Goal: Task Accomplishment & Management: Manage account settings

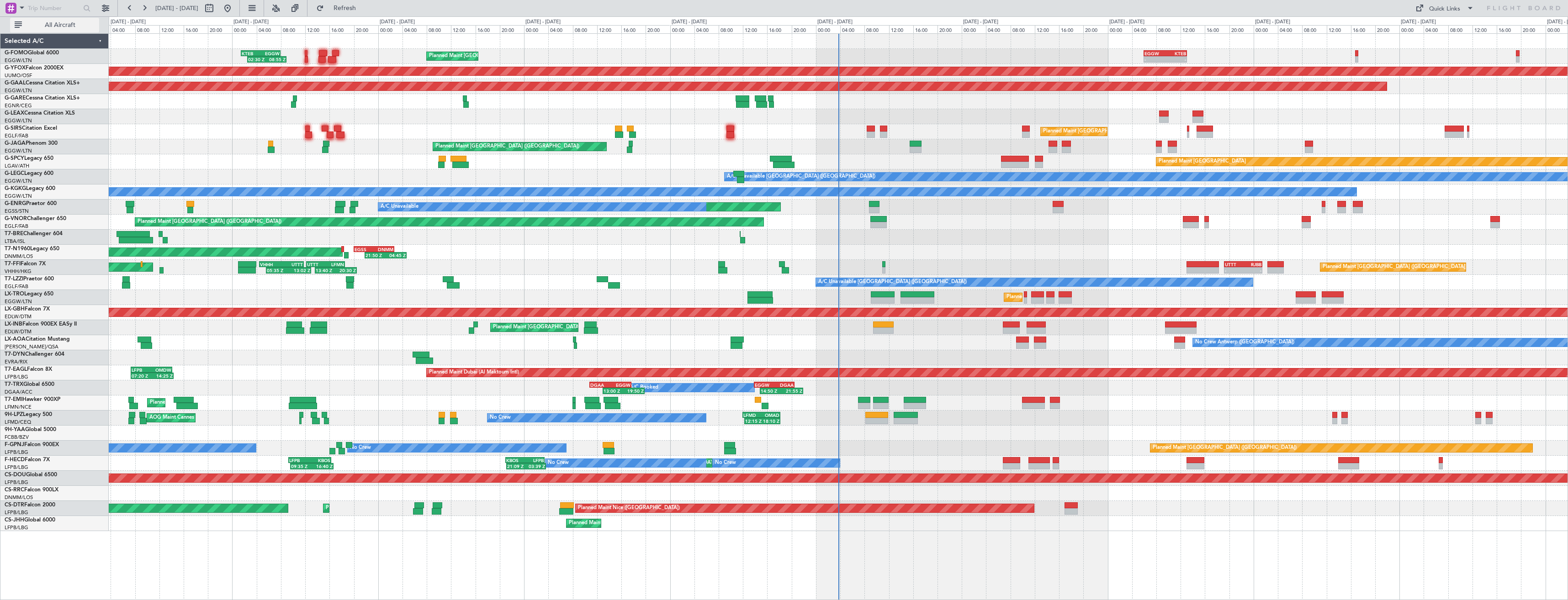
click at [74, 27] on span "All Aircraft" at bounding box center [60, 25] width 72 height 7
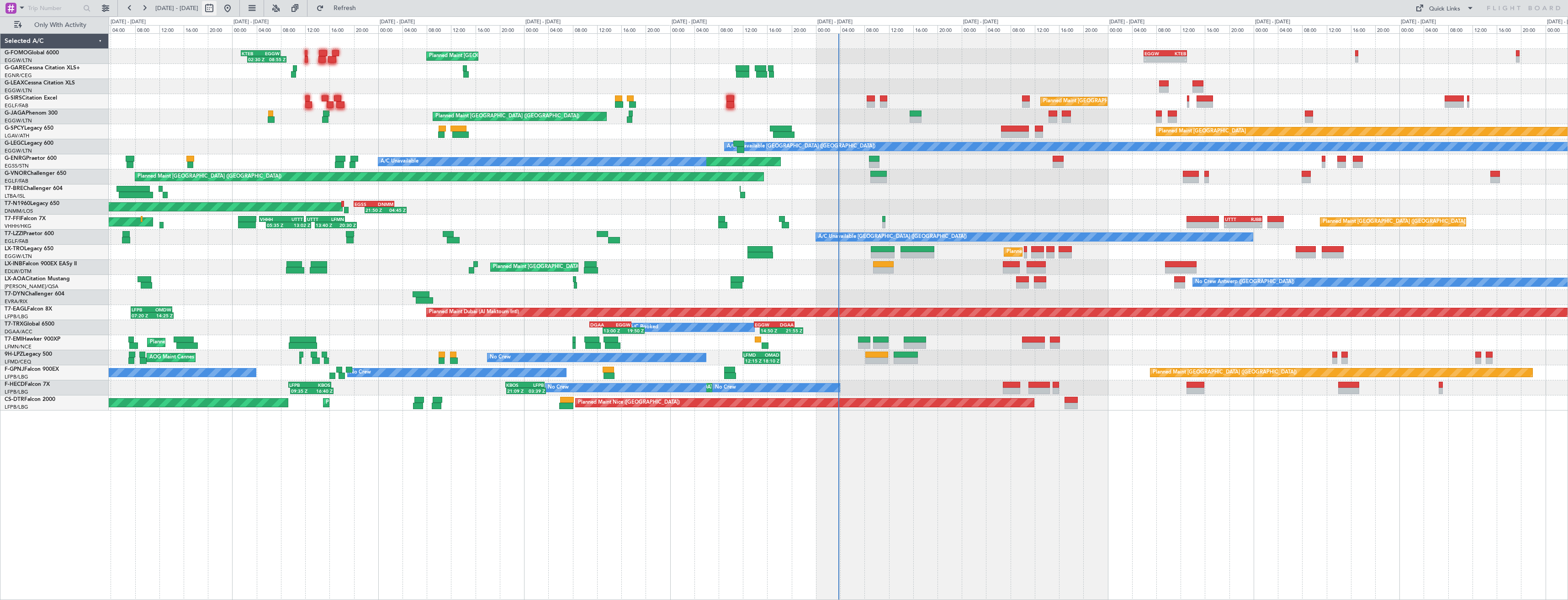
click at [217, 9] on button at bounding box center [209, 9] width 15 height 15
select select "9"
select select "2025"
click at [212, 122] on span "27" at bounding box center [210, 121] width 12 height 12
click at [325, 93] on span "11" at bounding box center [324, 92] width 12 height 12
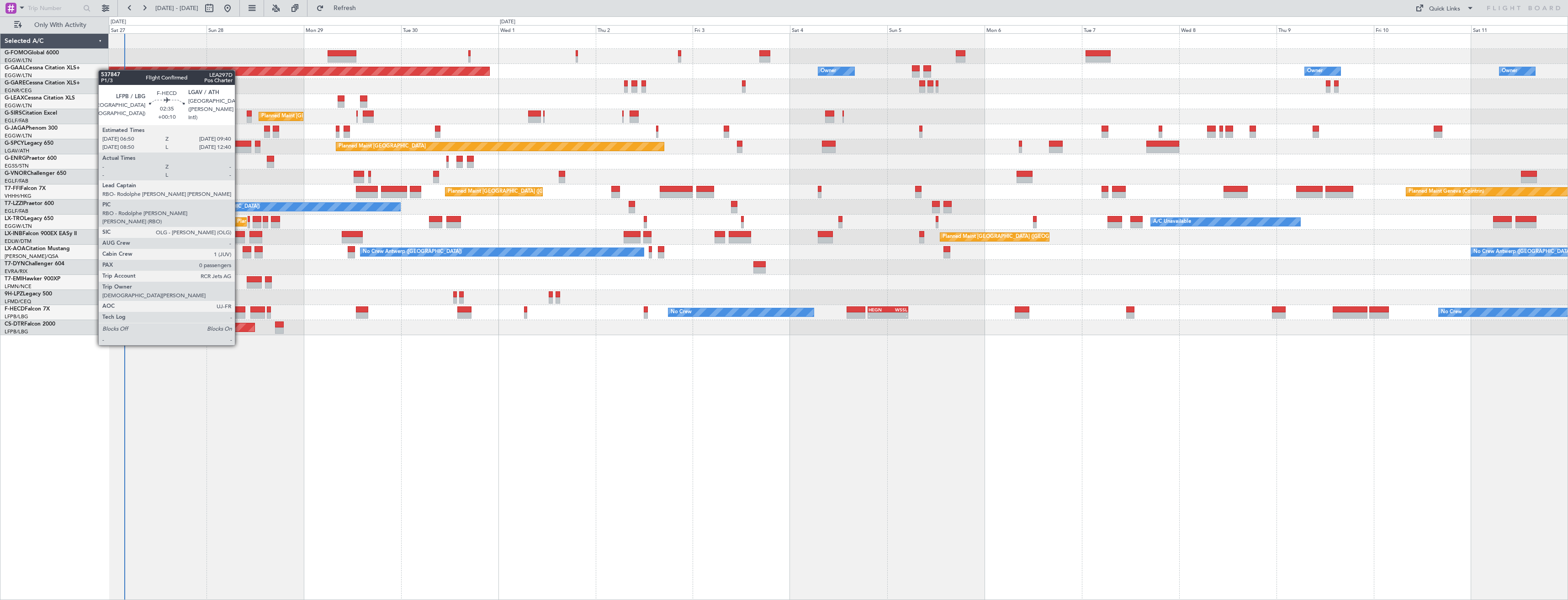
click at [239, 312] on div at bounding box center [240, 310] width 12 height 7
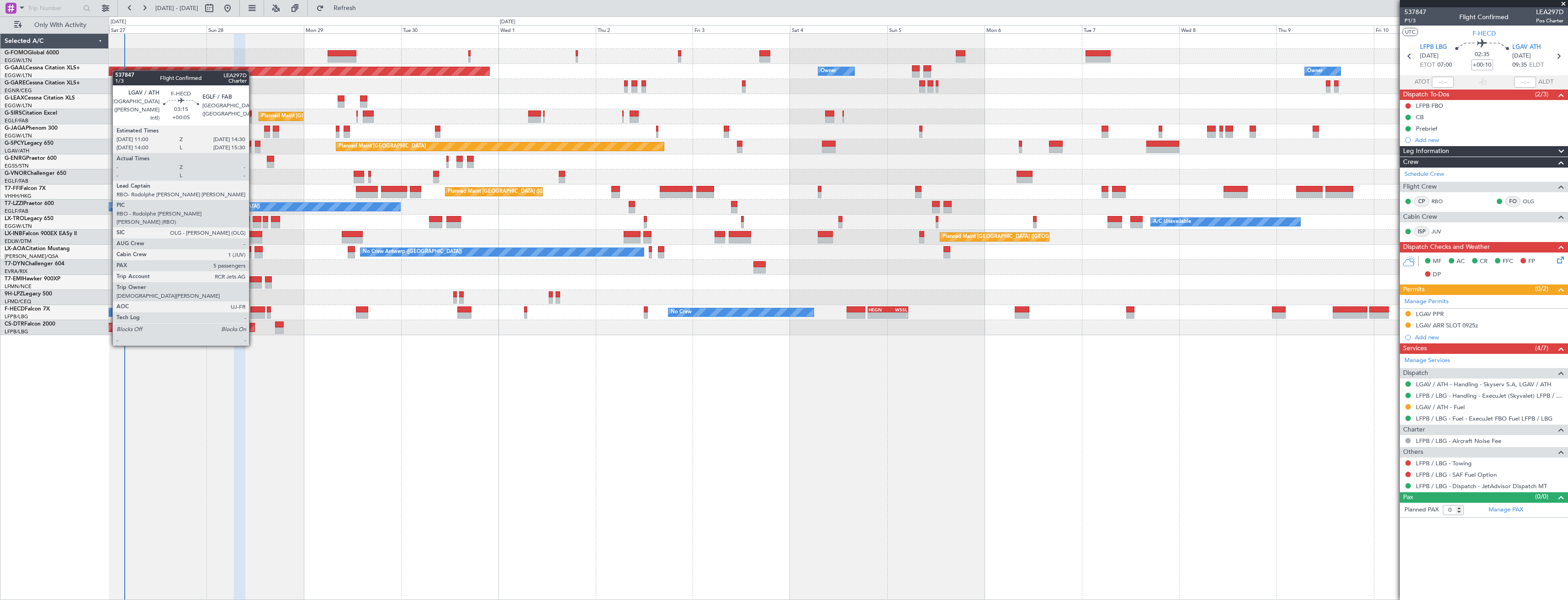
click at [253, 312] on div at bounding box center [257, 310] width 15 height 7
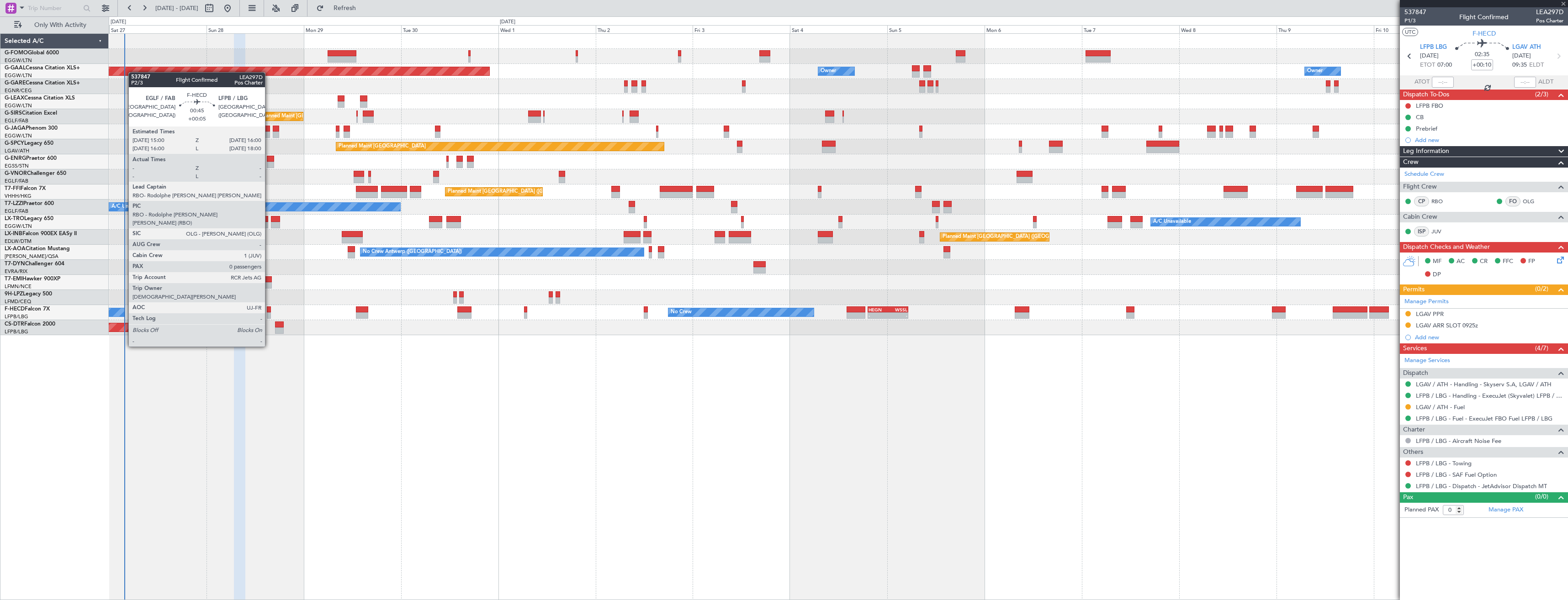
type input "+00:05"
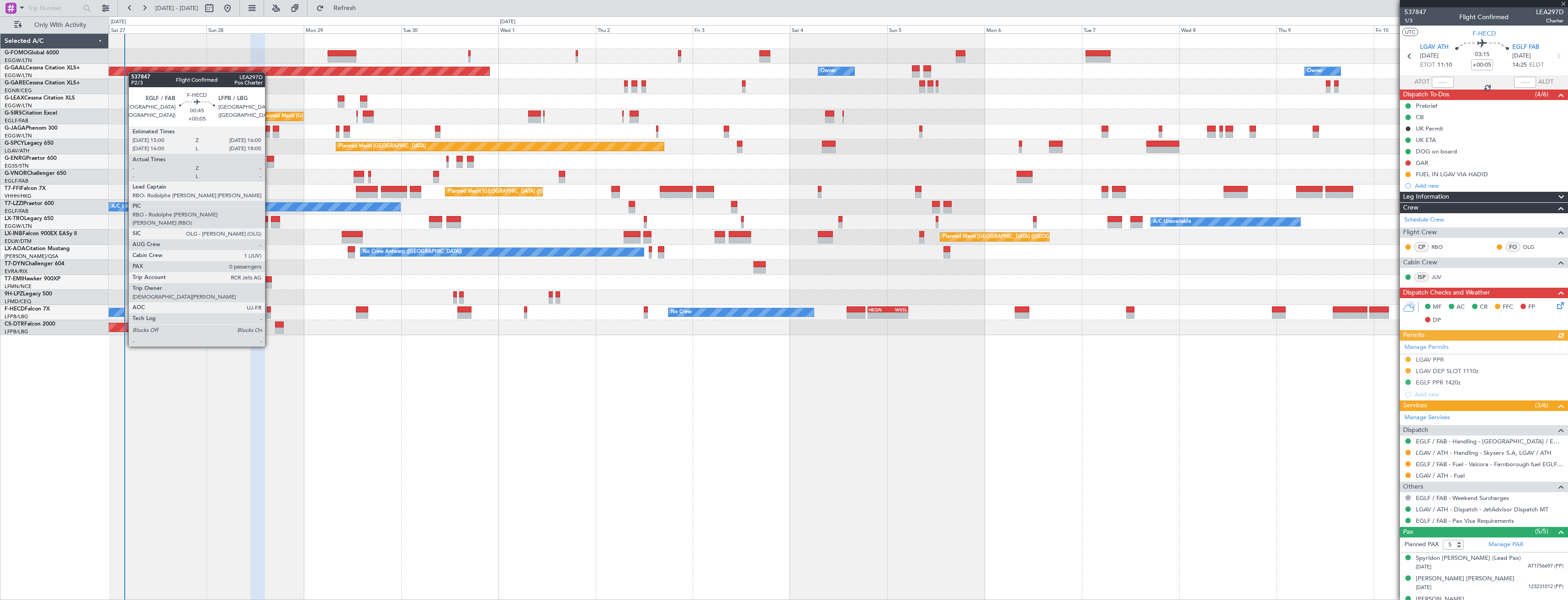
click at [269, 313] on div at bounding box center [268, 315] width 4 height 7
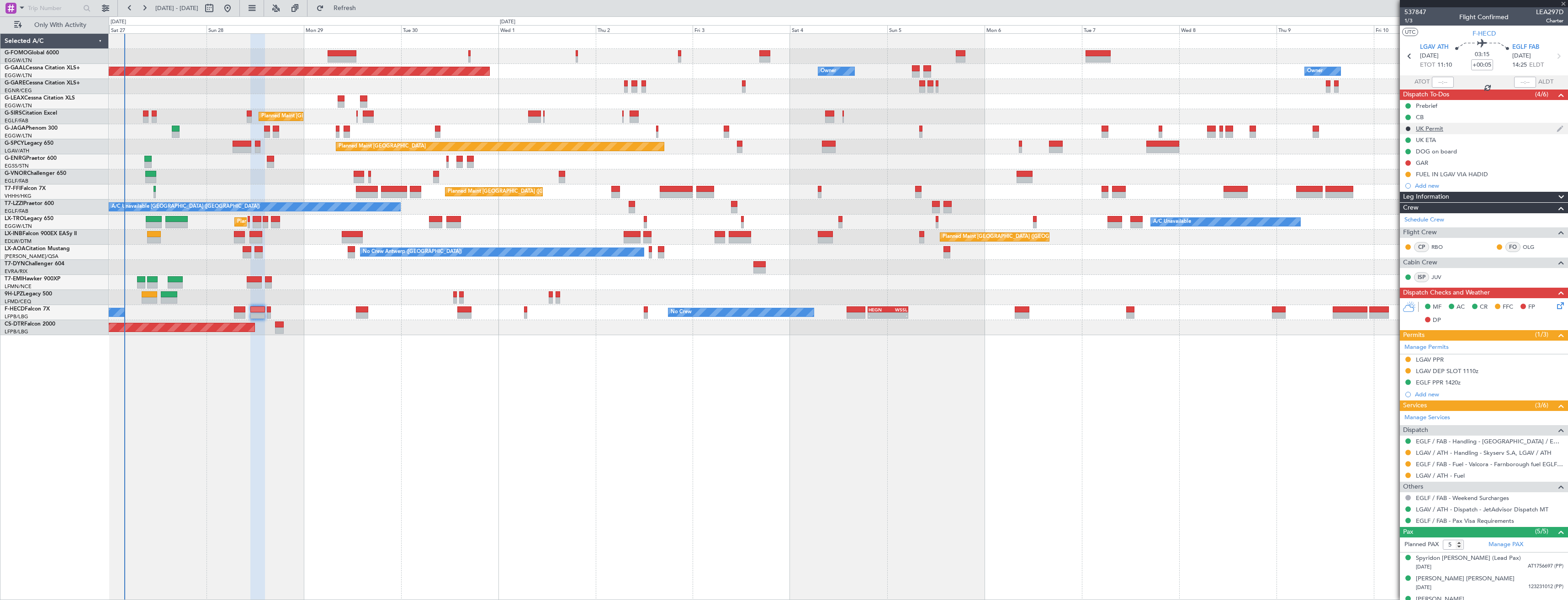
type input "0"
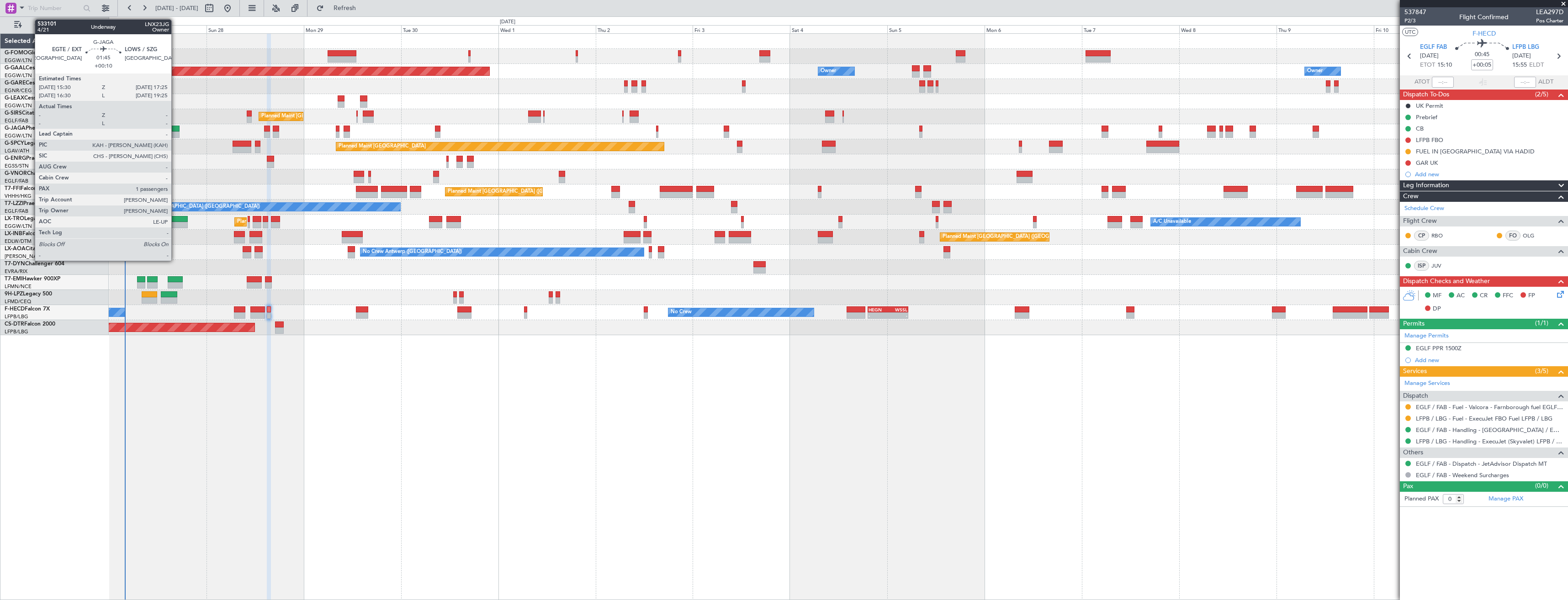
click at [175, 129] on div at bounding box center [176, 128] width 9 height 7
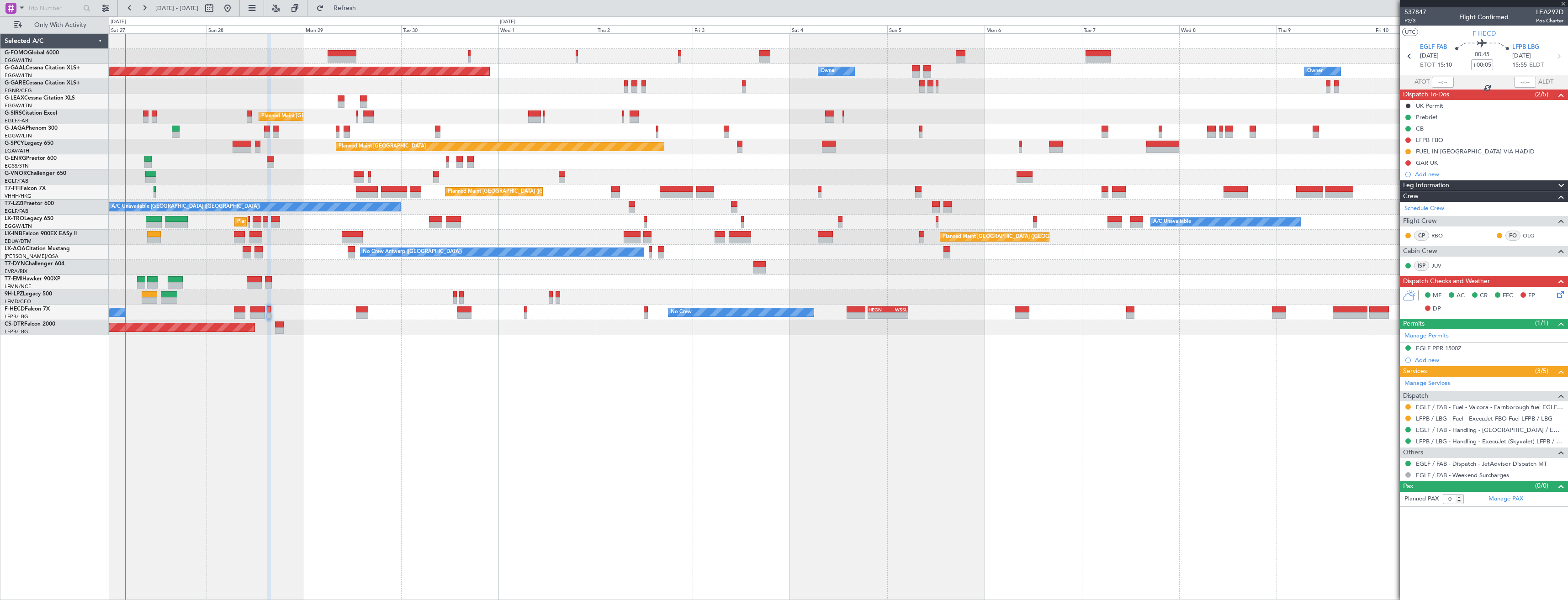
type input "+00:10"
type input "1"
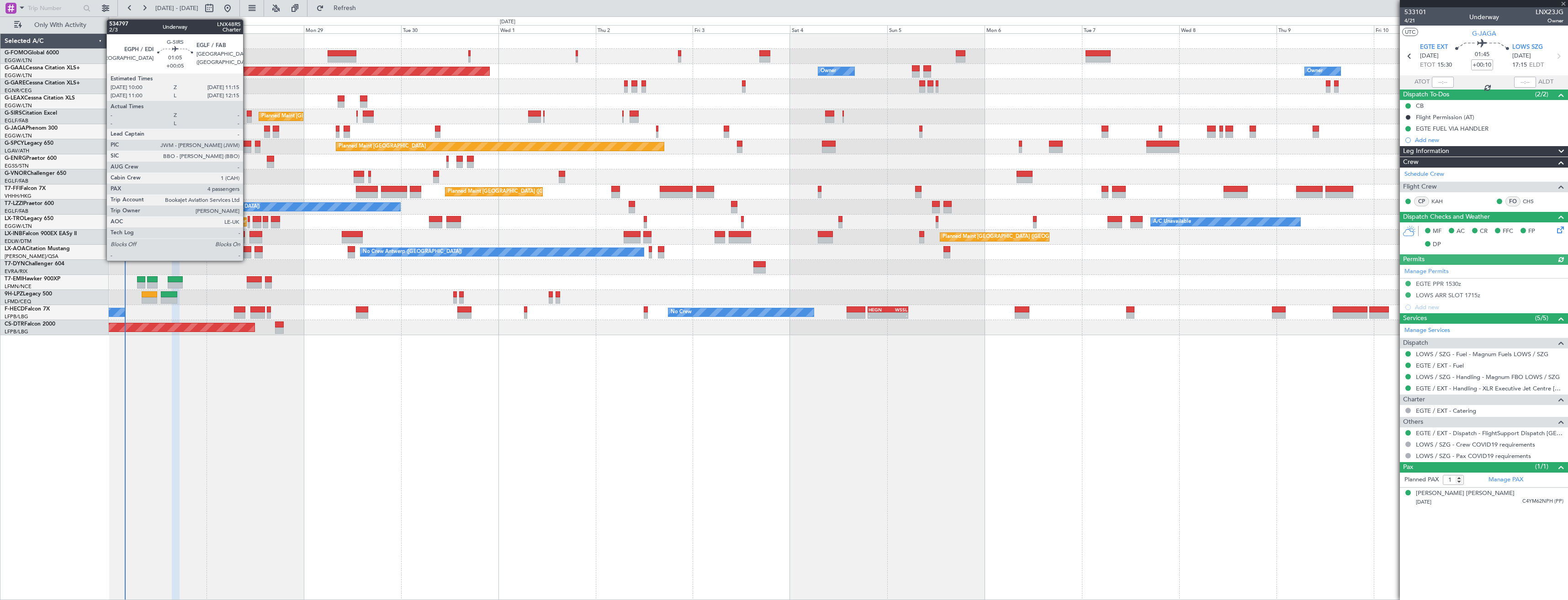
click at [247, 116] on div at bounding box center [249, 114] width 5 height 7
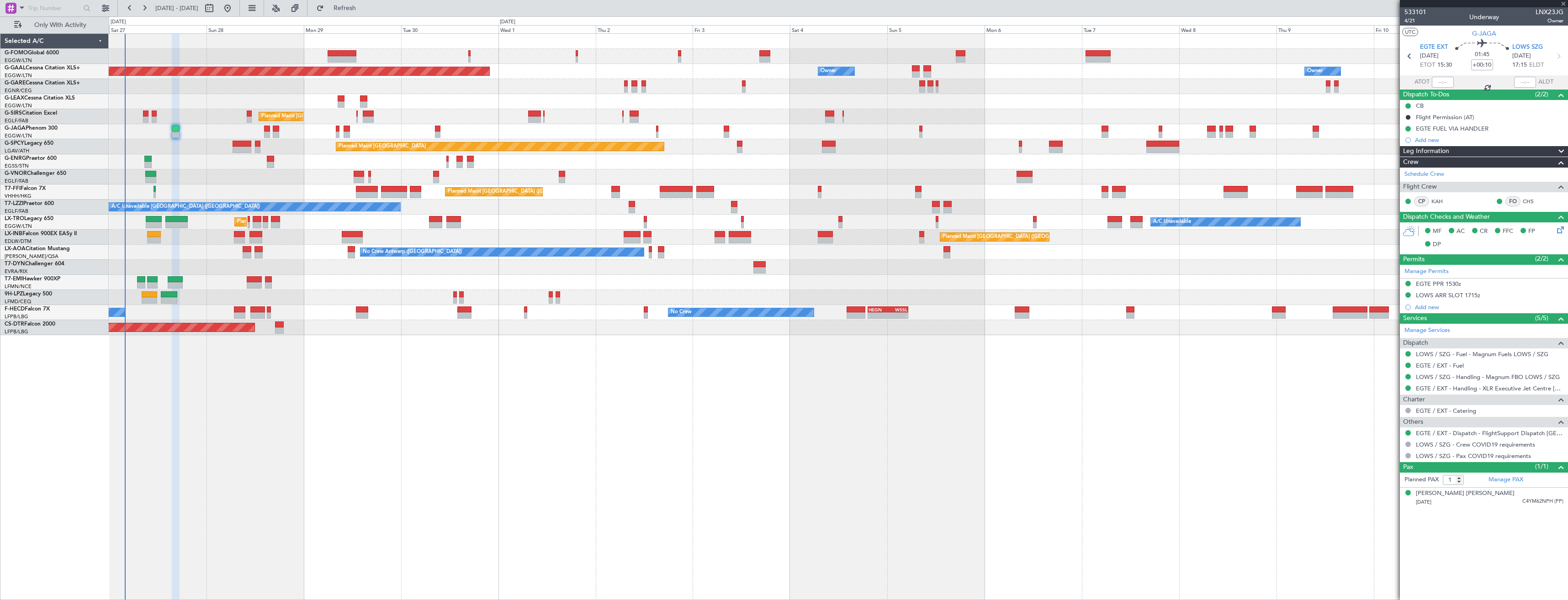
type input "+00:05"
type input "4"
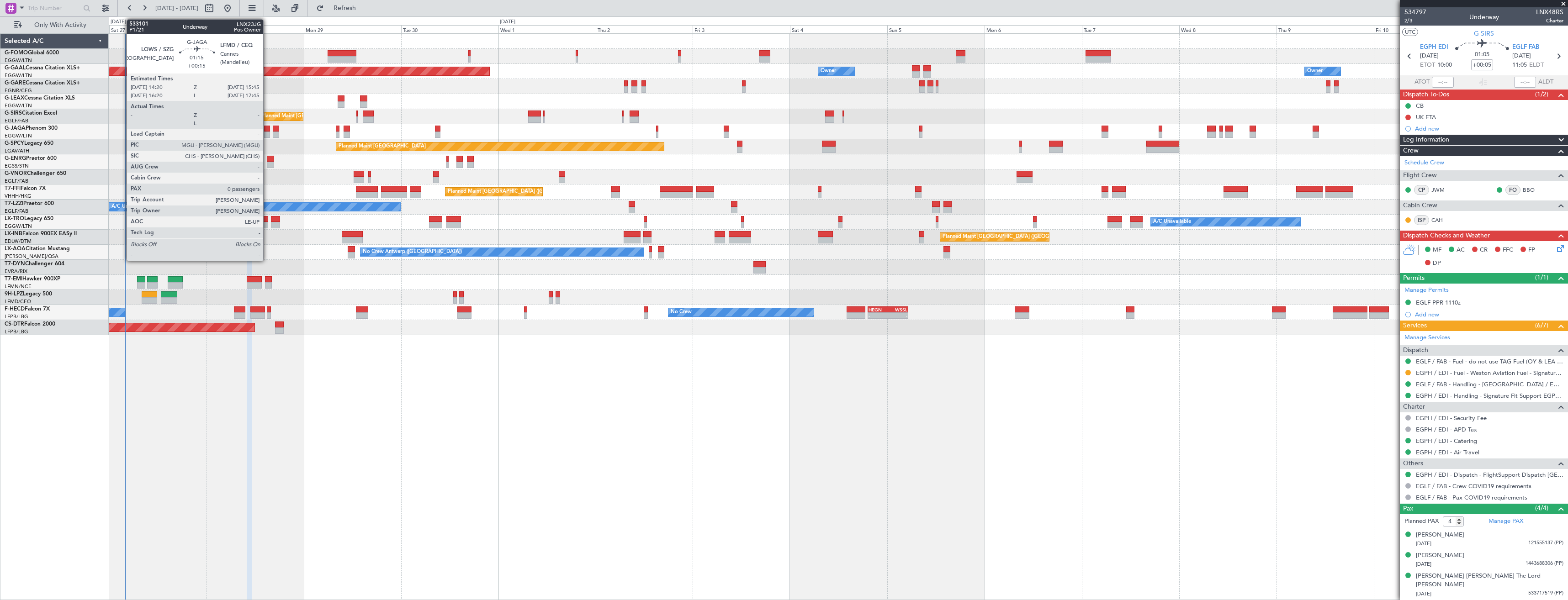
click at [267, 134] on div at bounding box center [267, 134] width 6 height 7
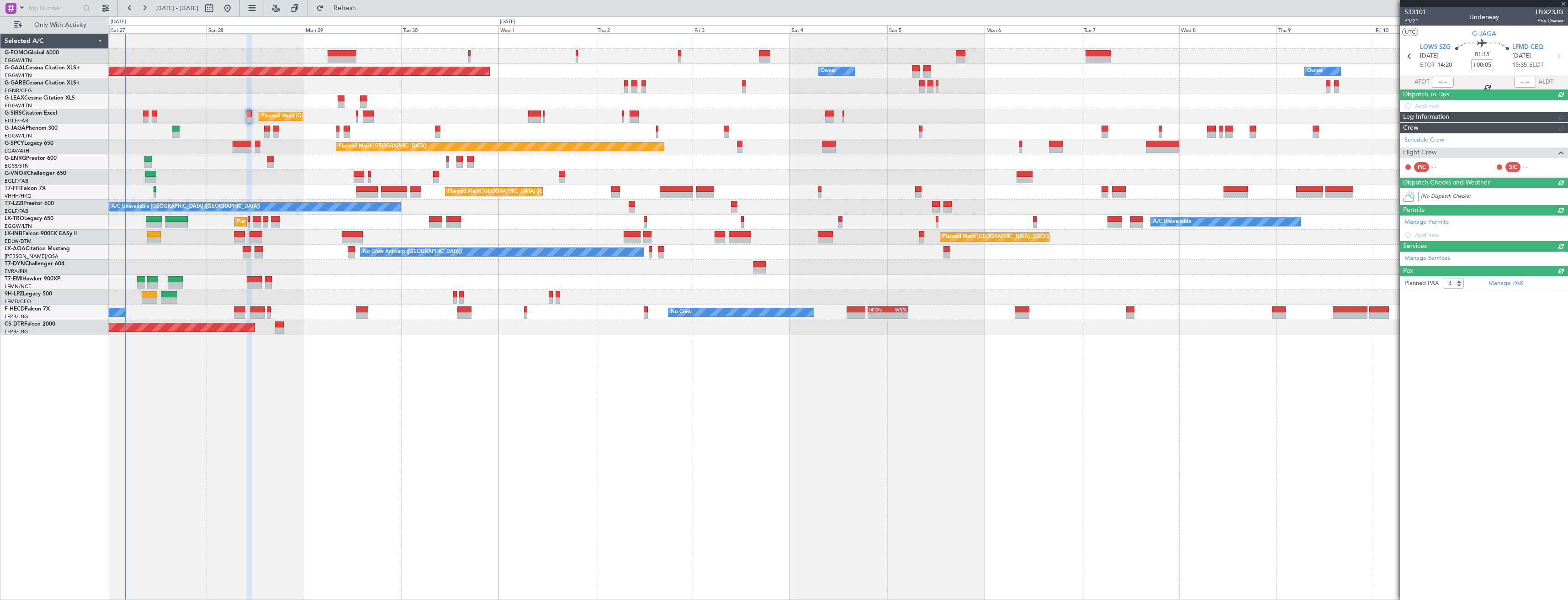
type input "+00:15"
type input "0"
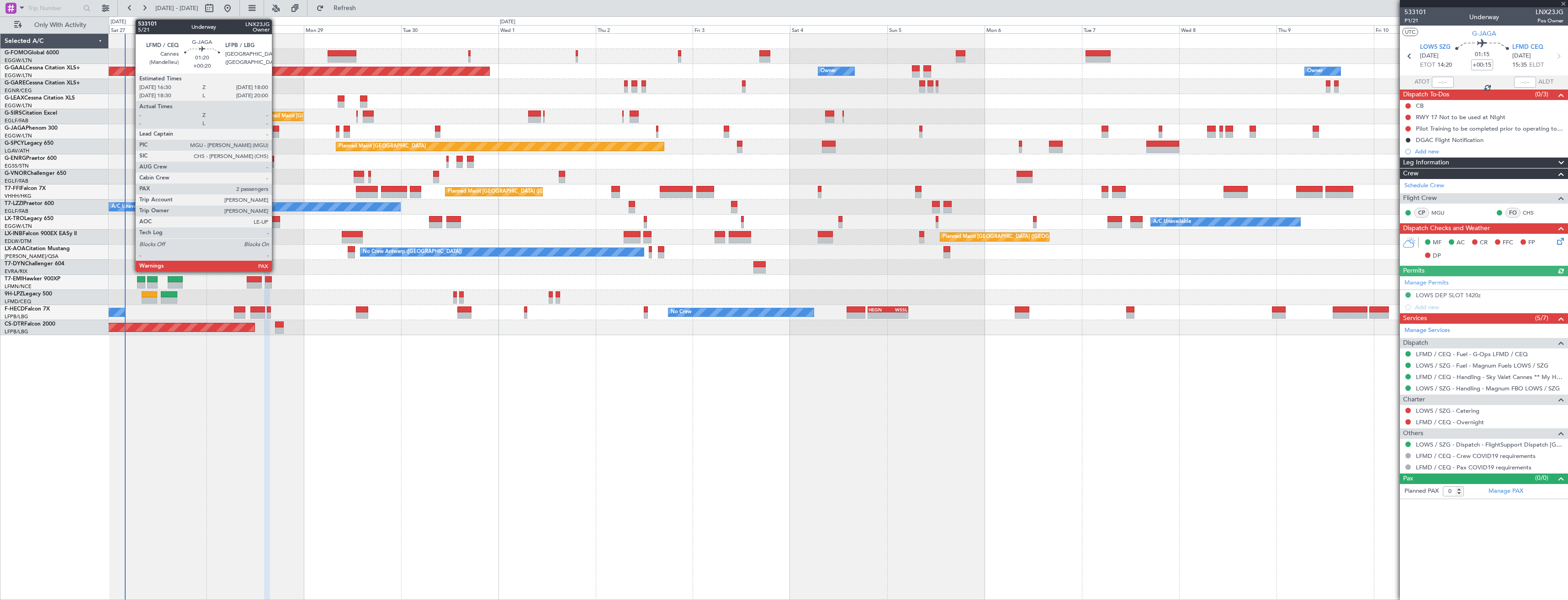
click at [276, 134] on div at bounding box center [276, 134] width 7 height 7
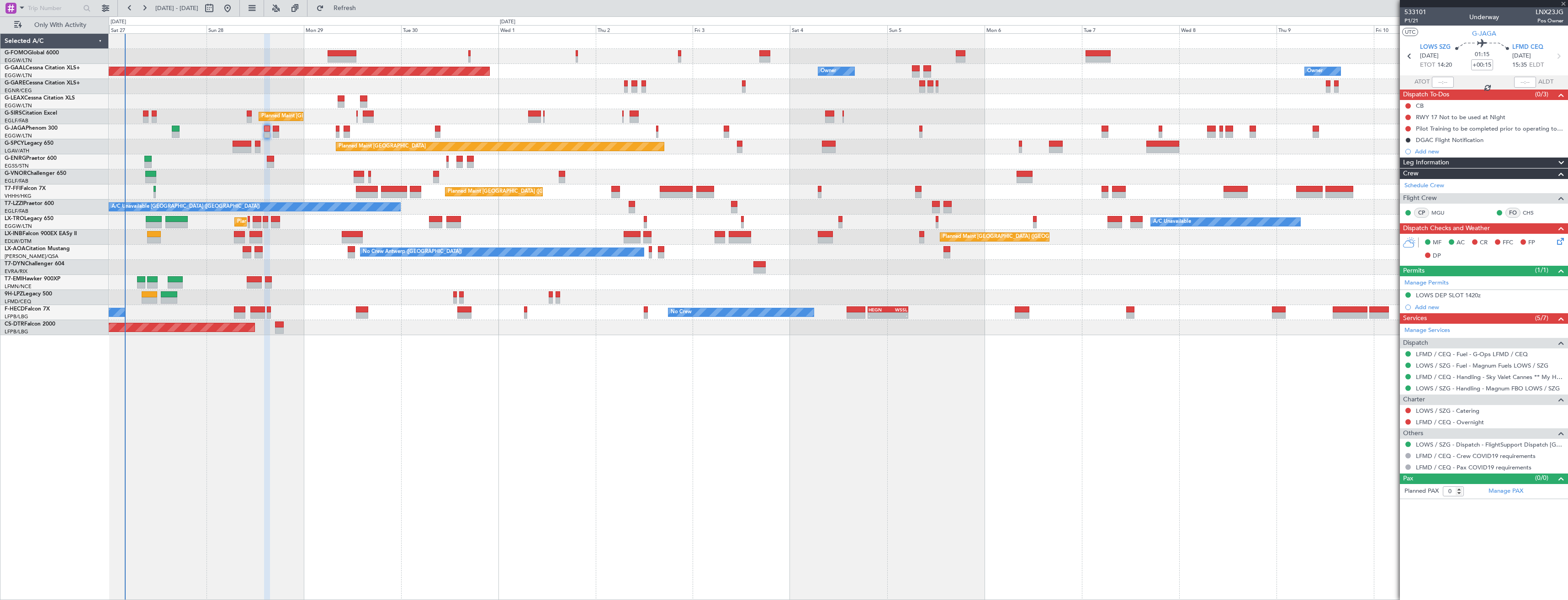
type input "+00:20"
type input "2"
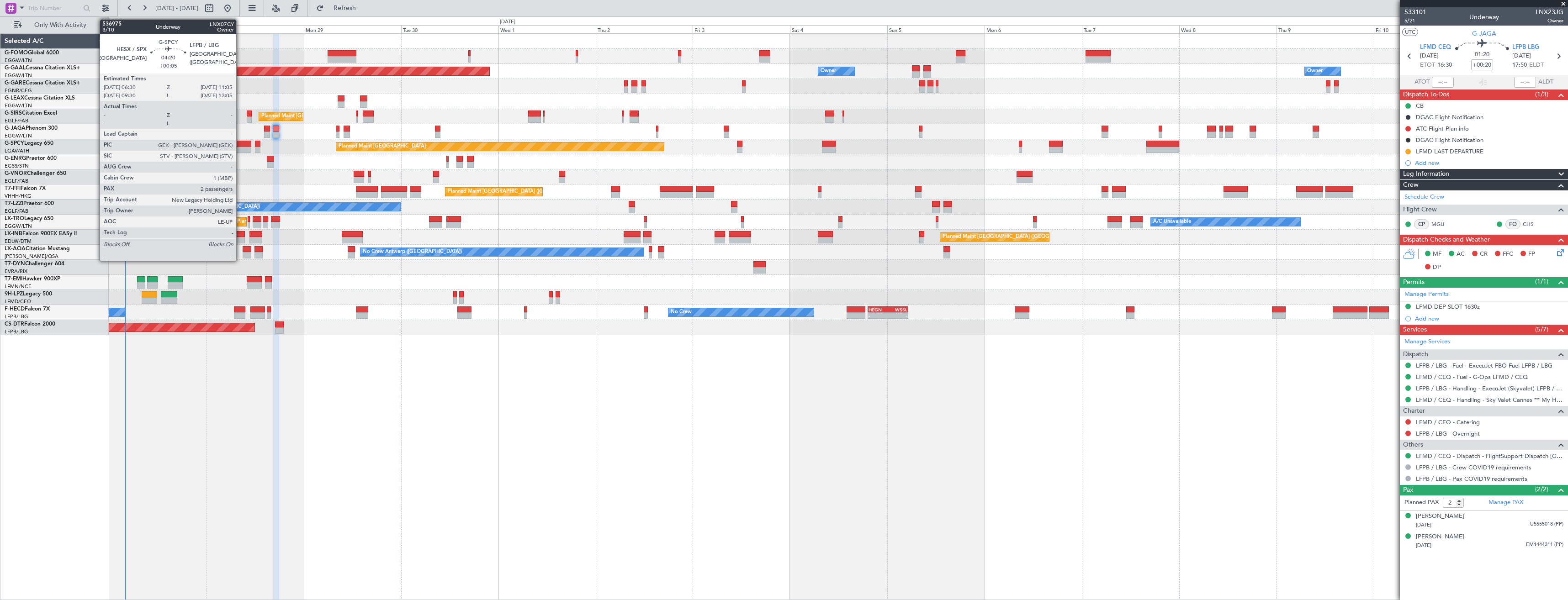
click at [240, 145] on div at bounding box center [242, 144] width 19 height 7
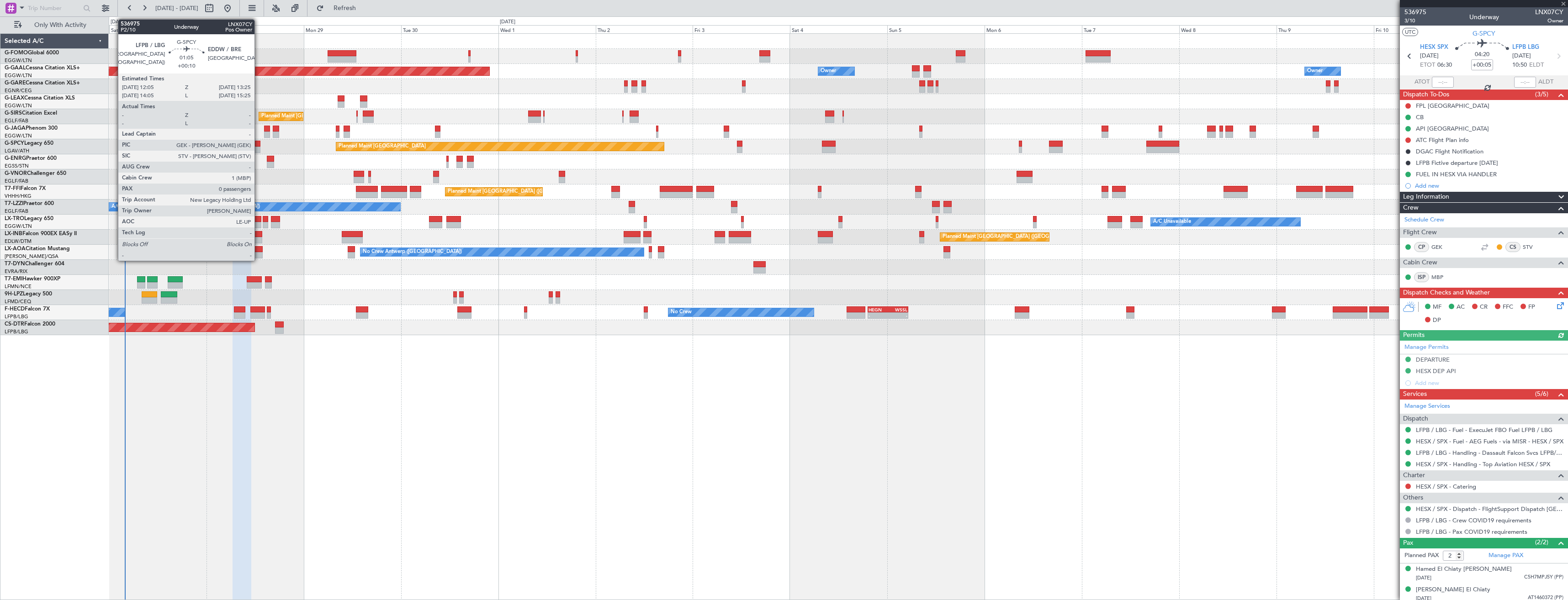
click at [259, 150] on div at bounding box center [257, 150] width 5 height 7
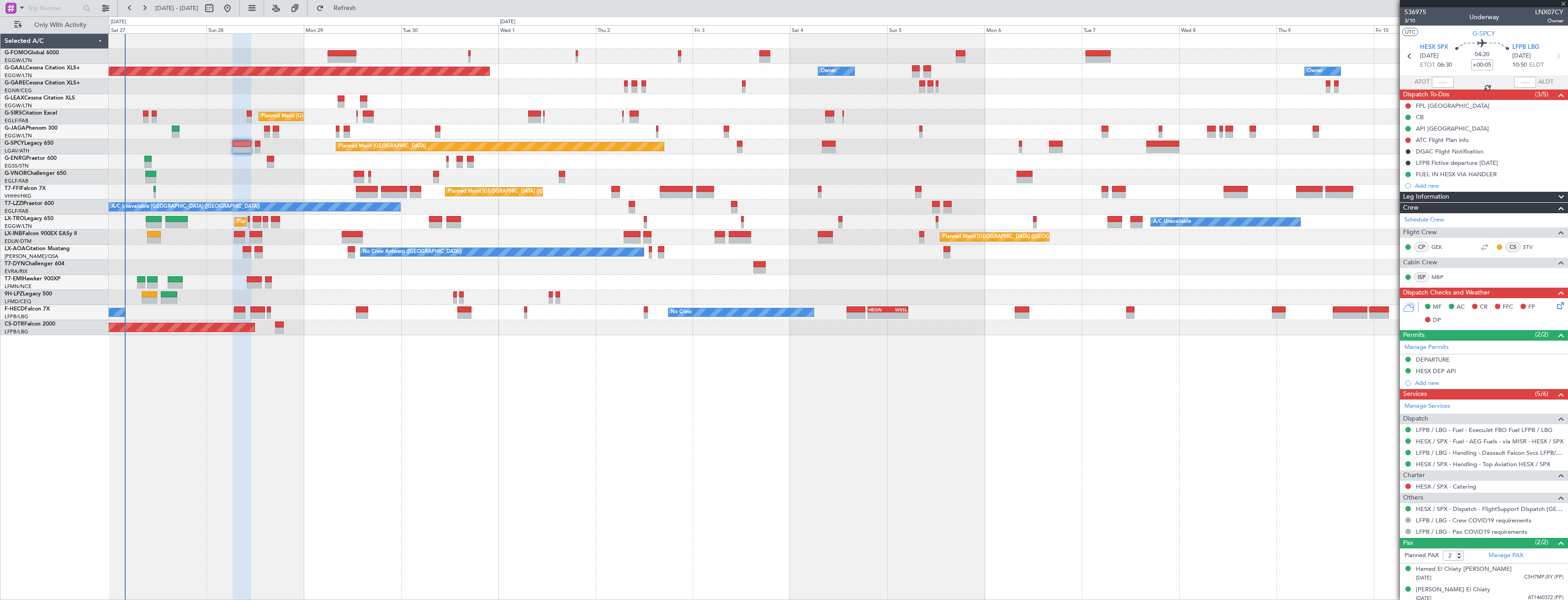
type input "+00:10"
type input "0"
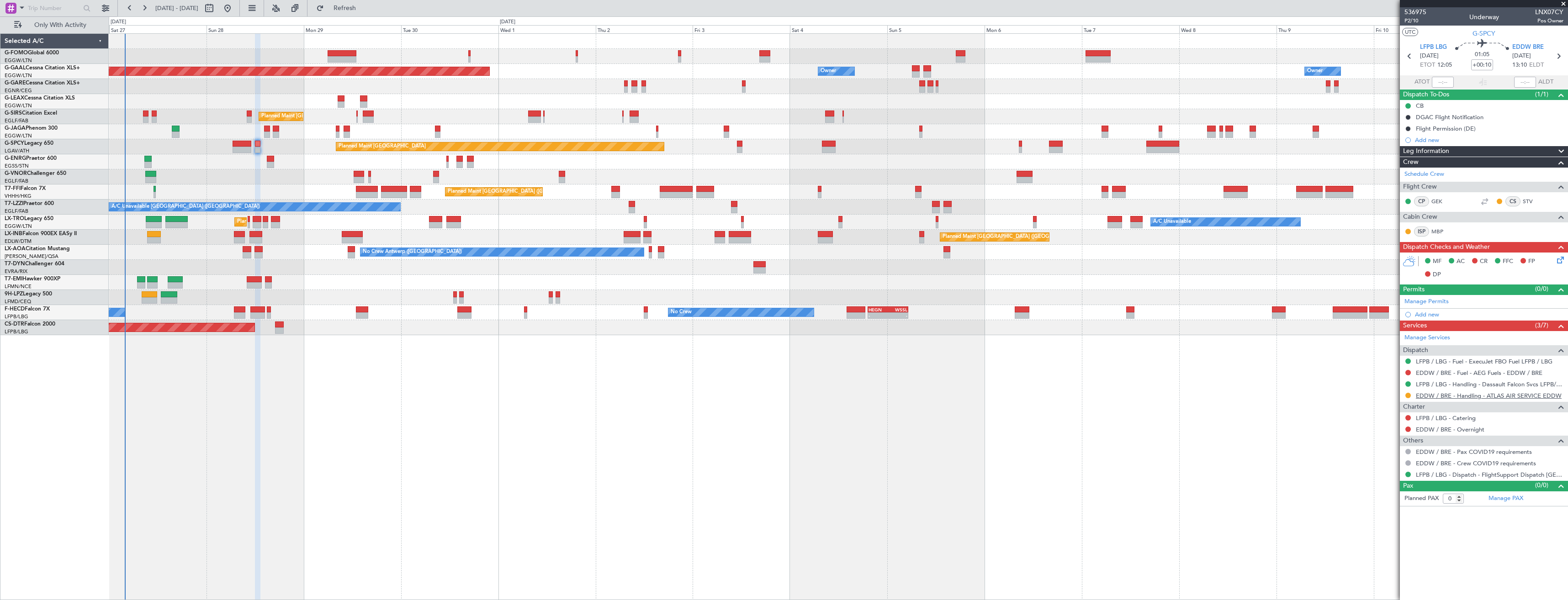
click at [1444, 394] on link "EDDW / BRE - Handling - ATLAS AIR SERVICE EDDW" at bounding box center [1488, 396] width 145 height 8
click at [1463, 394] on link "EDDW / BRE - Handling - ATLAS AIR SERVICE EDDW" at bounding box center [1488, 396] width 145 height 8
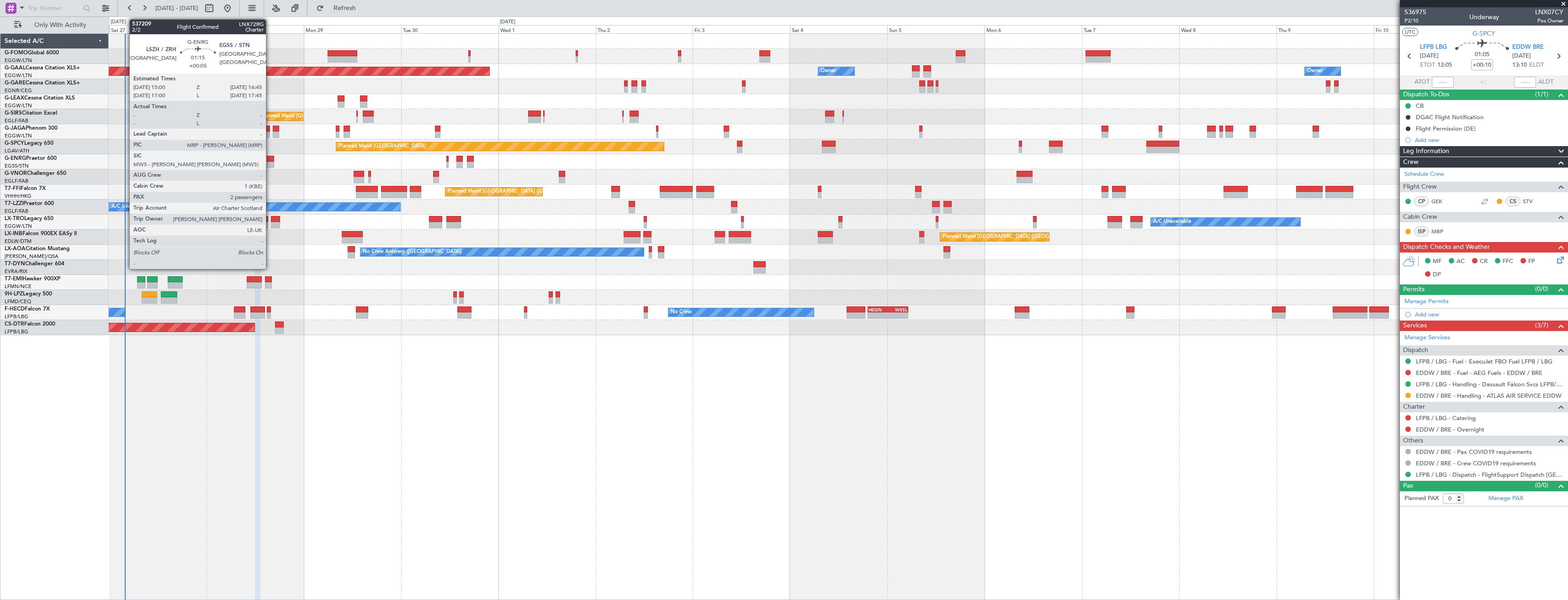
click at [270, 162] on div at bounding box center [270, 165] width 7 height 7
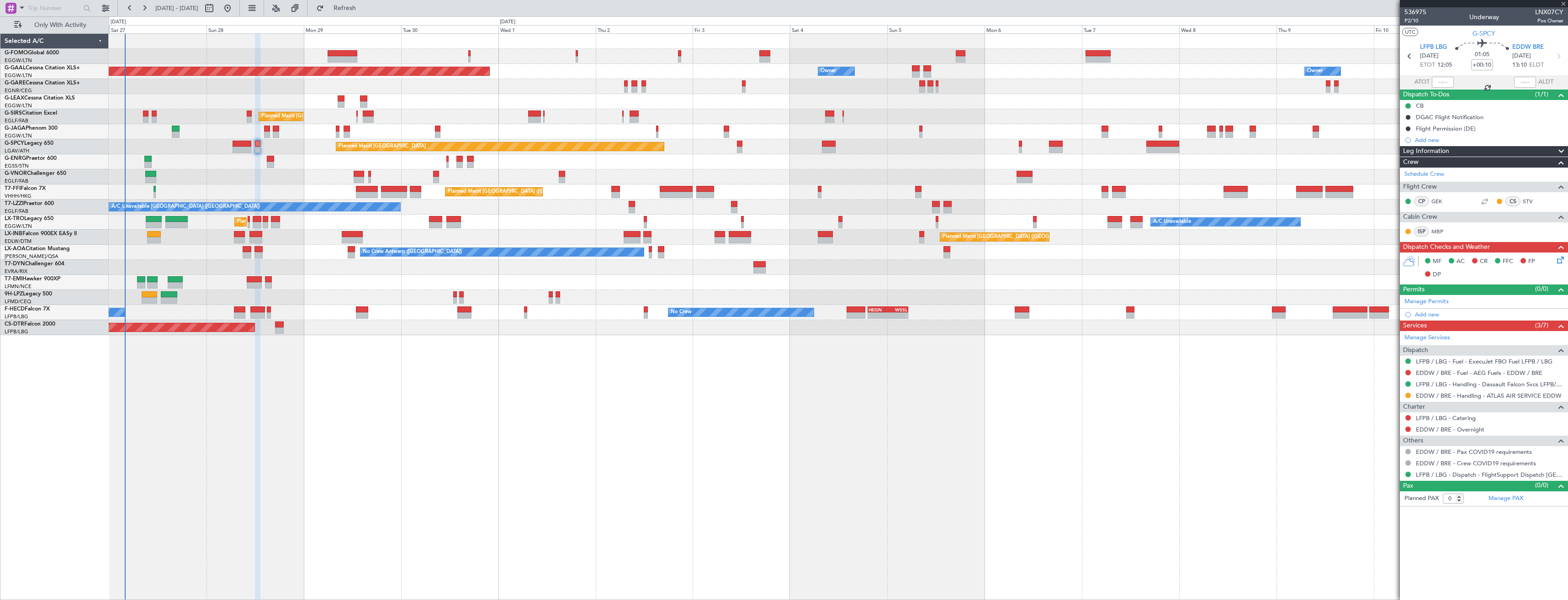
type input "+00:05"
type input "2"
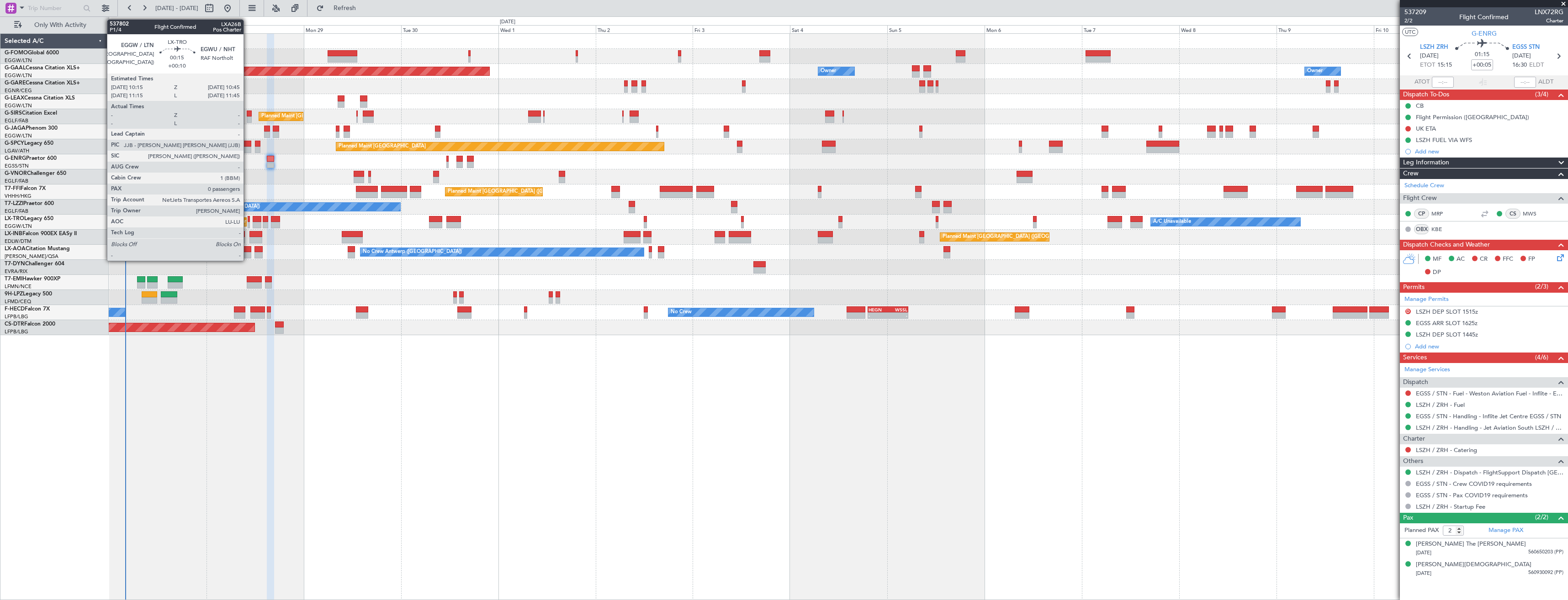
click at [248, 223] on div at bounding box center [249, 225] width 2 height 7
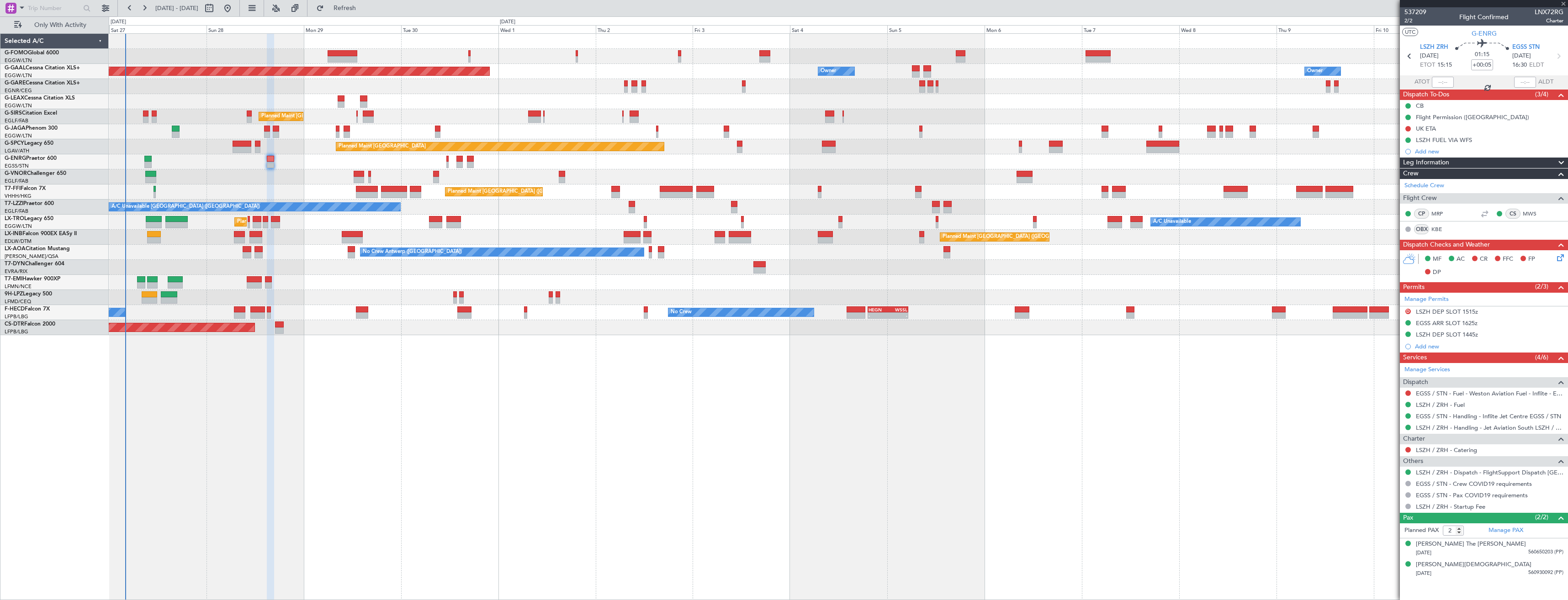
type input "+00:10"
type input "0"
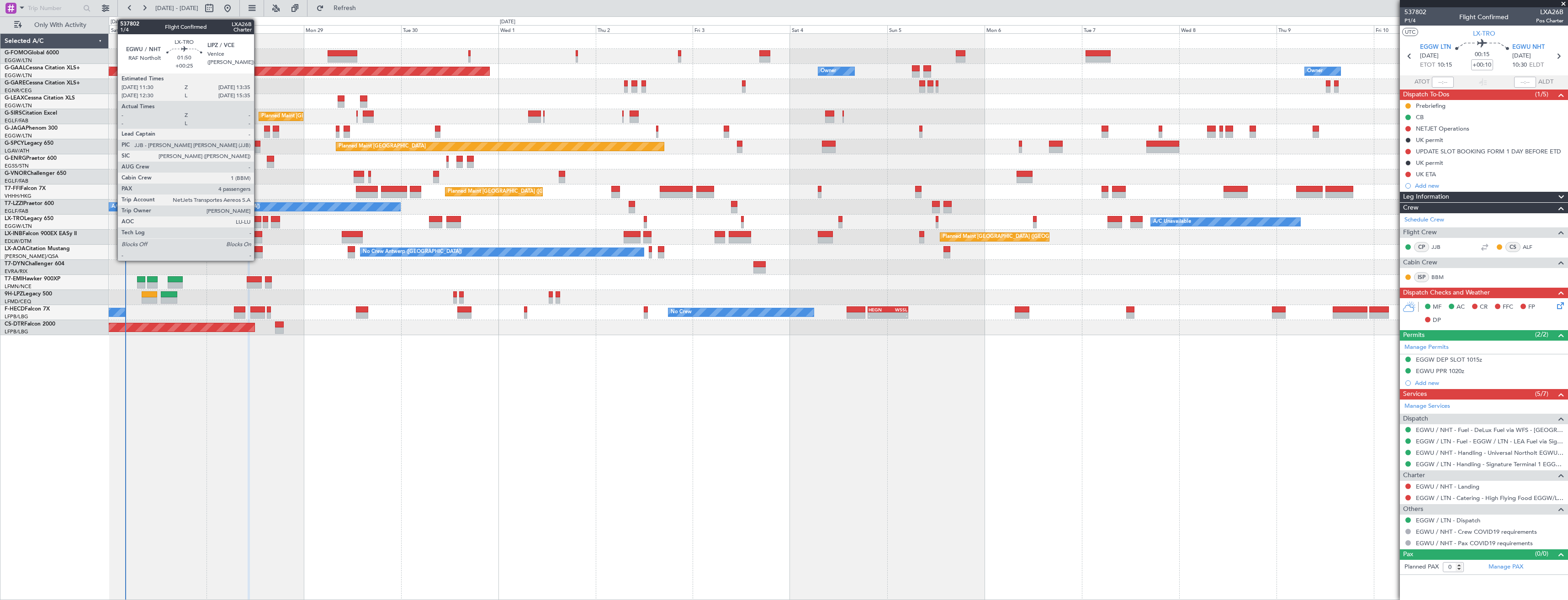
click at [258, 221] on div at bounding box center [257, 219] width 9 height 7
type input "+00:25"
type input "4"
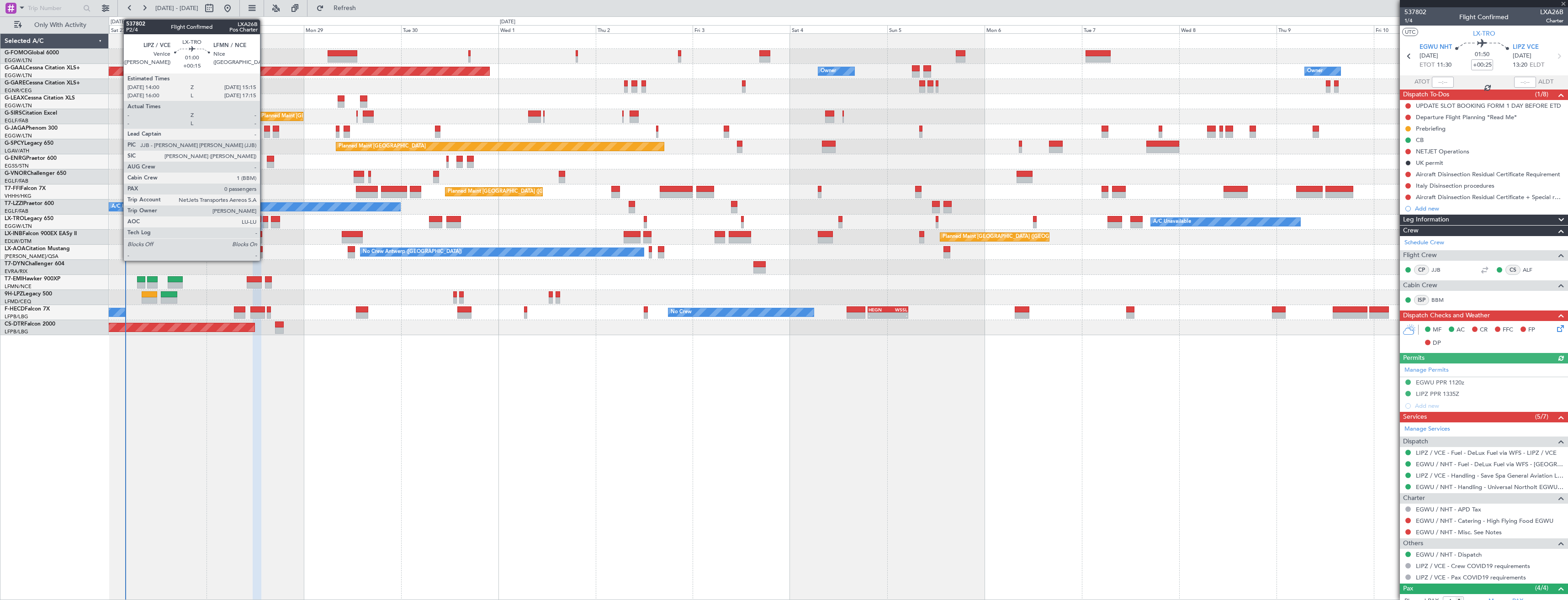
click at [264, 221] on div at bounding box center [265, 219] width 5 height 7
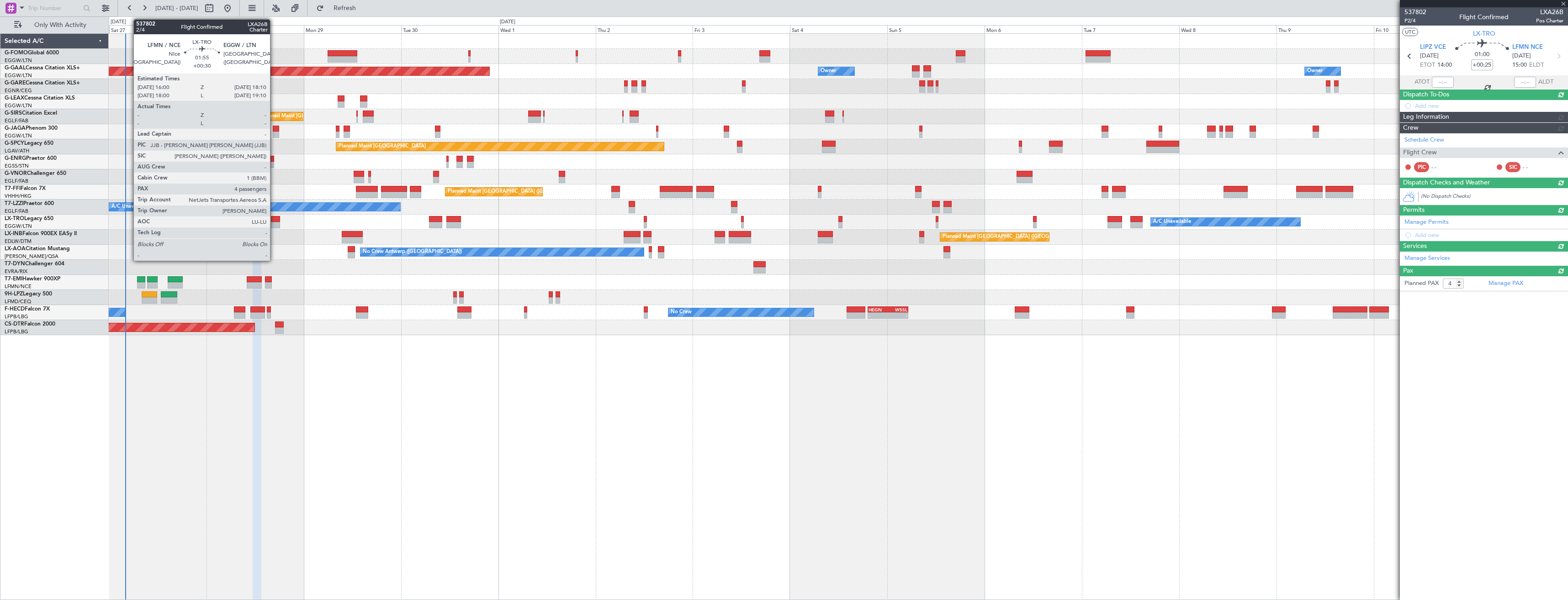
type input "+00:15"
type input "0"
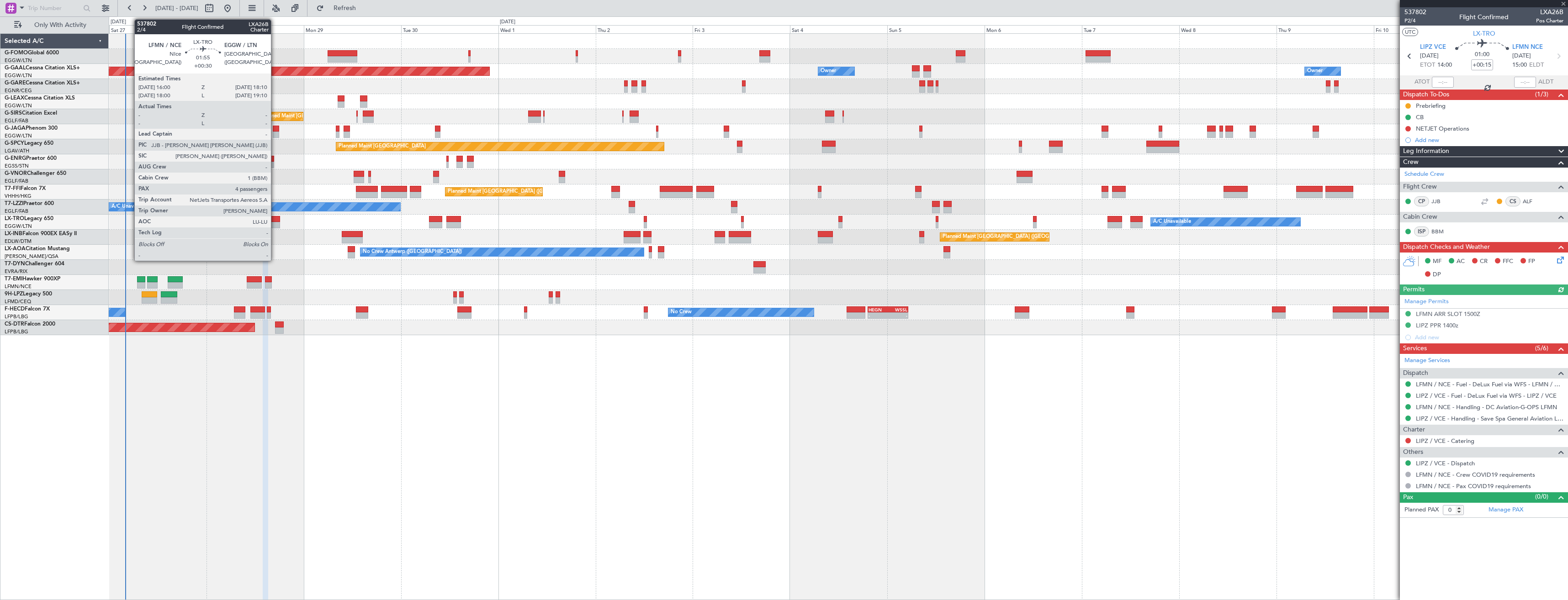
click at [275, 223] on div at bounding box center [275, 225] width 9 height 7
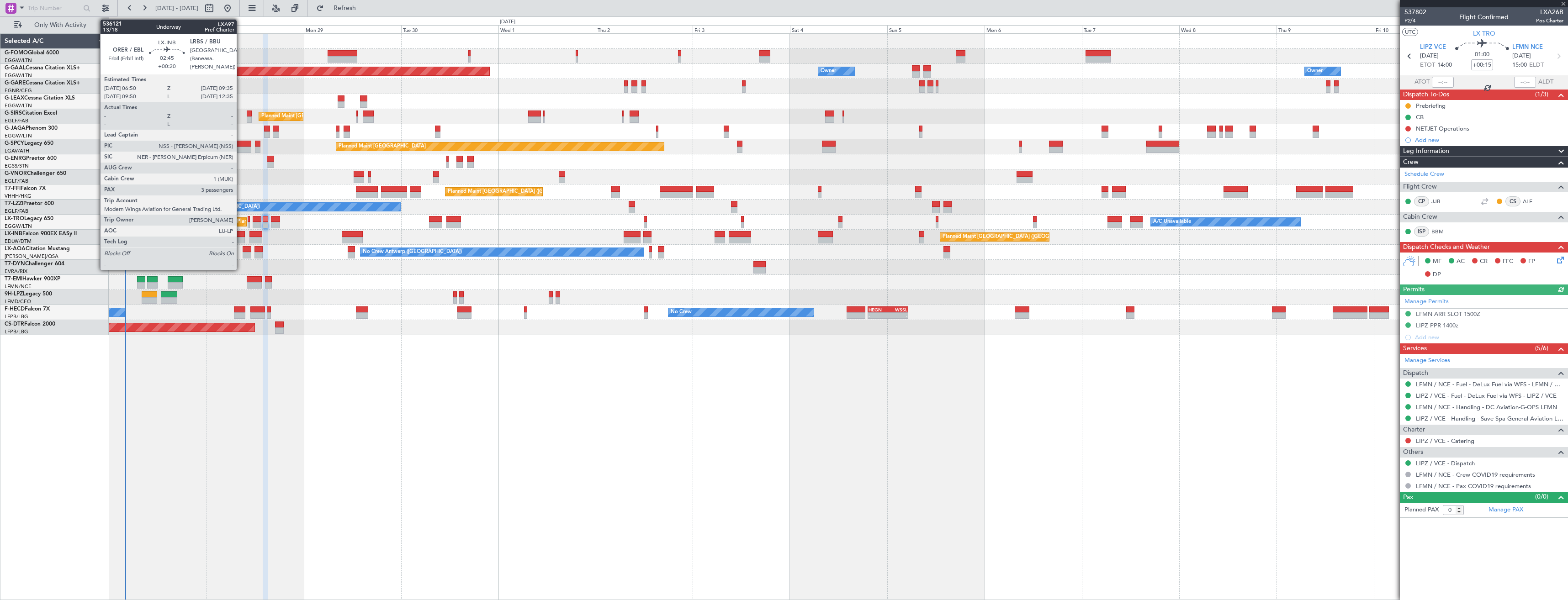
type input "+00:30"
type input "4"
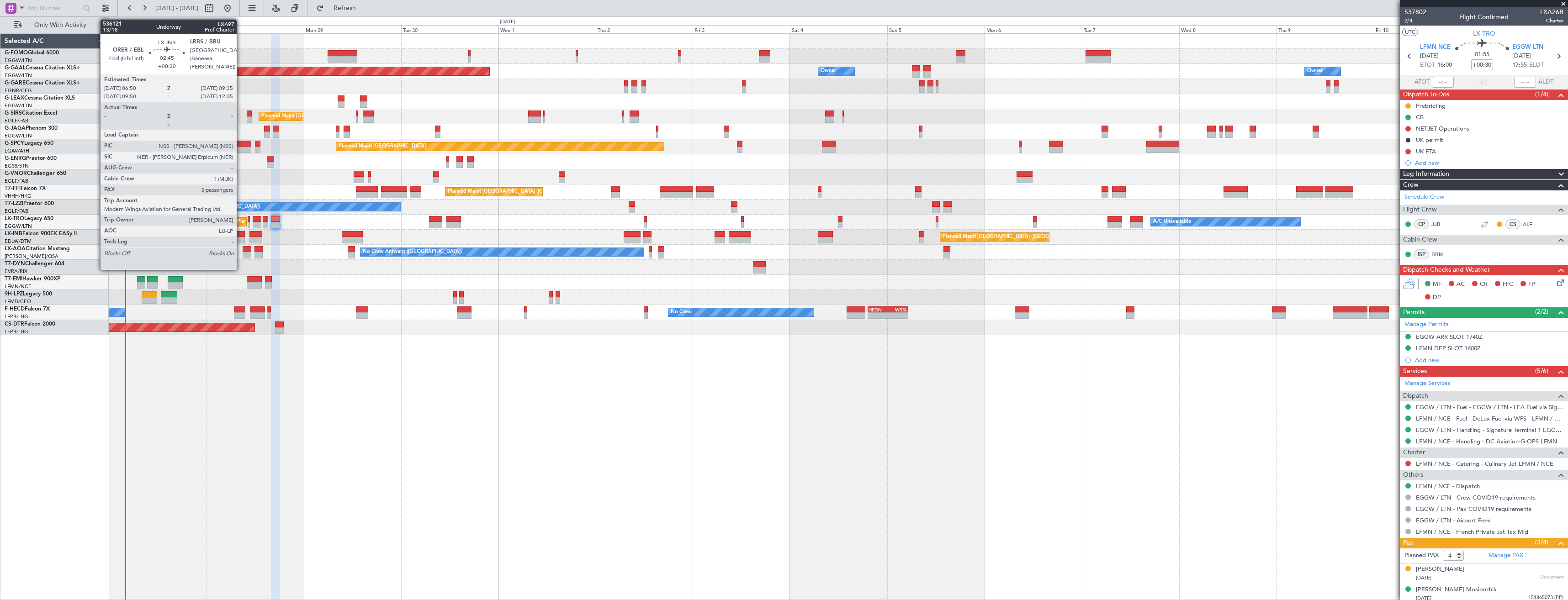
click at [241, 240] on div at bounding box center [239, 240] width 12 height 7
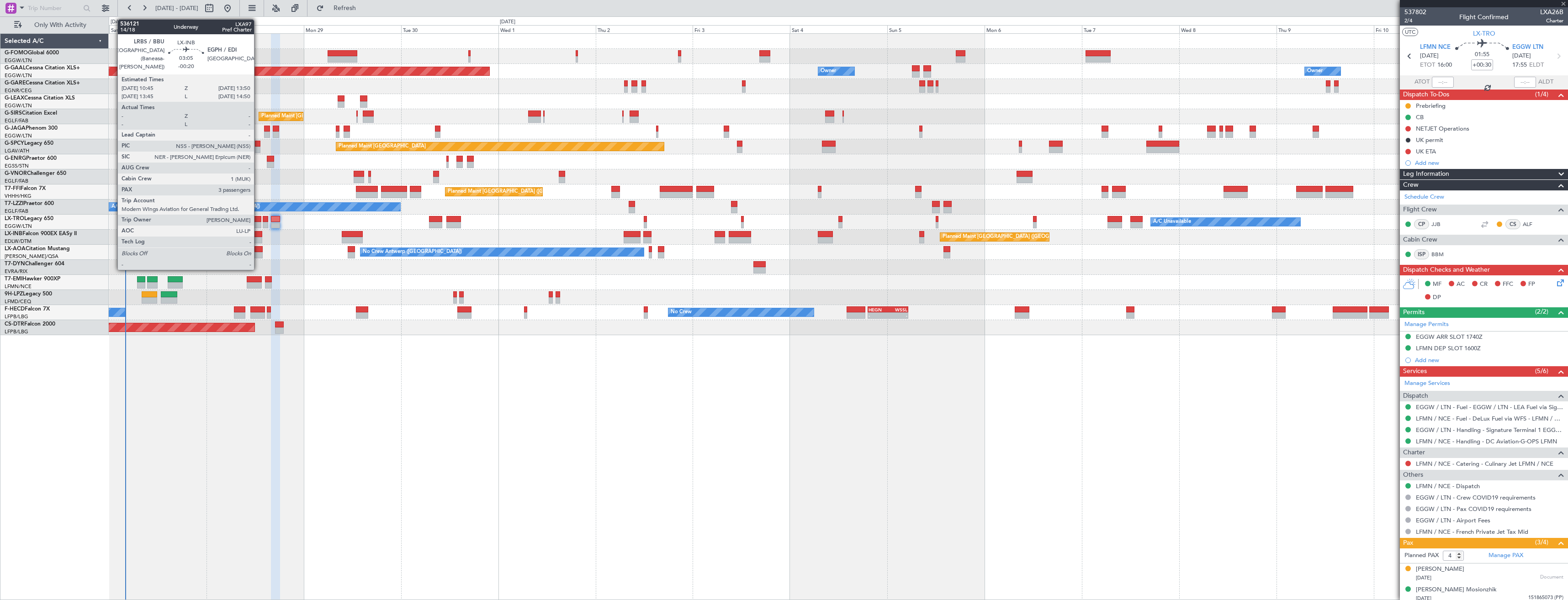
type input "+00:20"
type input "3"
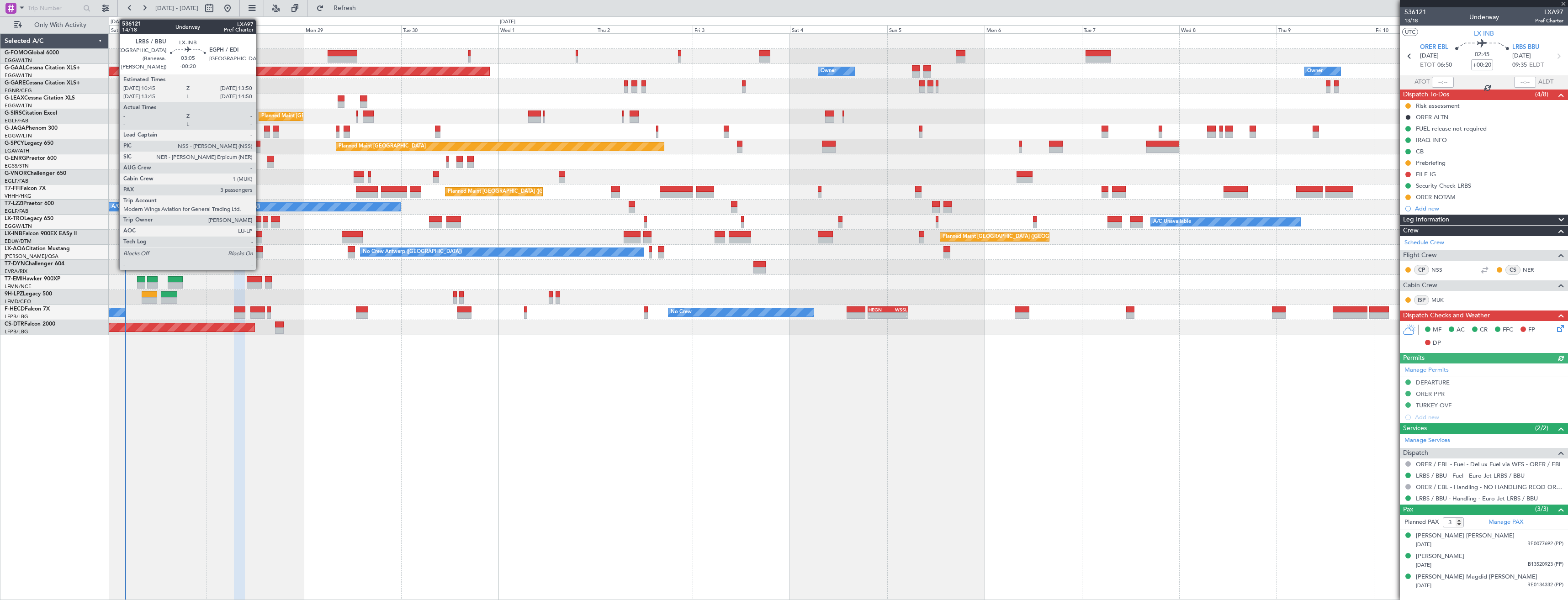
click at [260, 237] on div at bounding box center [256, 240] width 13 height 7
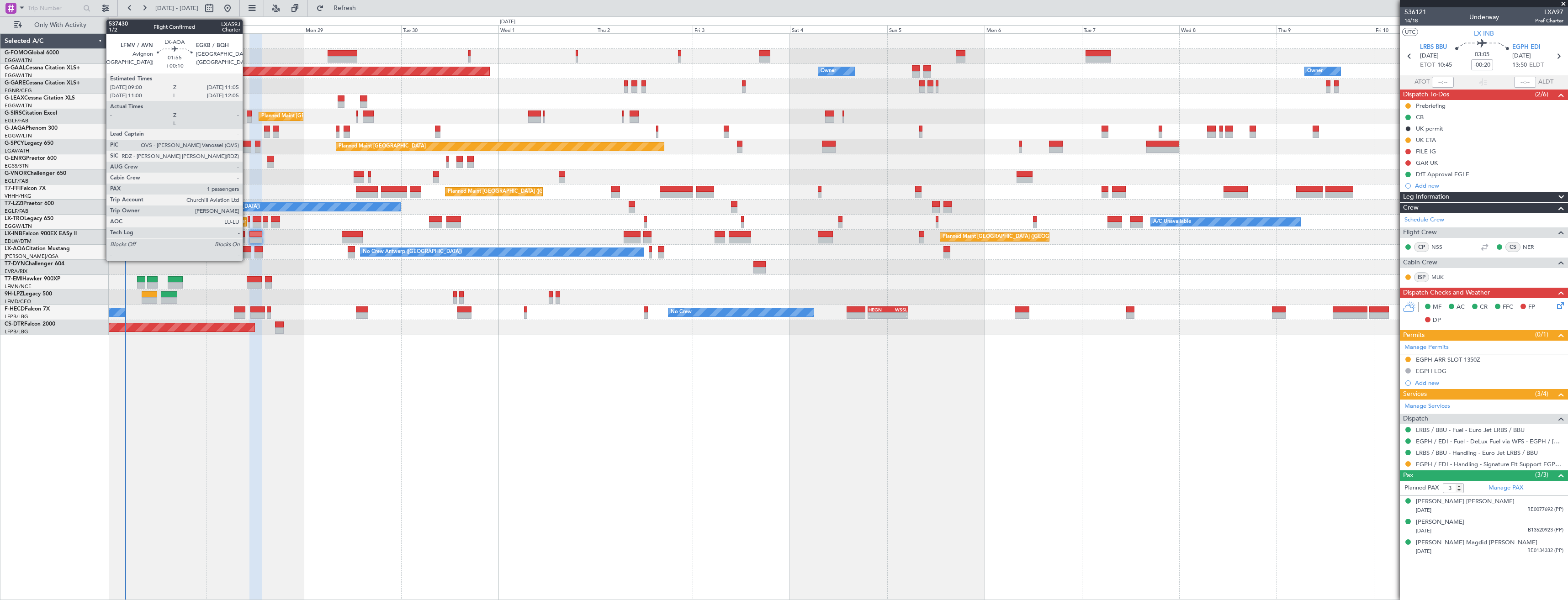
click at [247, 251] on div at bounding box center [247, 249] width 9 height 7
type input "+00:10"
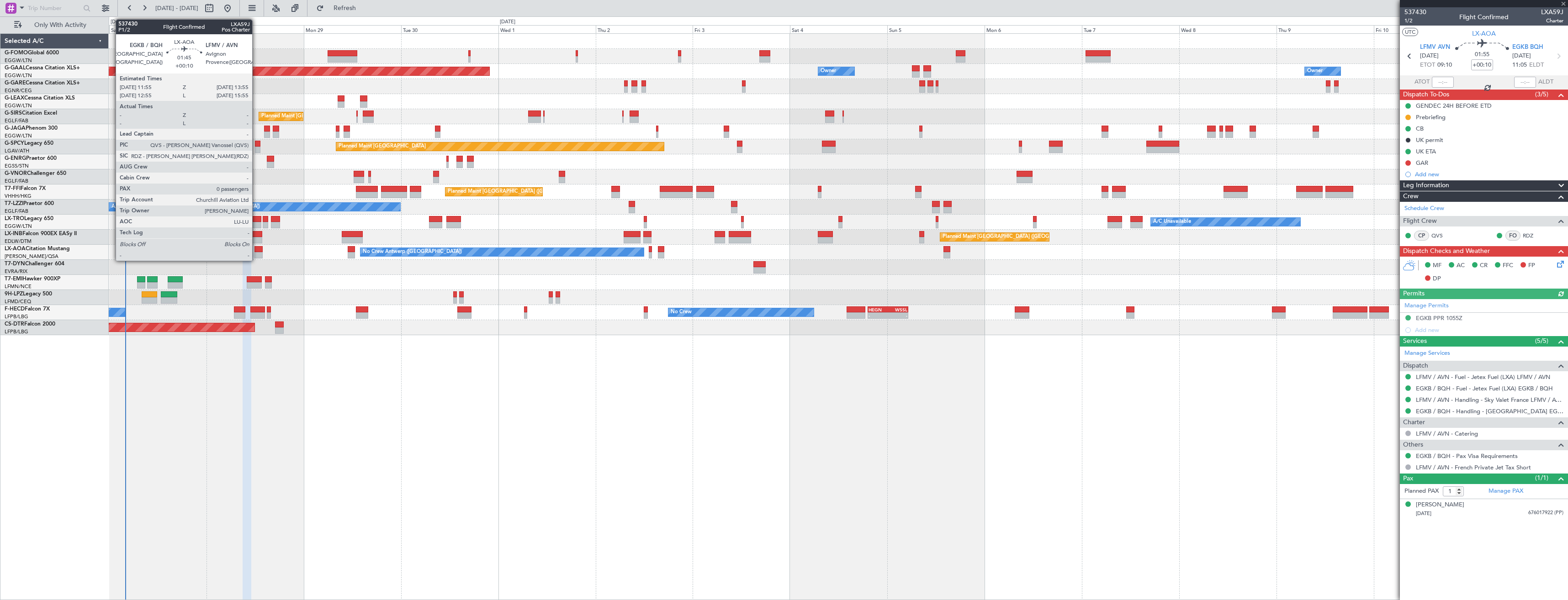
click at [256, 252] on div at bounding box center [259, 255] width 9 height 7
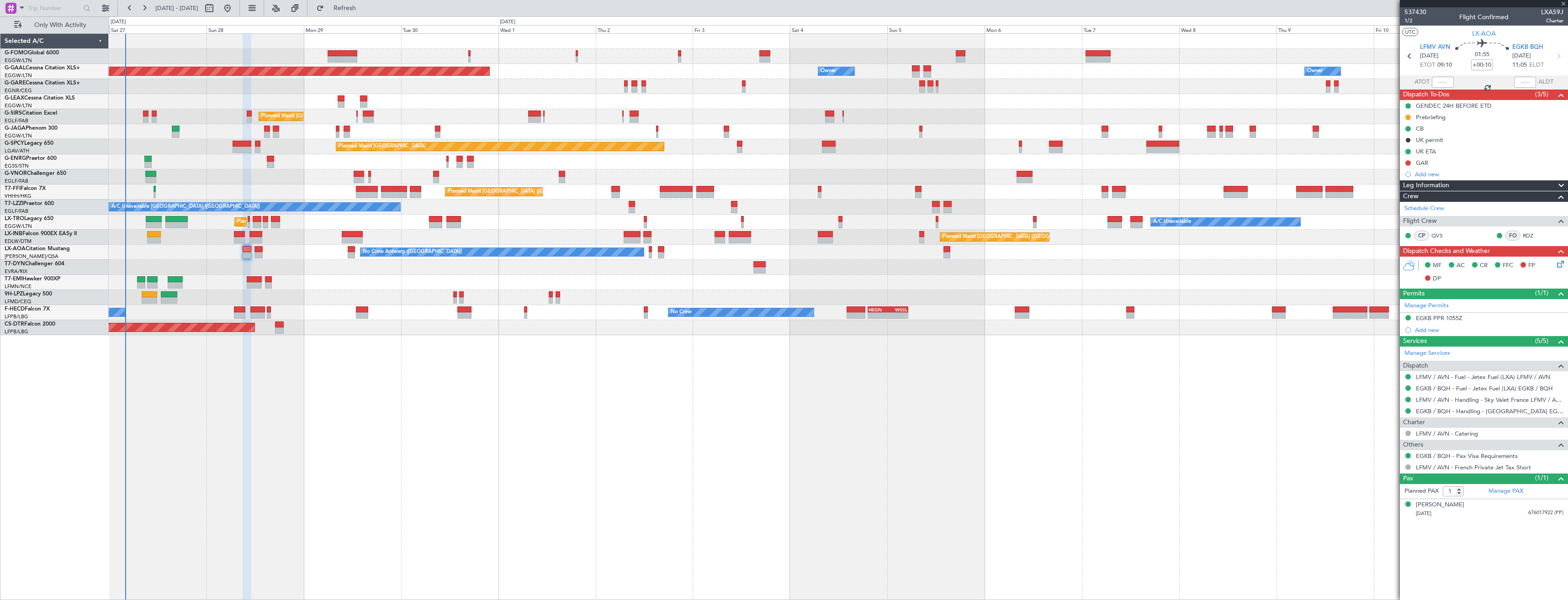
type input "0"
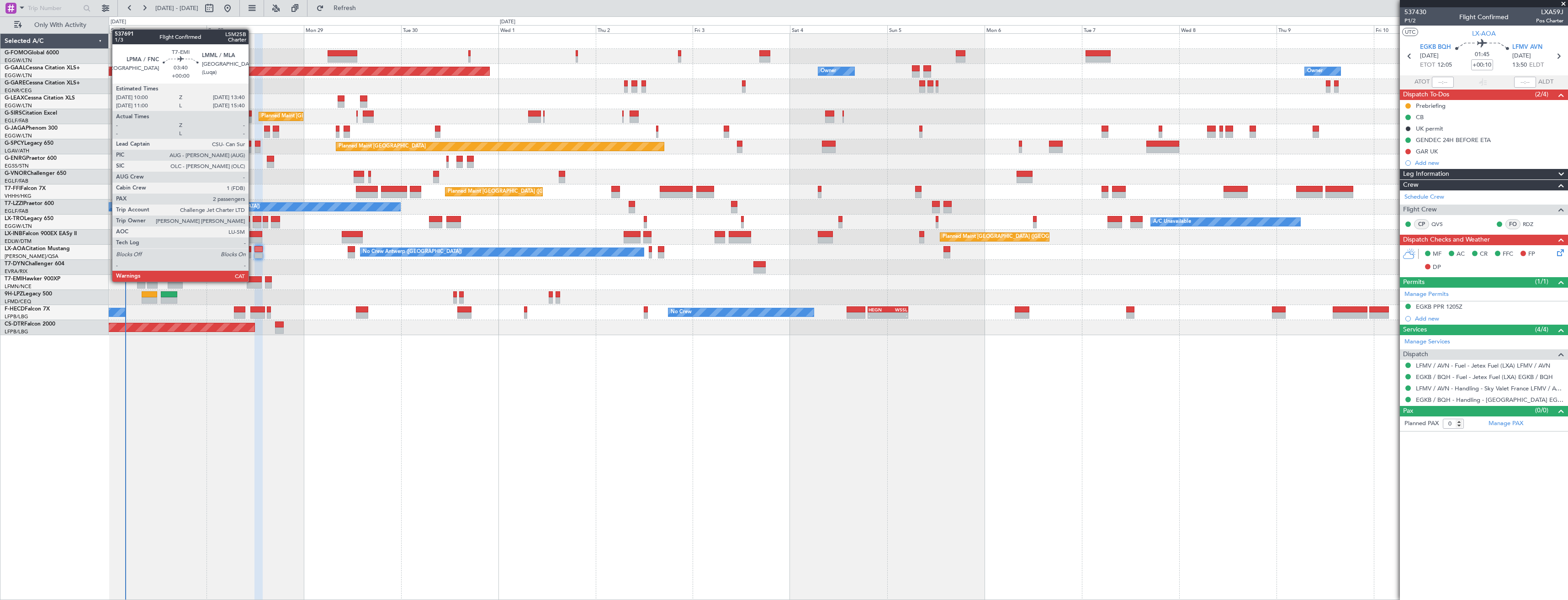
click at [253, 281] on div at bounding box center [254, 279] width 15 height 7
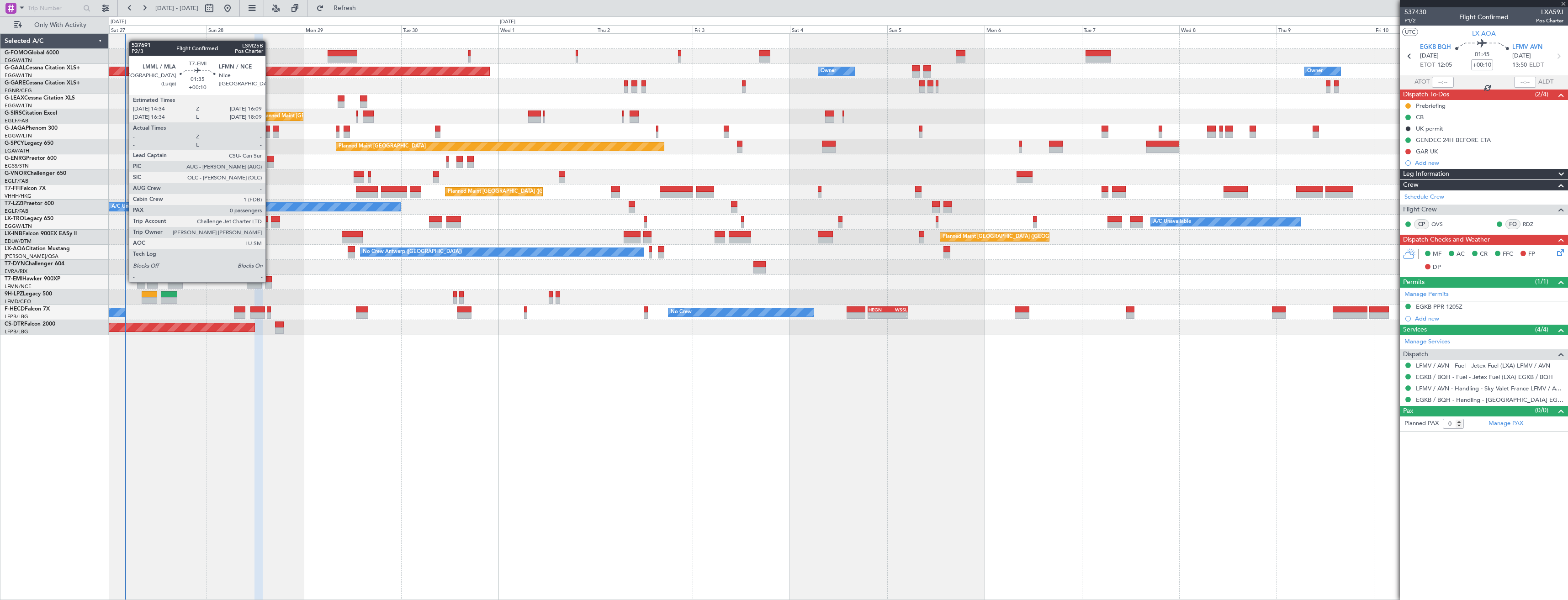
type input "2"
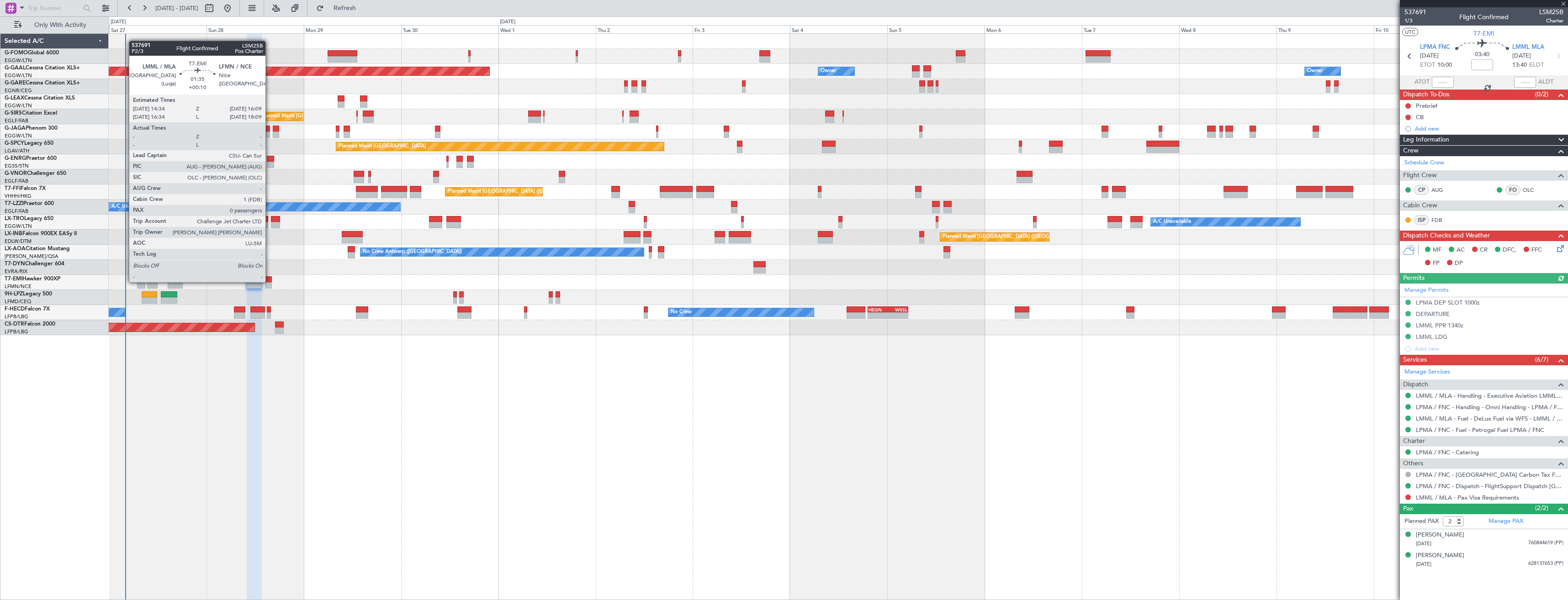
click at [270, 281] on div at bounding box center [268, 279] width 7 height 7
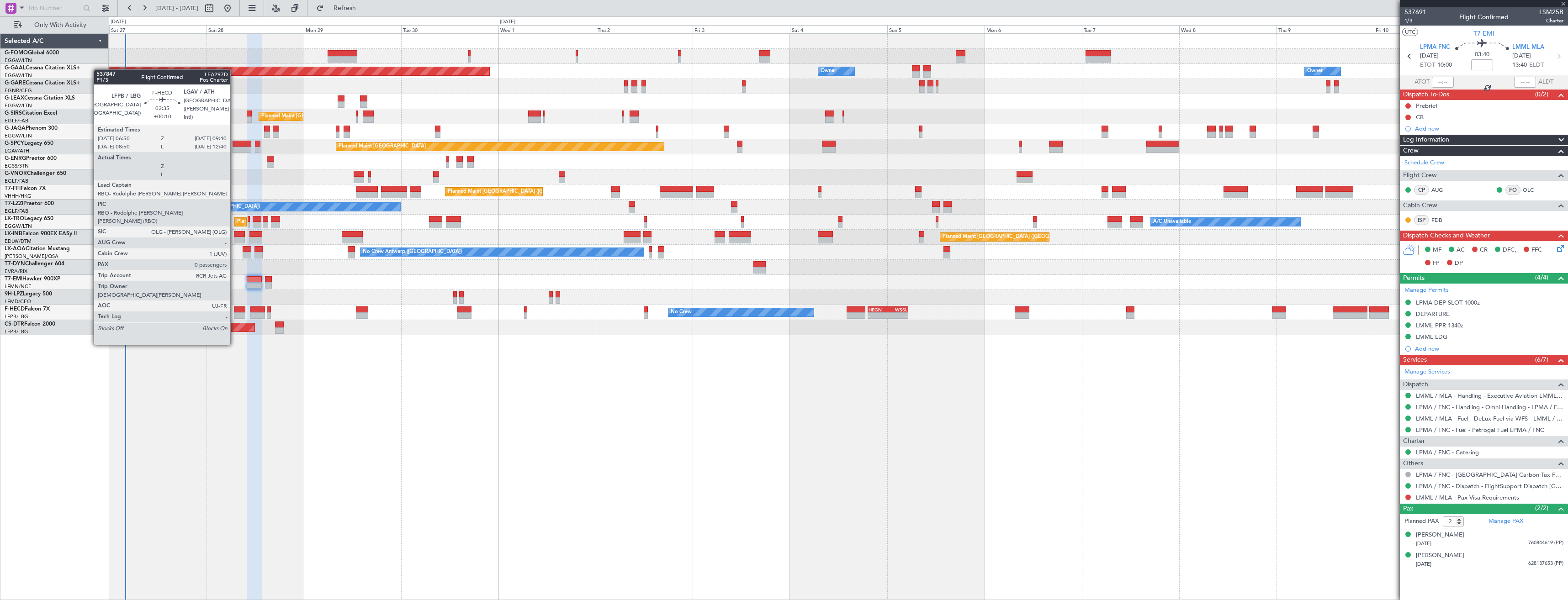
type input "+00:10"
type input "0"
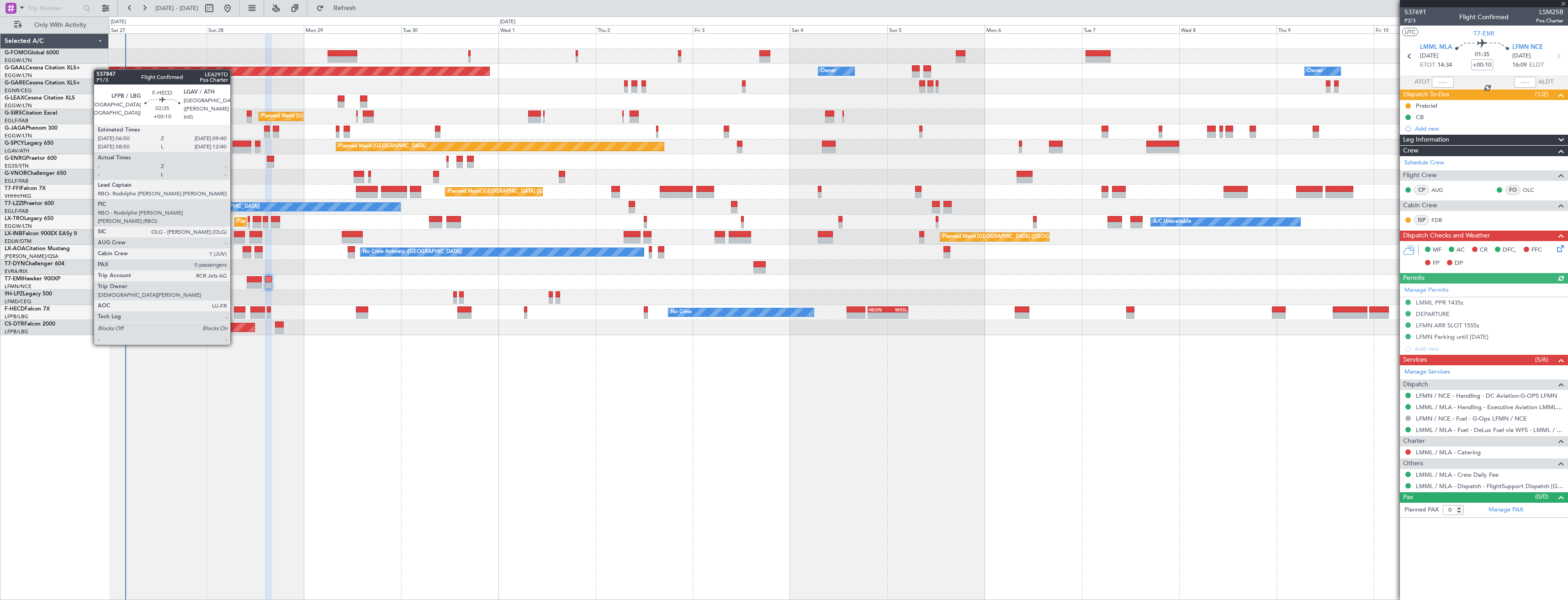
click at [234, 311] on div at bounding box center [240, 310] width 12 height 7
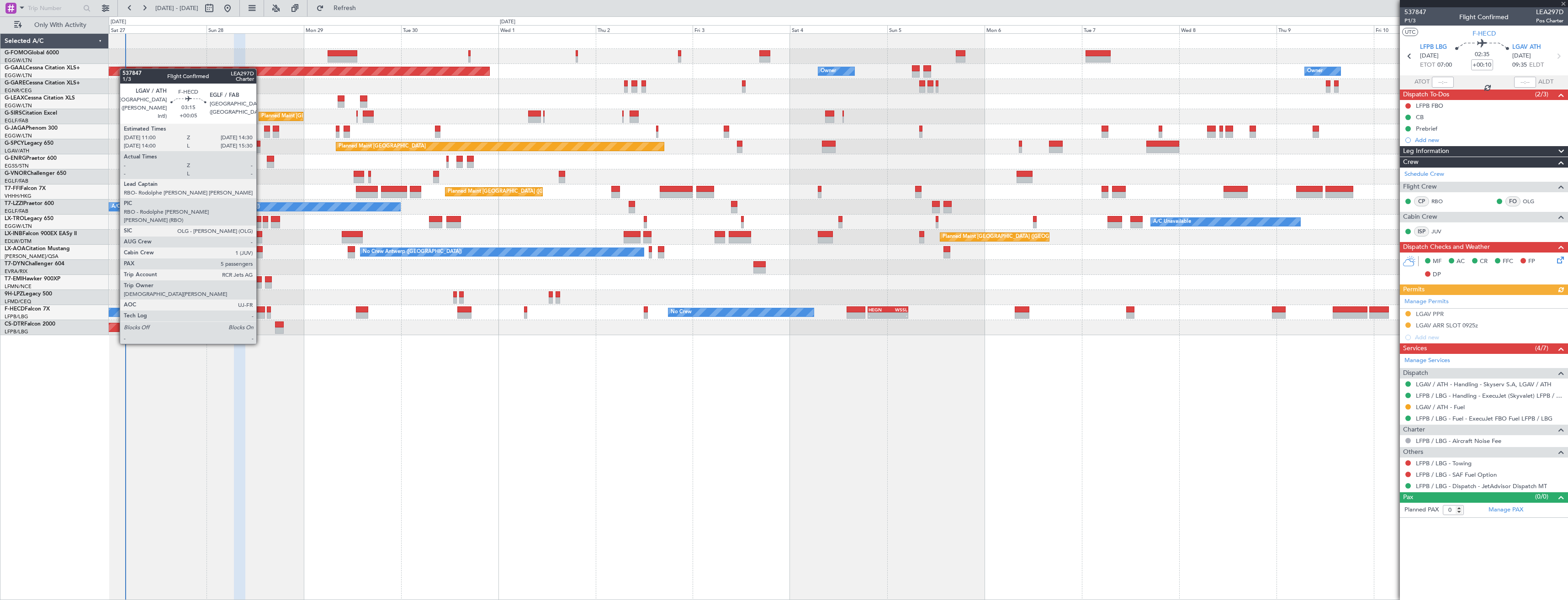
click at [261, 310] on div at bounding box center [257, 310] width 15 height 7
type input "+00:05"
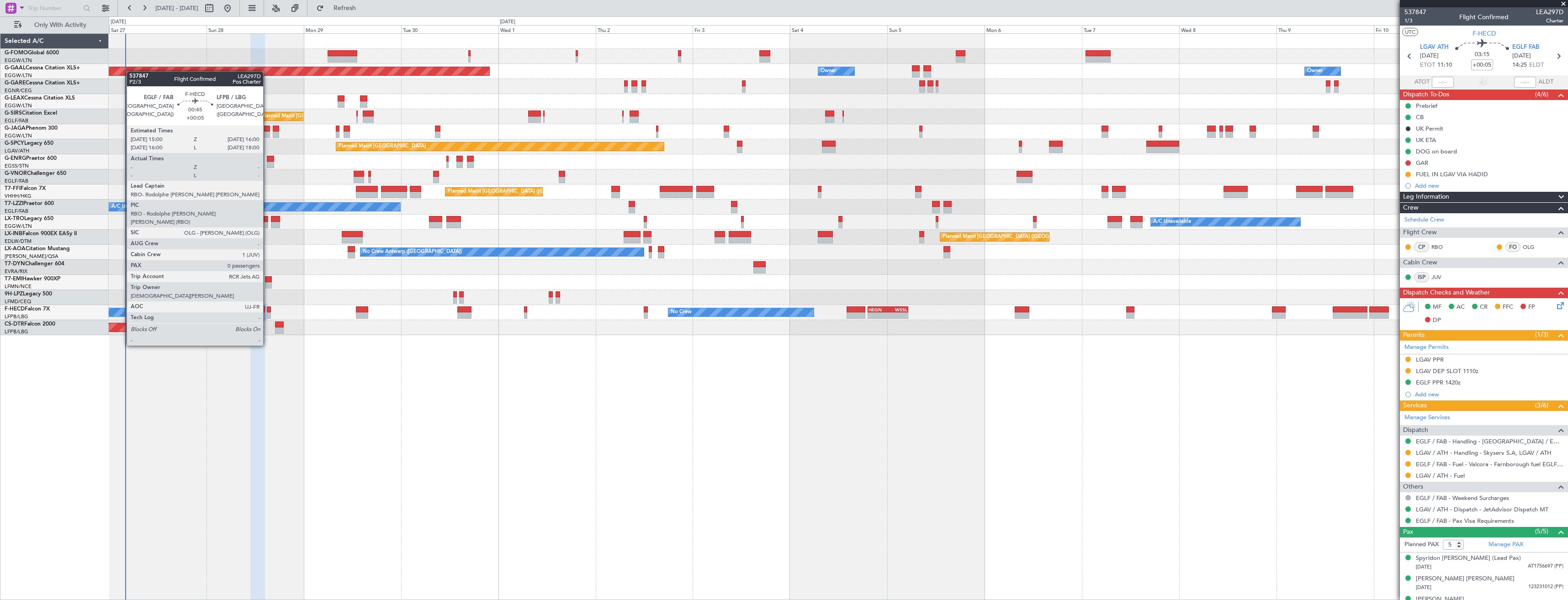
click at [267, 312] on div at bounding box center [268, 310] width 4 height 7
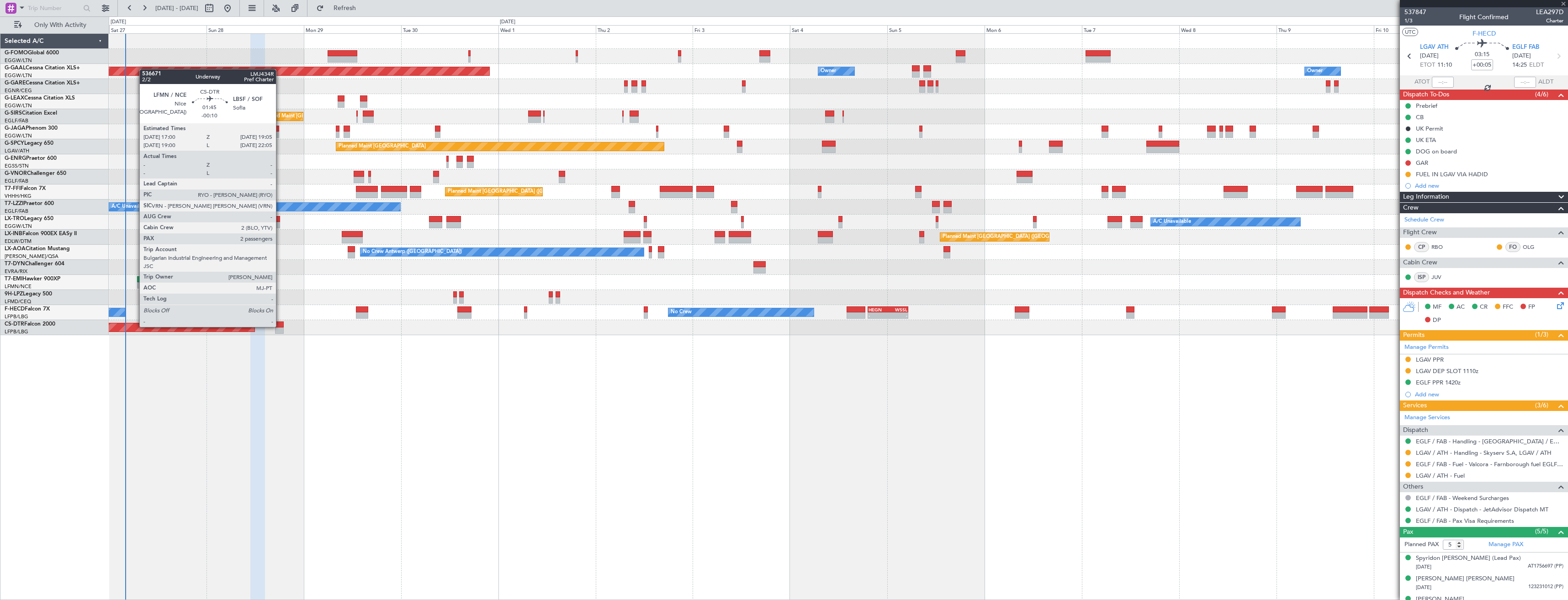
type input "0"
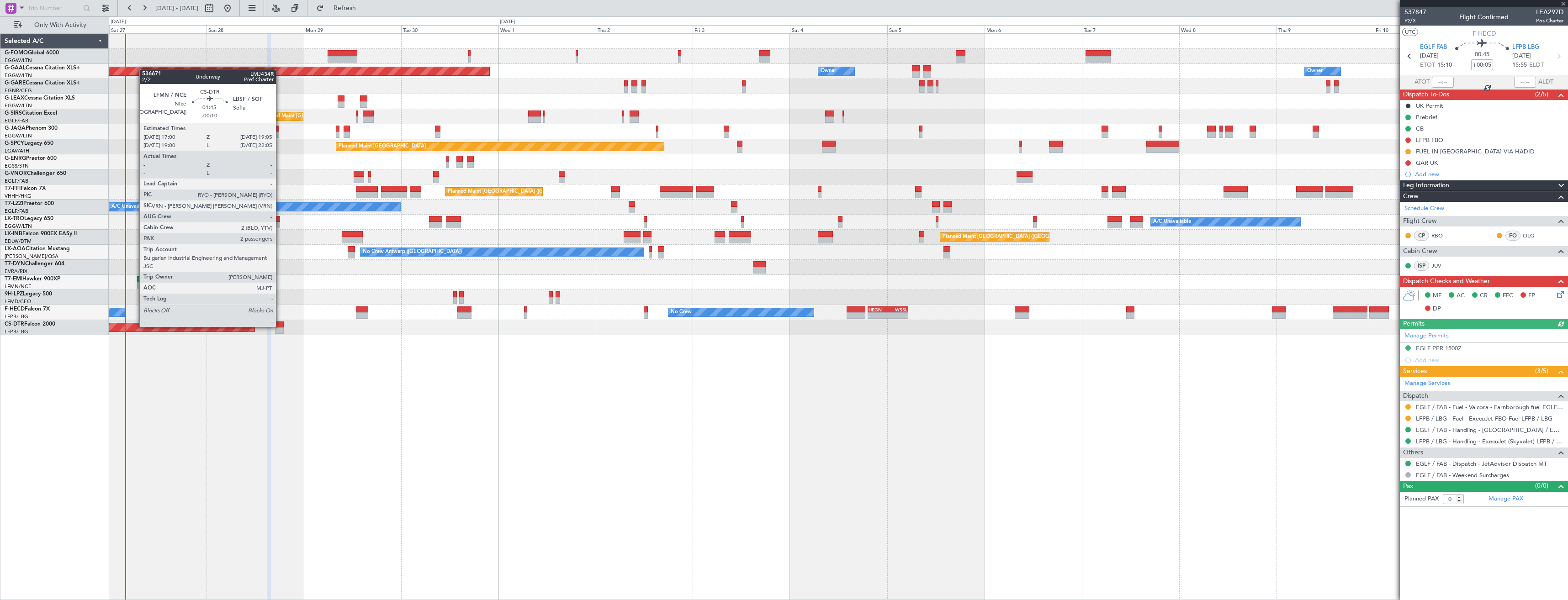
click at [280, 326] on div at bounding box center [279, 324] width 9 height 7
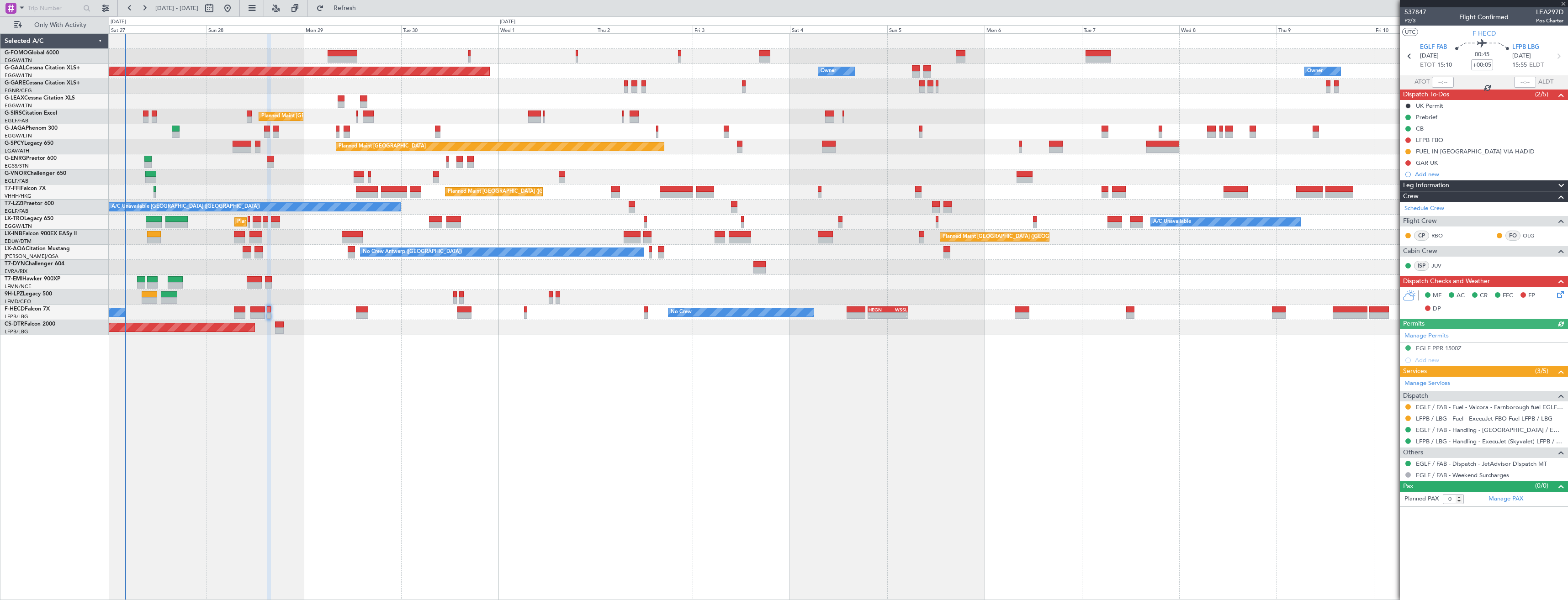
type input "-00:10"
type input "2"
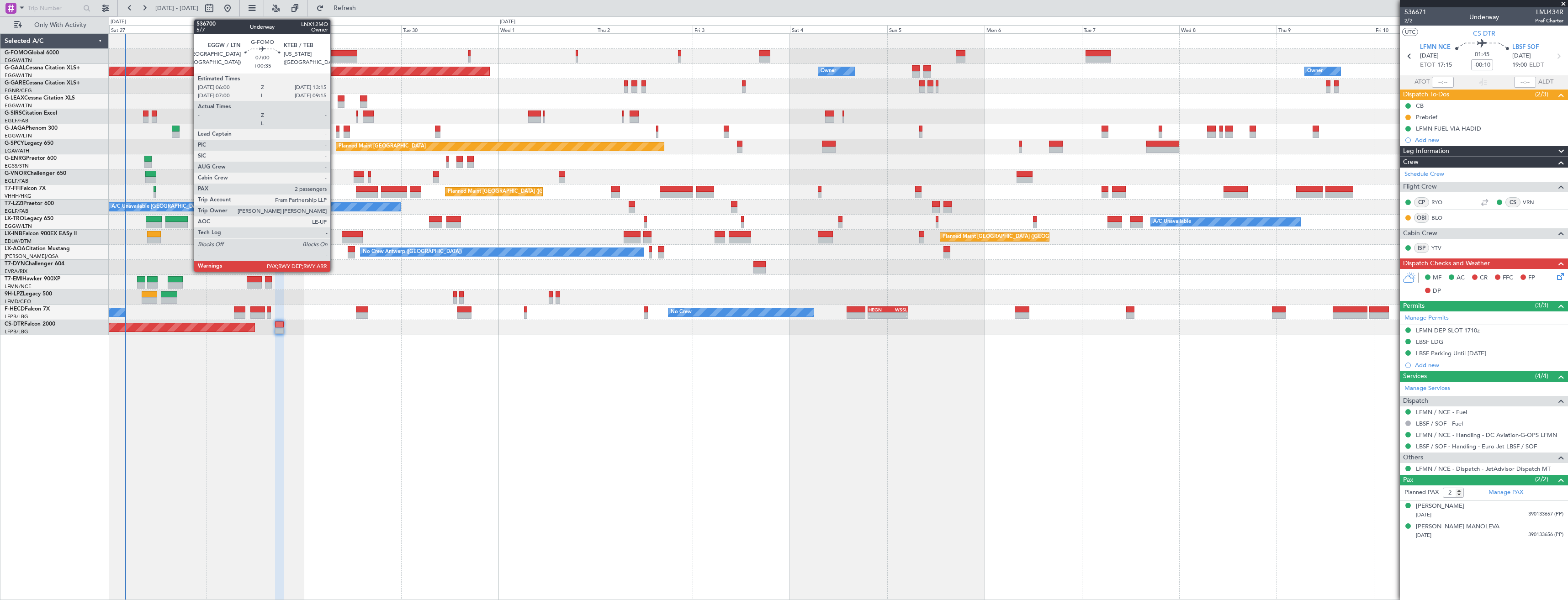
click at [334, 58] on div at bounding box center [342, 59] width 30 height 7
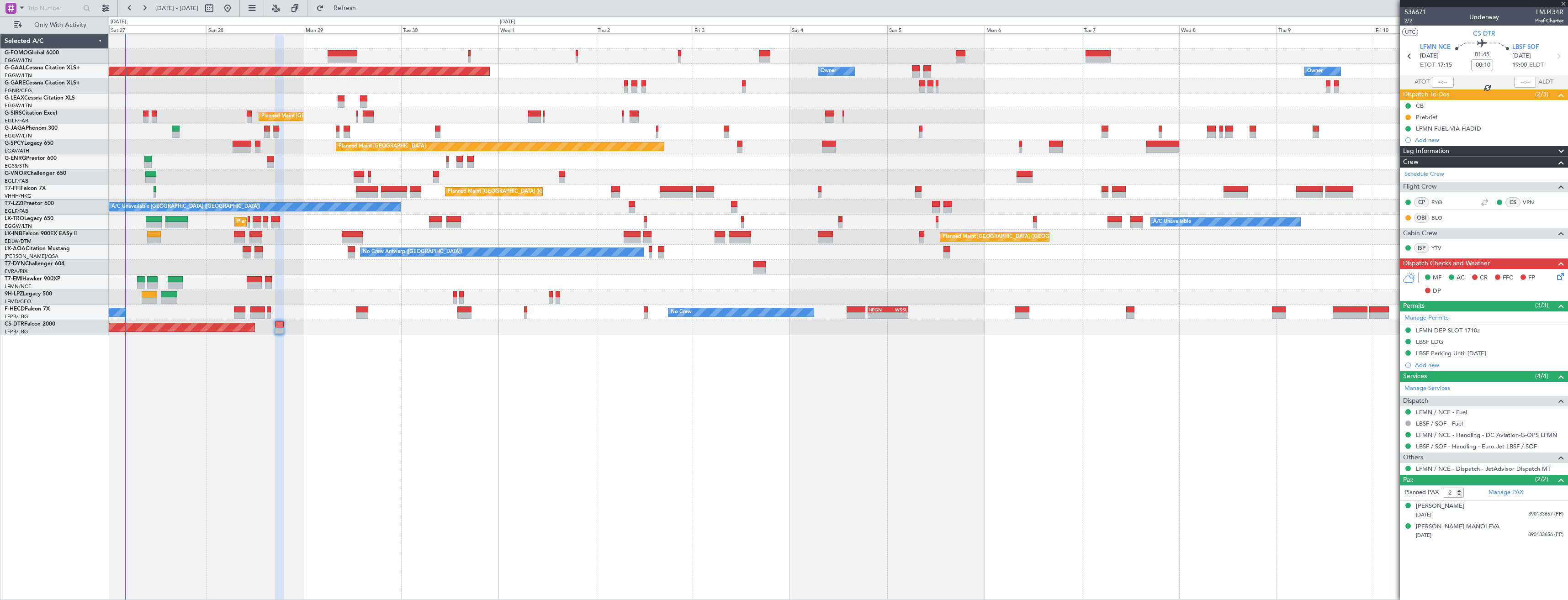
type input "+00:35"
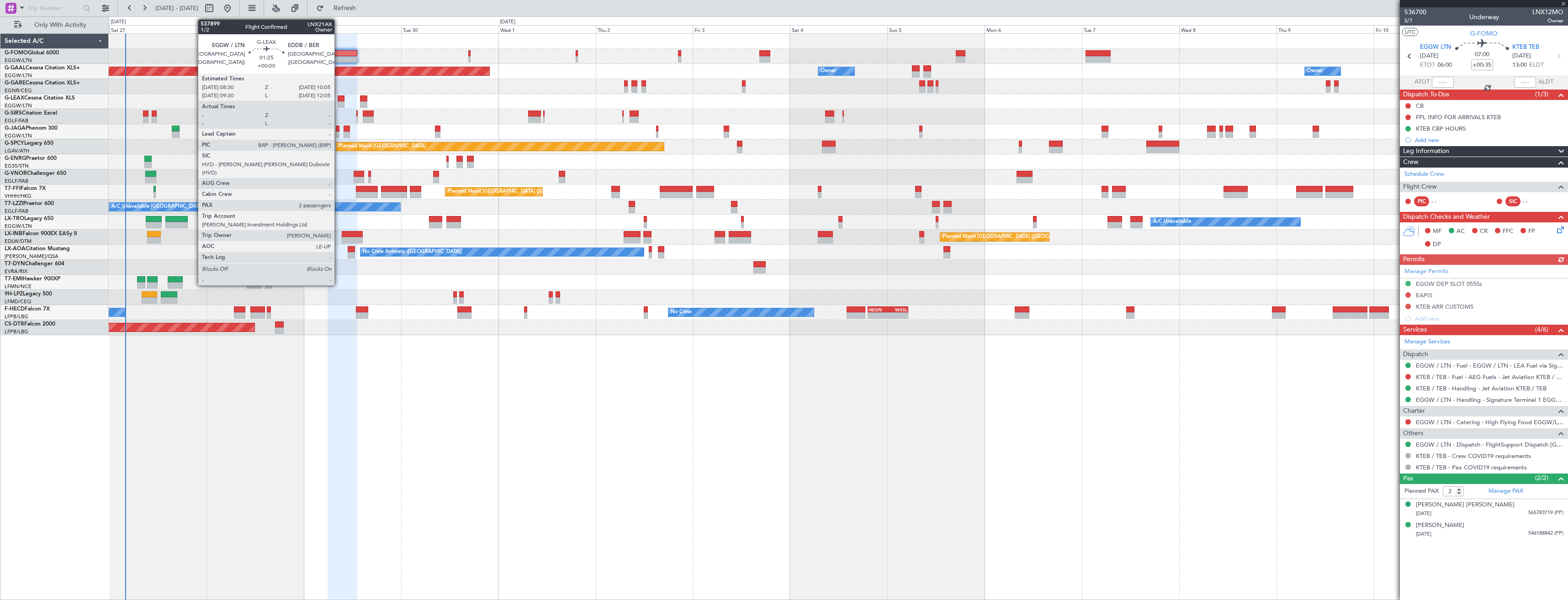
click at [338, 102] on div at bounding box center [341, 105] width 7 height 7
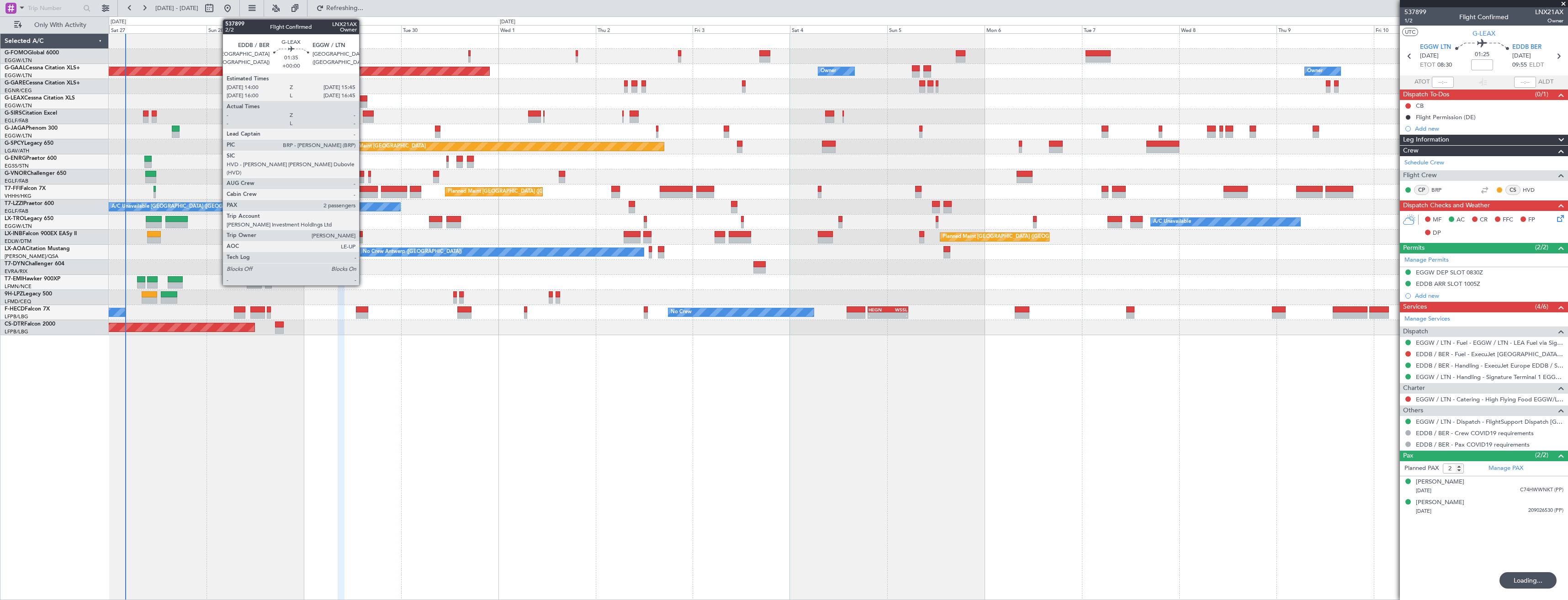
type input "-00:05"
click at [363, 102] on div at bounding box center [363, 105] width 7 height 7
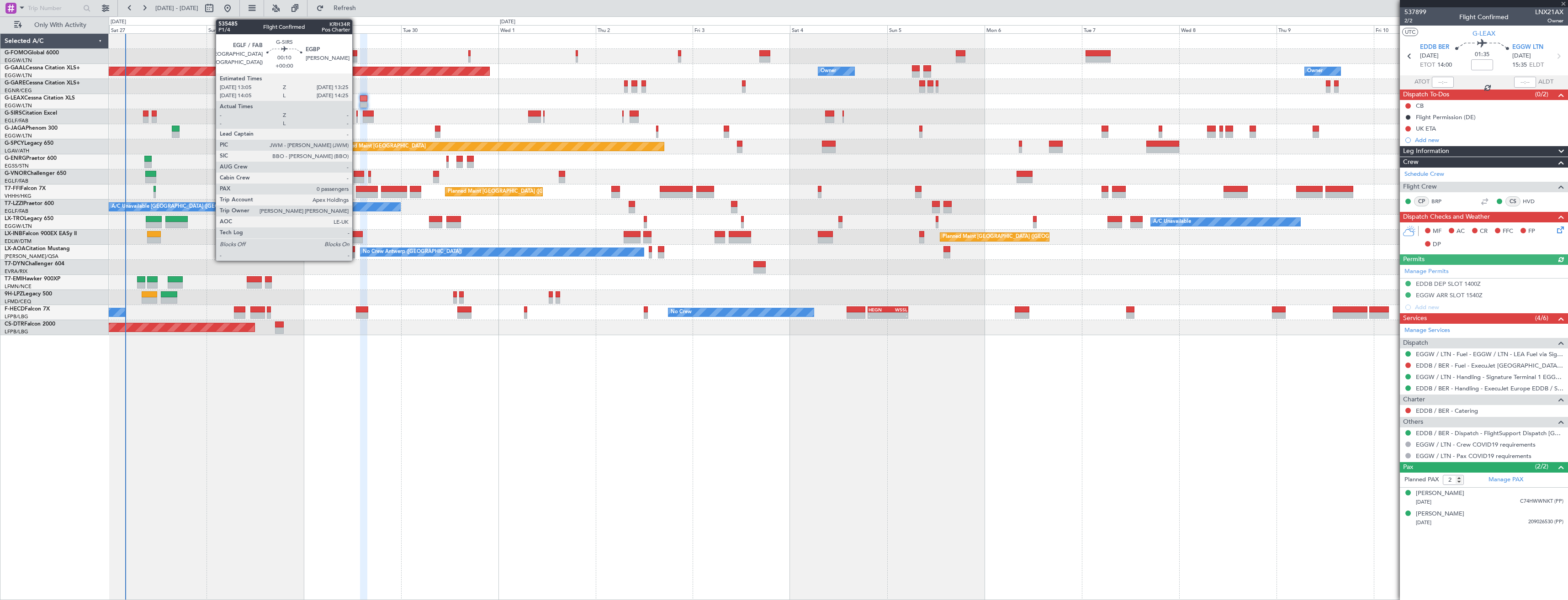
click at [356, 119] on div at bounding box center [357, 119] width 1 height 7
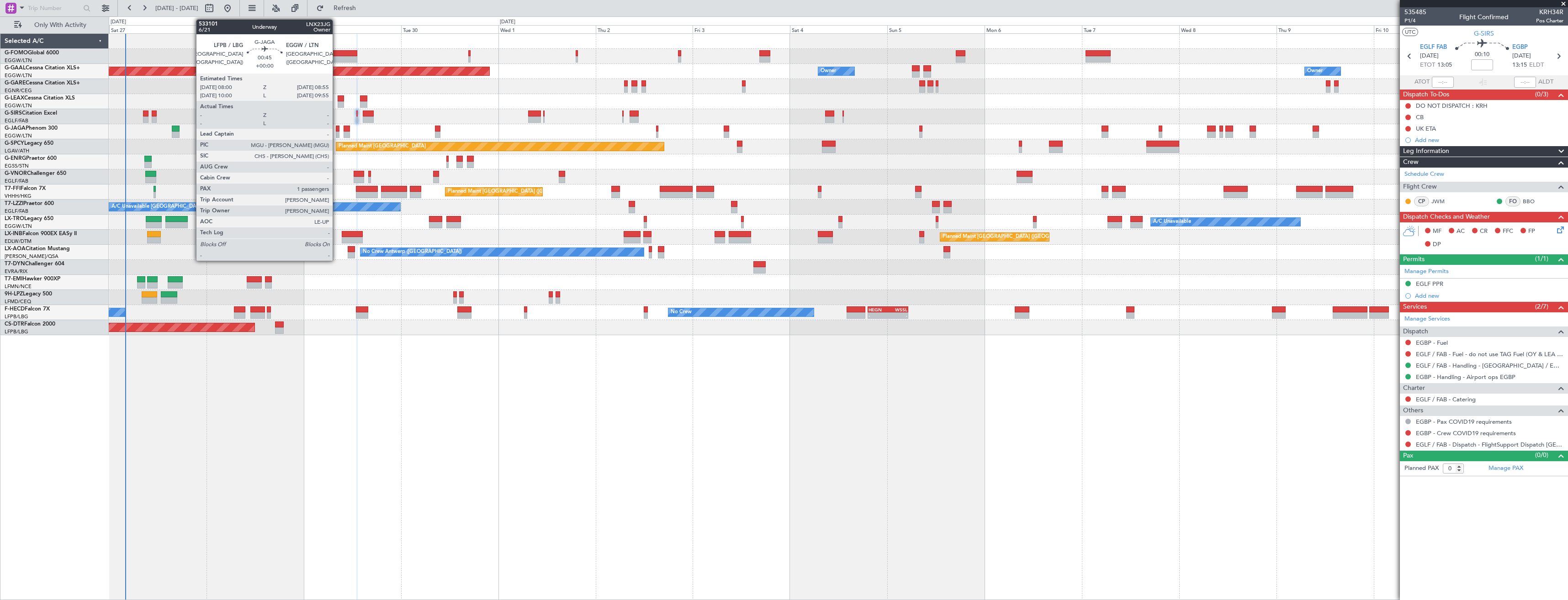
click at [337, 133] on div at bounding box center [338, 134] width 4 height 7
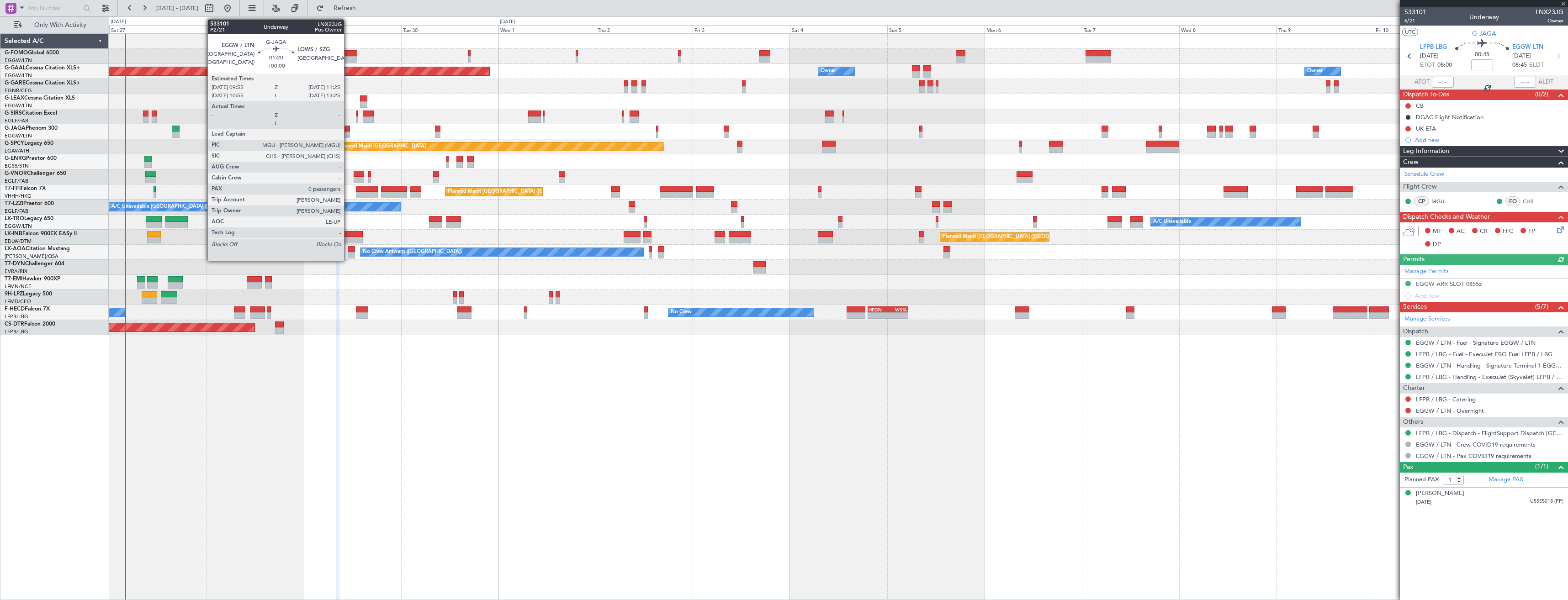
click at [348, 133] on div at bounding box center [346, 134] width 7 height 7
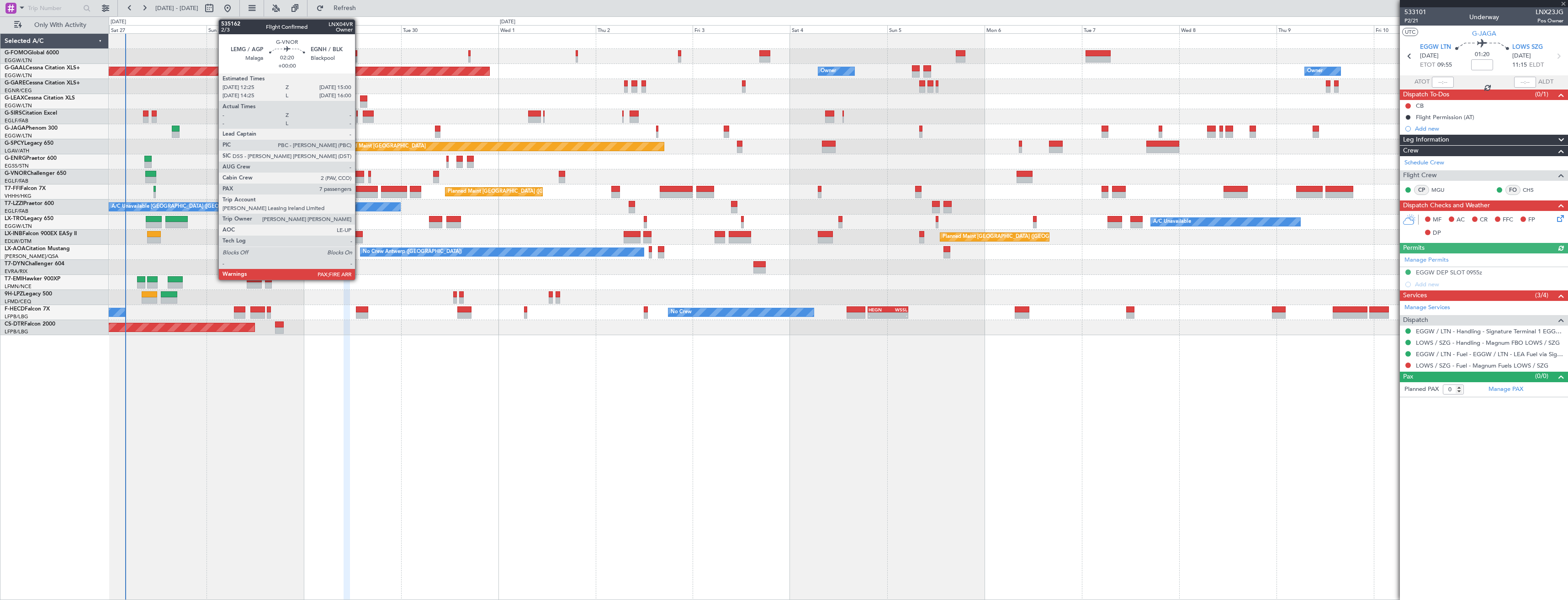
click at [359, 178] on div at bounding box center [359, 180] width 10 height 7
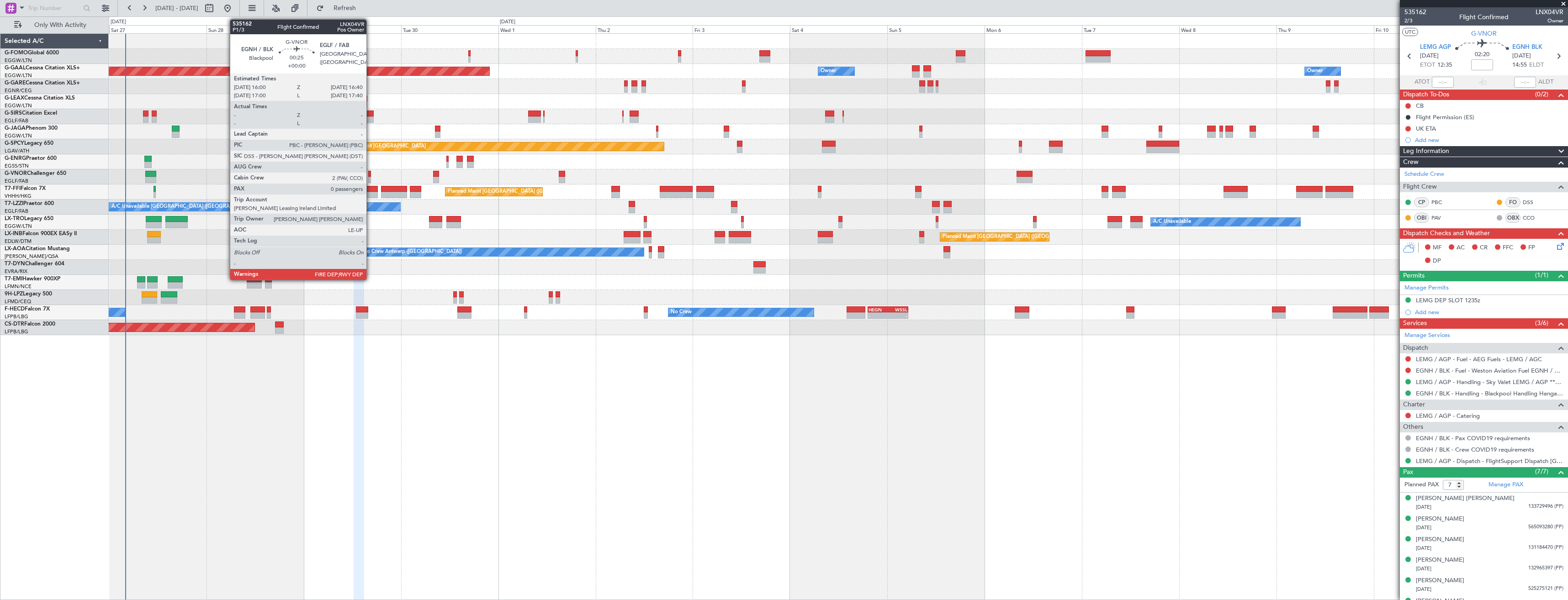
click at [371, 178] on div at bounding box center [369, 180] width 3 height 7
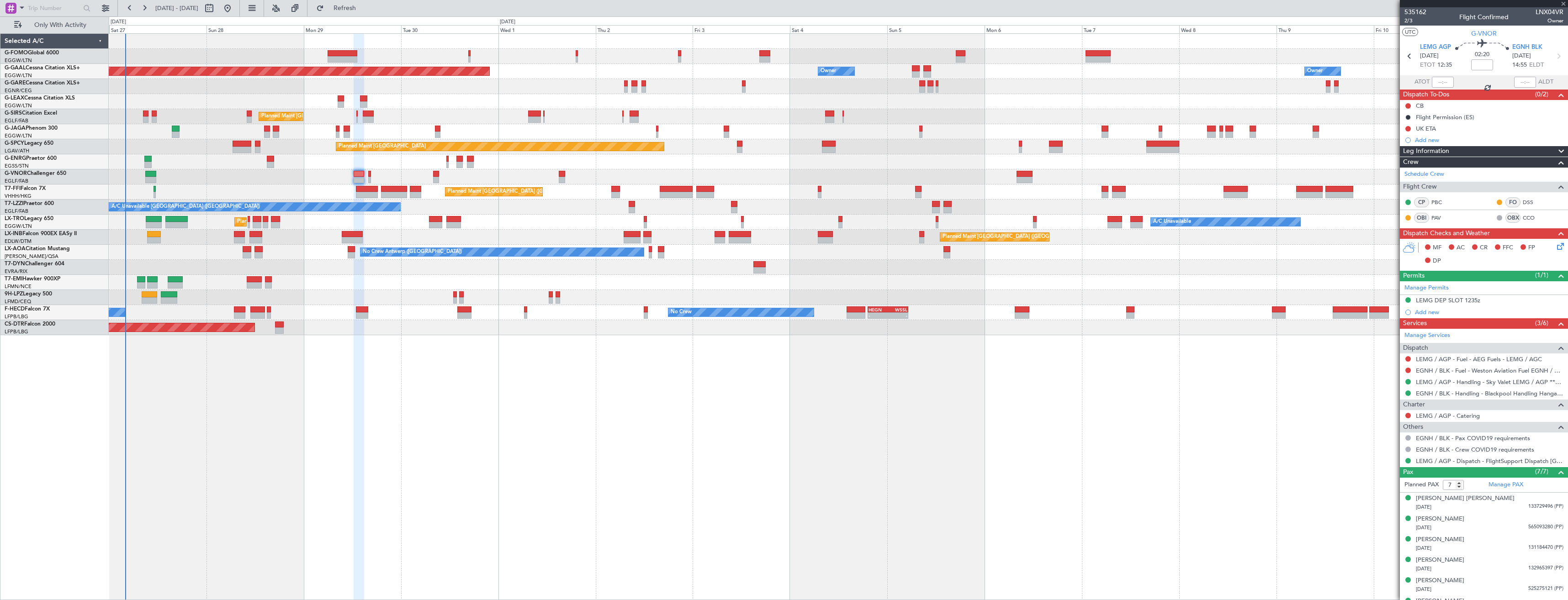
type input "0"
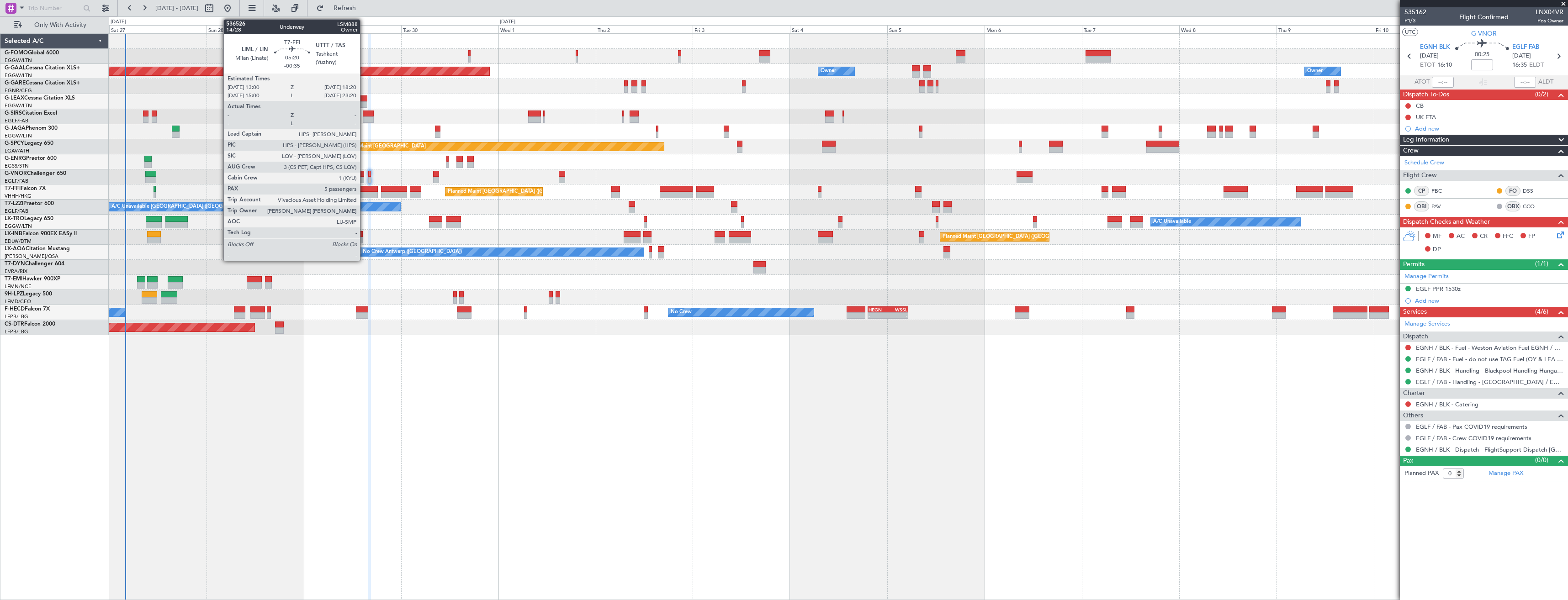
click at [364, 194] on div at bounding box center [367, 195] width 22 height 7
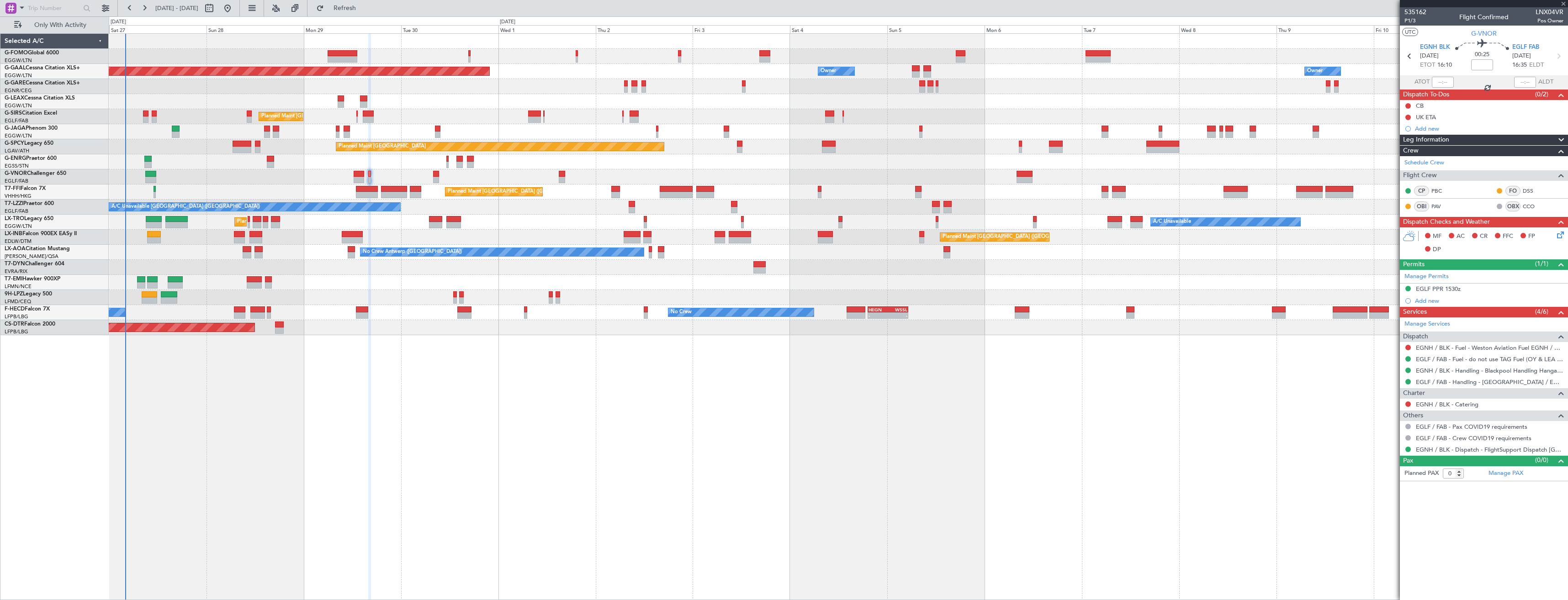
type input "-00:35"
type input "5"
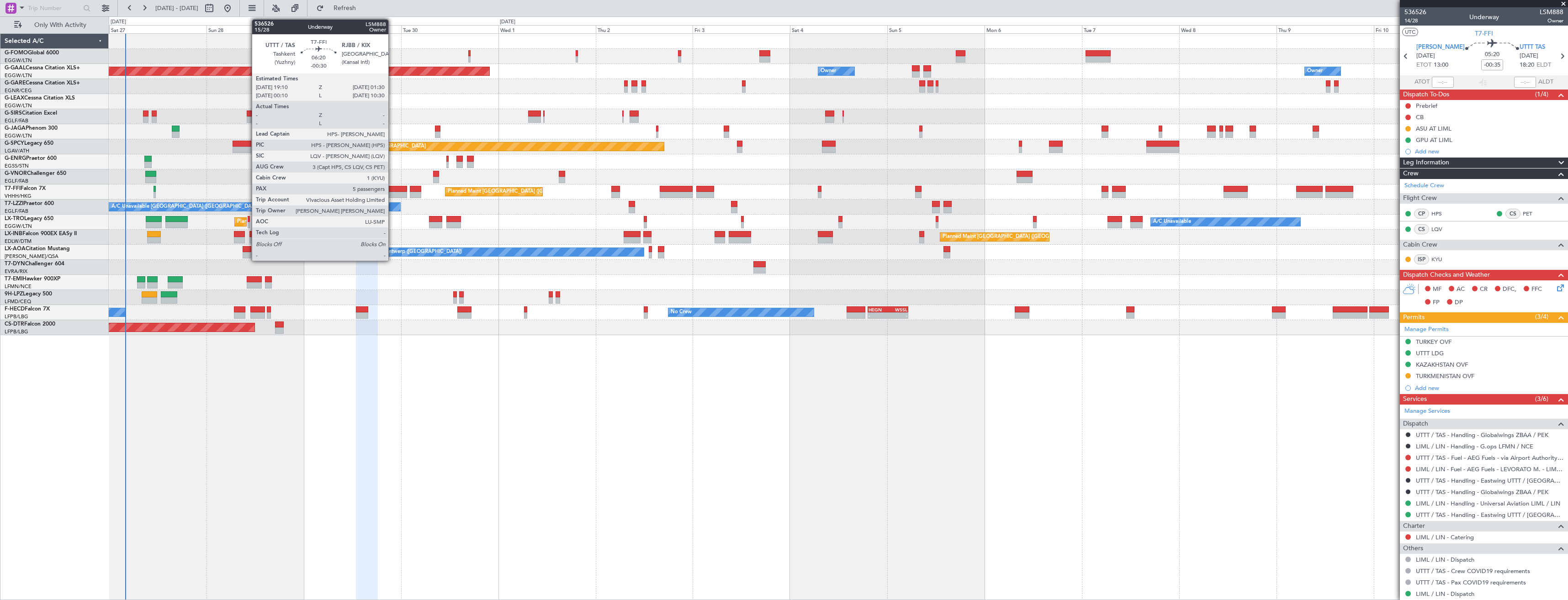
click at [393, 193] on div at bounding box center [394, 195] width 26 height 7
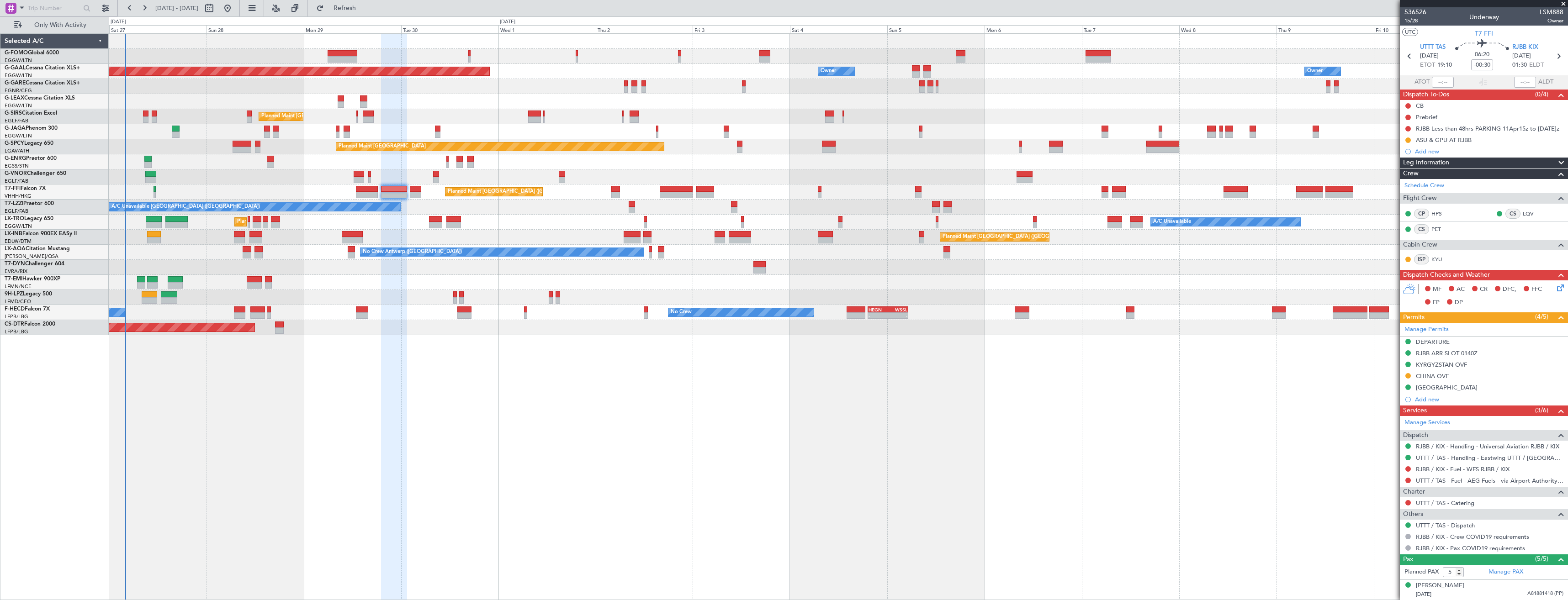
click at [395, 176] on div "Planned Maint [GEOGRAPHIC_DATA] ([GEOGRAPHIC_DATA])" at bounding box center [838, 176] width 1459 height 15
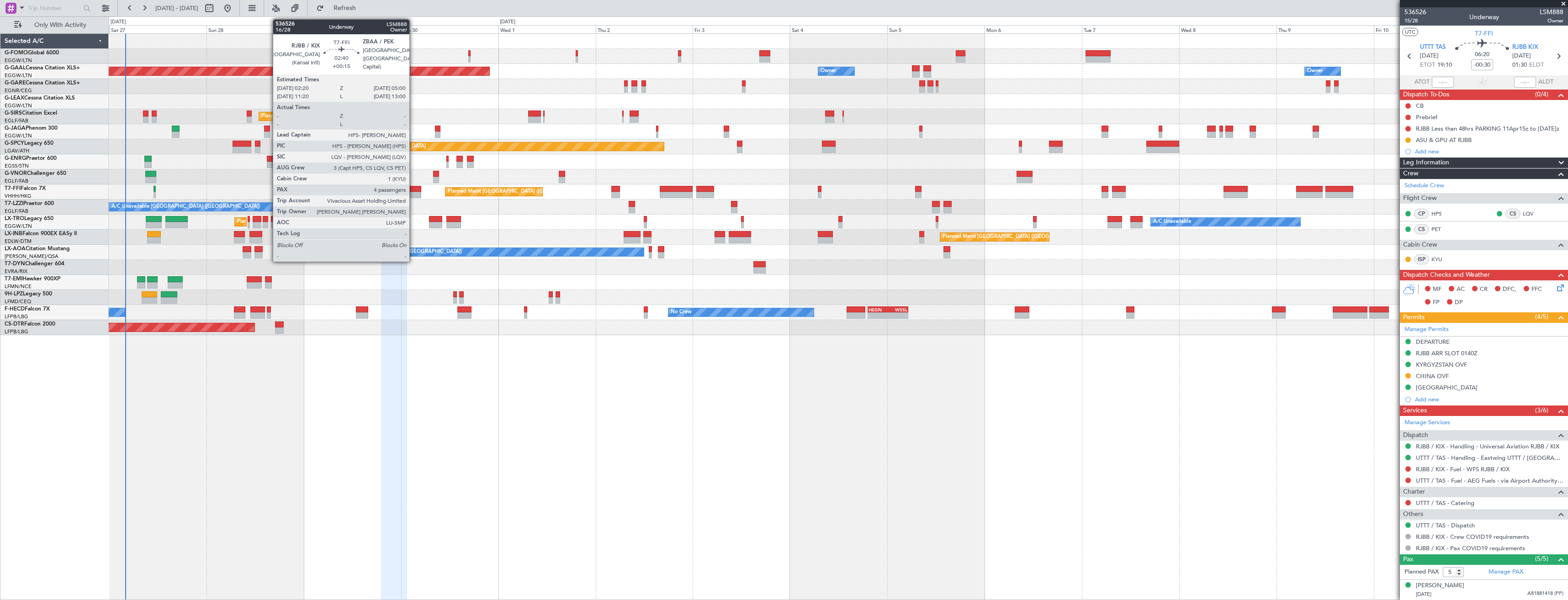
click at [413, 192] on div at bounding box center [415, 195] width 11 height 7
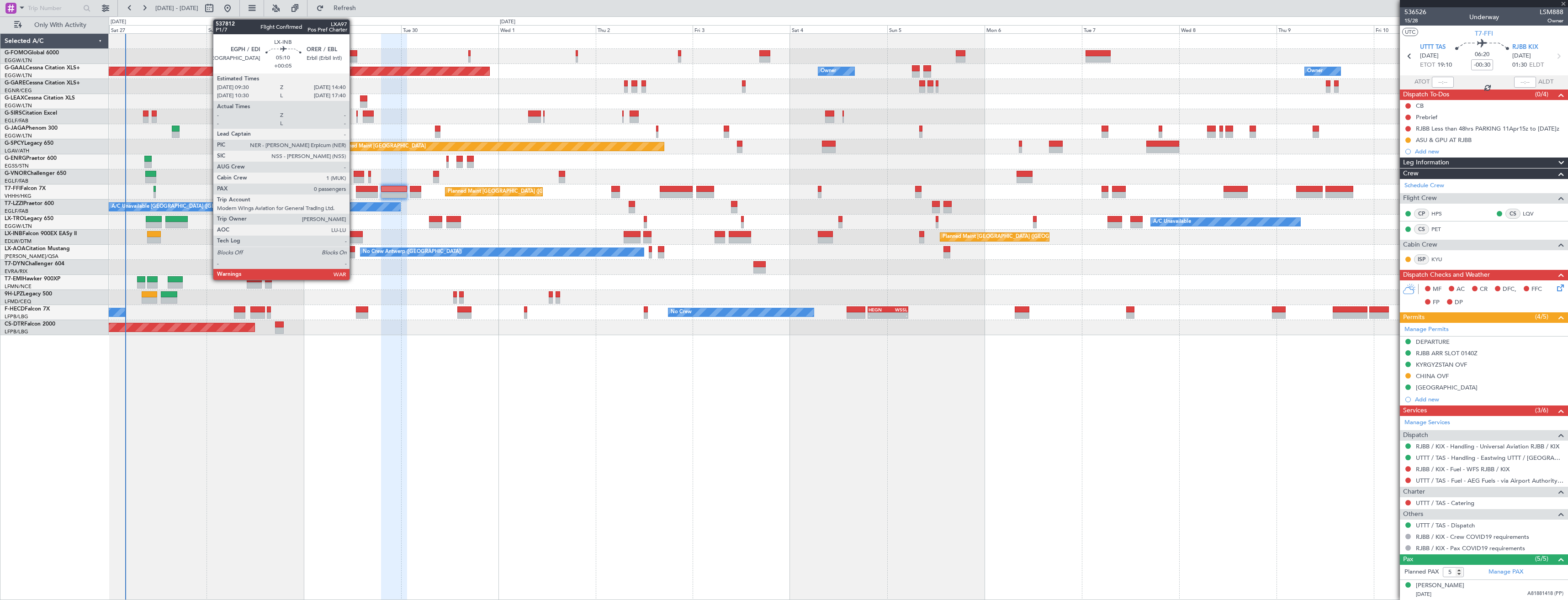
type input "+00:15"
type input "4"
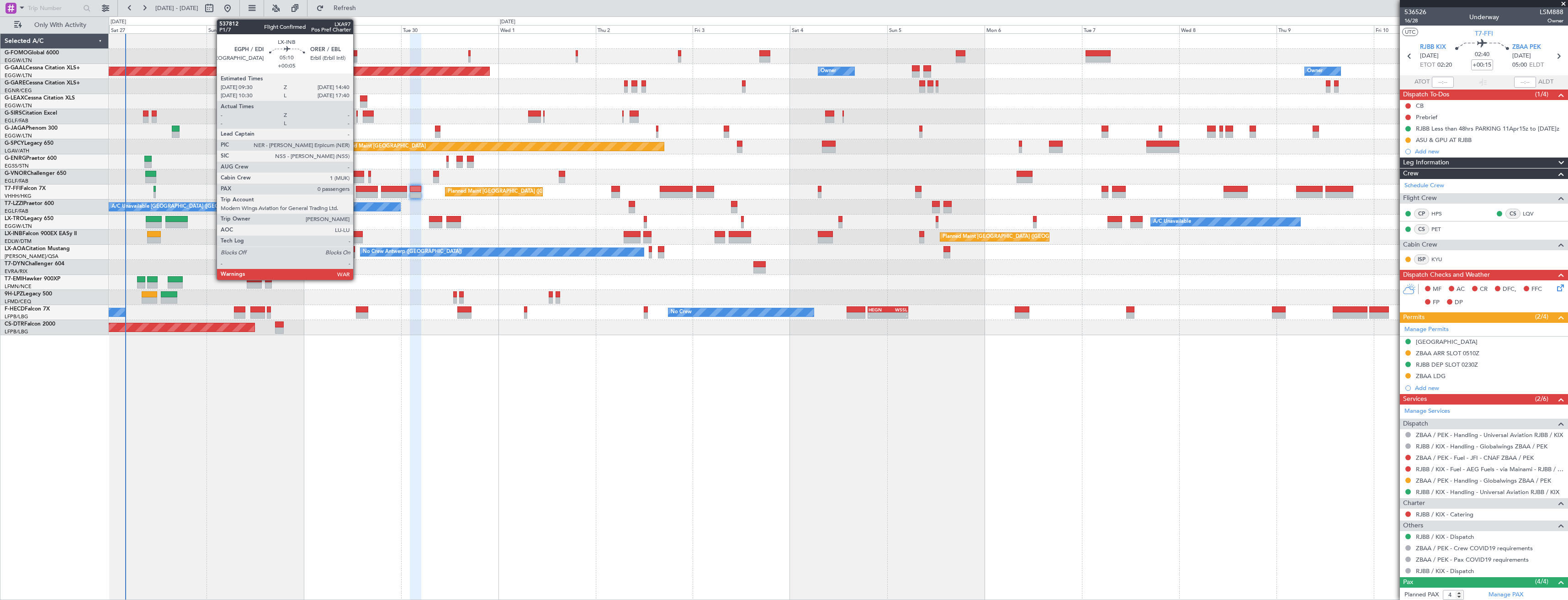
click at [357, 235] on div at bounding box center [352, 234] width 21 height 7
type input "+00:05"
type input "0"
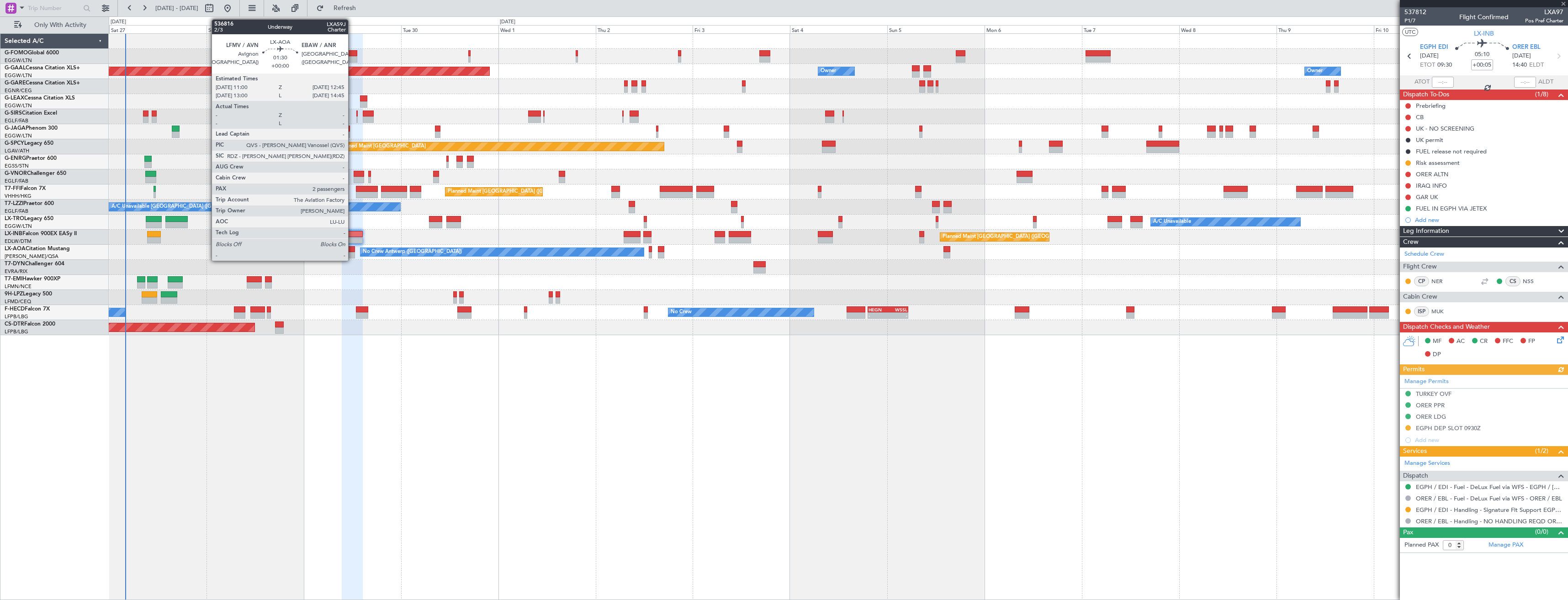
click at [352, 250] on div at bounding box center [351, 249] width 7 height 7
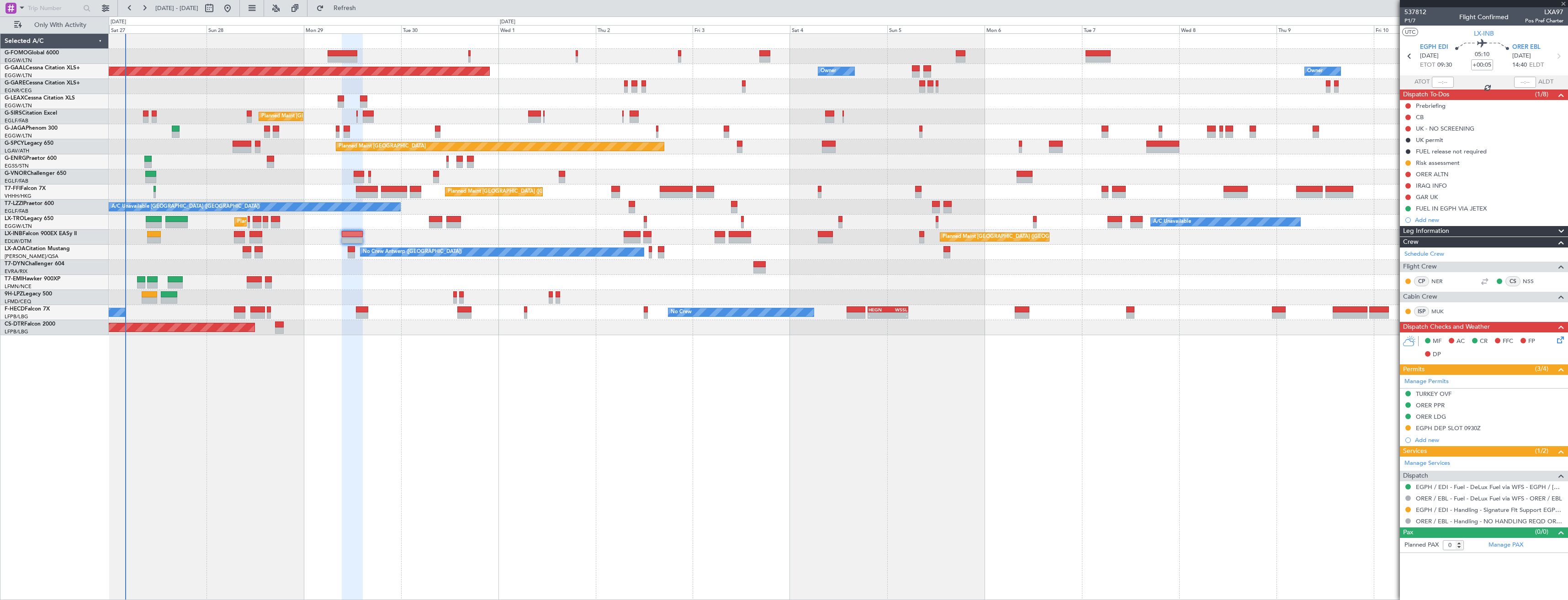
type input "2"
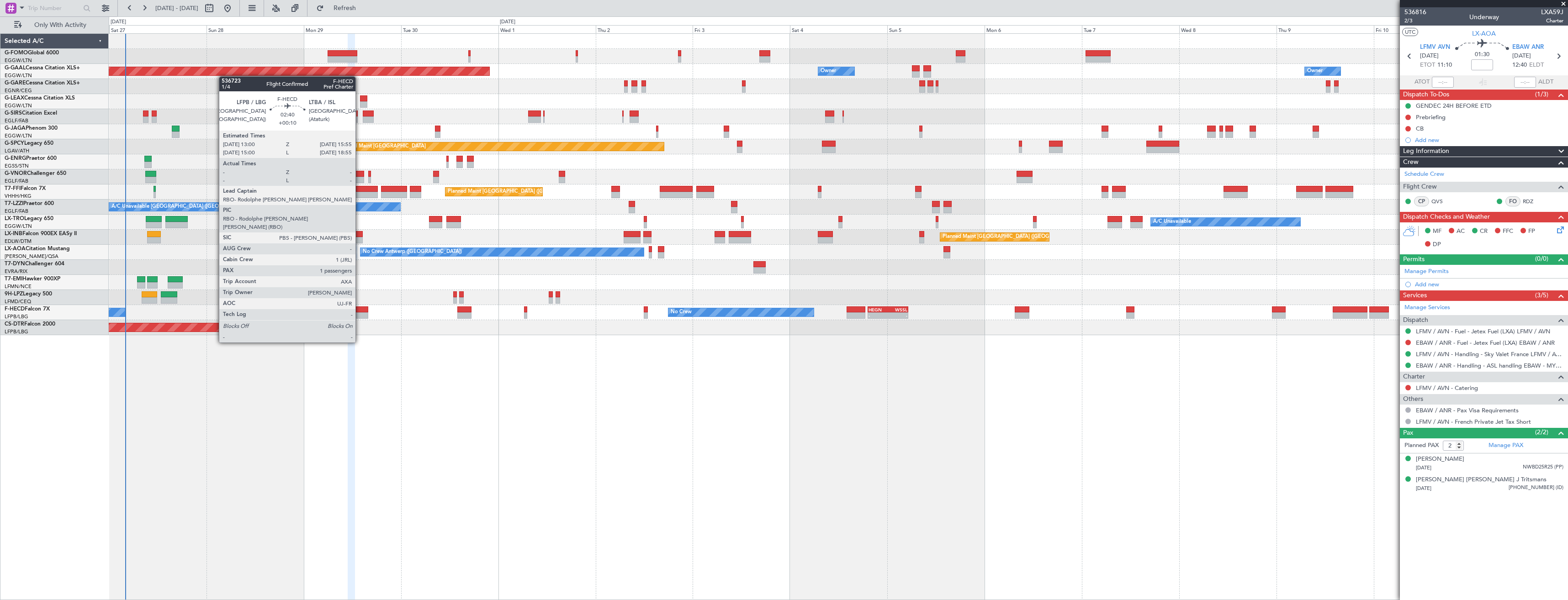
click at [360, 314] on div at bounding box center [362, 315] width 12 height 7
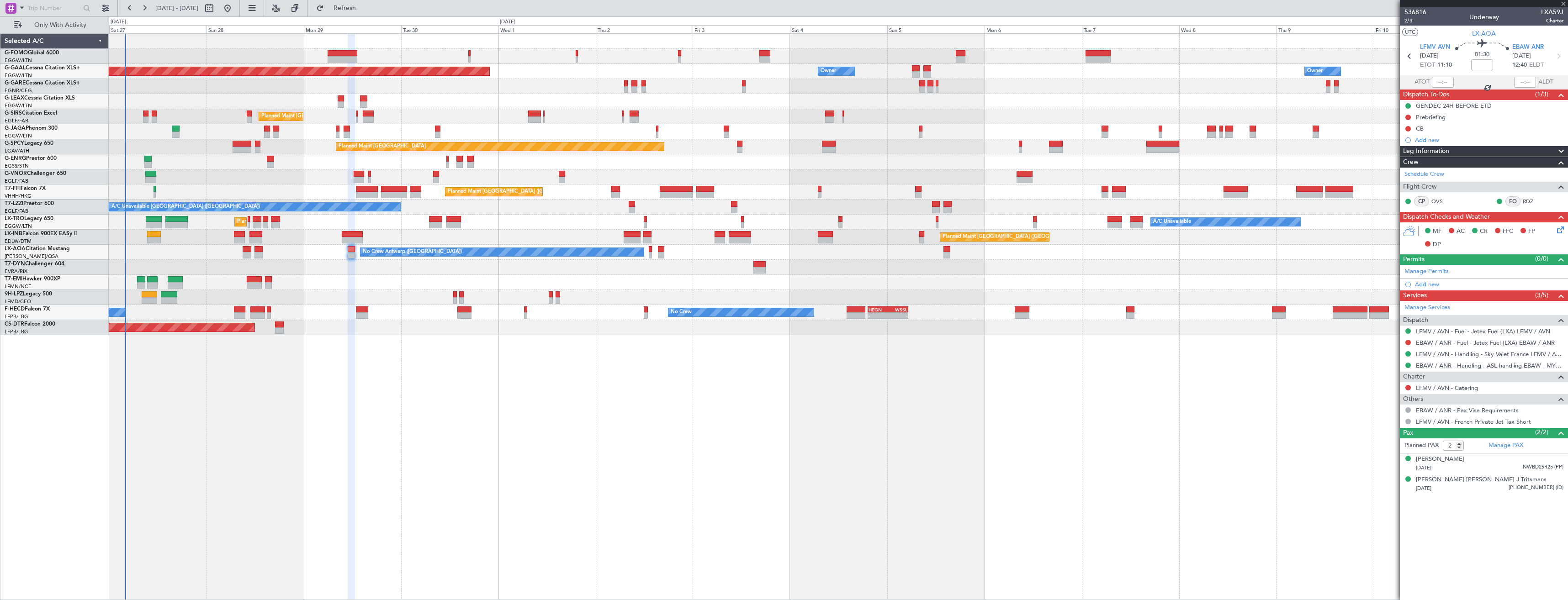
type input "+00:10"
type input "1"
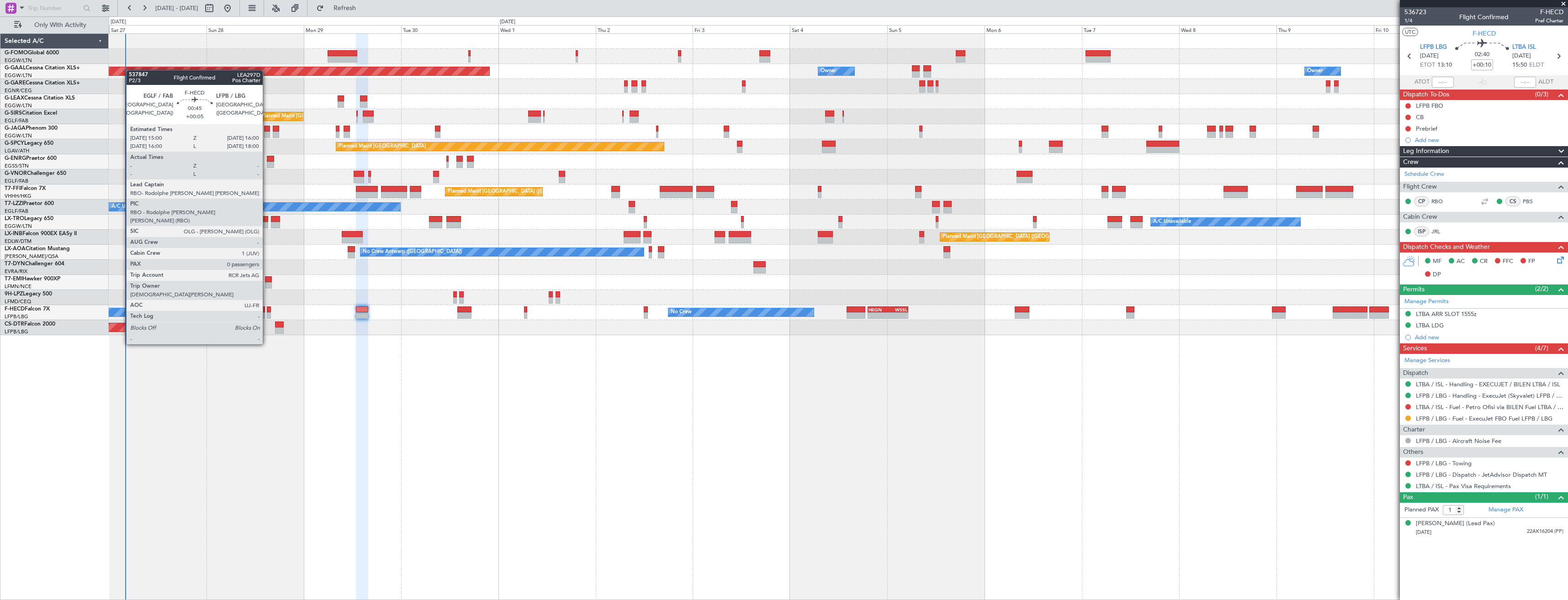
click at [267, 310] on div at bounding box center [268, 310] width 4 height 7
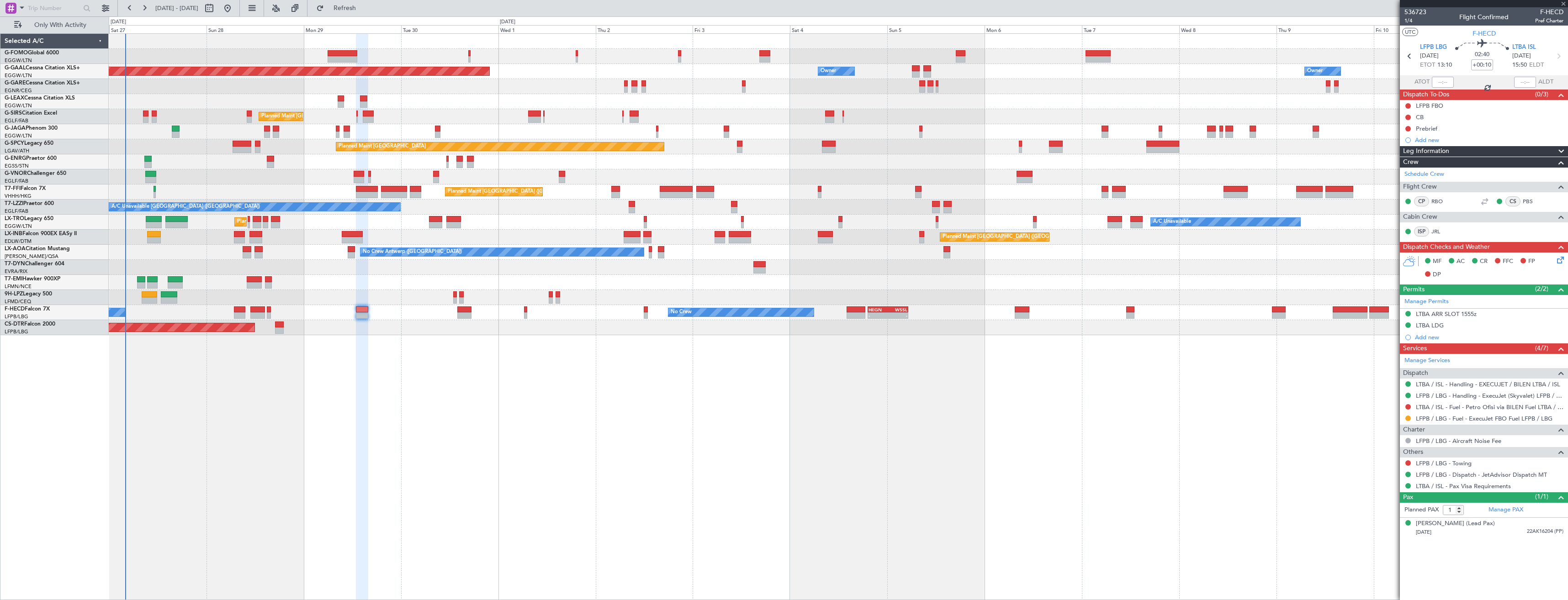
type input "+00:05"
type input "0"
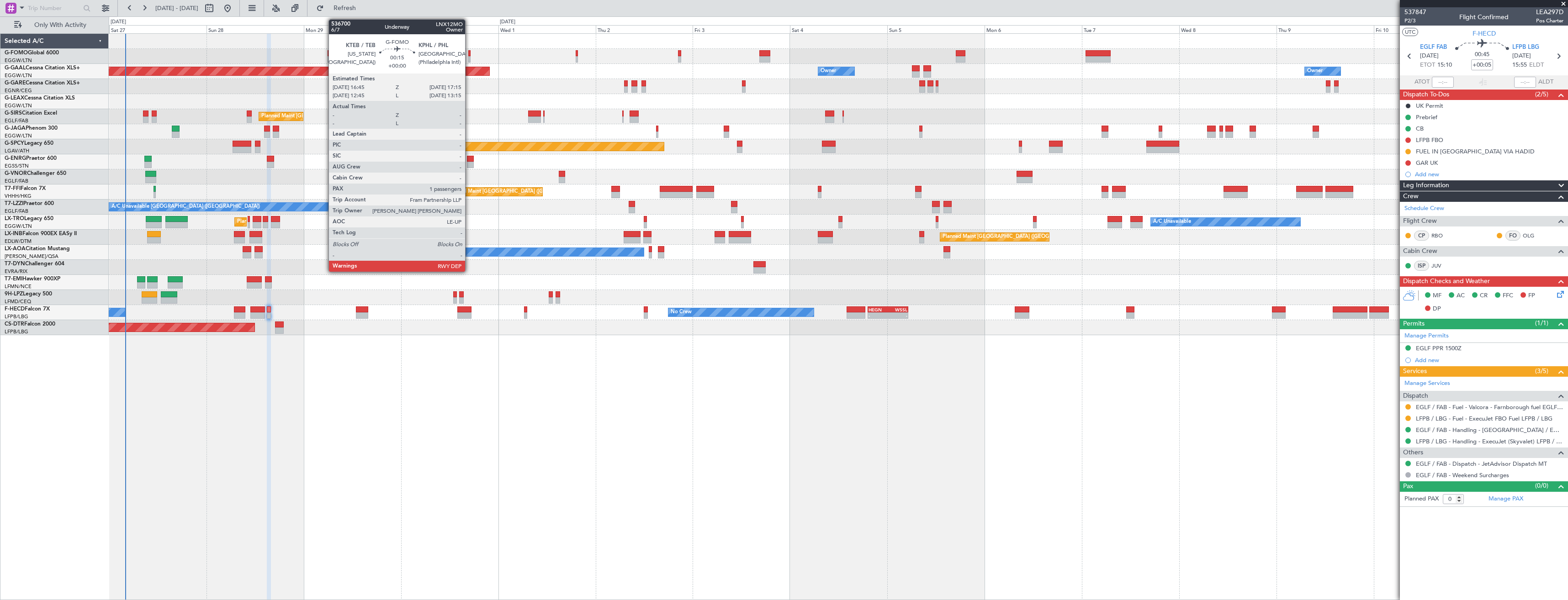
click at [469, 54] on div at bounding box center [469, 54] width 2 height 7
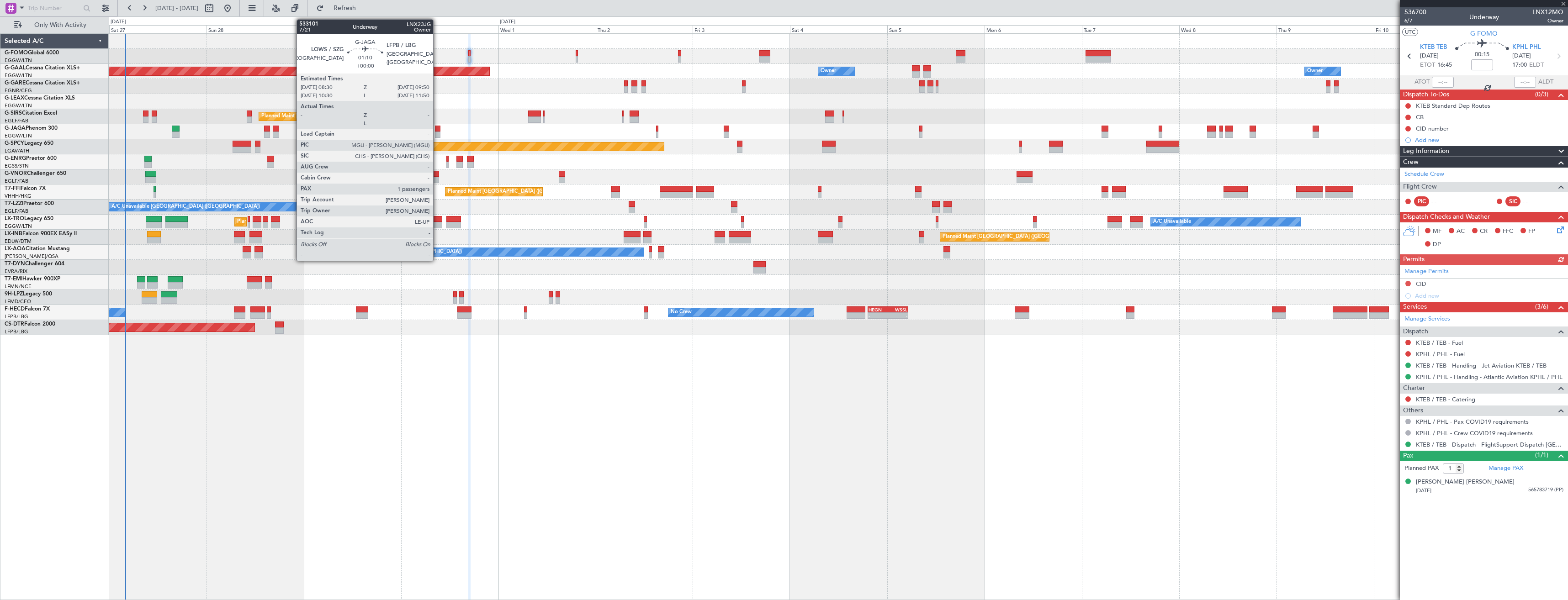
click at [437, 130] on div at bounding box center [438, 128] width 5 height 7
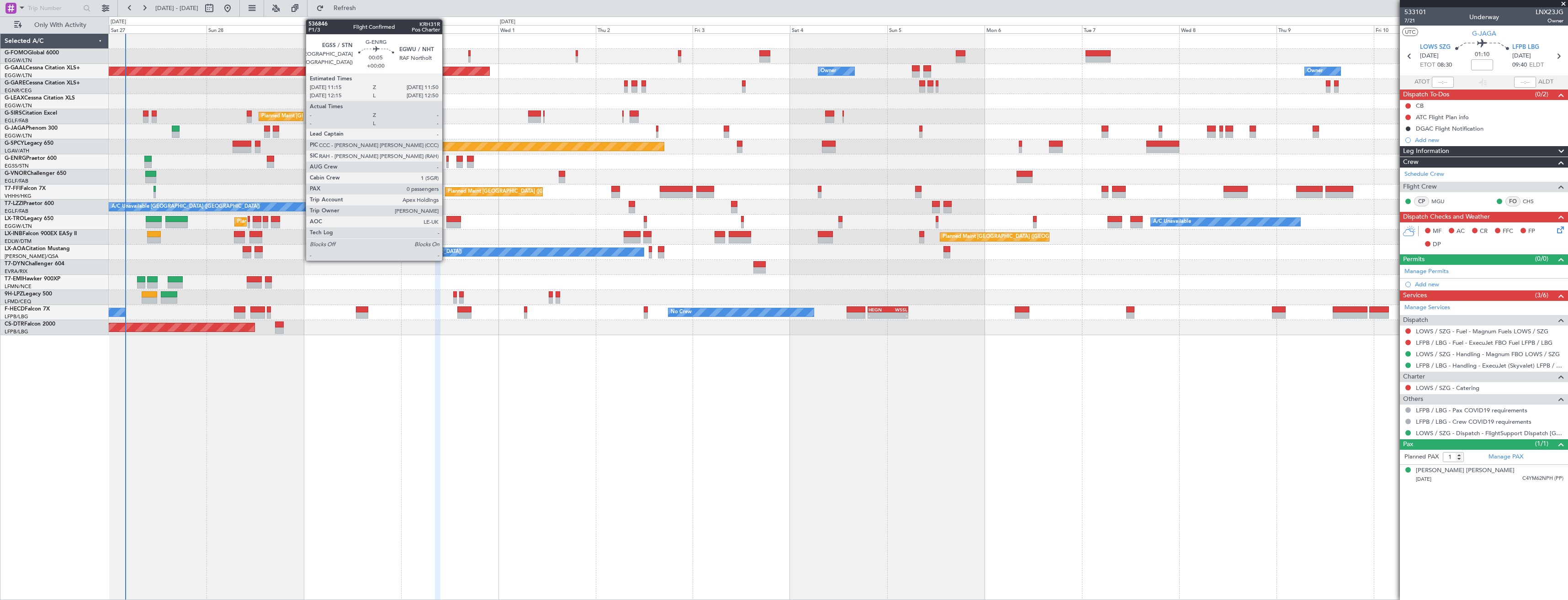
click at [446, 161] on div at bounding box center [447, 159] width 3 height 7
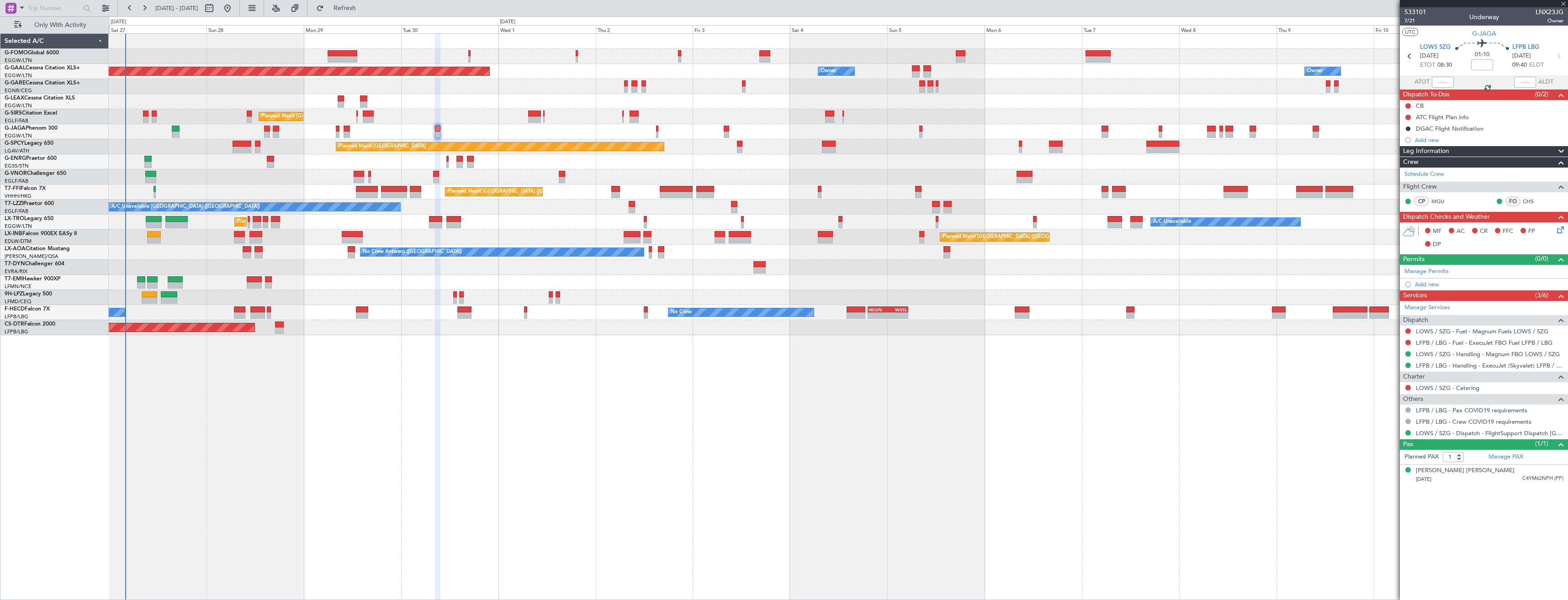
type input "0"
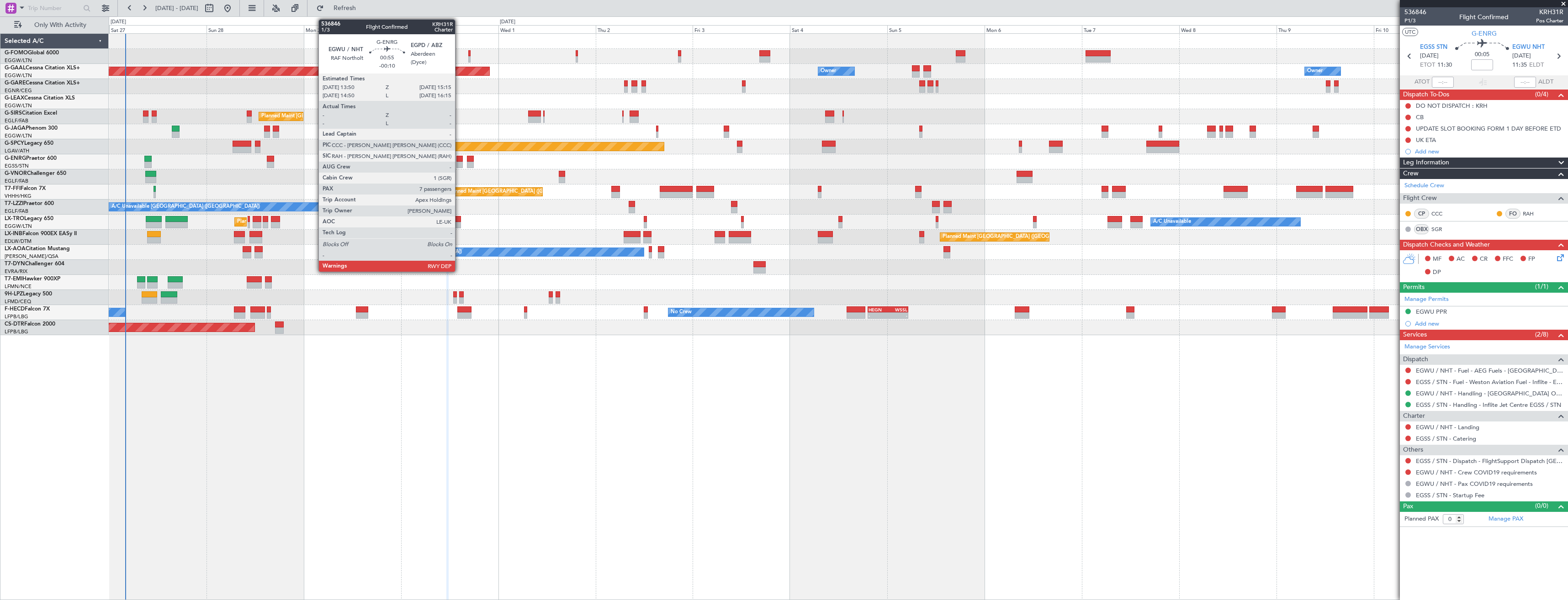
click at [459, 166] on div at bounding box center [460, 165] width 6 height 7
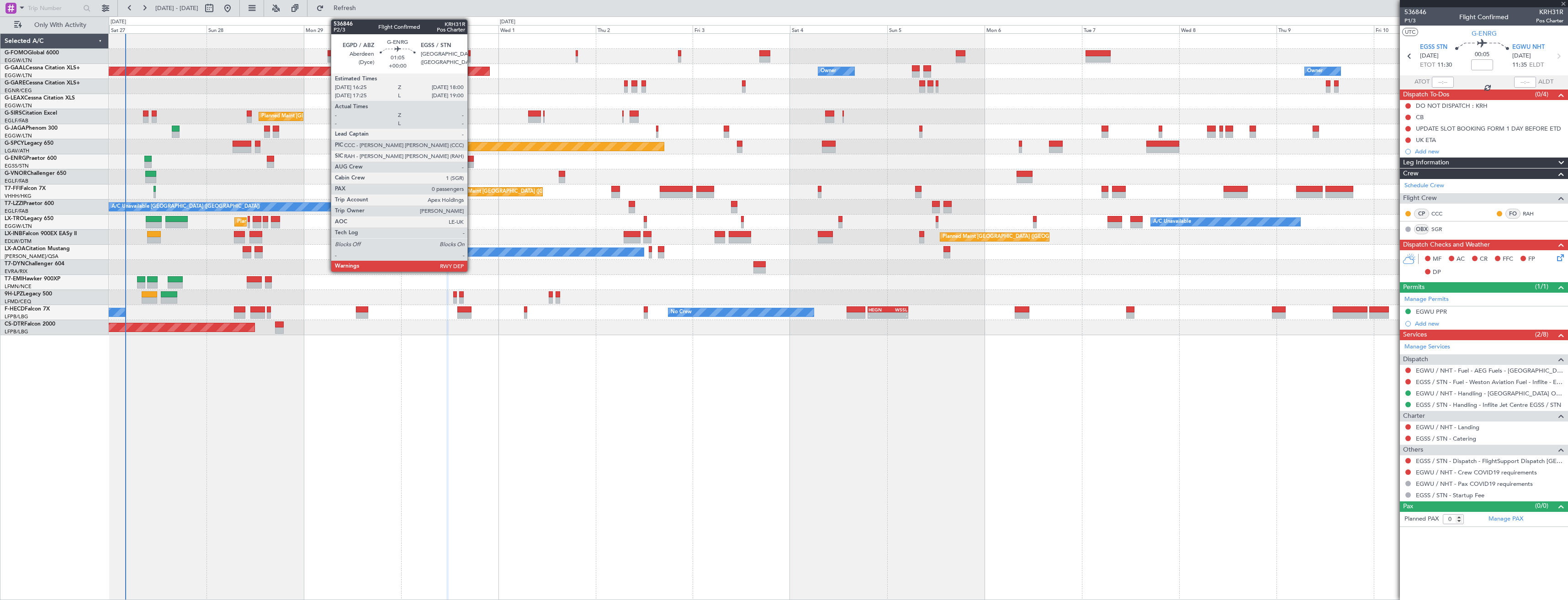
type input "-00:10"
type input "7"
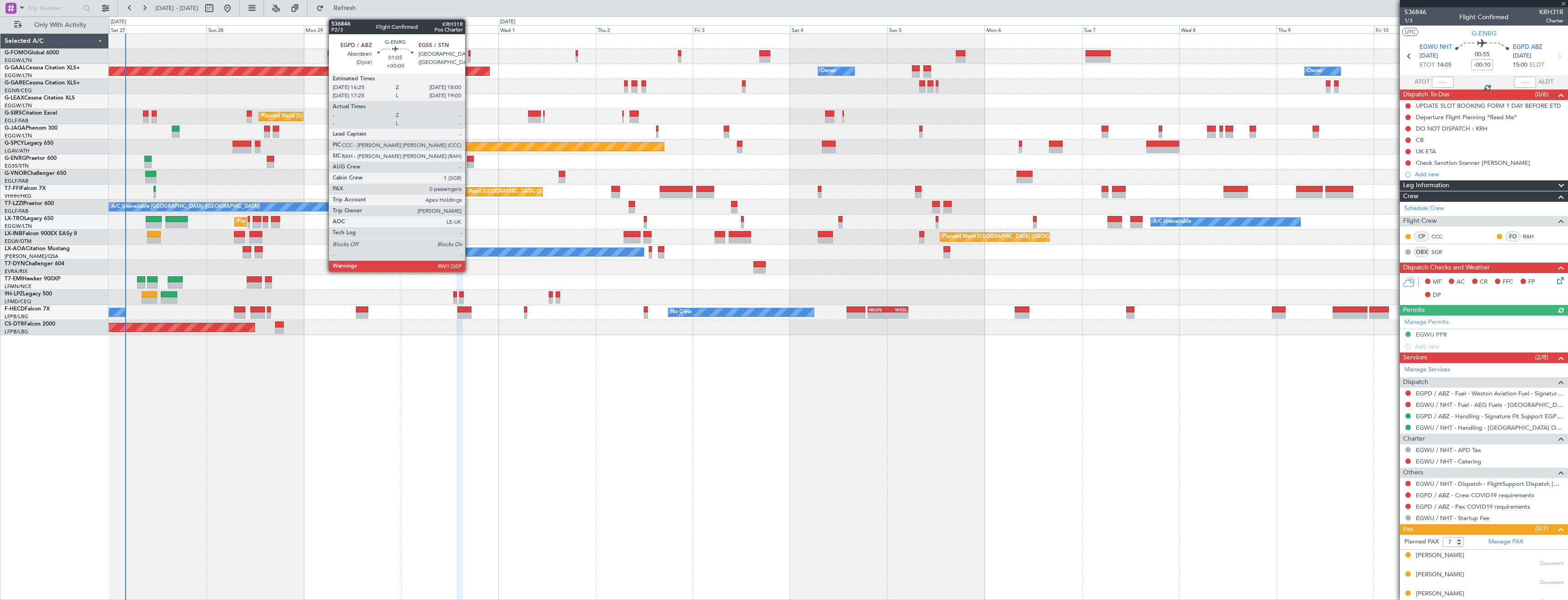
click at [469, 166] on div at bounding box center [470, 165] width 7 height 7
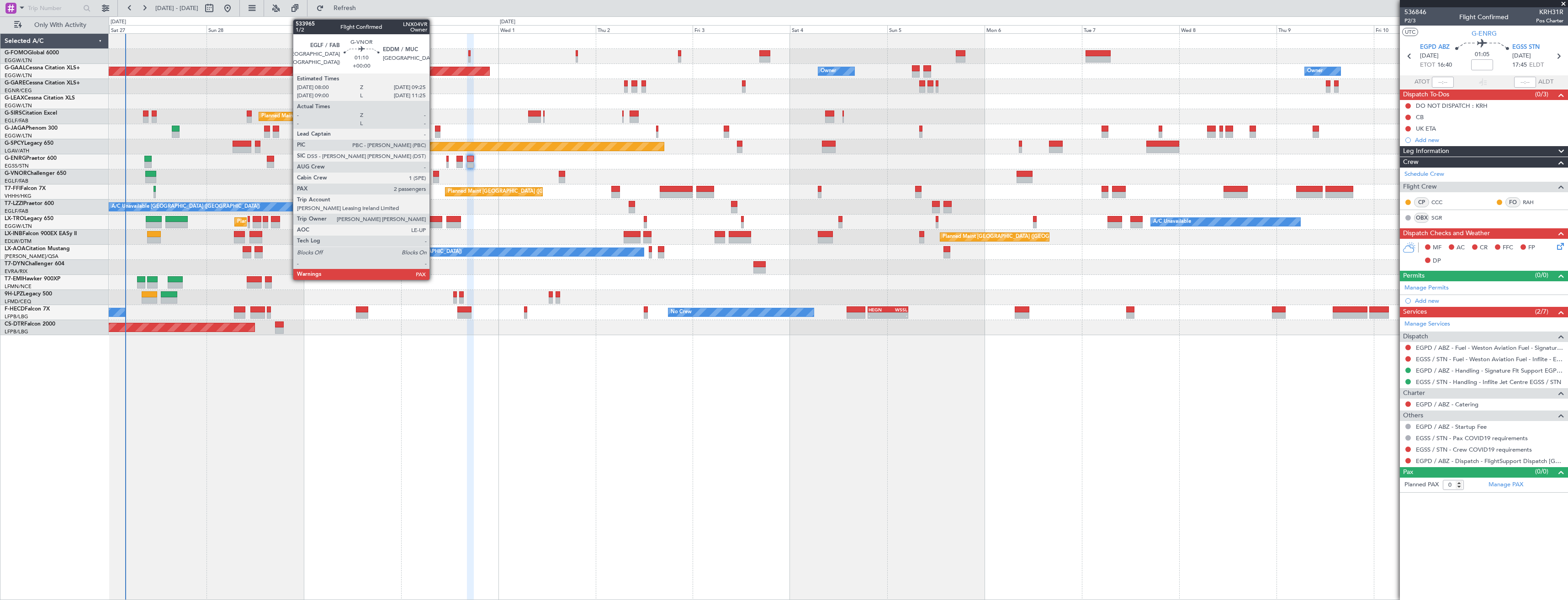
click at [433, 180] on div at bounding box center [436, 180] width 6 height 7
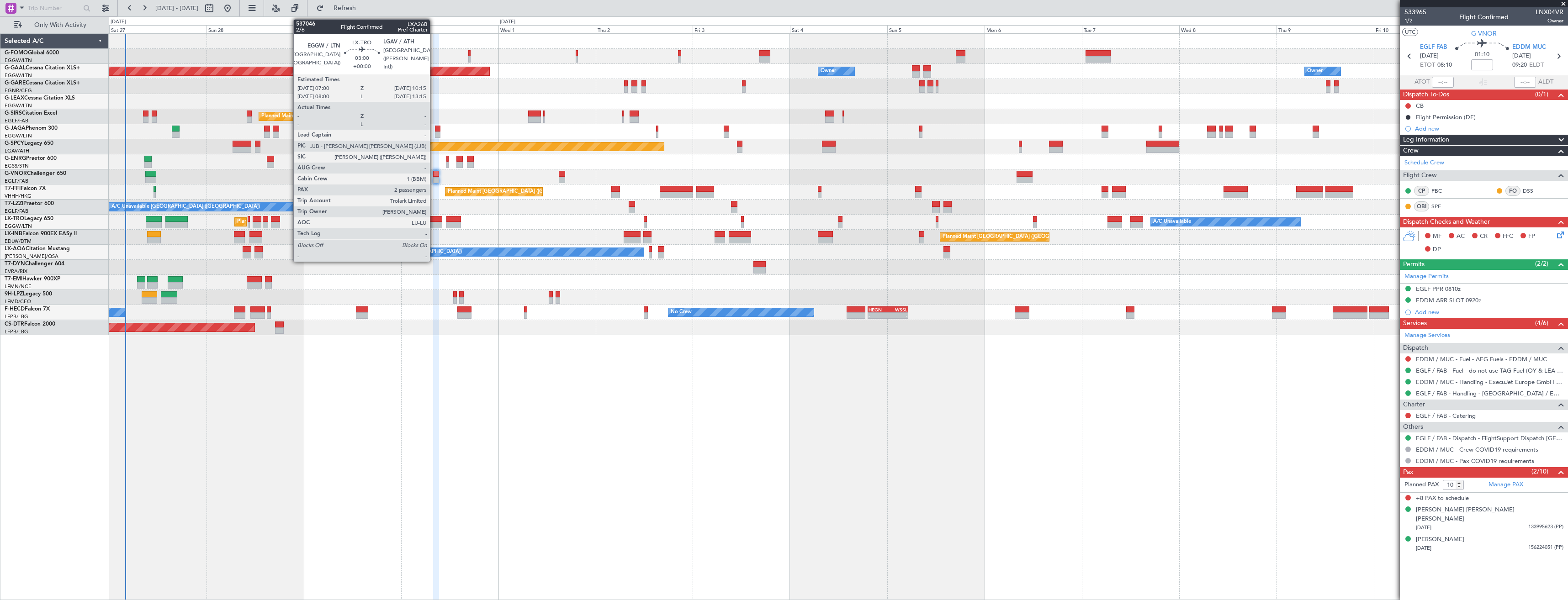
click at [434, 218] on div at bounding box center [436, 219] width 13 height 7
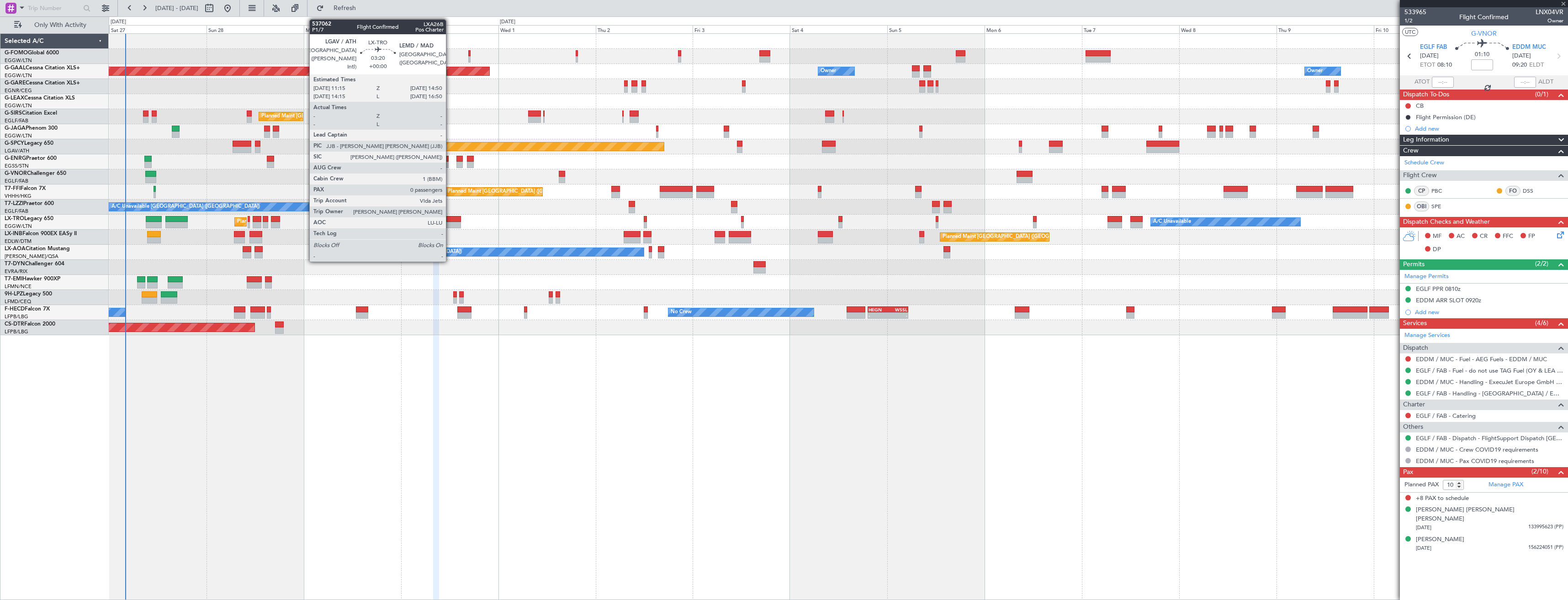
type input "2"
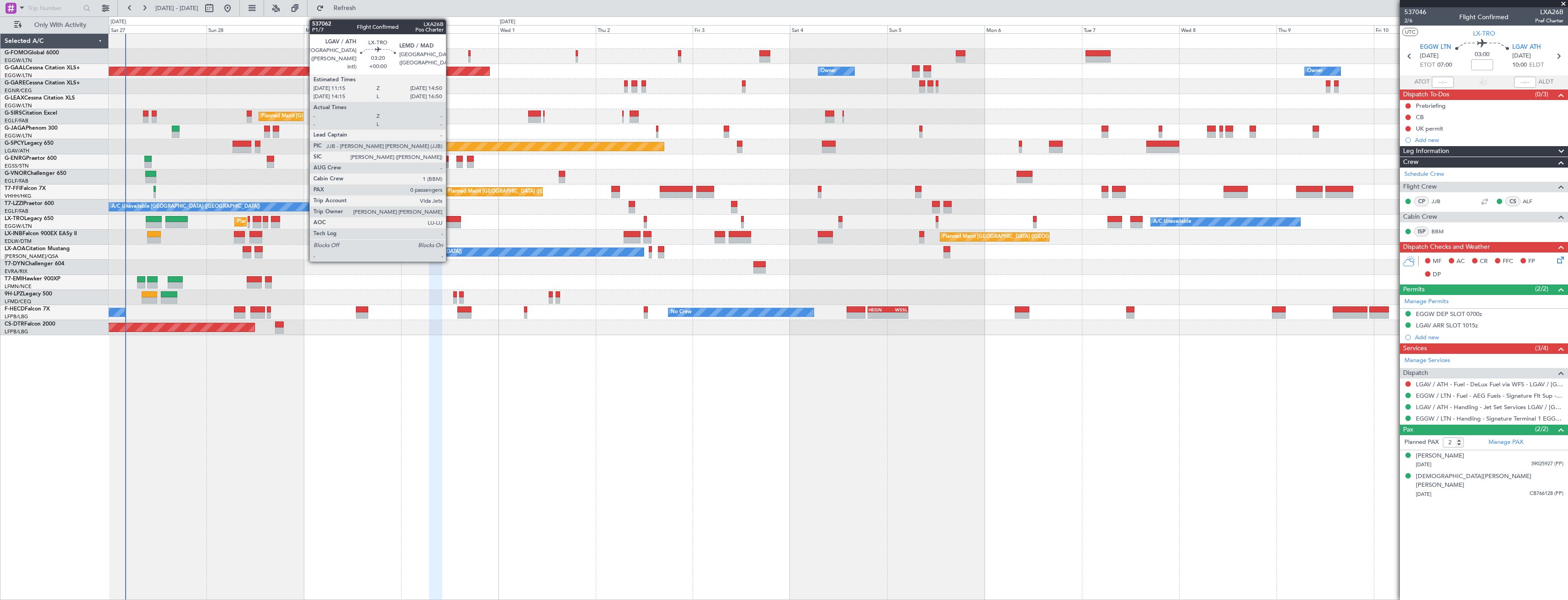
click at [450, 223] on div at bounding box center [453, 225] width 15 height 7
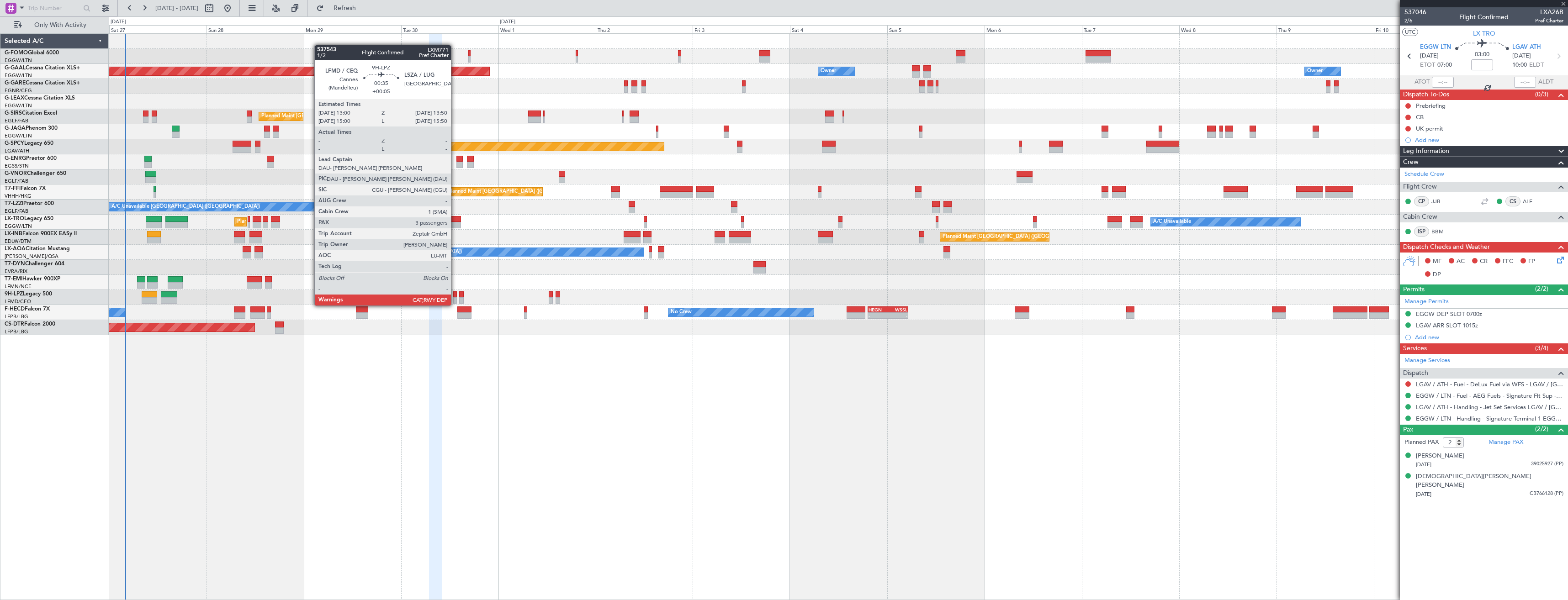
type input "0"
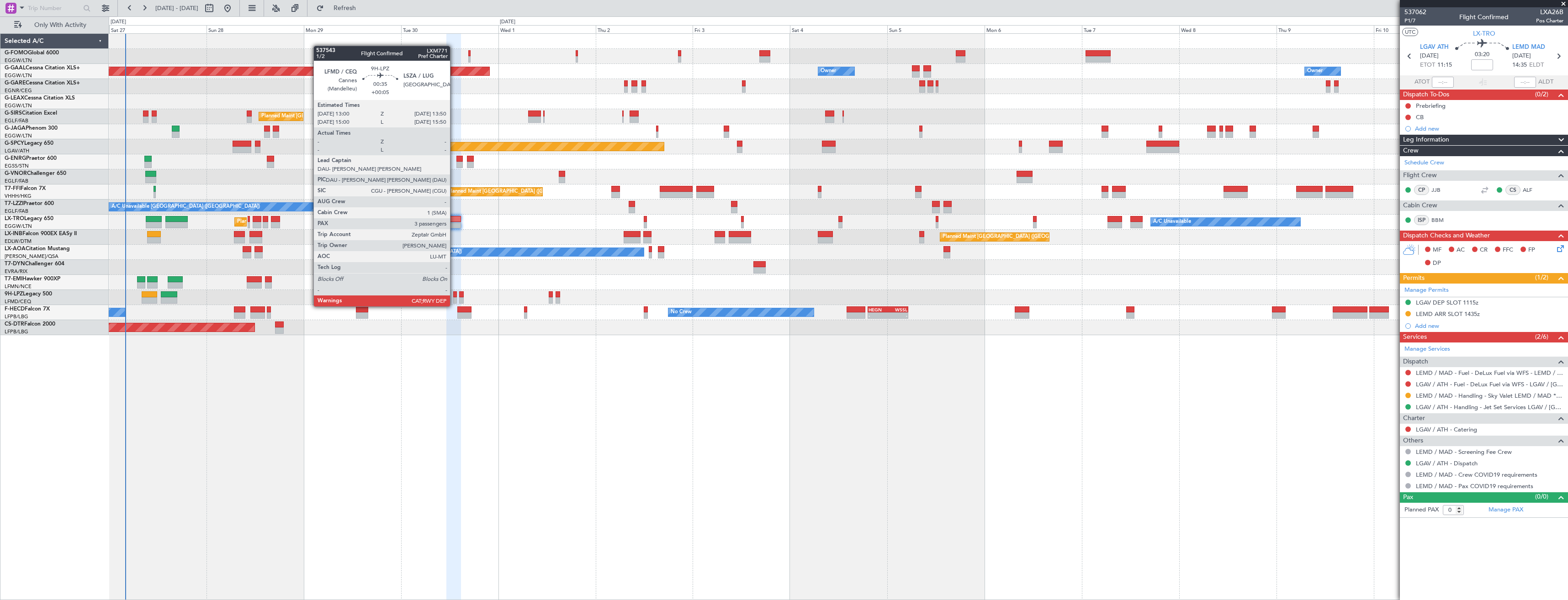
click at [454, 298] on div at bounding box center [455, 301] width 4 height 7
type input "+00:05"
type input "3"
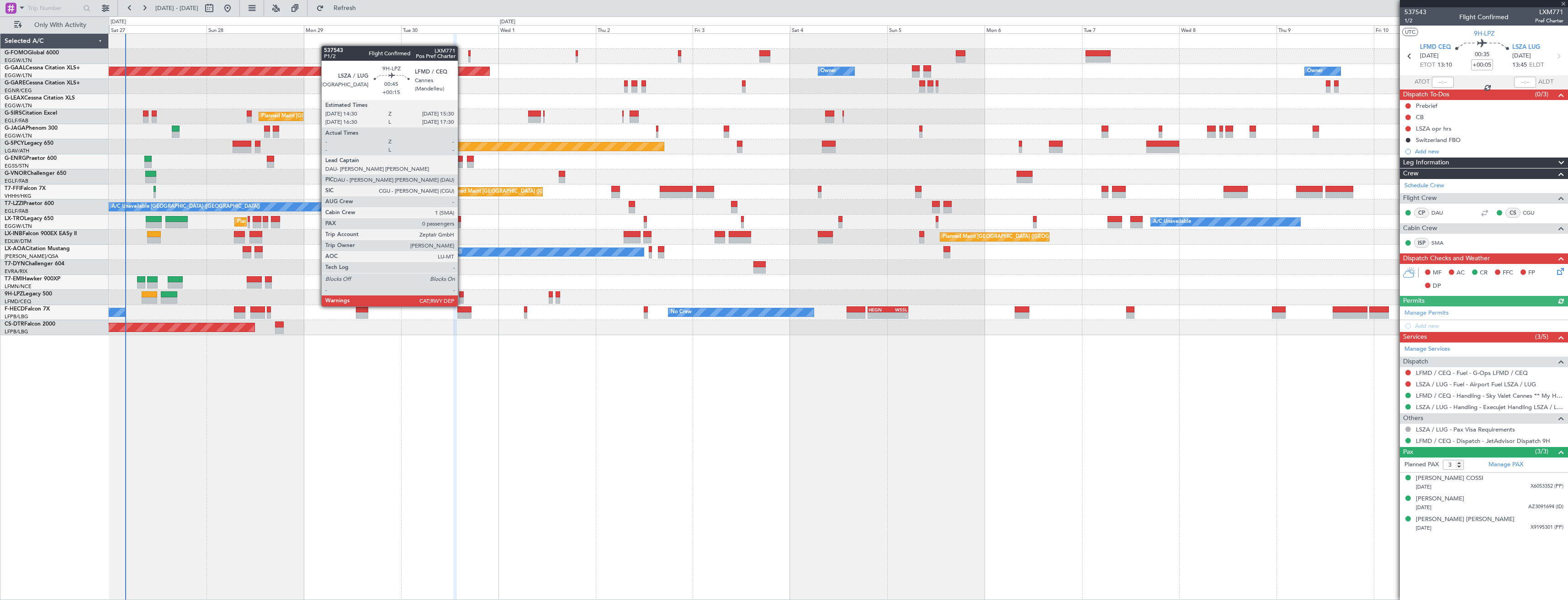
click at [462, 298] on div at bounding box center [461, 301] width 4 height 7
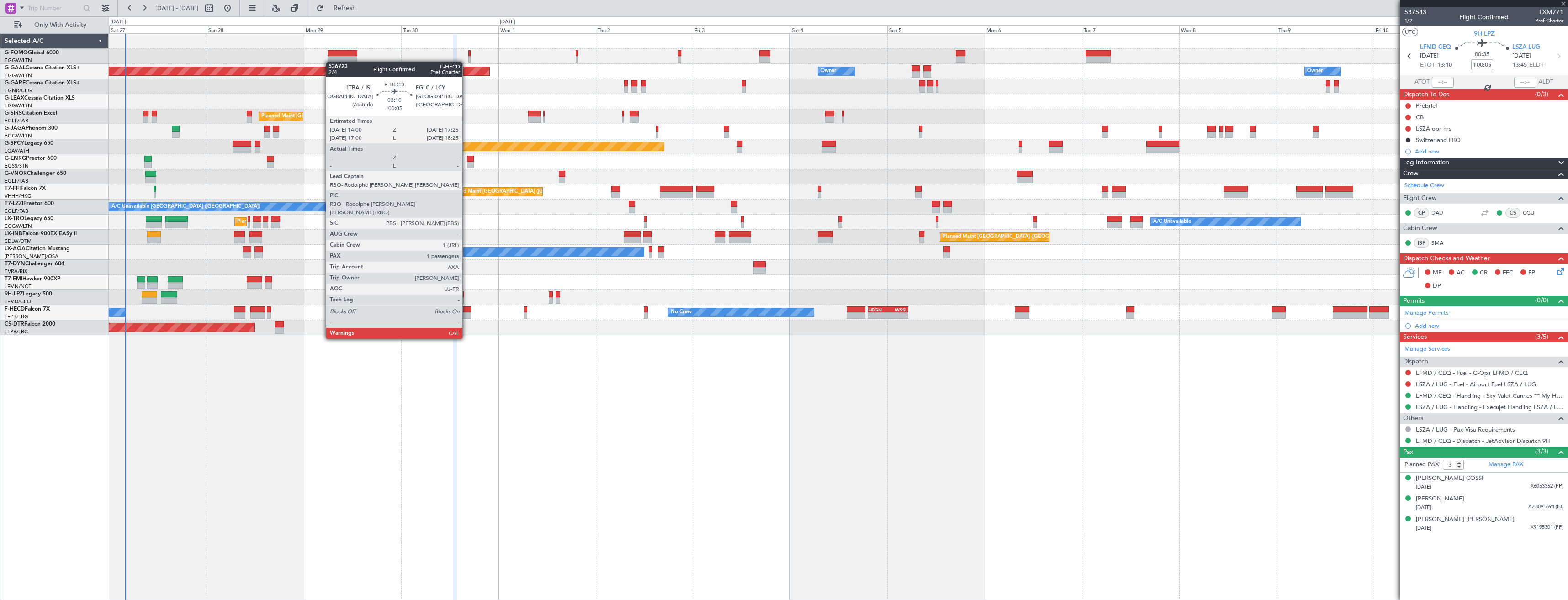
type input "+00:15"
type input "0"
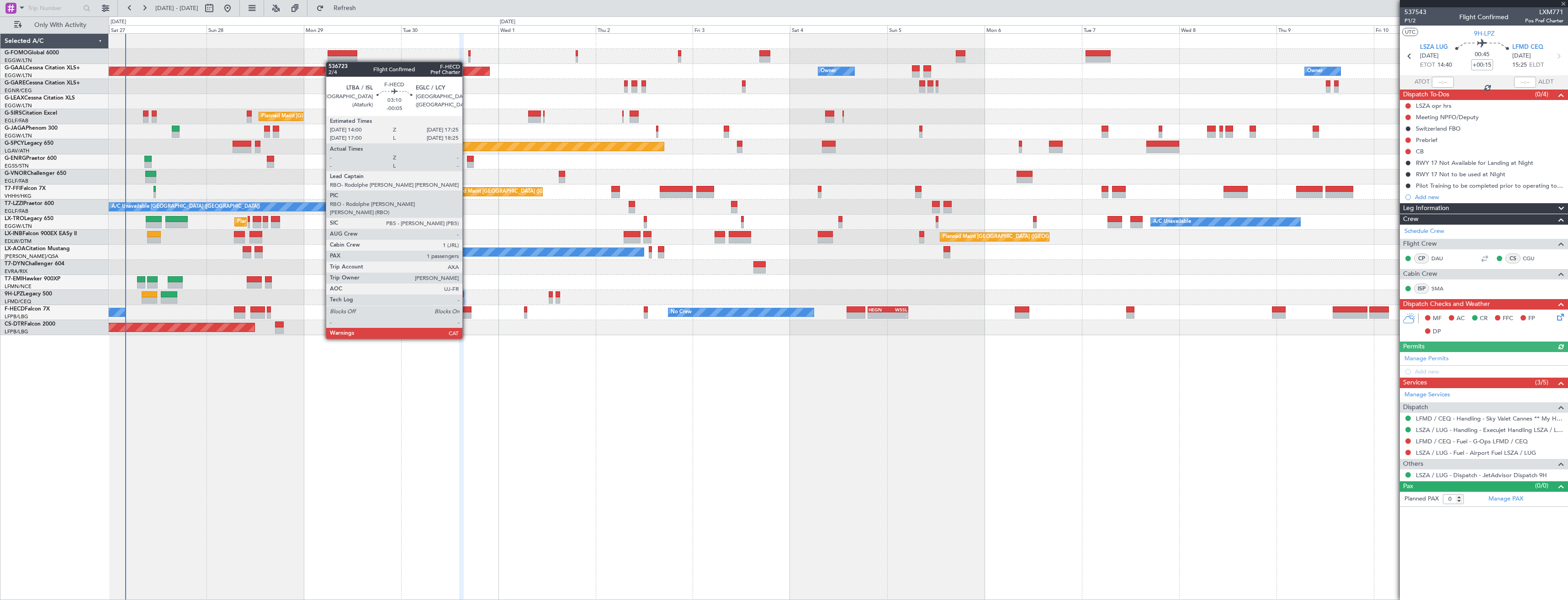
click at [466, 313] on div at bounding box center [464, 315] width 14 height 7
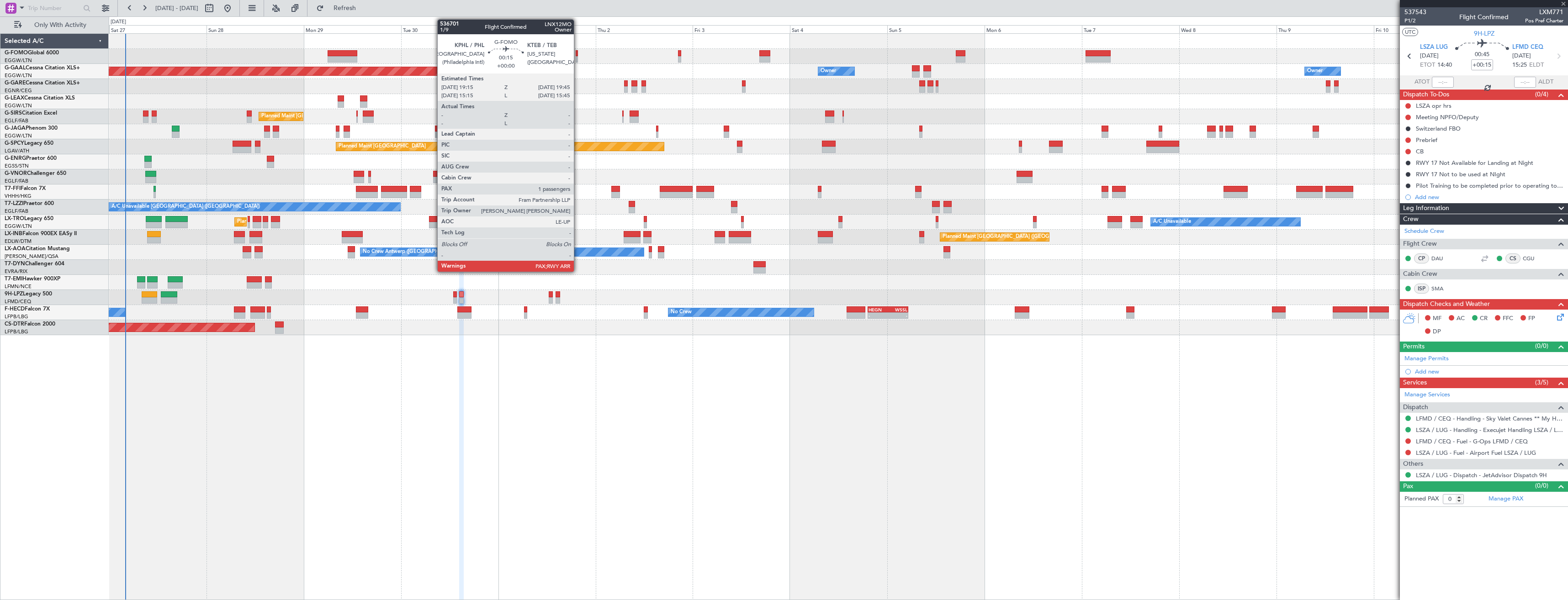
type input "-00:05"
type input "1"
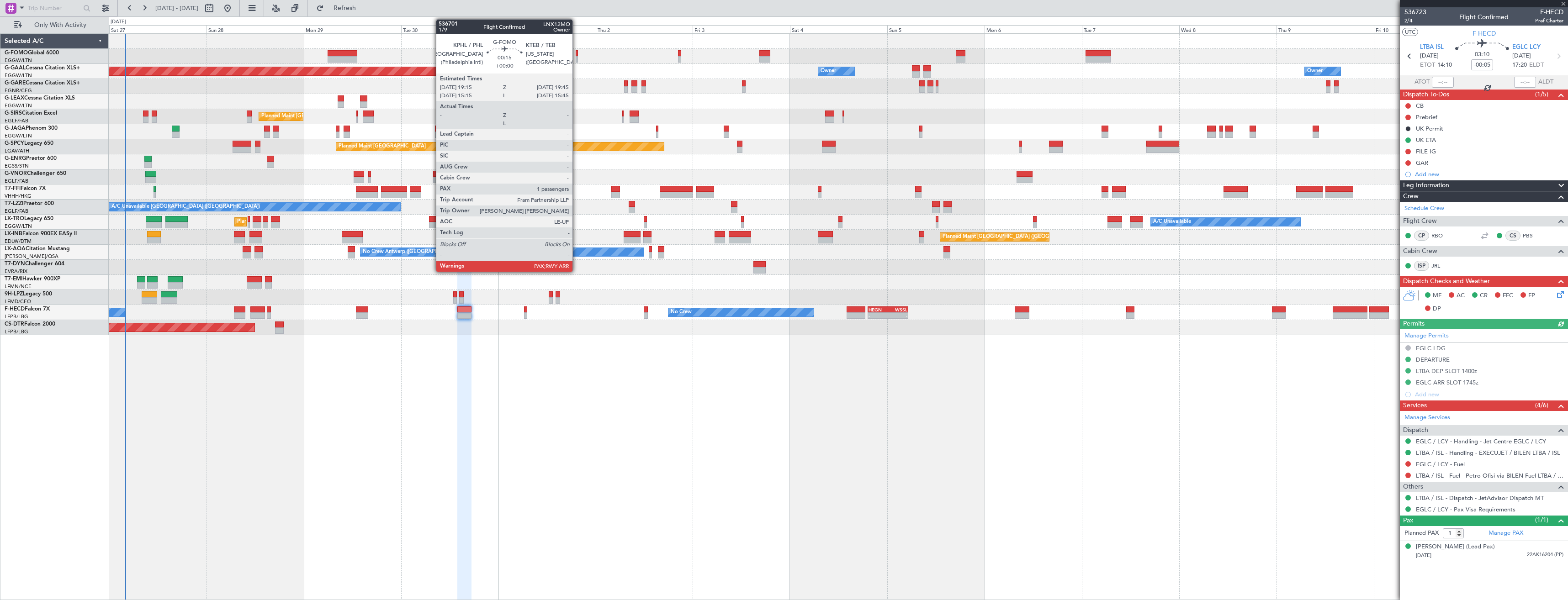
click at [576, 55] on div at bounding box center [577, 54] width 2 height 7
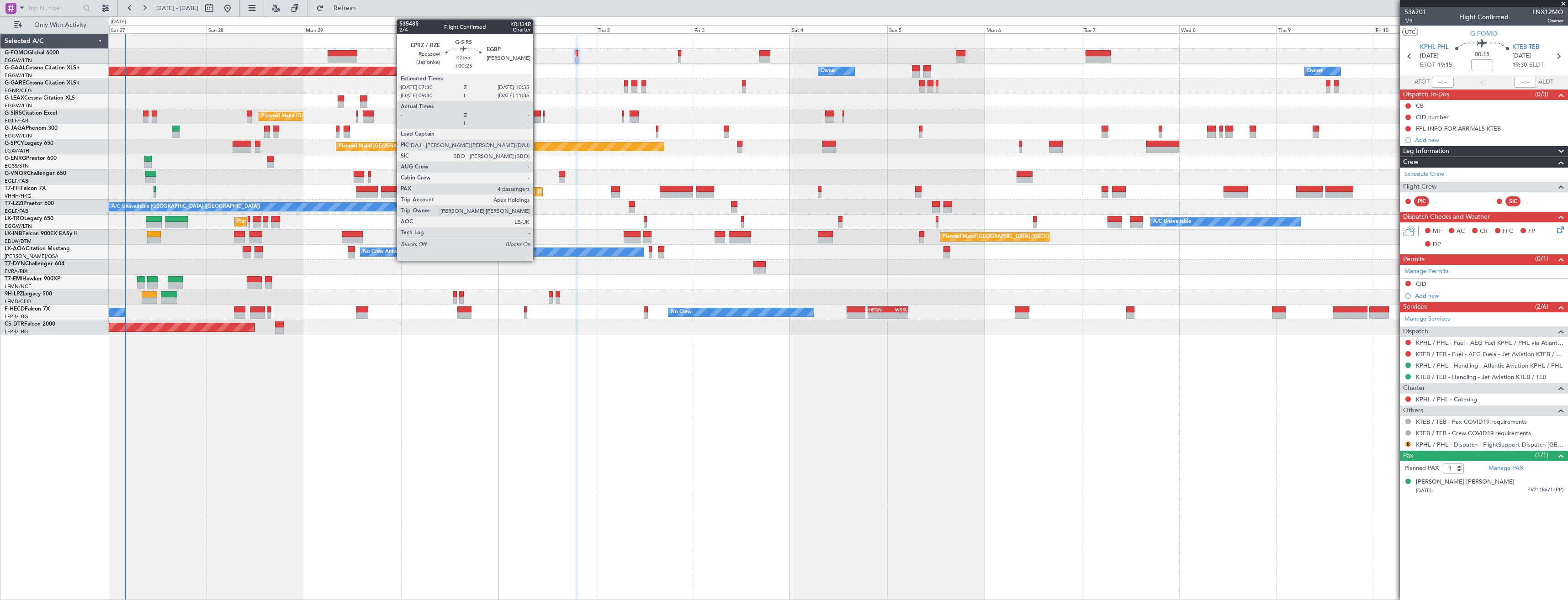
click at [537, 122] on div at bounding box center [534, 119] width 13 height 7
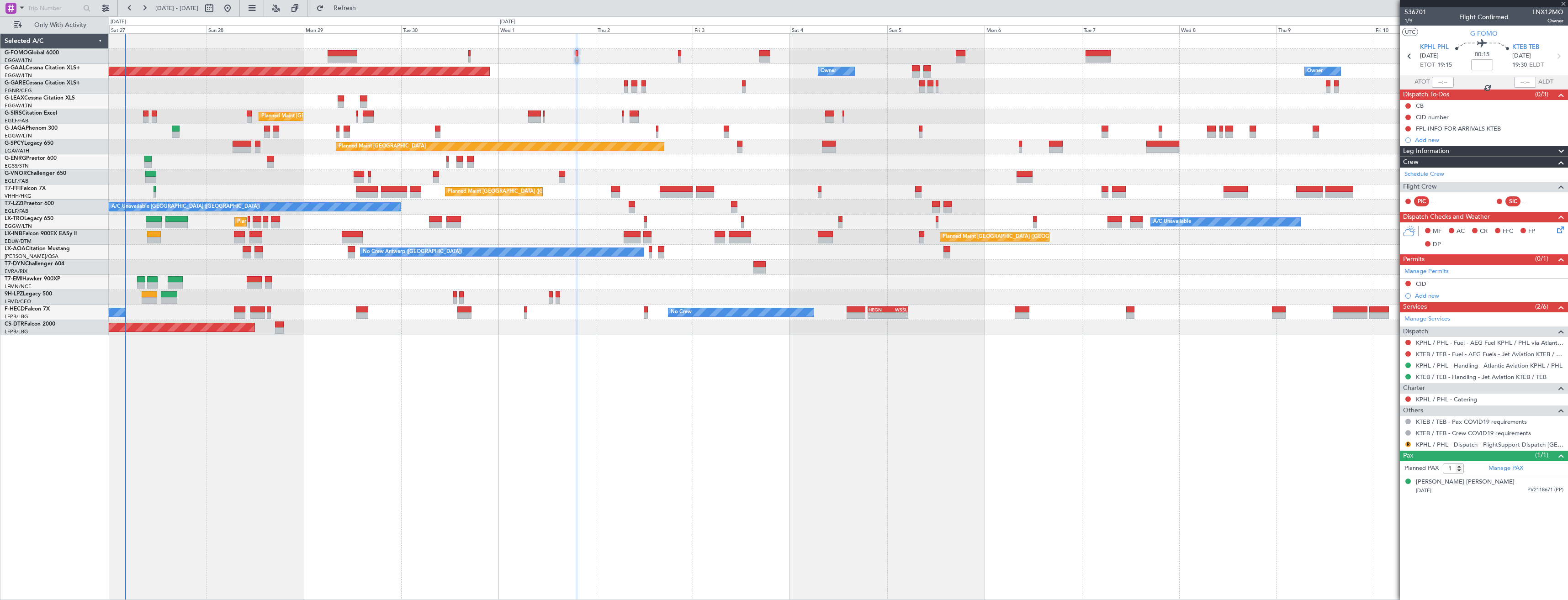
type input "+00:25"
type input "4"
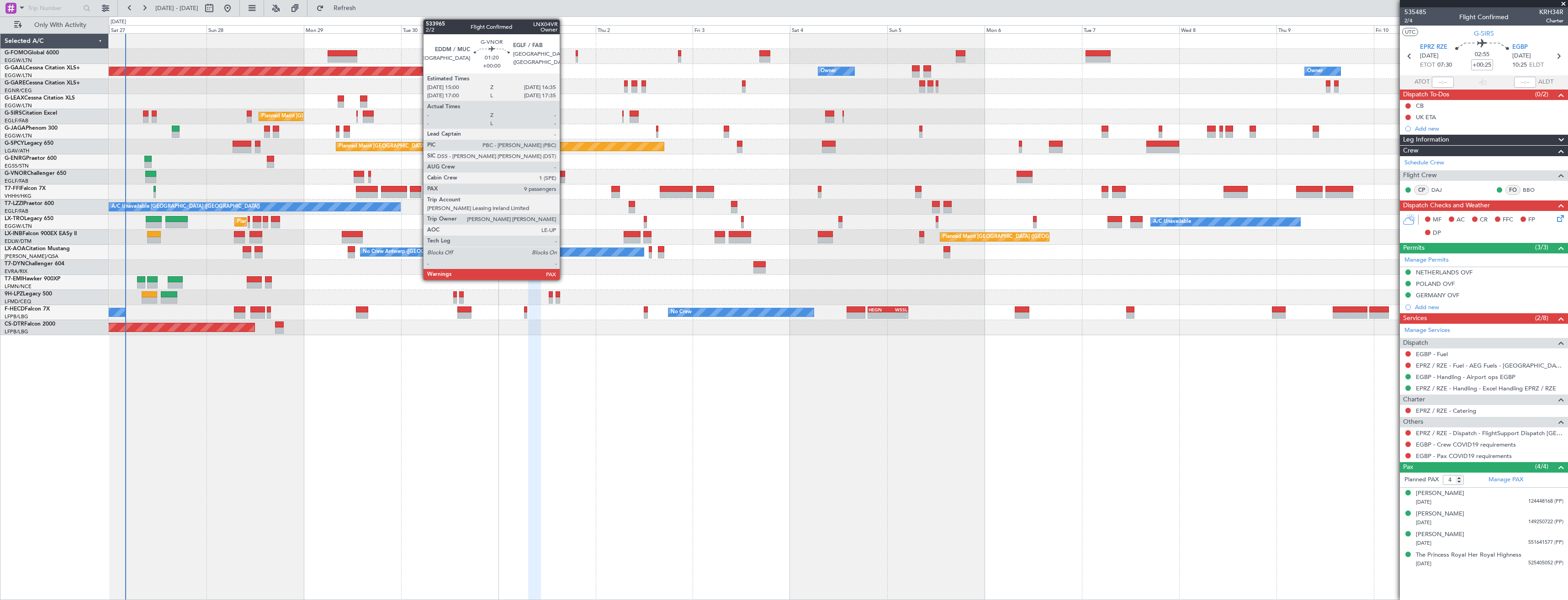
click at [564, 176] on div at bounding box center [562, 174] width 7 height 7
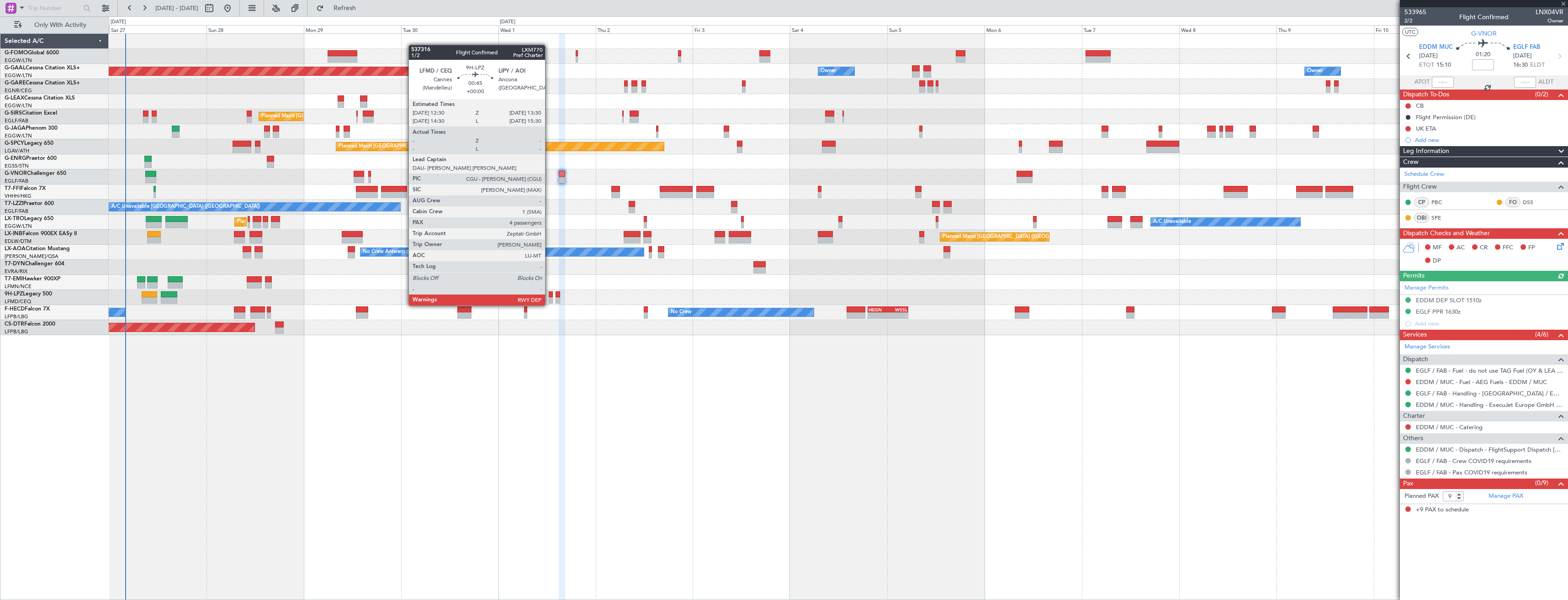
click at [549, 296] on div at bounding box center [550, 295] width 4 height 7
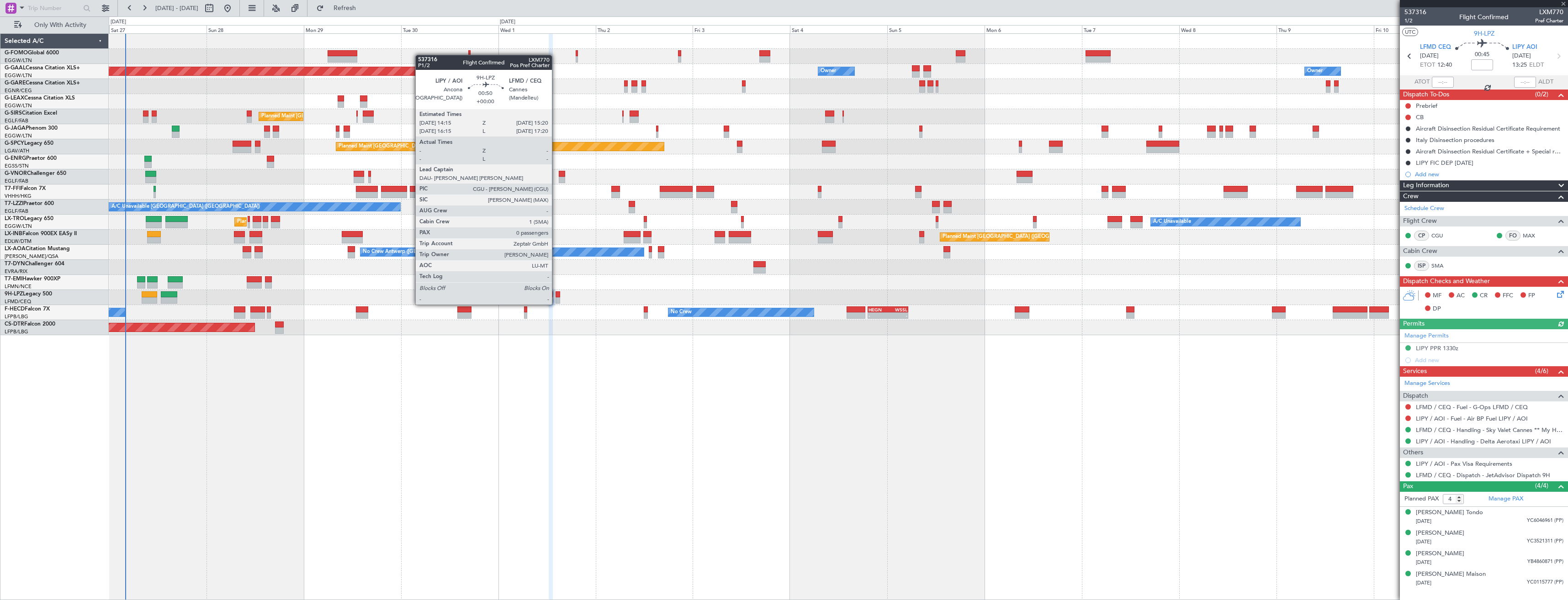
click at [556, 296] on div at bounding box center [558, 295] width 5 height 7
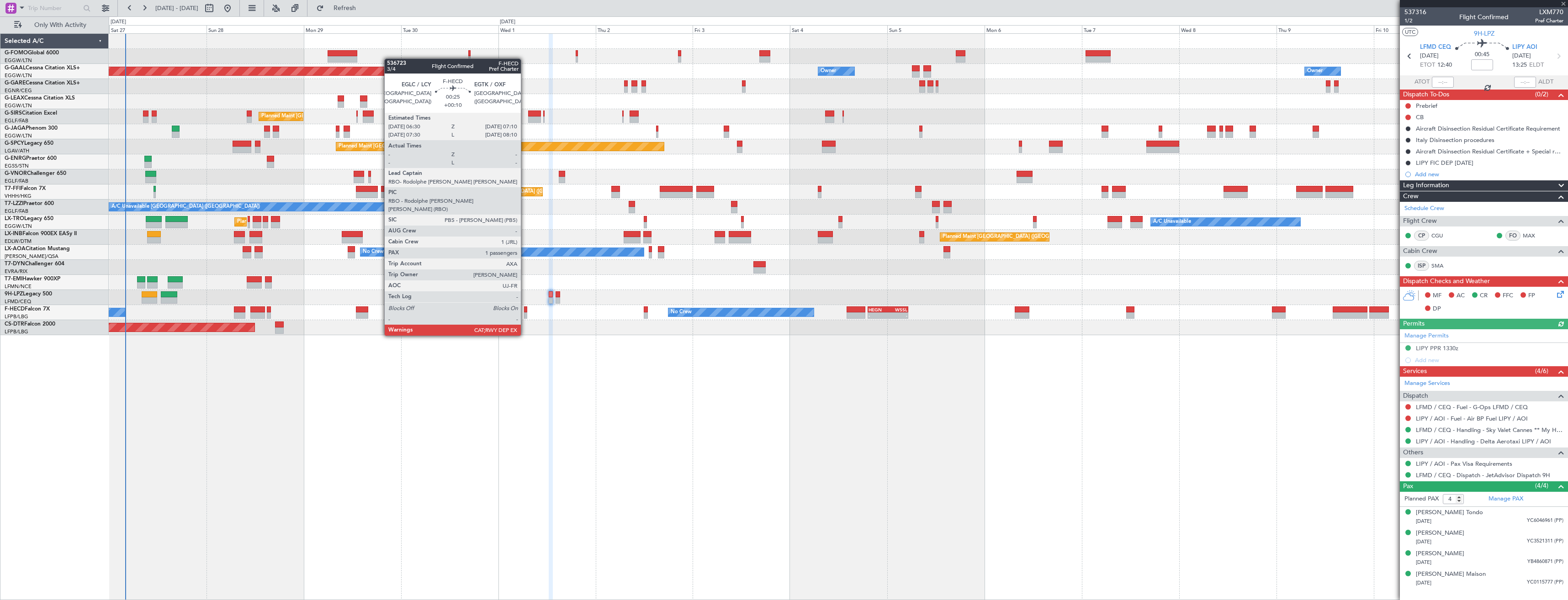
type input "0"
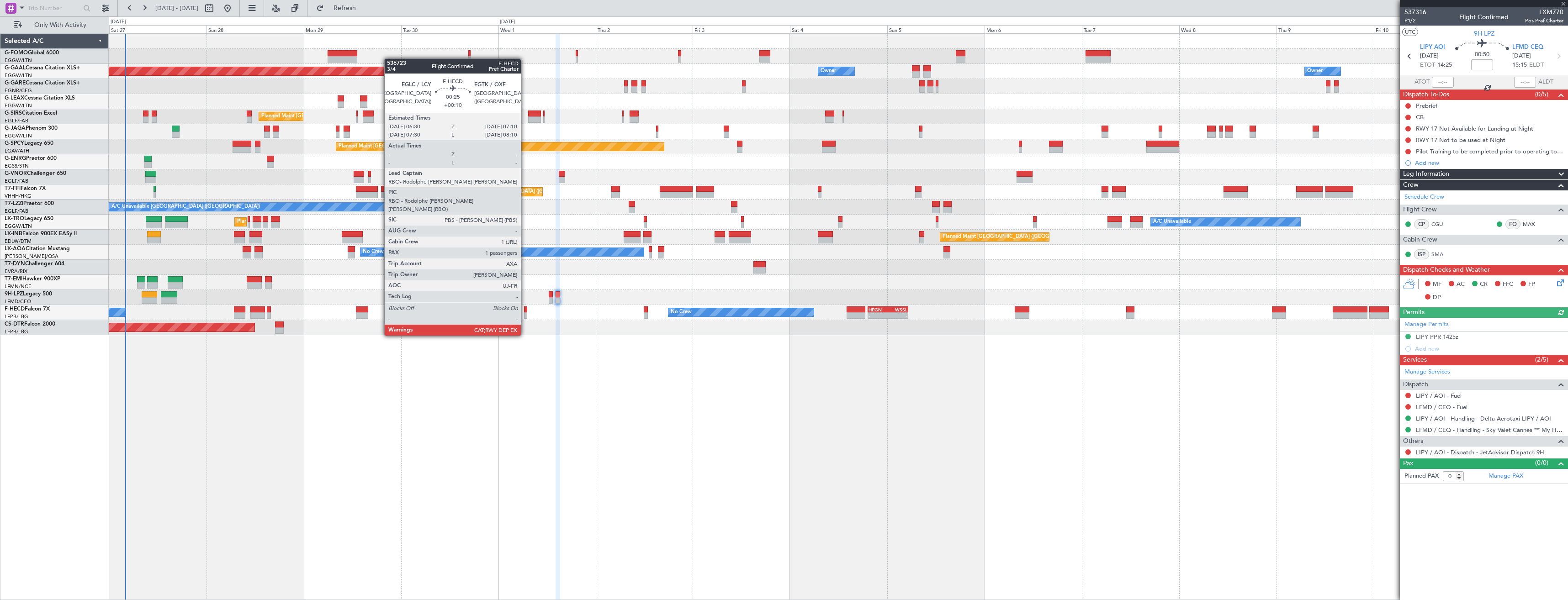
click at [525, 310] on div at bounding box center [525, 310] width 3 height 7
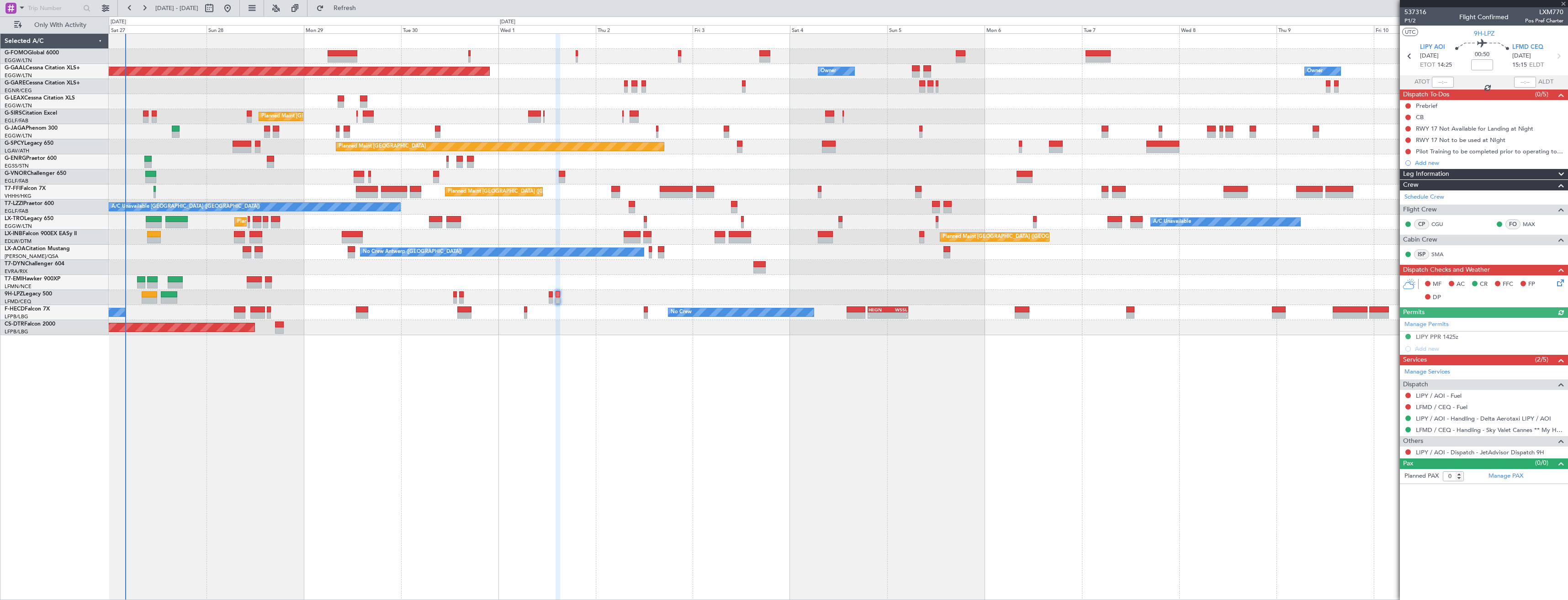
type input "+00:10"
type input "1"
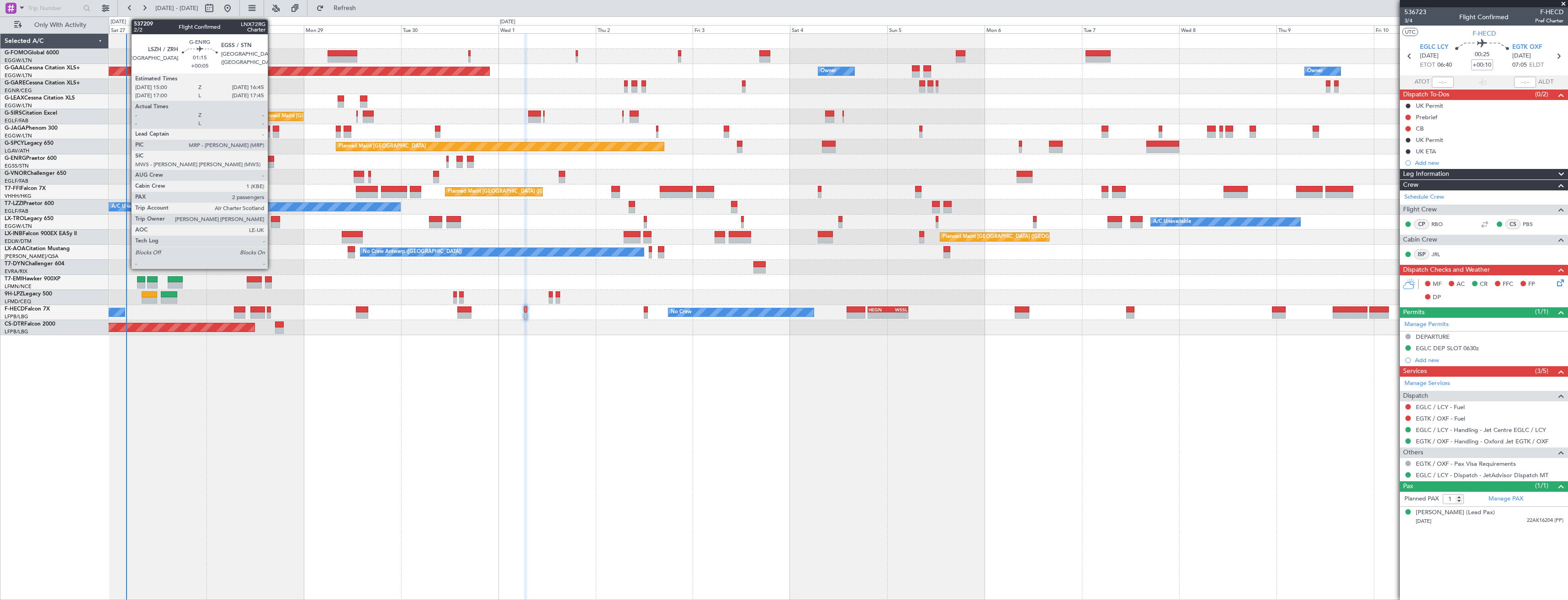
click at [272, 161] on div at bounding box center [270, 159] width 7 height 7
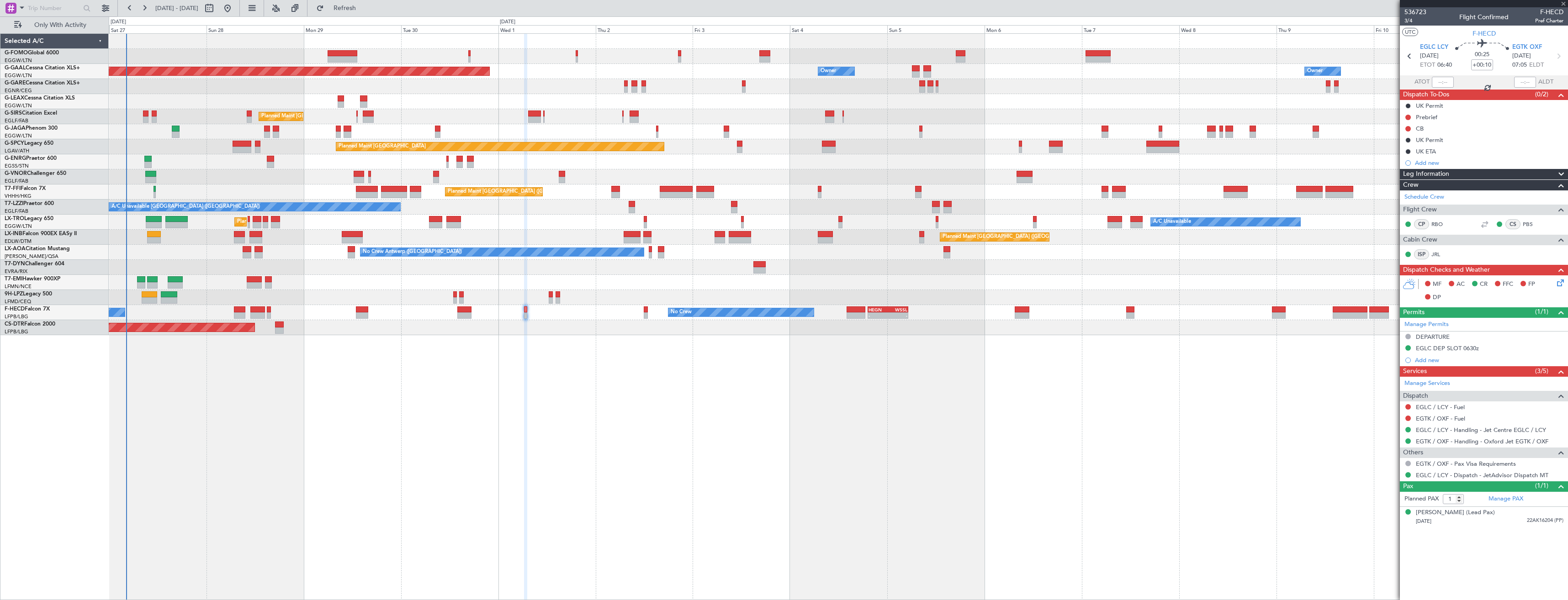
type input "+00:05"
type input "2"
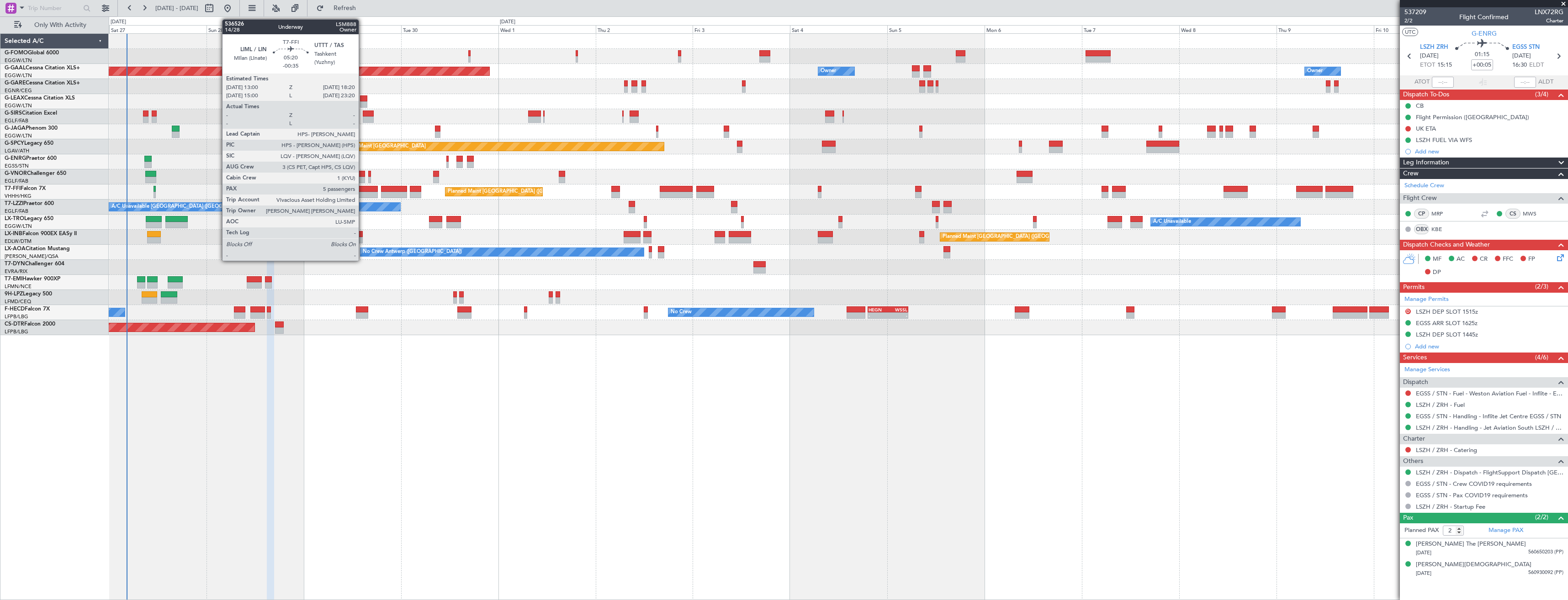
click at [363, 190] on div at bounding box center [367, 189] width 22 height 7
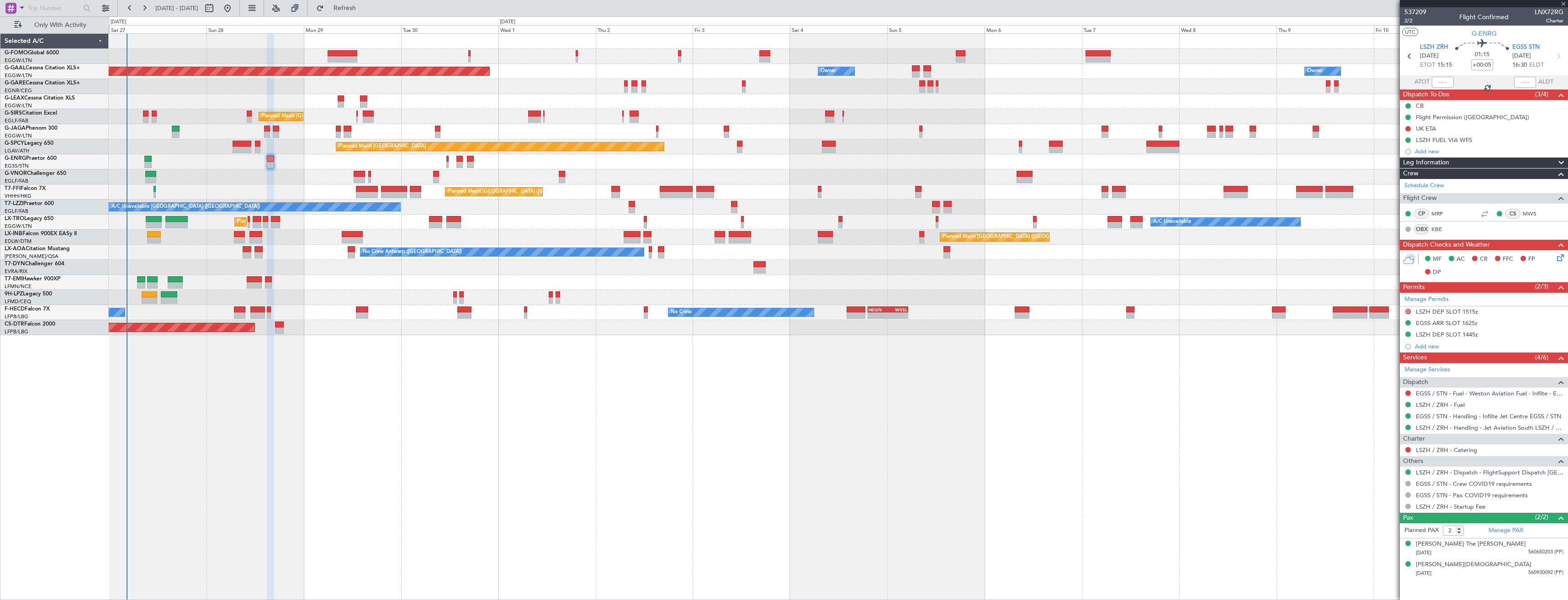
type input "-00:35"
type input "5"
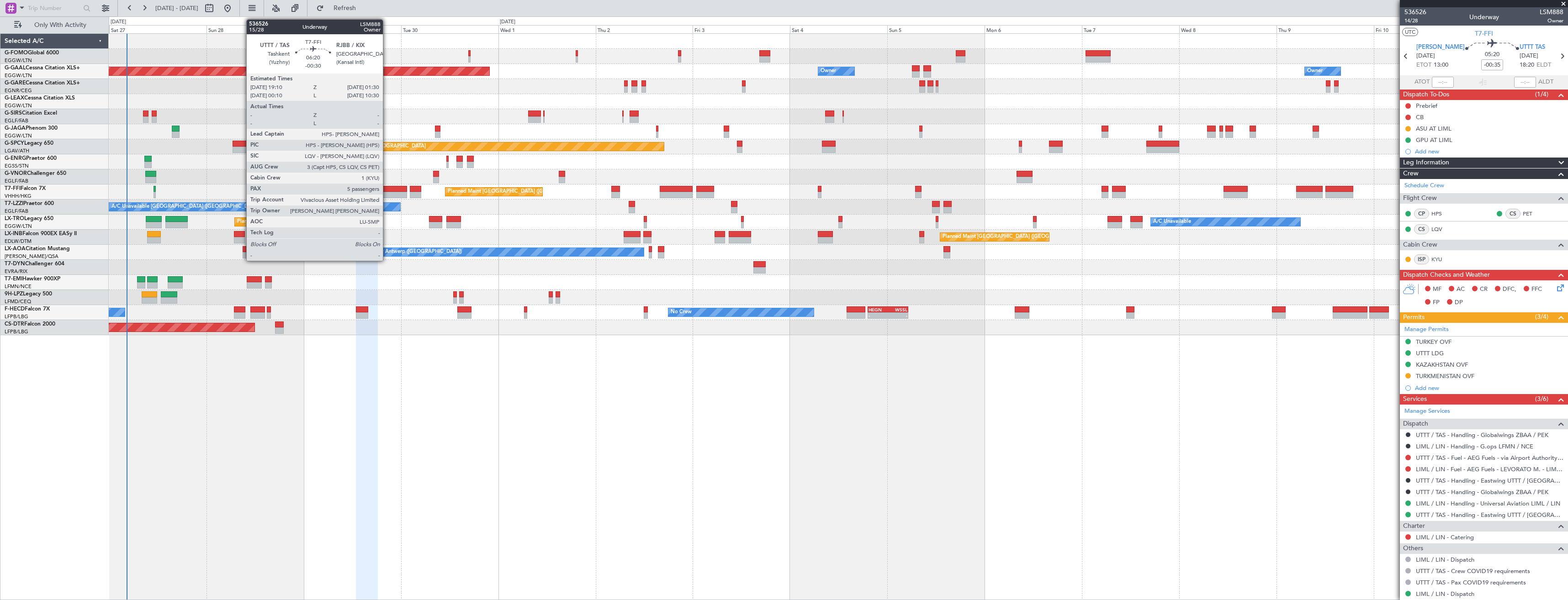
click at [387, 193] on div at bounding box center [394, 195] width 26 height 7
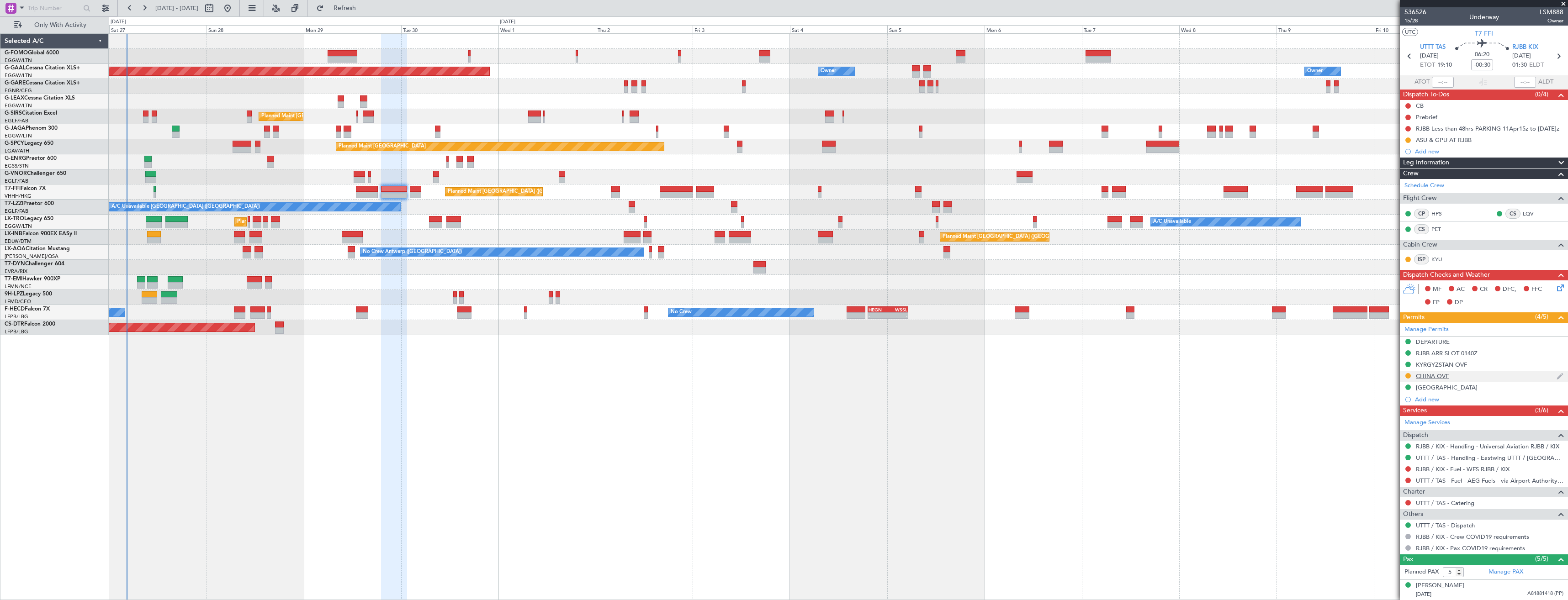
click at [1497, 382] on div "SOUTH KOREA" at bounding box center [1484, 388] width 168 height 12
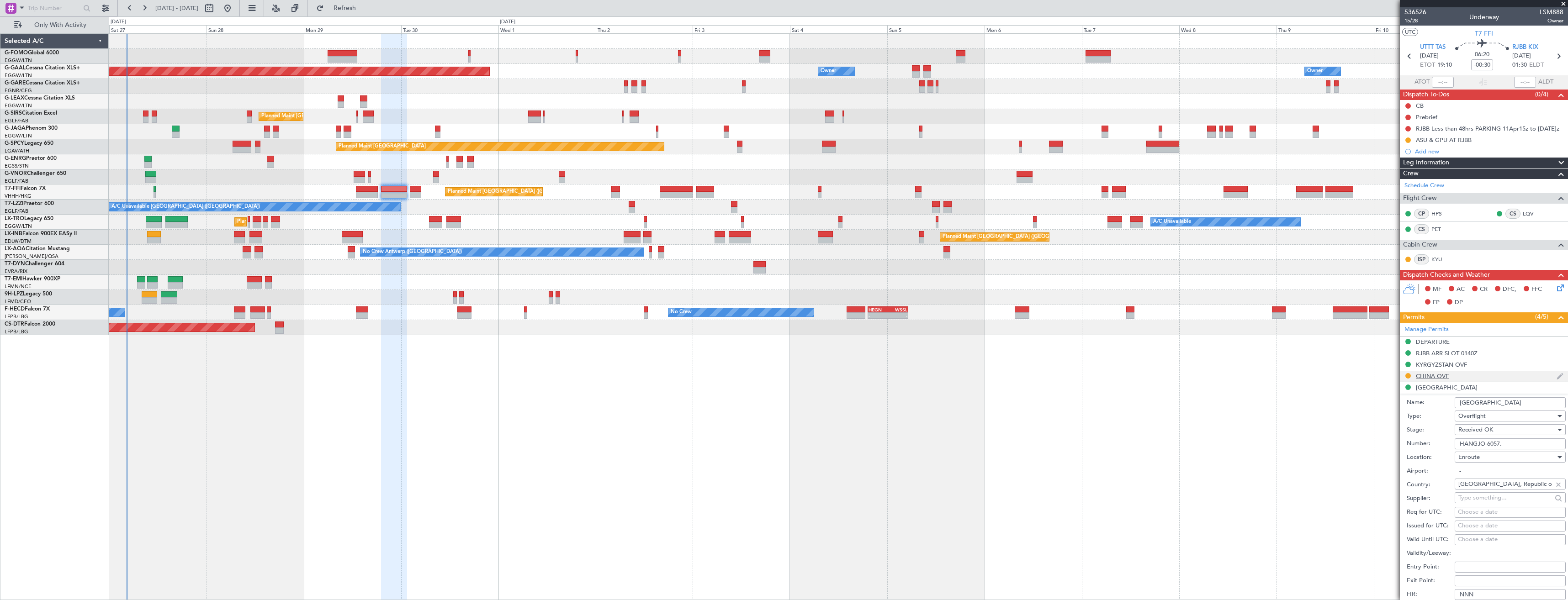
click at [1495, 377] on div "CHINA OVF" at bounding box center [1484, 376] width 168 height 12
click at [1519, 431] on input "CAD/2025V5785" at bounding box center [1510, 433] width 111 height 11
click at [1521, 433] on input "CAD/2025V5785" at bounding box center [1510, 433] width 111 height 11
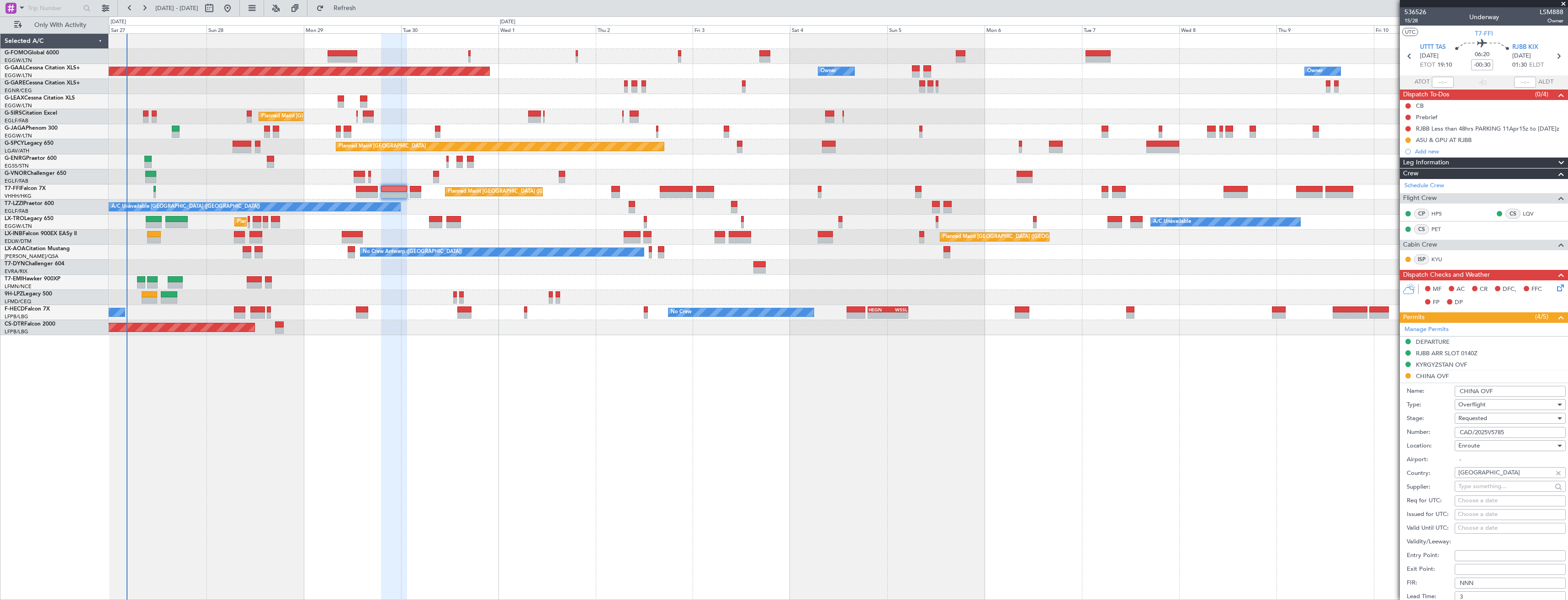
click at [1521, 433] on input "CAD/2025V5785" at bounding box center [1510, 433] width 111 height 11
click at [1496, 418] on div "Requested" at bounding box center [1507, 418] width 97 height 14
click at [1494, 483] on span "Received OK" at bounding box center [1507, 487] width 96 height 14
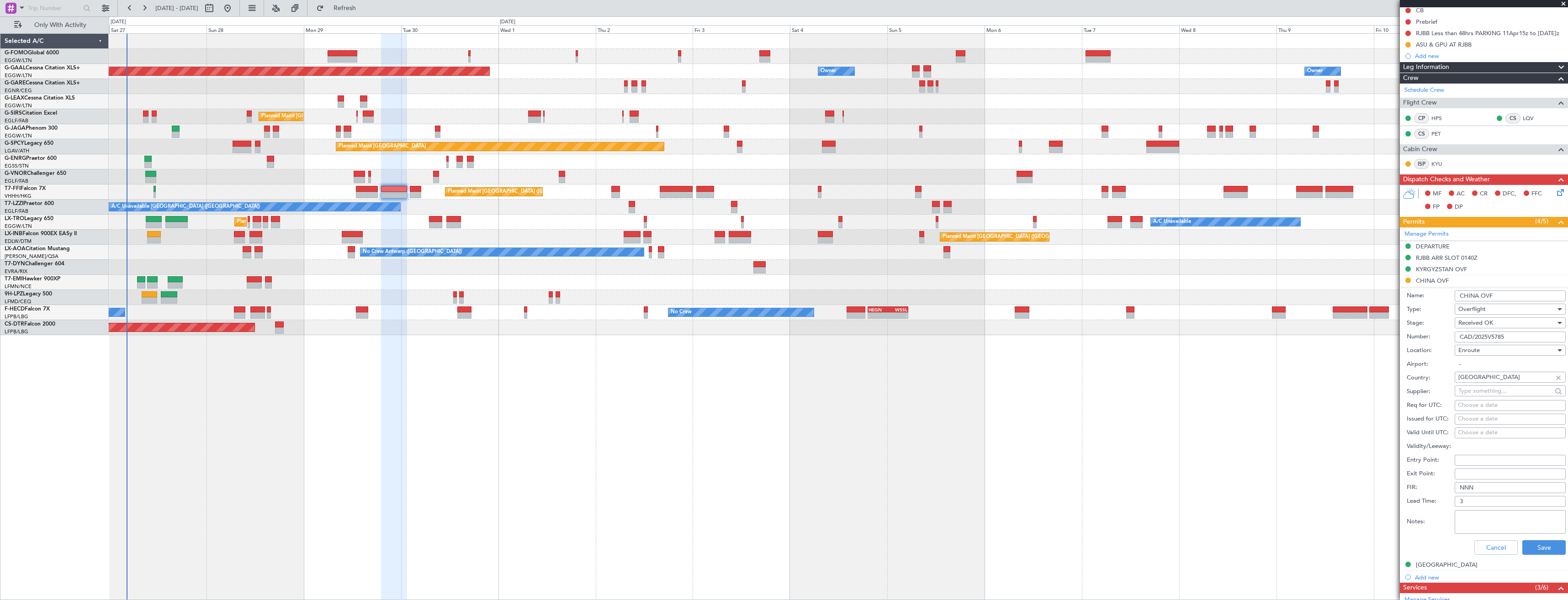
scroll to position [183, 0]
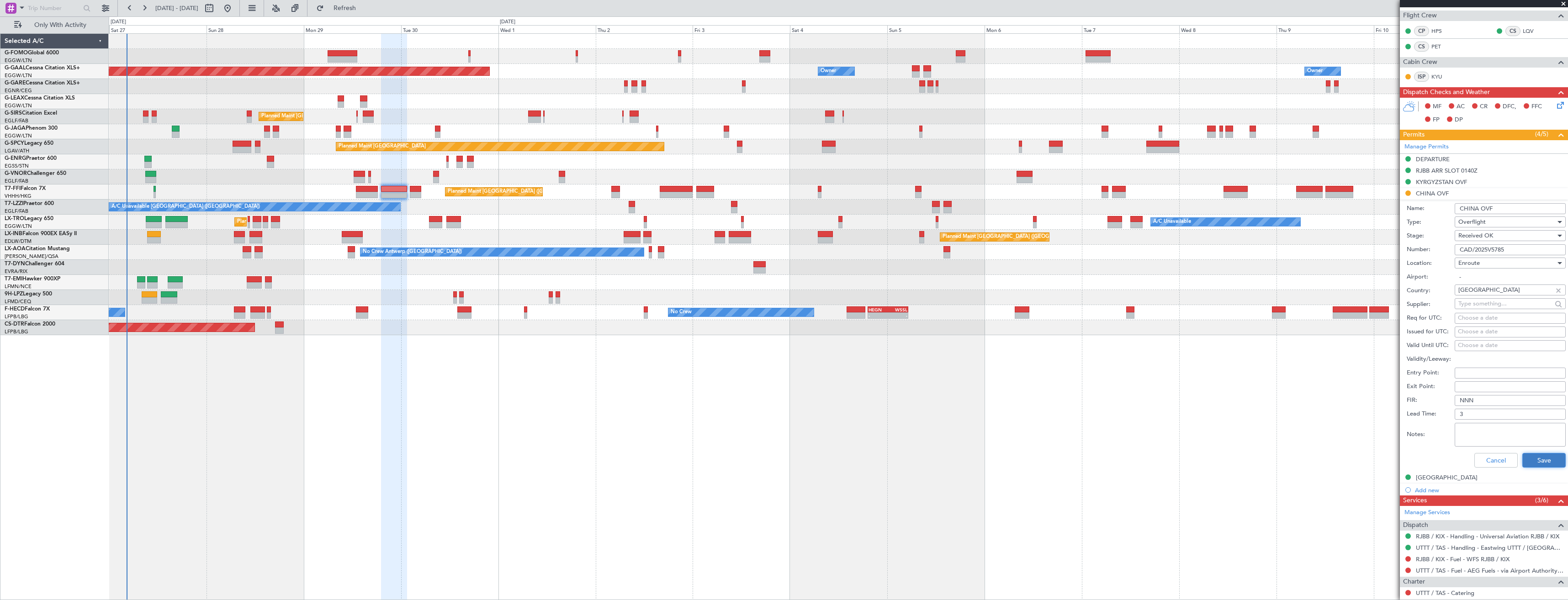
click at [1530, 461] on button "Save" at bounding box center [1544, 461] width 43 height 15
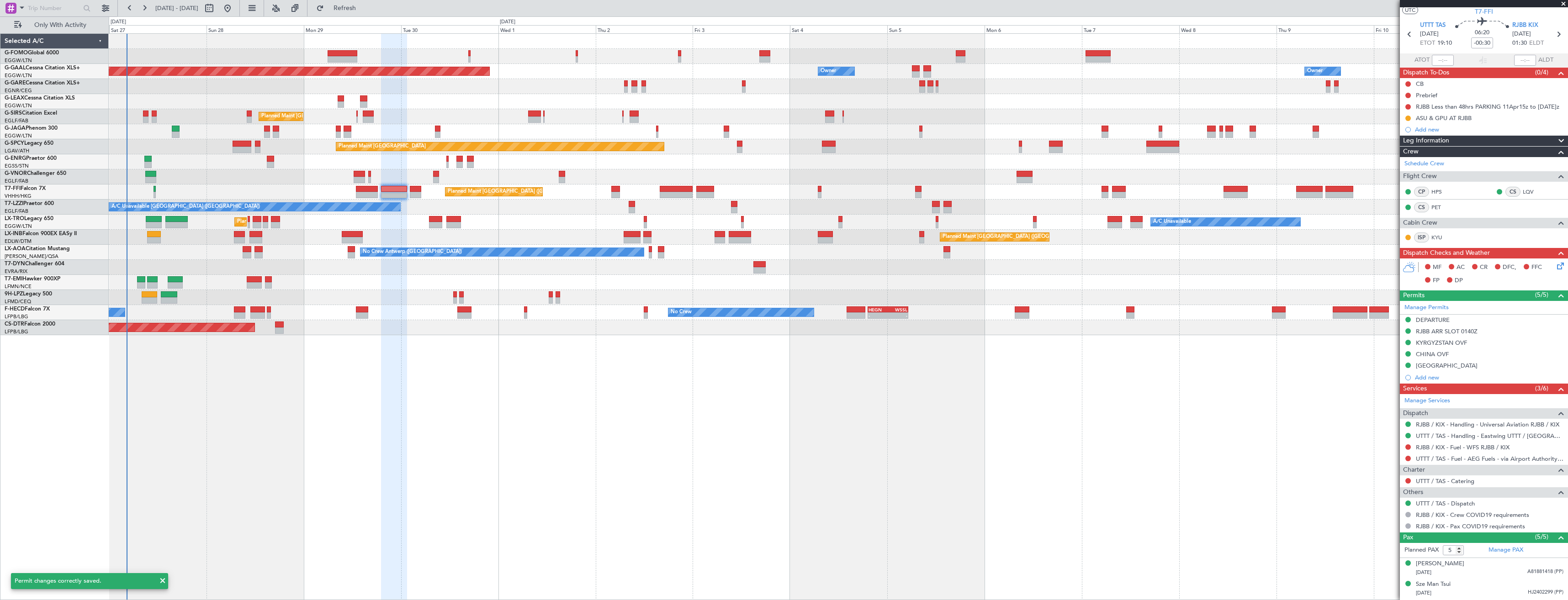
scroll to position [0, 0]
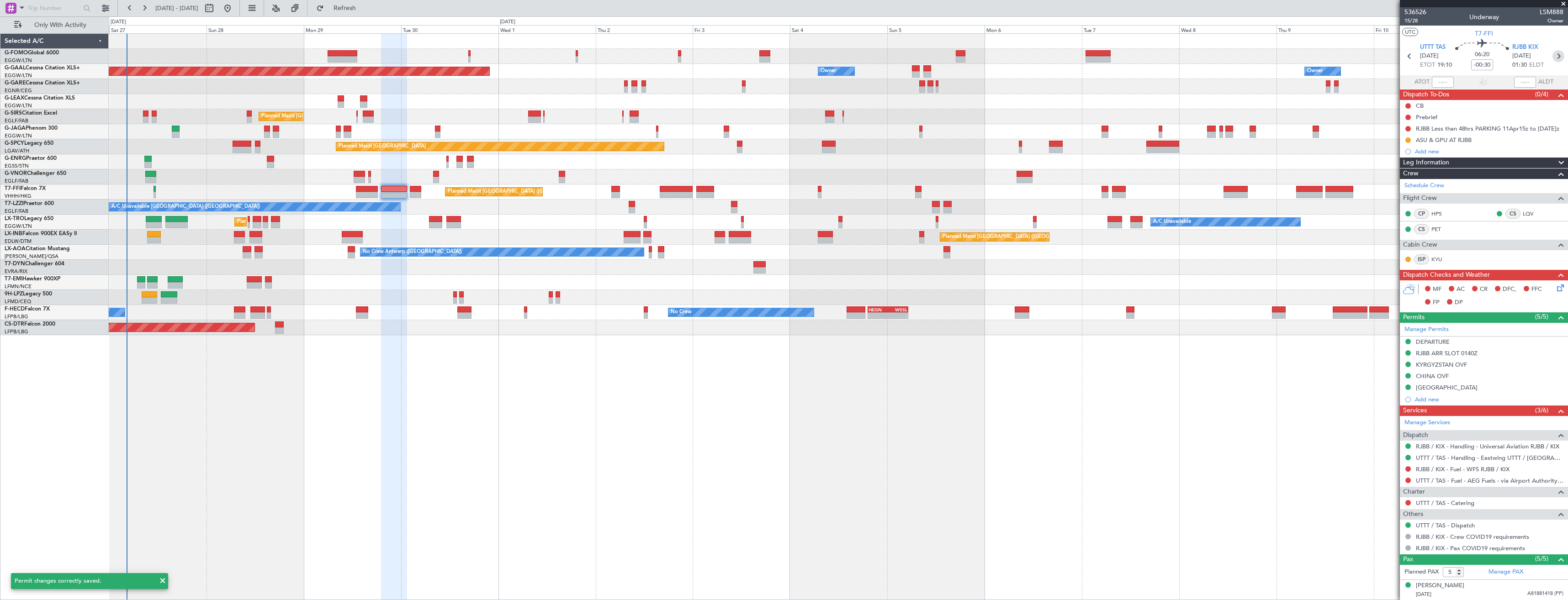
click at [1552, 54] on icon at bounding box center [1558, 57] width 12 height 12
type input "+00:15"
type input "4"
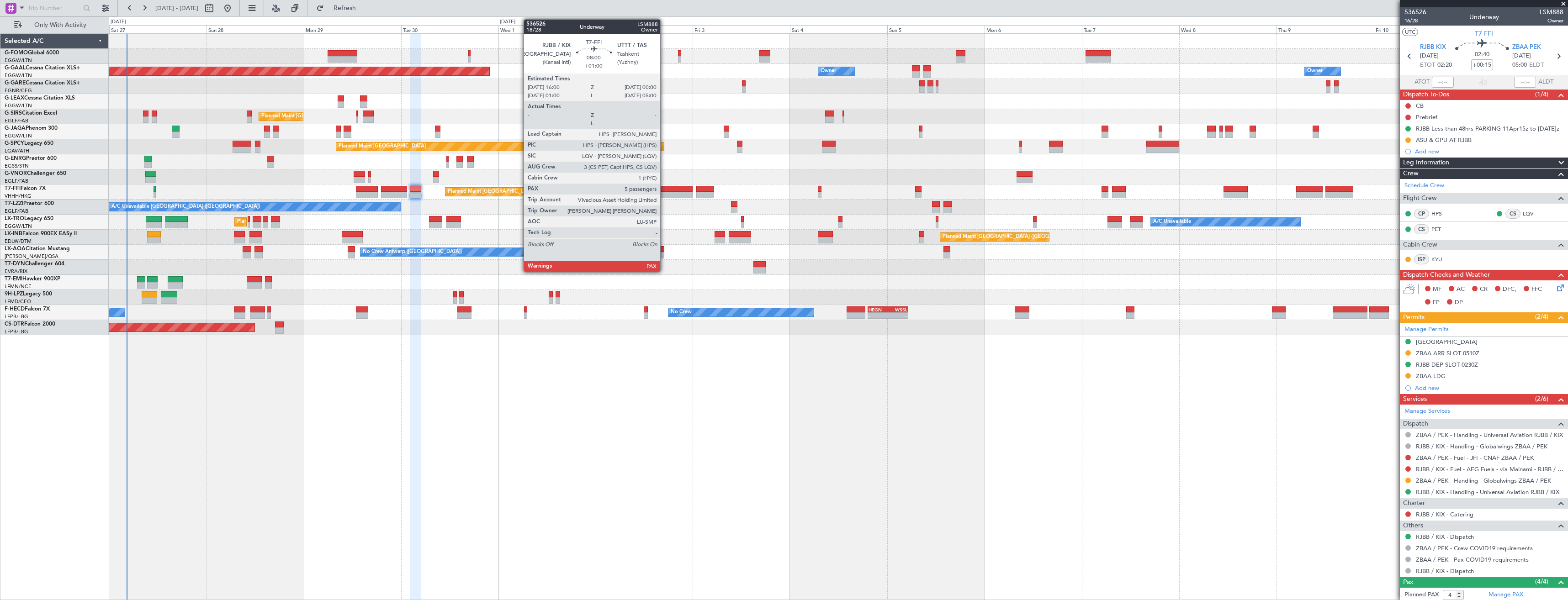
click at [664, 190] on div at bounding box center [676, 189] width 32 height 7
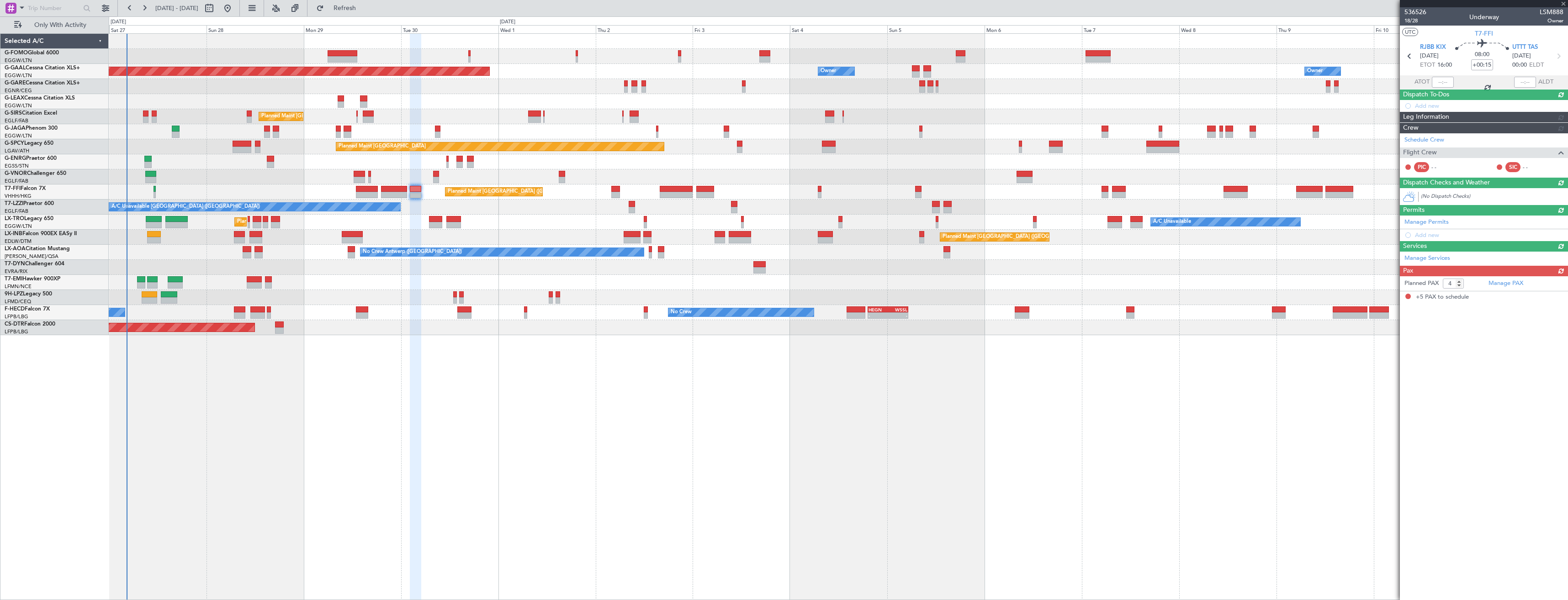
type input "+01:00"
type input "5"
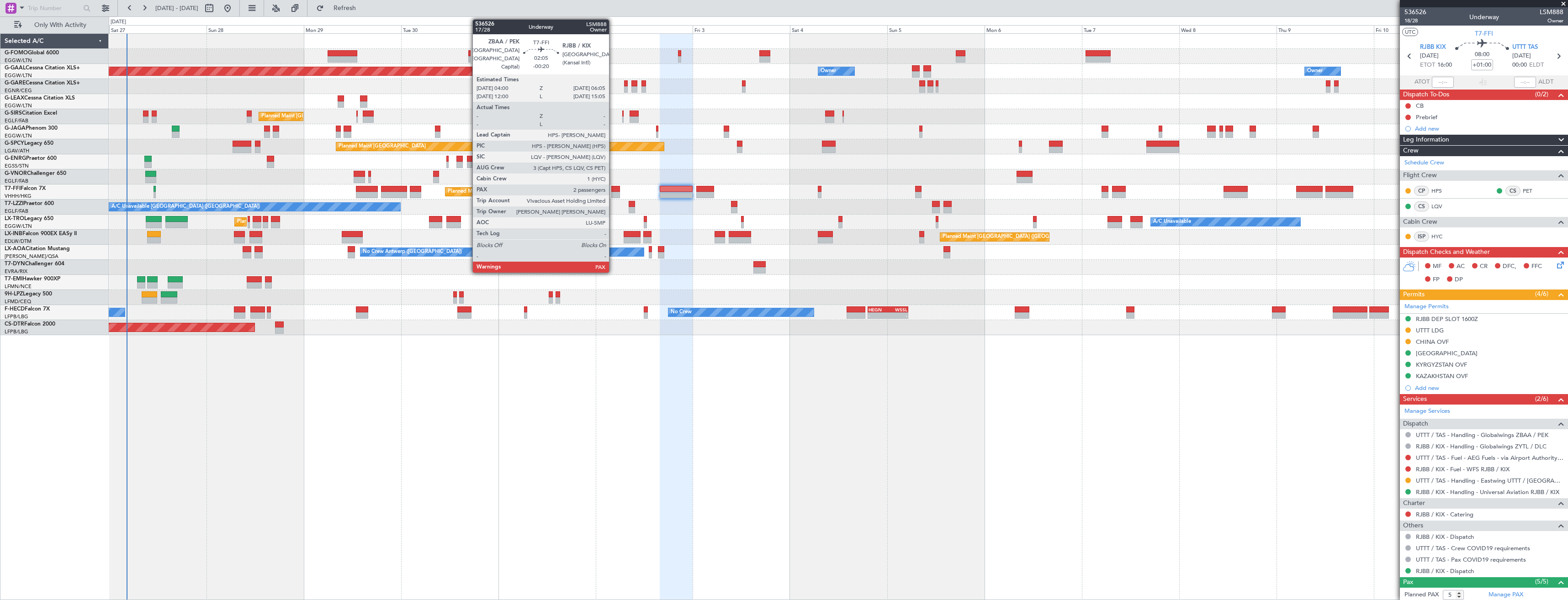
click at [613, 189] on div at bounding box center [615, 189] width 9 height 7
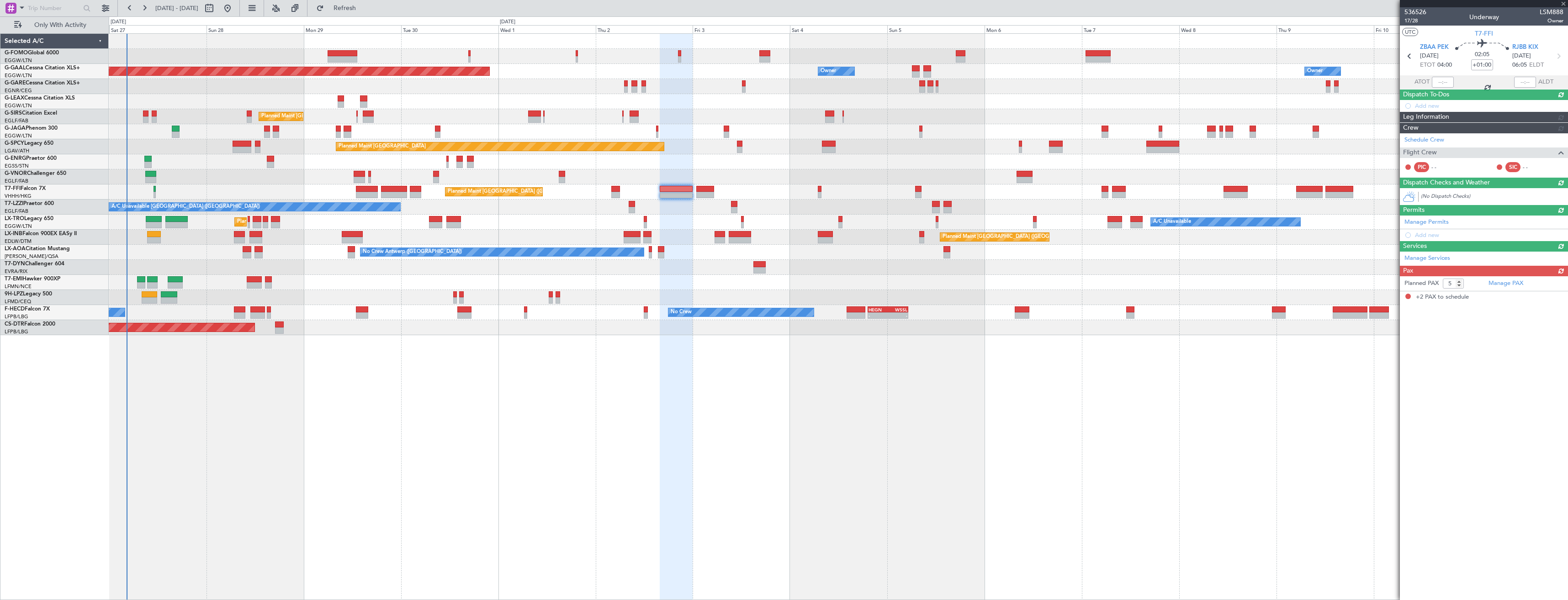
type input "-00:20"
type input "2"
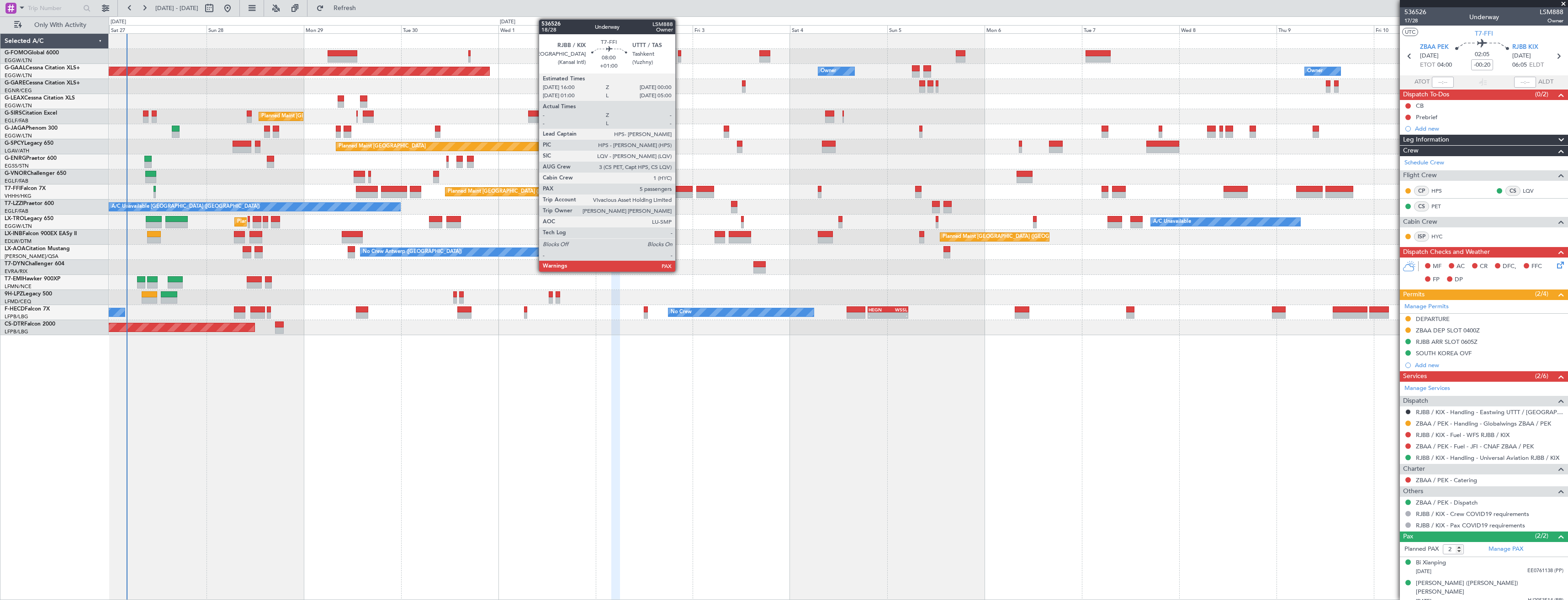
click at [679, 188] on div at bounding box center [676, 189] width 32 height 7
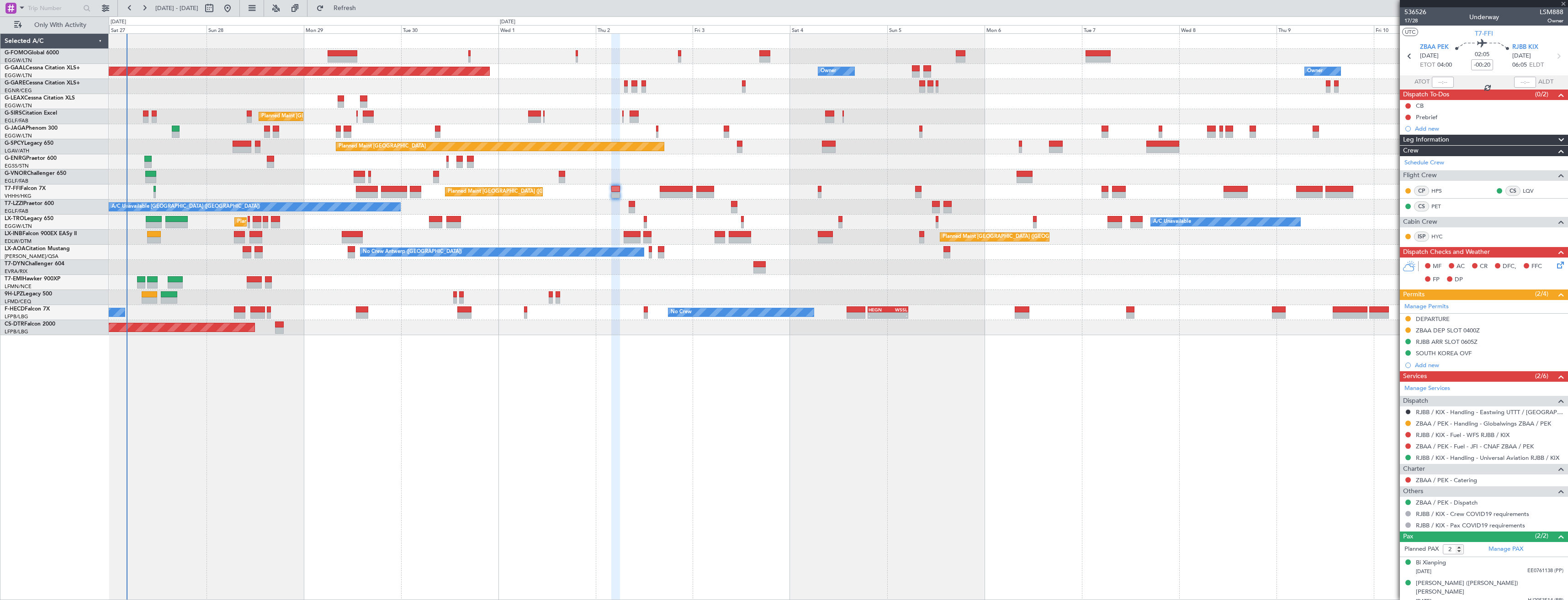
type input "+01:00"
type input "5"
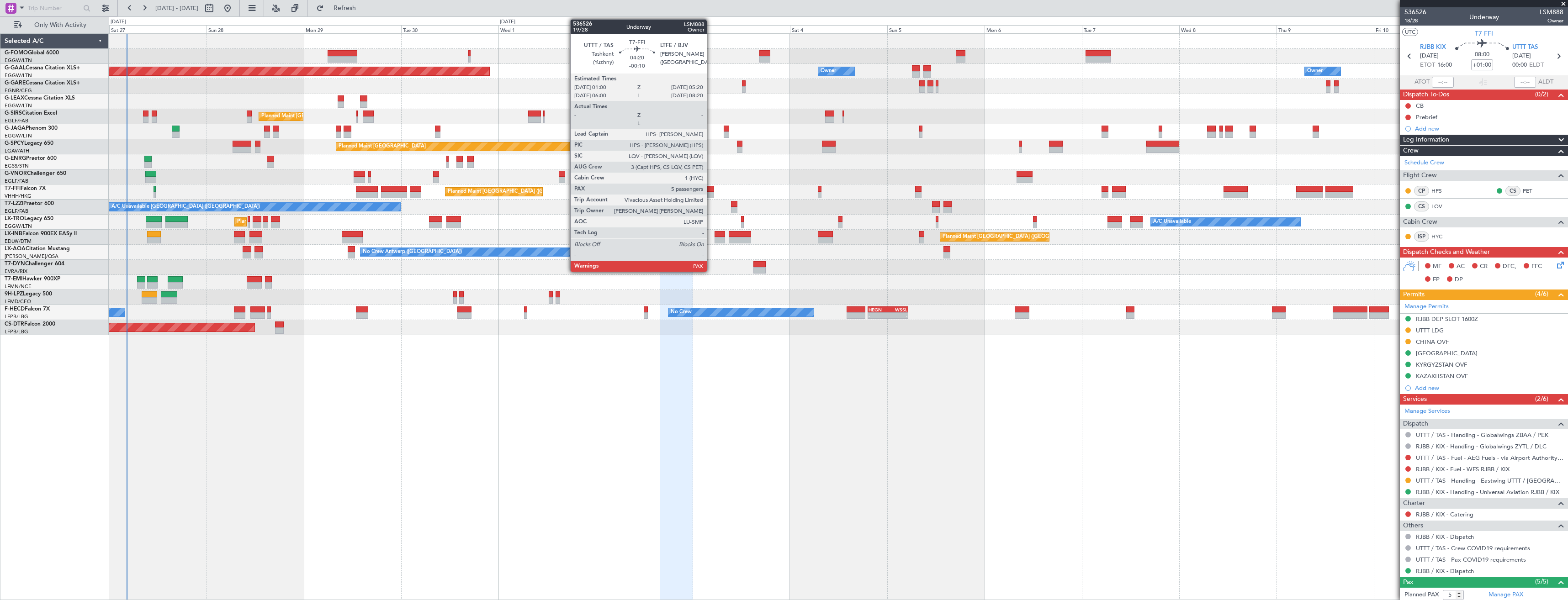
click at [711, 192] on div at bounding box center [705, 195] width 18 height 7
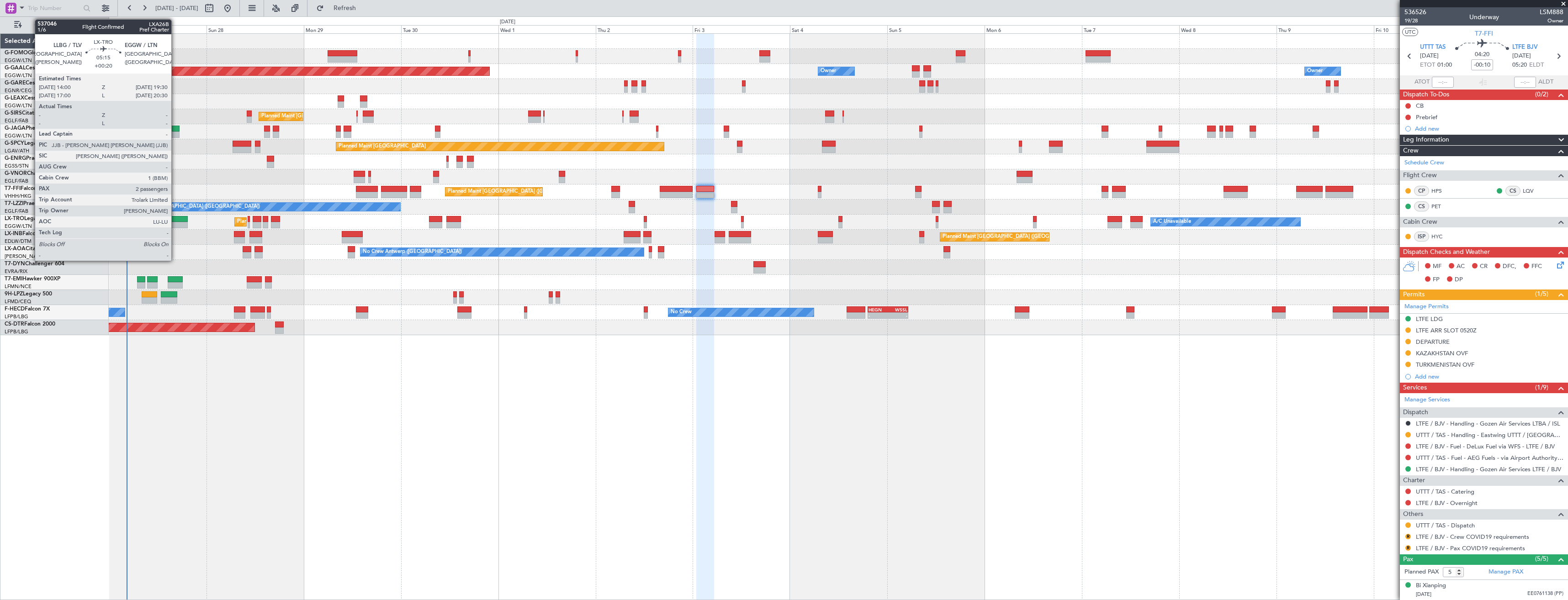
click at [175, 220] on div at bounding box center [177, 219] width 23 height 7
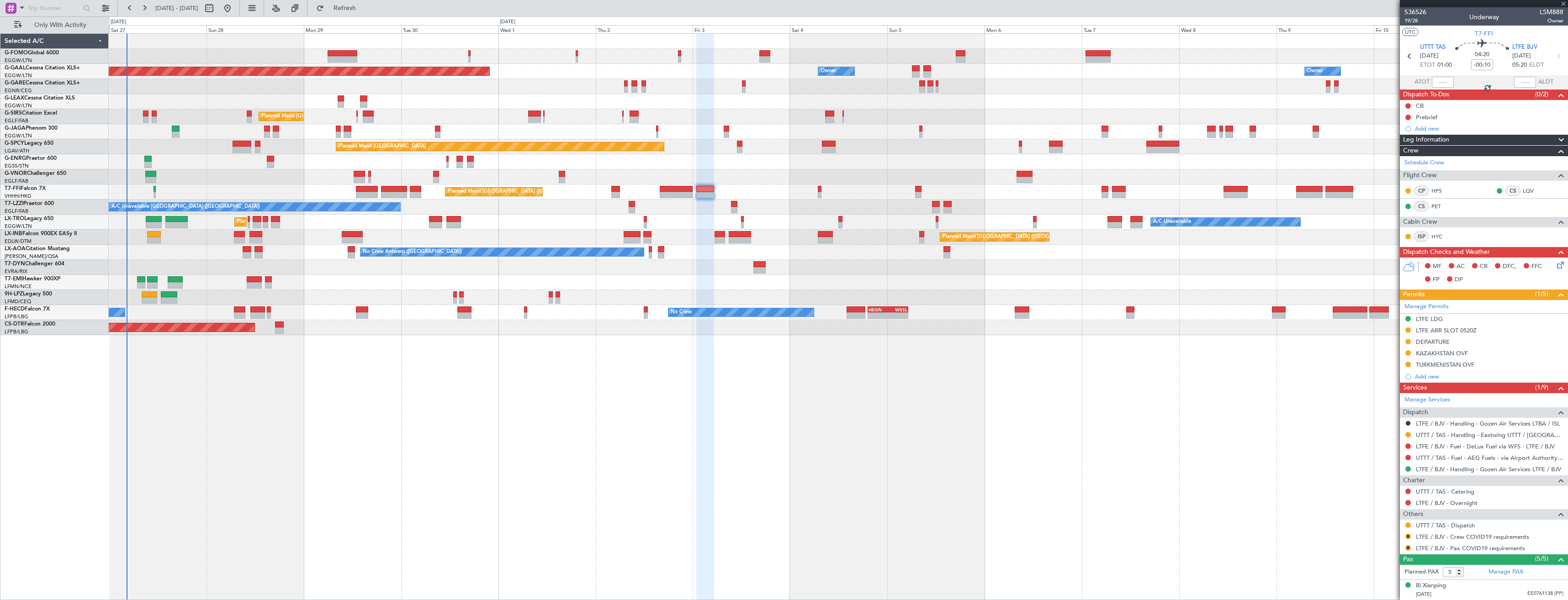
type input "+00:20"
type input "2"
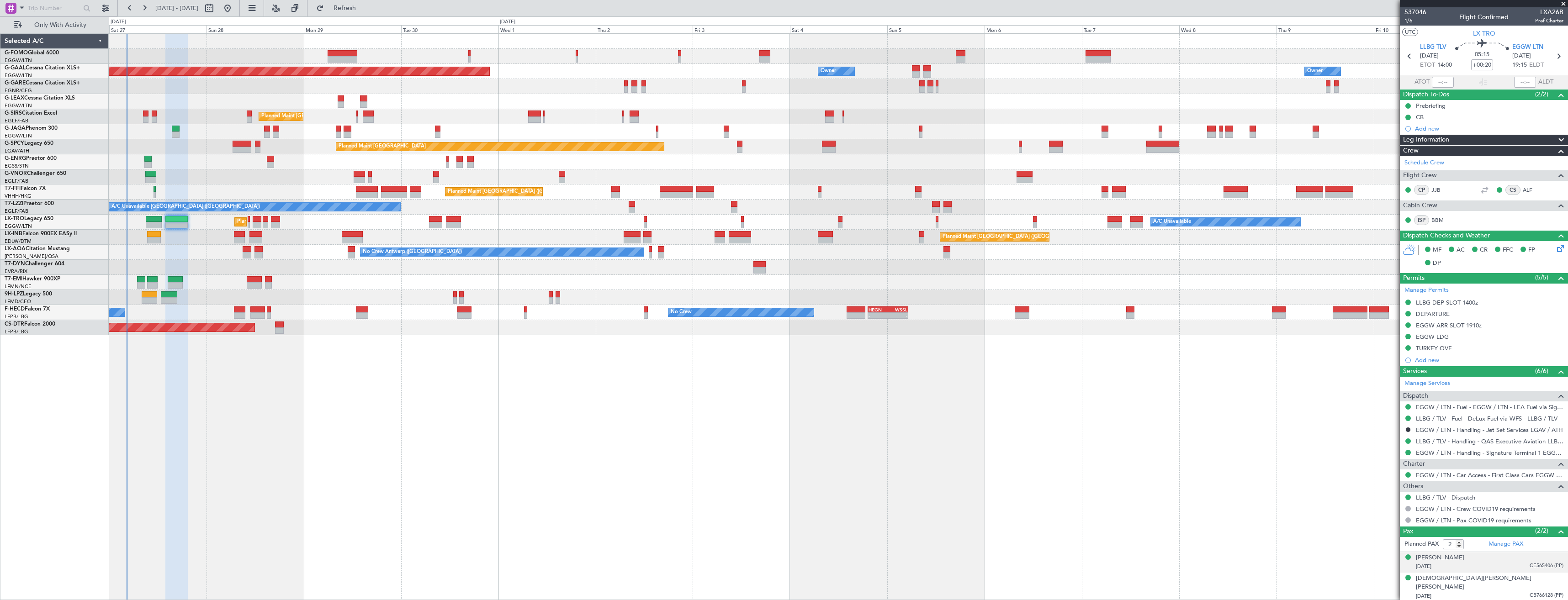
click at [1438, 557] on div "Refael Edry" at bounding box center [1440, 558] width 49 height 9
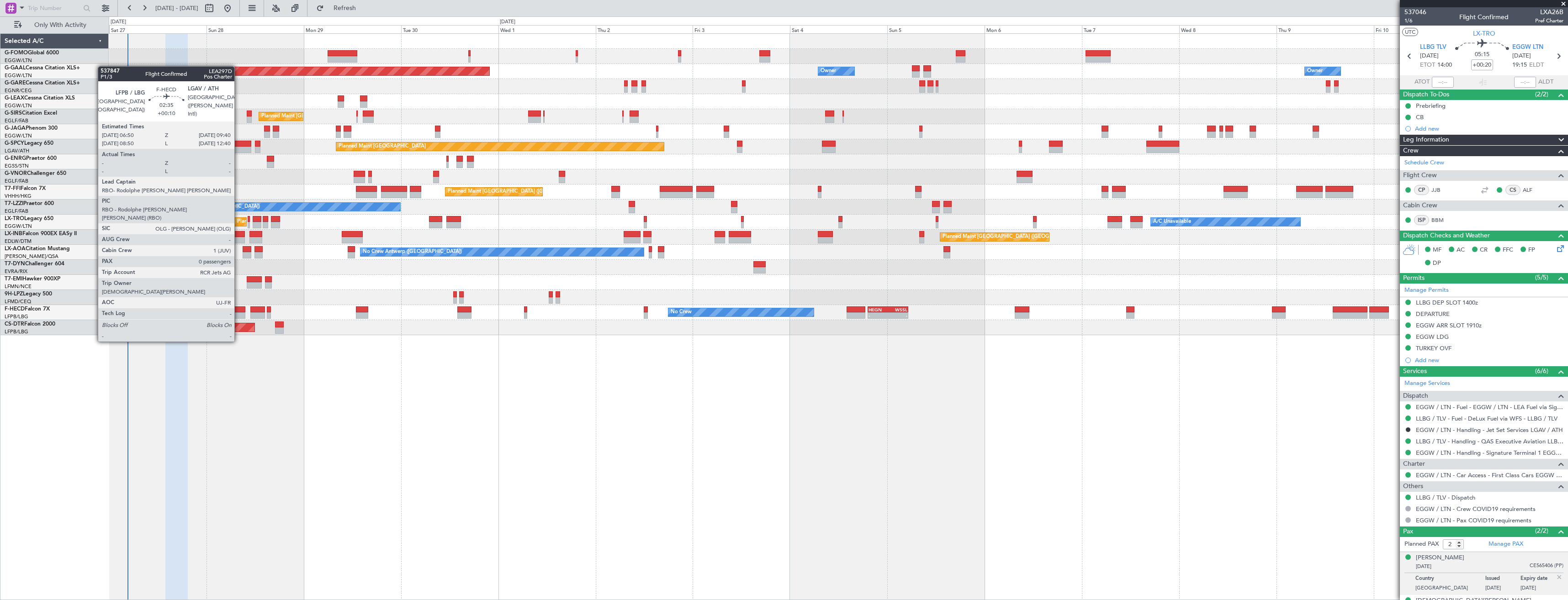
click at [239, 308] on div at bounding box center [240, 310] width 12 height 7
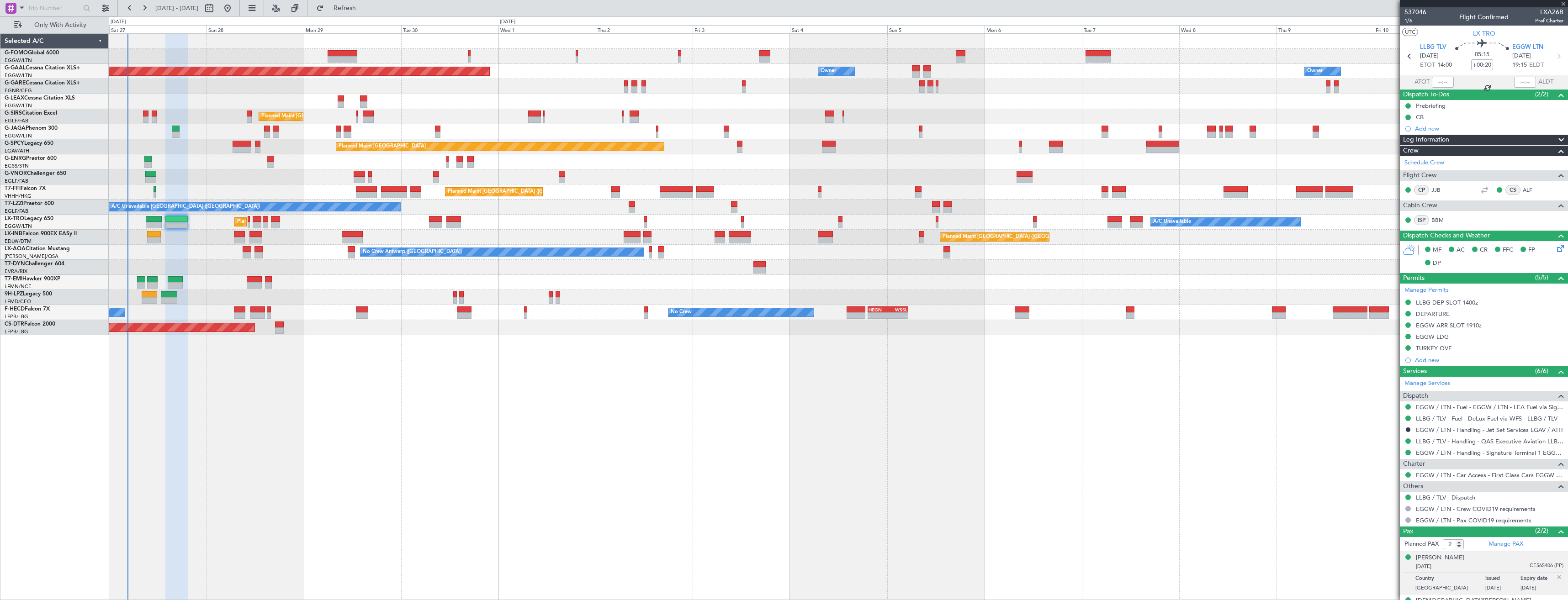
type input "+00:10"
type input "0"
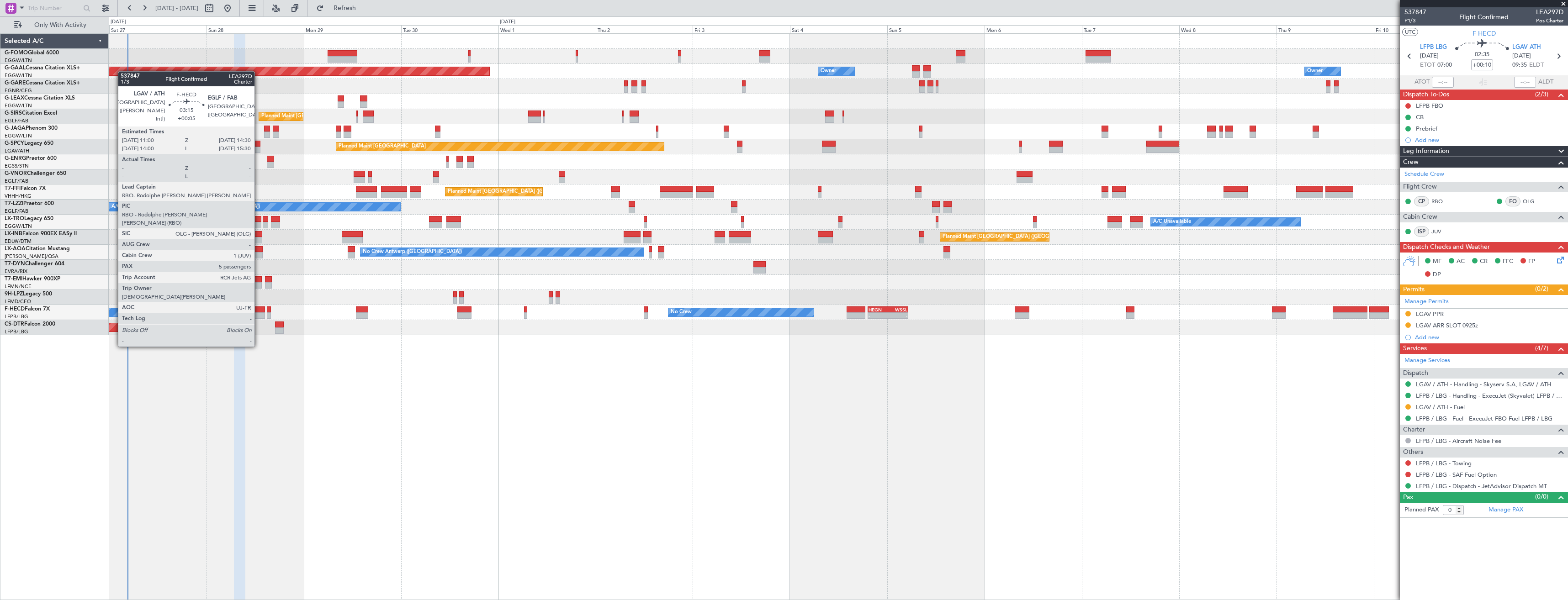
click at [259, 313] on div at bounding box center [257, 315] width 15 height 7
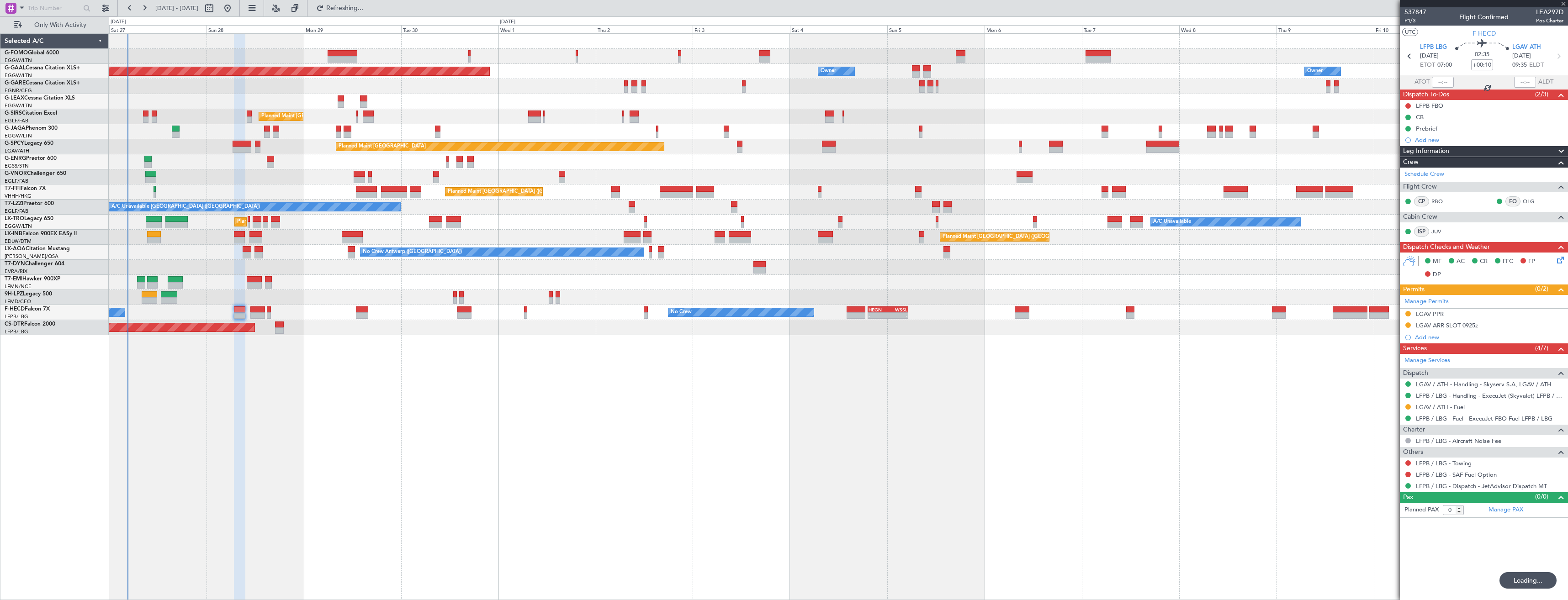
type input "+00:05"
type input "5"
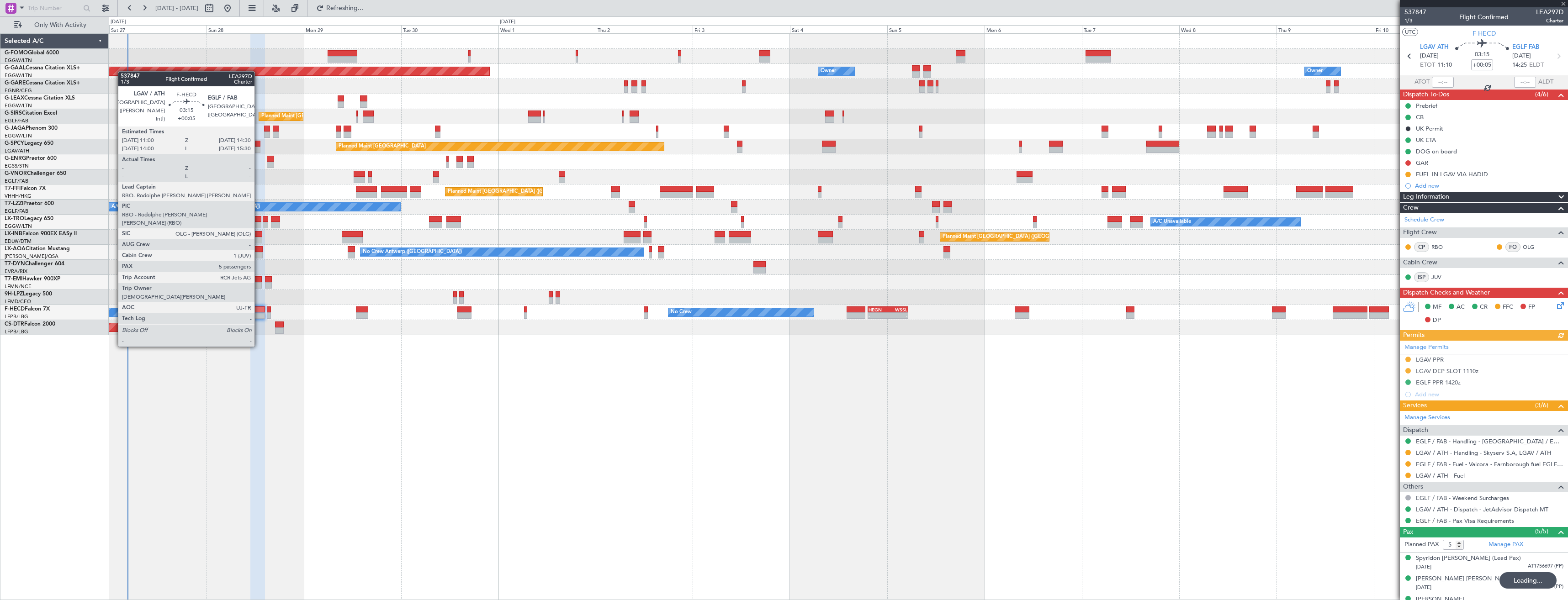
type input "+00:10"
type input "0"
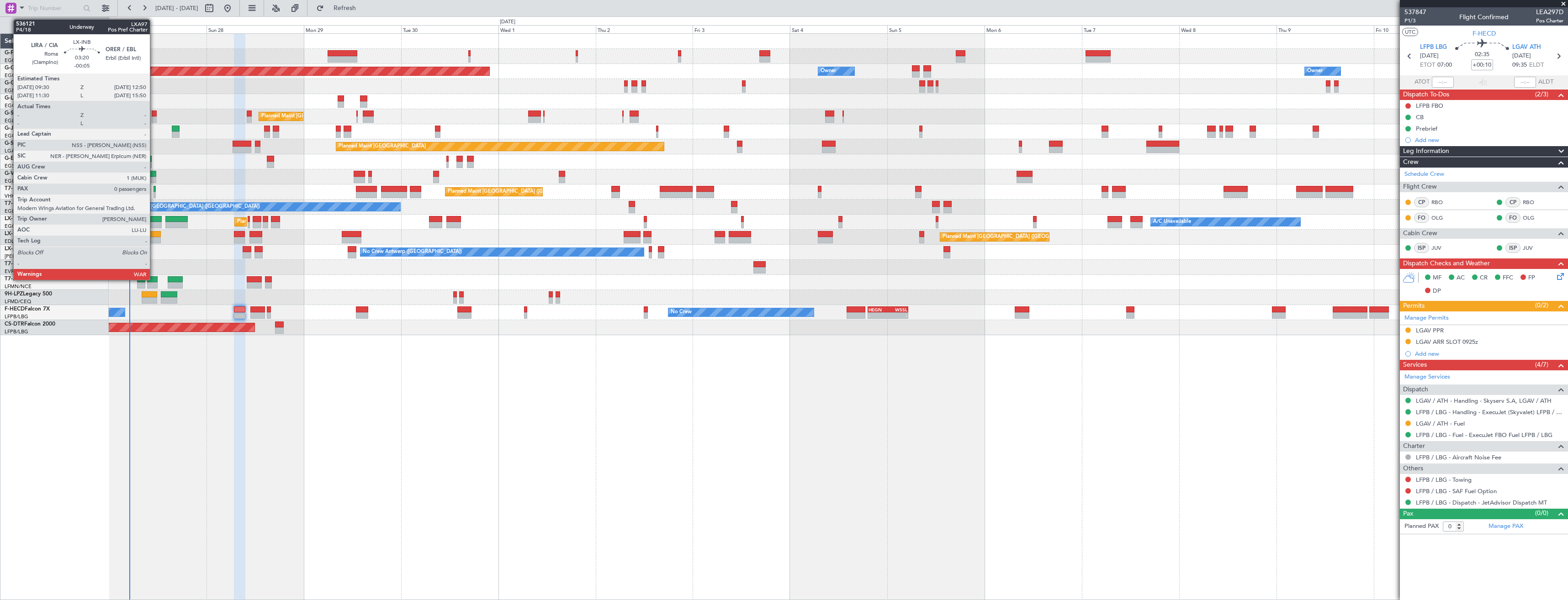
click at [154, 241] on div at bounding box center [154, 240] width 14 height 7
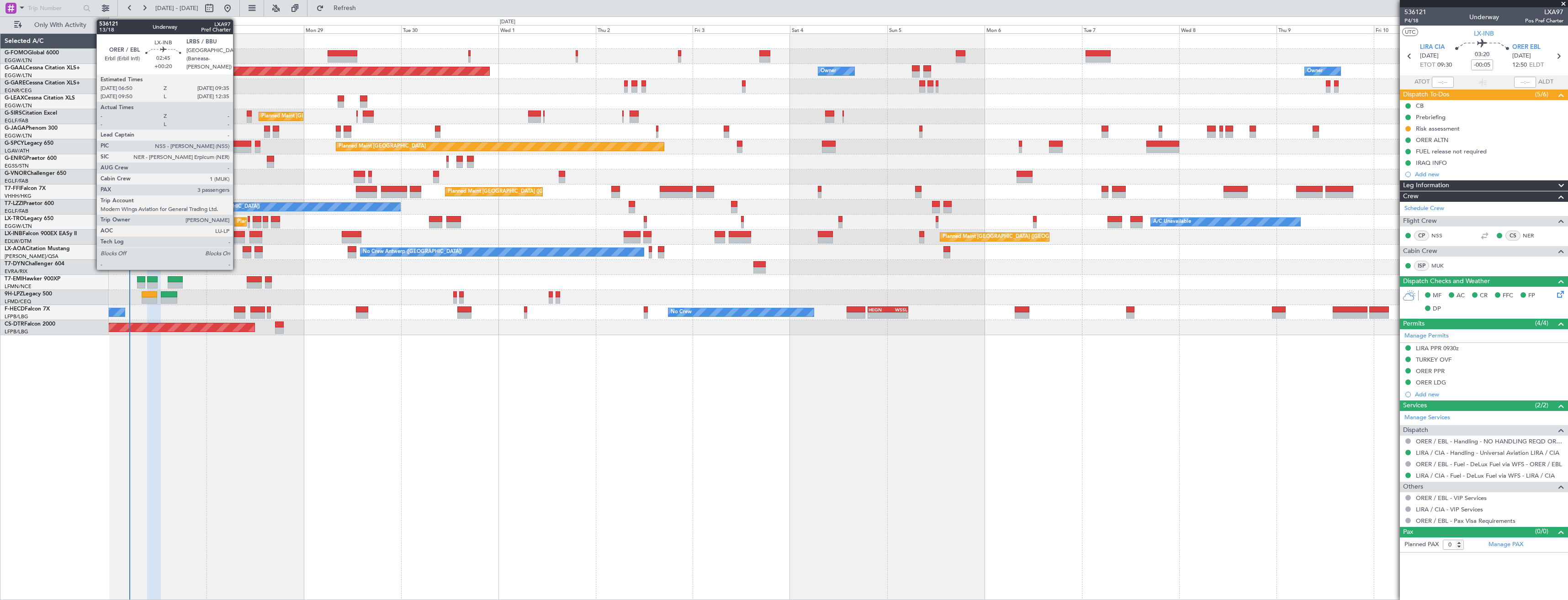
click at [237, 234] on div at bounding box center [239, 234] width 12 height 7
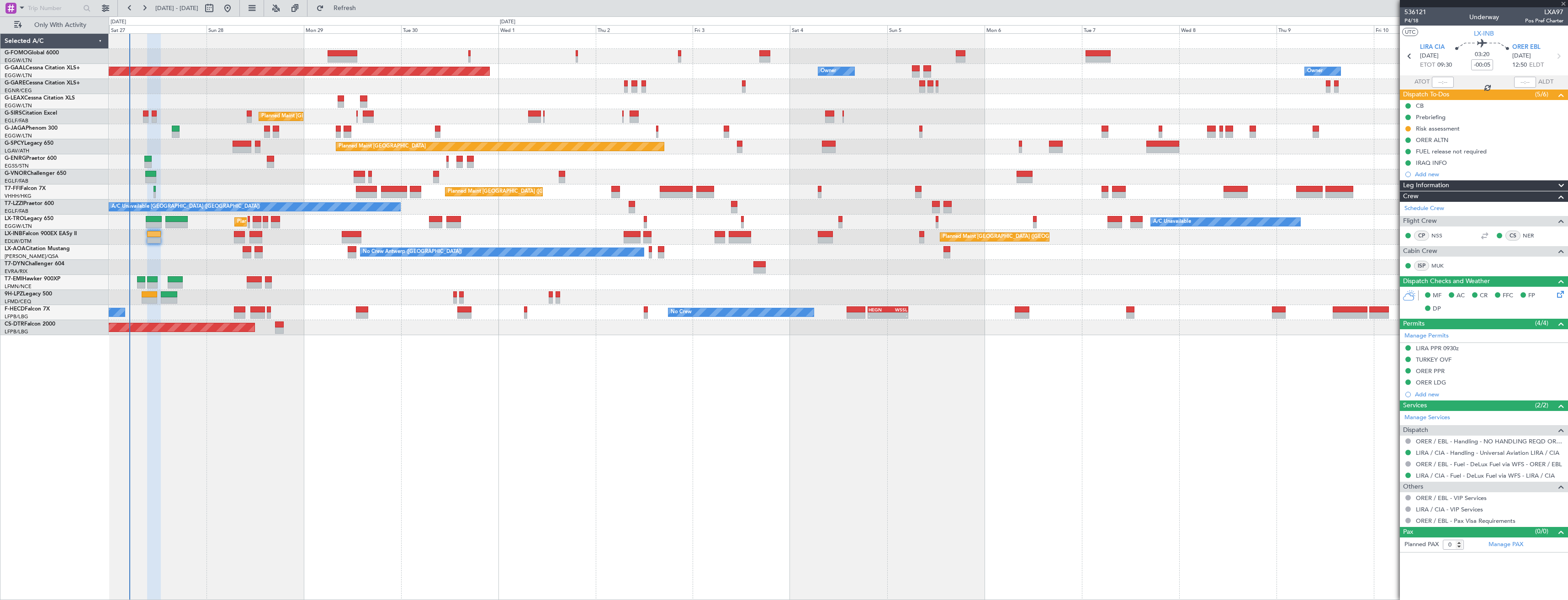
type input "+00:20"
type input "3"
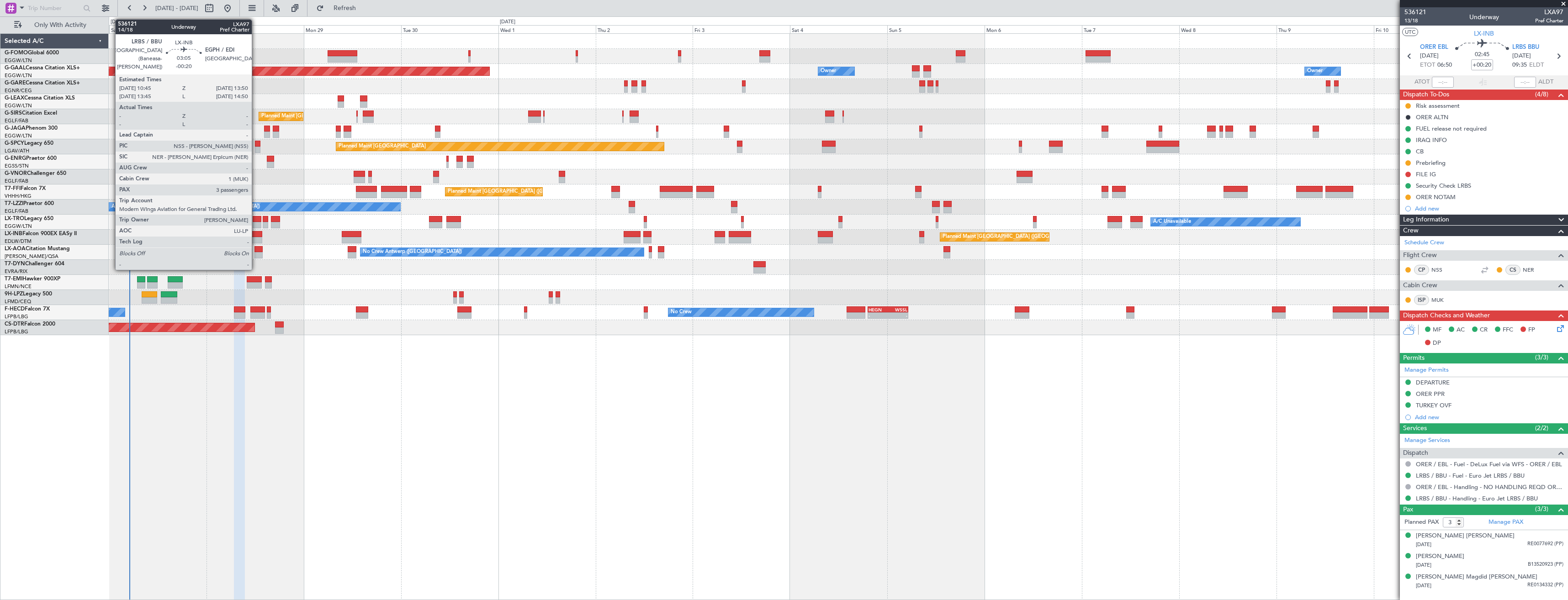
click at [256, 236] on div at bounding box center [256, 234] width 13 height 7
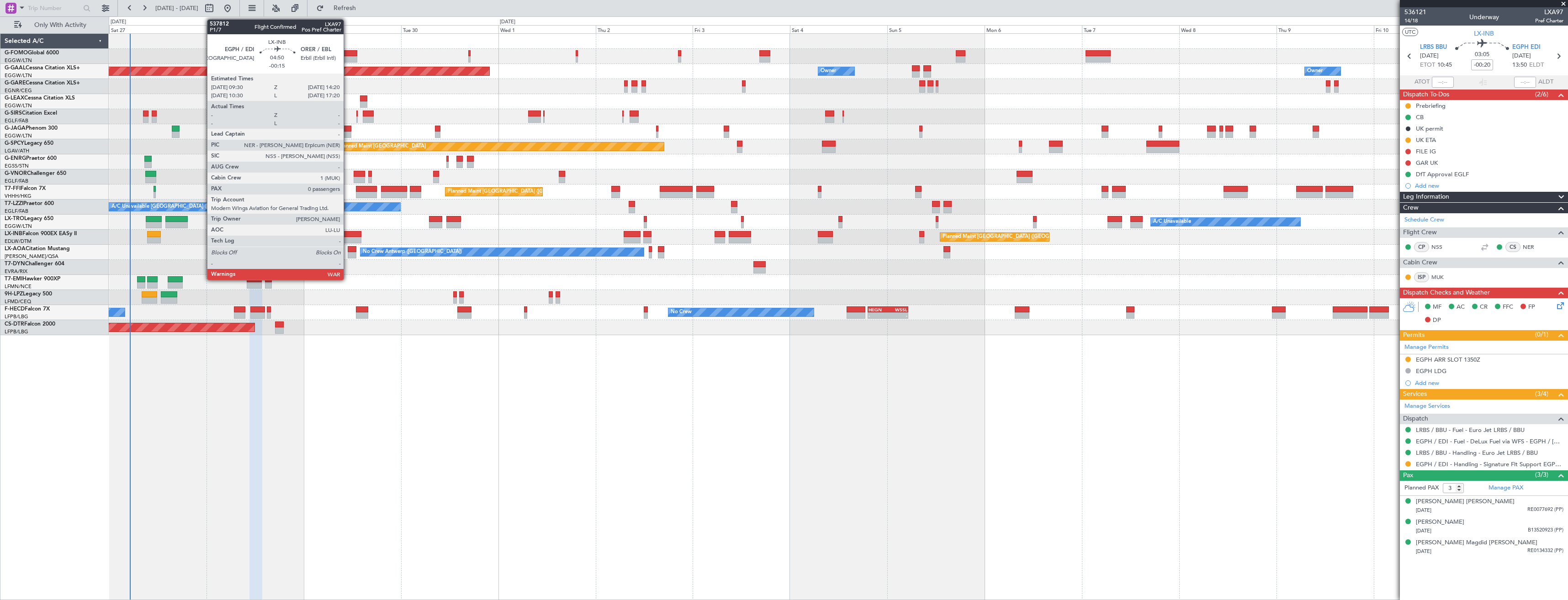
click at [348, 237] on div at bounding box center [351, 240] width 19 height 7
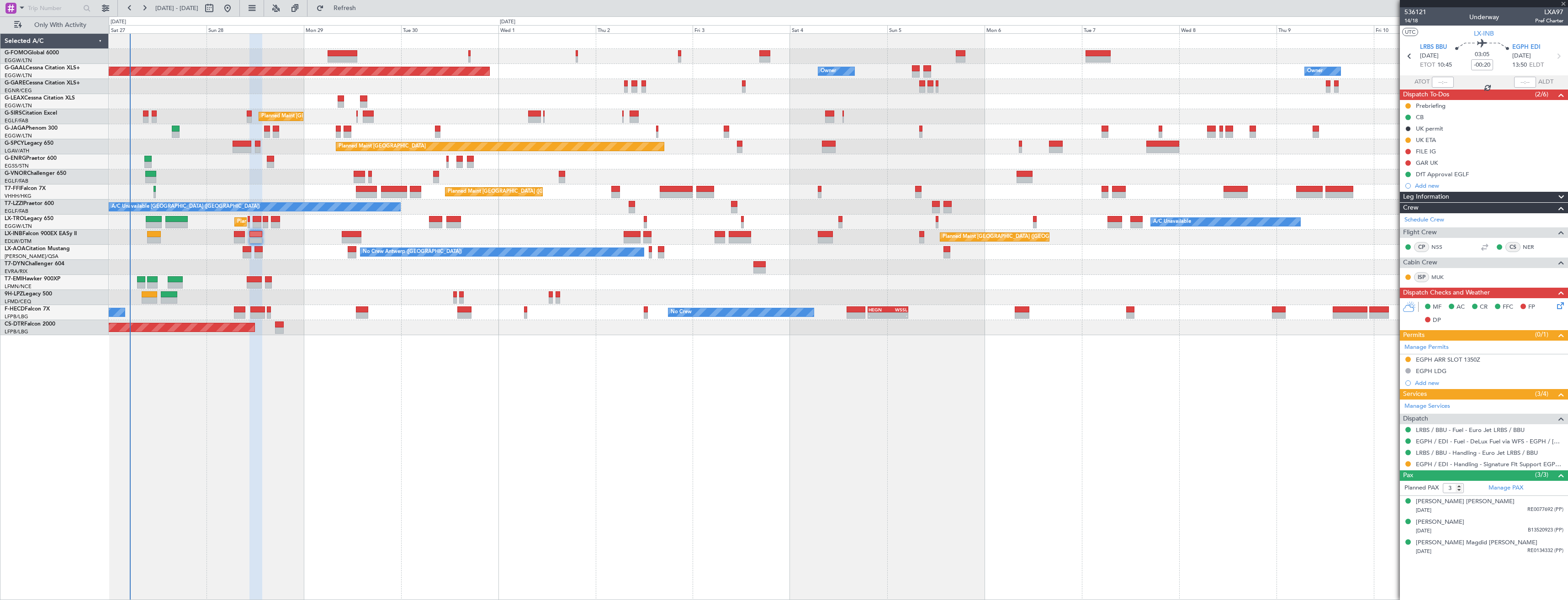
type input "-00:15"
type input "0"
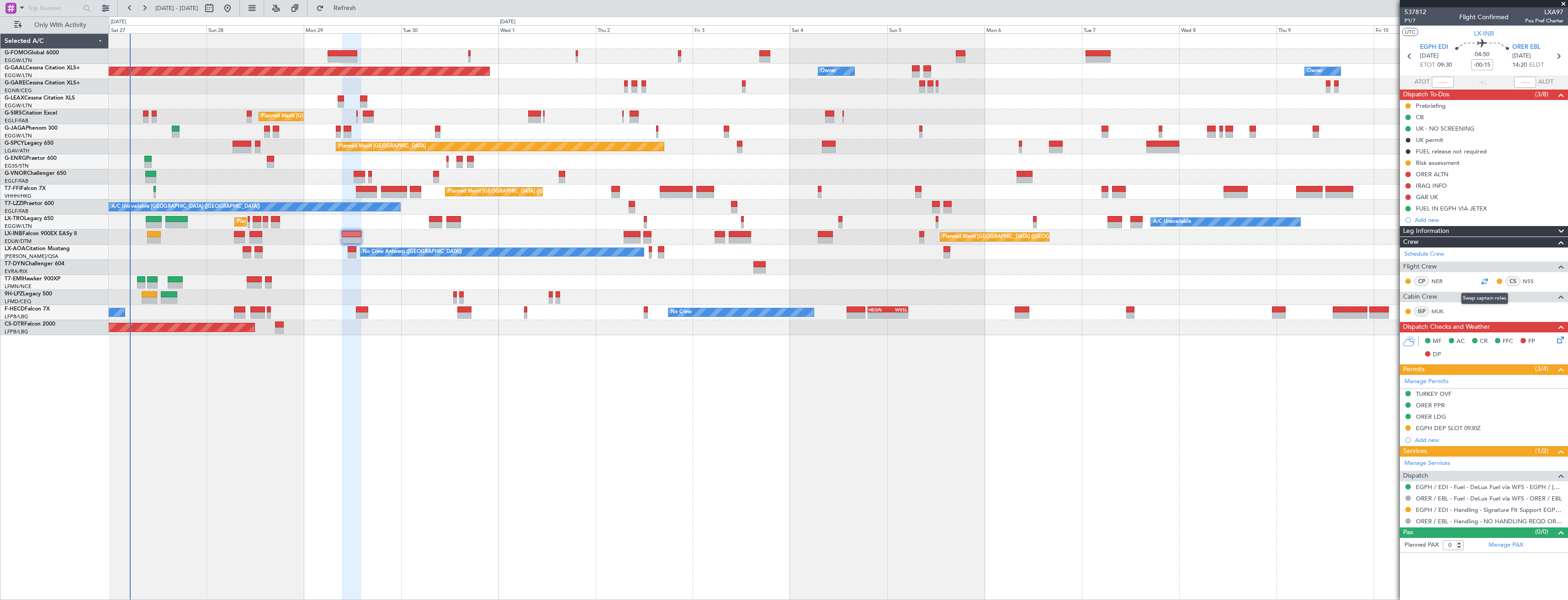
click at [1482, 281] on div at bounding box center [1485, 281] width 11 height 11
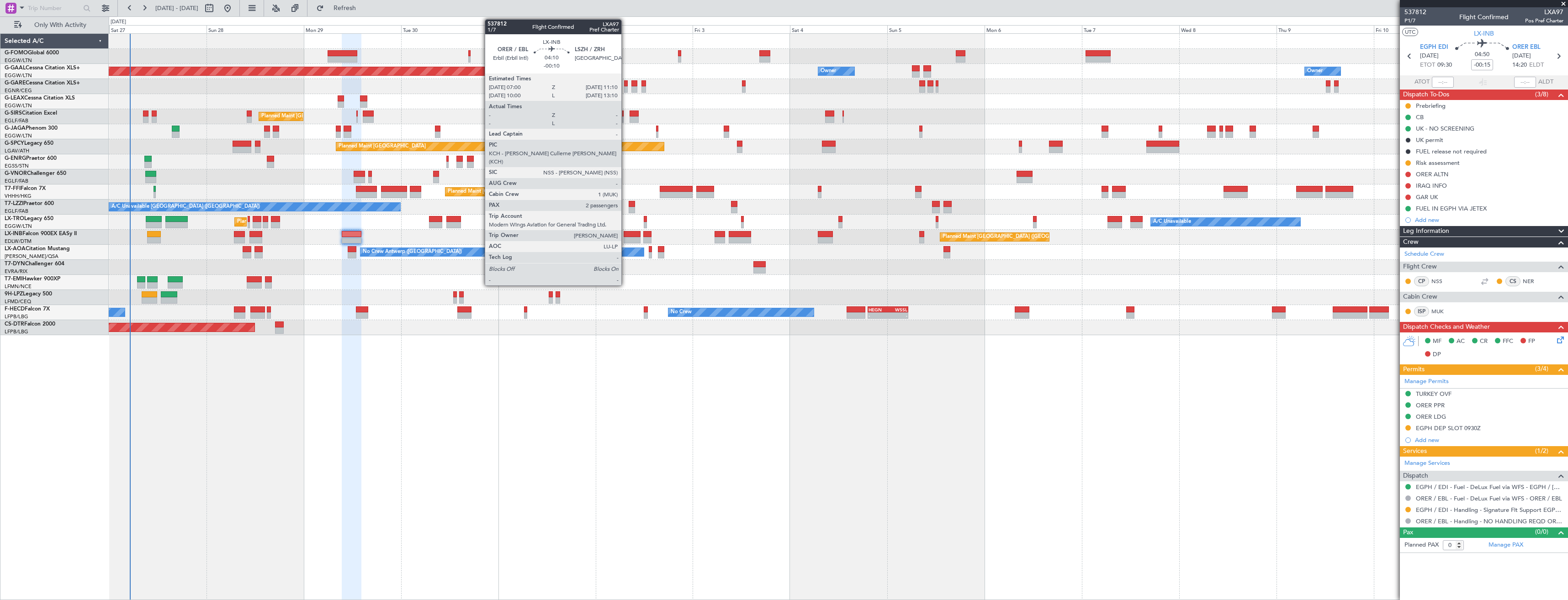
click at [626, 232] on div at bounding box center [632, 234] width 17 height 7
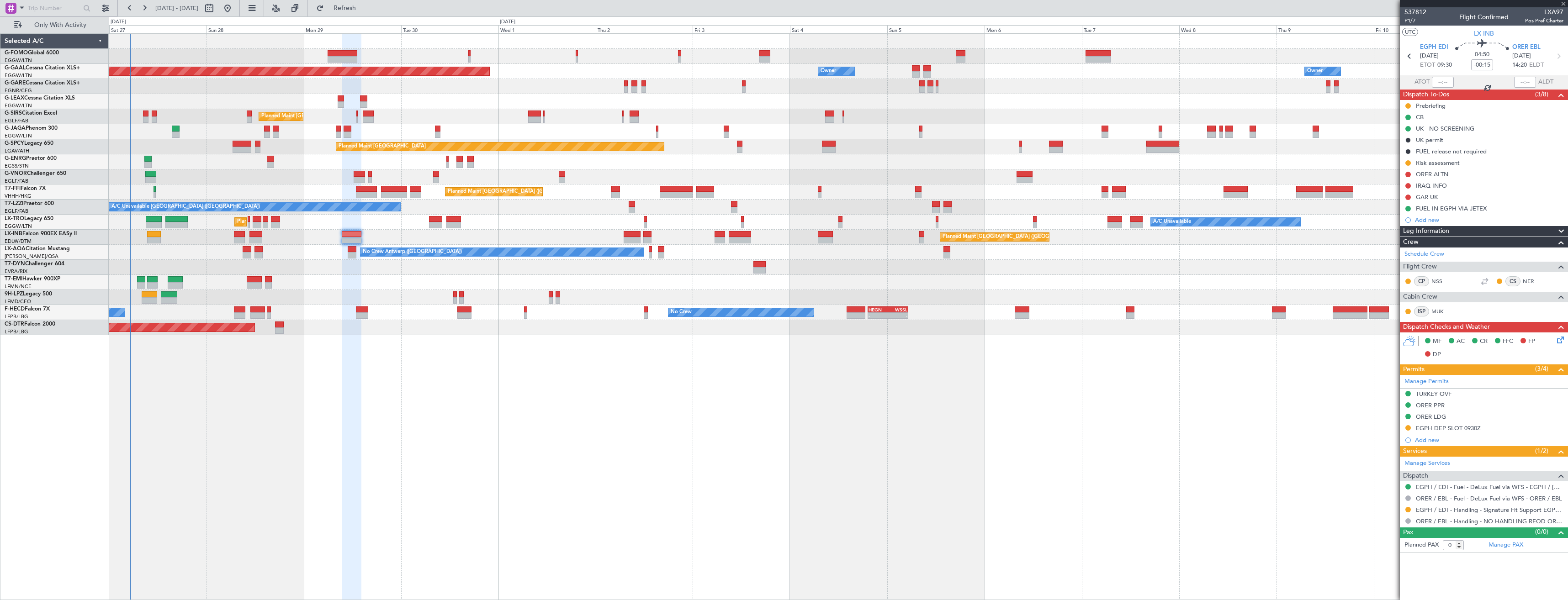
type input "-00:10"
type input "2"
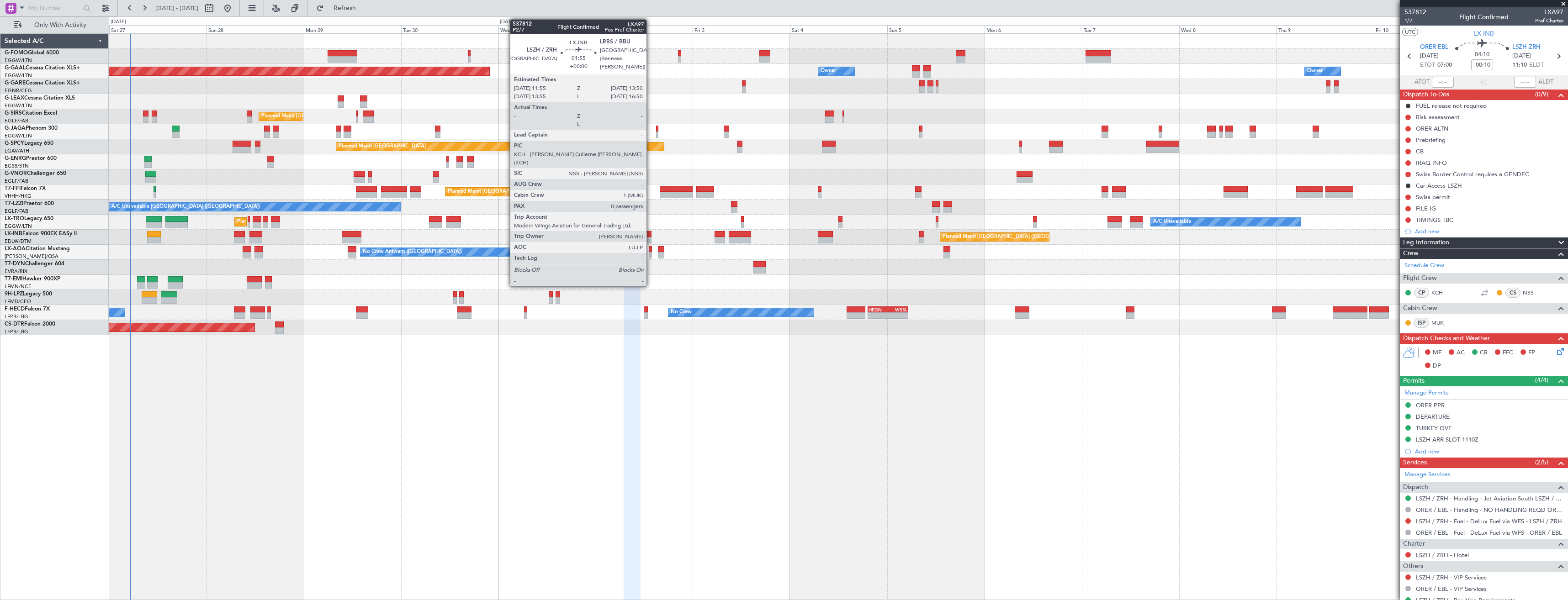
click at [651, 239] on div at bounding box center [648, 240] width 9 height 7
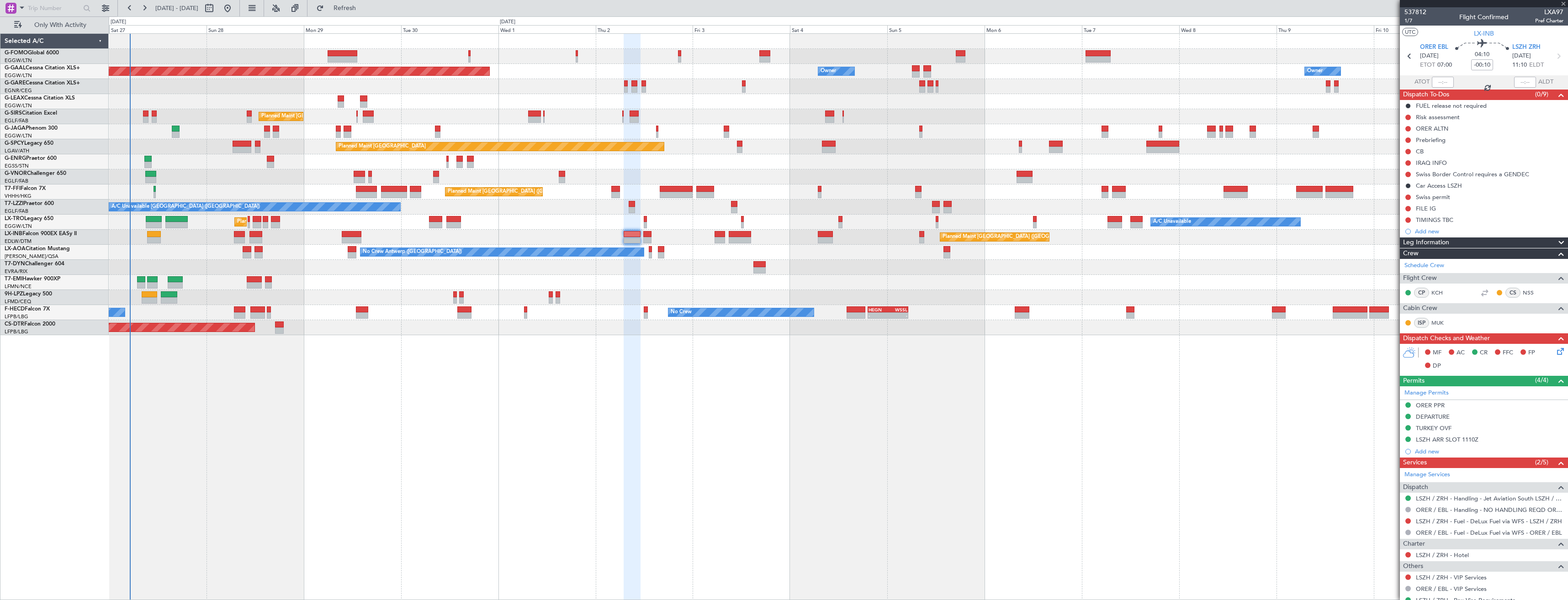
type input "0"
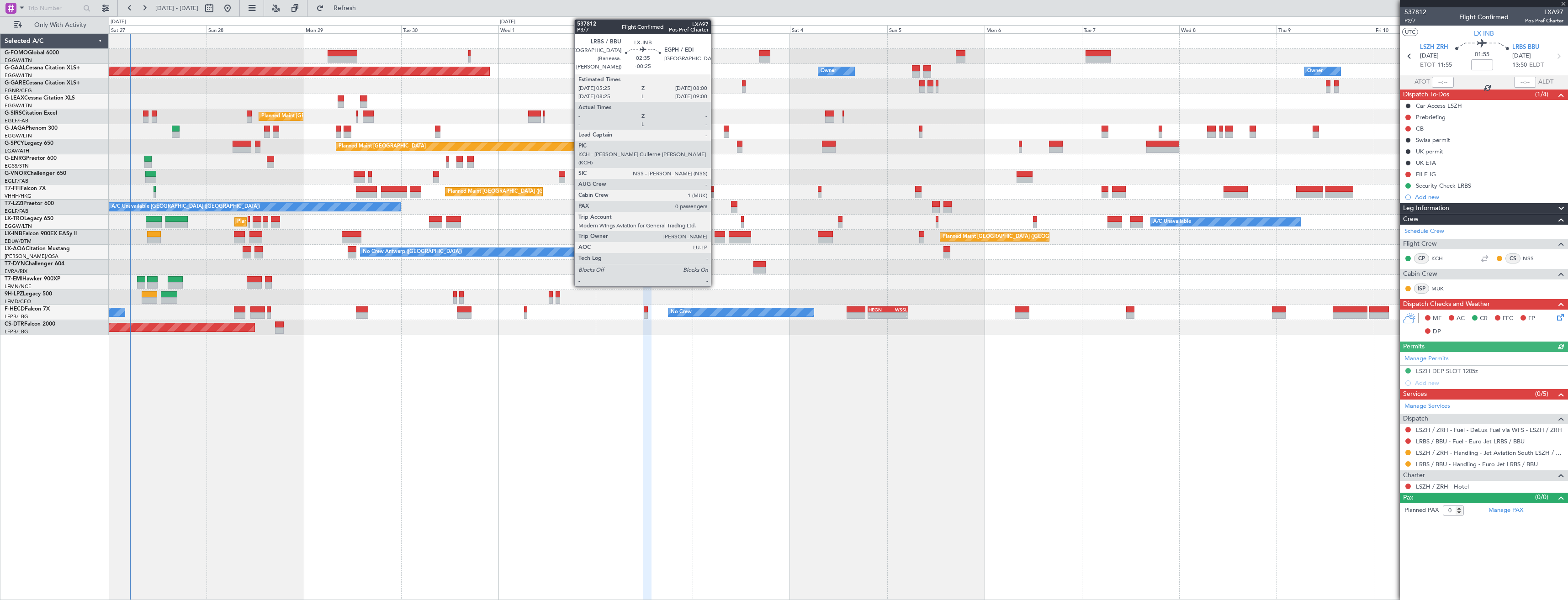
click at [715, 239] on div at bounding box center [719, 240] width 10 height 7
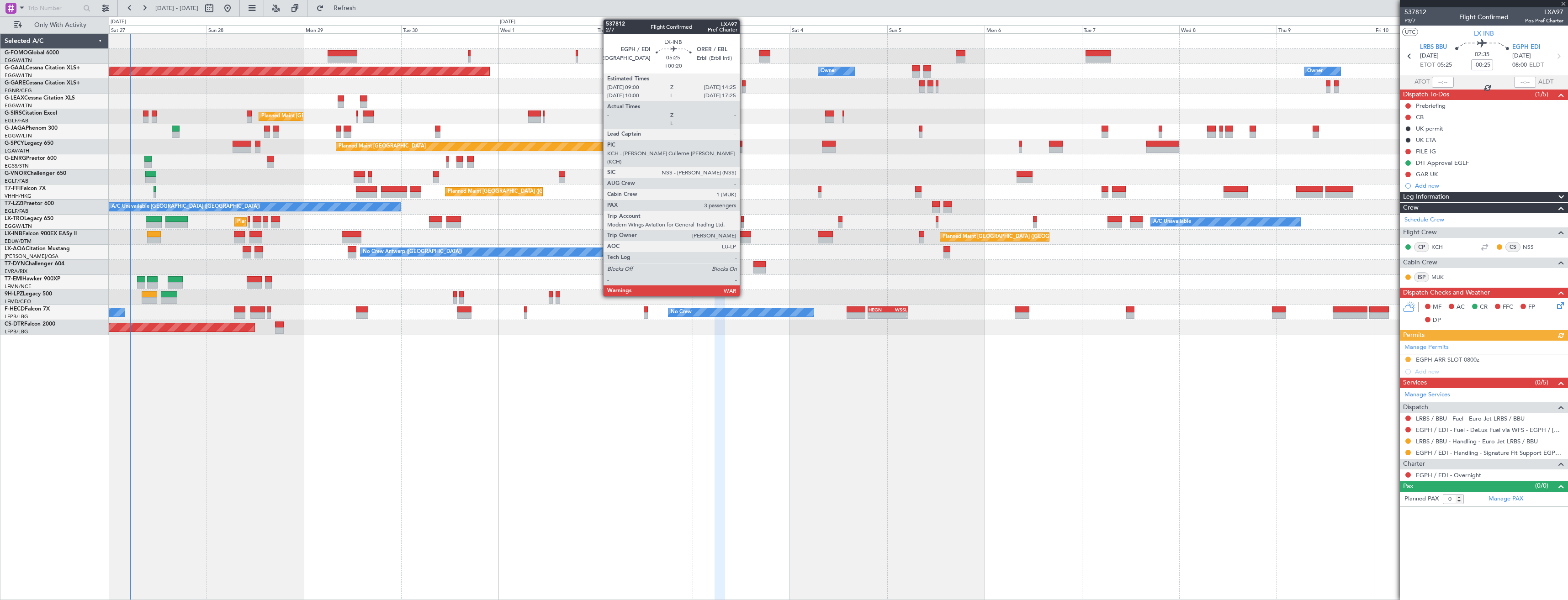
click at [744, 239] on div at bounding box center [740, 240] width 23 height 7
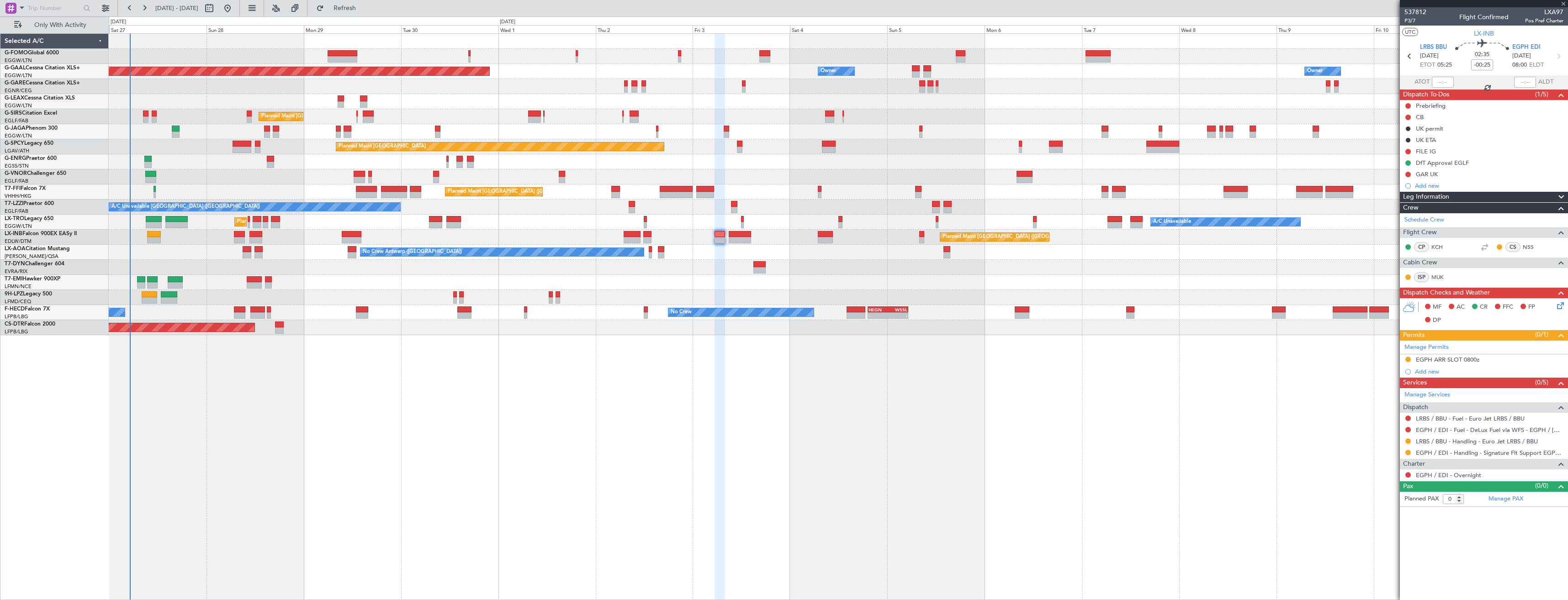
type input "+00:20"
type input "3"
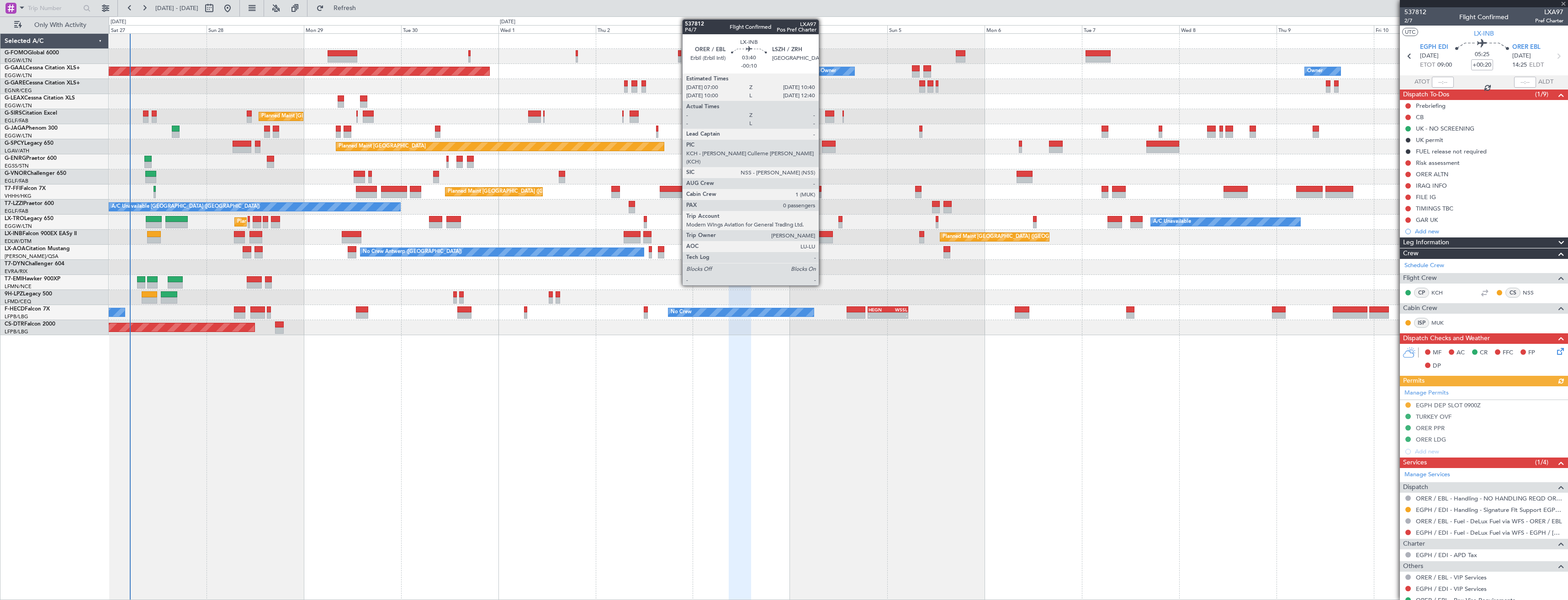
click at [823, 237] on div at bounding box center [825, 240] width 15 height 7
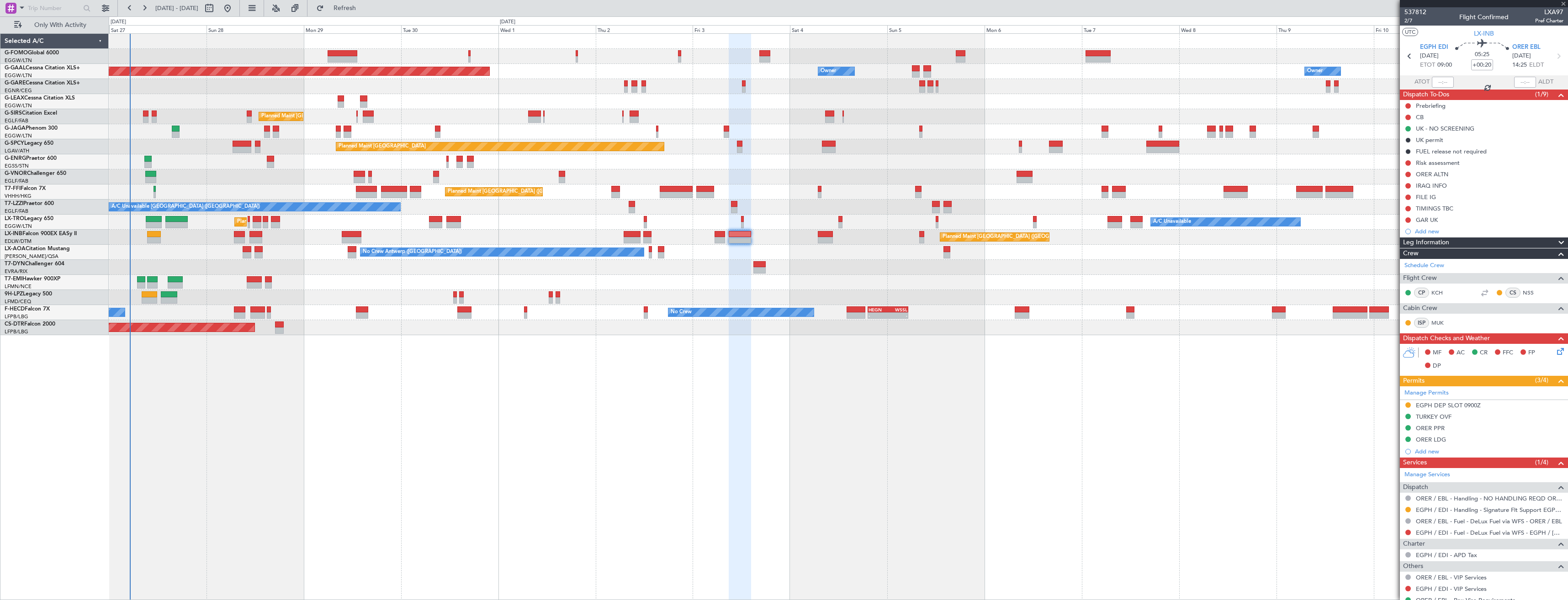
type input "-00:10"
type input "0"
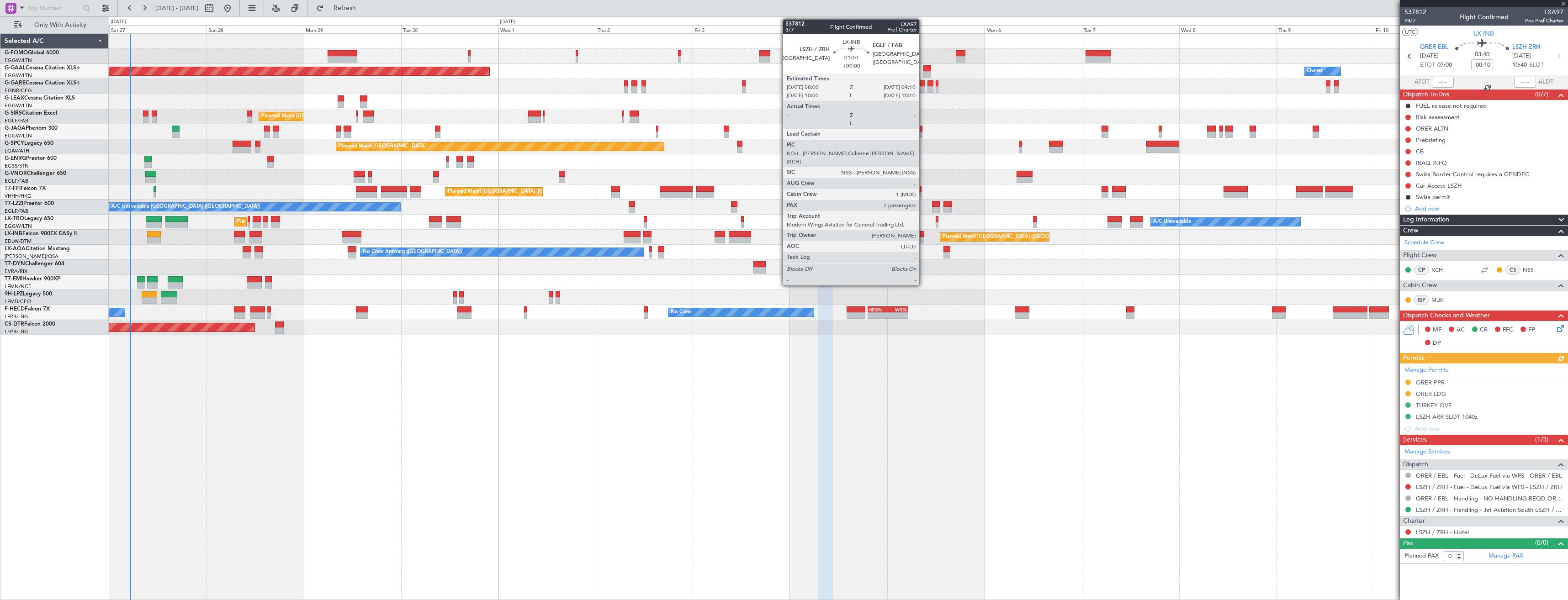
click at [923, 240] on div at bounding box center [922, 240] width 5 height 7
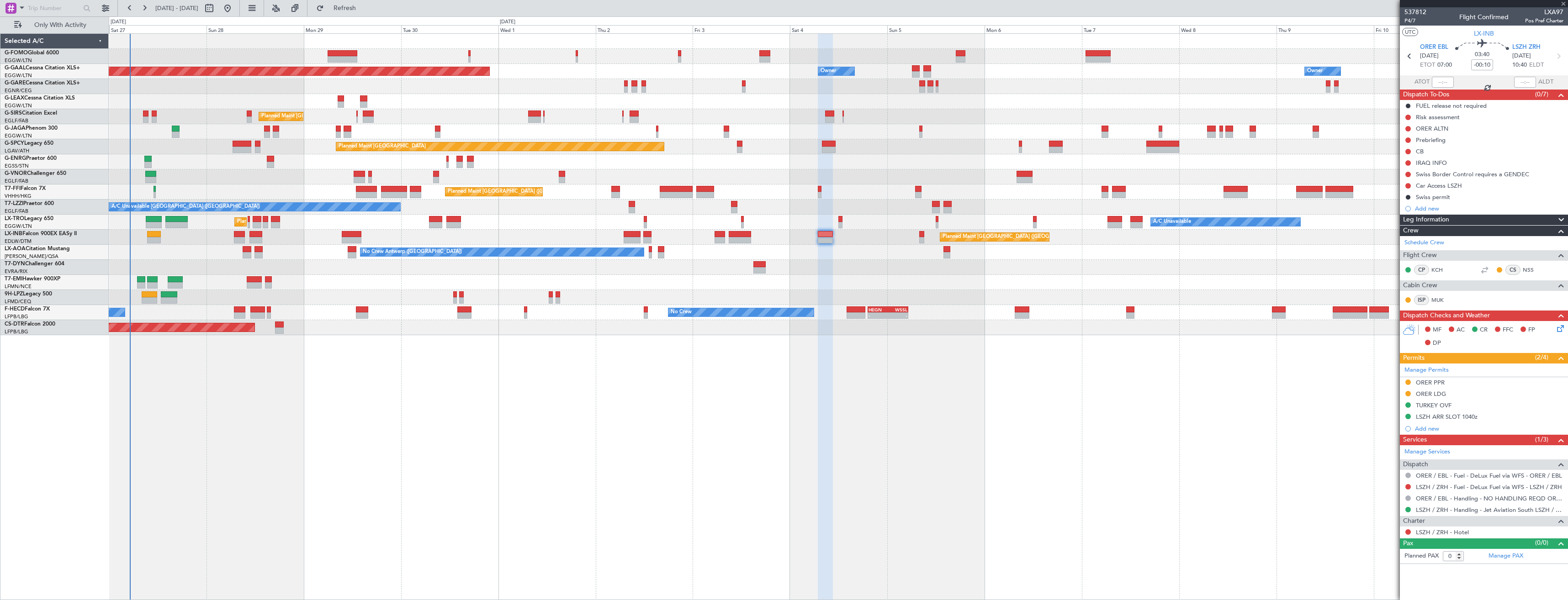
type input "2"
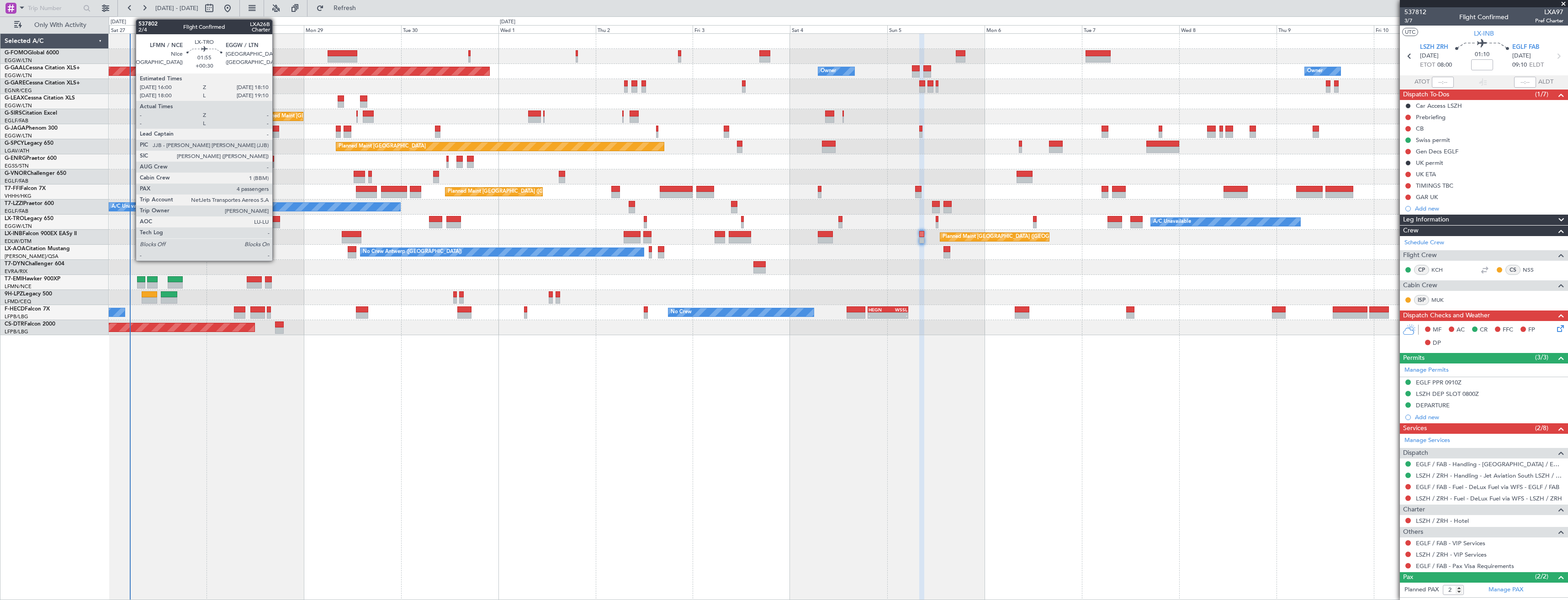
click at [276, 225] on div at bounding box center [275, 225] width 9 height 7
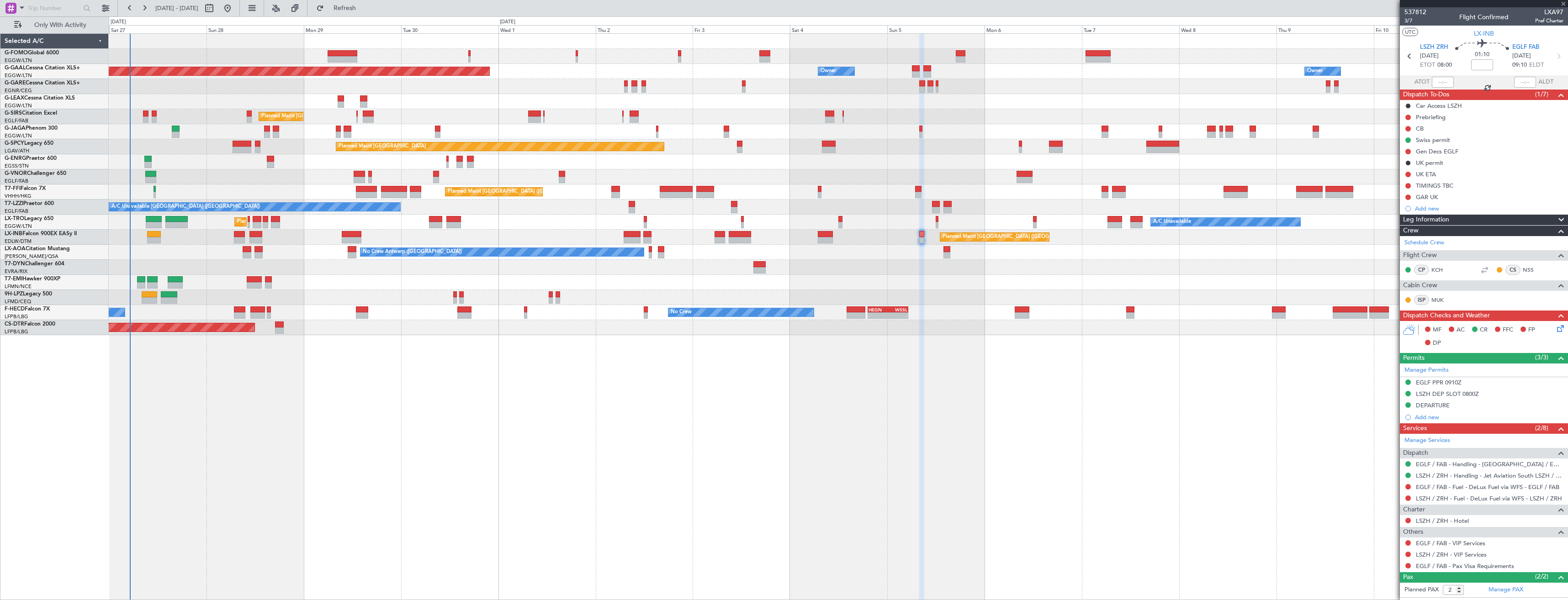
type input "+00:30"
type input "4"
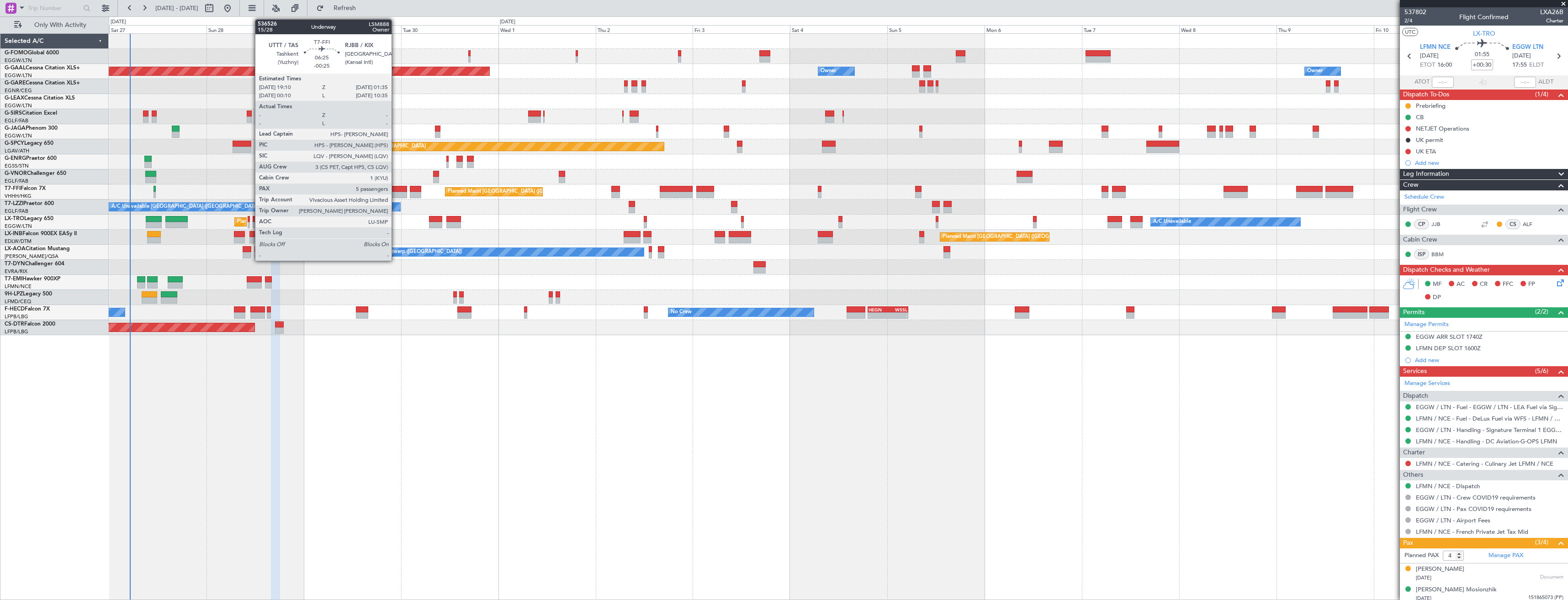
click at [396, 194] on div at bounding box center [394, 195] width 26 height 7
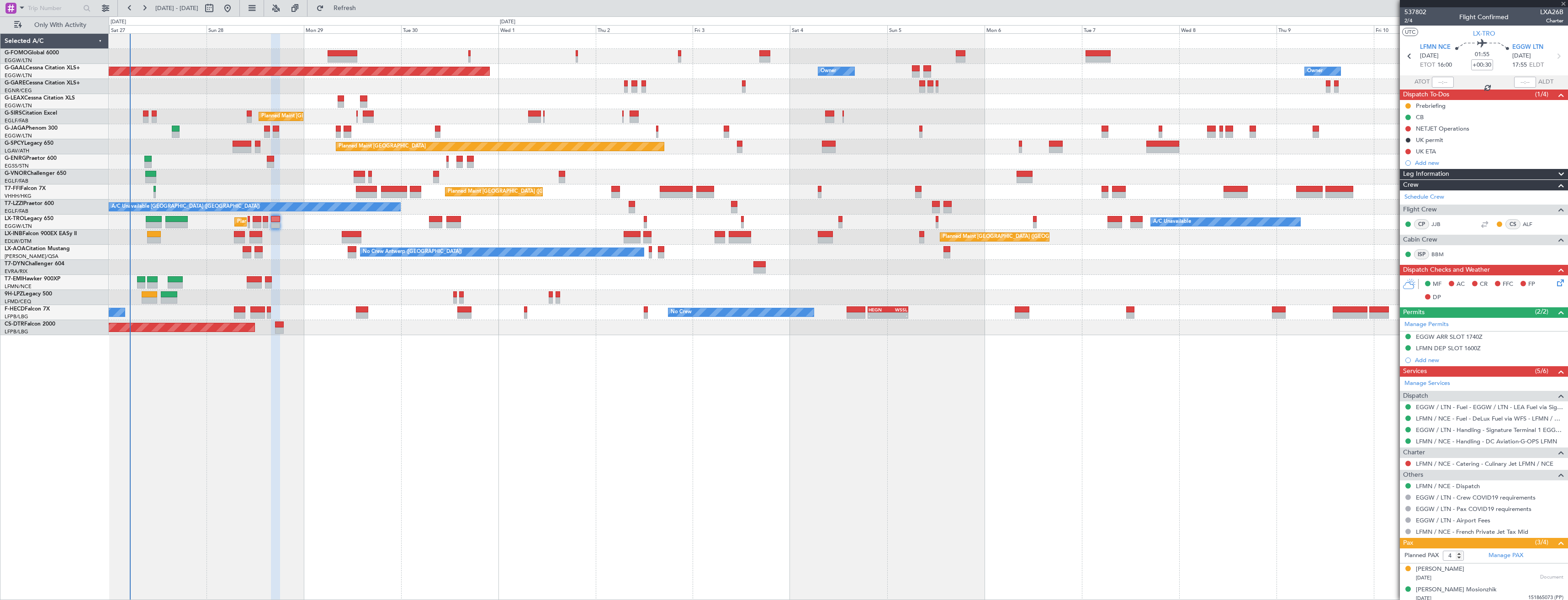
type input "-00:25"
type input "5"
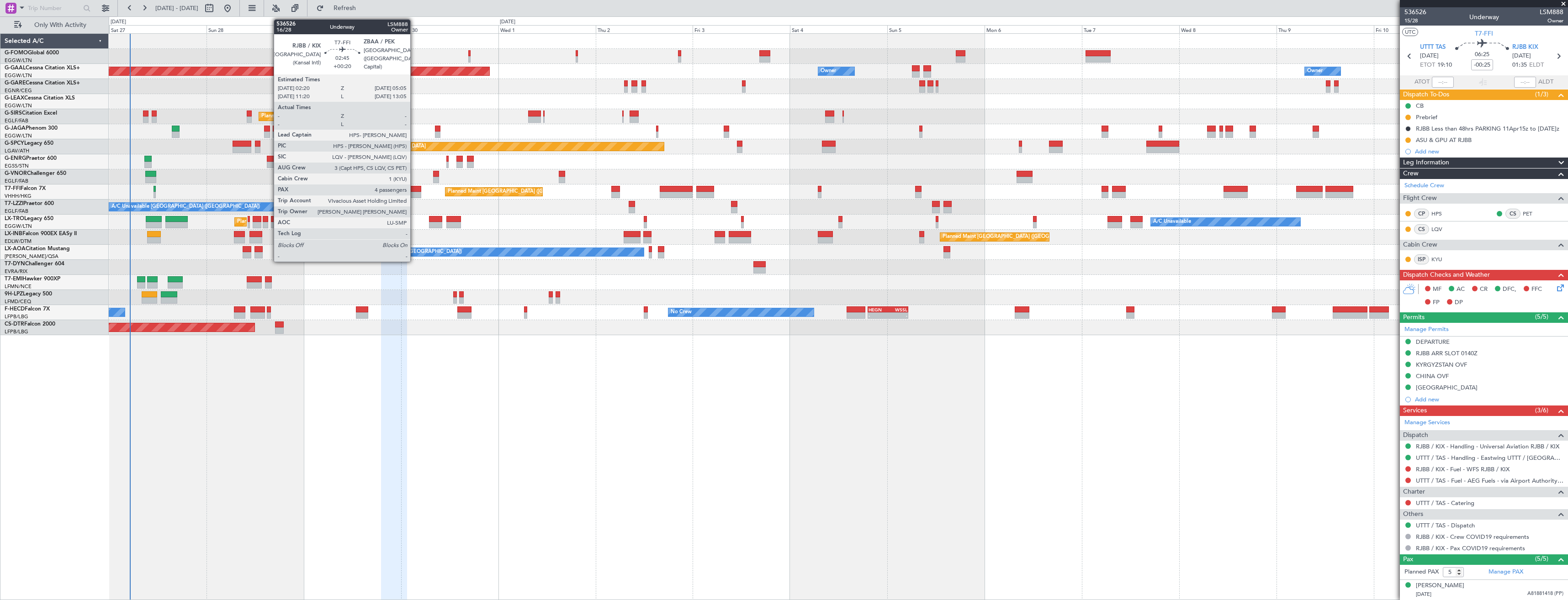
click at [415, 194] on div at bounding box center [415, 195] width 12 height 7
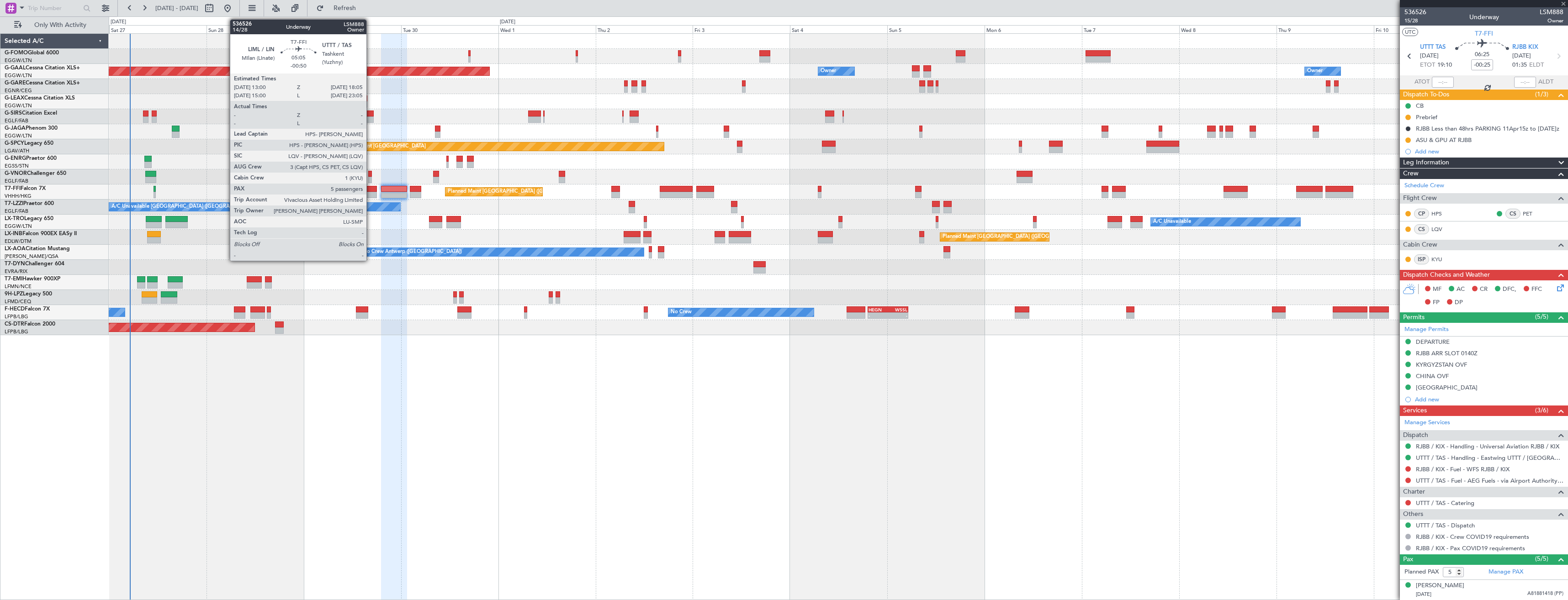
type input "+00:20"
type input "4"
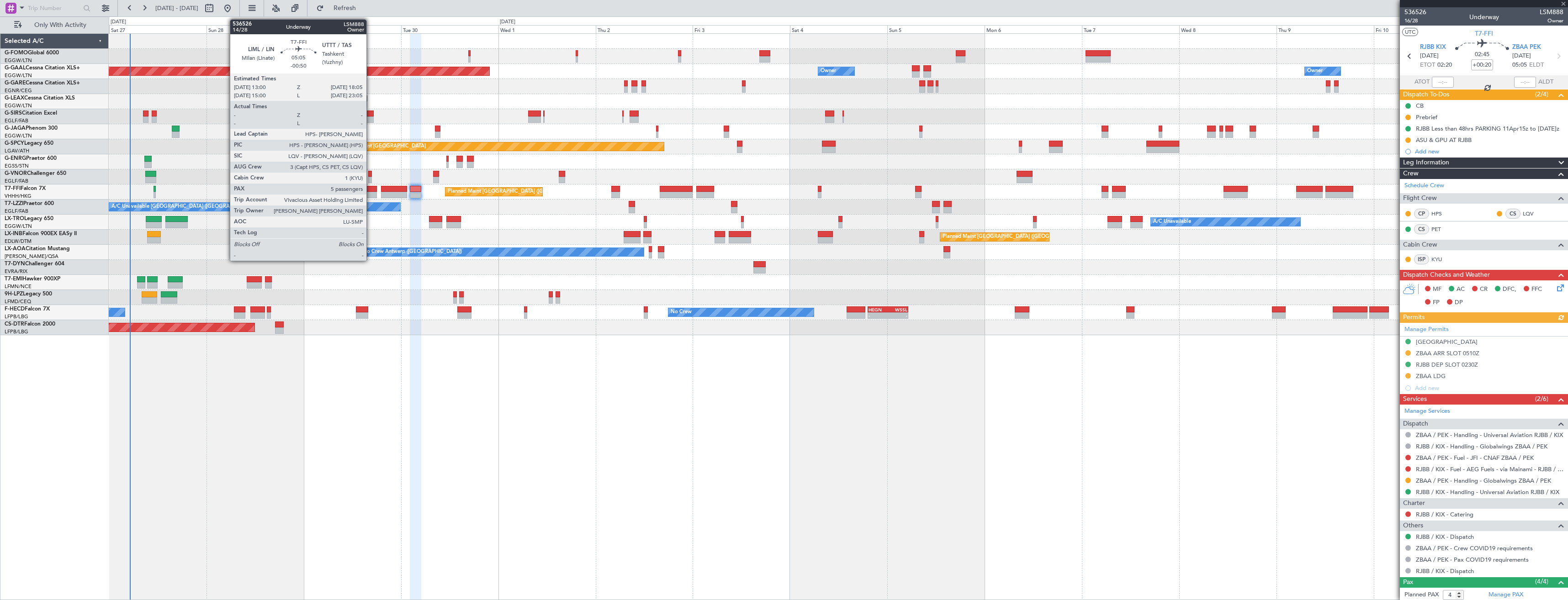
click at [371, 191] on div at bounding box center [366, 189] width 21 height 7
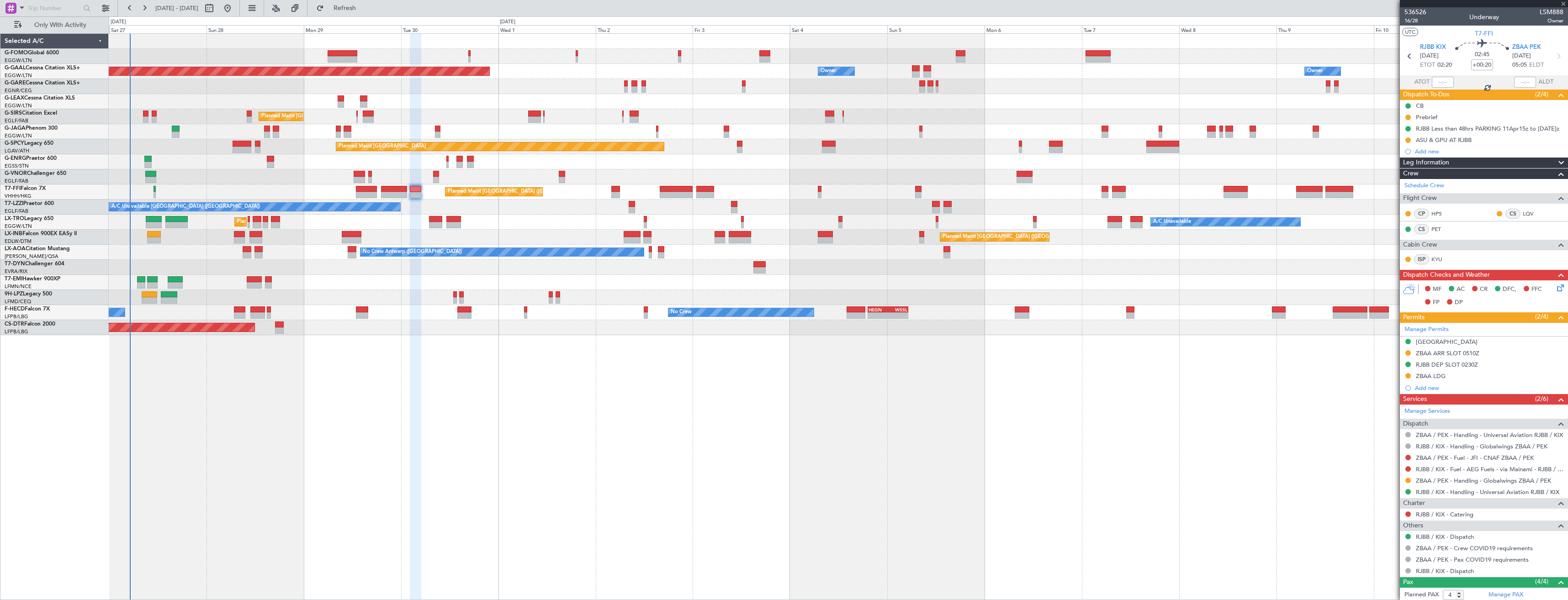
type input "-00:50"
type input "5"
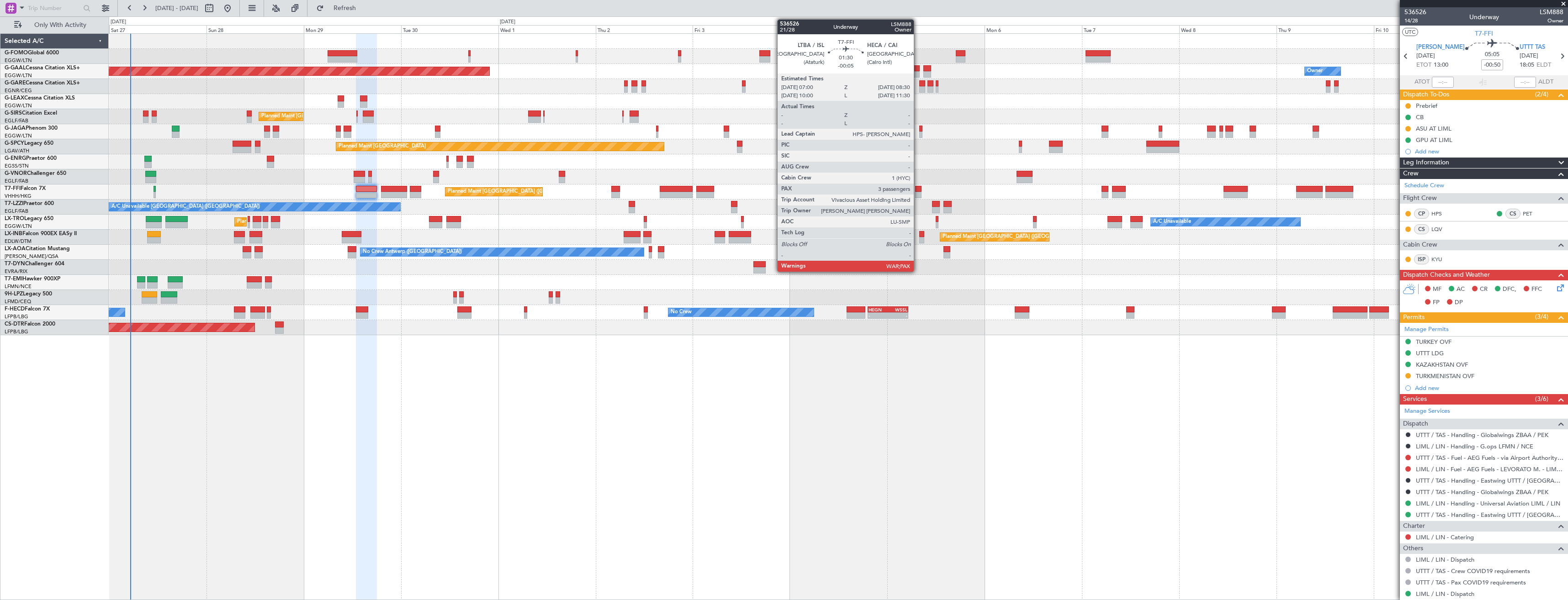
click at [917, 195] on div at bounding box center [918, 195] width 7 height 7
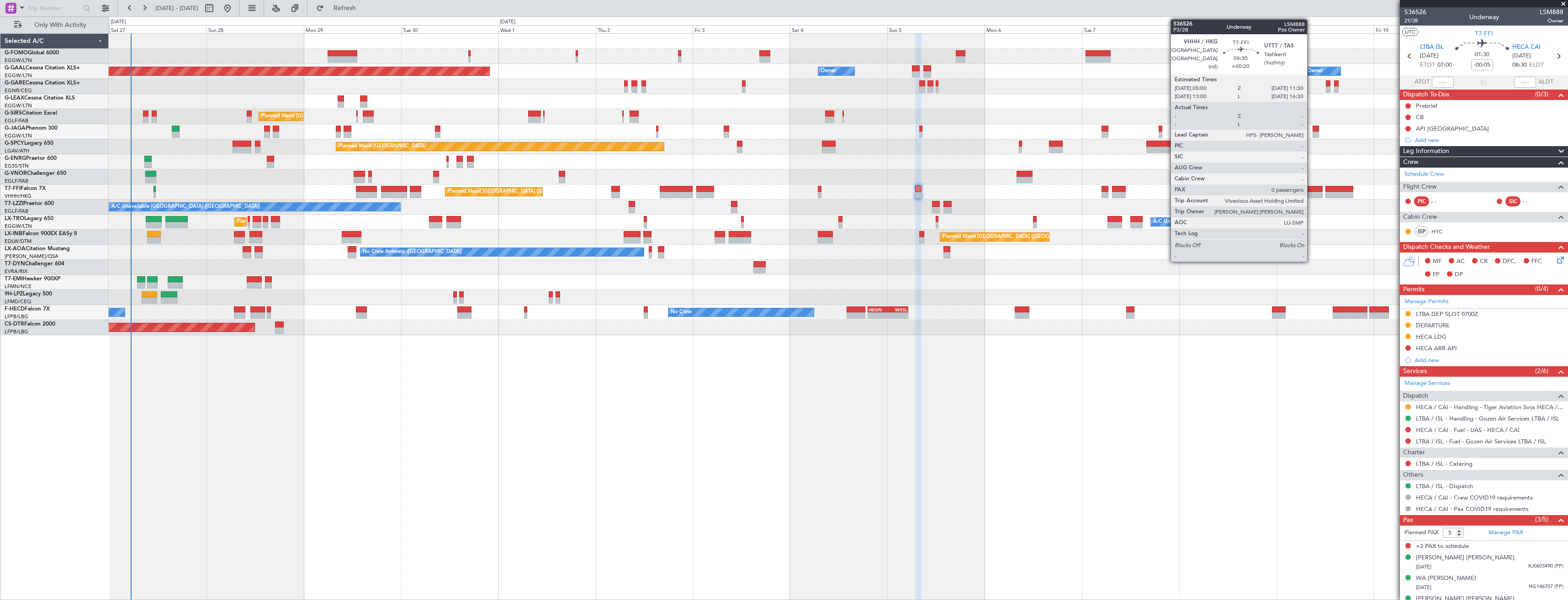
click at [1311, 189] on div at bounding box center [1309, 189] width 27 height 7
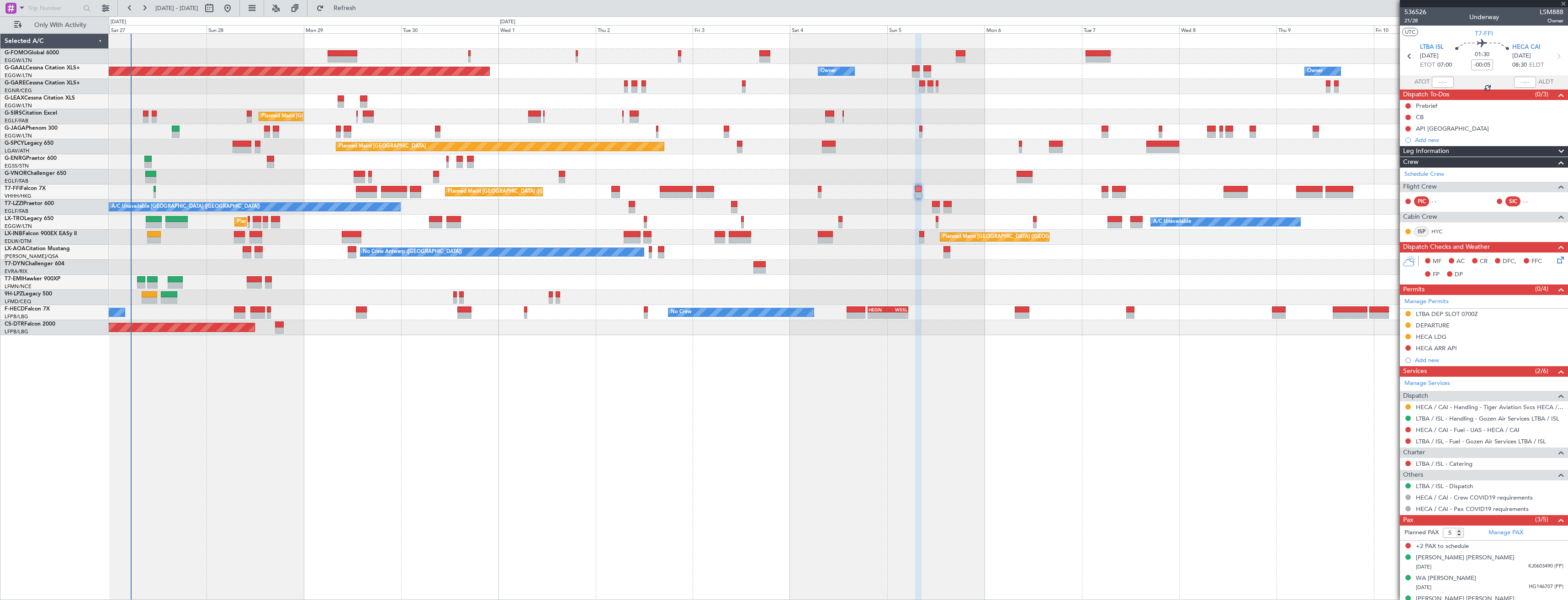
type input "+00:20"
type input "0"
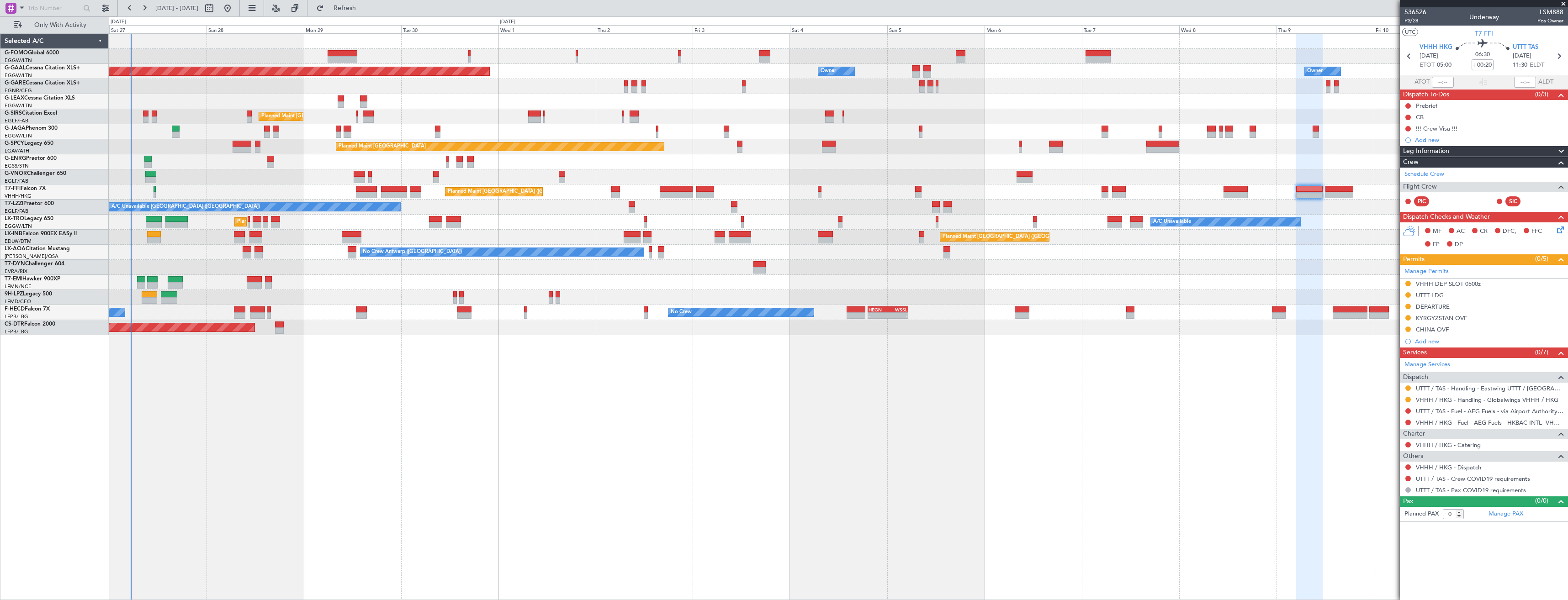
click at [1497, 319] on div "KYRGYZSTAN OVF" at bounding box center [1484, 318] width 168 height 12
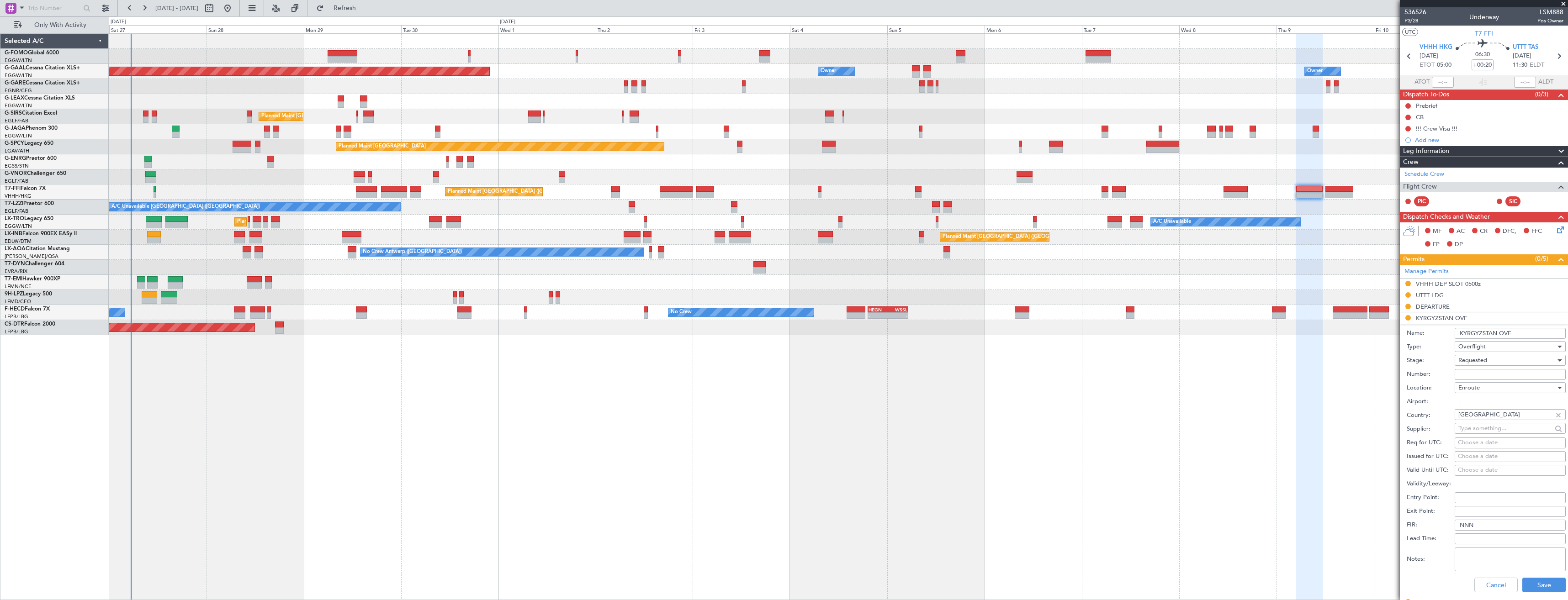
click at [1499, 372] on input "Number:" at bounding box center [1510, 374] width 111 height 11
paste input "53/2709/GCE"
type input "53/2709/GCE"
click at [1499, 363] on div "Requested" at bounding box center [1507, 360] width 97 height 14
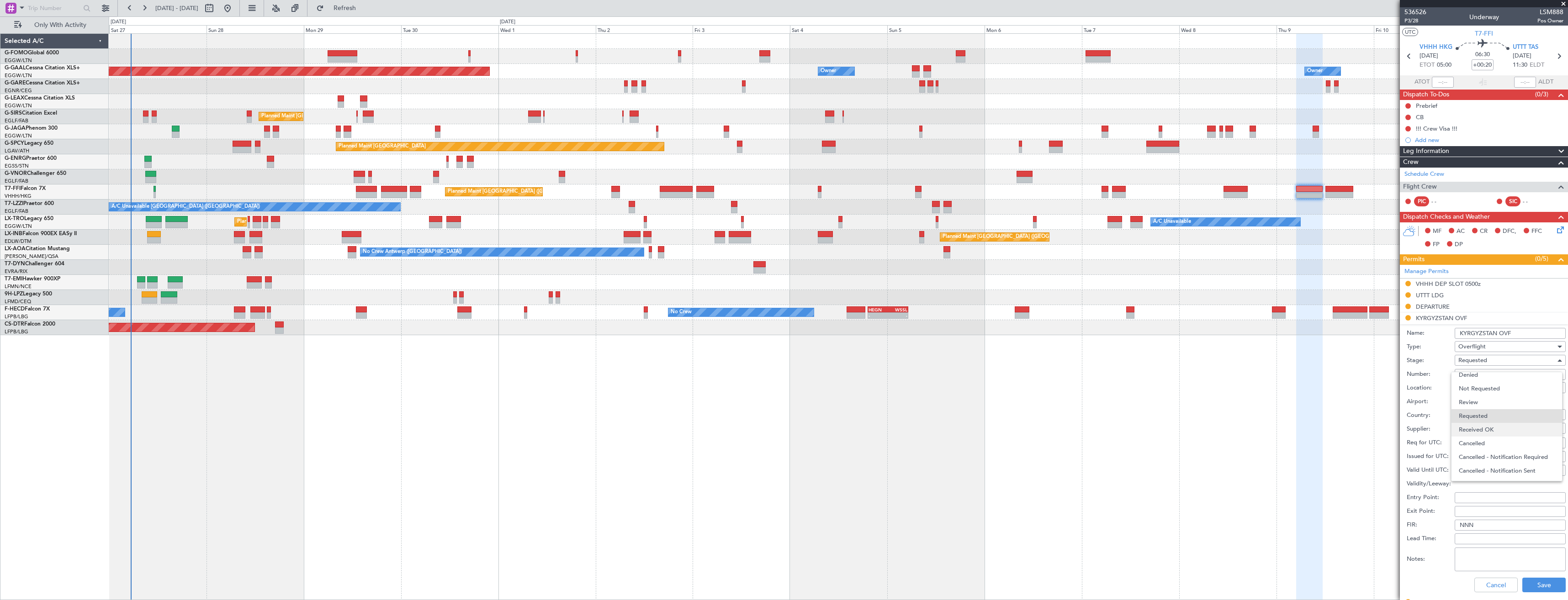
click at [1514, 424] on span "Received OK" at bounding box center [1507, 430] width 96 height 14
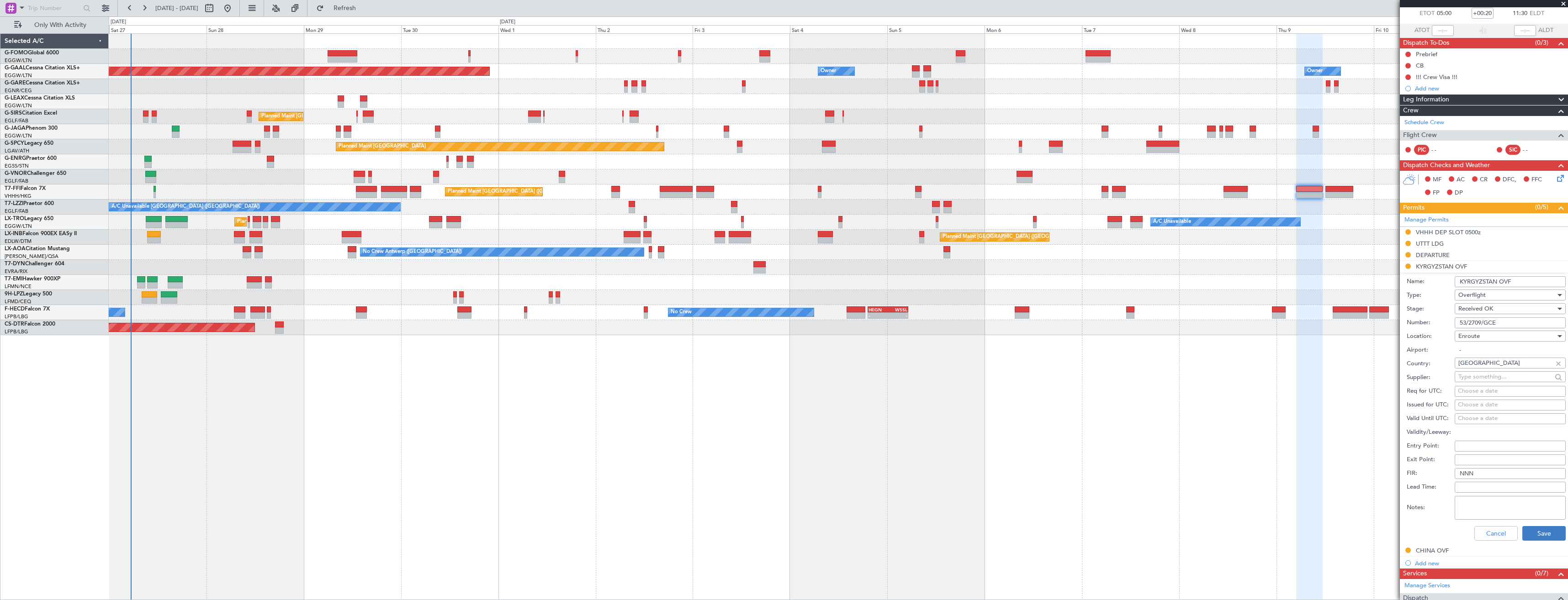
scroll to position [137, 0]
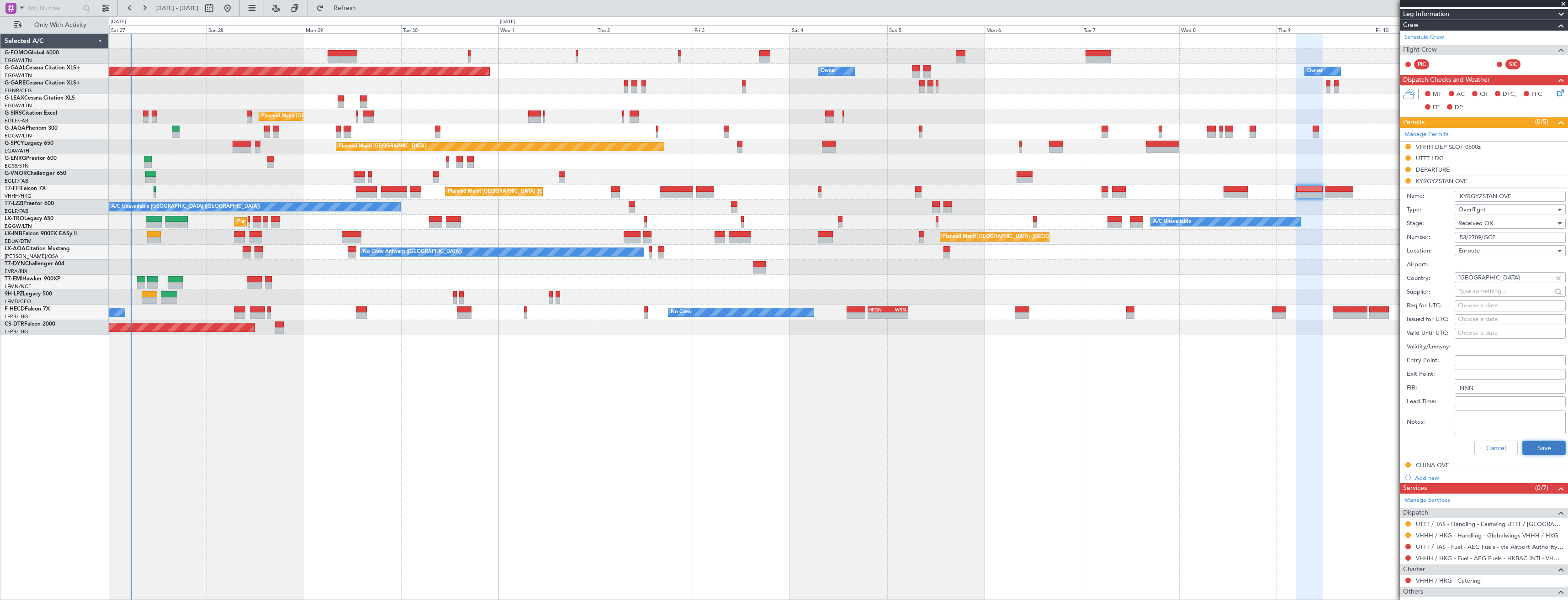
click at [1532, 447] on button "Save" at bounding box center [1544, 448] width 43 height 15
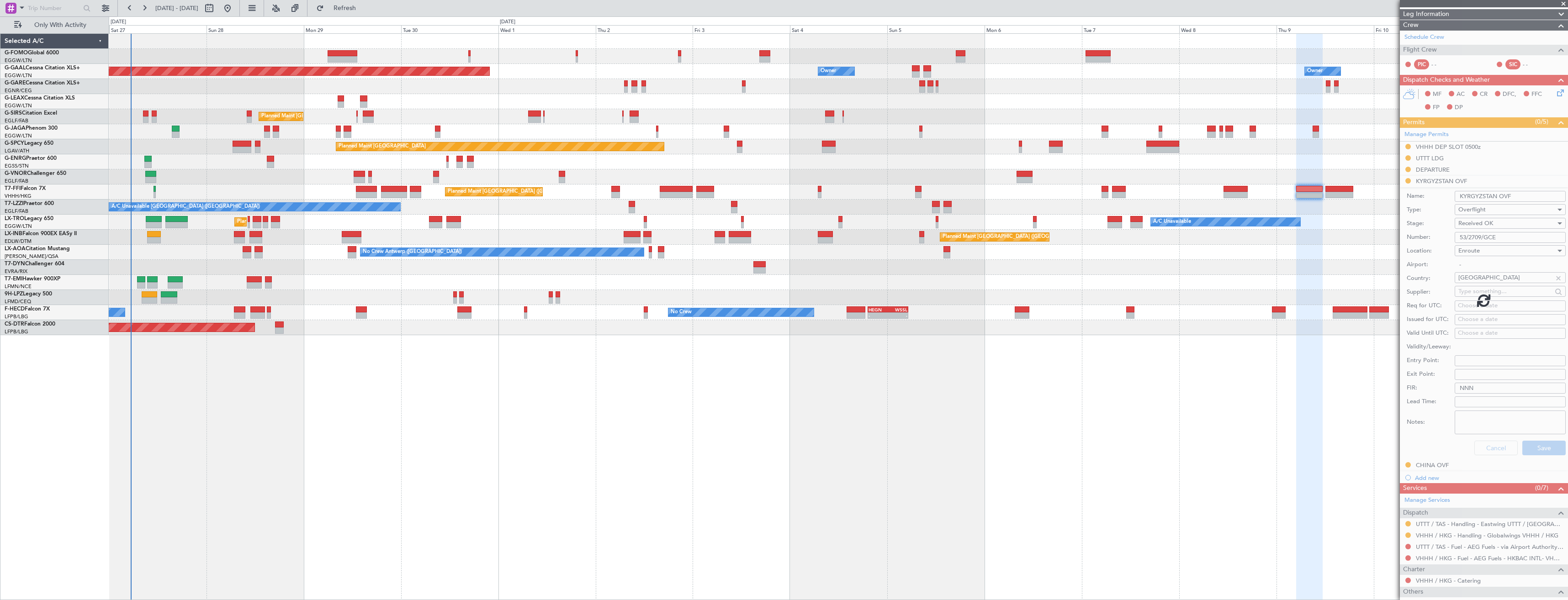
scroll to position [0, 0]
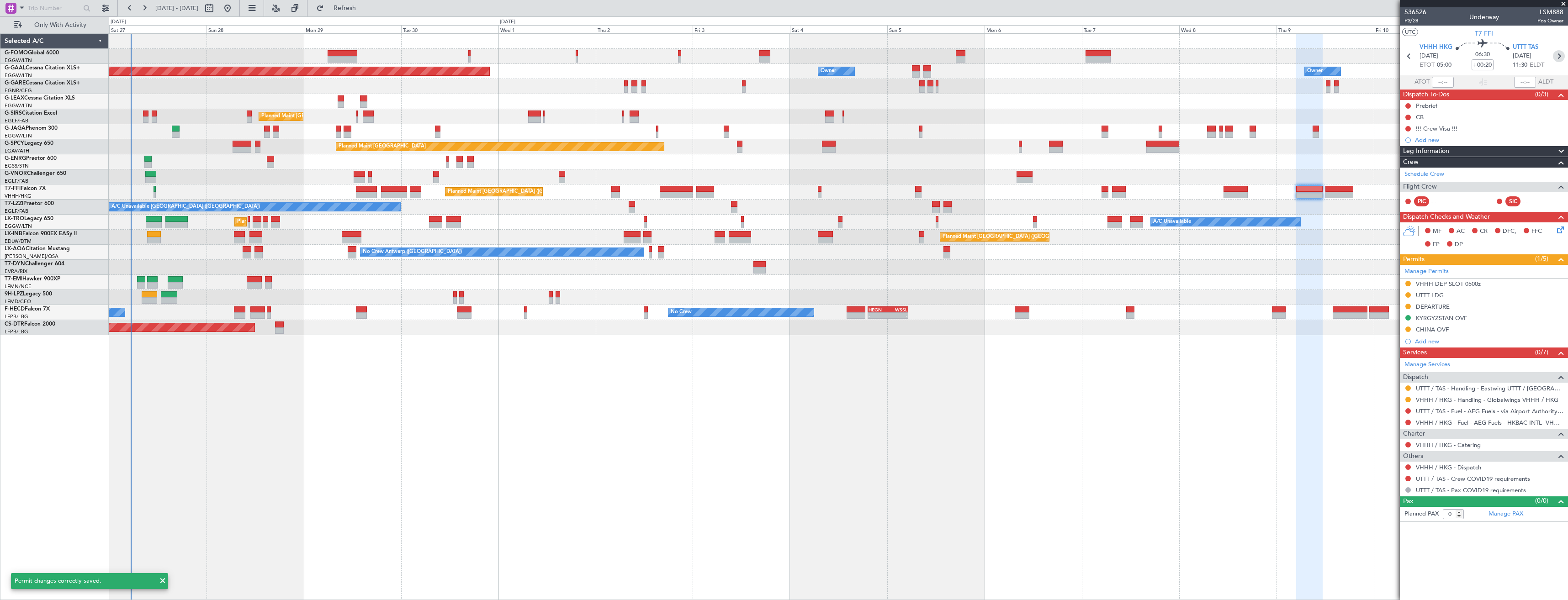
click at [1562, 61] on icon at bounding box center [1559, 57] width 12 height 12
type input "+00:15"
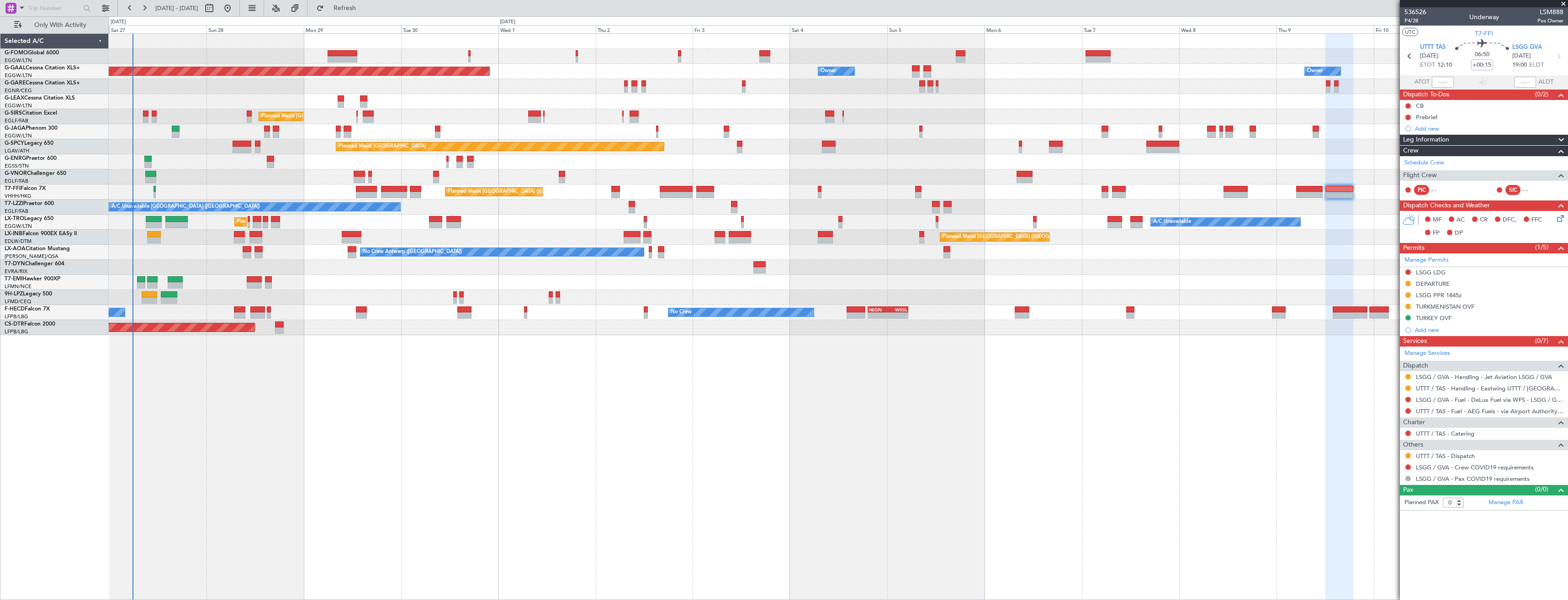
click at [574, 145] on div "Planned Maint London (Luton) Owner Owner Owner Planned Maint Dusseldorf Owner P…" at bounding box center [838, 184] width 1459 height 301
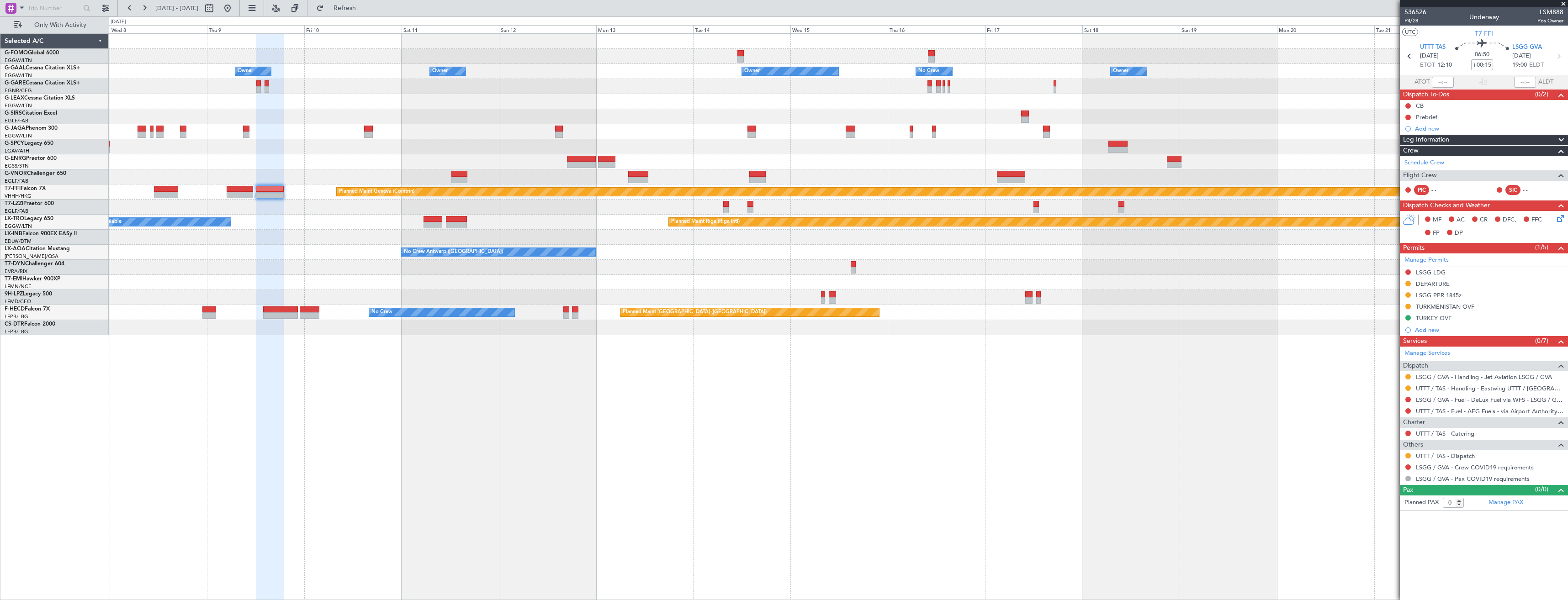
click at [447, 166] on div "Owner Owner Owner Owner No Crew Owner Owner Planned Maint Geneva (Cointrin) A/C…" at bounding box center [838, 184] width 1459 height 301
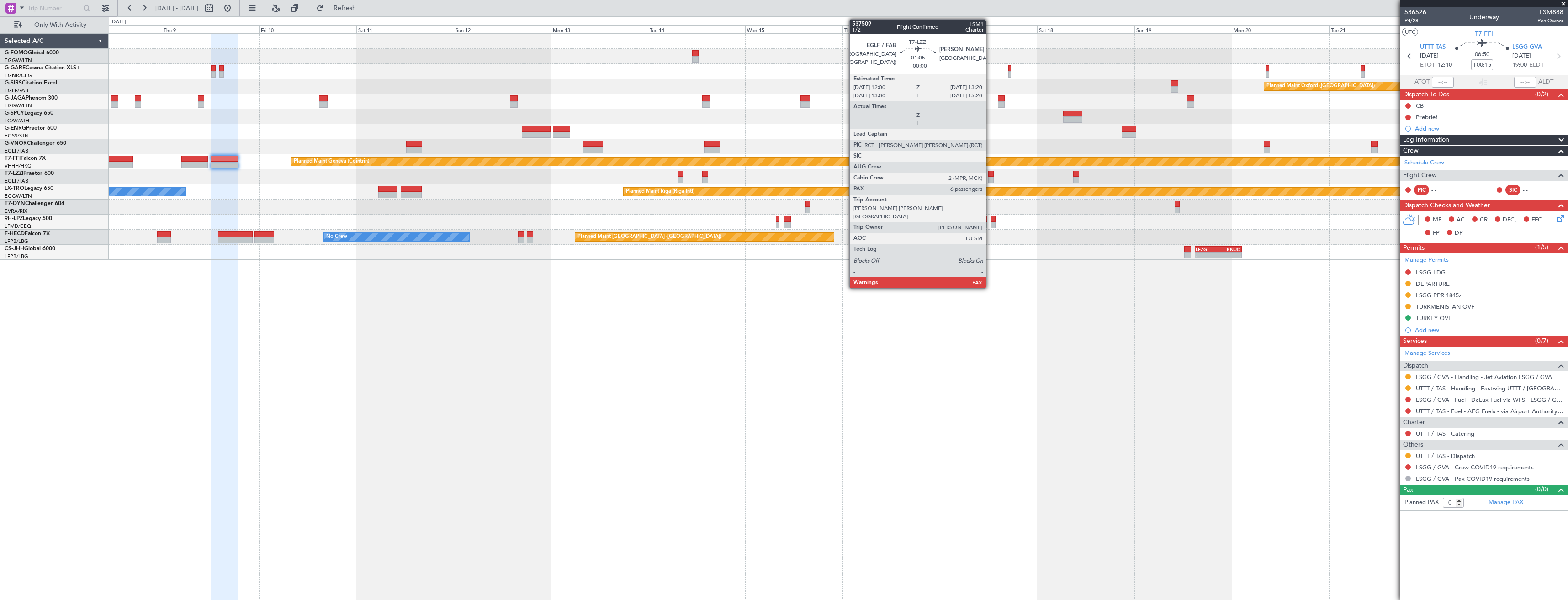
click at [990, 178] on div at bounding box center [991, 180] width 5 height 7
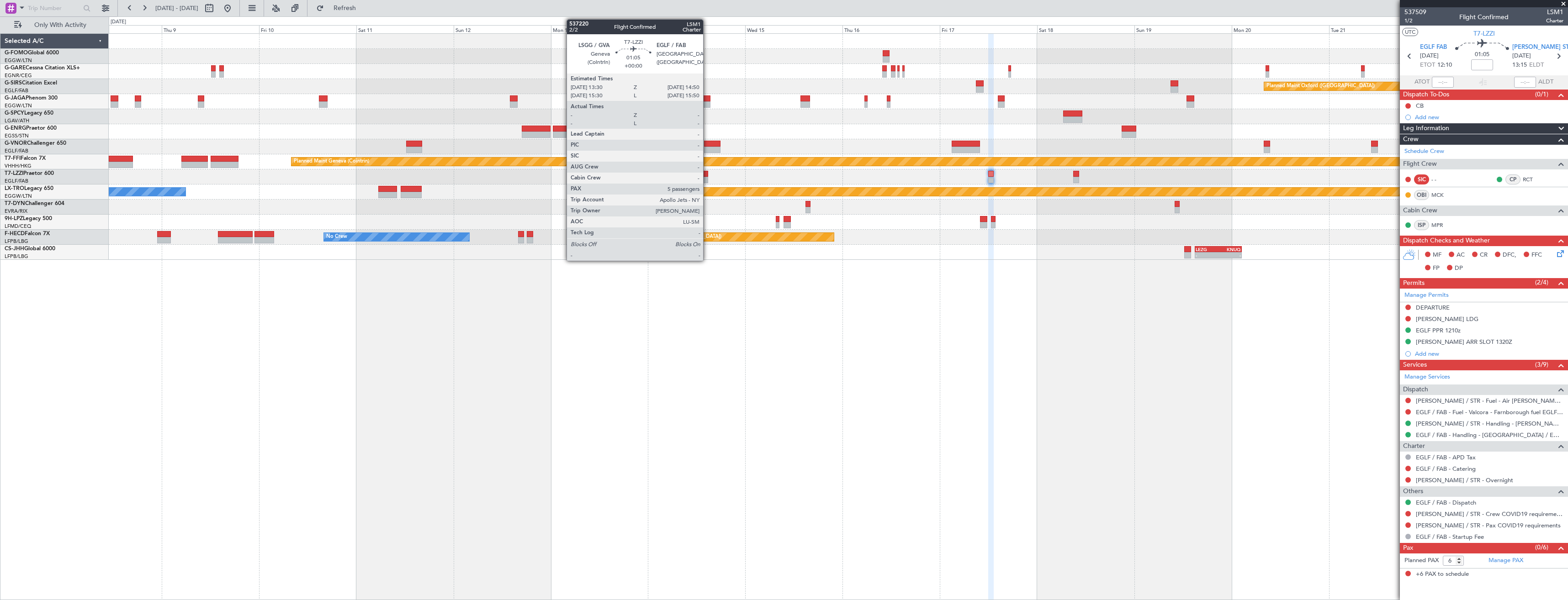
click at [707, 179] on div at bounding box center [705, 180] width 5 height 7
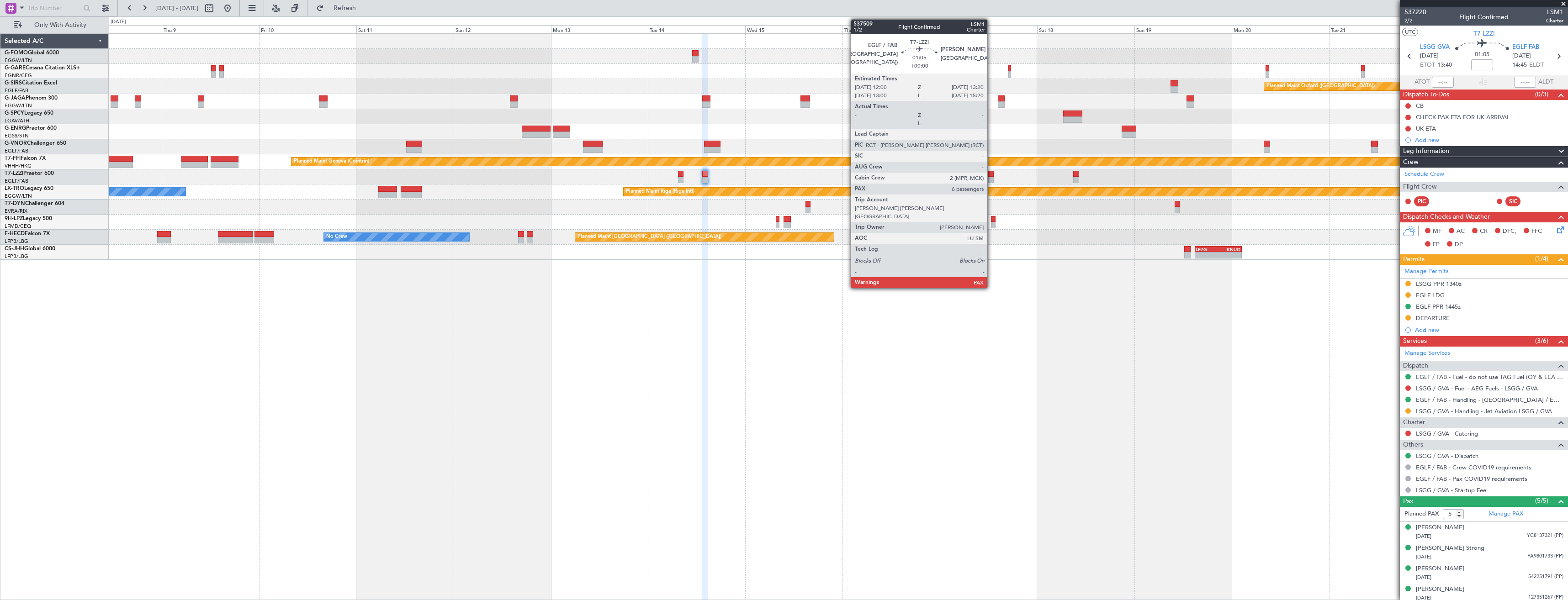
click at [992, 178] on div at bounding box center [991, 180] width 5 height 7
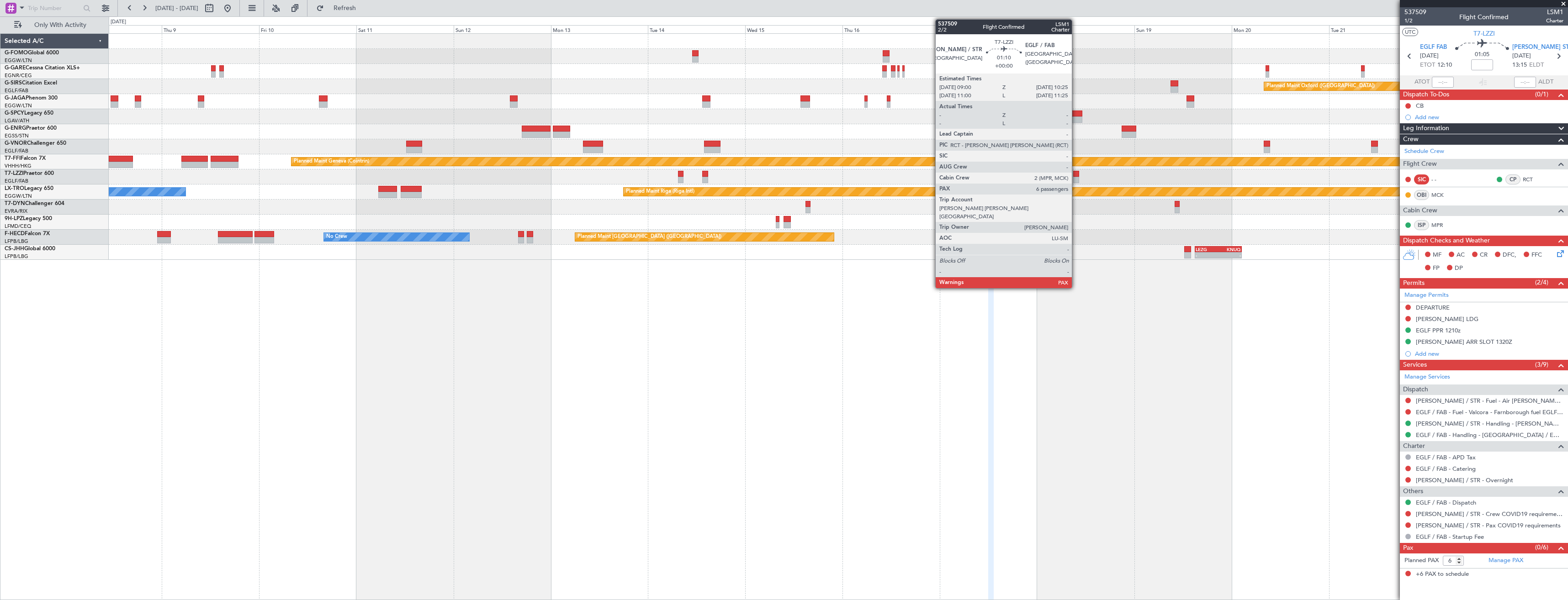
click at [1076, 178] on div at bounding box center [1076, 180] width 6 height 7
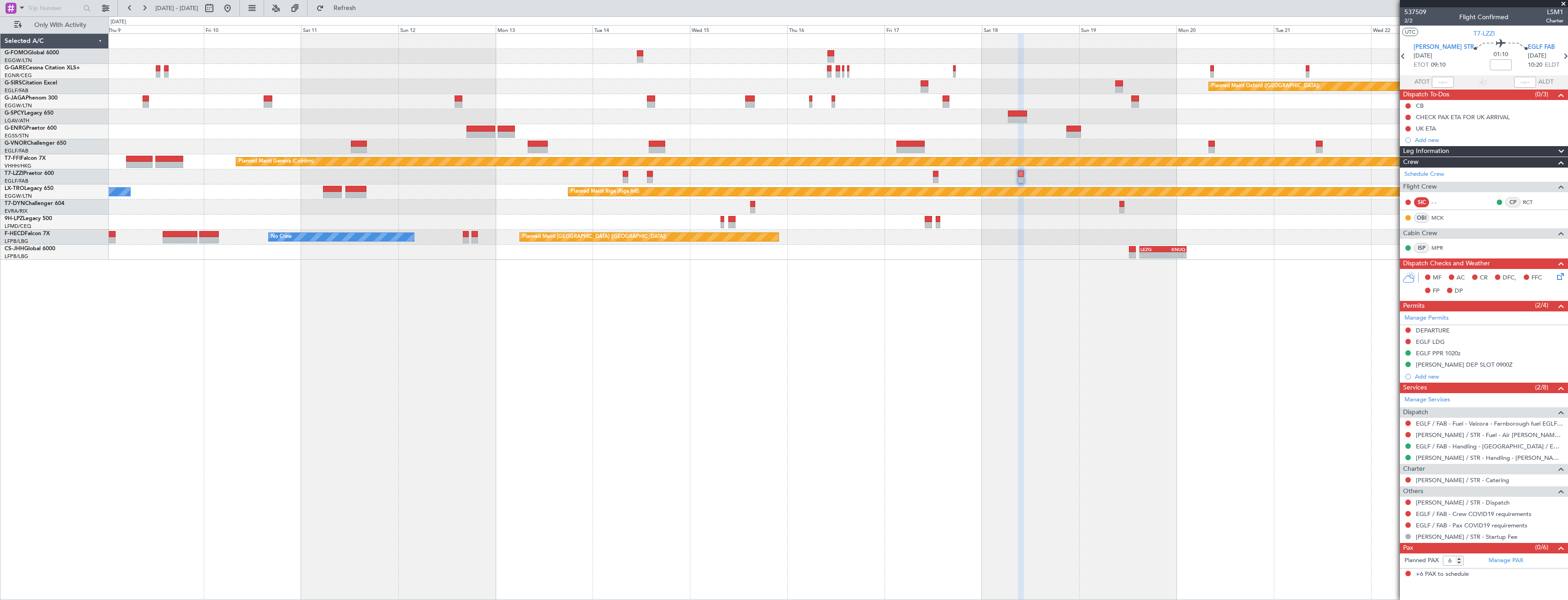
click at [1040, 184] on div "A/C Unavailable [GEOGRAPHIC_DATA] ([GEOGRAPHIC_DATA])" at bounding box center [838, 176] width 1459 height 15
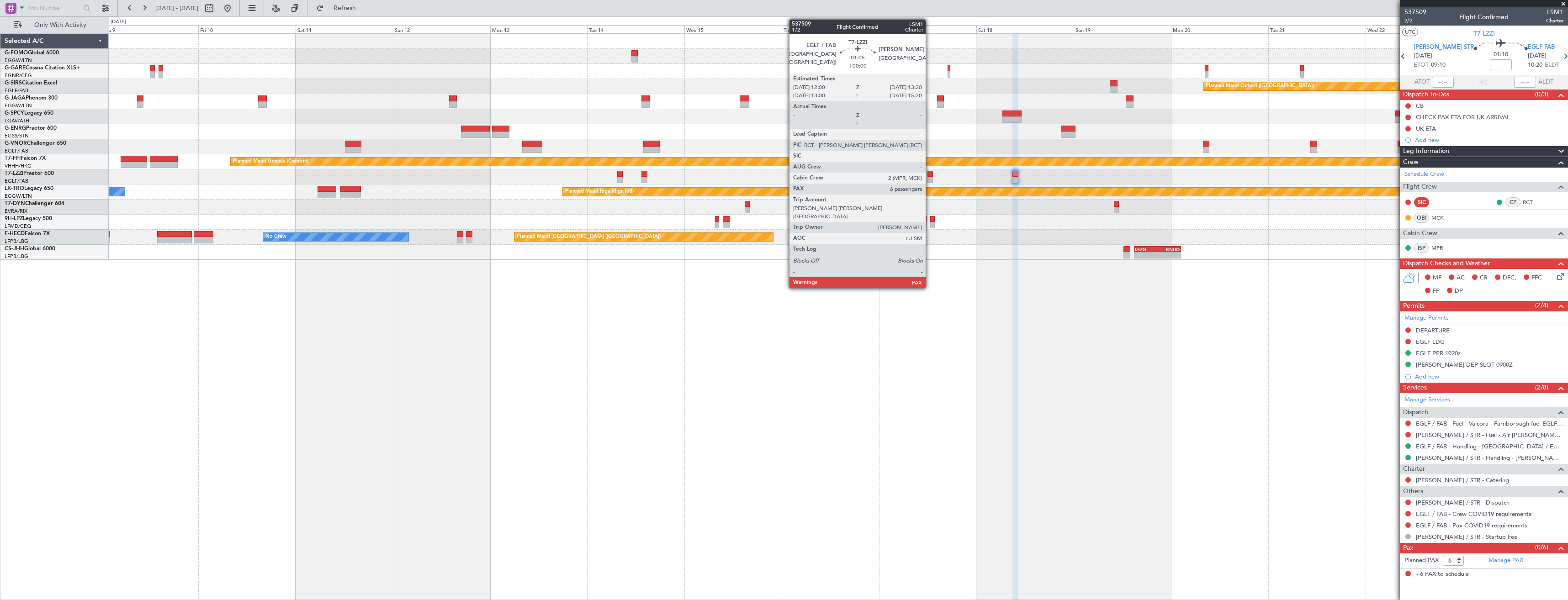
click at [929, 178] on div at bounding box center [930, 180] width 5 height 7
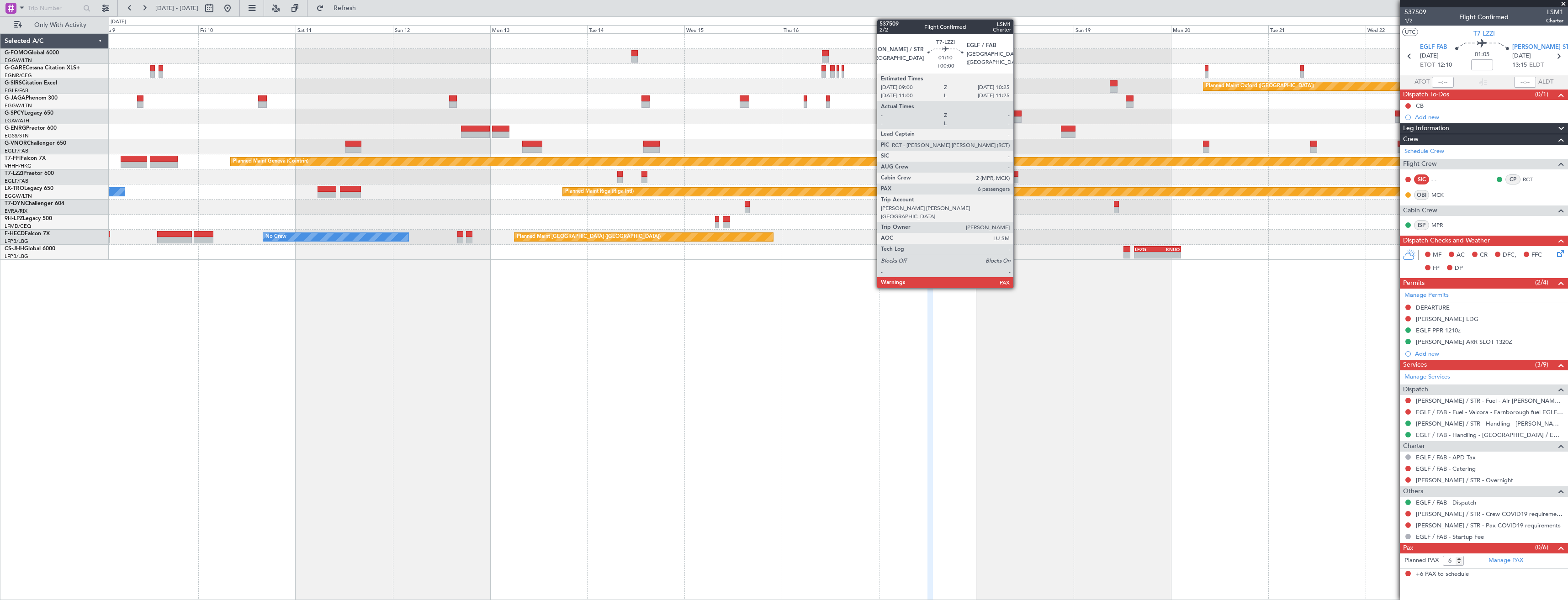
click at [1018, 178] on div at bounding box center [1015, 180] width 6 height 7
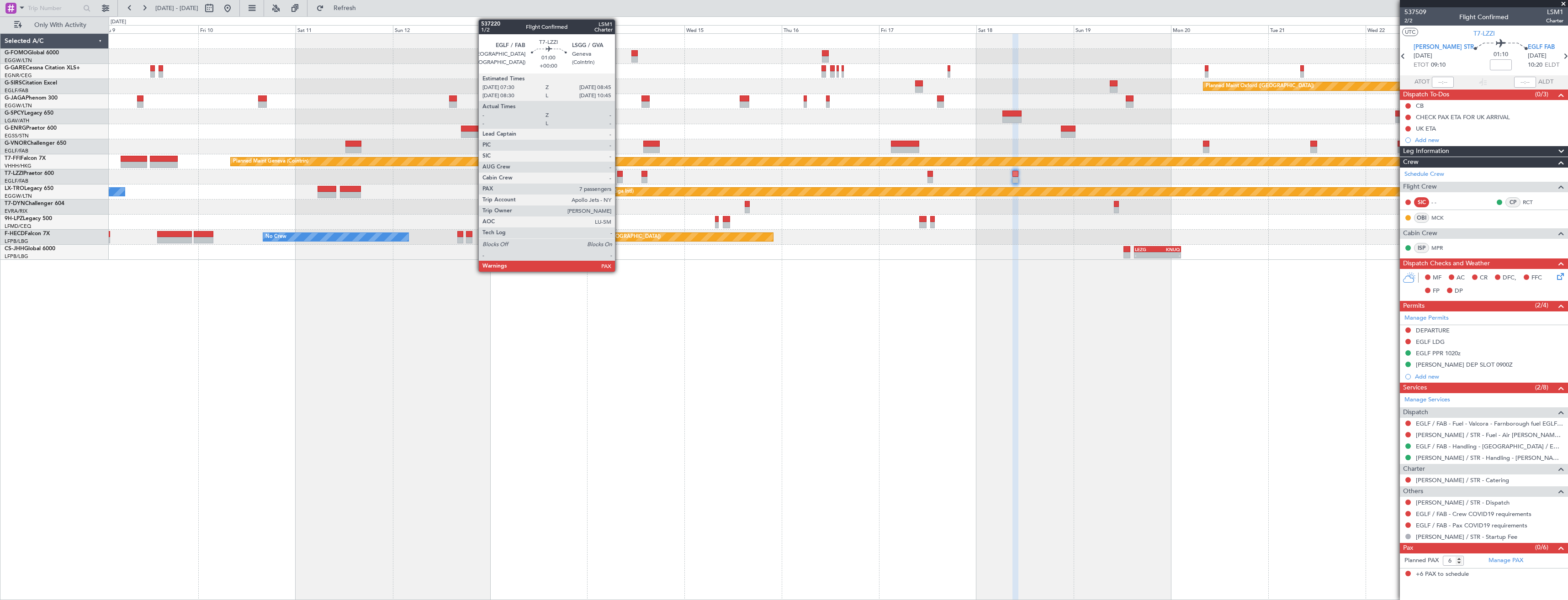
click at [619, 181] on div at bounding box center [620, 180] width 5 height 7
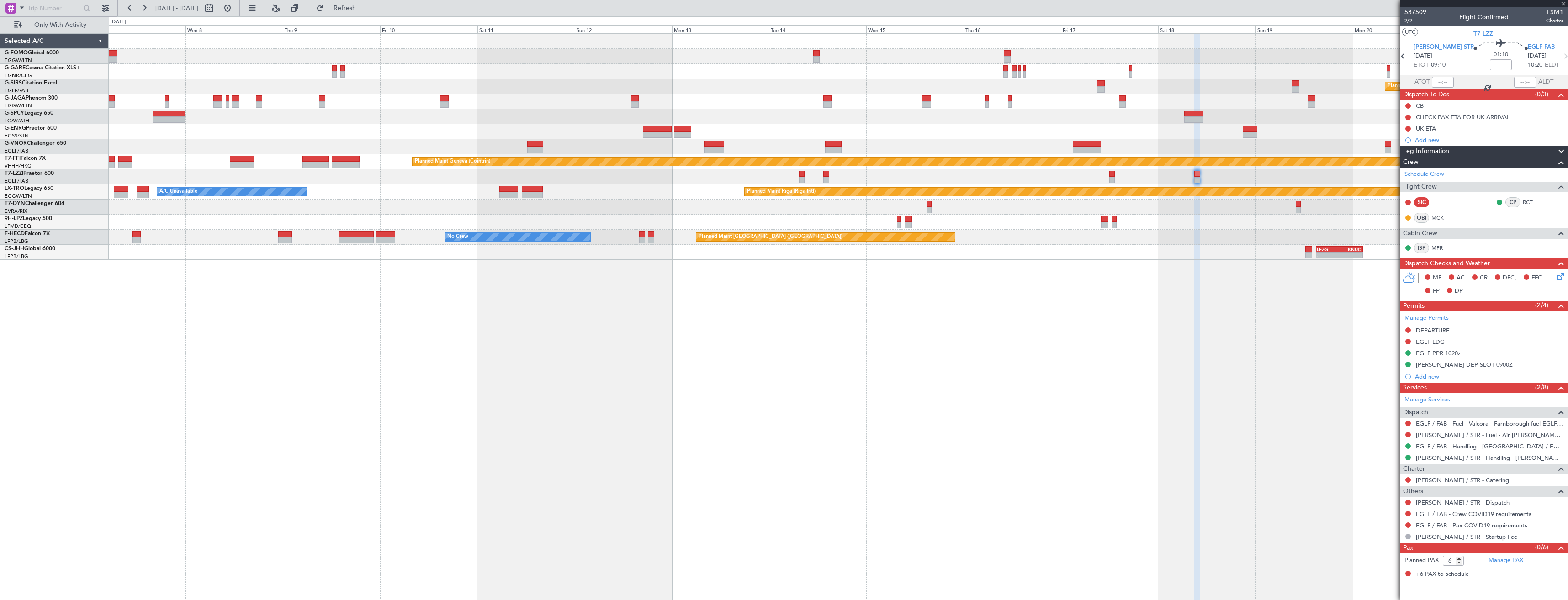
click at [710, 184] on div "A/C Unavailable [GEOGRAPHIC_DATA] ([GEOGRAPHIC_DATA])" at bounding box center [838, 176] width 1459 height 15
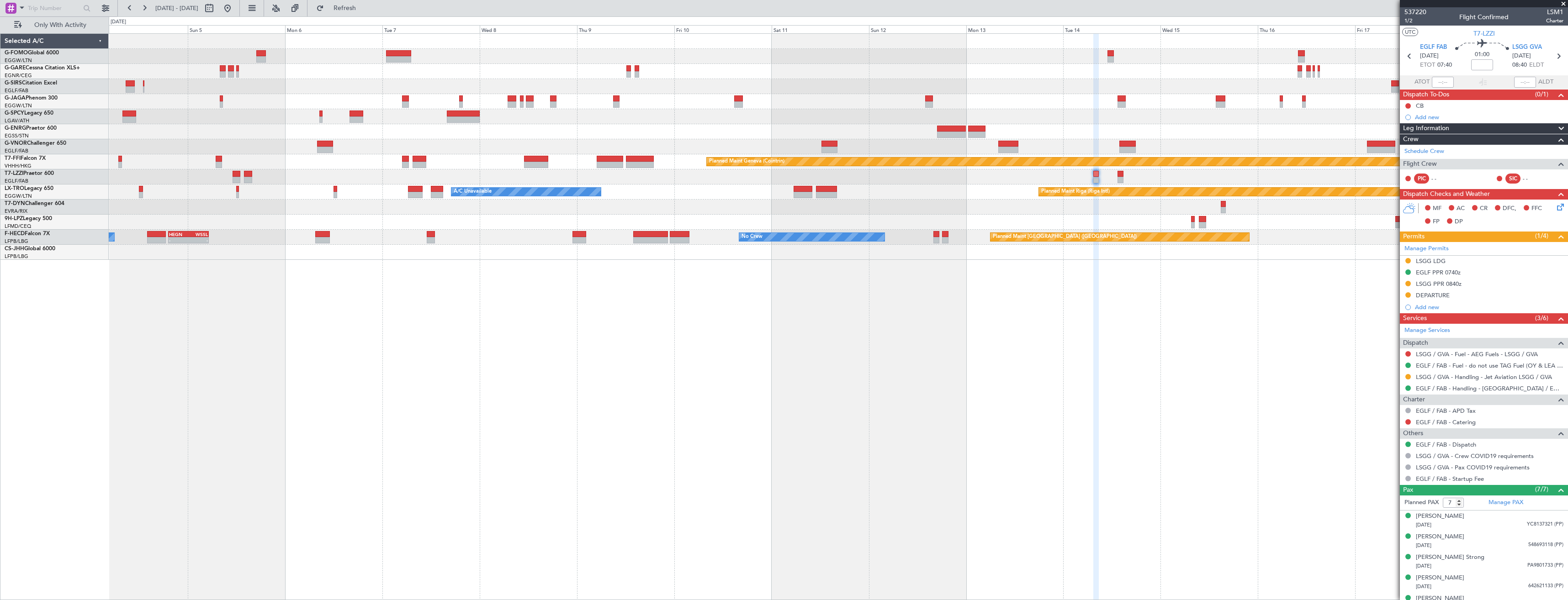
click at [1001, 189] on div "Planned Maint Riga (Riga Intl) A/C Unavailable" at bounding box center [838, 192] width 1459 height 15
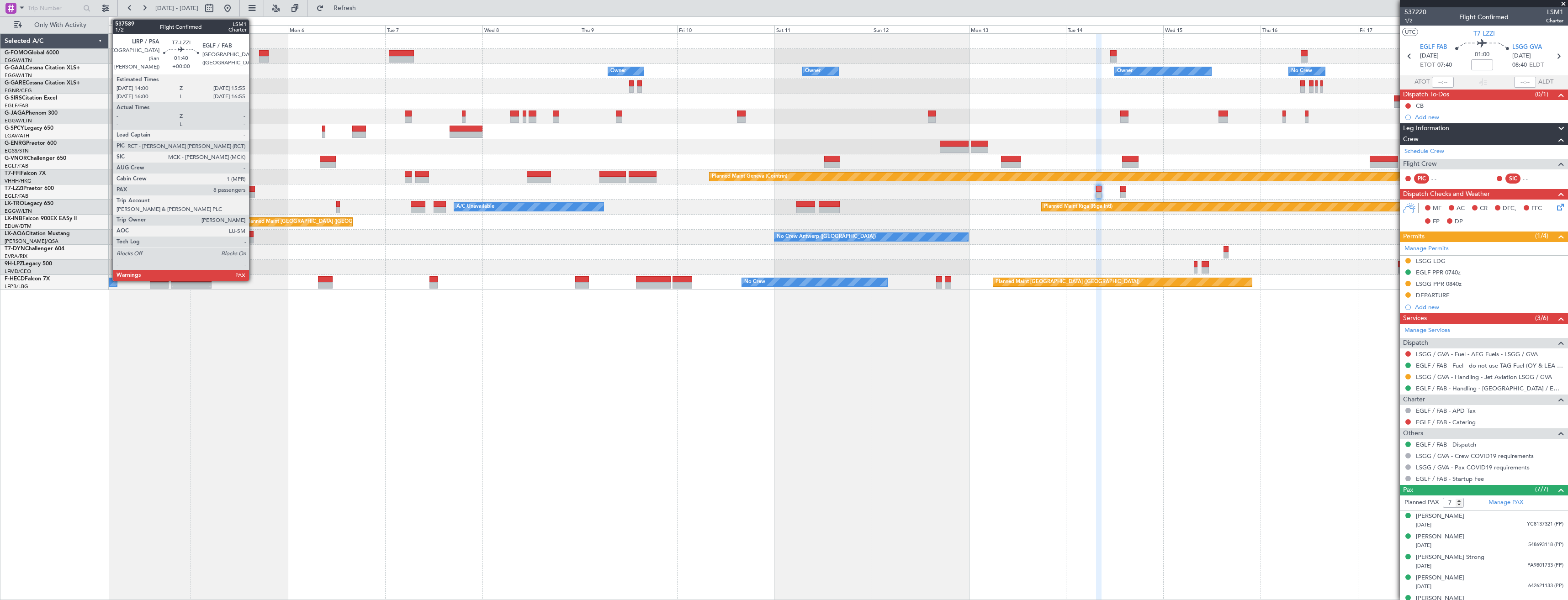
click at [253, 193] on div at bounding box center [251, 195] width 9 height 7
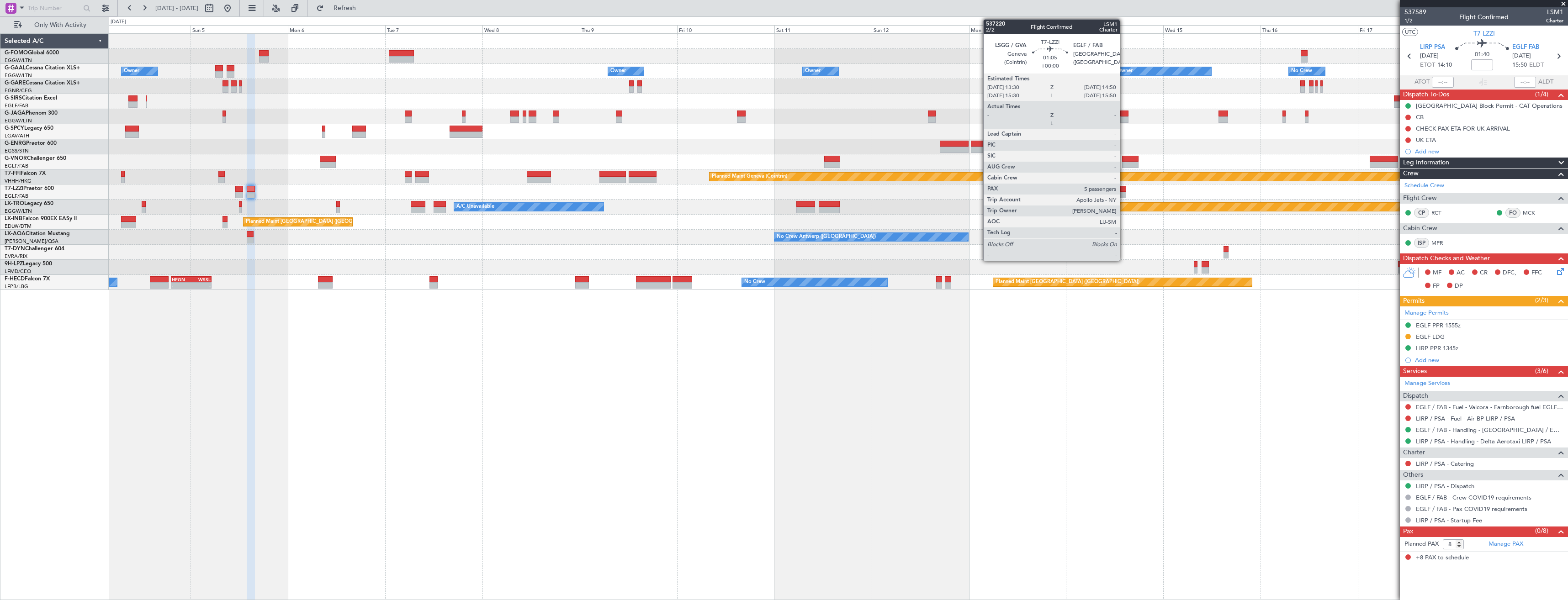
click at [1124, 189] on div at bounding box center [1122, 189] width 5 height 7
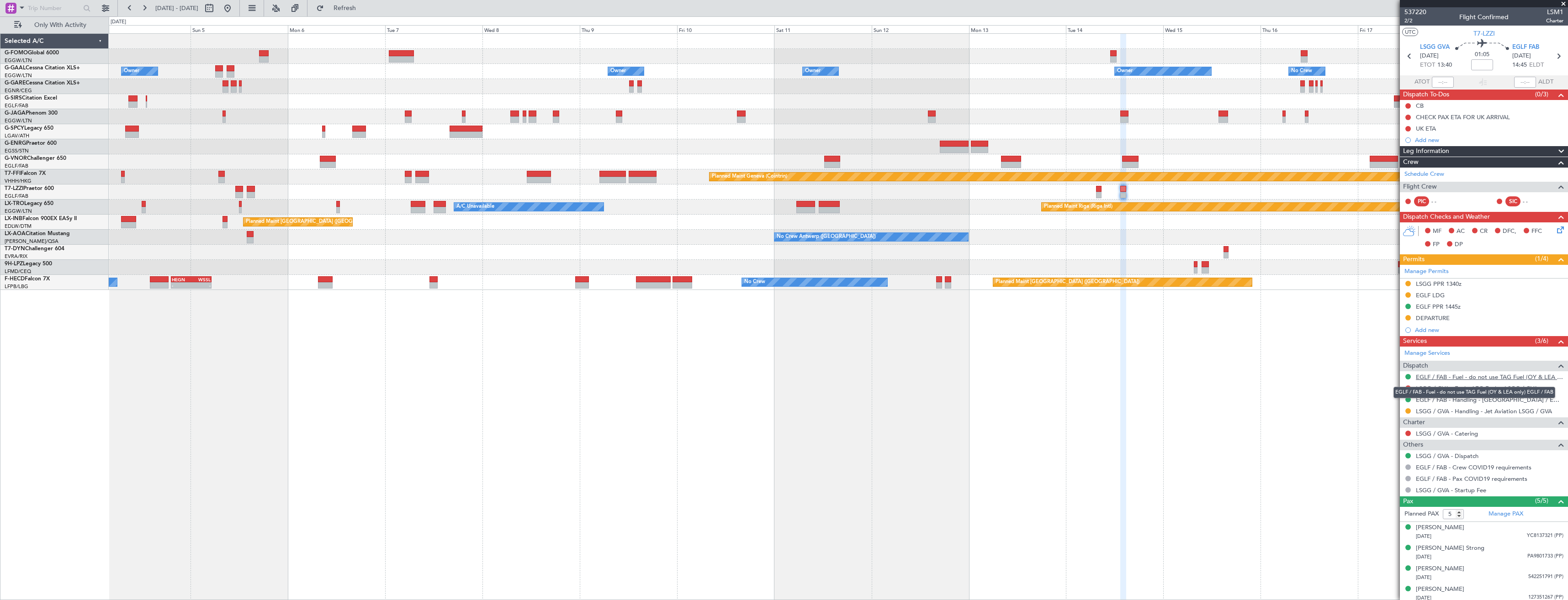
click at [1439, 377] on link "EGLF / FAB - Fuel - do not use TAG Fuel (OY & LEA only) EGLF / FAB" at bounding box center [1489, 377] width 147 height 8
click at [1091, 267] on div "Owner Owner Owner Owner No Crew Owner Owner Planned Maint Dusseldorf Planned Ma…" at bounding box center [838, 162] width 1459 height 256
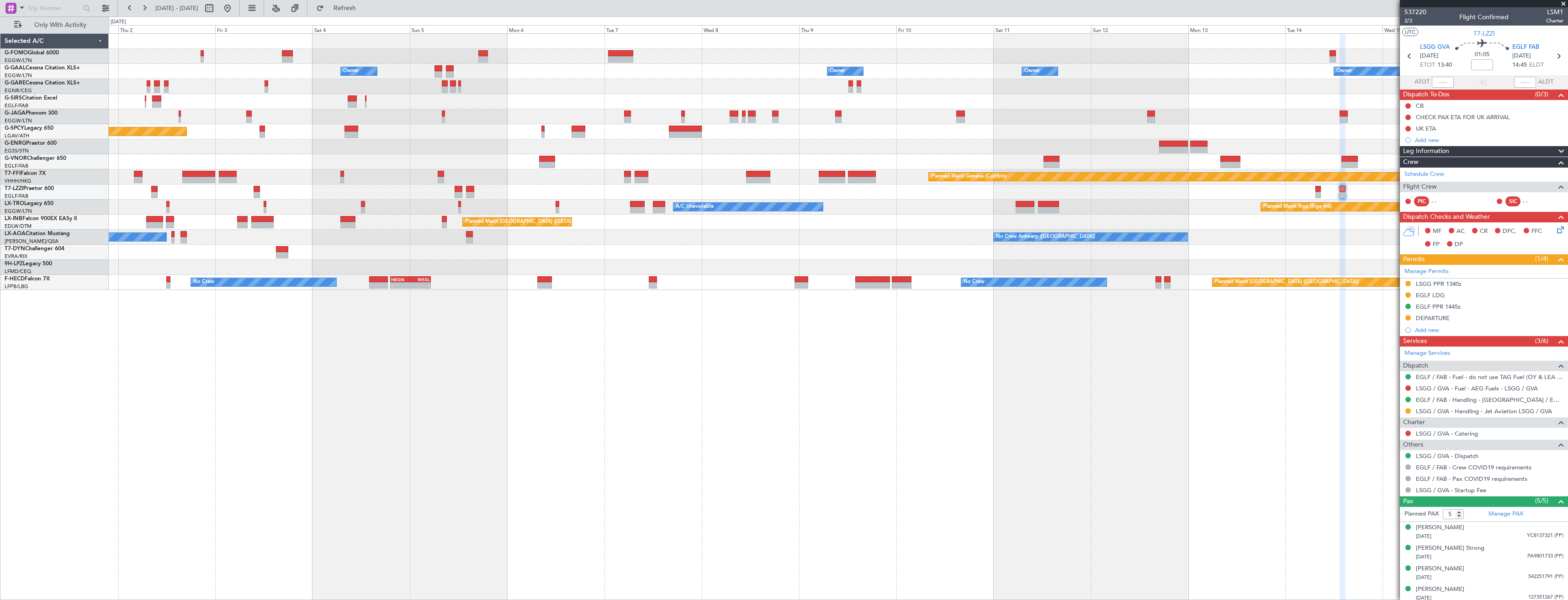
click at [373, 298] on div "Owner Owner Owner Owner Owner No Crew Owner Planned Maint Dusseldorf Planned Ma…" at bounding box center [838, 316] width 1459 height 567
click at [334, 307] on div "Owner Owner Owner Owner Owner No Crew Owner Planned Maint Dusseldorf Planned Ma…" at bounding box center [838, 316] width 1459 height 567
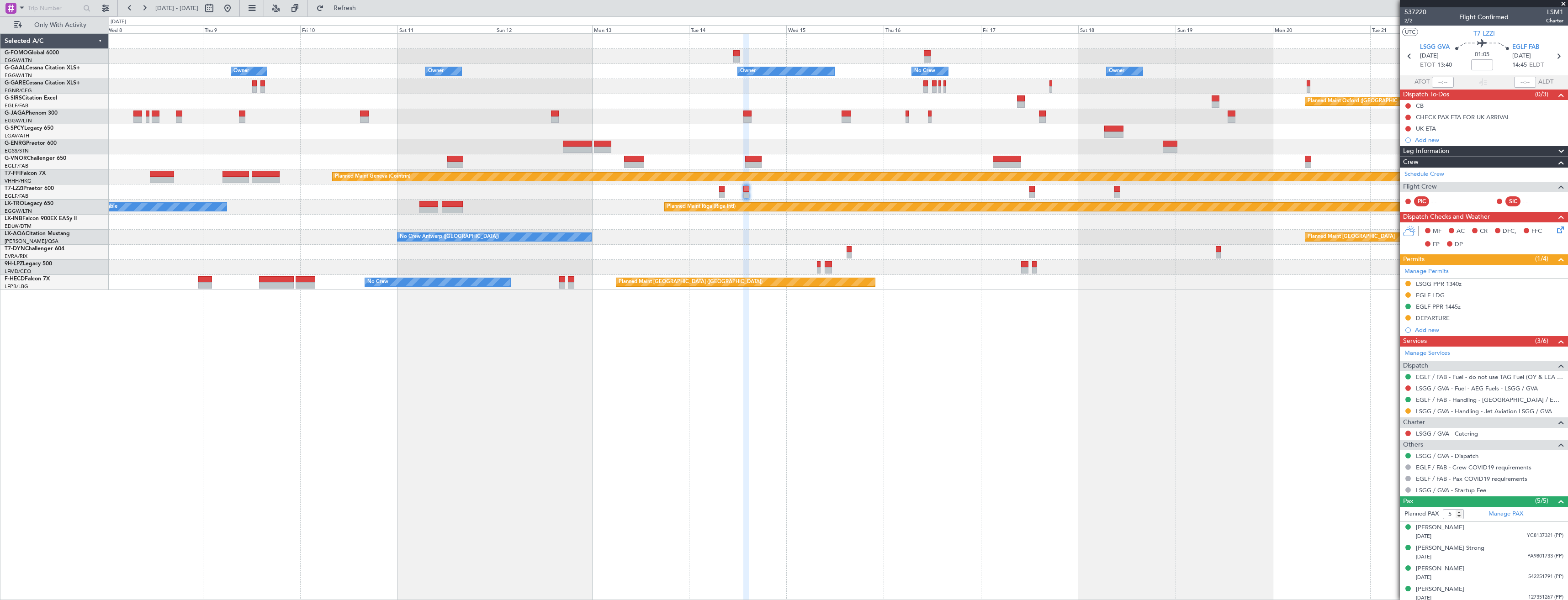
click at [517, 317] on div "Owner Owner Owner Owner No Crew Owner Owner Owner Planned Maint Oxford (Kidling…" at bounding box center [838, 316] width 1459 height 567
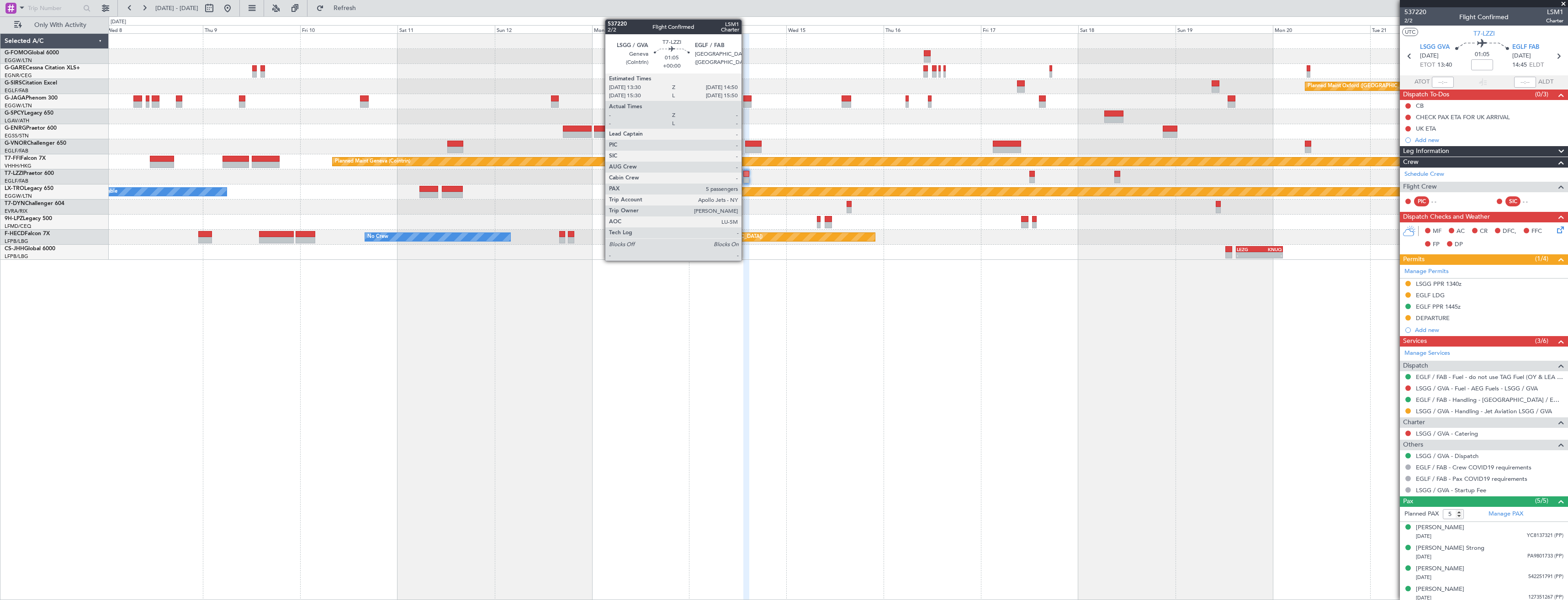
click at [746, 176] on div at bounding box center [746, 180] width 5 height 7
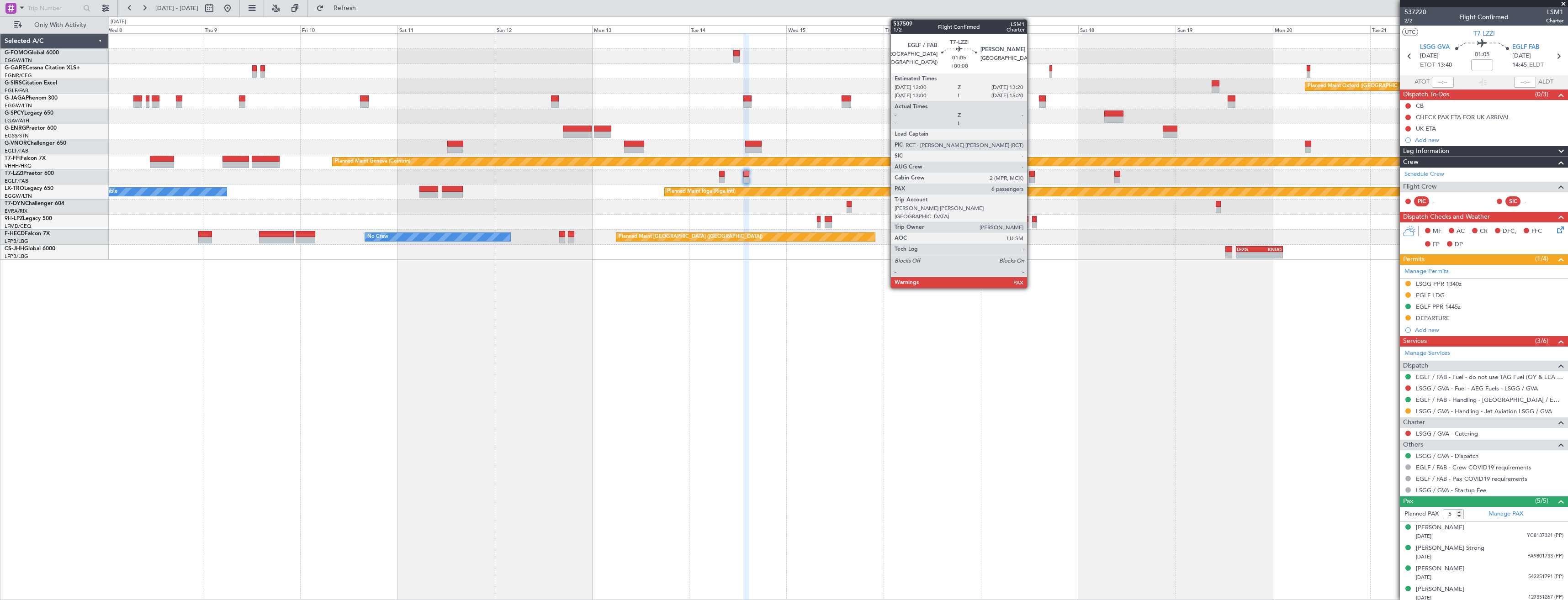
click at [1031, 178] on div at bounding box center [1032, 180] width 5 height 7
click at [1034, 176] on div at bounding box center [1032, 174] width 5 height 7
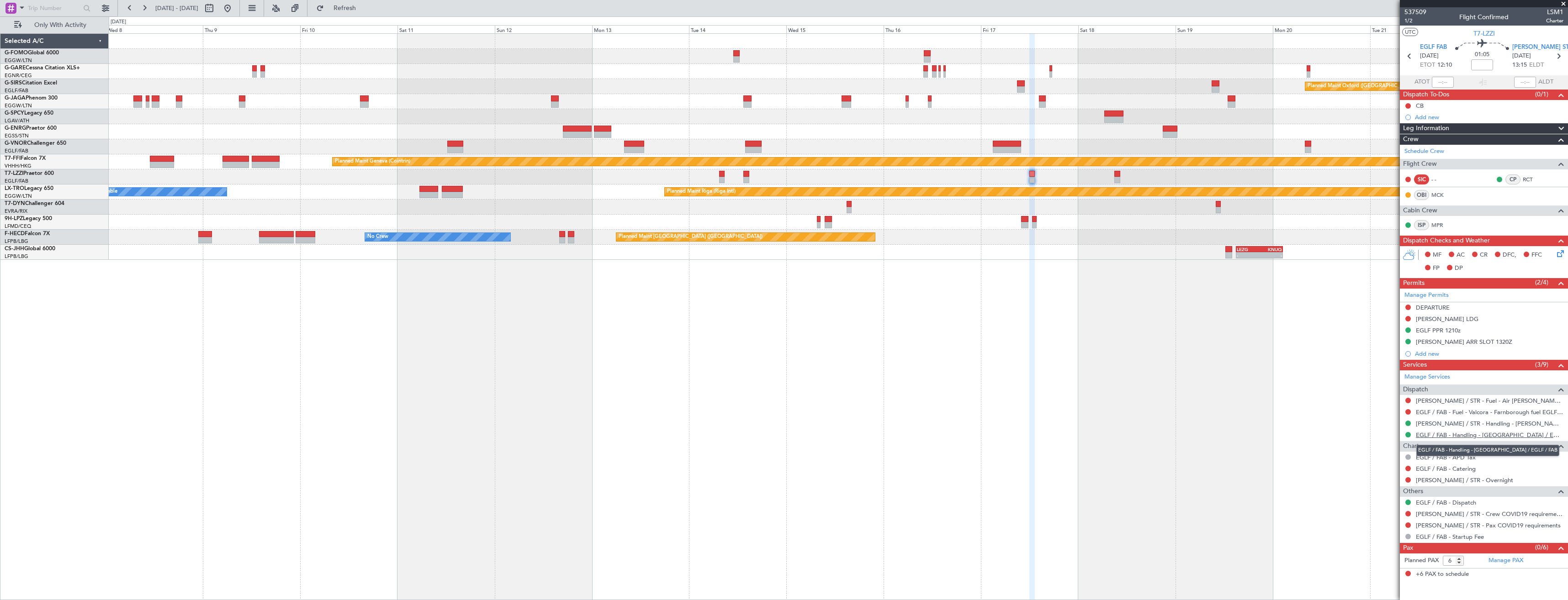
click at [1426, 436] on link "EGLF / FAB - Handling - [GEOGRAPHIC_DATA] / EGLF / FAB" at bounding box center [1489, 435] width 147 height 8
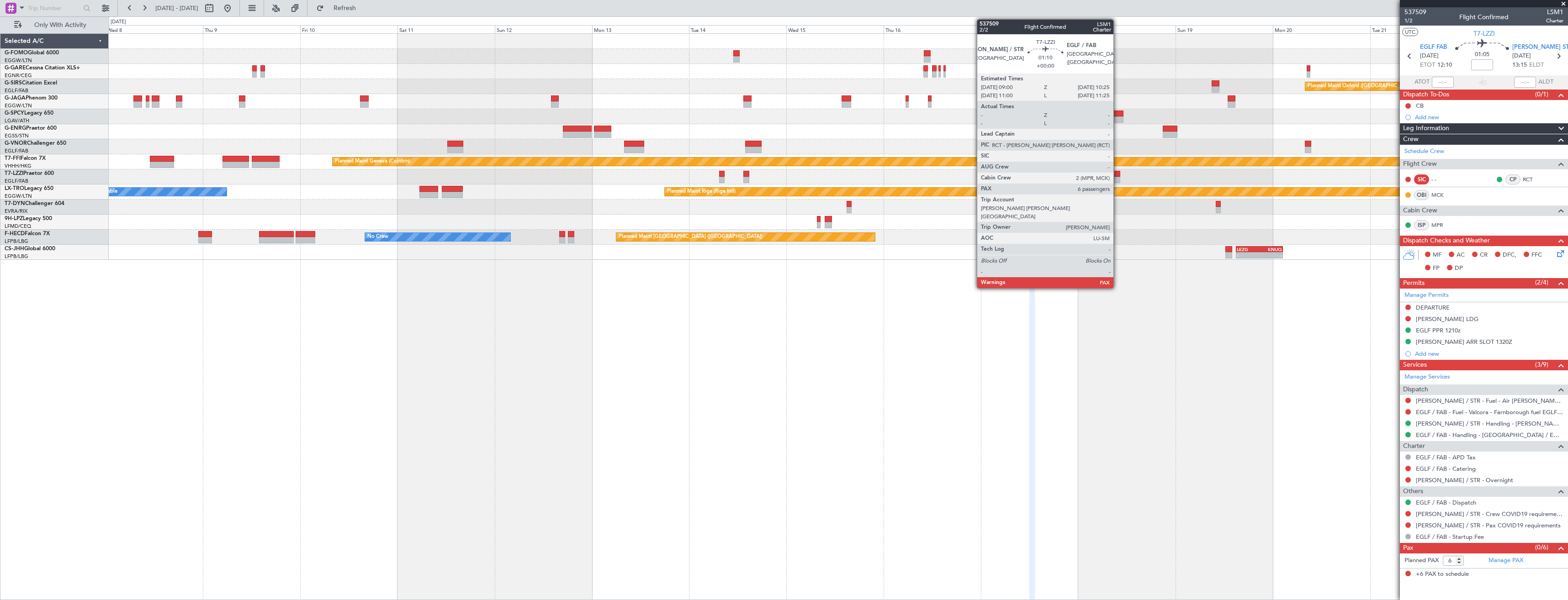
click at [1118, 178] on div at bounding box center [1118, 180] width 6 height 7
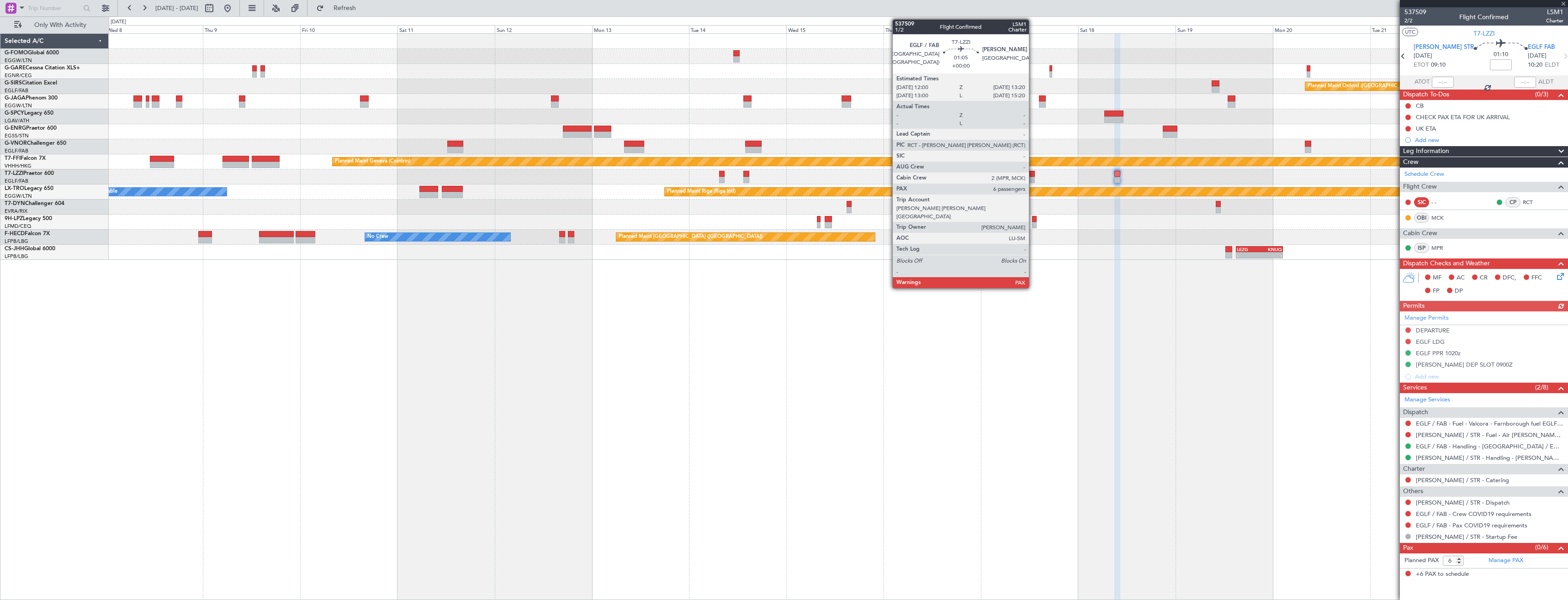
click at [1033, 175] on div at bounding box center [1032, 174] width 5 height 7
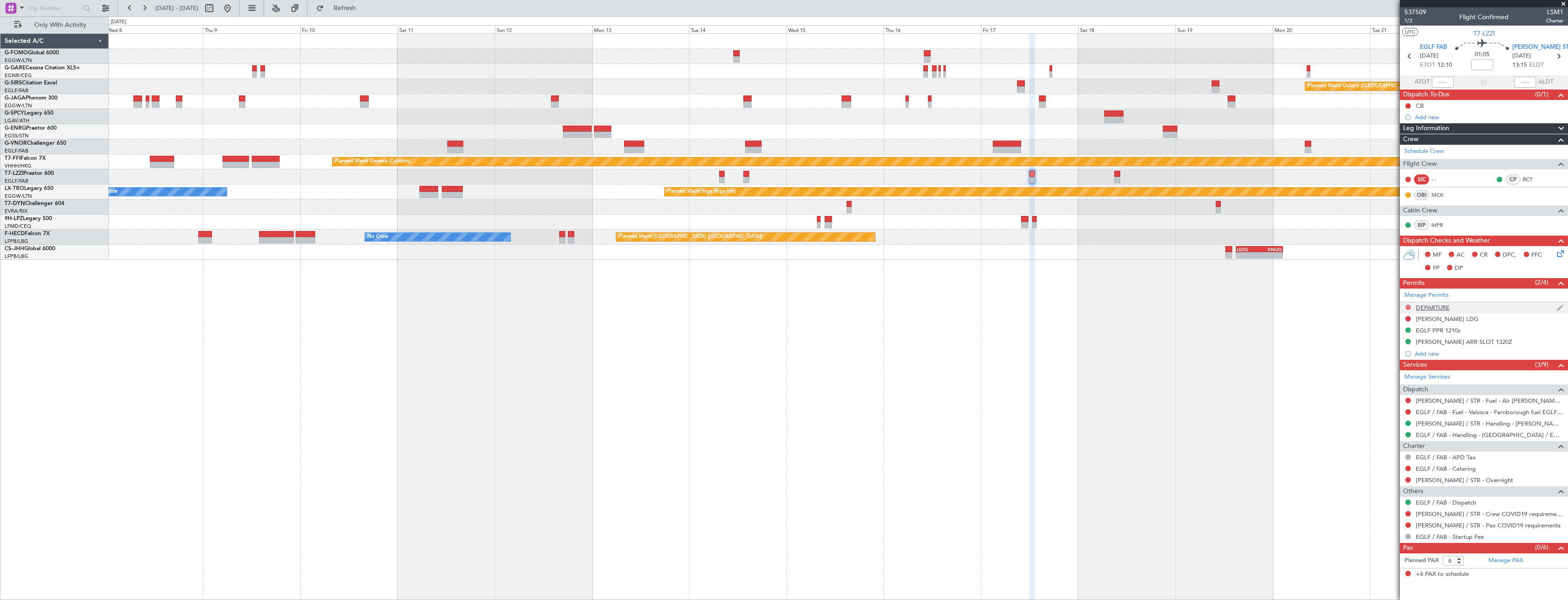
click at [1406, 307] on button at bounding box center [1408, 307] width 5 height 5
click at [1391, 349] on span "Requested" at bounding box center [1382, 347] width 29 height 9
click at [1558, 54] on icon at bounding box center [1558, 57] width 12 height 12
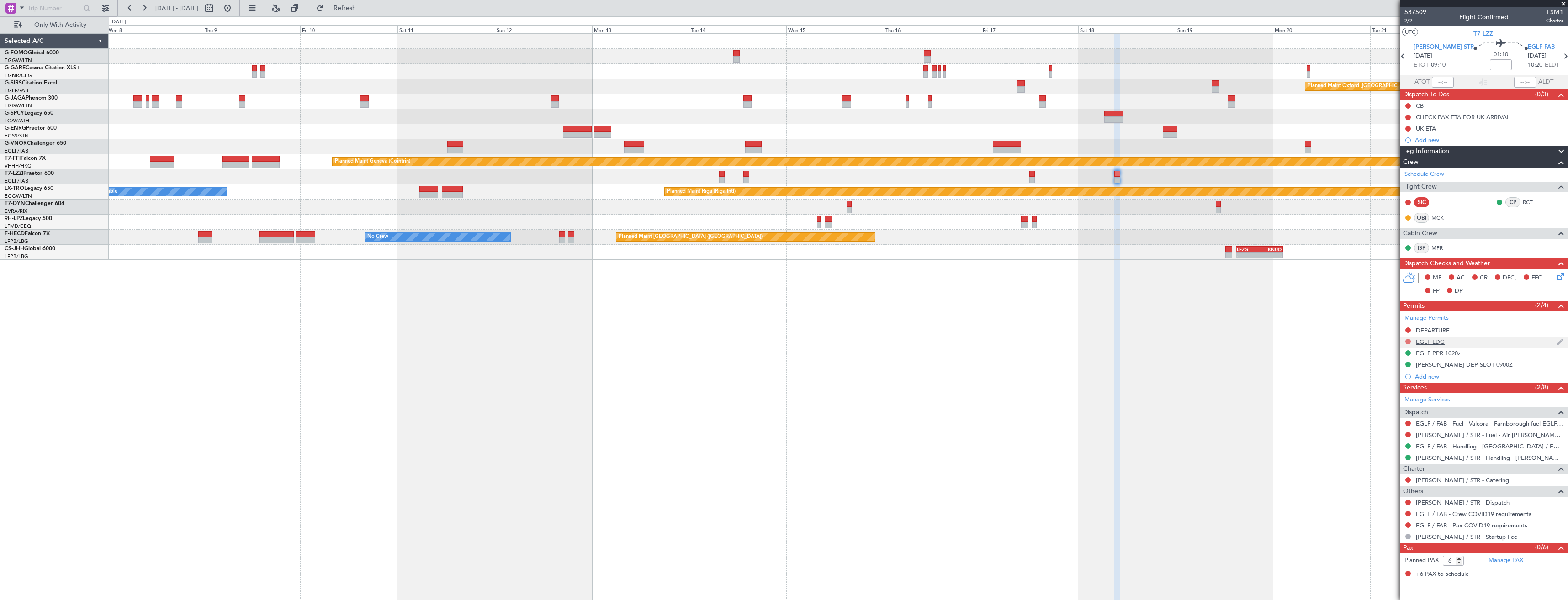
click at [1408, 340] on button at bounding box center [1408, 341] width 5 height 5
click at [1382, 381] on span "Requested" at bounding box center [1382, 382] width 29 height 9
click at [1406, 502] on button at bounding box center [1408, 502] width 5 height 5
click at [1389, 489] on span "Confirmed" at bounding box center [1382, 489] width 29 height 9
click at [1408, 513] on button at bounding box center [1408, 514] width 5 height 5
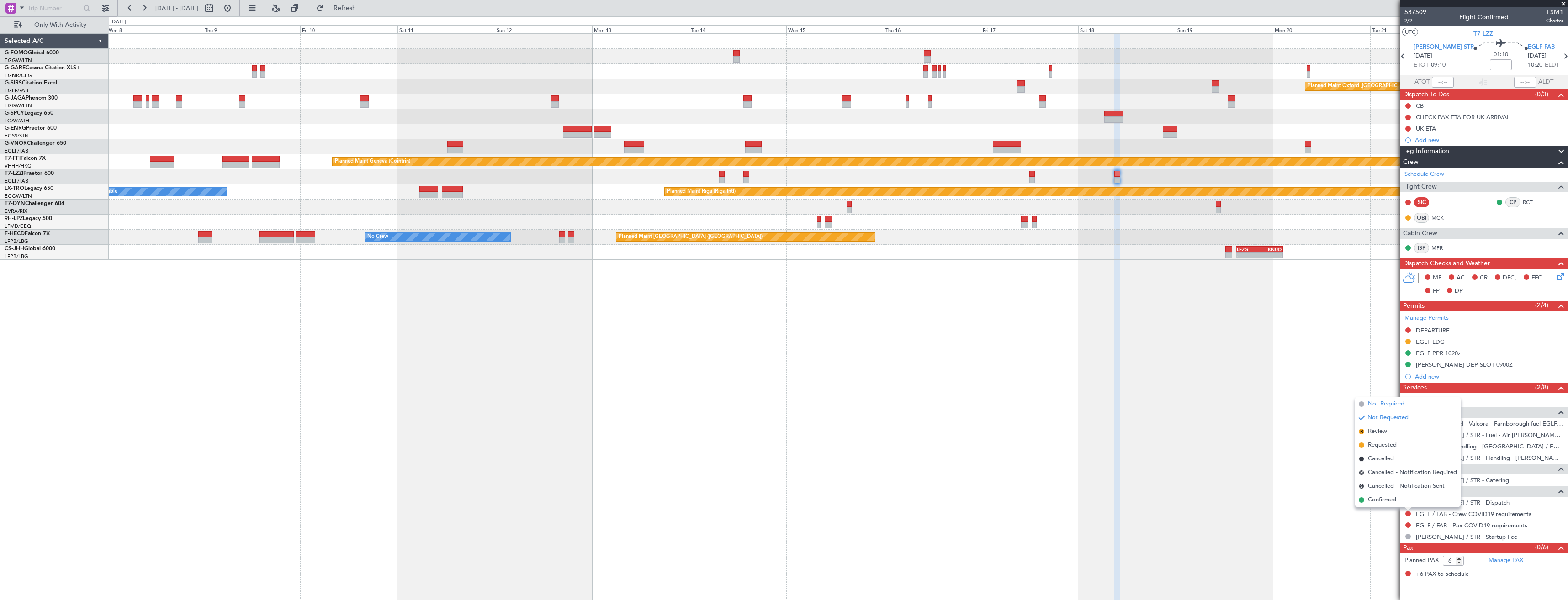
click at [1381, 401] on span "Not Required" at bounding box center [1386, 404] width 37 height 9
click at [1409, 523] on button at bounding box center [1408, 525] width 5 height 5
click at [1379, 415] on span "Not Required" at bounding box center [1386, 416] width 37 height 9
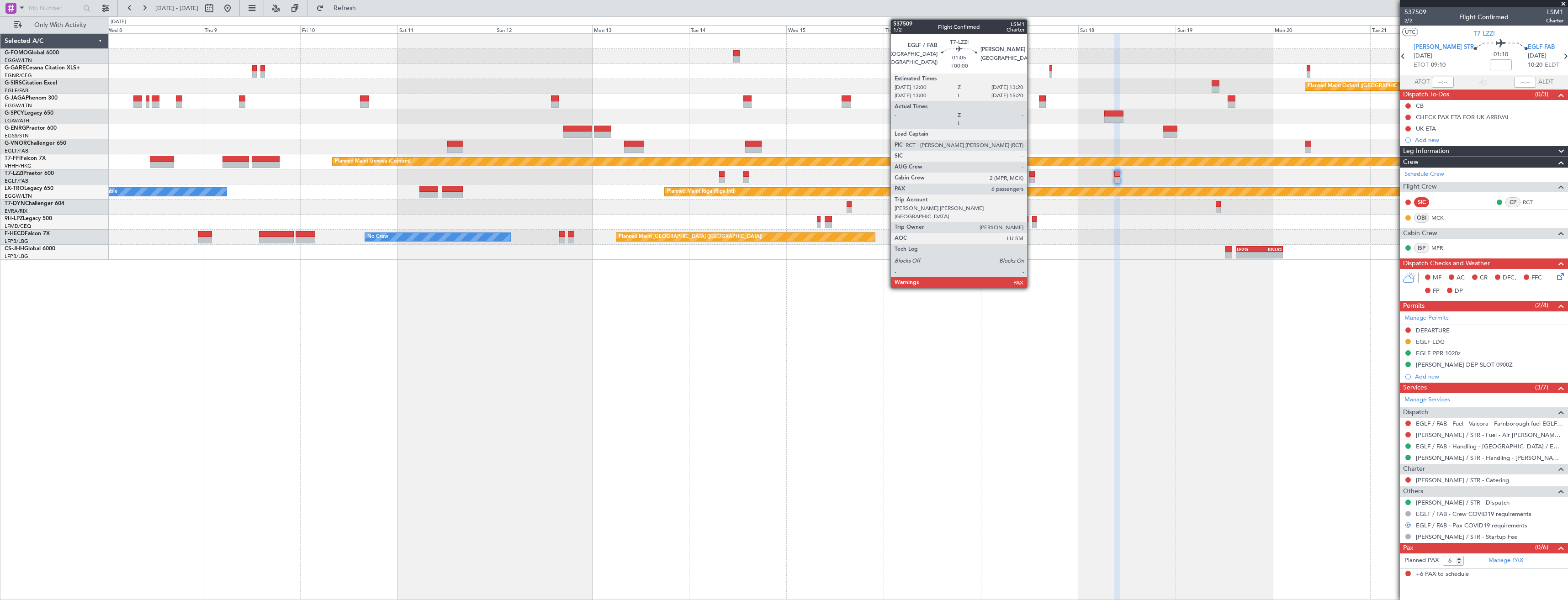
click at [1031, 178] on div at bounding box center [1032, 180] width 5 height 7
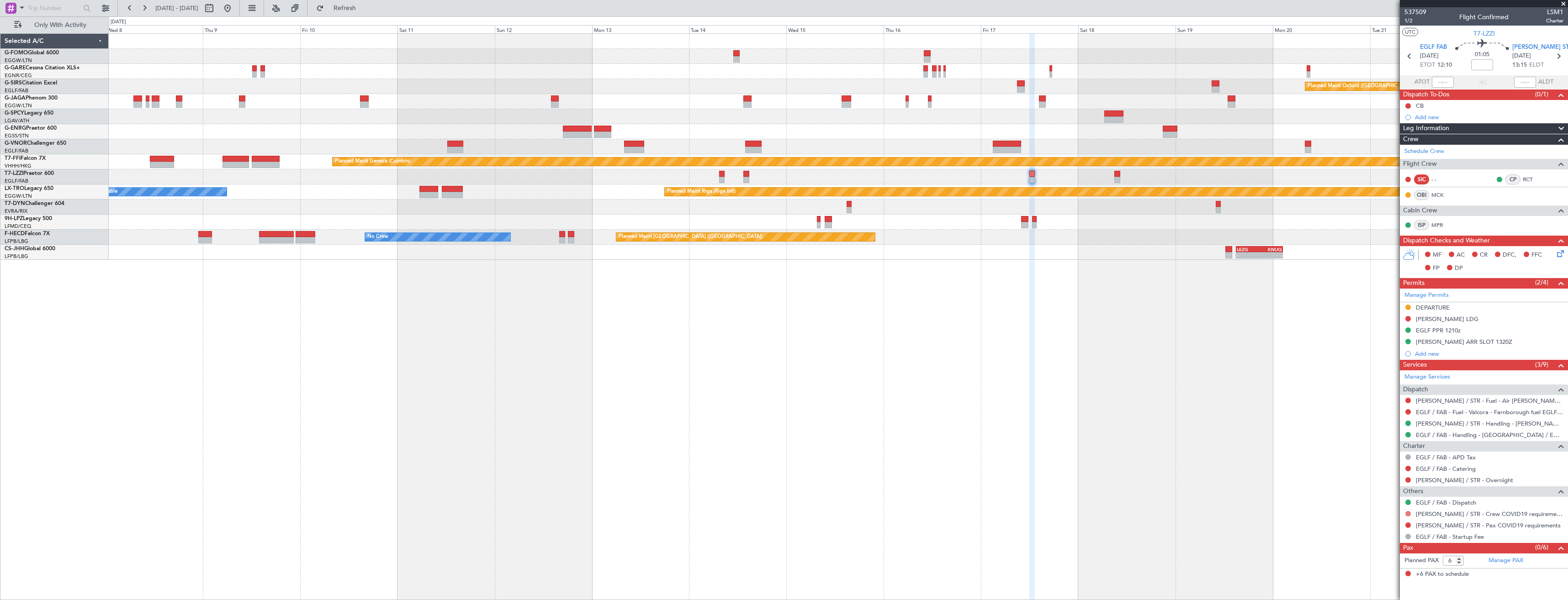
click at [1410, 513] on button at bounding box center [1408, 514] width 5 height 5
click at [1377, 404] on span "Not Required" at bounding box center [1386, 404] width 37 height 9
click at [1408, 525] on mat-tooltip-component "Confirmed" at bounding box center [1409, 517] width 41 height 24
click at [1411, 526] on div at bounding box center [1408, 525] width 7 height 7
click at [1409, 526] on button at bounding box center [1408, 525] width 5 height 5
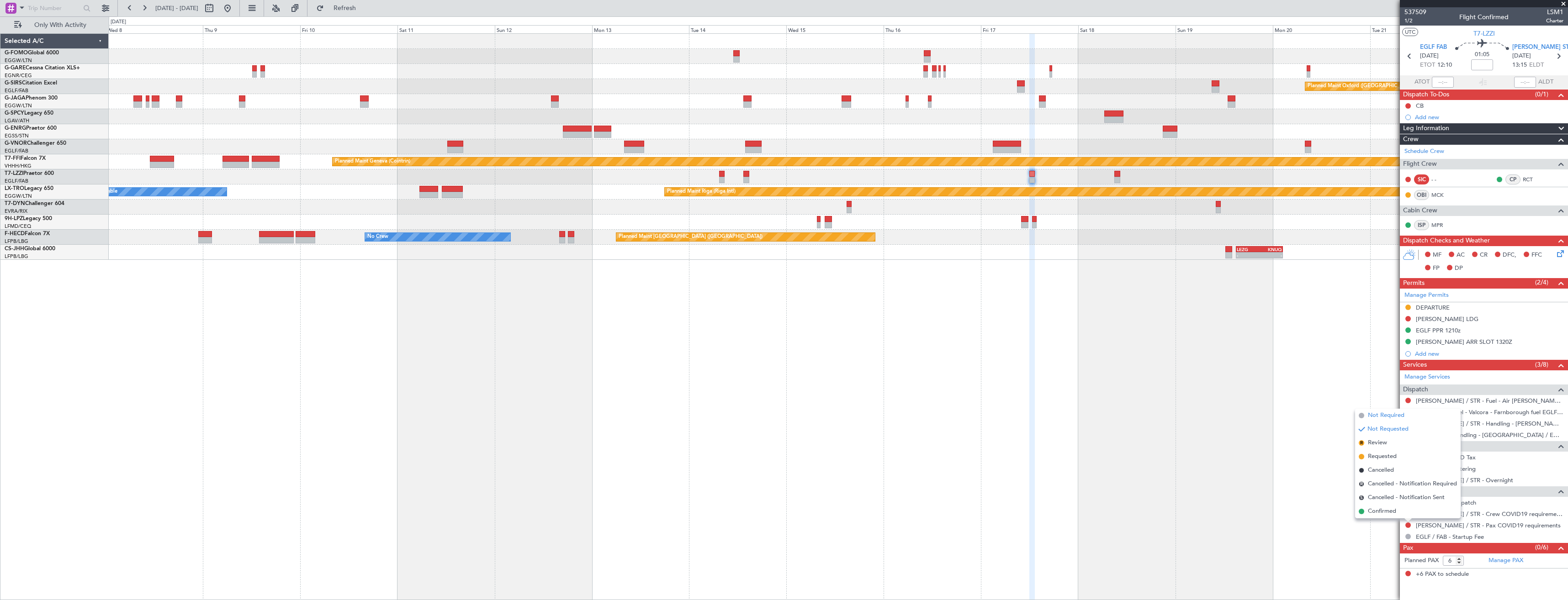
click at [1374, 415] on span "Not Required" at bounding box center [1386, 416] width 37 height 9
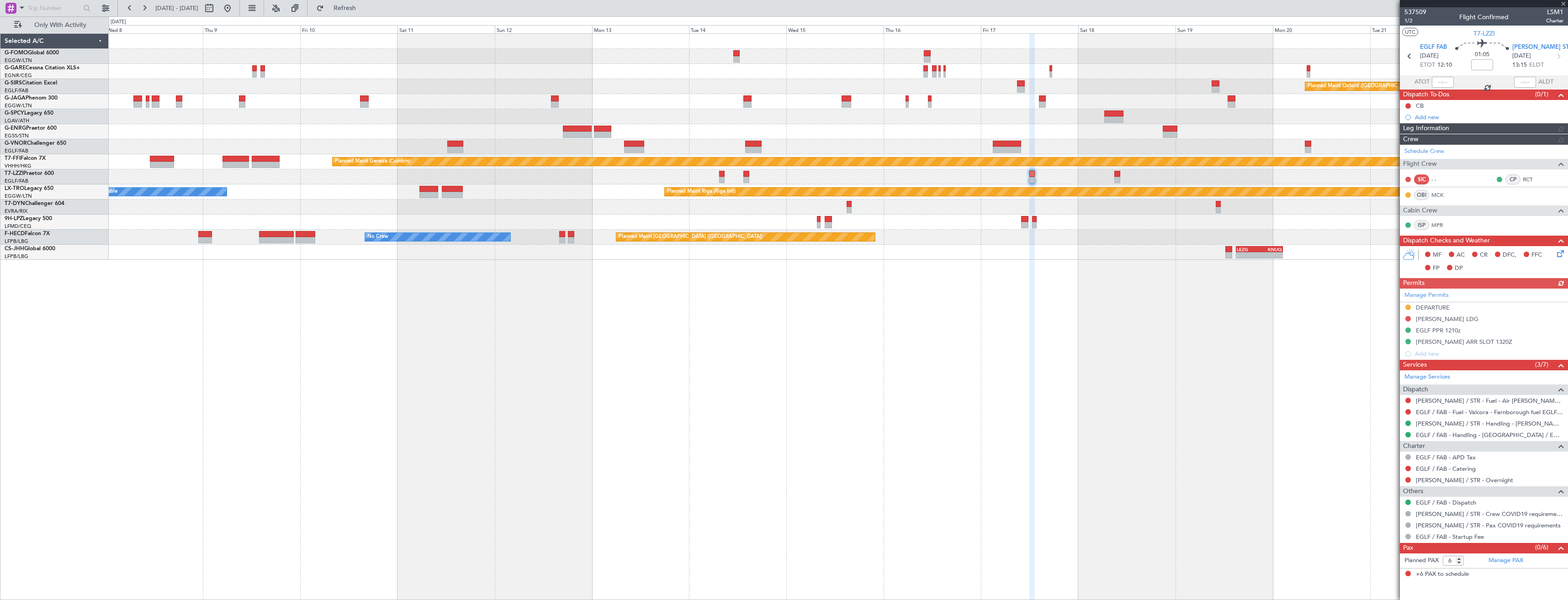
click at [492, 173] on div "A/C Unavailable [GEOGRAPHIC_DATA] ([GEOGRAPHIC_DATA])" at bounding box center [838, 176] width 1459 height 15
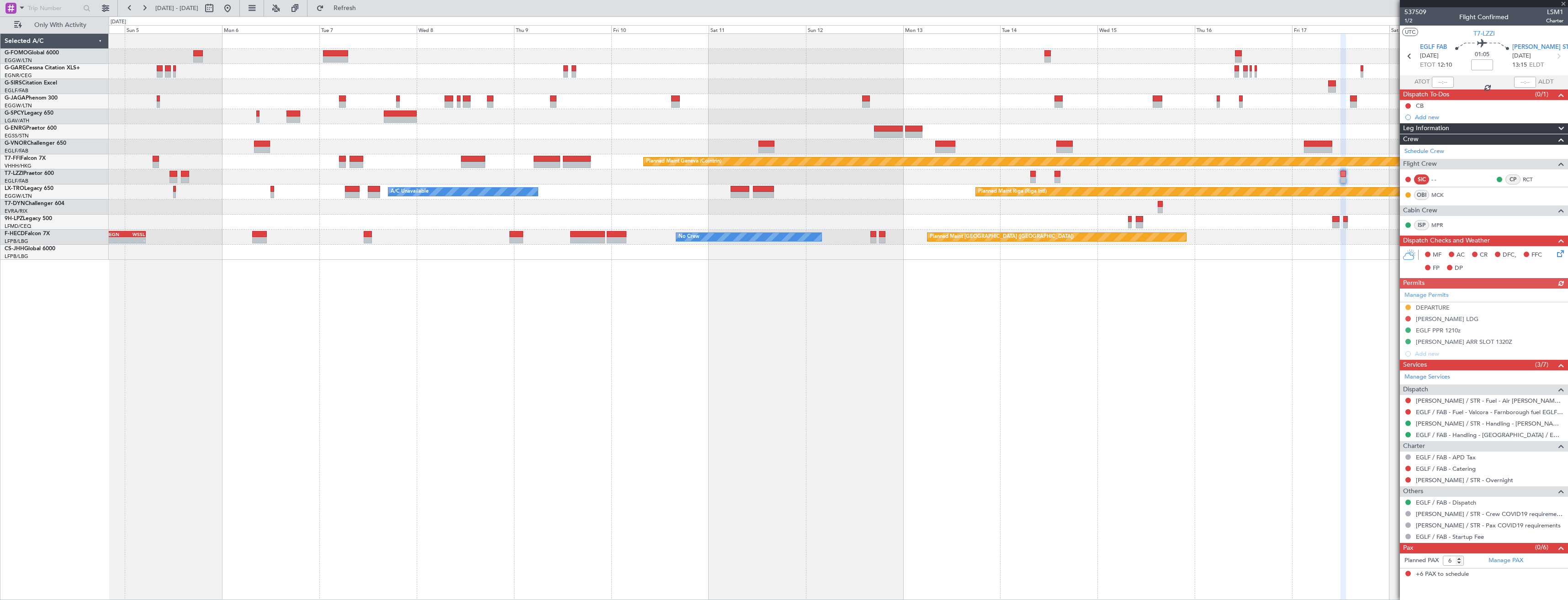
click at [453, 173] on div at bounding box center [838, 176] width 1459 height 15
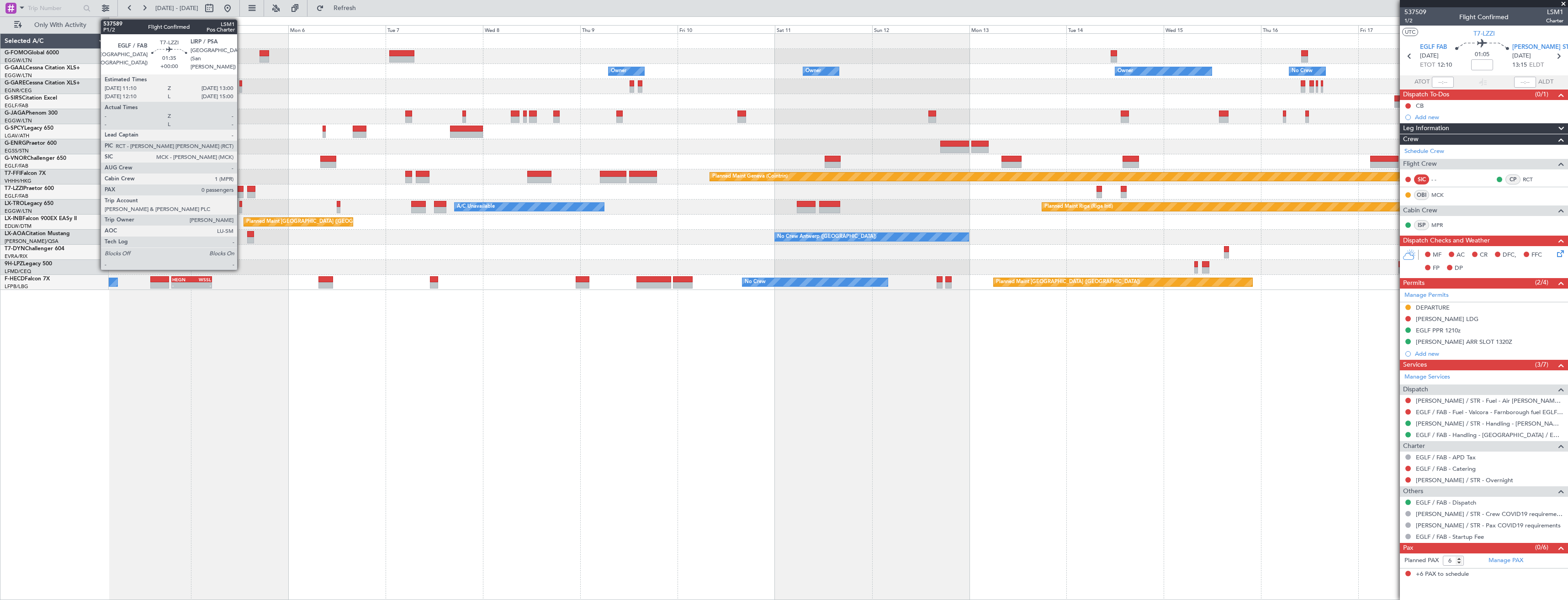
click at [241, 187] on div at bounding box center [239, 189] width 8 height 7
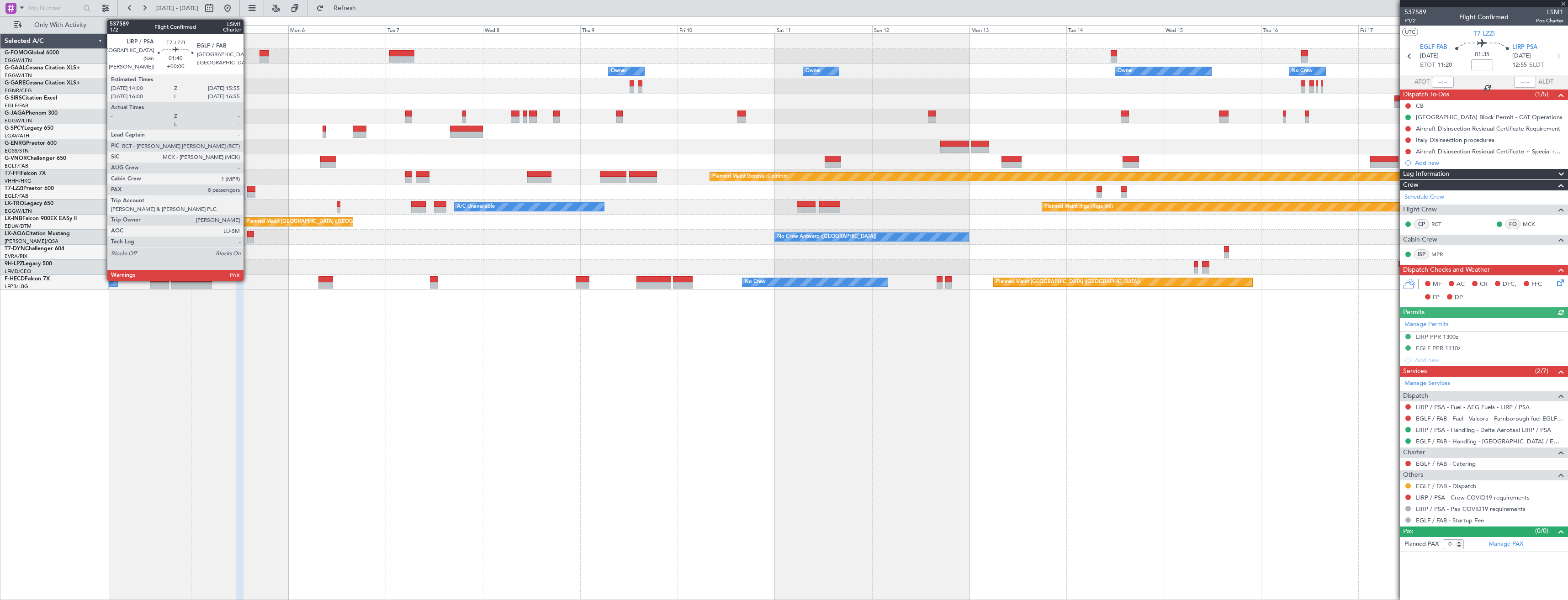
click at [248, 189] on div at bounding box center [251, 189] width 9 height 7
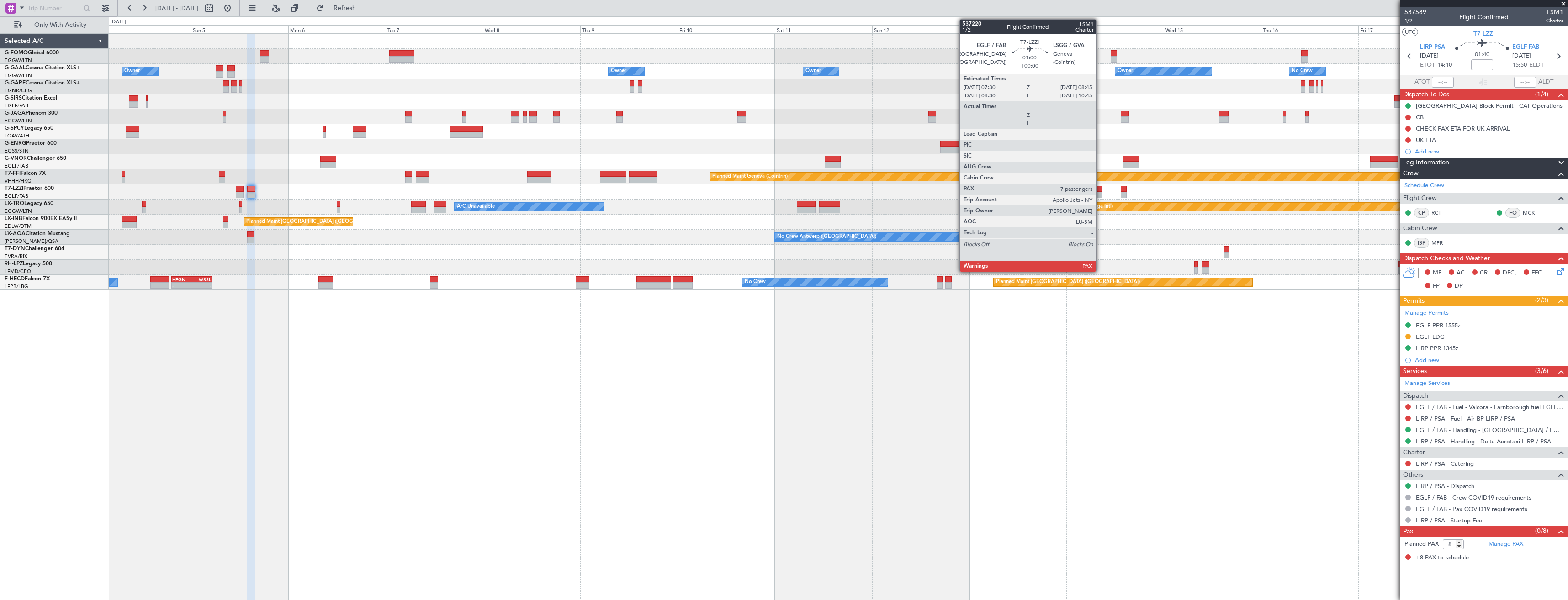
click at [1100, 193] on div at bounding box center [1099, 195] width 5 height 7
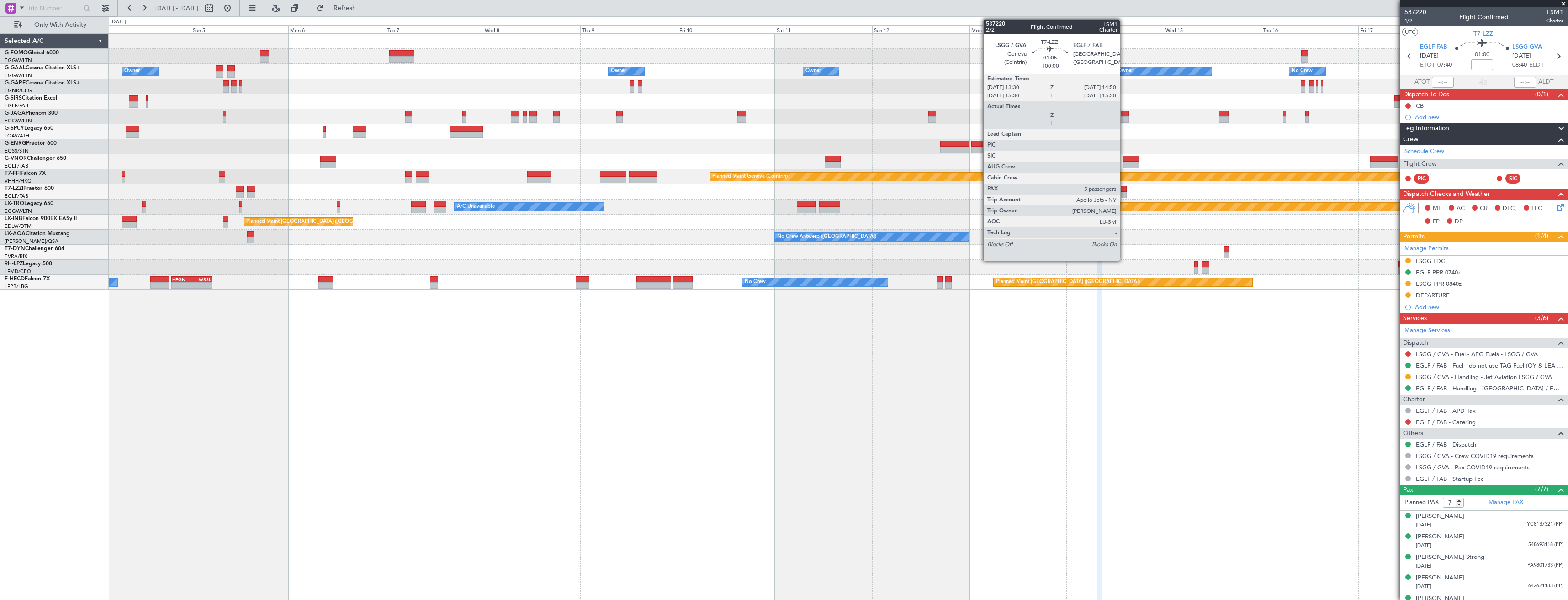
click at [1124, 190] on div at bounding box center [1123, 189] width 5 height 7
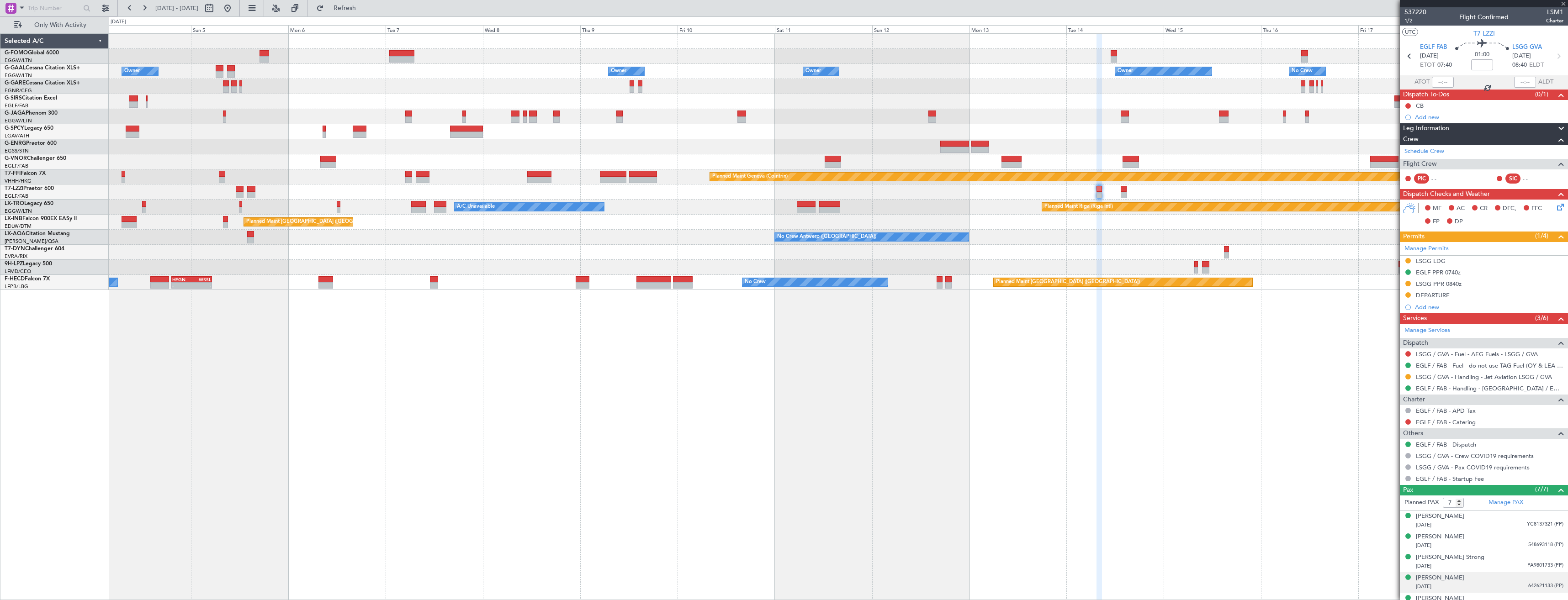
type input "5"
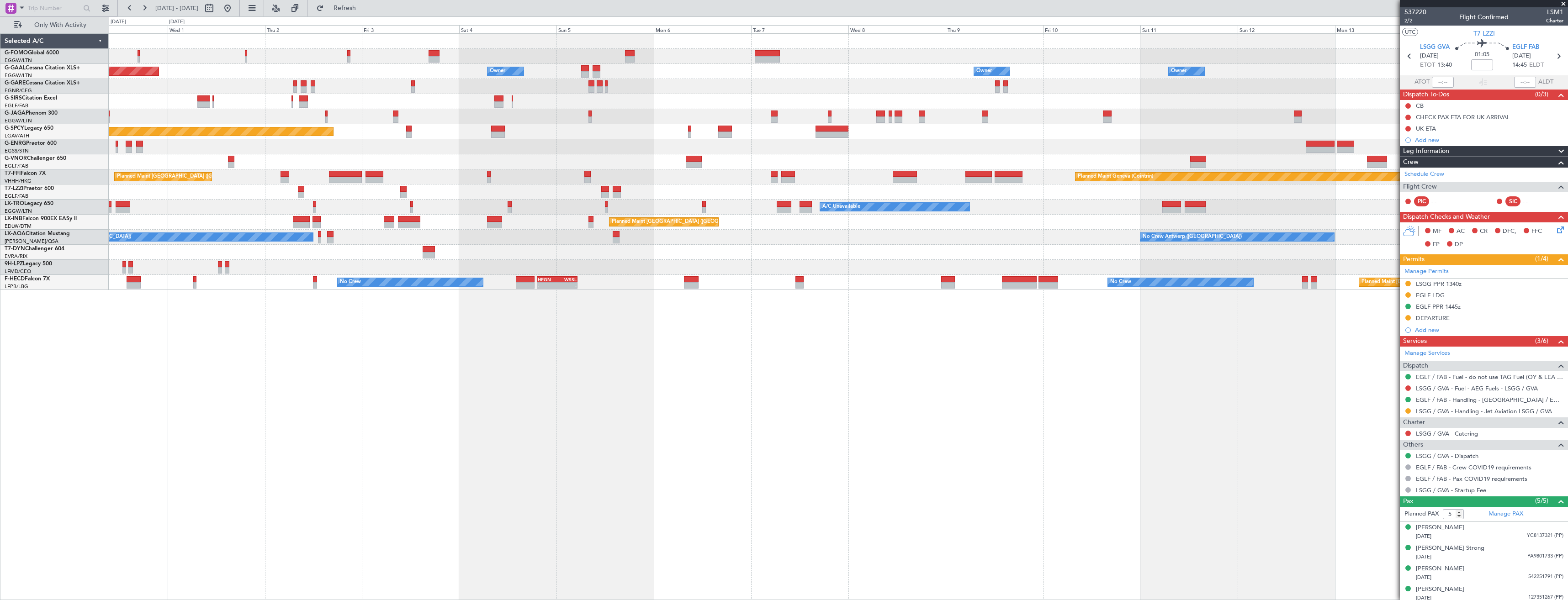
click at [971, 250] on div "Owner Owner Owner Owner Planned Maint Dusseldorf Owner No Crew Owner Planned Ma…" at bounding box center [838, 162] width 1459 height 256
click at [548, 251] on div at bounding box center [838, 252] width 1459 height 15
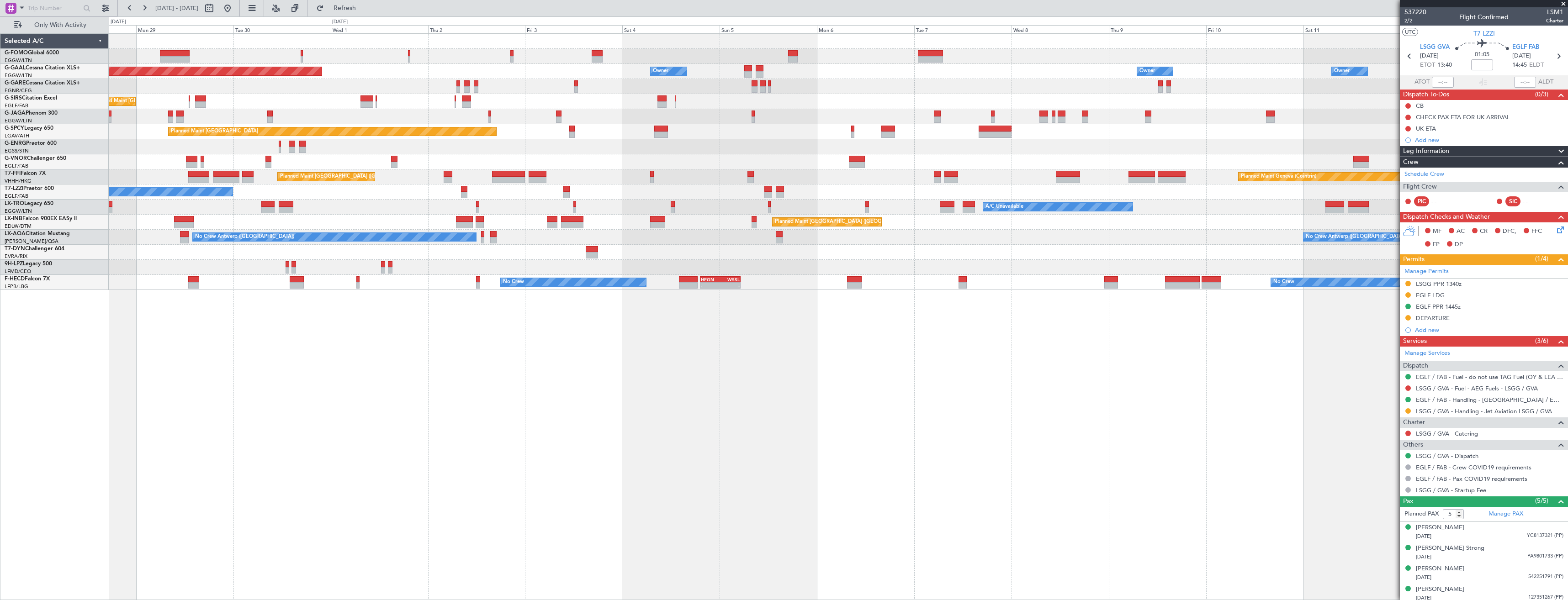
click at [697, 257] on div at bounding box center [838, 252] width 1459 height 15
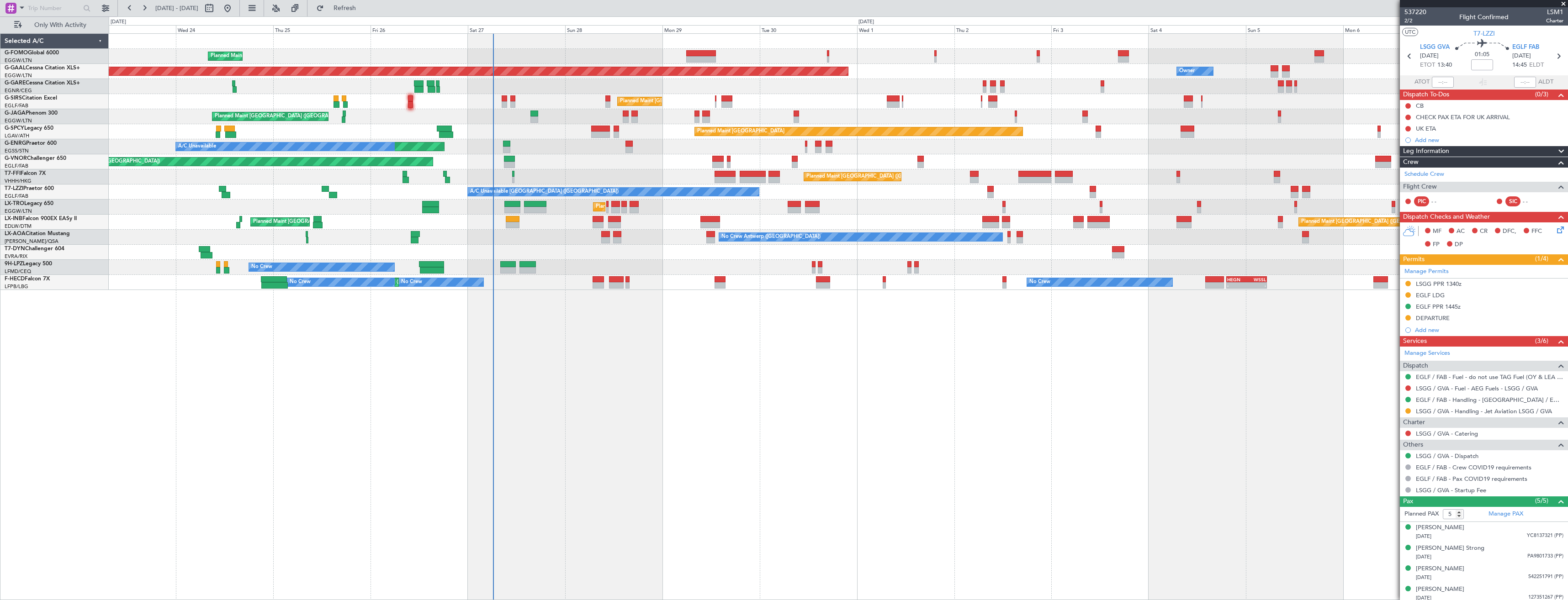
click at [576, 245] on div "Planned Maint London (Luton) Owner Planned Maint Dusseldorf Owner Owner Planned…" at bounding box center [838, 162] width 1459 height 256
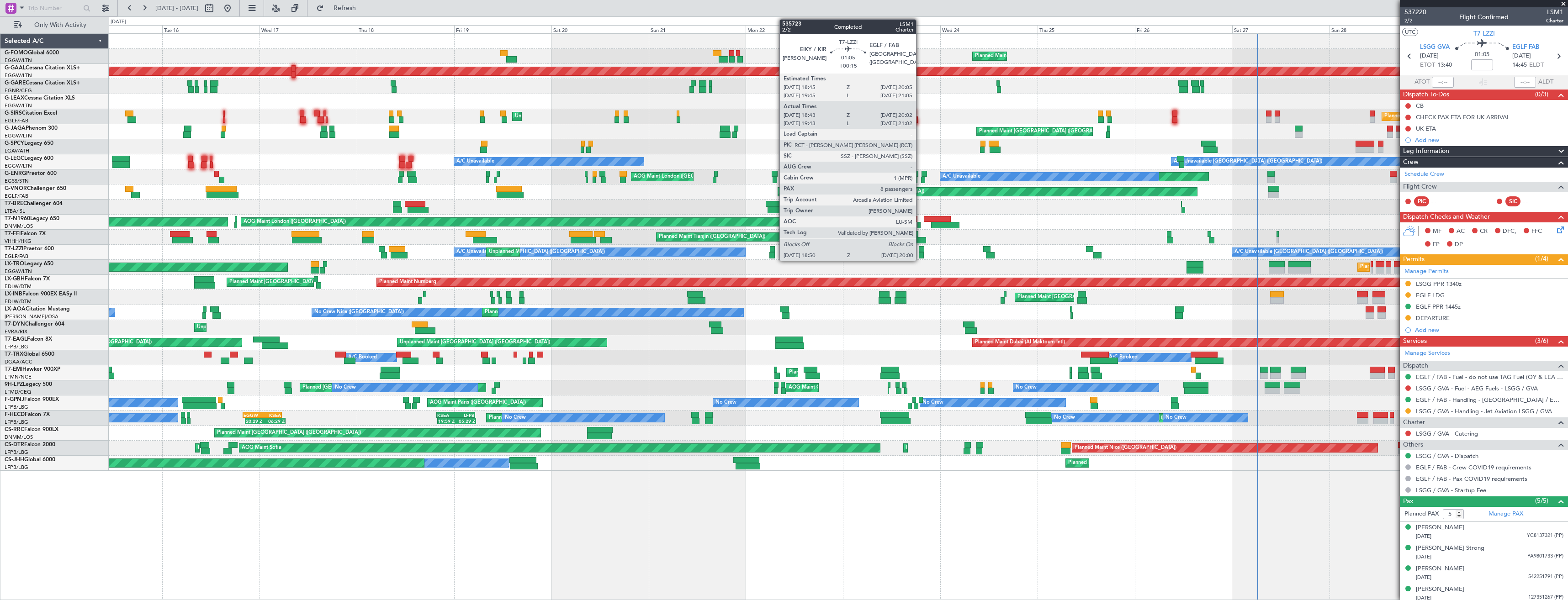
click at [920, 255] on div at bounding box center [921, 255] width 5 height 7
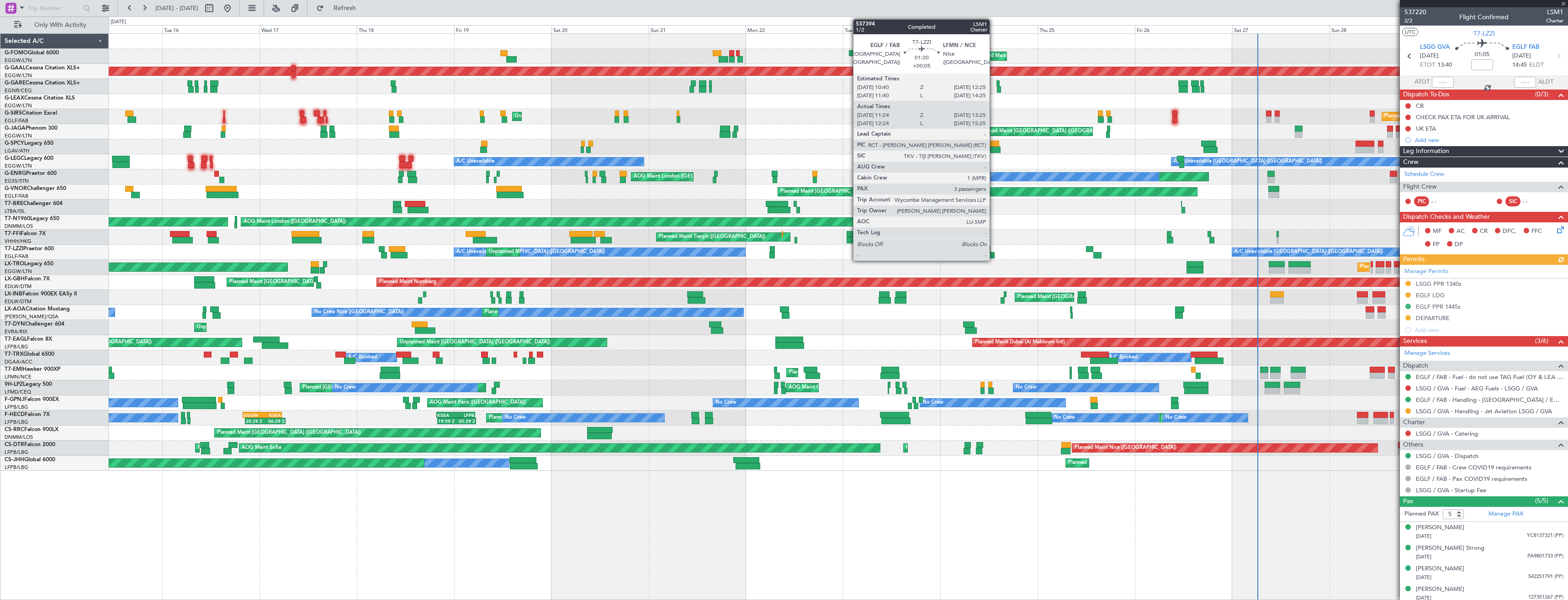
type input "+00:15"
type input "18:53"
type input "19:57"
type input "8"
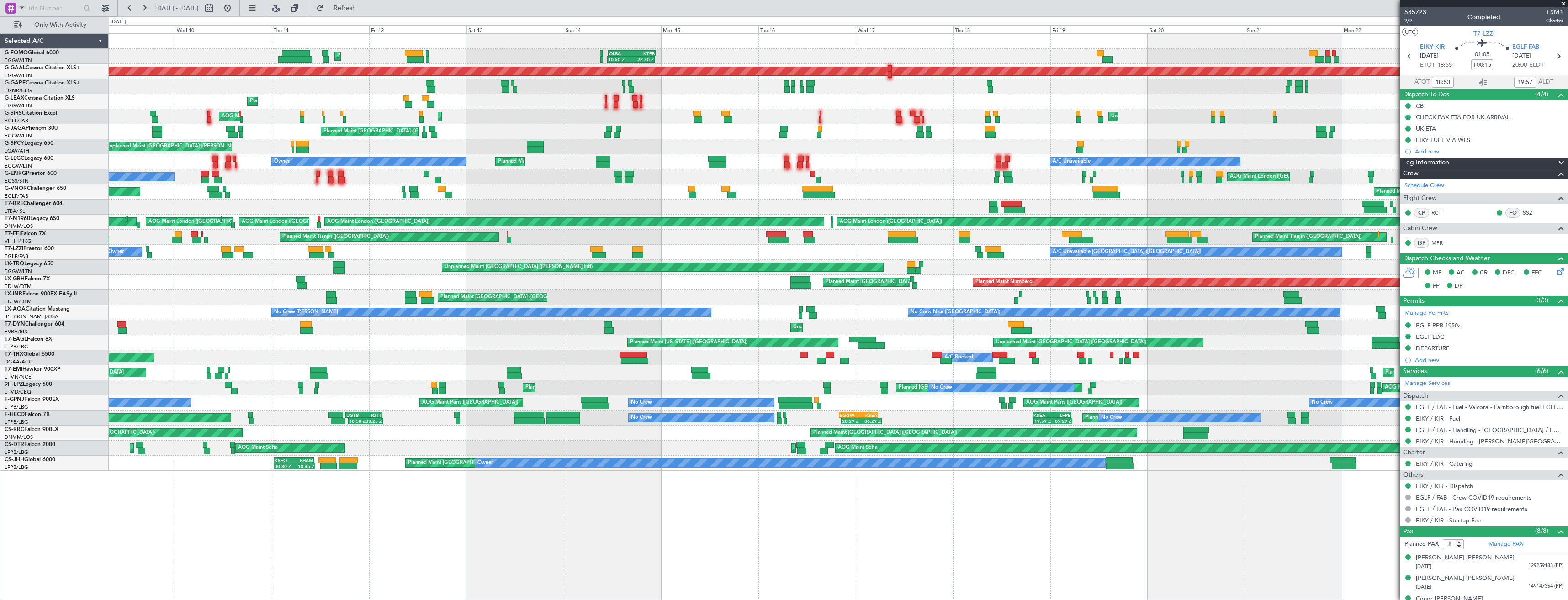
click at [1128, 260] on div "Unplanned Maint [GEOGRAPHIC_DATA] ([PERSON_NAME] Intl)" at bounding box center [838, 267] width 1459 height 15
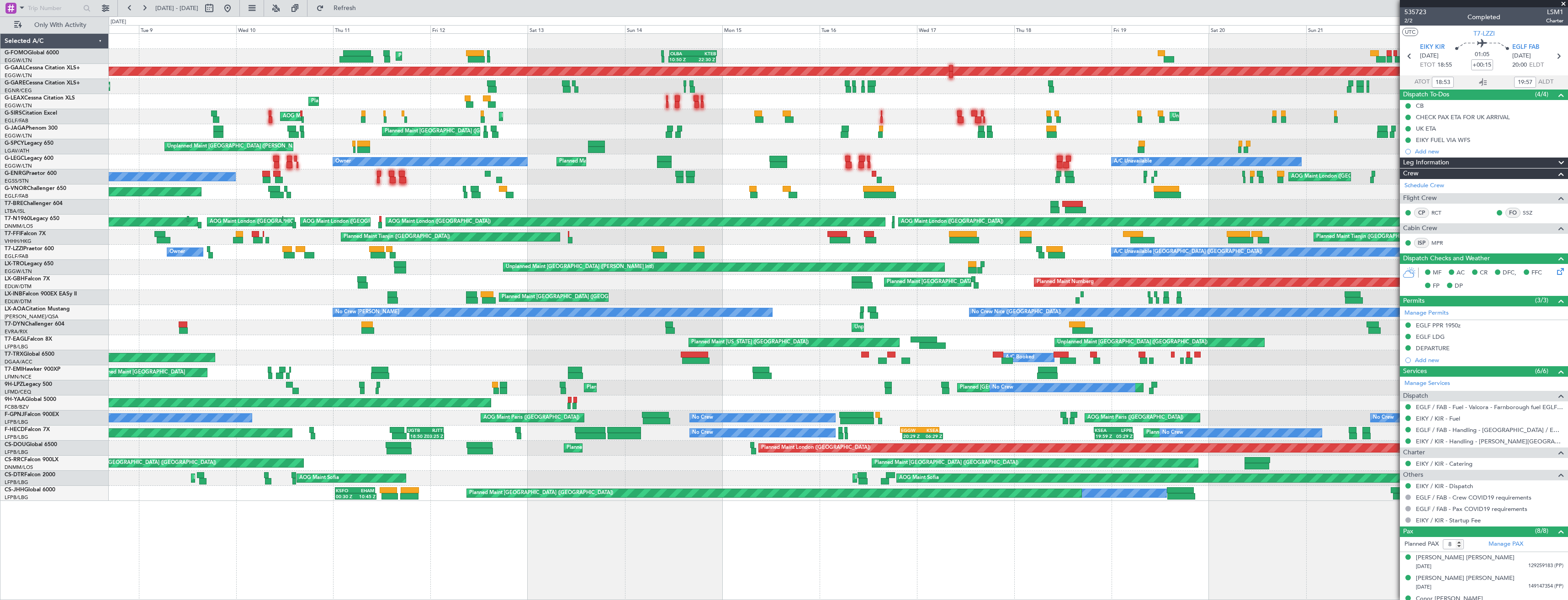
click at [698, 341] on div "Planned Maint London (Luton) 10:50 Z 22:30 Z OLBA 11:00 Z KTEB 22:45 Z Planned …" at bounding box center [838, 268] width 1459 height 467
click at [702, 318] on div "Planned Maint London (Luton) 10:50 Z 22:30 Z OLBA 11:00 Z KTEB 22:45 Z Planned …" at bounding box center [838, 268] width 1459 height 467
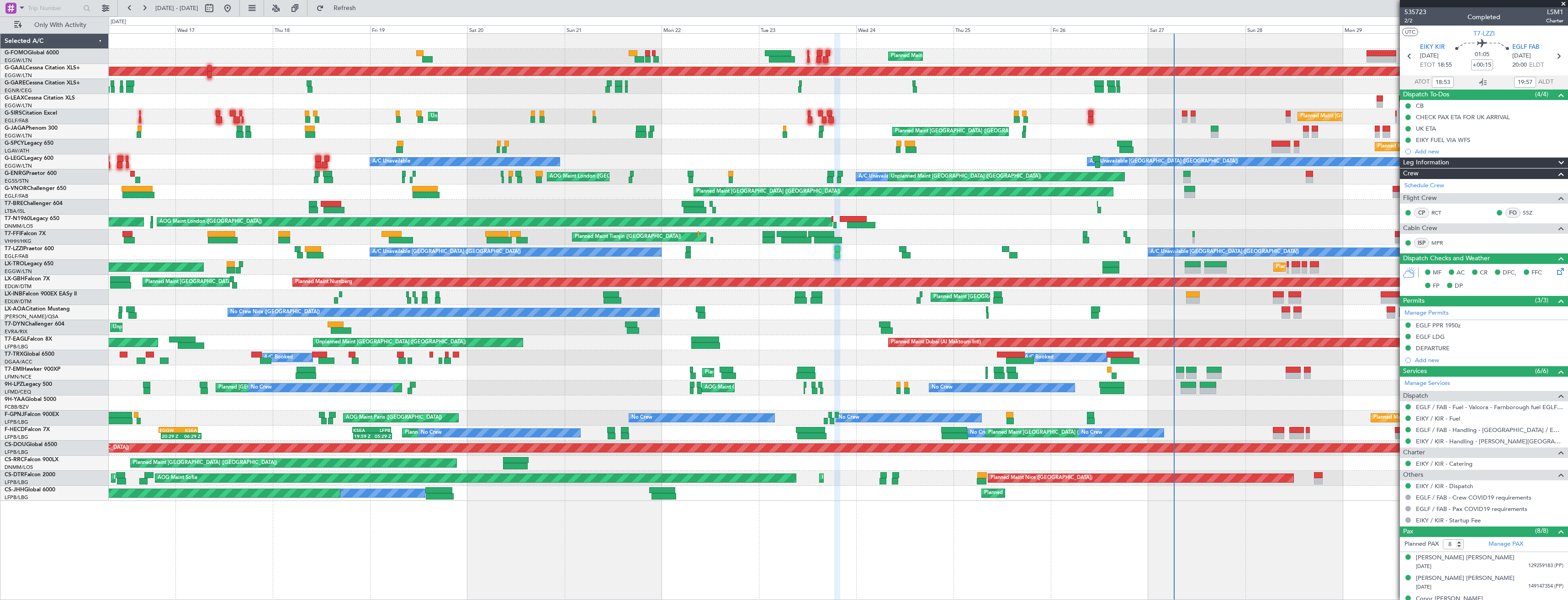
click at [716, 317] on div "Planned Maint London (Luton) OLBA 11:00 Z KTEB 22:45 Z 10:50 Z 22:30 Z Planned …" at bounding box center [838, 268] width 1459 height 467
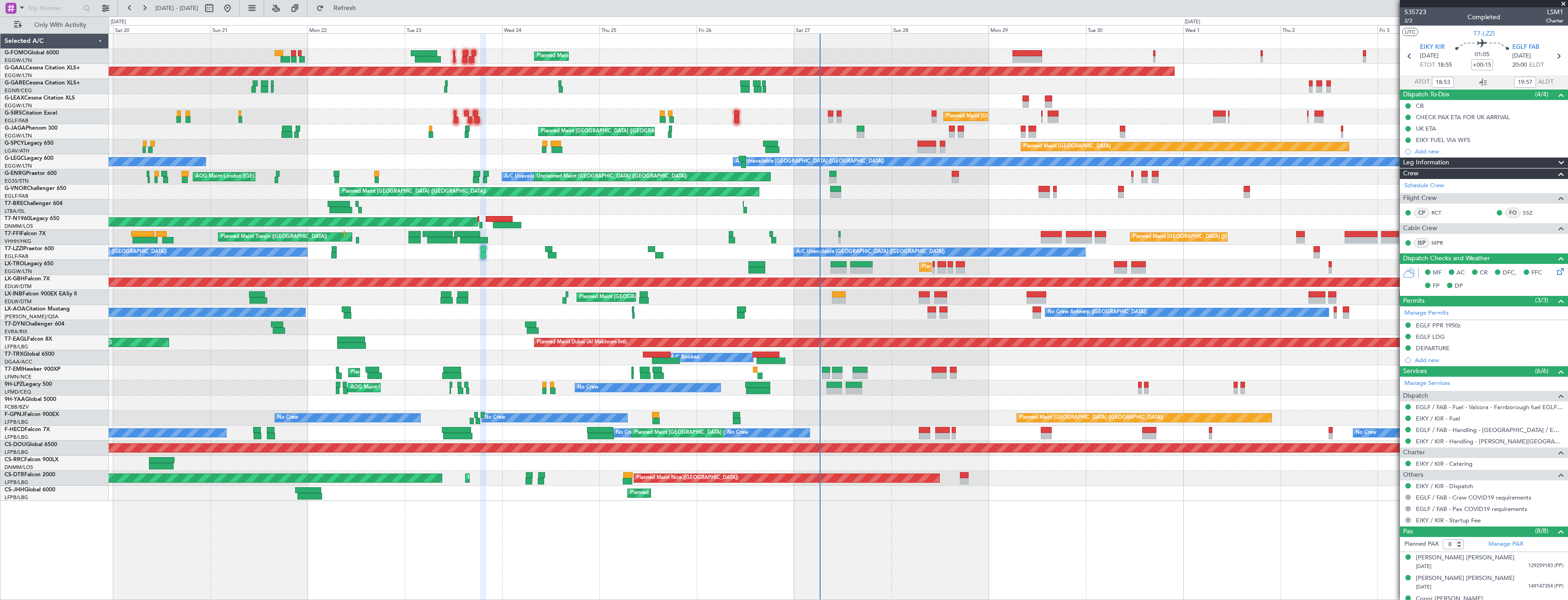
click at [733, 310] on div "Planned Maint London (Luton) Planned Maint Dusseldorf Owner Planned Maint Londo…" at bounding box center [838, 268] width 1459 height 467
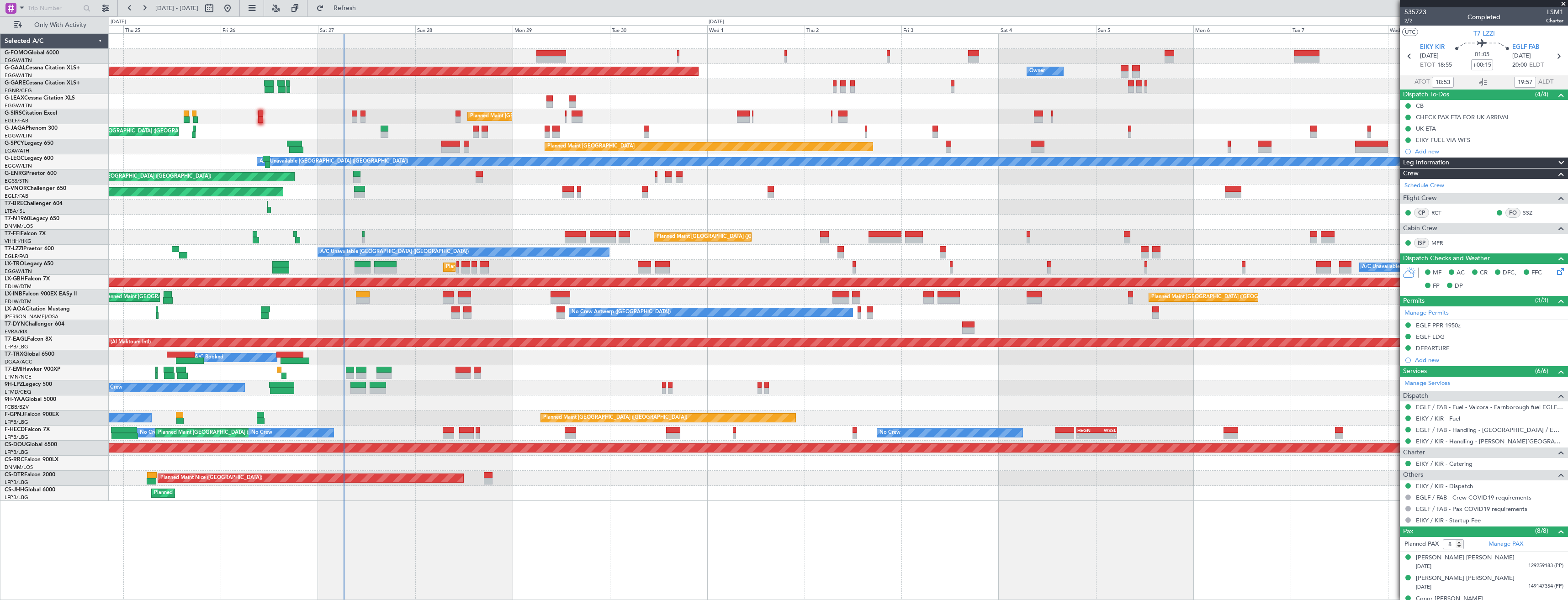
click at [776, 299] on div "Planned Maint London (Luton) Planned Maint Dusseldorf Owner Owner Planned Maint…" at bounding box center [838, 268] width 1459 height 467
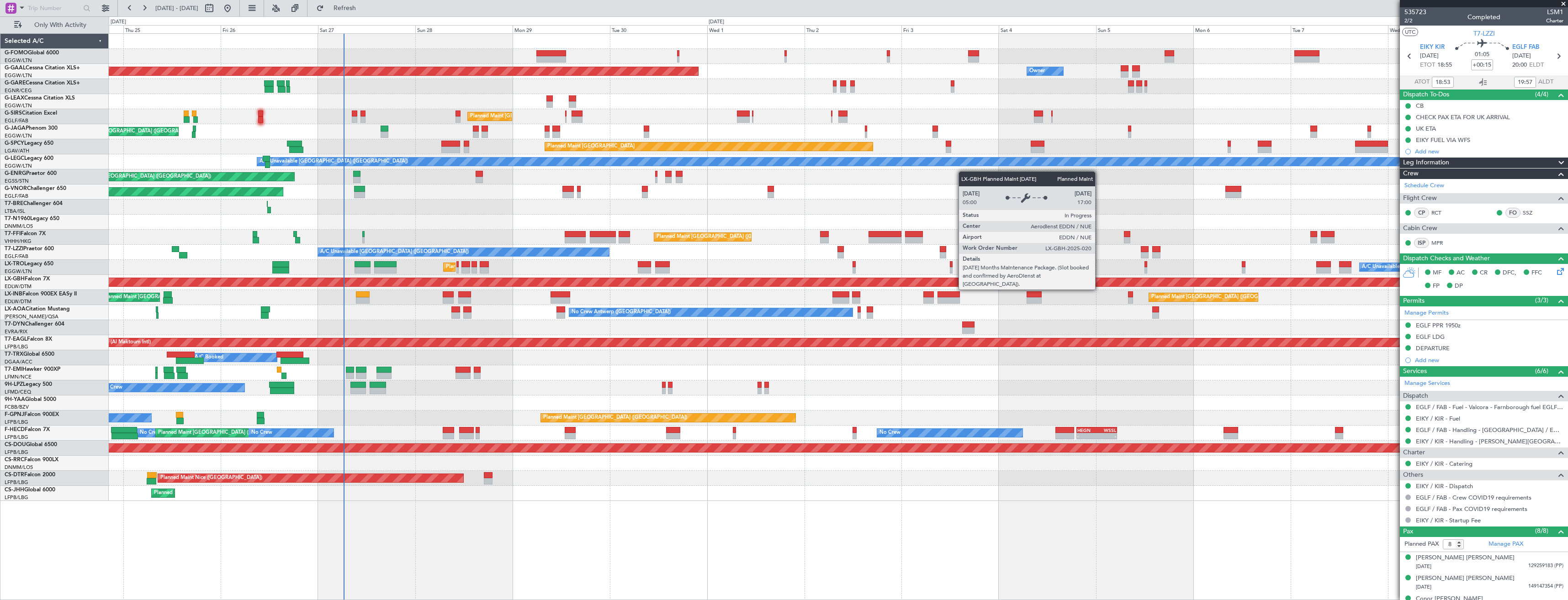
click at [991, 279] on div "Planned Maint London (Luton) Planned Maint Dusseldorf Owner Owner Planned Maint…" at bounding box center [838, 268] width 1459 height 467
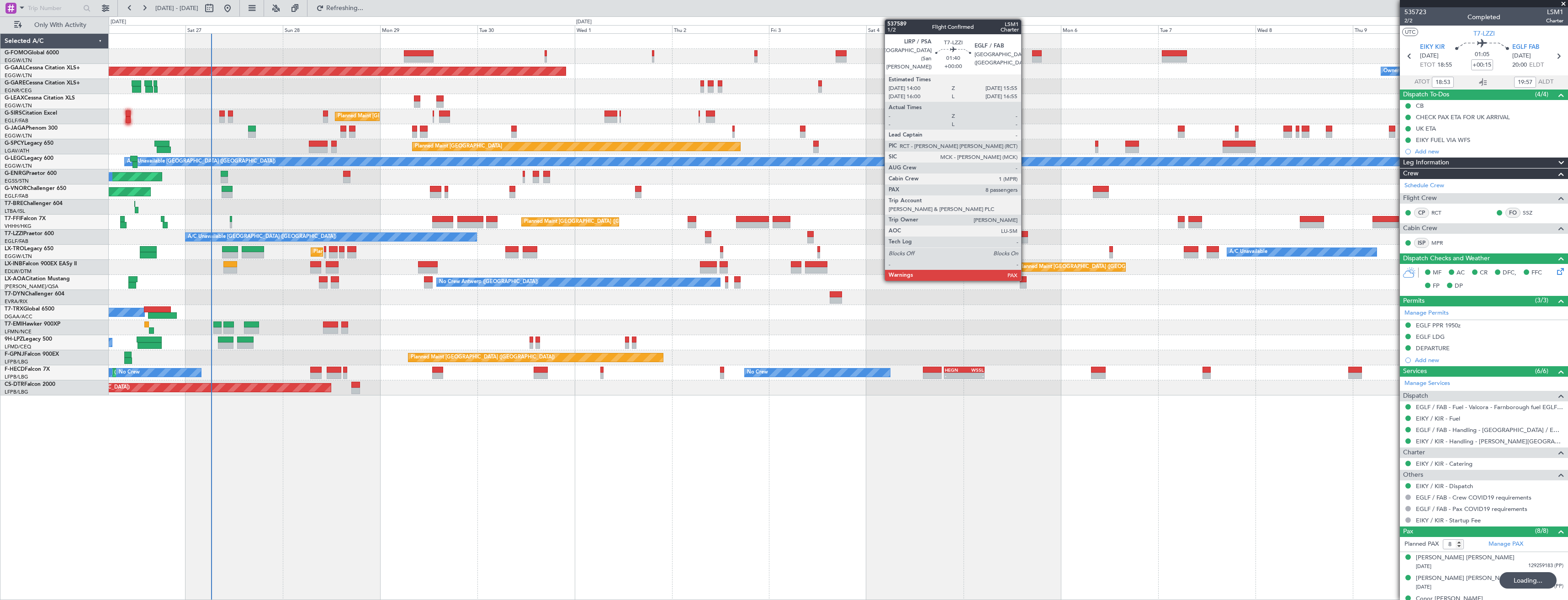
click at [1025, 235] on div at bounding box center [1024, 234] width 9 height 7
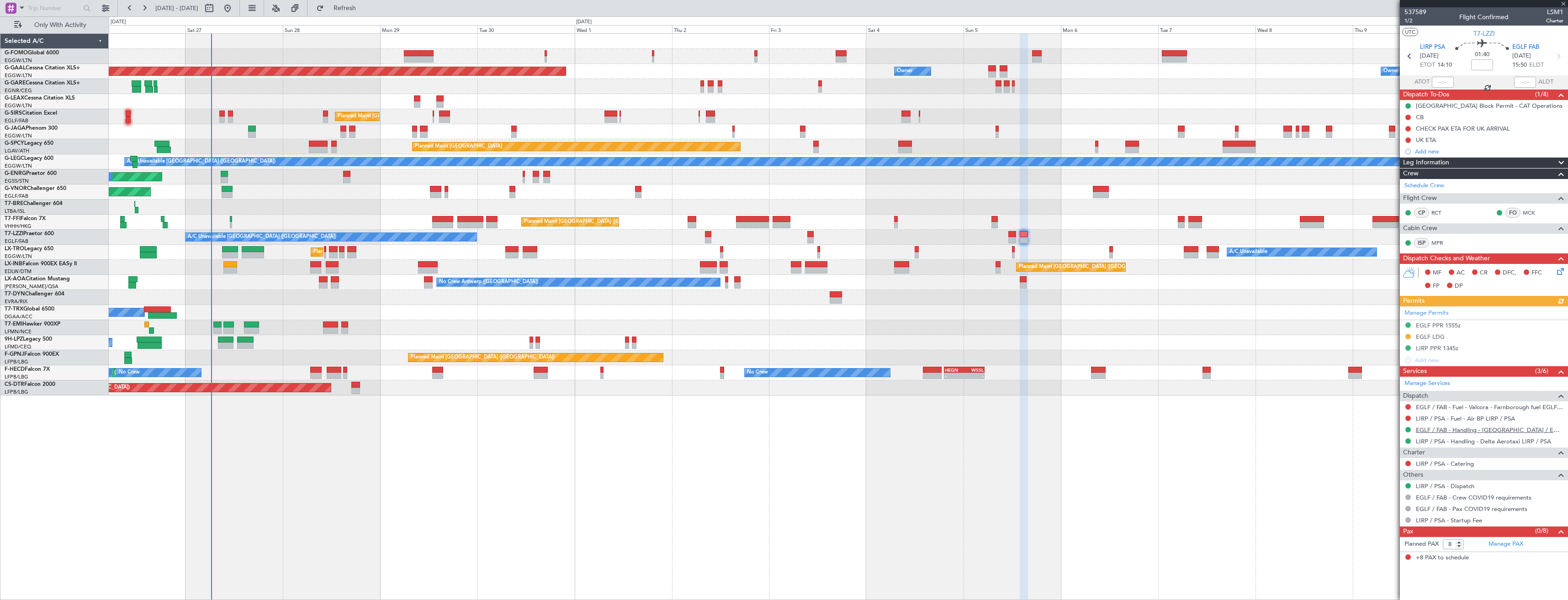
click at [1427, 433] on link "EGLF / FAB - Handling - [GEOGRAPHIC_DATA] / EGLF / FAB" at bounding box center [1489, 430] width 147 height 8
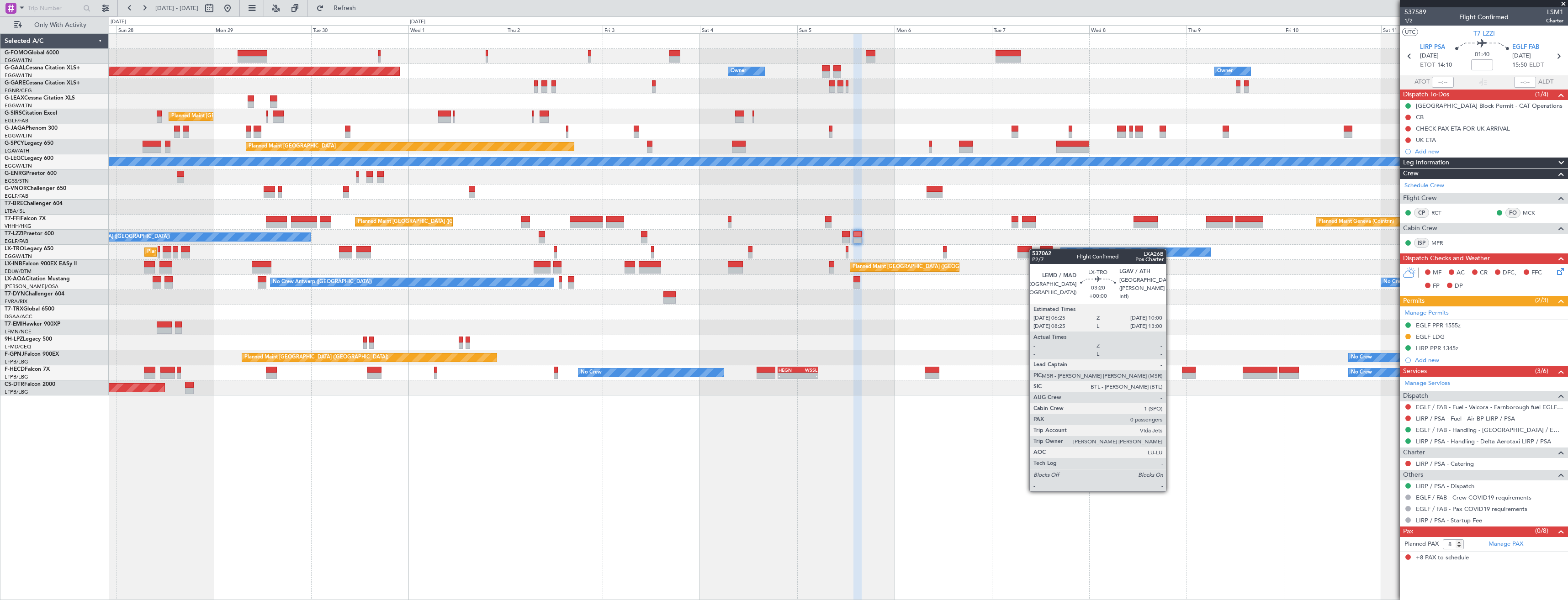
click at [1032, 249] on div "Planned Maint London (Luton) Planned Maint Dusseldorf Owner Owner Owner Owner O…" at bounding box center [838, 215] width 1459 height 361
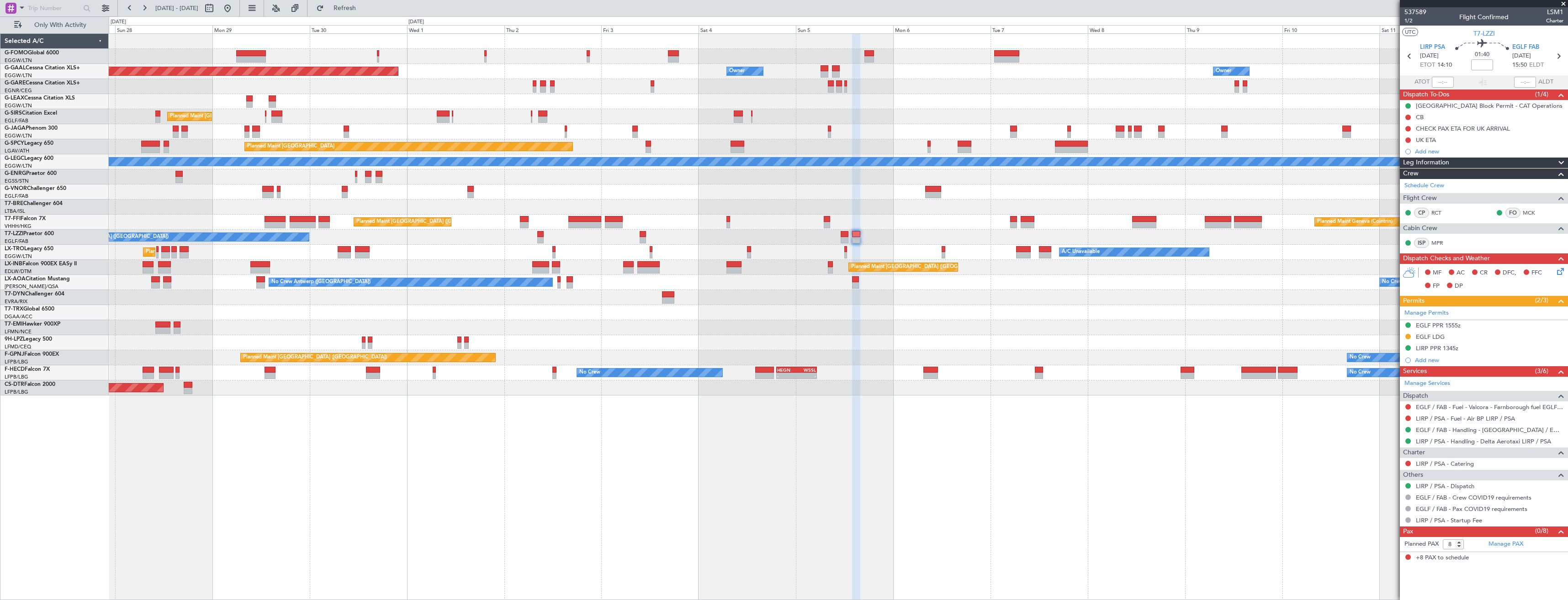
click at [987, 242] on div "A/C Unavailable [GEOGRAPHIC_DATA] ([GEOGRAPHIC_DATA])" at bounding box center [838, 237] width 1459 height 15
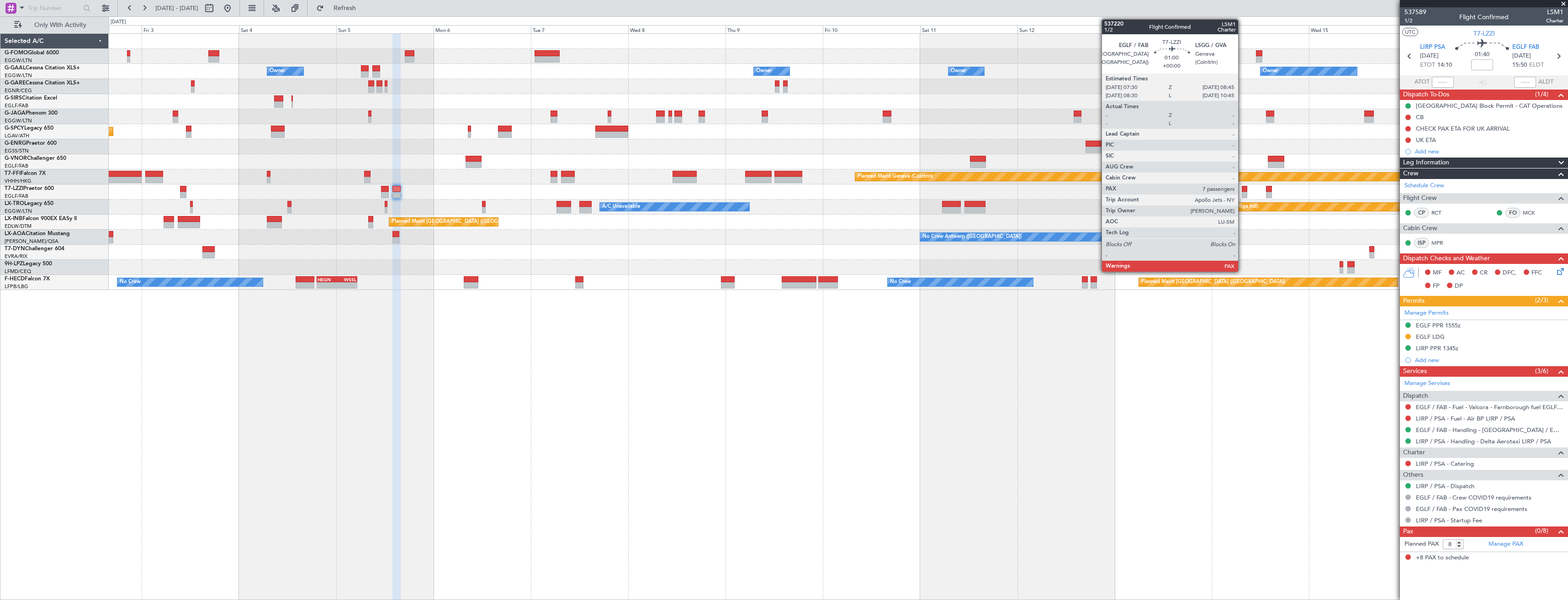
click at [1242, 186] on div at bounding box center [1244, 189] width 5 height 7
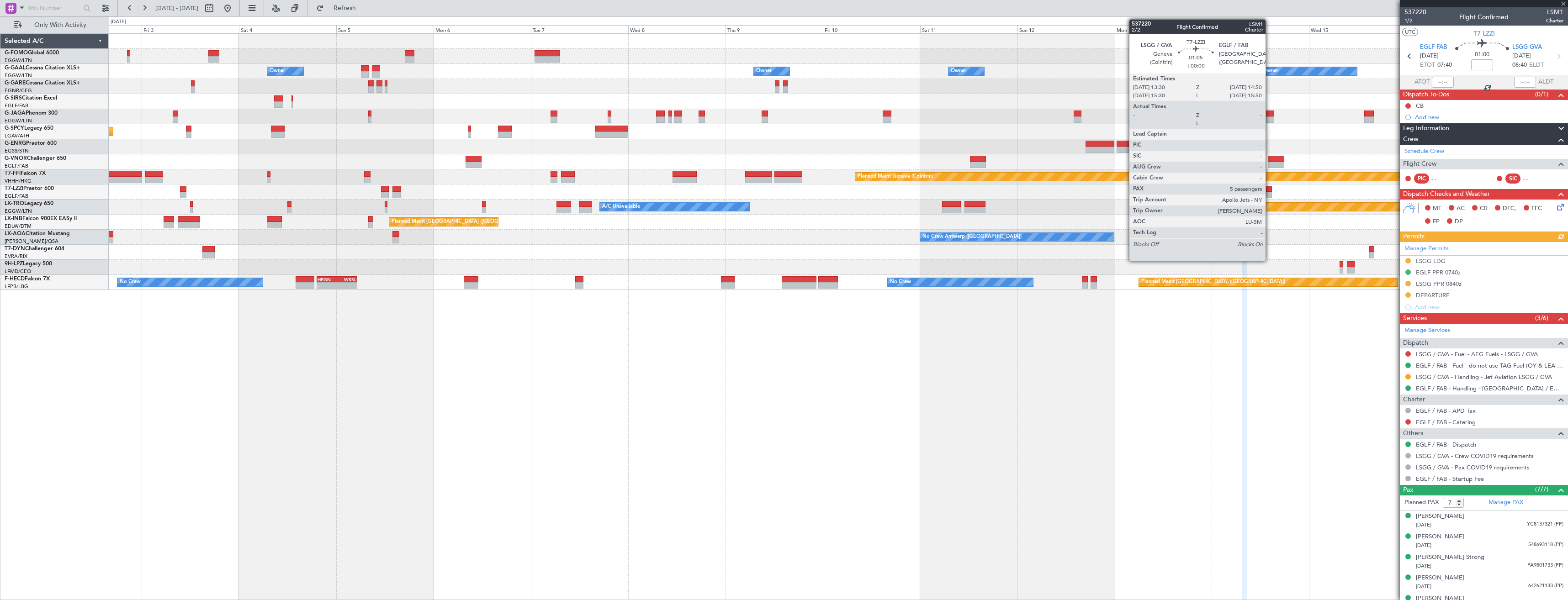
click at [1270, 187] on div at bounding box center [1269, 189] width 5 height 7
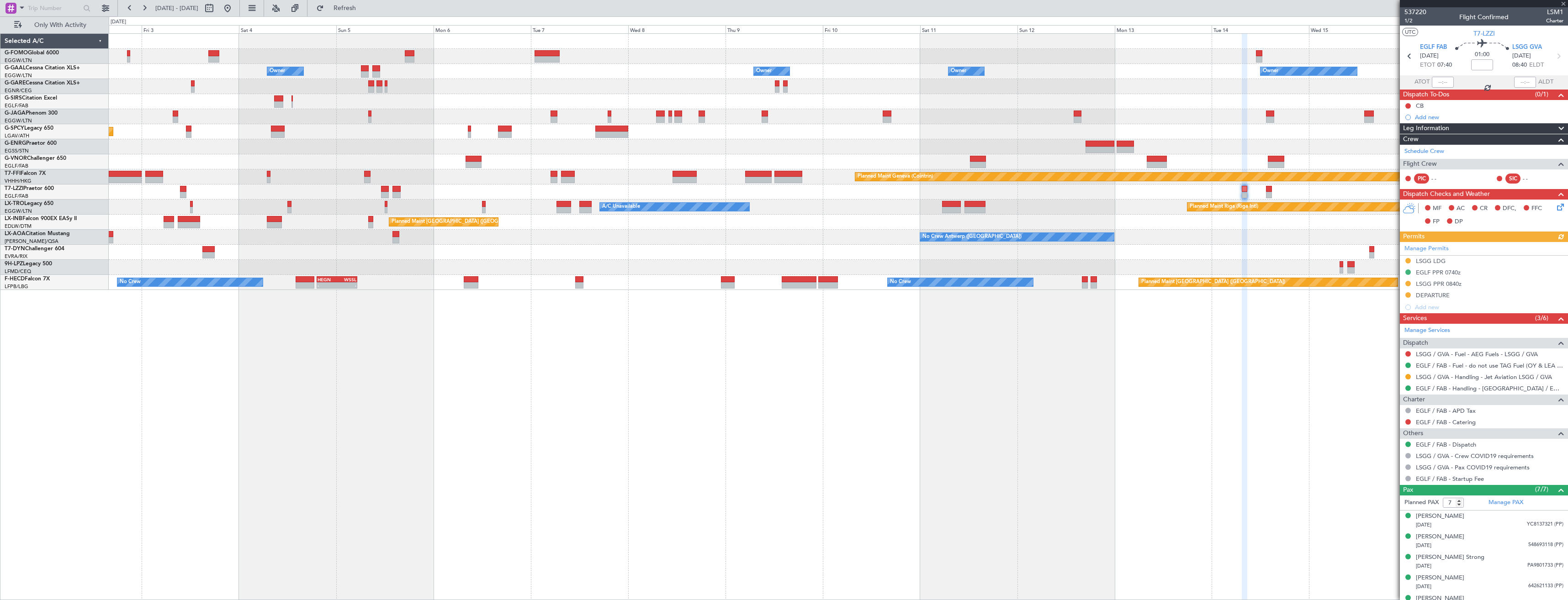
type input "5"
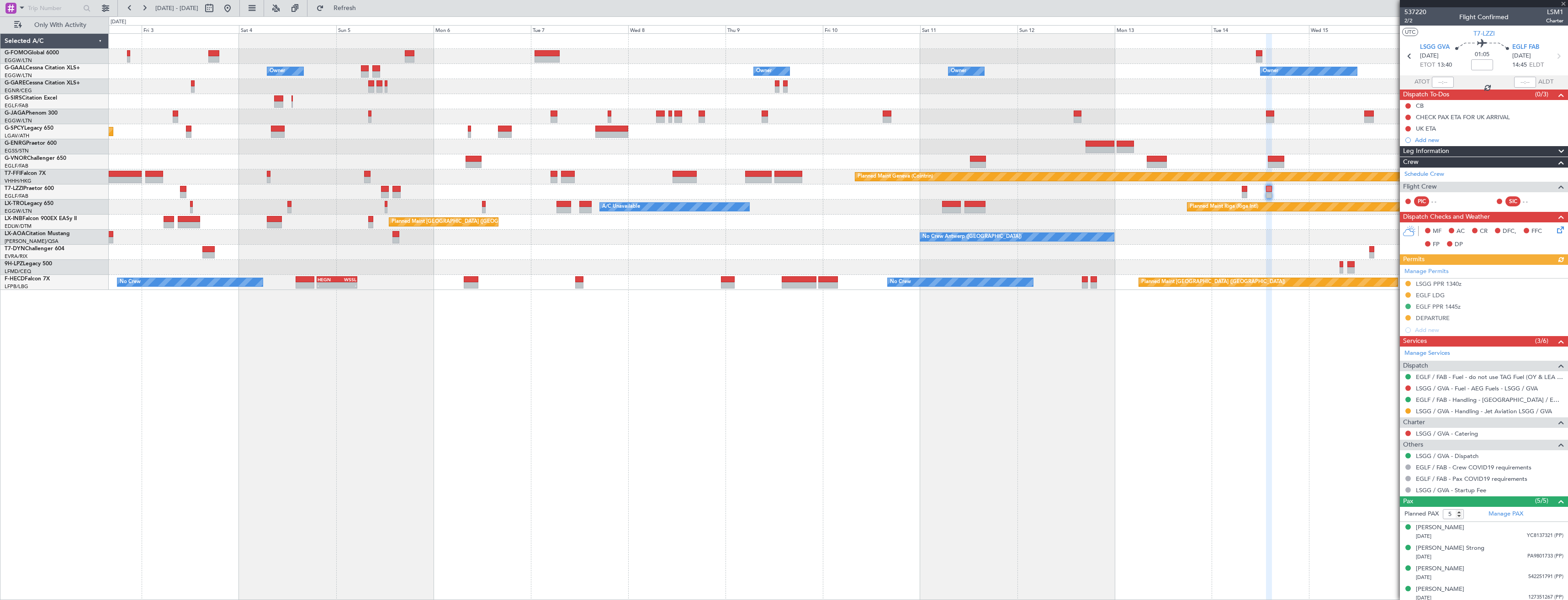
click at [1195, 327] on div "Owner Owner No Crew Owner Owner Owner Owner Planned Maint Dusseldorf Planned Ma…" at bounding box center [838, 316] width 1459 height 567
click at [962, 170] on div "Owner Owner Owner Owner Owner No Crew Owner Planned Maint Dusseldorf Planned Ma…" at bounding box center [838, 162] width 1459 height 256
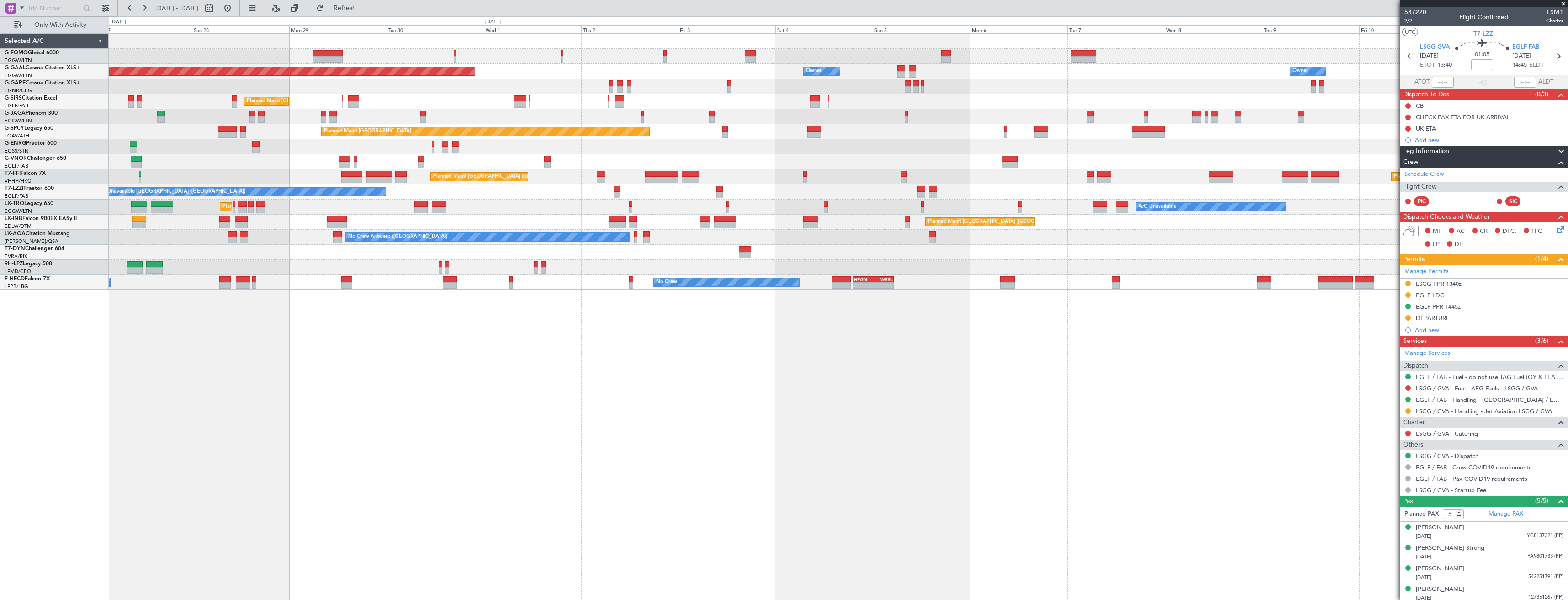
click at [618, 170] on div "Planned Maint London (Luton) Owner Owner Planned Maint Dusseldorf Owner Owner P…" at bounding box center [838, 162] width 1459 height 256
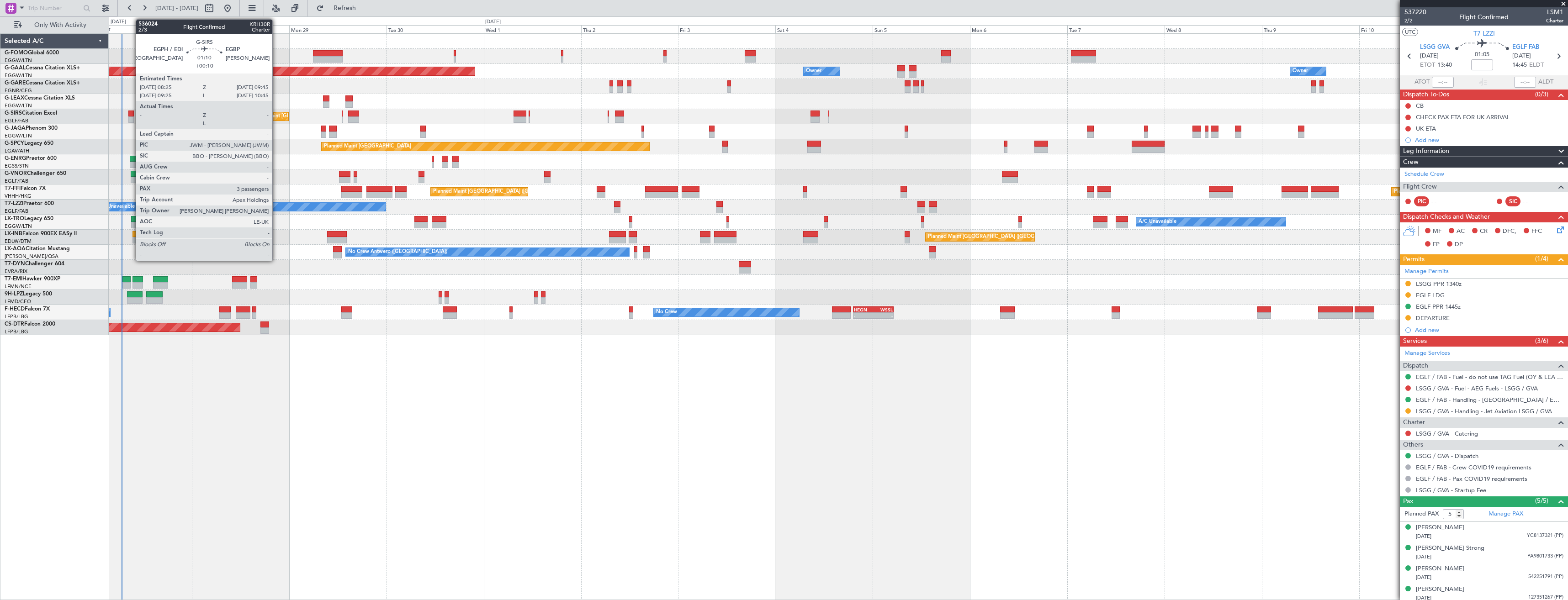
click at [131, 117] on div at bounding box center [131, 119] width 5 height 7
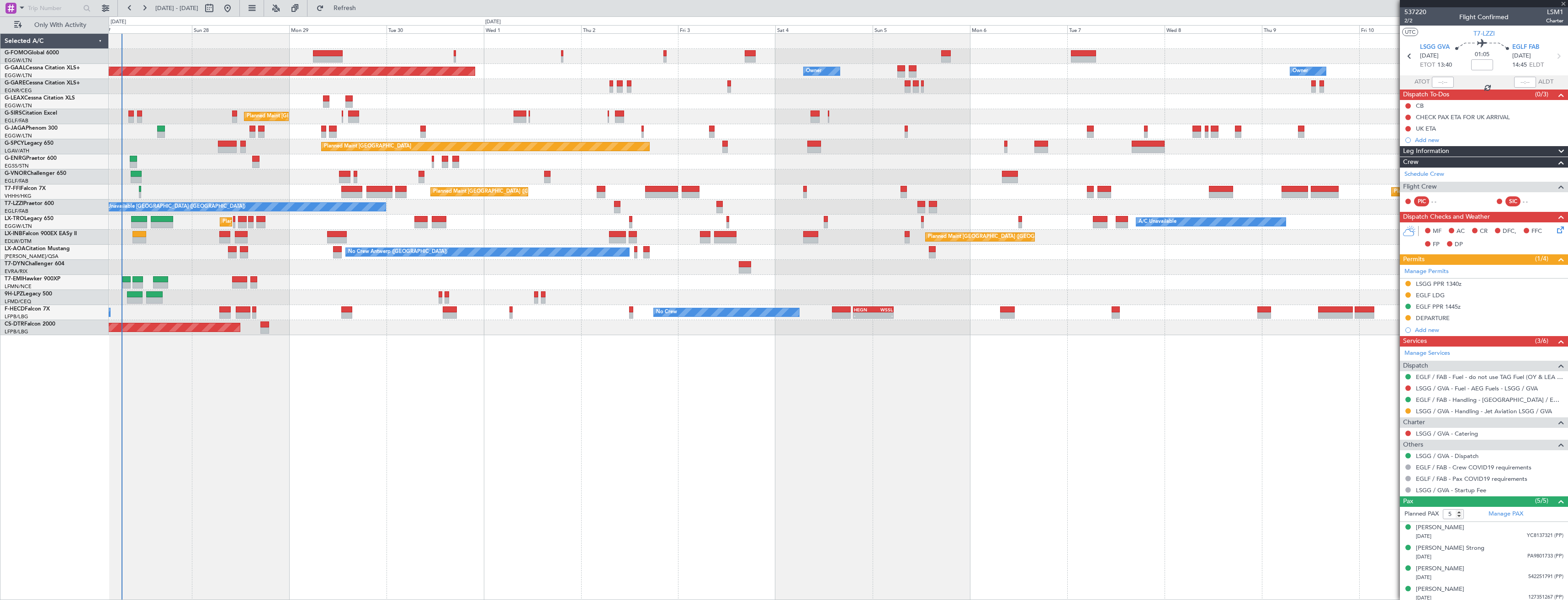
type input "+00:10"
type input "3"
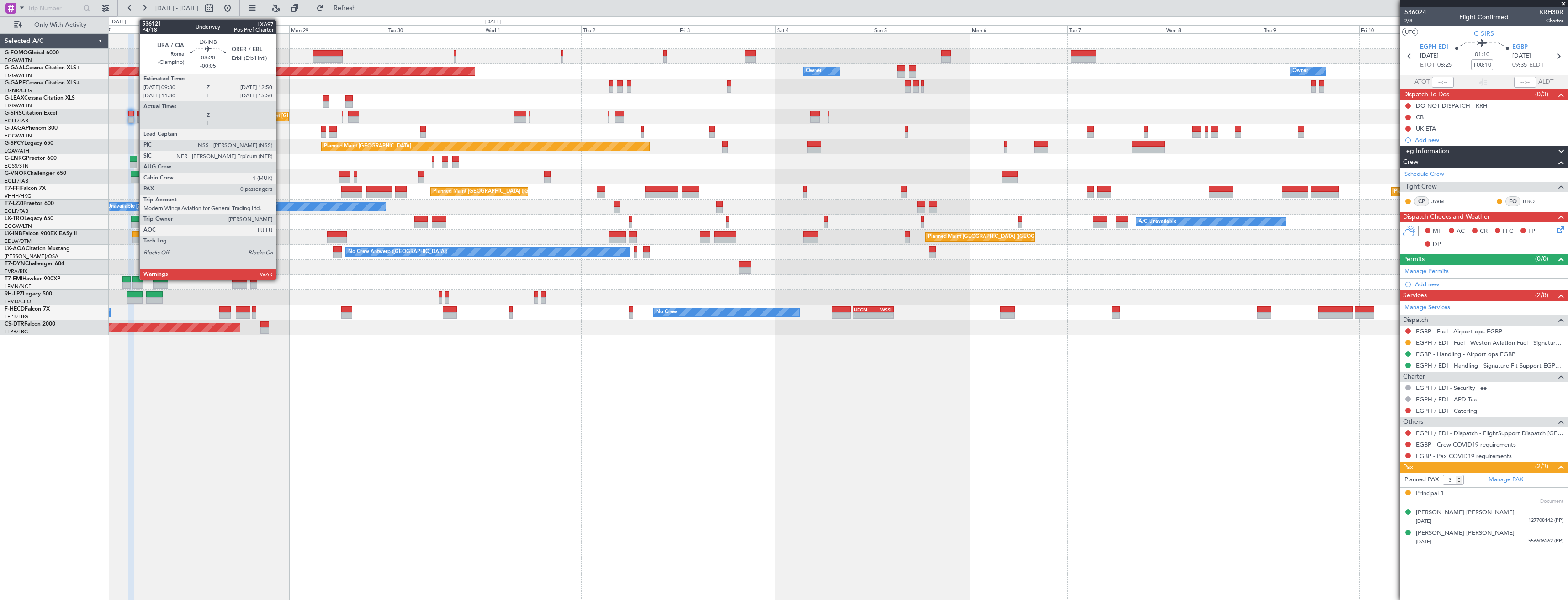
click at [135, 237] on div at bounding box center [139, 240] width 14 height 7
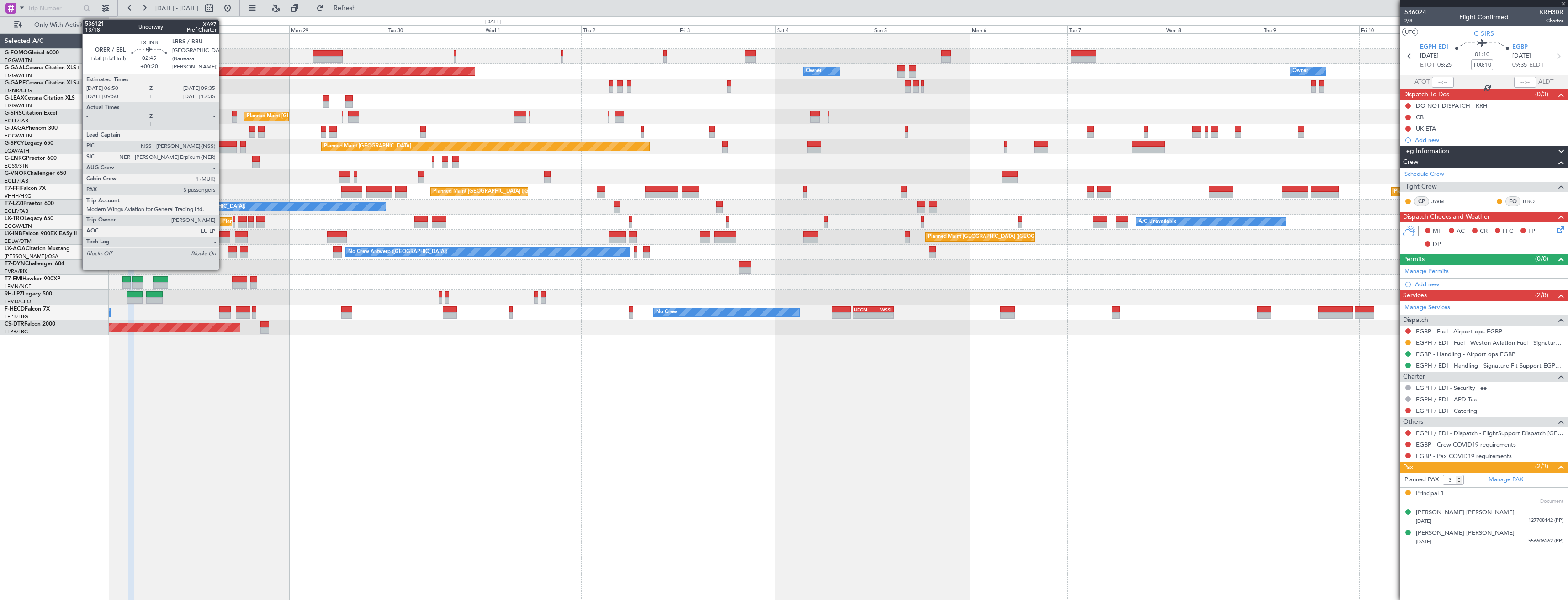
type input "-00:05"
type input "0"
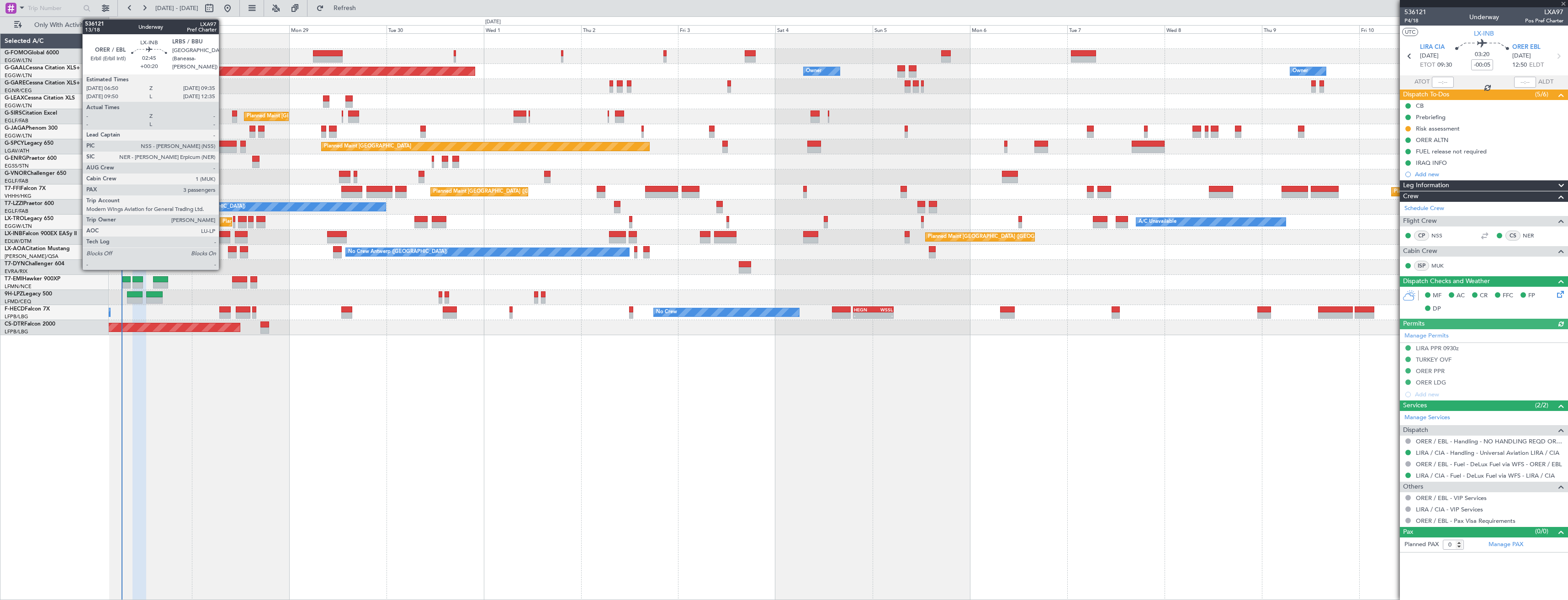
click at [223, 239] on div at bounding box center [225, 240] width 12 height 7
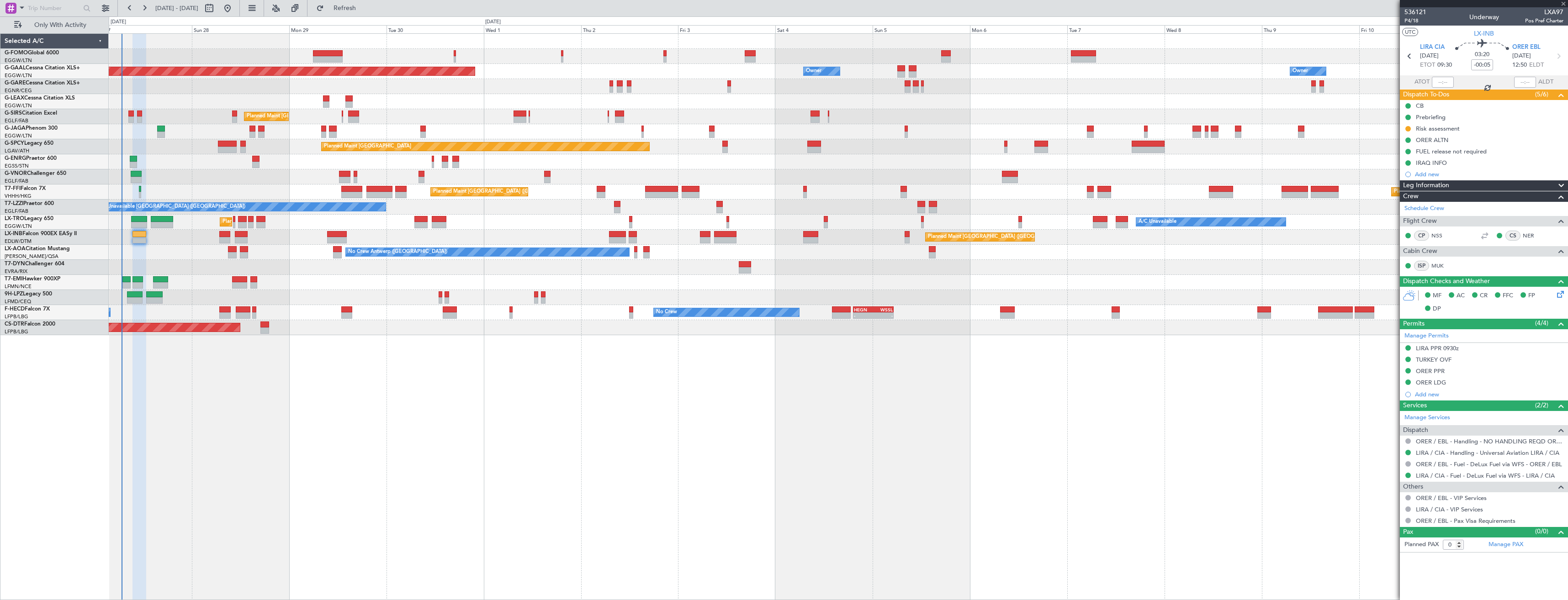
type input "+00:20"
type input "3"
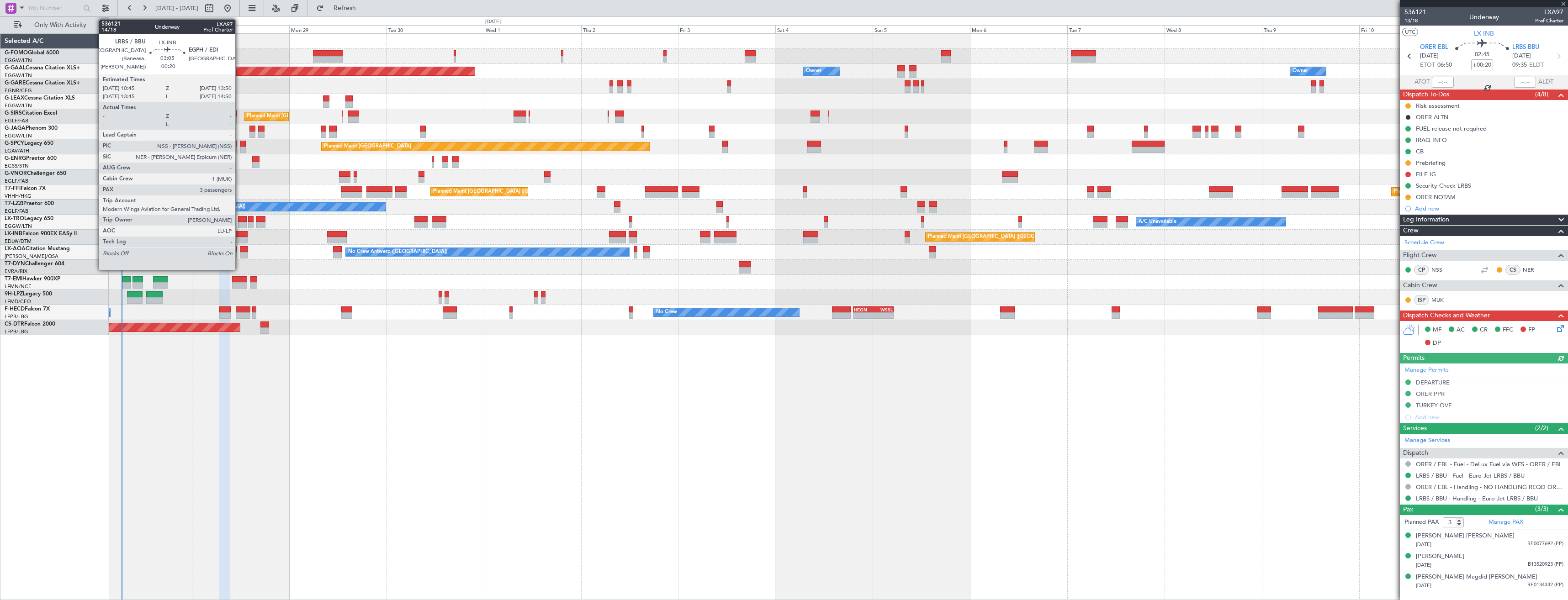
click at [239, 241] on div at bounding box center [241, 240] width 13 height 7
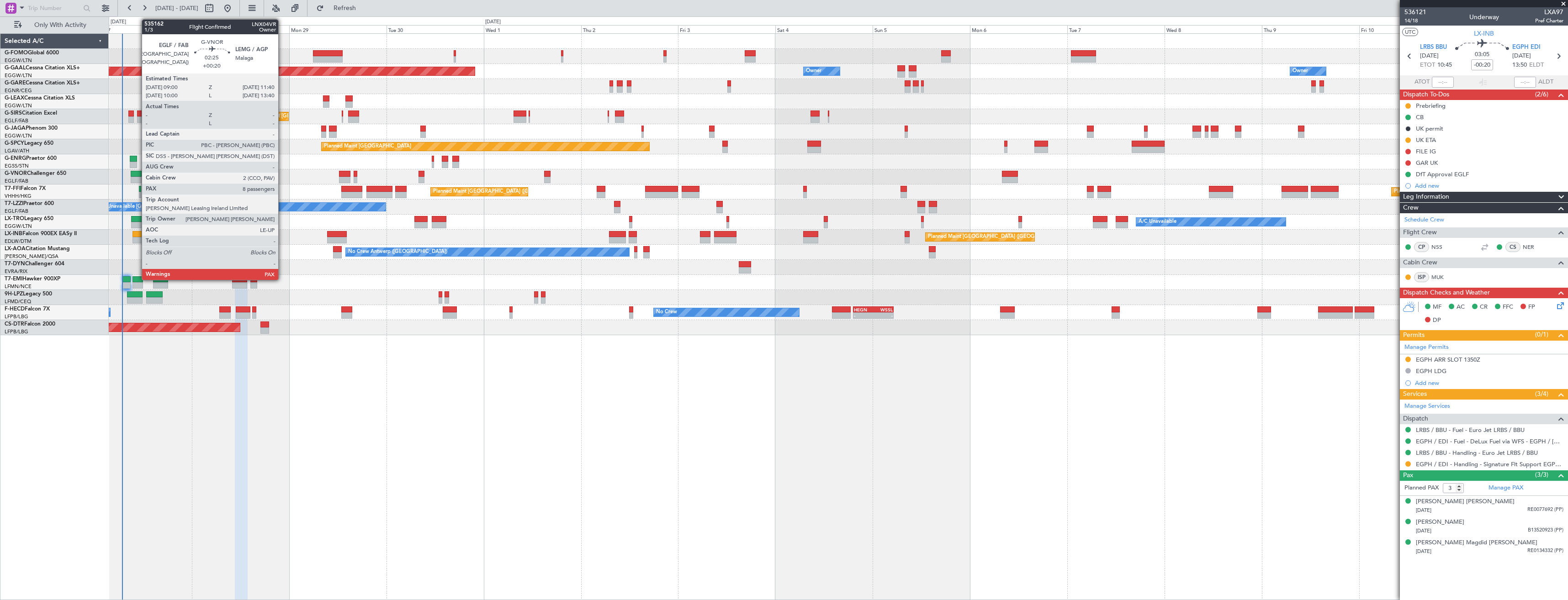
click at [137, 175] on div at bounding box center [136, 174] width 11 height 7
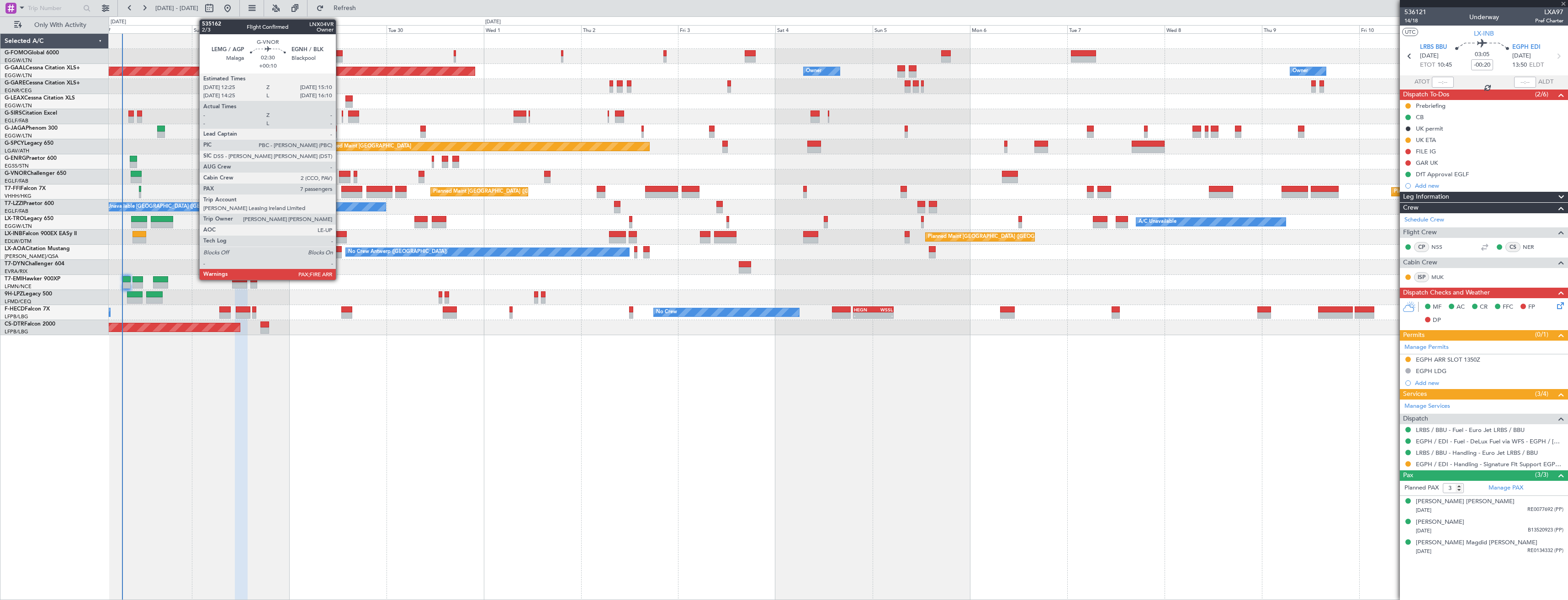
type input "+00:20"
type input "8"
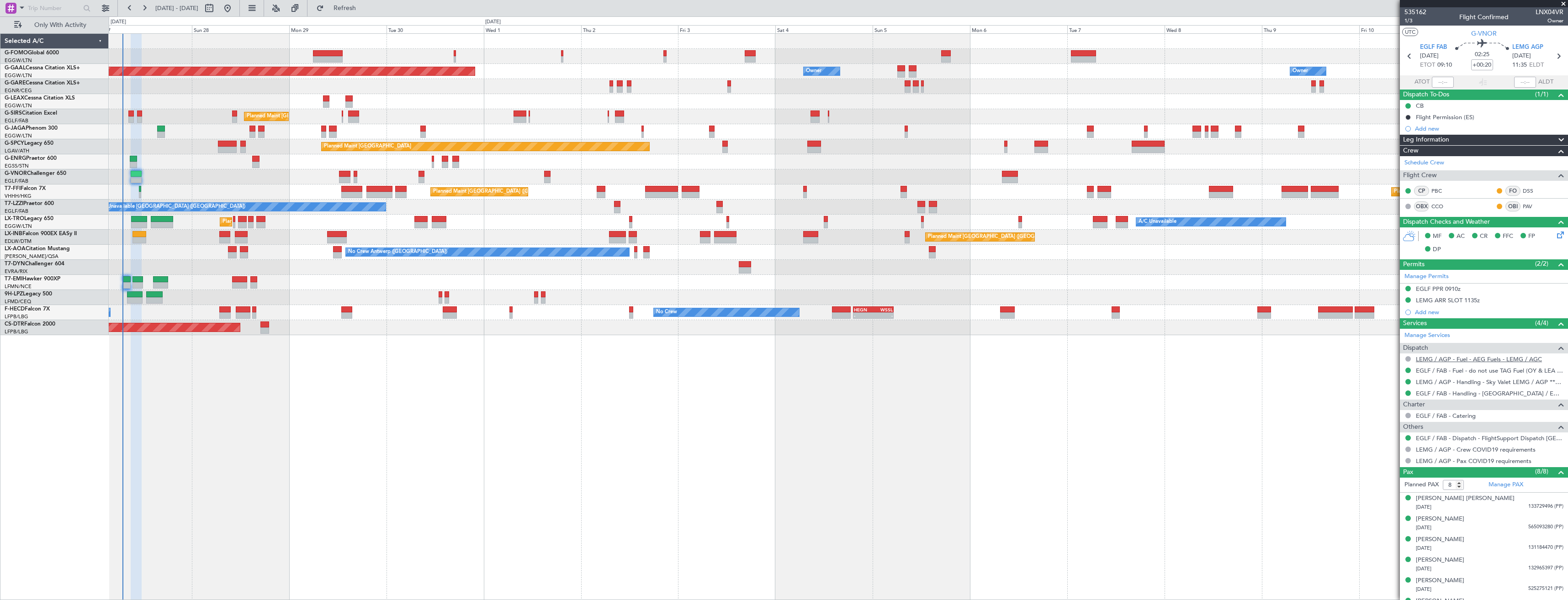
click at [1454, 360] on link "LEMG / AGP - Fuel - AEG Fuels - LEMG / AGC" at bounding box center [1479, 359] width 126 height 8
click at [1410, 13] on span "535162" at bounding box center [1415, 12] width 22 height 10
click at [1409, 23] on span "1/3" at bounding box center [1415, 21] width 22 height 8
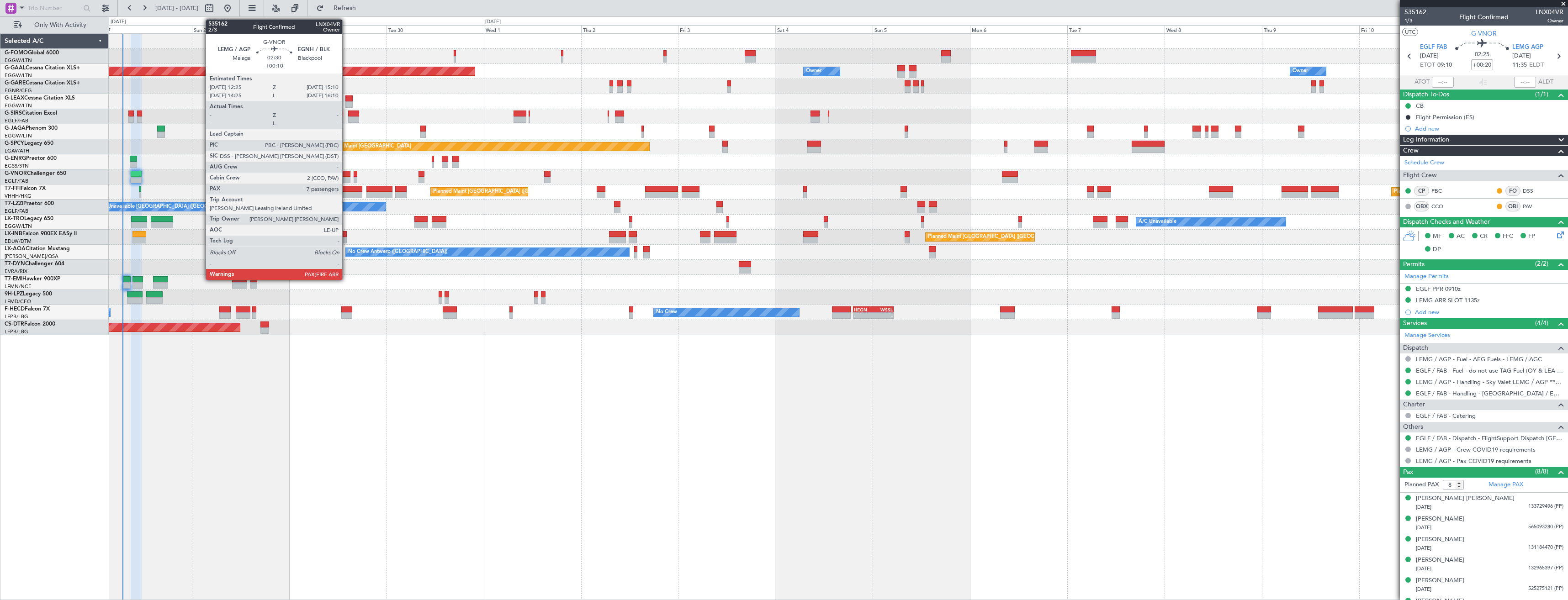
click at [346, 177] on div at bounding box center [345, 180] width 12 height 7
type input "+00:10"
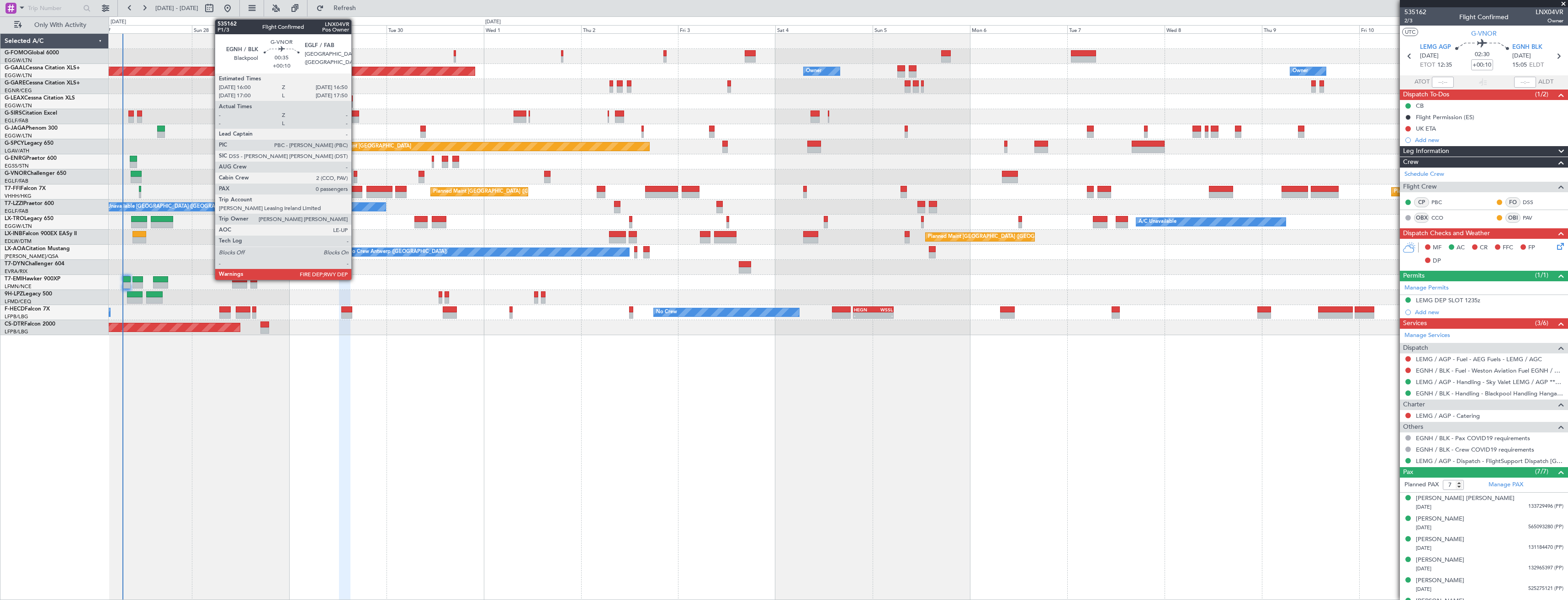
click at [355, 176] on div at bounding box center [355, 174] width 4 height 7
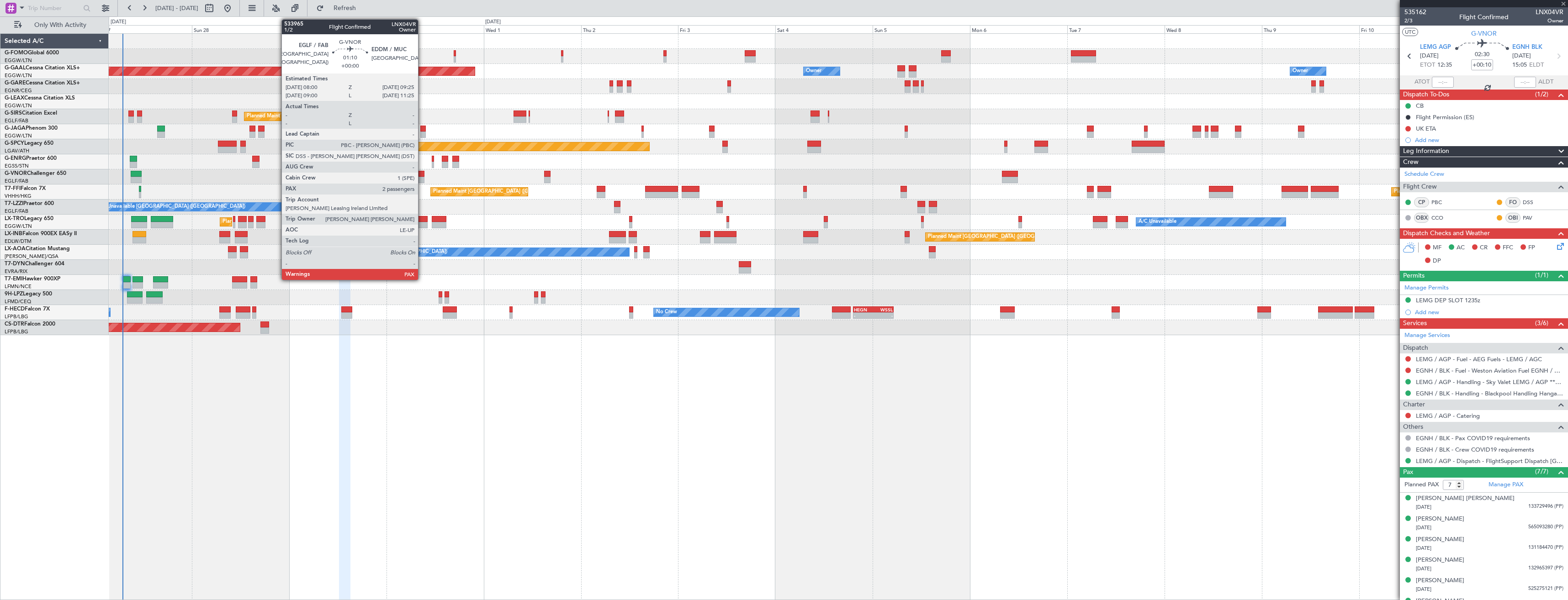
type input "0"
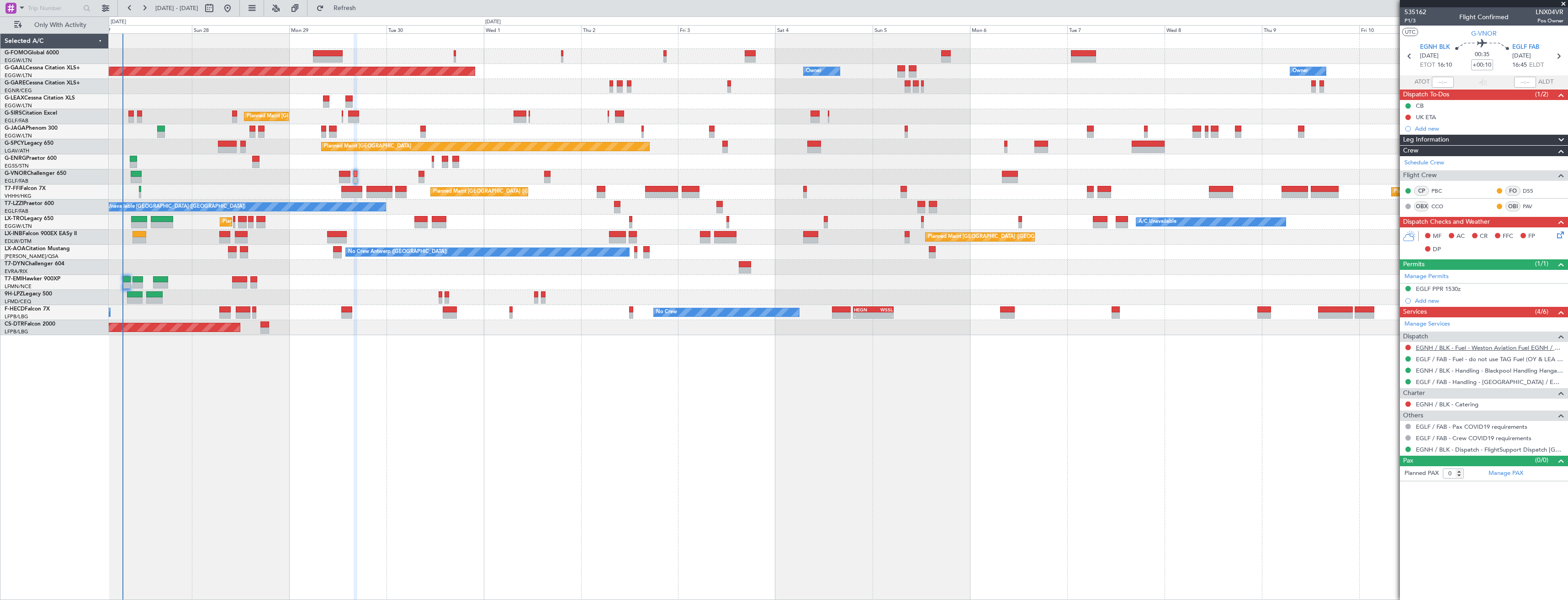
click at [1479, 349] on link "EGNH / BLK - Fuel - Weston Aviation Fuel EGNH / BLK" at bounding box center [1489, 347] width 147 height 8
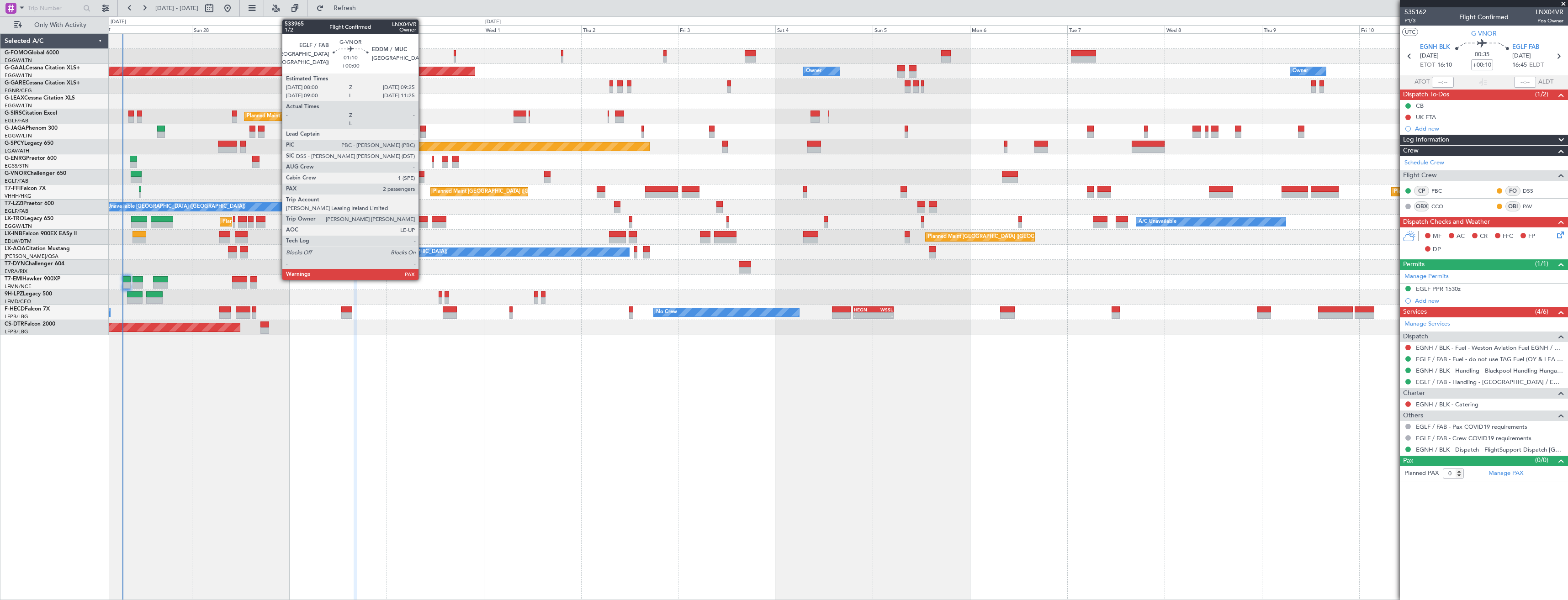
click at [422, 175] on div at bounding box center [422, 174] width 6 height 7
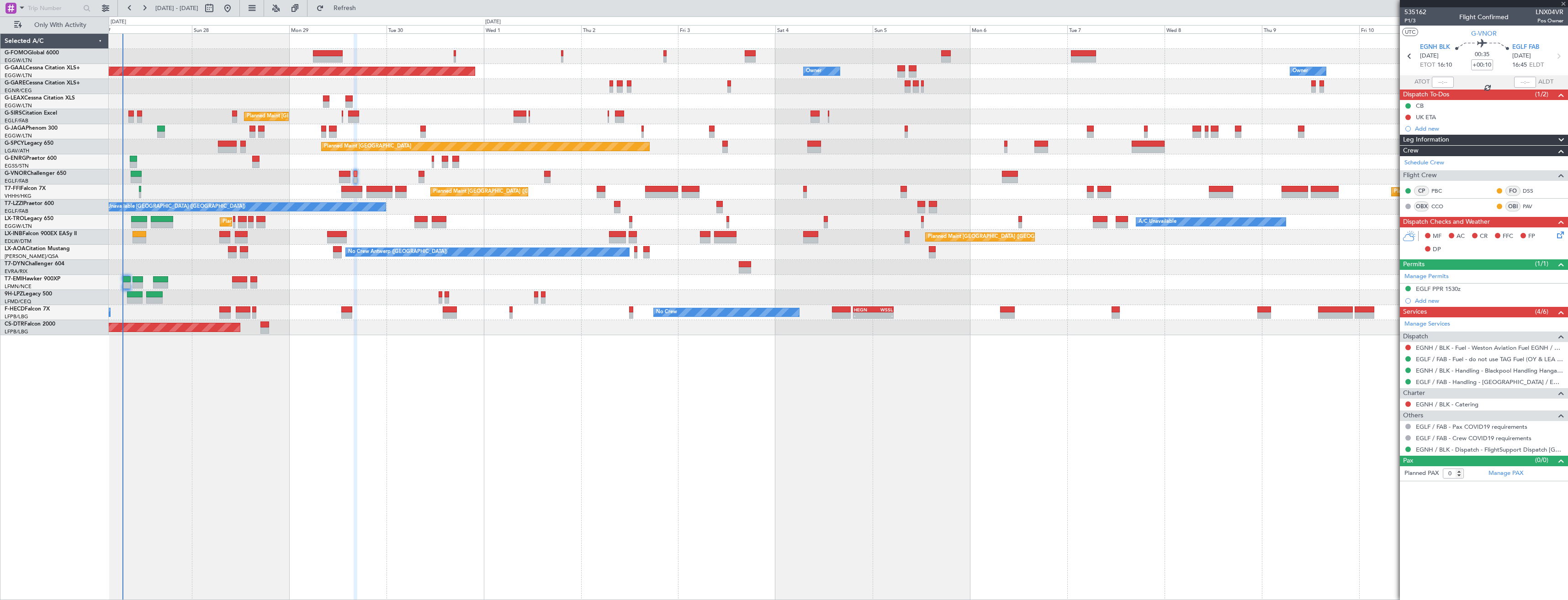
type input "10"
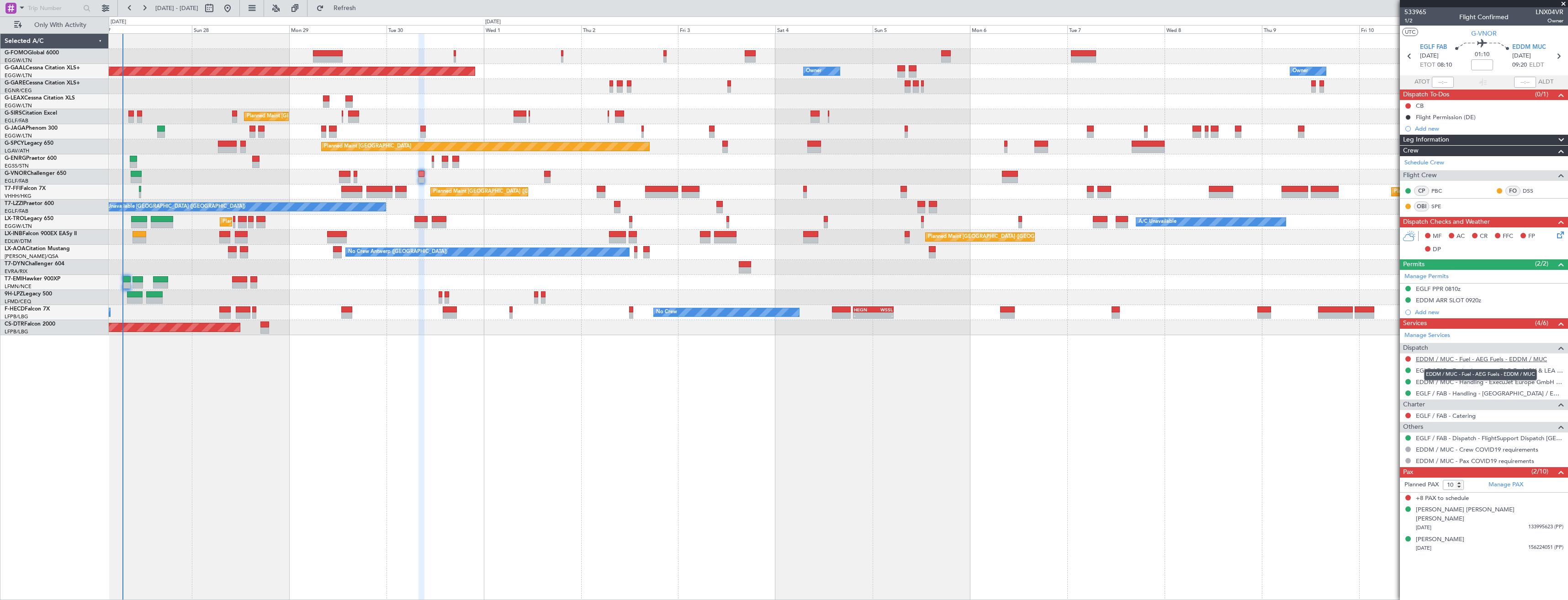
click at [1457, 358] on link "EDDM / MUC - Fuel - AEG Fuels - EDDM / MUC" at bounding box center [1481, 359] width 131 height 8
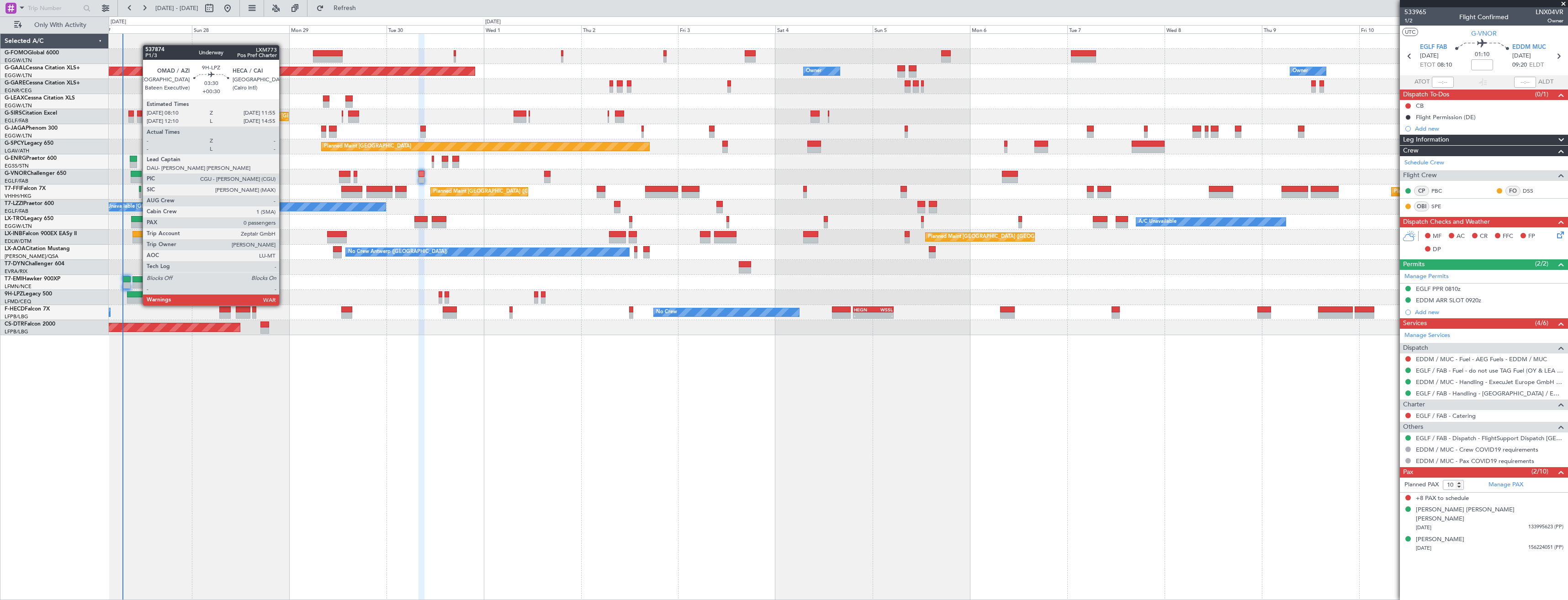
click at [138, 298] on div at bounding box center [135, 301] width 16 height 7
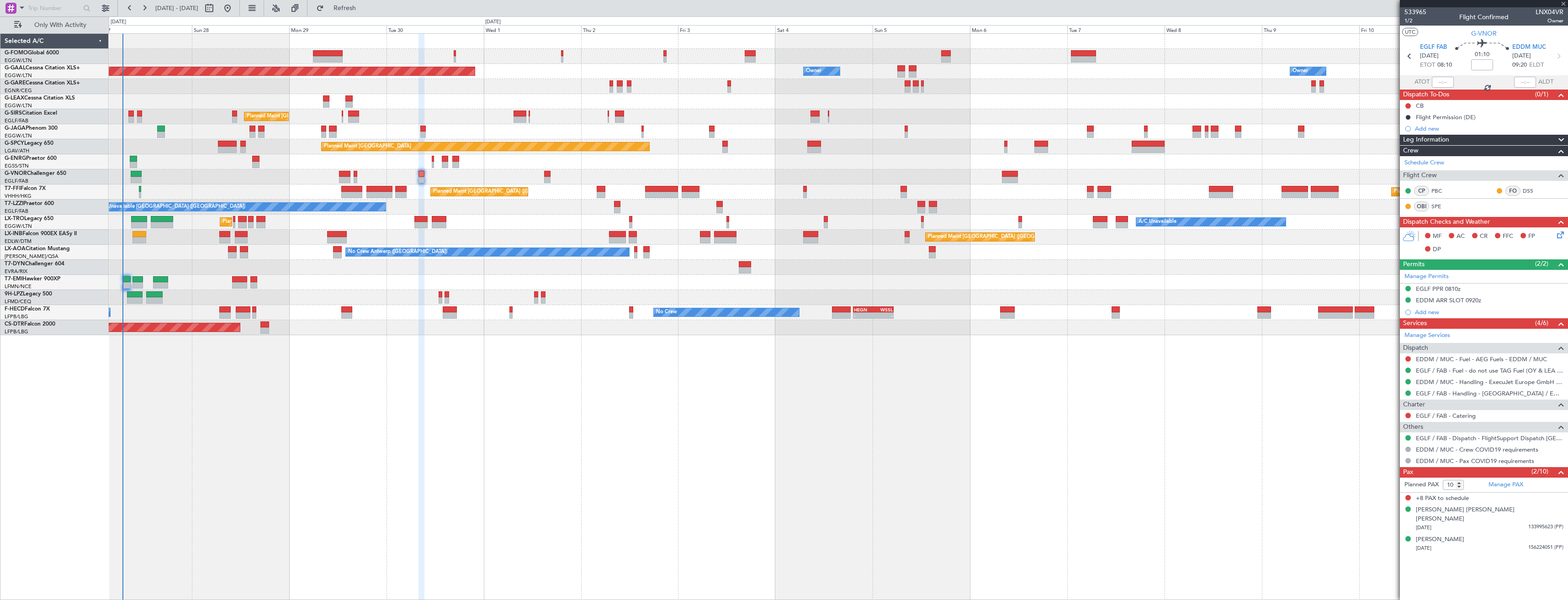
type input "+00:30"
type input "0"
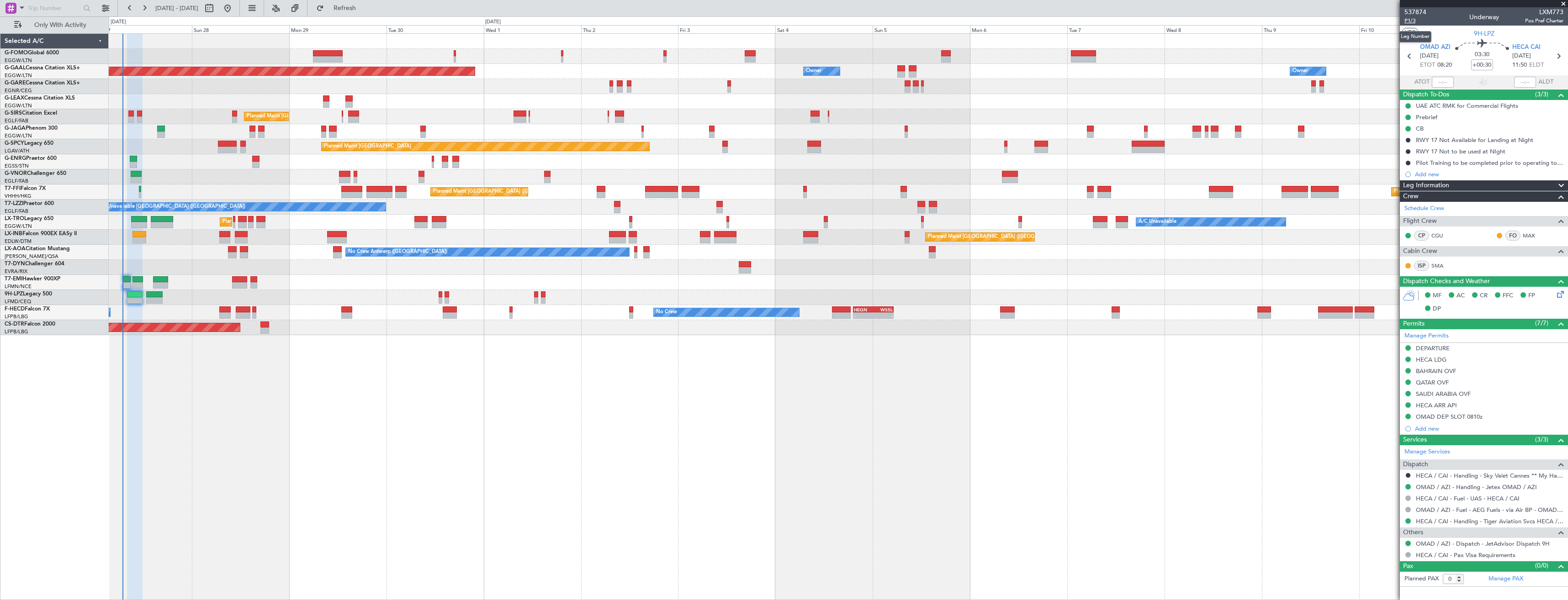
click at [1410, 21] on span "P1/3" at bounding box center [1415, 21] width 22 height 8
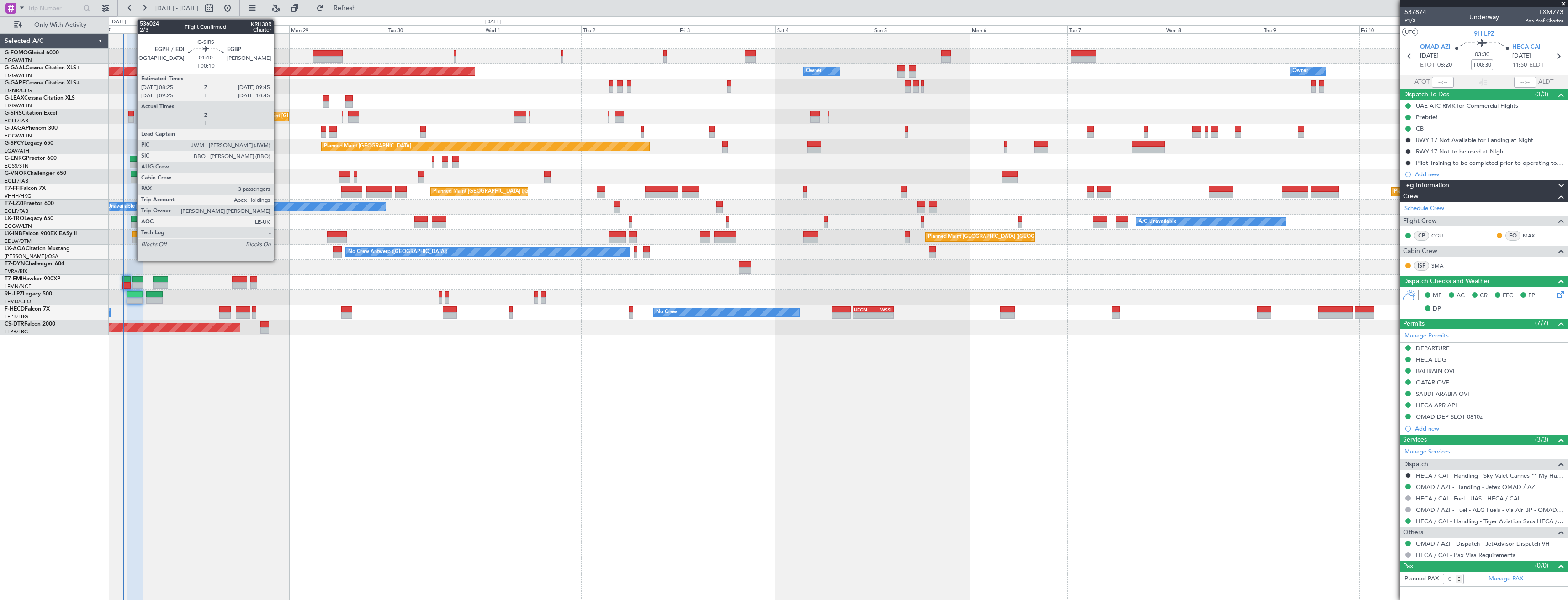
click at [133, 117] on div at bounding box center [131, 119] width 5 height 7
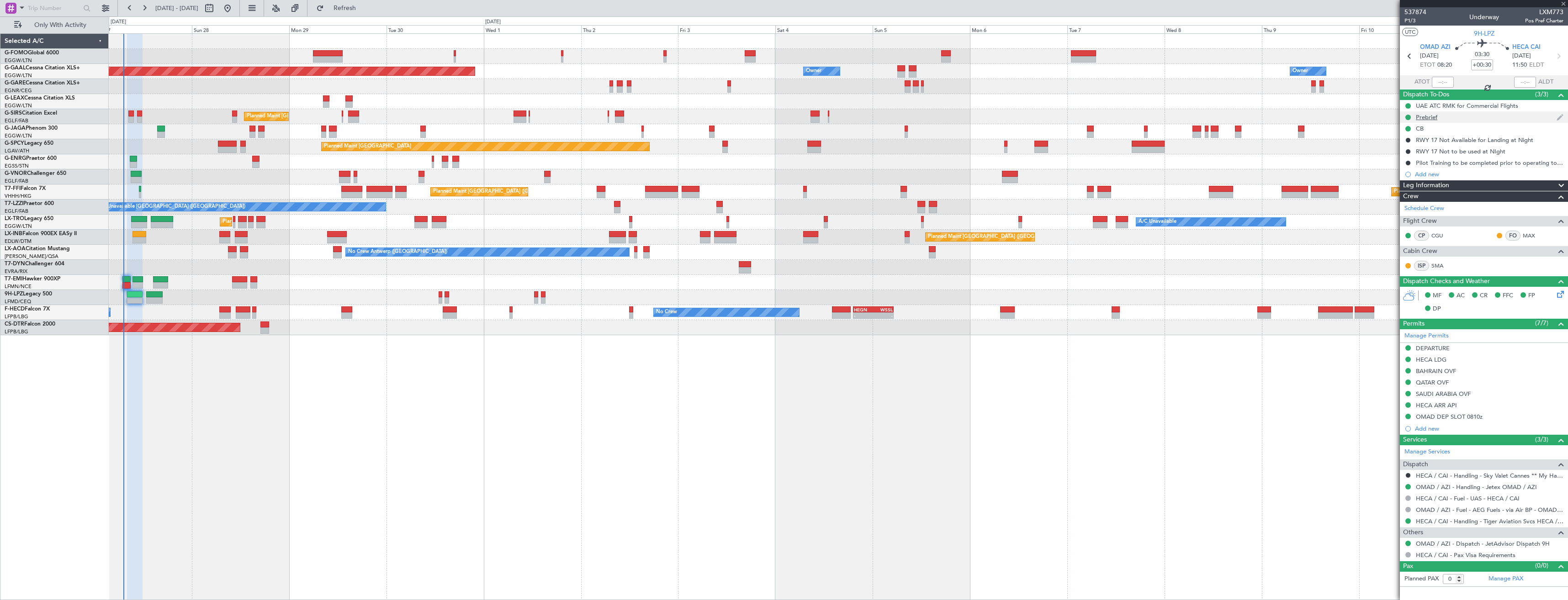
type input "+00:10"
type input "3"
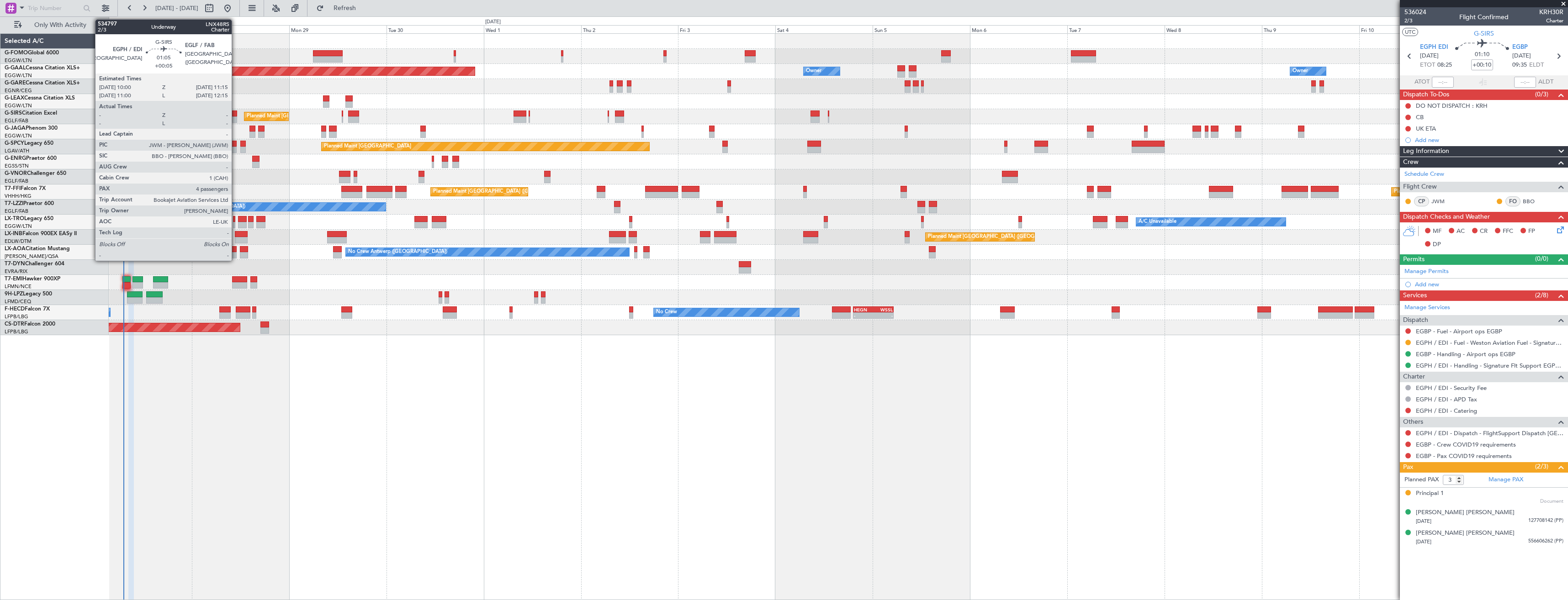
click at [236, 111] on div at bounding box center [234, 114] width 5 height 7
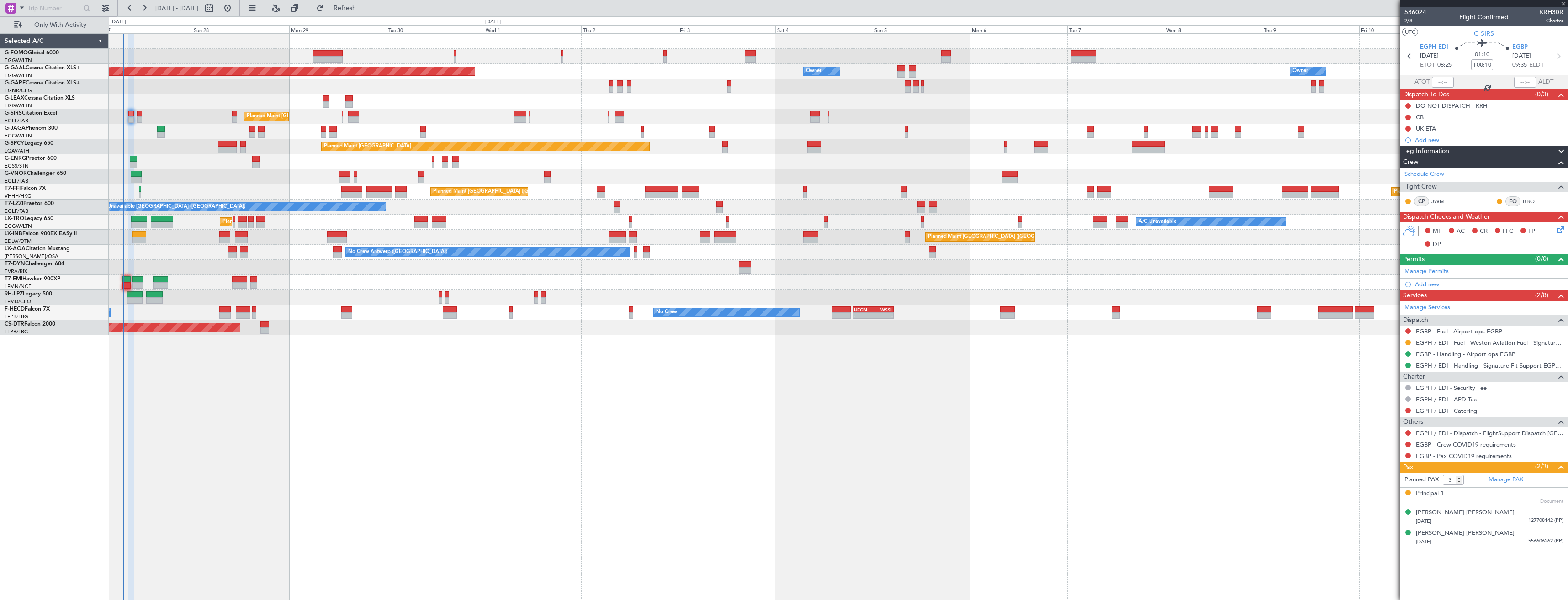
type input "+00:05"
type input "4"
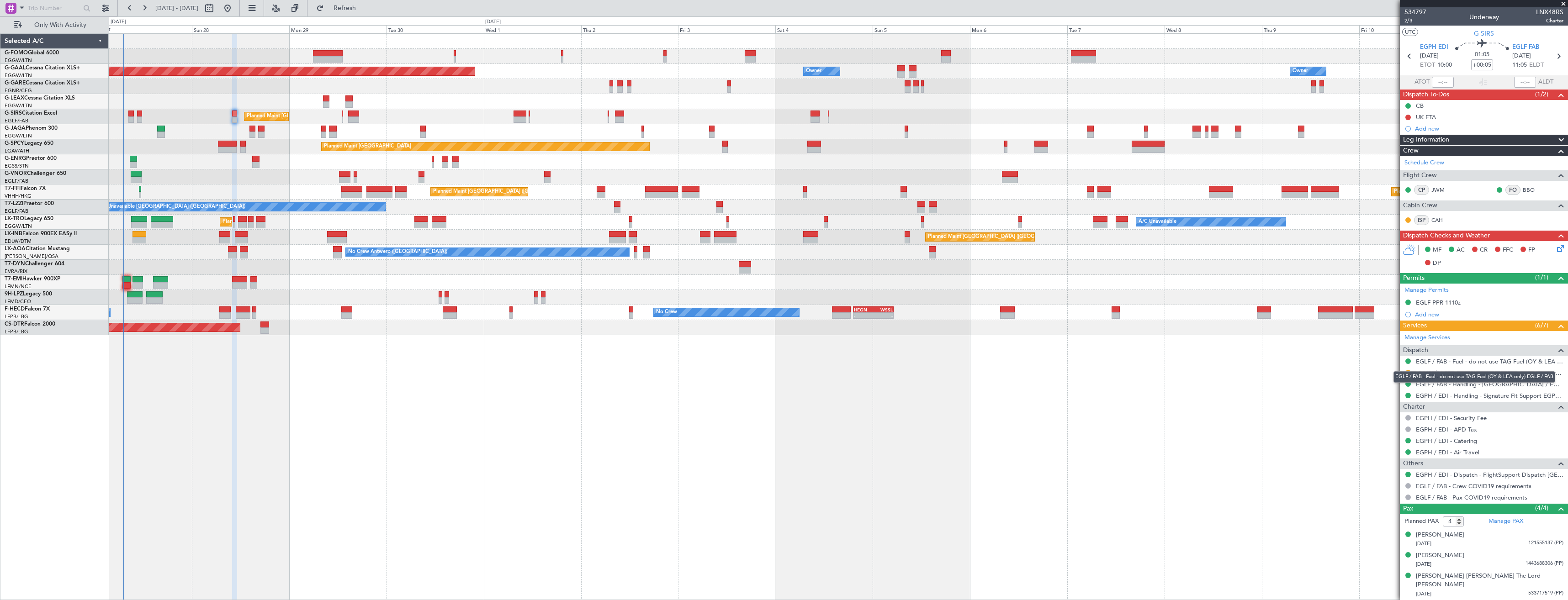
click at [1409, 373] on div "EGLF / FAB - Fuel - do not use TAG Fuel (OY & LEA only) EGLF / FAB" at bounding box center [1474, 377] width 162 height 12
click at [1406, 372] on button at bounding box center [1408, 372] width 5 height 5
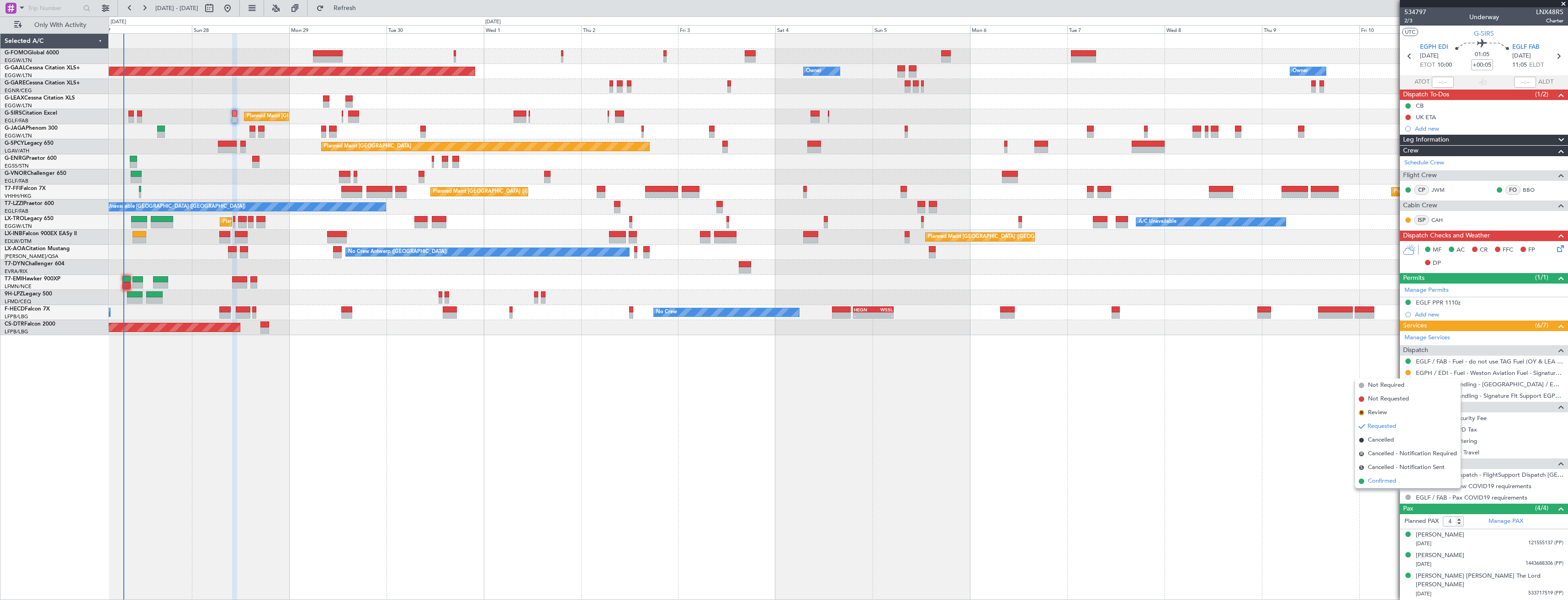
click at [1371, 481] on span "Confirmed" at bounding box center [1382, 481] width 29 height 9
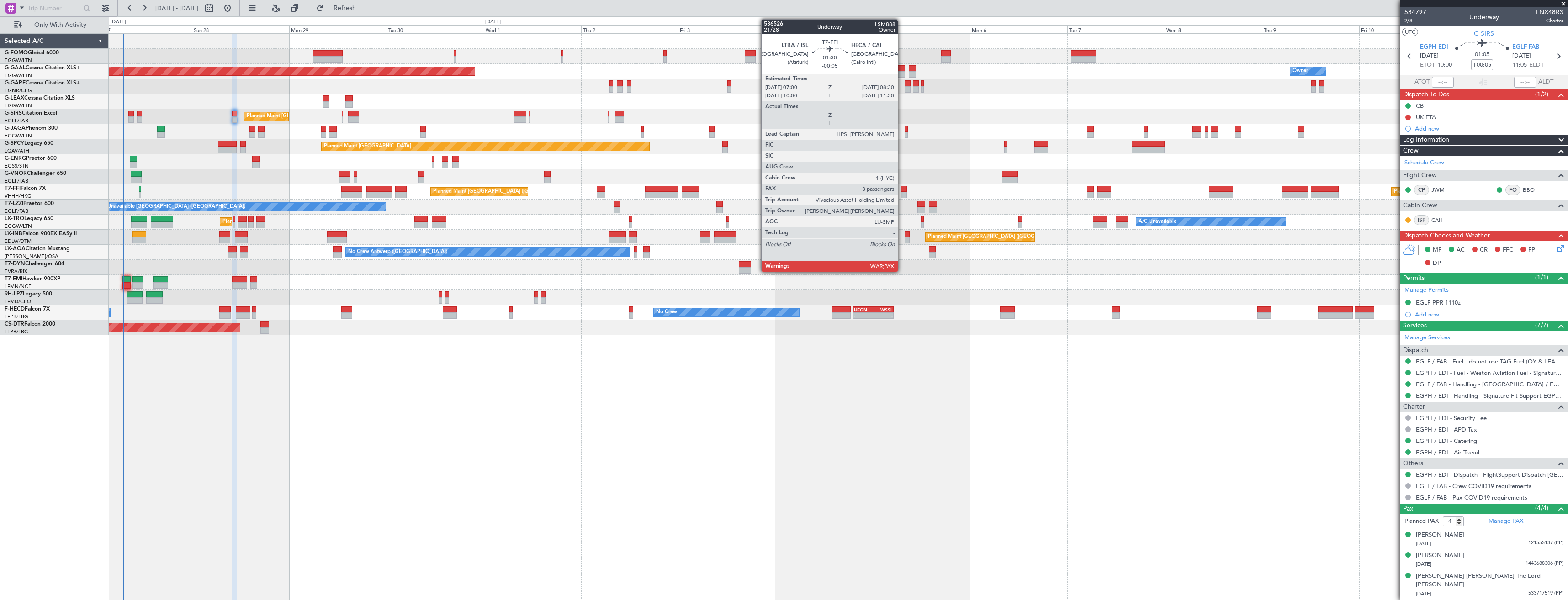
click at [902, 195] on div at bounding box center [903, 195] width 7 height 7
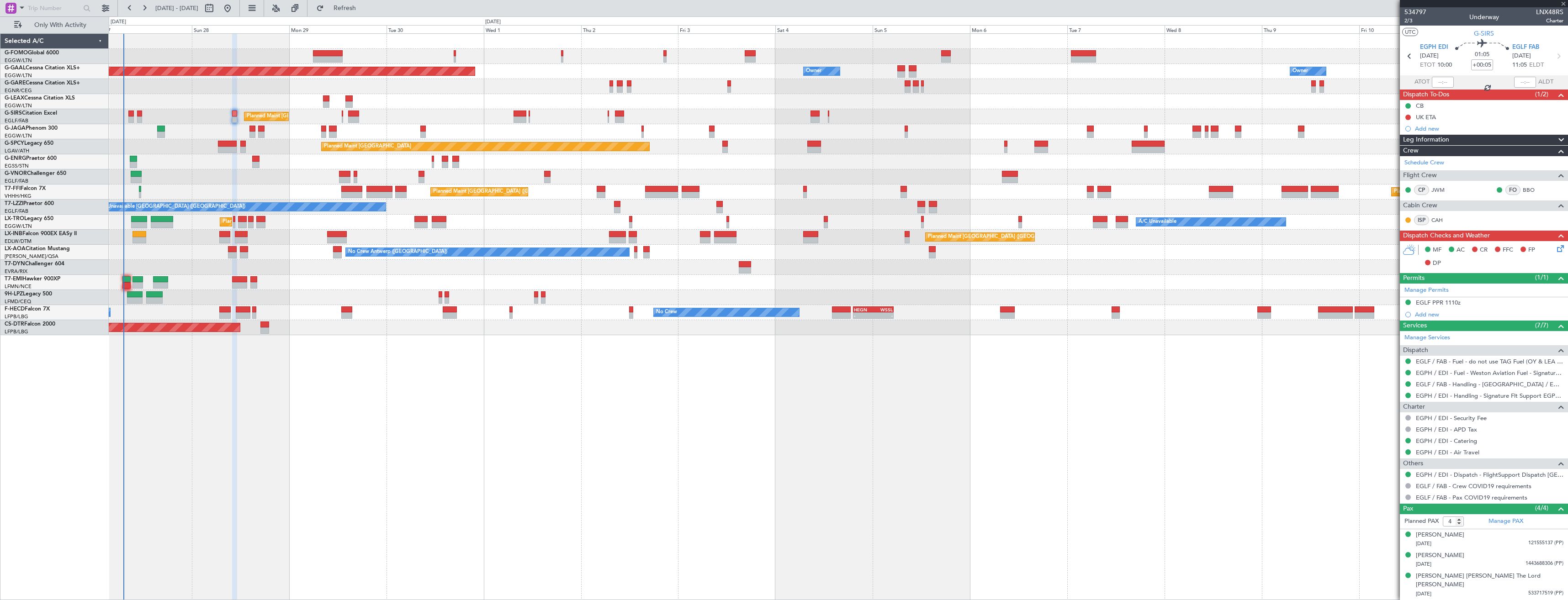
type input "-00:05"
type input "5"
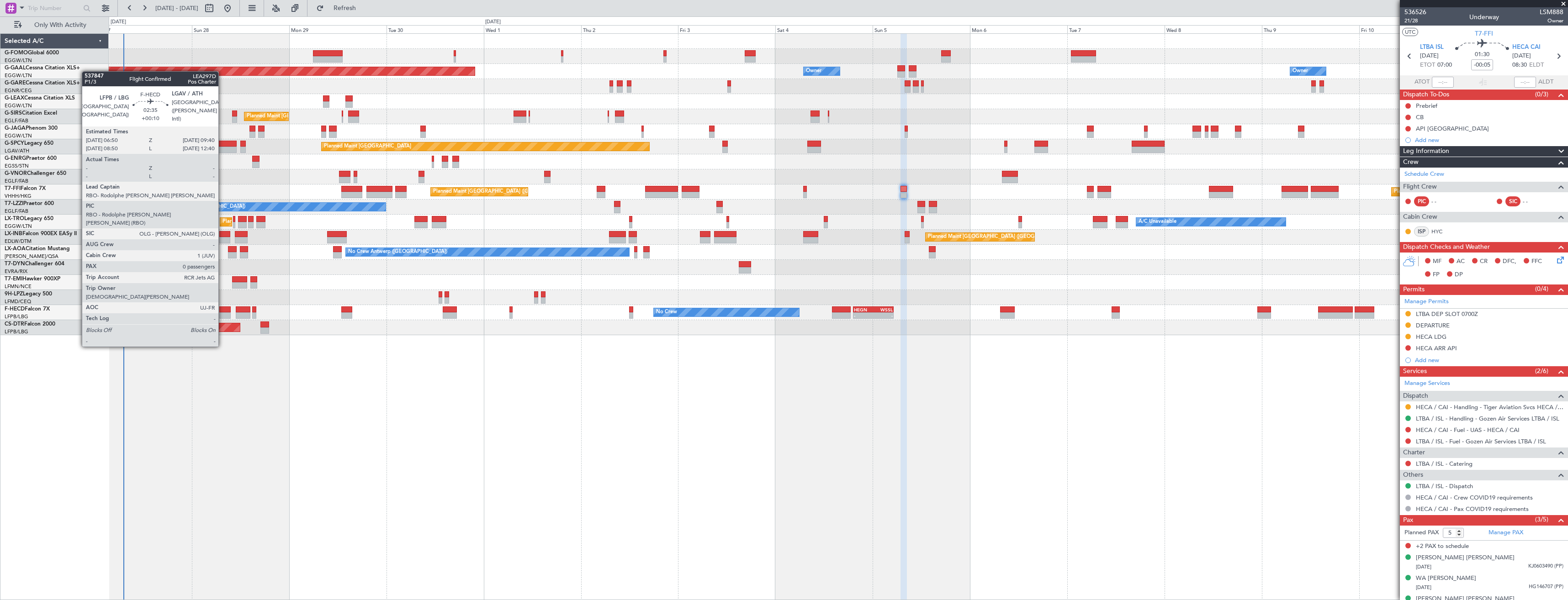
click at [223, 313] on div at bounding box center [225, 315] width 12 height 7
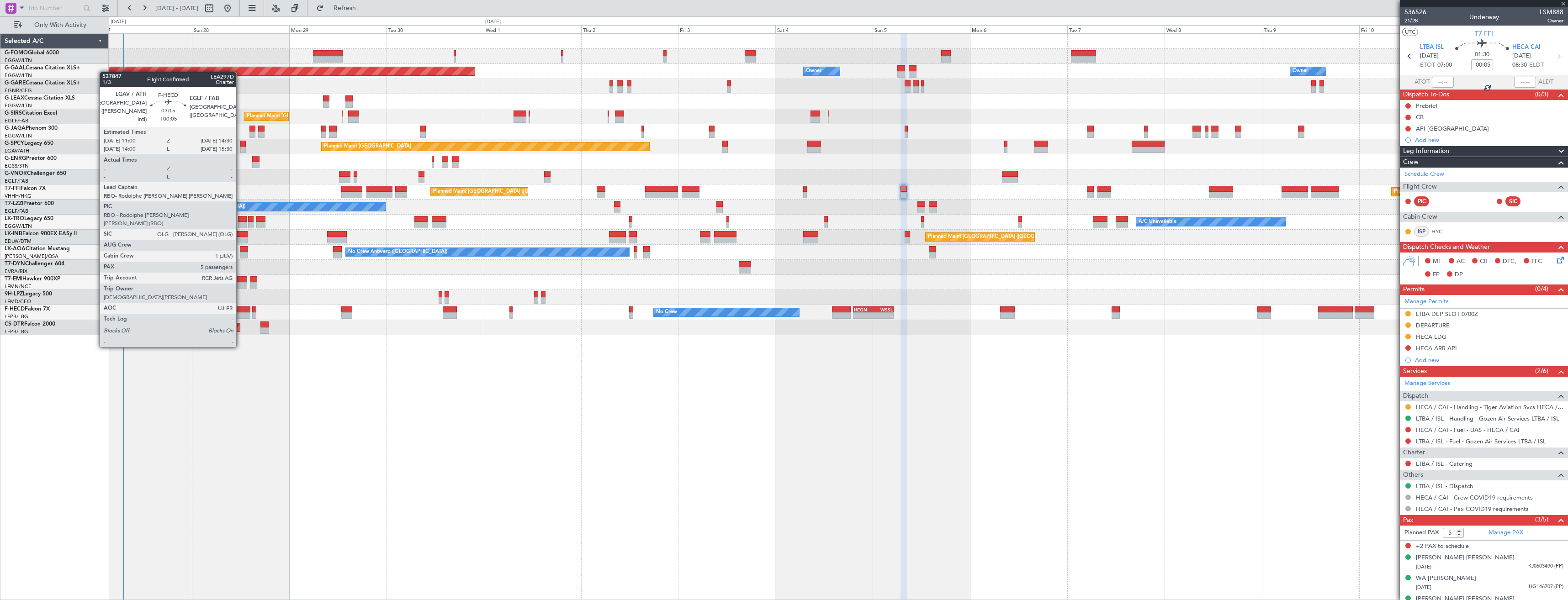
type input "+00:10"
type input "0"
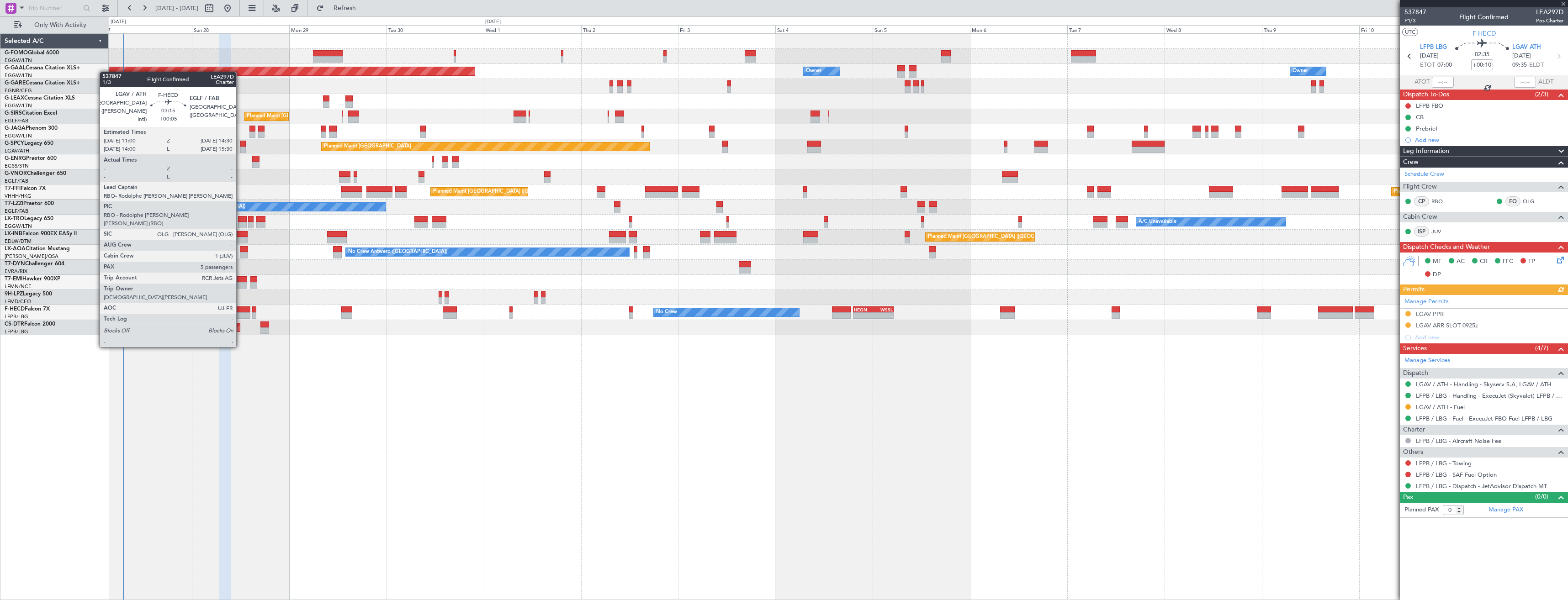
click at [240, 313] on div at bounding box center [243, 315] width 15 height 7
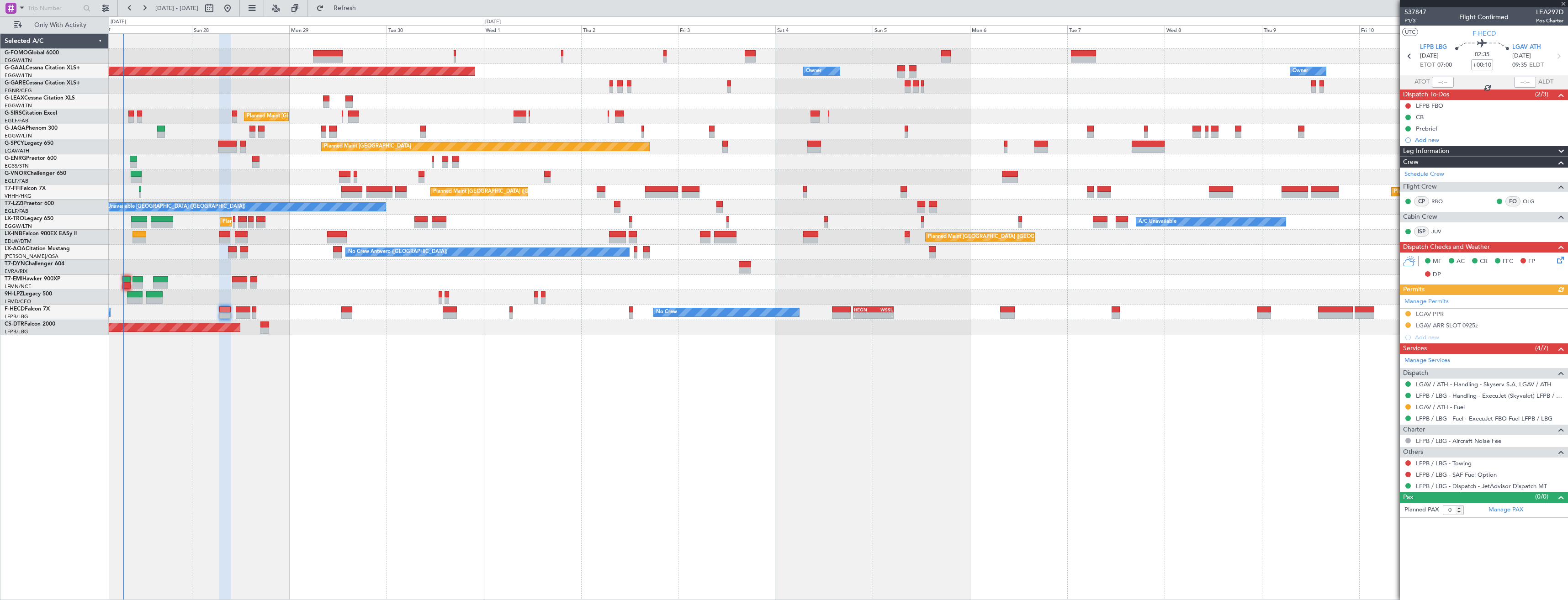
type input "+00:05"
type input "5"
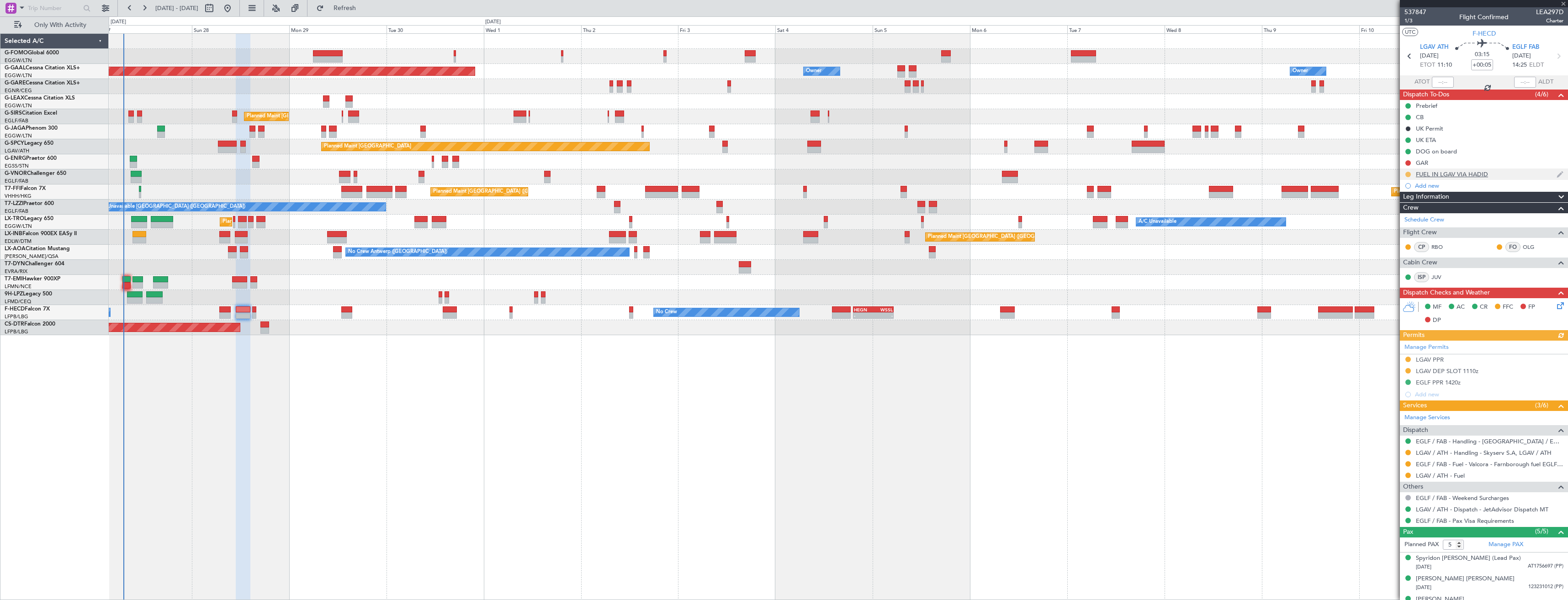
click at [1407, 175] on button at bounding box center [1408, 174] width 5 height 5
click at [1401, 214] on span "Completed" at bounding box center [1412, 214] width 30 height 9
click at [1405, 475] on div at bounding box center [1408, 475] width 7 height 7
click at [1407, 475] on button at bounding box center [1408, 475] width 5 height 5
click at [1385, 579] on li "Confirmed" at bounding box center [1407, 584] width 105 height 14
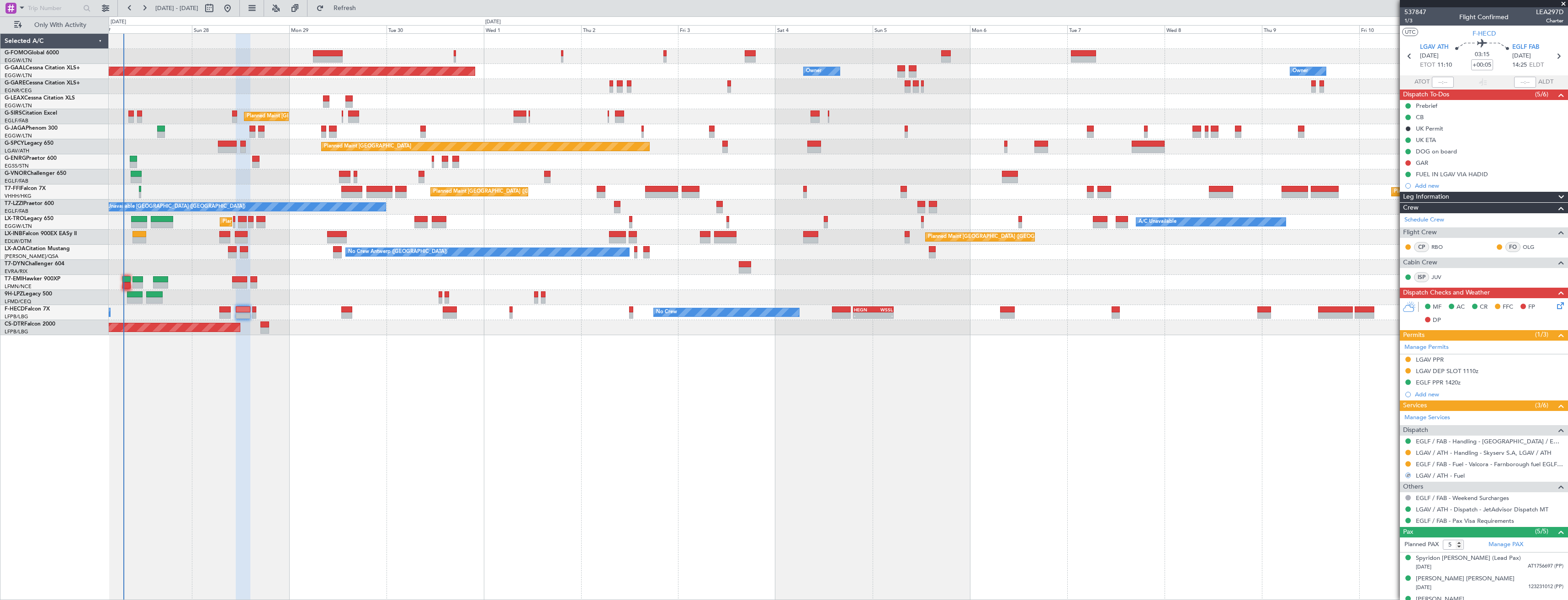
drag, startPoint x: 1407, startPoint y: 55, endPoint x: 1526, endPoint y: 56, distance: 119.0
click at [1408, 55] on icon at bounding box center [1410, 57] width 12 height 12
type input "+00:10"
type input "0"
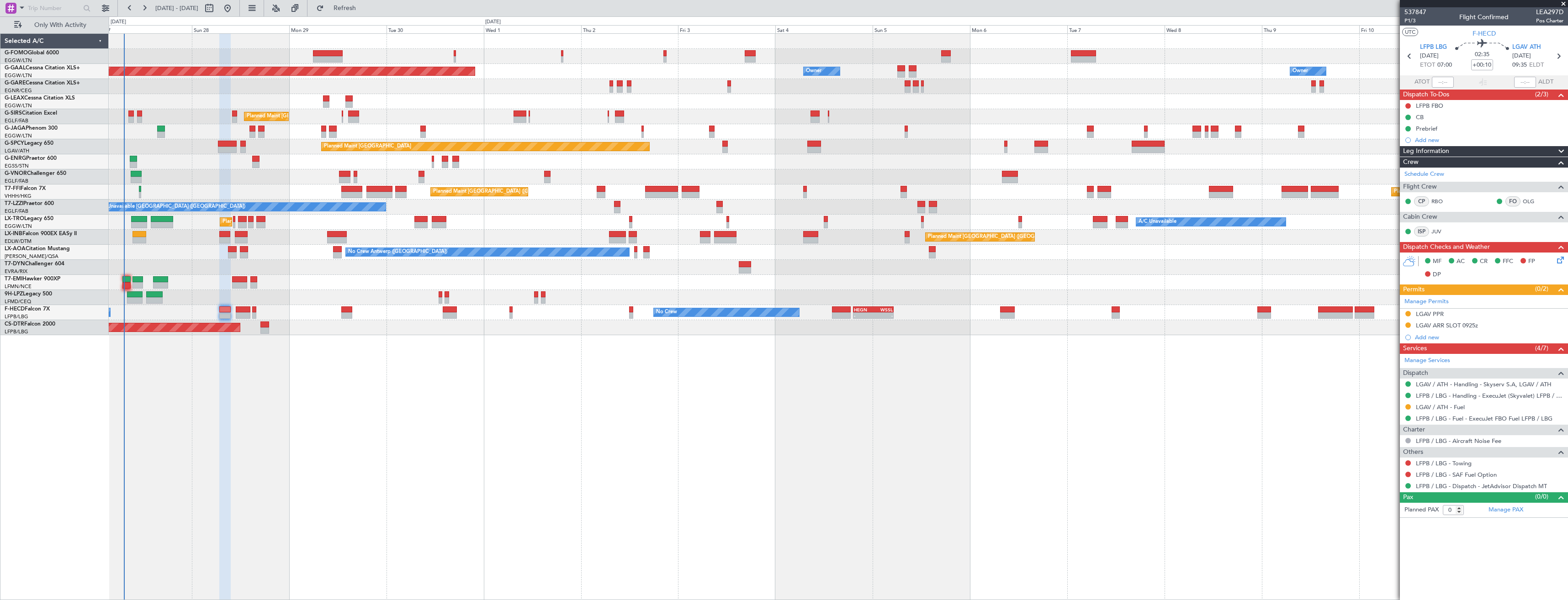
click at [929, 96] on div "Planned Maint London (Luton) Planned Maint Dusseldorf Owner Owner Owner Owner P…" at bounding box center [838, 184] width 1459 height 301
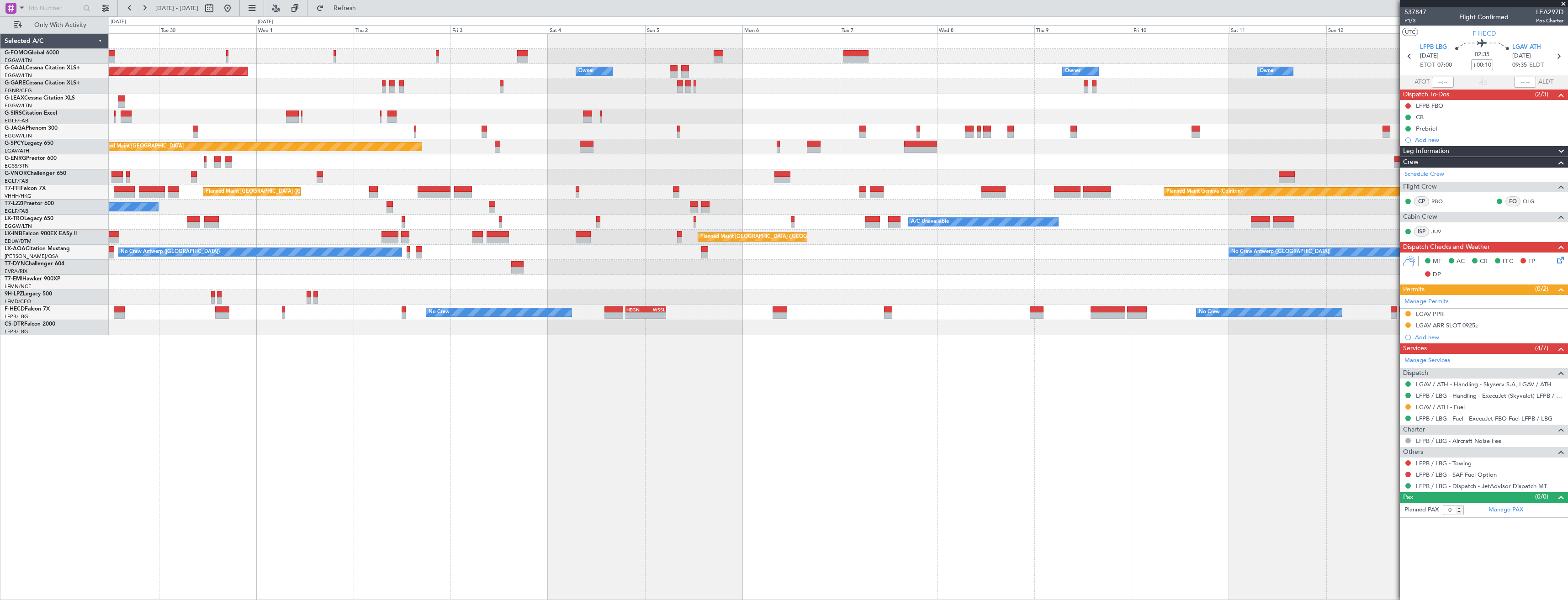
click at [886, 105] on div at bounding box center [838, 102] width 1459 height 15
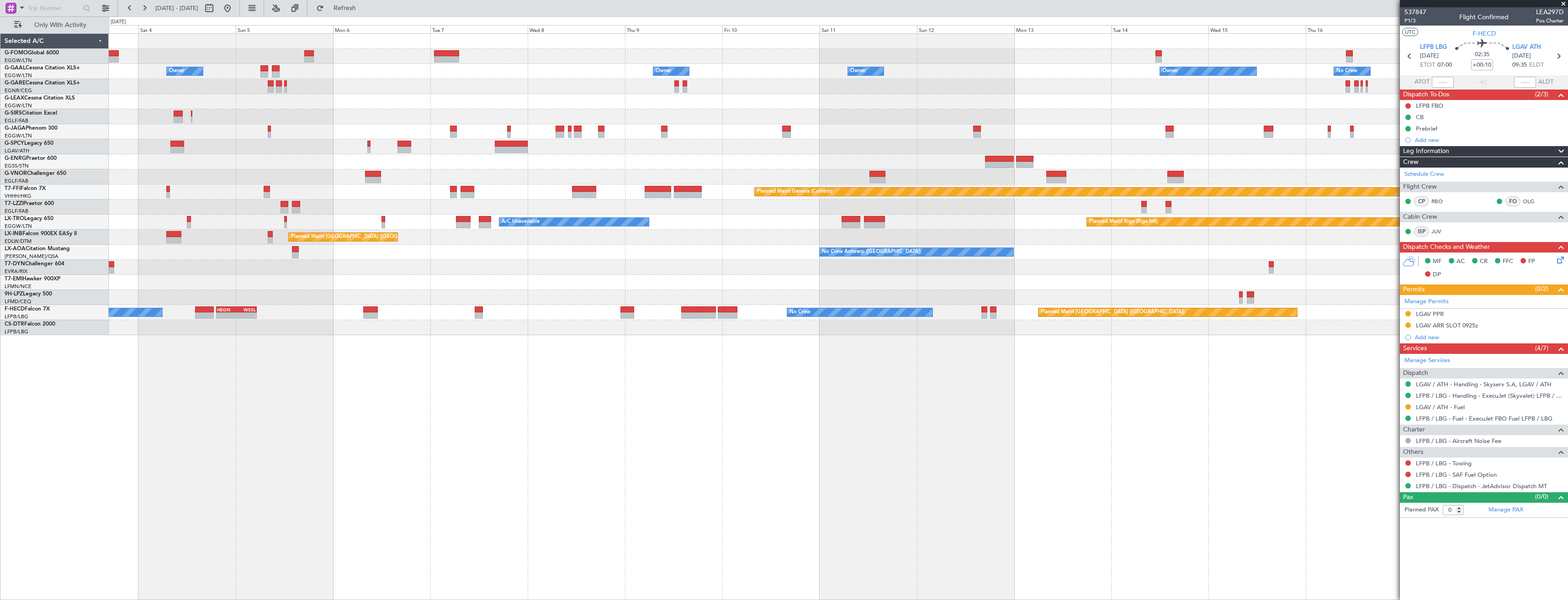
click at [911, 107] on div at bounding box center [838, 102] width 1459 height 15
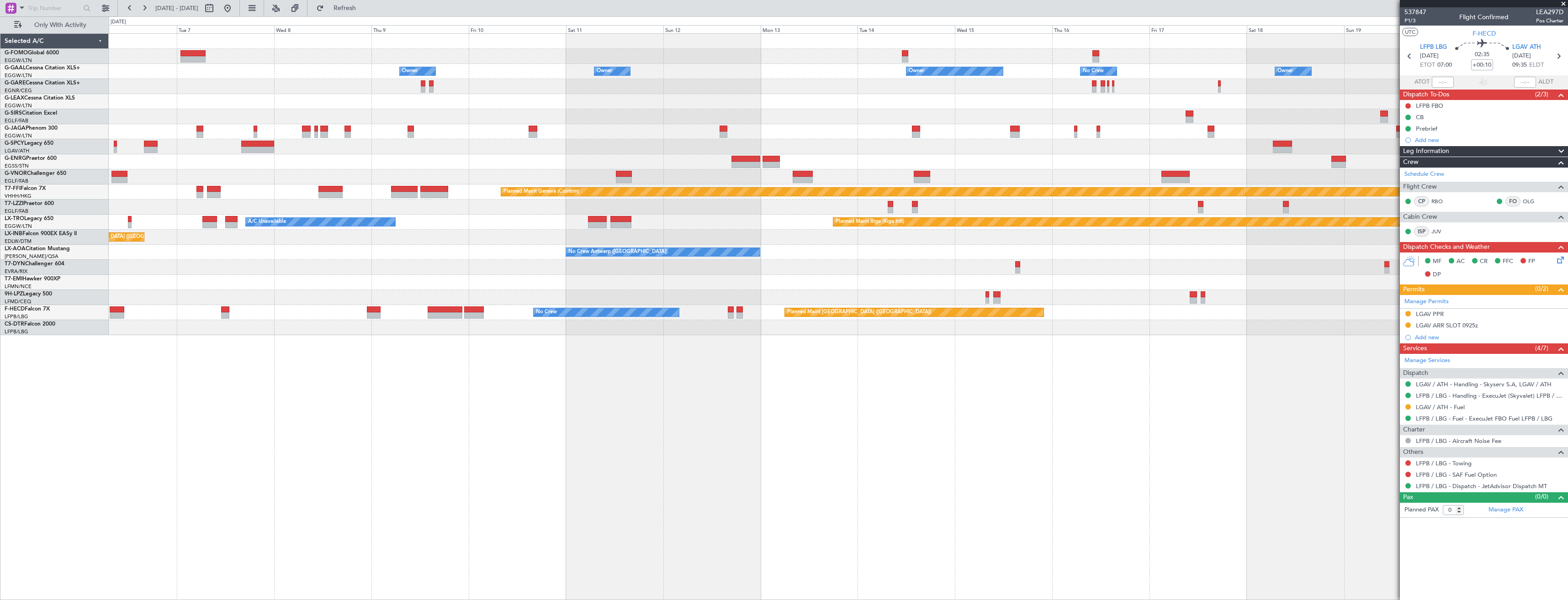
click at [811, 107] on div at bounding box center [838, 102] width 1459 height 15
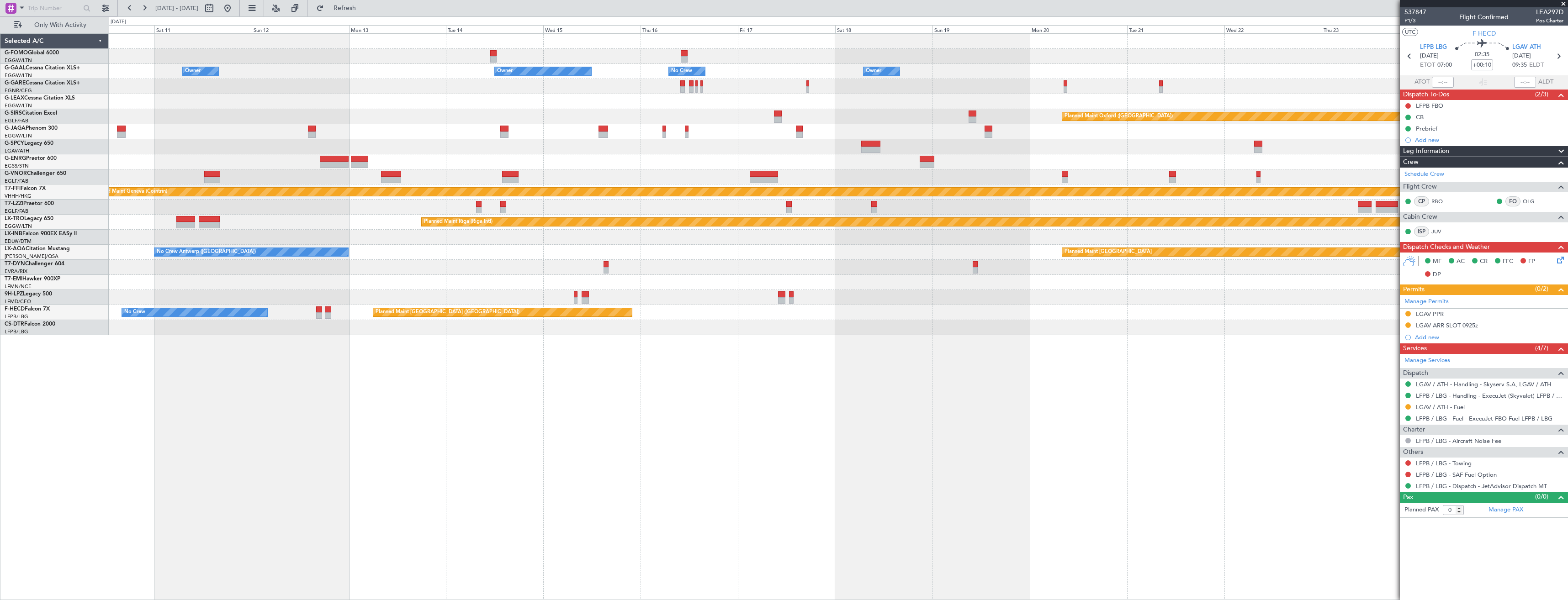
click at [818, 114] on div "Owner Owner Owner No Crew Owner Owner Planned Maint Oxford (Kidlington) Planned…" at bounding box center [838, 184] width 1459 height 301
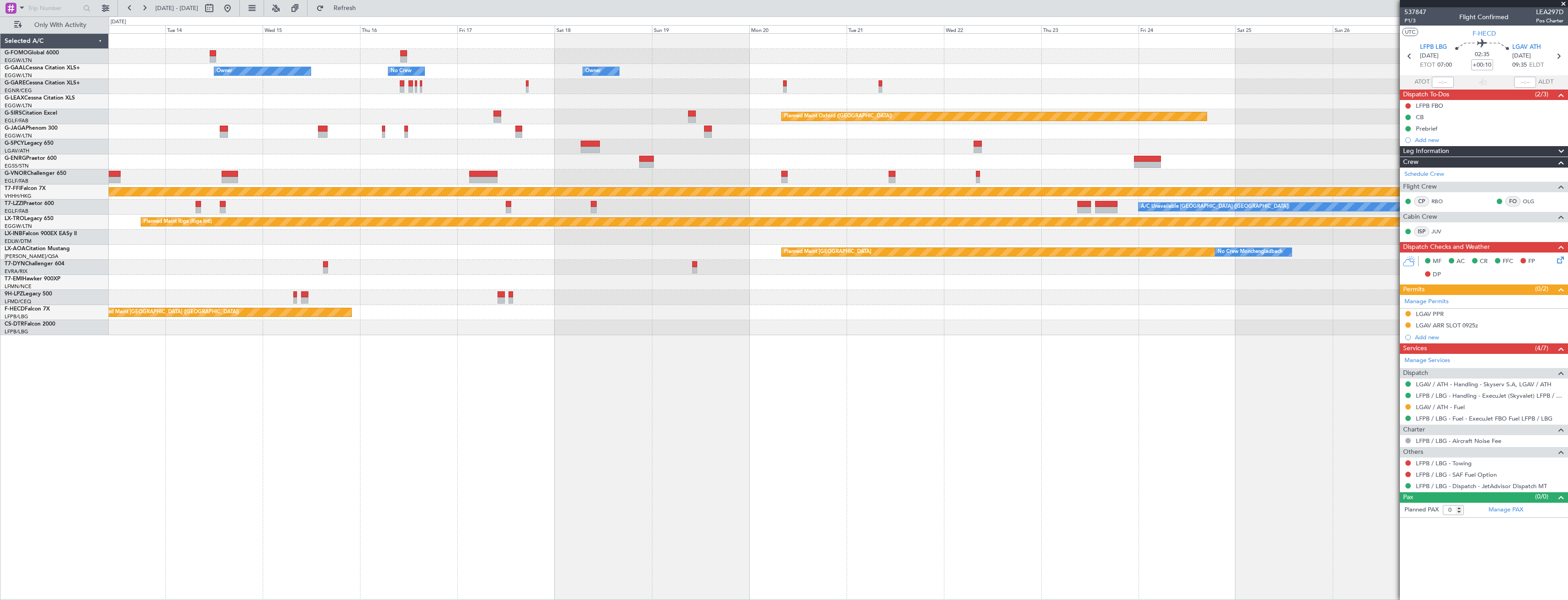
click at [726, 95] on div "Owner Owner No Crew Owner Owner Planned Maint Oxford (Kidlington) Planned Maint…" at bounding box center [838, 184] width 1459 height 301
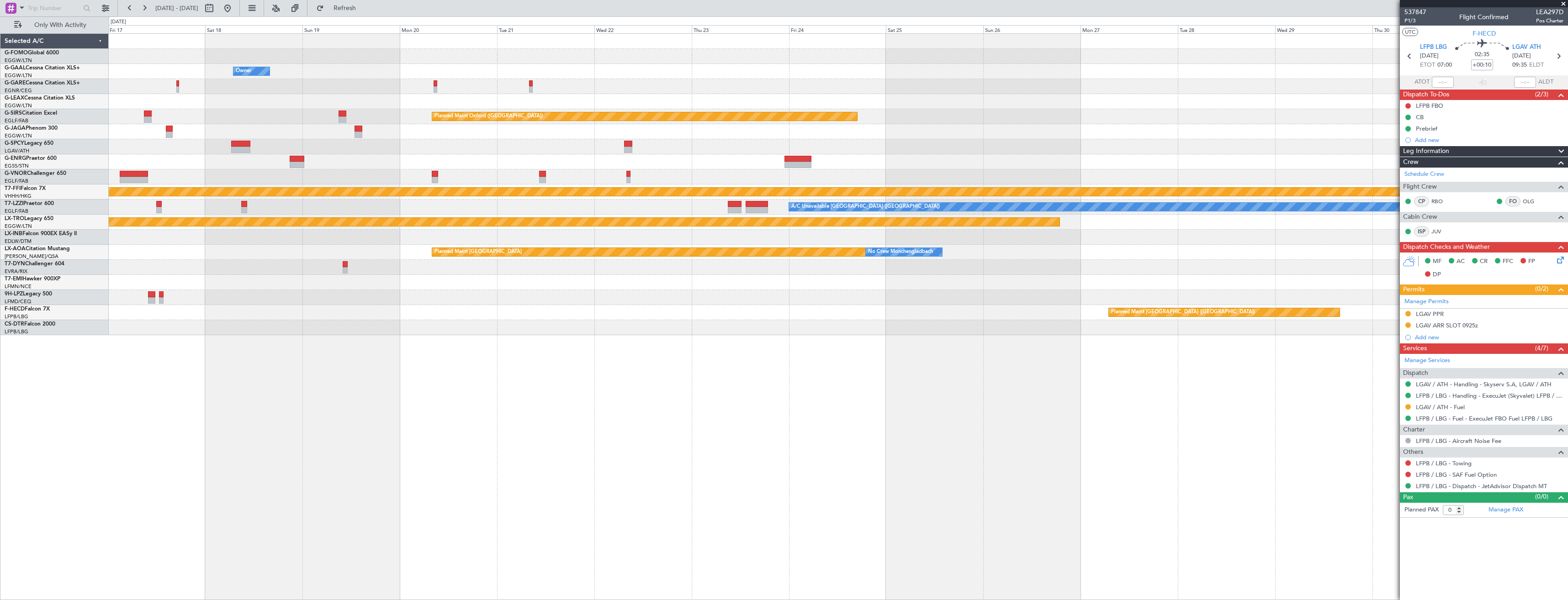
click at [574, 87] on div "Owner Owner Owner No Crew Planned Maint Oxford (Kidlington) Planned Maint Genev…" at bounding box center [838, 184] width 1459 height 301
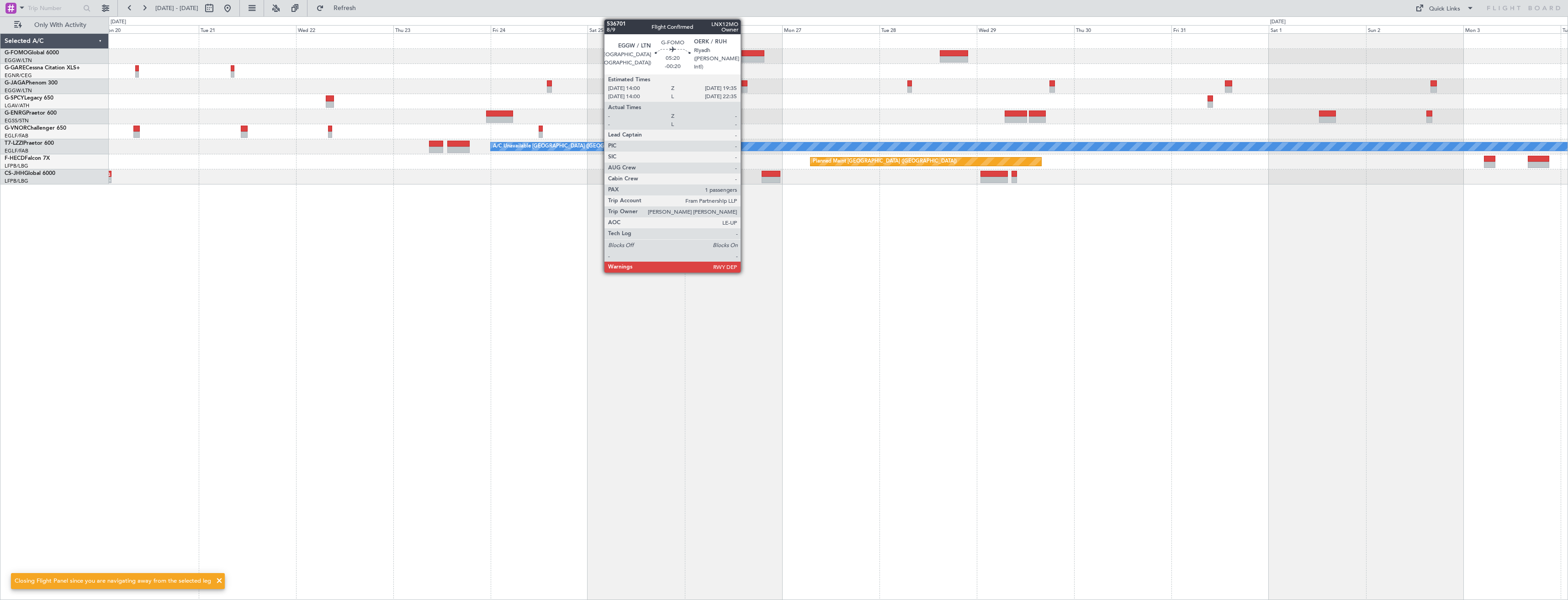
click at [744, 58] on div at bounding box center [753, 59] width 23 height 7
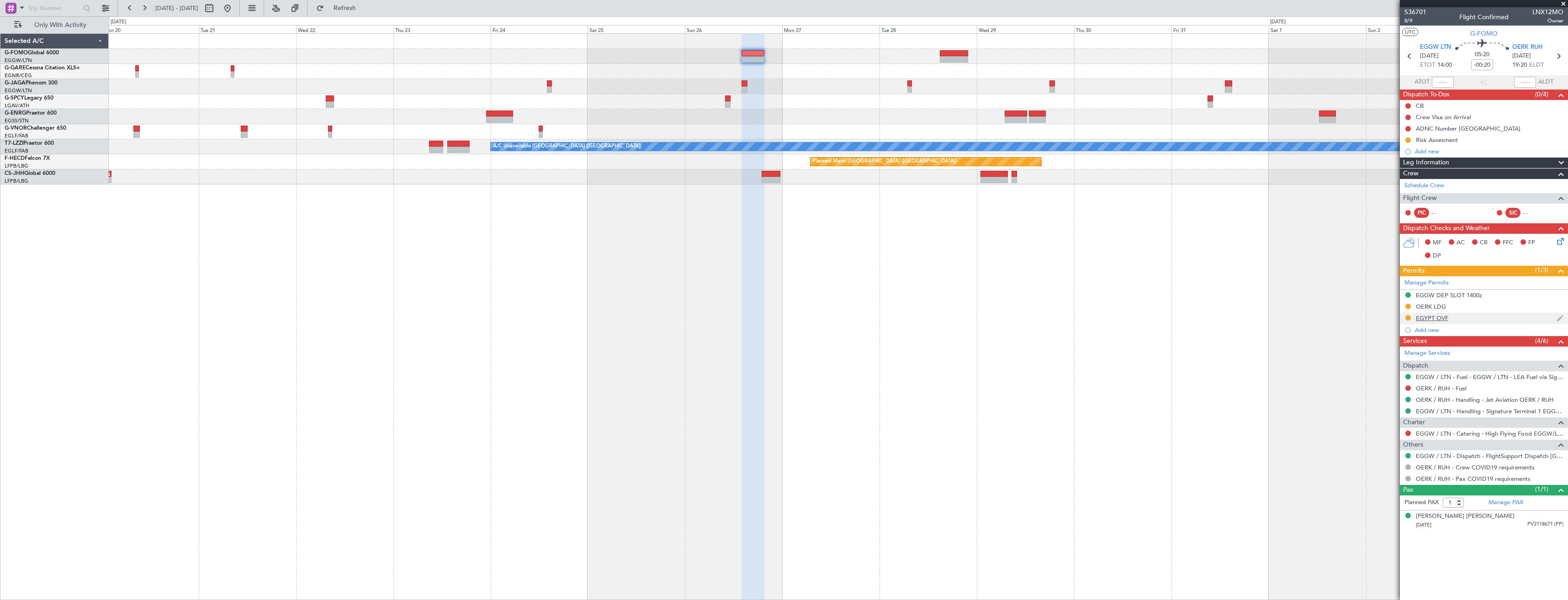
click at [1483, 316] on div "EGYPT OVF" at bounding box center [1484, 318] width 168 height 12
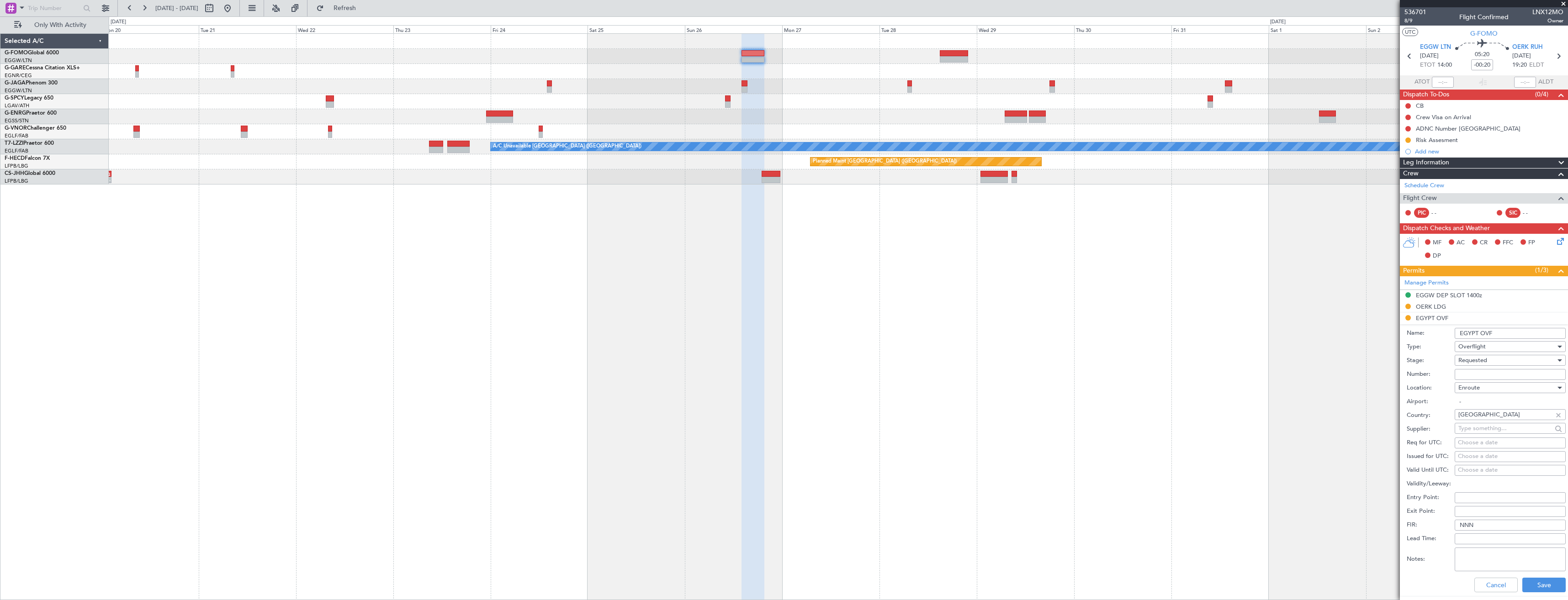
click at [1471, 372] on input "Number:" at bounding box center [1510, 374] width 111 height 11
paste input "ZASREF NO54914"
type input "ZASREF NO54914"
click at [1471, 361] on span "Requested" at bounding box center [1472, 360] width 29 height 9
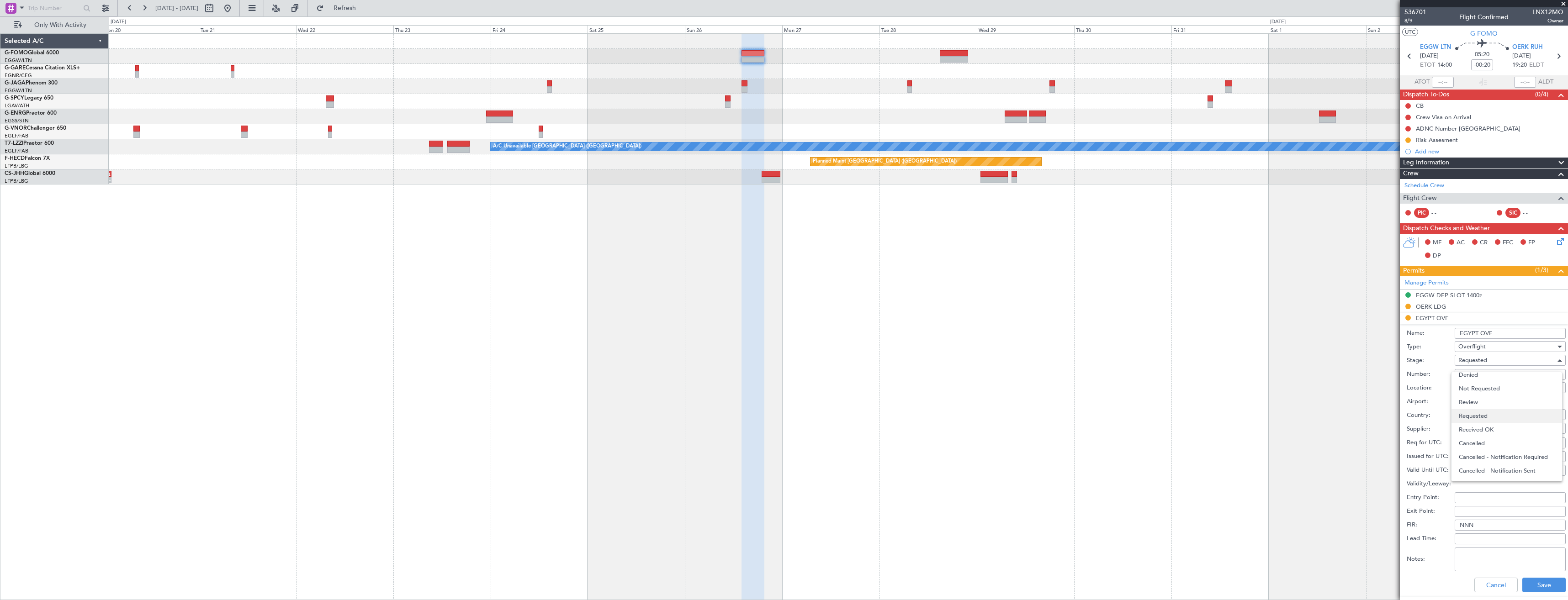
click at [1480, 422] on span "Requested" at bounding box center [1507, 416] width 96 height 14
drag, startPoint x: 1474, startPoint y: 359, endPoint x: 1472, endPoint y: 374, distance: 15.1
click at [1474, 368] on form "Name: EGYPT OVF Type: Overflight Stage: Requested Number: ZASREF NO54914 Locati…" at bounding box center [1484, 461] width 168 height 273
click at [1470, 359] on span "Requested" at bounding box center [1472, 360] width 29 height 9
click at [1478, 425] on span "Received OK" at bounding box center [1507, 430] width 96 height 14
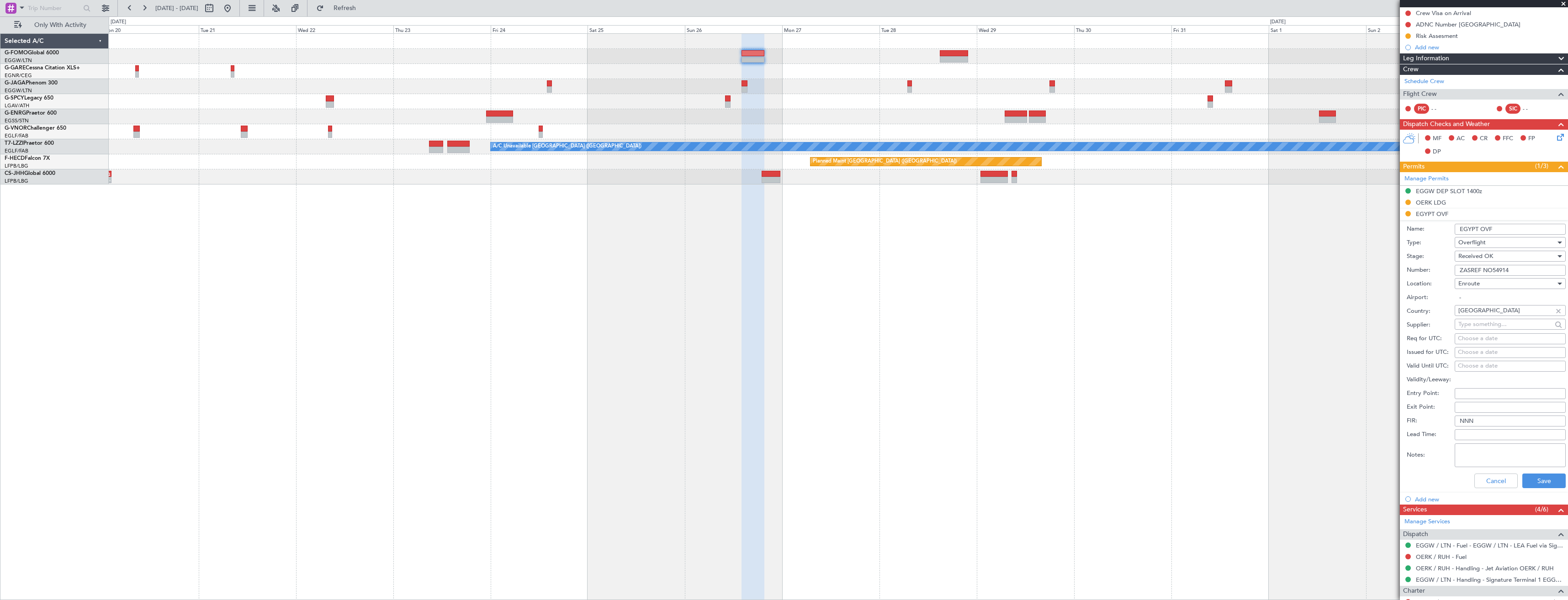
scroll to position [203, 0]
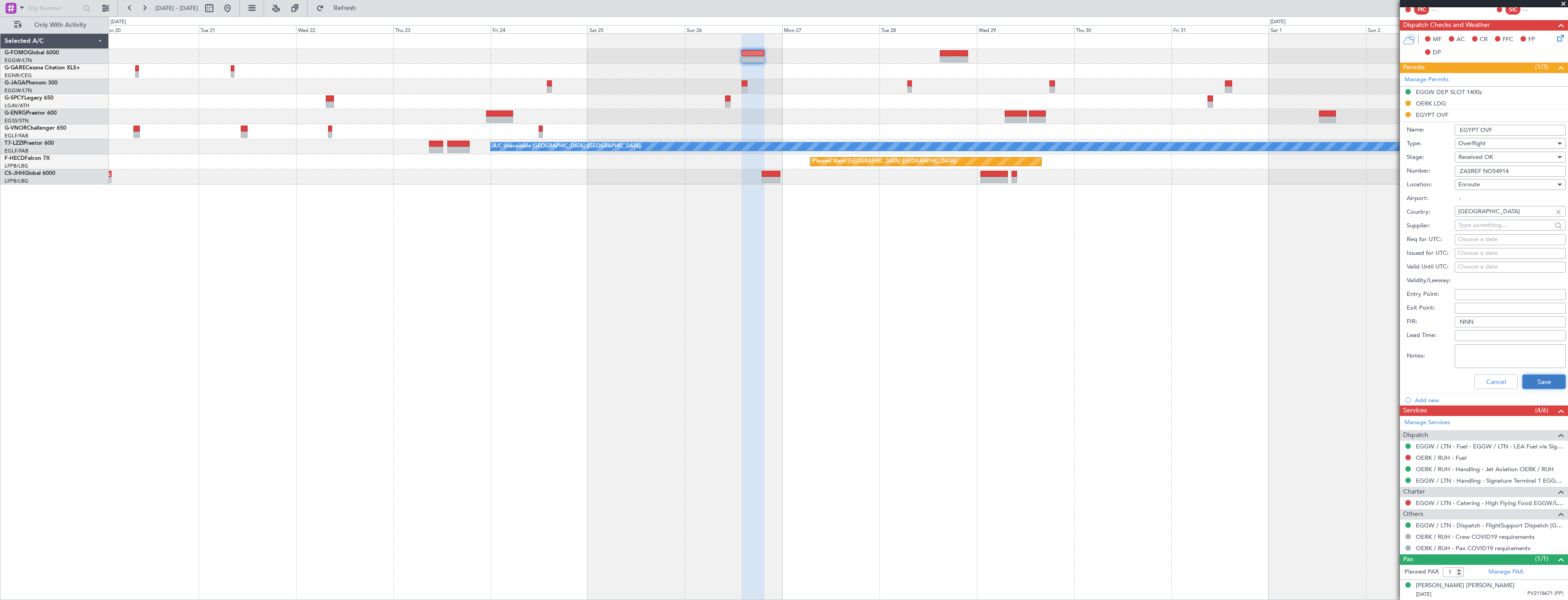
click at [1523, 383] on button "Save" at bounding box center [1544, 382] width 43 height 15
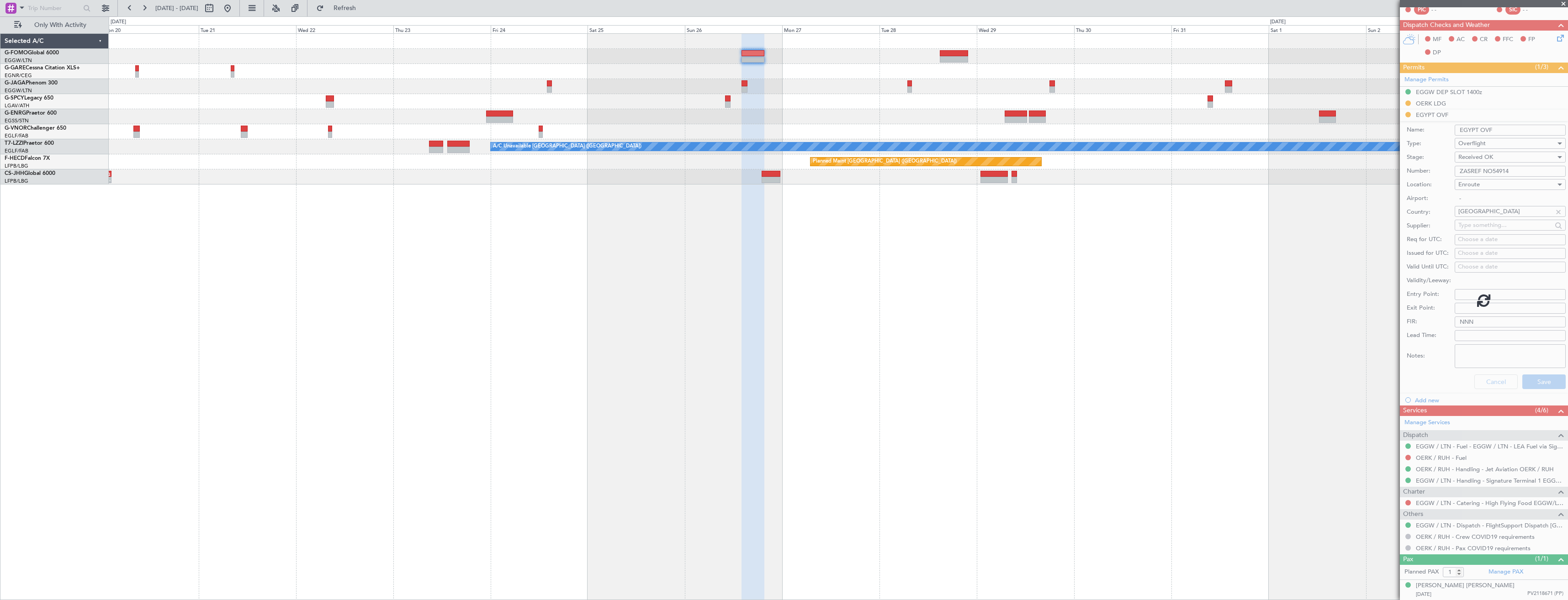
scroll to position [0, 0]
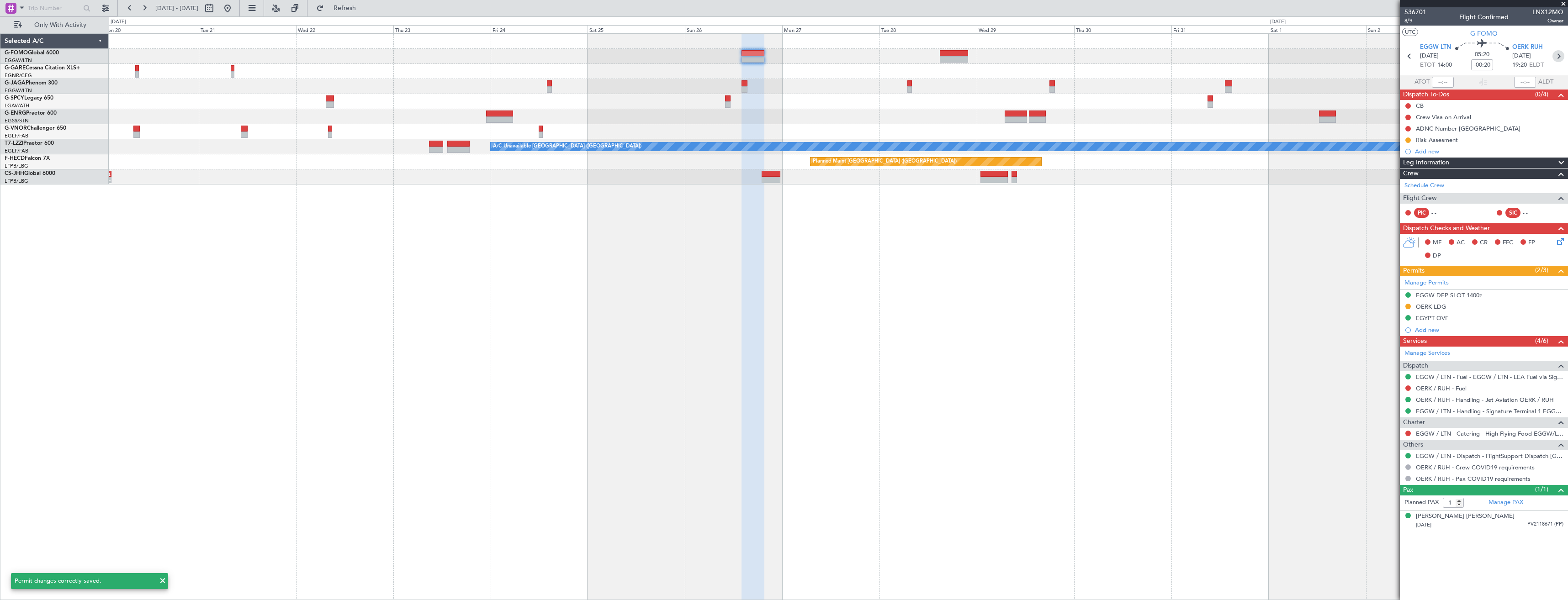
click at [1555, 54] on icon at bounding box center [1558, 57] width 12 height 12
type input "+00:55"
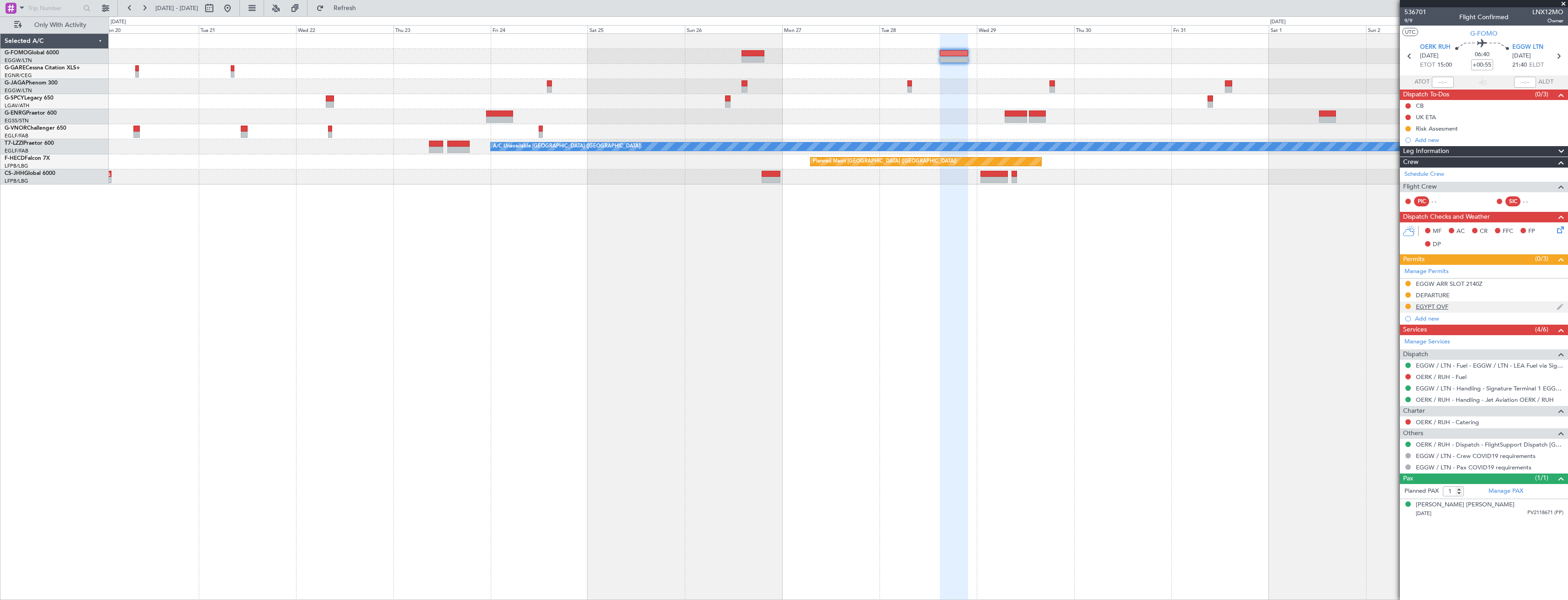
click at [1497, 308] on div "EGYPT OVF" at bounding box center [1484, 307] width 168 height 12
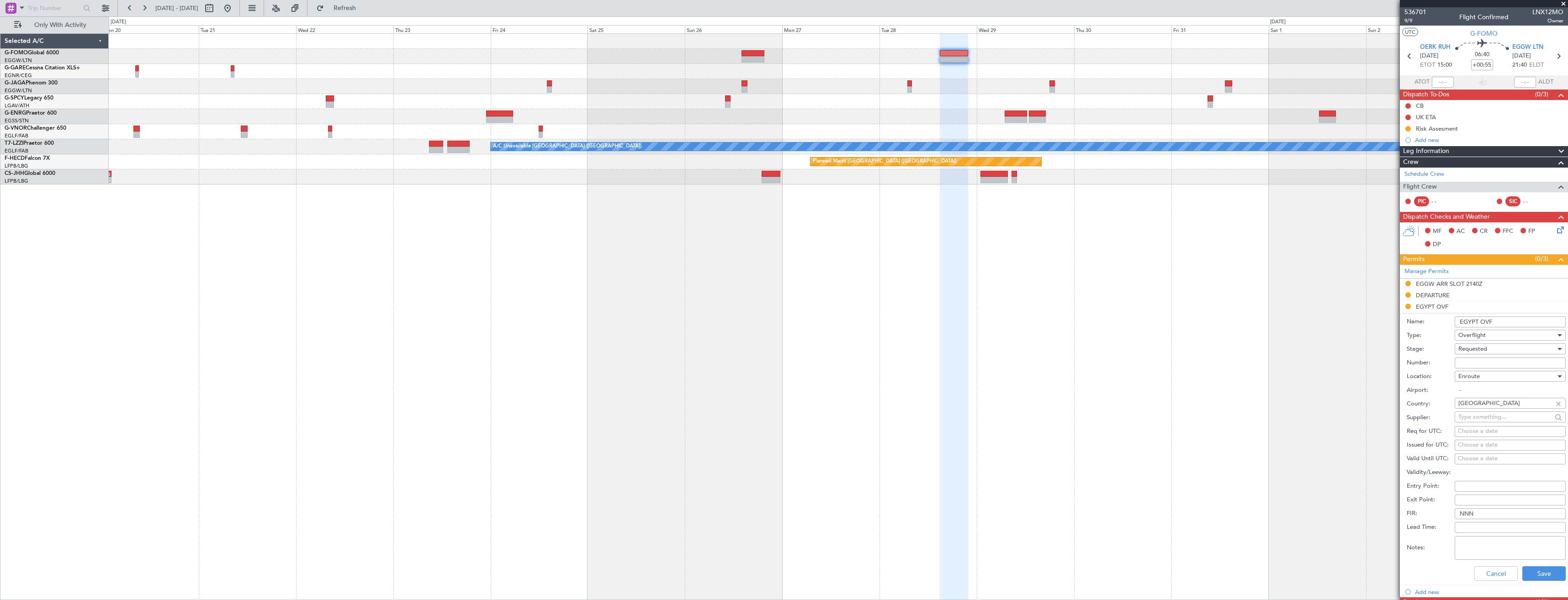
click at [1482, 361] on input "Number:" at bounding box center [1510, 363] width 111 height 11
paste input "ZASREF NO54914"
type input "ZASREF NO54914"
click at [1479, 345] on span "Requested" at bounding box center [1472, 349] width 29 height 9
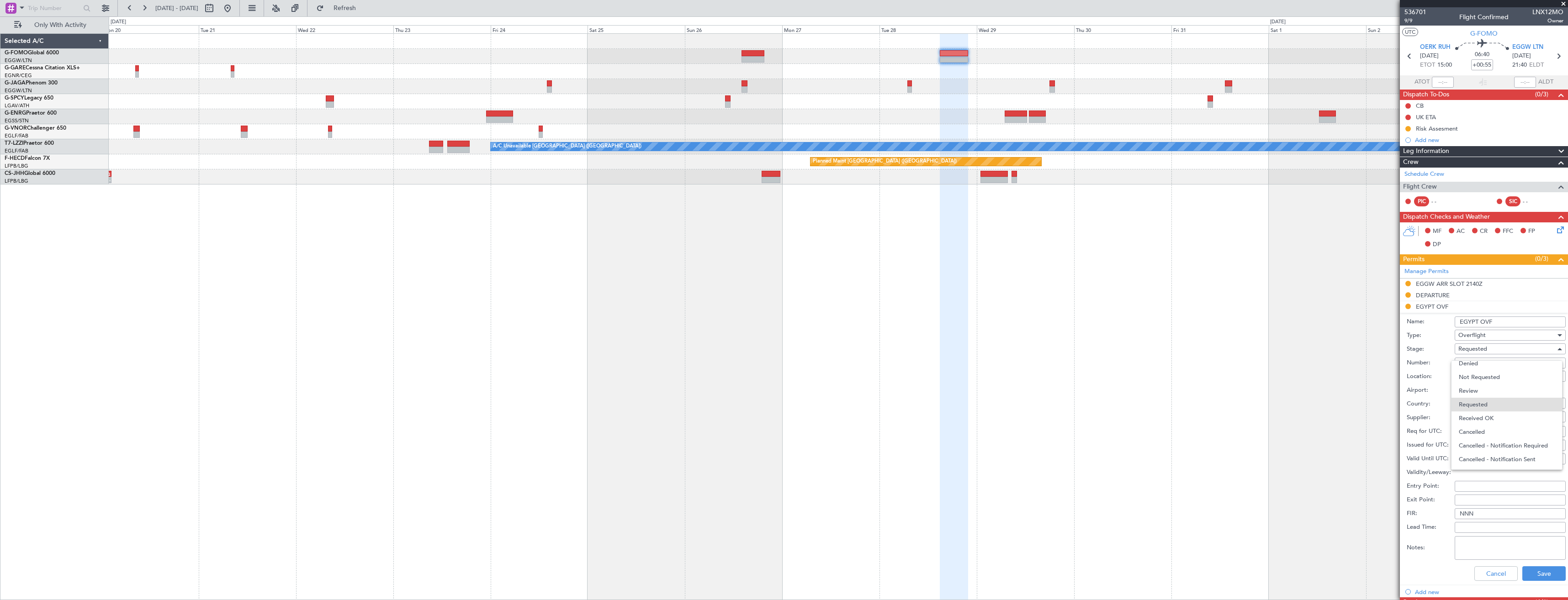
click at [1482, 420] on span "Received OK" at bounding box center [1507, 418] width 96 height 14
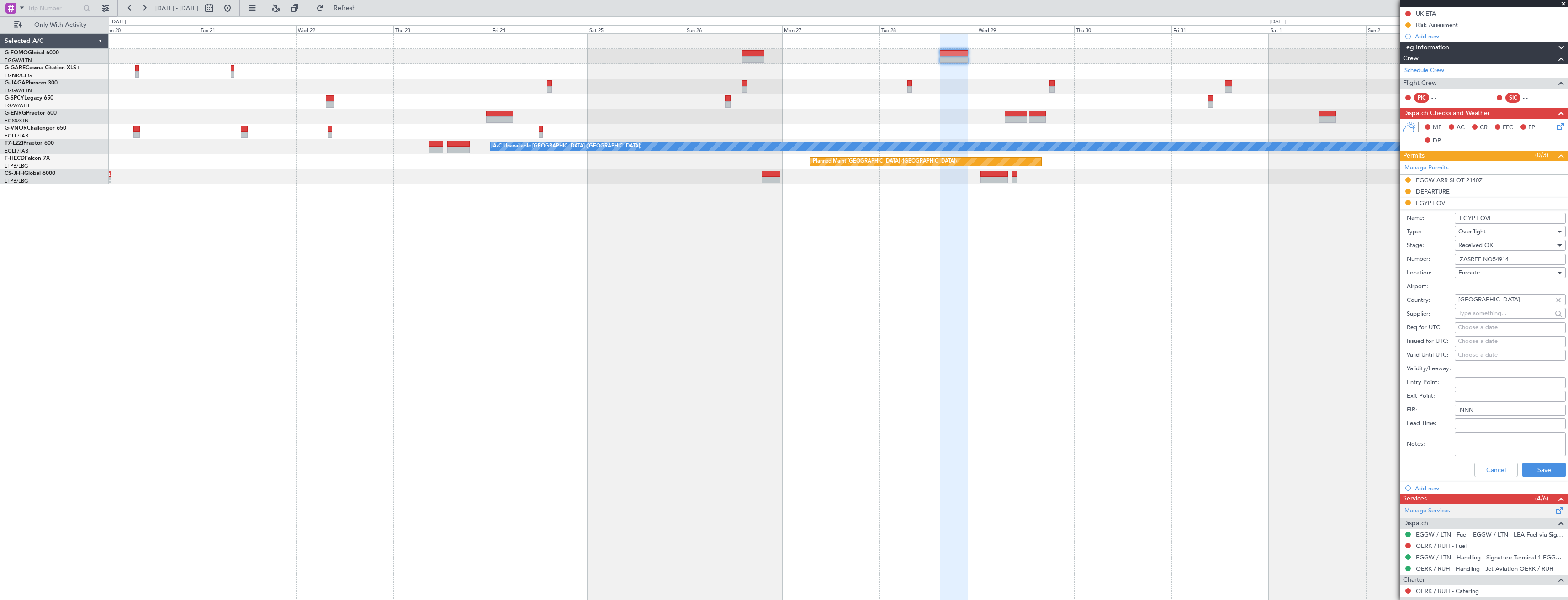
scroll to position [192, 0]
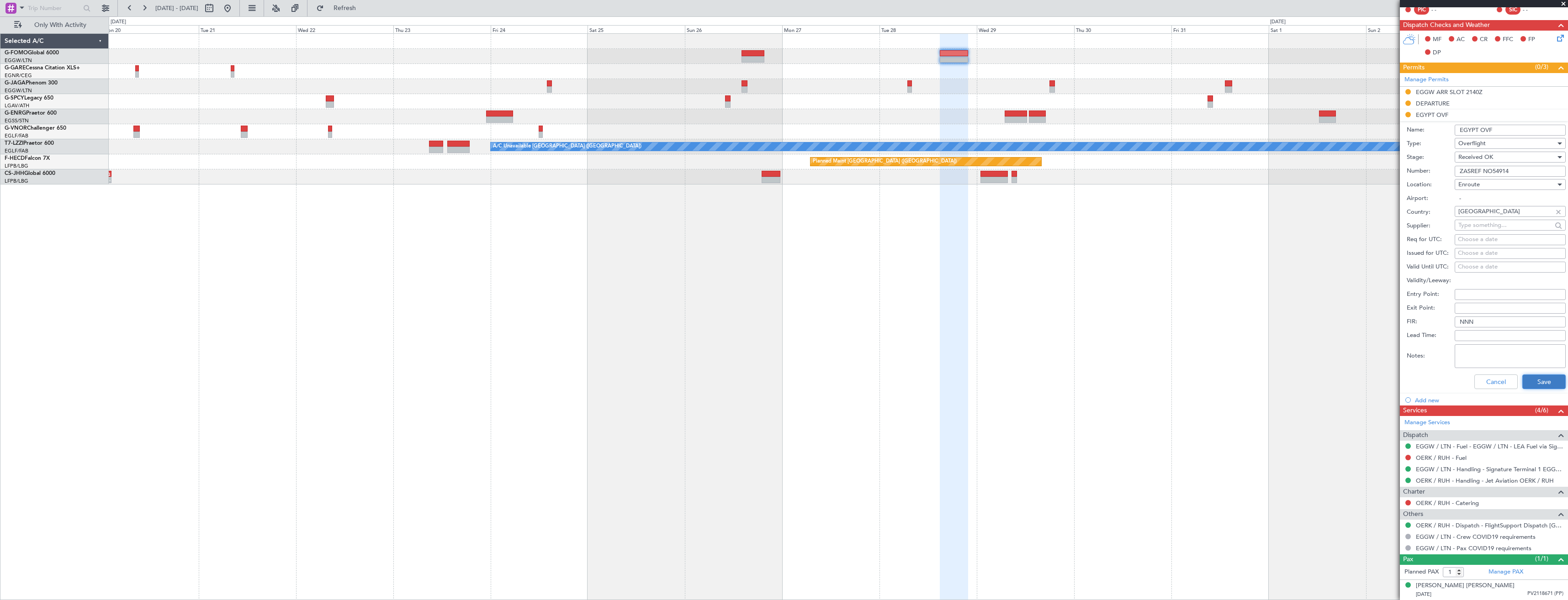
click at [1546, 383] on button "Save" at bounding box center [1544, 382] width 43 height 15
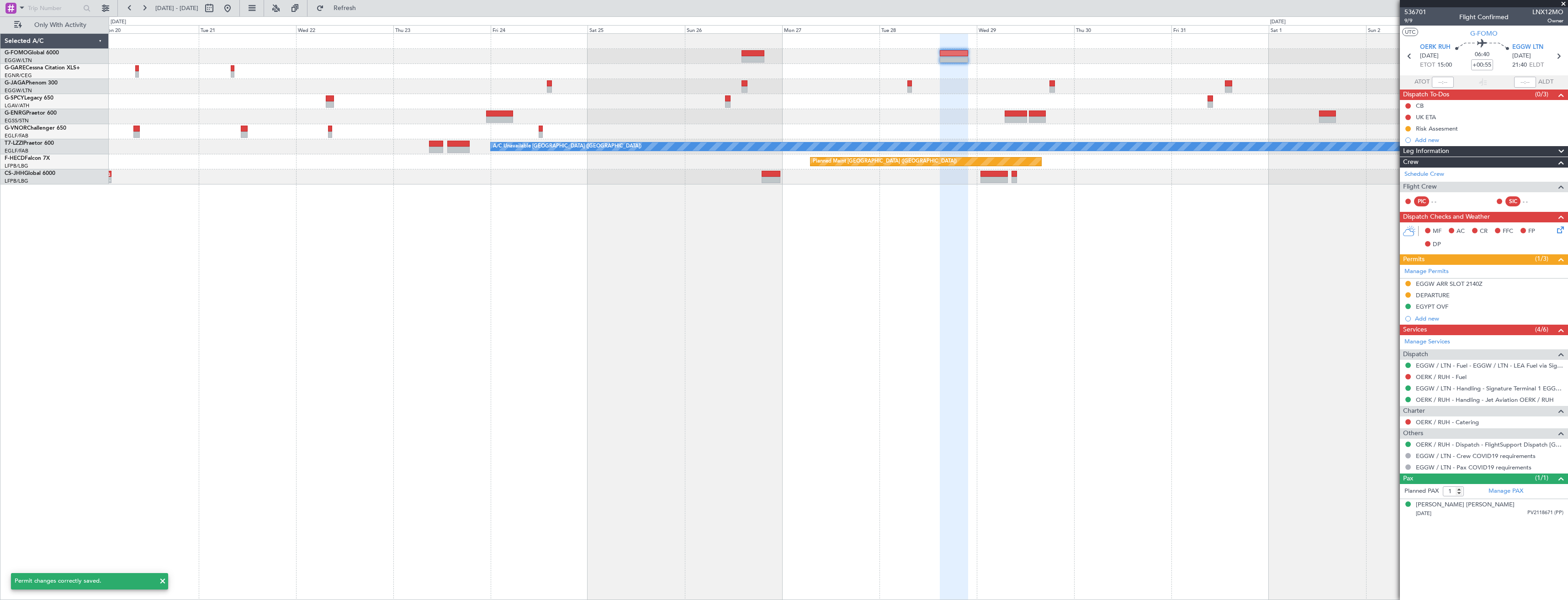
scroll to position [0, 0]
drag, startPoint x: 1563, startPoint y: 3, endPoint x: 1136, endPoint y: 111, distance: 440.4
click at [1563, 3] on span at bounding box center [1563, 4] width 9 height 9
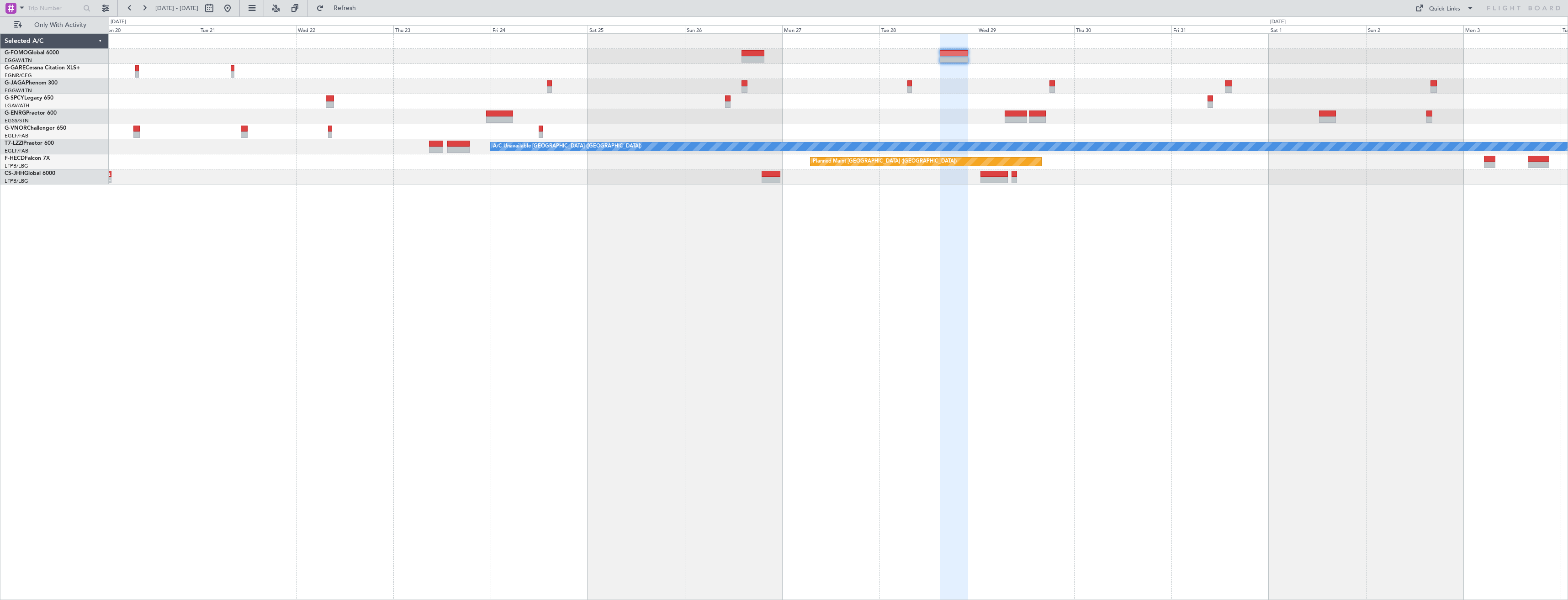
type input "0"
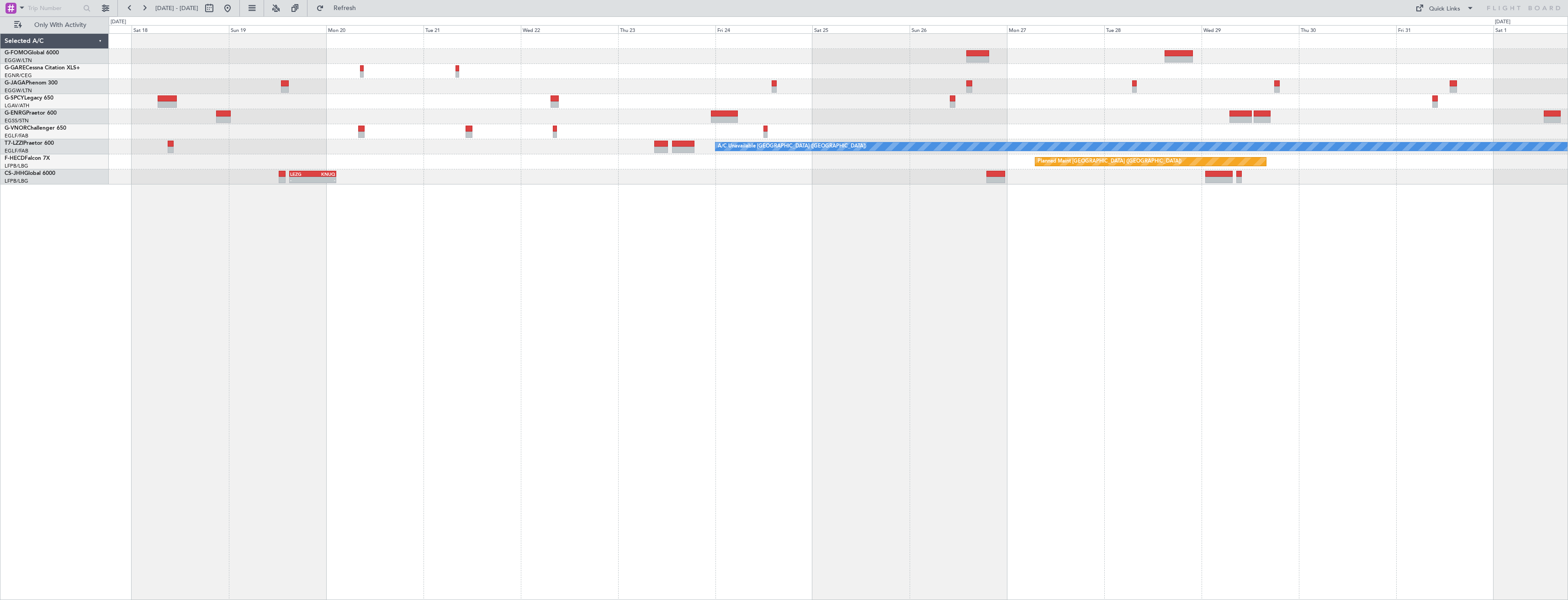
click at [1333, 215] on div "A/C Unavailable London (Luton) Planned Maint Paris (Le Bourget) Planned Maint P…" at bounding box center [838, 316] width 1459 height 567
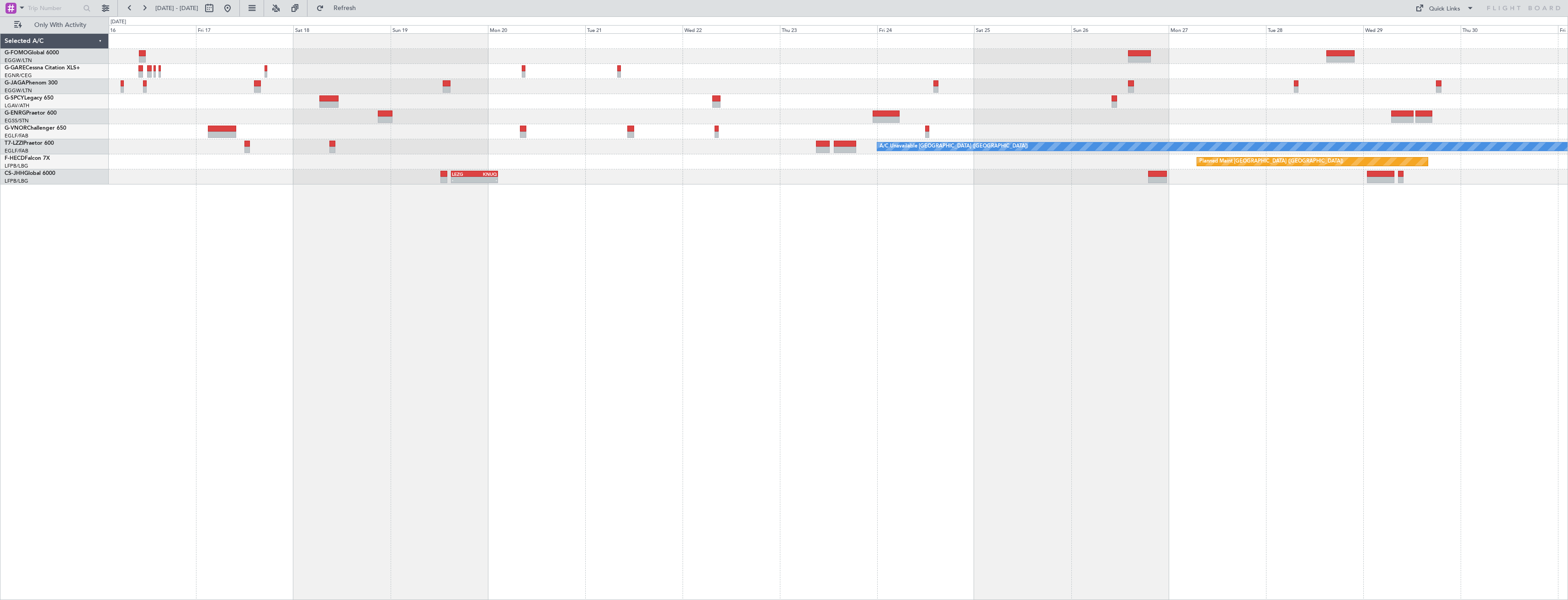
click at [1061, 195] on div "A/C Unavailable London (Luton) Planned Maint Paris (Le Bourget) Planned Maint P…" at bounding box center [838, 316] width 1459 height 567
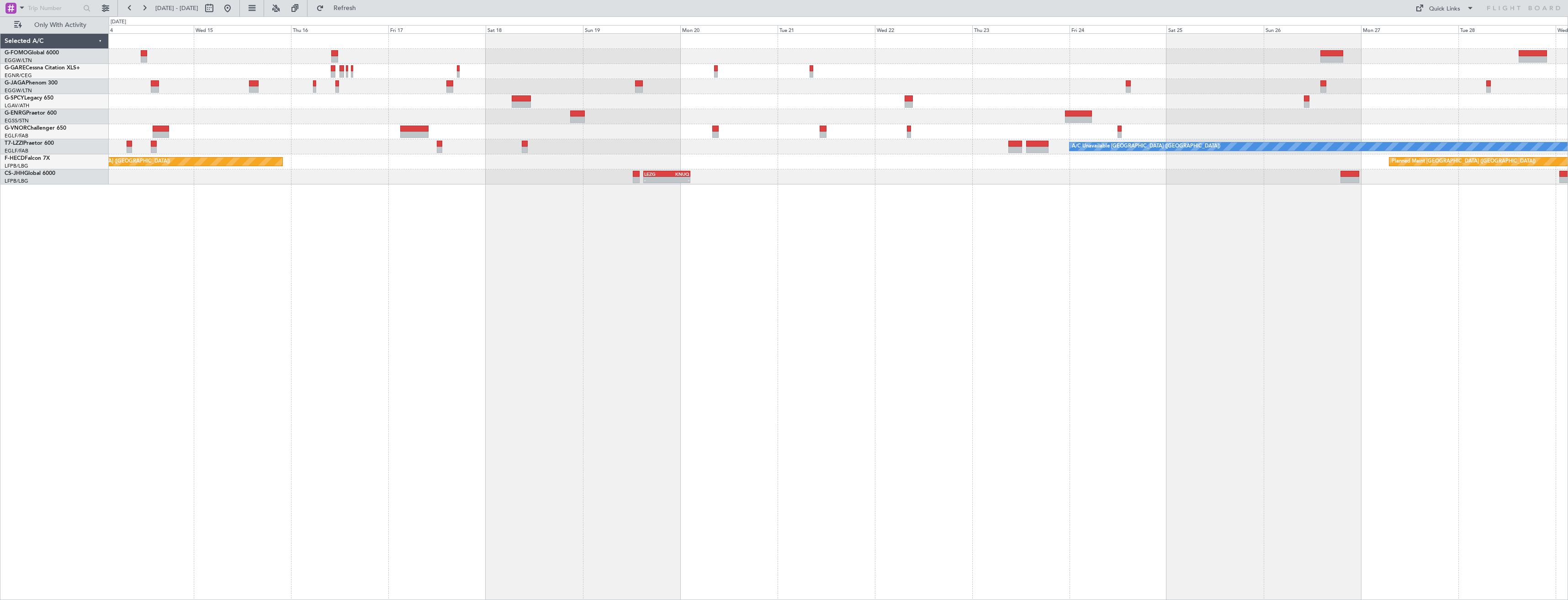
click at [985, 228] on div "A/C Unavailable London (Luton) Planned Maint Paris (Le Bourget) Planned Maint P…" at bounding box center [838, 316] width 1459 height 567
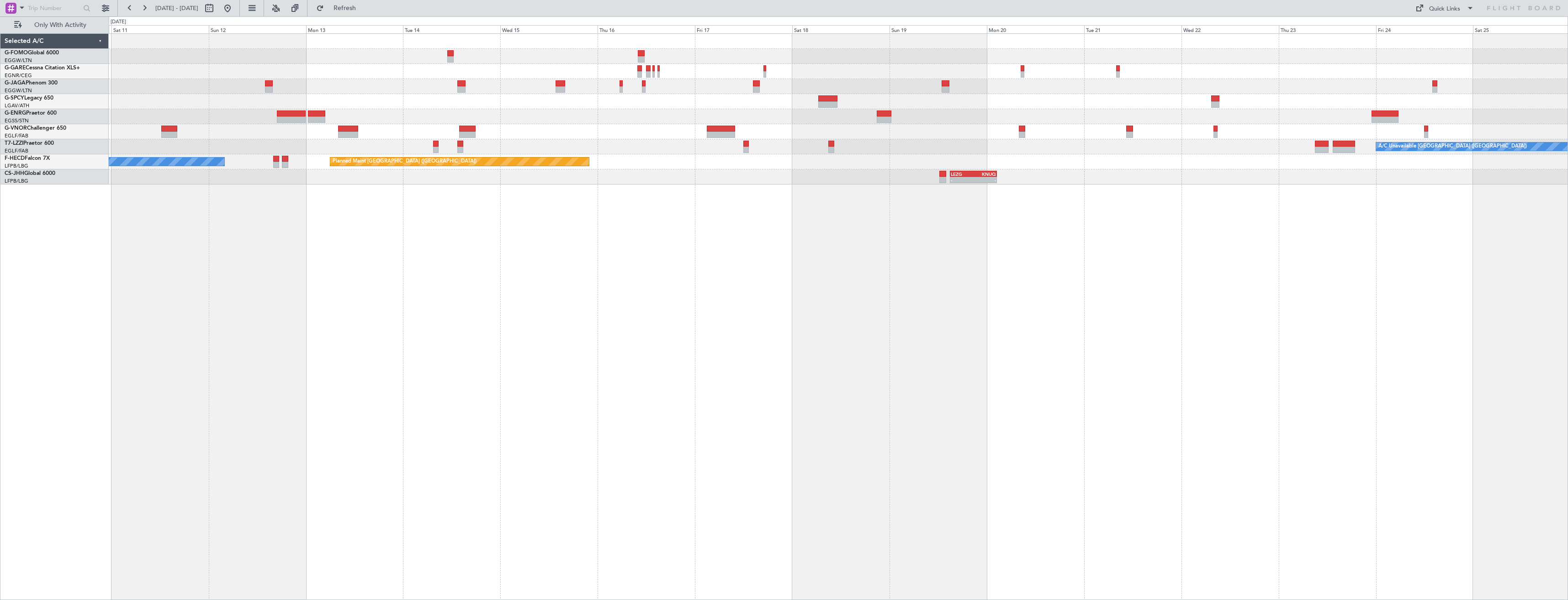
click at [844, 259] on div "A/C Unavailable London (Luton) Planned Maint Paris (Le Bourget) No Crew Planned…" at bounding box center [838, 316] width 1459 height 567
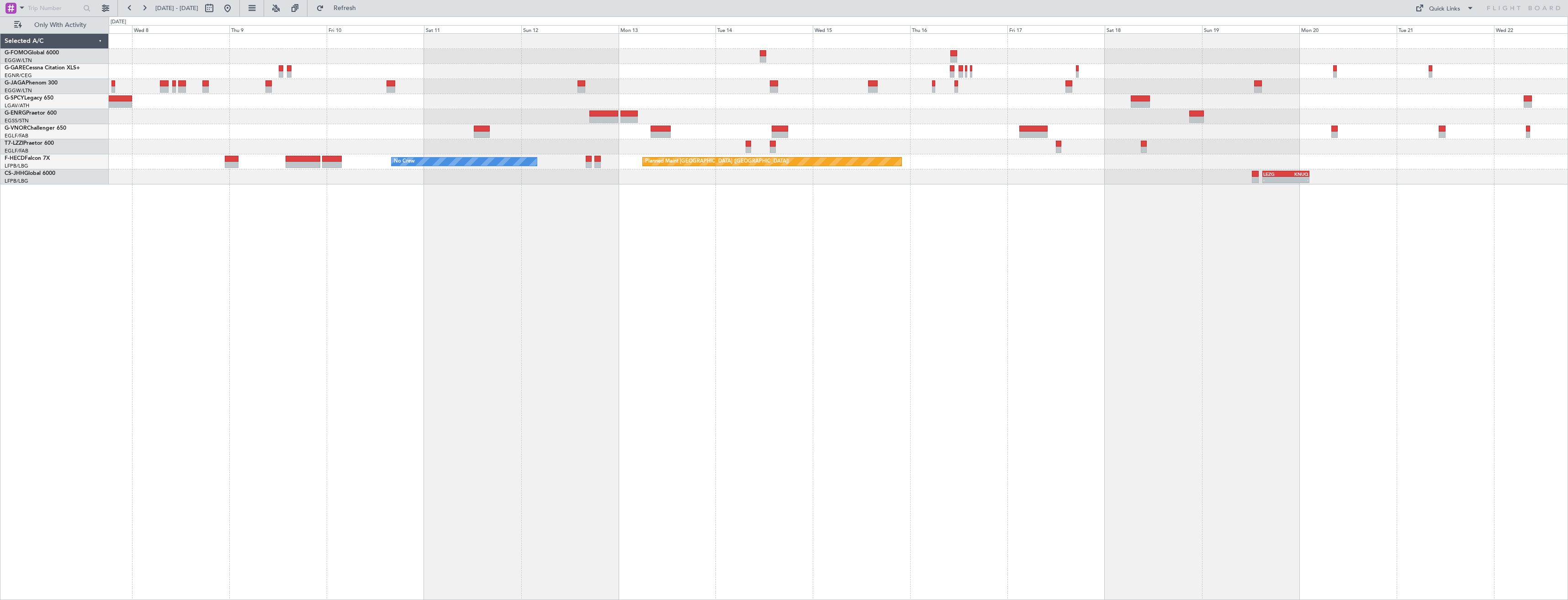
click at [722, 268] on div "A/C Unavailable London (Luton) Planned Maint Paris (Le Bourget) No Crew HEGN 19…" at bounding box center [838, 316] width 1459 height 567
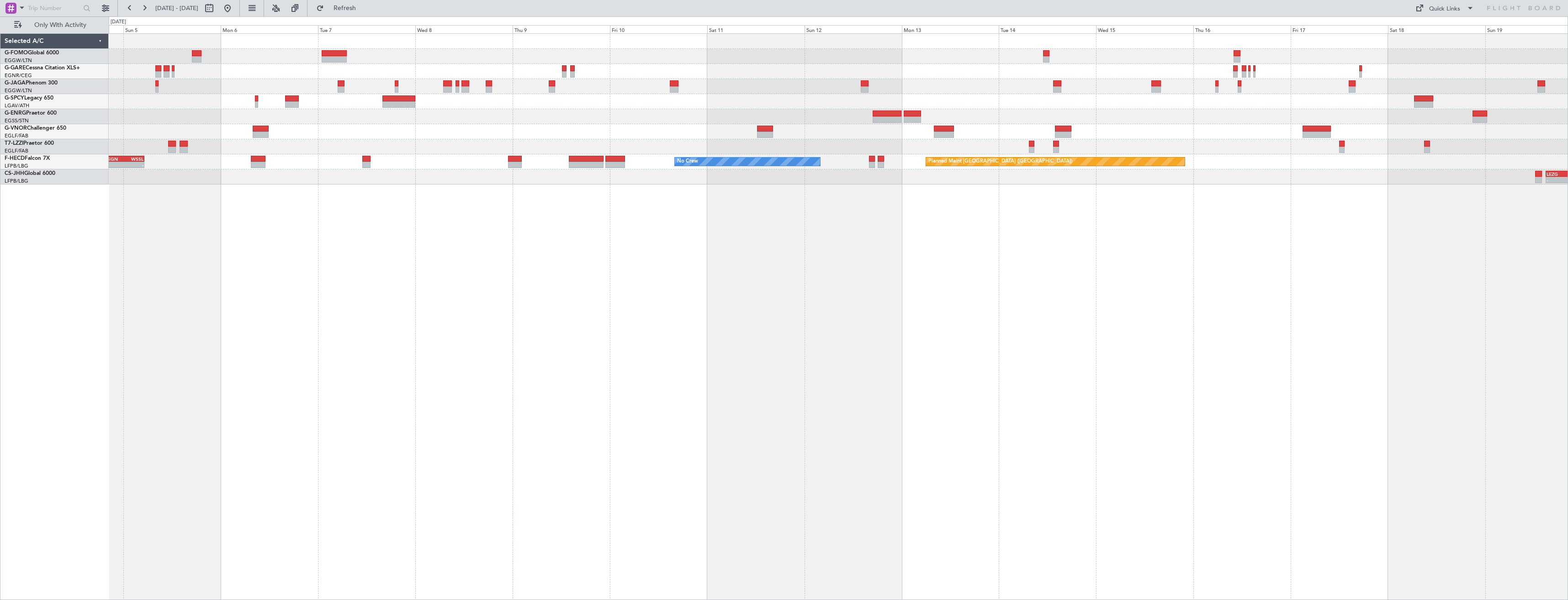
click at [679, 259] on div "Planned Maint Paris (Le Bourget) No Crew HEGN 19:15 Z WSSL 05:10 Z - - No Crew …" at bounding box center [838, 316] width 1459 height 567
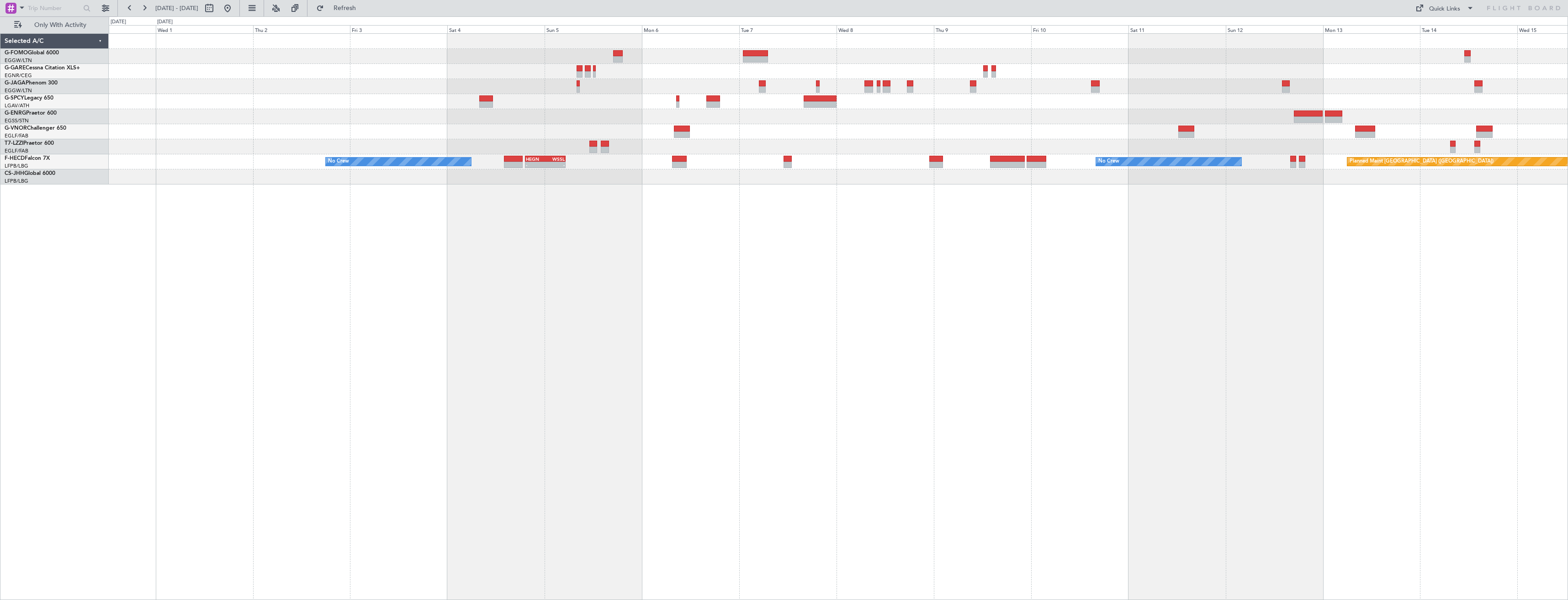
click at [609, 246] on div "A/C Unavailable London (Farnborough) Planned Maint Paris (Le Bourget) No Crew H…" at bounding box center [838, 316] width 1459 height 567
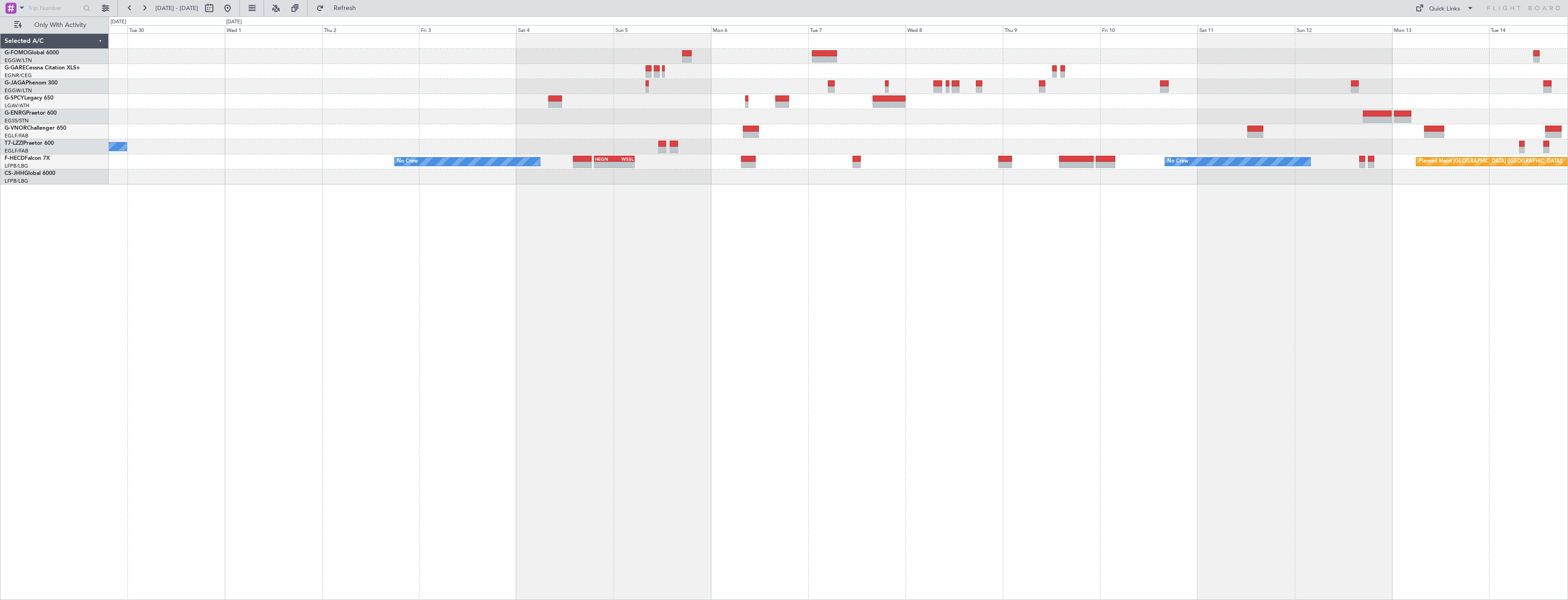
click at [550, 245] on div "A/C Unavailable Planned Maint London (Farnborough) A/C Unavailable London (Farn…" at bounding box center [838, 316] width 1459 height 567
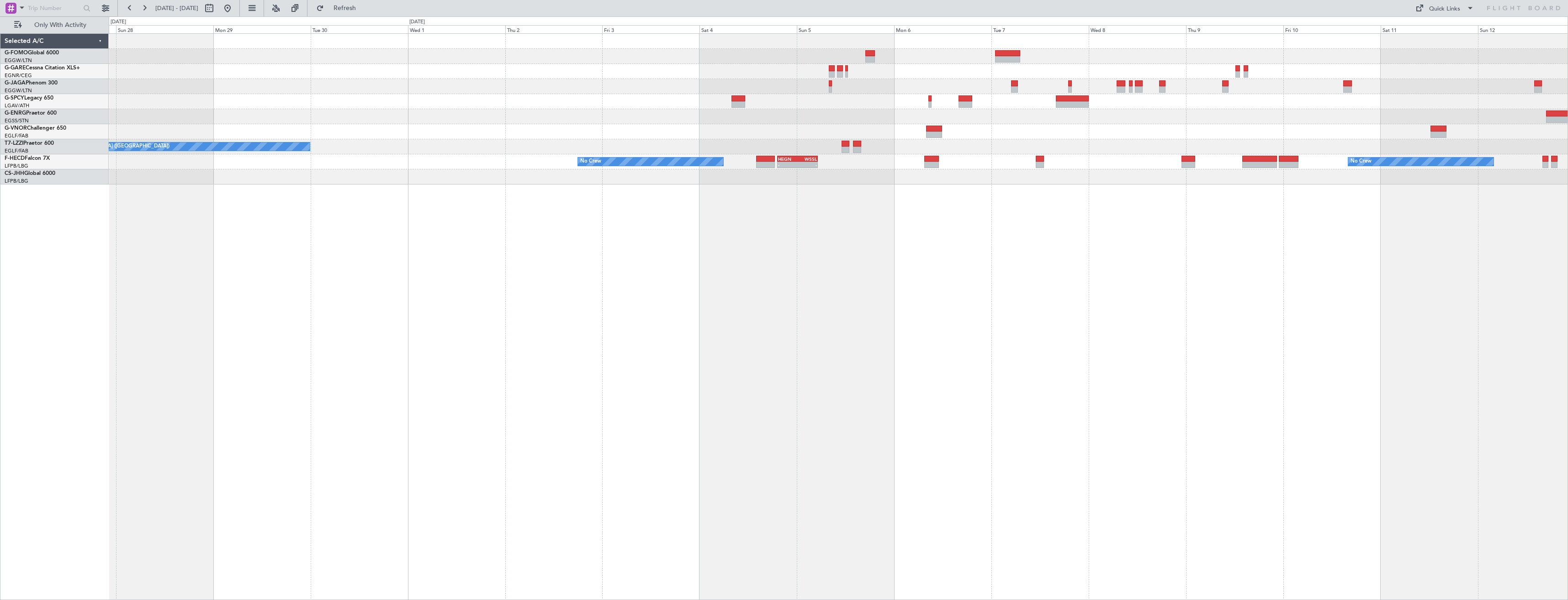
click at [717, 250] on div "A/C Unavailable Planned Maint London (Farnborough) A/C Unavailable London (Farn…" at bounding box center [838, 316] width 1459 height 567
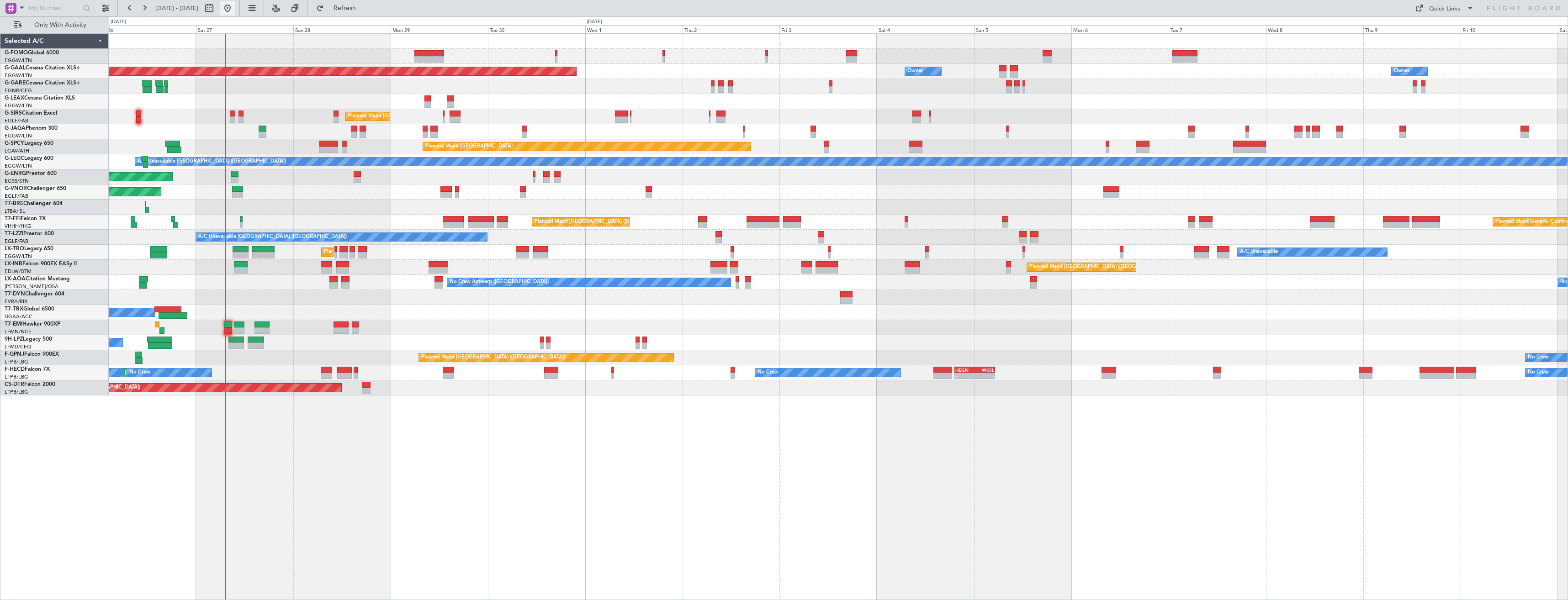
click at [235, 7] on button at bounding box center [228, 9] width 15 height 15
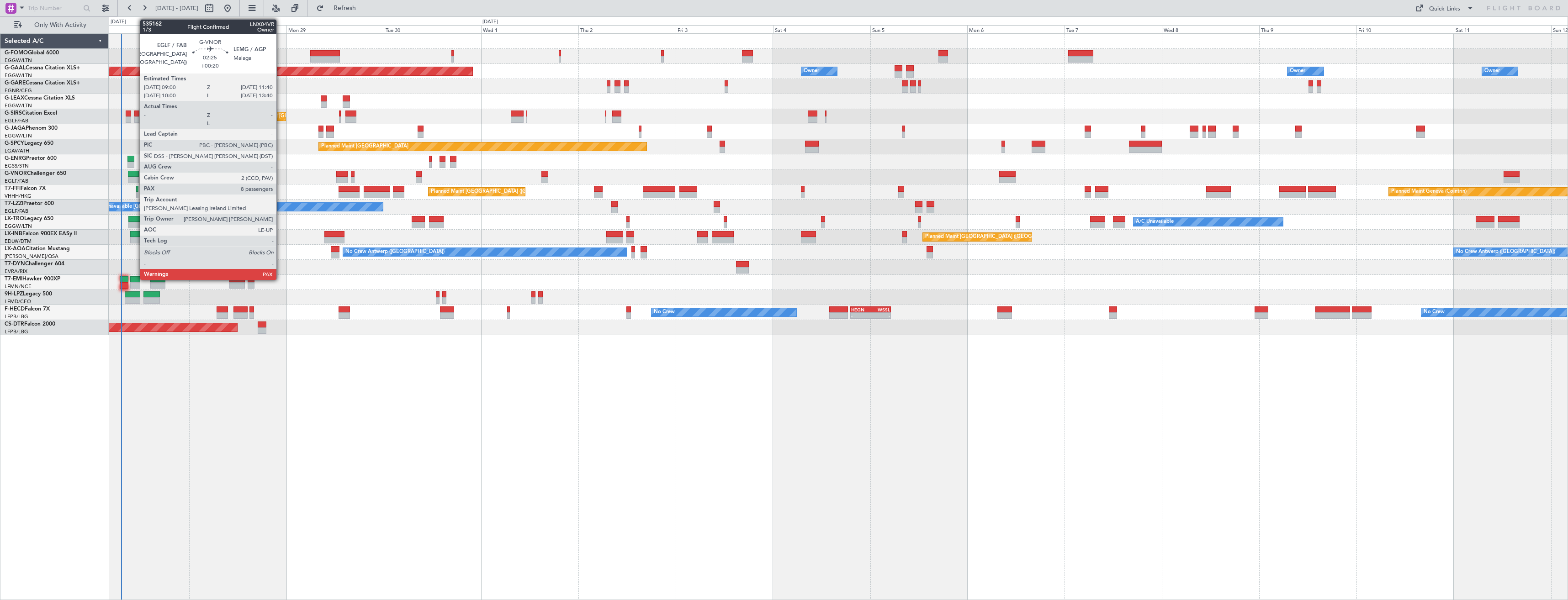
click at [135, 176] on div at bounding box center [133, 174] width 11 height 7
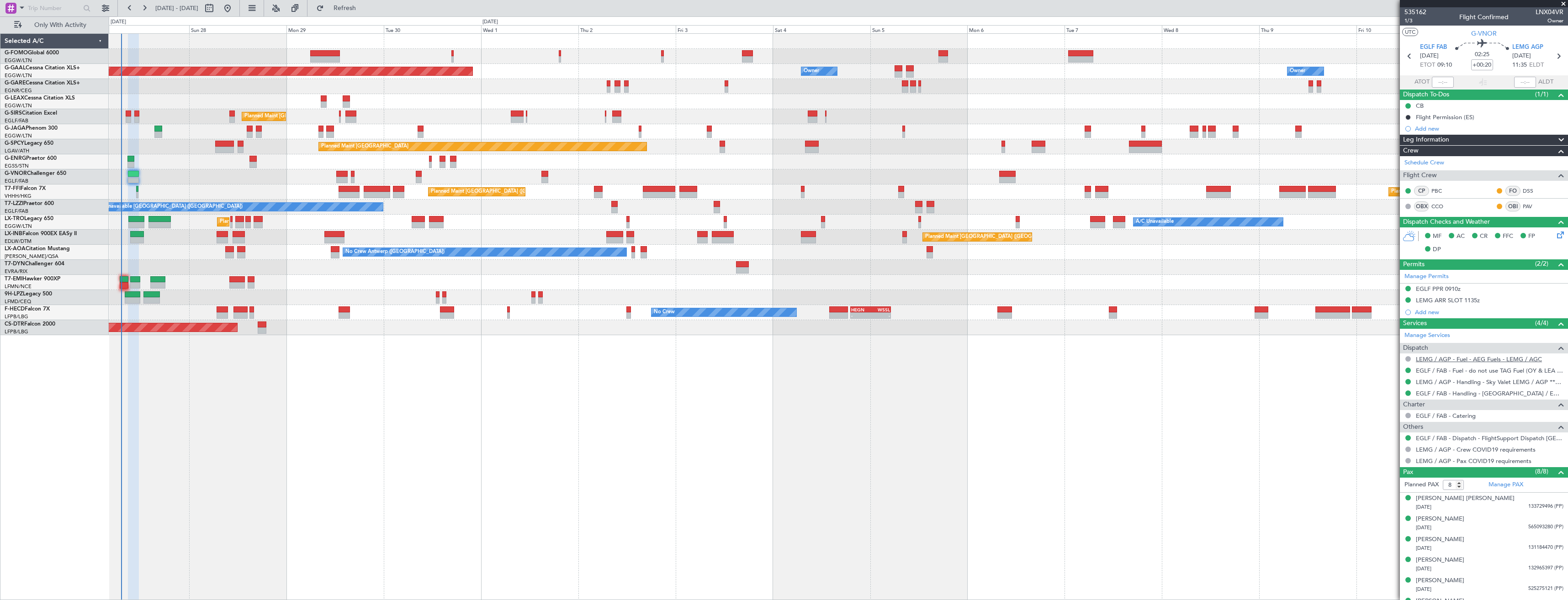
click at [1451, 361] on link "LEMG / AGP - Fuel - AEG Fuels - LEMG / AGC" at bounding box center [1479, 359] width 126 height 8
click at [357, 5] on button "Refresh" at bounding box center [340, 9] width 55 height 15
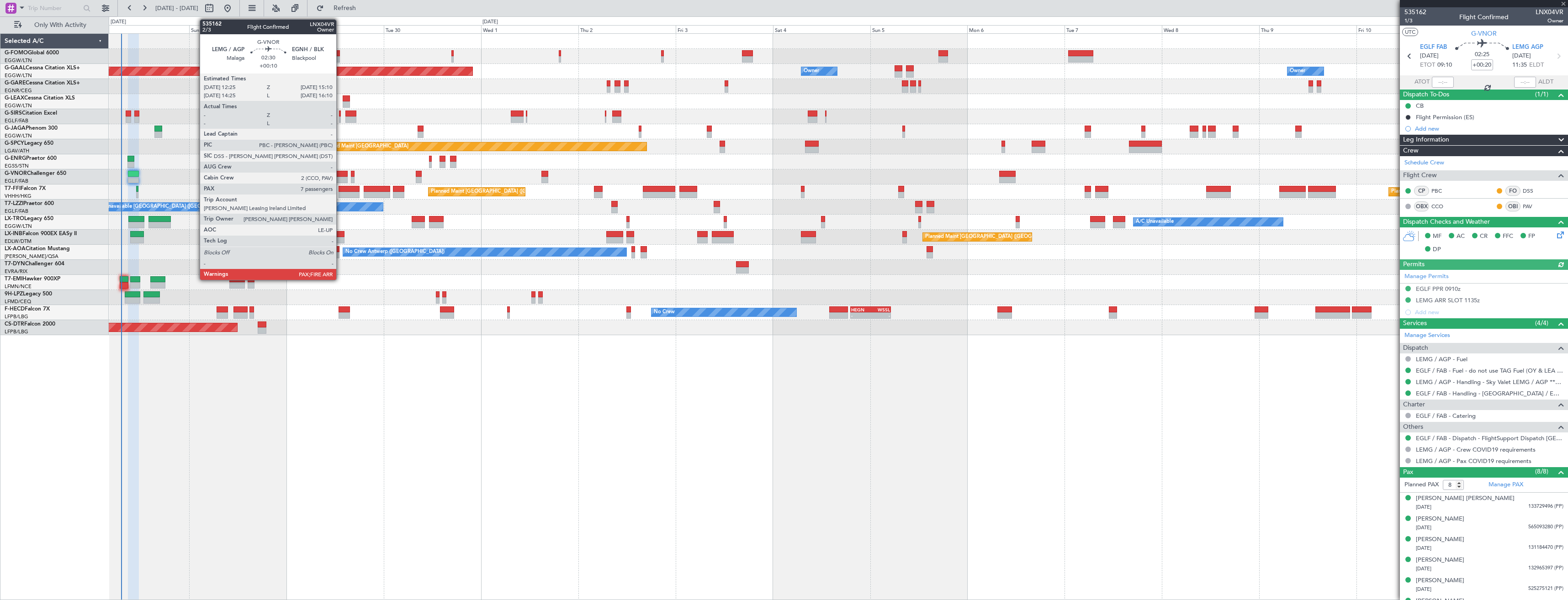
click at [340, 179] on div at bounding box center [341, 180] width 12 height 7
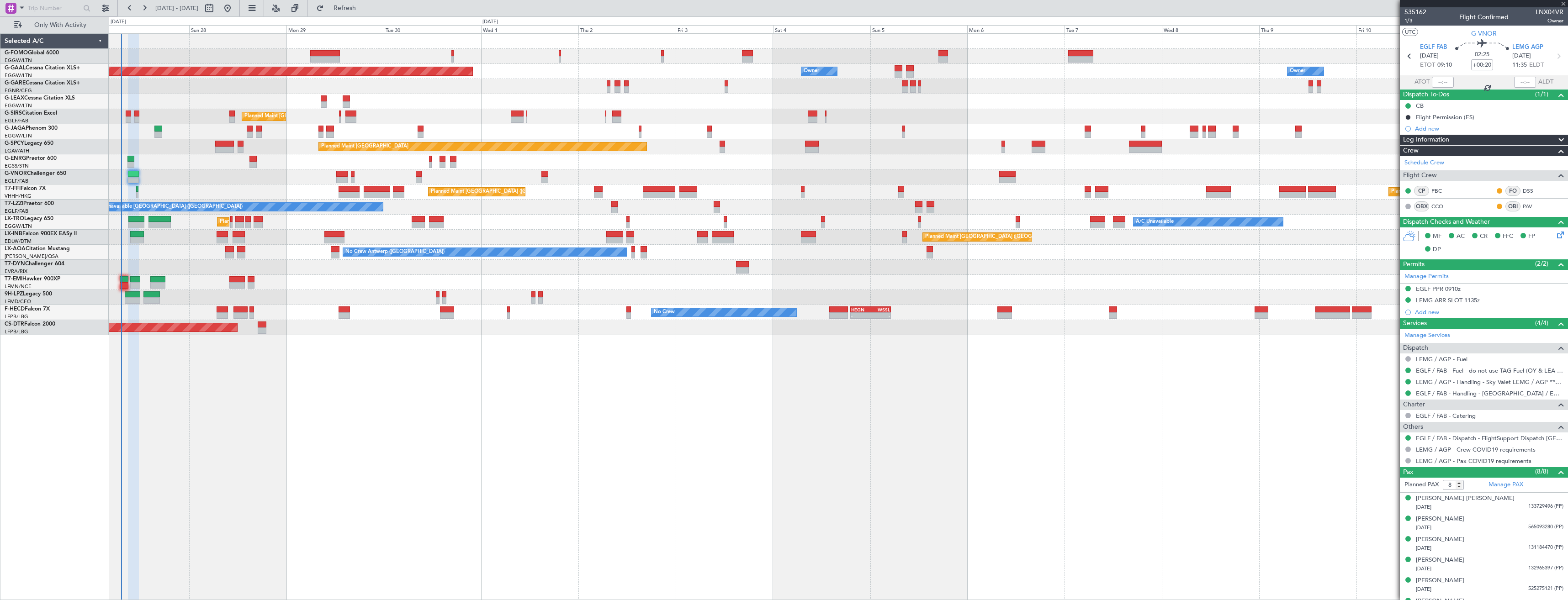
type input "+00:10"
type input "7"
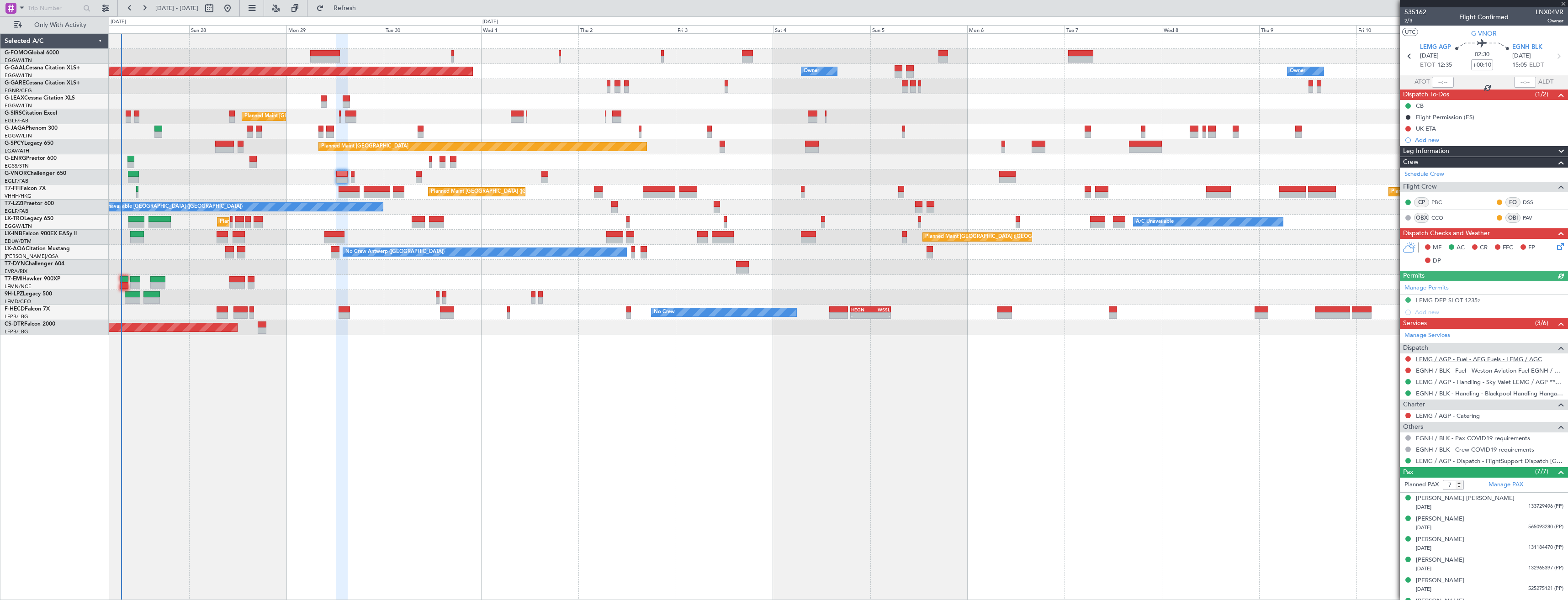
click at [1485, 358] on link "LEMG / AGP - Fuel - AEG Fuels - LEMG / AGC" at bounding box center [1479, 359] width 126 height 8
drag, startPoint x: 380, startPoint y: 10, endPoint x: 394, endPoint y: 16, distance: 15.2
click at [364, 10] on span "Refresh" at bounding box center [345, 8] width 38 height 7
click at [1451, 360] on link "LEMG / AGP - Fuel" at bounding box center [1441, 359] width 52 height 8
click at [1454, 384] on link "LEMG / AGP - Handling - Sky Valet LEMG / AGP ***My Handling***" at bounding box center [1489, 382] width 147 height 8
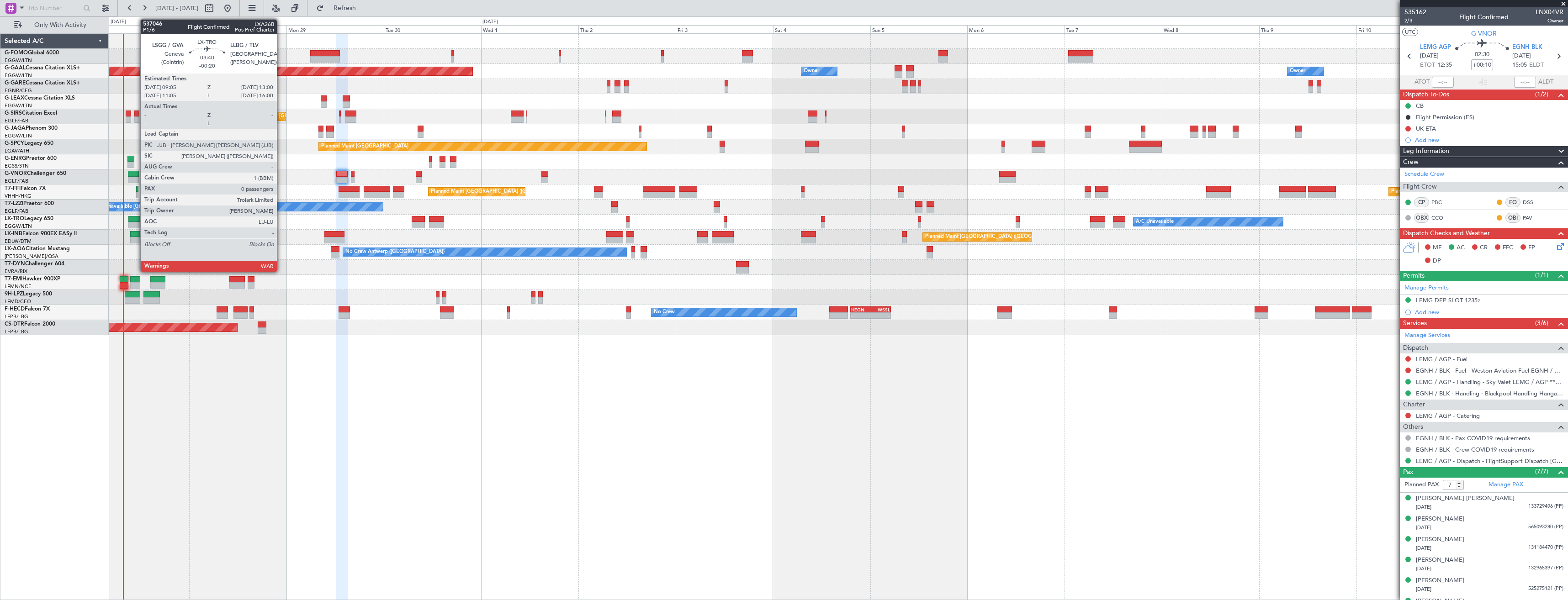
click at [136, 219] on div at bounding box center [136, 219] width 16 height 7
type input "-00:20"
type input "0"
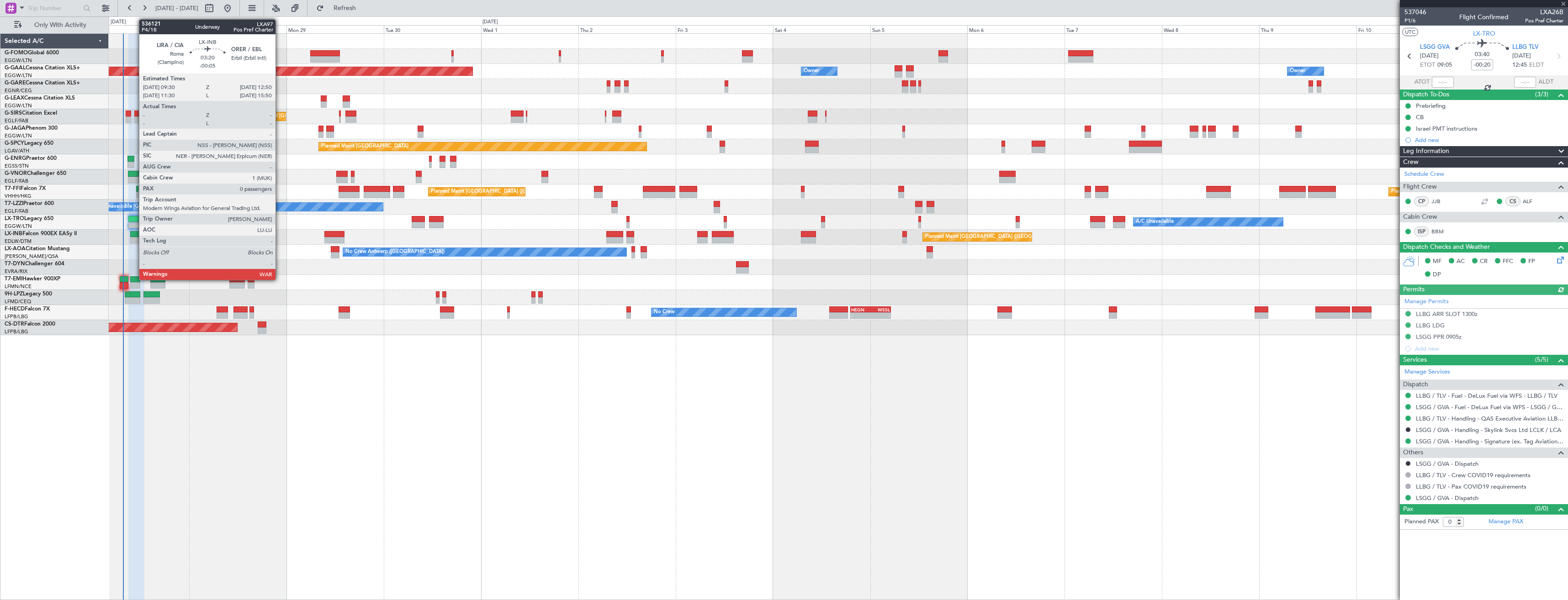
click at [135, 240] on div at bounding box center [137, 240] width 14 height 7
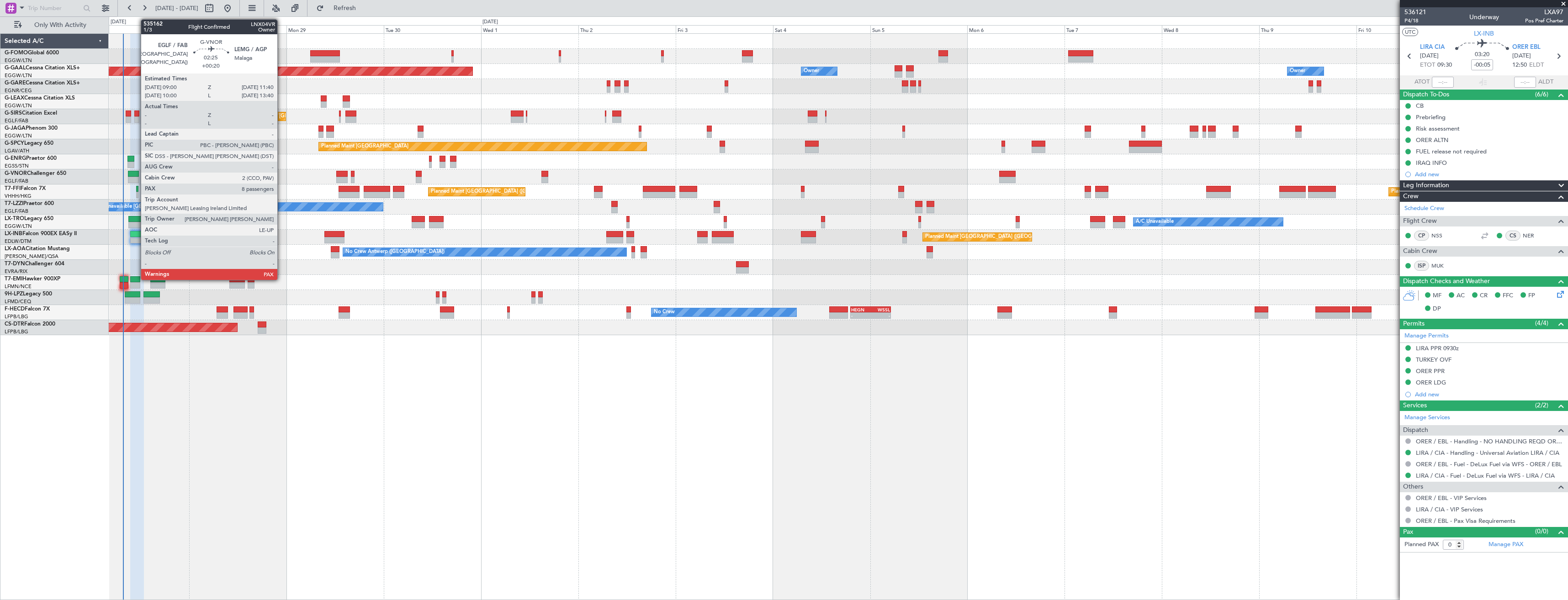
click at [136, 175] on div at bounding box center [133, 174] width 11 height 7
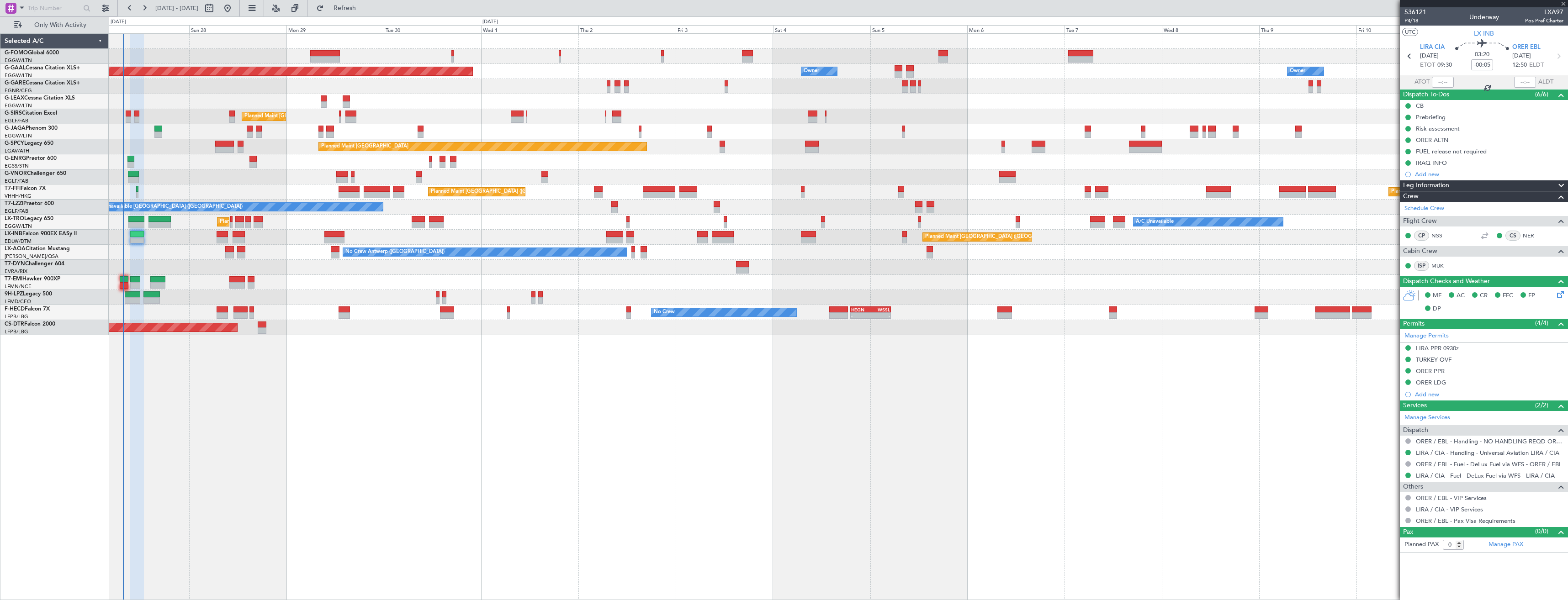
type input "+00:20"
type input "8"
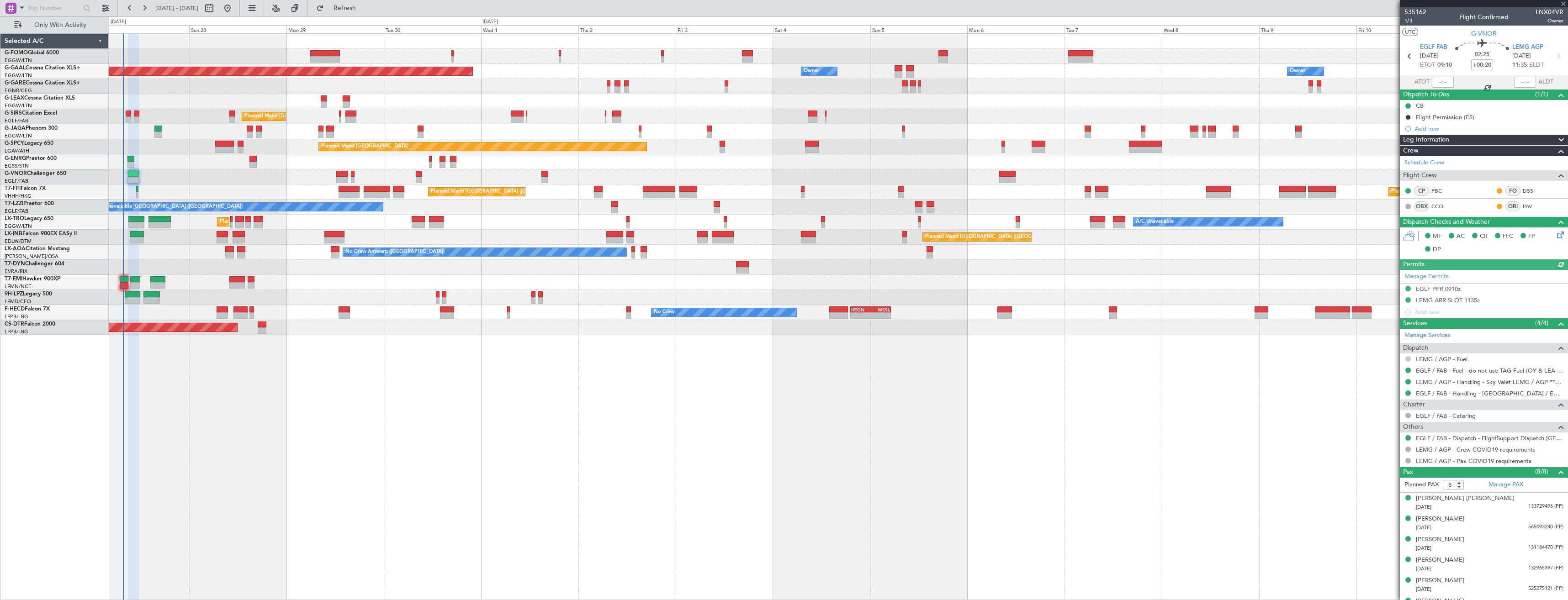
click at [1409, 360] on button at bounding box center [1408, 358] width 5 height 5
click at [1387, 464] on span "Confirmed" at bounding box center [1382, 467] width 29 height 9
click at [1457, 131] on div "Add new" at bounding box center [1489, 128] width 149 height 8
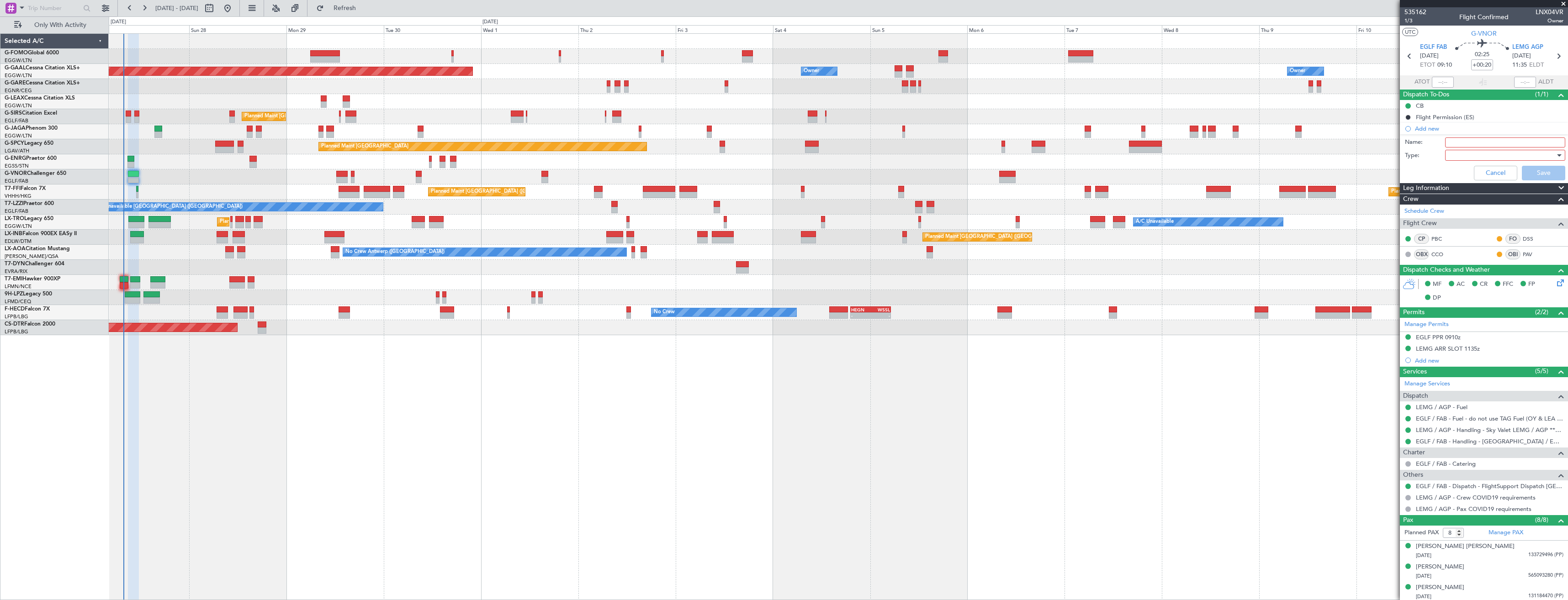
click at [1459, 143] on input "Name:" at bounding box center [1505, 142] width 120 height 10
drag, startPoint x: 1517, startPoint y: 139, endPoint x: 1425, endPoint y: 140, distance: 92.0
click at [1425, 140] on div "Name: LEMG FUEL VIA WFS" at bounding box center [1483, 142] width 177 height 14
type input "LEMG FUEL VIA WFS"
click at [1461, 155] on div at bounding box center [1502, 155] width 107 height 14
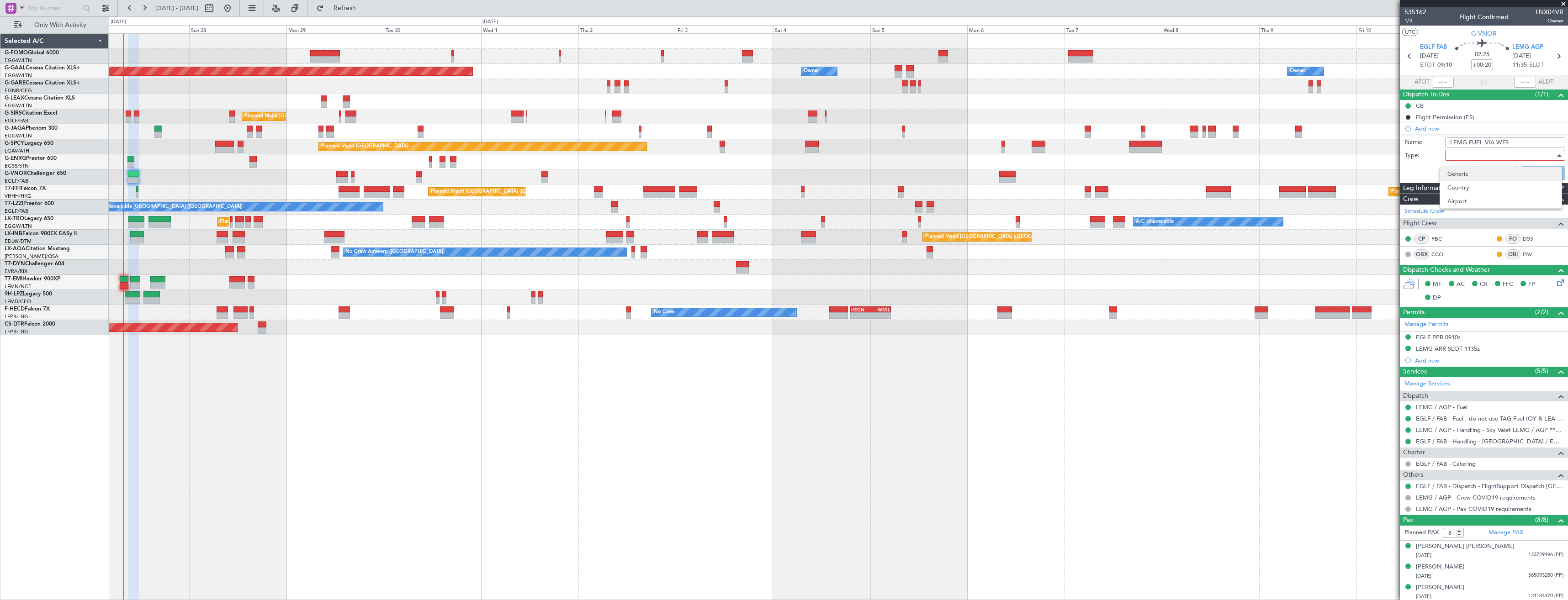
click at [1457, 176] on span "Generic" at bounding box center [1501, 174] width 107 height 14
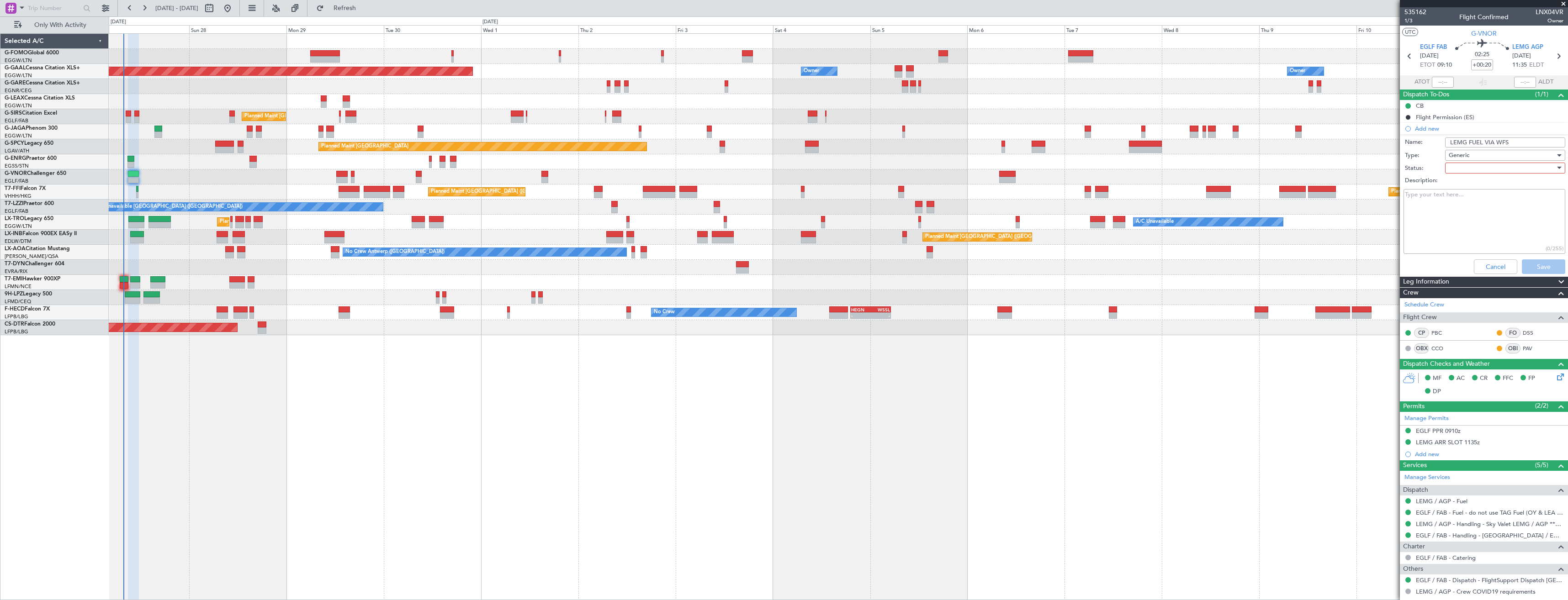
click at [1454, 168] on div at bounding box center [1502, 168] width 107 height 14
click at [1457, 195] on span "In Progress" at bounding box center [1501, 200] width 107 height 14
click at [1530, 265] on button "Save" at bounding box center [1543, 267] width 43 height 15
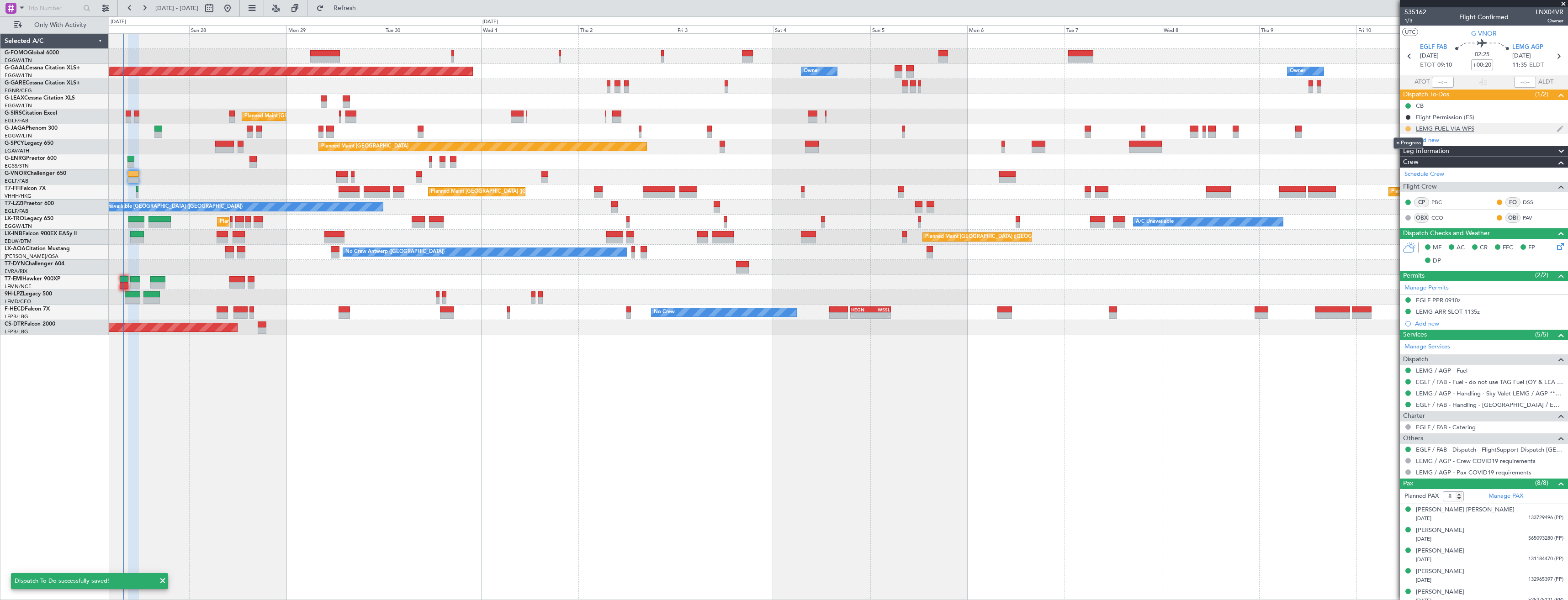
click at [1408, 129] on button at bounding box center [1408, 128] width 5 height 5
click at [1402, 166] on span "Completed" at bounding box center [1412, 169] width 30 height 9
click at [1554, 54] on icon at bounding box center [1558, 57] width 12 height 12
type input "+00:10"
type input "7"
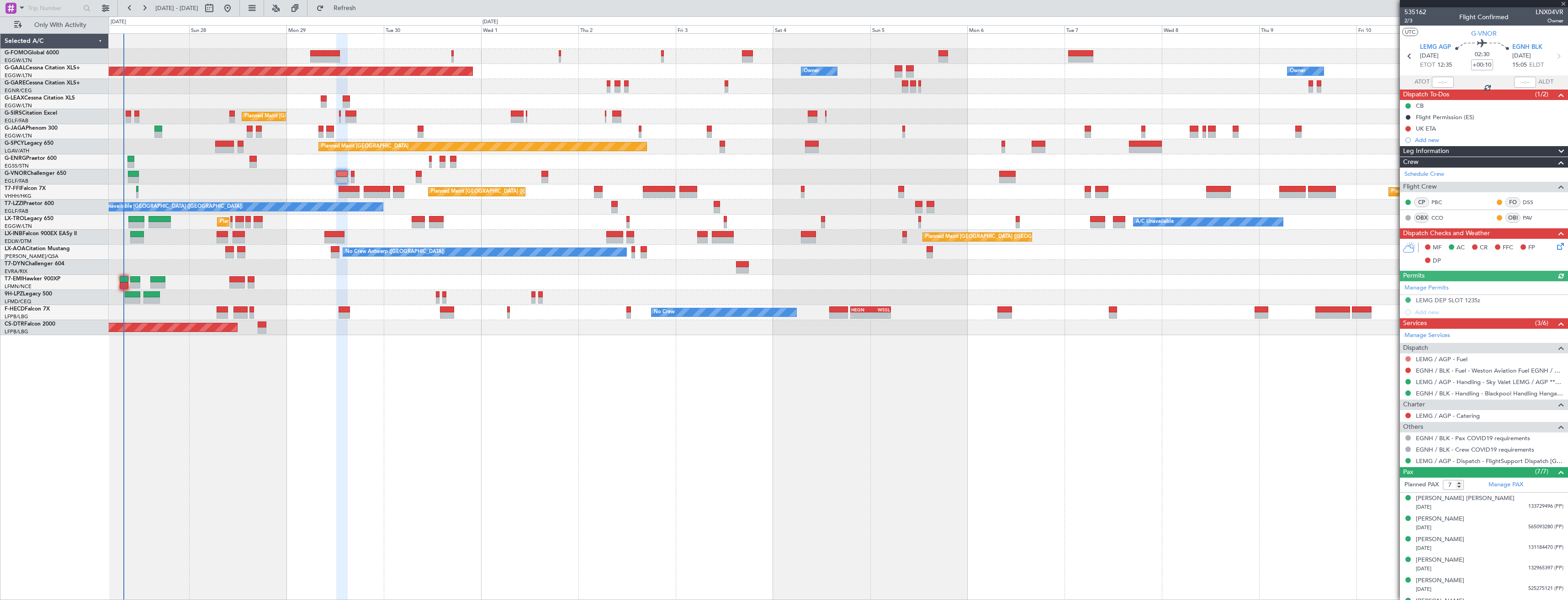
click at [1409, 360] on button at bounding box center [1408, 358] width 5 height 5
click at [1381, 469] on span "Confirmed" at bounding box center [1382, 467] width 29 height 9
click at [1427, 136] on div "Add new" at bounding box center [1485, 140] width 140 height 8
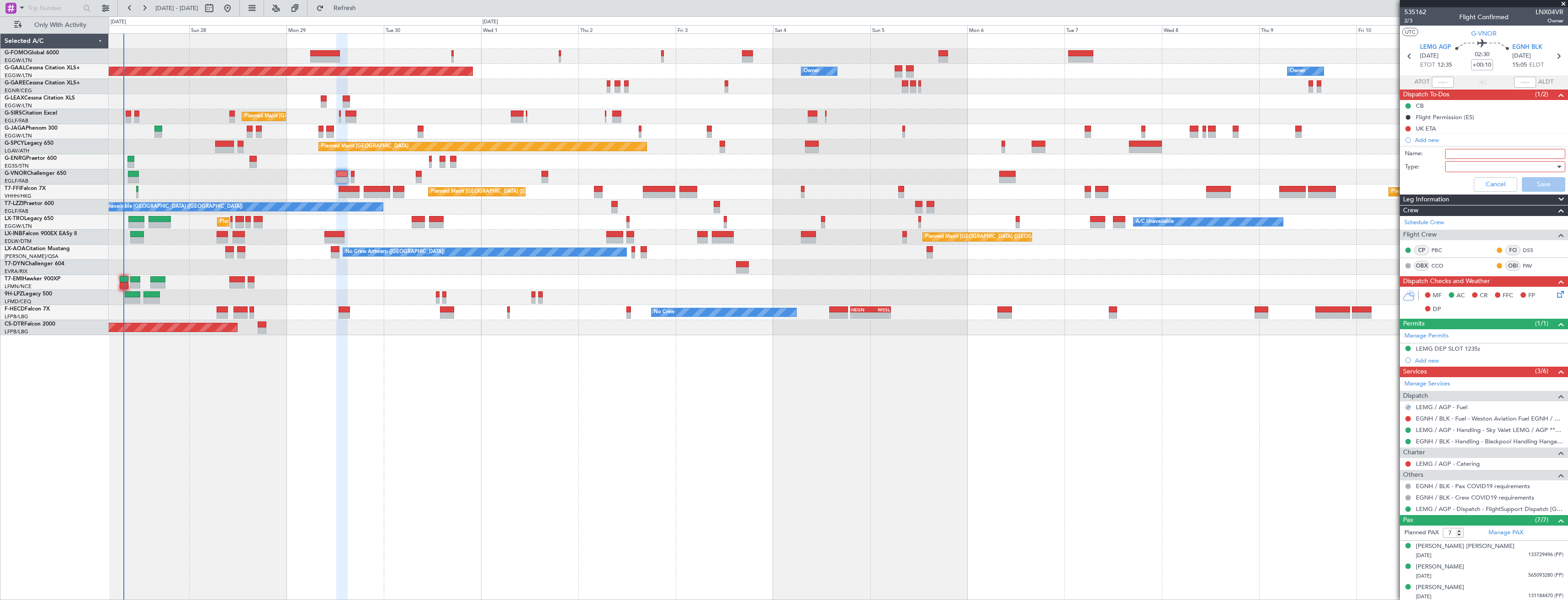
click at [1452, 151] on input "Name:" at bounding box center [1505, 154] width 120 height 10
paste input "LEMG FUEL VIA WFS"
type input "LEMG FUEL VIA WFS"
click at [1506, 168] on div at bounding box center [1502, 167] width 107 height 14
click at [1487, 184] on span "Generic" at bounding box center [1501, 185] width 107 height 14
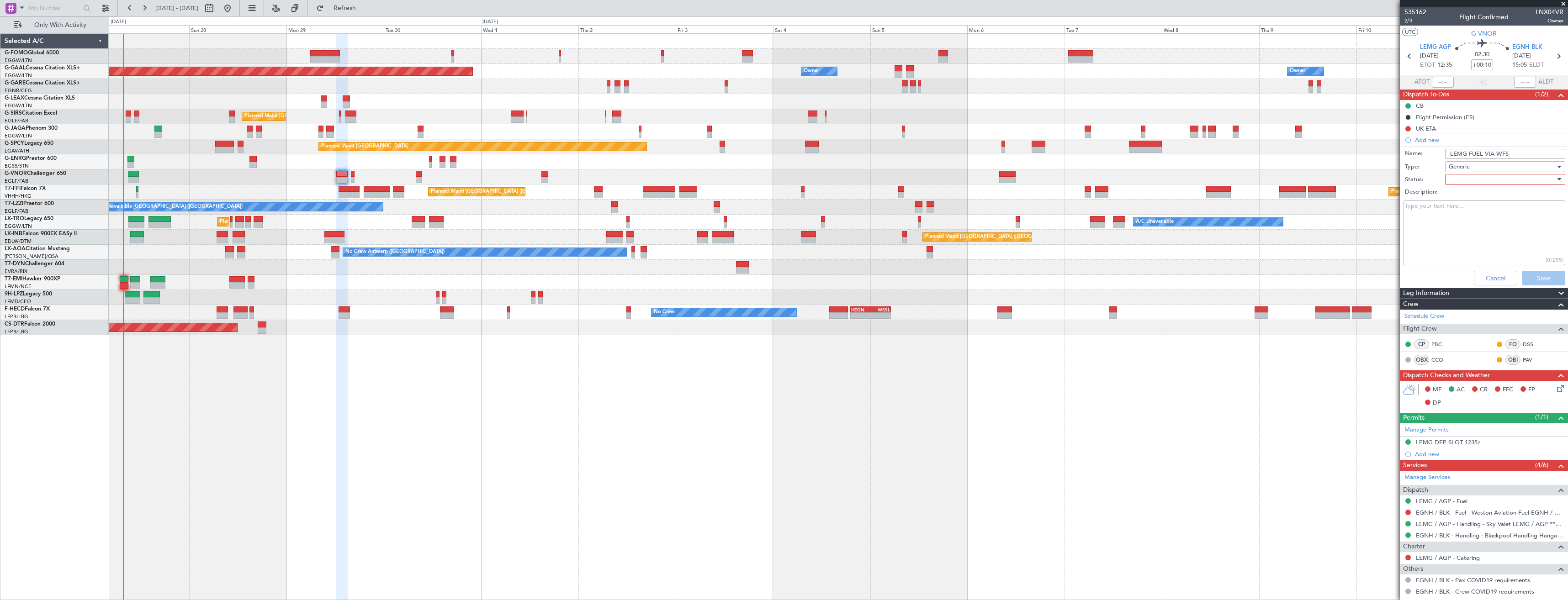
click at [1477, 180] on div at bounding box center [1502, 180] width 107 height 14
click at [1472, 228] on span "Completed" at bounding box center [1501, 225] width 107 height 14
click at [1531, 279] on button "Save" at bounding box center [1543, 278] width 43 height 15
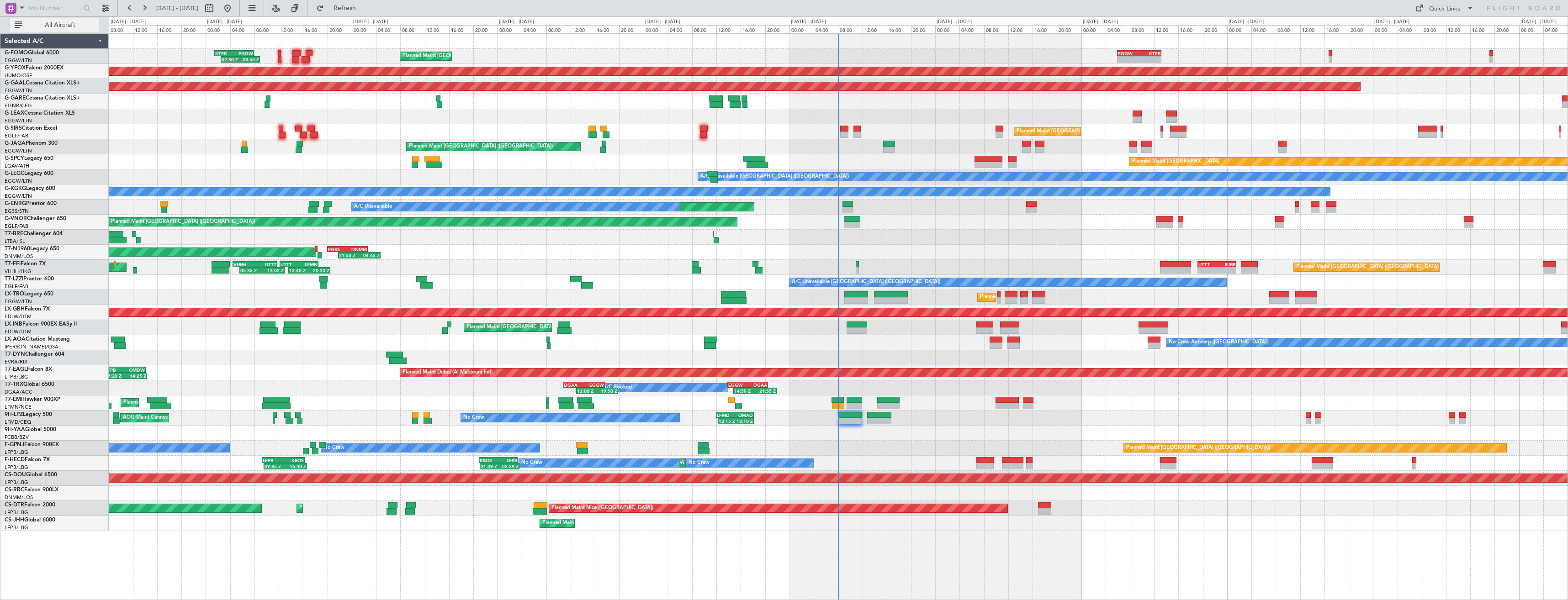
drag, startPoint x: 61, startPoint y: 18, endPoint x: 69, endPoint y: 18, distance: 8.0
click at [69, 18] on button "All Aircraft" at bounding box center [55, 25] width 89 height 15
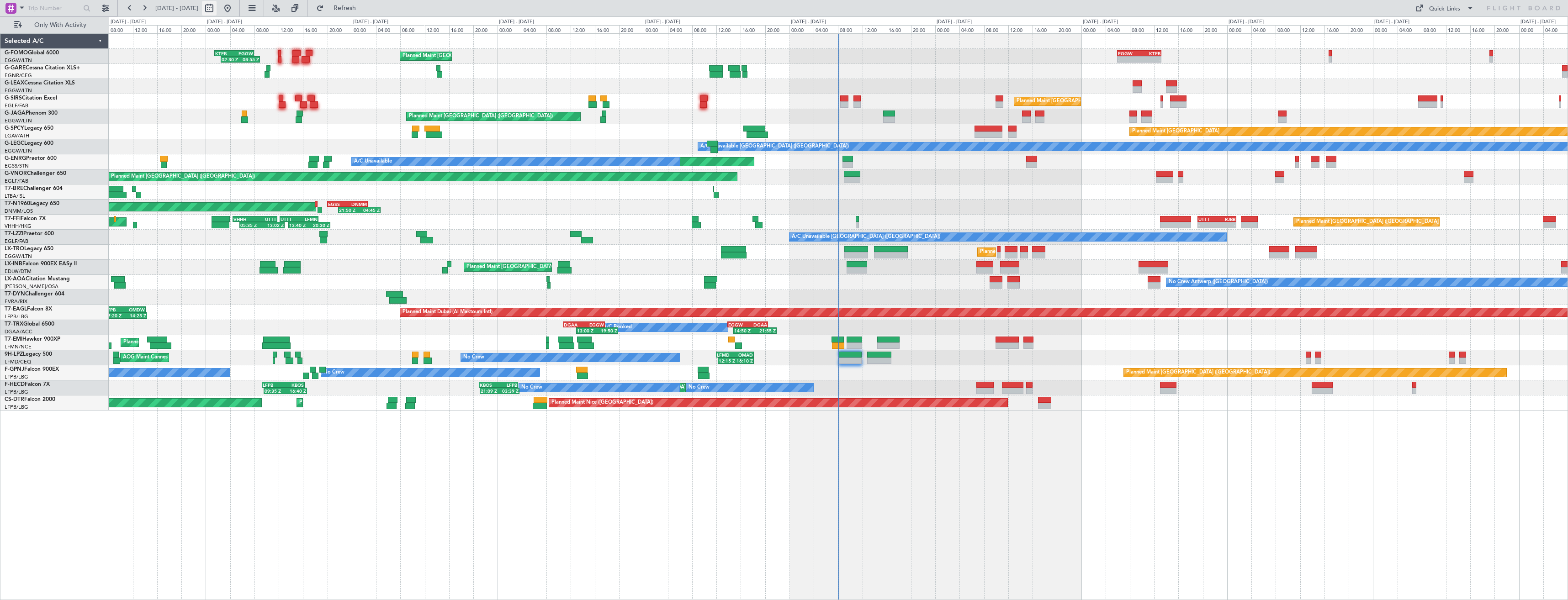
click at [217, 7] on button at bounding box center [209, 9] width 15 height 15
select select "9"
select select "2025"
click at [210, 118] on span "27" at bounding box center [210, 121] width 12 height 12
click at [321, 90] on span "11" at bounding box center [324, 92] width 12 height 12
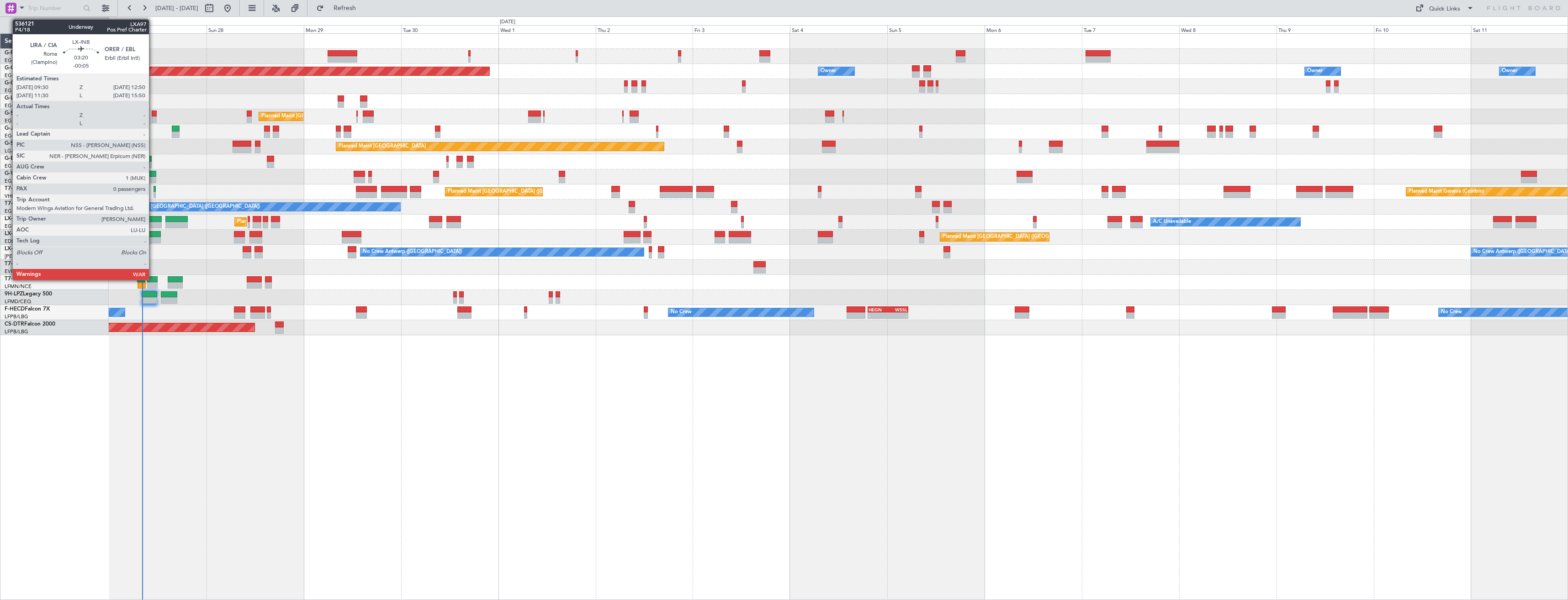
click at [153, 234] on div at bounding box center [154, 234] width 14 height 7
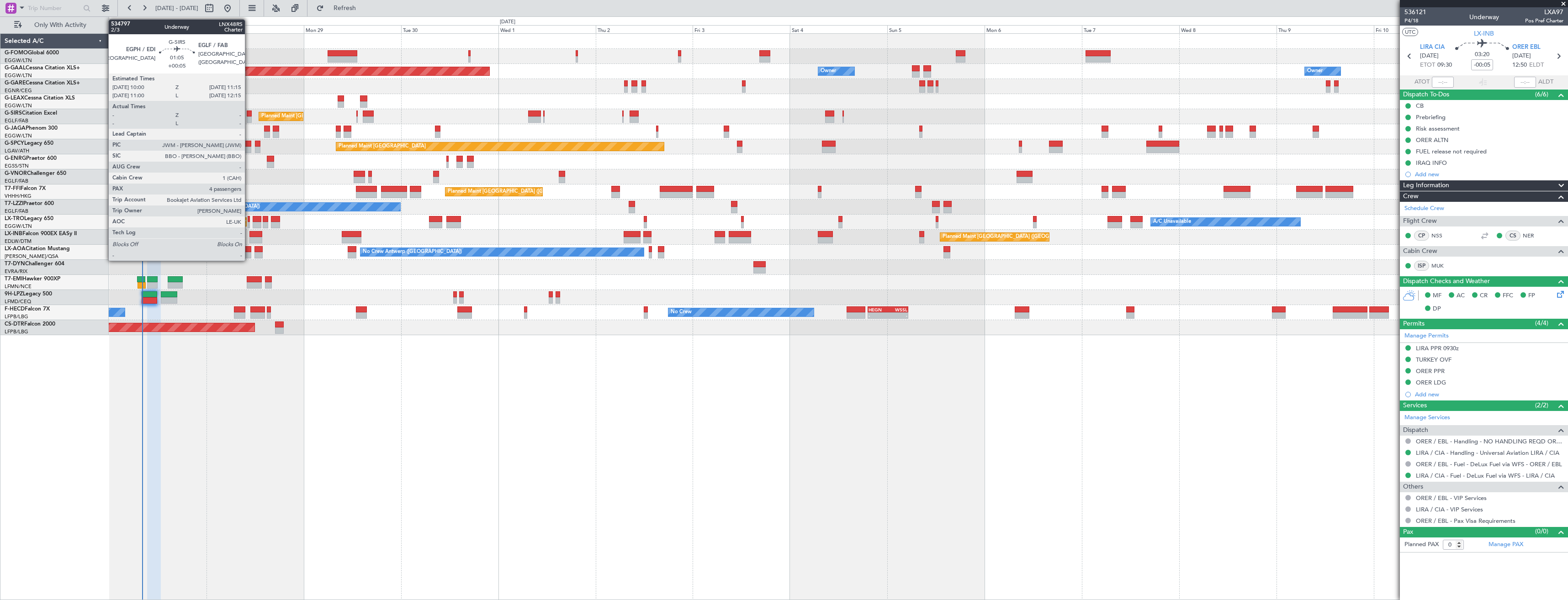
click at [249, 117] on div at bounding box center [249, 119] width 5 height 7
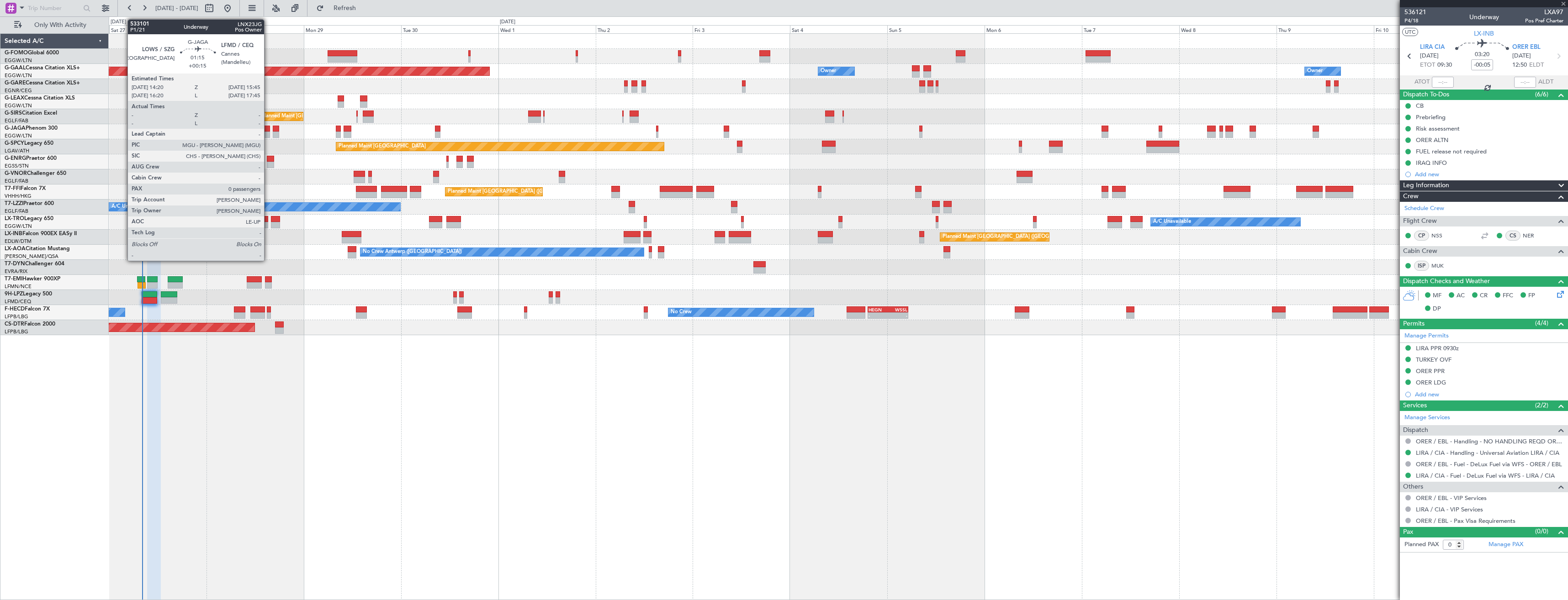
type input "+00:05"
type input "4"
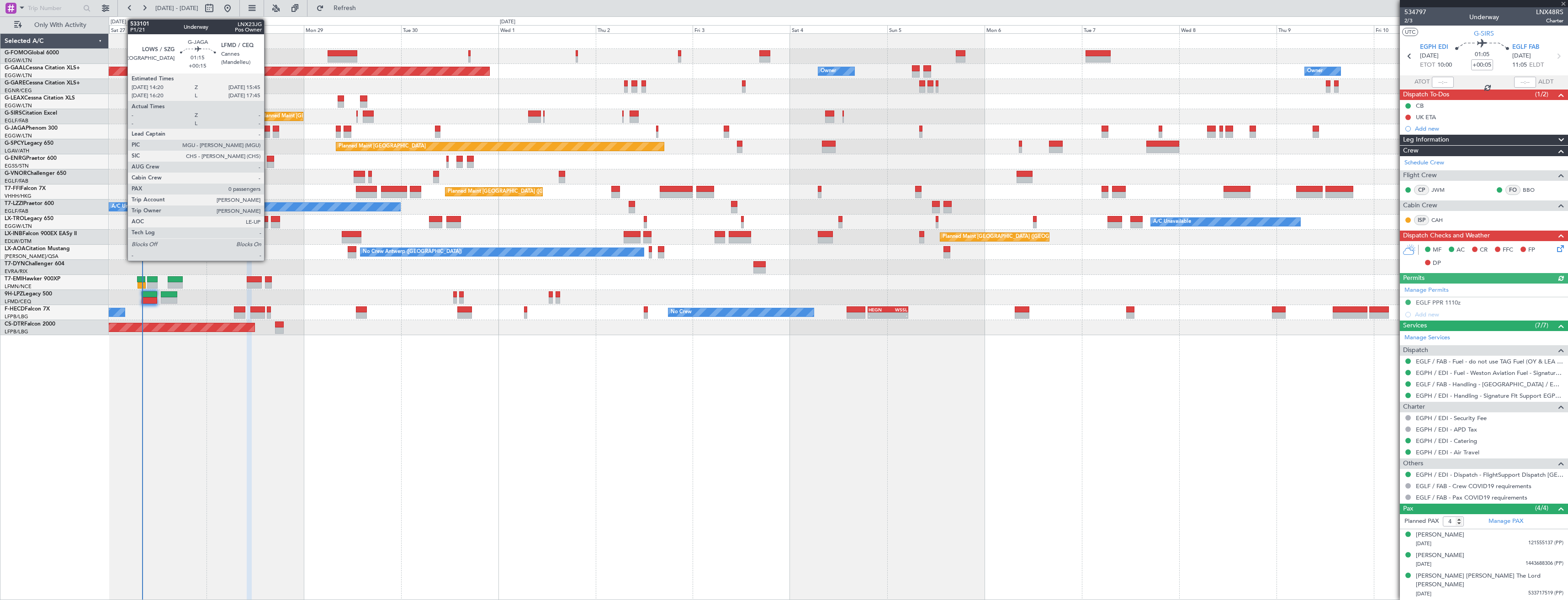
click at [268, 134] on div at bounding box center [267, 134] width 6 height 7
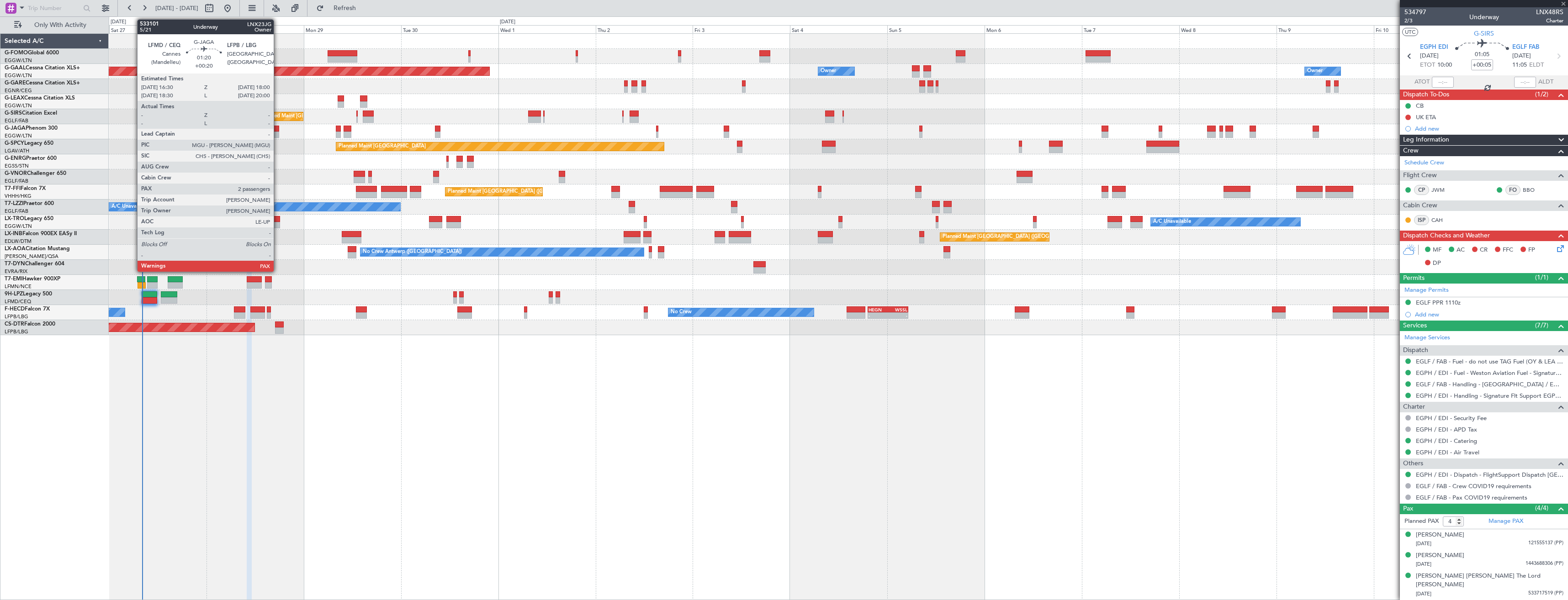
type input "+00:15"
type input "0"
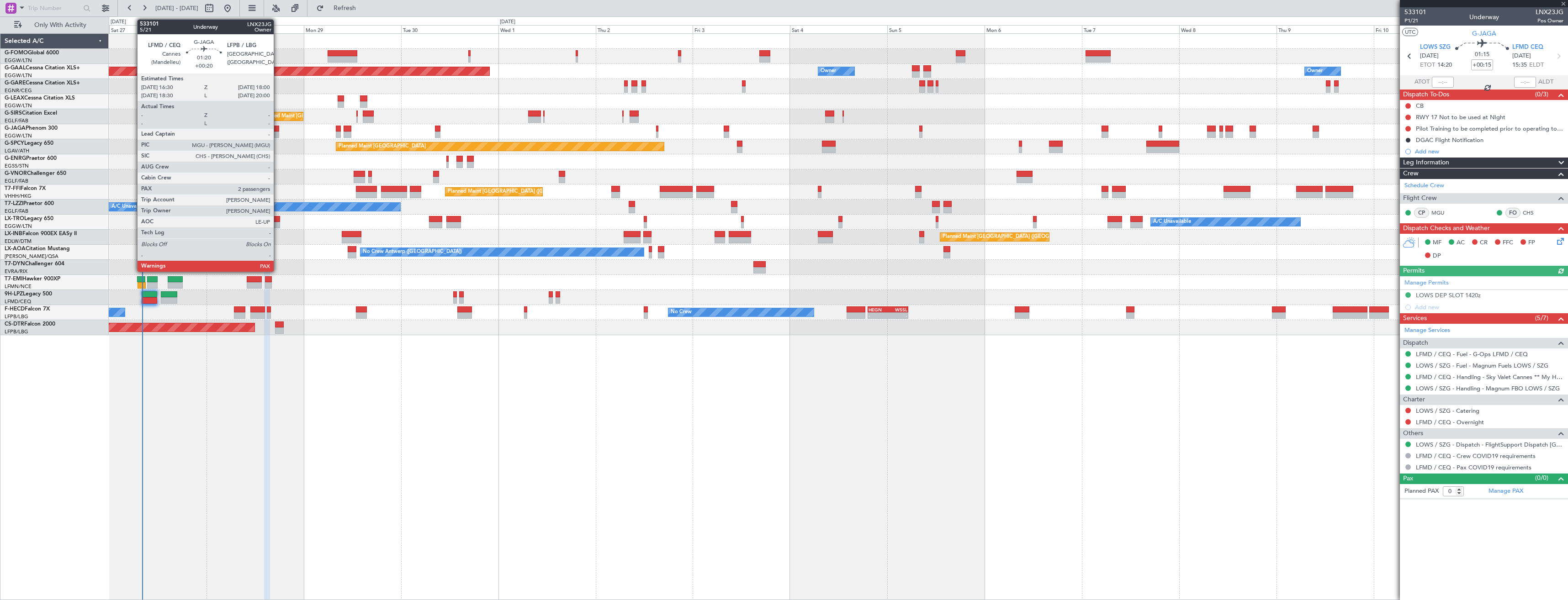
click at [278, 134] on div at bounding box center [276, 134] width 7 height 7
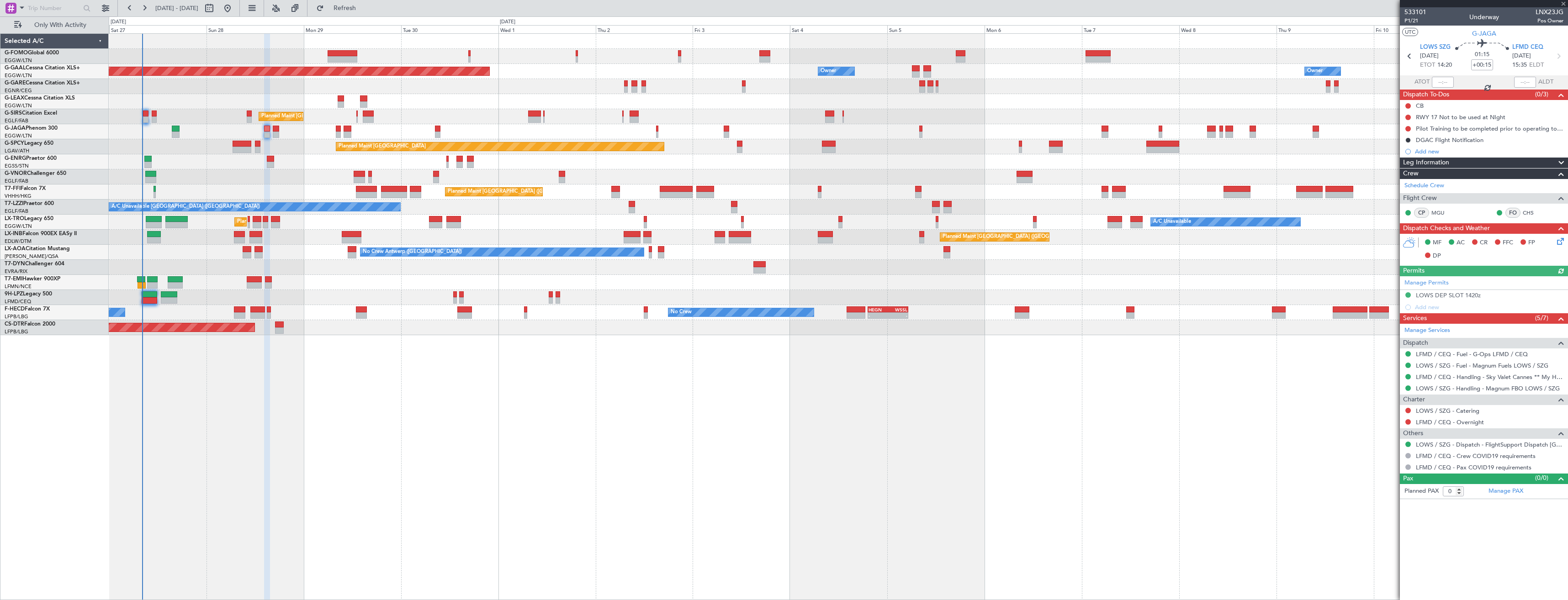
type input "+00:20"
type input "2"
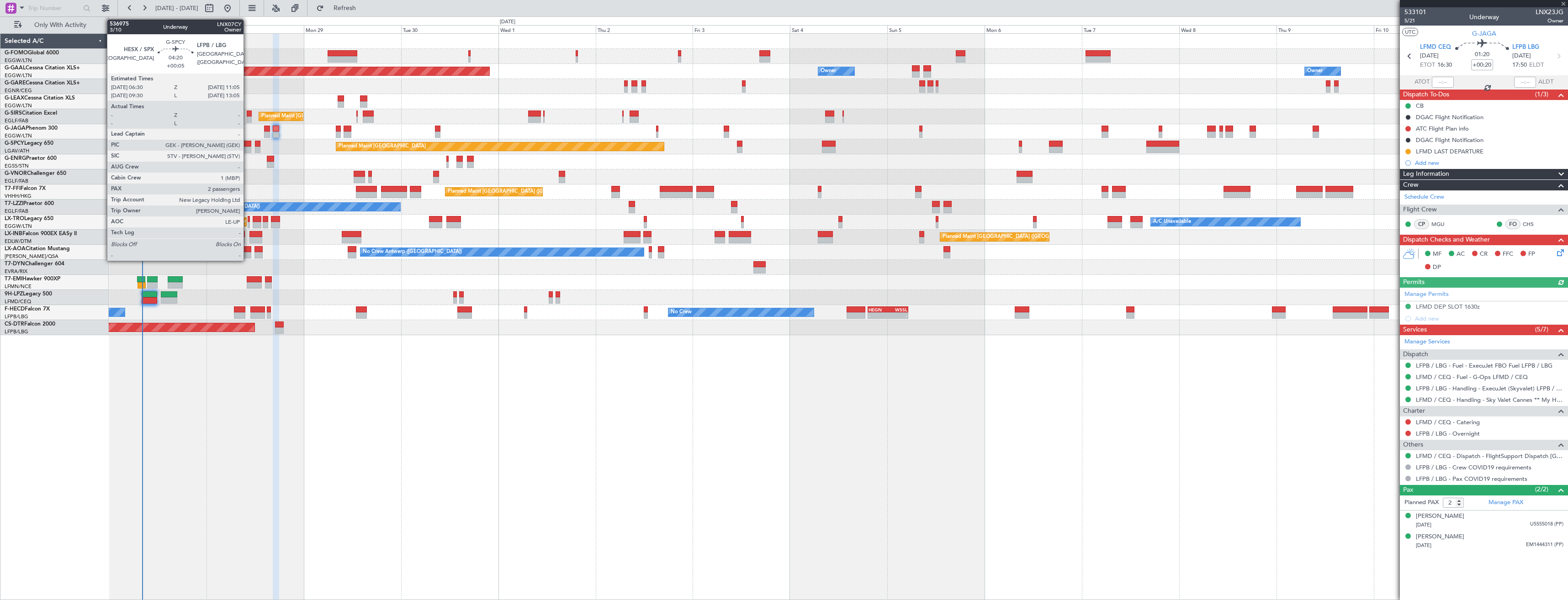
click at [248, 151] on div at bounding box center [242, 150] width 19 height 7
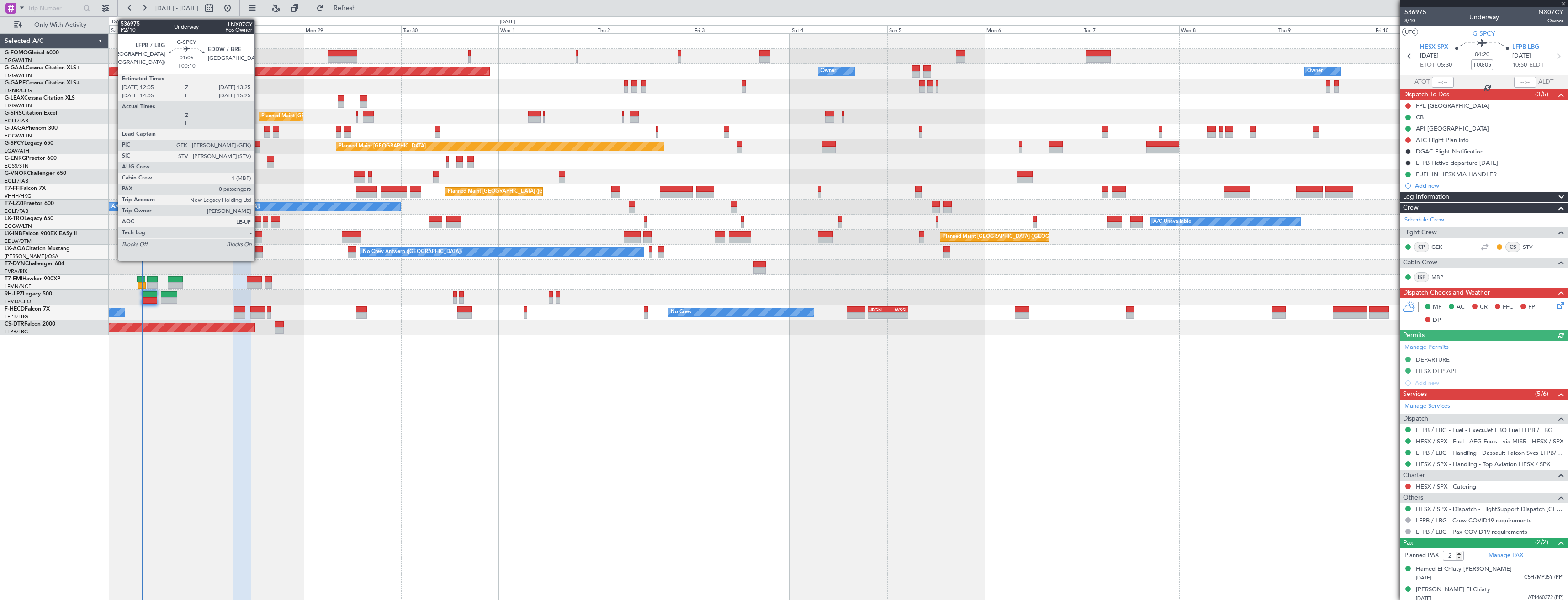
click at [259, 148] on div at bounding box center [257, 150] width 5 height 7
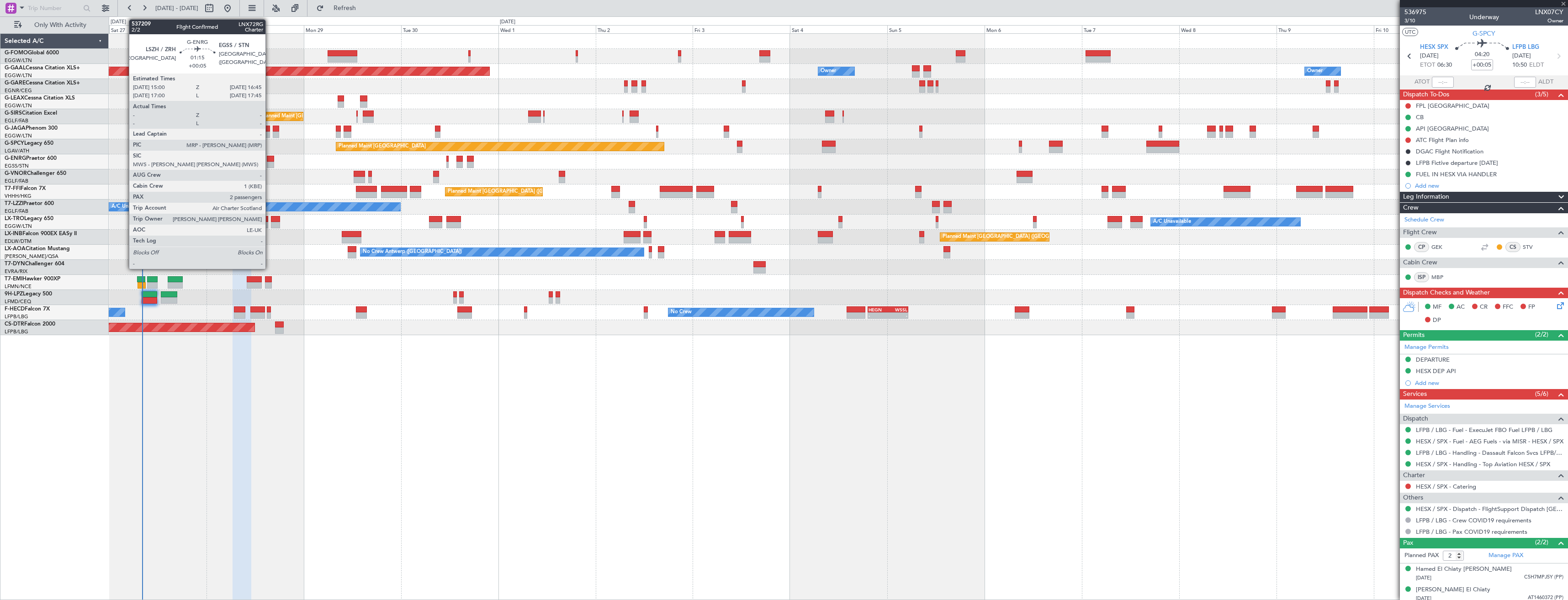
type input "+00:10"
type input "0"
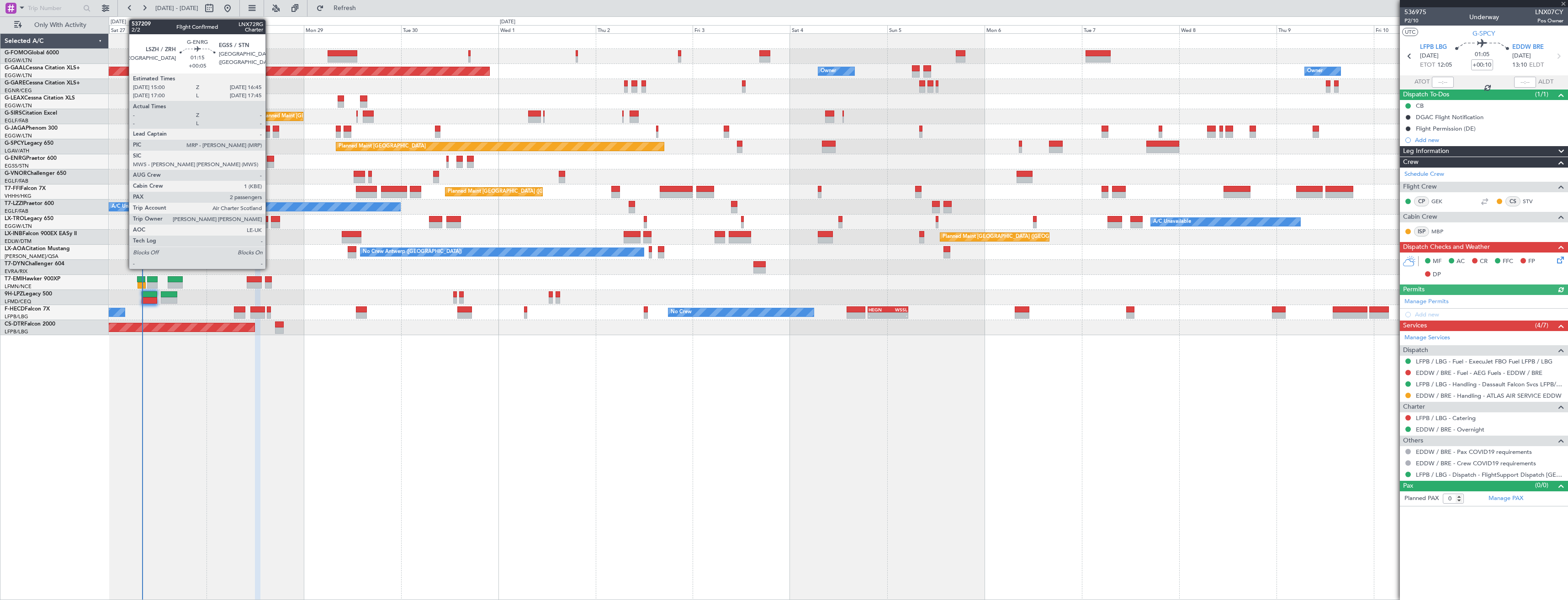
click at [270, 162] on div at bounding box center [270, 165] width 7 height 7
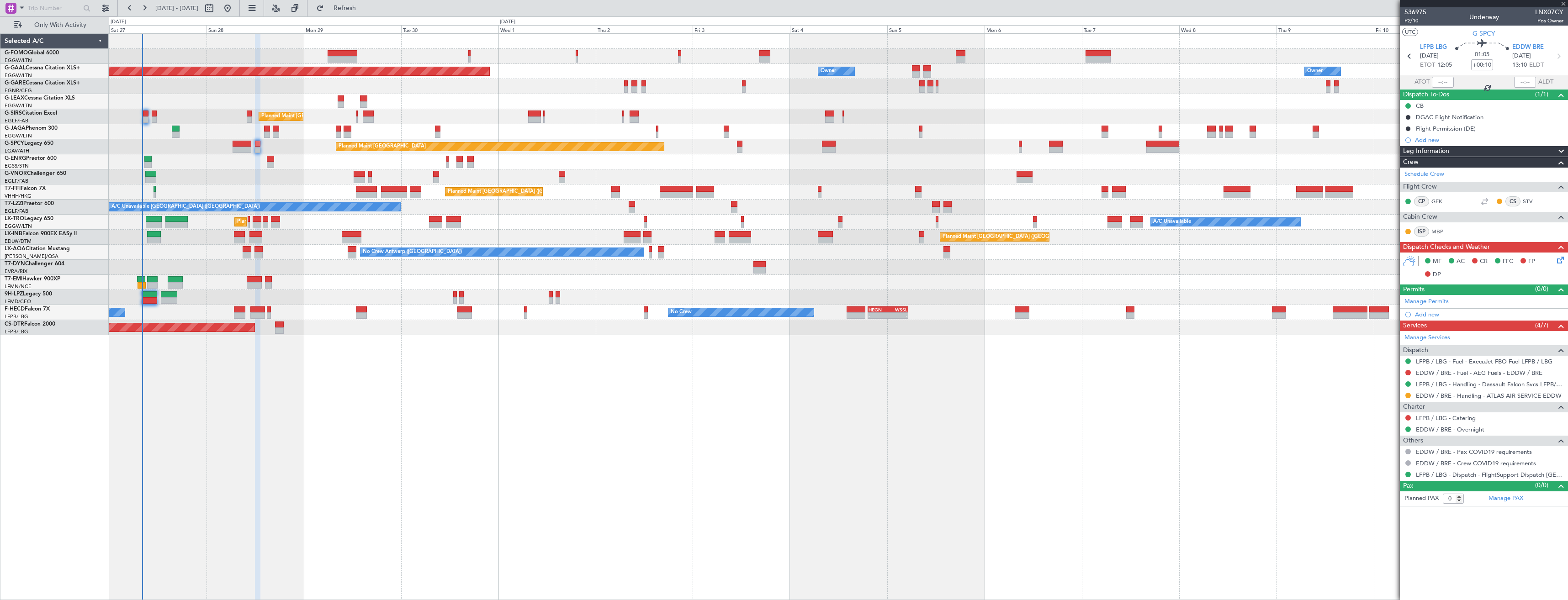
type input "+00:05"
type input "2"
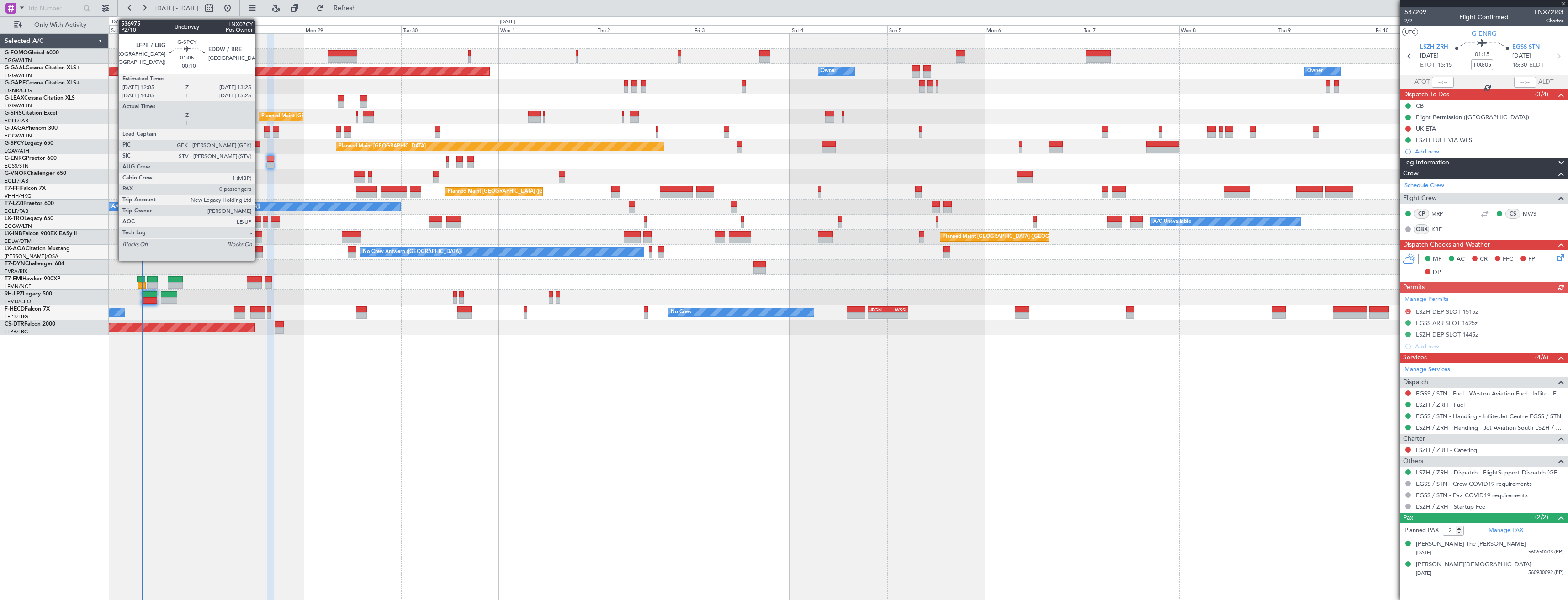
click at [259, 149] on div at bounding box center [257, 150] width 5 height 7
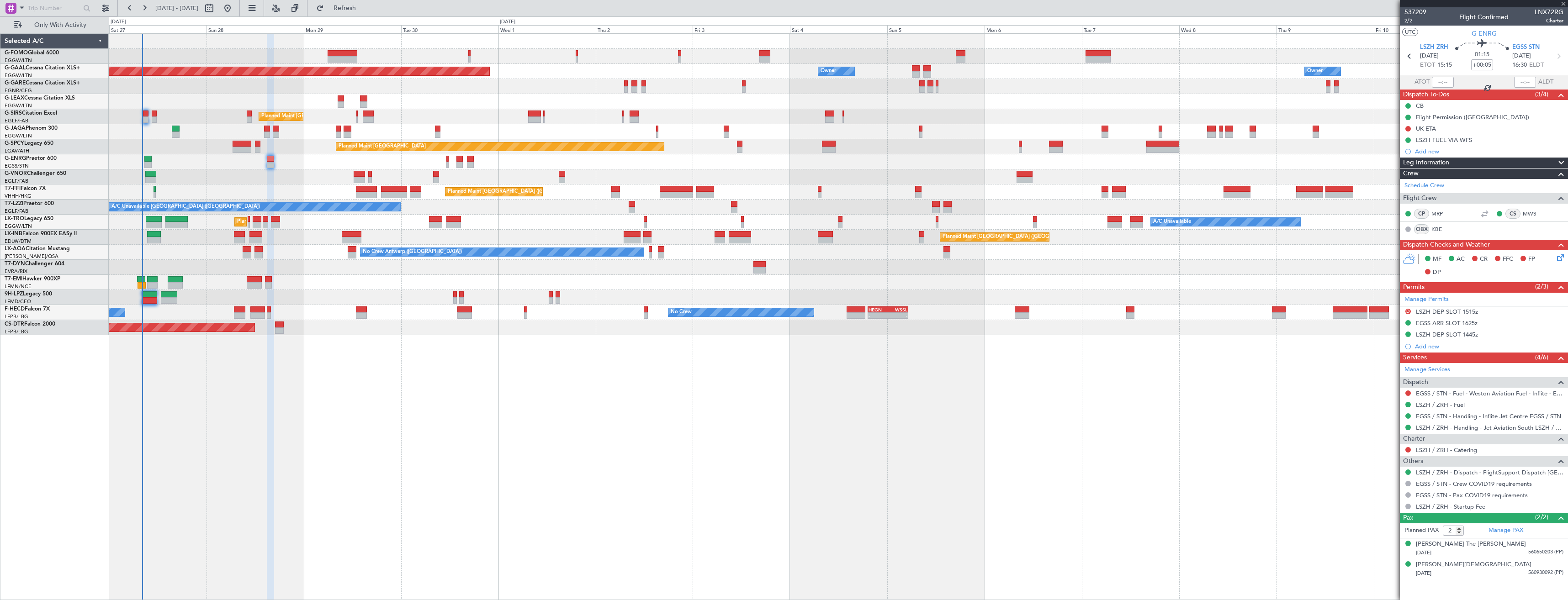
type input "+00:10"
type input "0"
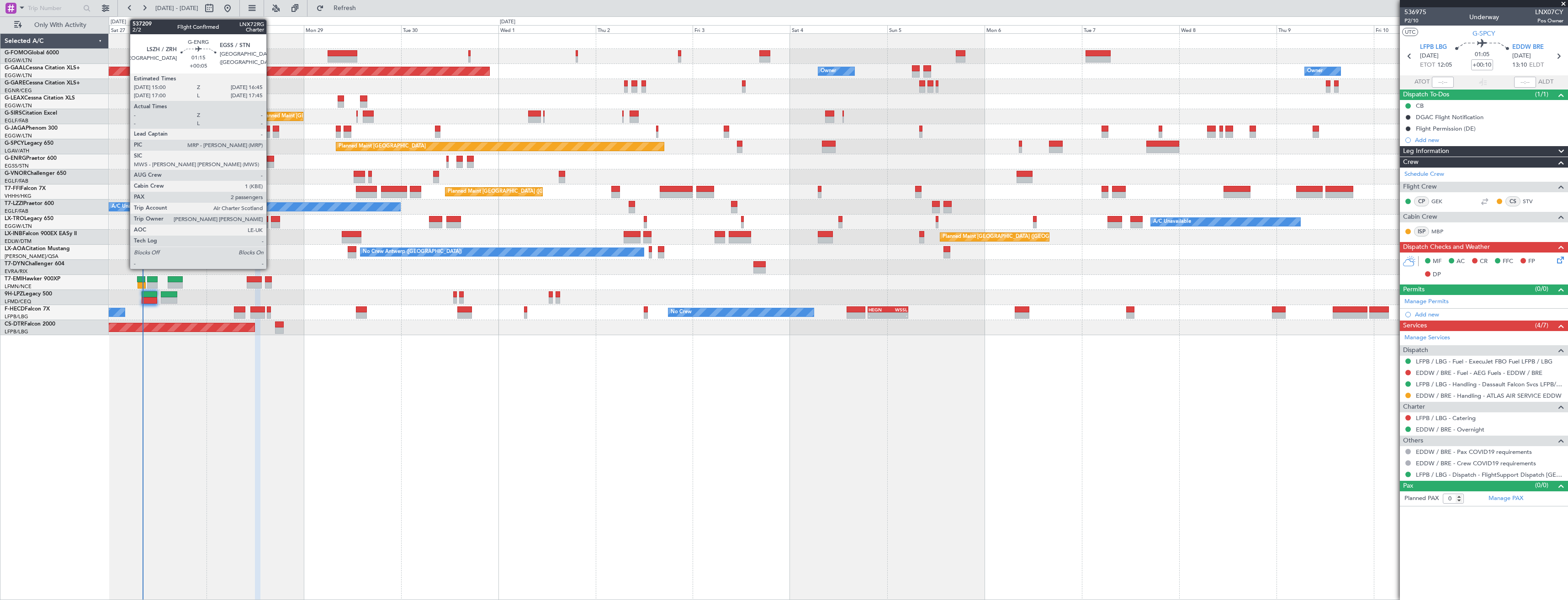
click at [270, 164] on div at bounding box center [270, 165] width 7 height 7
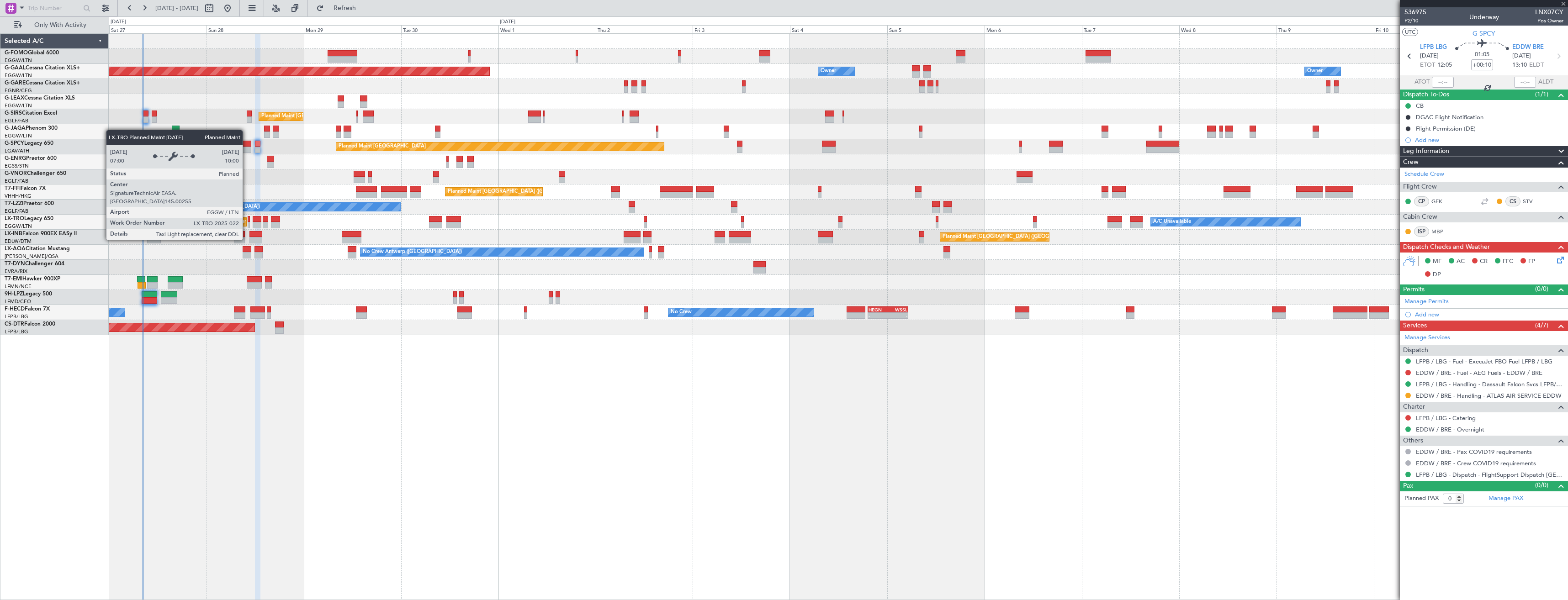
type input "+00:05"
type input "2"
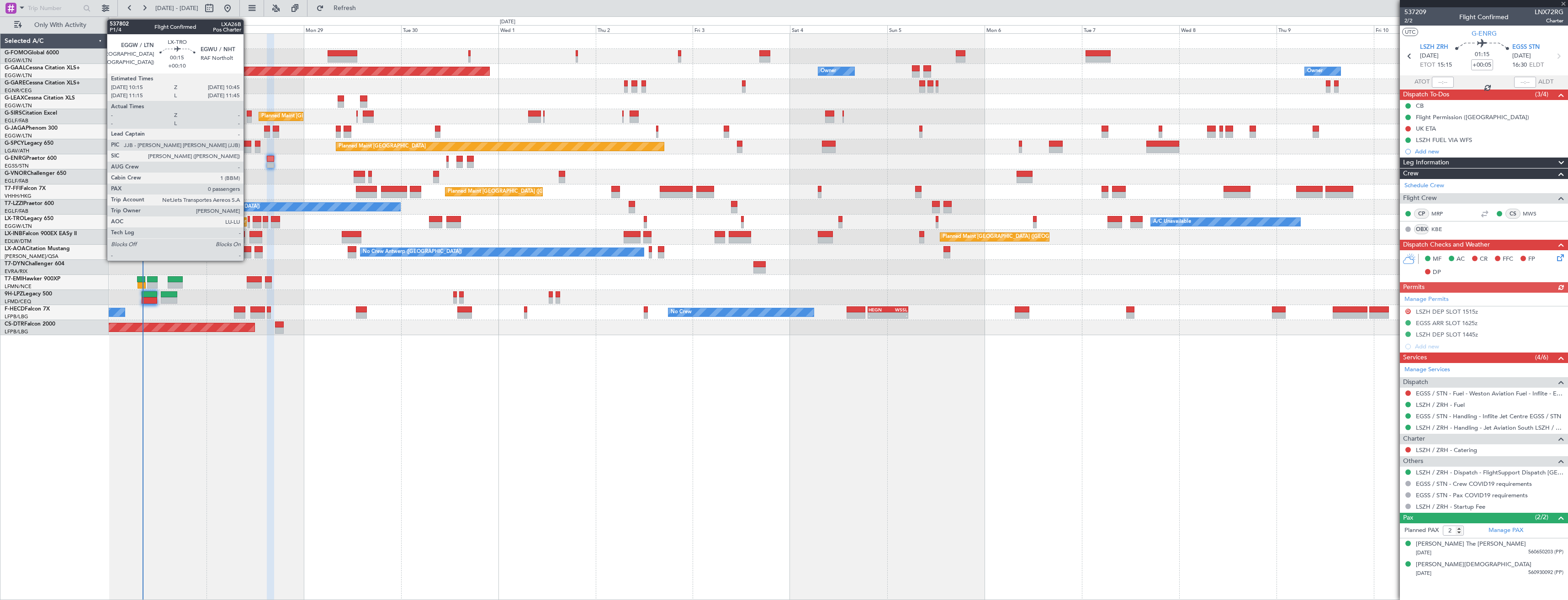
click at [248, 223] on div at bounding box center [249, 225] width 2 height 7
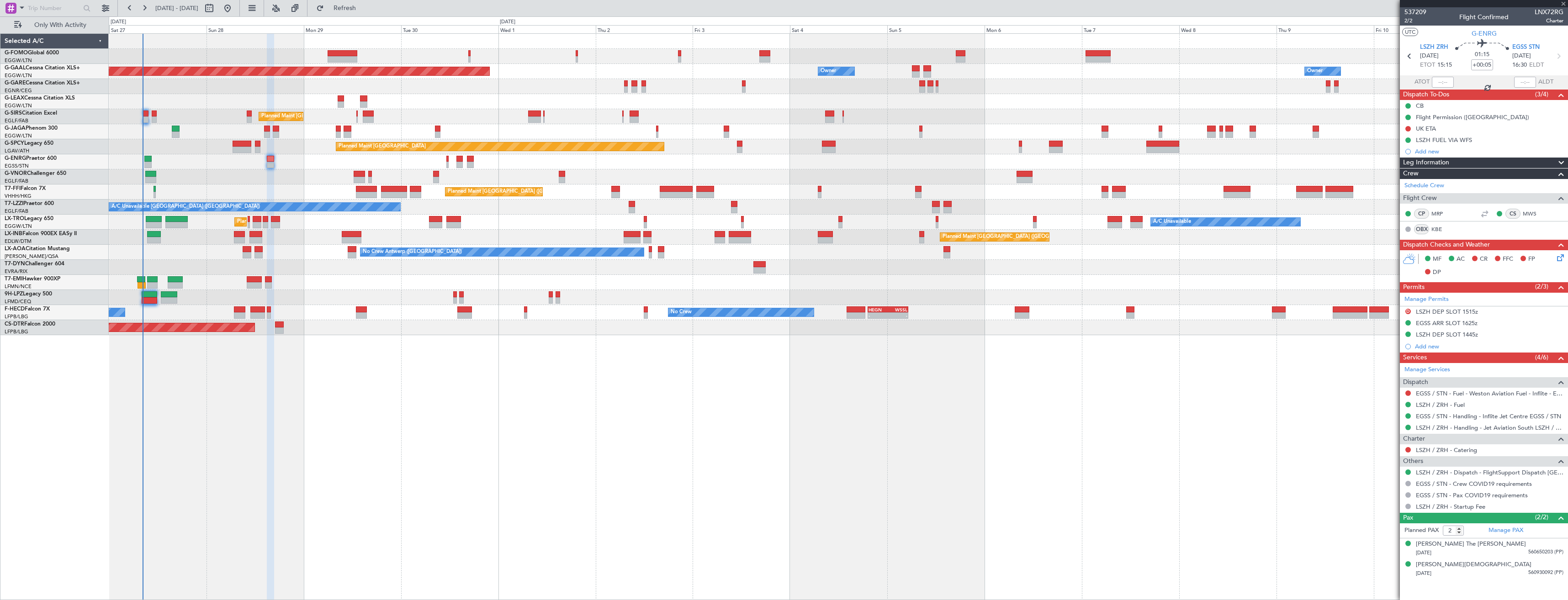
type input "+00:10"
type input "0"
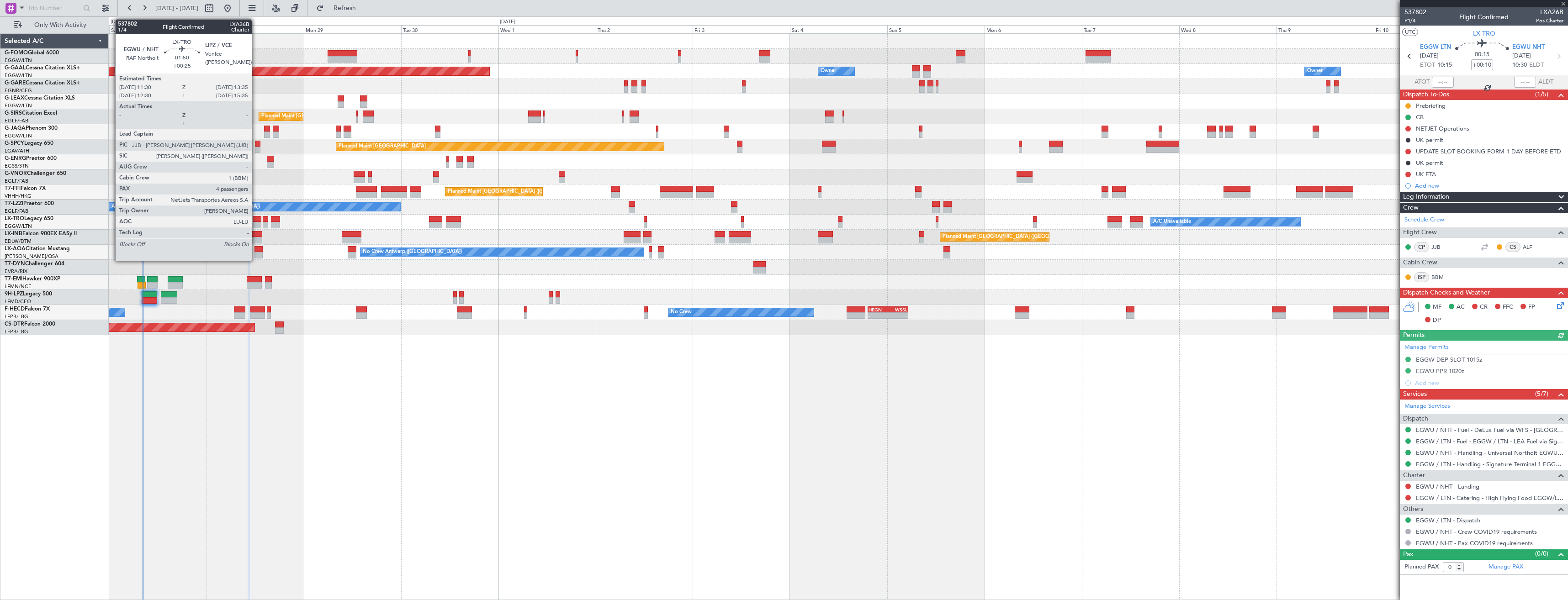
click at [256, 222] on div at bounding box center [257, 225] width 9 height 7
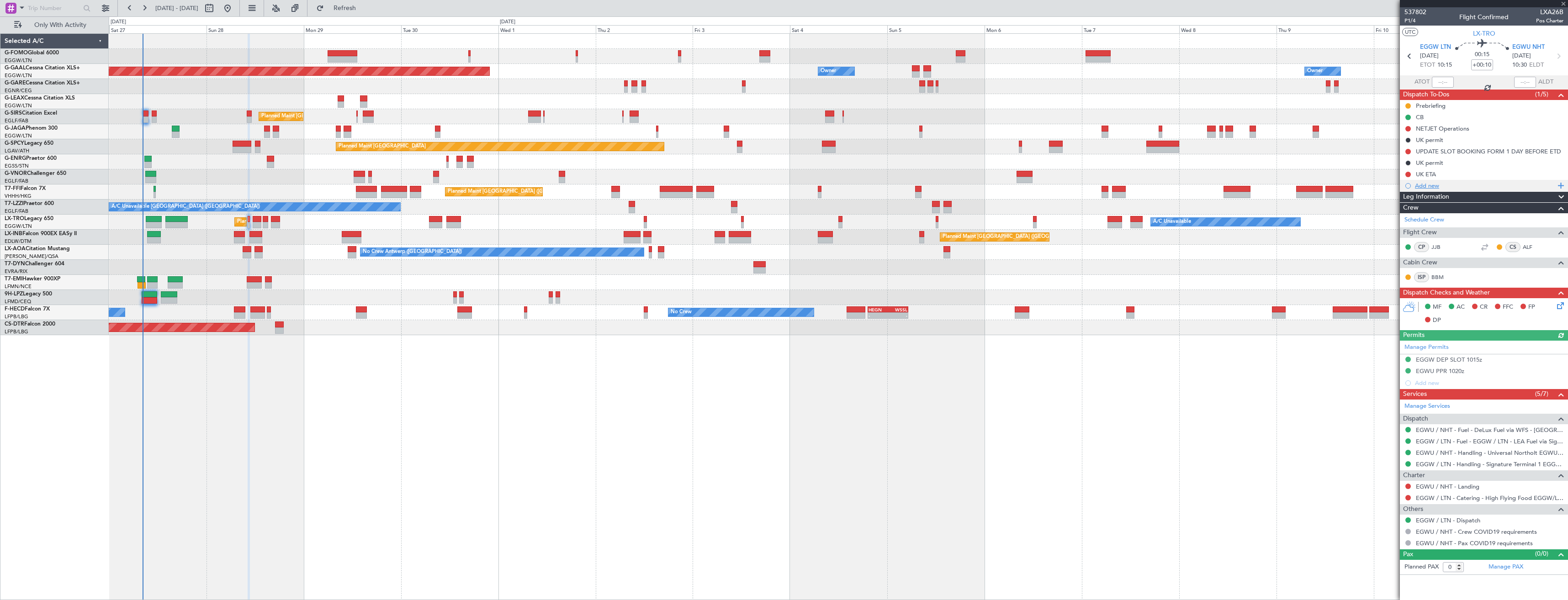
type input "+00:25"
type input "4"
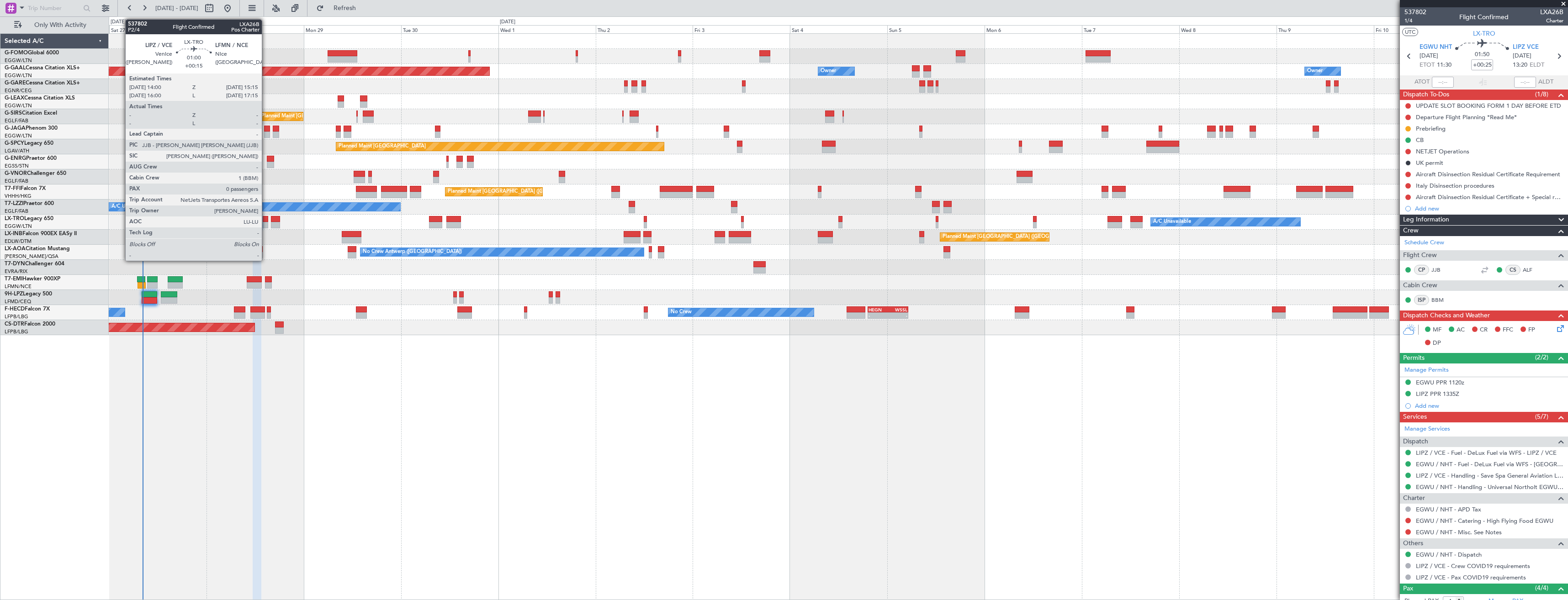
click at [266, 223] on div at bounding box center [265, 225] width 5 height 7
type input "+00:15"
type input "0"
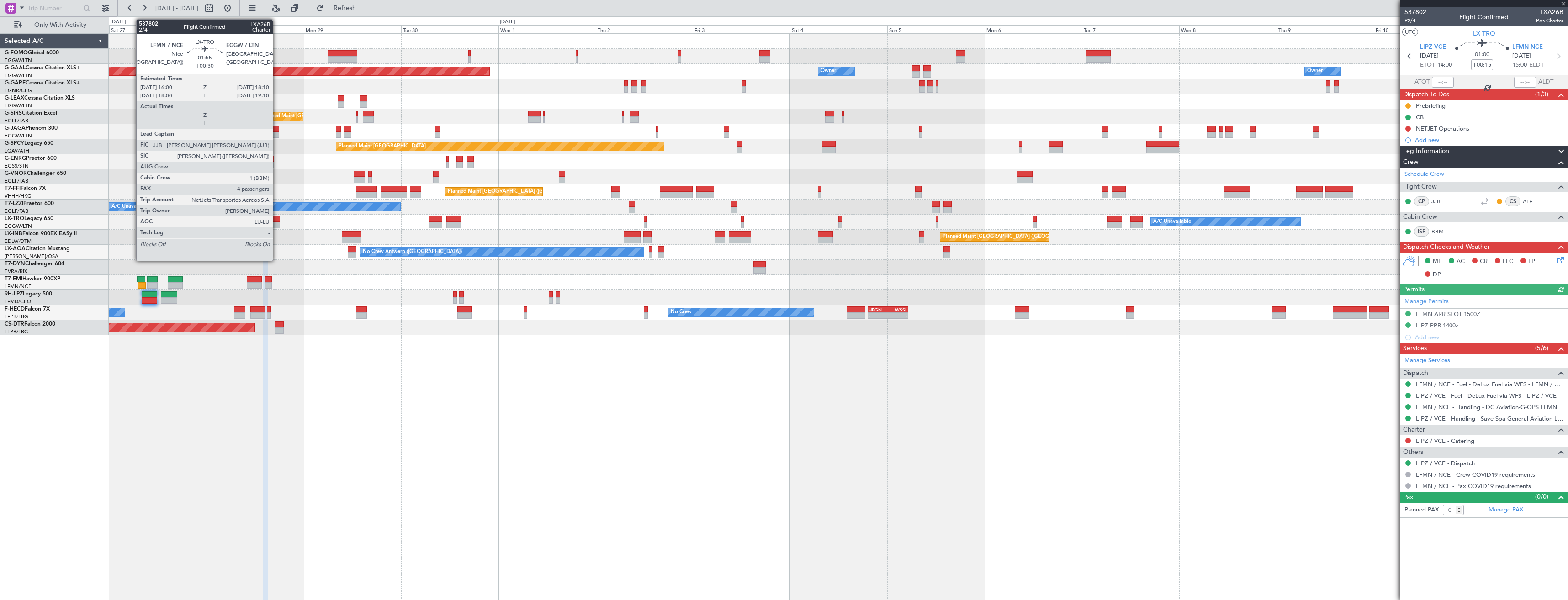
click at [277, 222] on div at bounding box center [275, 225] width 9 height 7
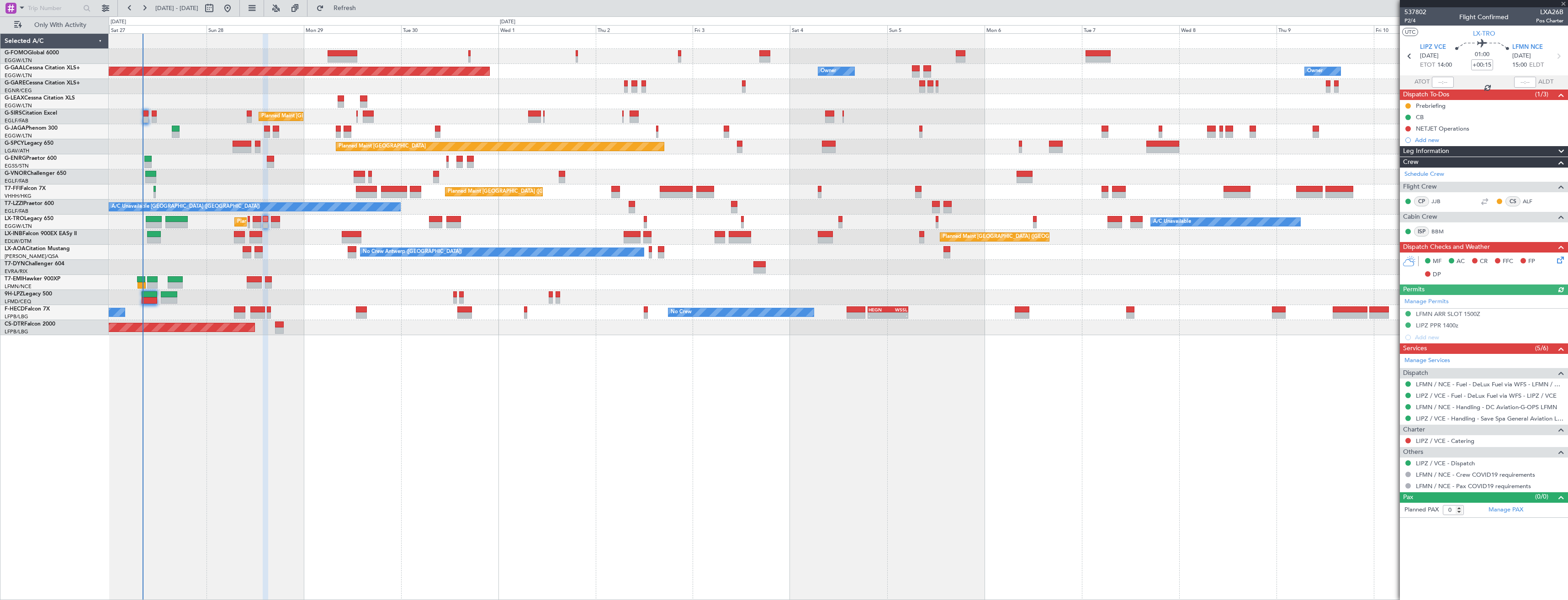
type input "+00:30"
type input "4"
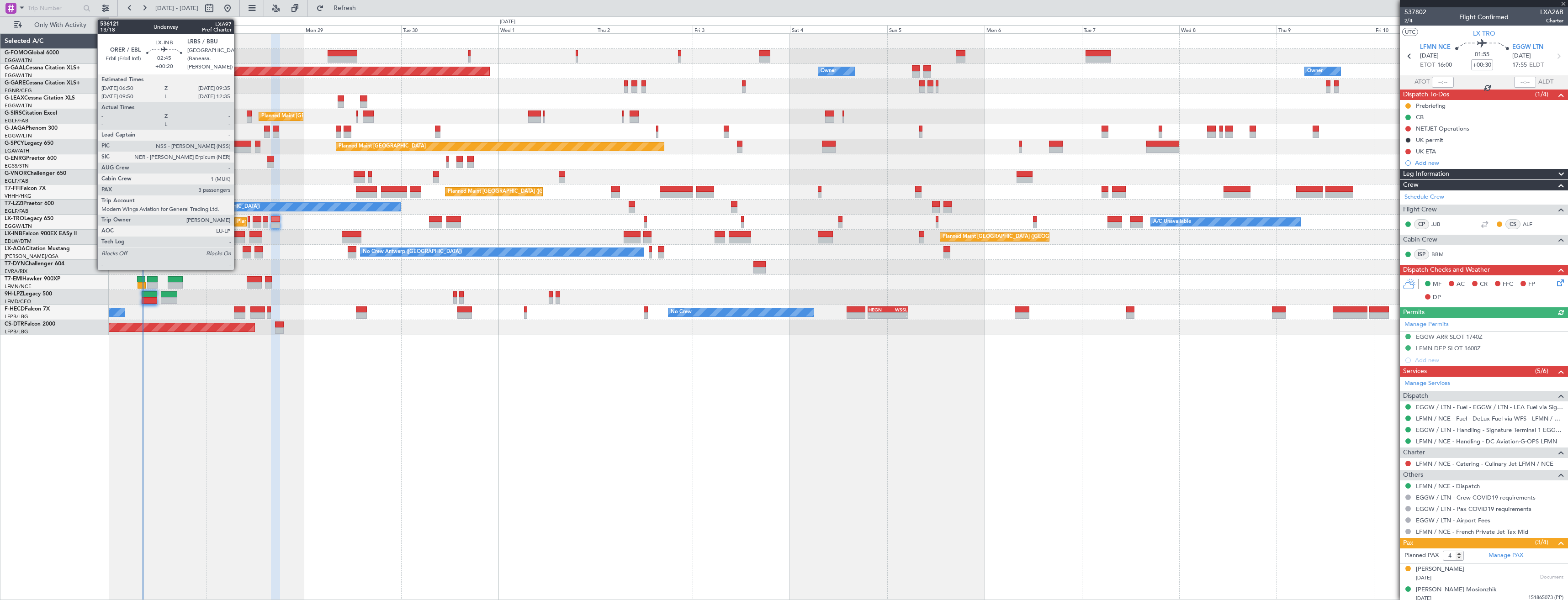
click at [238, 239] on div at bounding box center [239, 240] width 12 height 7
type input "+00:20"
type input "3"
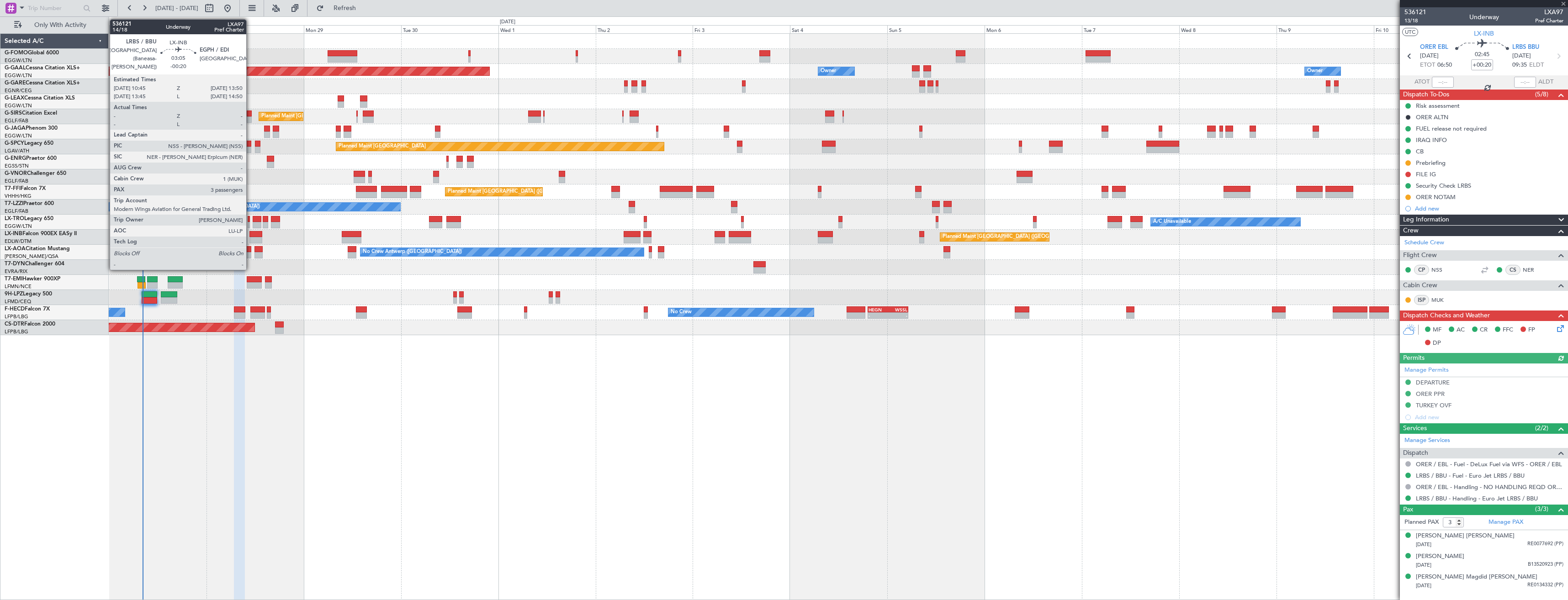
click at [250, 237] on div at bounding box center [256, 240] width 13 height 7
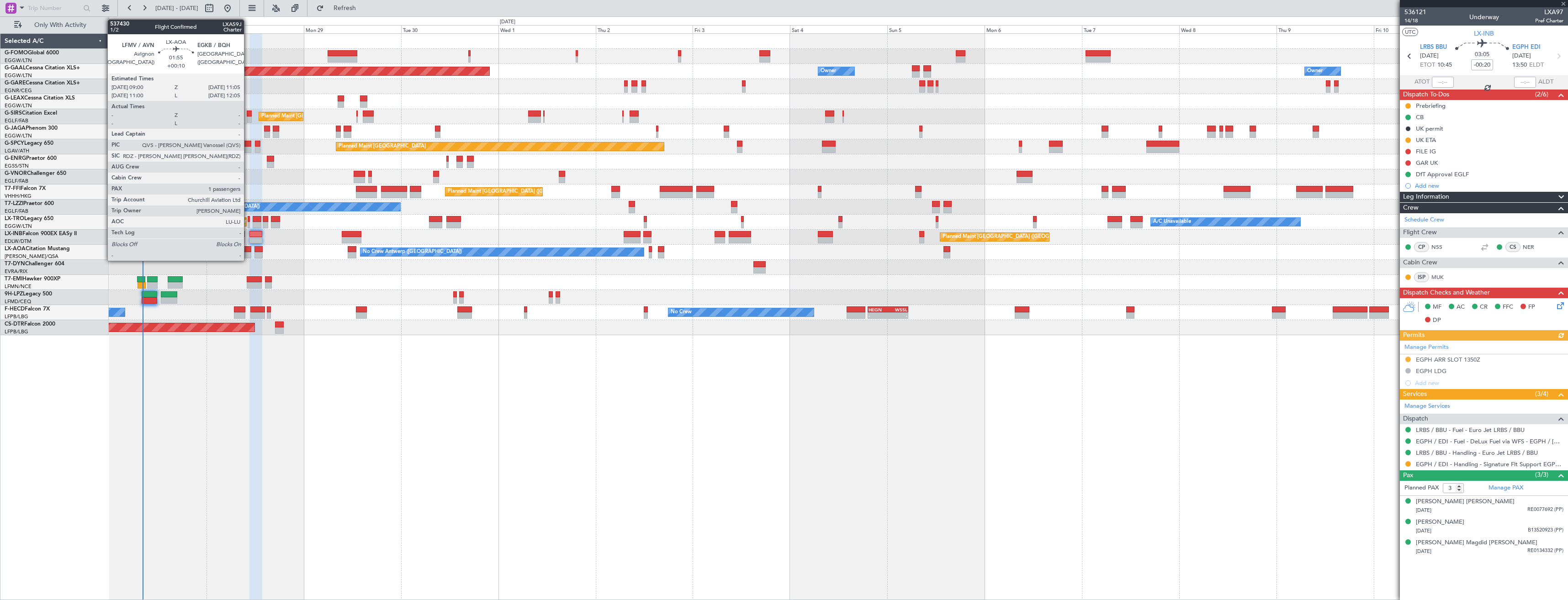
click at [248, 256] on div at bounding box center [247, 255] width 9 height 7
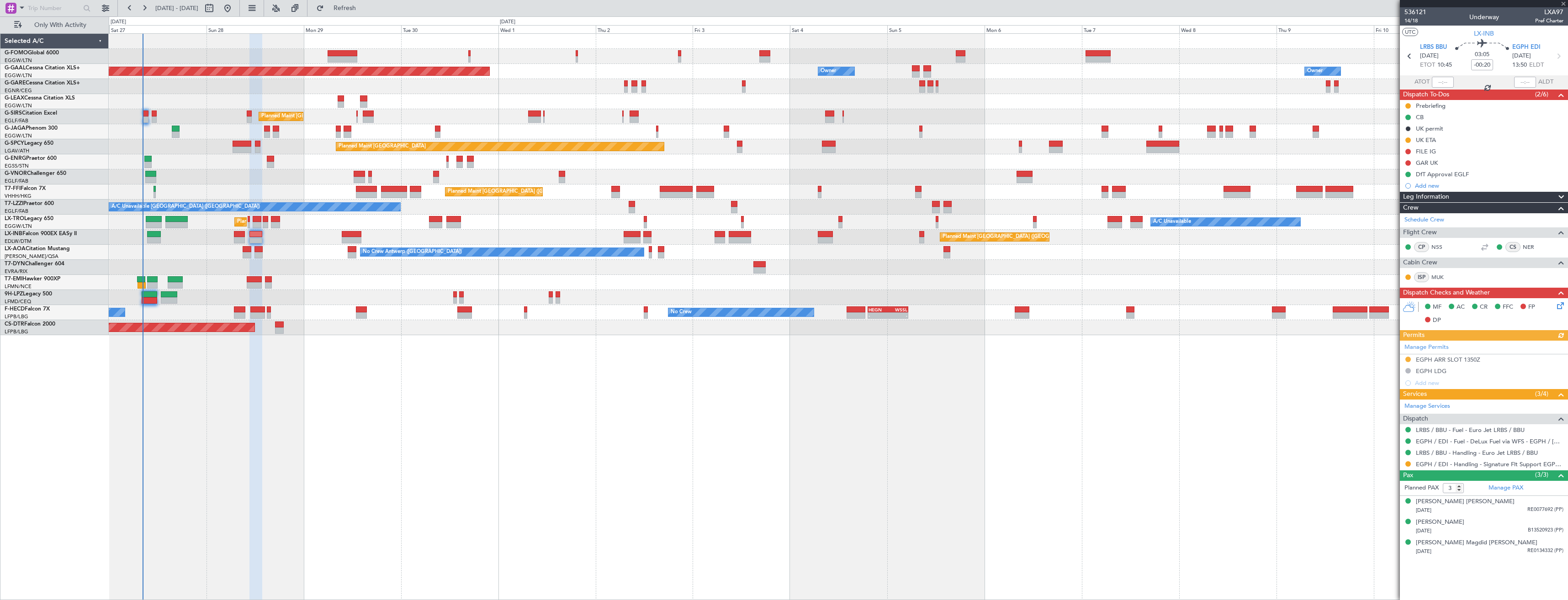
type input "+00:10"
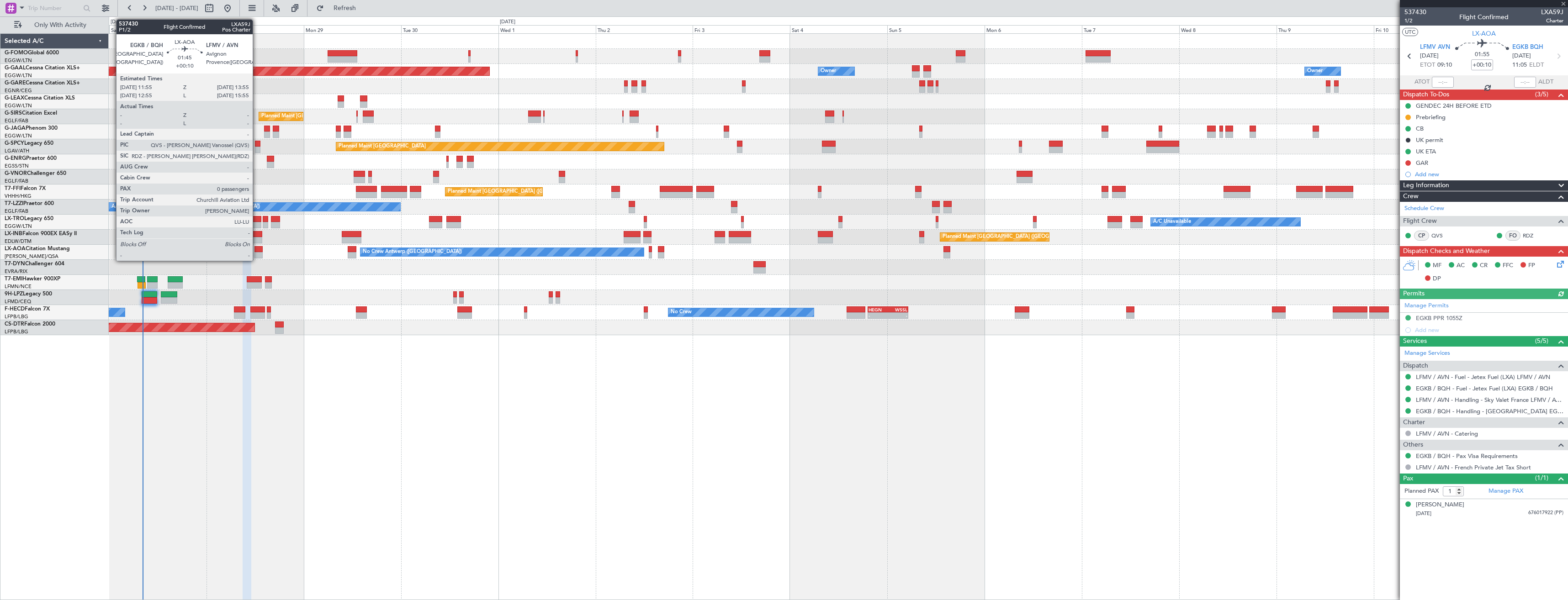
click at [257, 253] on div at bounding box center [259, 255] width 9 height 7
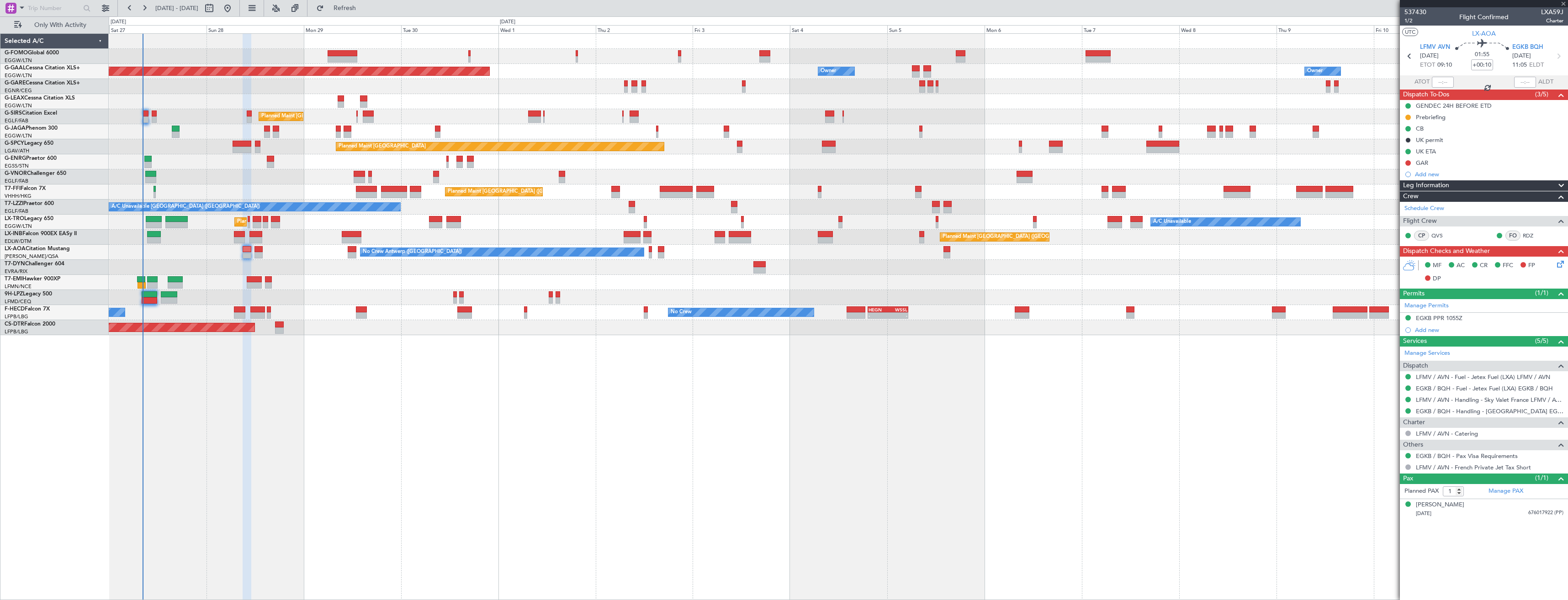
type input "0"
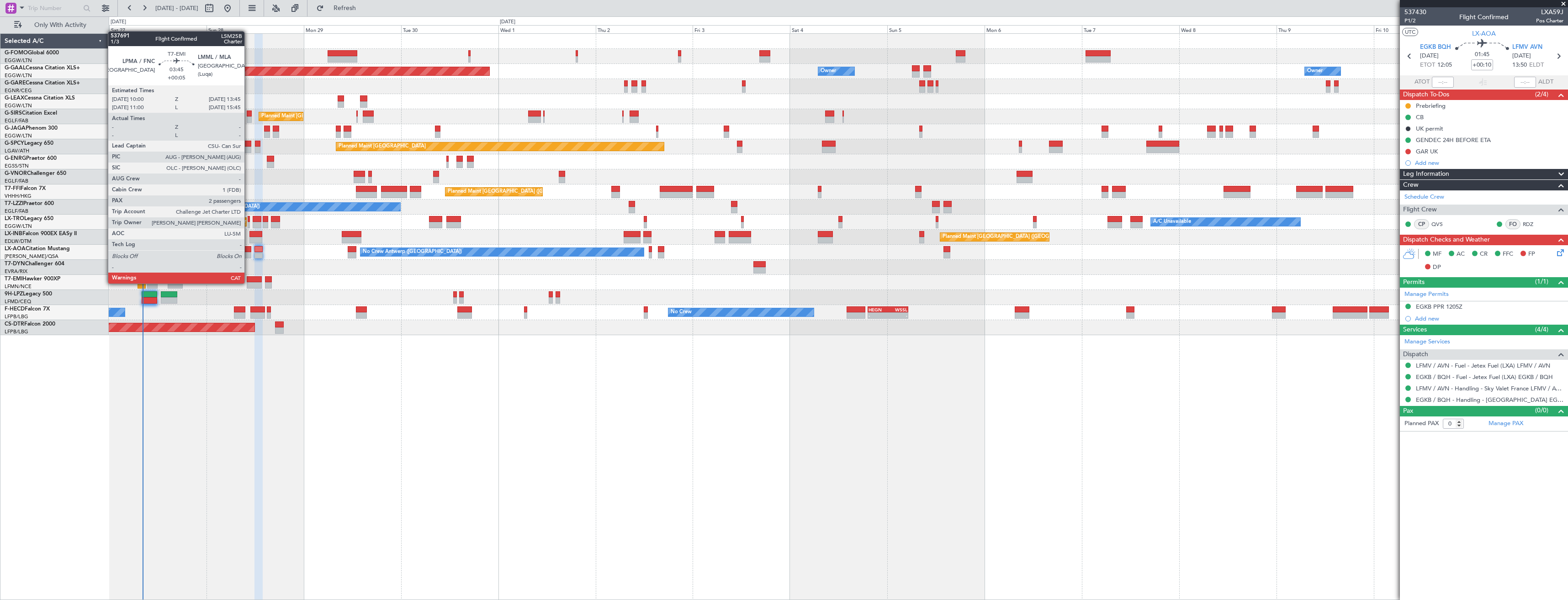
click at [248, 283] on div at bounding box center [254, 285] width 16 height 7
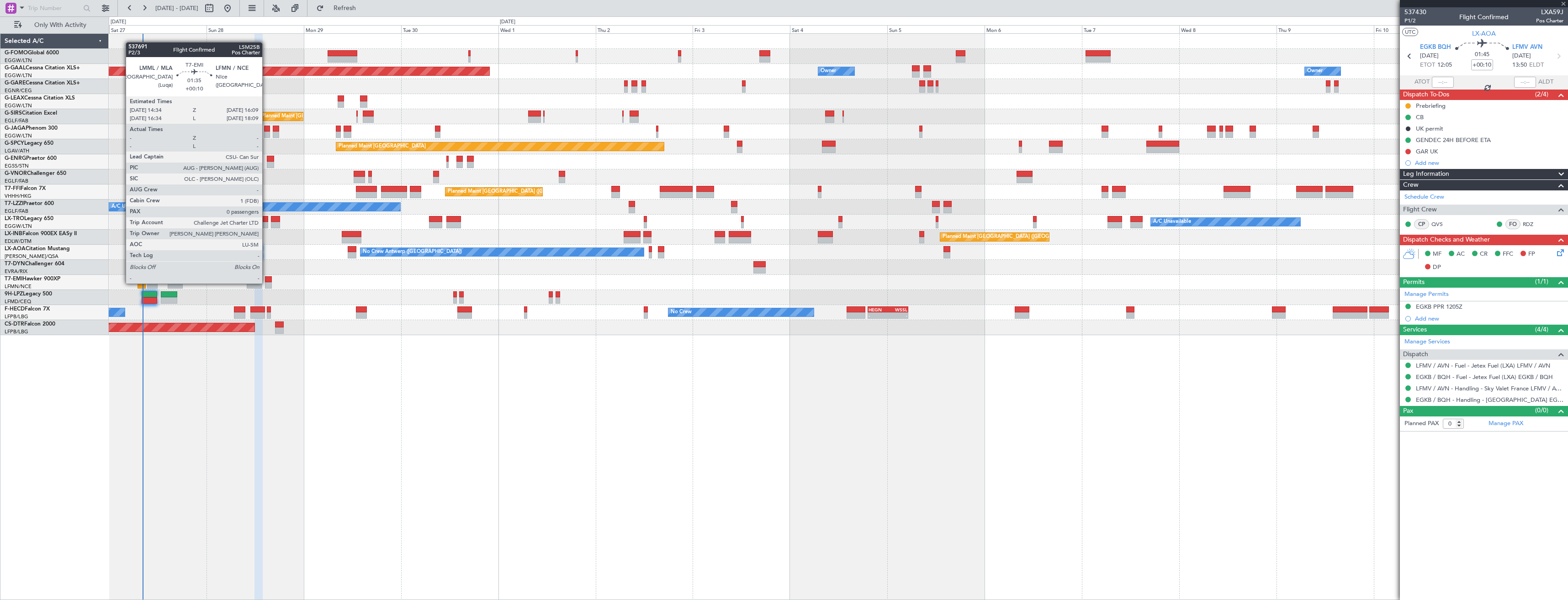
type input "+00:05"
type input "2"
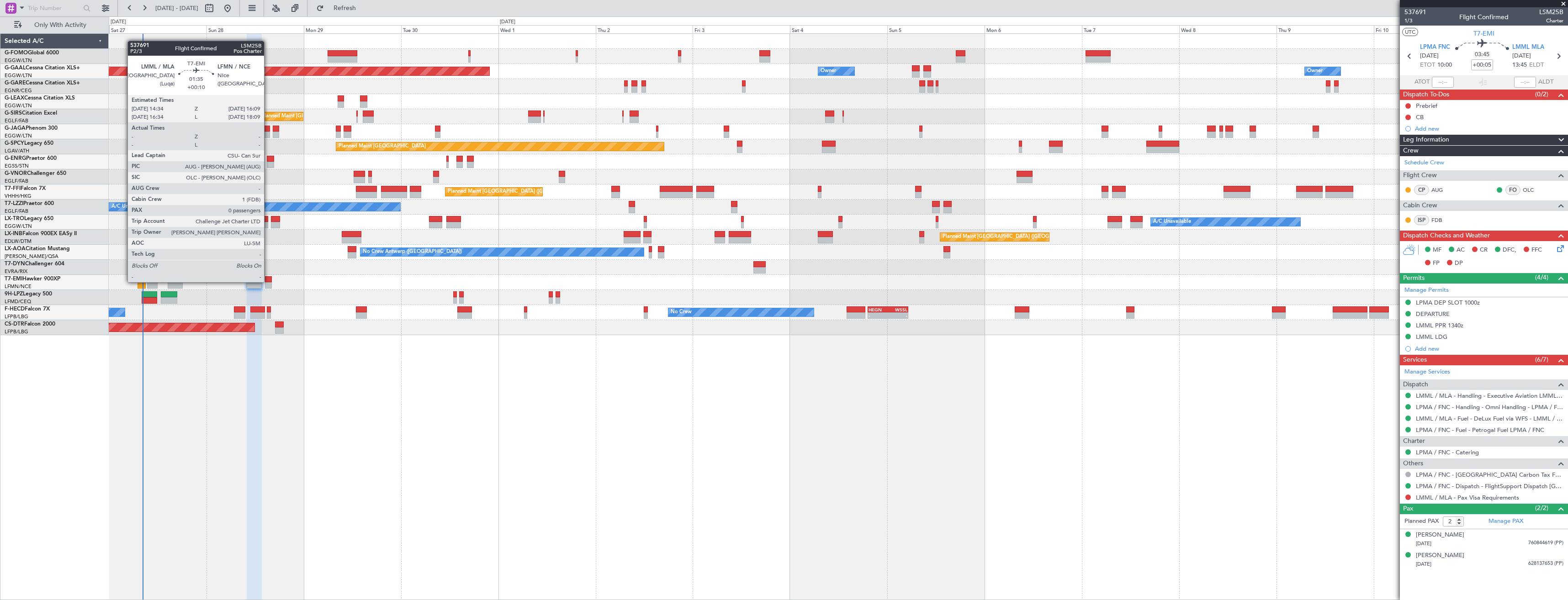
click at [268, 281] on div at bounding box center [268, 279] width 7 height 7
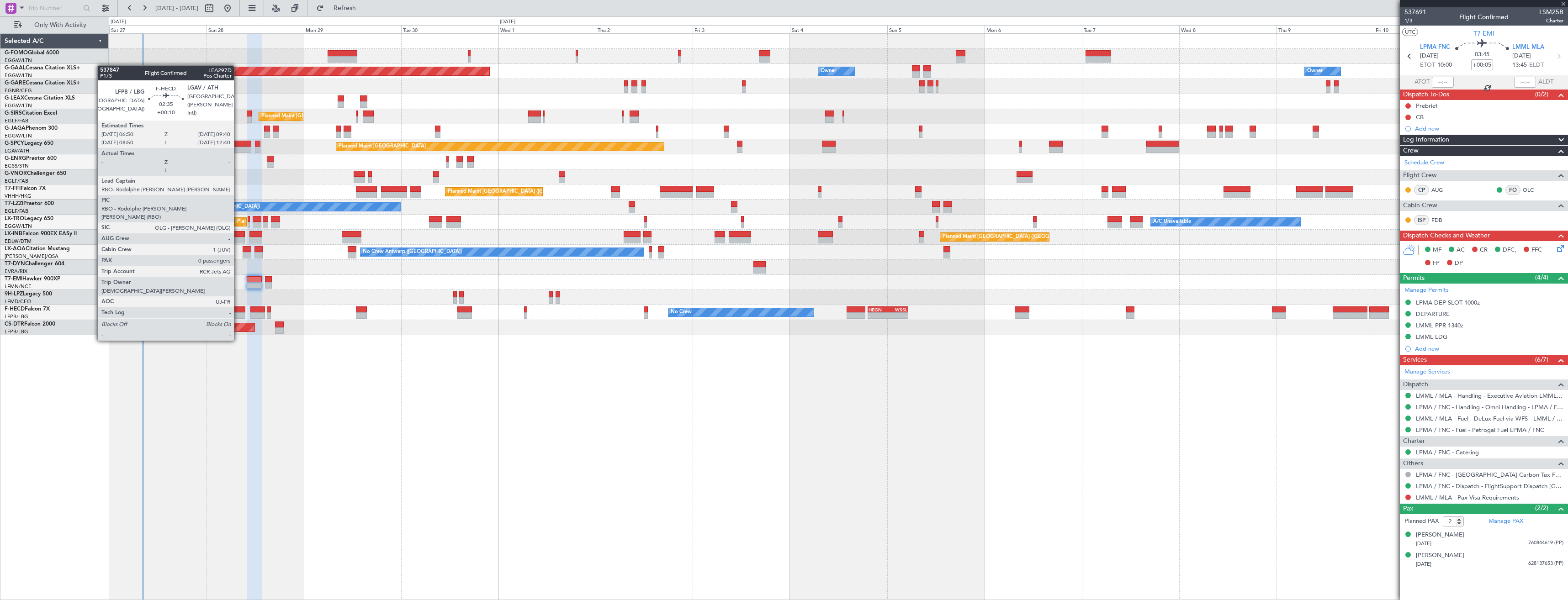
type input "+00:10"
type input "0"
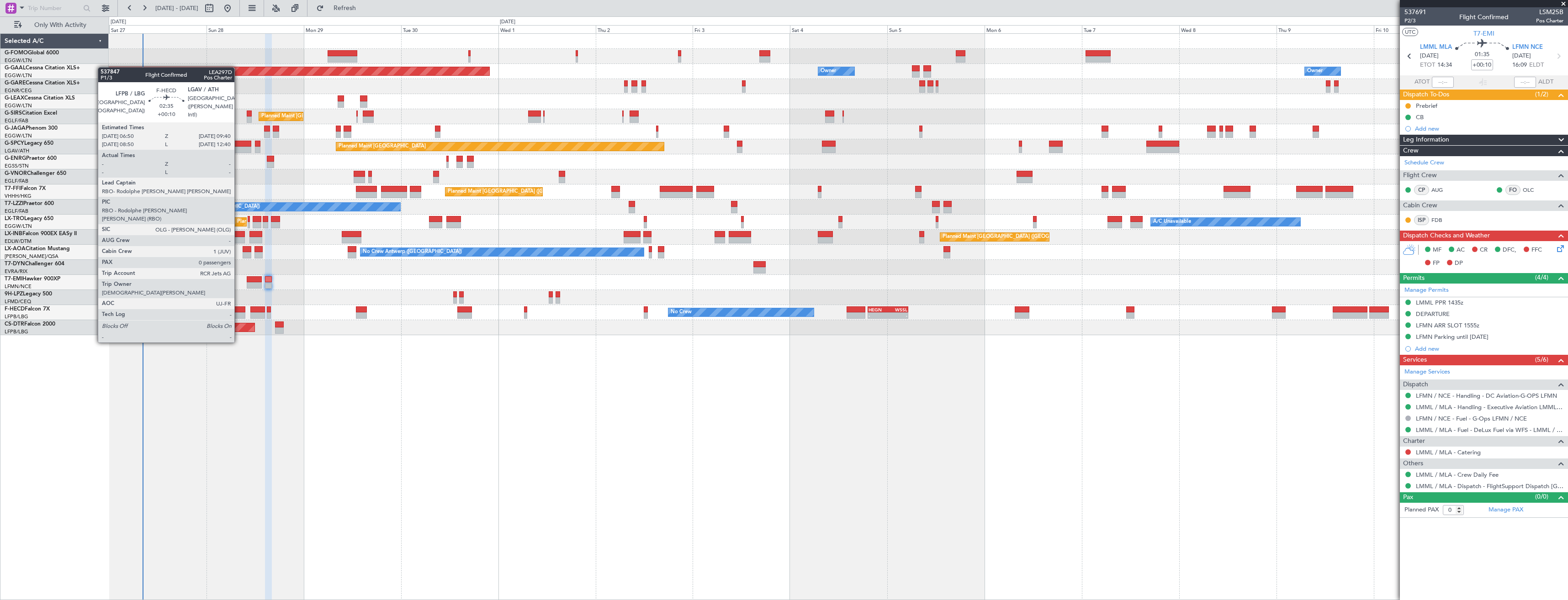
click at [239, 309] on div at bounding box center [240, 310] width 12 height 7
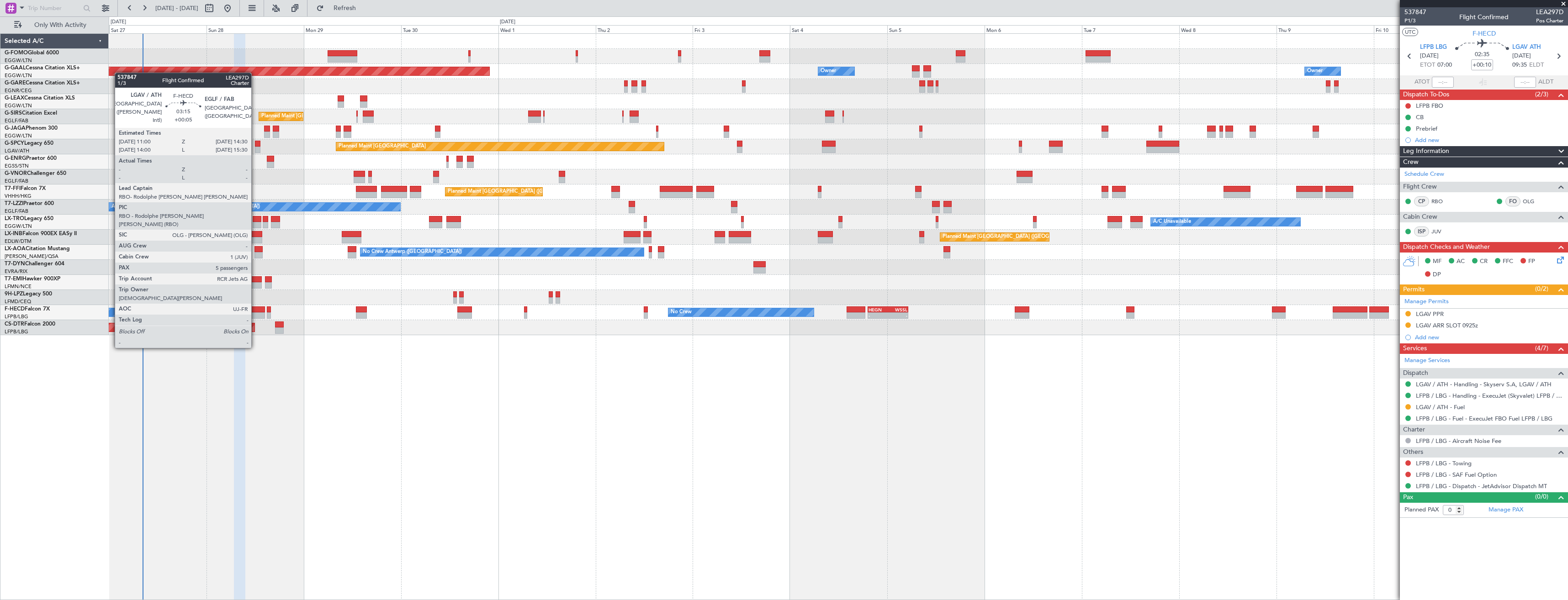
click at [256, 314] on div at bounding box center [257, 315] width 15 height 7
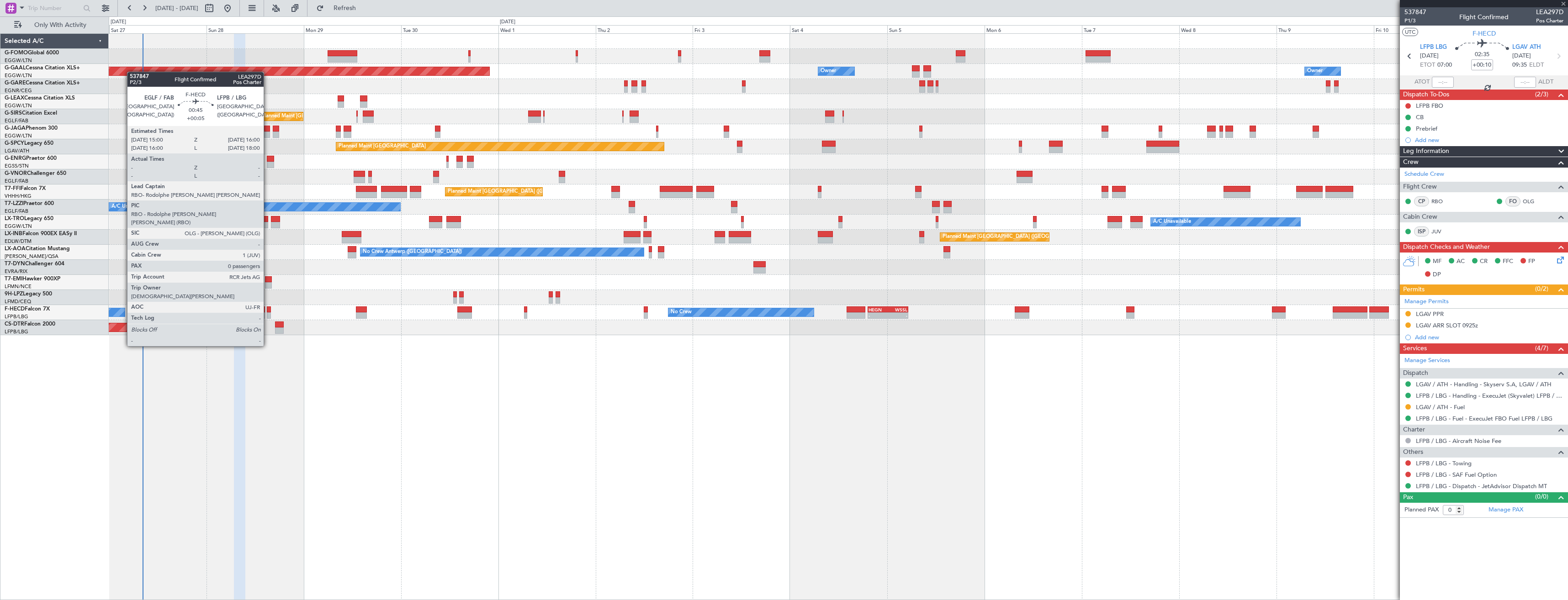
type input "+00:05"
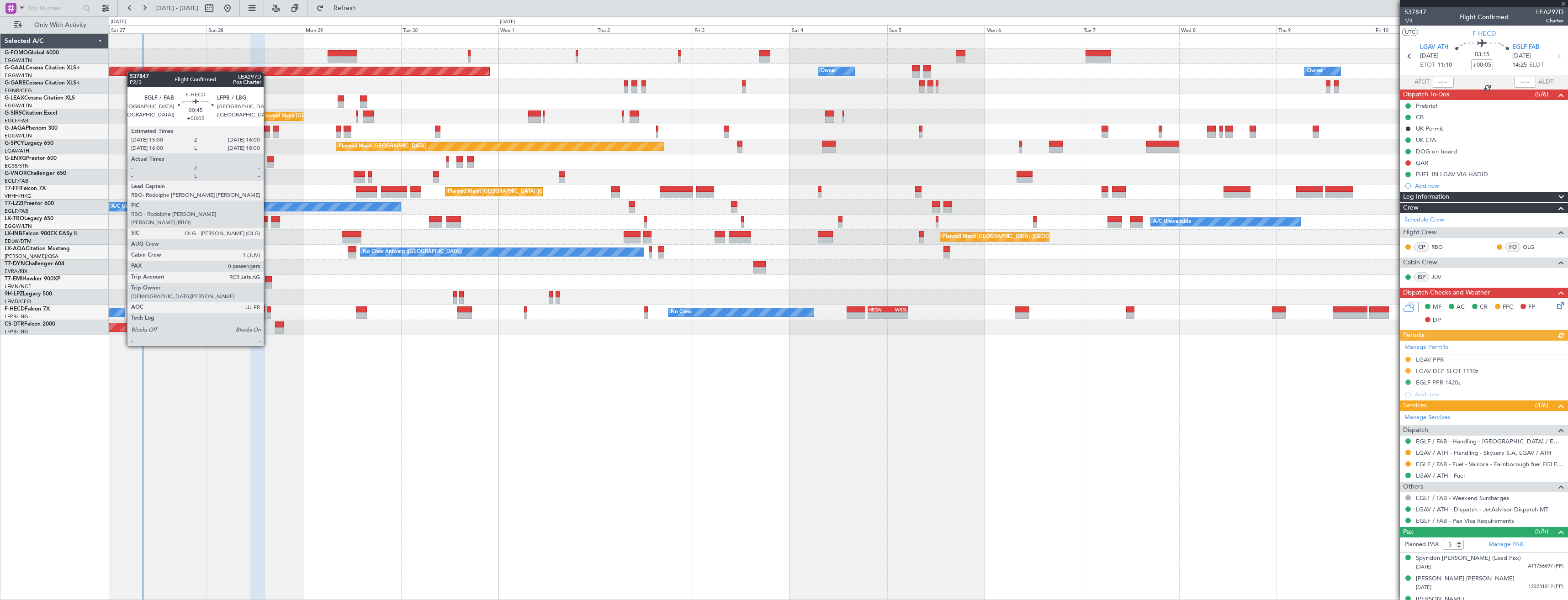
click at [268, 312] on div at bounding box center [268, 315] width 4 height 7
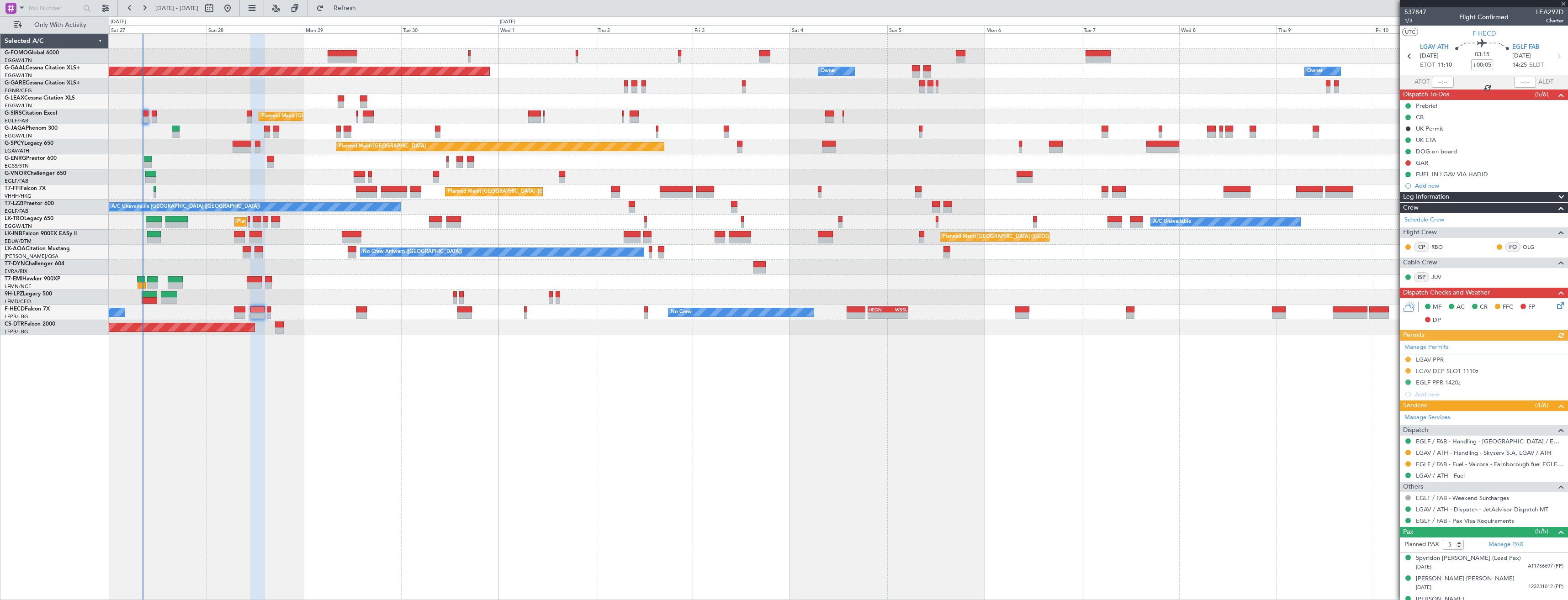
type input "0"
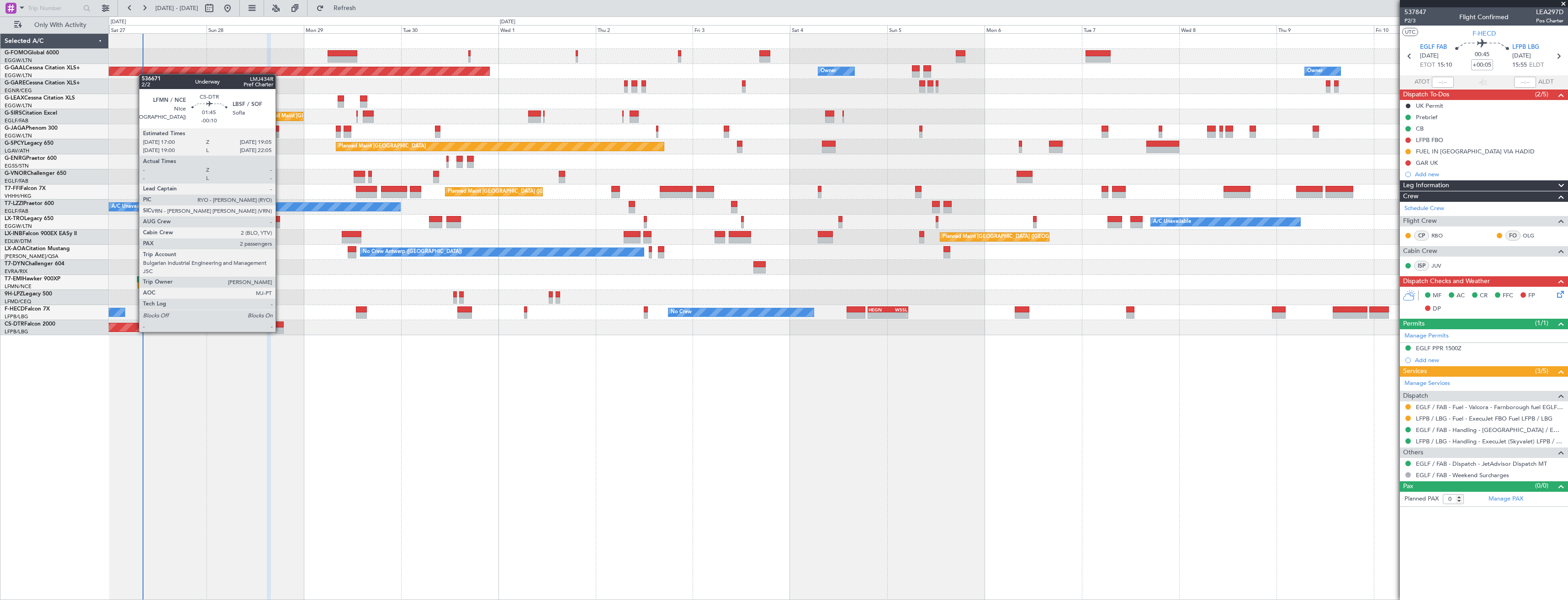
click at [279, 331] on div at bounding box center [279, 330] width 9 height 7
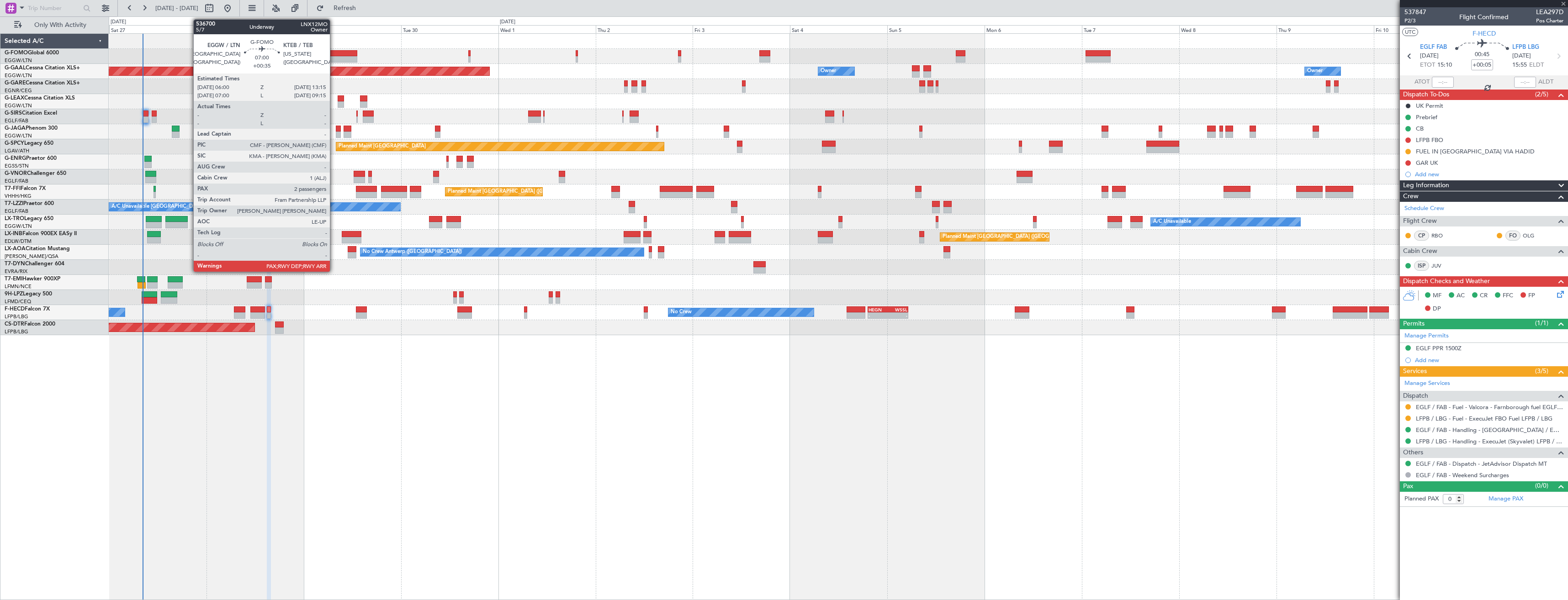
type input "-00:10"
type input "2"
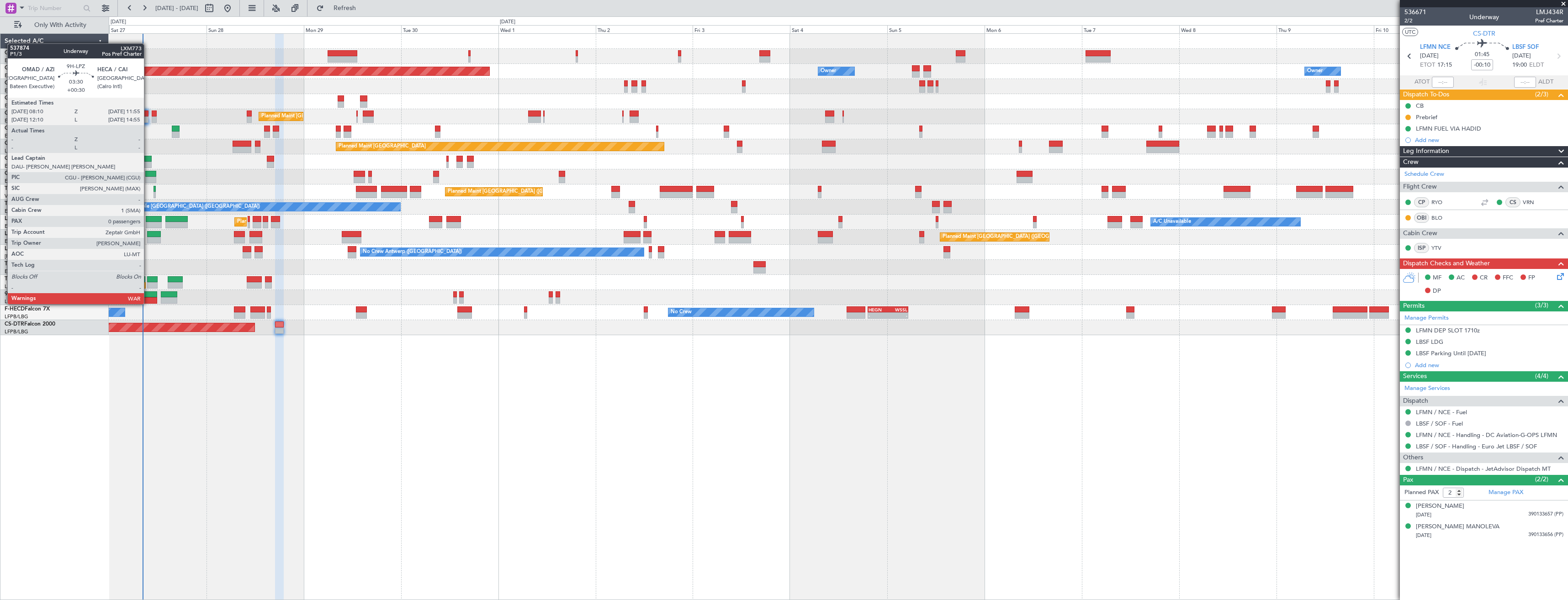
click at [148, 296] on div at bounding box center [150, 295] width 16 height 7
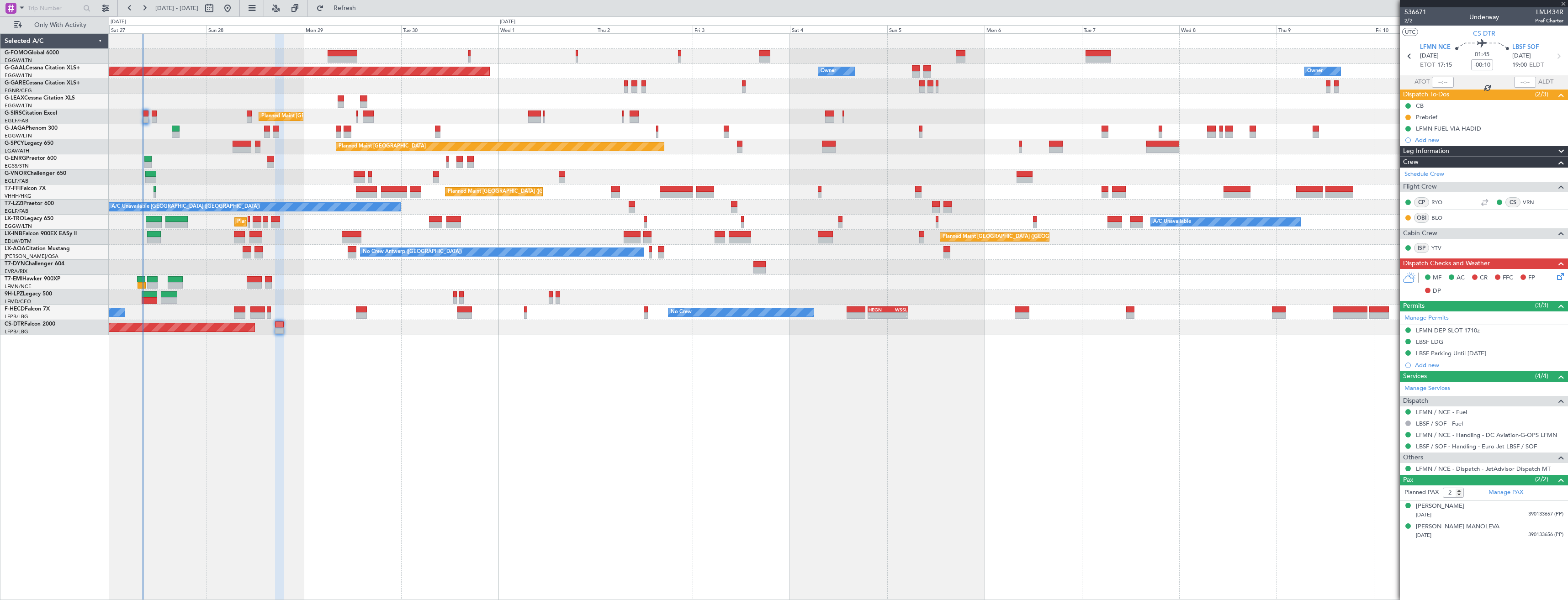
type input "+00:30"
type input "0"
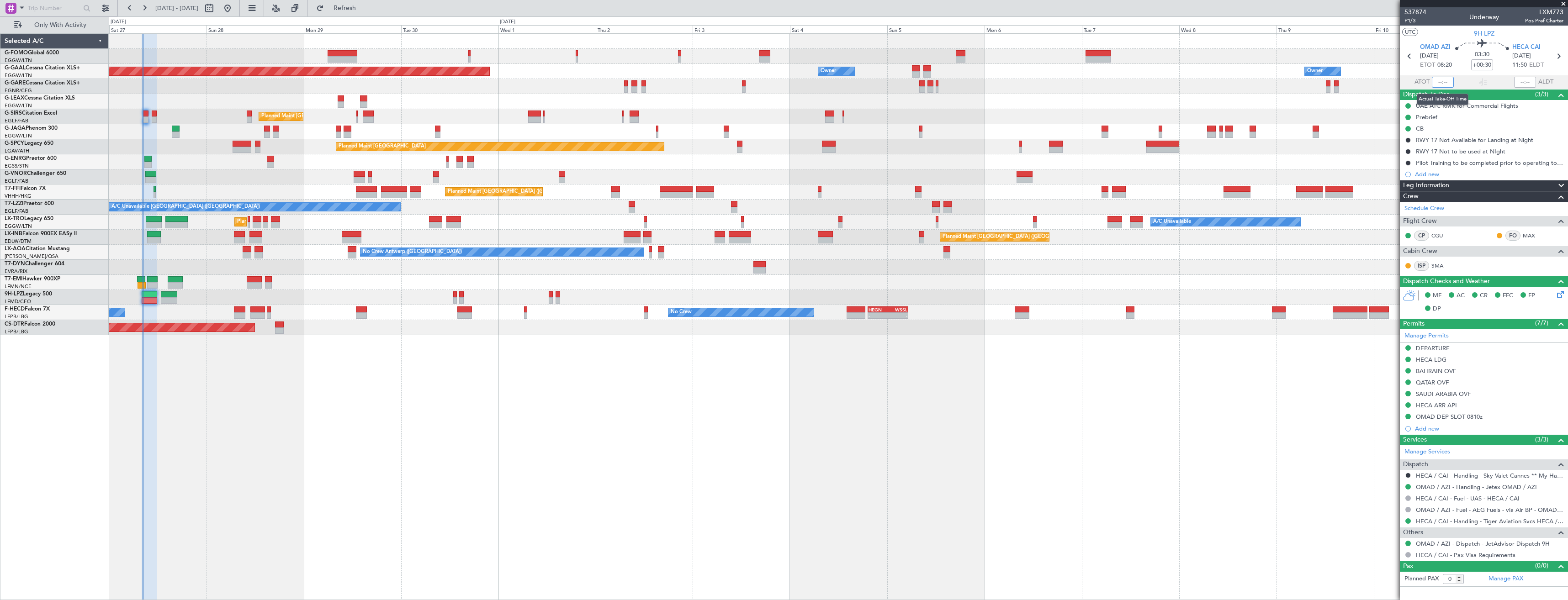
click at [1445, 82] on input "text" at bounding box center [1443, 82] width 22 height 11
type input "08:15"
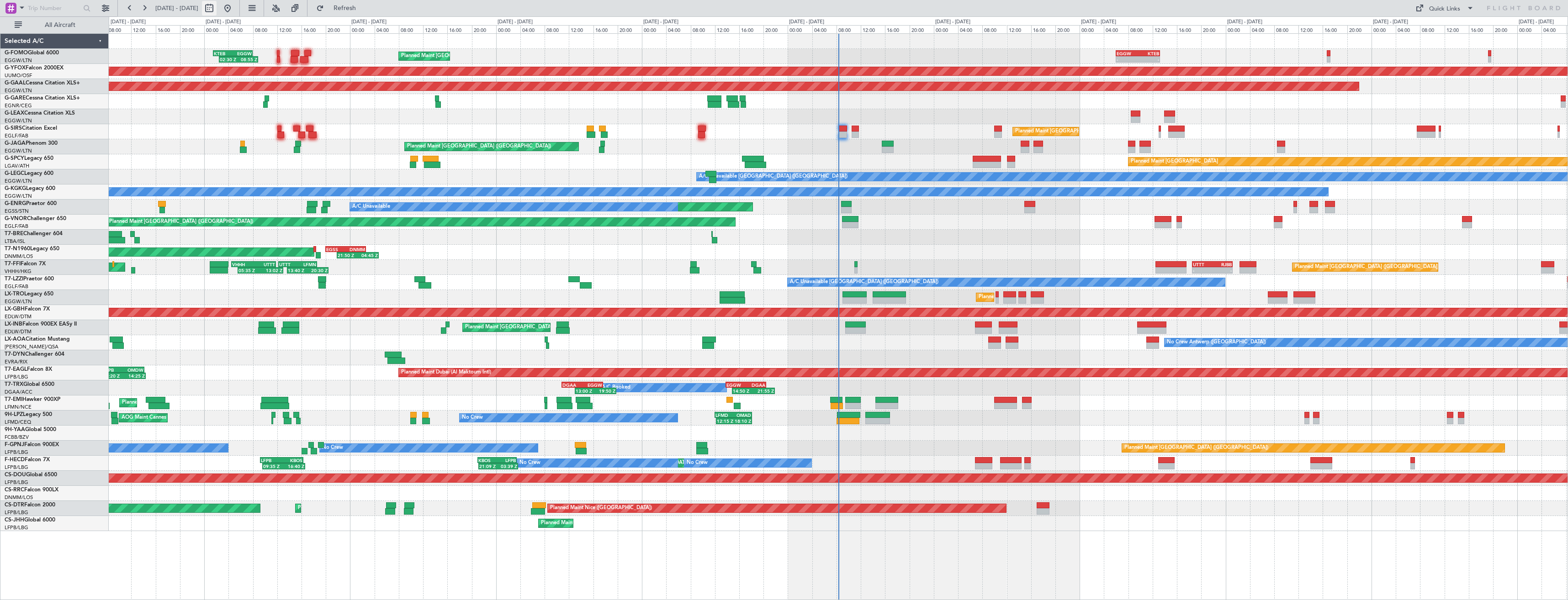
click at [217, 12] on button at bounding box center [209, 9] width 15 height 15
select select "9"
select select "2025"
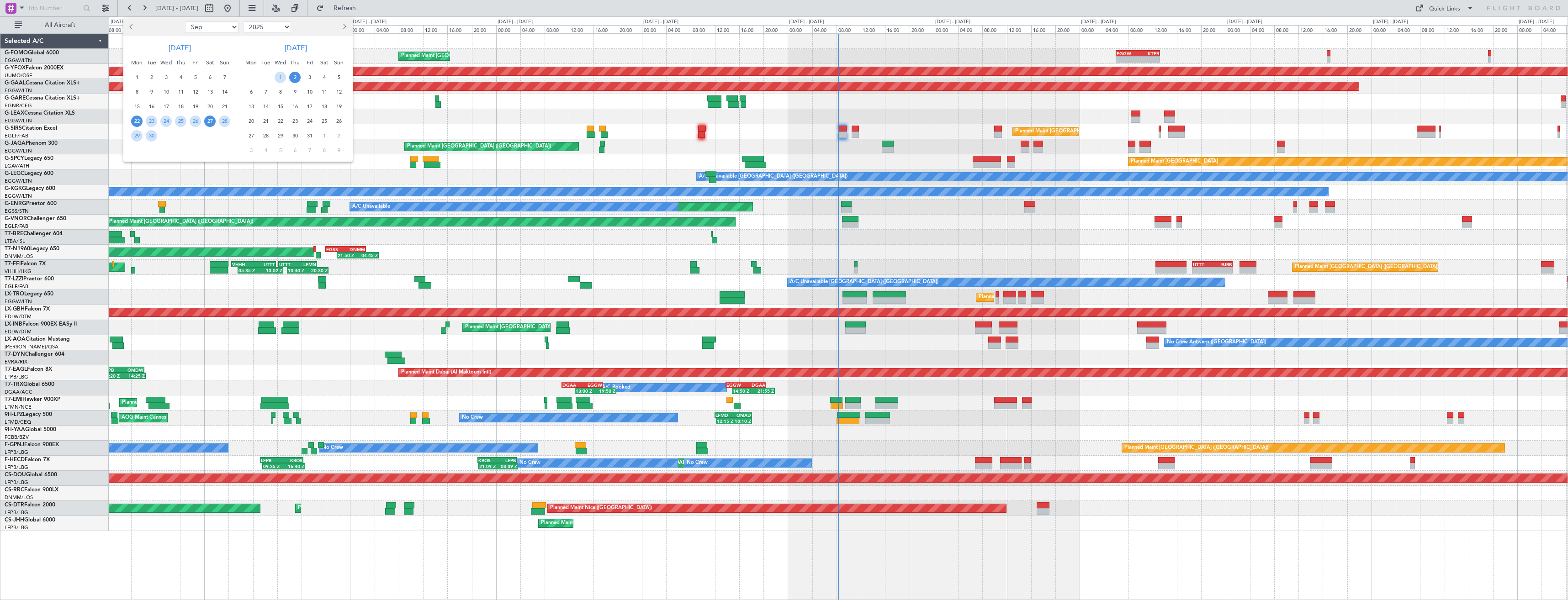
click at [212, 123] on span "27" at bounding box center [210, 121] width 12 height 12
click at [323, 92] on span "11" at bounding box center [324, 92] width 12 height 12
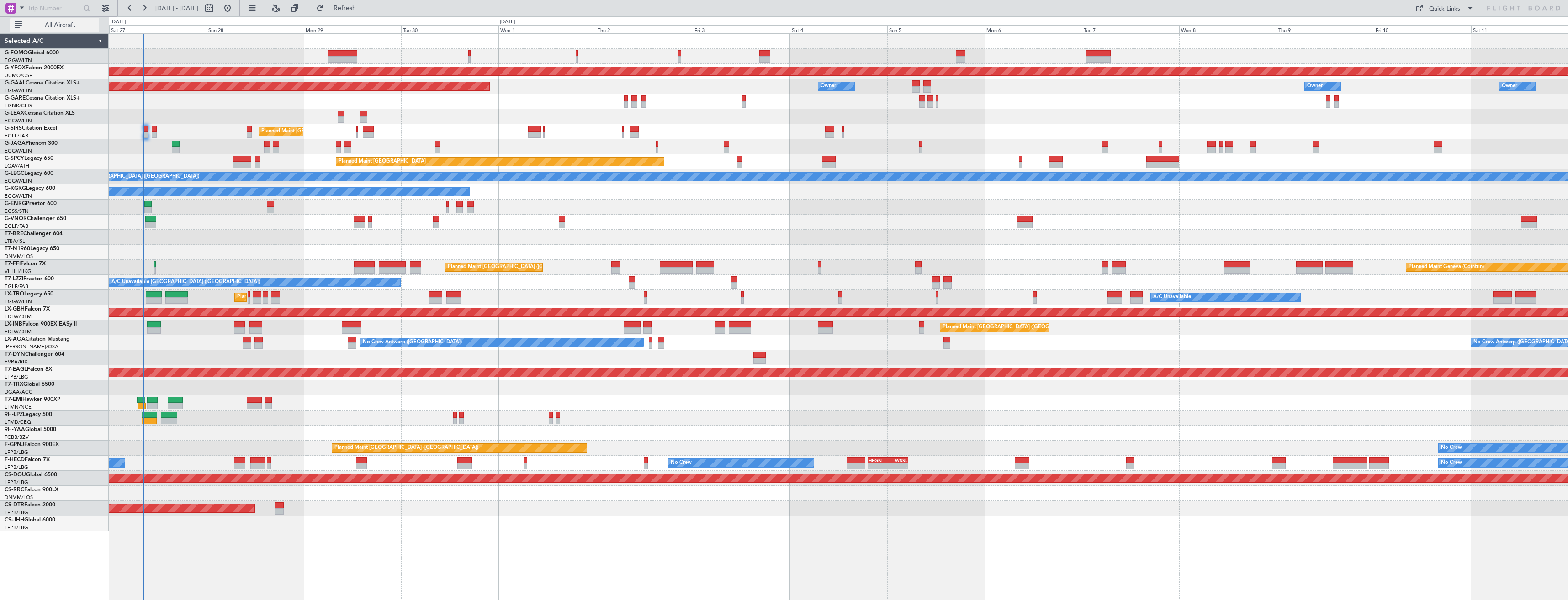
click at [80, 27] on span "All Aircraft" at bounding box center [60, 25] width 72 height 7
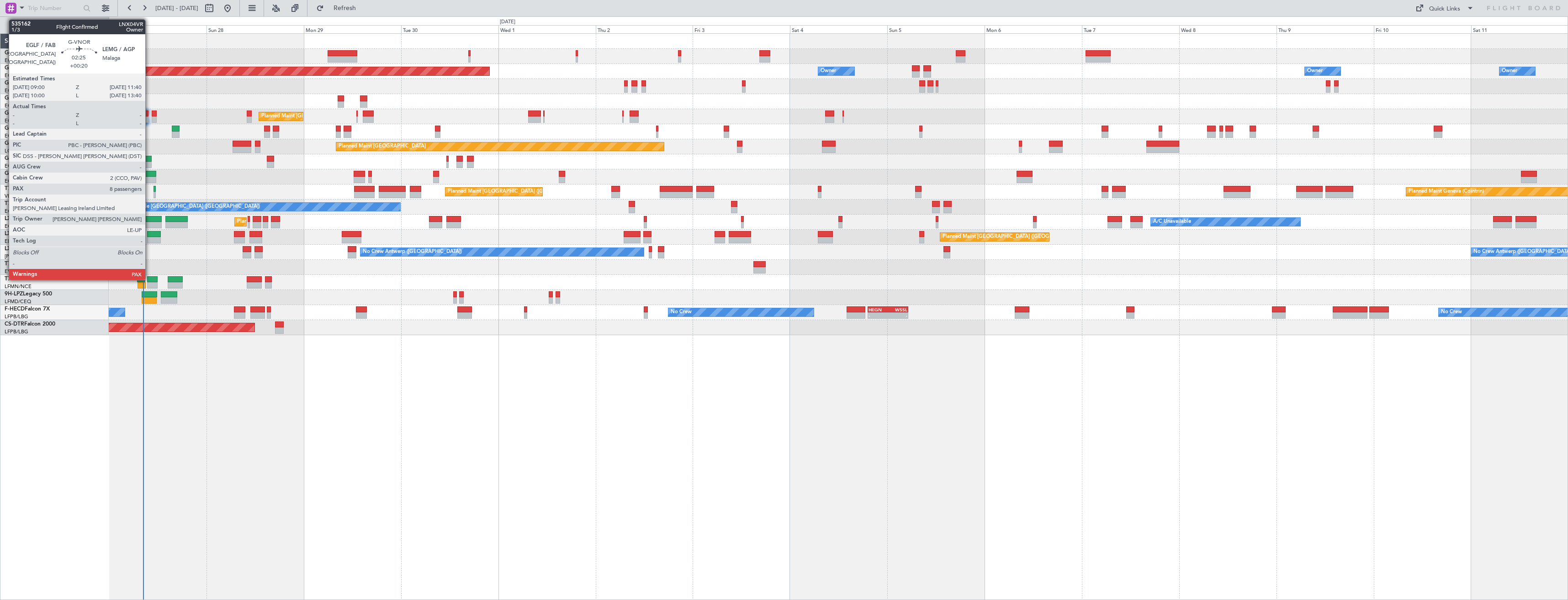
click at [149, 173] on div at bounding box center [151, 174] width 11 height 7
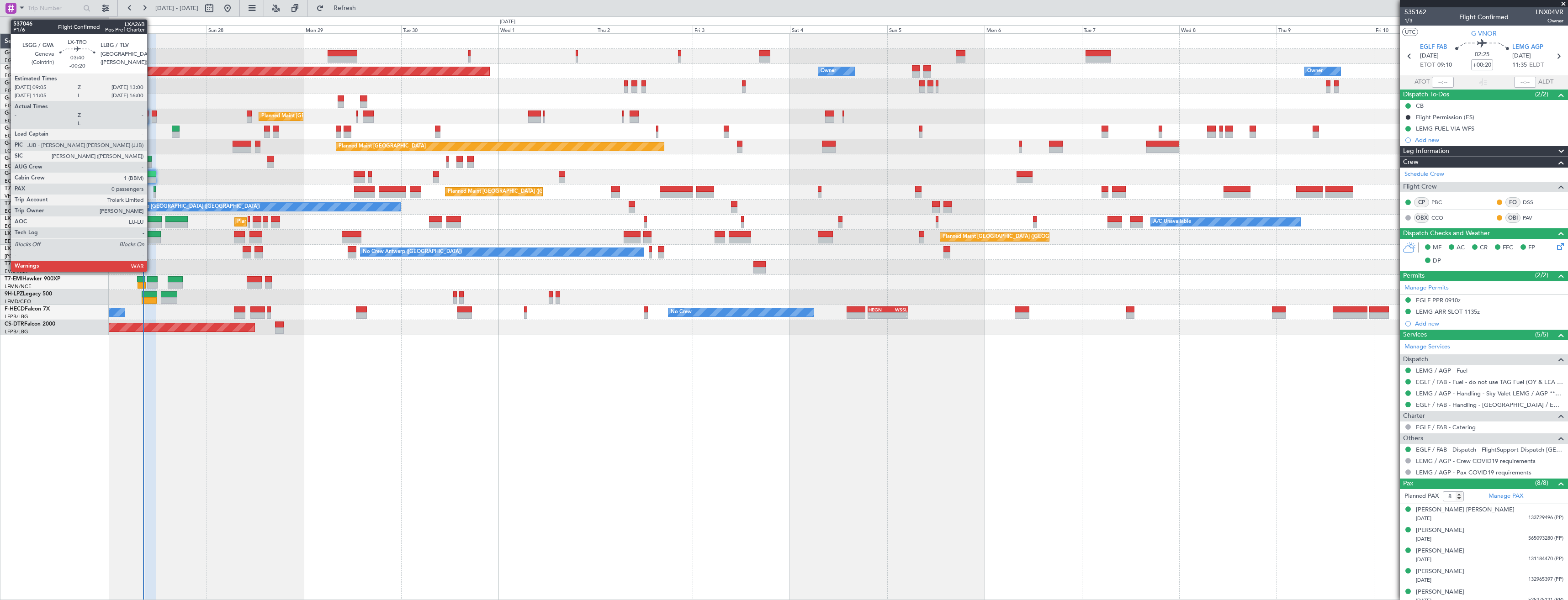
click at [151, 223] on div at bounding box center [153, 225] width 16 height 7
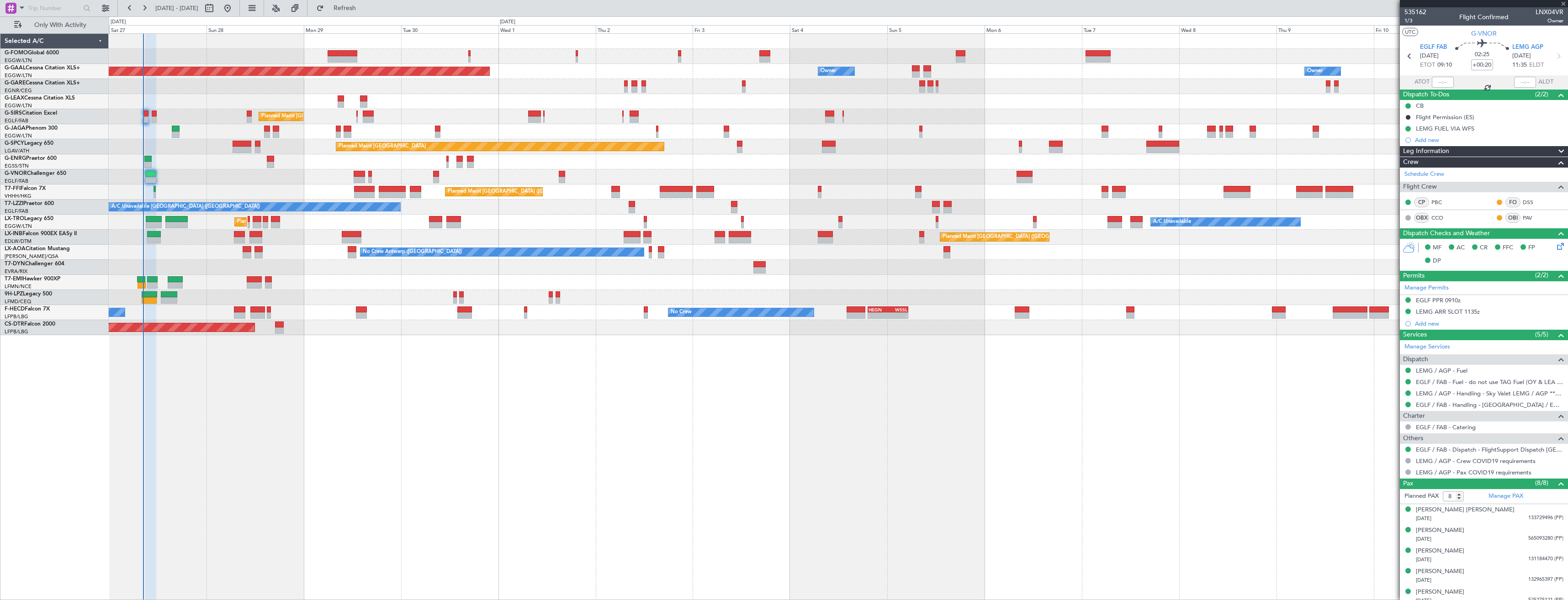
type input "-00:20"
type input "0"
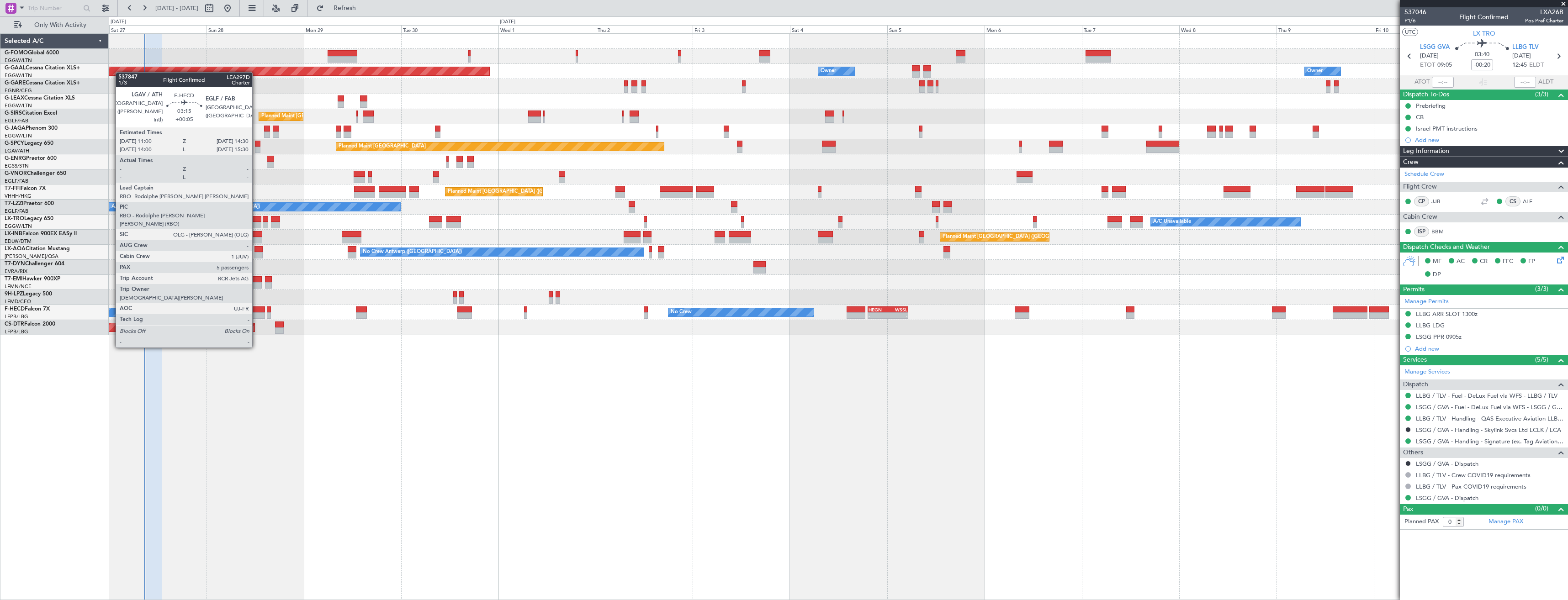
click at [256, 314] on div at bounding box center [257, 315] width 15 height 7
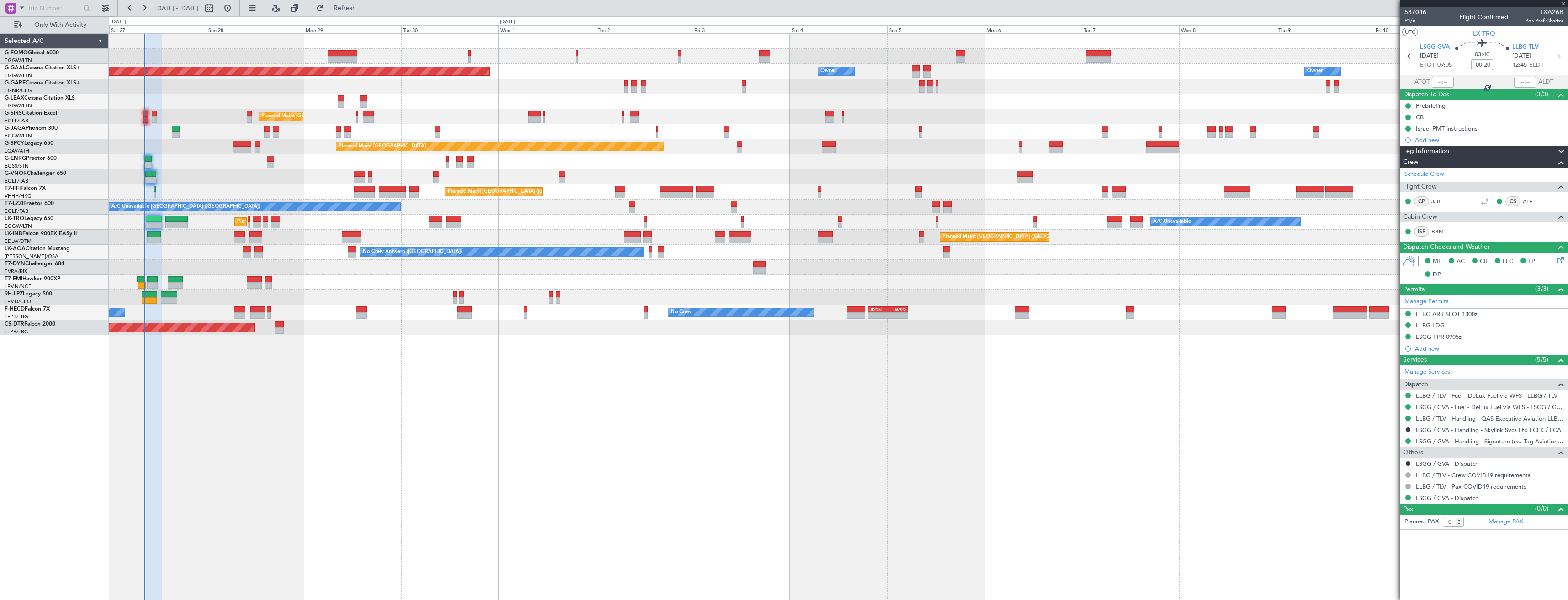
type input "+00:05"
type input "5"
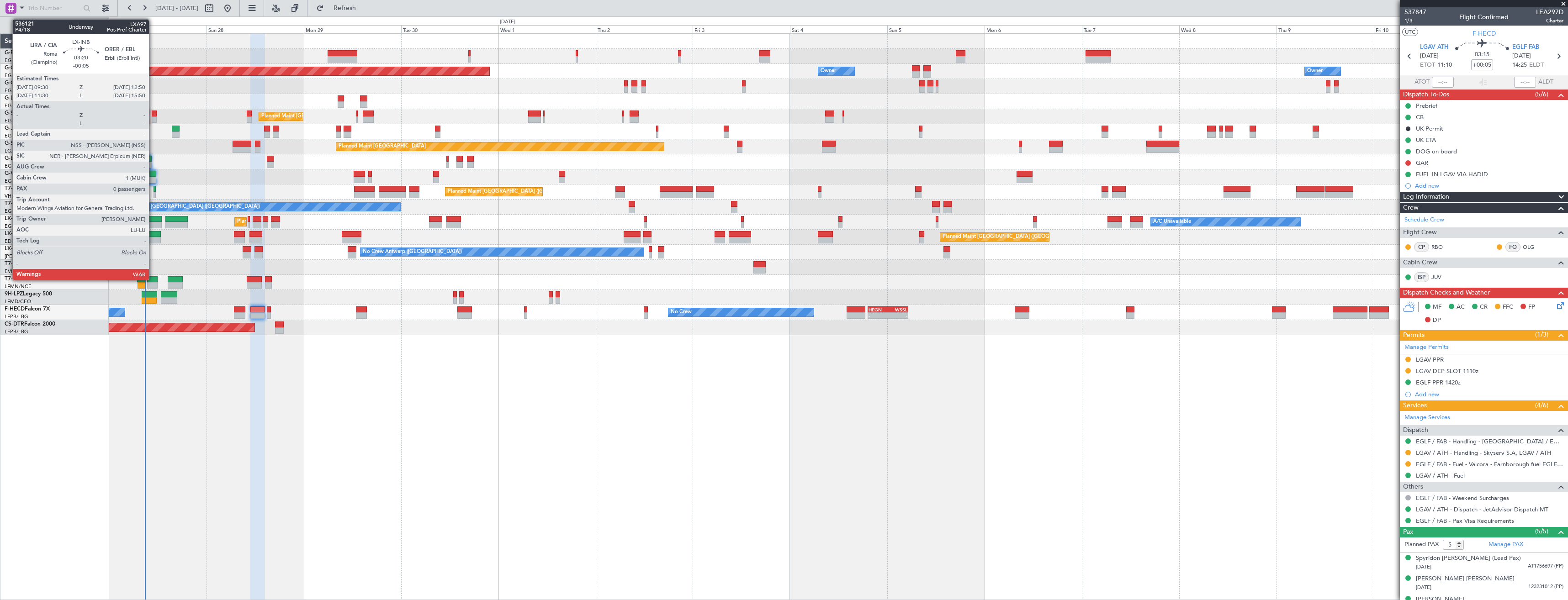
click at [153, 235] on div at bounding box center [154, 234] width 14 height 7
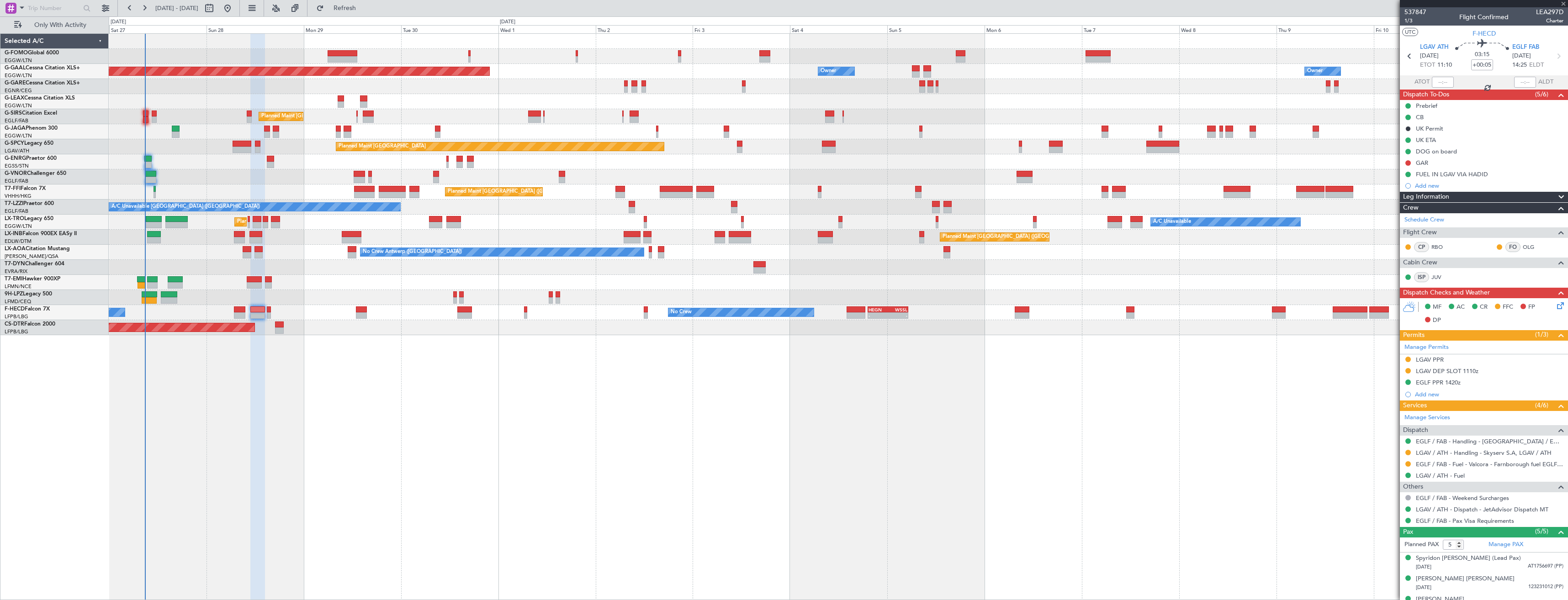
type input "-00:05"
type input "0"
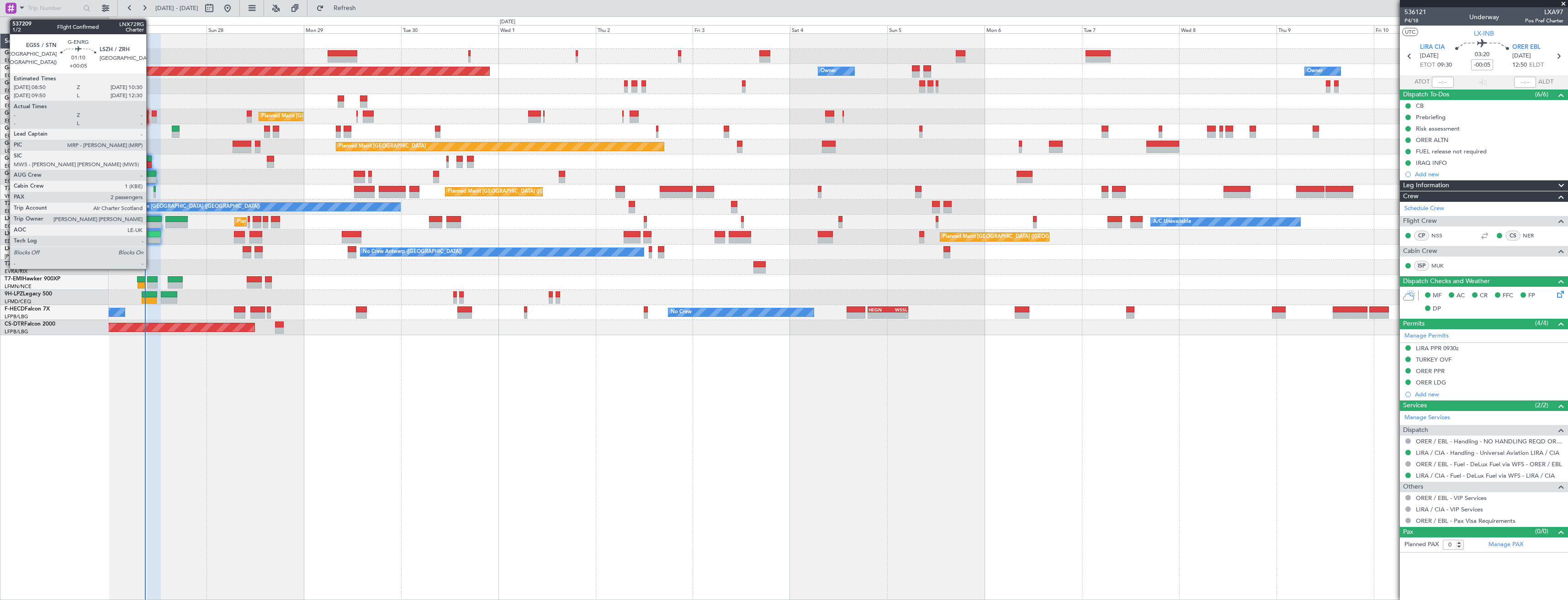
click at [150, 164] on div at bounding box center [147, 165] width 7 height 7
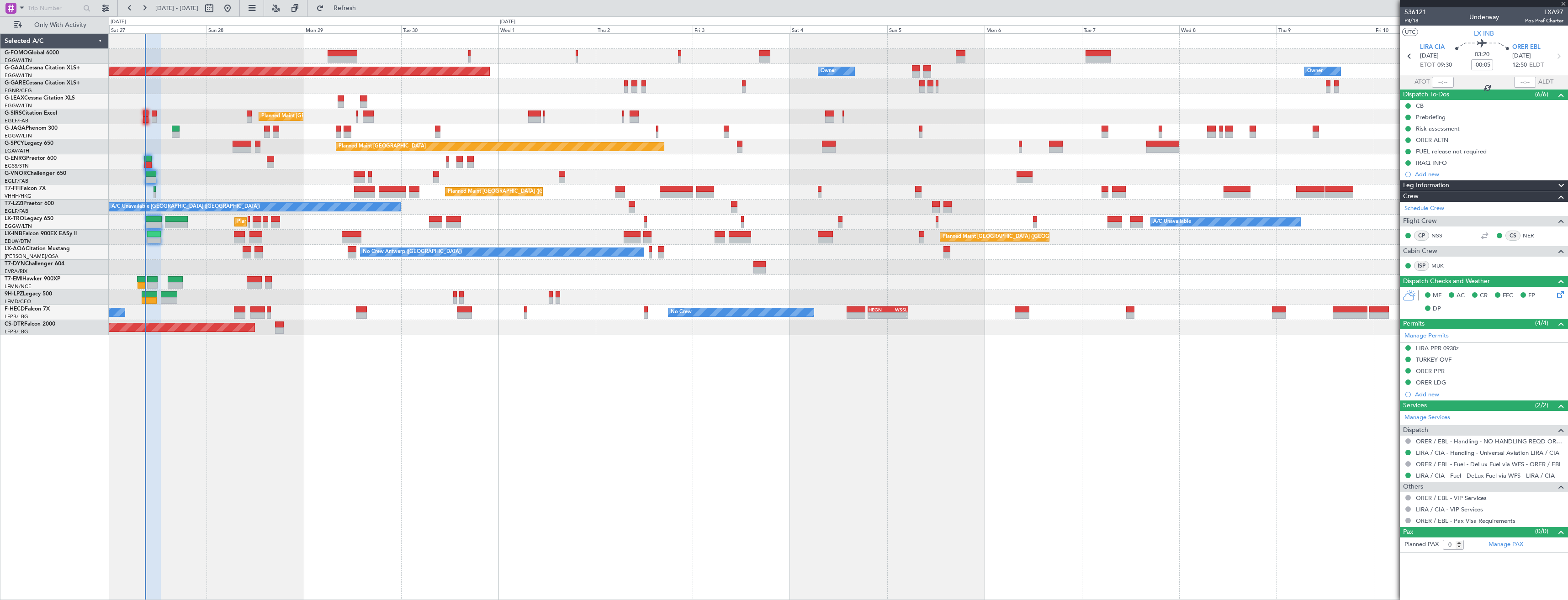
type input "+00:05"
type input "2"
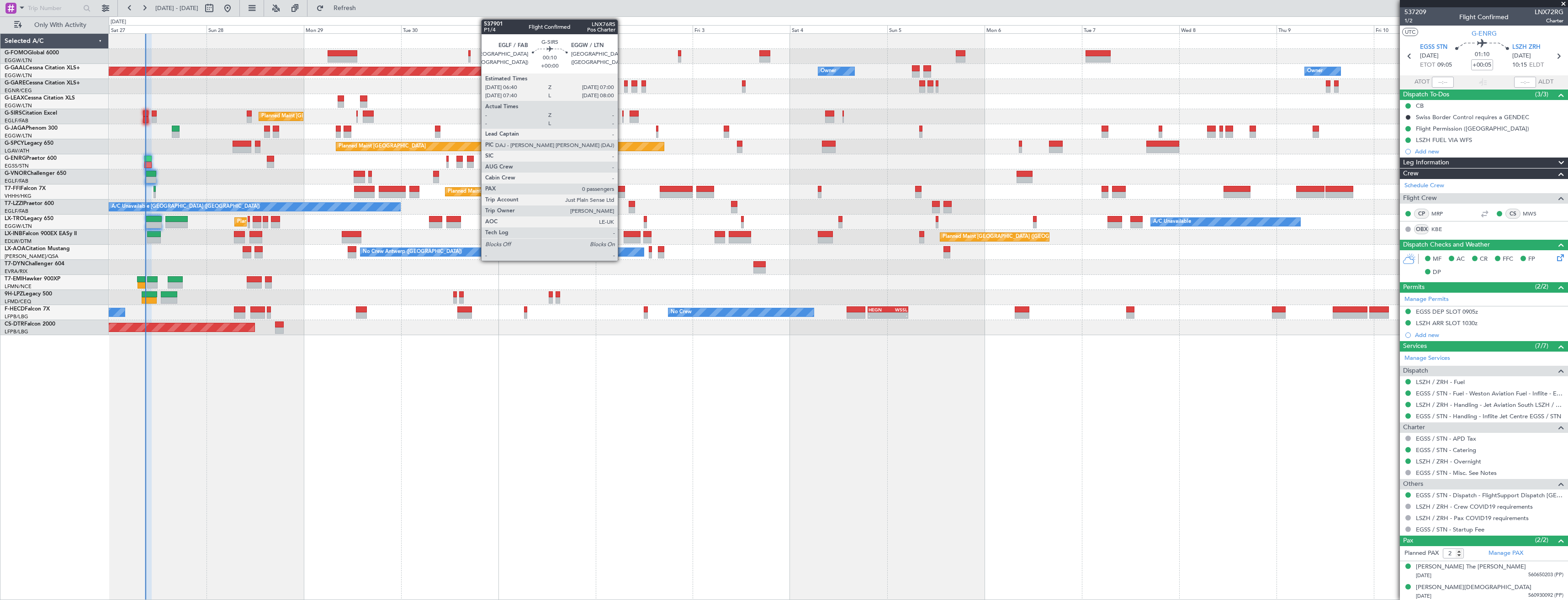
click at [622, 114] on div at bounding box center [623, 114] width 1 height 7
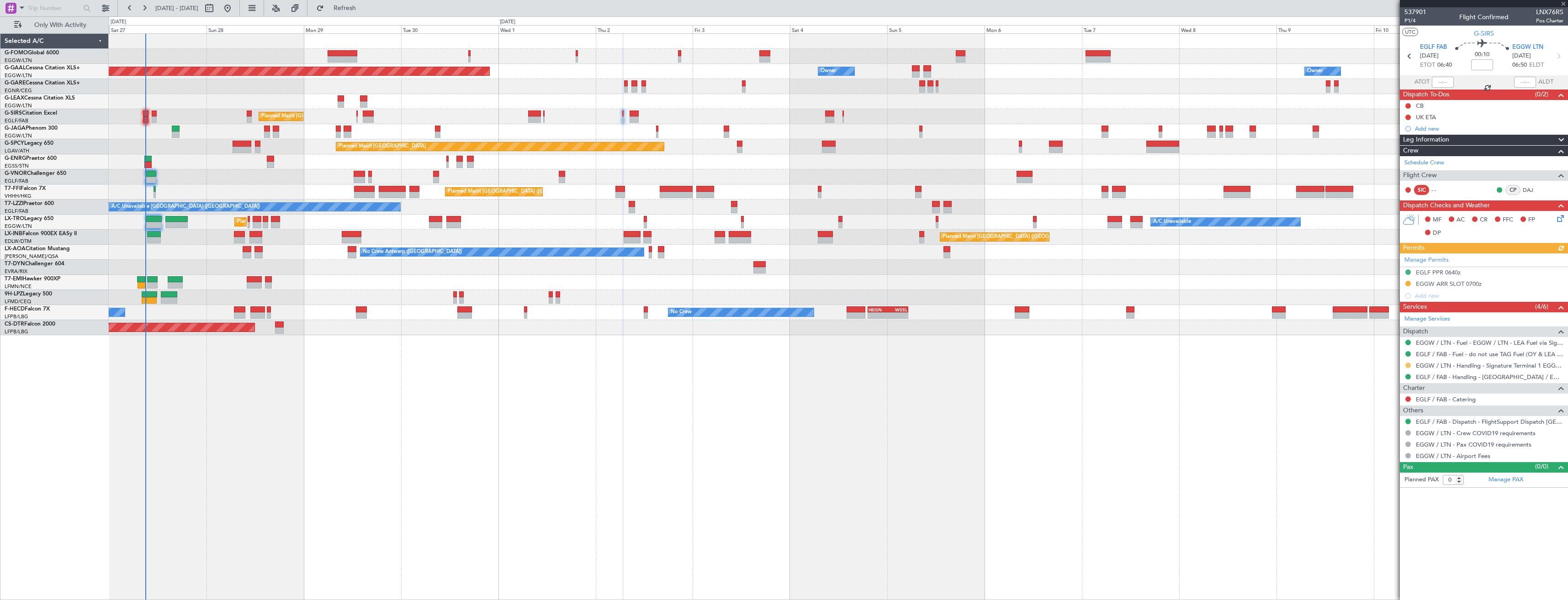
click at [1410, 367] on button at bounding box center [1408, 365] width 5 height 5
click at [1377, 475] on span "Confirmed" at bounding box center [1382, 474] width 29 height 9
click at [1406, 283] on button at bounding box center [1408, 284] width 5 height 5
click at [1382, 394] on span "Received OK" at bounding box center [1385, 392] width 35 height 9
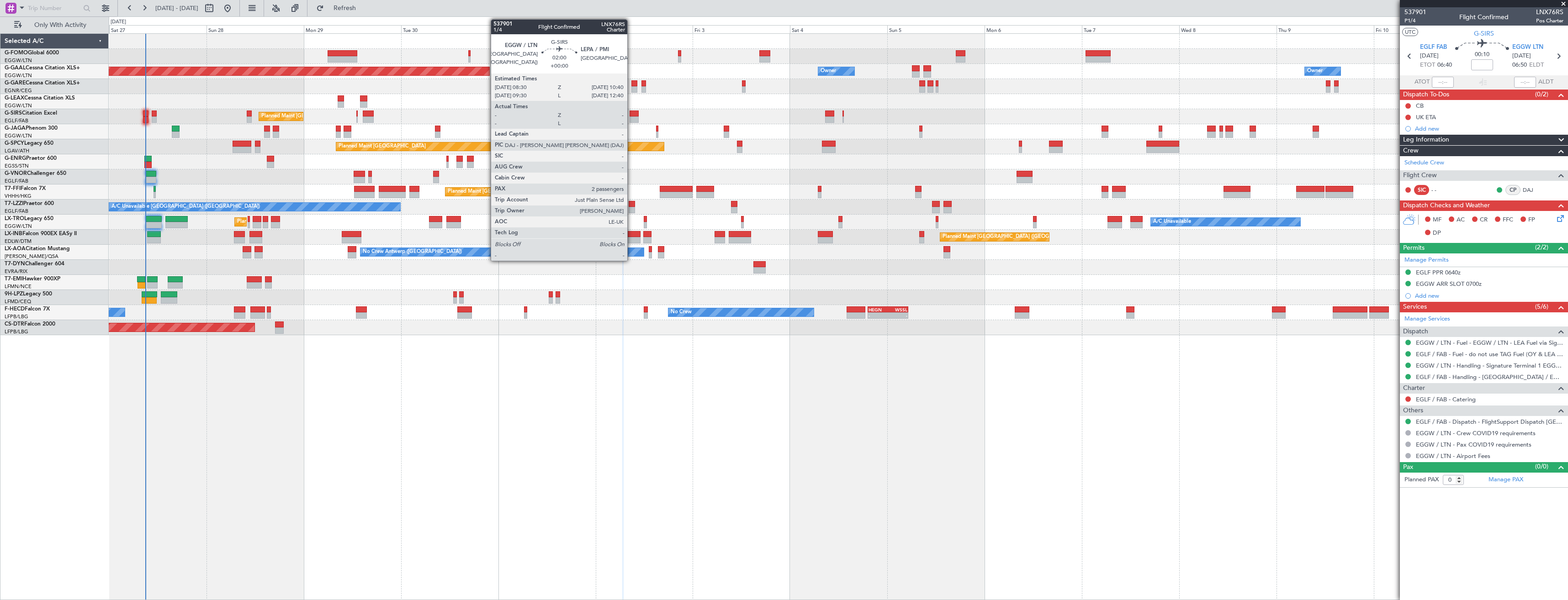
click at [631, 120] on div at bounding box center [634, 119] width 9 height 7
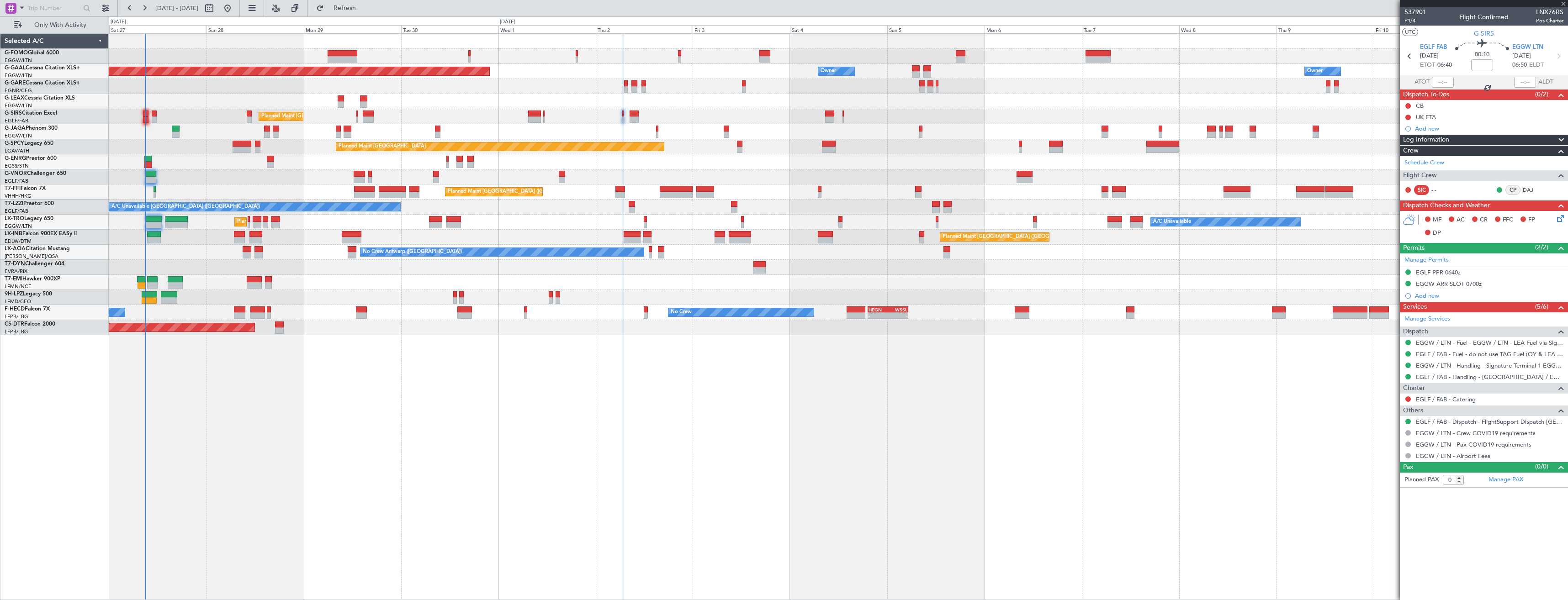
type input "2"
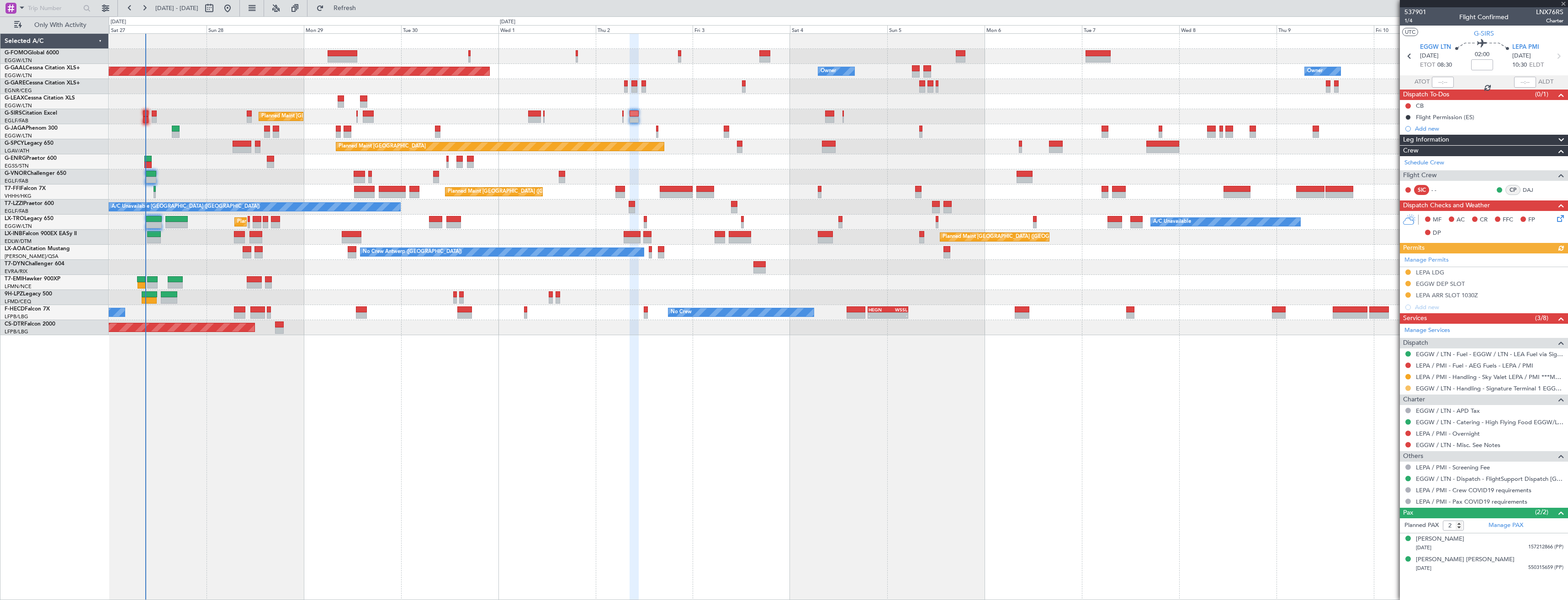
click at [1407, 388] on button at bounding box center [1408, 388] width 5 height 5
click at [1407, 490] on li "Confirmed" at bounding box center [1407, 497] width 105 height 14
click at [1406, 284] on button at bounding box center [1408, 284] width 5 height 5
click at [1396, 393] on span "Received OK" at bounding box center [1385, 392] width 35 height 9
click at [1502, 282] on div "EGGW DEP SLOT" at bounding box center [1484, 284] width 168 height 12
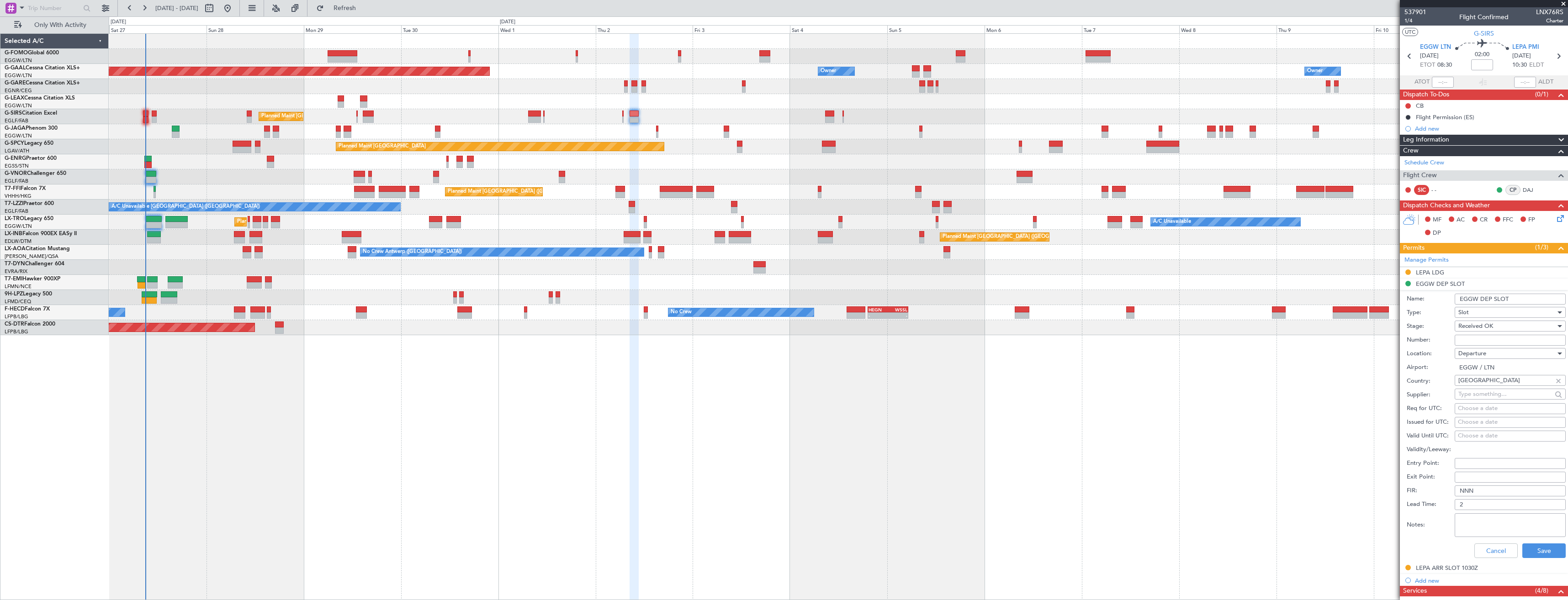
click at [1521, 301] on input "EGGW DEP SLOT" at bounding box center [1510, 299] width 111 height 11
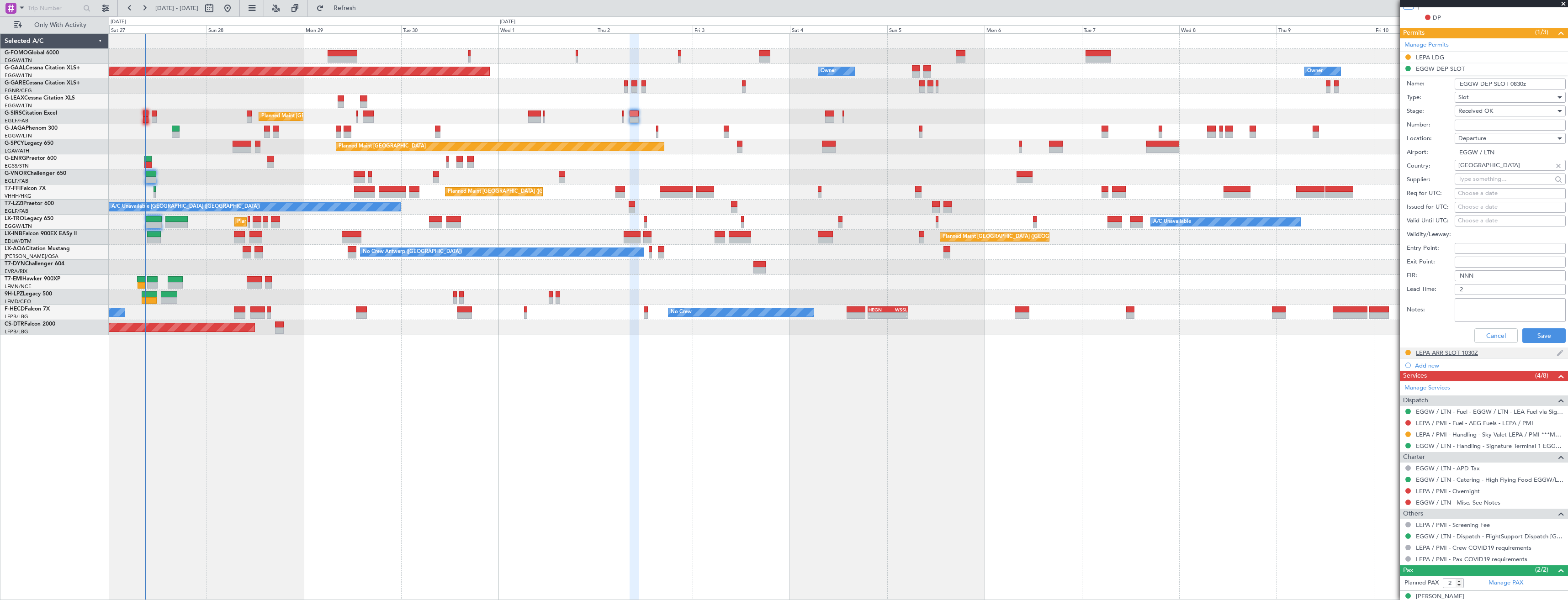
scroll to position [228, 0]
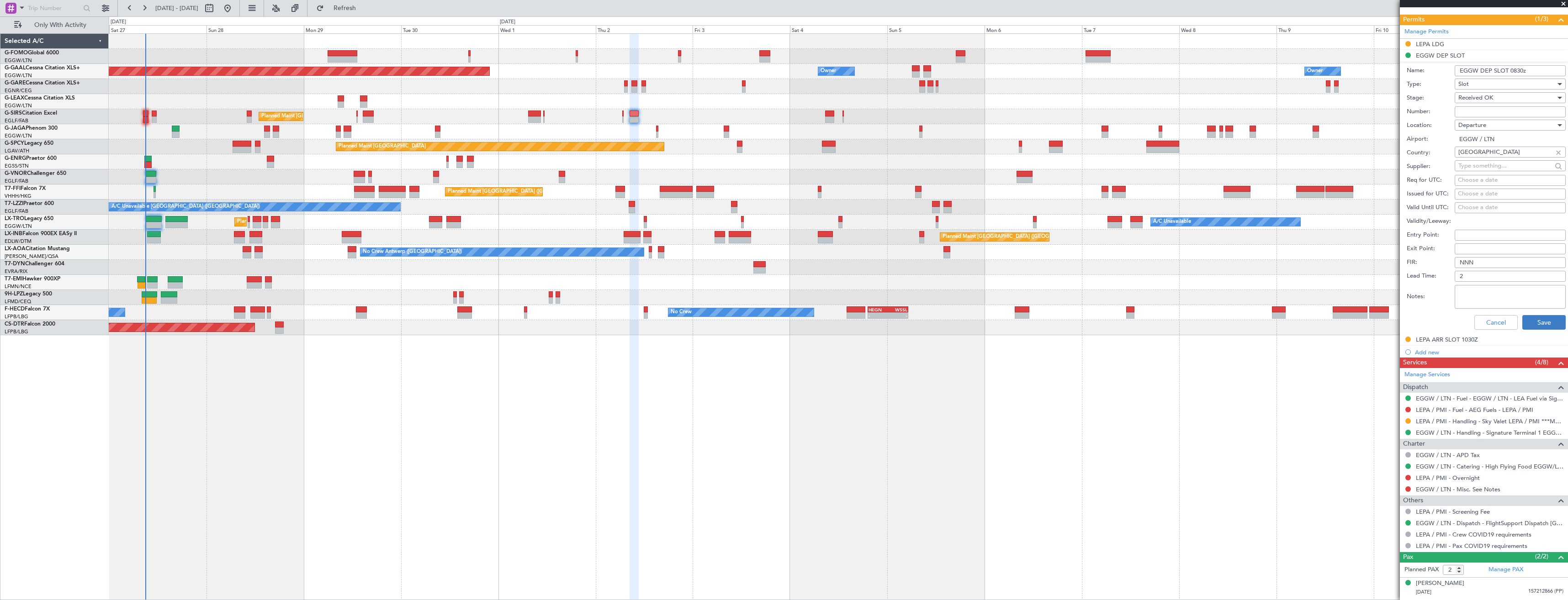
type input "EGGW DEP SLOT 0830z"
click at [1536, 321] on button "Save" at bounding box center [1544, 323] width 43 height 15
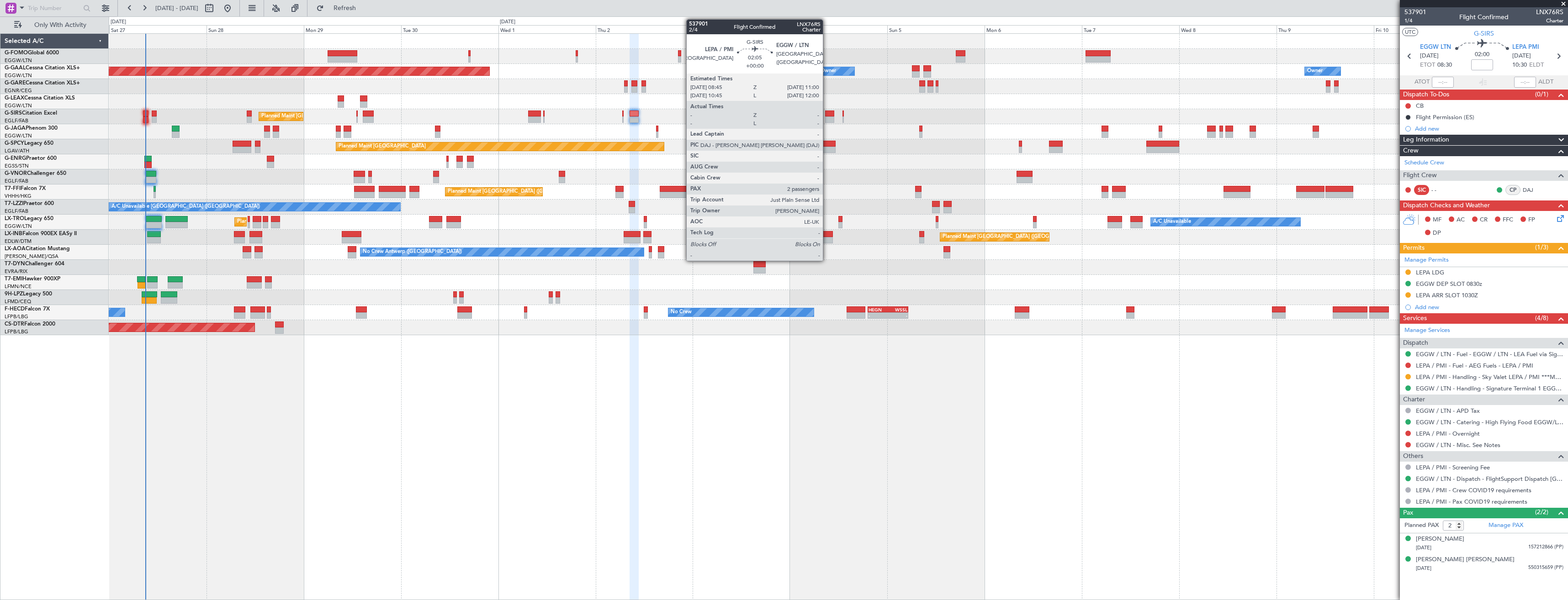
click at [827, 117] on div at bounding box center [830, 119] width 9 height 7
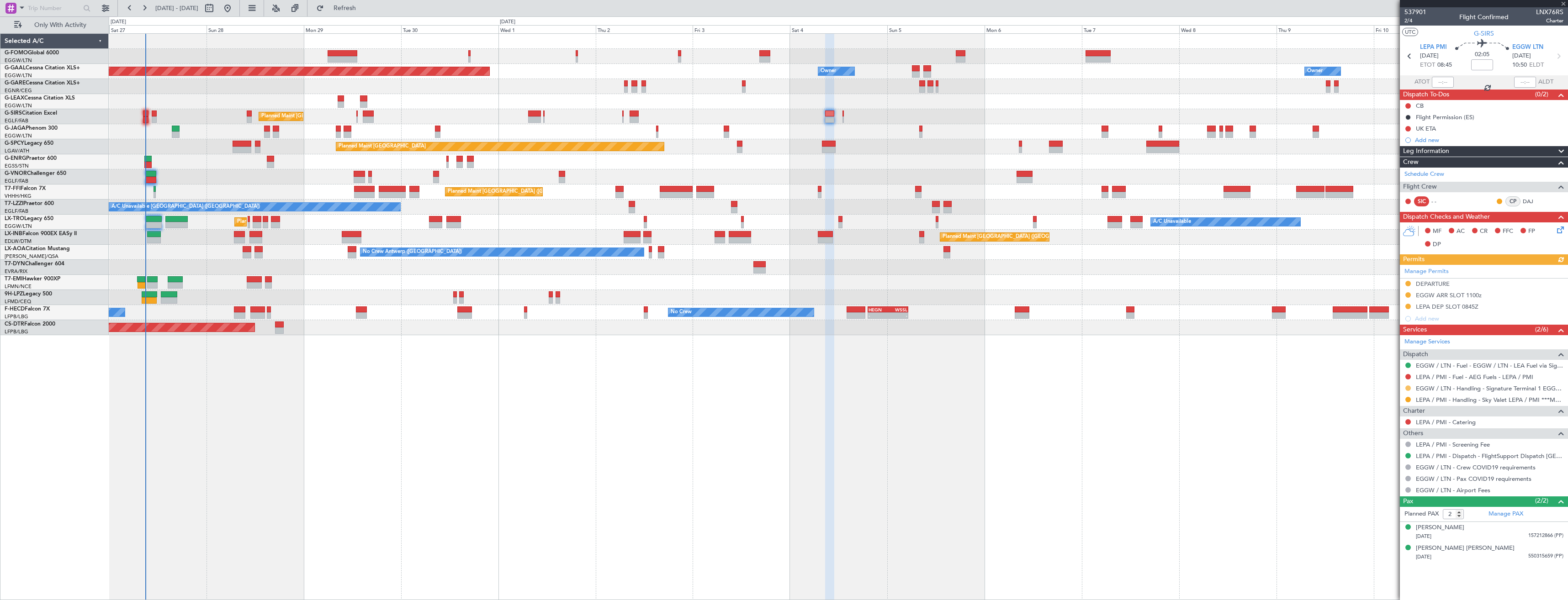
click at [1407, 385] on button at bounding box center [1408, 388] width 5 height 5
click at [1394, 497] on span "Confirmed" at bounding box center [1382, 497] width 29 height 9
click at [1410, 297] on button at bounding box center [1408, 295] width 5 height 5
click at [1376, 405] on span "Received OK" at bounding box center [1385, 403] width 35 height 9
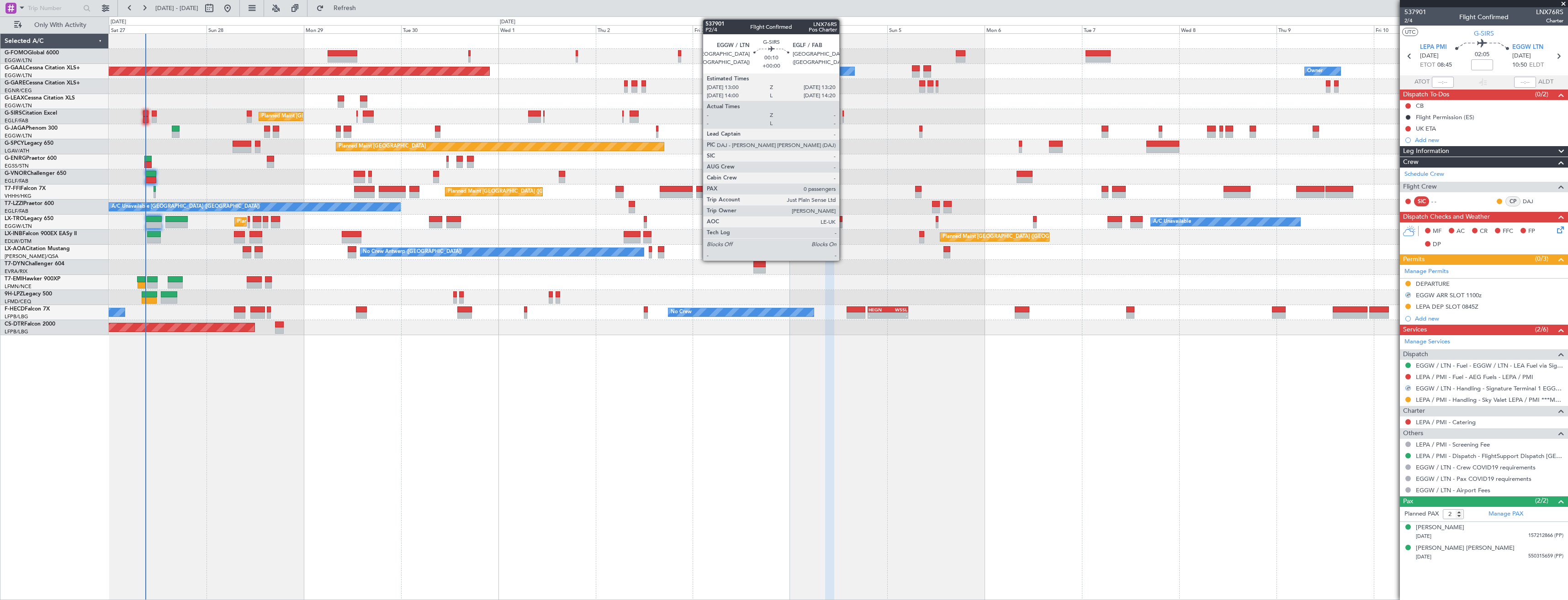
click at [844, 118] on div at bounding box center [843, 119] width 1 height 7
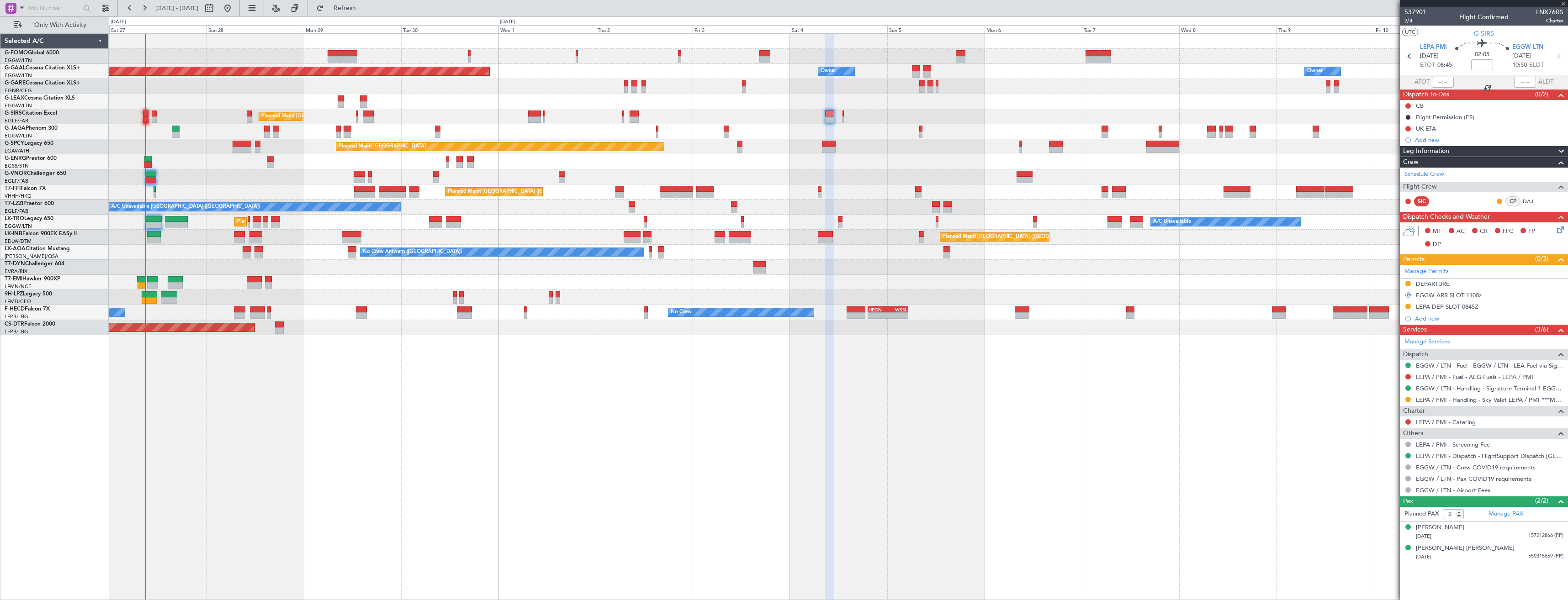
type input "0"
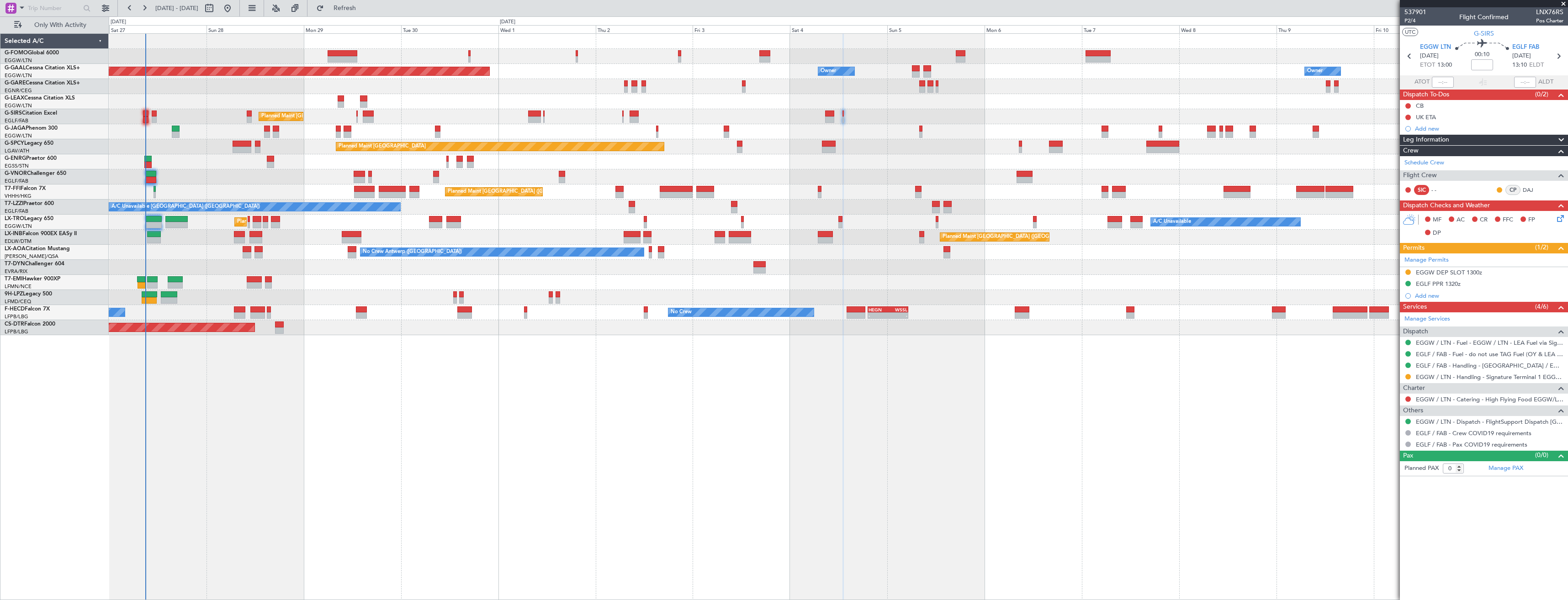
drag, startPoint x: 1406, startPoint y: 271, endPoint x: 1412, endPoint y: 291, distance: 20.9
click at [1406, 271] on button at bounding box center [1408, 272] width 5 height 5
click at [1385, 380] on span "Received OK" at bounding box center [1385, 380] width 35 height 9
click at [1407, 376] on button at bounding box center [1408, 377] width 5 height 5
click at [1376, 487] on span "Confirmed" at bounding box center [1382, 485] width 29 height 9
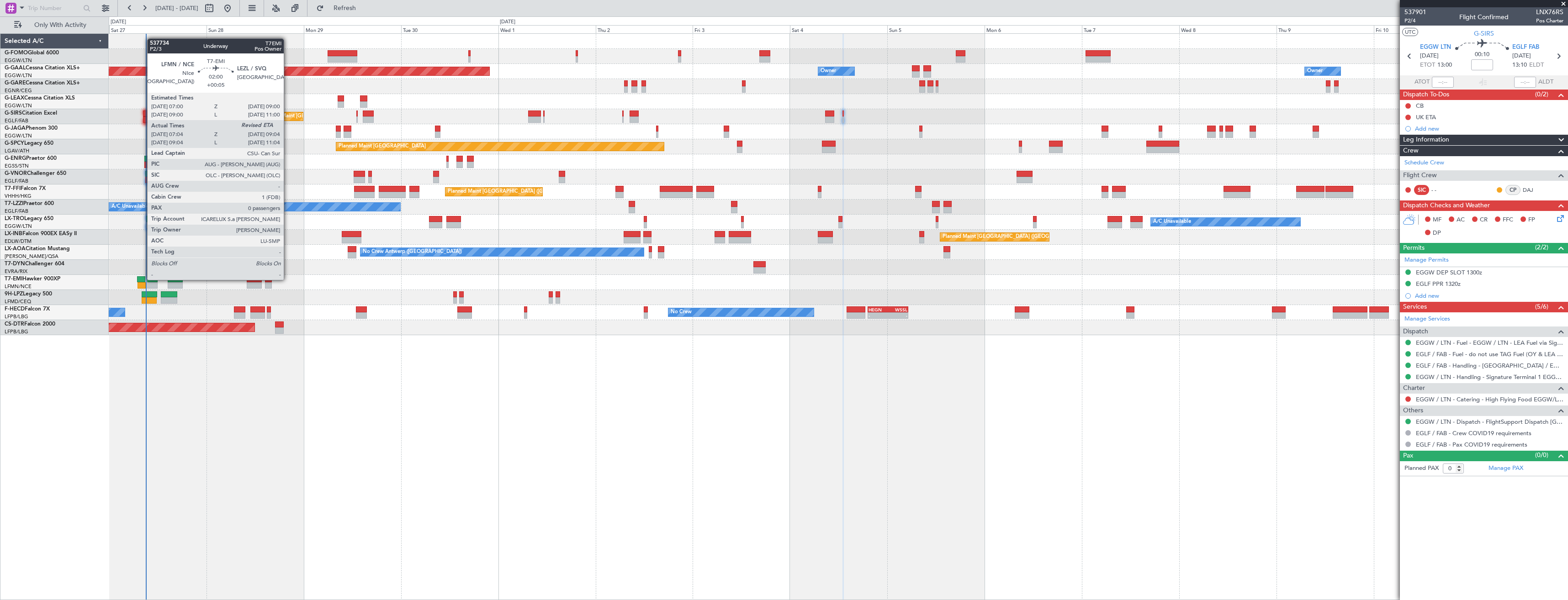
click at [142, 279] on div at bounding box center [141, 279] width 9 height 7
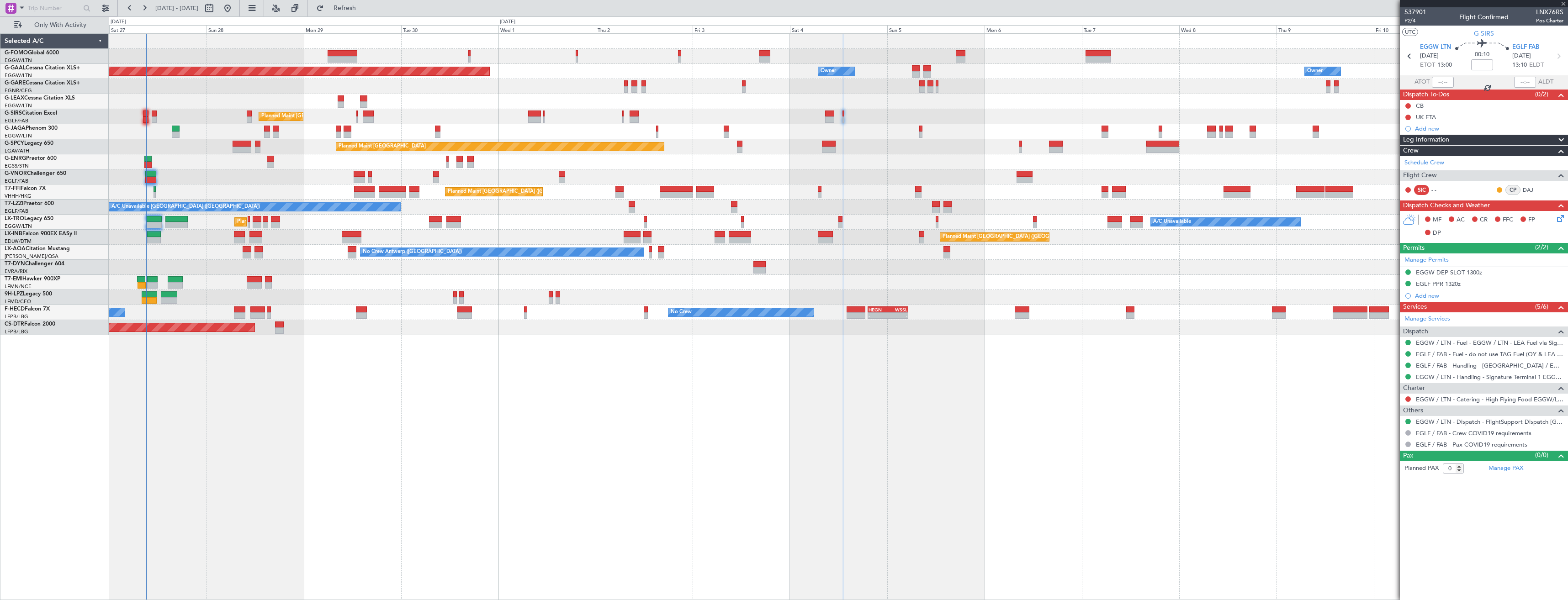
type input "+00:05"
type input "07:04"
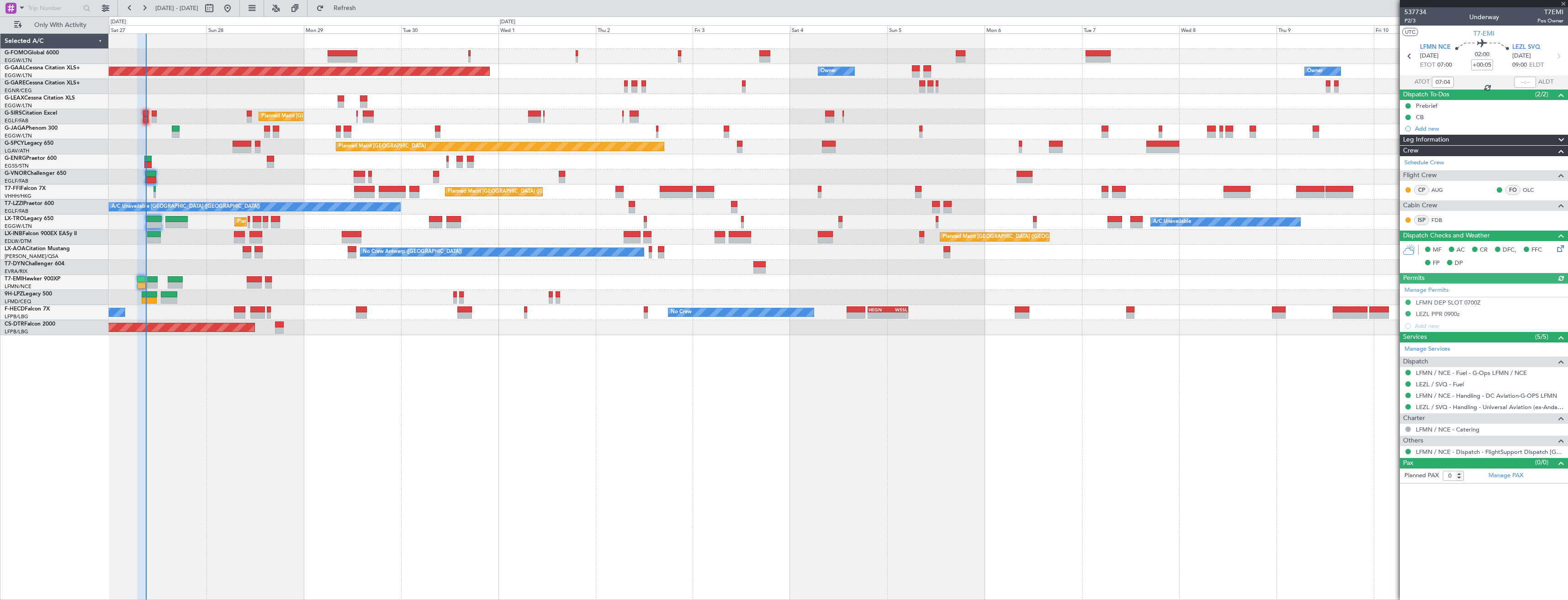
click at [1549, 13] on span "T7EMI" at bounding box center [1550, 12] width 26 height 10
copy span "T7EMI"
click at [1527, 82] on input "text" at bounding box center [1525, 82] width 22 height 11
type input "09:00"
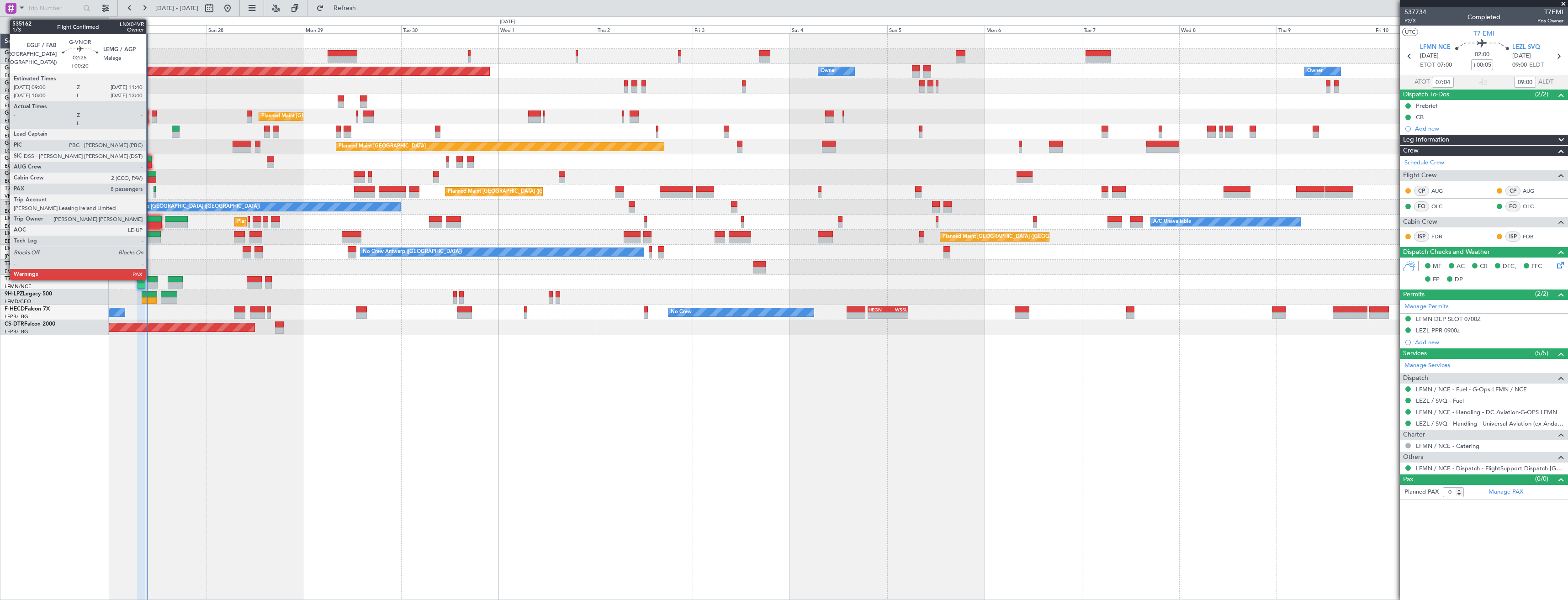
click at [150, 180] on div at bounding box center [151, 180] width 11 height 7
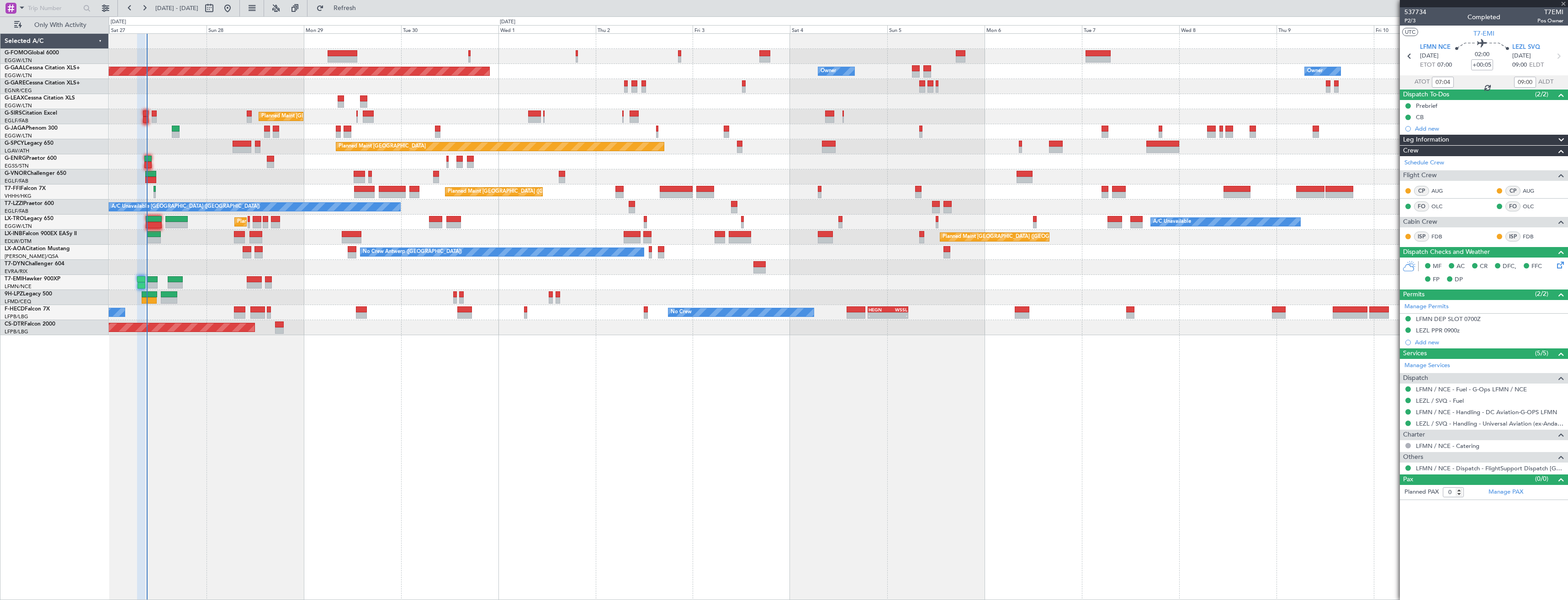
type input "+00:20"
type input "8"
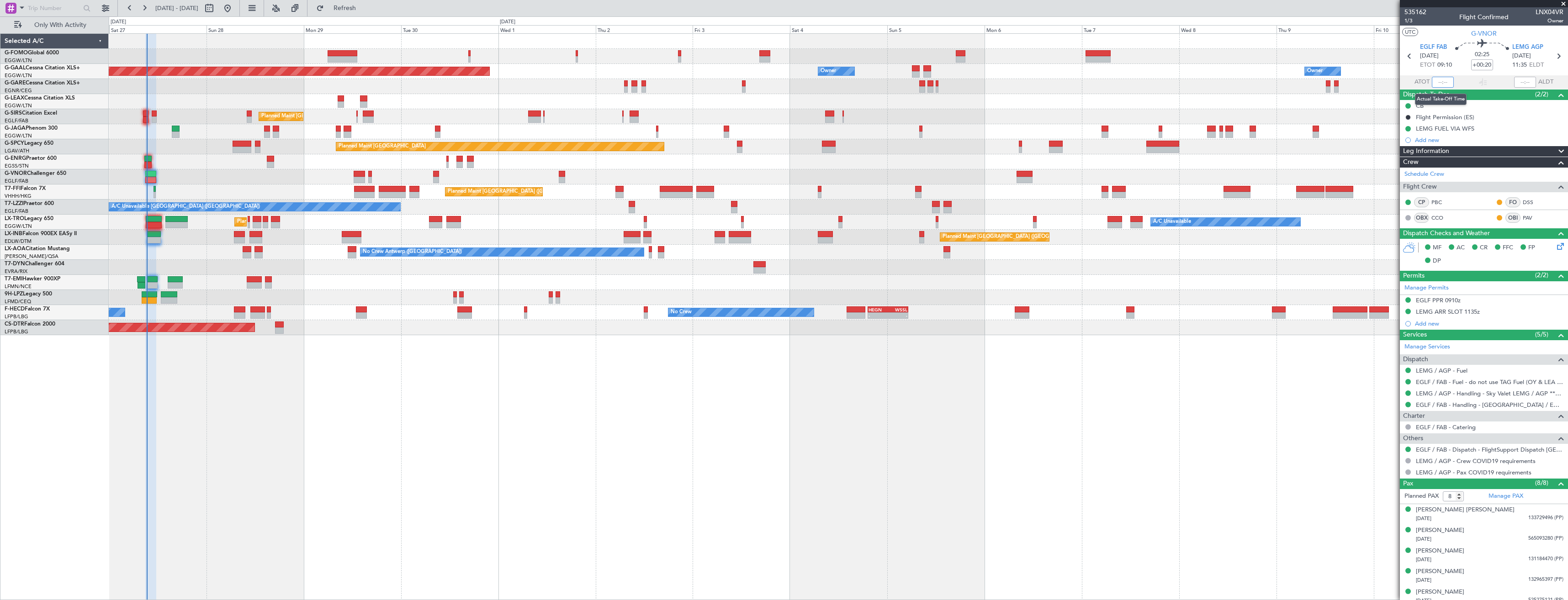
click at [1438, 82] on input "text" at bounding box center [1443, 82] width 22 height 11
type input "09:17"
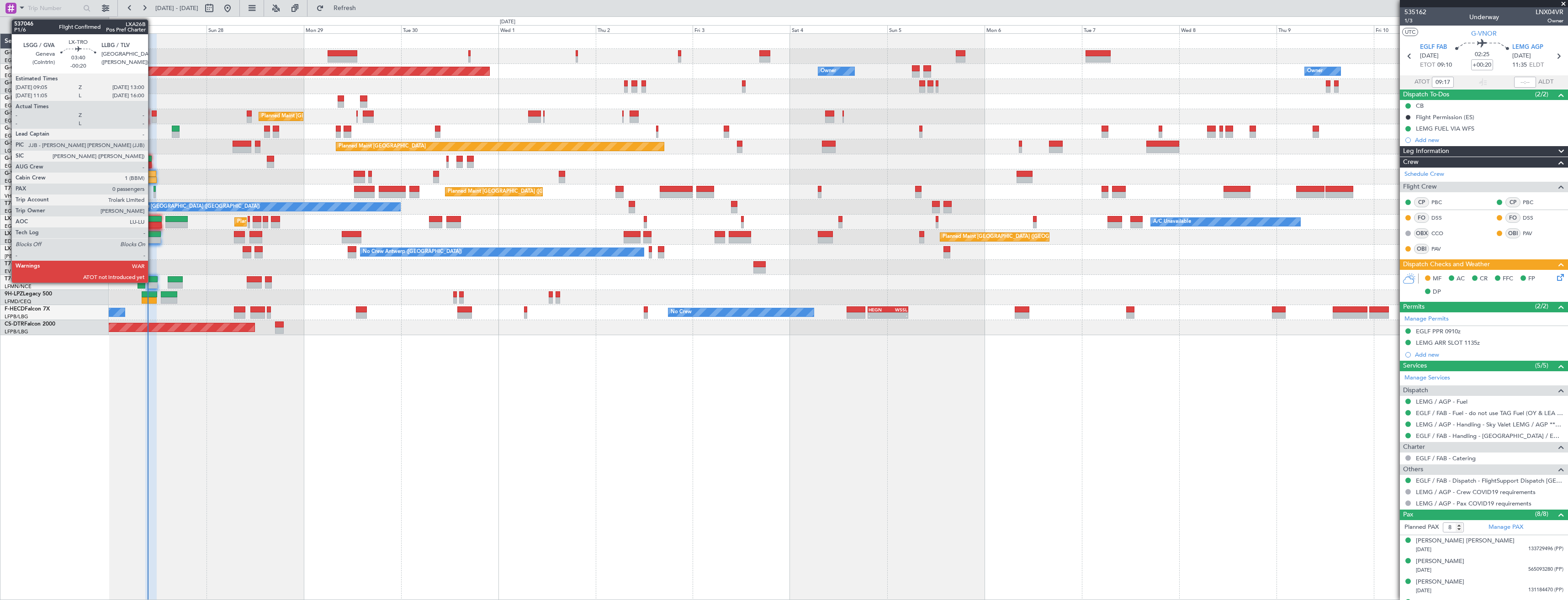
click at [152, 223] on div at bounding box center [153, 225] width 16 height 7
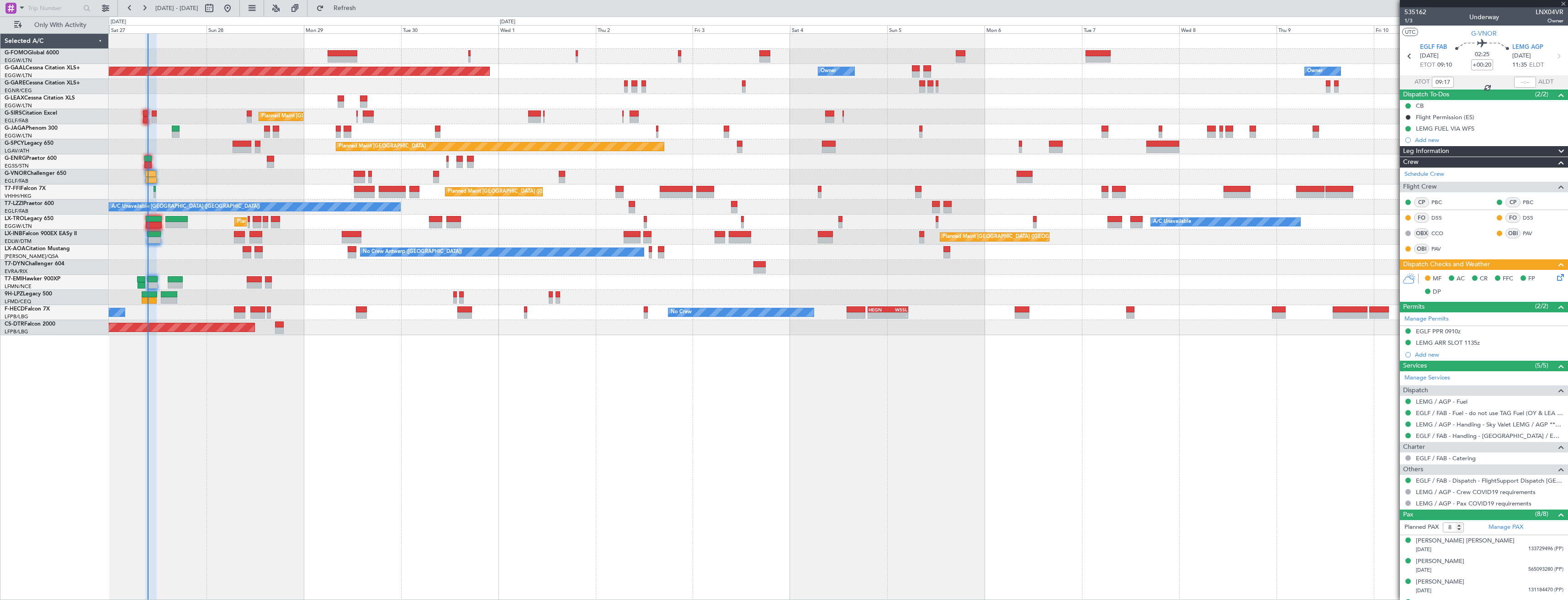
type input "-00:20"
type input "0"
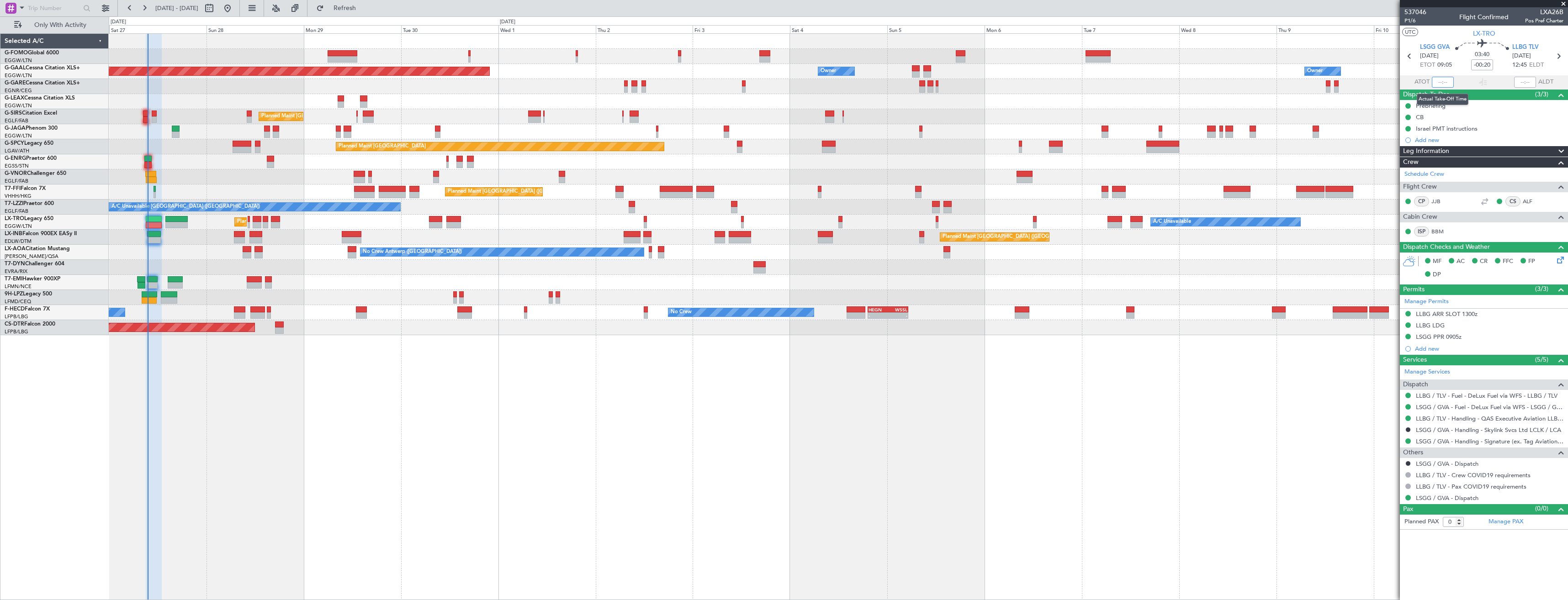
click at [1442, 82] on input "text" at bounding box center [1443, 82] width 22 height 11
type input "09:28"
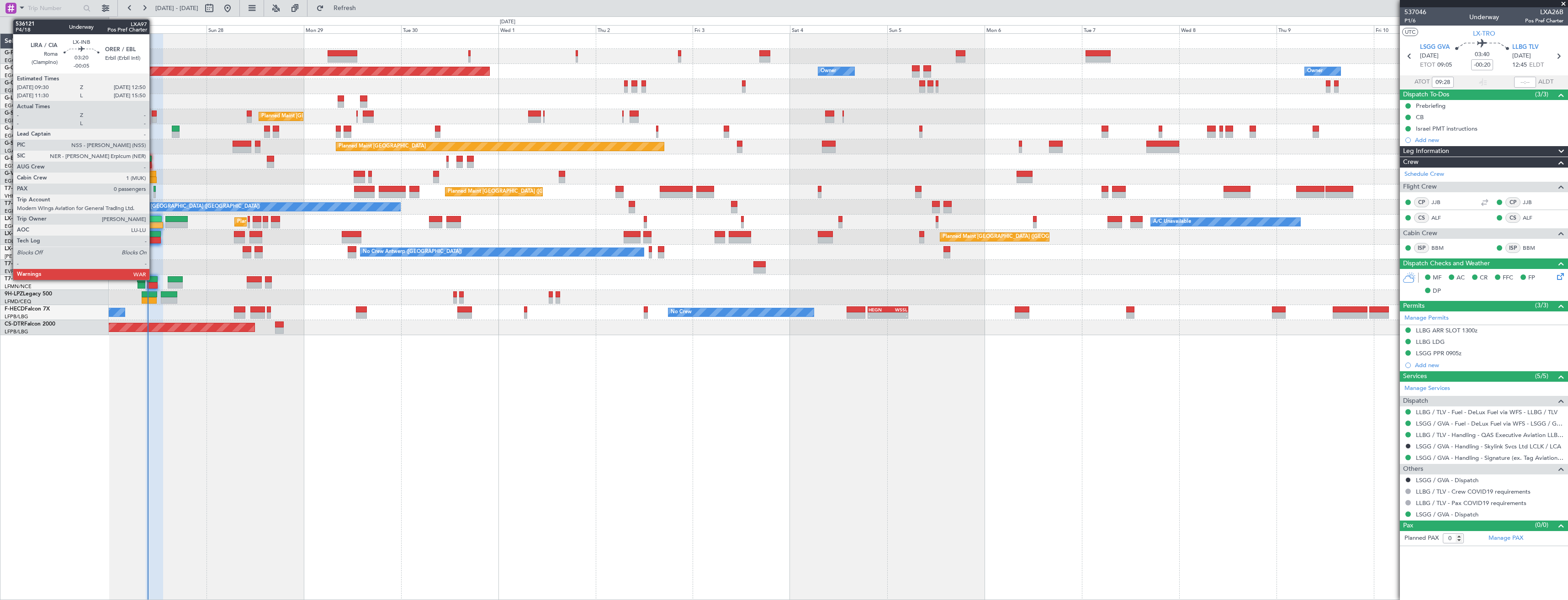
click at [153, 232] on div at bounding box center [154, 234] width 14 height 7
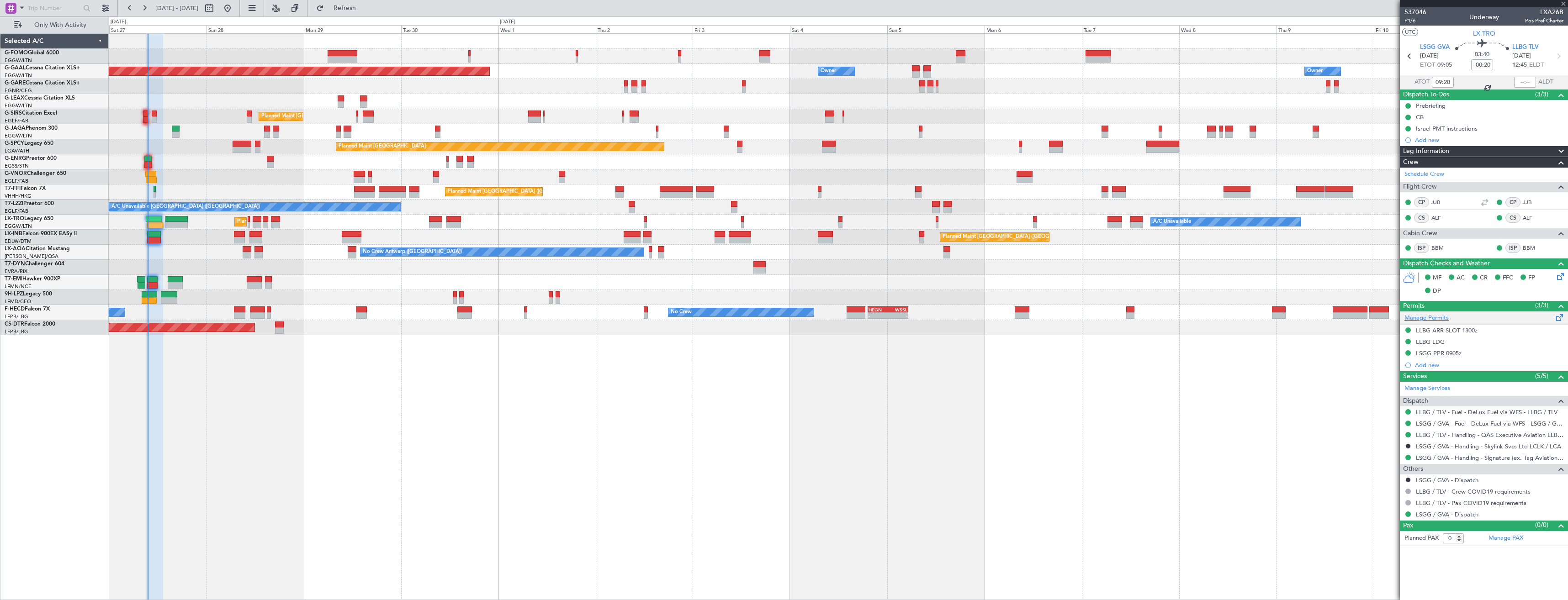
type input "-00:05"
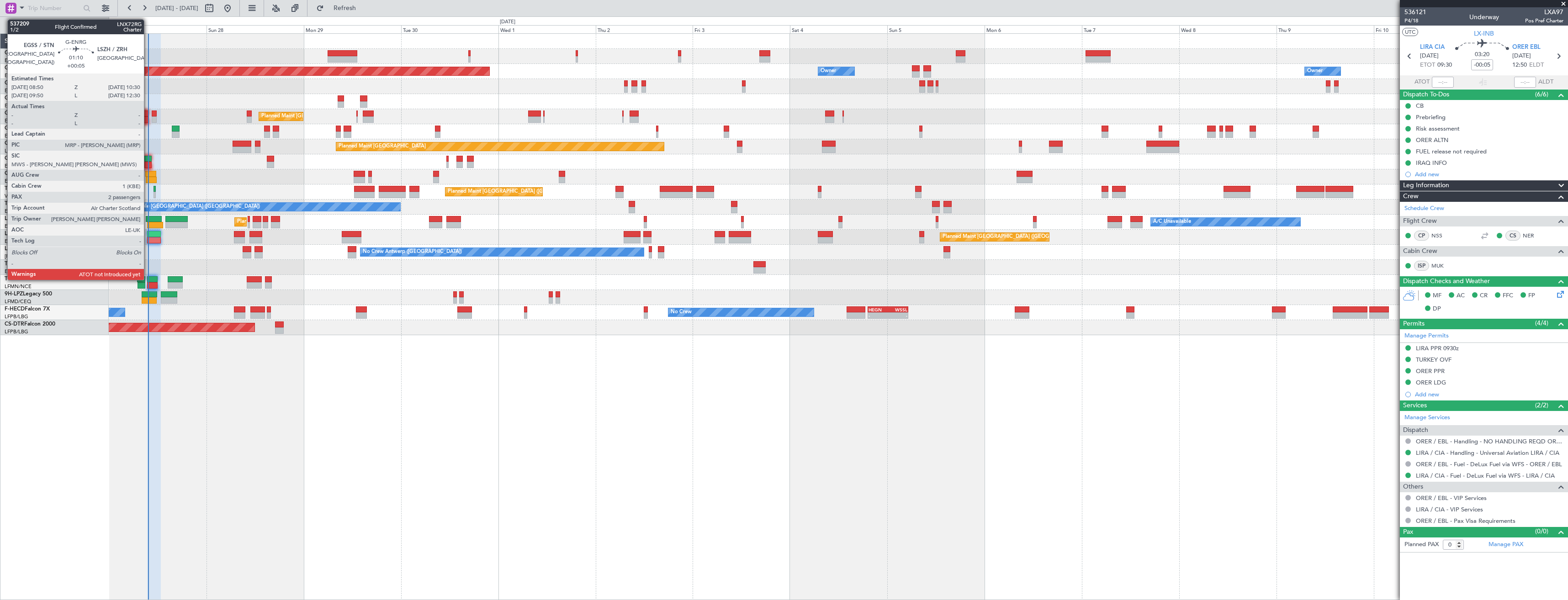
click at [149, 161] on div at bounding box center [147, 159] width 7 height 7
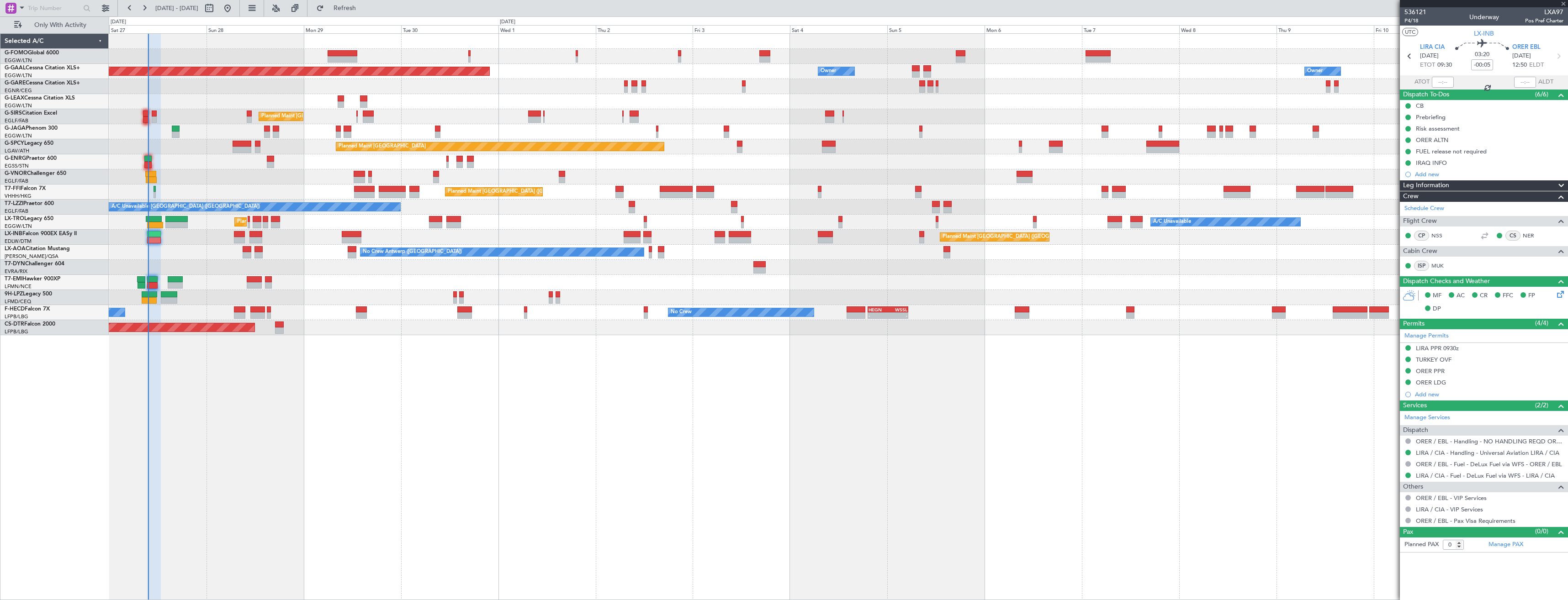
type input "+00:05"
type input "2"
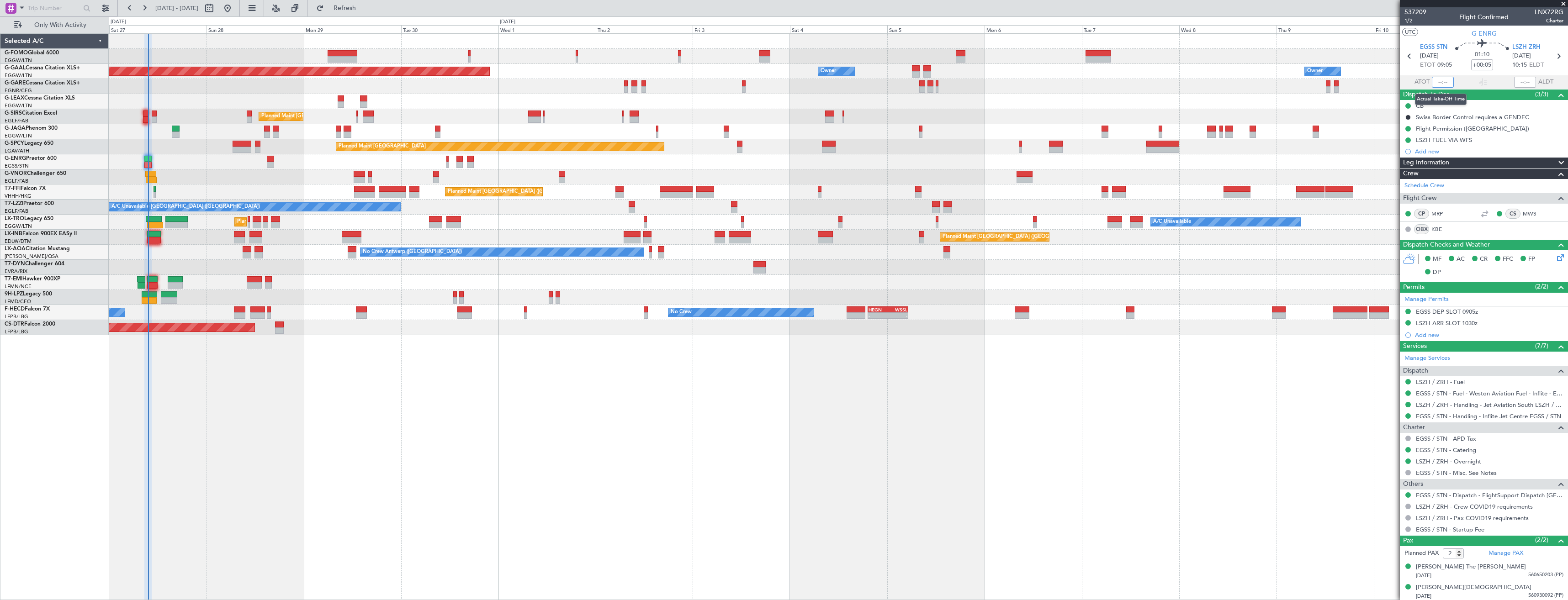
click at [1444, 84] on input "text" at bounding box center [1443, 82] width 22 height 11
type input "09:35"
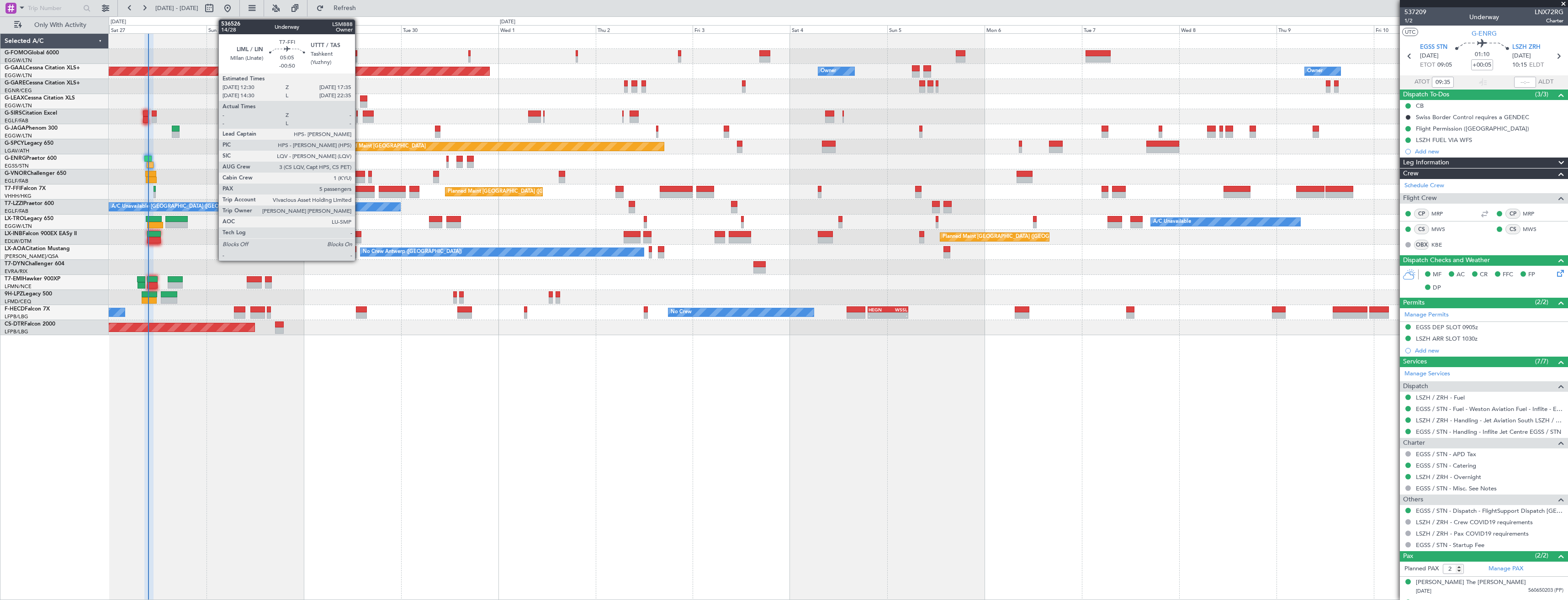
click at [359, 190] on div at bounding box center [365, 189] width 21 height 7
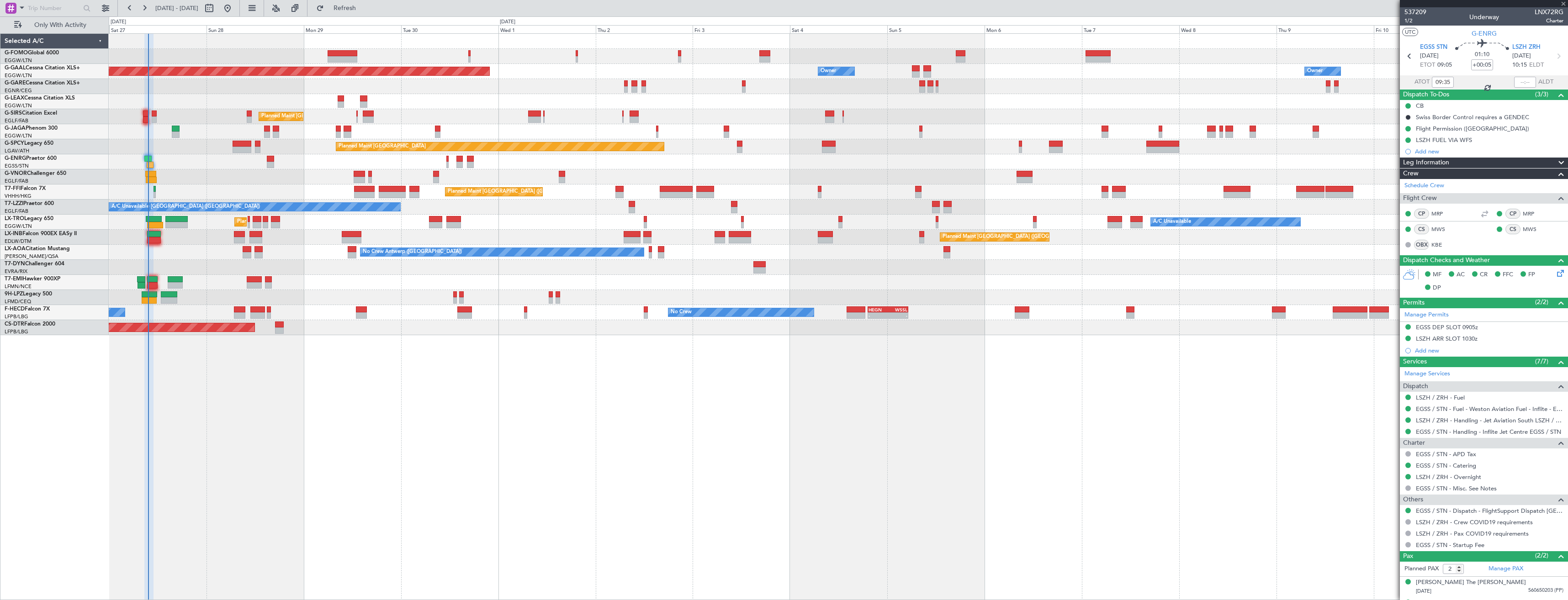
type input "-00:50"
type input "5"
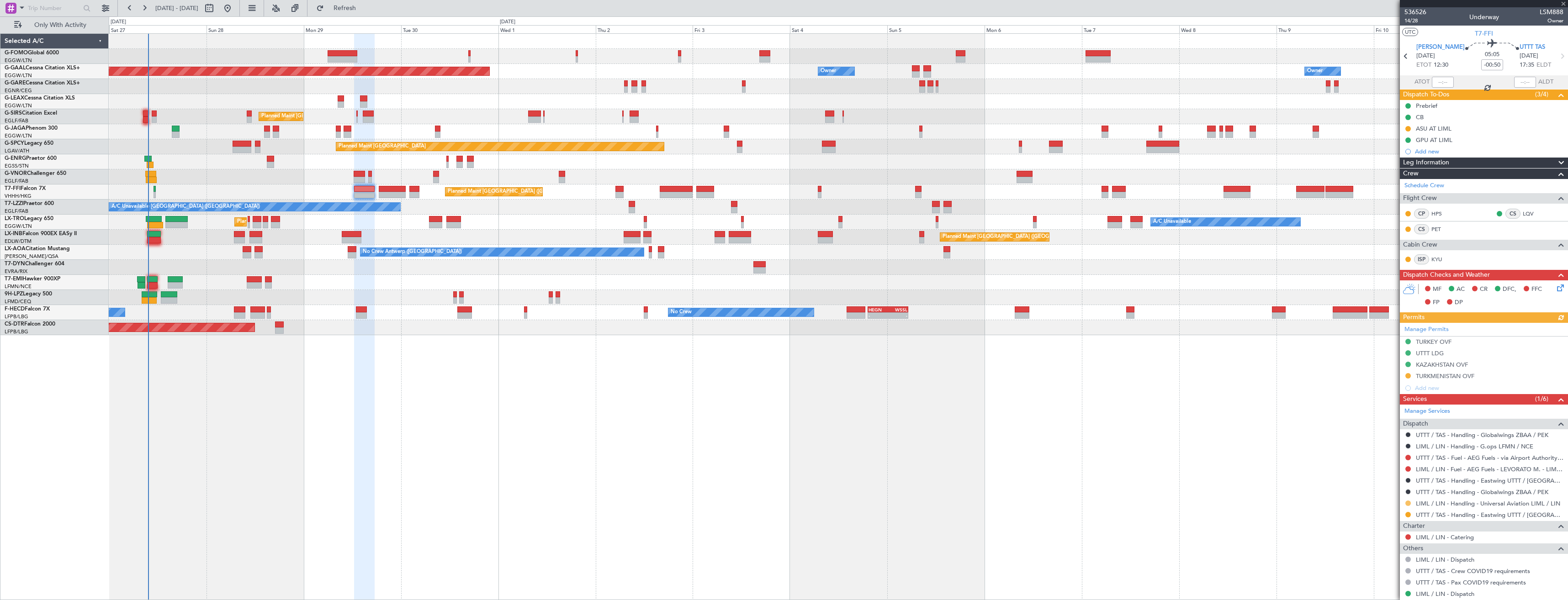
click at [1406, 504] on button at bounding box center [1408, 503] width 5 height 5
click at [1384, 490] on span "Confirmed" at bounding box center [1382, 489] width 29 height 9
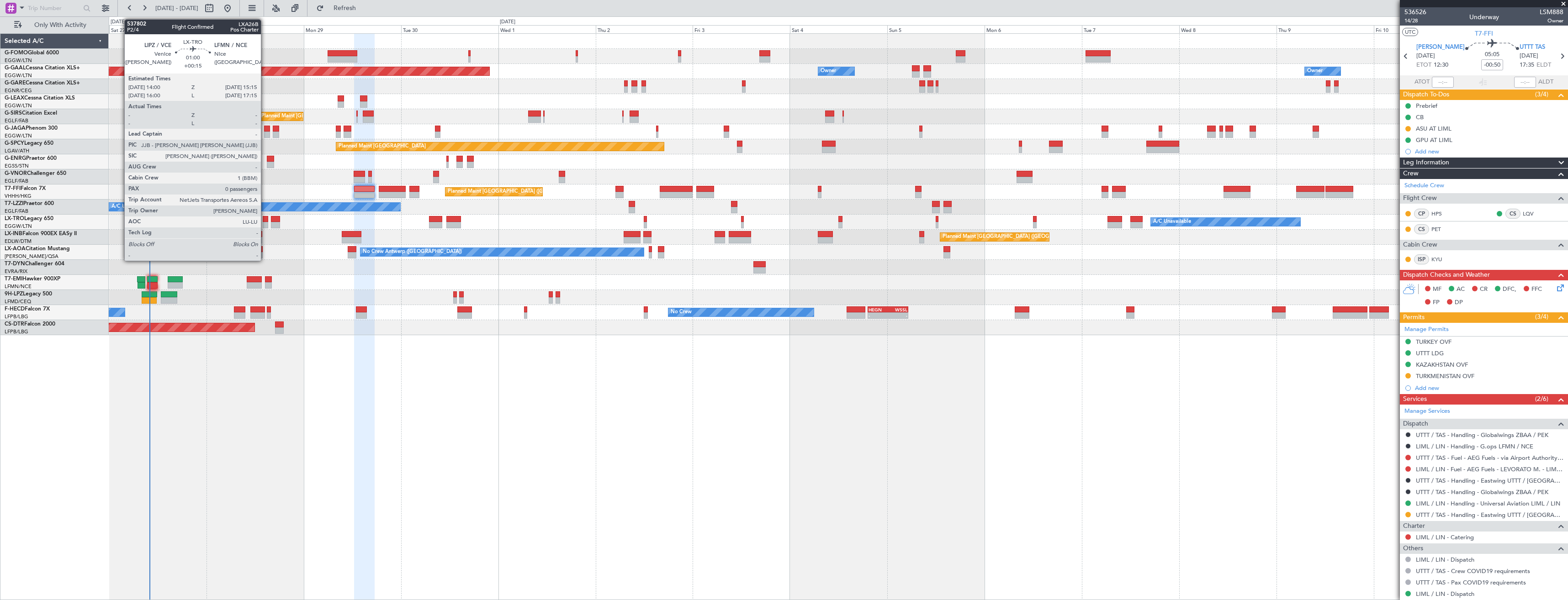
click at [265, 223] on div at bounding box center [265, 225] width 5 height 7
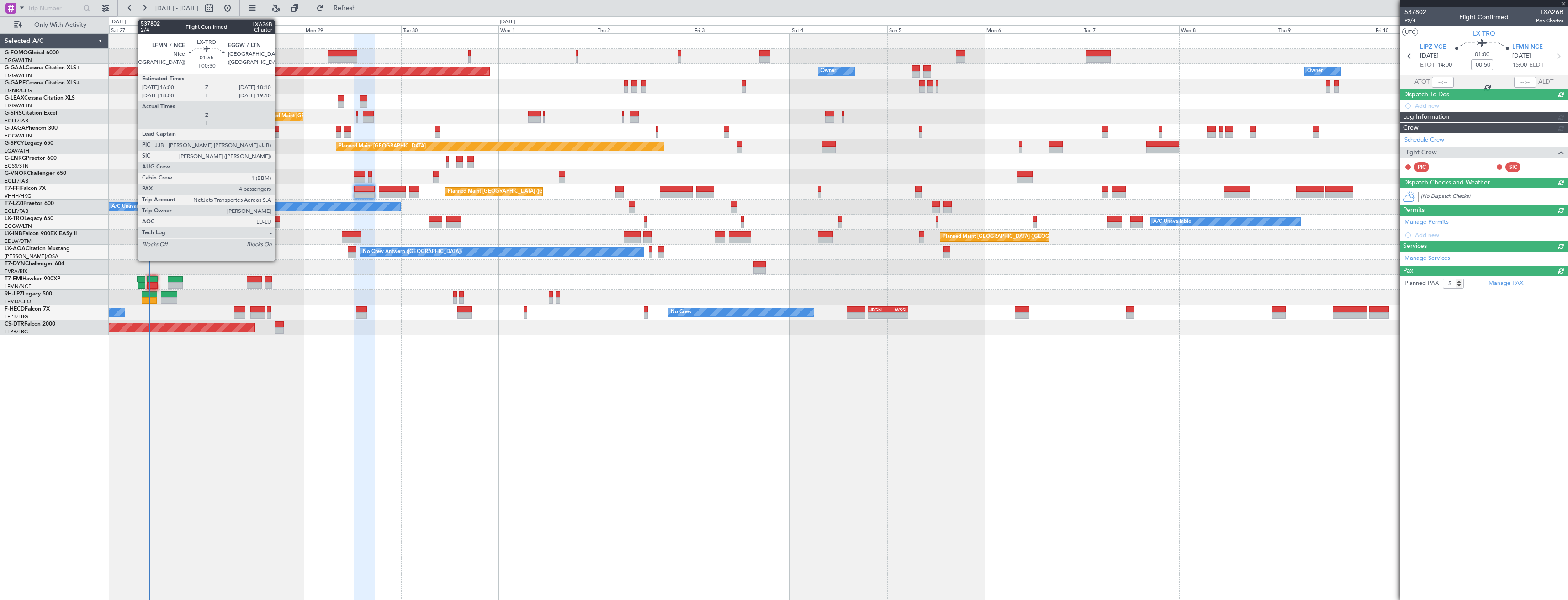
click at [279, 221] on div at bounding box center [275, 219] width 9 height 7
type input "+00:15"
type input "0"
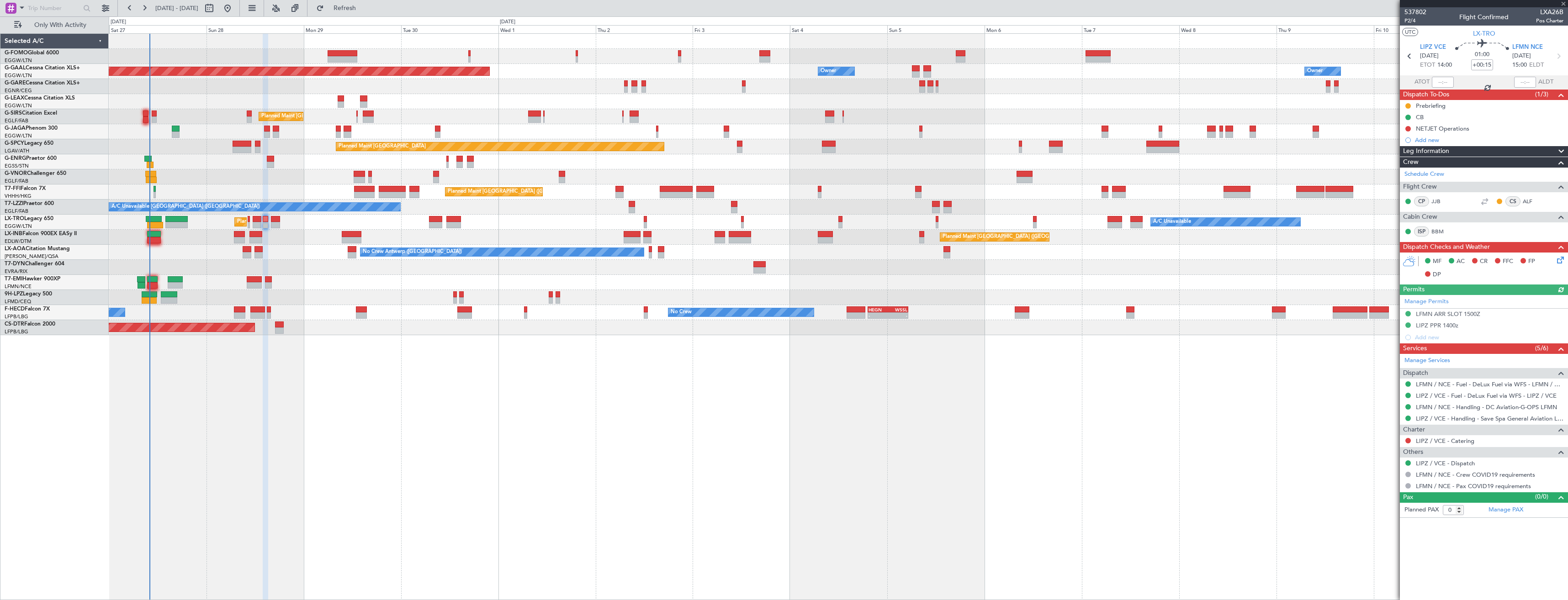
type input "+00:30"
type input "4"
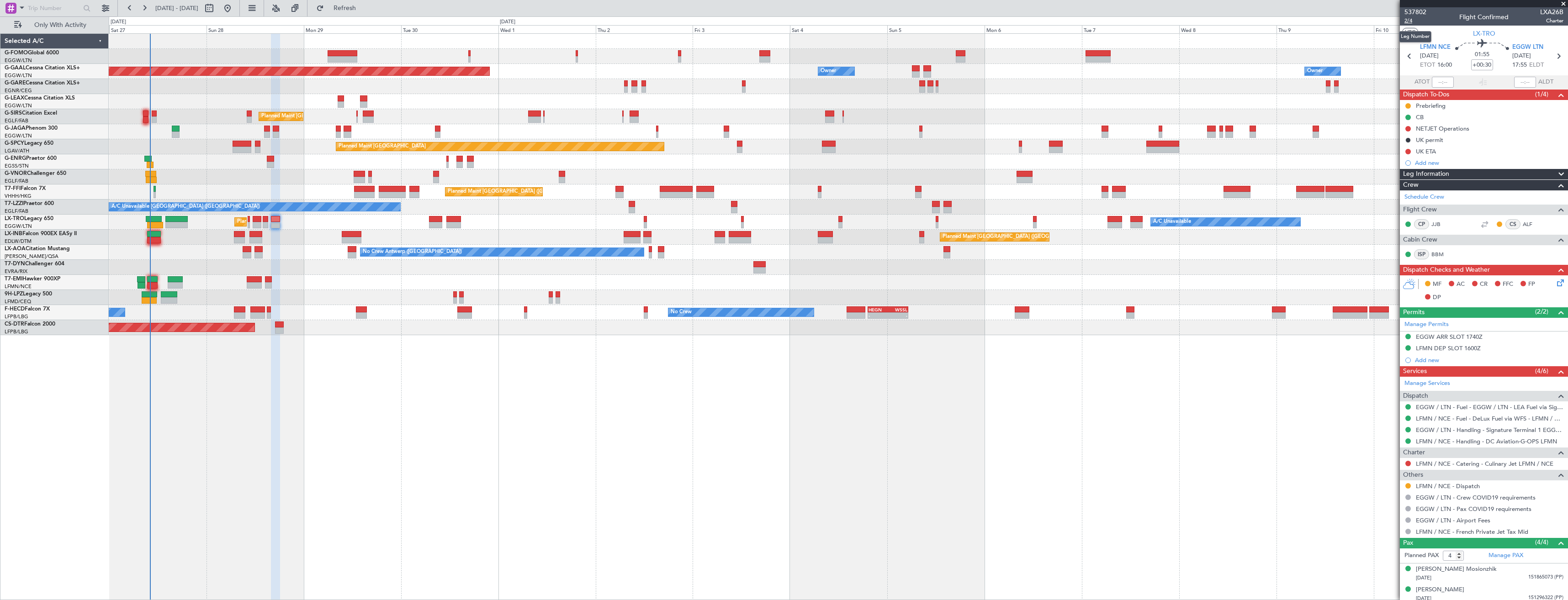
click at [1419, 21] on span "2/4" at bounding box center [1415, 21] width 22 height 8
click at [1555, 281] on icon at bounding box center [1559, 281] width 7 height 7
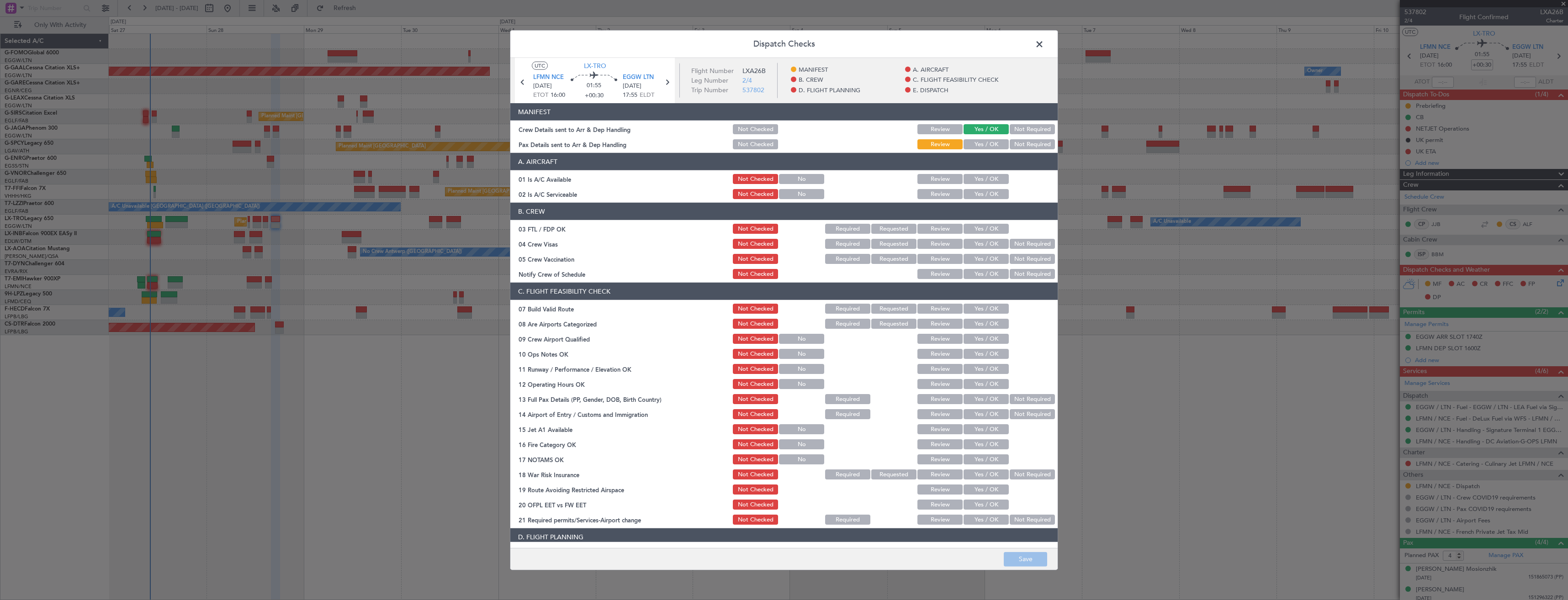
drag, startPoint x: 975, startPoint y: 144, endPoint x: 1023, endPoint y: 444, distance: 303.8
click at [975, 144] on button "Yes / OK" at bounding box center [986, 144] width 45 height 10
click at [1034, 552] on button "Save" at bounding box center [1025, 559] width 43 height 15
click at [1044, 44] on span at bounding box center [1044, 47] width 0 height 18
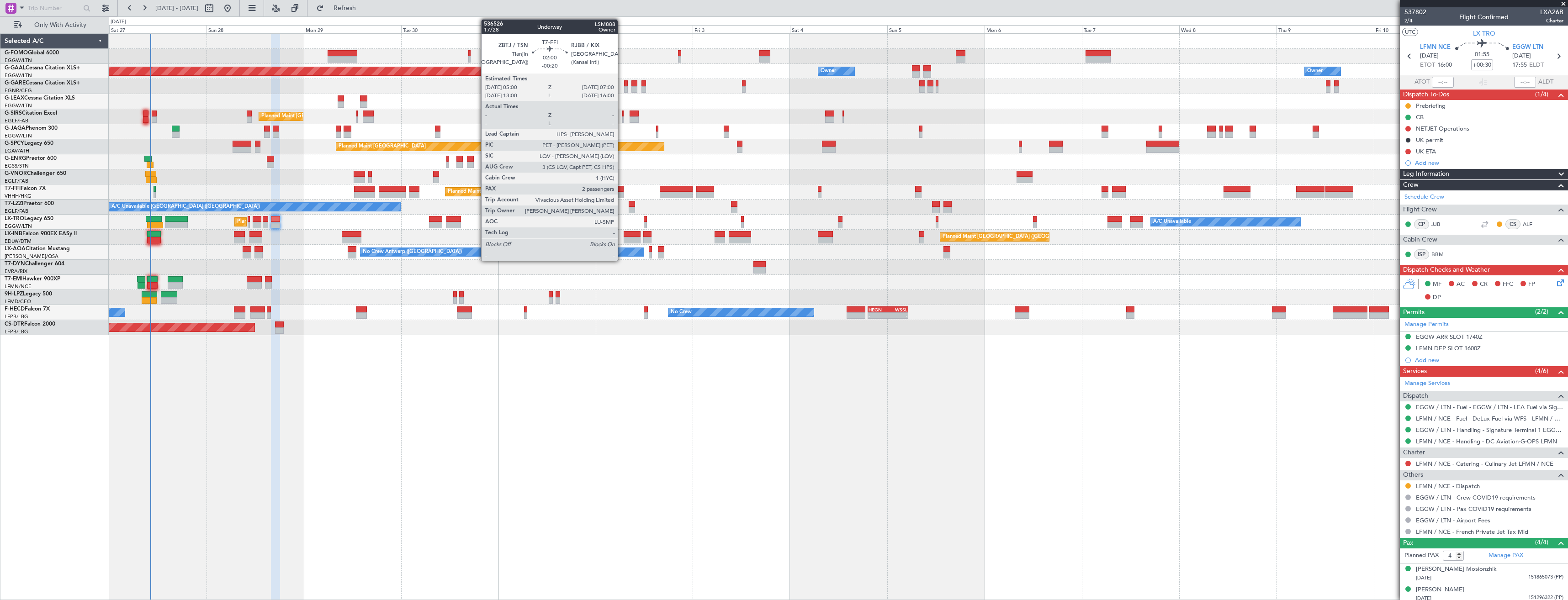
click at [622, 194] on div at bounding box center [620, 195] width 9 height 7
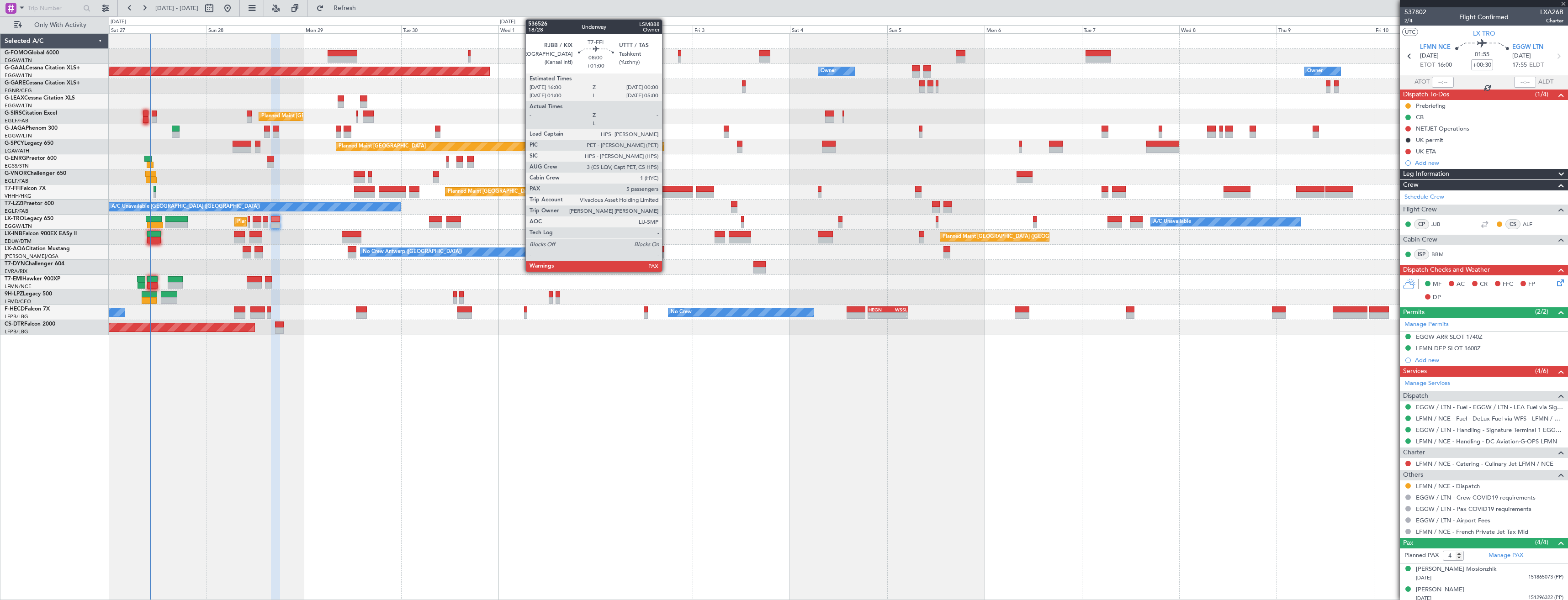
type input "-00:20"
type input "2"
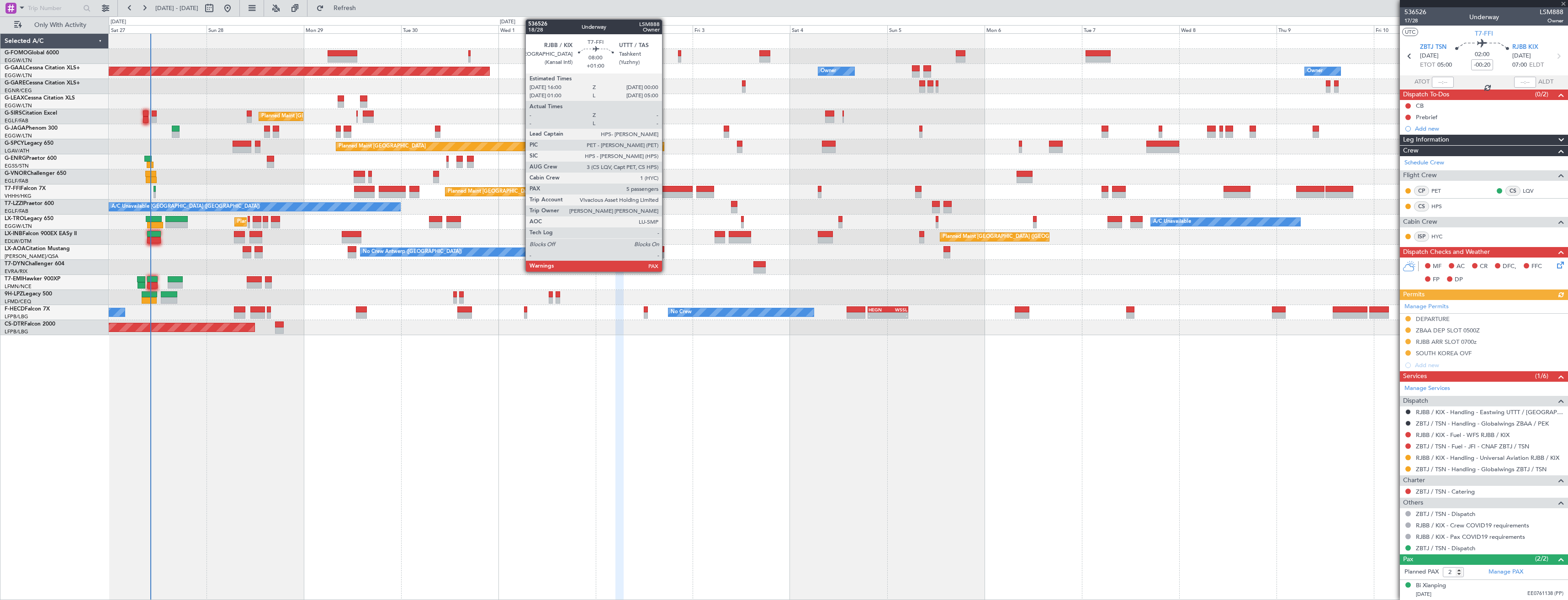
click at [666, 194] on div at bounding box center [676, 195] width 32 height 7
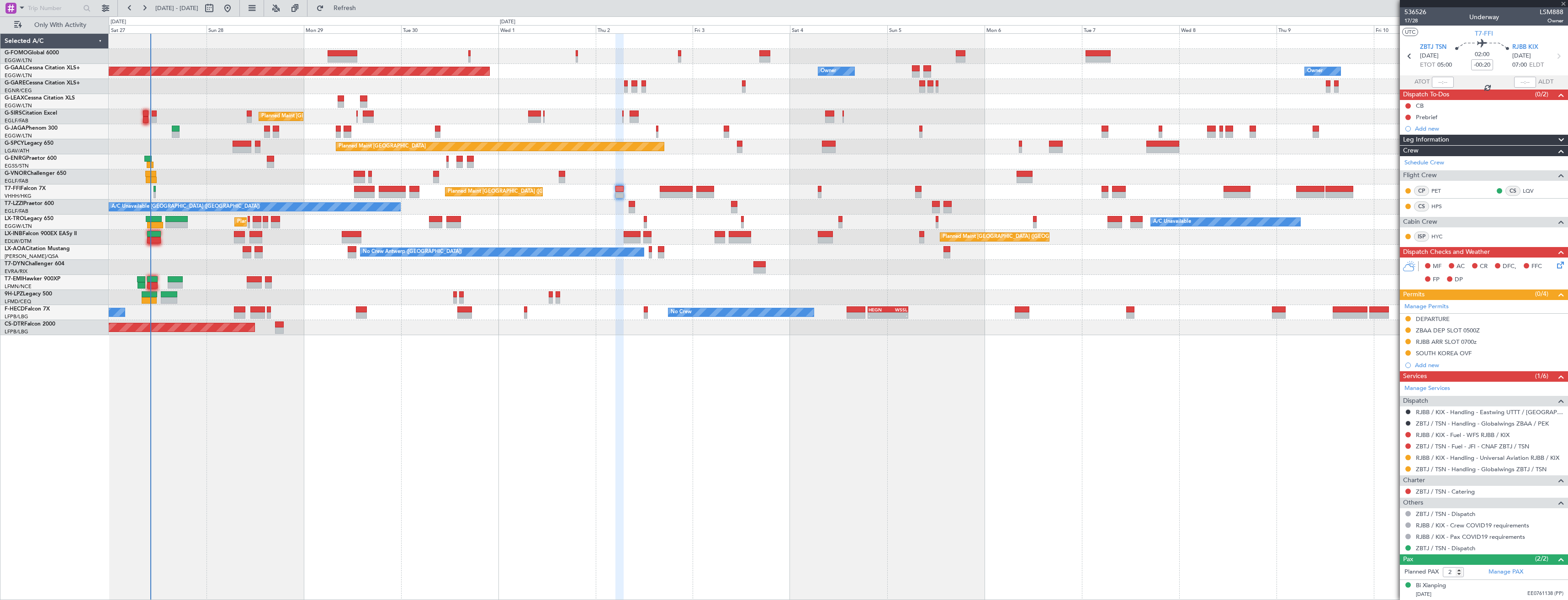
type input "+01:00"
type input "5"
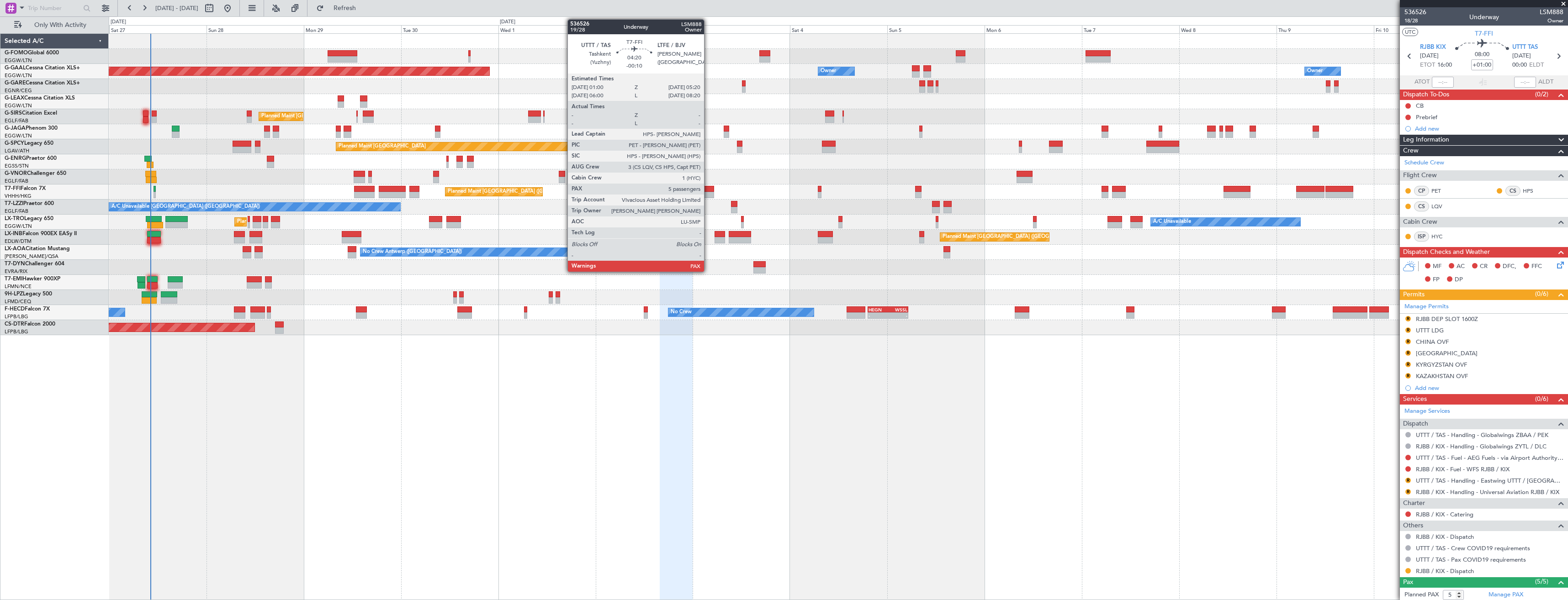
click at [708, 192] on div at bounding box center [705, 195] width 18 height 7
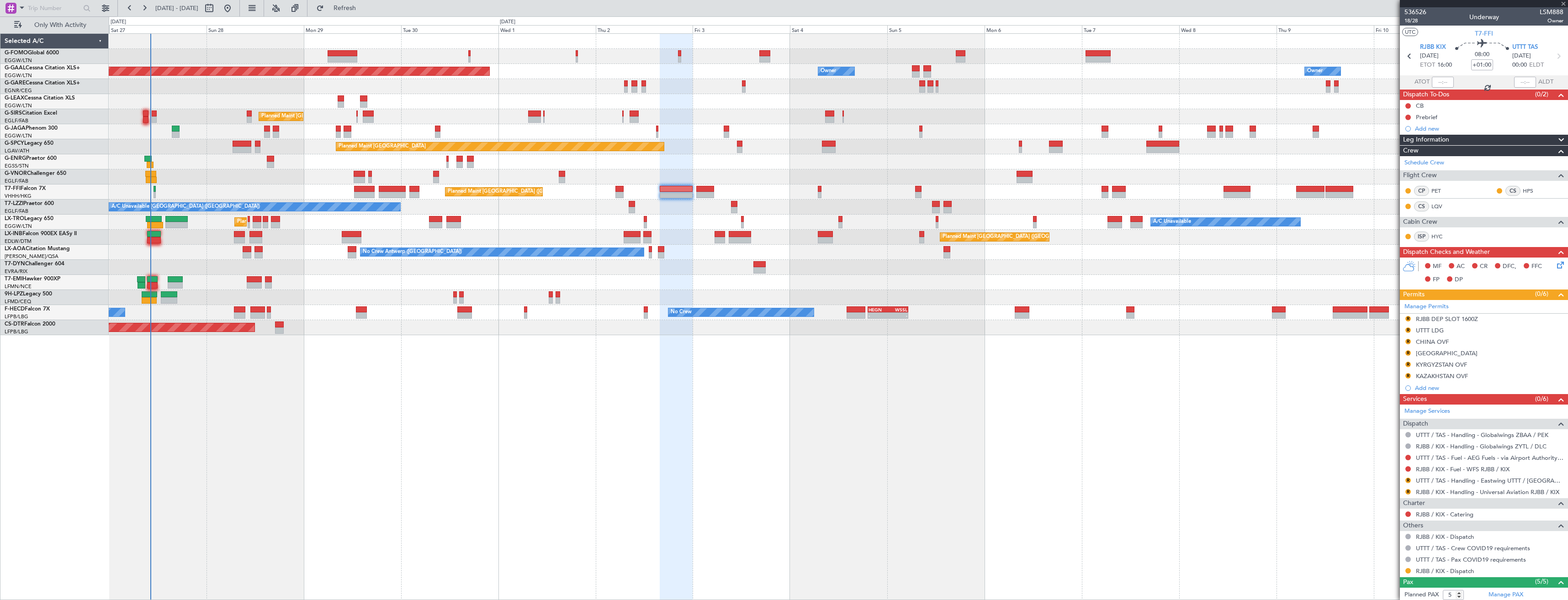
type input "-00:10"
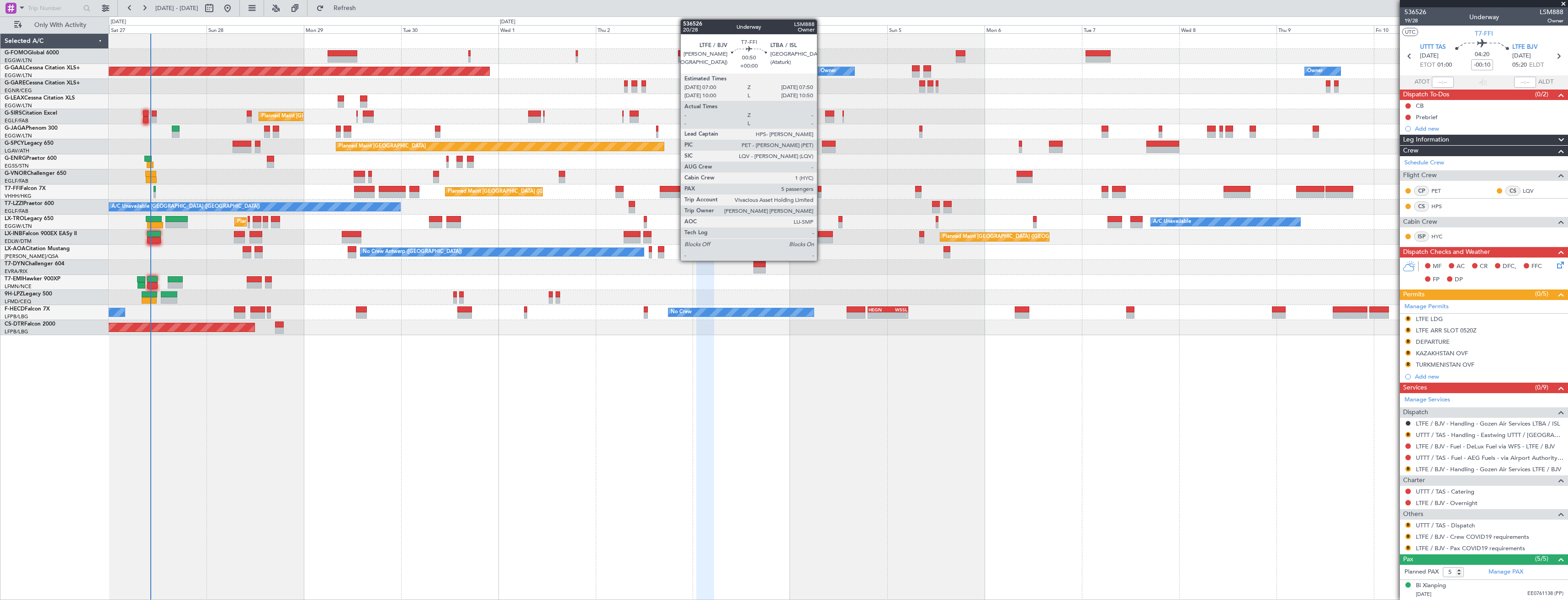
click at [821, 195] on div at bounding box center [820, 195] width 4 height 7
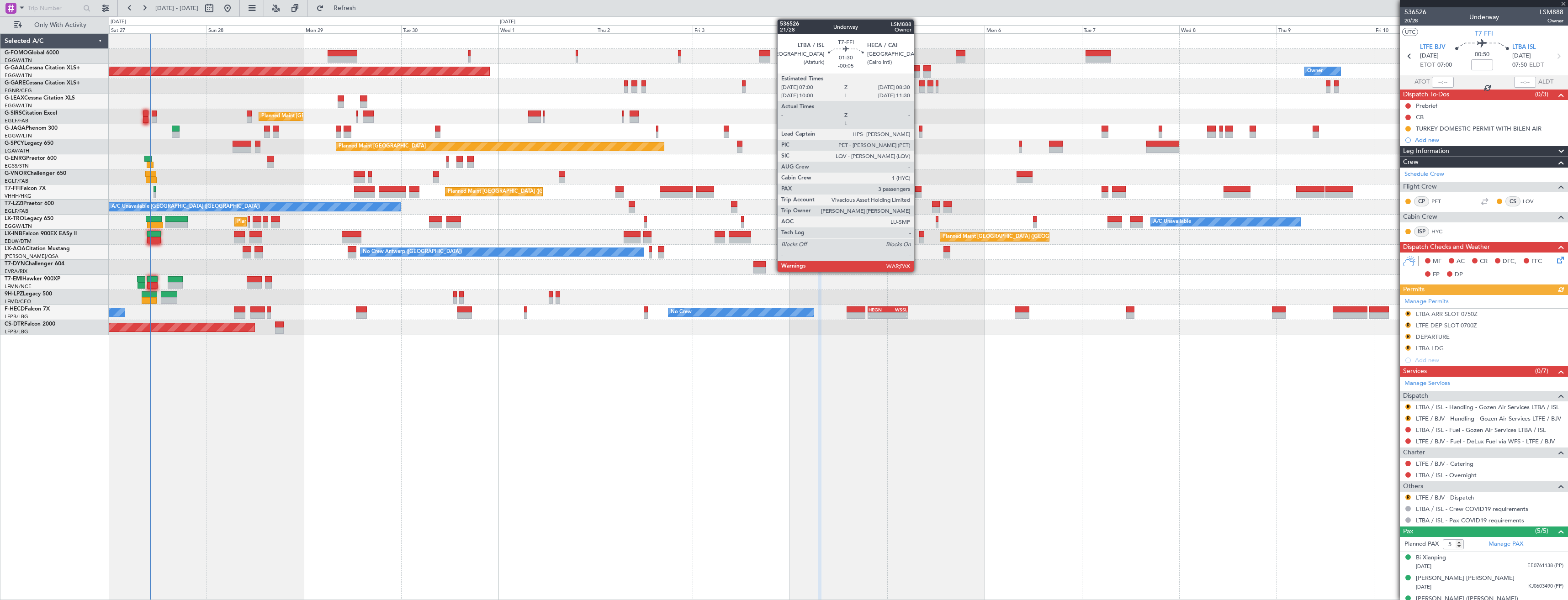
click at [918, 194] on div at bounding box center [918, 195] width 7 height 7
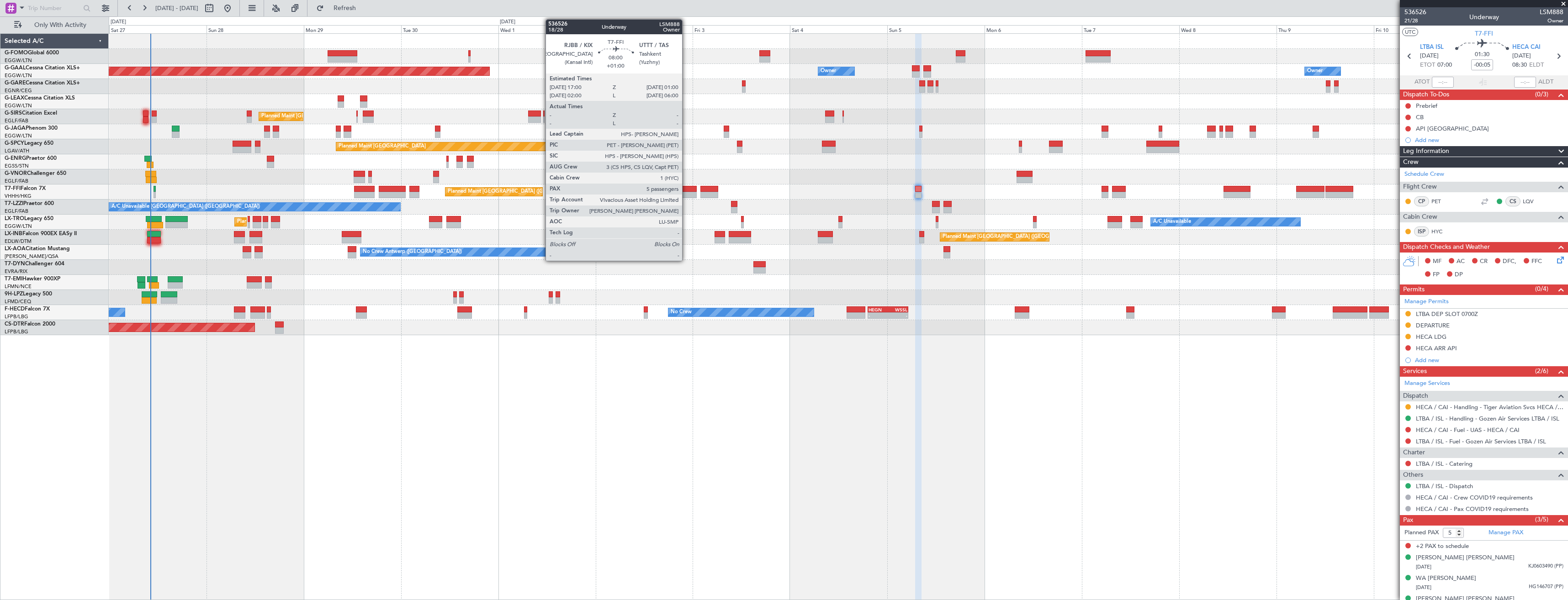
click at [686, 193] on div at bounding box center [680, 195] width 32 height 7
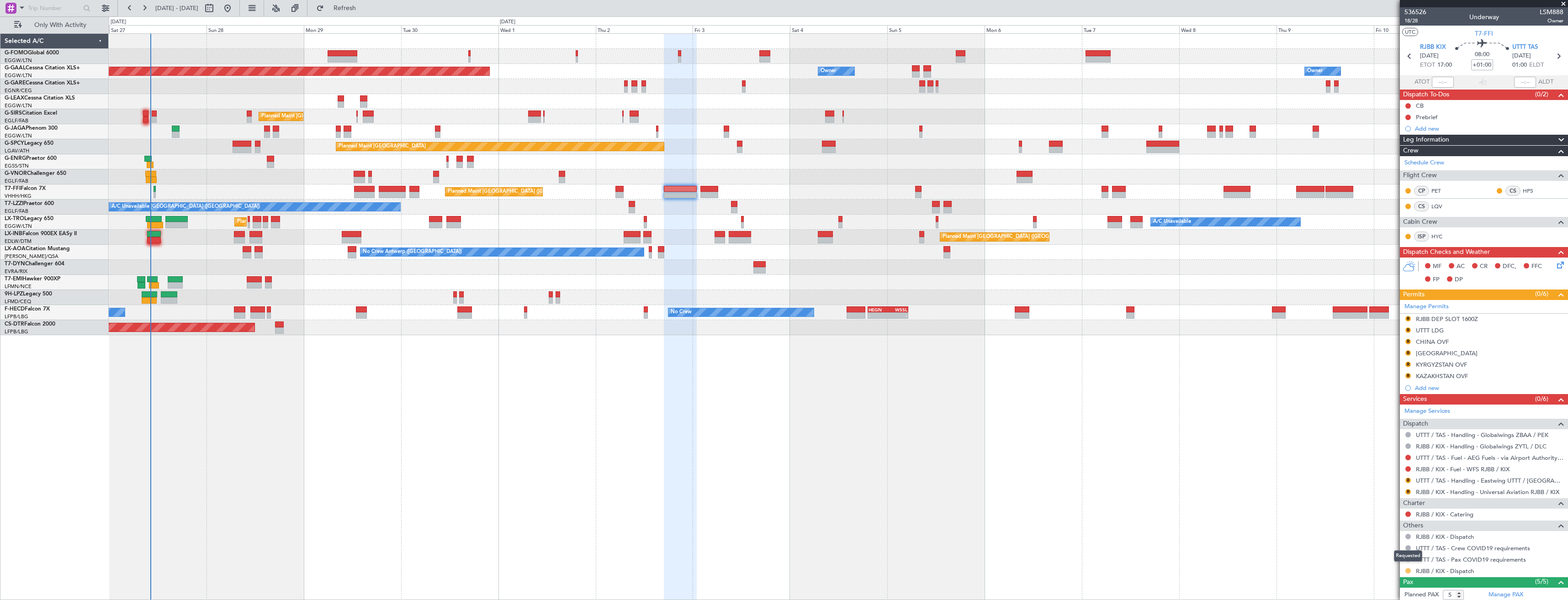
click at [1410, 571] on button at bounding box center [1408, 571] width 5 height 5
click at [1380, 555] on span "Confirmed" at bounding box center [1382, 557] width 29 height 9
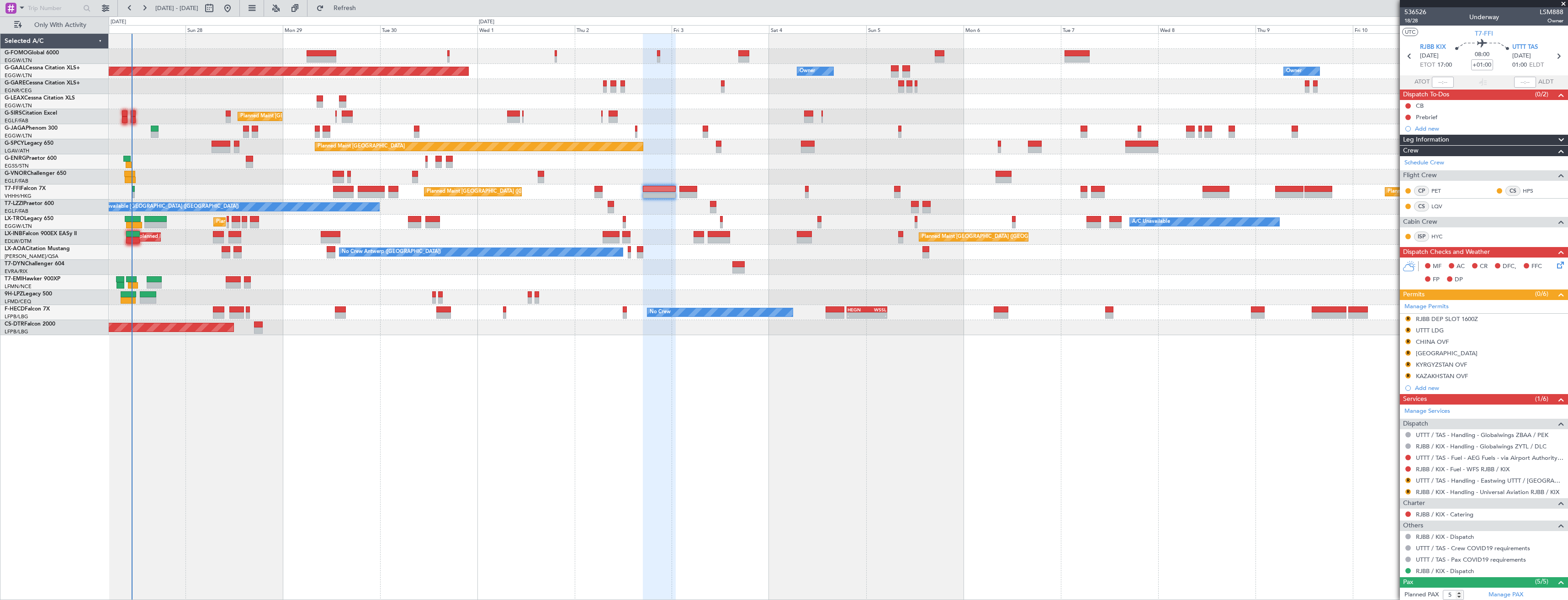
click at [275, 58] on div "Planned Maint [GEOGRAPHIC_DATA] ([GEOGRAPHIC_DATA])" at bounding box center [838, 56] width 1459 height 15
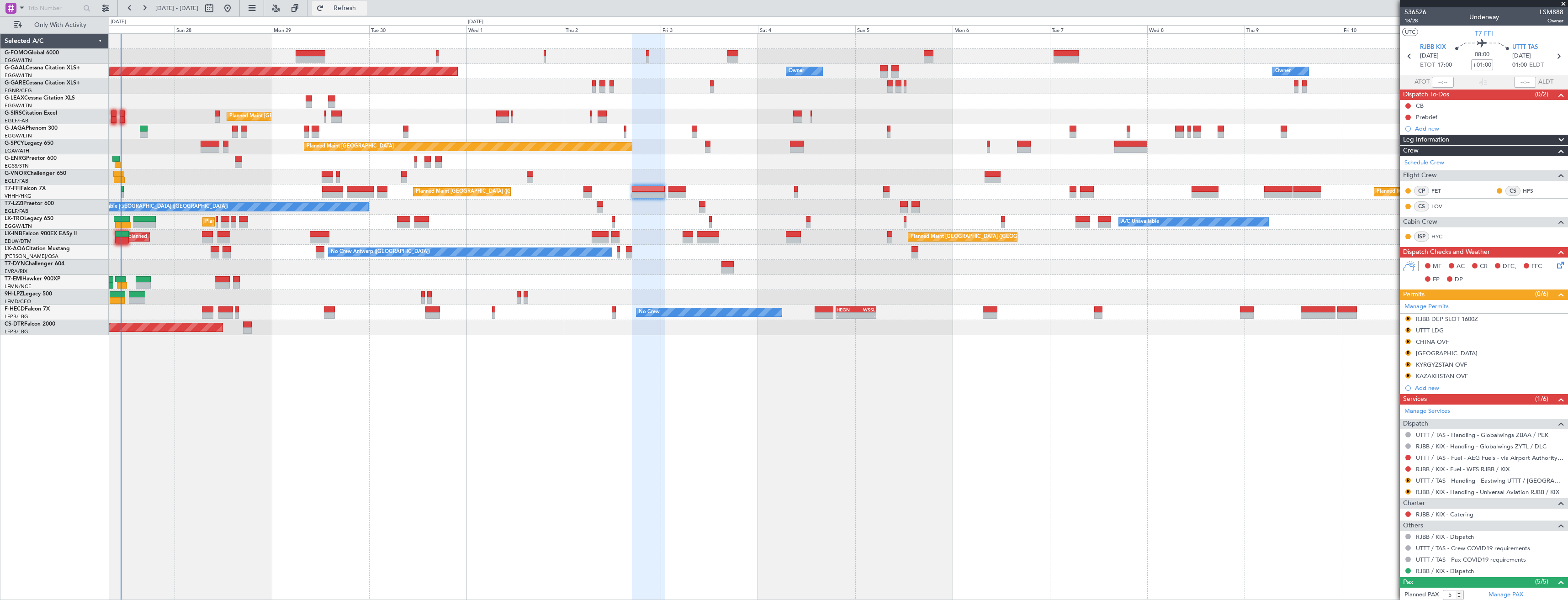
click at [363, 10] on span "Refresh" at bounding box center [345, 8] width 38 height 7
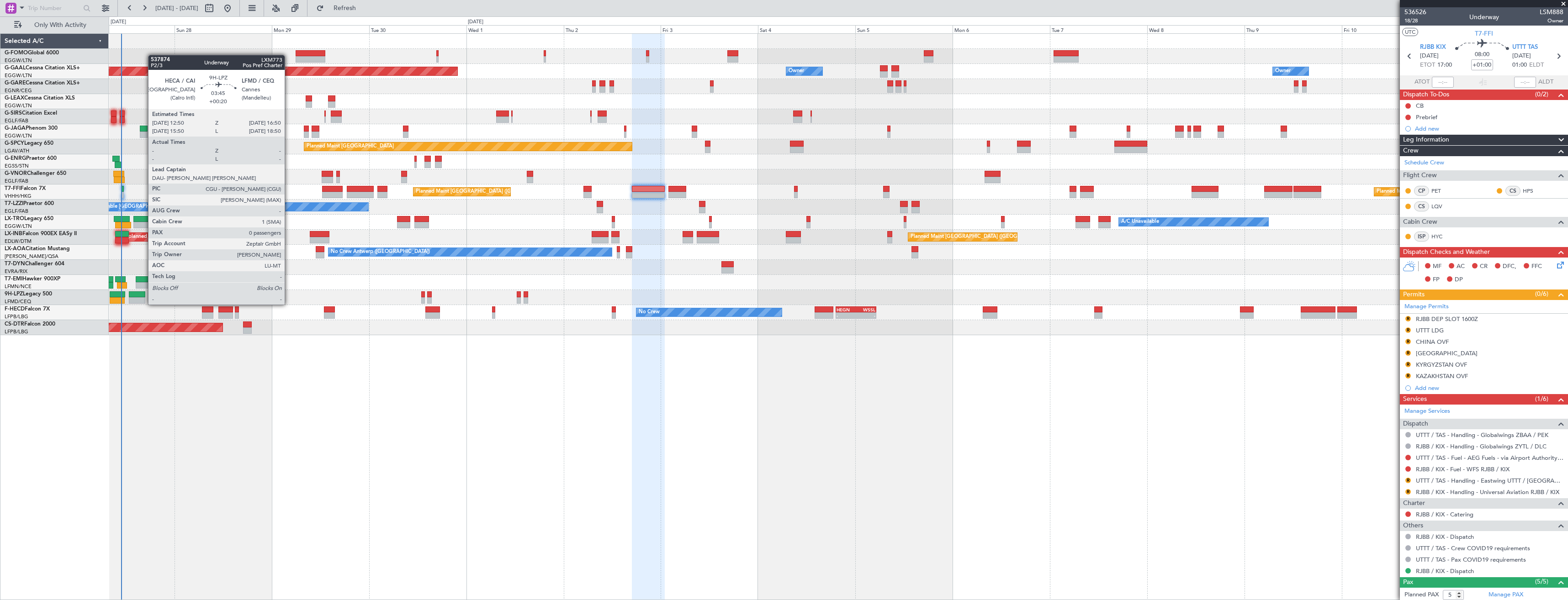
click at [144, 296] on div at bounding box center [137, 295] width 16 height 7
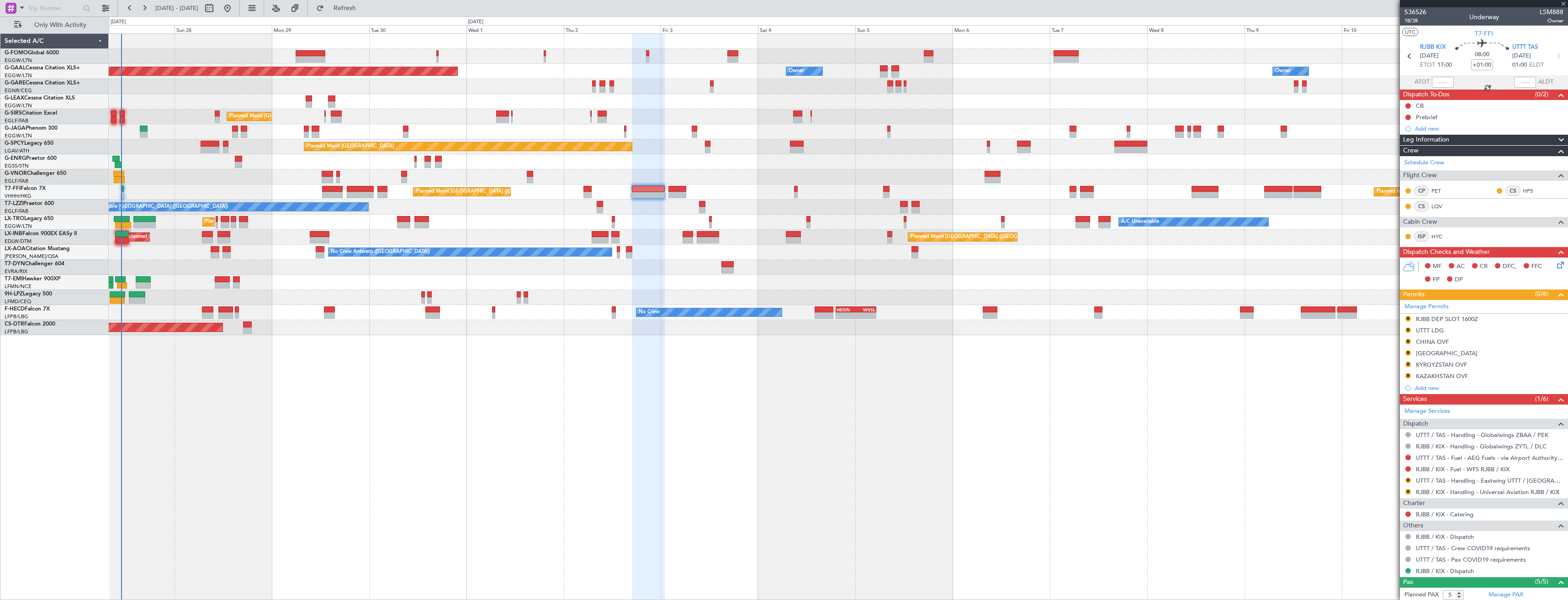
type input "+00:20"
type input "0"
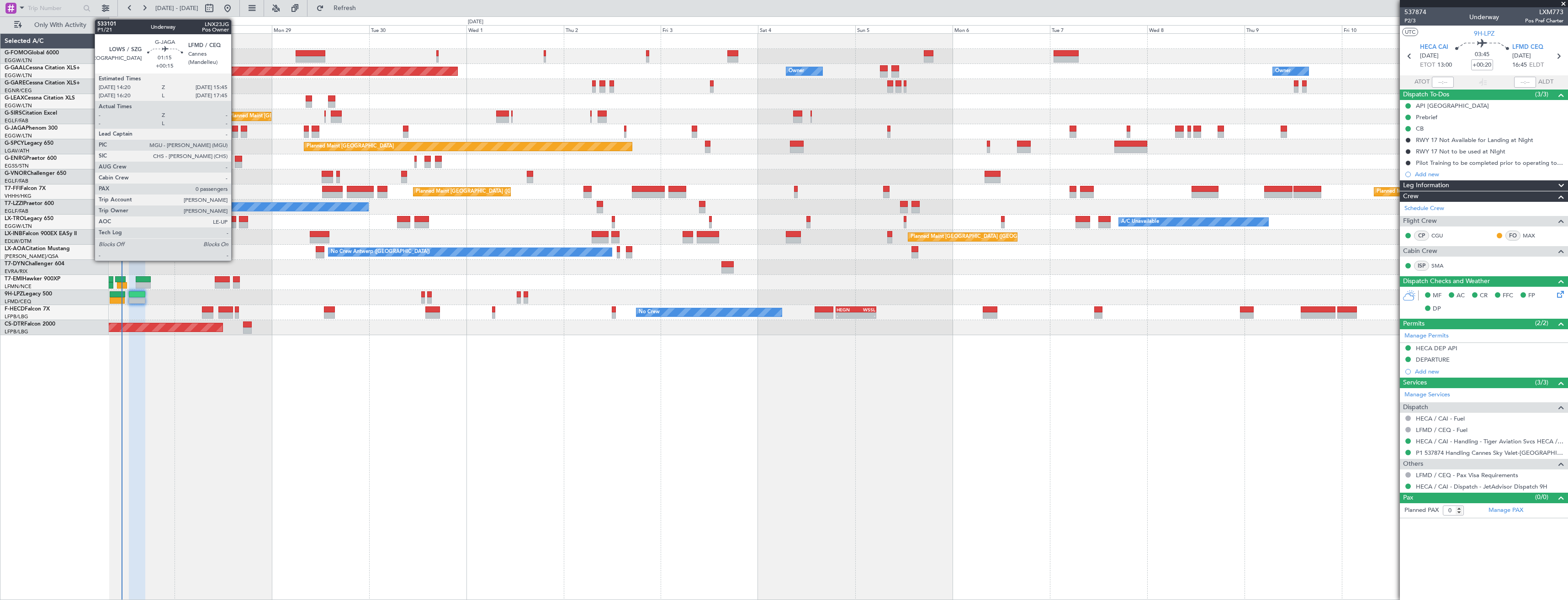
click at [236, 131] on div at bounding box center [235, 134] width 6 height 7
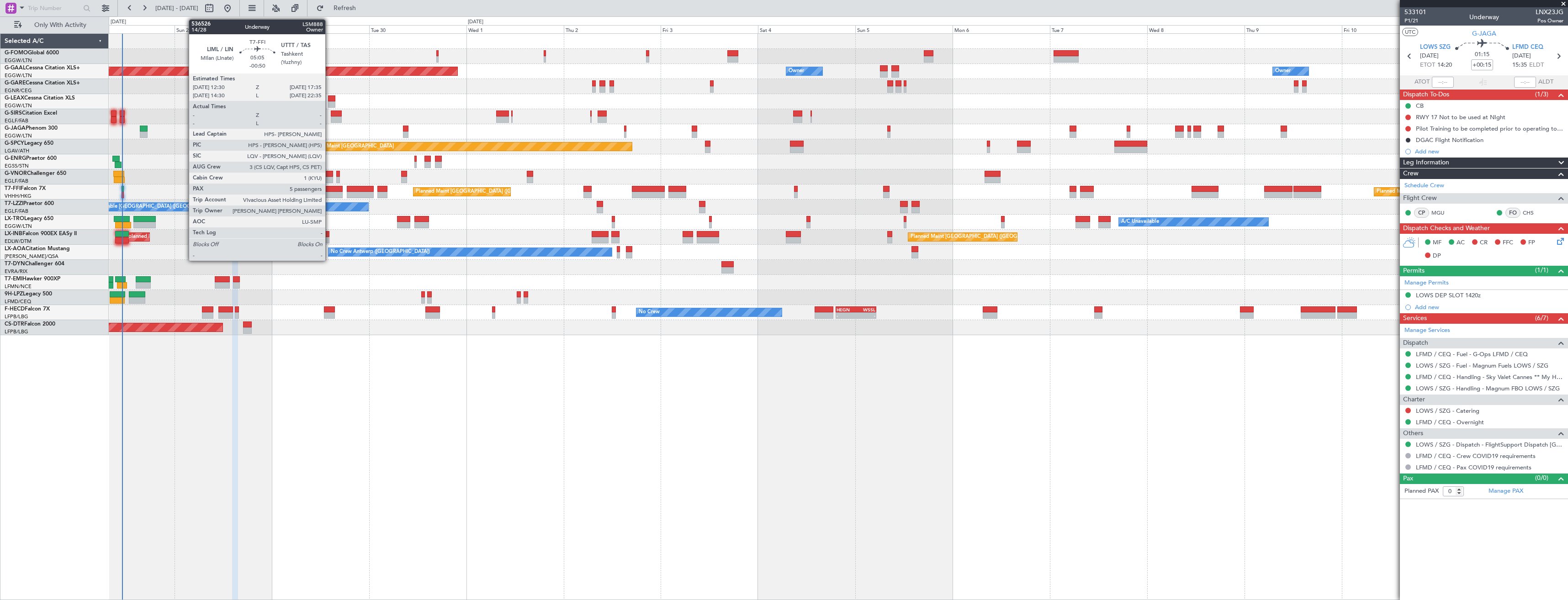
click at [329, 193] on div at bounding box center [332, 195] width 21 height 7
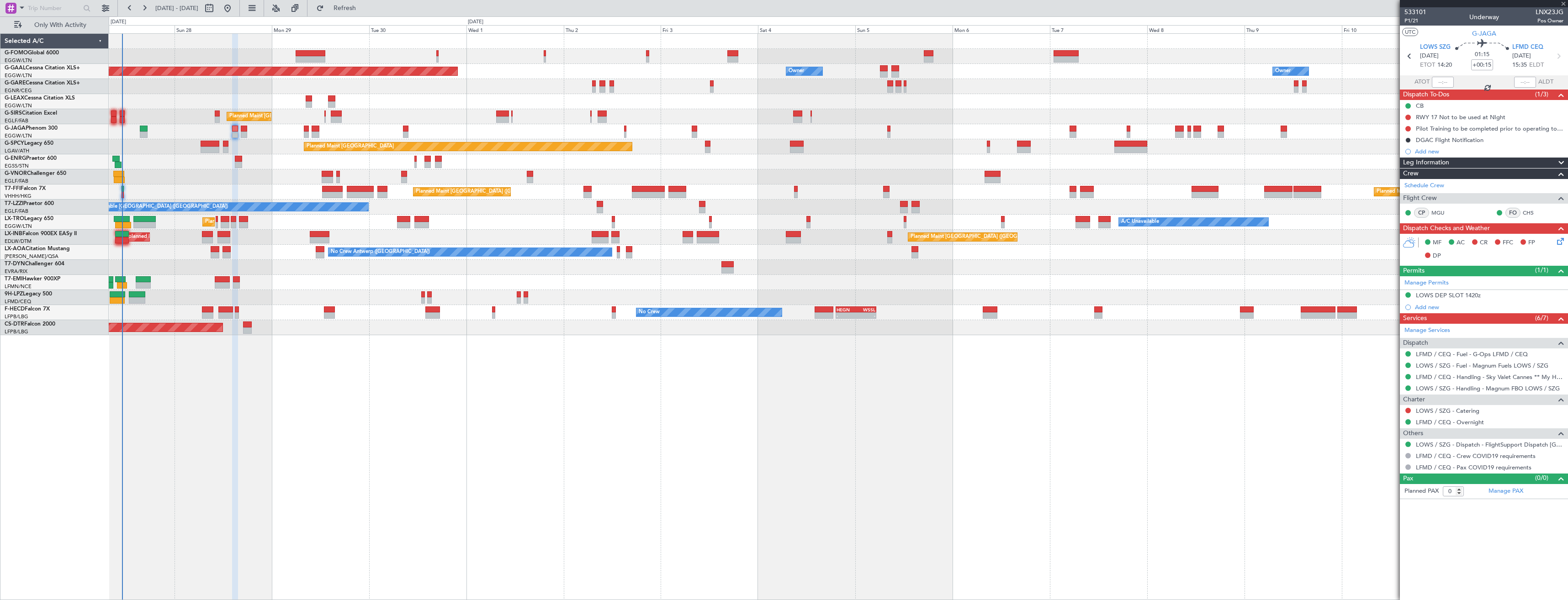
type input "-00:50"
type input "5"
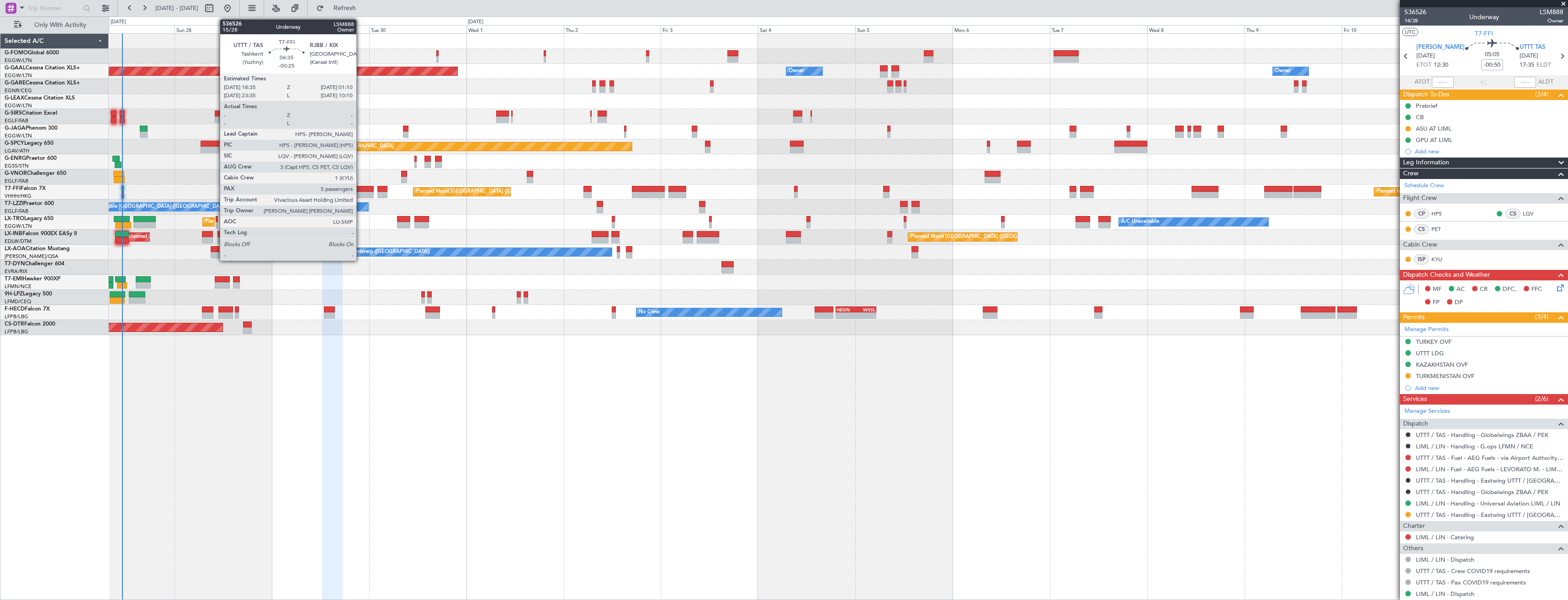
click at [361, 193] on div at bounding box center [360, 195] width 27 height 7
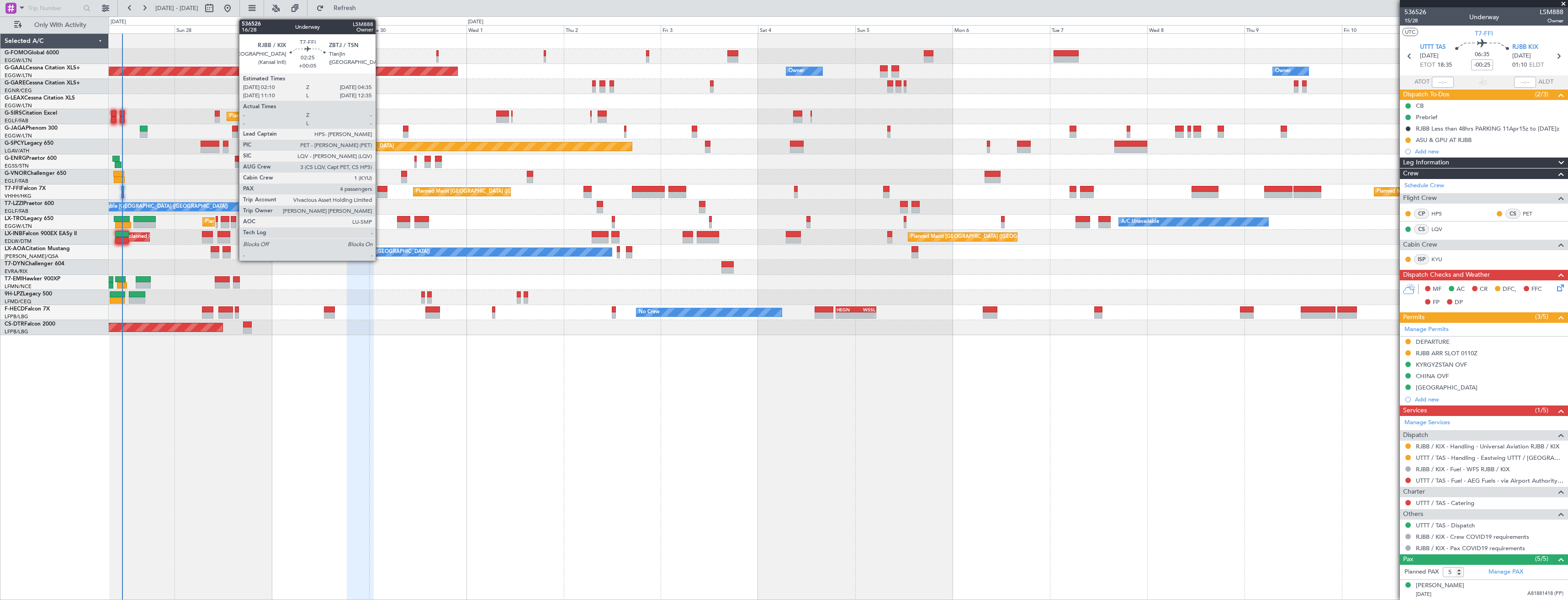
click at [380, 190] on div at bounding box center [382, 189] width 10 height 7
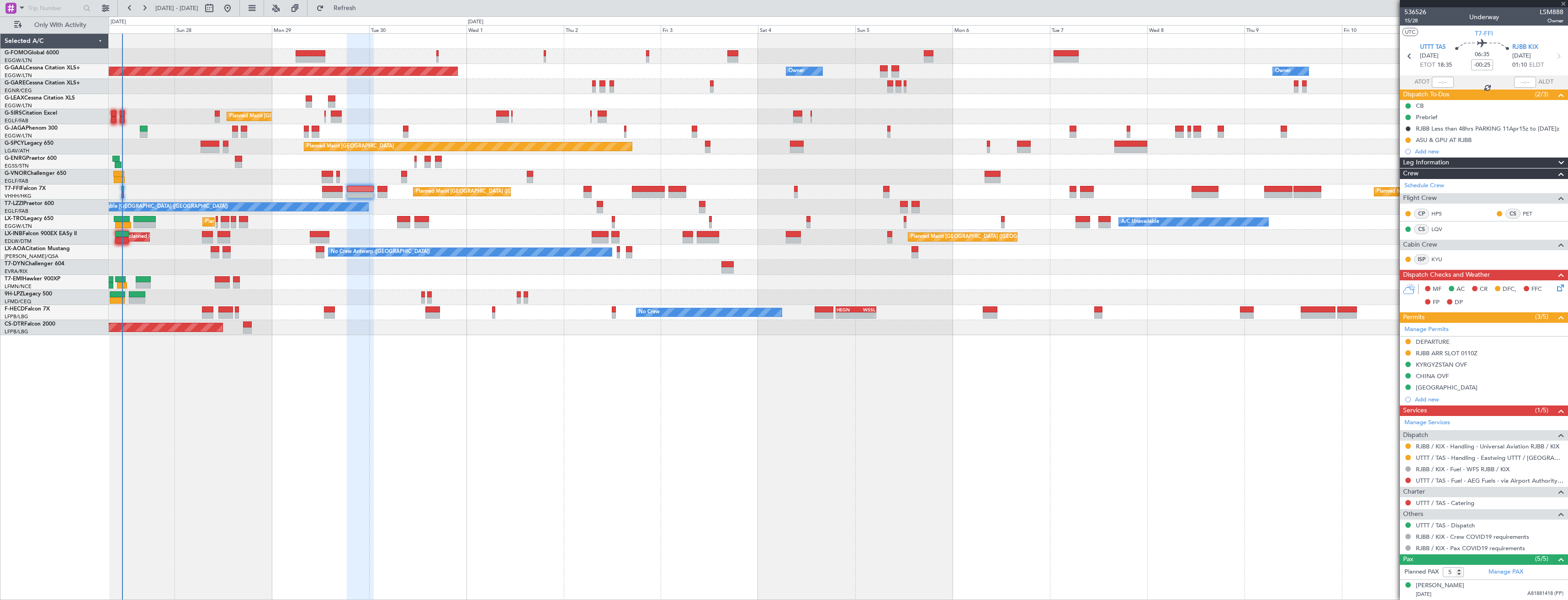
type input "+00:05"
type input "4"
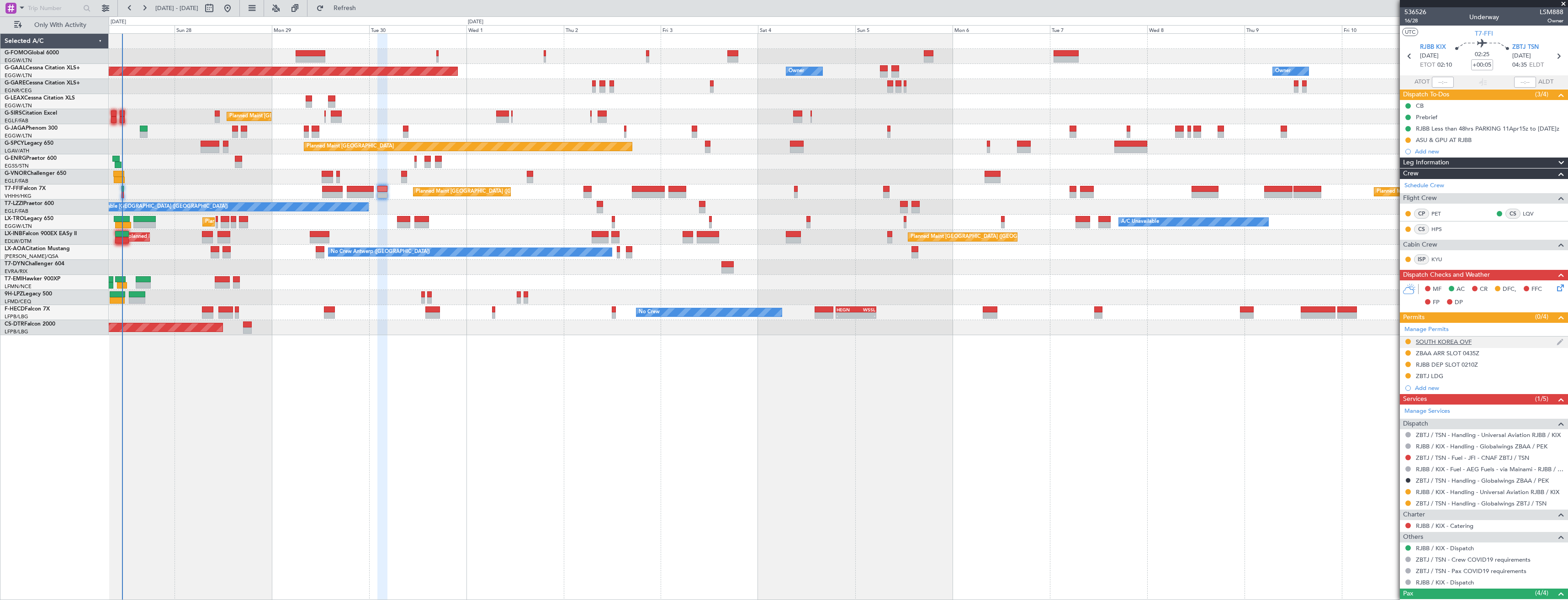
drag, startPoint x: 1409, startPoint y: 341, endPoint x: 1421, endPoint y: 341, distance: 12.0
click at [1409, 341] on button at bounding box center [1408, 341] width 5 height 5
click at [1483, 341] on div "SOUTH KOREA OVF" at bounding box center [1484, 342] width 168 height 12
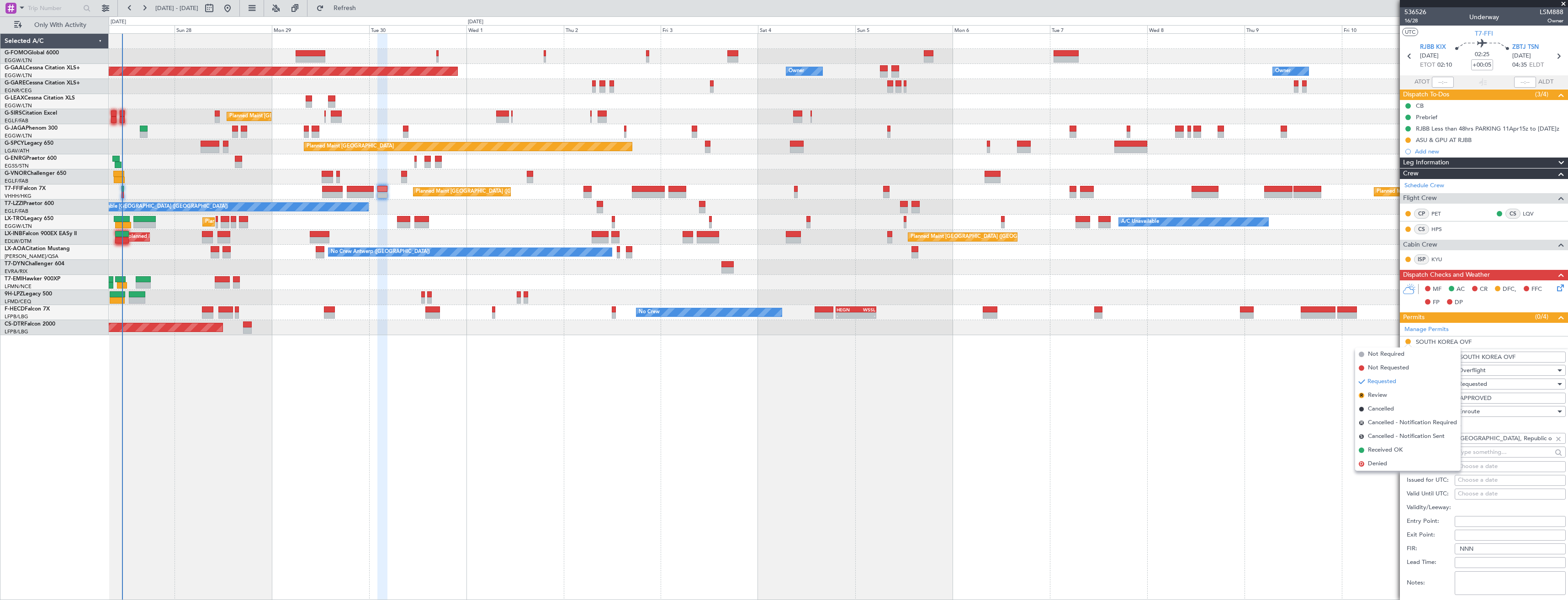
click at [1499, 395] on input "APPROVED" at bounding box center [1510, 399] width 111 height 11
paste input "HANGUN-6027"
type input "HANGUN-6027"
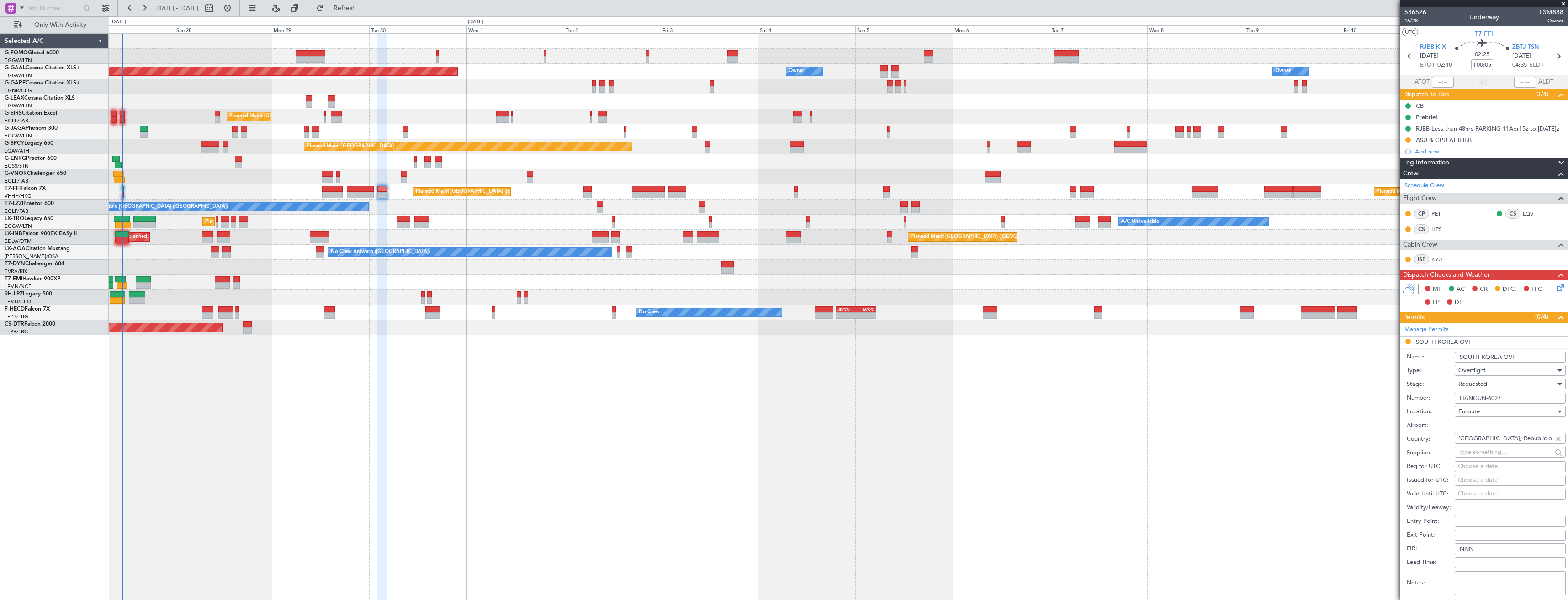
click at [1492, 385] on div "Requested" at bounding box center [1507, 384] width 97 height 14
click at [1498, 451] on span "Received OK" at bounding box center [1507, 453] width 96 height 14
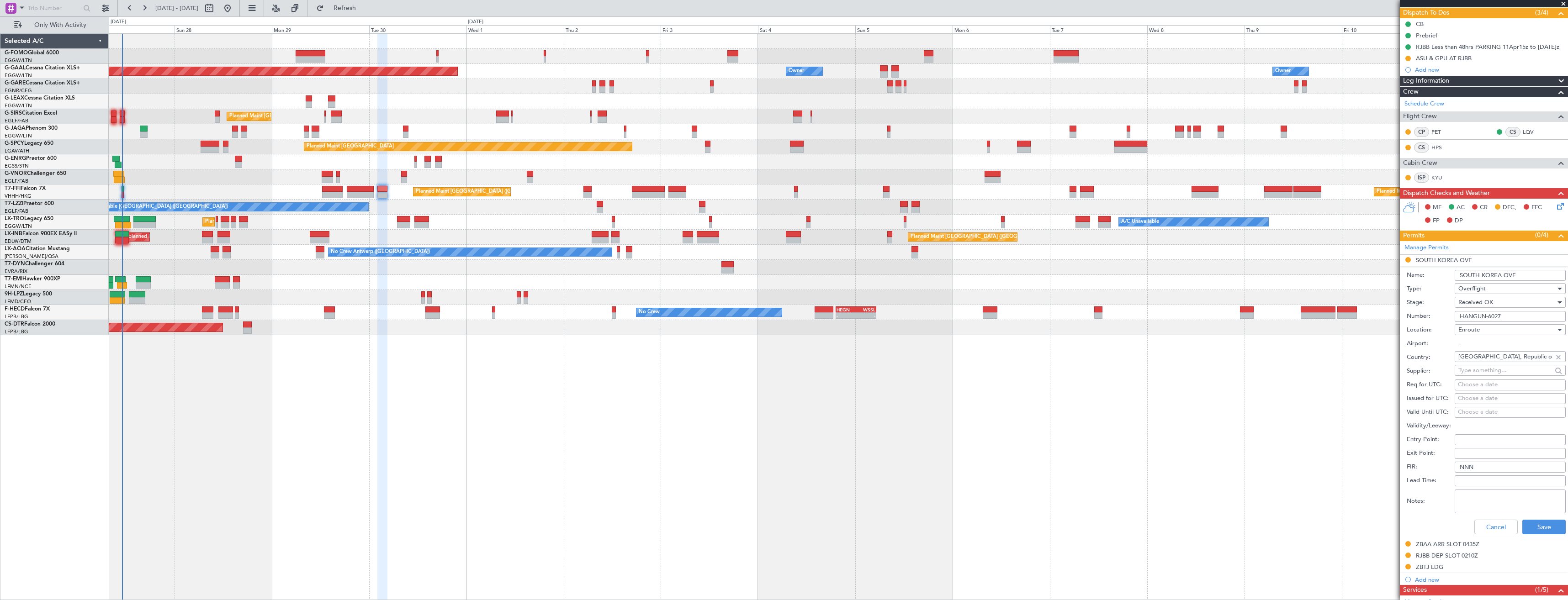
scroll to position [137, 0]
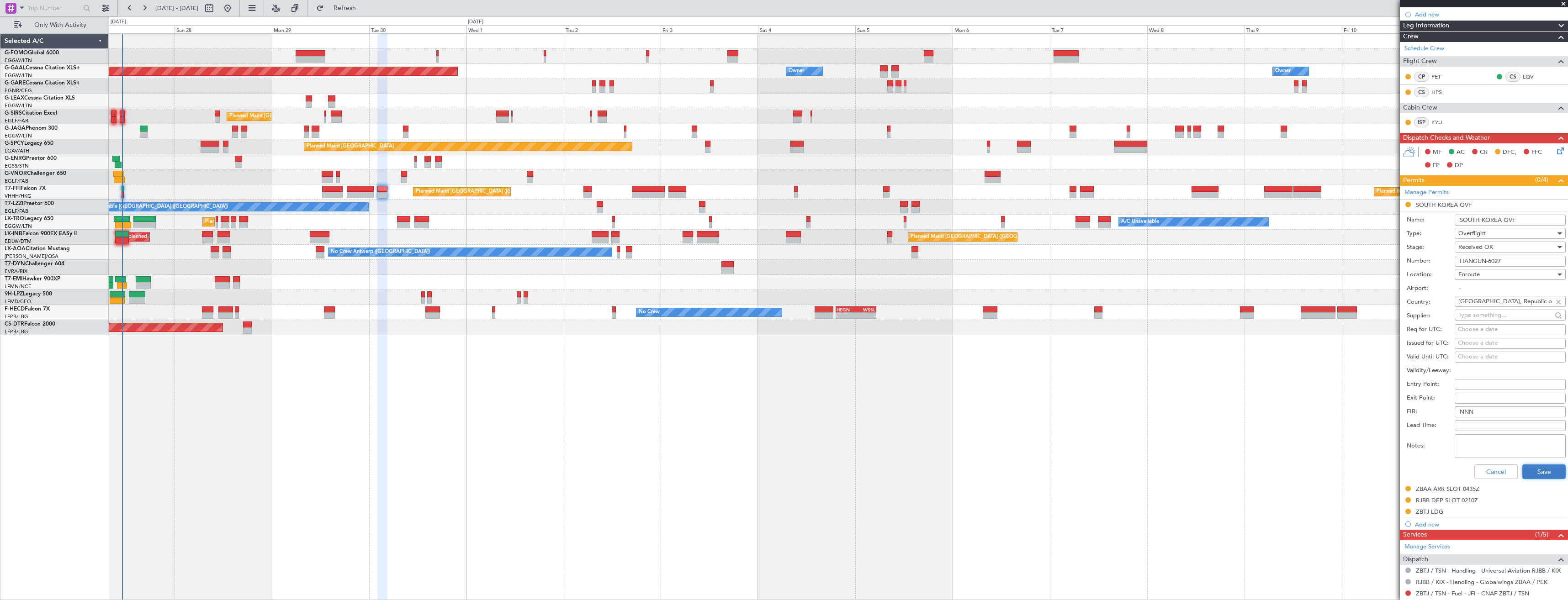
click at [1535, 470] on button "Save" at bounding box center [1544, 472] width 43 height 15
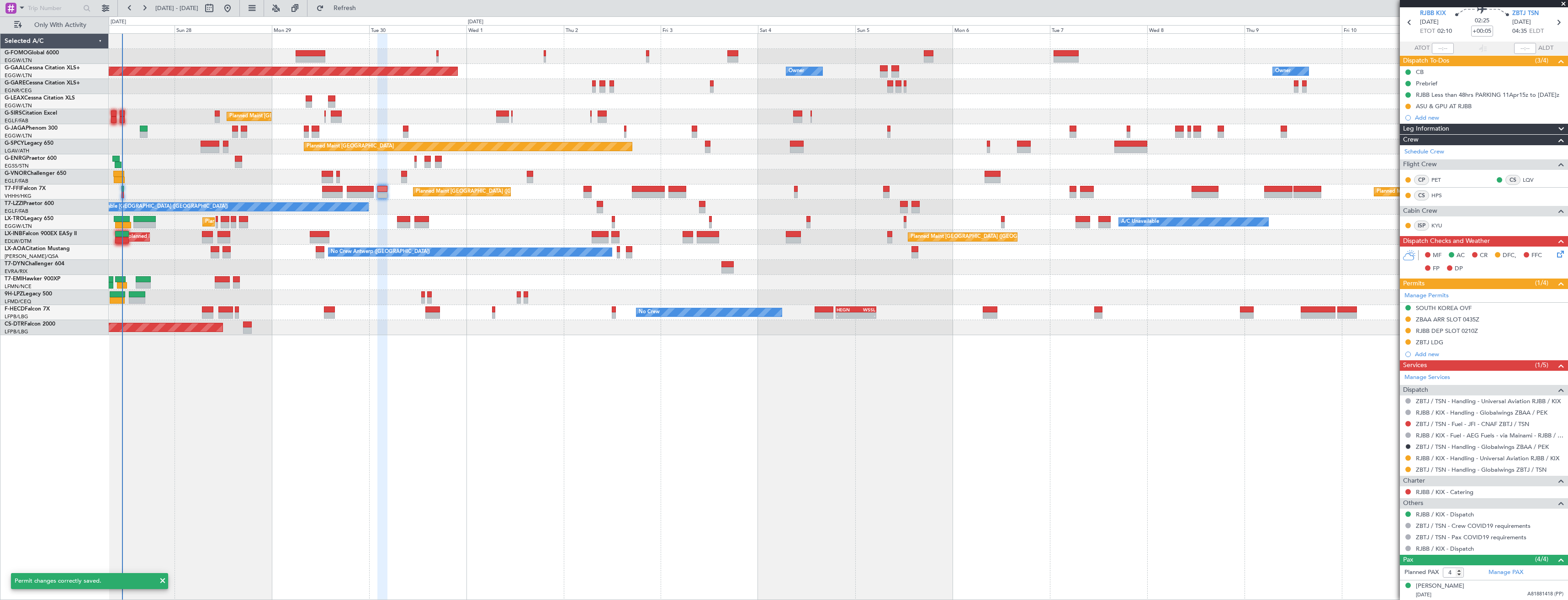
scroll to position [0, 0]
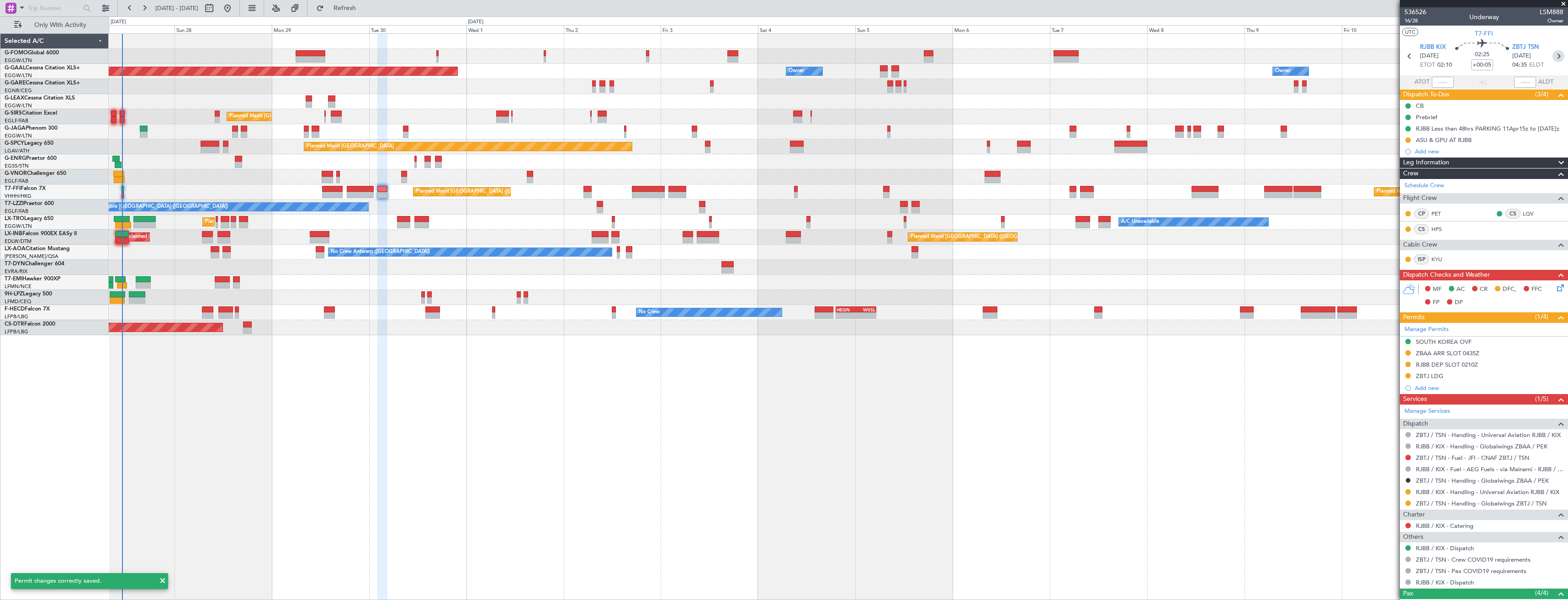
click at [1554, 55] on icon at bounding box center [1558, 57] width 12 height 12
type input "-00:20"
type input "2"
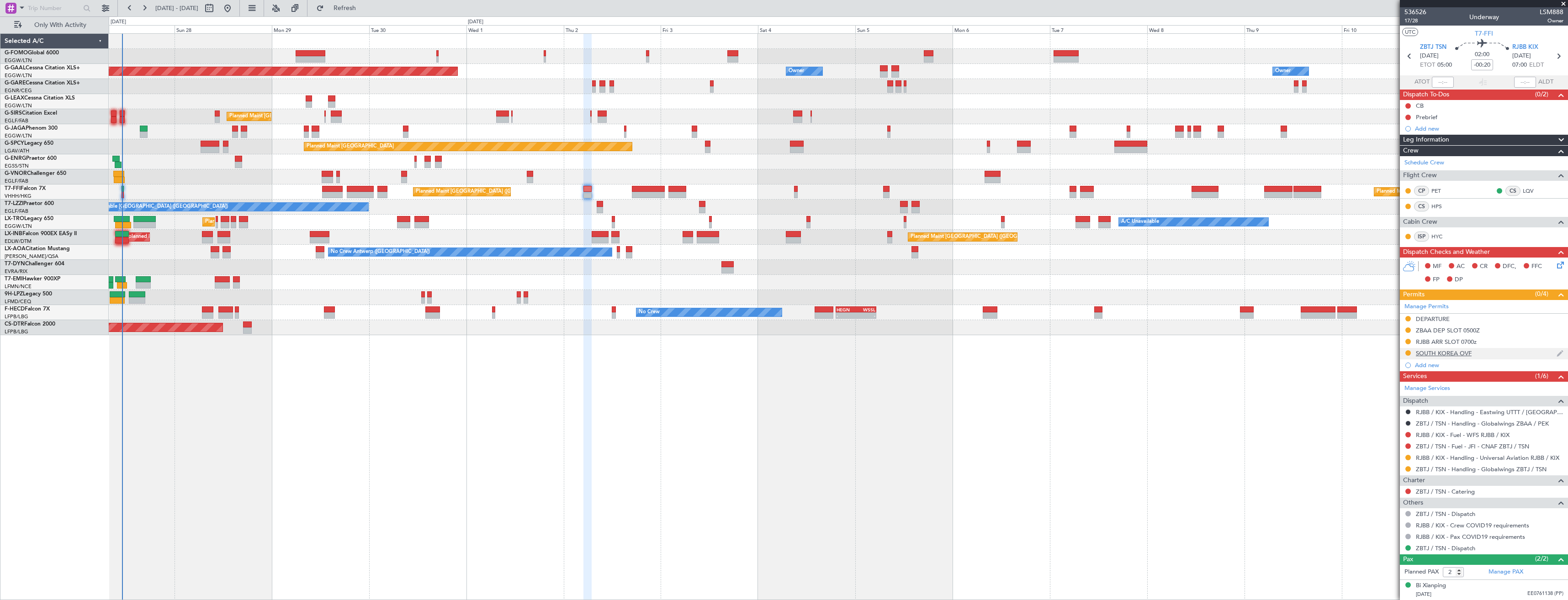
click at [1497, 352] on div "SOUTH KOREA OVF" at bounding box center [1484, 354] width 168 height 12
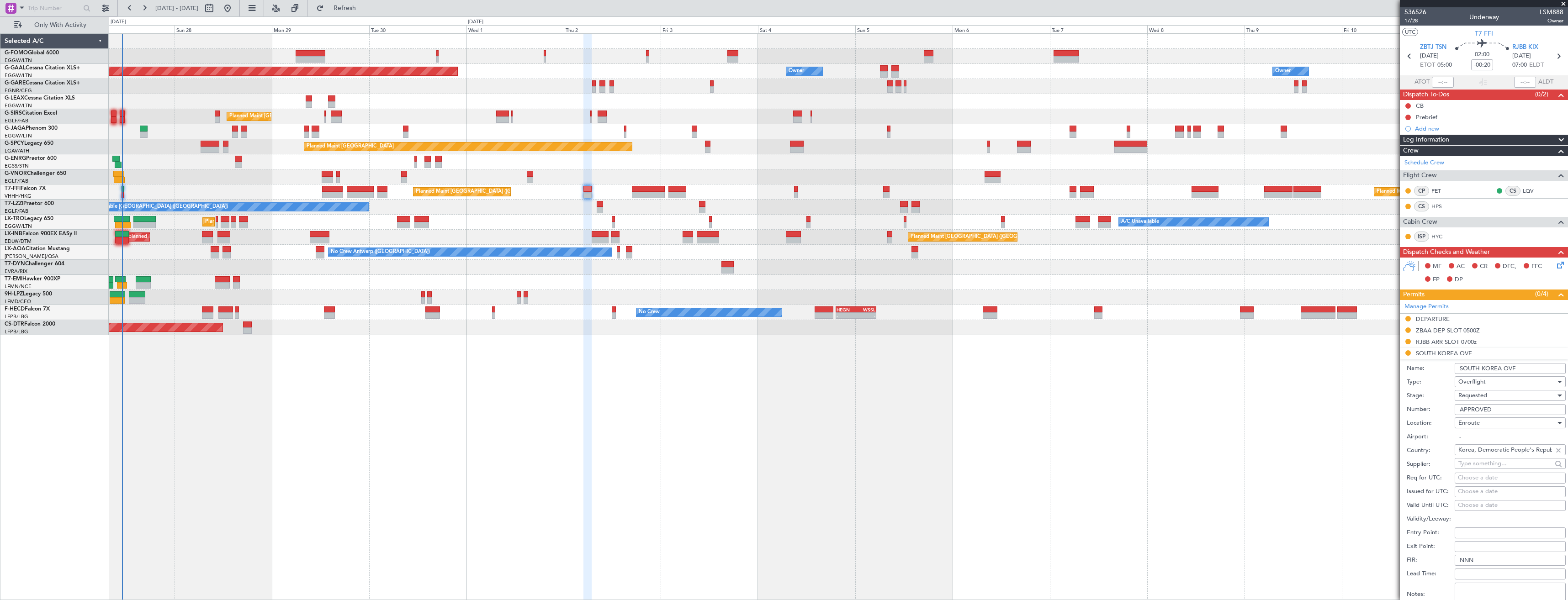
click at [1505, 407] on input "APPROVED" at bounding box center [1510, 410] width 111 height 11
paste input "HANGUN-6027"
type input "HANGUN-6027"
click at [1488, 395] on div "Requested" at bounding box center [1507, 396] width 97 height 14
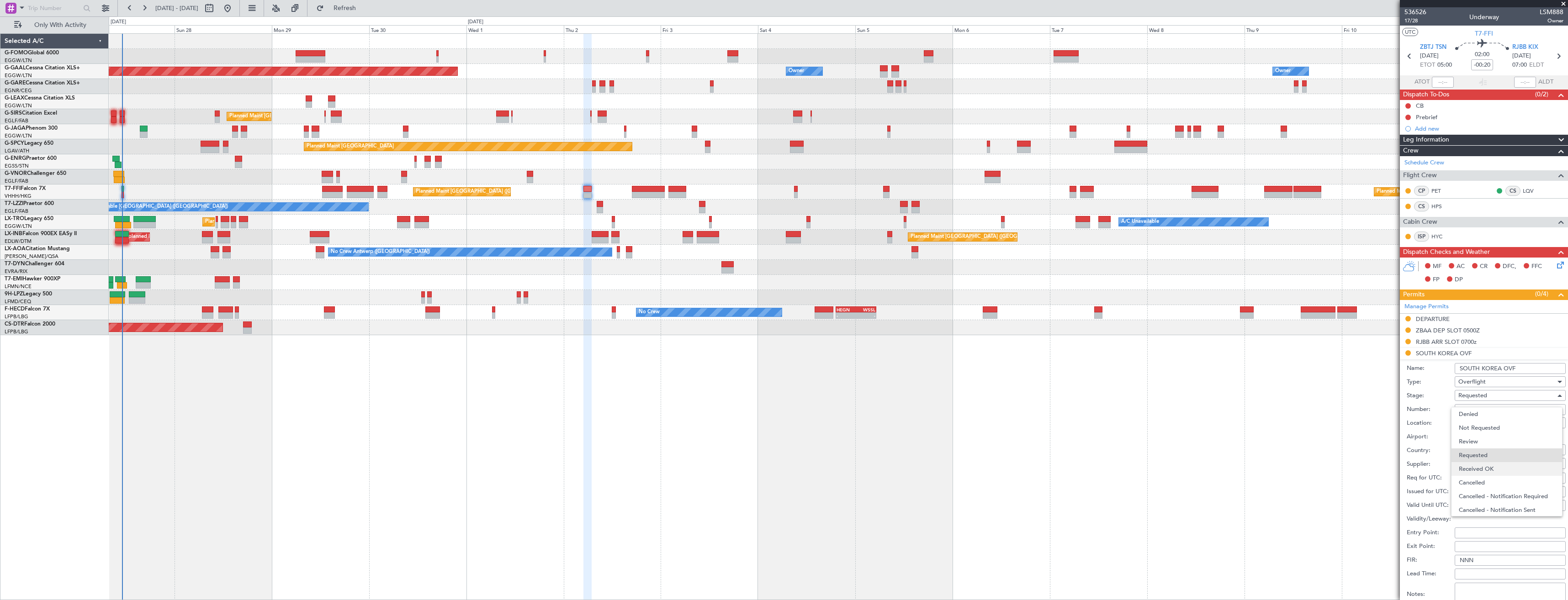
scroll to position [4, 0]
click at [1484, 466] on span "Received OK" at bounding box center [1507, 465] width 96 height 14
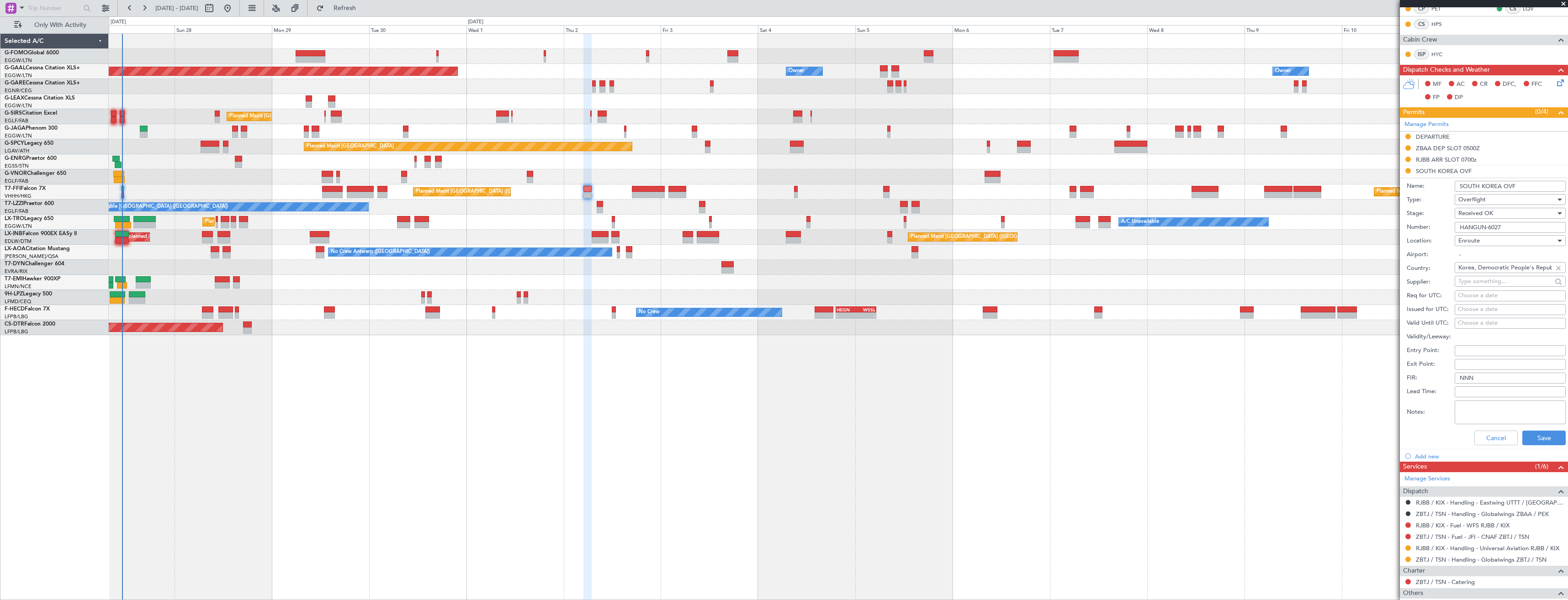
scroll to position [183, 0]
click at [1531, 433] on button "Save" at bounding box center [1544, 438] width 43 height 15
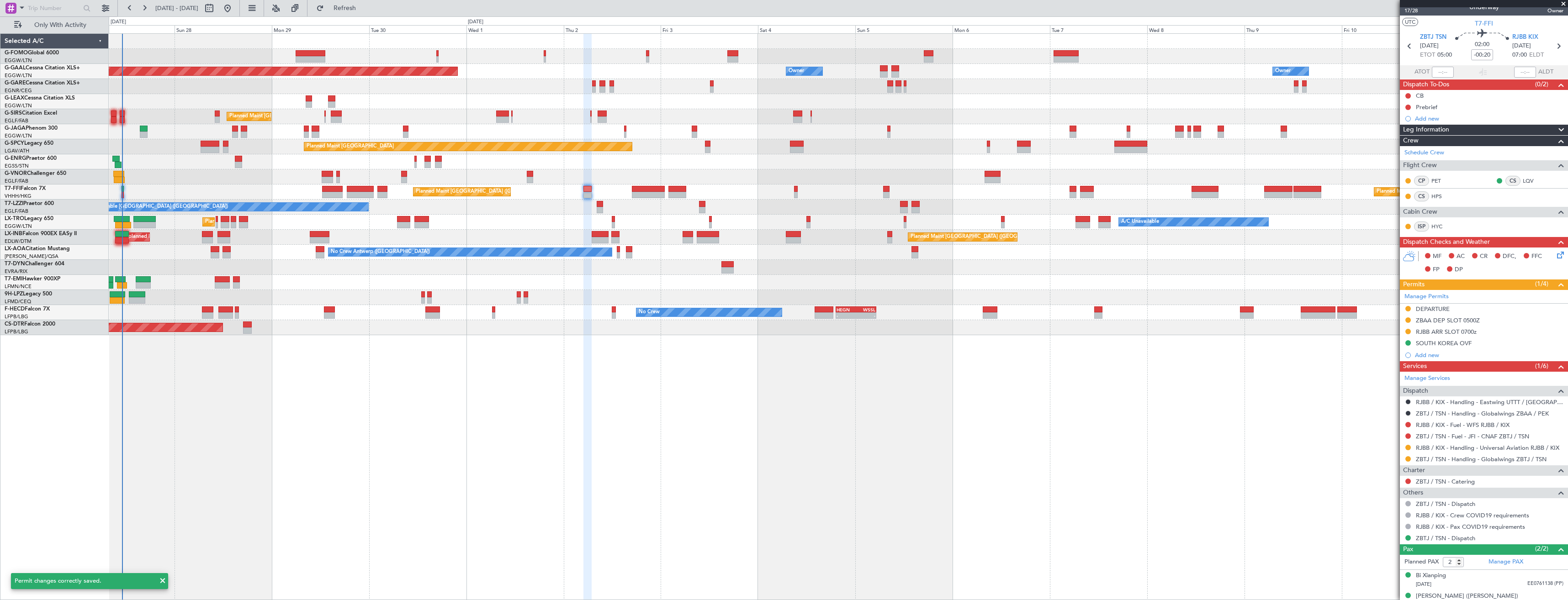
scroll to position [0, 0]
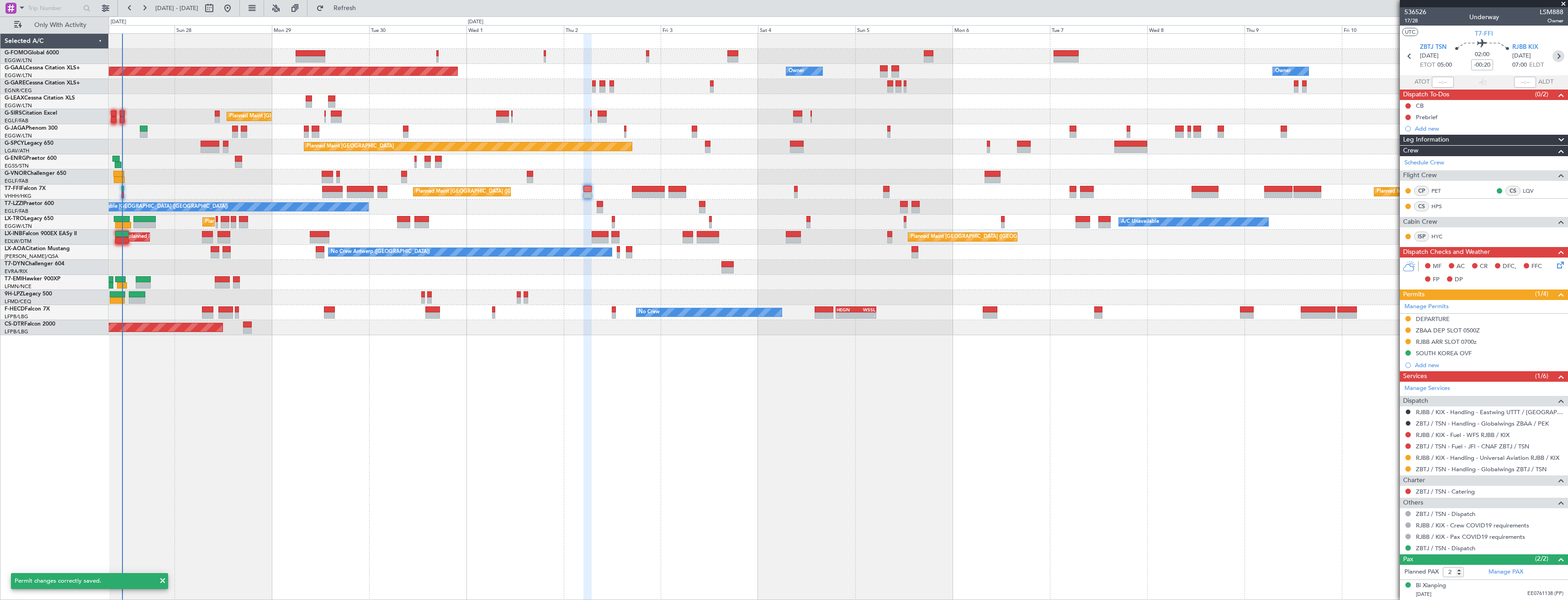
click at [1553, 61] on icon at bounding box center [1558, 57] width 12 height 12
type input "+01:00"
type input "5"
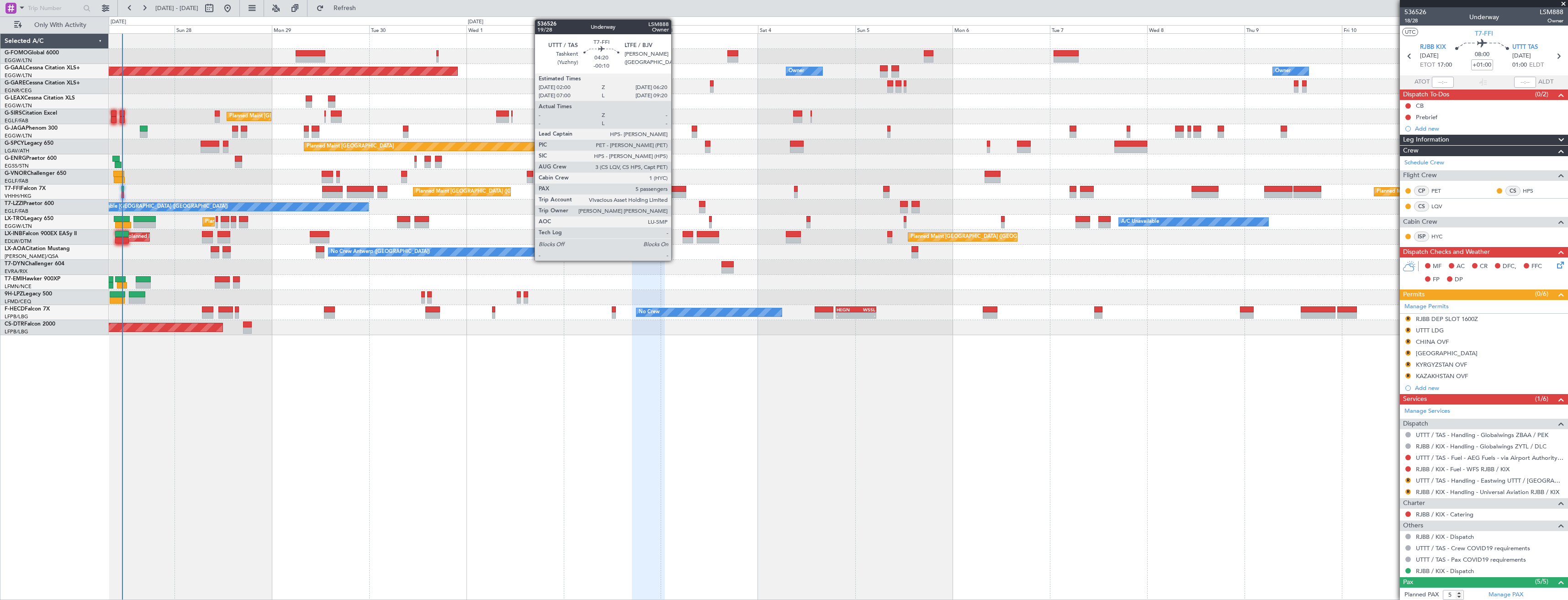
click at [675, 197] on div at bounding box center [677, 195] width 18 height 7
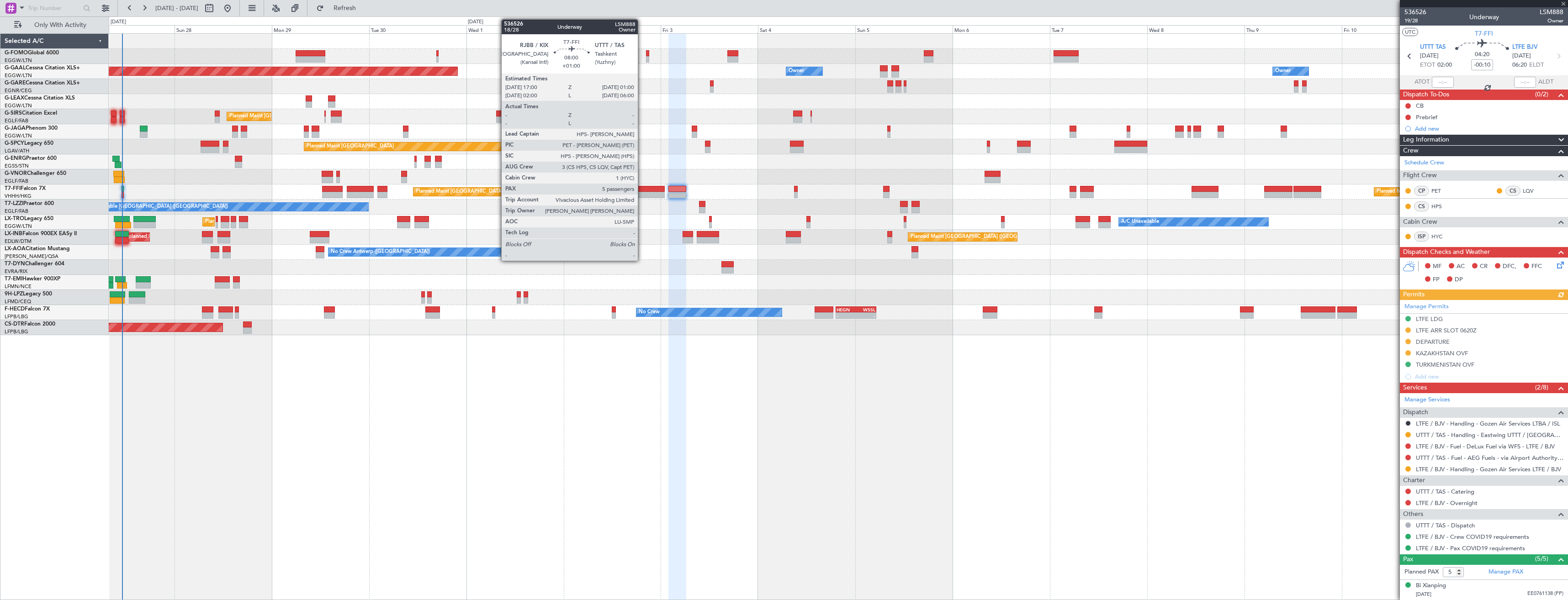
click at [642, 192] on div at bounding box center [648, 195] width 32 height 7
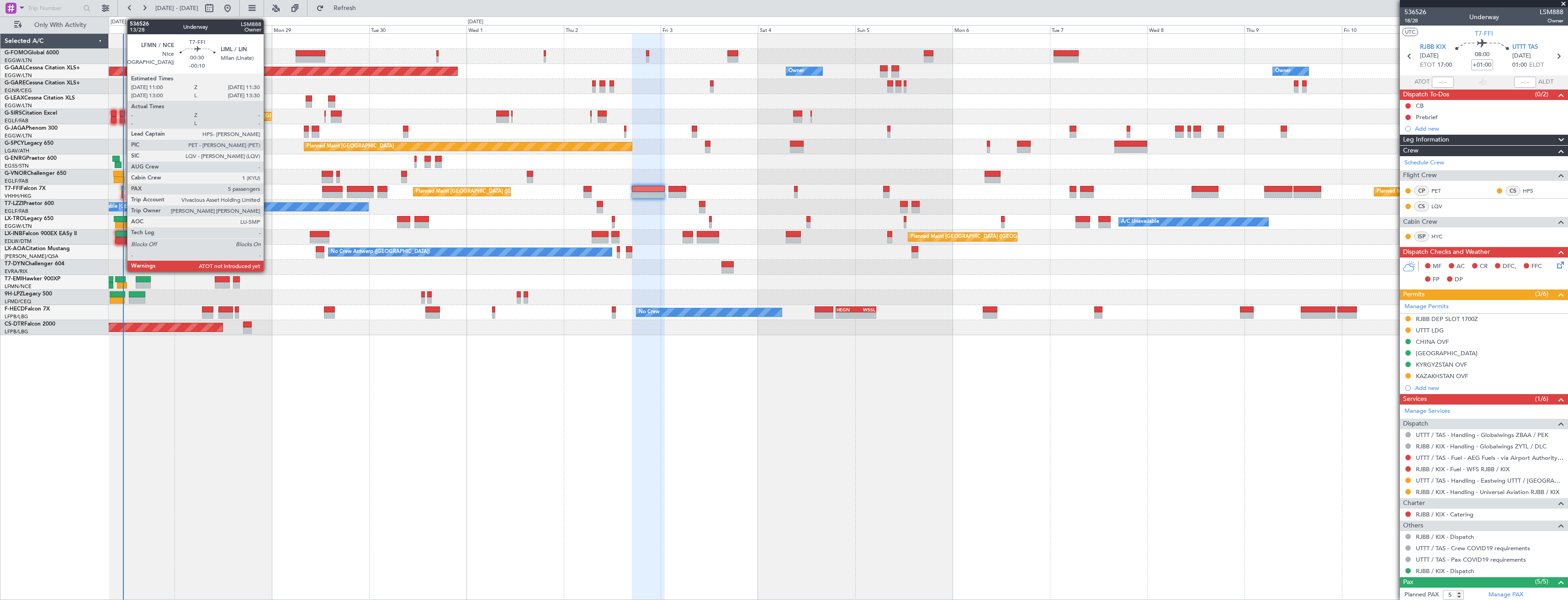
click at [122, 189] on div at bounding box center [123, 189] width 2 height 7
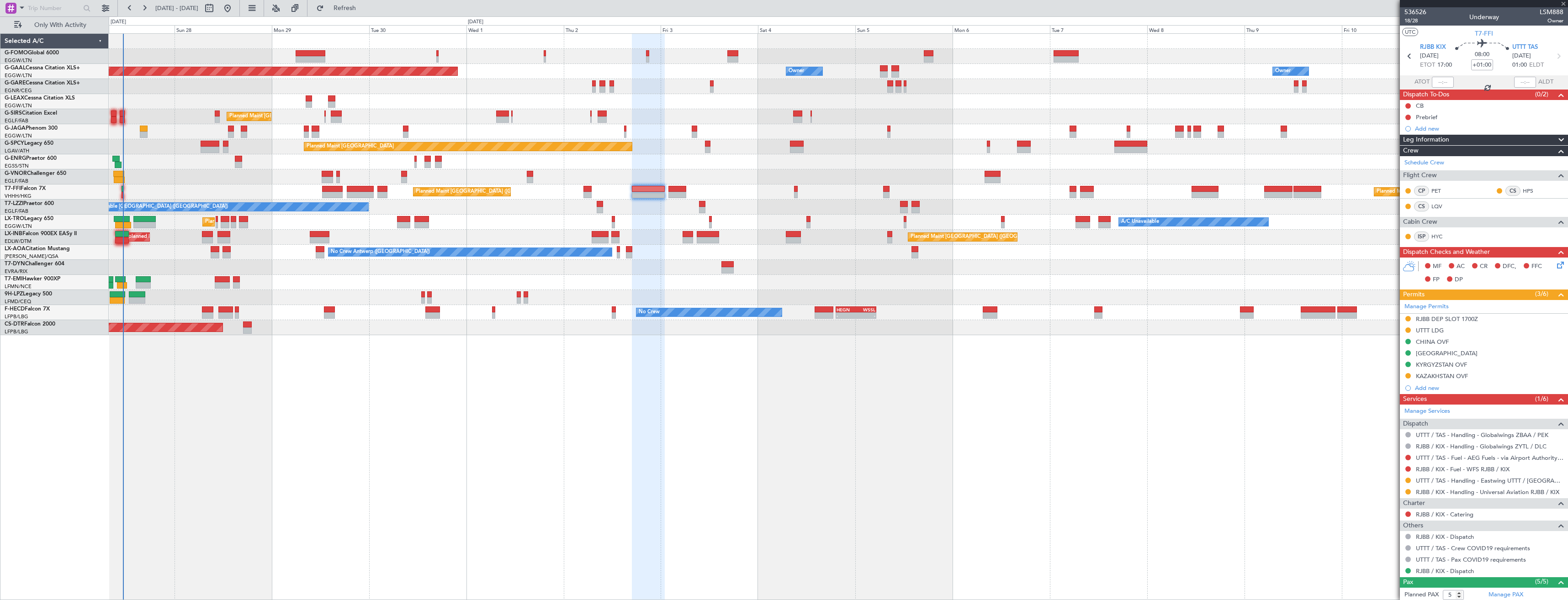
type input "-00:10"
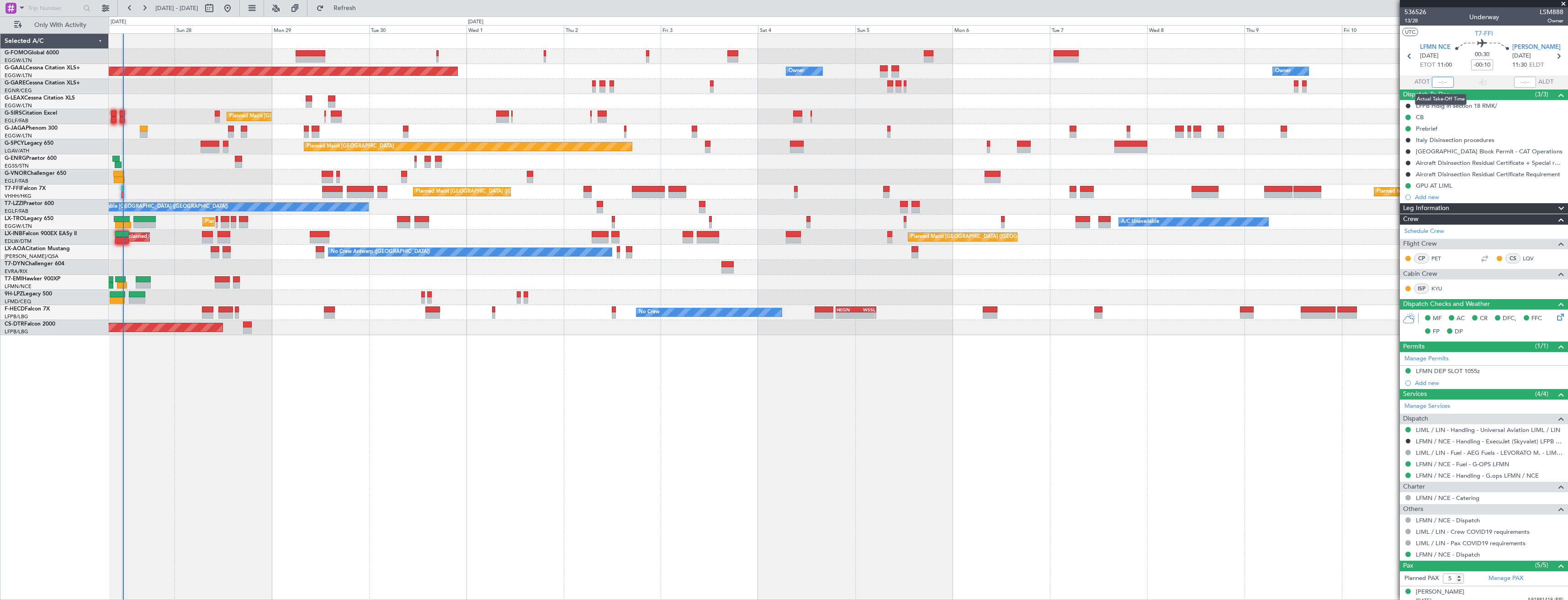
click at [1440, 83] on input "text" at bounding box center [1443, 82] width 22 height 11
type input "11:20"
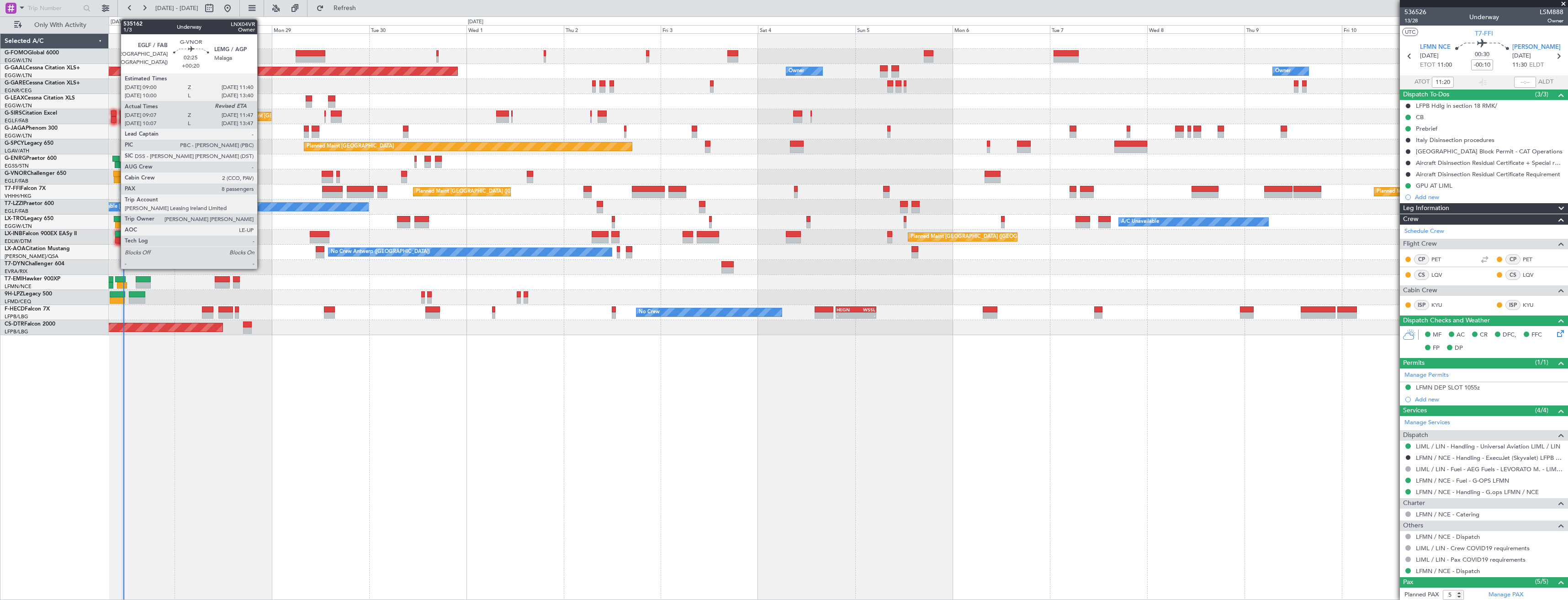
click at [116, 175] on div at bounding box center [119, 174] width 11 height 7
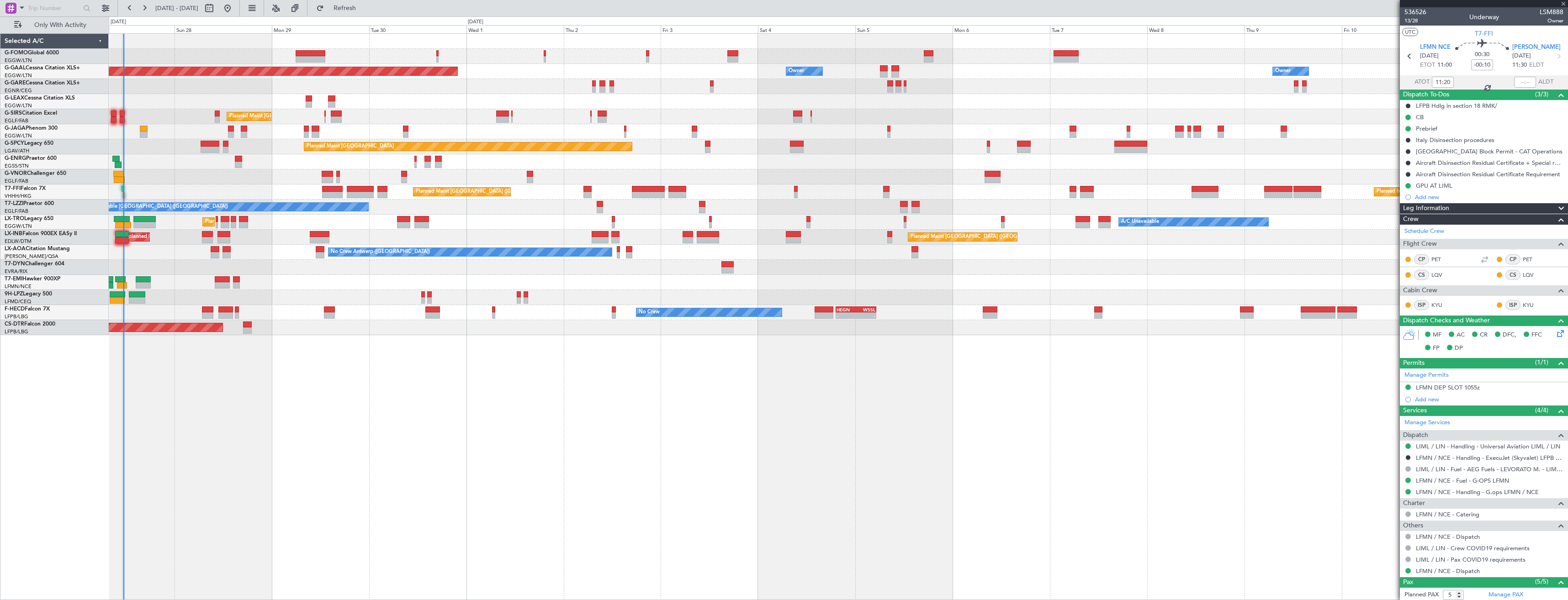
type input "+00:20"
type input "09:17"
type input "8"
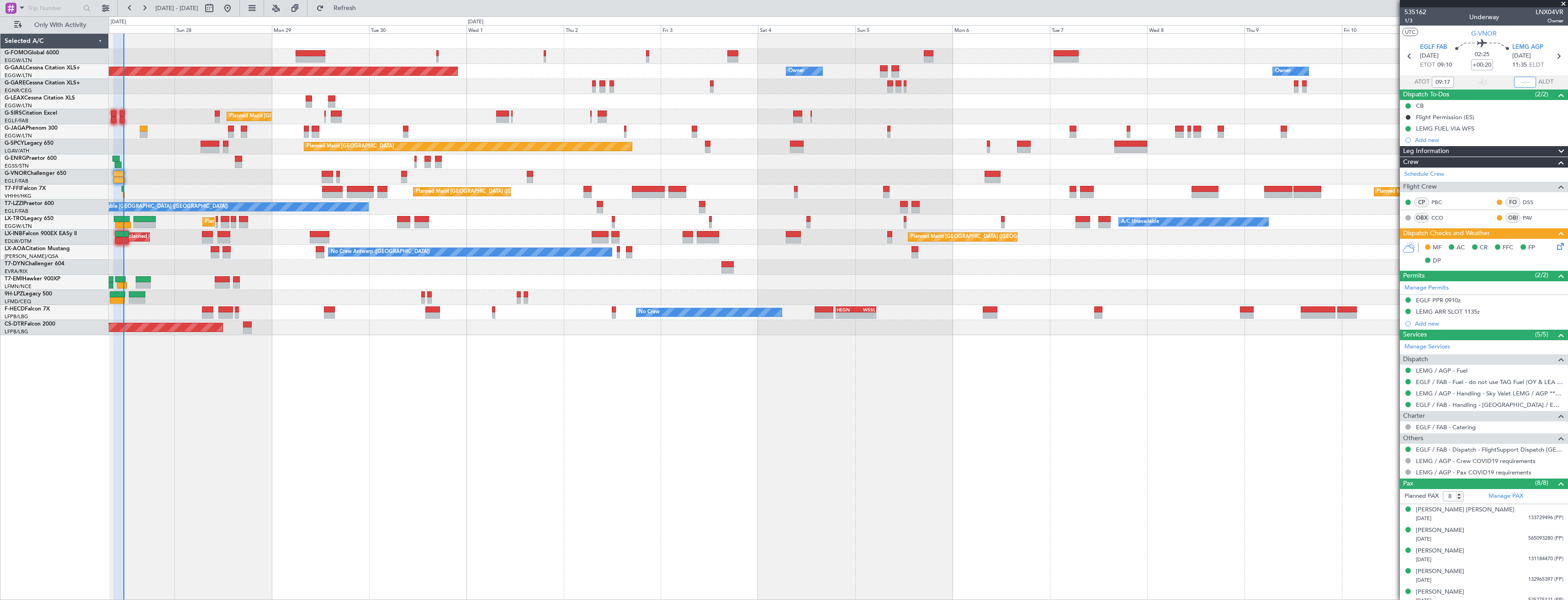
click at [1522, 80] on input "text" at bounding box center [1525, 82] width 22 height 11
type input "11:28"
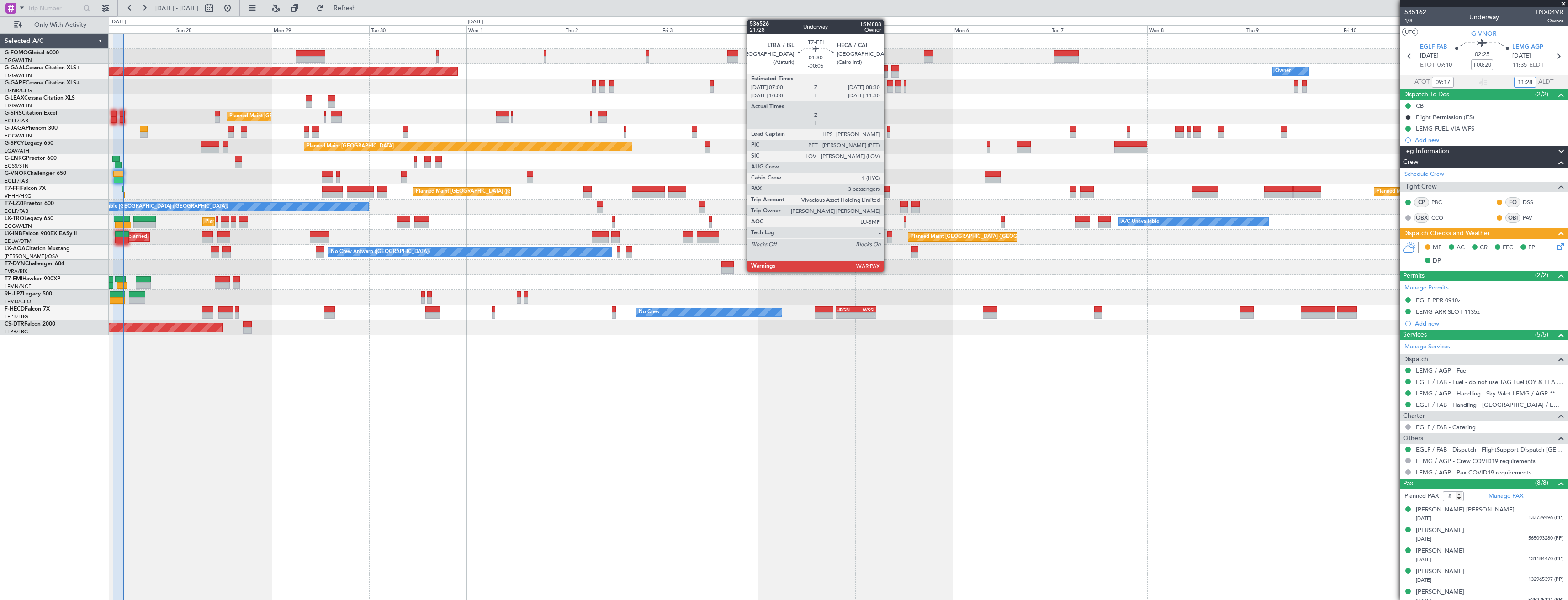
click at [887, 197] on div at bounding box center [886, 195] width 7 height 7
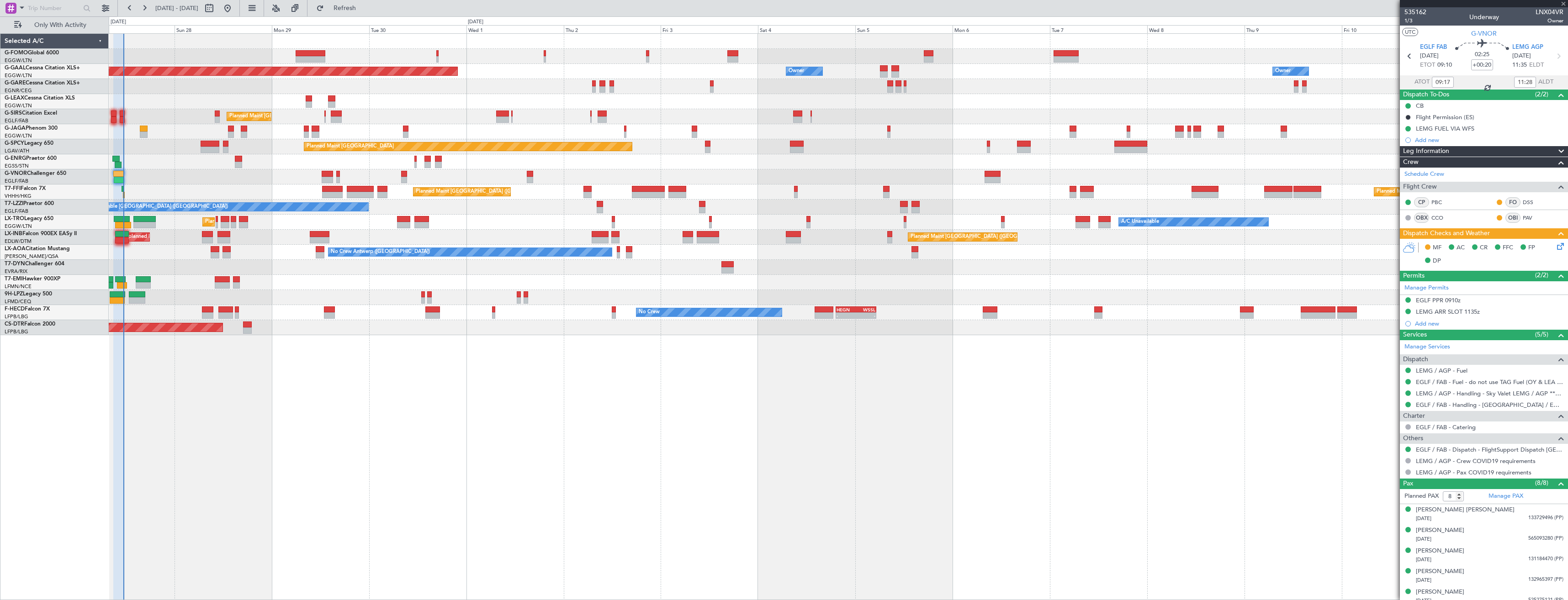
type input "-00:05"
type input "5"
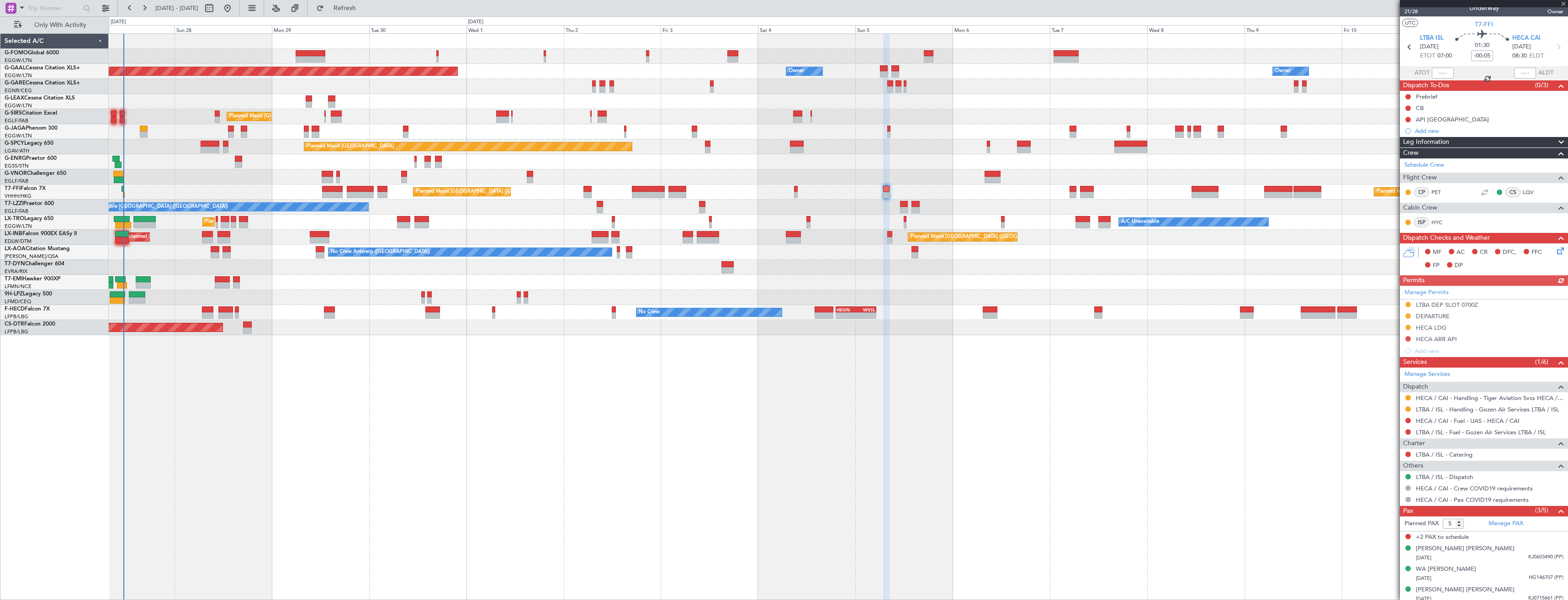
scroll to position [13, 0]
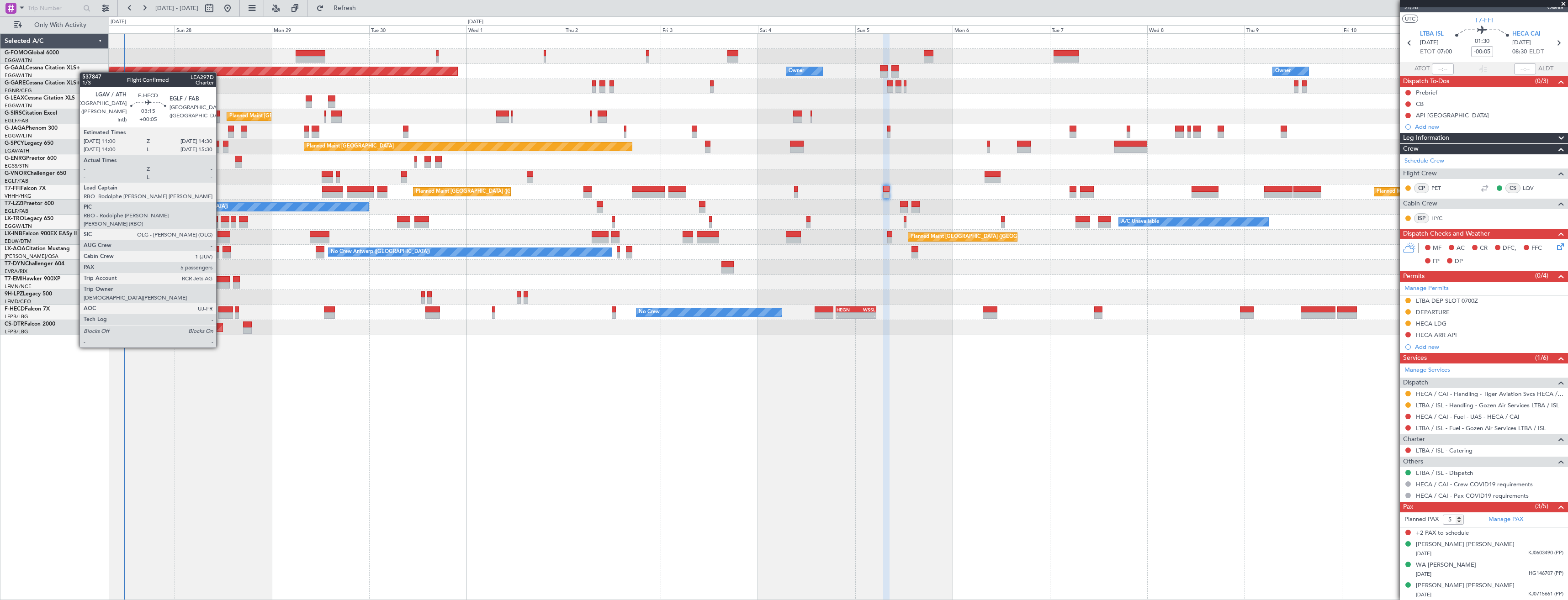
click at [220, 314] on div at bounding box center [226, 315] width 15 height 7
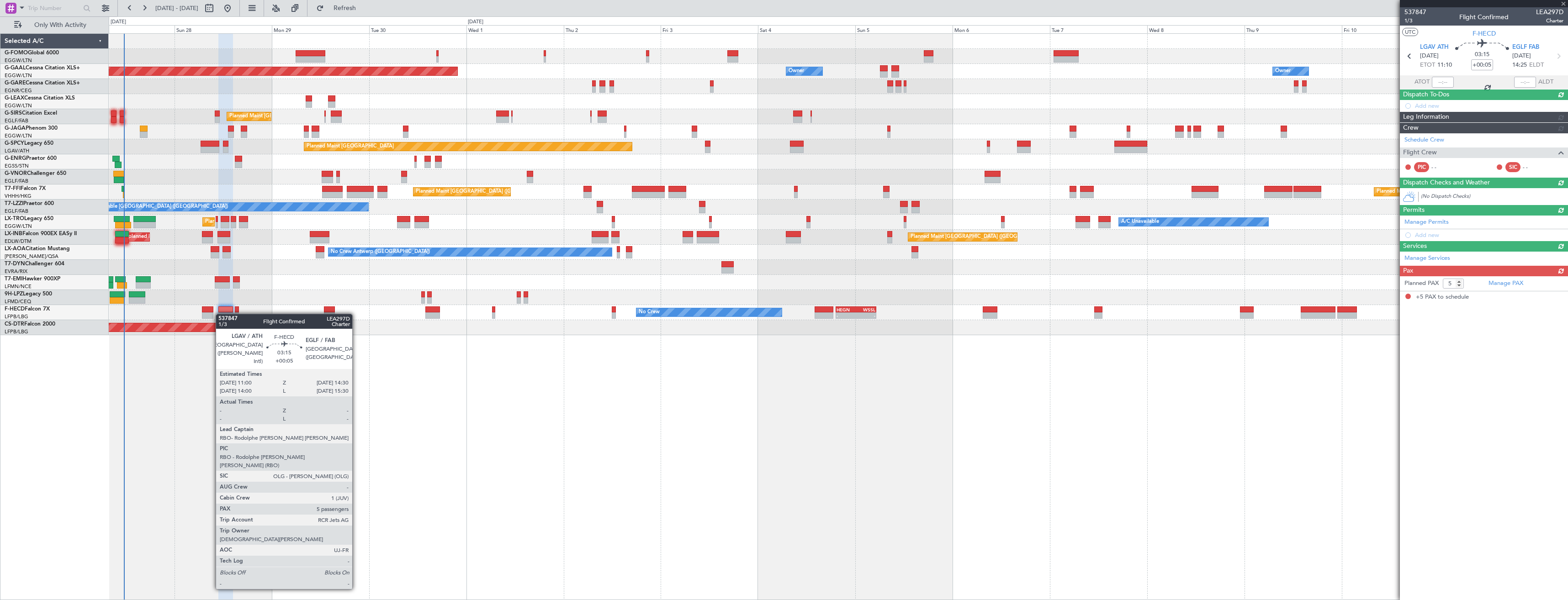
scroll to position [0, 0]
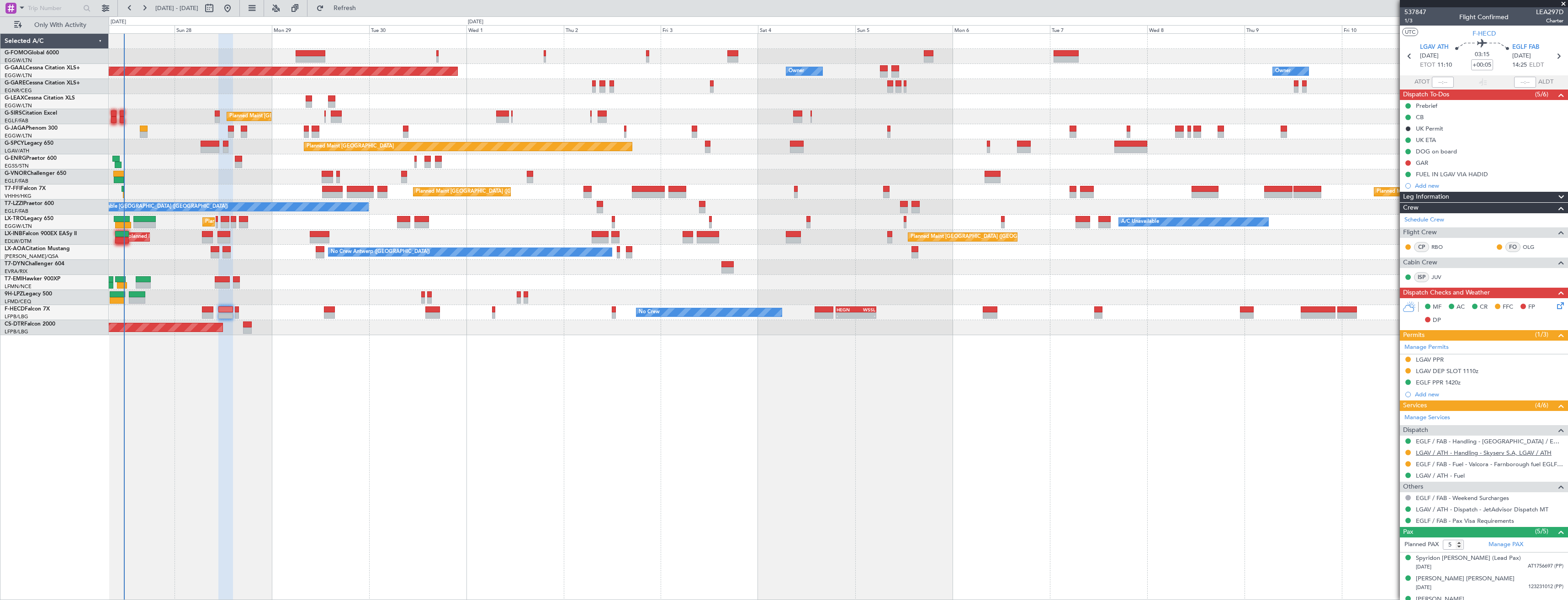
click at [1443, 453] on link "LGAV / ATH - Handling - Skyserv S.A, LGAV / ATH" at bounding box center [1483, 453] width 136 height 8
click at [1450, 453] on link "LGAV / ATH - Handling - Skyserv S.A, LGAV / ATH" at bounding box center [1483, 453] width 136 height 8
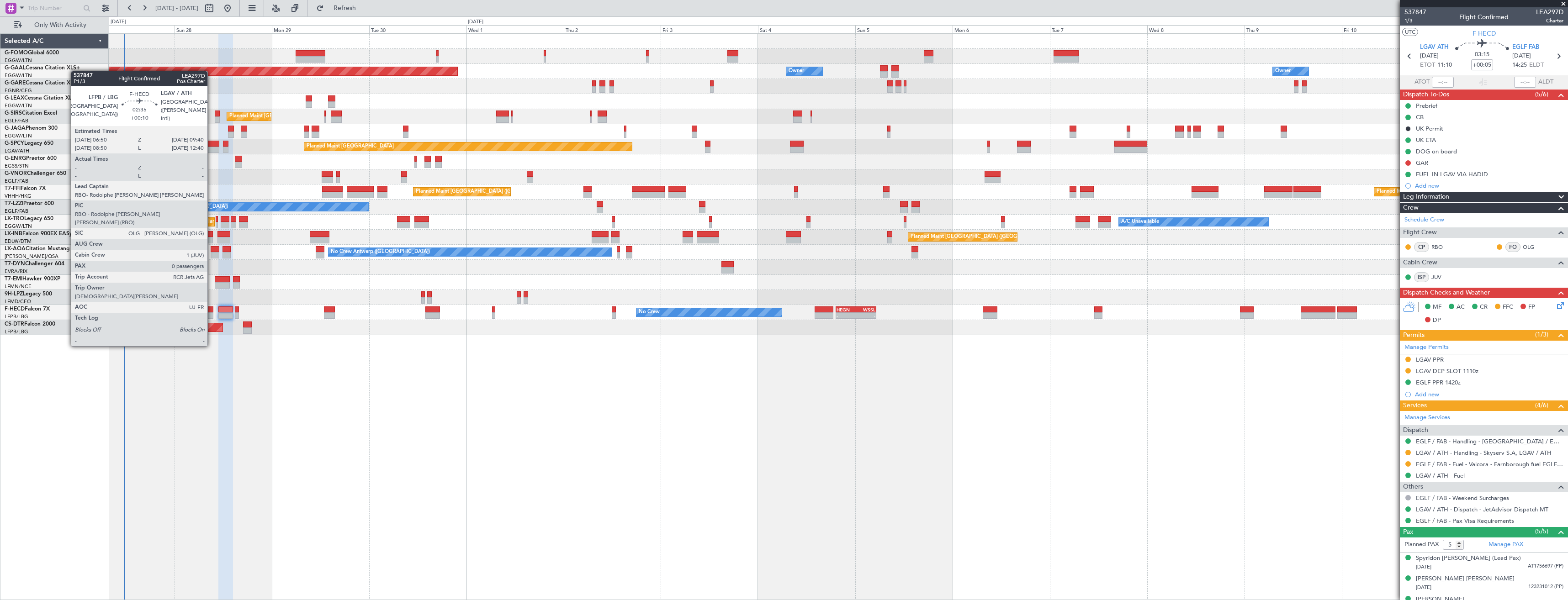
click at [212, 312] on div at bounding box center [208, 315] width 12 height 7
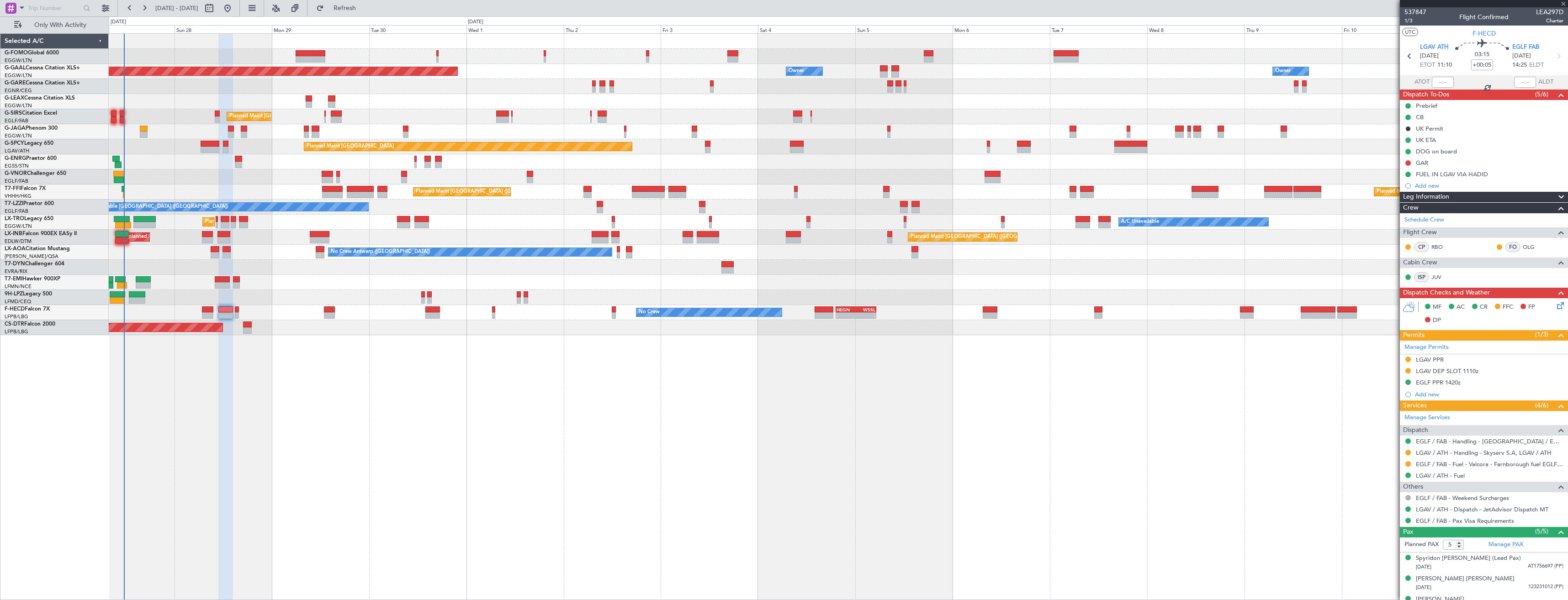
type input "+00:10"
type input "0"
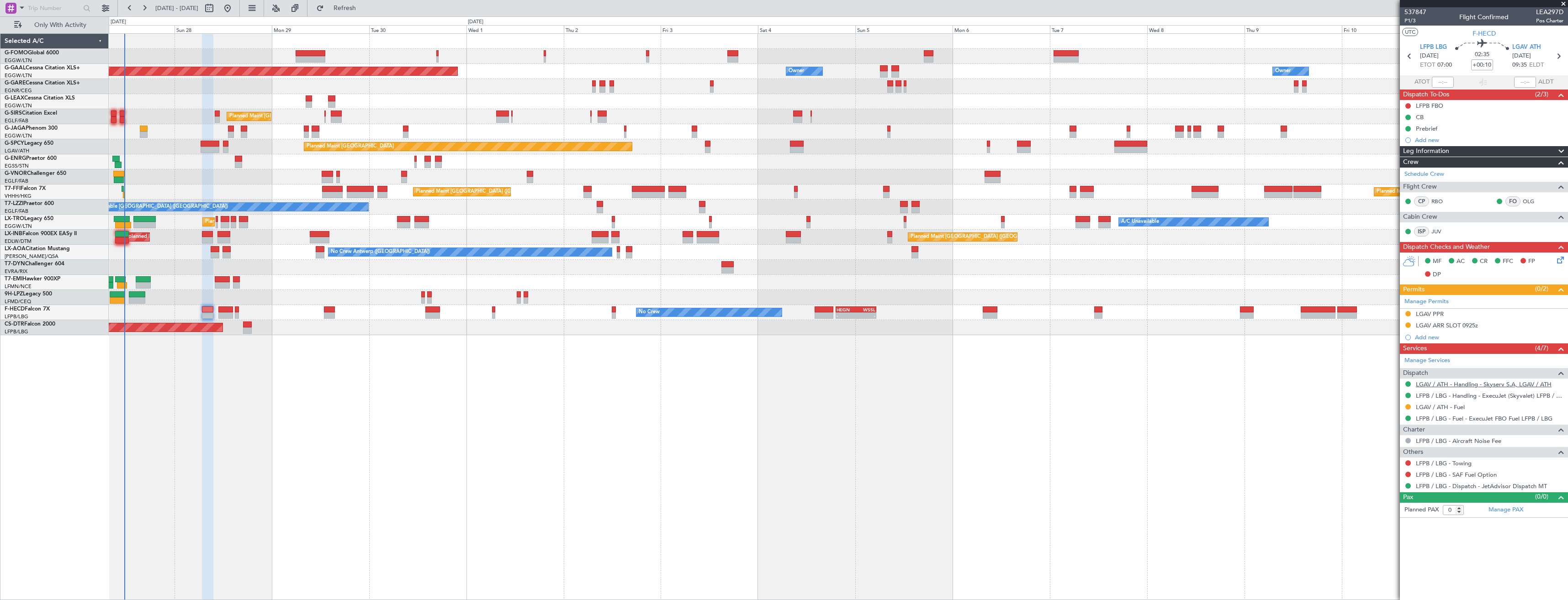
click at [1440, 385] on link "LGAV / ATH - Handling - Skyserv S.A, LGAV / ATH" at bounding box center [1483, 384] width 136 height 8
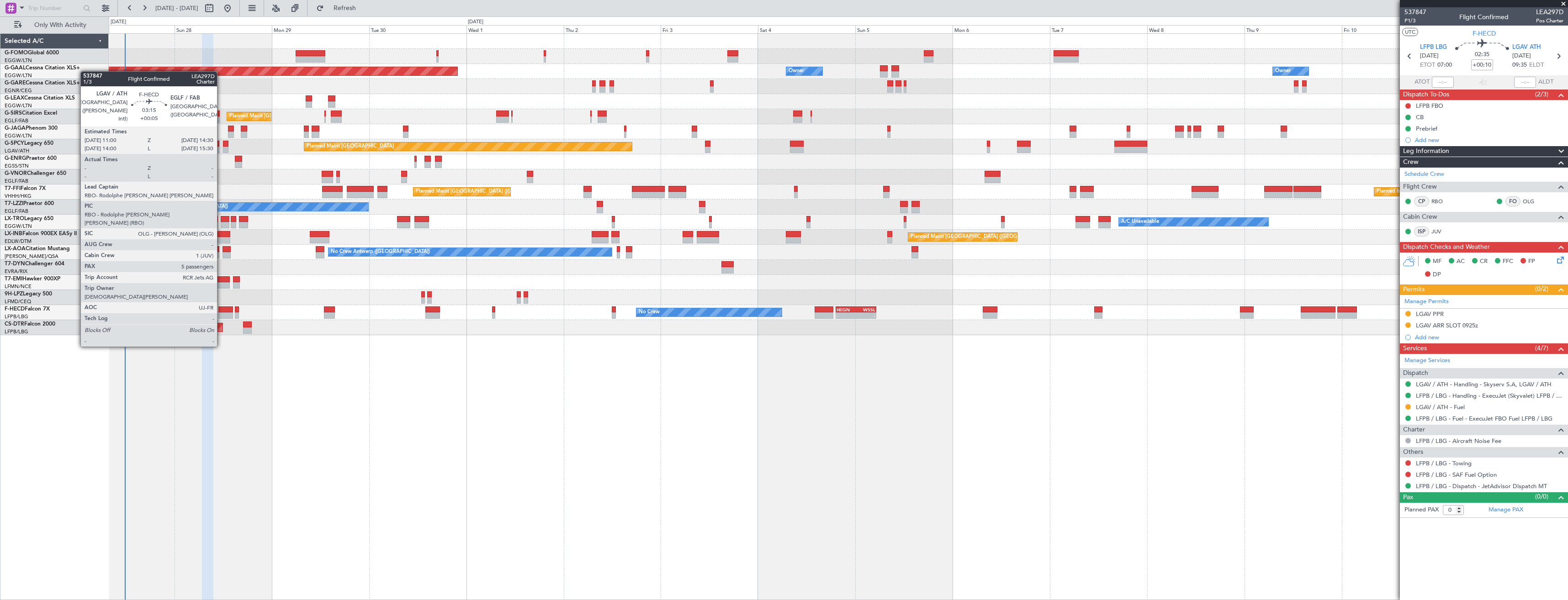
click at [221, 313] on div at bounding box center [226, 315] width 15 height 7
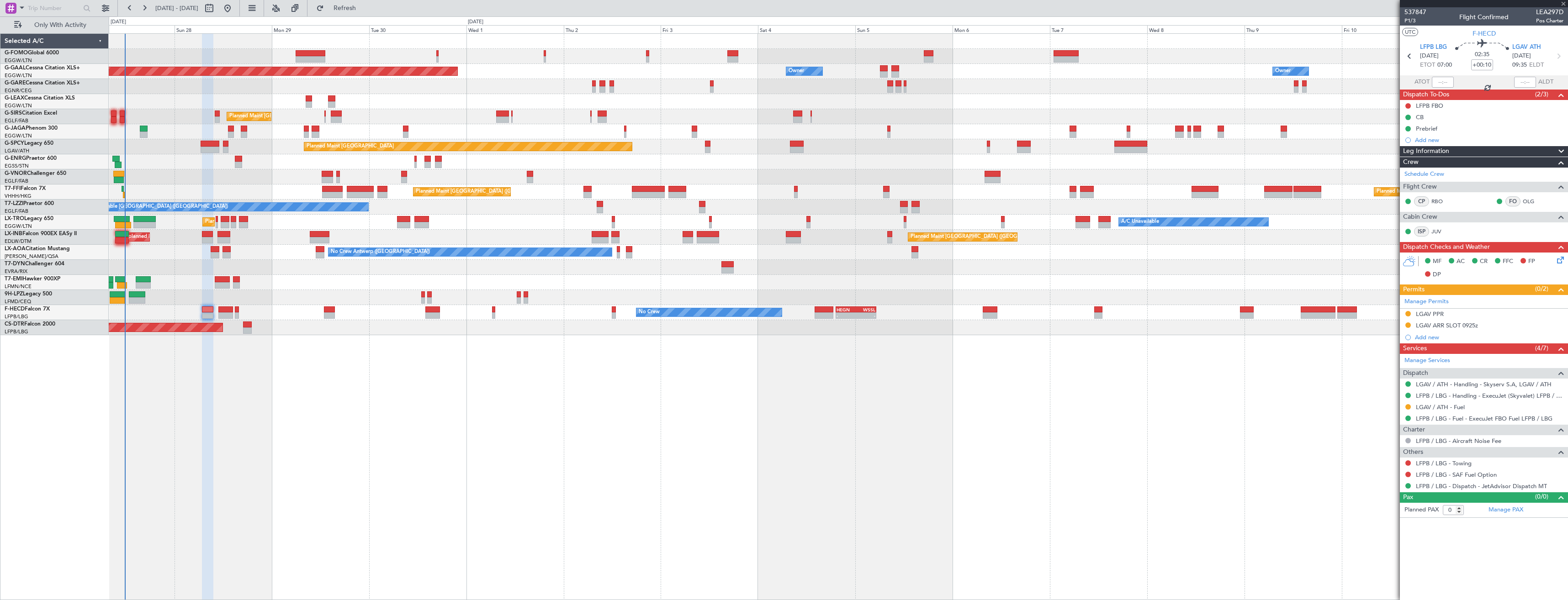
type input "+00:05"
type input "5"
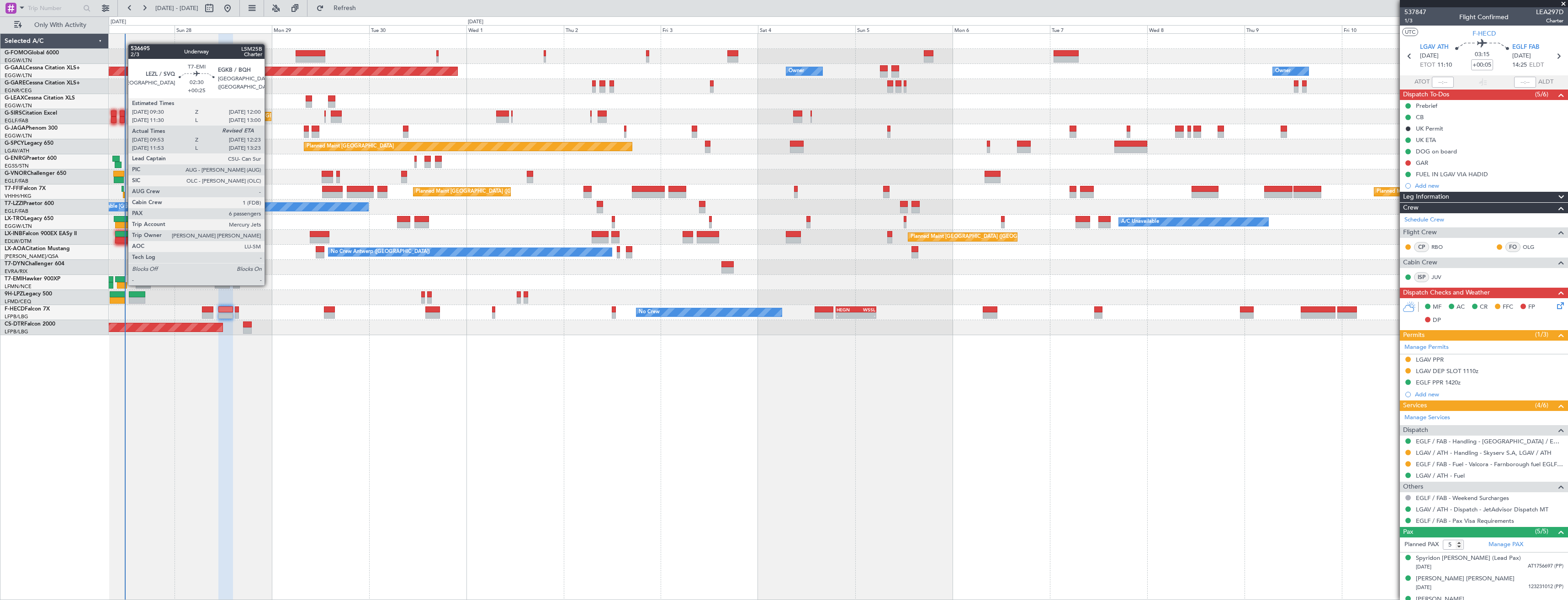
click at [122, 285] on div at bounding box center [122, 285] width 10 height 7
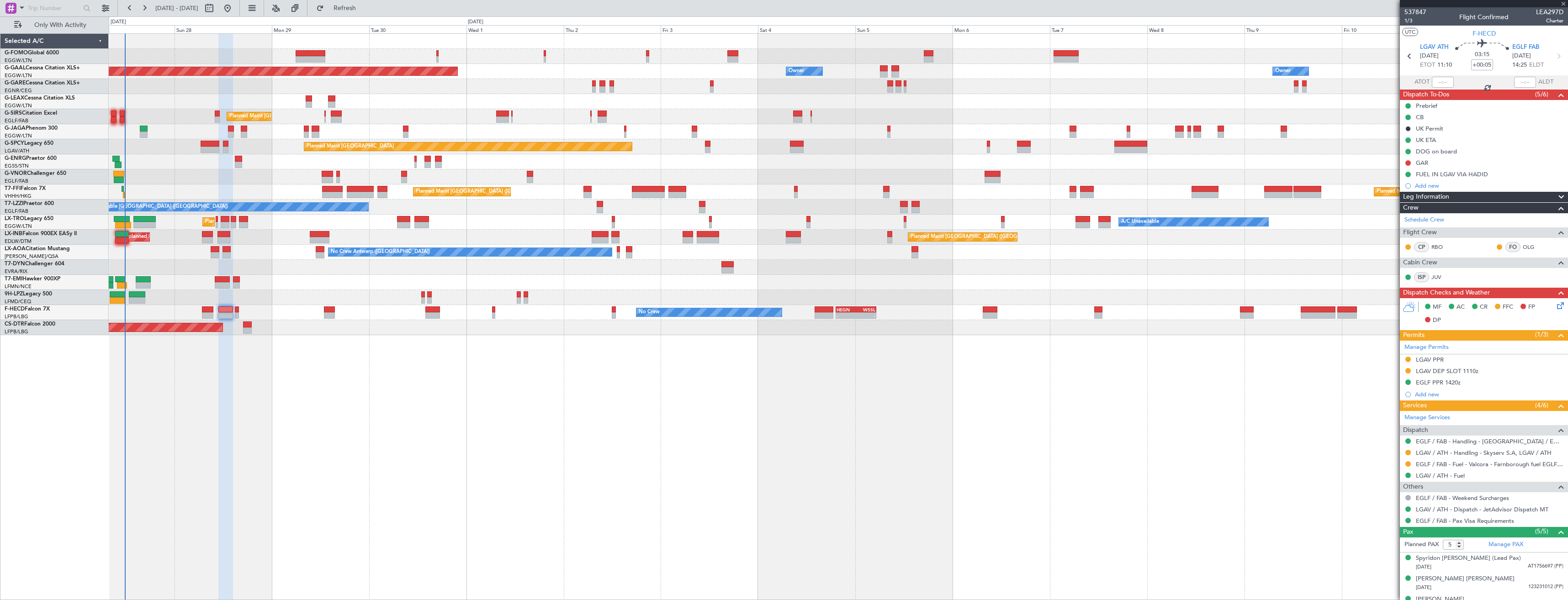
type input "+00:25"
type input "09:53"
type input "6"
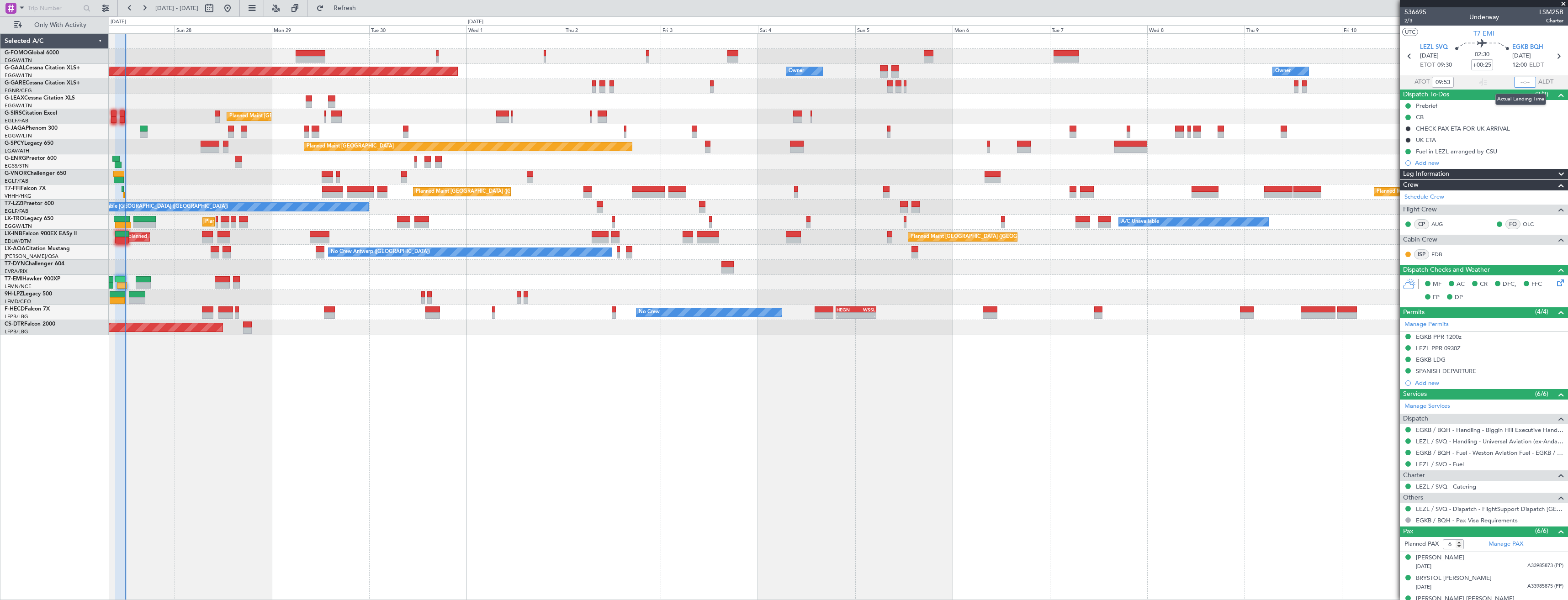
click at [1517, 82] on input "text" at bounding box center [1525, 82] width 22 height 11
type input "11:48"
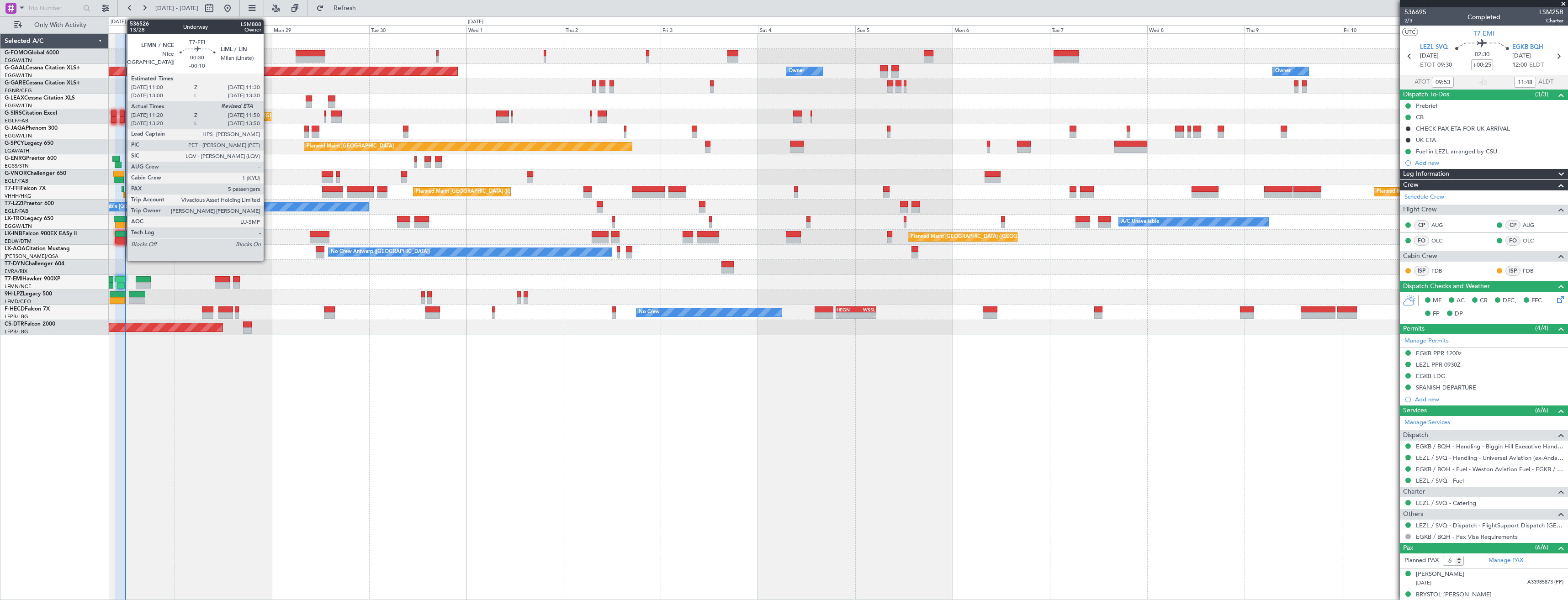
click at [122, 189] on div at bounding box center [123, 189] width 2 height 7
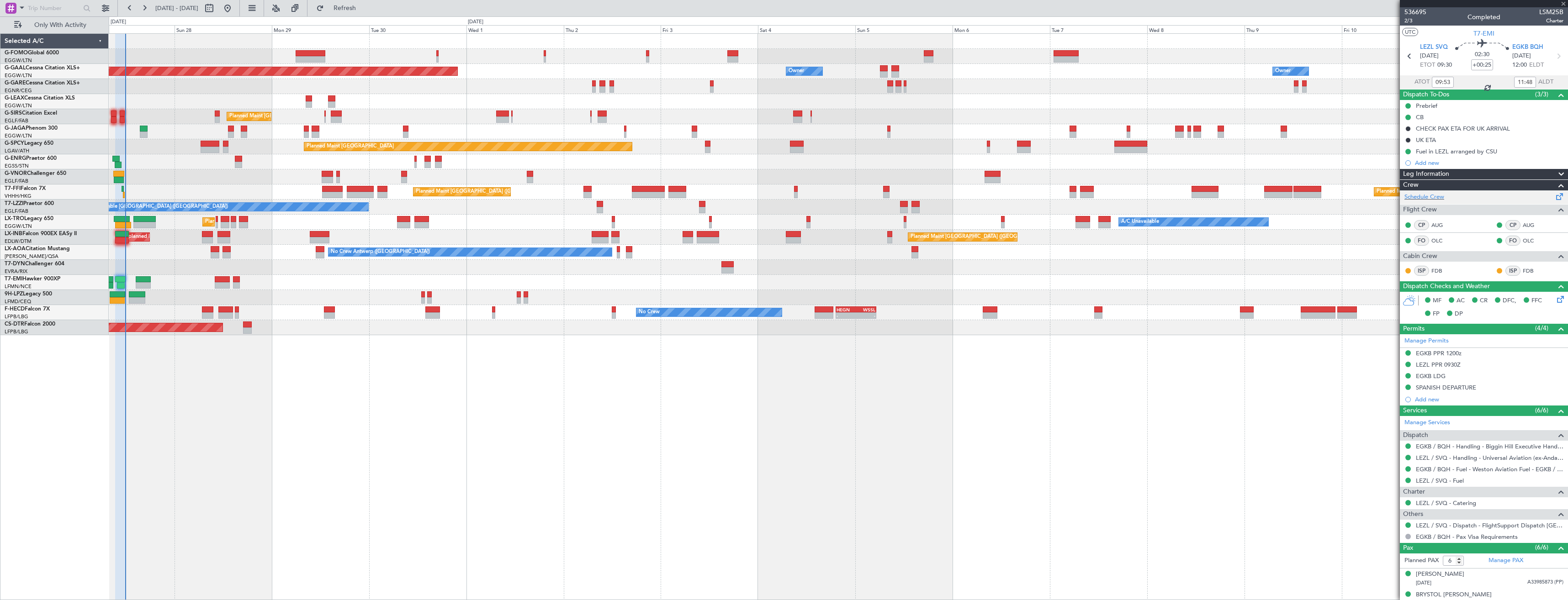
type input "-00:10"
type input "11:20"
type input "5"
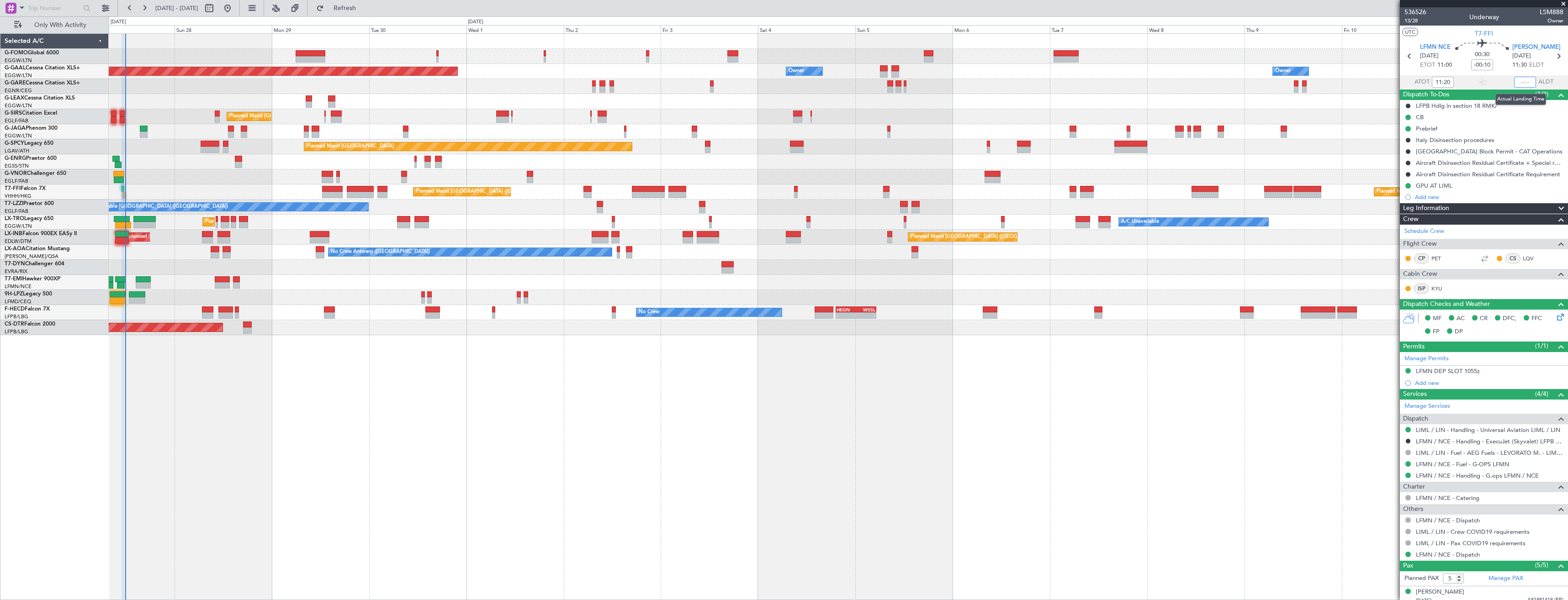
click at [1518, 83] on input "text" at bounding box center [1525, 82] width 22 height 11
type input "11:54"
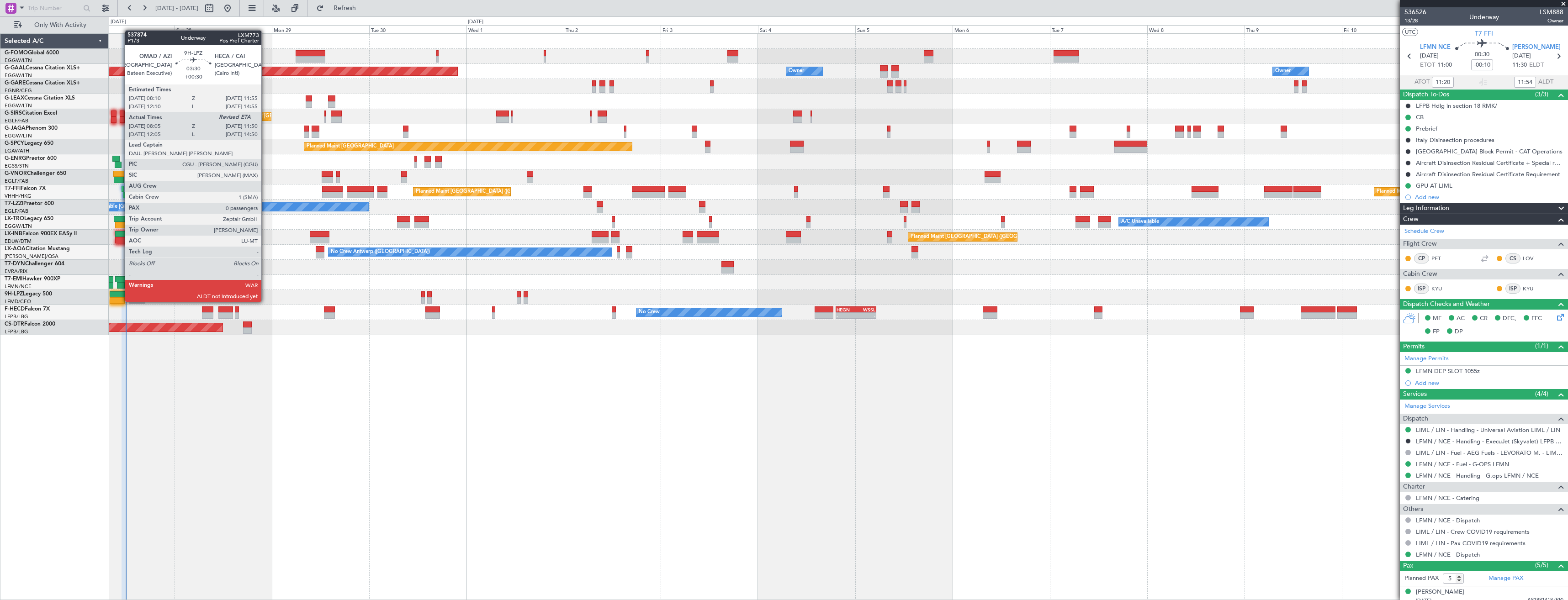
click at [120, 294] on div at bounding box center [117, 295] width 16 height 7
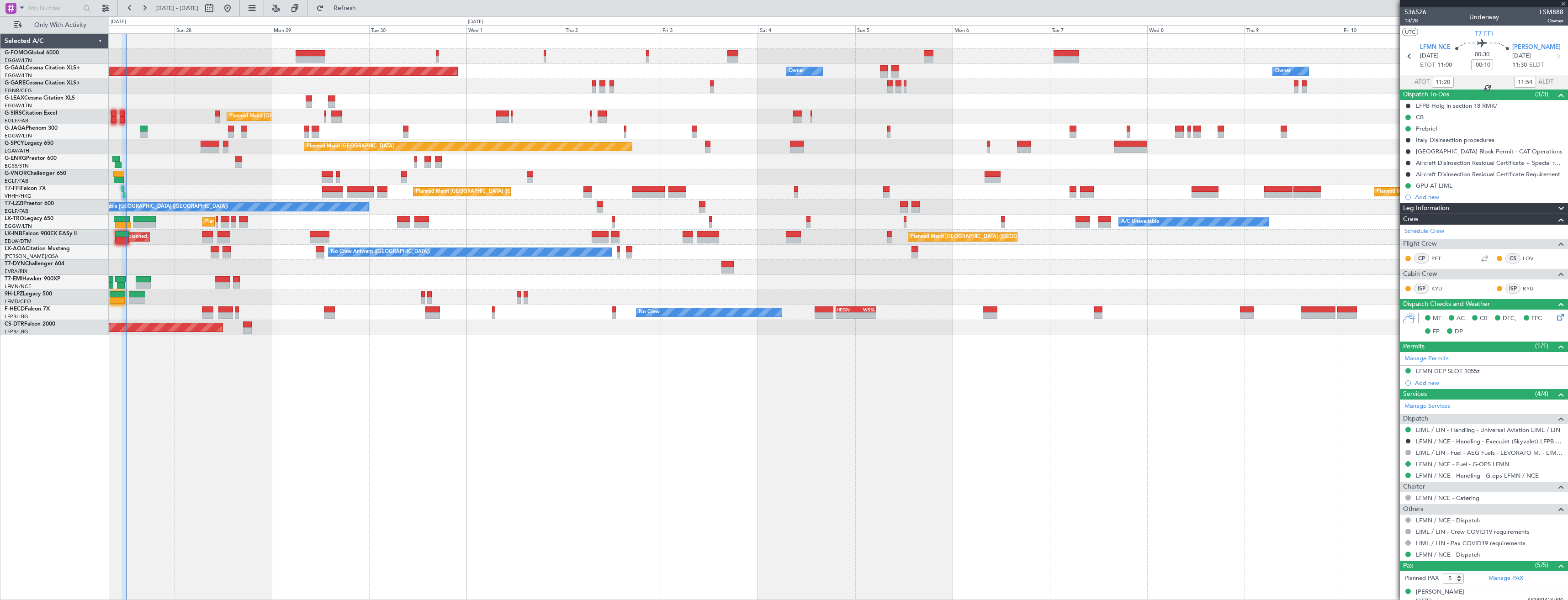
type input "+00:30"
type input "08:15"
type input "0"
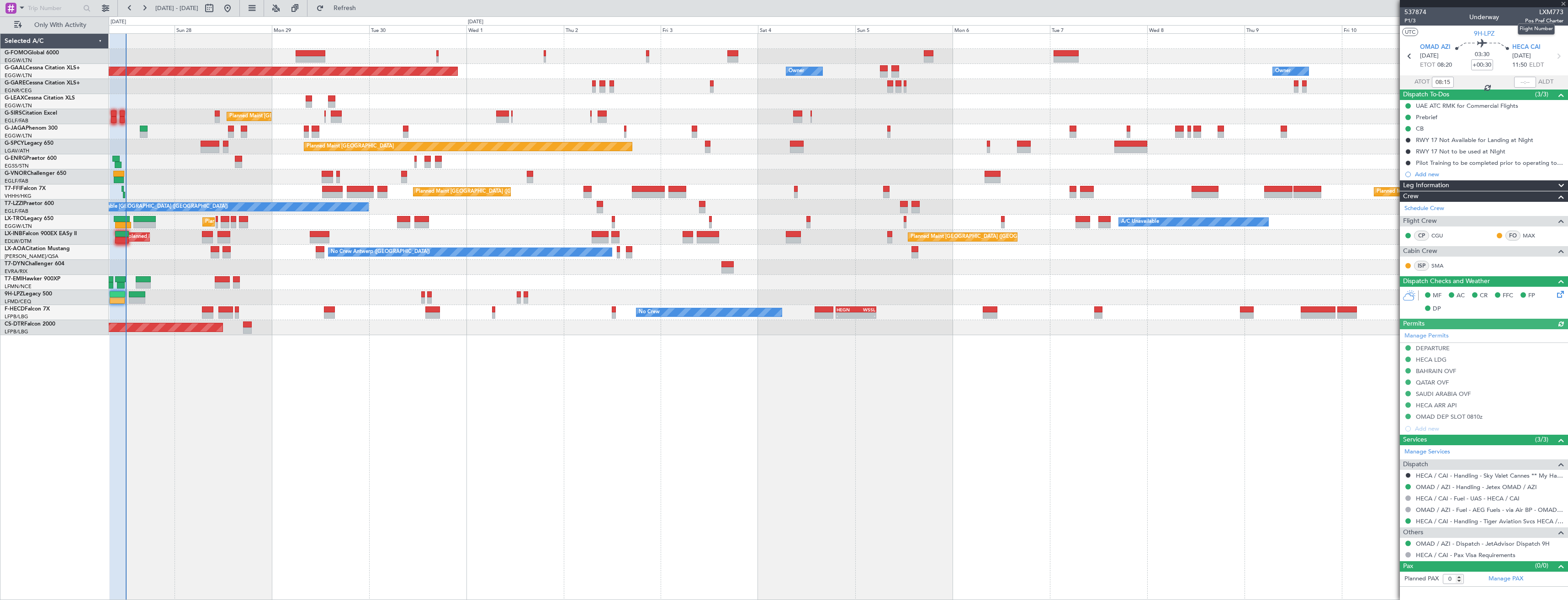
click at [1543, 13] on span "LXM773" at bounding box center [1544, 12] width 38 height 10
copy span "LXM773"
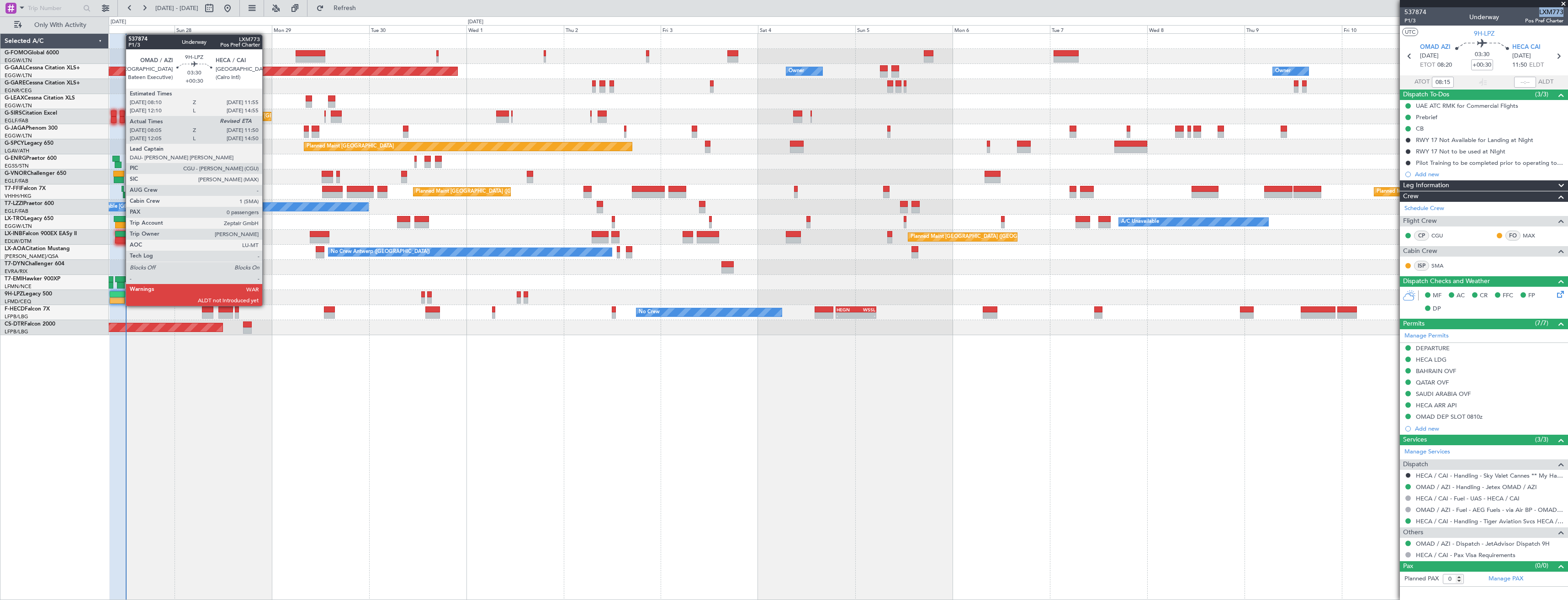
click at [121, 298] on div at bounding box center [117, 301] width 16 height 7
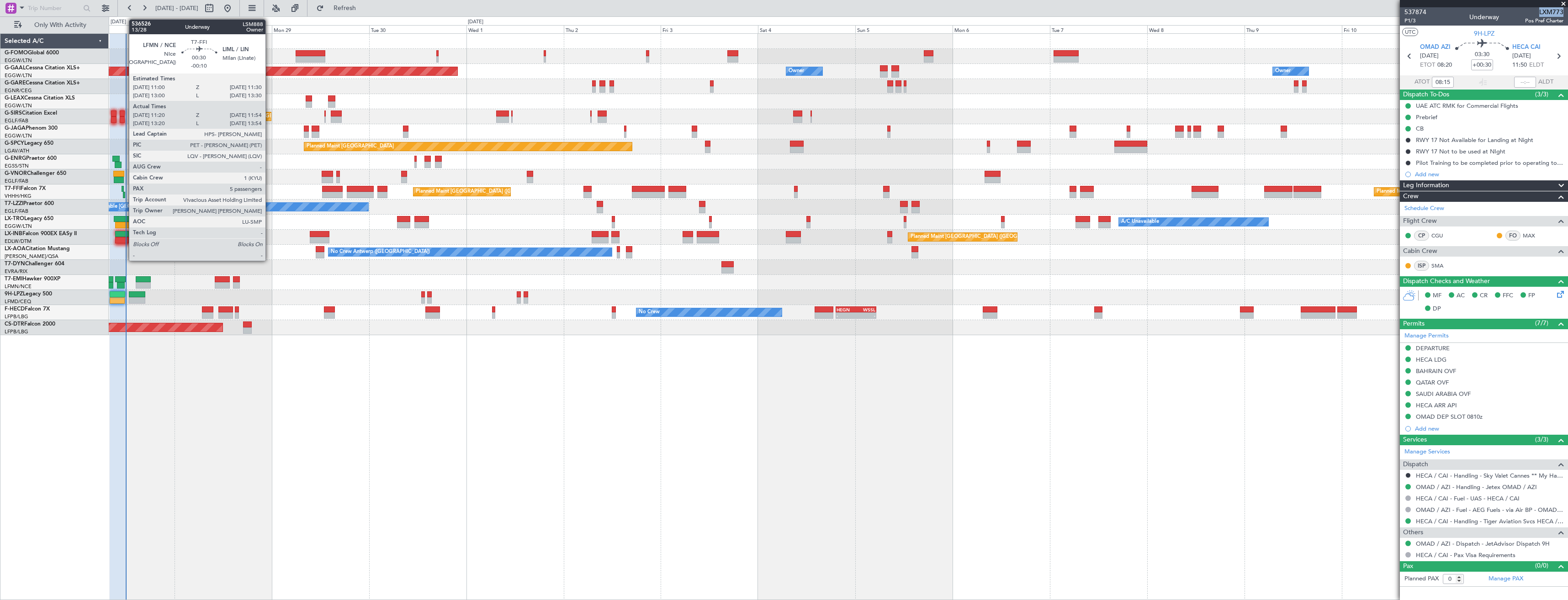
click at [124, 195] on div at bounding box center [124, 195] width 3 height 7
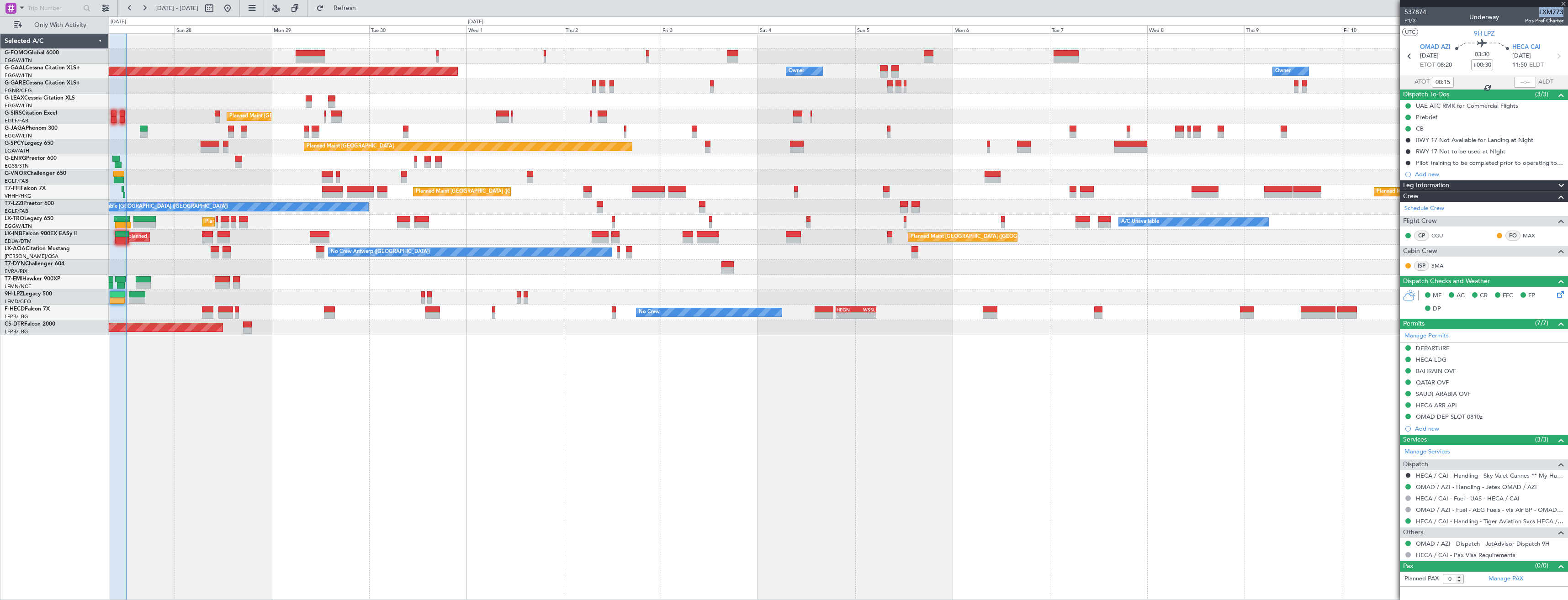
type input "-00:10"
type input "11:20"
type input "11:54"
type input "5"
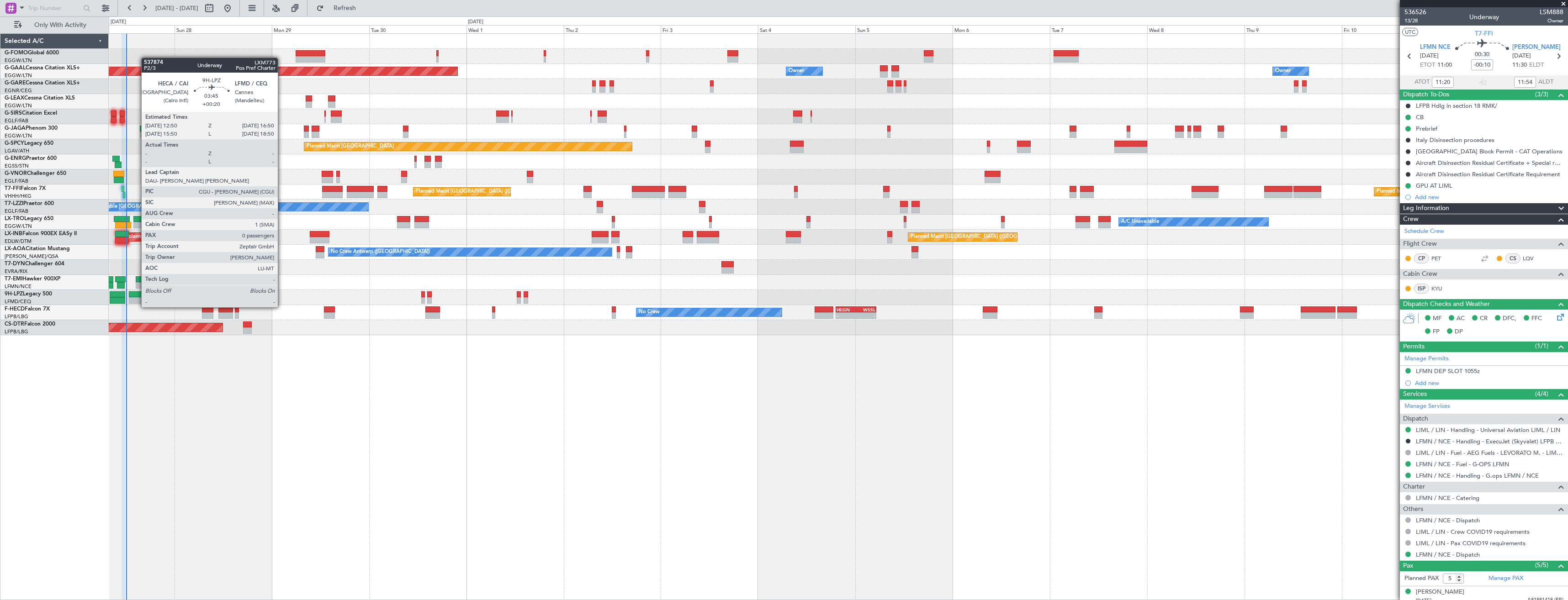
click at [136, 298] on div at bounding box center [137, 301] width 16 height 7
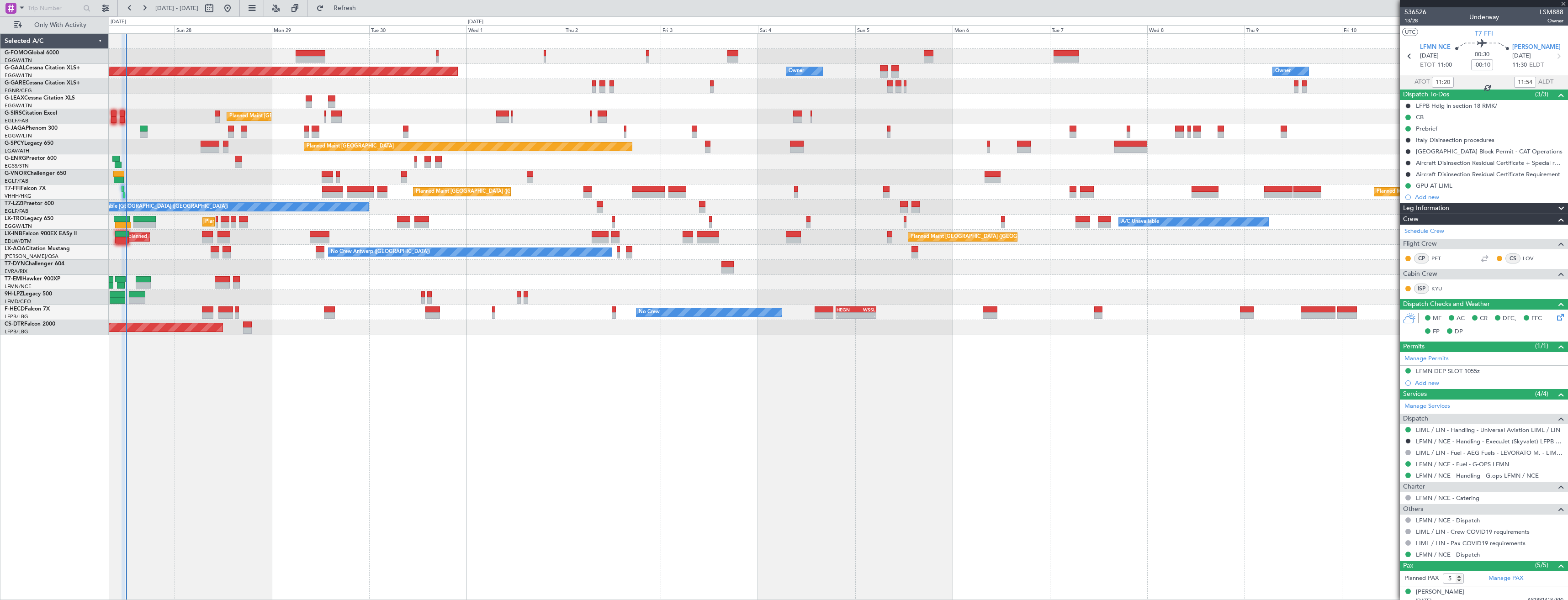
type input "+00:20"
type input "0"
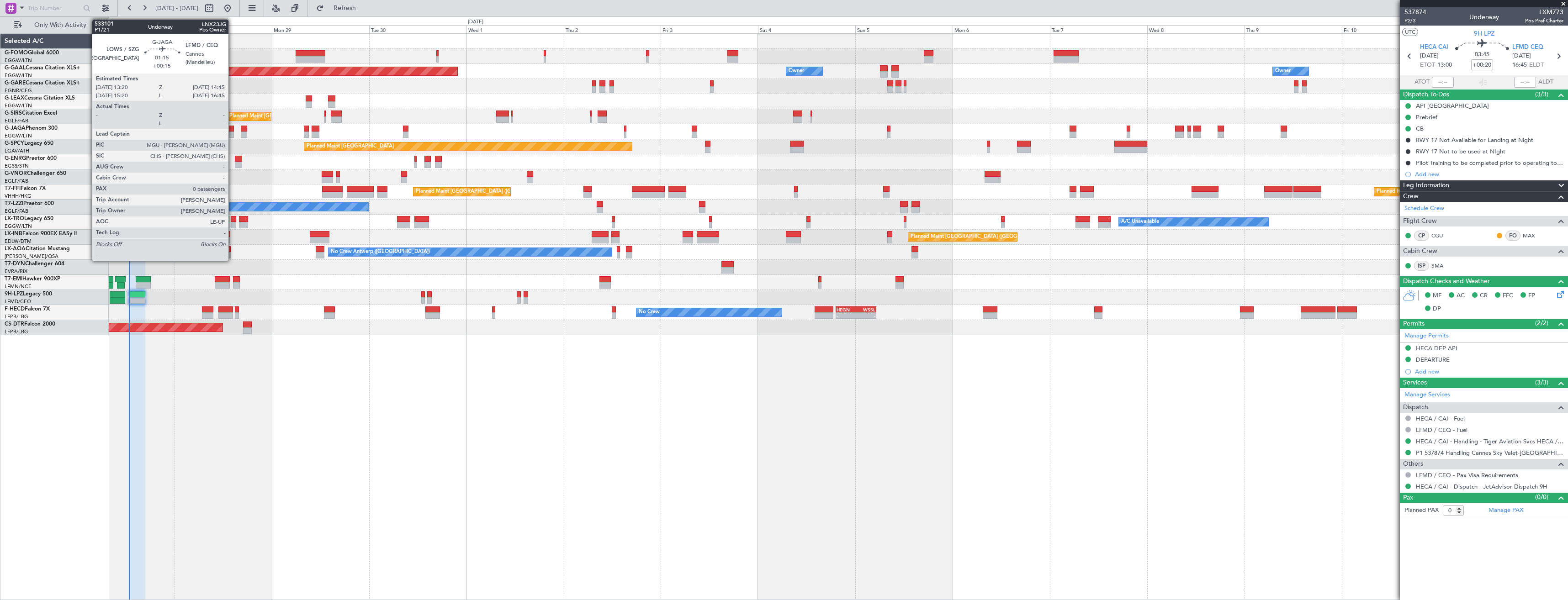
click at [233, 132] on div at bounding box center [231, 134] width 6 height 7
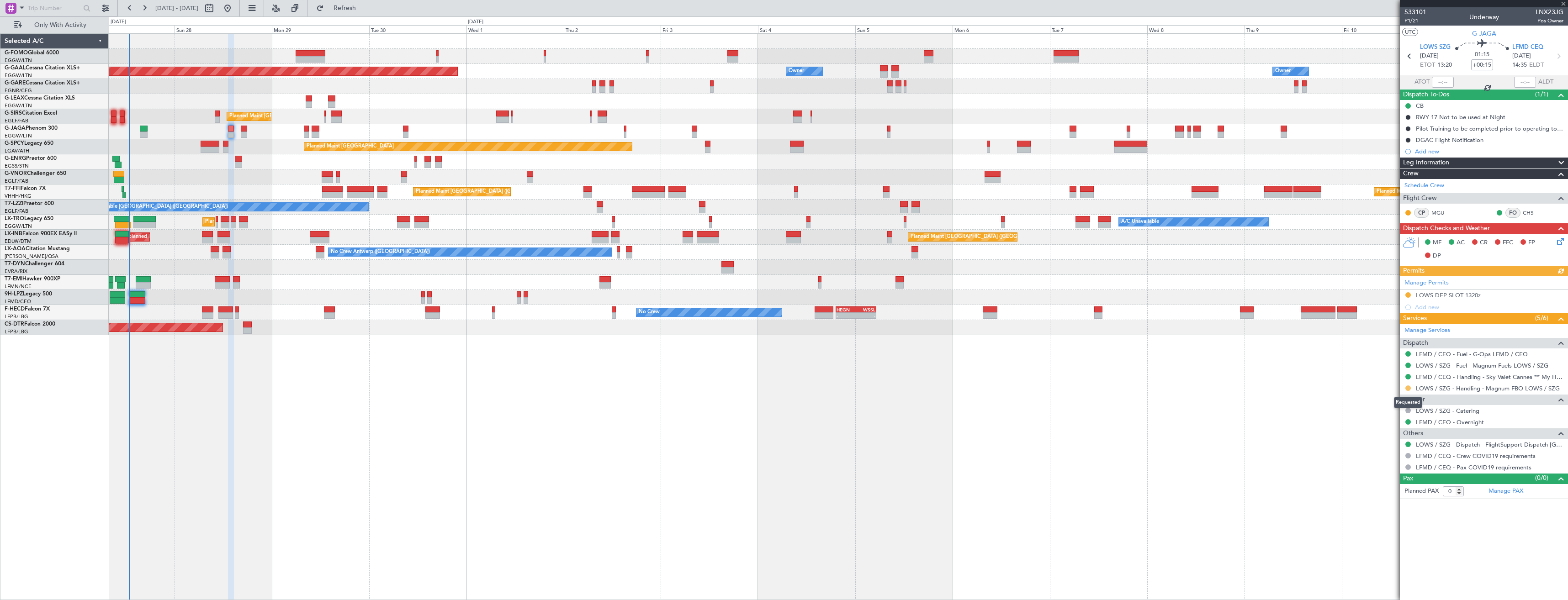
click at [1409, 389] on button at bounding box center [1408, 388] width 5 height 5
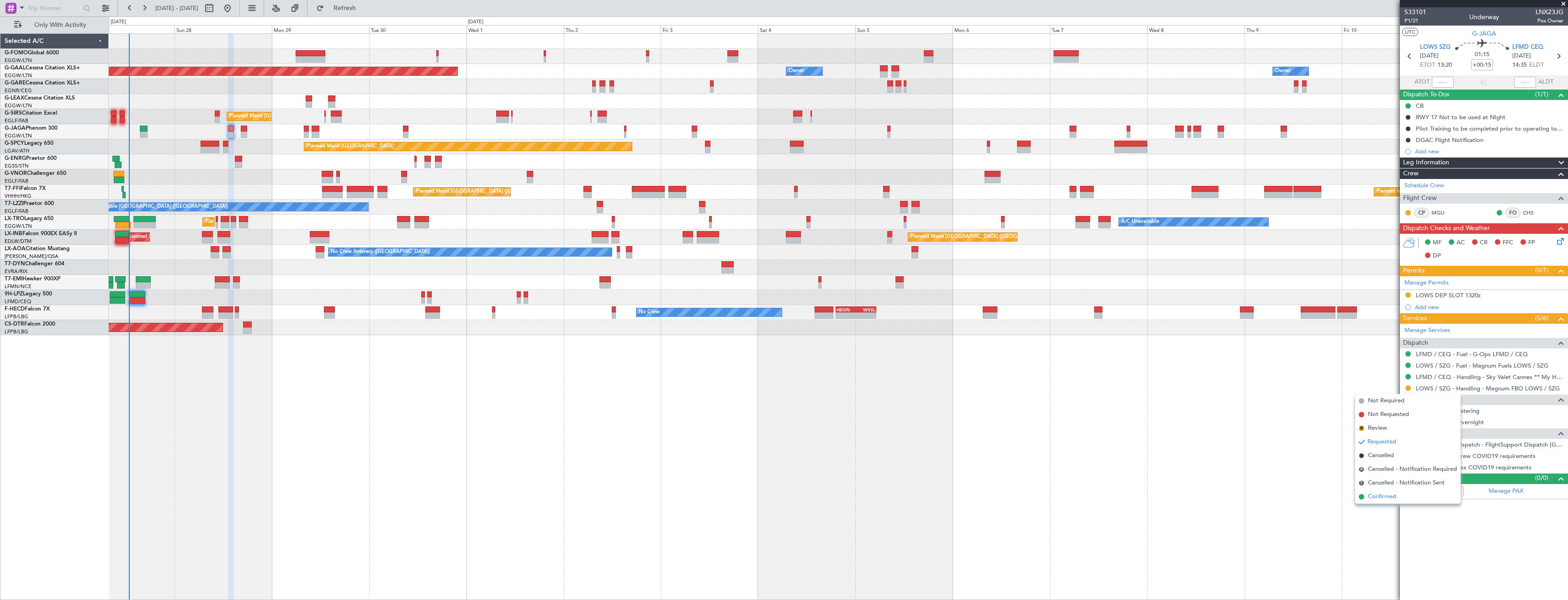
click at [1382, 496] on span "Confirmed" at bounding box center [1382, 497] width 29 height 9
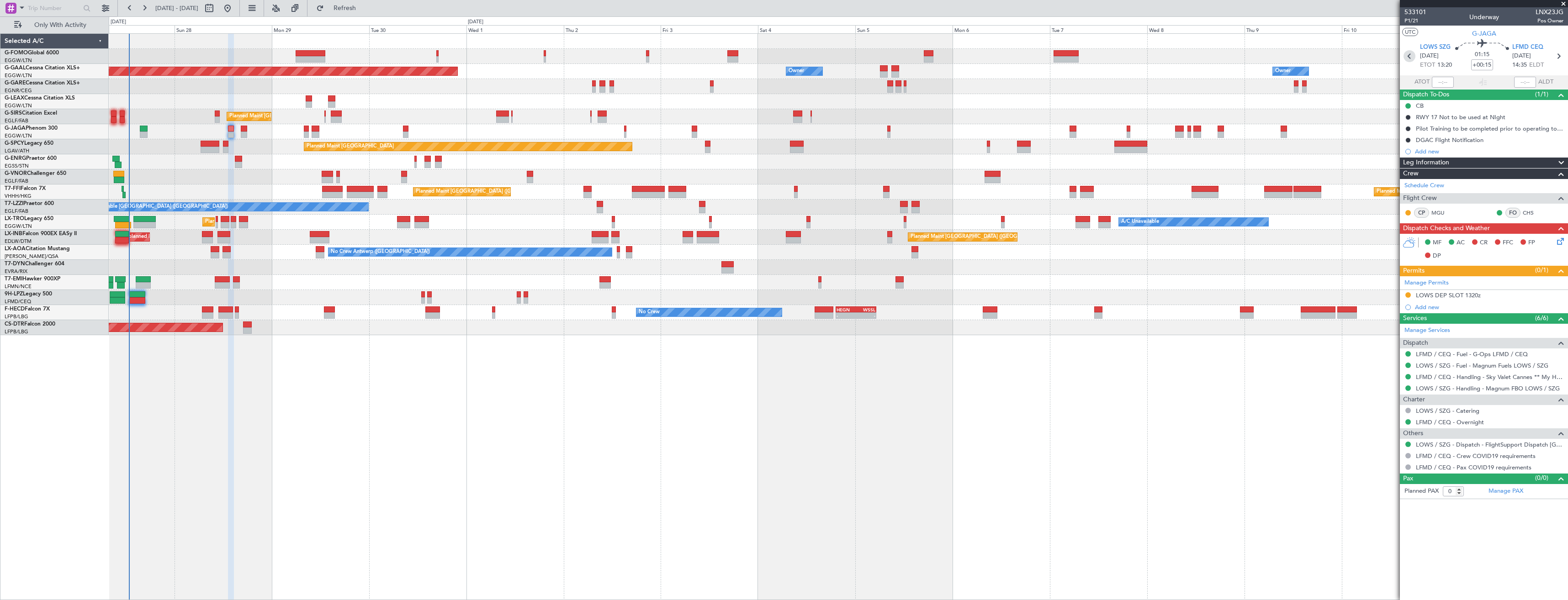
click at [1404, 59] on icon at bounding box center [1410, 57] width 12 height 12
type input "+00:10"
type input "1"
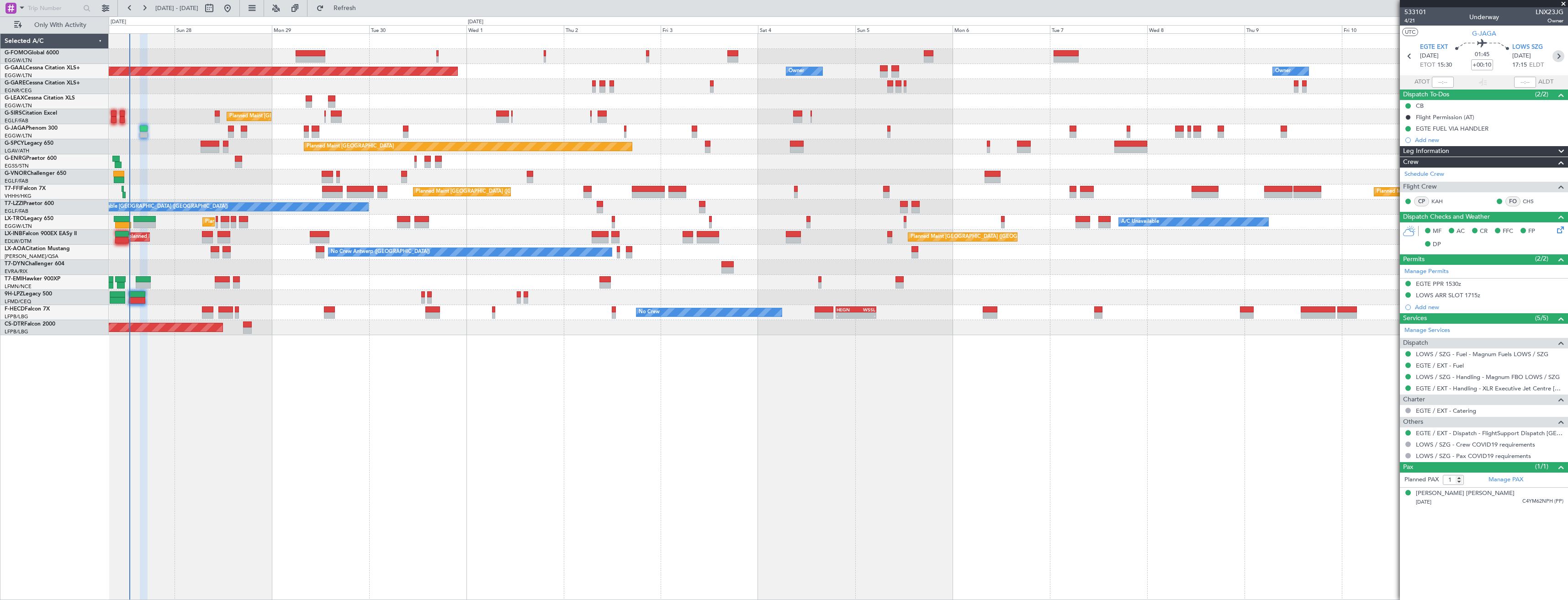
click at [1561, 55] on icon at bounding box center [1558, 57] width 12 height 12
type input "+00:15"
type input "0"
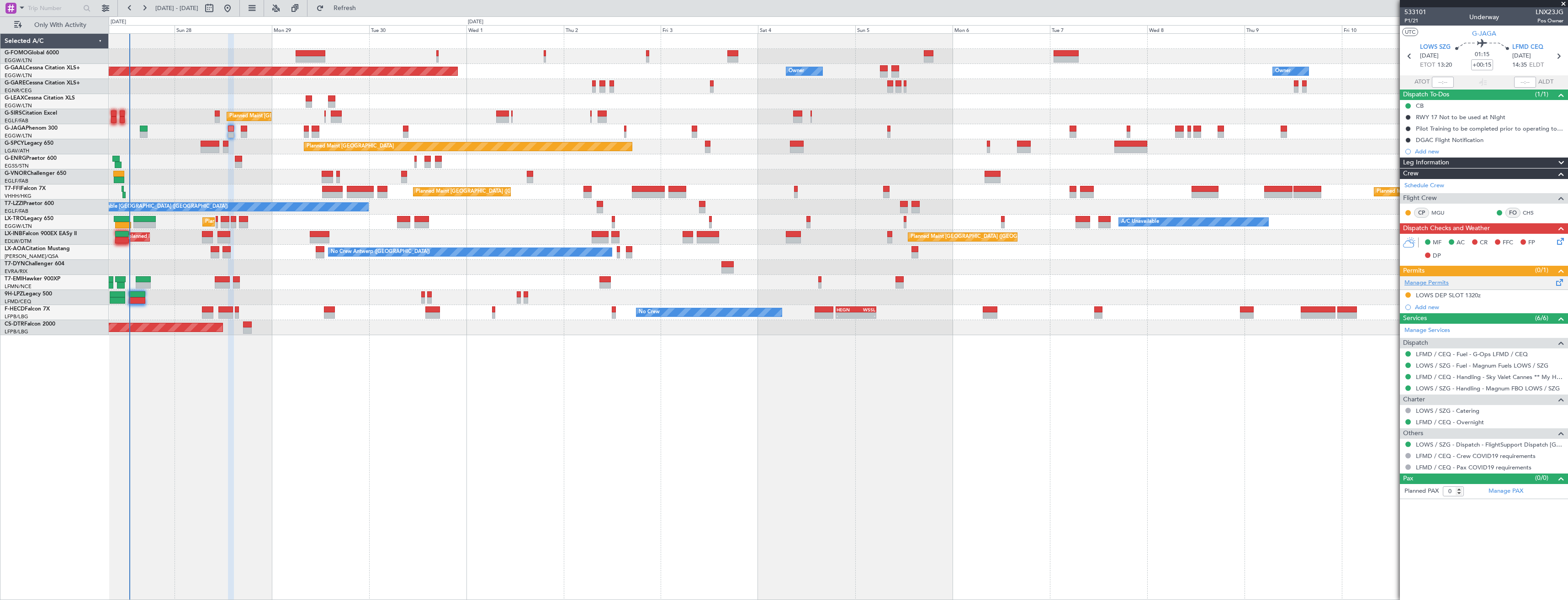
click at [1419, 281] on link "Manage Permits" at bounding box center [1426, 283] width 44 height 9
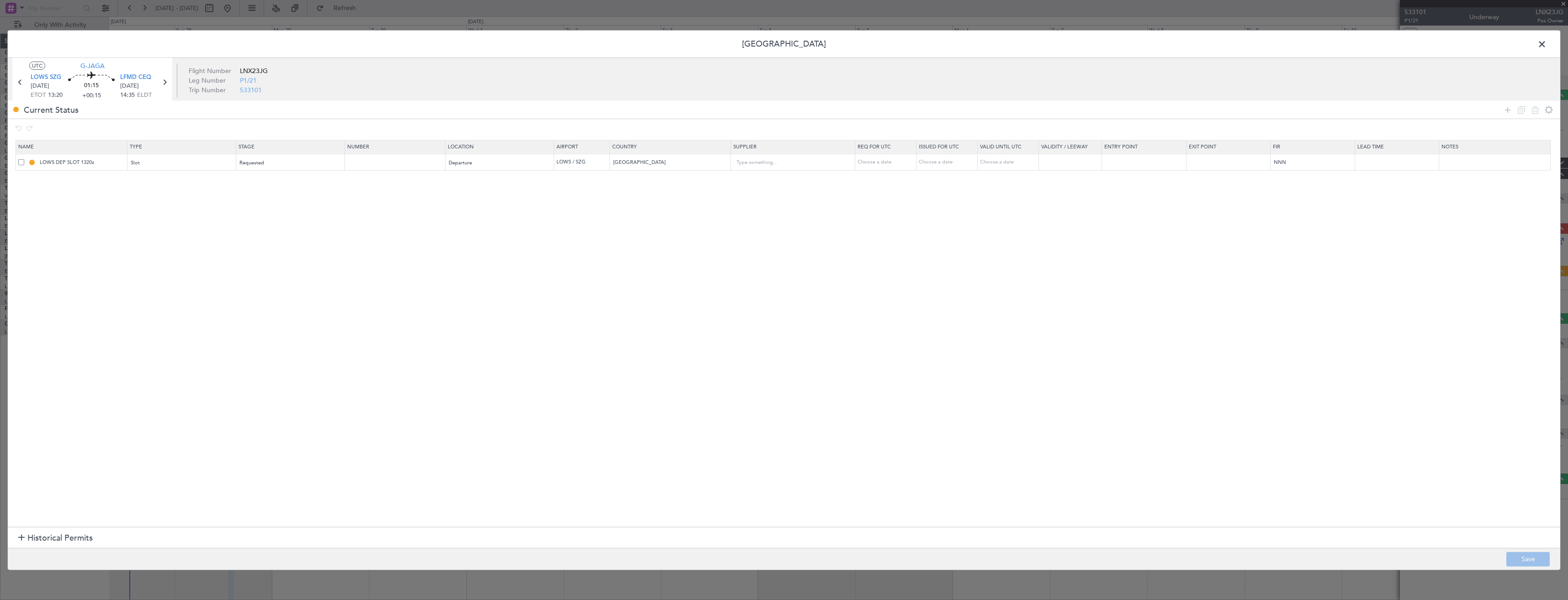
click at [19, 162] on span at bounding box center [21, 162] width 6 height 6
click at [25, 159] on input "checkbox" at bounding box center [25, 159] width 0 height 0
click at [1535, 111] on icon at bounding box center [1535, 110] width 11 height 11
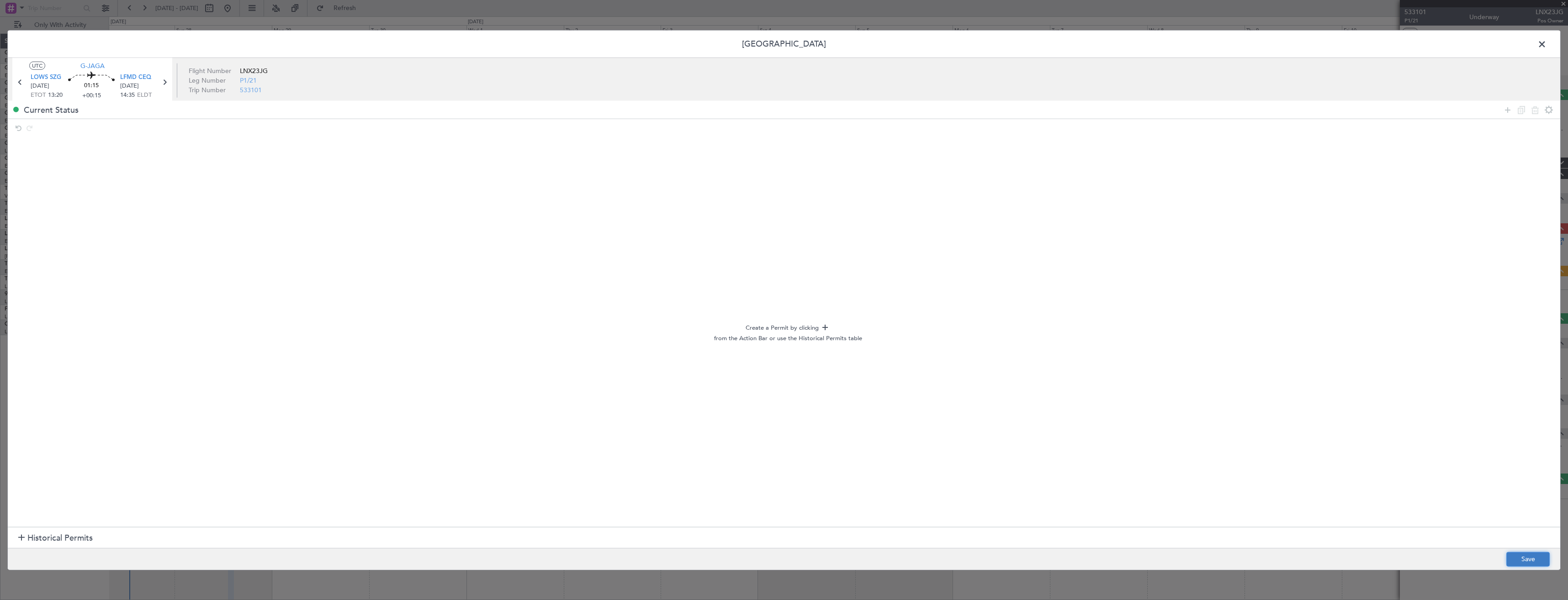
click at [1511, 563] on button "Save" at bounding box center [1528, 559] width 43 height 15
drag, startPoint x: 1541, startPoint y: 45, endPoint x: 1521, endPoint y: 51, distance: 20.9
click at [1547, 45] on span at bounding box center [1547, 47] width 0 height 18
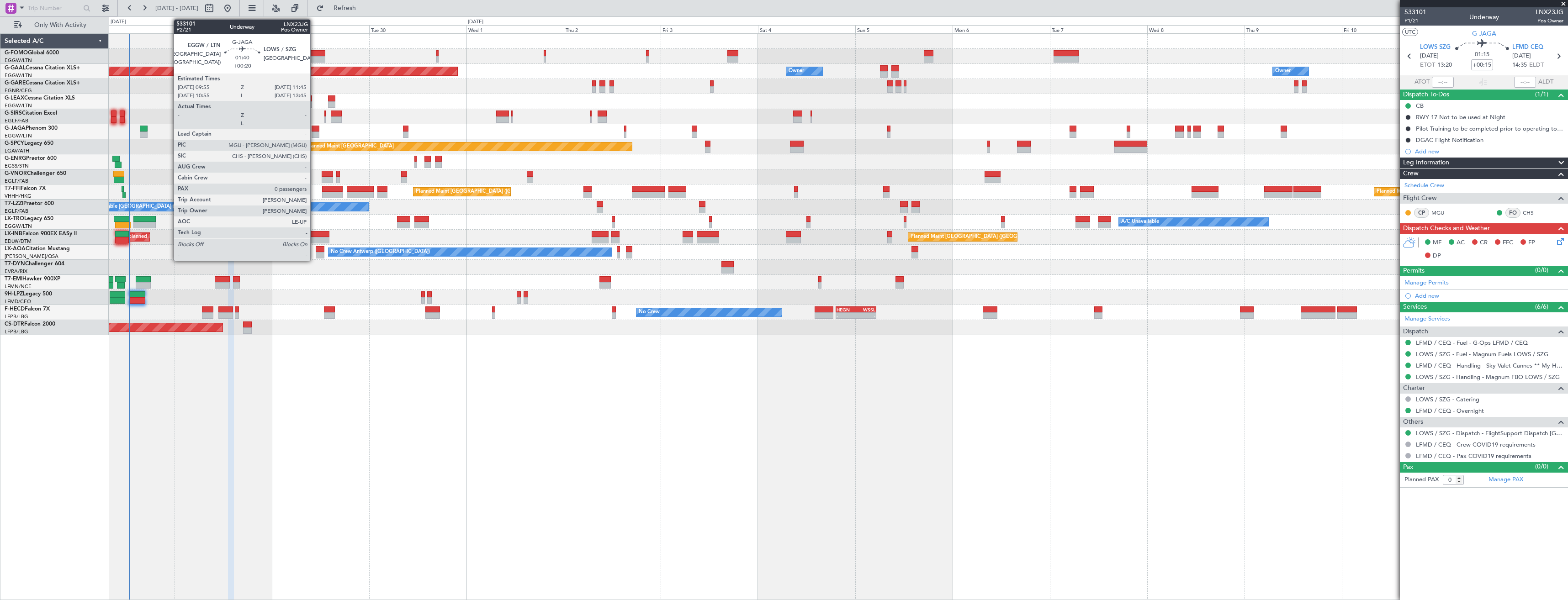
click at [314, 136] on div at bounding box center [315, 134] width 8 height 7
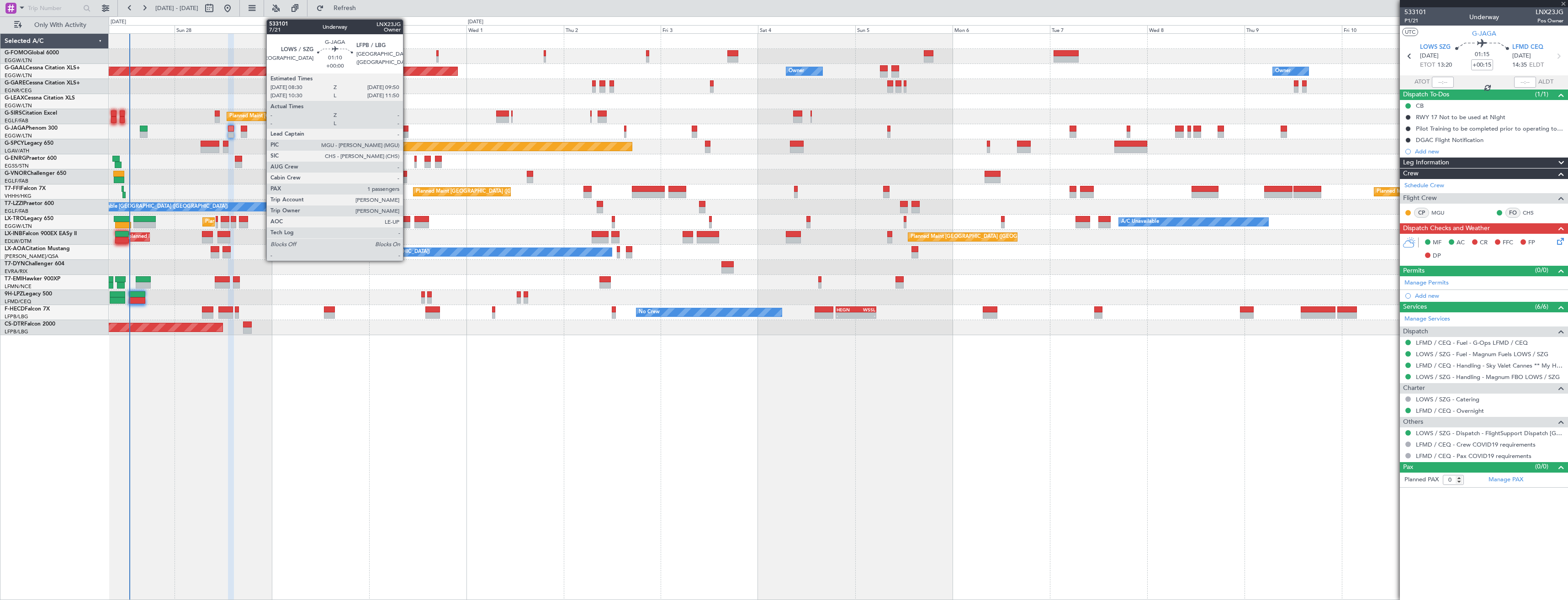
type input "+00:20"
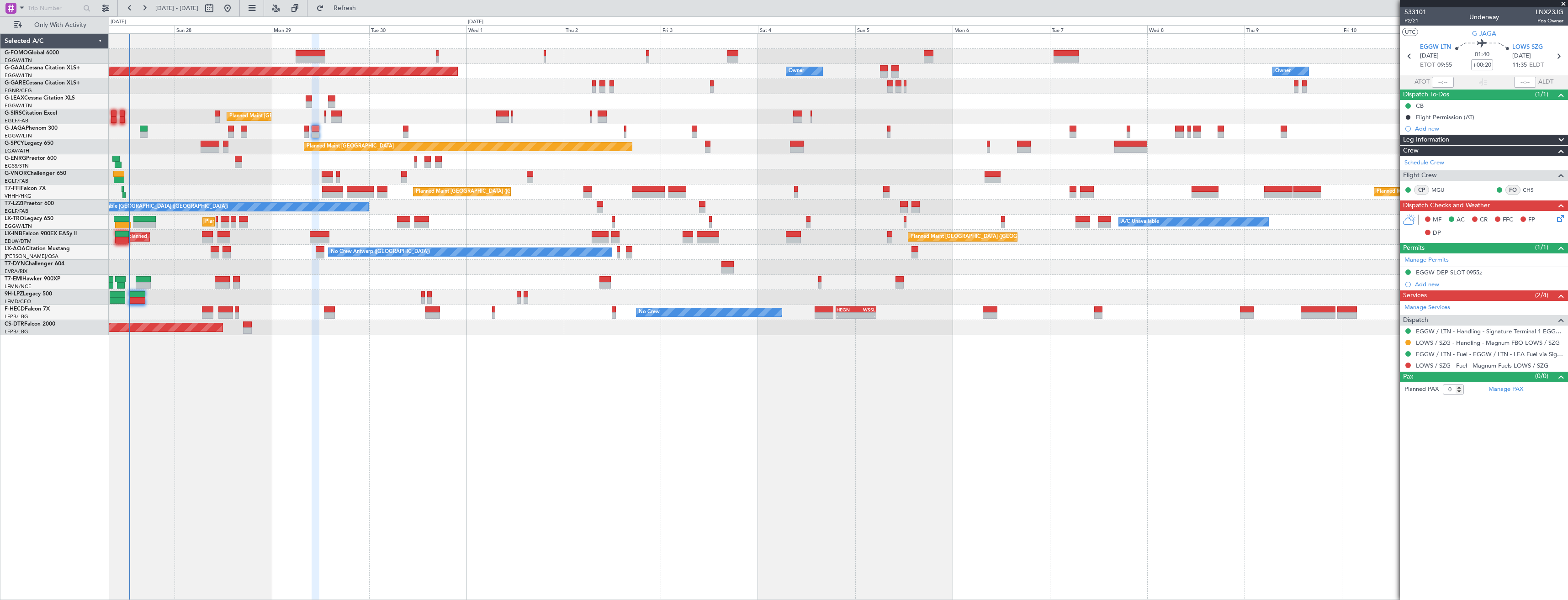
click at [1410, 341] on button at bounding box center [1408, 342] width 5 height 5
click at [1363, 446] on li "Confirmed" at bounding box center [1407, 451] width 105 height 14
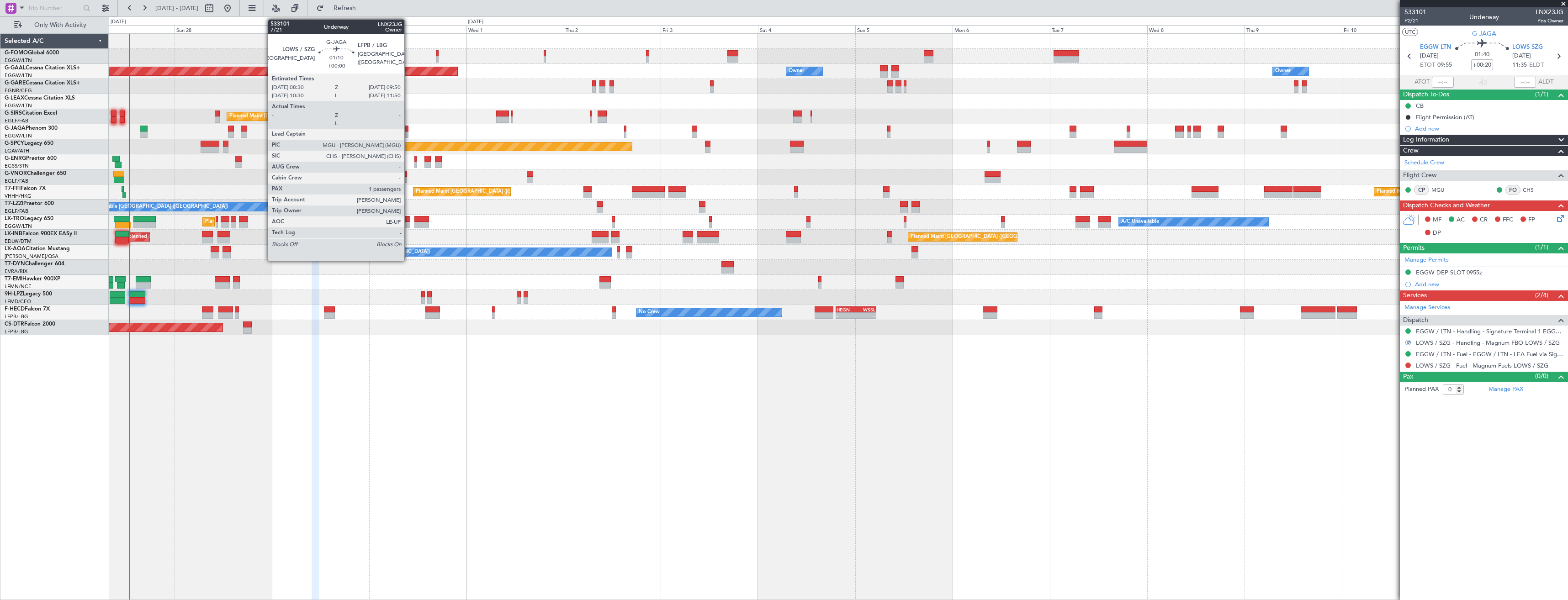
click at [408, 133] on div at bounding box center [405, 134] width 5 height 7
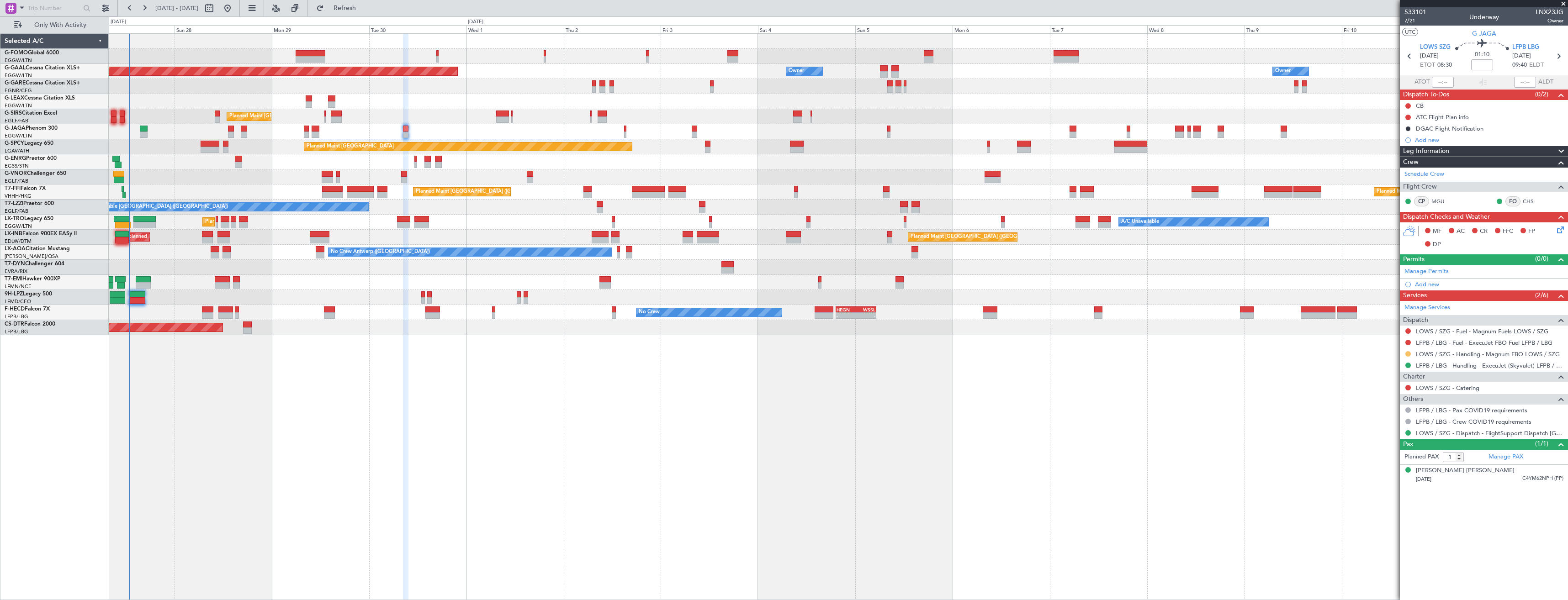
click at [1408, 353] on button at bounding box center [1408, 354] width 5 height 5
click at [1399, 461] on li "Confirmed" at bounding box center [1407, 462] width 105 height 14
click at [351, 7] on button "Refresh" at bounding box center [340, 9] width 55 height 15
click at [1563, 4] on span at bounding box center [1563, 4] width 9 height 9
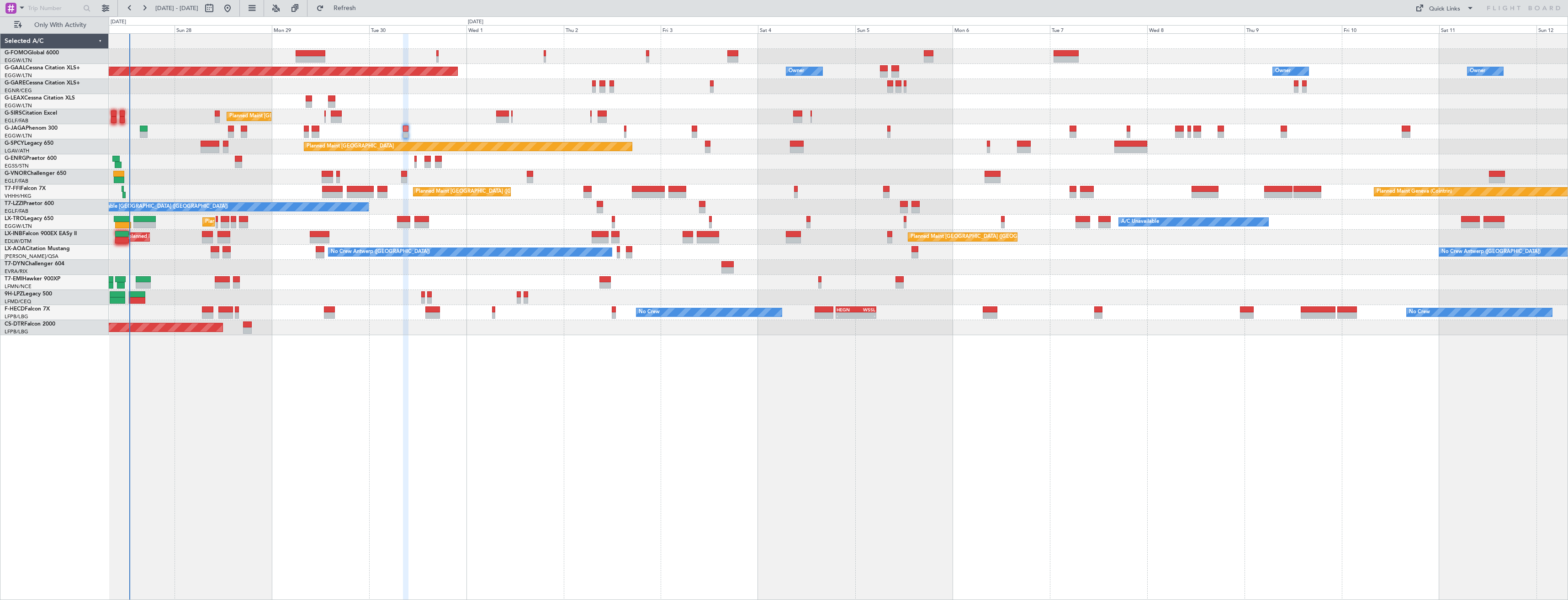
type input "0"
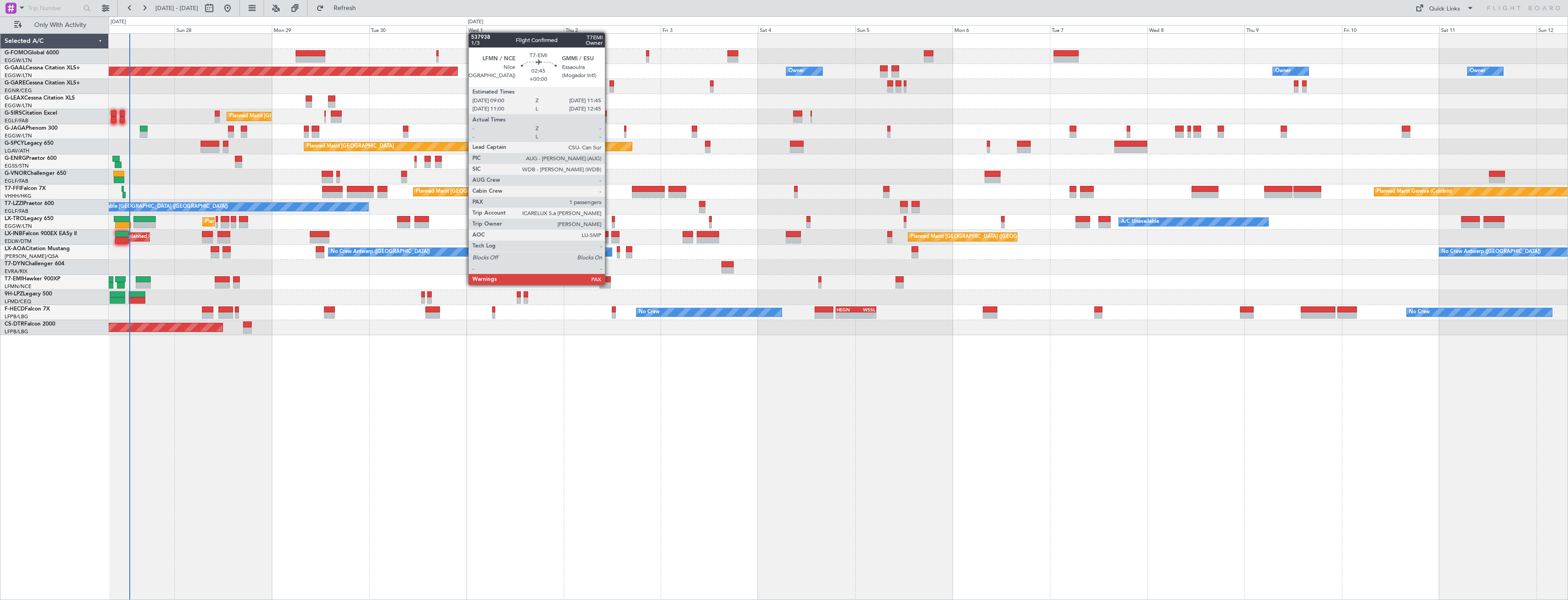
click at [609, 284] on div at bounding box center [605, 285] width 12 height 7
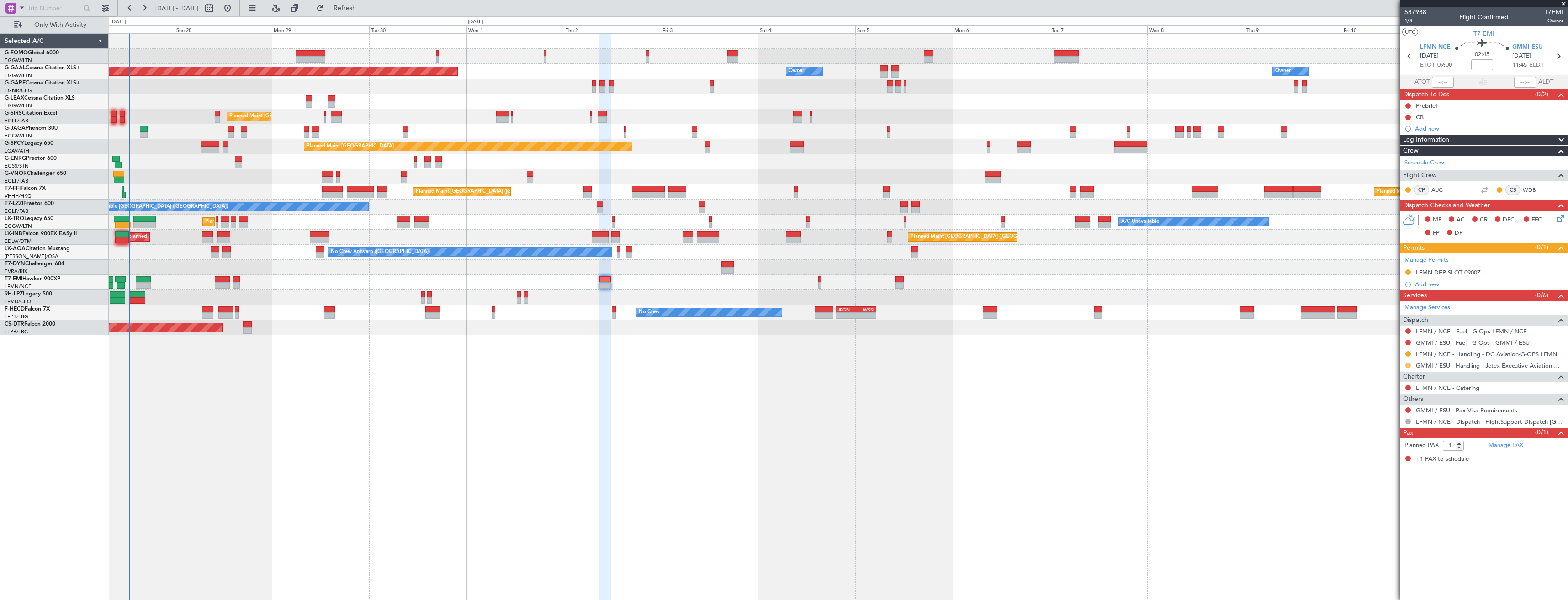
click at [1407, 365] on button at bounding box center [1408, 365] width 5 height 5
click at [1393, 474] on span "Confirmed" at bounding box center [1382, 474] width 29 height 9
click at [1558, 54] on mat-tooltip-component "Essaouira (Mogador Intl) Cat A" at bounding box center [1525, 68] width 74 height 32
click at [1561, 57] on icon at bounding box center [1558, 57] width 12 height 12
type input "0"
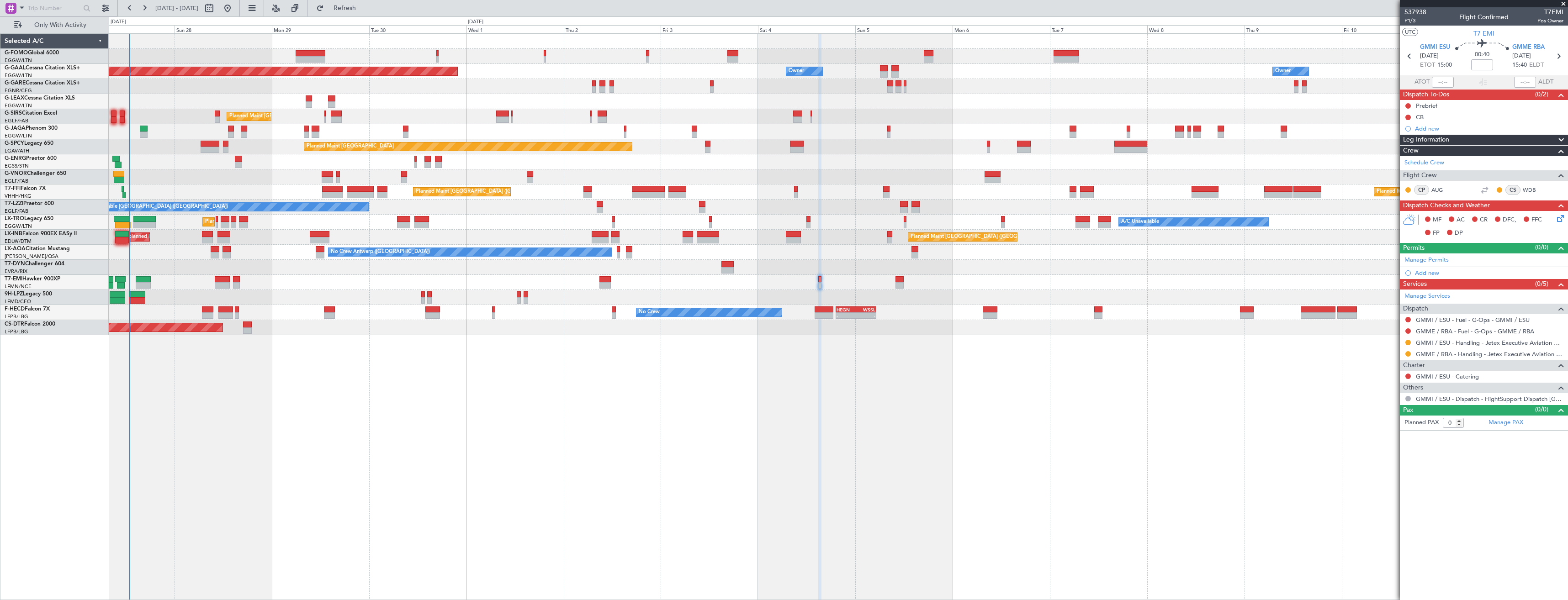
drag, startPoint x: 1409, startPoint y: 343, endPoint x: 1412, endPoint y: 364, distance: 21.2
click at [1409, 343] on button at bounding box center [1408, 342] width 5 height 5
click at [1407, 448] on li "Confirmed" at bounding box center [1407, 451] width 105 height 14
click at [1409, 398] on button at bounding box center [1408, 399] width 5 height 5
click at [1518, 501] on article "537938 P1/3 Flight Confirmed T7EMI Pos Owner UTC T7-EMI GMMI ESU 04/10/2025 ETO…" at bounding box center [1484, 304] width 168 height 593
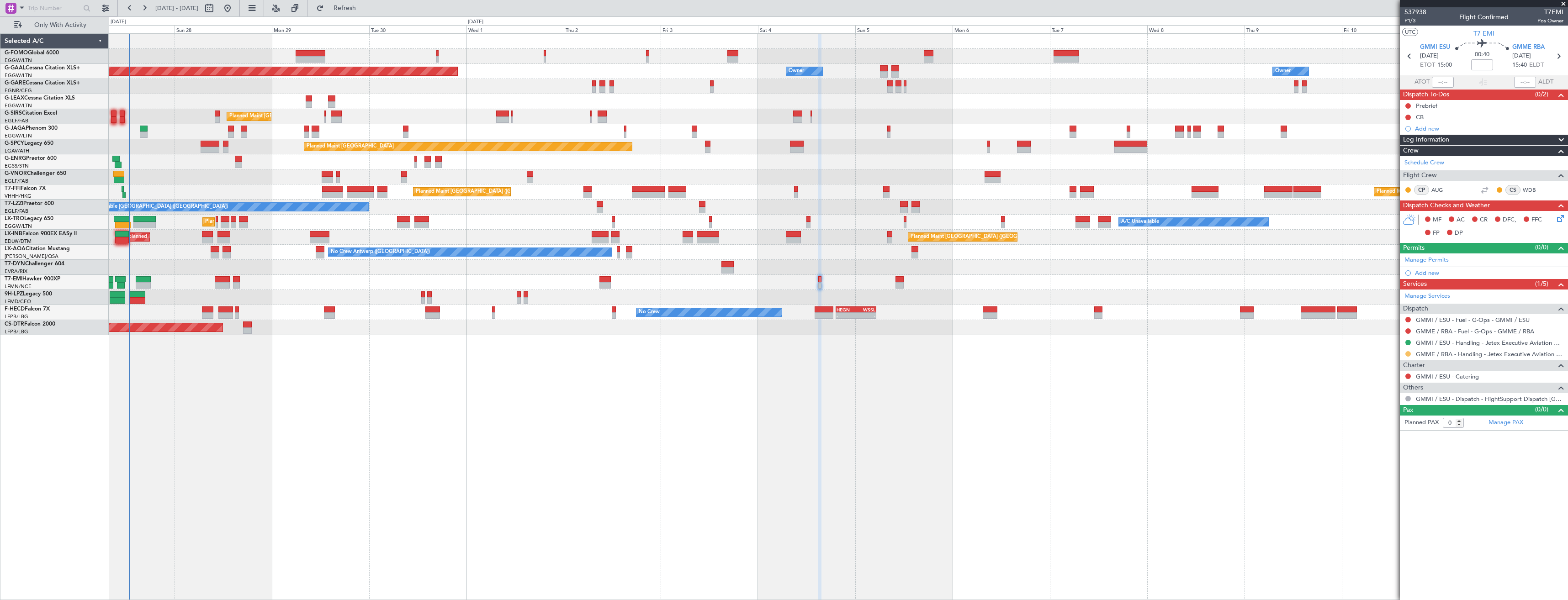
click at [1407, 354] on button at bounding box center [1408, 354] width 5 height 5
click at [1390, 461] on span "Confirmed" at bounding box center [1382, 462] width 29 height 9
click at [1557, 59] on icon at bounding box center [1558, 57] width 12 height 12
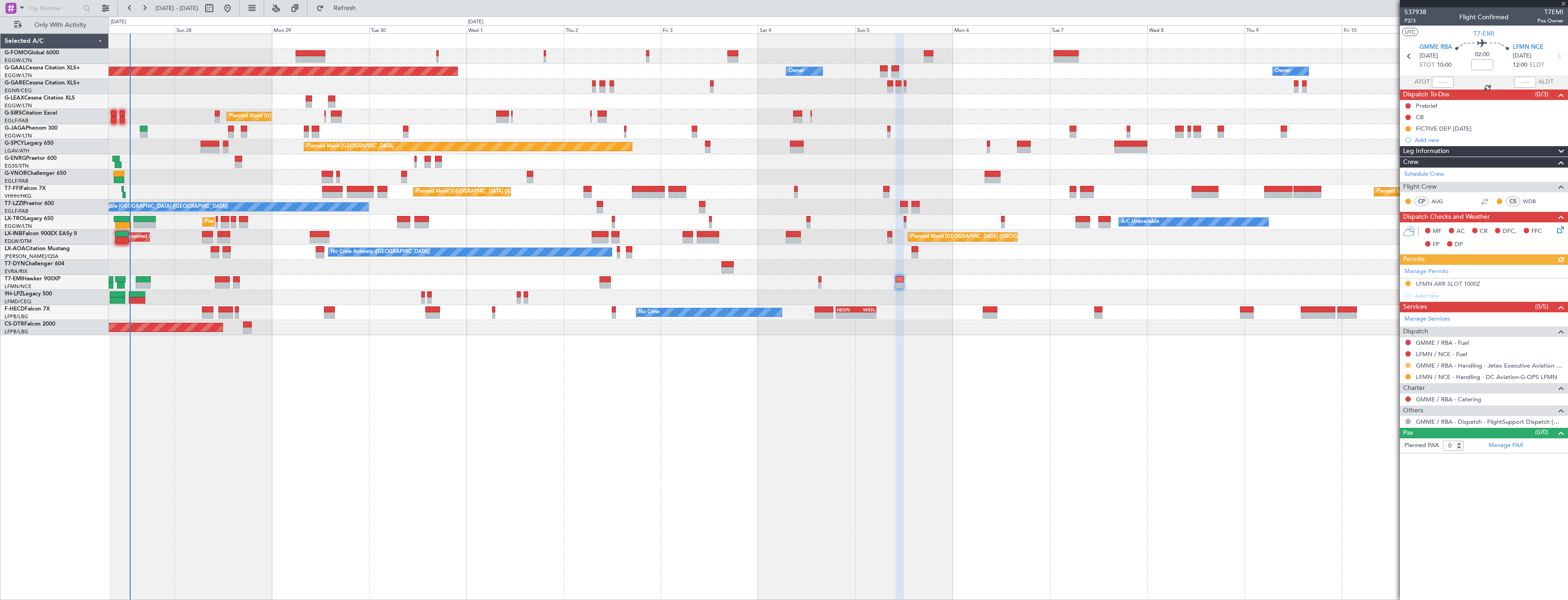
click at [1408, 366] on button at bounding box center [1408, 365] width 5 height 5
click at [1391, 475] on span "Confirmed" at bounding box center [1382, 474] width 29 height 9
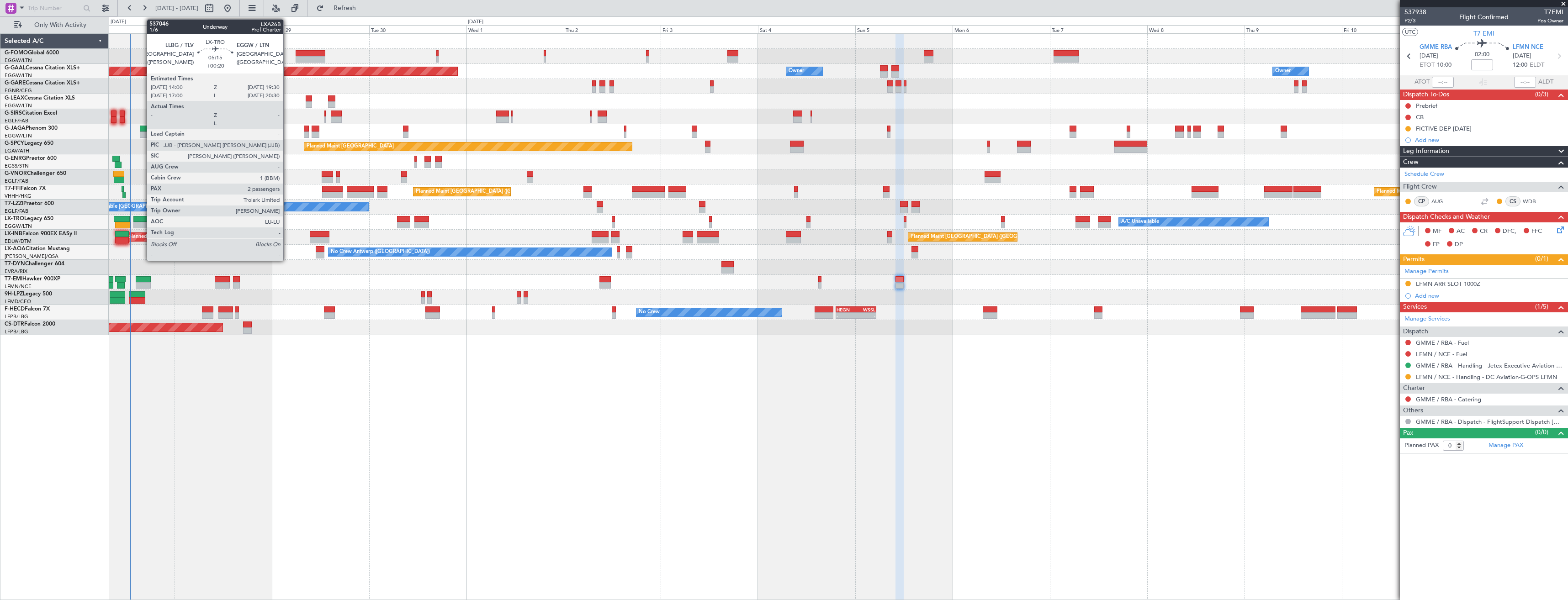
click at [142, 219] on div at bounding box center [144, 219] width 23 height 7
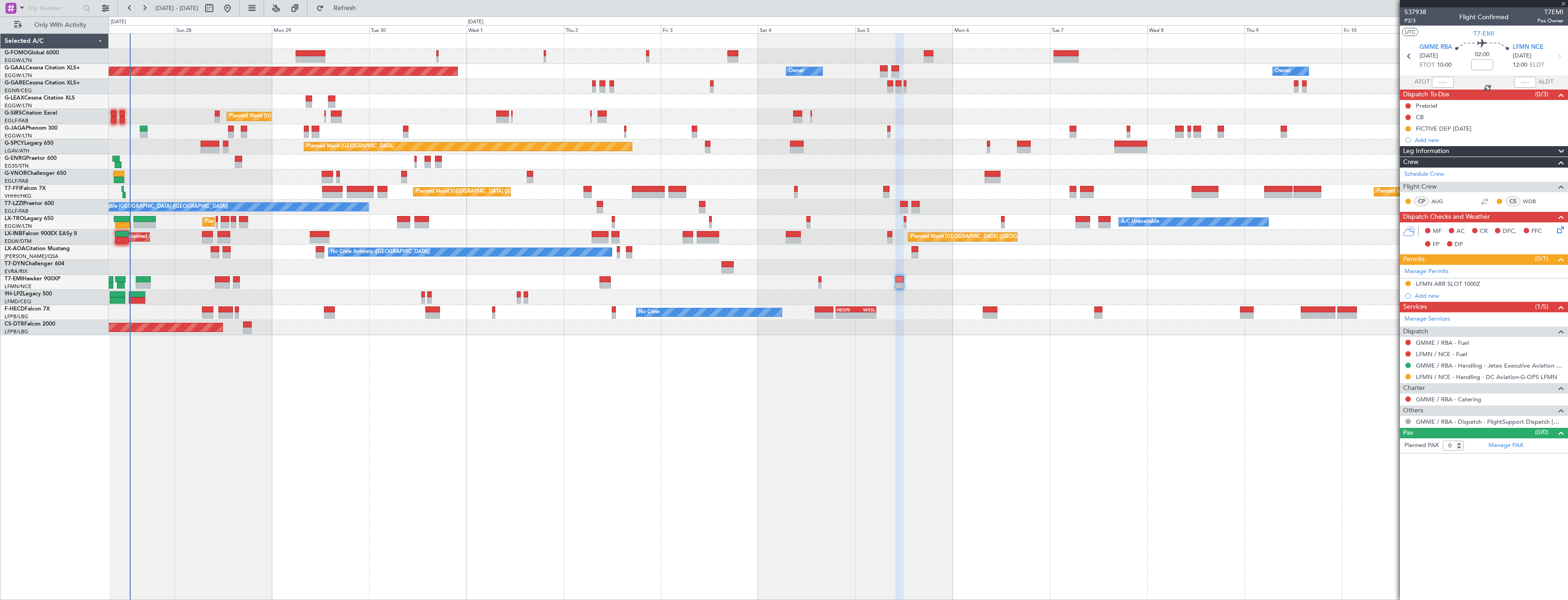
type input "+00:20"
type input "2"
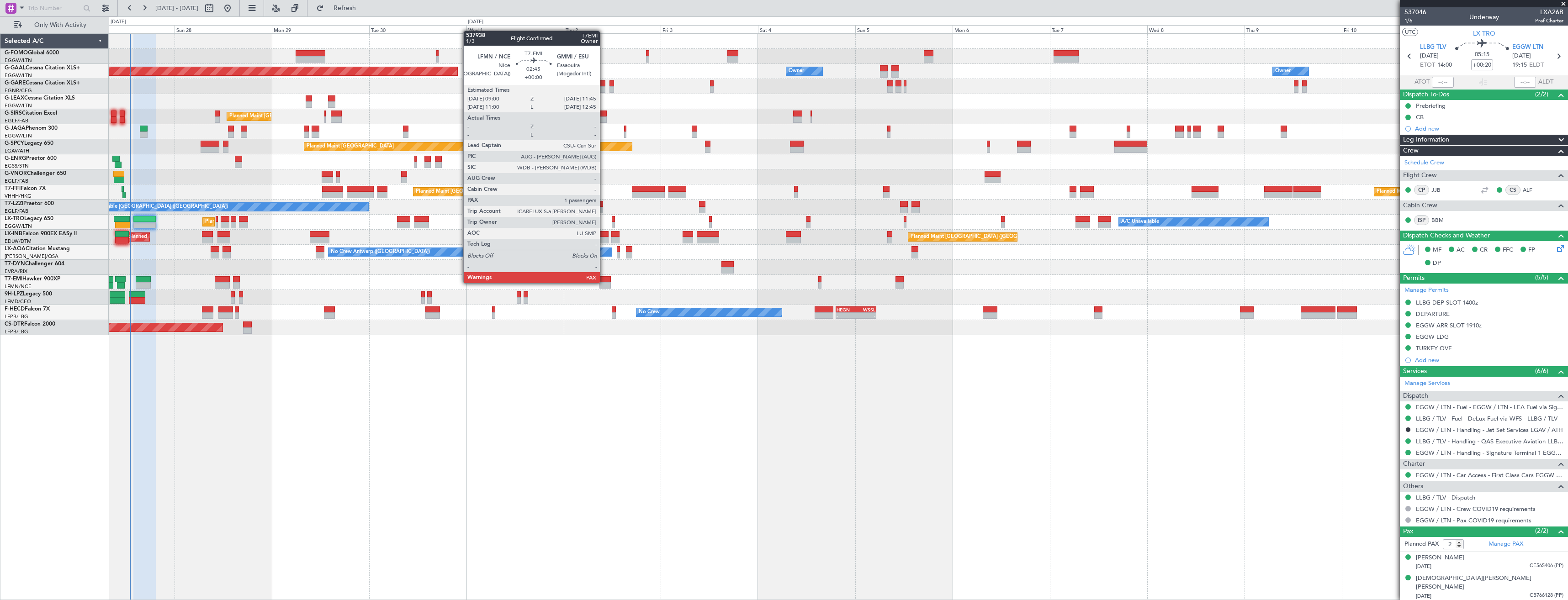
click at [604, 282] on div at bounding box center [605, 285] width 12 height 7
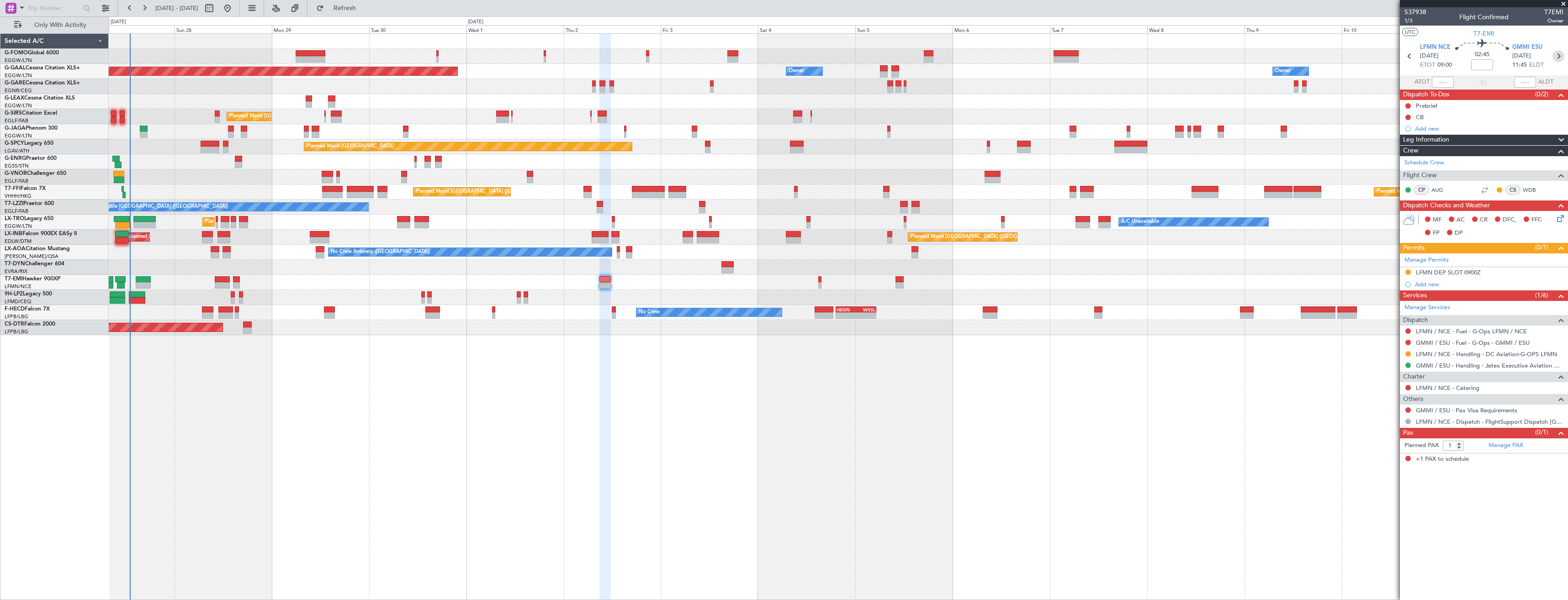
click at [1559, 60] on icon at bounding box center [1558, 57] width 12 height 12
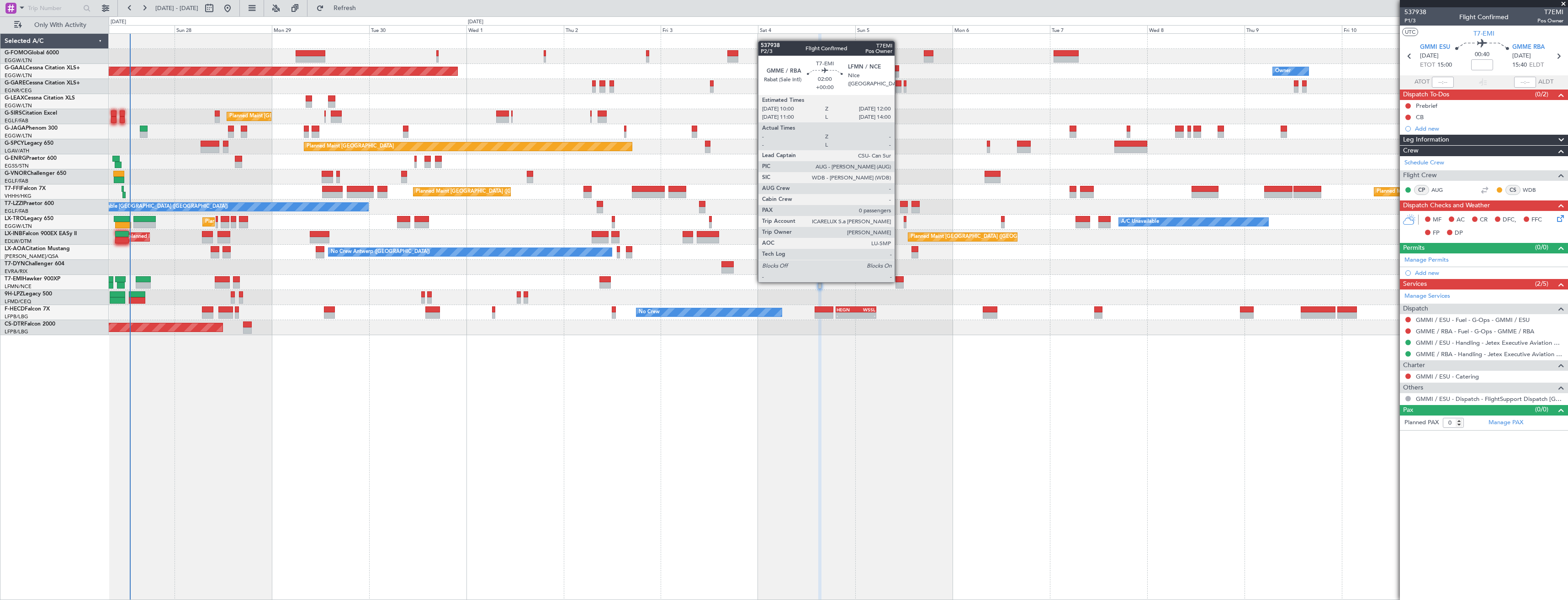
click at [898, 281] on div at bounding box center [900, 279] width 9 height 7
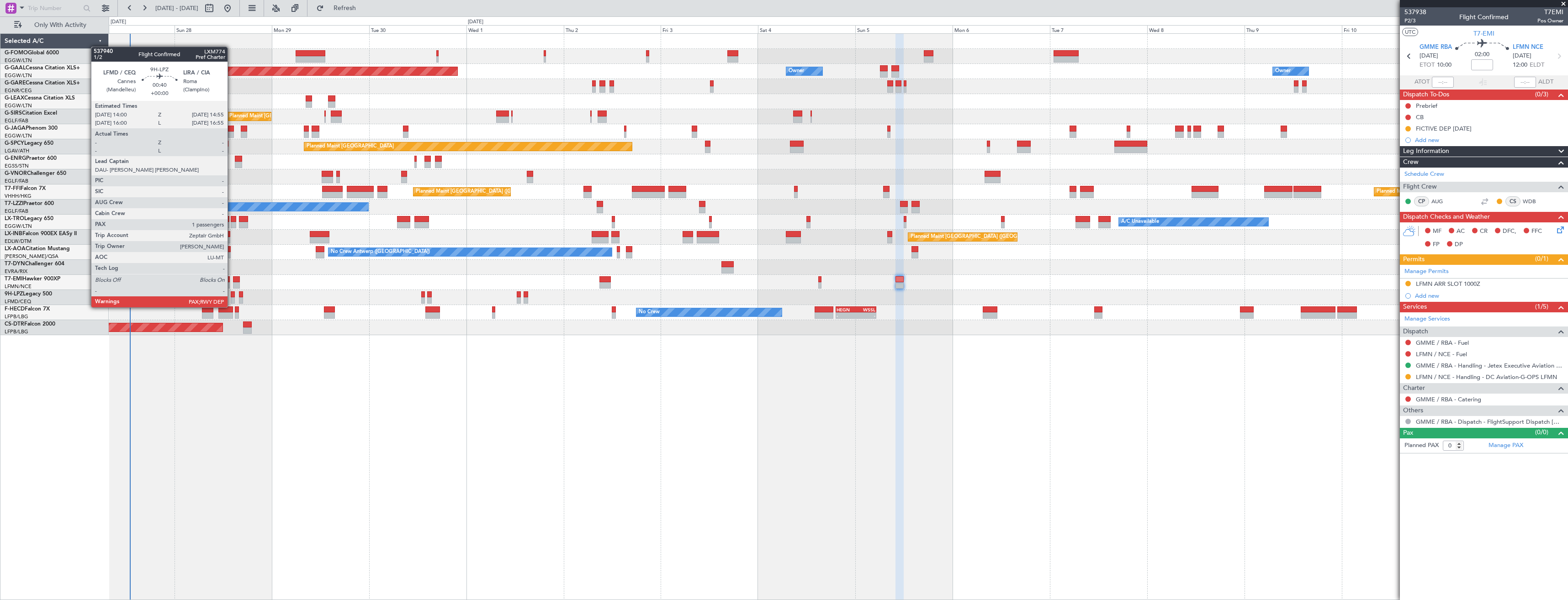
click at [232, 298] on div at bounding box center [233, 301] width 4 height 7
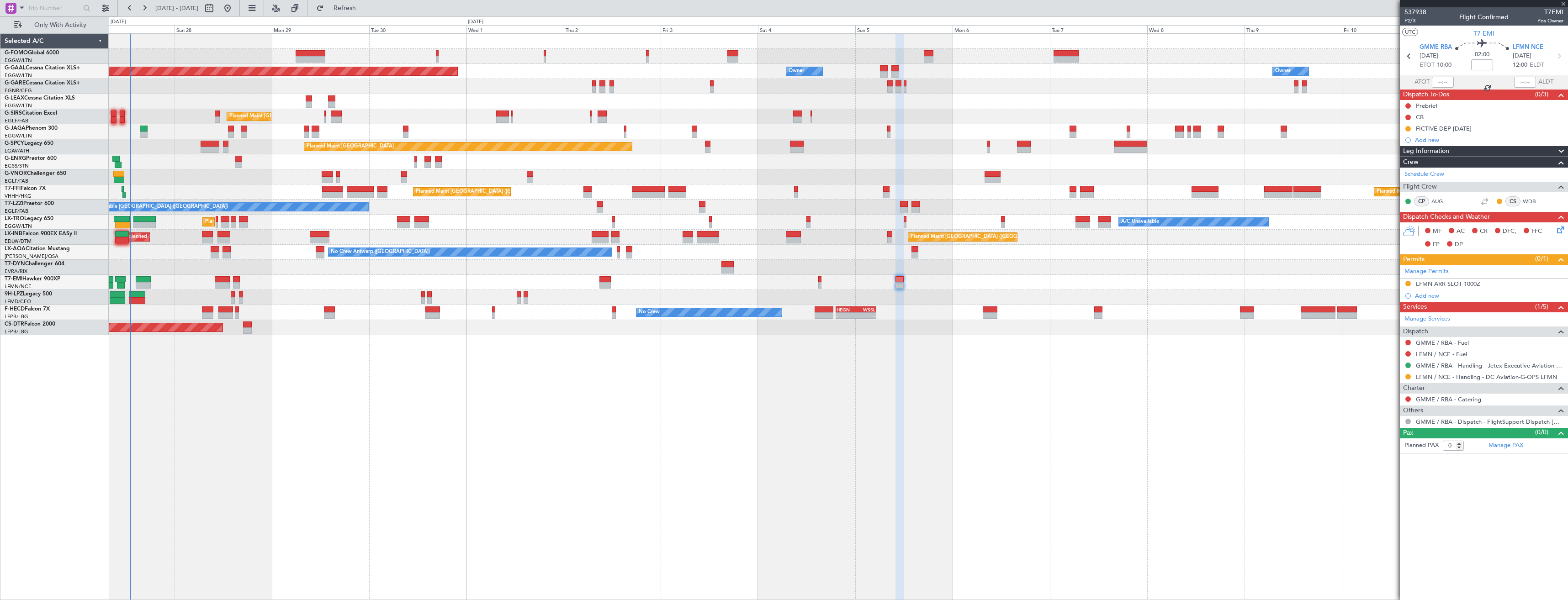
type input "1"
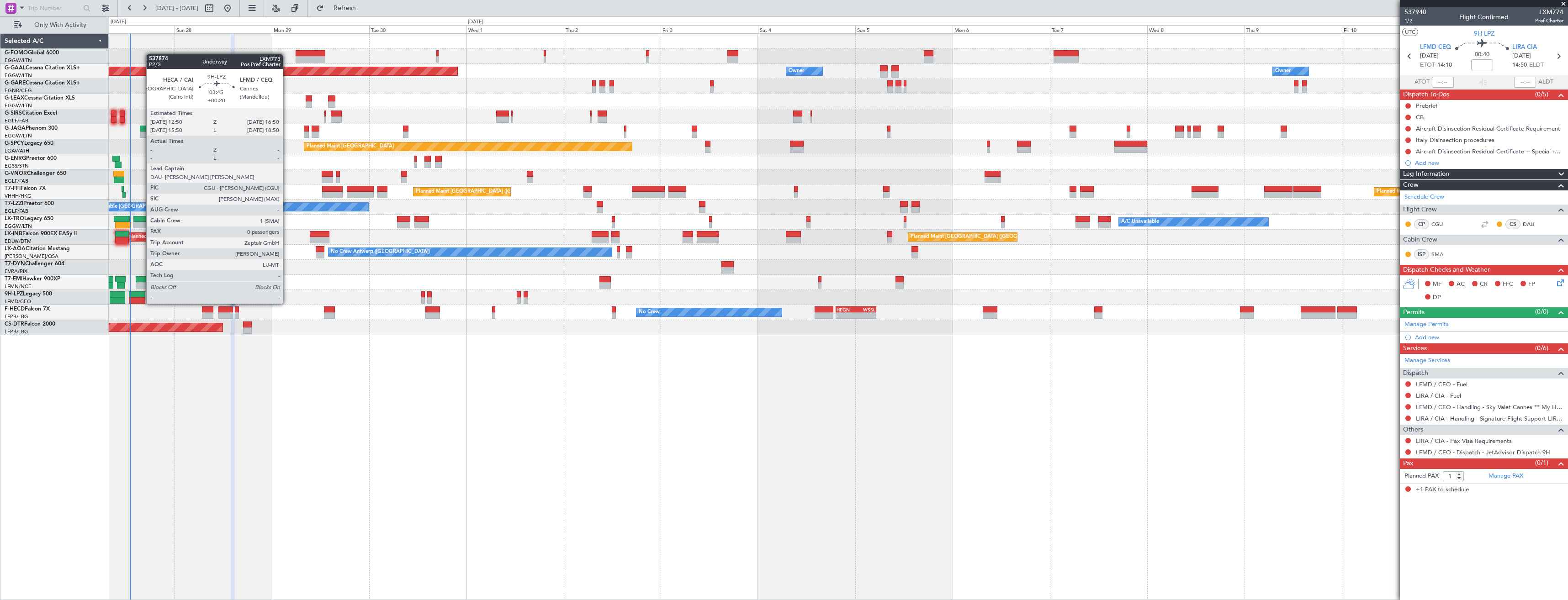
click at [142, 295] on div at bounding box center [137, 295] width 16 height 7
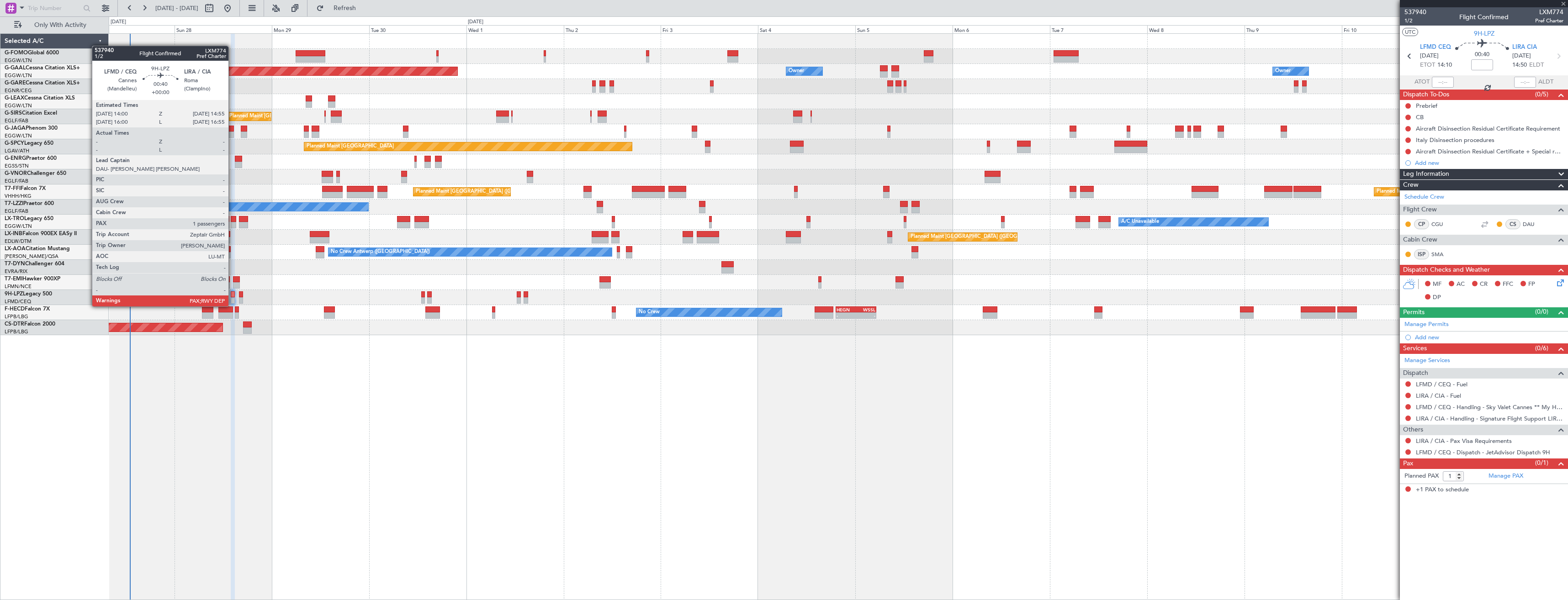
type input "+00:20"
type input "0"
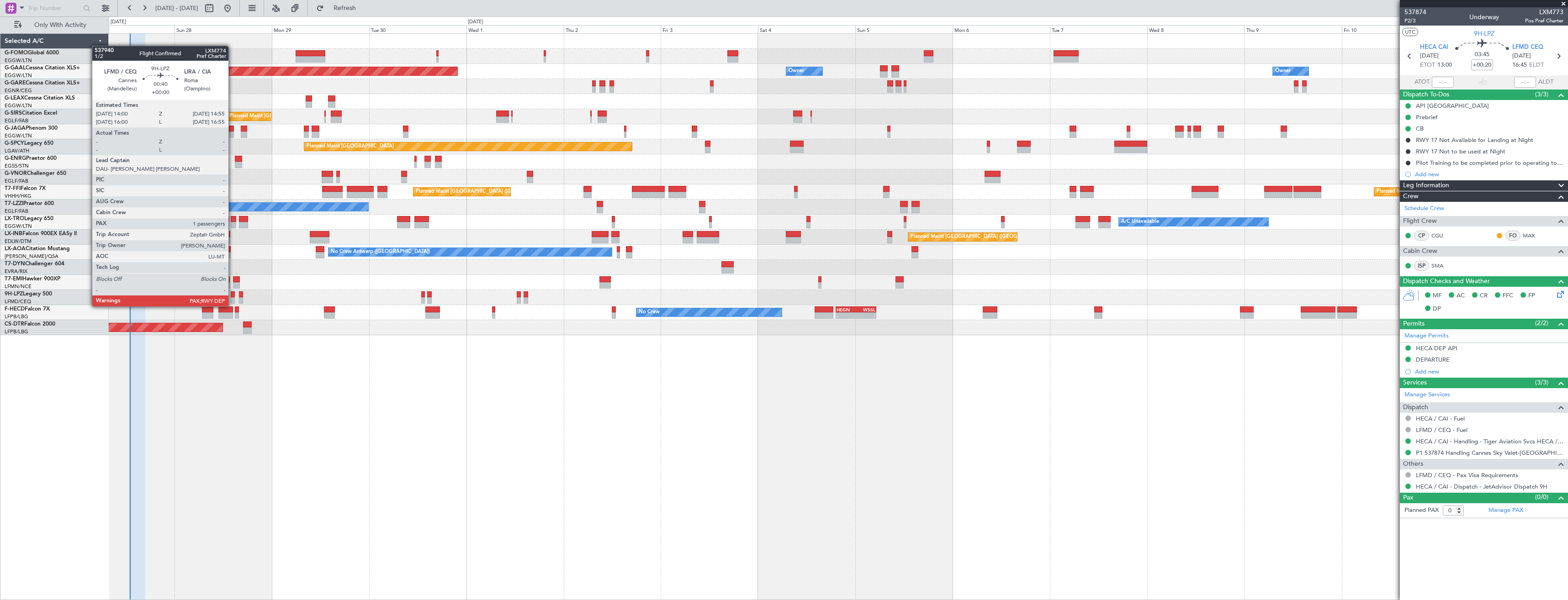
click at [233, 298] on div at bounding box center [233, 301] width 4 height 7
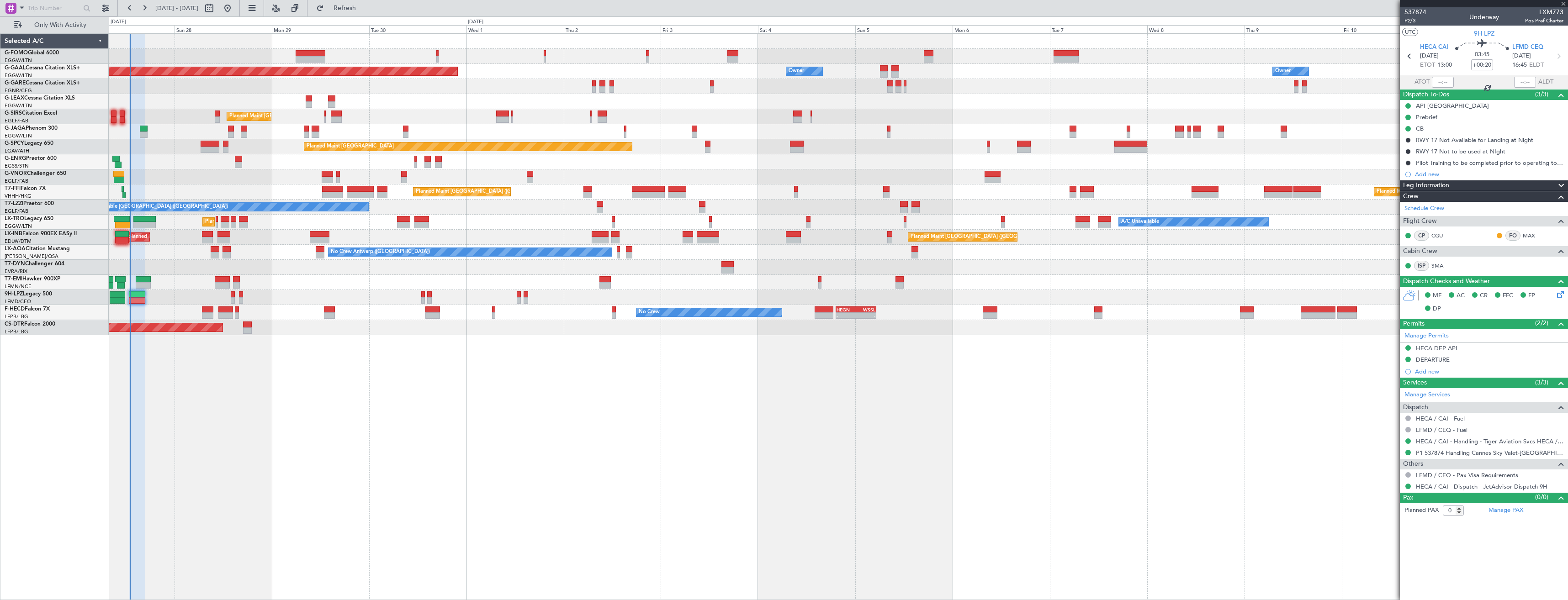
type input "1"
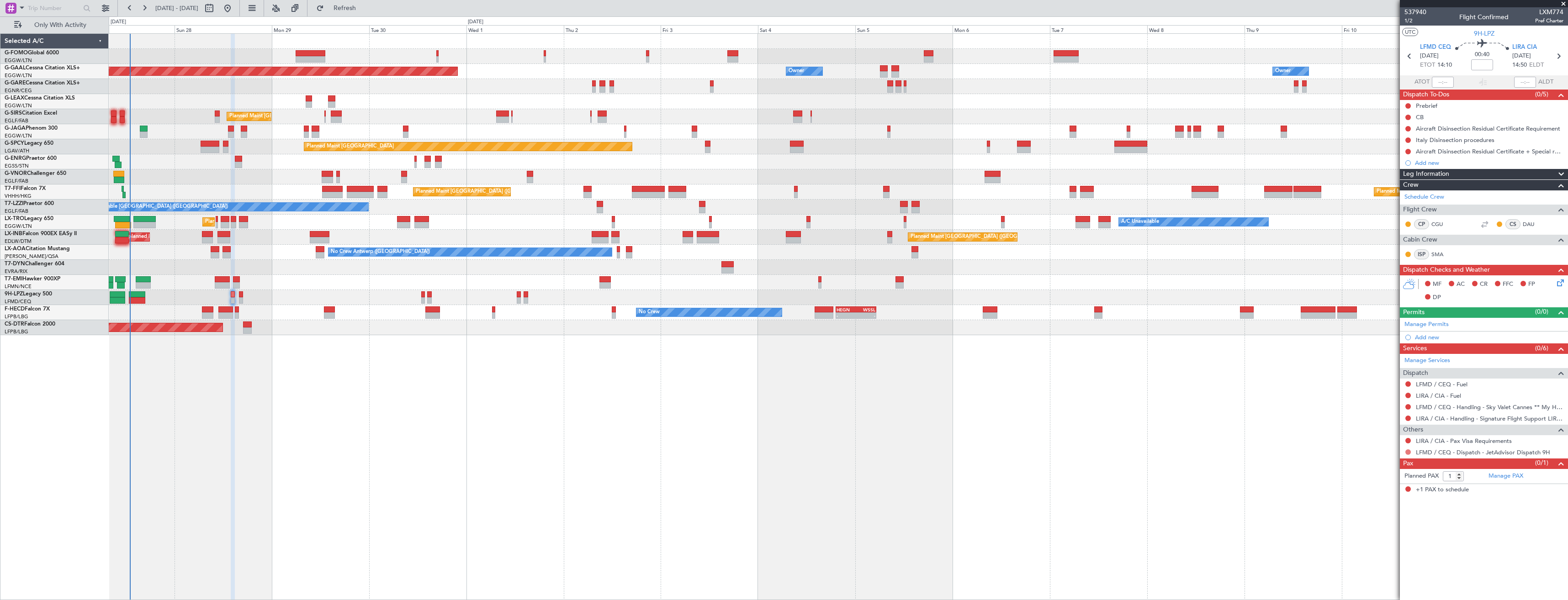
click at [1409, 453] on button at bounding box center [1408, 452] width 5 height 5
click at [1381, 561] on span "Confirmed" at bounding box center [1382, 560] width 29 height 9
click at [1432, 383] on link "LFMD / CEQ - Fuel" at bounding box center [1441, 384] width 52 height 8
click at [352, 9] on button "Refresh" at bounding box center [340, 9] width 55 height 15
click at [1438, 397] on link "LIRA / CIA - Fuel" at bounding box center [1438, 396] width 45 height 8
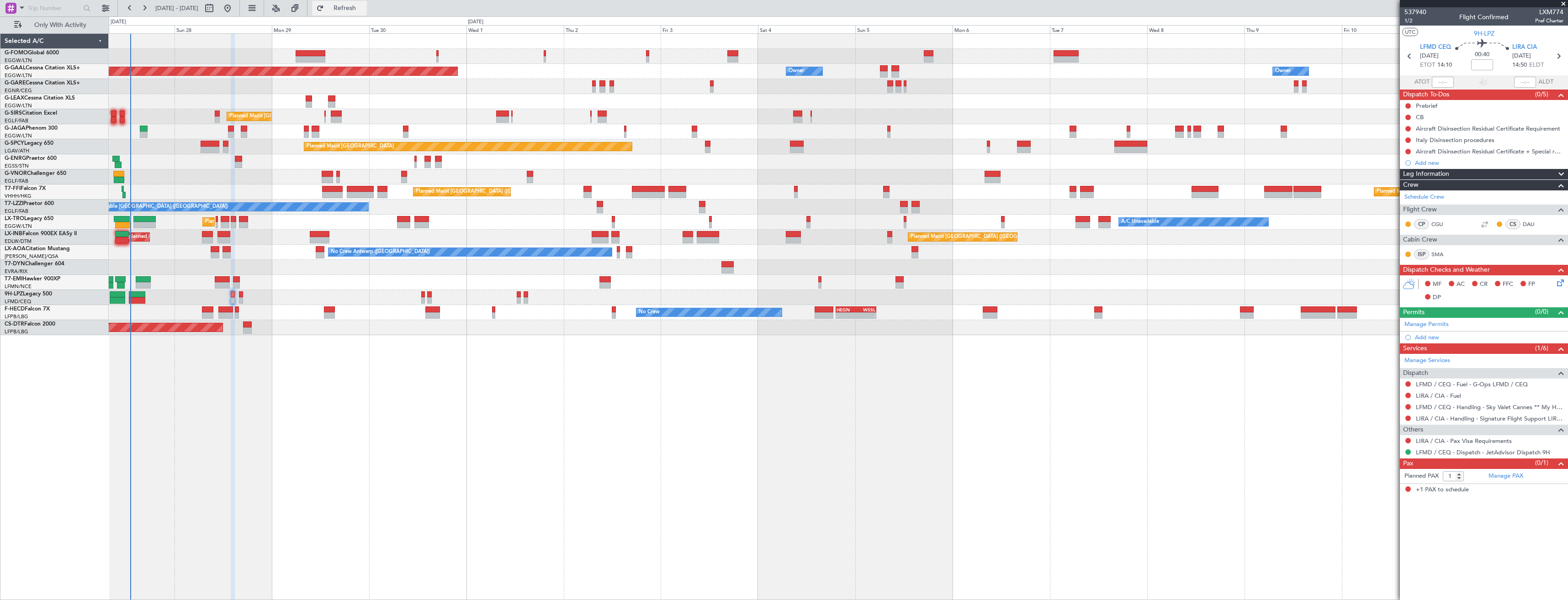
click at [364, 12] on span "Refresh" at bounding box center [345, 8] width 38 height 7
click at [1427, 325] on link "Manage Permits" at bounding box center [1426, 324] width 44 height 9
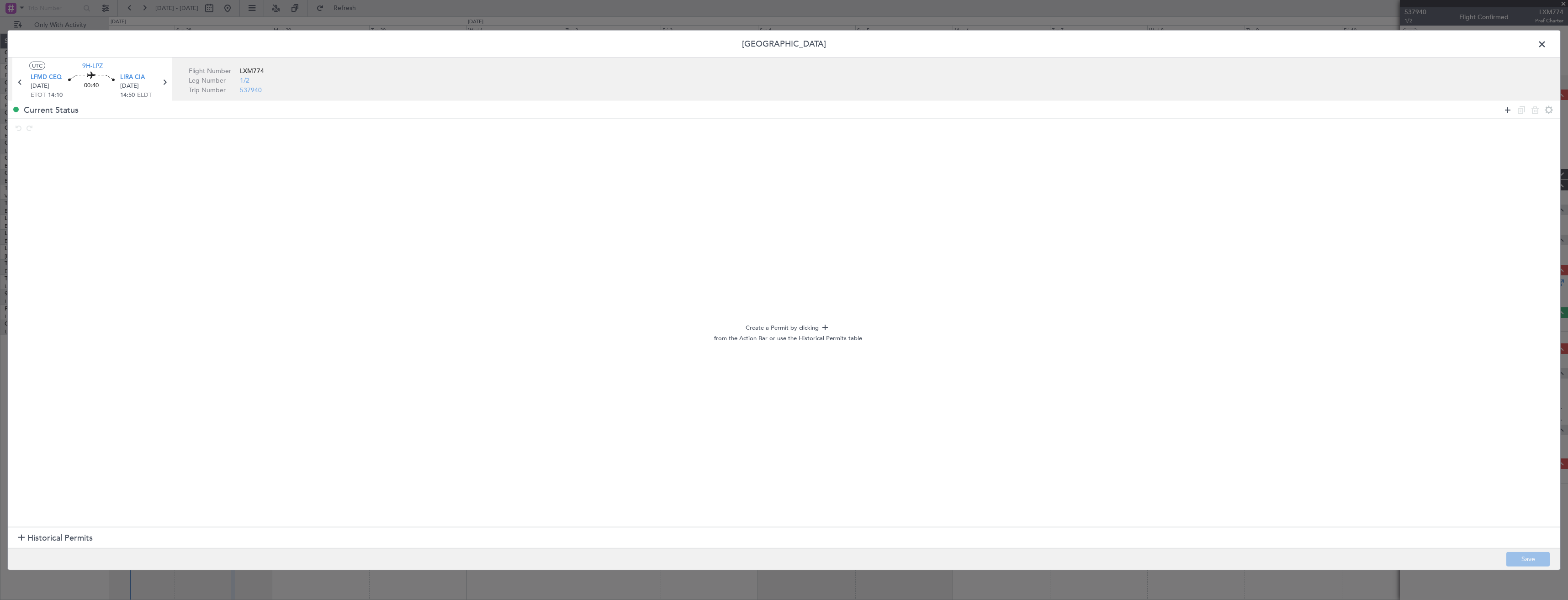
click at [1507, 114] on icon at bounding box center [1508, 110] width 11 height 11
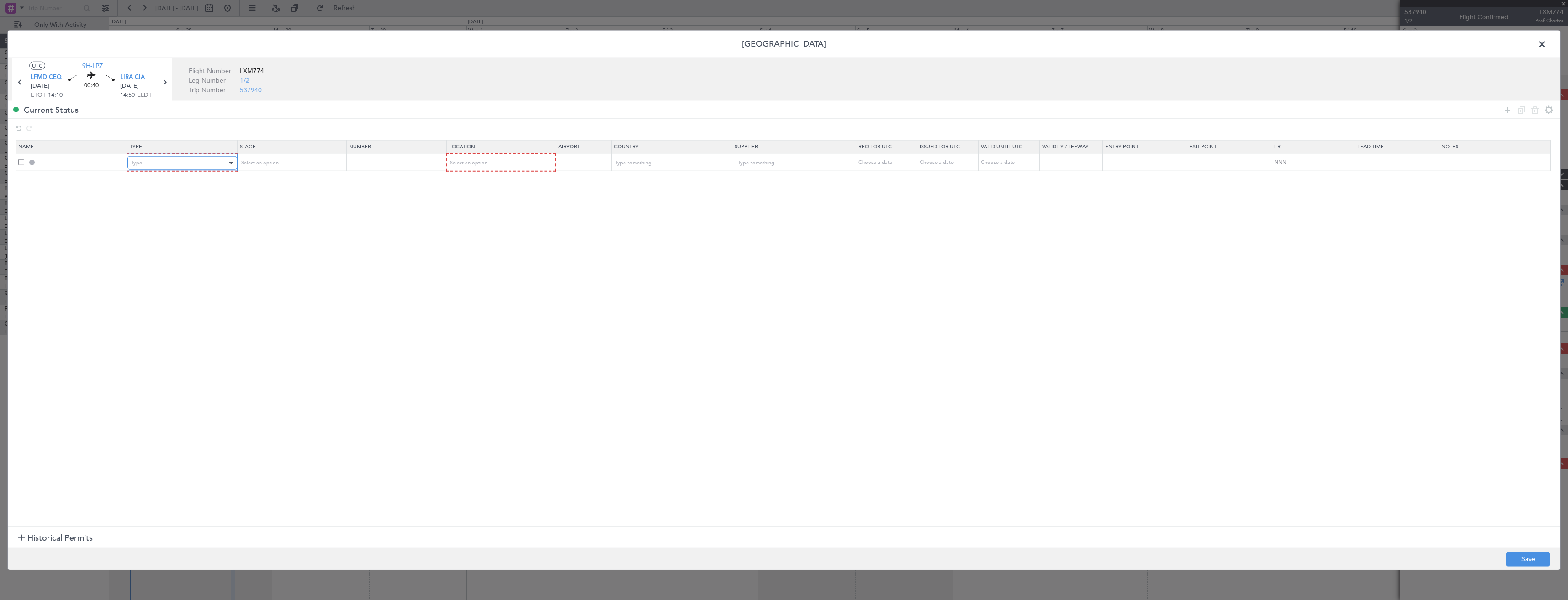
click at [215, 164] on div "Type" at bounding box center [178, 163] width 96 height 14
click at [1541, 44] on div at bounding box center [784, 300] width 1568 height 600
click at [1547, 44] on span at bounding box center [1547, 47] width 0 height 18
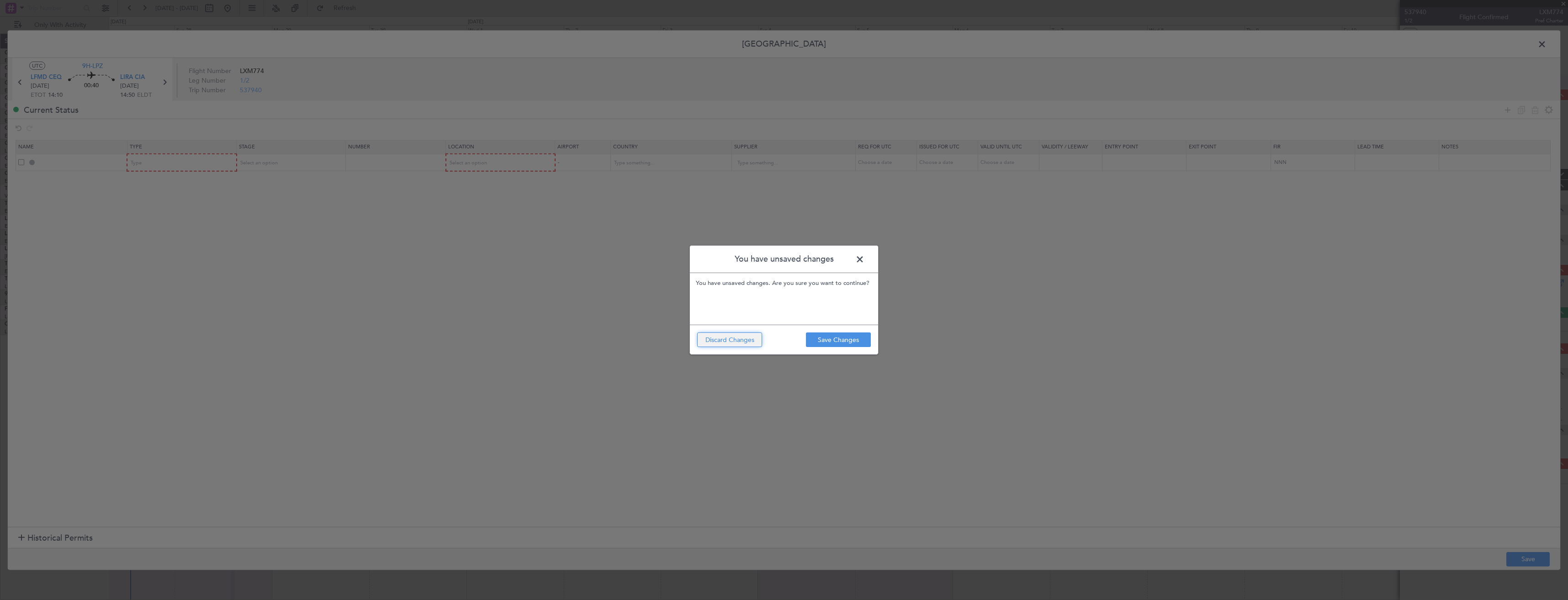
click at [710, 340] on button "Discard Changes" at bounding box center [729, 340] width 65 height 15
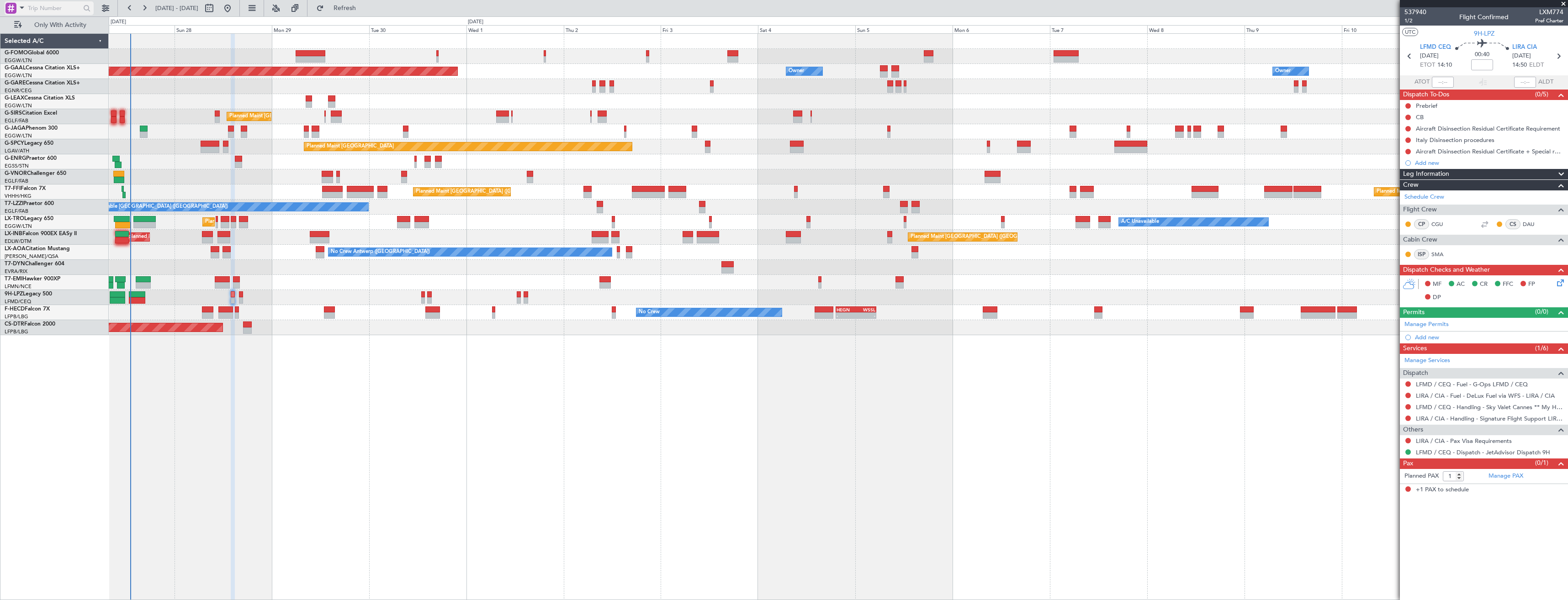
click at [14, 8] on div at bounding box center [11, 9] width 11 height 11
drag, startPoint x: 29, startPoint y: 75, endPoint x: 49, endPoint y: 35, distance: 44.7
click at [29, 75] on span "Airport" at bounding box center [31, 73] width 19 height 9
click at [48, 10] on input "text" at bounding box center [54, 8] width 52 height 14
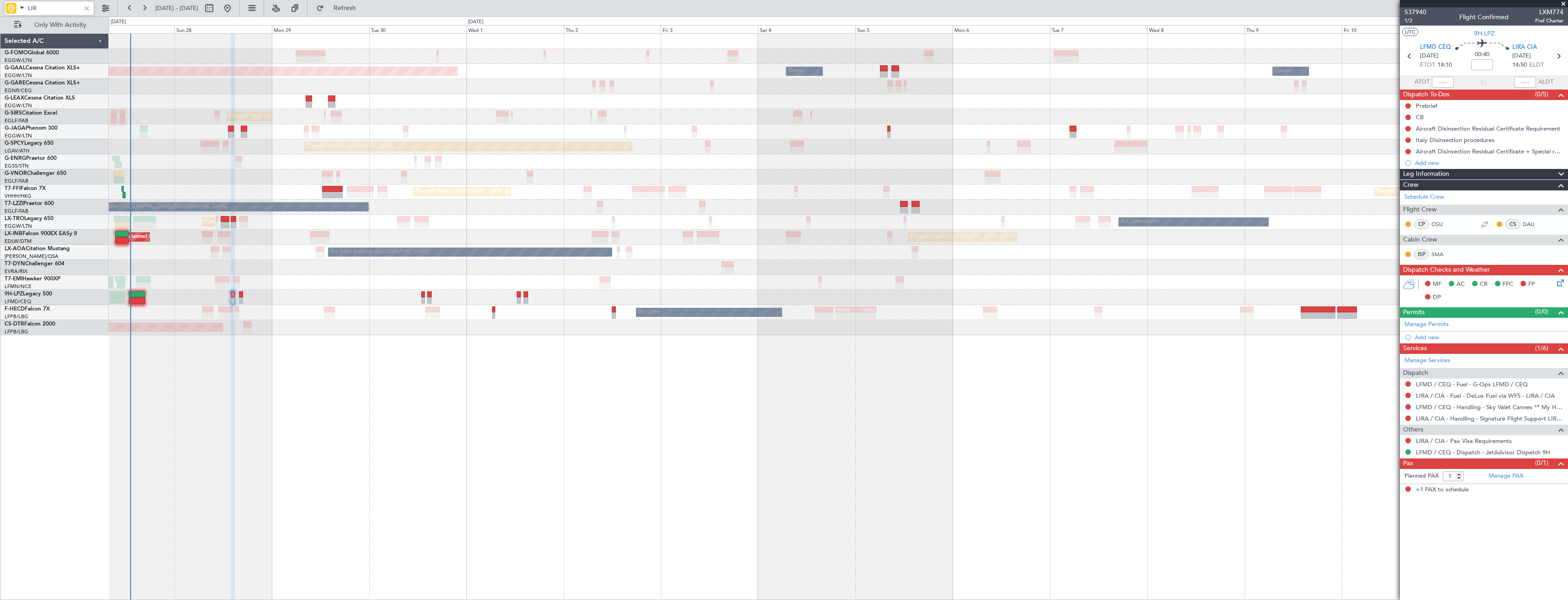
type input "LIRA"
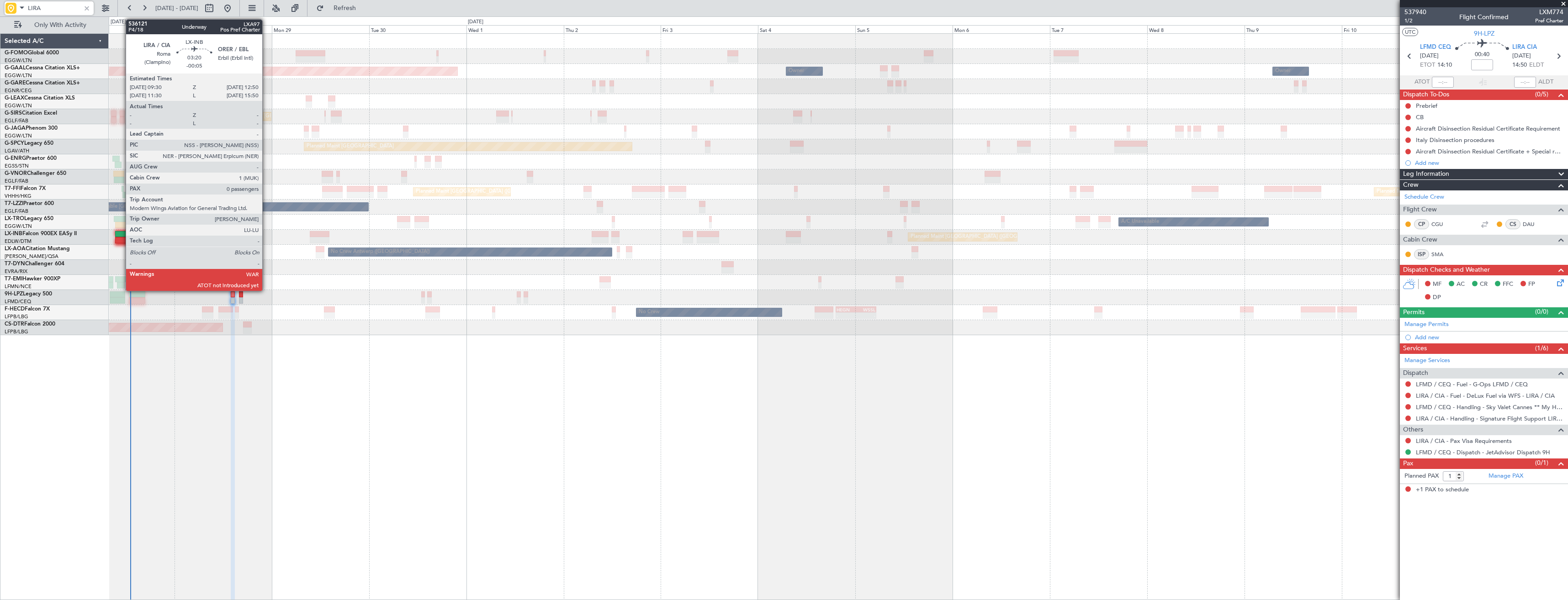
click at [121, 236] on div at bounding box center [122, 234] width 14 height 7
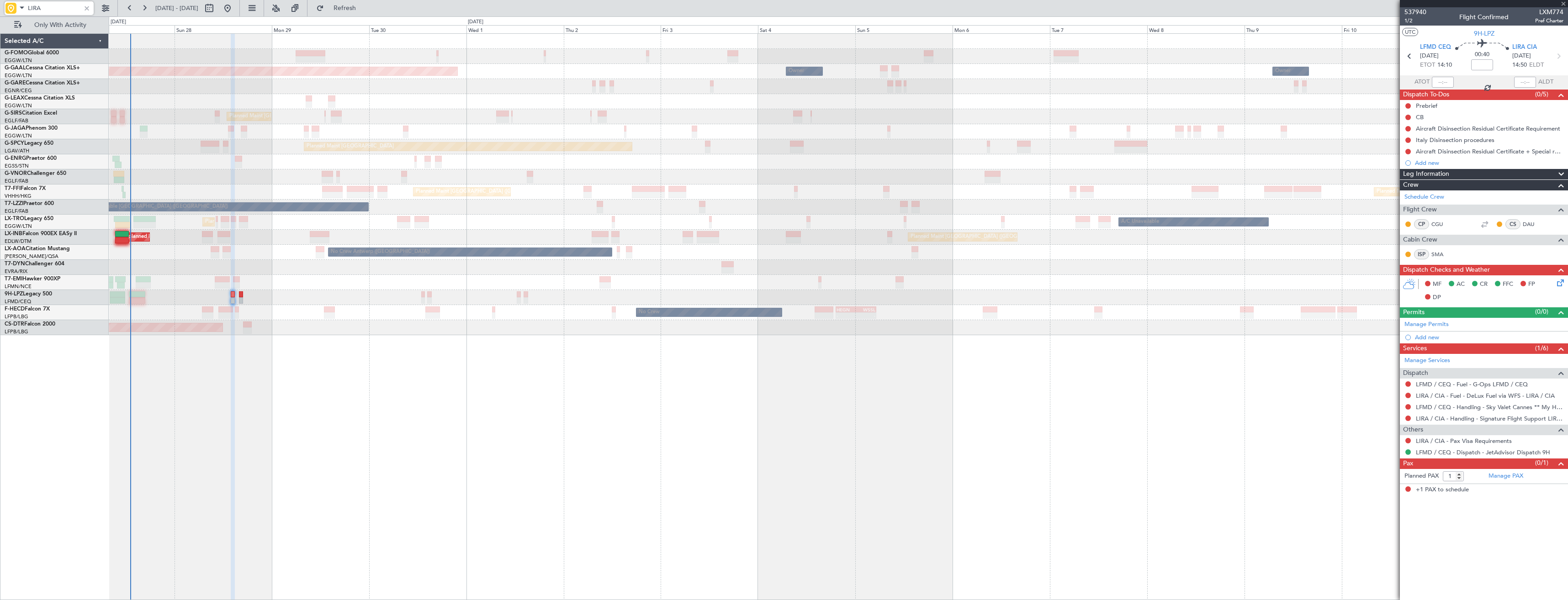
type input "-00:05"
type input "0"
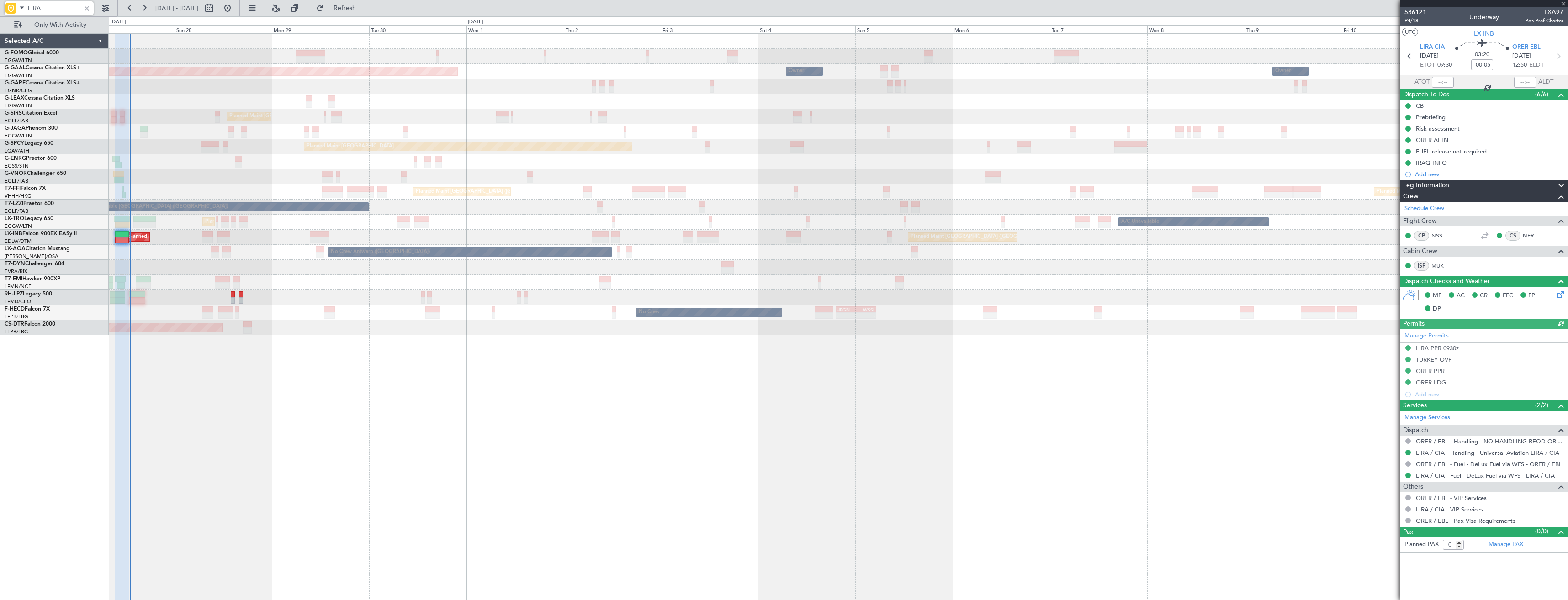
type input "LIRA"
click at [87, 7] on div at bounding box center [86, 8] width 10 height 10
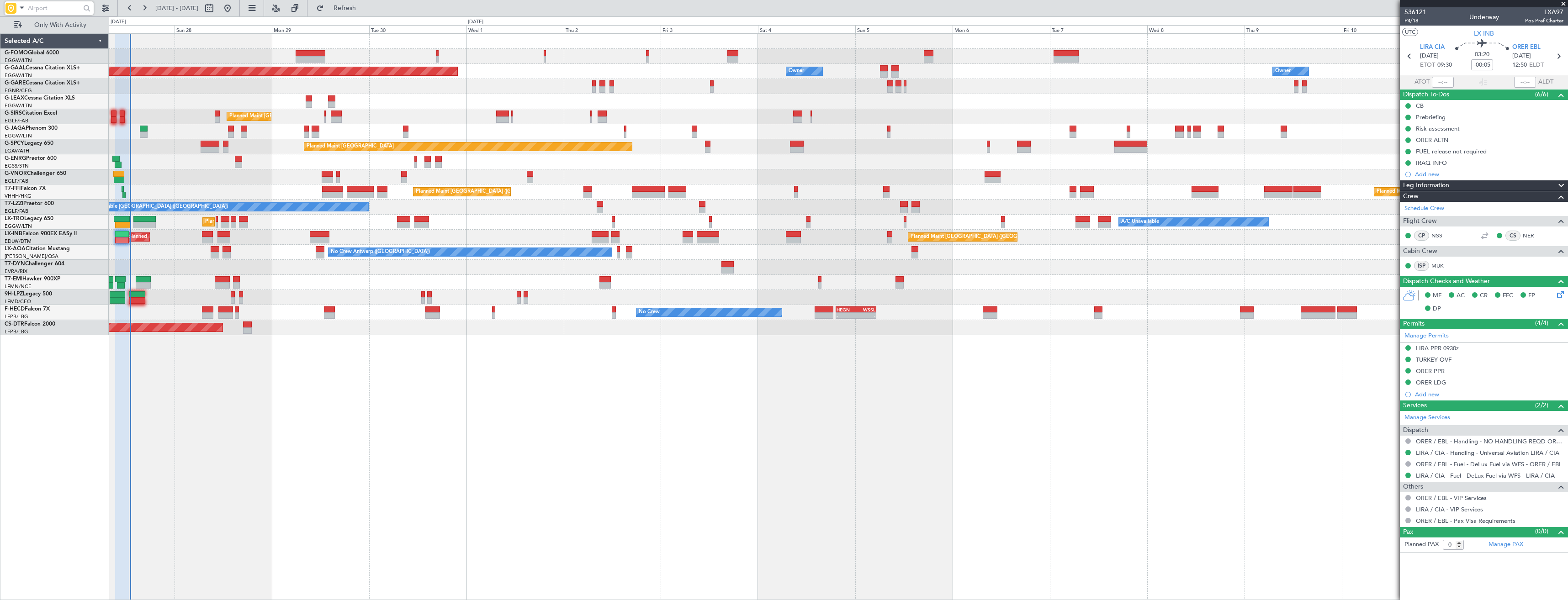
click at [229, 298] on div "No Crew" at bounding box center [838, 298] width 1459 height 15
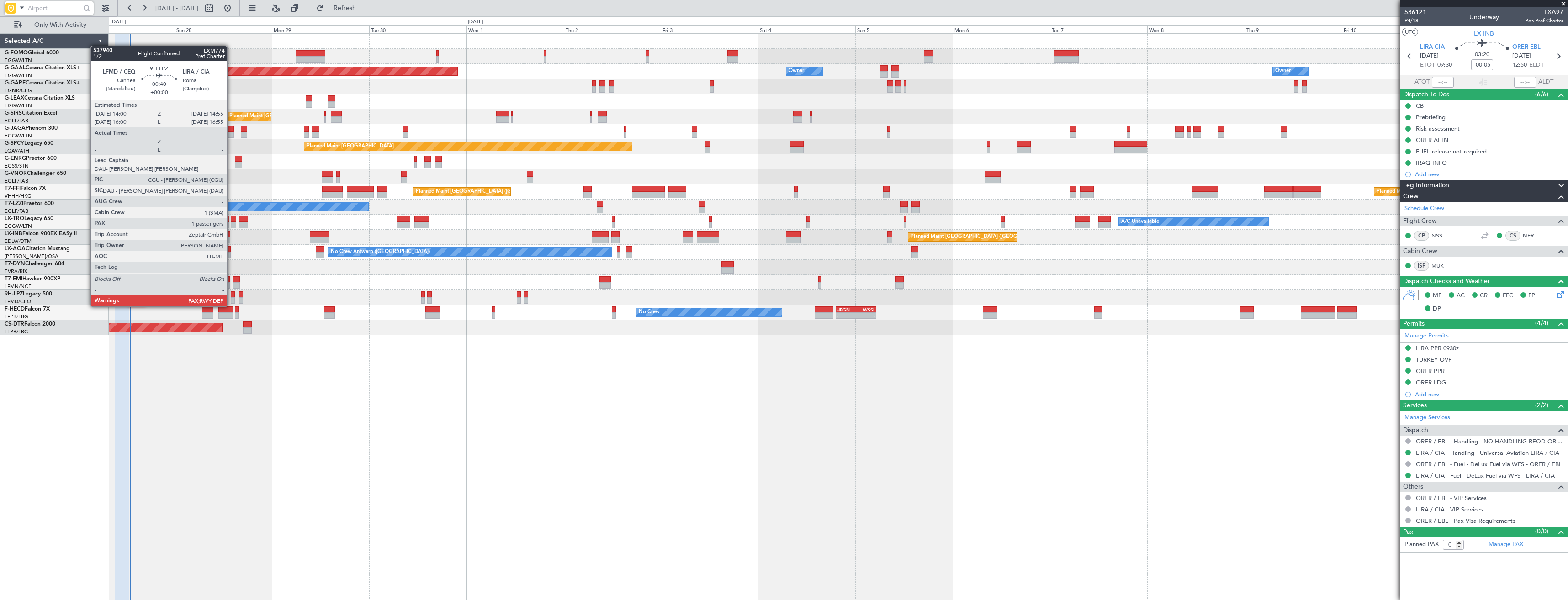
click at [231, 298] on div at bounding box center [233, 301] width 4 height 7
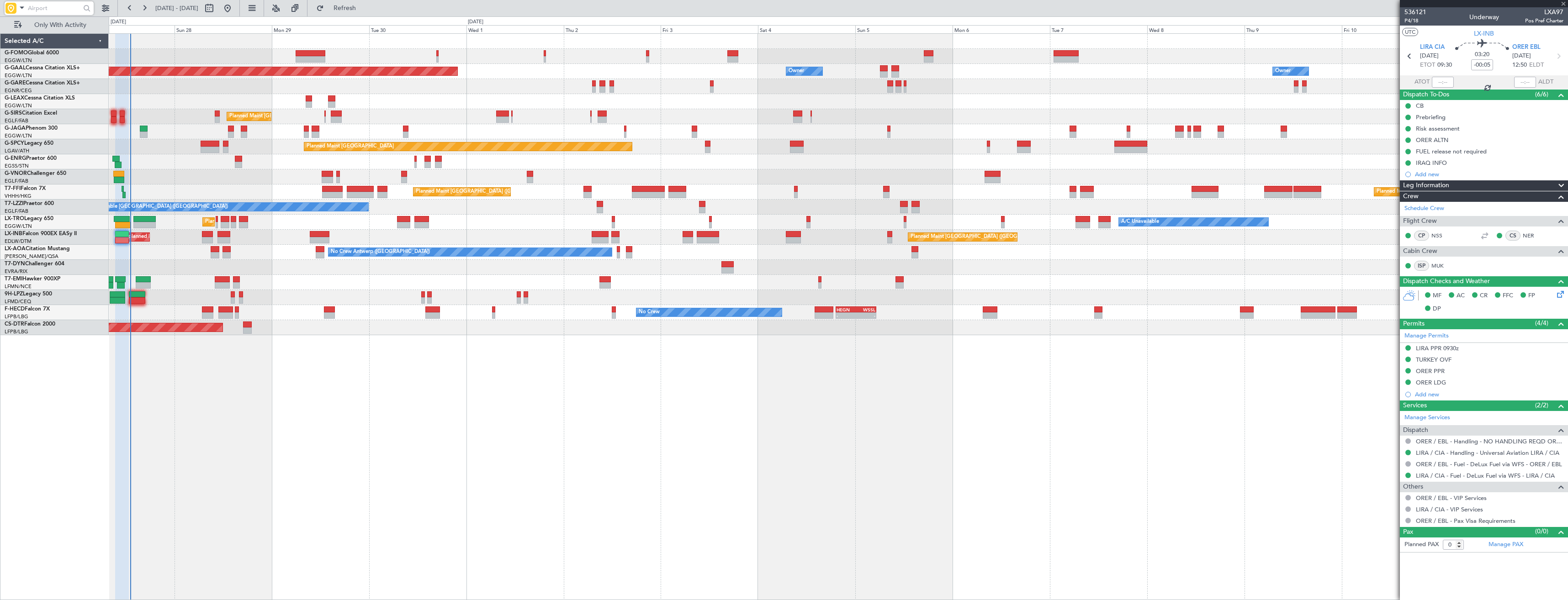
type input "1"
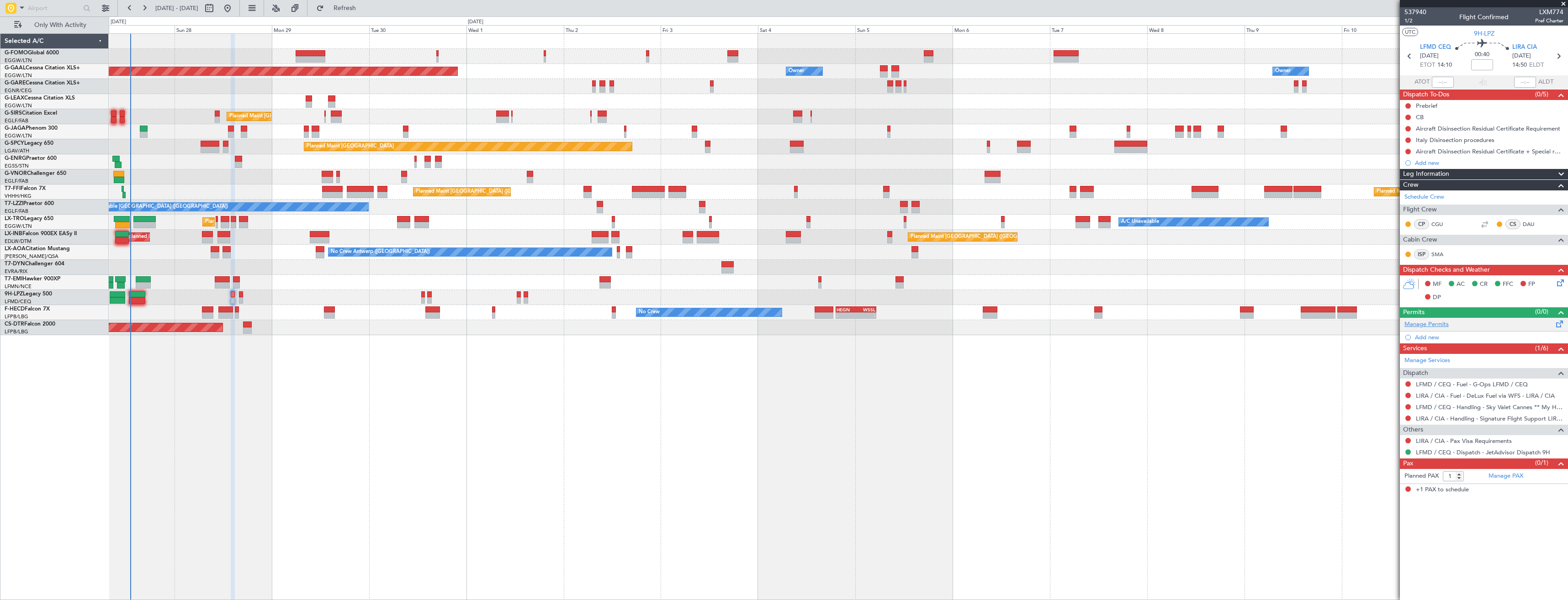
click at [1423, 323] on link "Manage Permits" at bounding box center [1426, 324] width 44 height 9
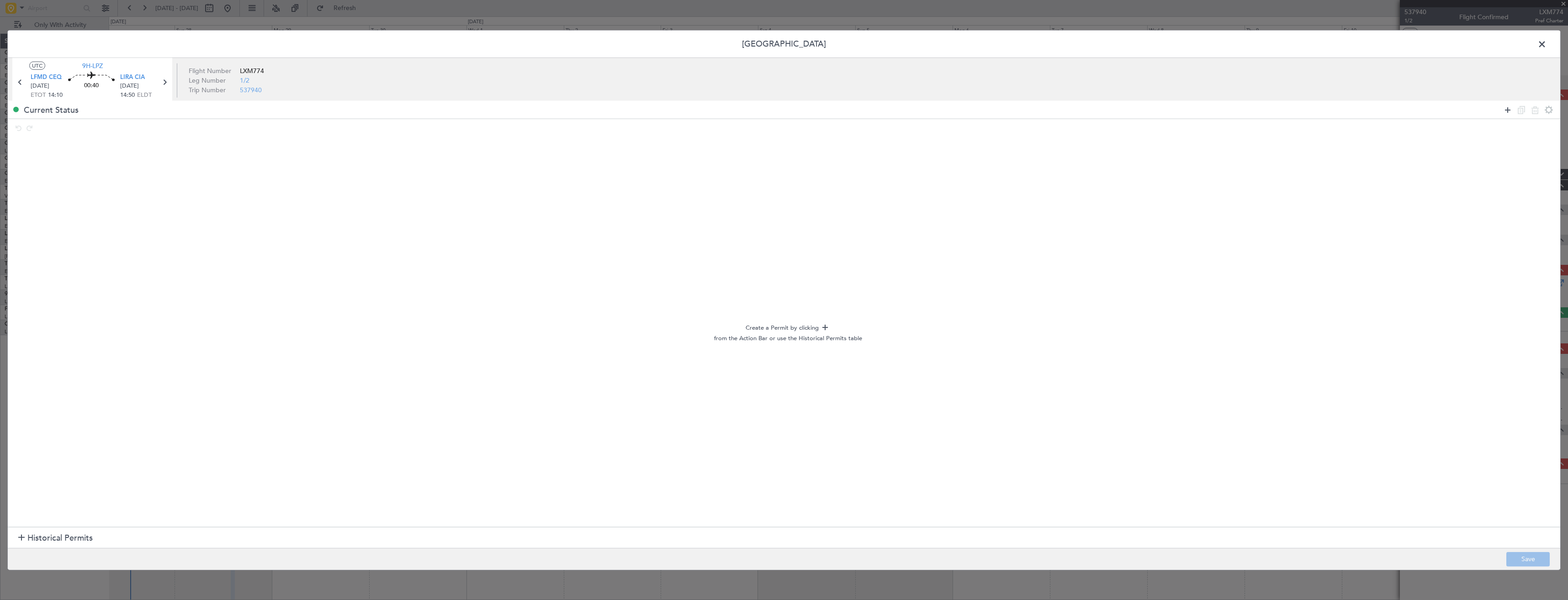
click at [1508, 110] on icon at bounding box center [1508, 110] width 11 height 11
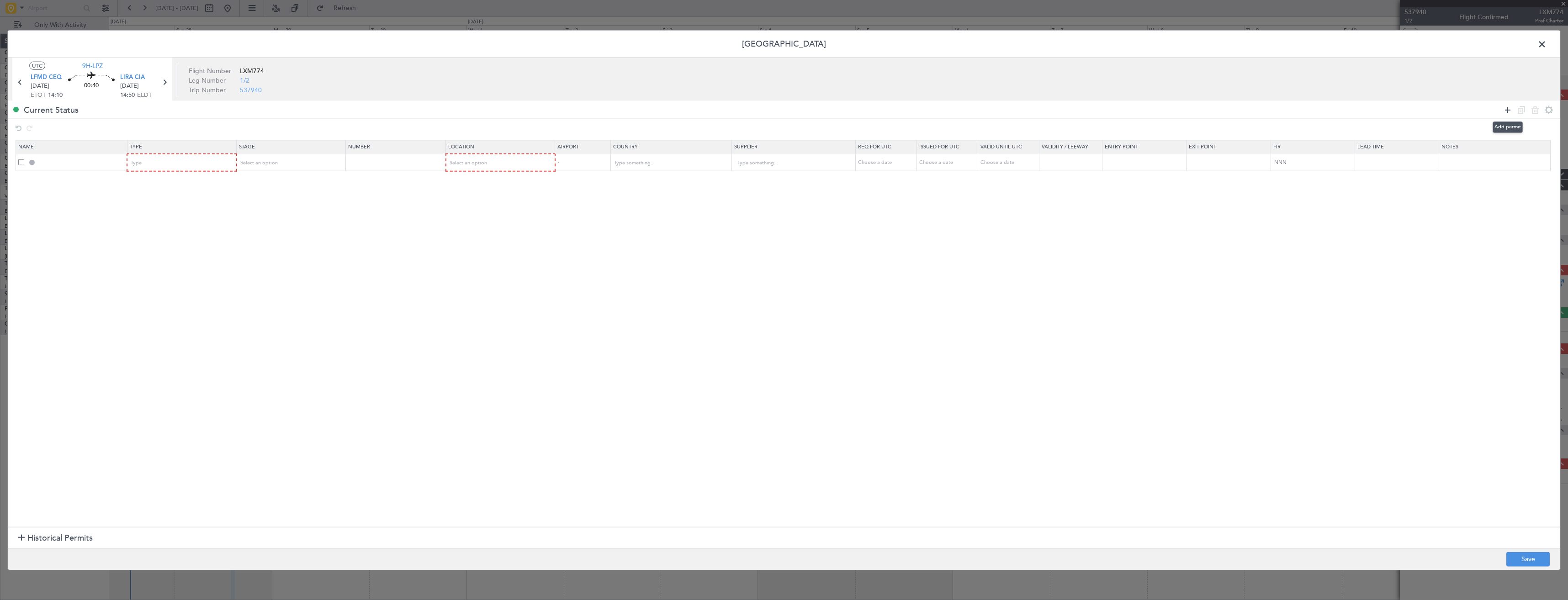
click at [1506, 110] on icon at bounding box center [1508, 110] width 11 height 11
click at [19, 178] on span at bounding box center [21, 180] width 6 height 6
click at [25, 176] on input "checkbox" at bounding box center [25, 176] width 0 height 0
click at [1538, 112] on icon at bounding box center [1535, 110] width 11 height 11
click at [153, 163] on div "Type" at bounding box center [178, 163] width 96 height 14
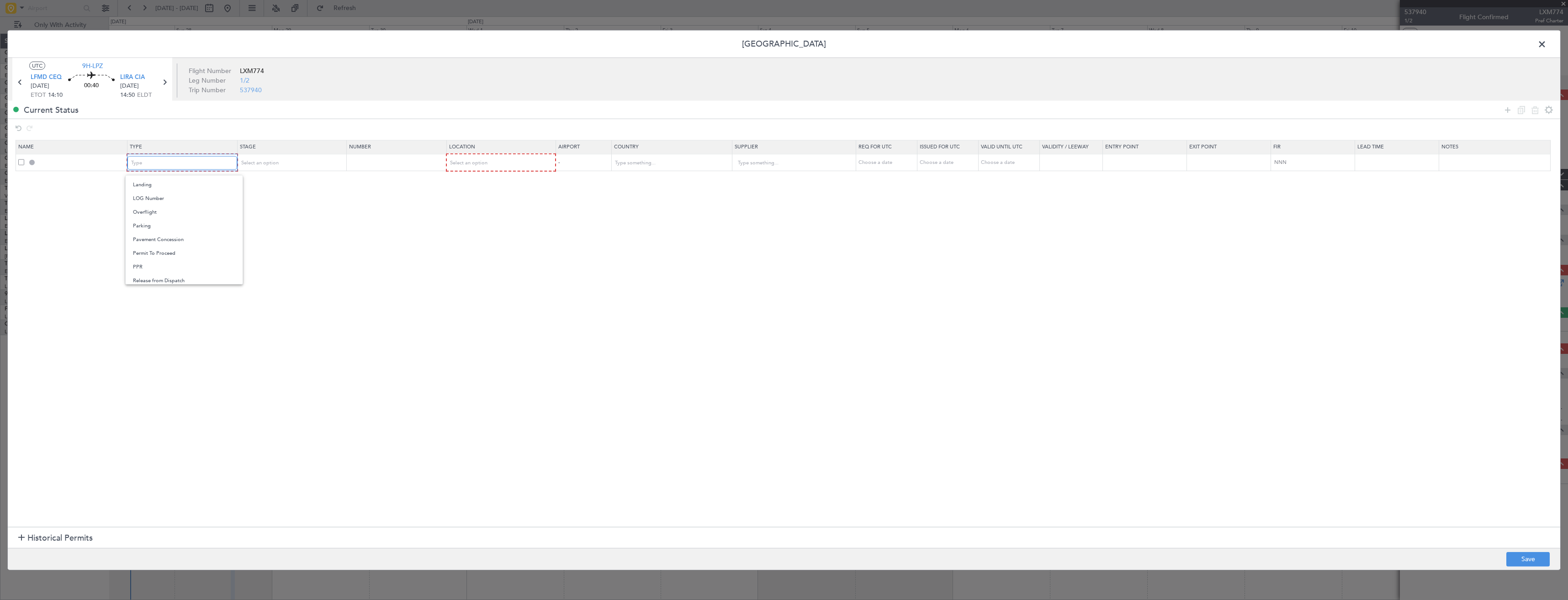
scroll to position [274, 0]
click at [139, 212] on span "PPR" at bounding box center [184, 209] width 102 height 14
click at [286, 162] on div "Select an option" at bounding box center [287, 163] width 96 height 14
click at [496, 164] on div at bounding box center [784, 300] width 1568 height 600
click at [496, 164] on div "Select an option" at bounding box center [497, 163] width 96 height 14
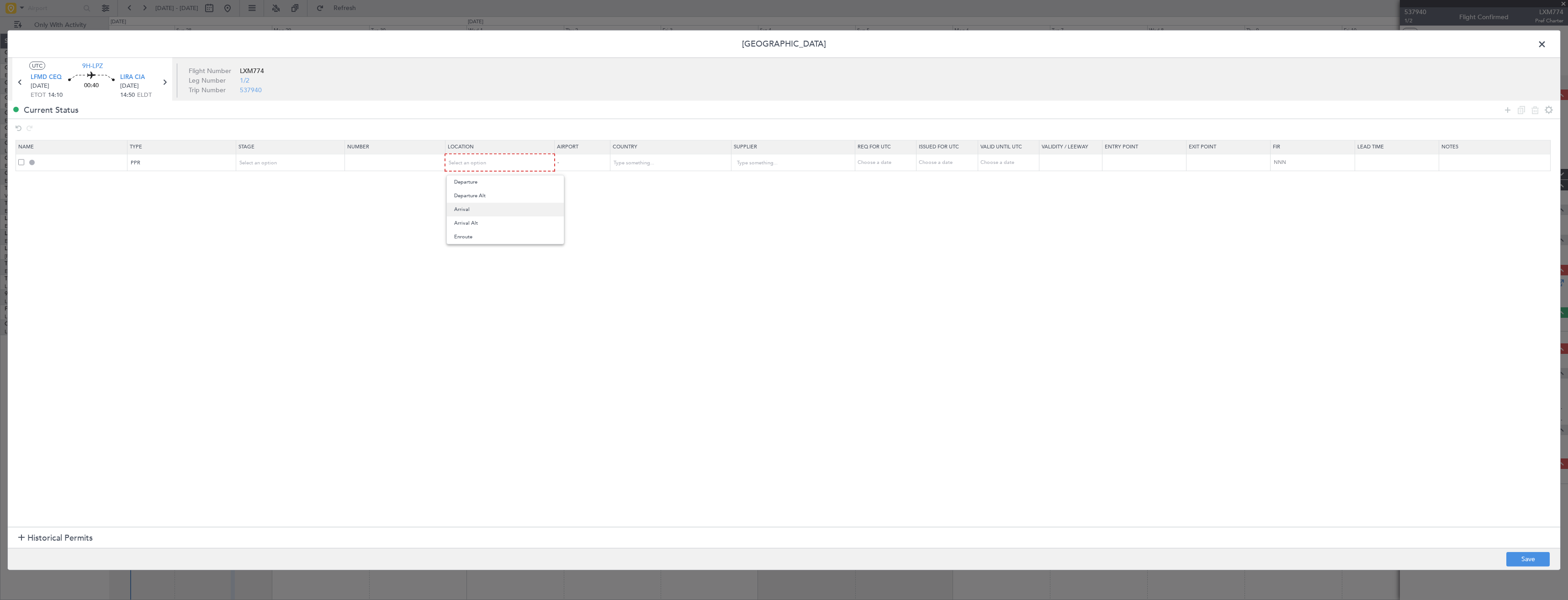
click at [483, 208] on span "Arrival" at bounding box center [505, 209] width 102 height 14
click at [1536, 554] on button "Save" at bounding box center [1528, 559] width 43 height 15
type input "LIRA PPR"
type input "Italy"
type input "NNN"
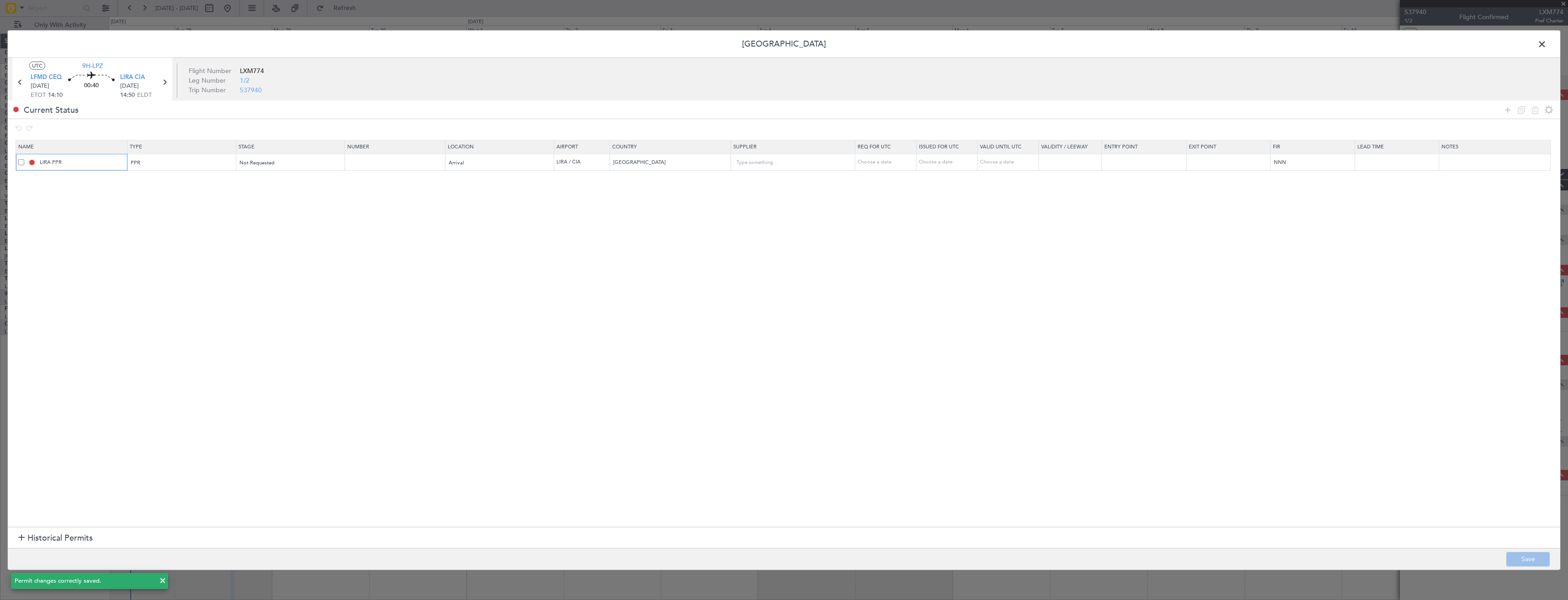
click at [100, 162] on input "LIRA PPR" at bounding box center [82, 162] width 89 height 8
type input "LIRA PPR 1450z"
click at [1534, 559] on button "Save" at bounding box center [1528, 559] width 43 height 15
click at [1547, 47] on span at bounding box center [1547, 47] width 0 height 18
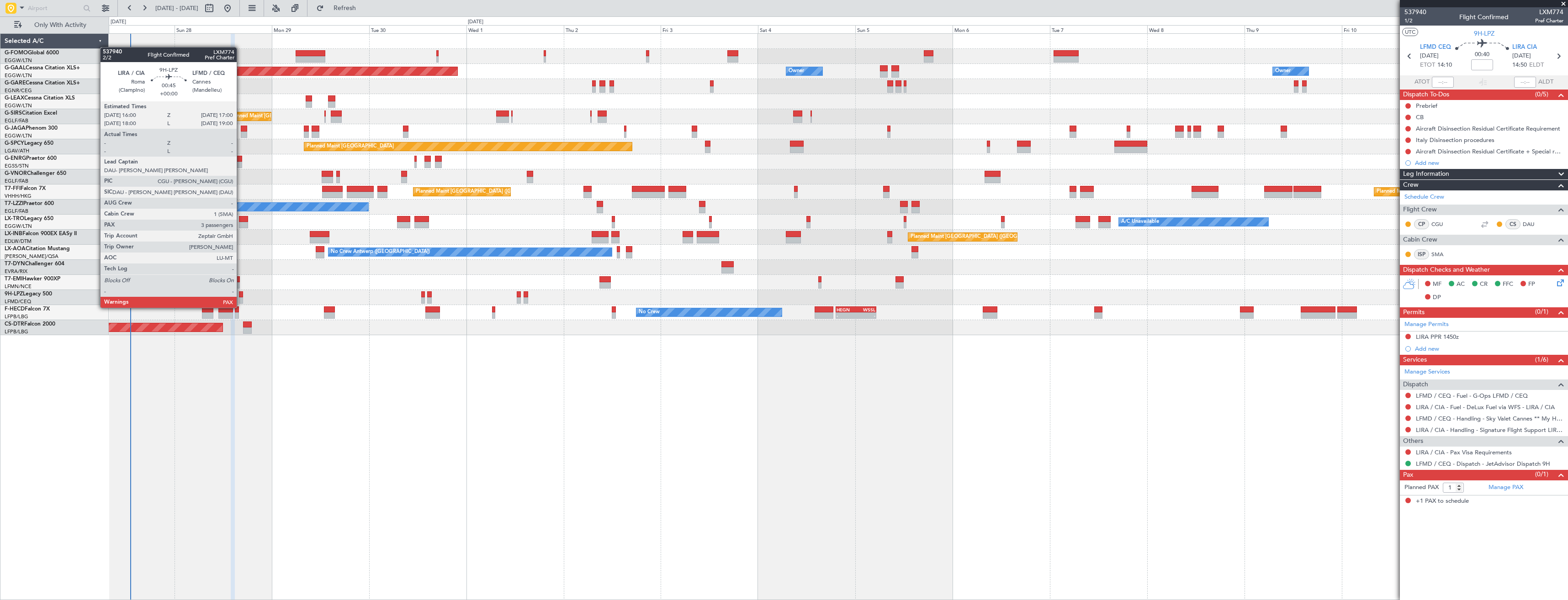
click at [241, 299] on div at bounding box center [241, 301] width 4 height 7
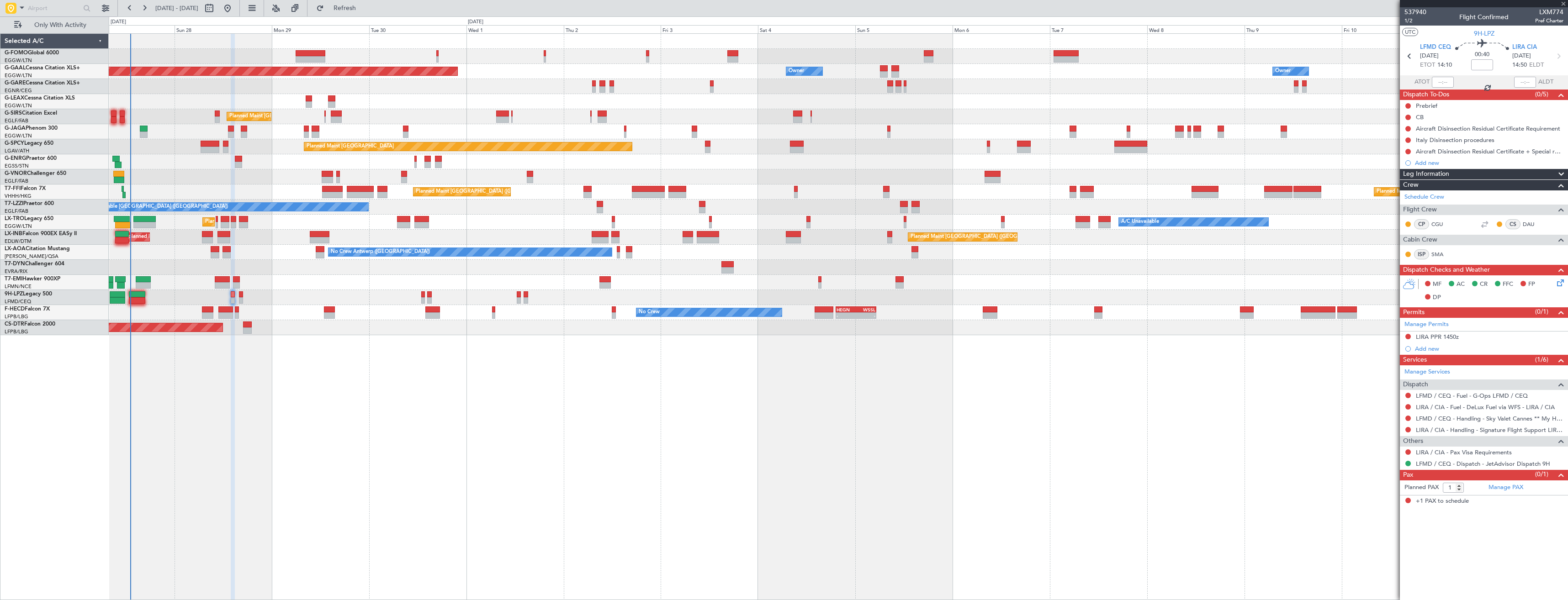
type input "3"
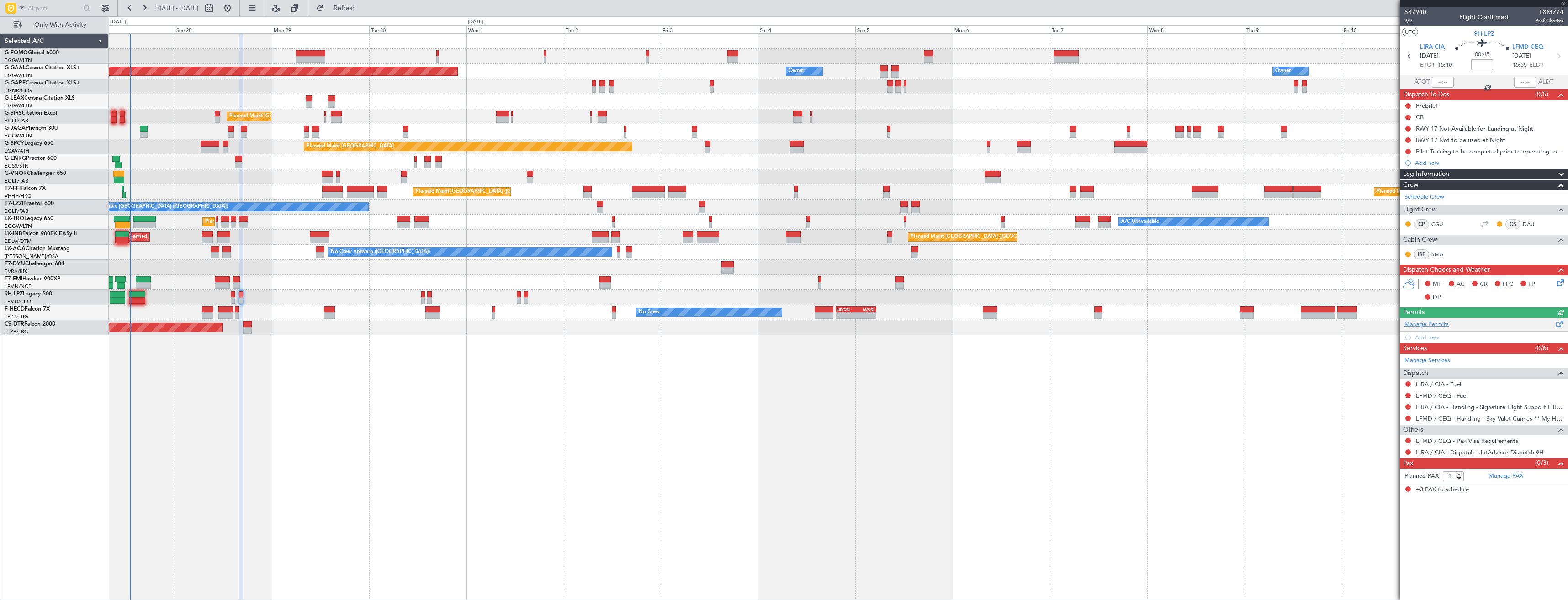
click at [1427, 322] on div "Manage Permits Add new" at bounding box center [1484, 330] width 168 height 26
click at [1426, 326] on link "Manage Permits" at bounding box center [1426, 324] width 44 height 9
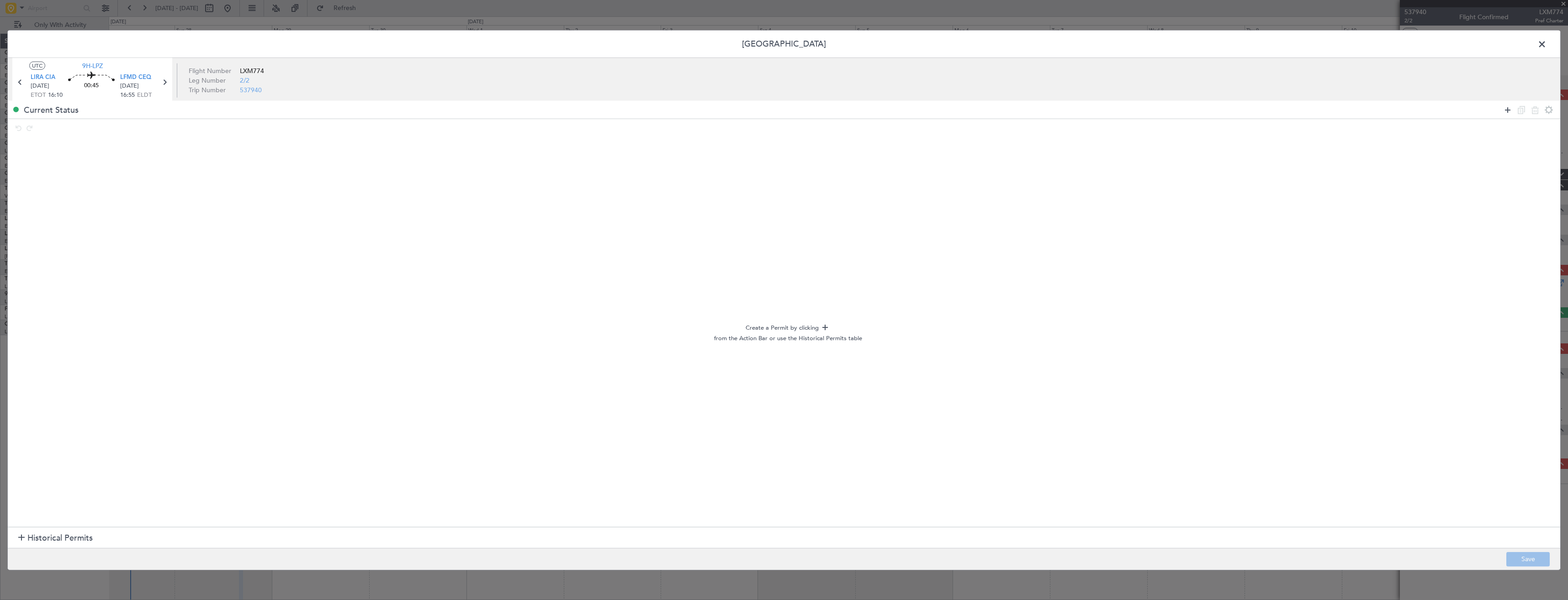
drag, startPoint x: 1510, startPoint y: 103, endPoint x: 1508, endPoint y: 107, distance: 4.5
click at [1510, 105] on div at bounding box center [1528, 110] width 55 height 13
click at [1507, 107] on icon at bounding box center [1508, 110] width 11 height 11
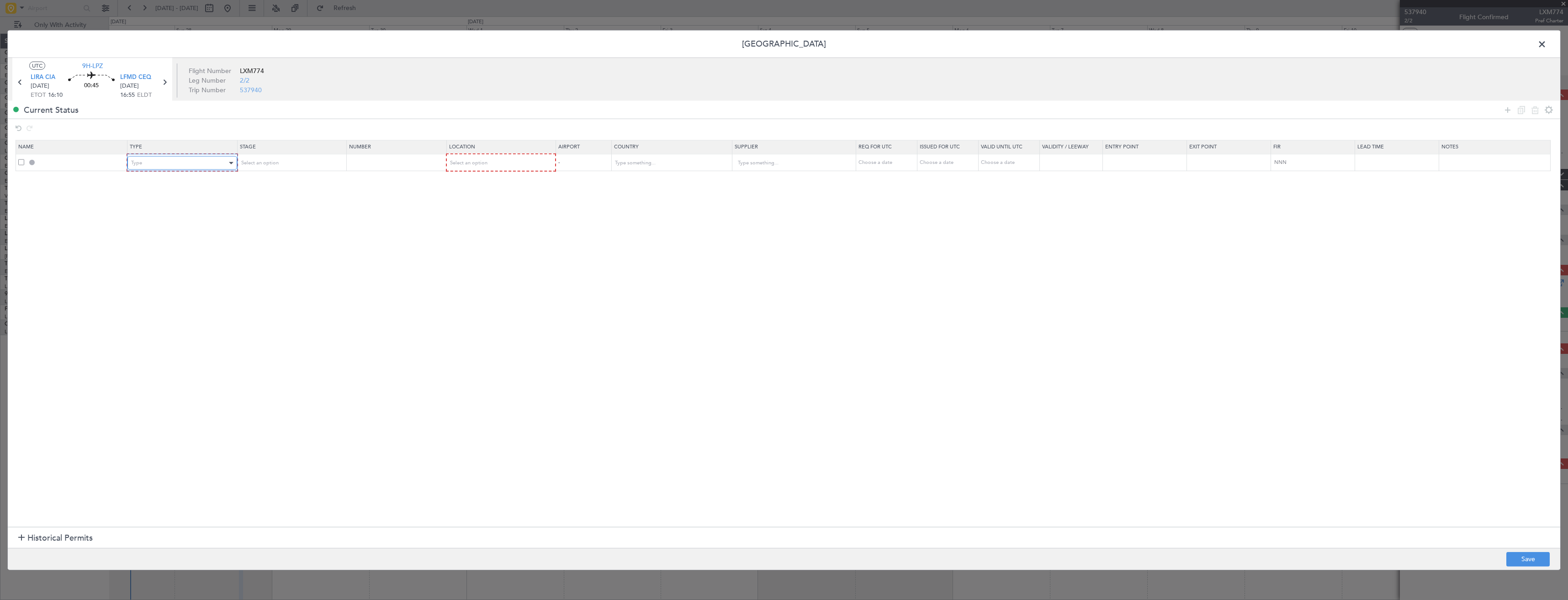
click at [163, 164] on div "Type" at bounding box center [178, 163] width 96 height 14
click at [158, 253] on span "PPR" at bounding box center [184, 255] width 102 height 14
click at [496, 167] on div "Select an option" at bounding box center [497, 163] width 96 height 14
click at [486, 184] on span "Departure" at bounding box center [505, 182] width 102 height 14
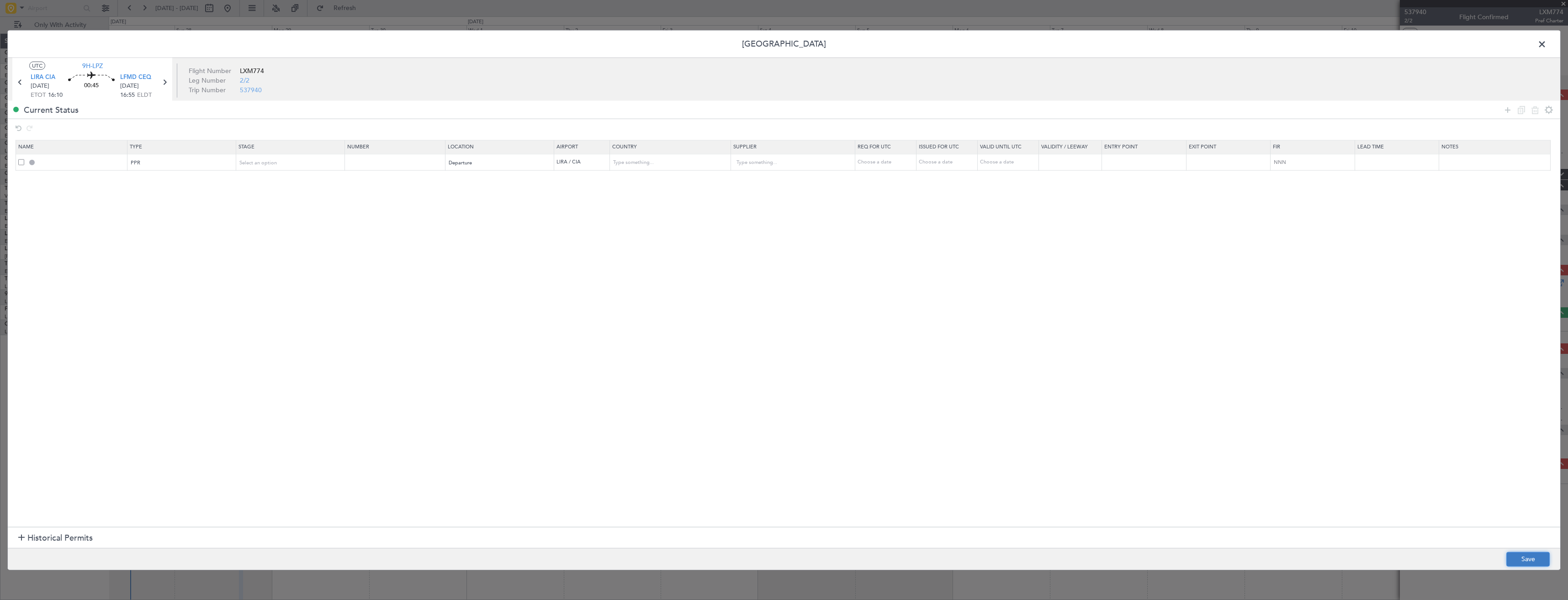
click at [1522, 554] on button "Save" at bounding box center [1528, 559] width 43 height 15
type input "LIRA PPR"
type input "Italy"
type input "NNN"
click at [110, 164] on input "LIRA PPR" at bounding box center [82, 162] width 89 height 8
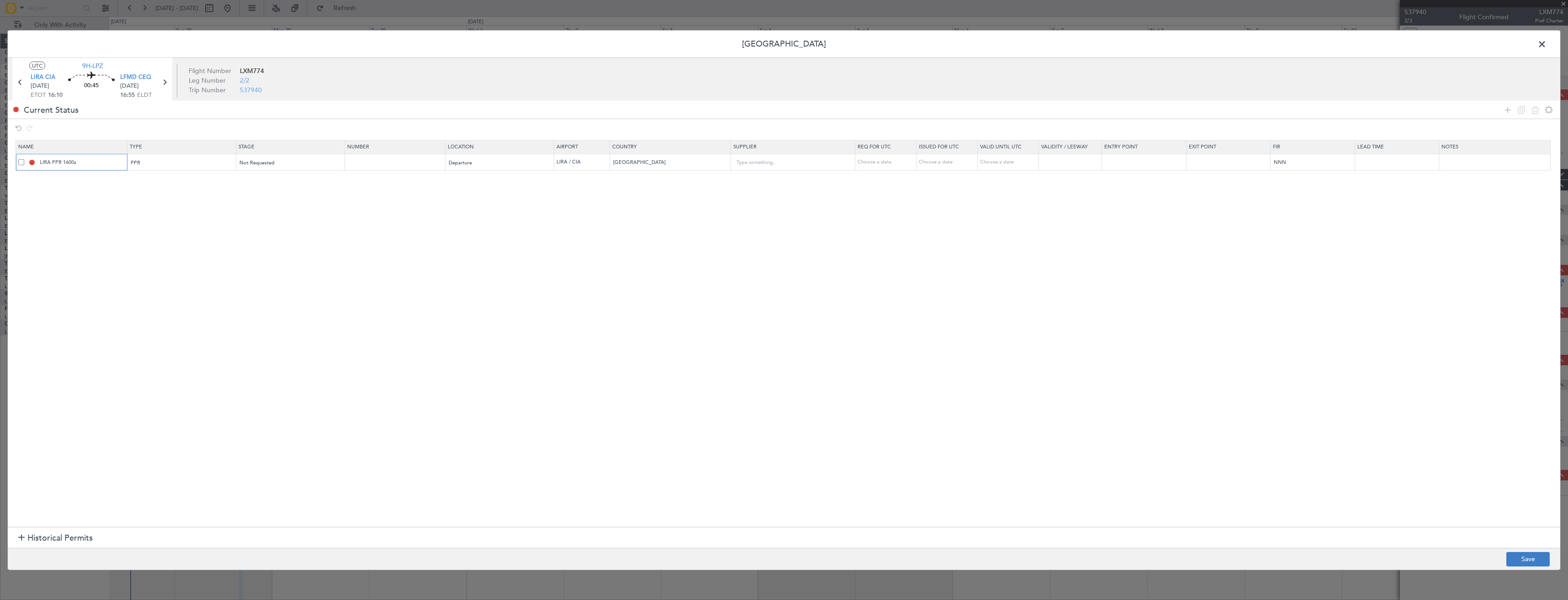
type input "LIRA PPR 1600z"
click at [1532, 556] on button "Save" at bounding box center [1528, 559] width 43 height 15
click at [1547, 47] on span at bounding box center [1547, 47] width 0 height 18
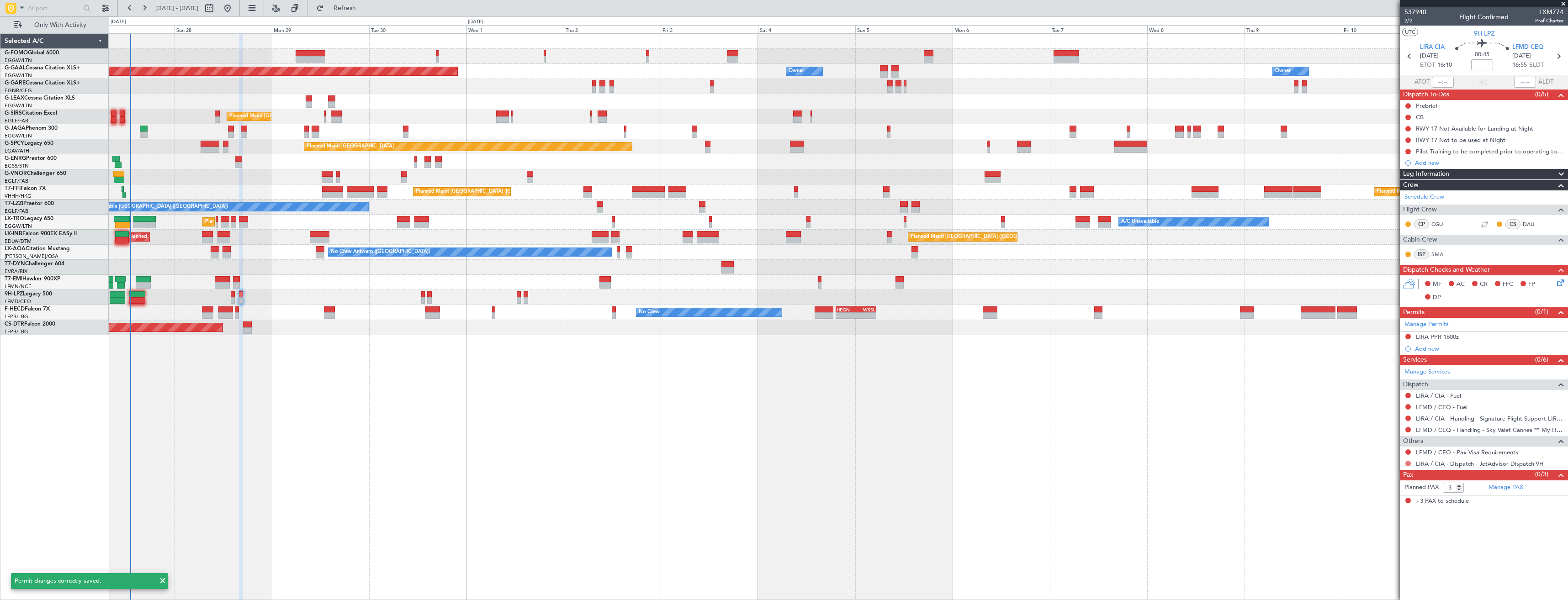
click at [1408, 462] on button at bounding box center [1408, 463] width 5 height 5
click at [1385, 570] on span "Confirmed" at bounding box center [1382, 572] width 29 height 9
click at [1429, 396] on link "LIRA / CIA - Fuel" at bounding box center [1438, 396] width 45 height 8
click at [364, 10] on span "Refresh" at bounding box center [345, 8] width 38 height 7
click at [1432, 407] on link "LFMD / CEQ - Fuel" at bounding box center [1441, 407] width 52 height 8
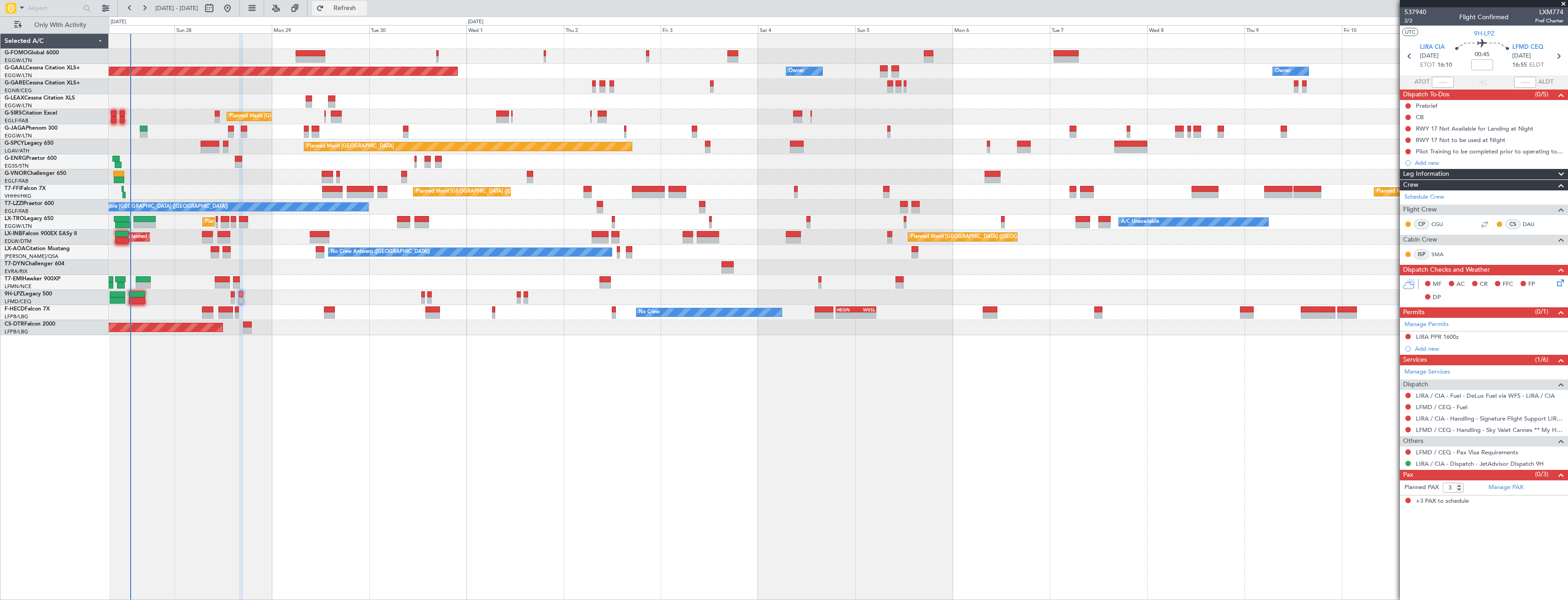
click at [363, 10] on span "Refresh" at bounding box center [345, 8] width 38 height 7
click at [1407, 396] on button at bounding box center [1408, 396] width 5 height 5
click at [1374, 408] on span "Not Required" at bounding box center [1386, 408] width 37 height 9
click at [1406, 406] on button at bounding box center [1408, 406] width 5 height 5
click at [1388, 419] on span "Not Required" at bounding box center [1386, 419] width 37 height 9
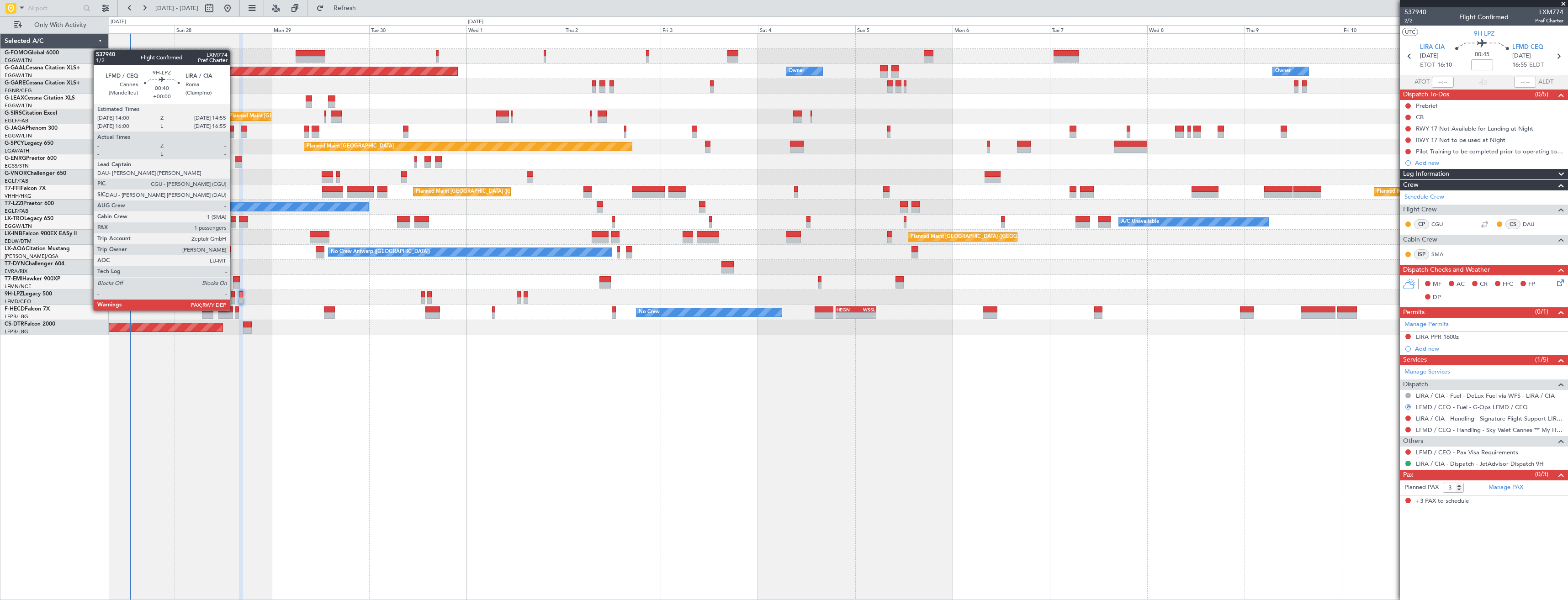
click at [234, 301] on div at bounding box center [233, 301] width 4 height 7
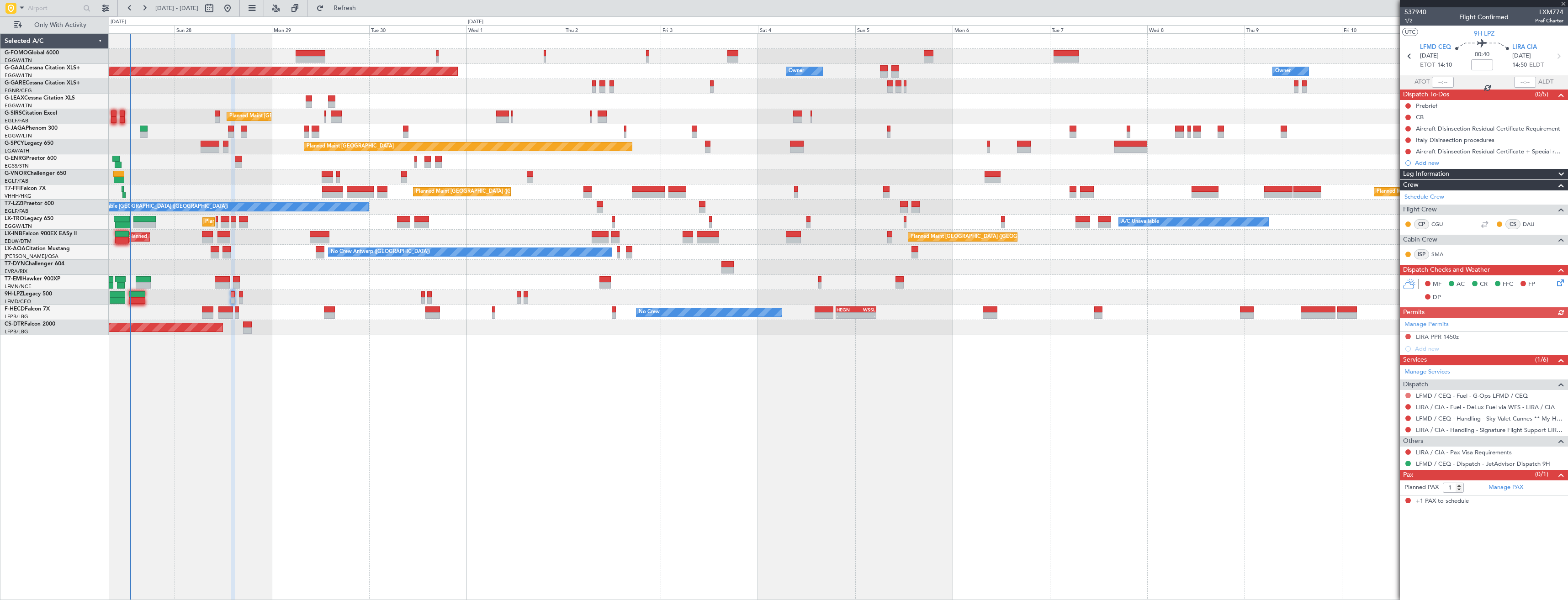
click at [1405, 395] on button at bounding box center [1408, 396] width 5 height 5
click at [1393, 406] on span "Not Required" at bounding box center [1386, 408] width 37 height 9
click at [1407, 405] on button at bounding box center [1408, 406] width 5 height 5
click at [1393, 418] on span "Not Required" at bounding box center [1386, 419] width 37 height 9
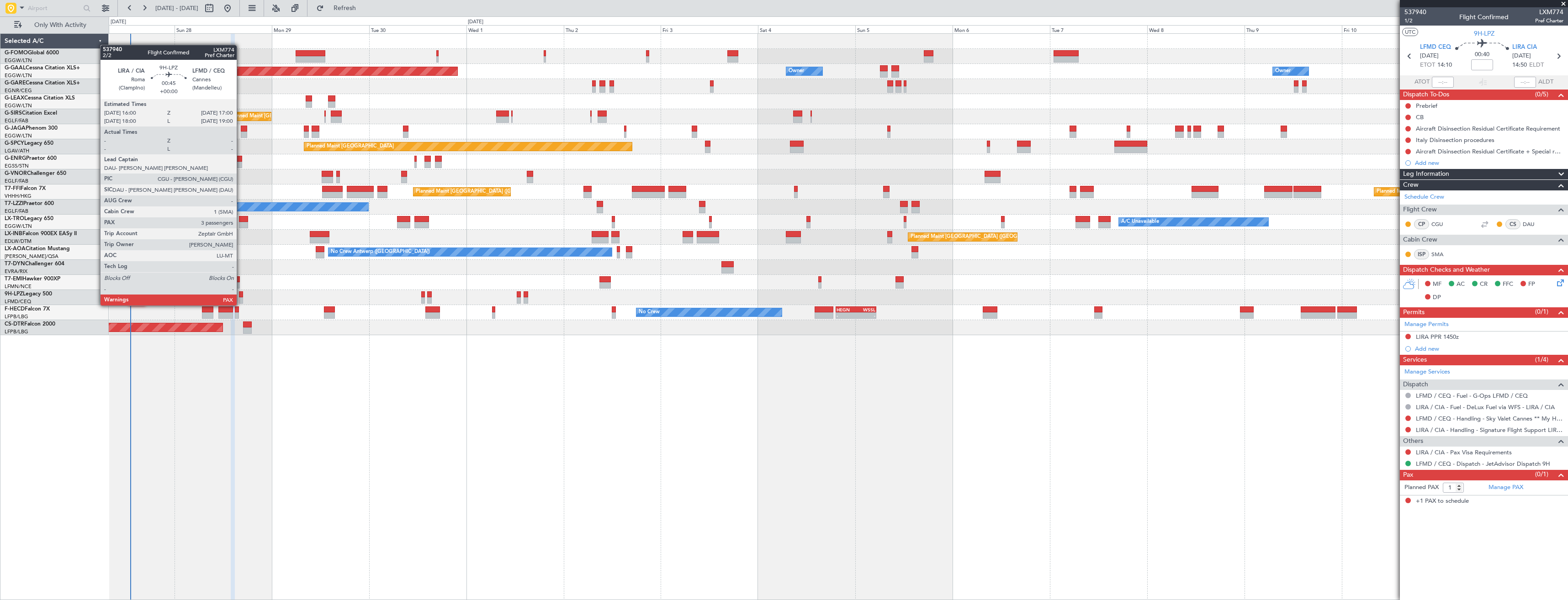
click at [241, 296] on div at bounding box center [241, 295] width 4 height 7
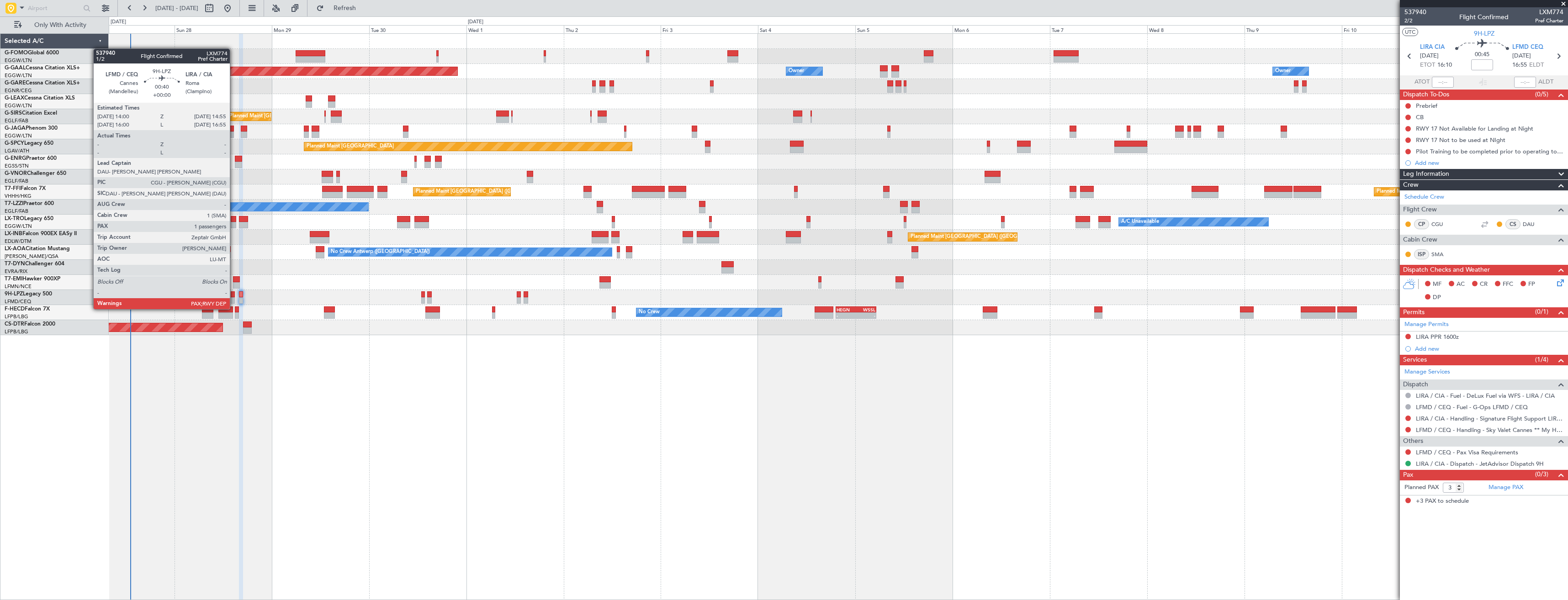
click at [234, 300] on div at bounding box center [233, 301] width 4 height 7
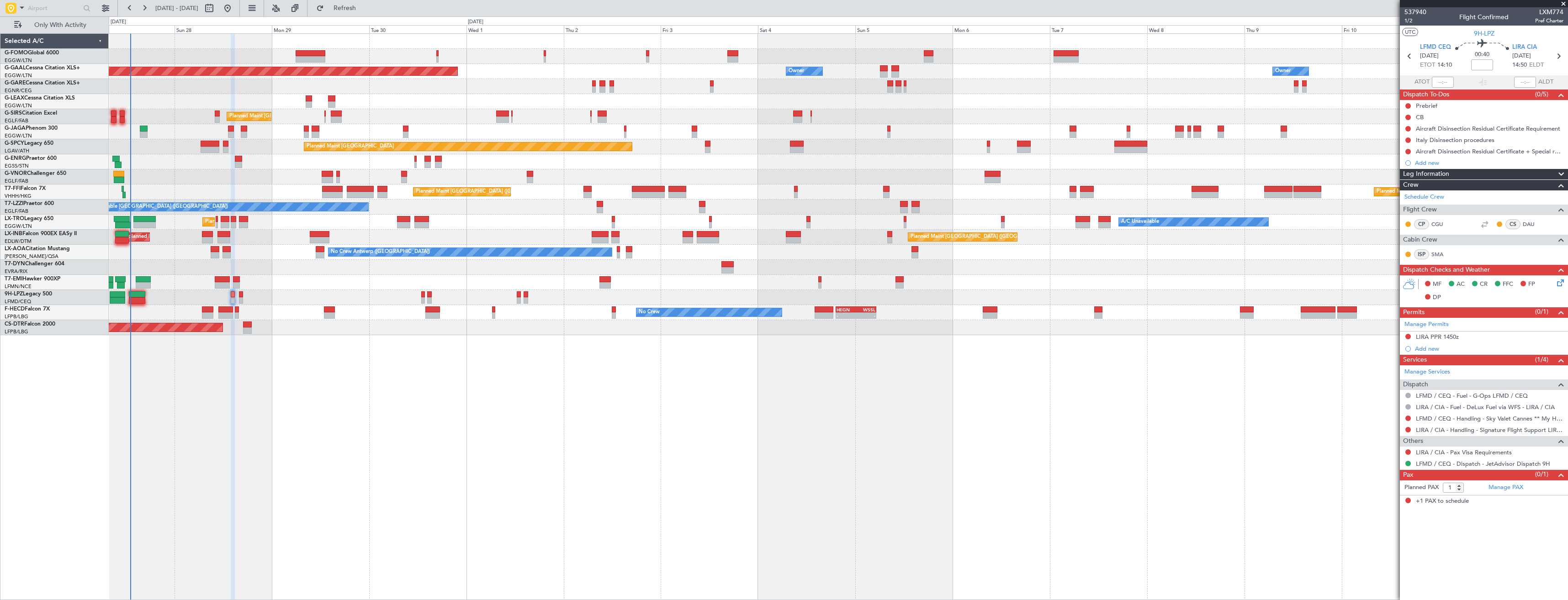
drag, startPoint x: 1406, startPoint y: 419, endPoint x: 1407, endPoint y: 424, distance: 5.1
click at [1407, 419] on button at bounding box center [1408, 418] width 5 height 5
drag, startPoint x: 1388, startPoint y: 472, endPoint x: 1401, endPoint y: 444, distance: 30.9
click at [1388, 471] on span "Requested" at bounding box center [1382, 472] width 29 height 9
click at [1555, 58] on icon at bounding box center [1558, 57] width 12 height 12
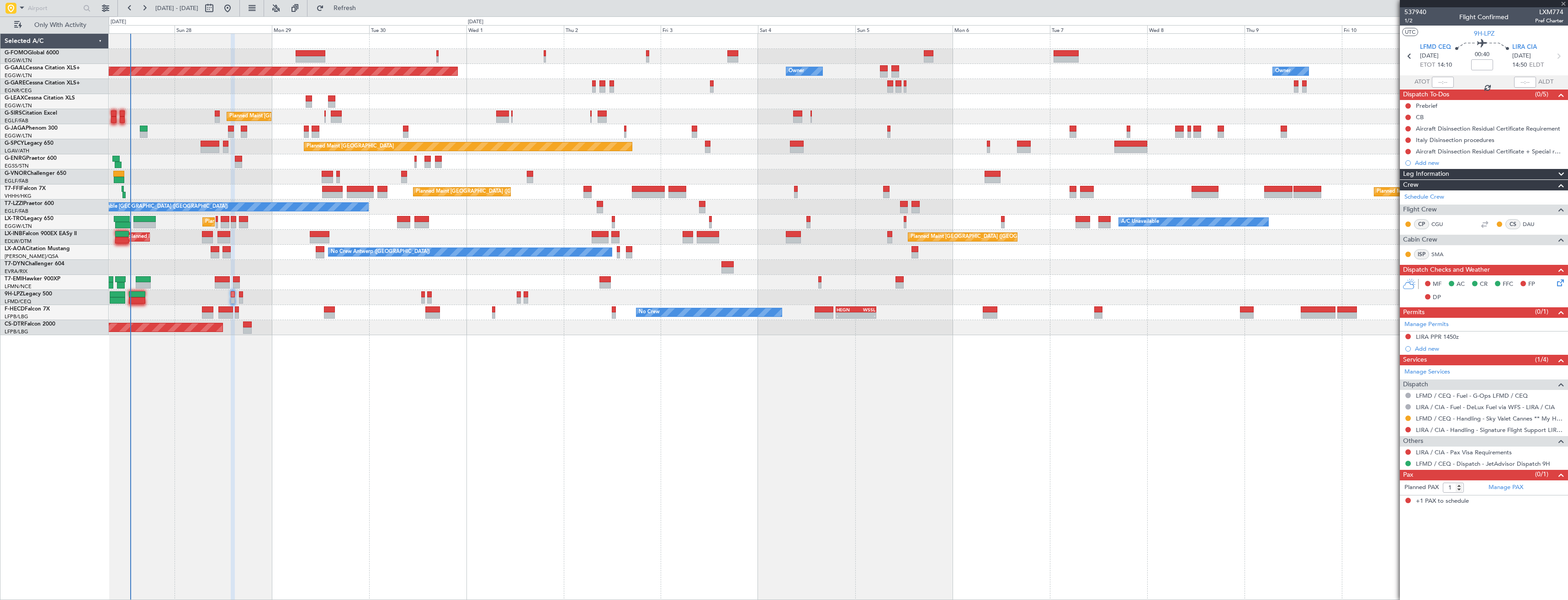
type input "3"
click at [1549, 15] on span "LXM774" at bounding box center [1549, 12] width 29 height 10
copy span "LXM774"
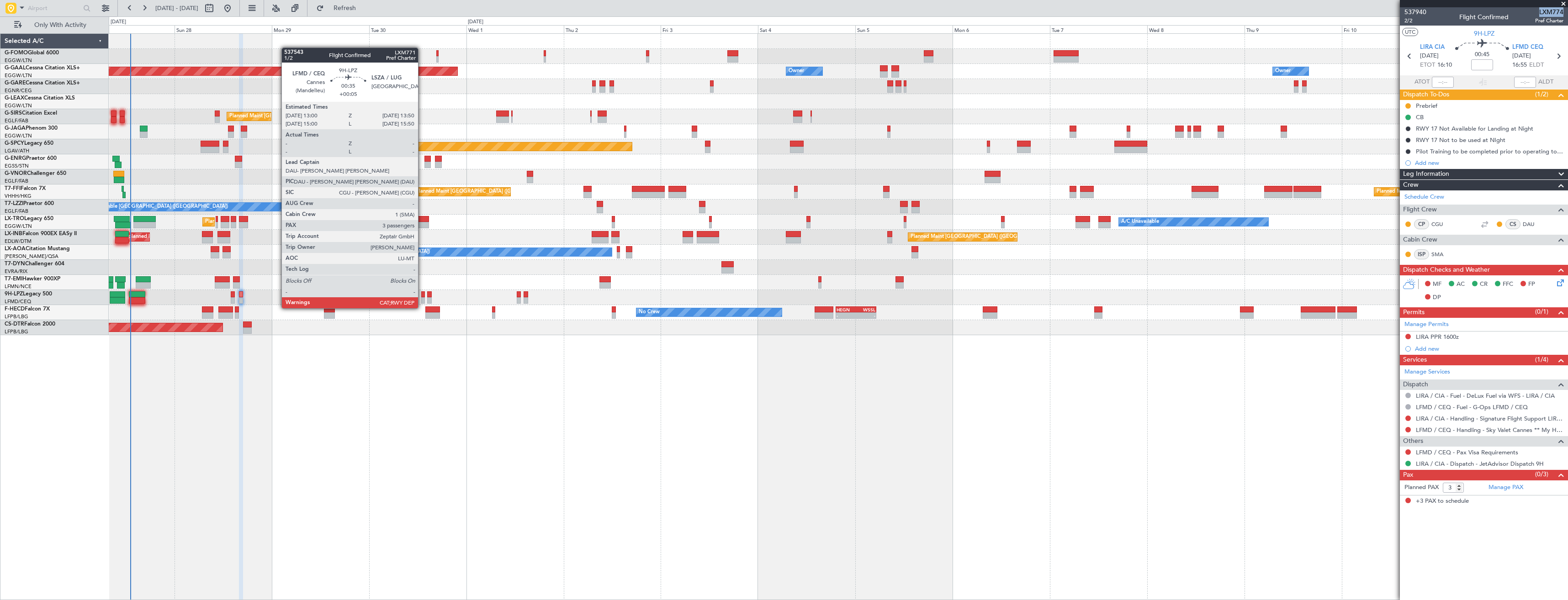
click at [422, 299] on div at bounding box center [423, 301] width 4 height 7
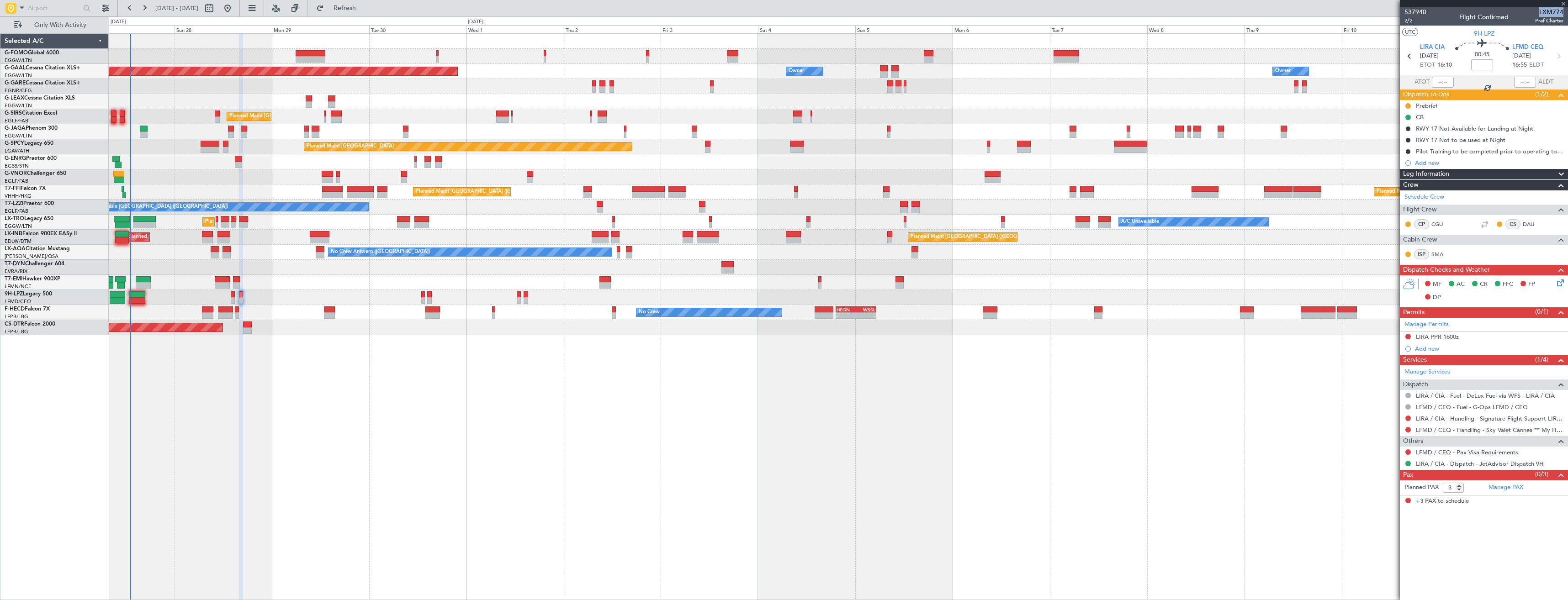
type input "+00:05"
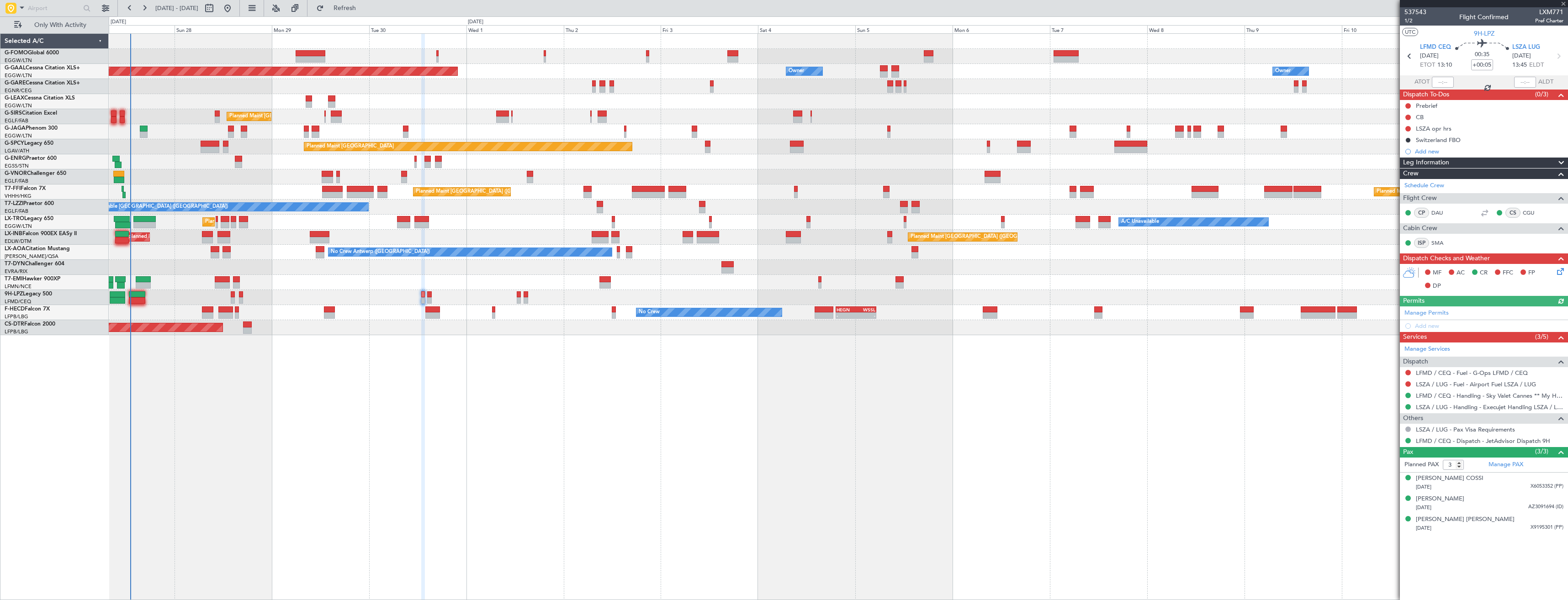
click at [1549, 13] on span "LXM771" at bounding box center [1549, 12] width 29 height 10
copy span "LXM771"
drag, startPoint x: 1412, startPoint y: 55, endPoint x: 1415, endPoint y: 61, distance: 6.7
click at [1412, 55] on icon at bounding box center [1410, 57] width 12 height 12
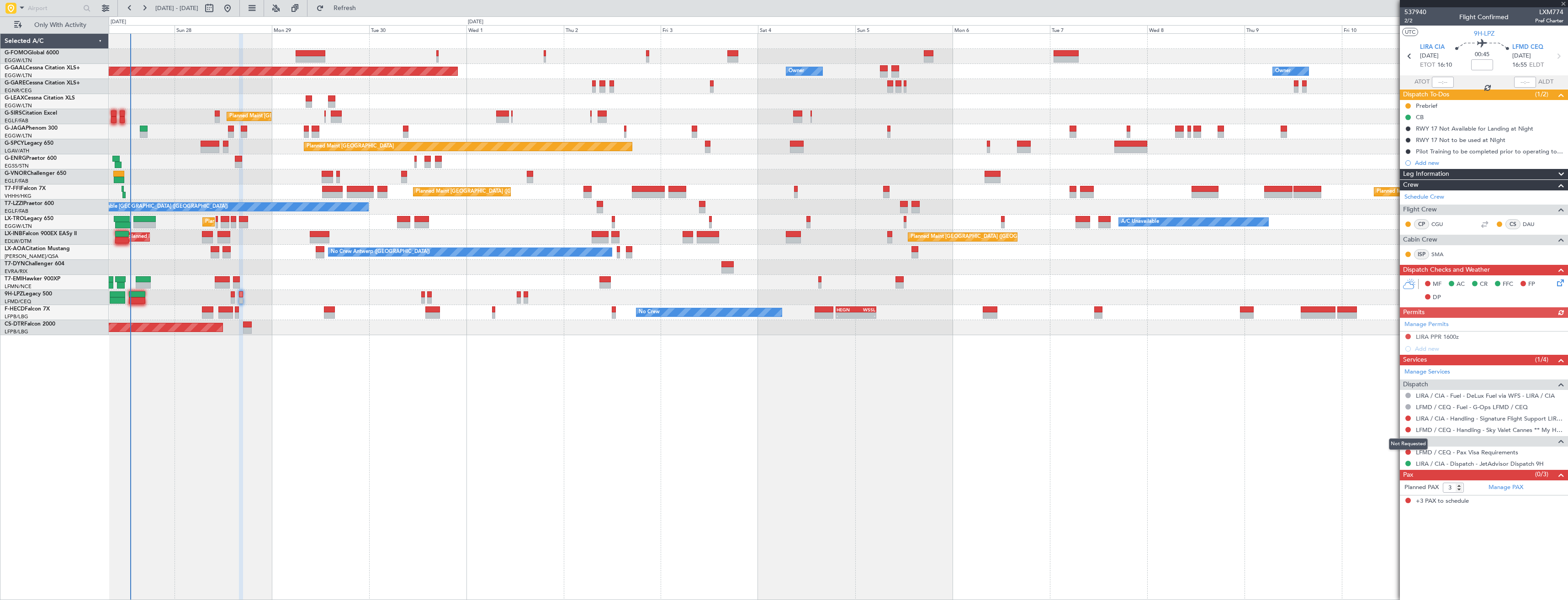
drag, startPoint x: 1407, startPoint y: 428, endPoint x: 1408, endPoint y: 450, distance: 22.0
click at [1407, 428] on button at bounding box center [1408, 430] width 5 height 5
click at [1390, 485] on span "Requested" at bounding box center [1382, 483] width 29 height 9
click at [1442, 418] on link "LIRA / CIA - Handling - Signature Flight Support LIRA / CIA" at bounding box center [1489, 419] width 147 height 8
click at [357, 8] on span "Refresh" at bounding box center [345, 8] width 38 height 7
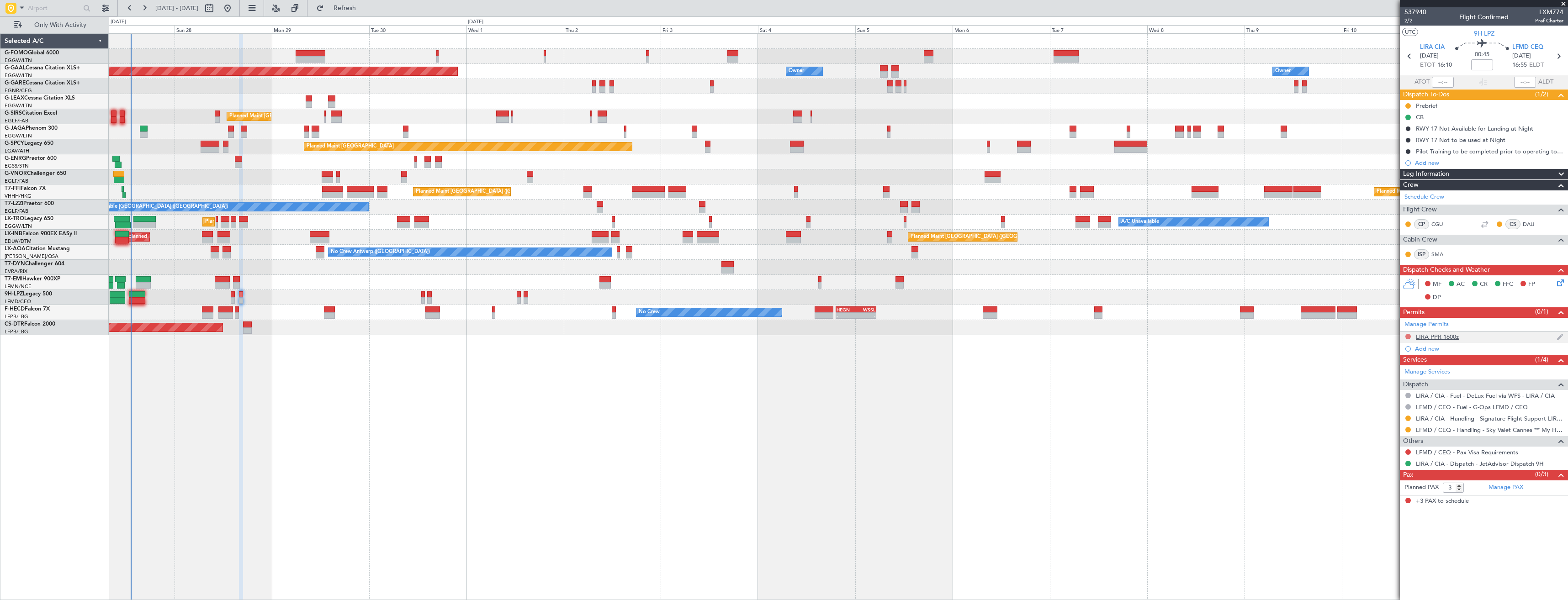
click at [1406, 335] on button at bounding box center [1408, 337] width 5 height 5
click at [1385, 376] on span "Requested" at bounding box center [1382, 377] width 29 height 9
click at [1411, 61] on icon at bounding box center [1410, 57] width 12 height 12
click at [1409, 337] on button at bounding box center [1408, 337] width 5 height 5
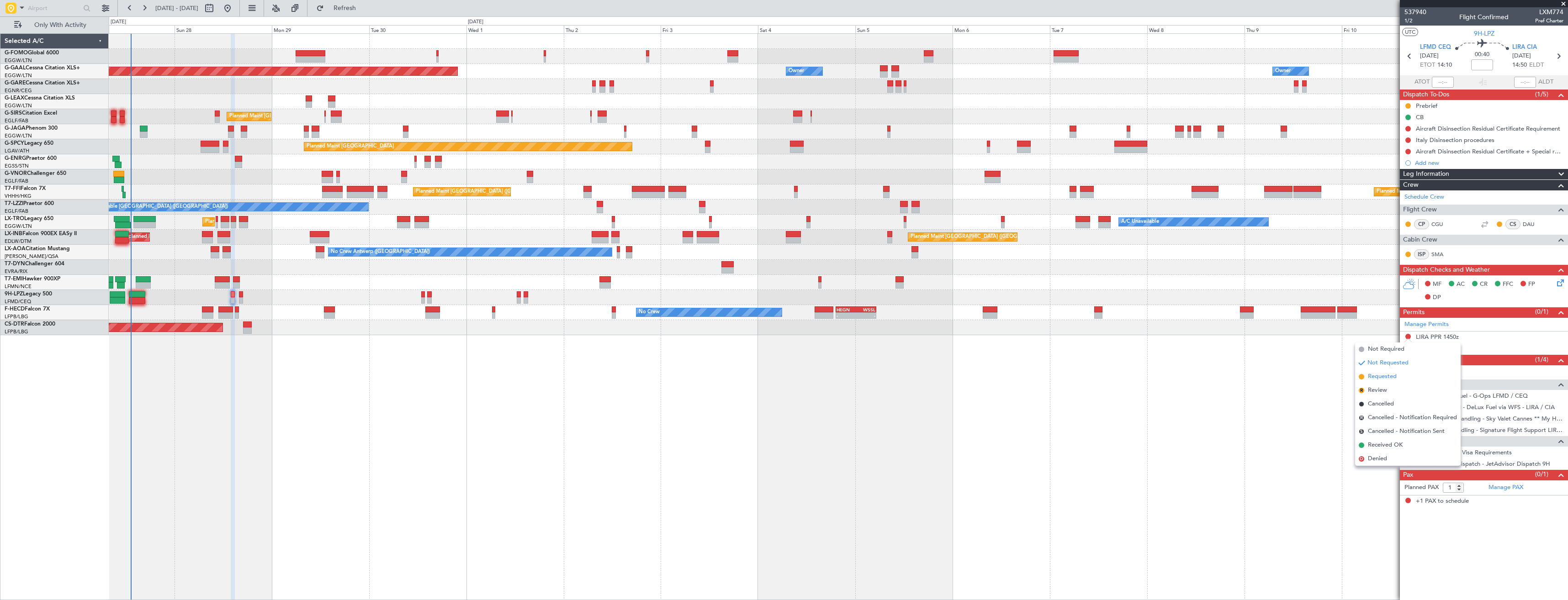
click at [1384, 377] on span "Requested" at bounding box center [1382, 377] width 29 height 9
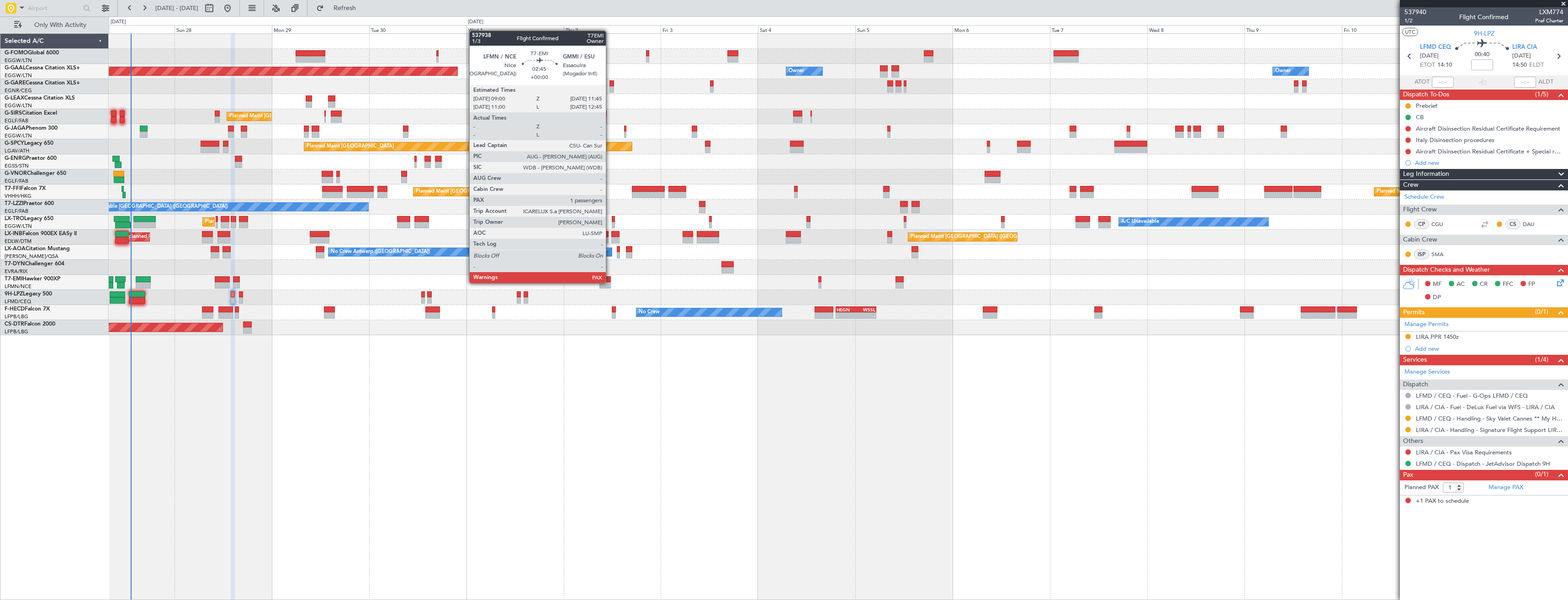
click at [610, 282] on div at bounding box center [605, 285] width 12 height 7
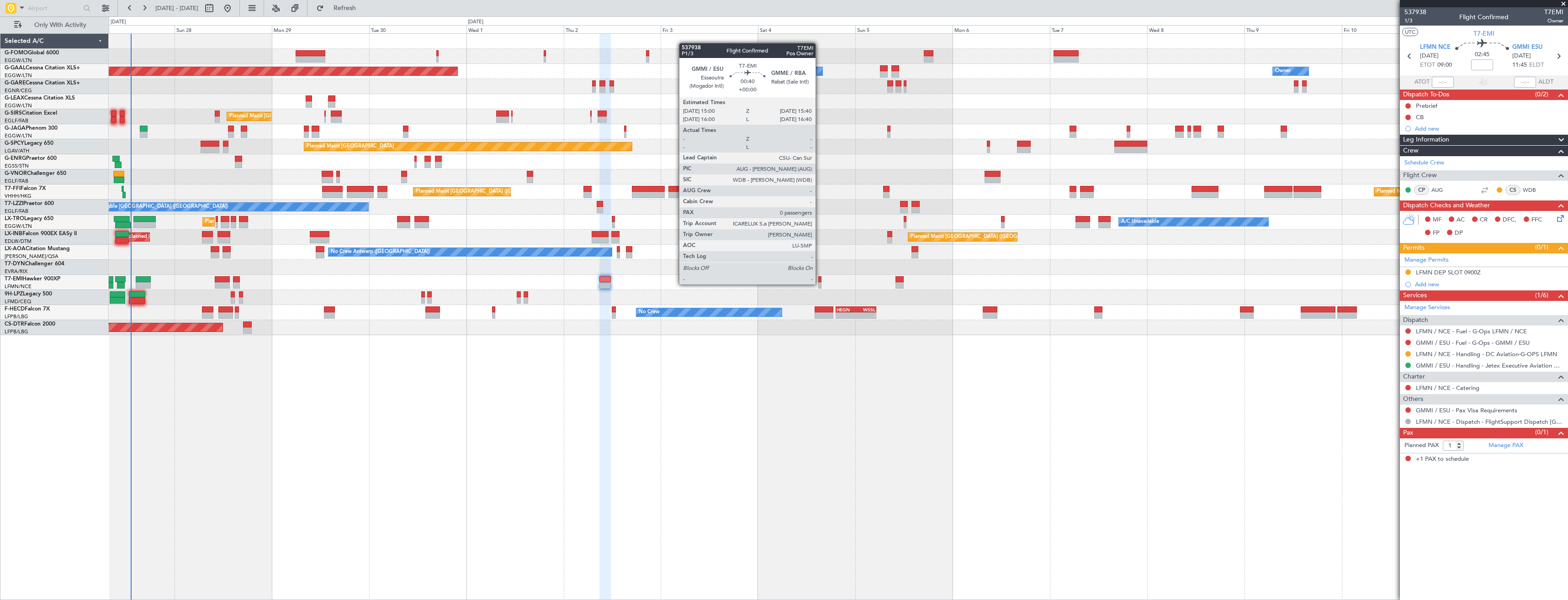
click at [820, 284] on div at bounding box center [819, 285] width 3 height 7
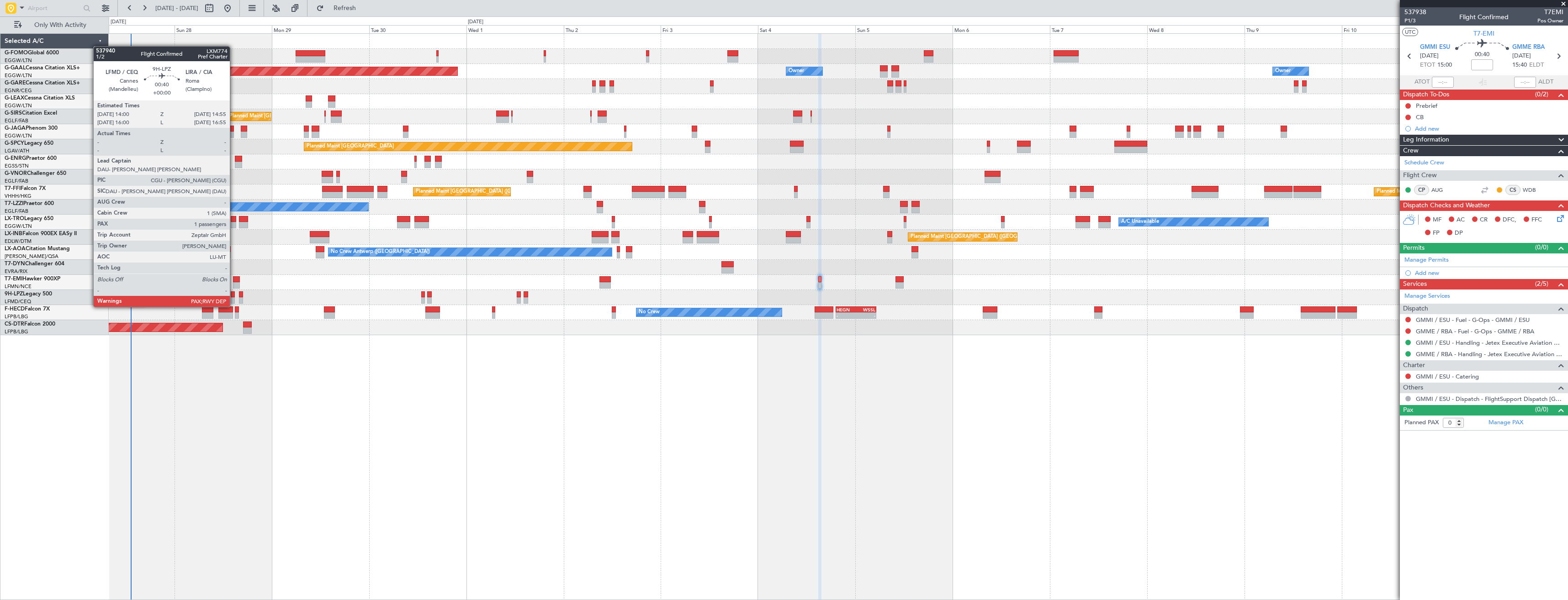
click at [234, 298] on div at bounding box center [233, 301] width 4 height 7
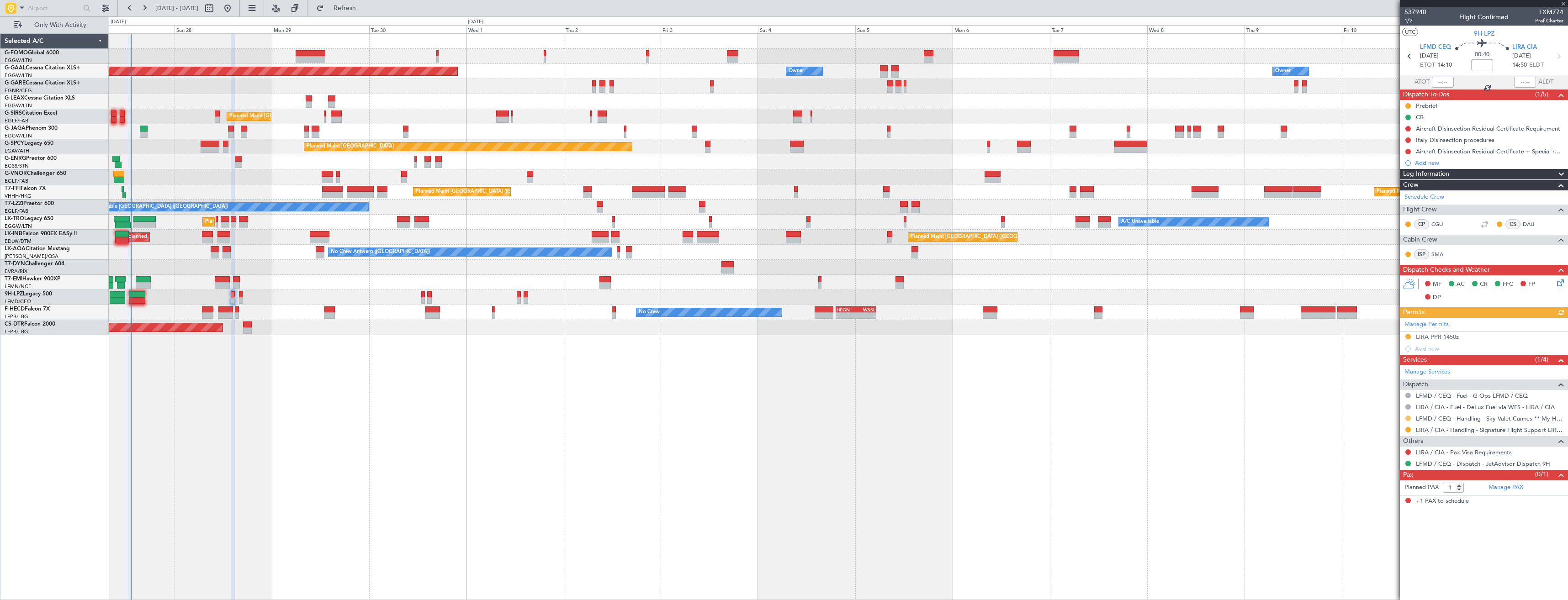
click at [1408, 417] on button at bounding box center [1408, 418] width 5 height 5
click at [1396, 522] on li "Confirmed" at bounding box center [1407, 527] width 105 height 14
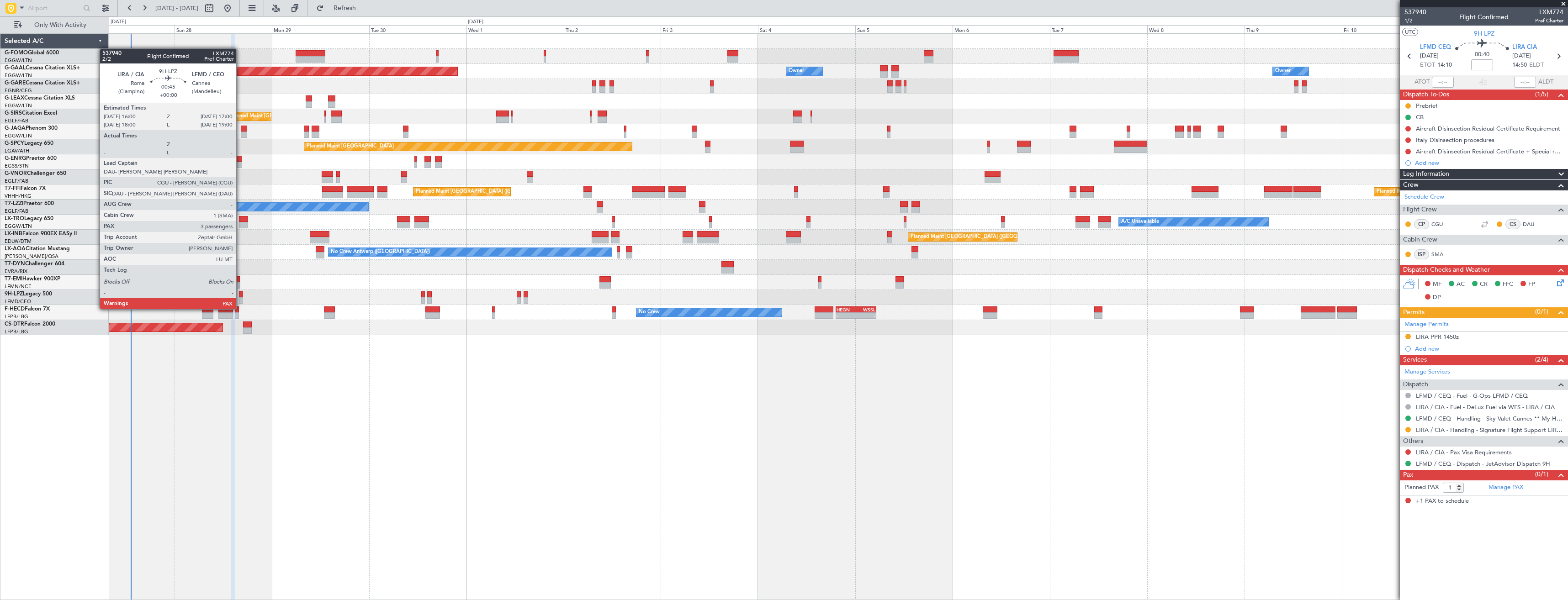
click at [241, 300] on div at bounding box center [241, 301] width 4 height 7
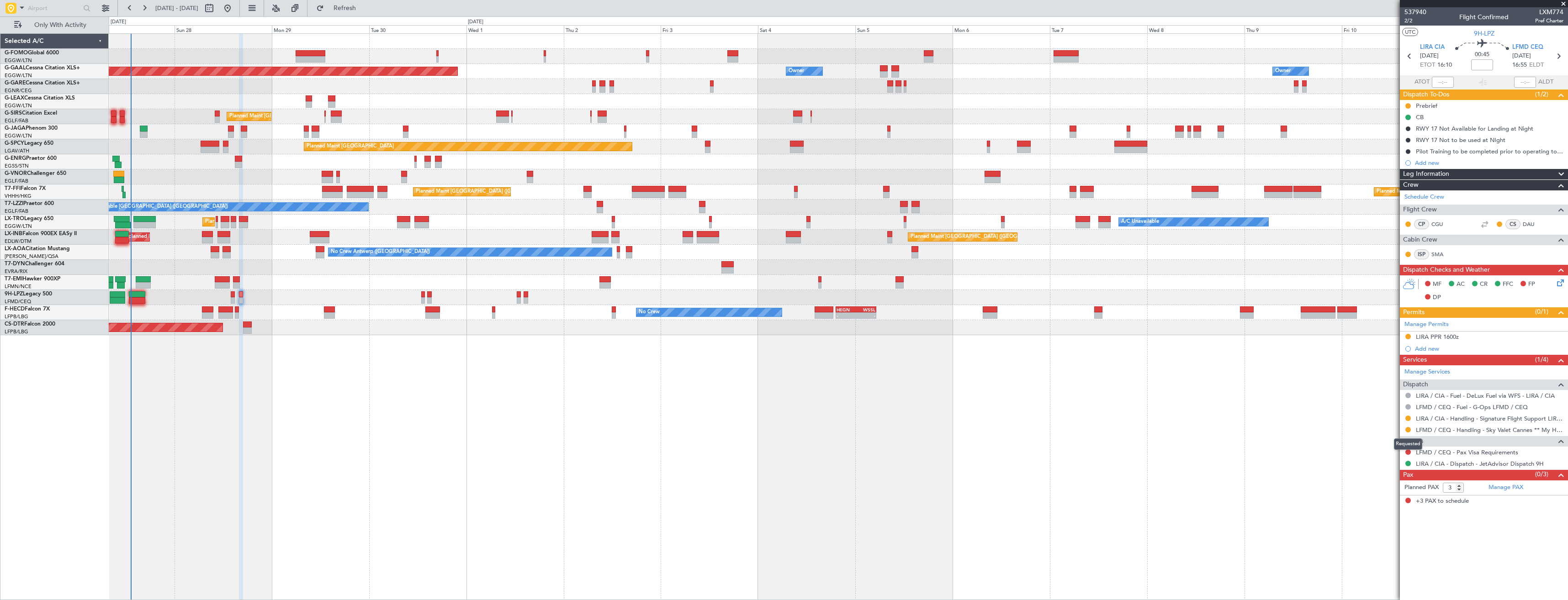
drag, startPoint x: 1408, startPoint y: 431, endPoint x: 1401, endPoint y: 438, distance: 9.9
click at [1408, 431] on button at bounding box center [1408, 430] width 5 height 5
click at [1377, 537] on span "Confirmed" at bounding box center [1382, 538] width 29 height 9
type input "4"
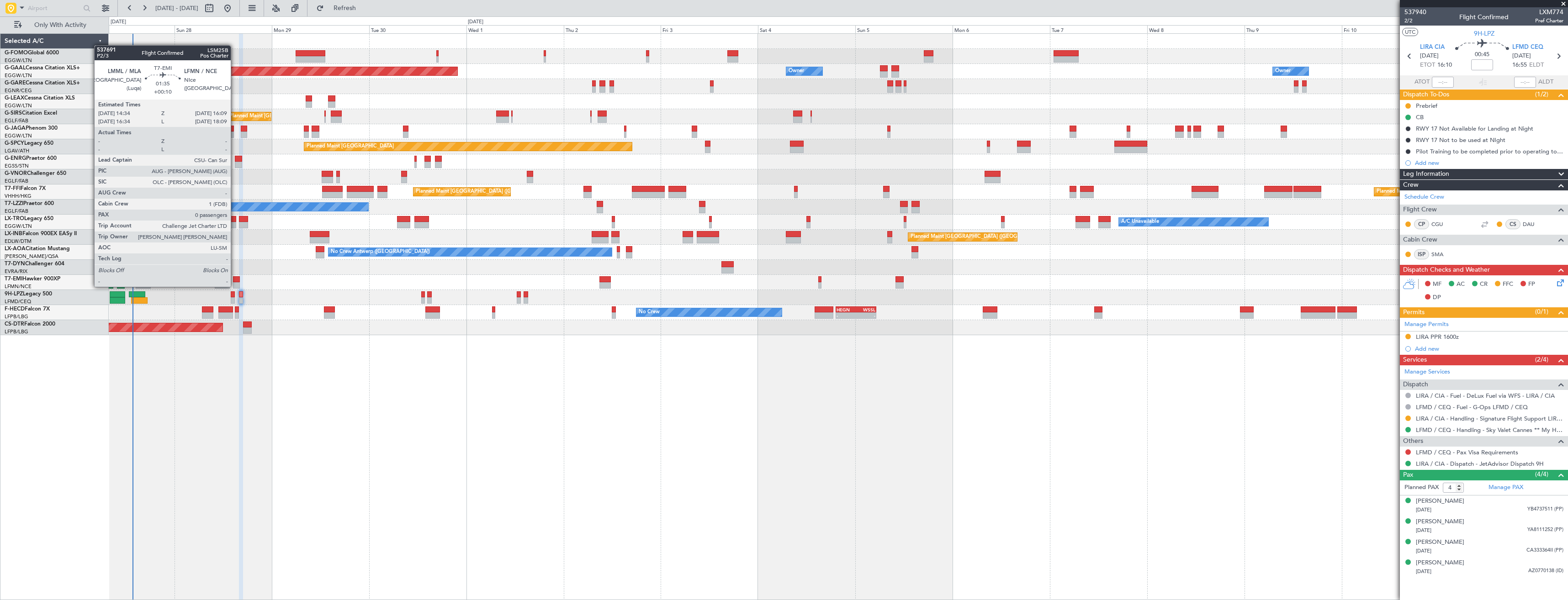
click at [235, 286] on div at bounding box center [236, 285] width 7 height 7
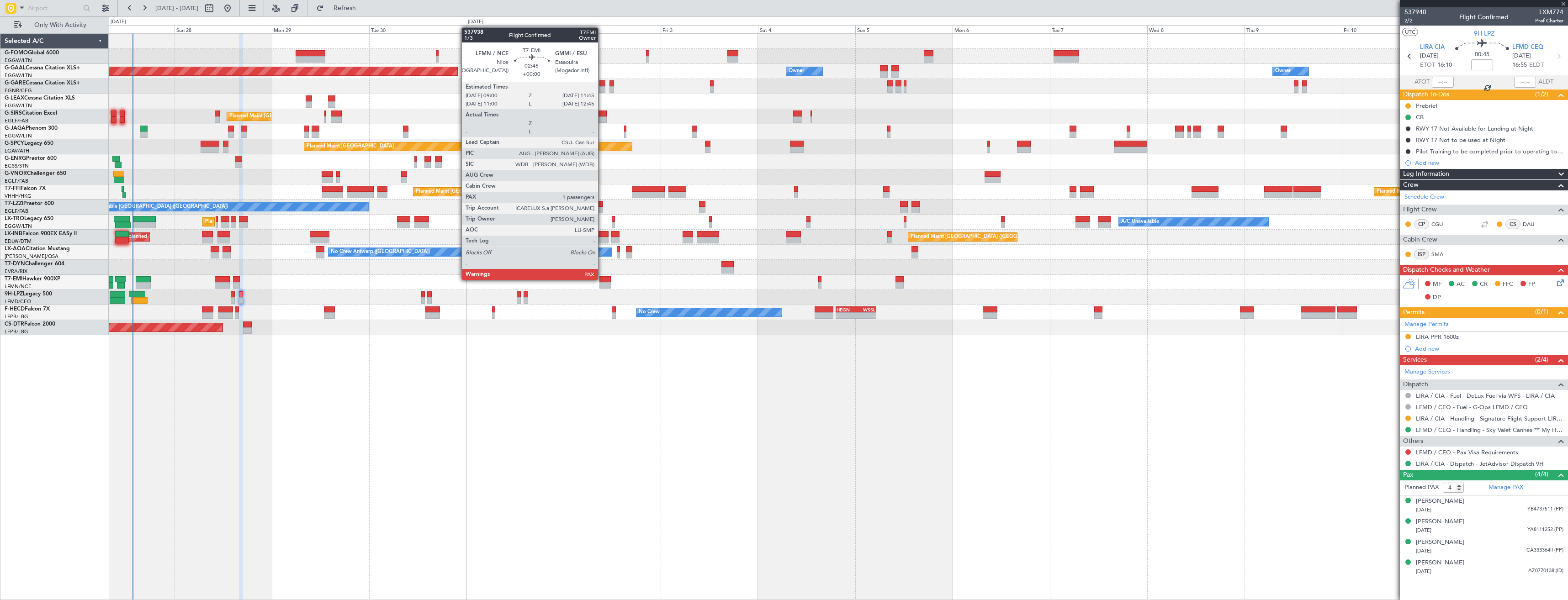
type input "+00:10"
type input "0"
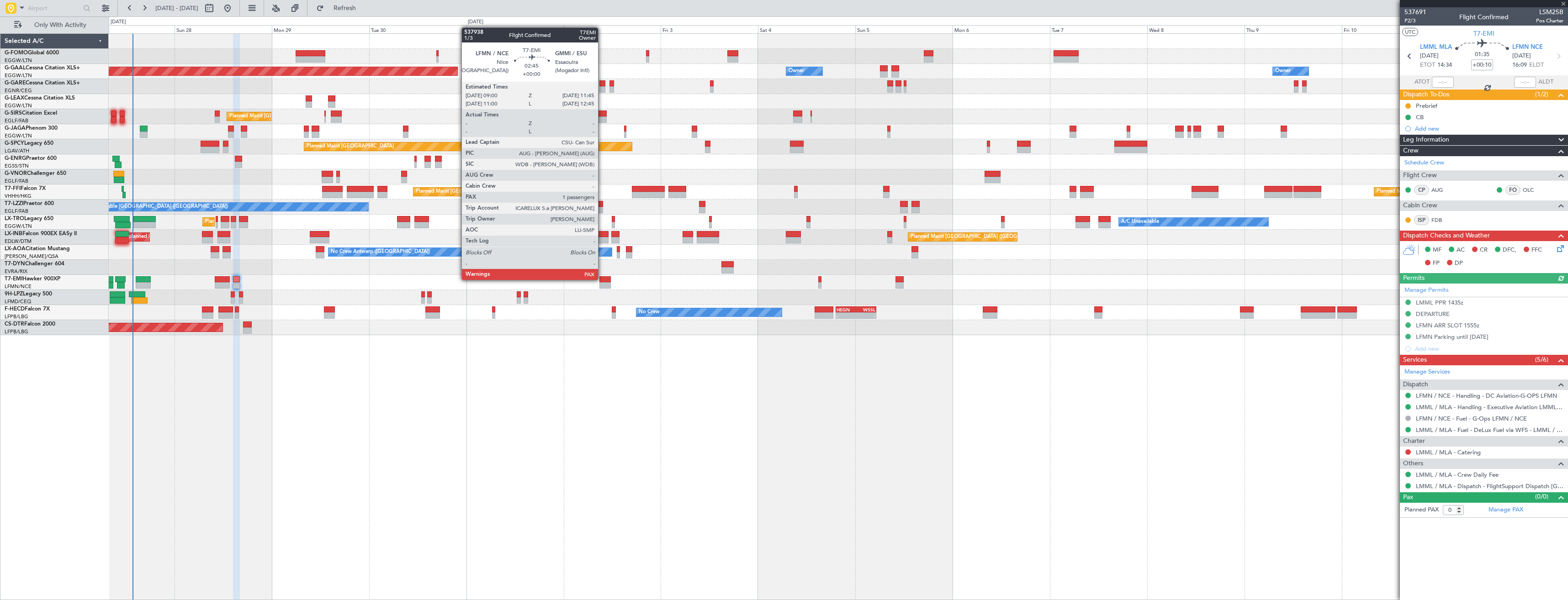
click at [602, 279] on div at bounding box center [605, 279] width 12 height 7
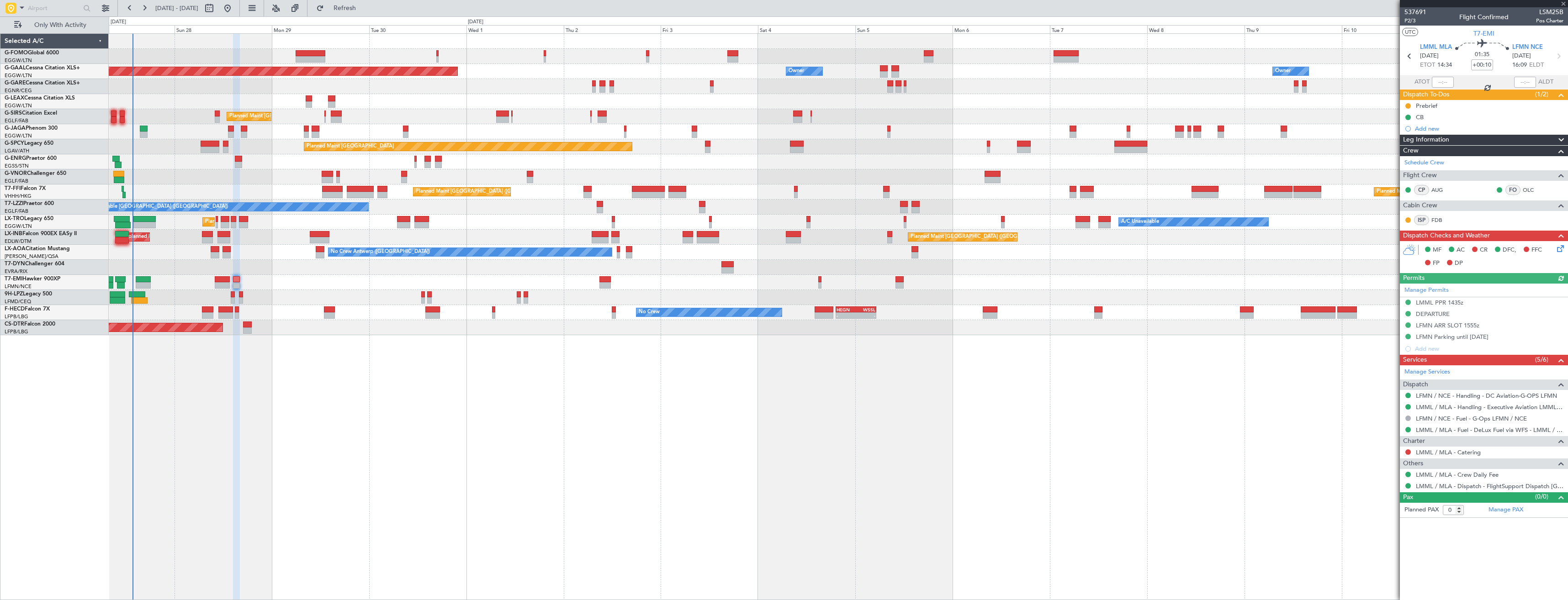
type input "1"
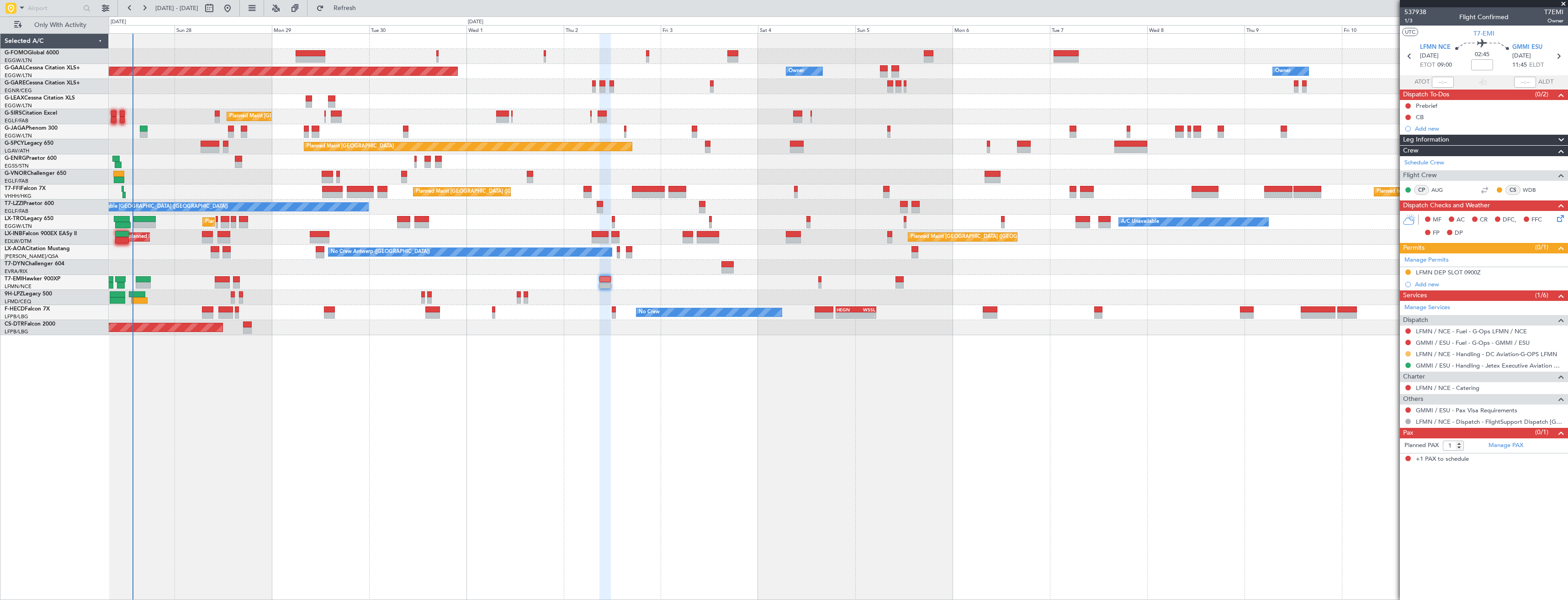
click at [1409, 354] on button at bounding box center [1408, 354] width 5 height 5
drag, startPoint x: 1371, startPoint y: 462, endPoint x: 1374, endPoint y: 442, distance: 20.2
click at [1371, 459] on span "Confirmed" at bounding box center [1382, 462] width 29 height 9
click at [1492, 279] on div "Add new" at bounding box center [1484, 284] width 168 height 12
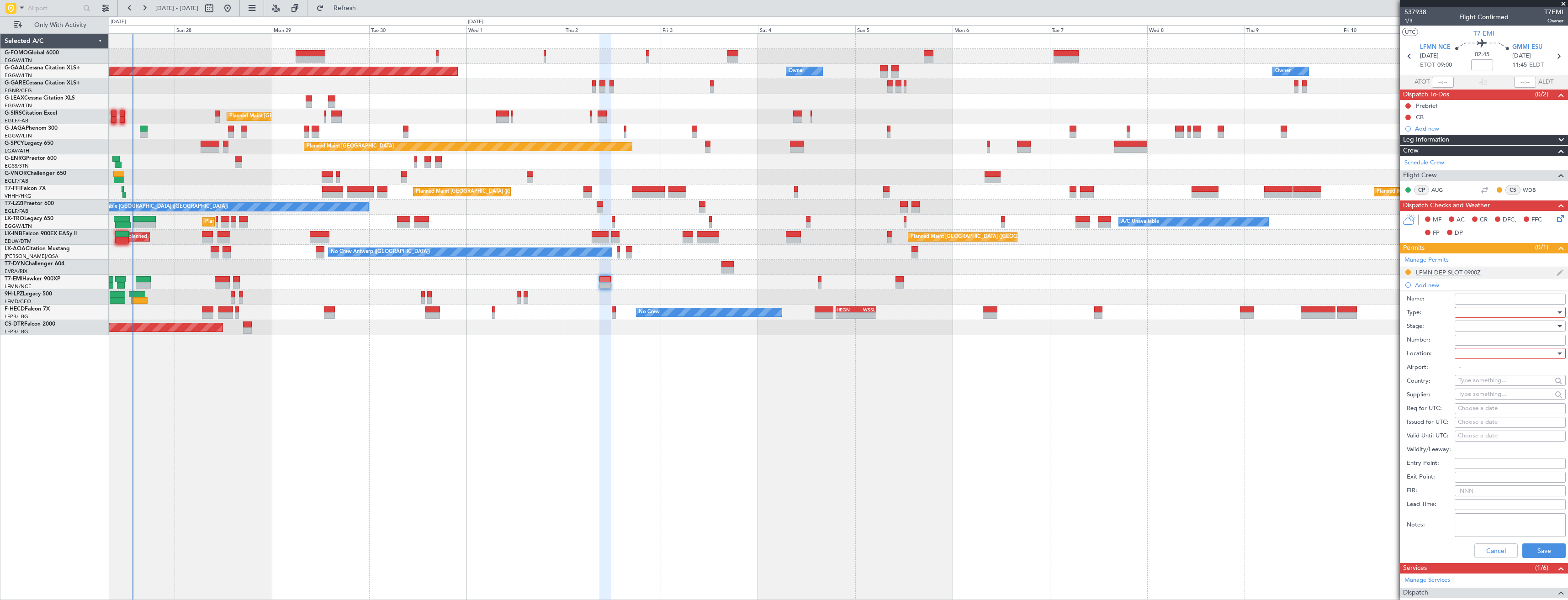
click at [1493, 271] on div "LFMN DEP SLOT 0900Z" at bounding box center [1484, 273] width 168 height 12
click at [1492, 328] on input "Number:" at bounding box center [1510, 329] width 111 height 11
paste input "LFMND000088975"
type input "LFMND000088975"
drag, startPoint x: 1492, startPoint y: 327, endPoint x: 1491, endPoint y: 315, distance: 12.0
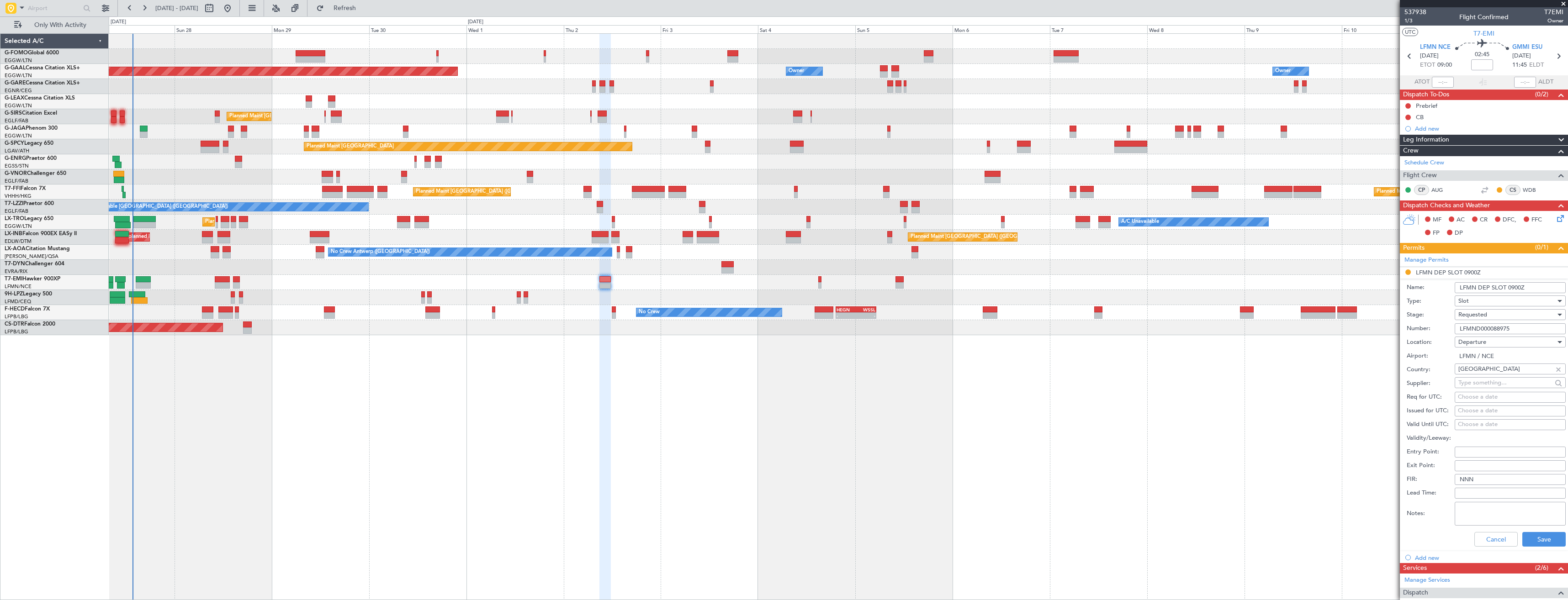
click at [1491, 315] on div "Requested" at bounding box center [1507, 315] width 97 height 14
click at [1499, 385] on span "Received OK" at bounding box center [1507, 384] width 96 height 14
click at [1528, 539] on button "Save" at bounding box center [1544, 539] width 43 height 15
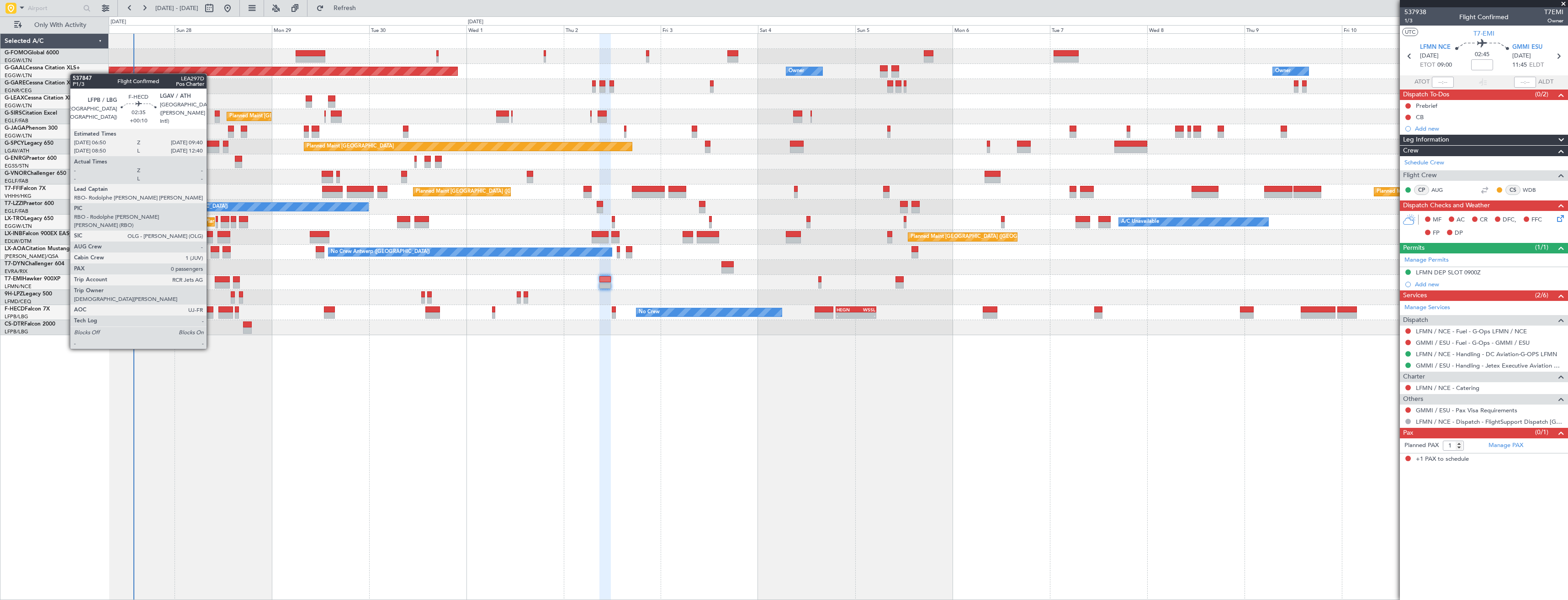
click at [211, 315] on div at bounding box center [208, 315] width 12 height 7
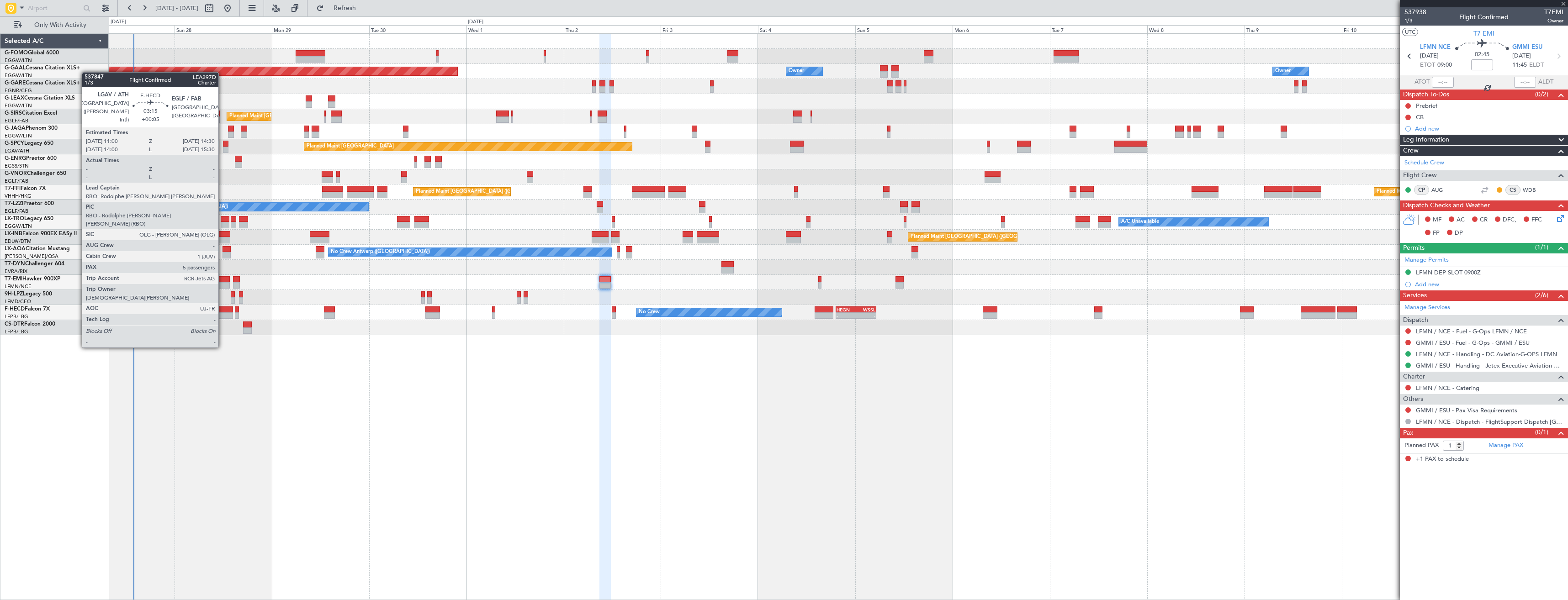
type input "+00:10"
type input "0"
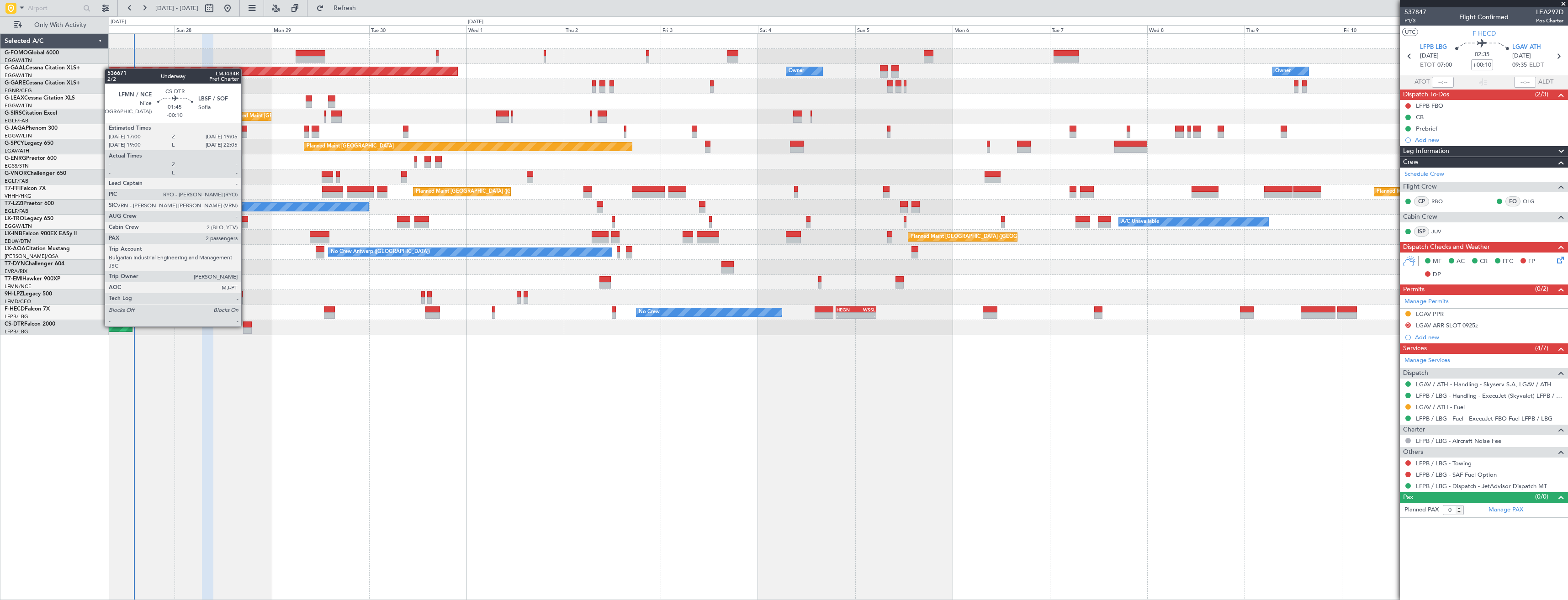
click at [245, 326] on div at bounding box center [247, 324] width 9 height 7
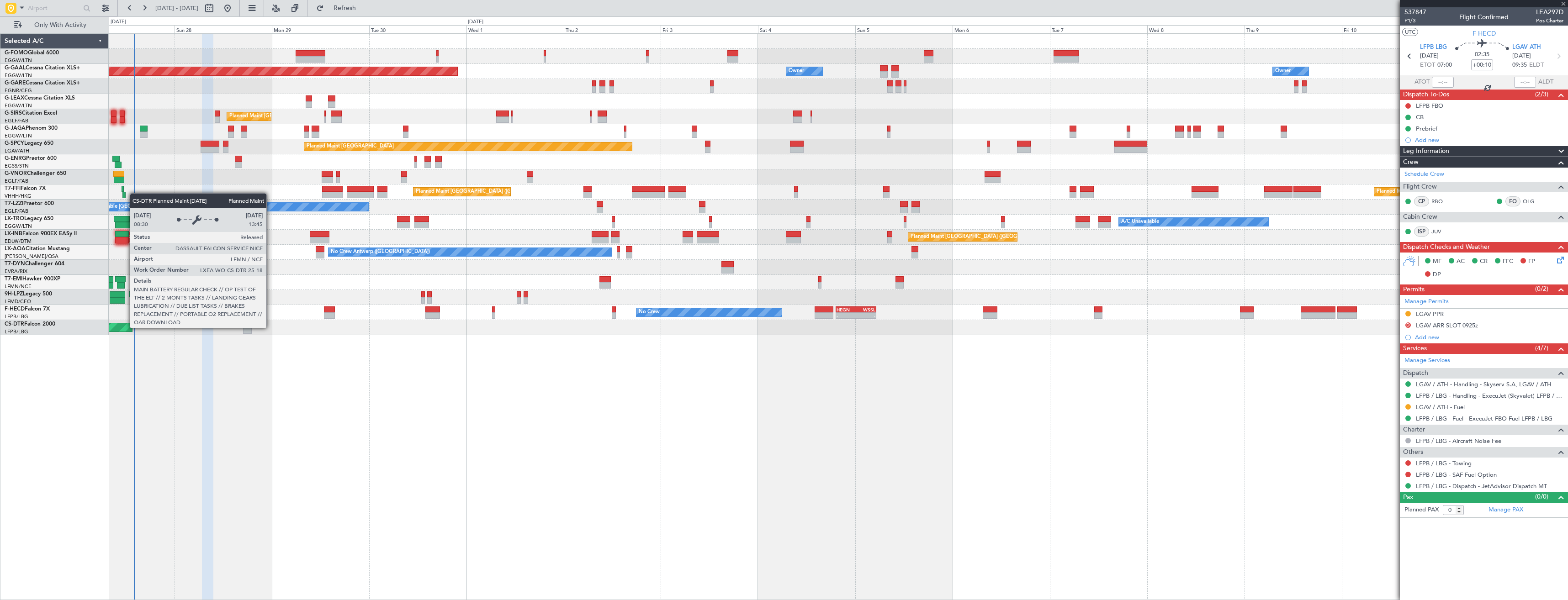
type input "-00:10"
type input "2"
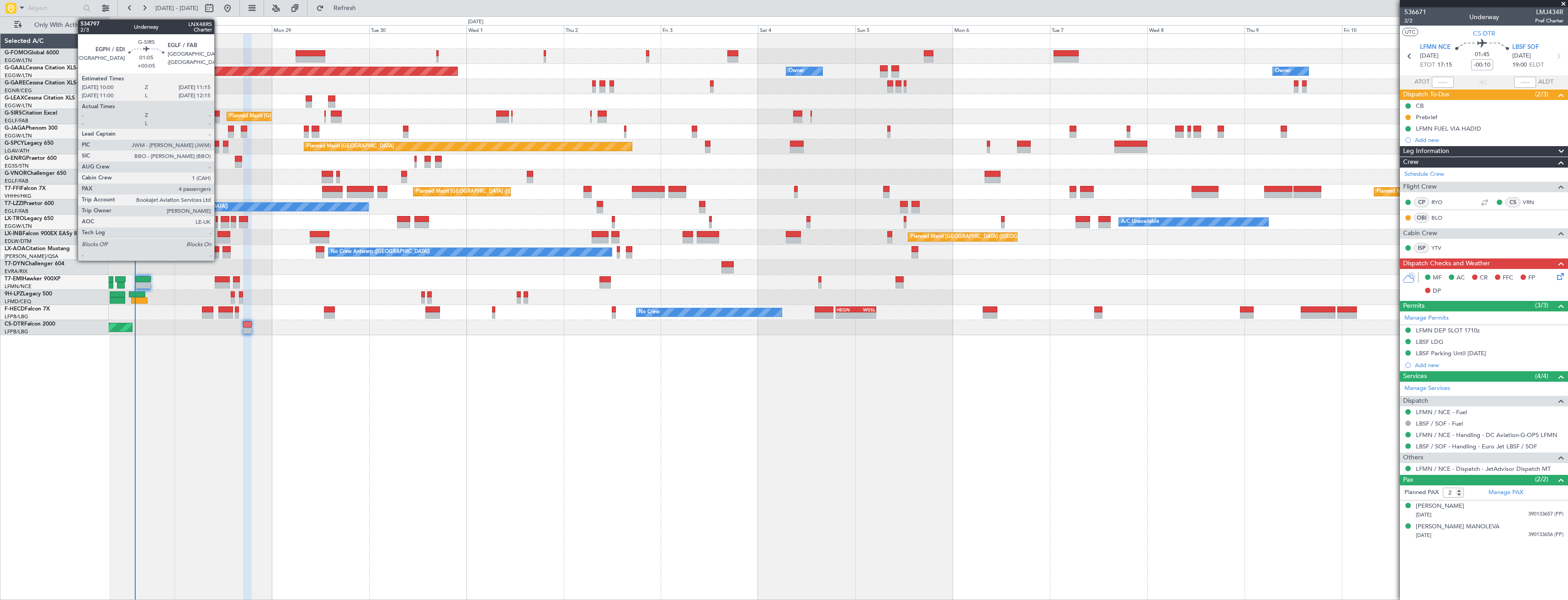
click at [219, 119] on div at bounding box center [217, 119] width 5 height 7
type input "+00:05"
type input "4"
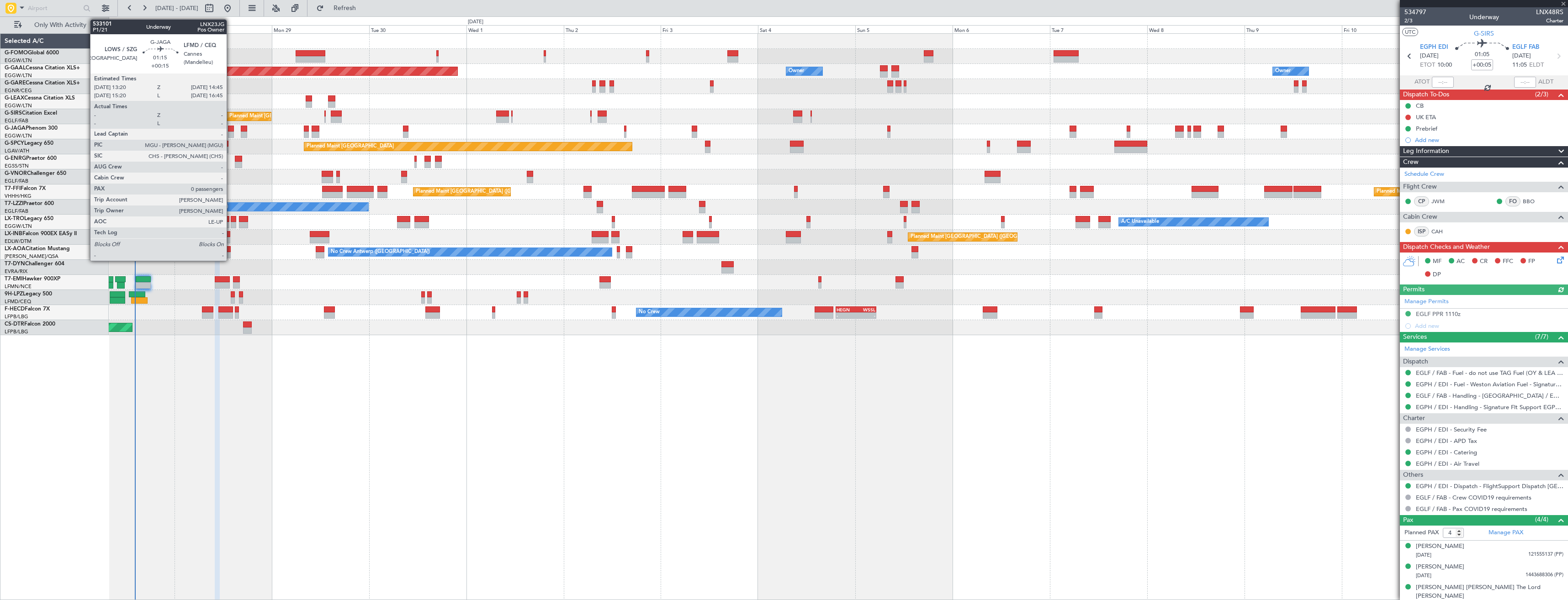
click at [231, 131] on div "Planned Maint [GEOGRAPHIC_DATA] ([GEOGRAPHIC_DATA])" at bounding box center [838, 131] width 1459 height 15
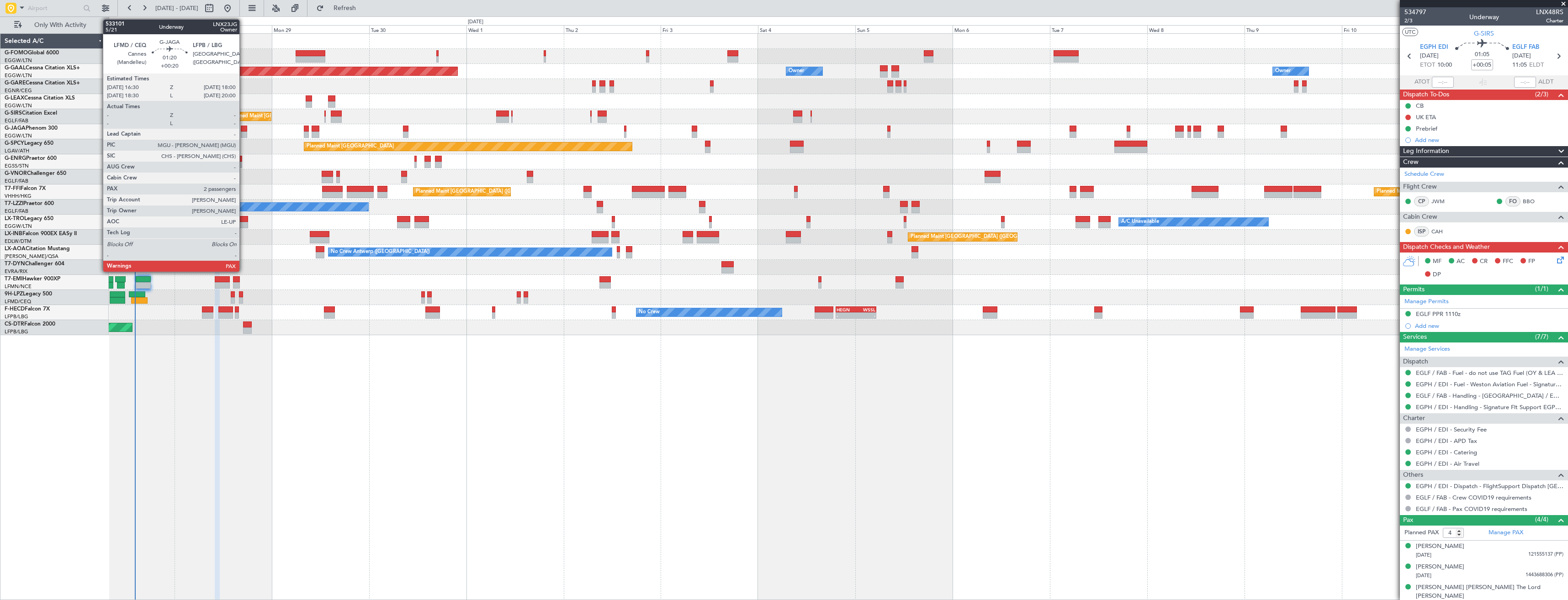
click at [243, 130] on div at bounding box center [244, 128] width 7 height 7
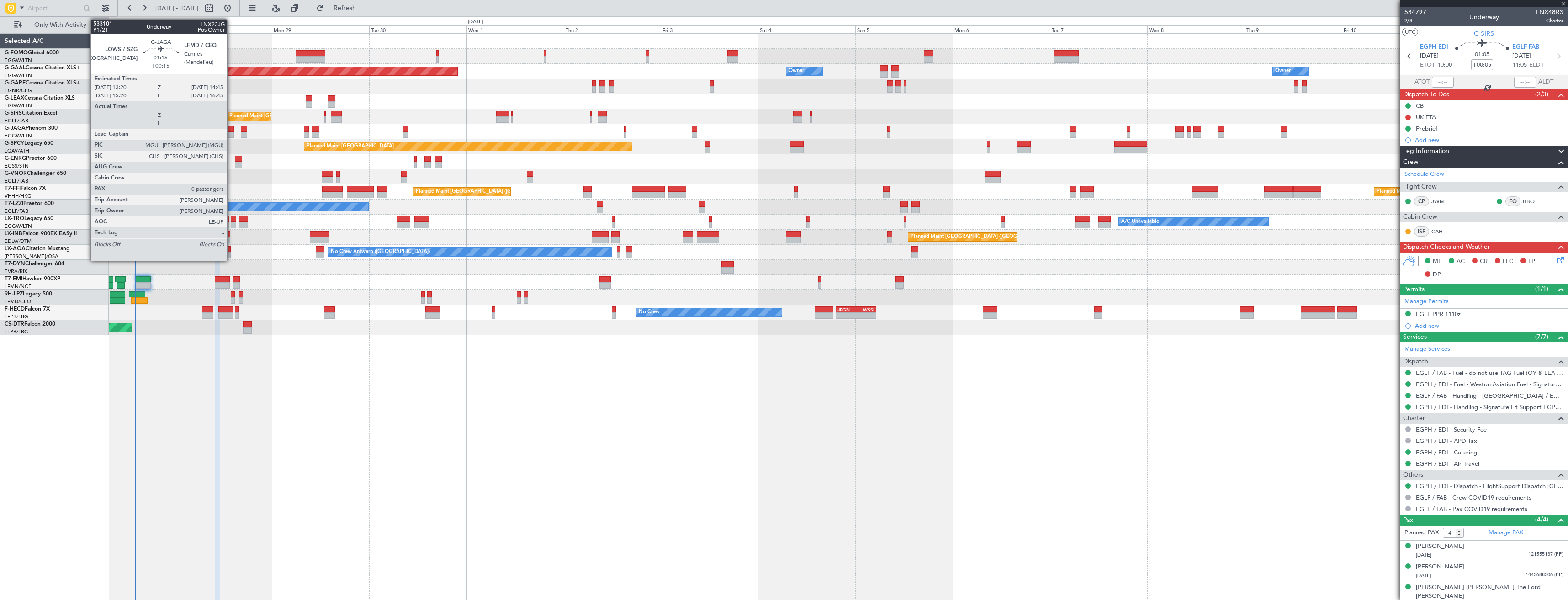
type input "+00:20"
type input "2"
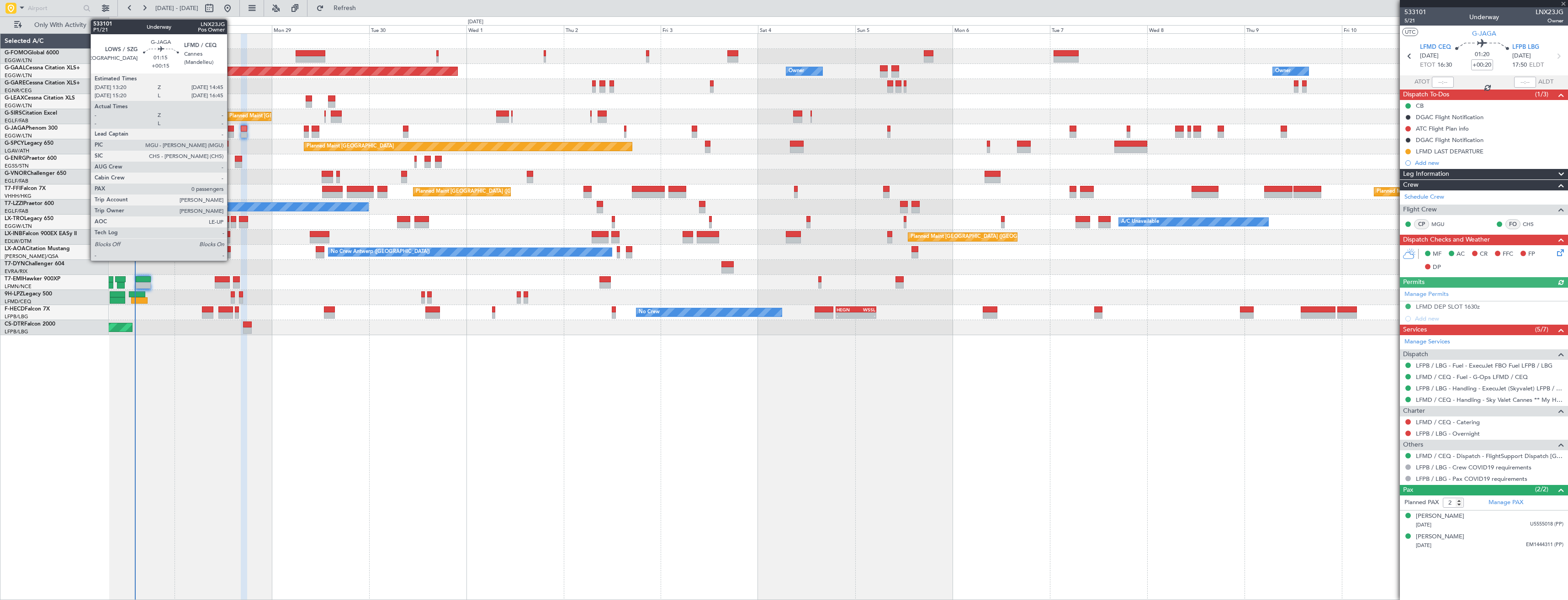
click at [231, 134] on div at bounding box center [231, 134] width 6 height 7
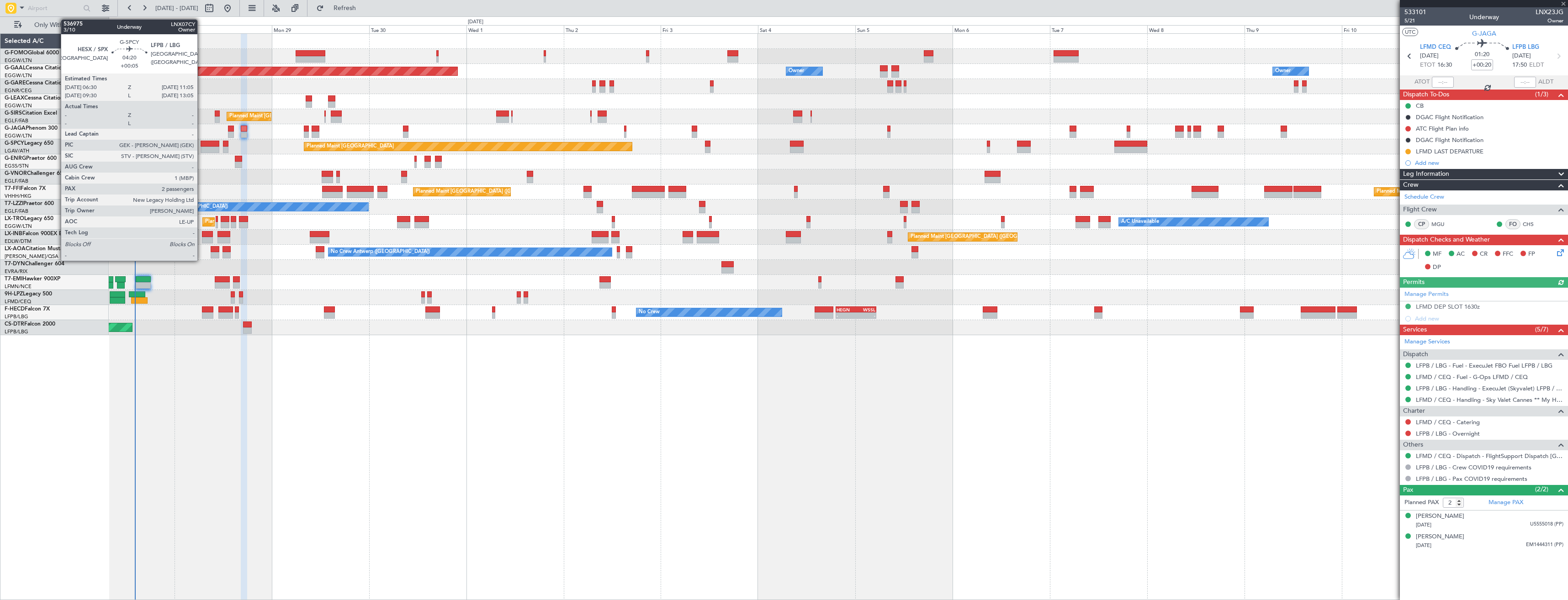
type input "+00:15"
type input "0"
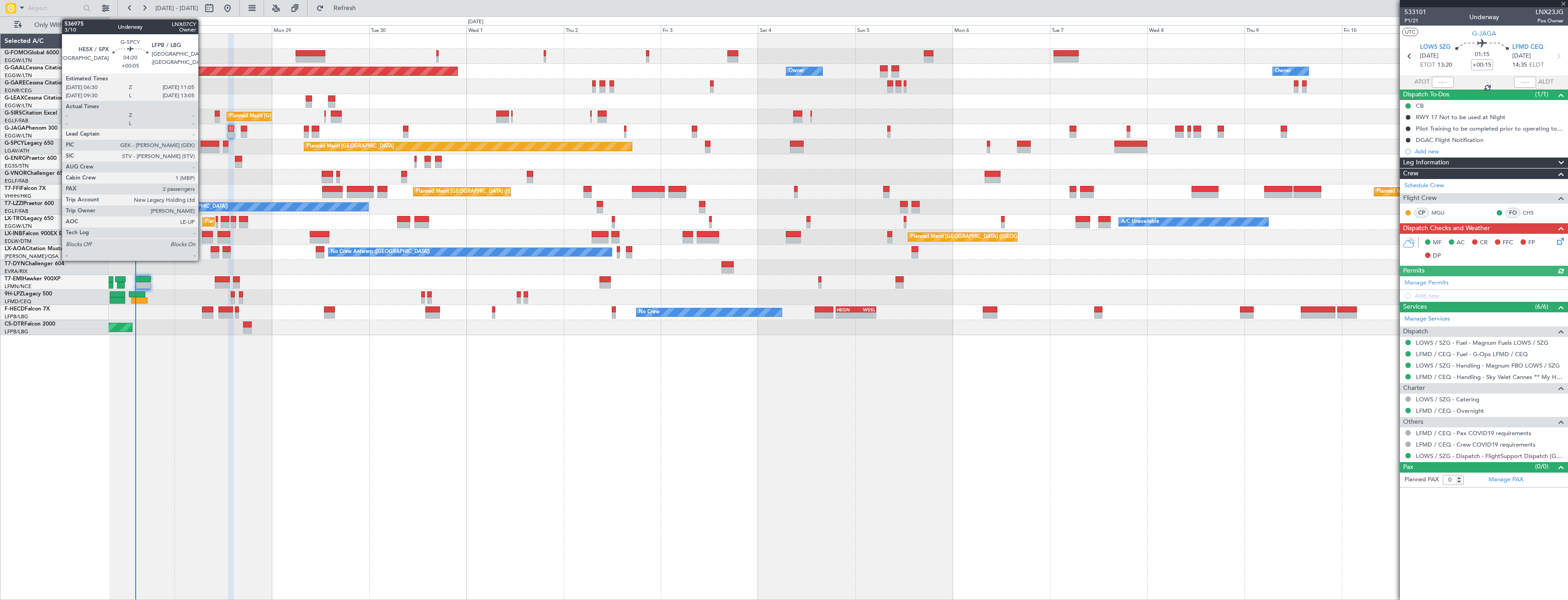
click at [203, 145] on div at bounding box center [210, 144] width 19 height 7
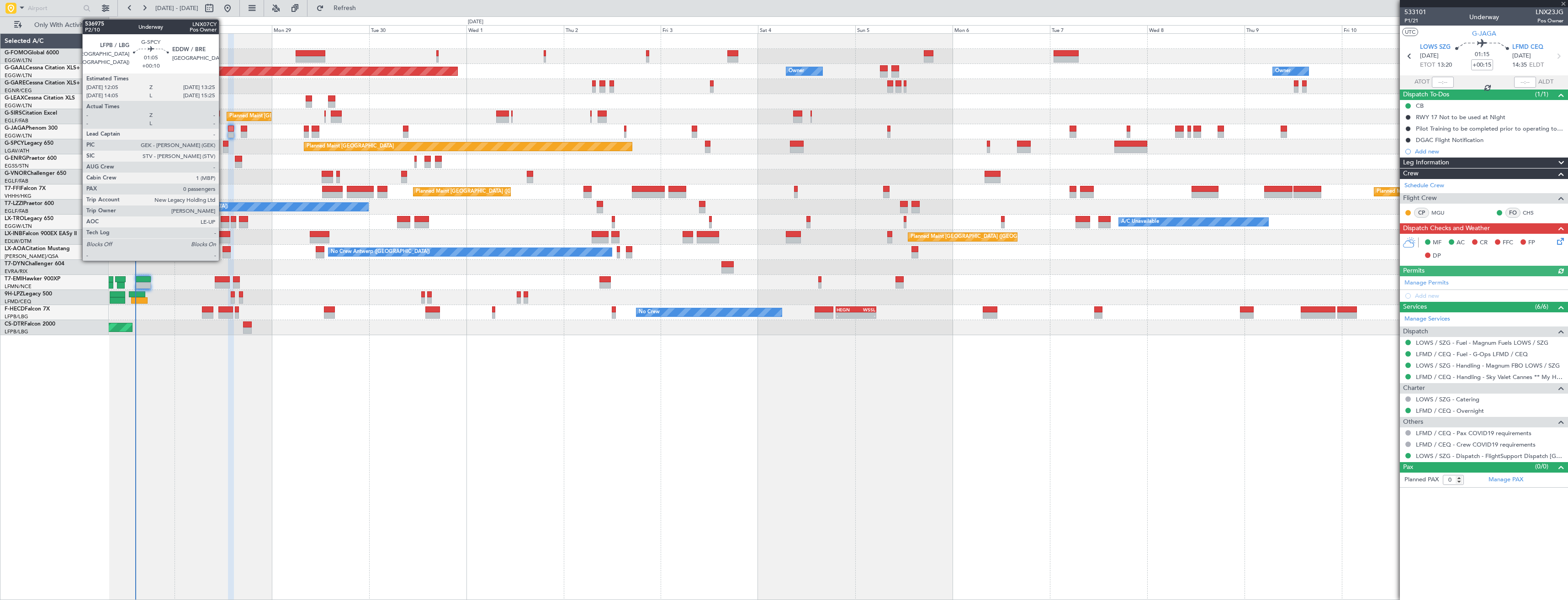
type input "+00:05"
type input "2"
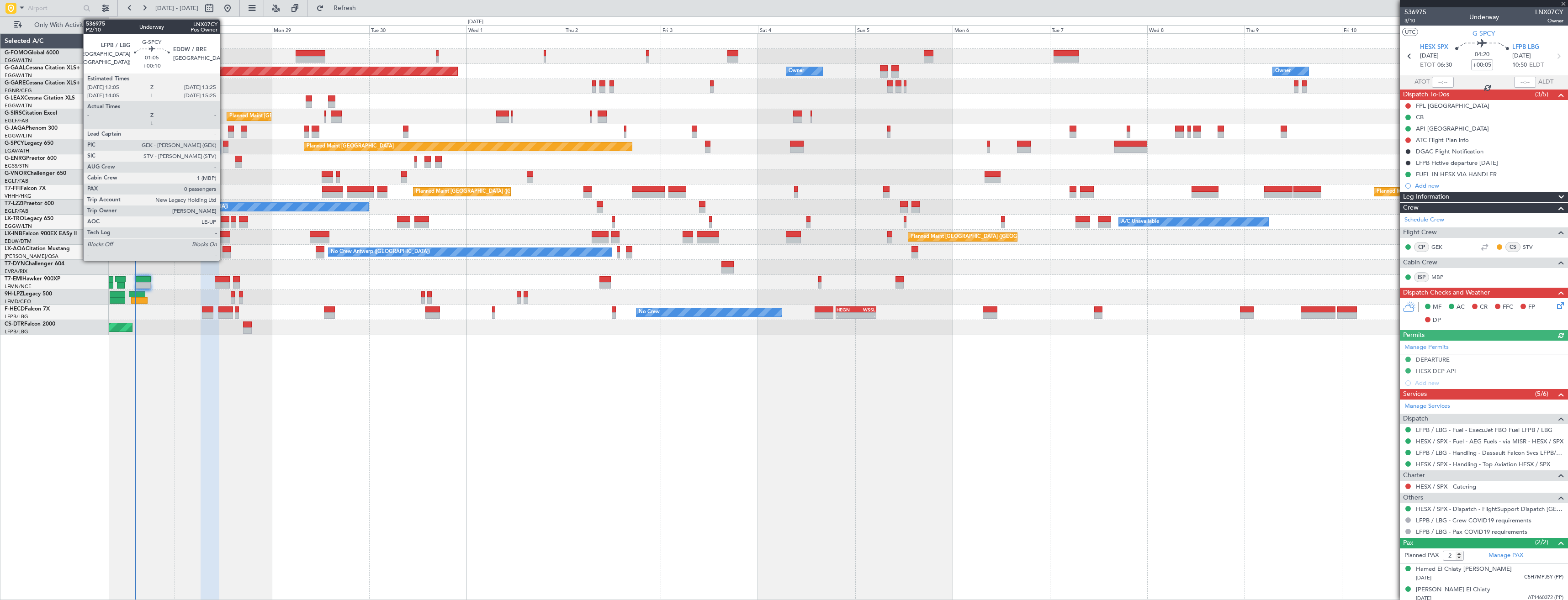
click at [224, 148] on div at bounding box center [225, 150] width 5 height 7
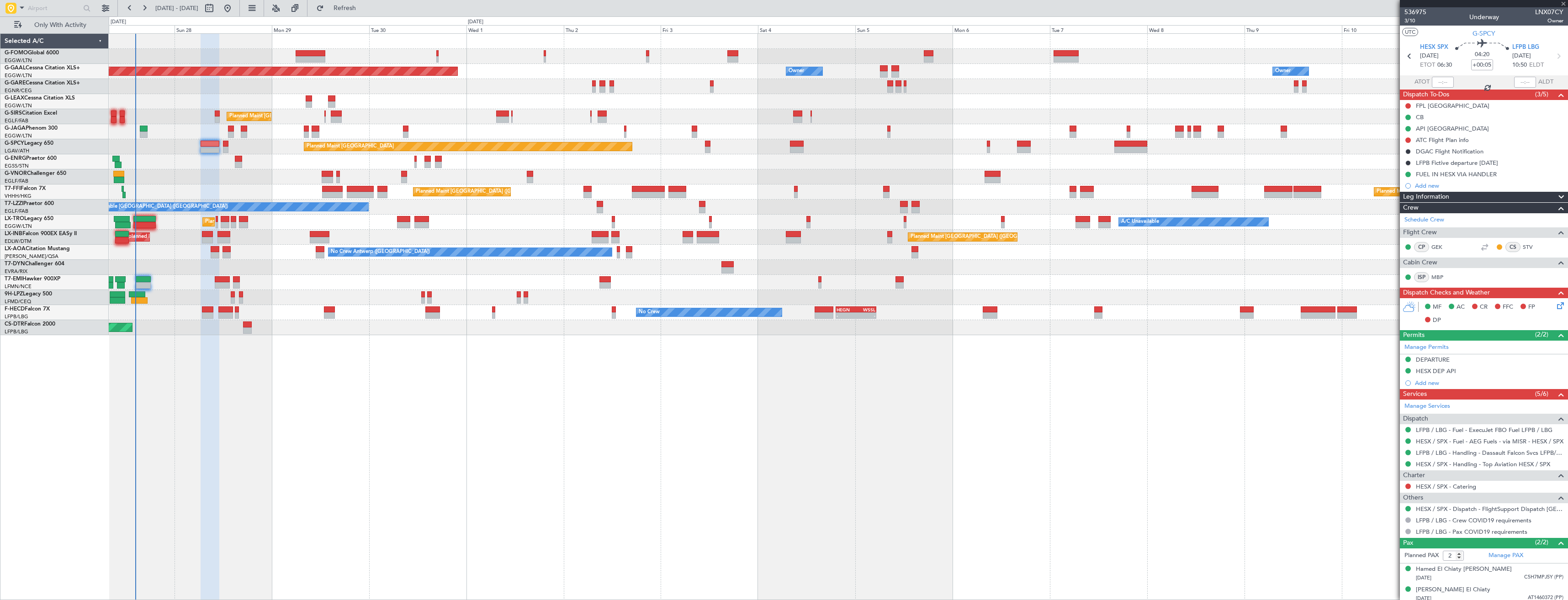
type input "+00:10"
type input "0"
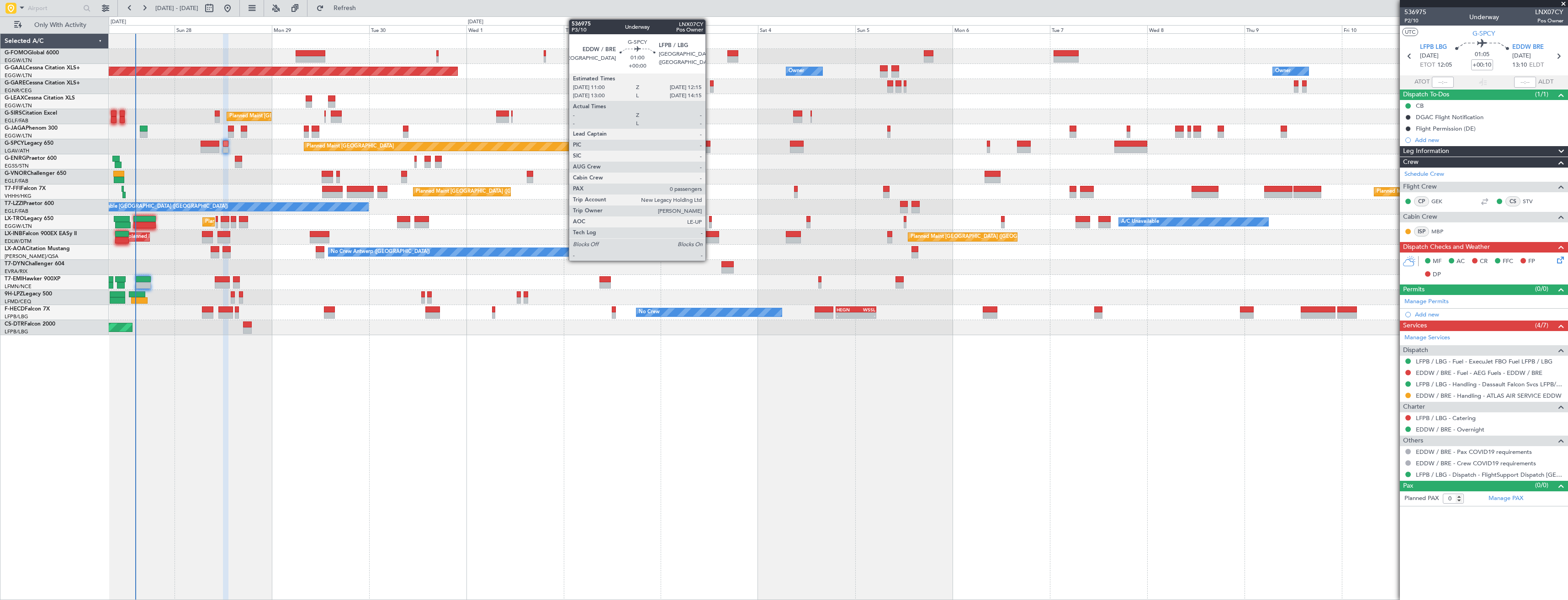
click at [710, 148] on div at bounding box center [707, 150] width 5 height 7
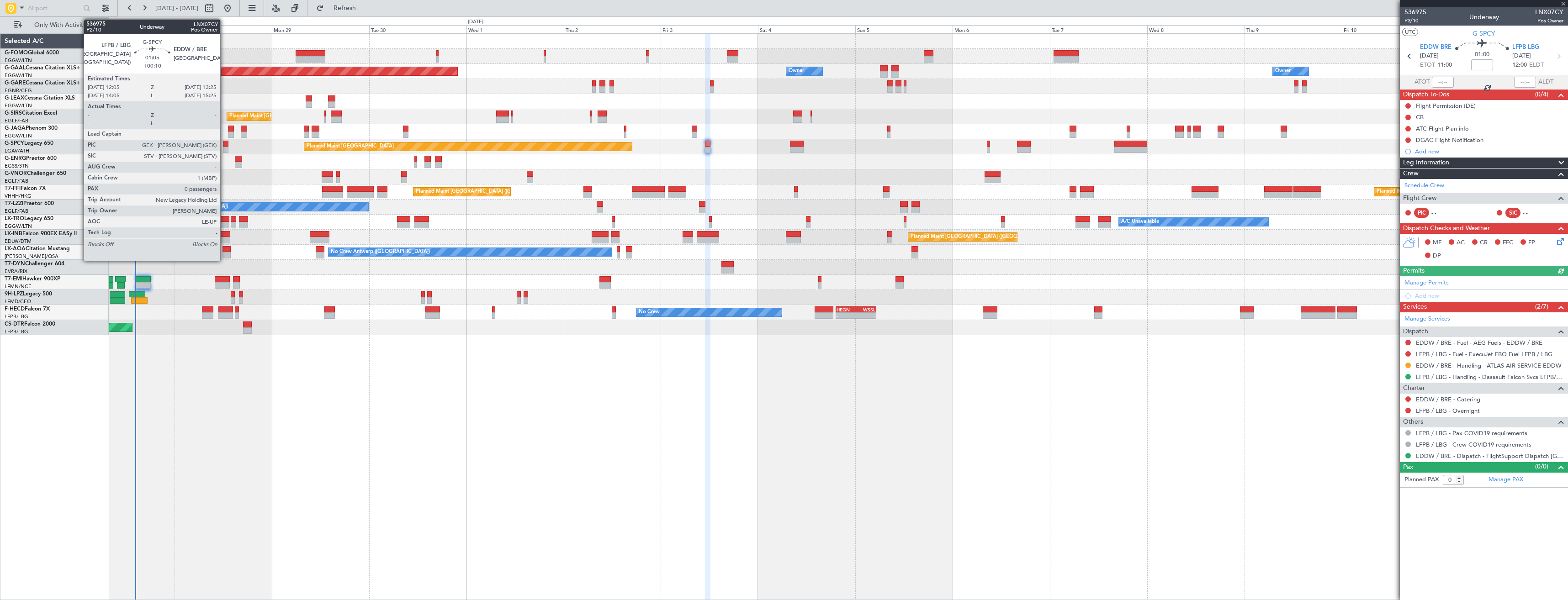
click at [225, 148] on div at bounding box center [225, 150] width 5 height 7
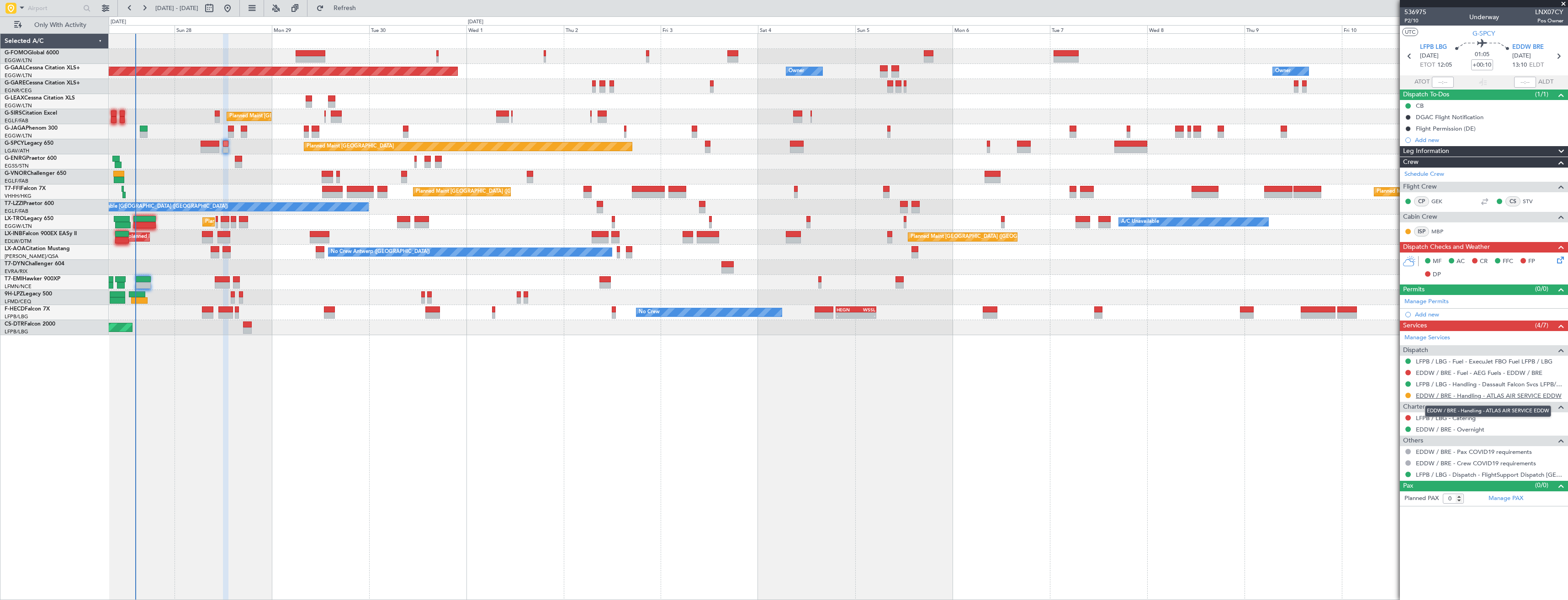
click at [1438, 398] on link "EDDW / BRE - Handling - ATLAS AIR SERVICE EDDW" at bounding box center [1488, 396] width 145 height 8
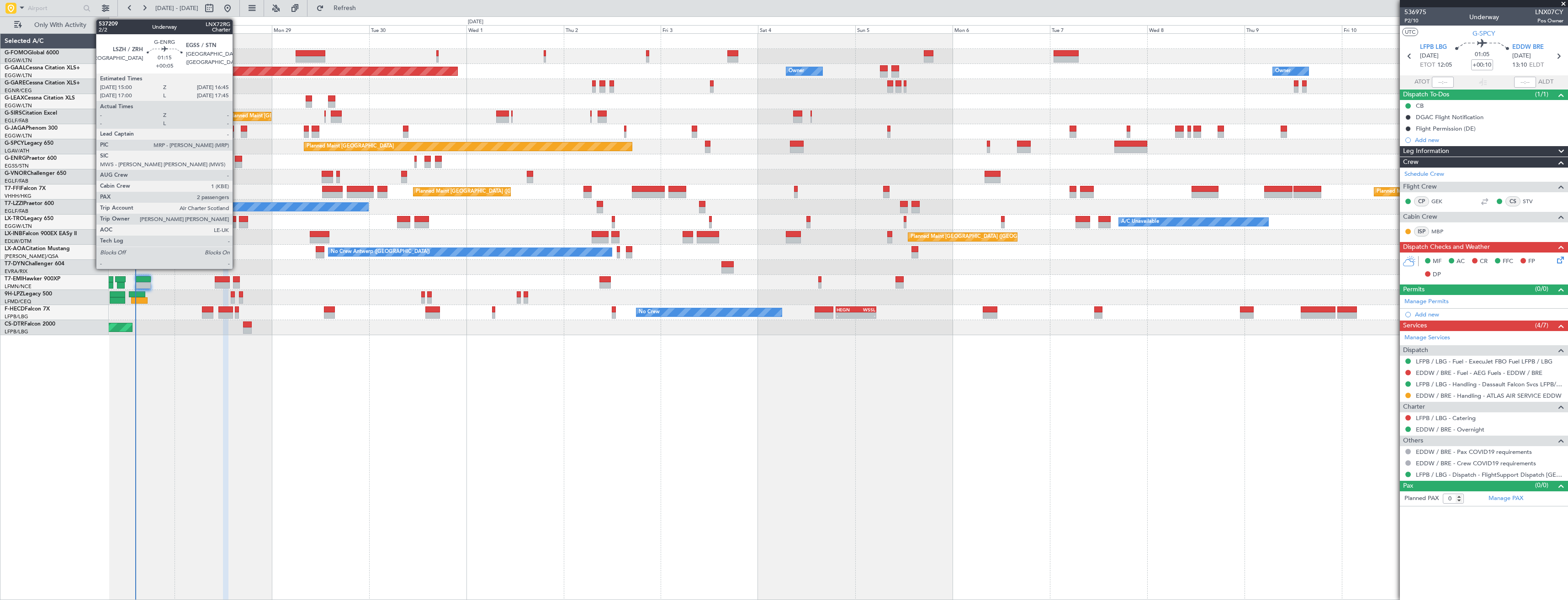
click at [237, 162] on div at bounding box center [239, 165] width 7 height 7
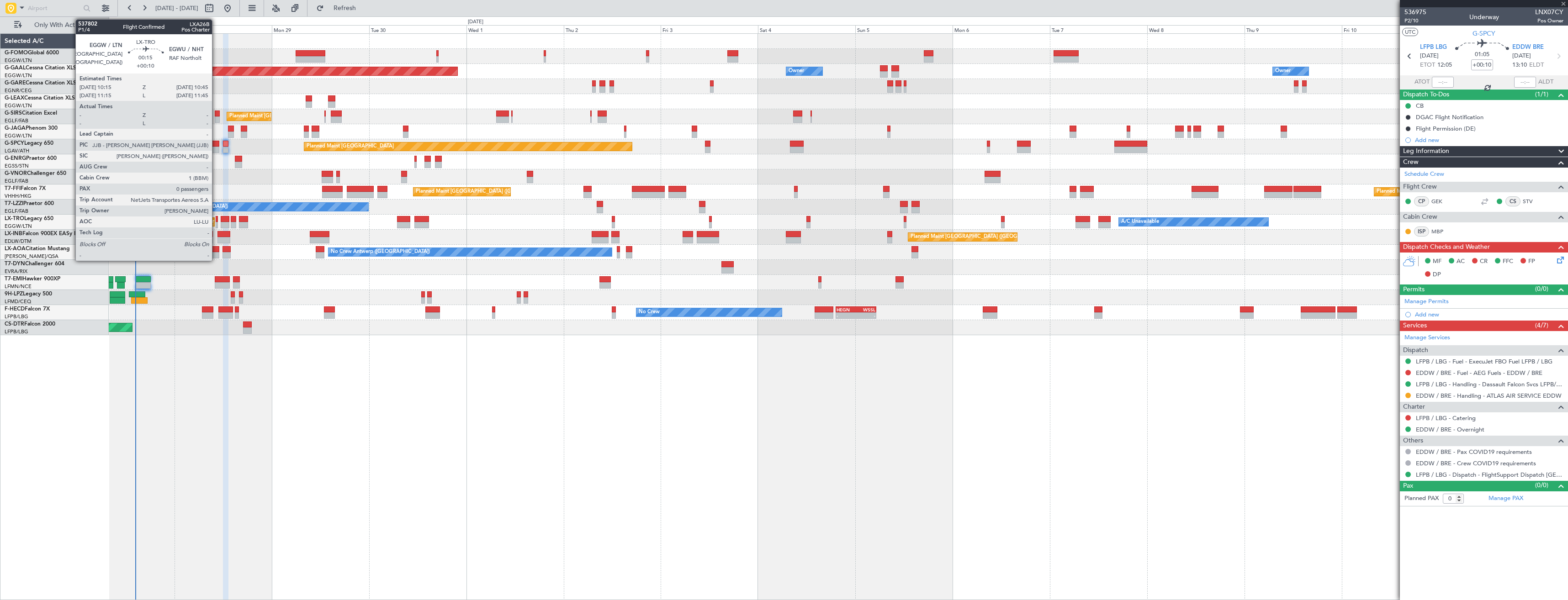
type input "+00:05"
type input "2"
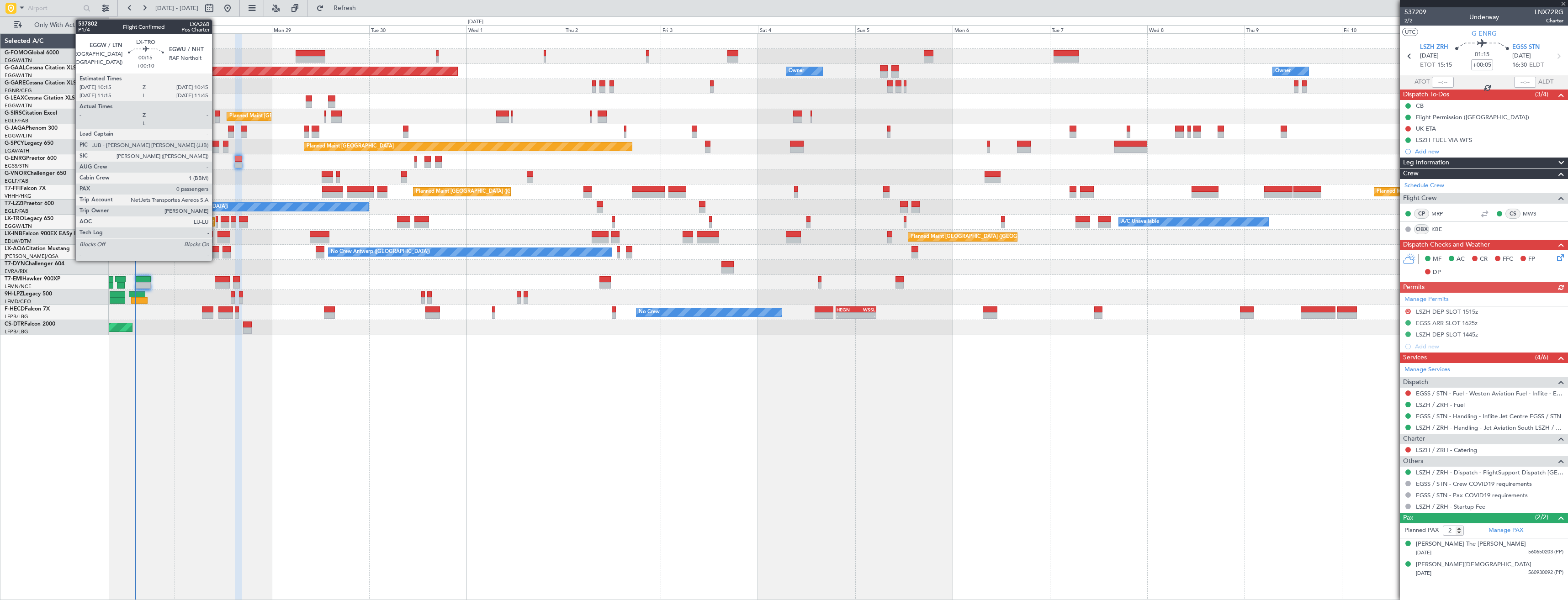
click at [216, 222] on div at bounding box center [217, 225] width 2 height 7
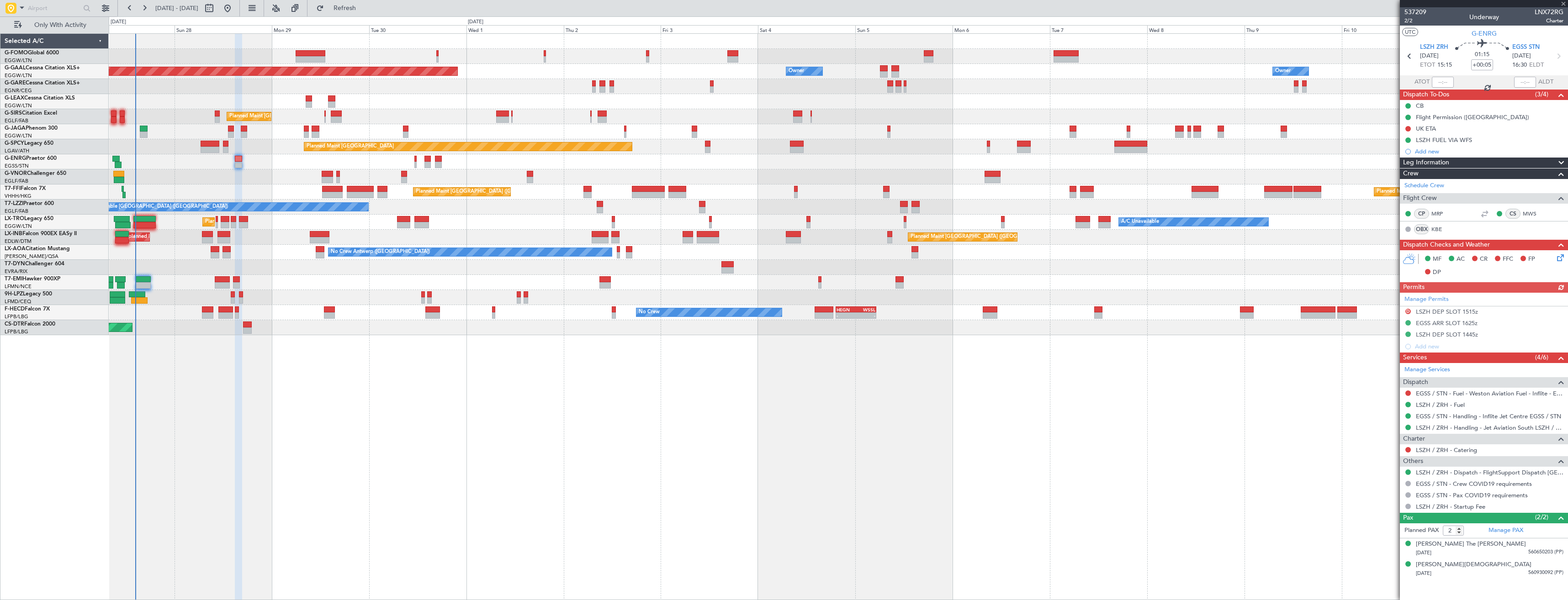
type input "+00:10"
type input "0"
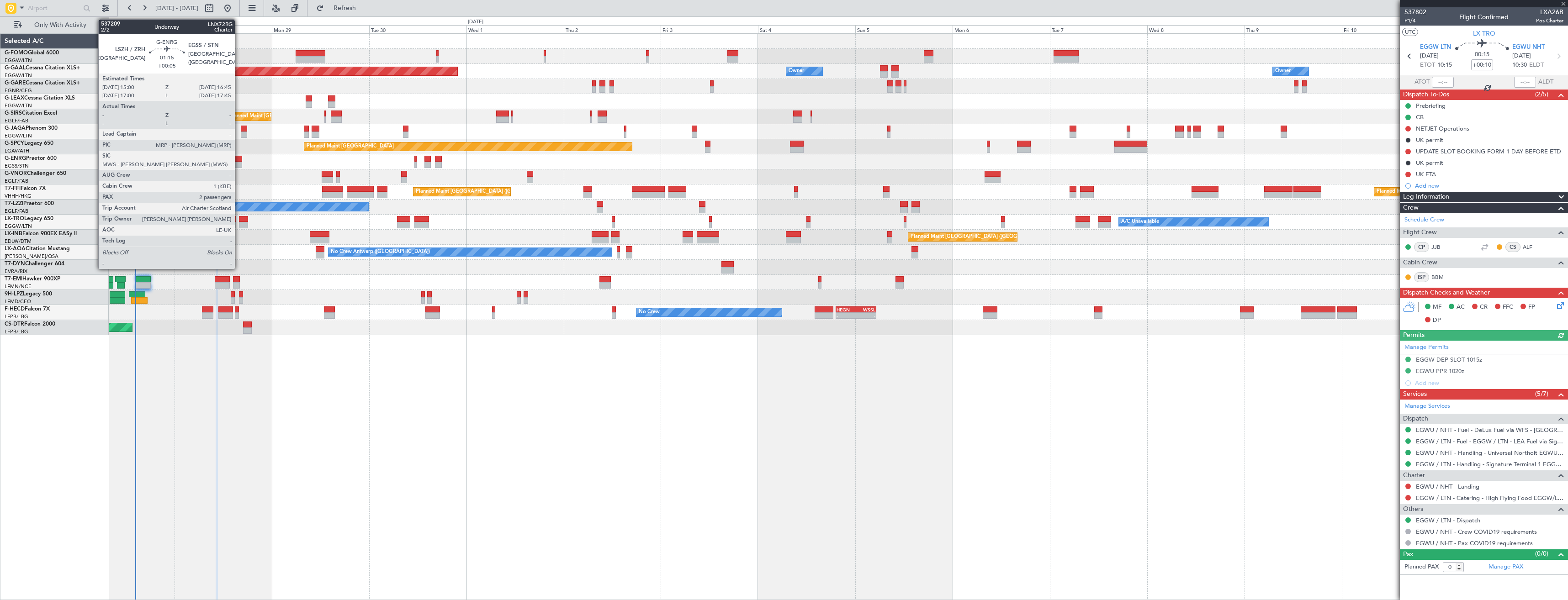
click at [239, 164] on div at bounding box center [239, 165] width 7 height 7
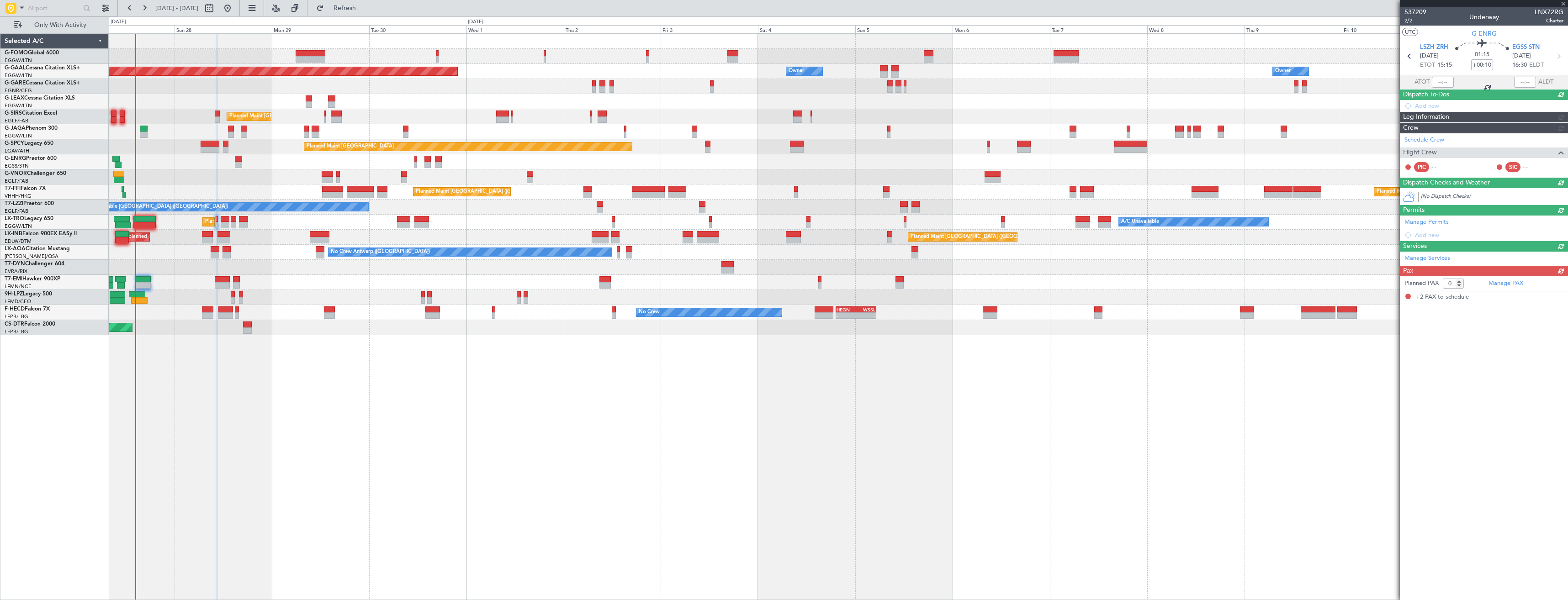
type input "+00:05"
type input "2"
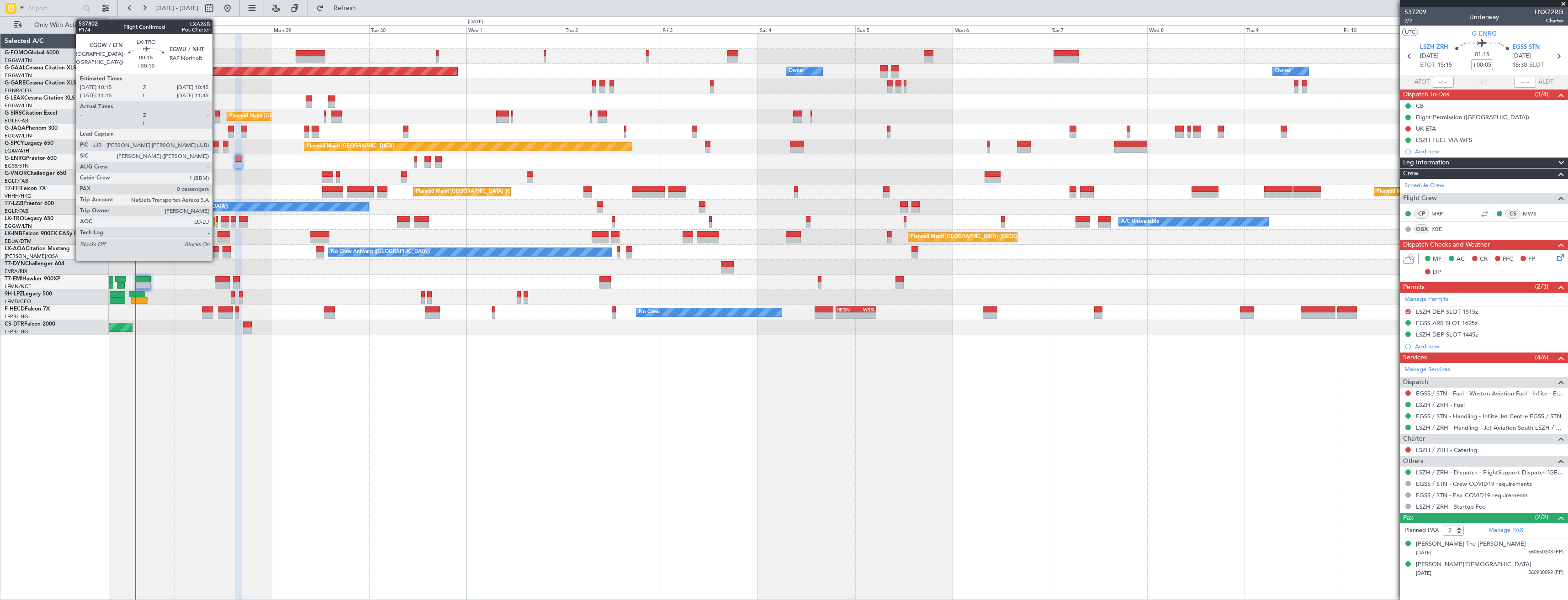
click at [217, 223] on div at bounding box center [217, 225] width 2 height 7
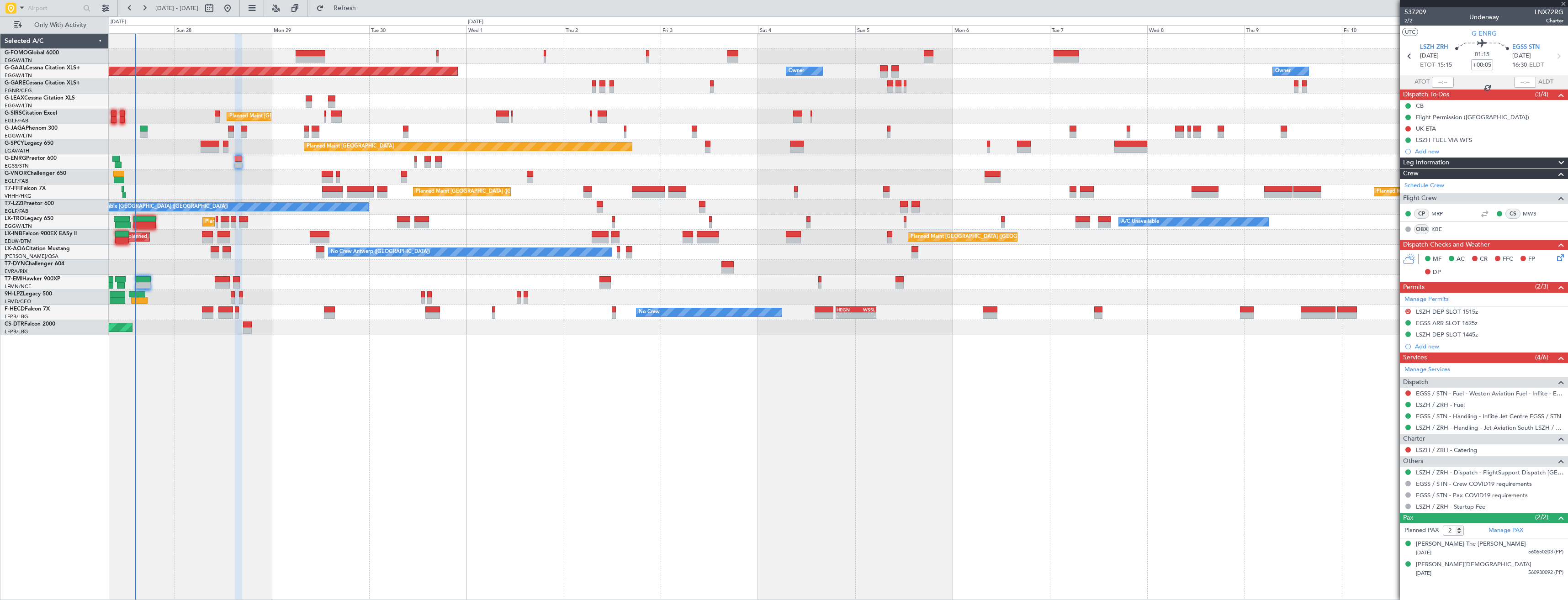
type input "+00:10"
type input "0"
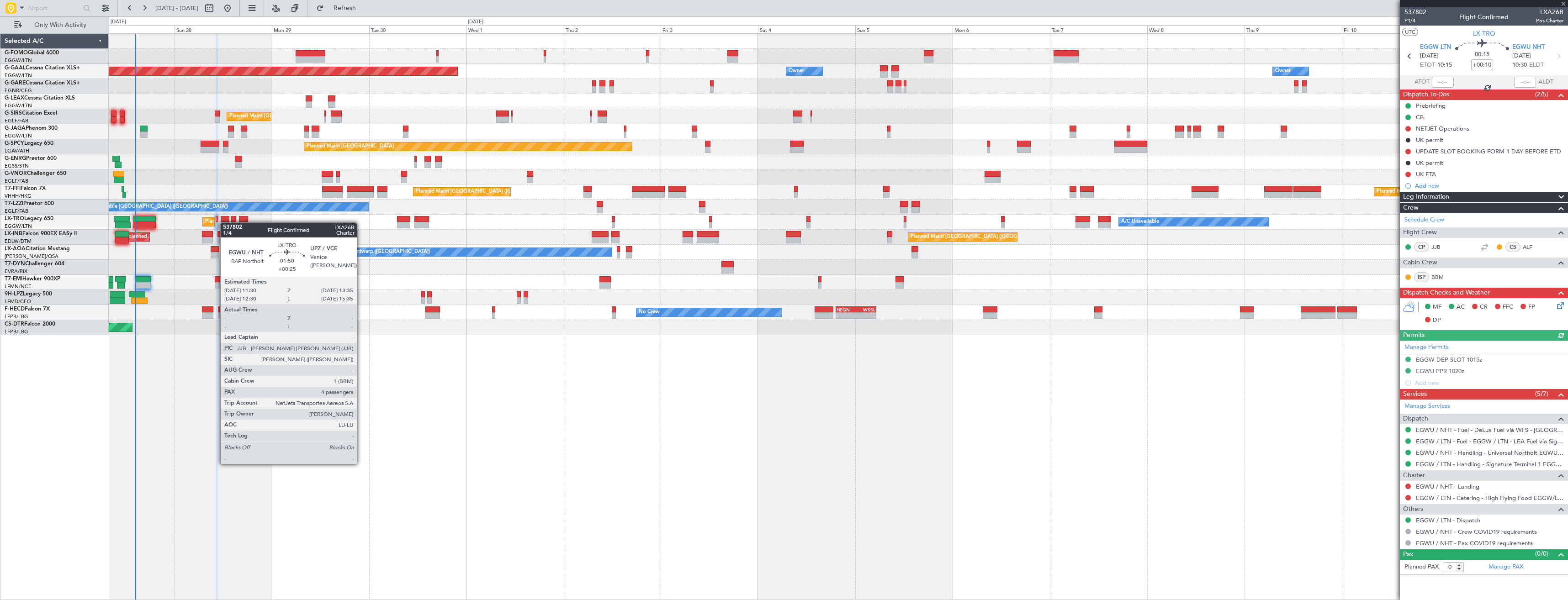
click at [225, 223] on div at bounding box center [225, 225] width 9 height 7
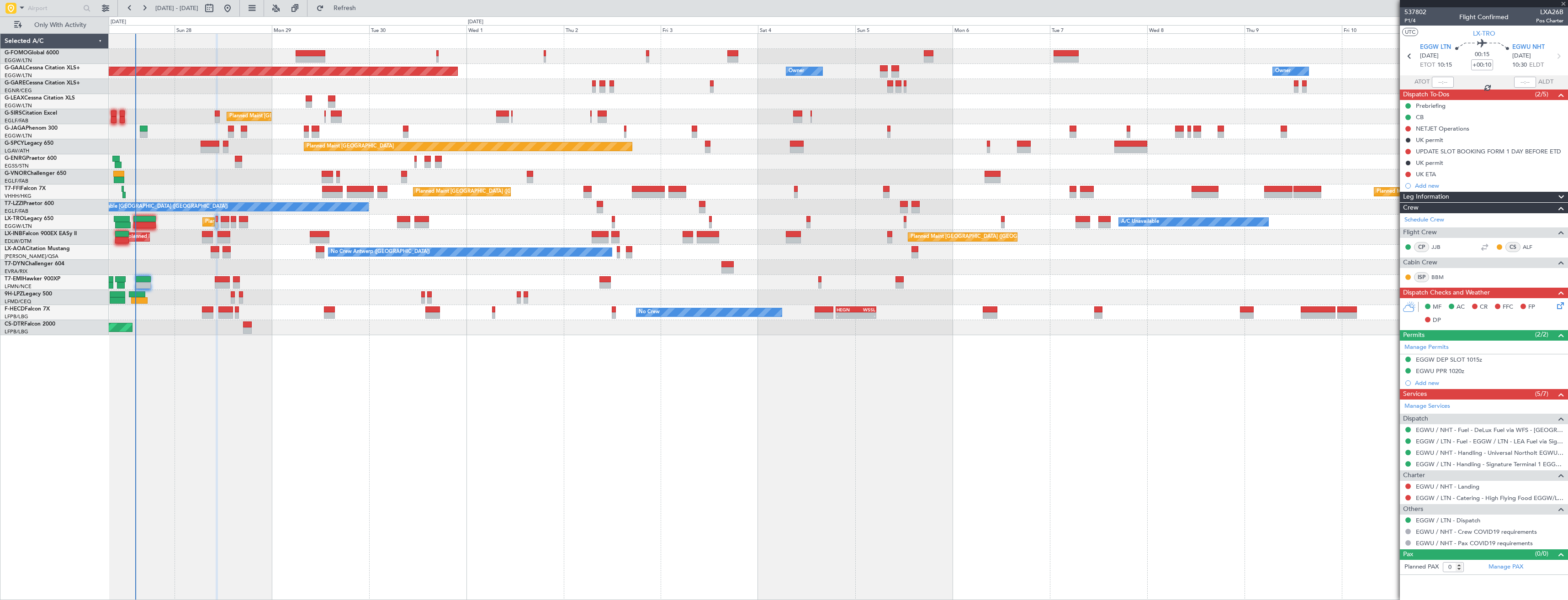
type input "+00:25"
type input "4"
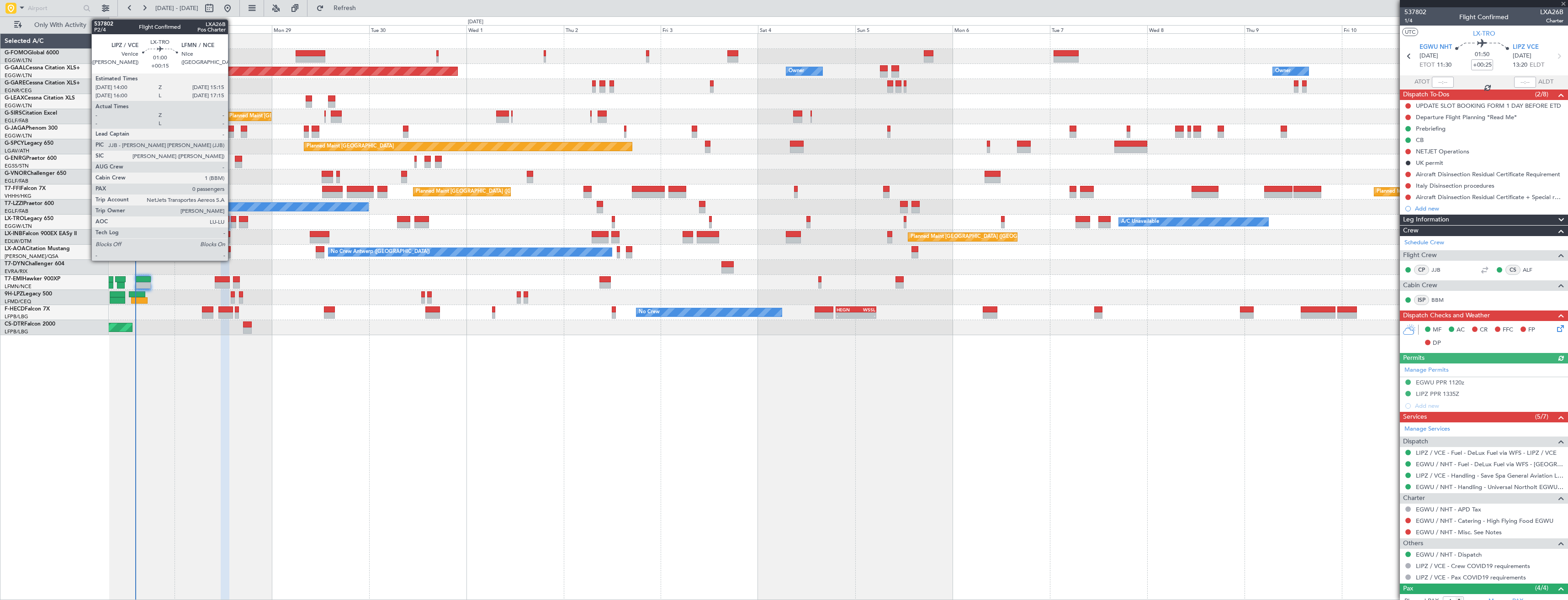
click at [232, 223] on div at bounding box center [233, 225] width 5 height 7
type input "+00:15"
type input "0"
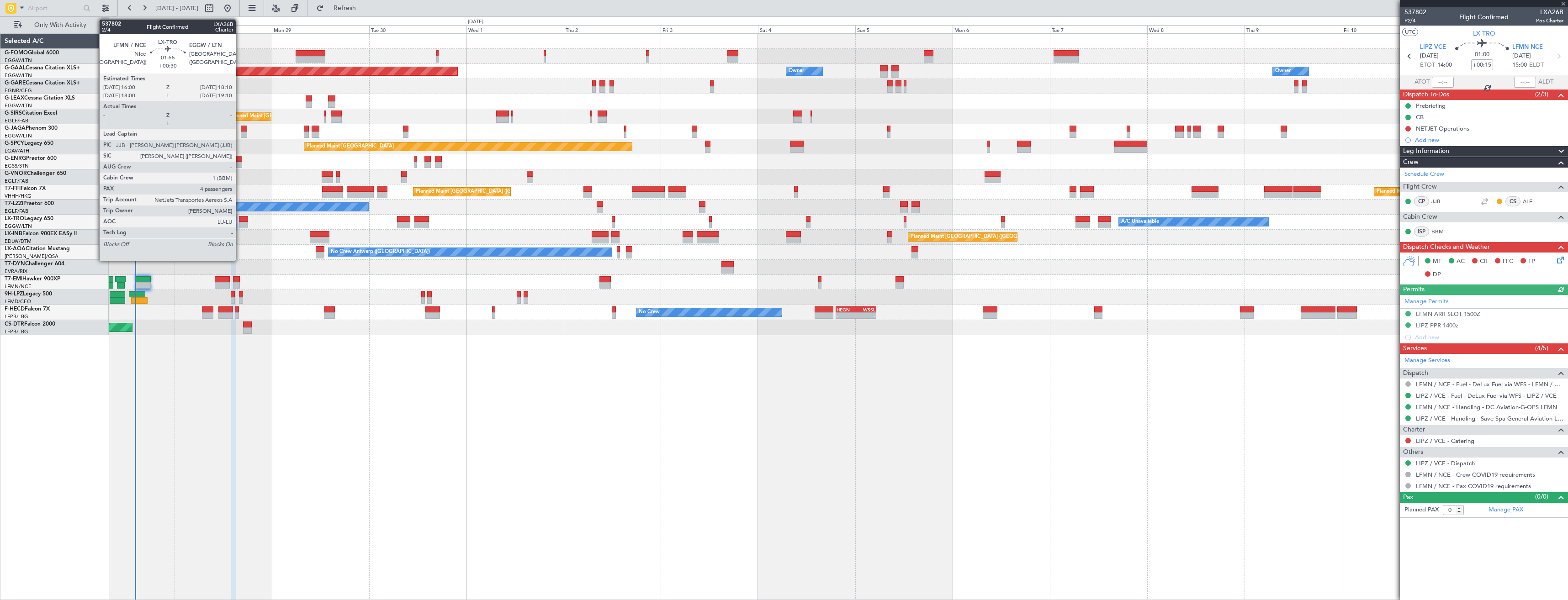
click at [240, 226] on div at bounding box center [243, 225] width 9 height 7
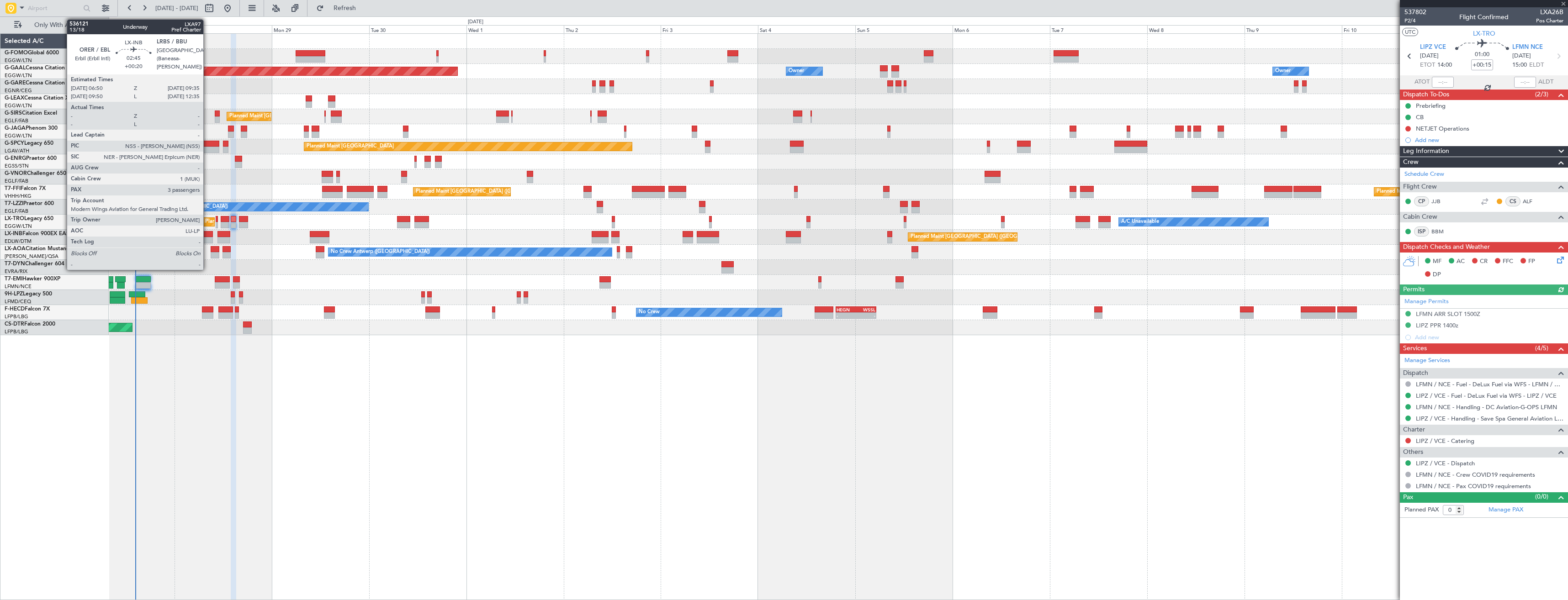
type input "+00:30"
type input "4"
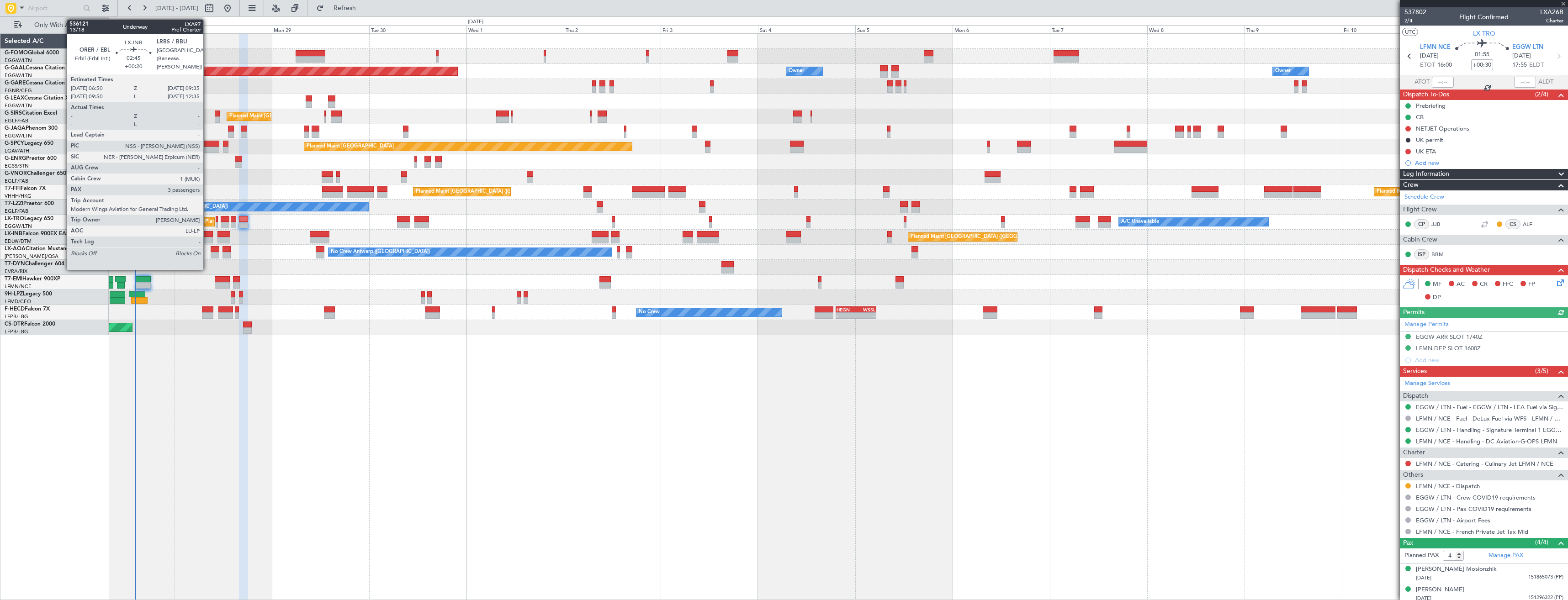
click at [208, 240] on div at bounding box center [208, 240] width 12 height 7
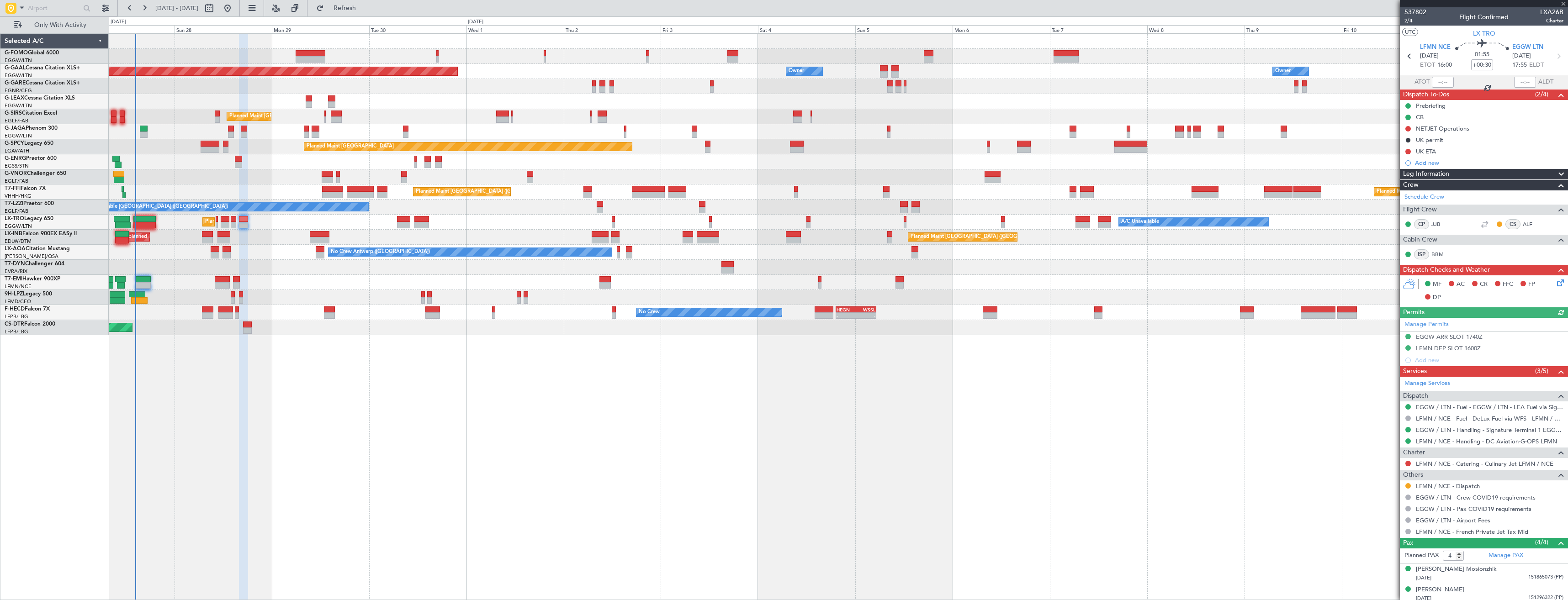
type input "+00:20"
type input "3"
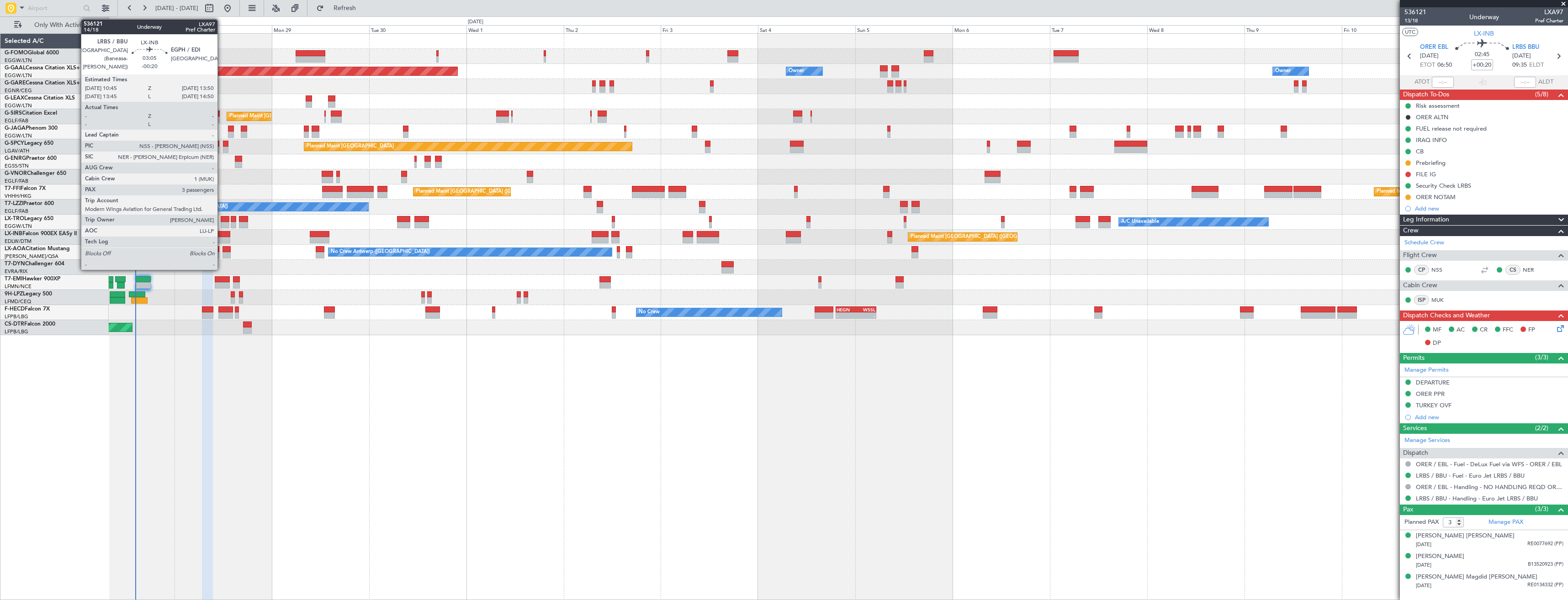
click at [222, 235] on div at bounding box center [223, 234] width 13 height 7
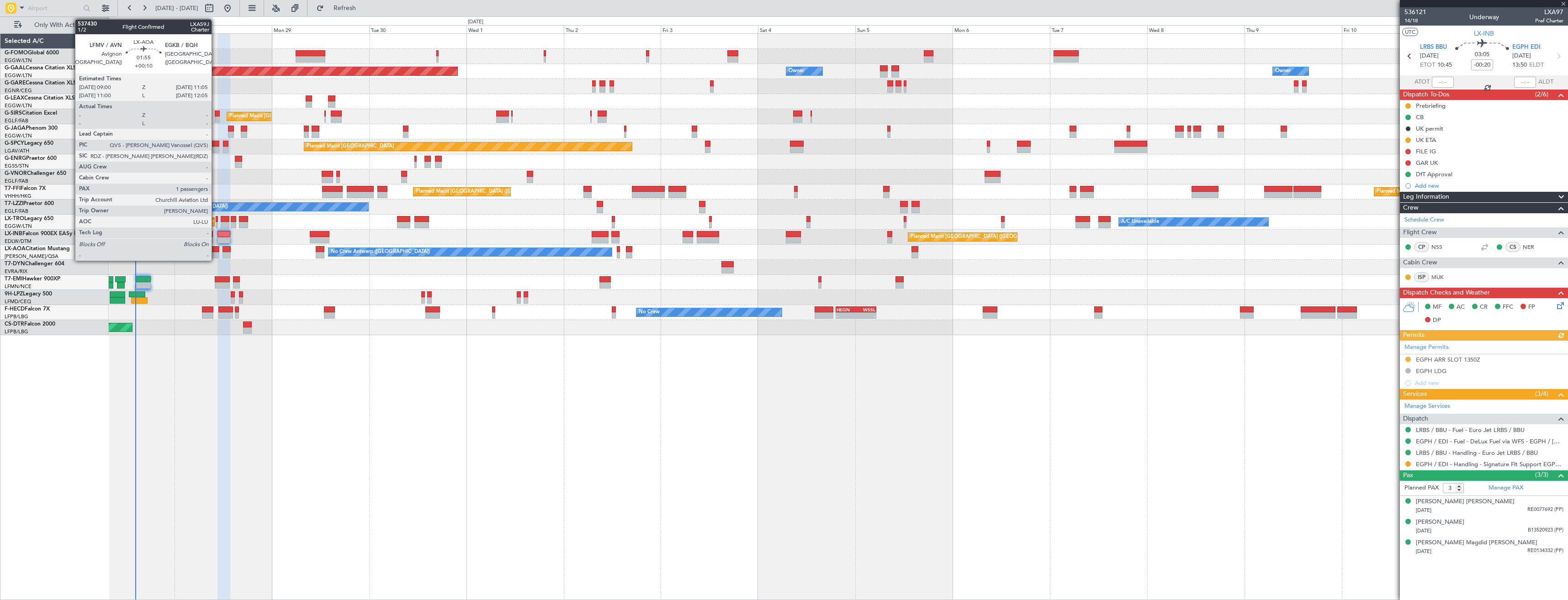
click at [215, 254] on div at bounding box center [215, 255] width 9 height 7
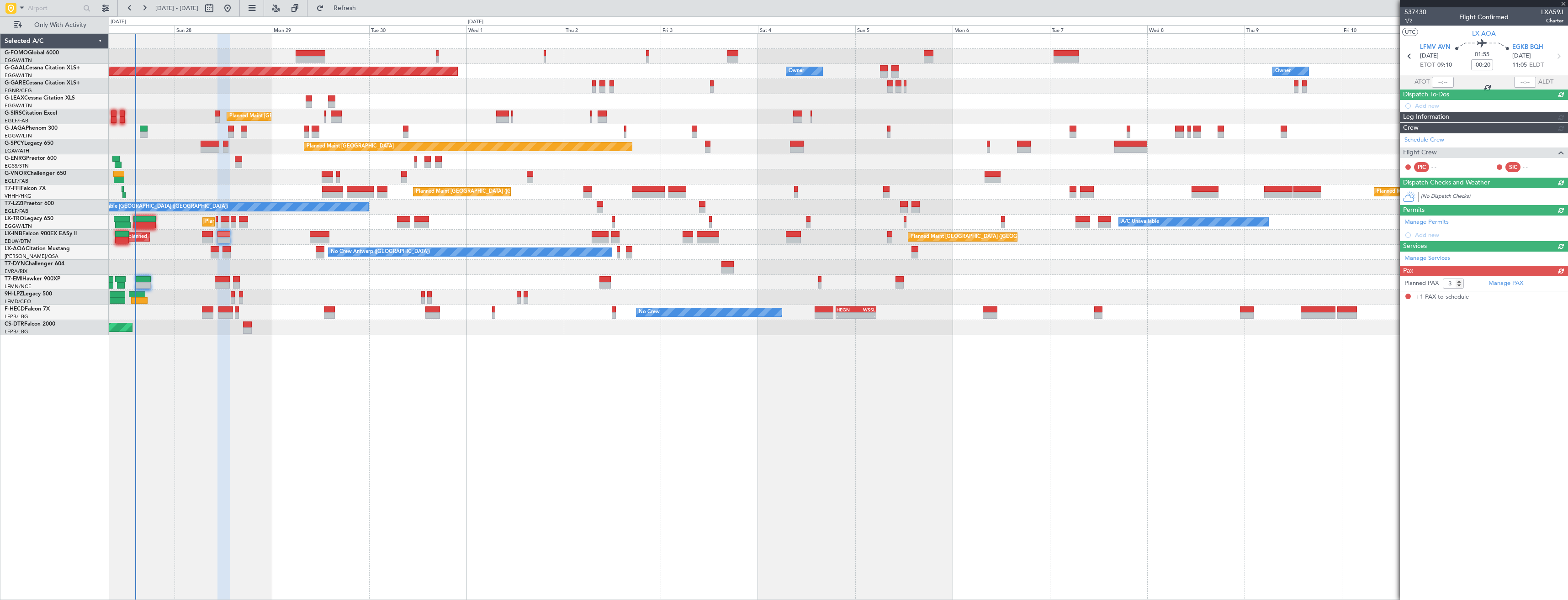
type input "+00:10"
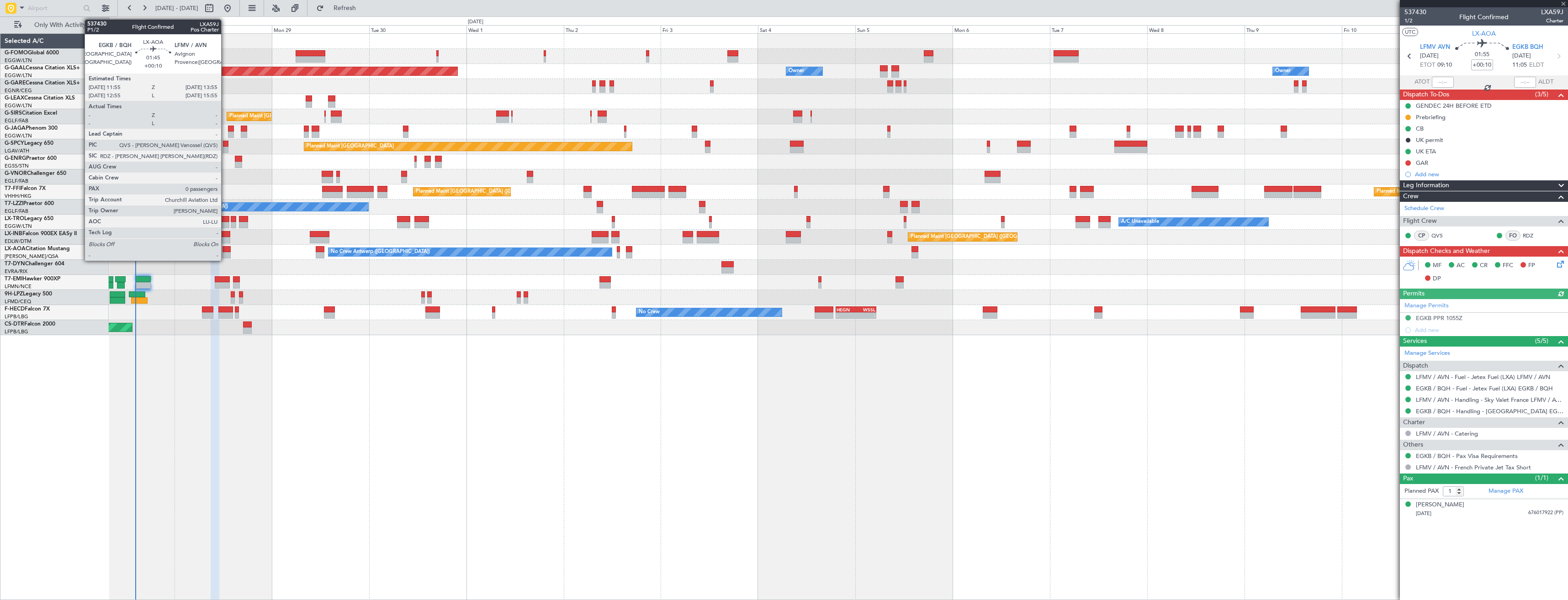
click at [225, 254] on div at bounding box center [227, 255] width 9 height 7
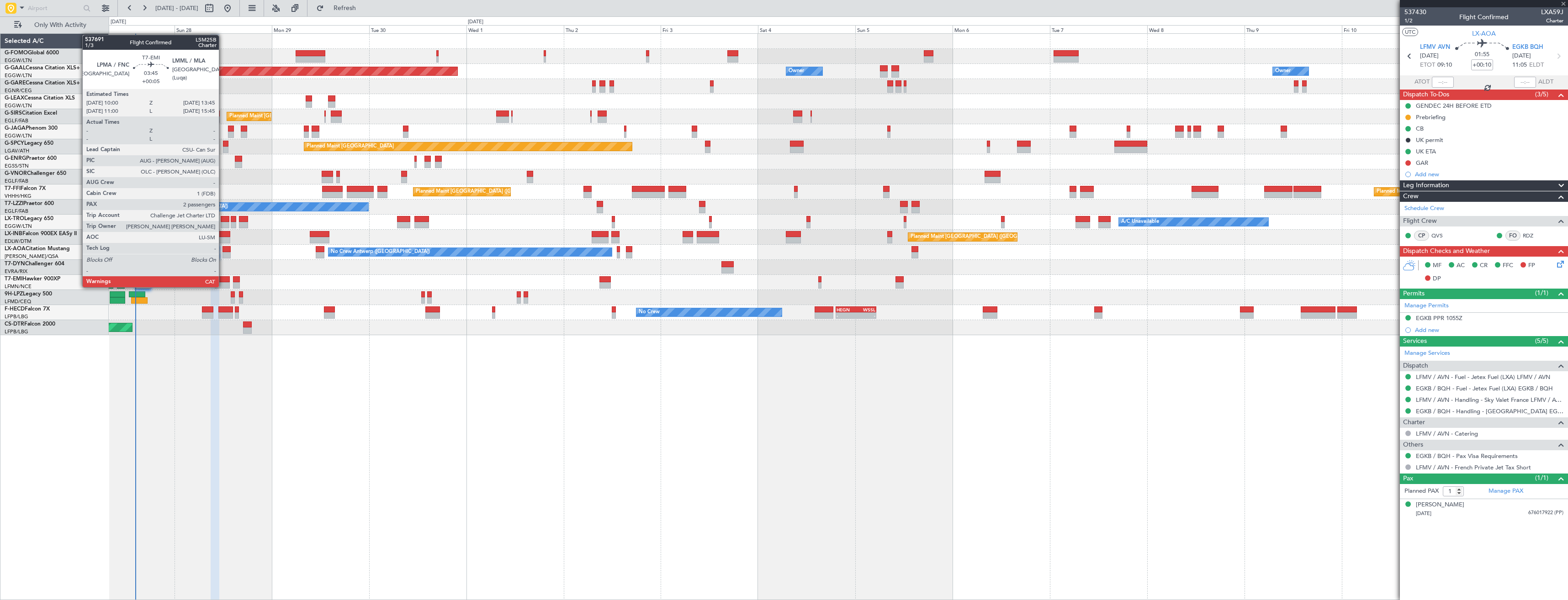
type input "0"
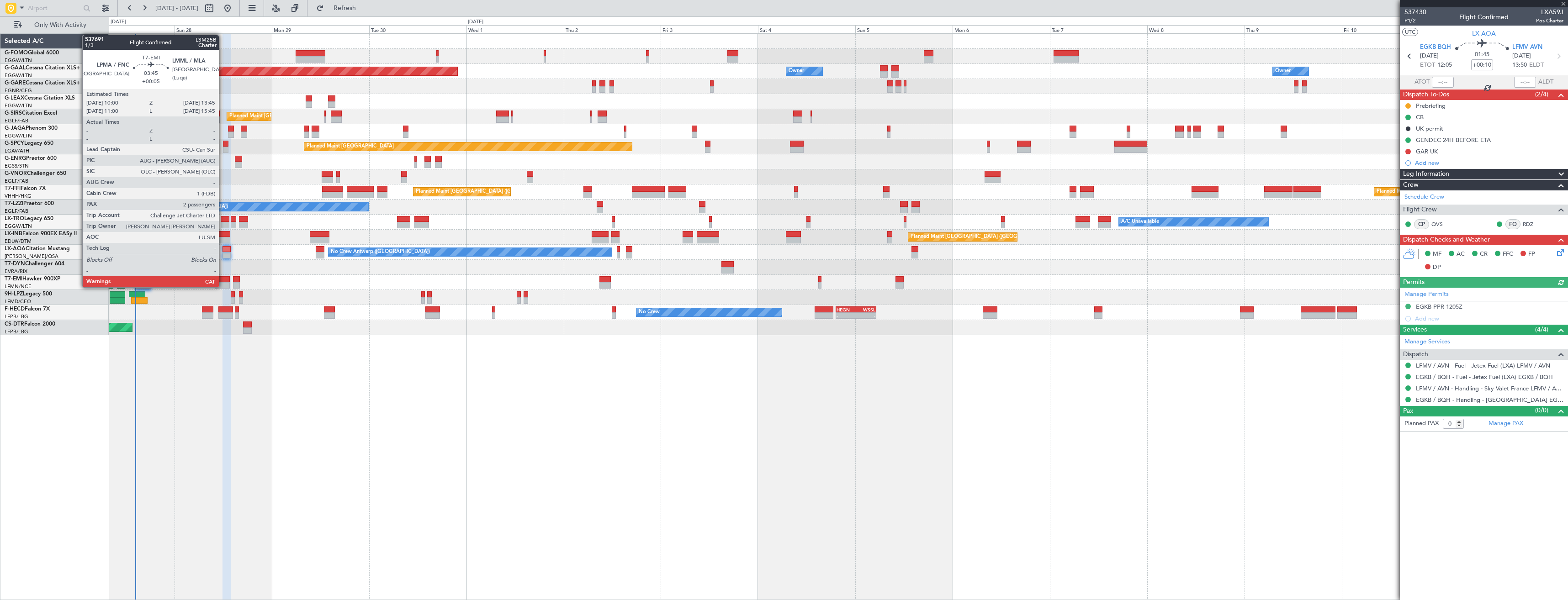
click at [223, 287] on div at bounding box center [223, 285] width 16 height 7
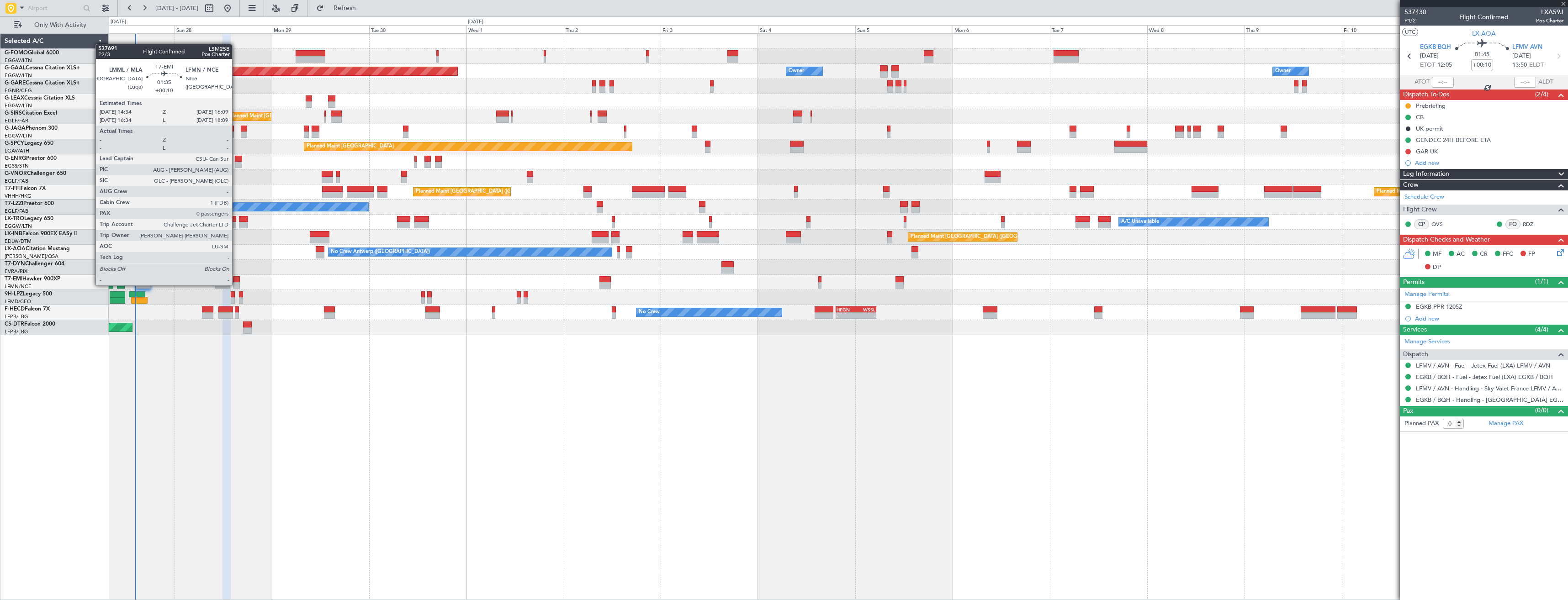
type input "+00:05"
type input "2"
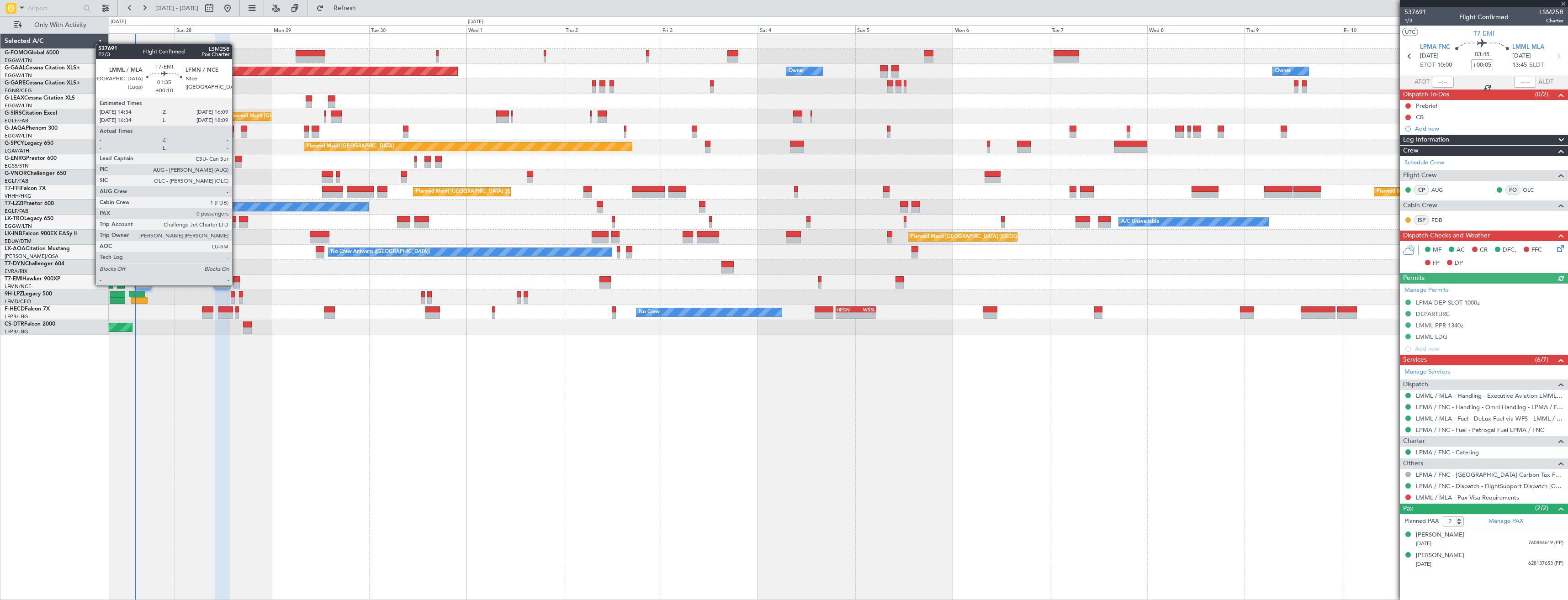
click at [236, 285] on div at bounding box center [236, 285] width 7 height 7
type input "+00:10"
type input "0"
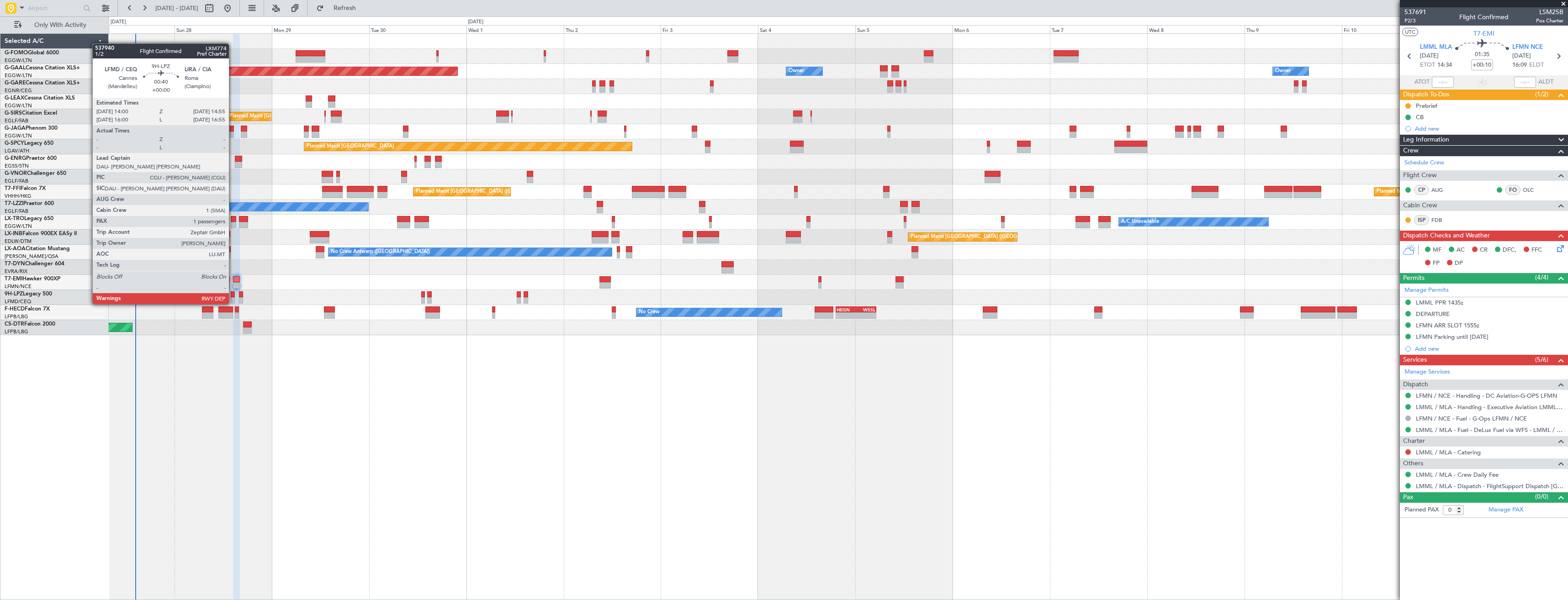
click at [233, 295] on div at bounding box center [233, 295] width 4 height 7
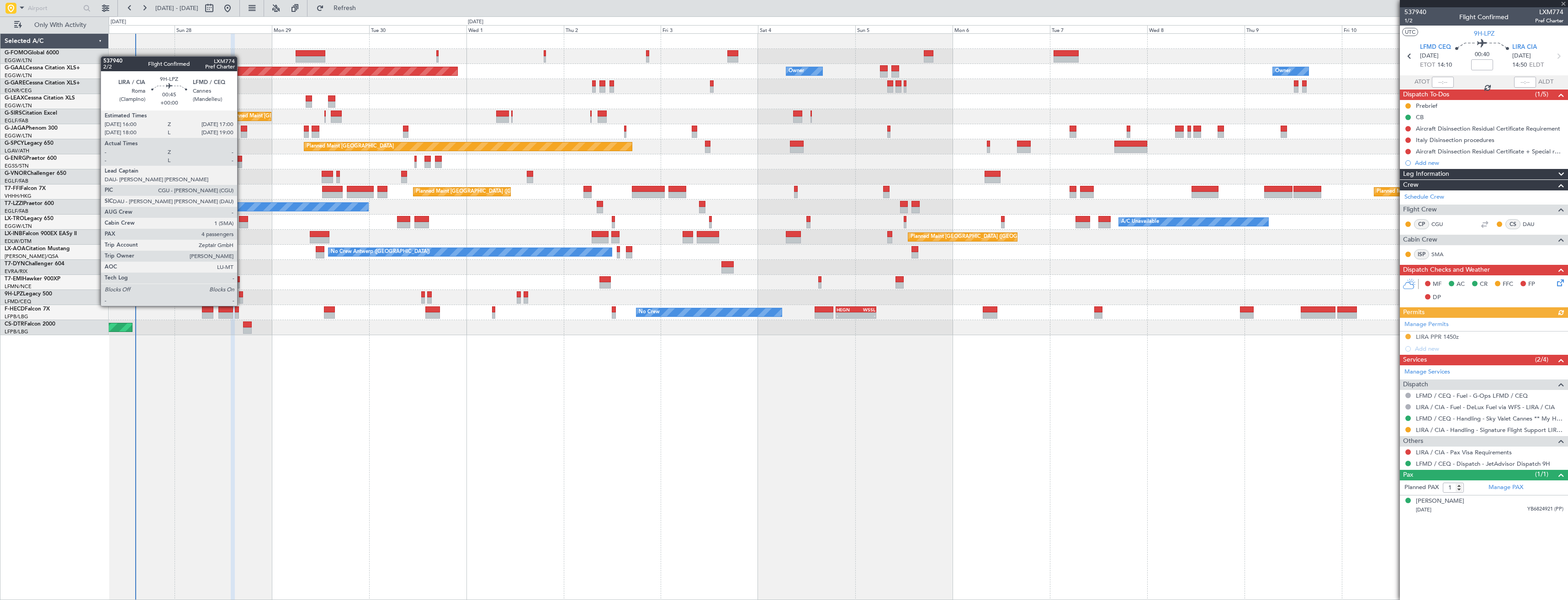
click at [241, 297] on div at bounding box center [241, 295] width 4 height 7
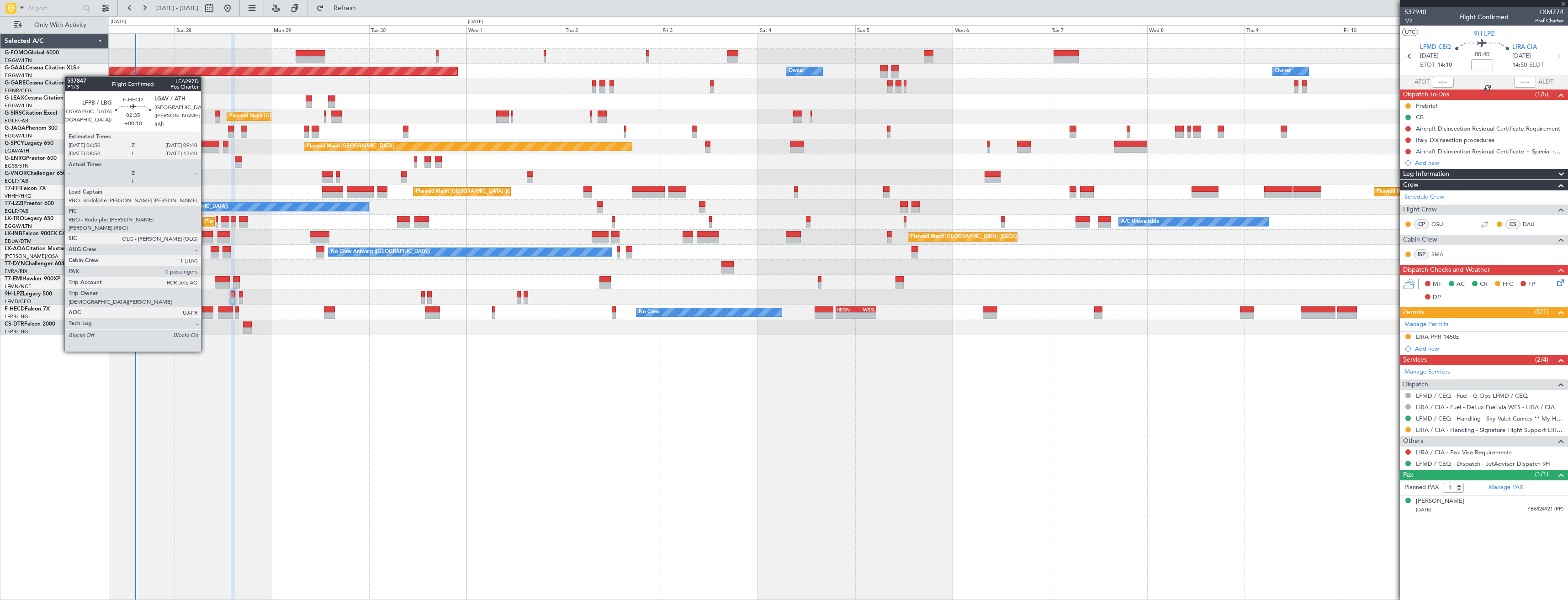
type input "4"
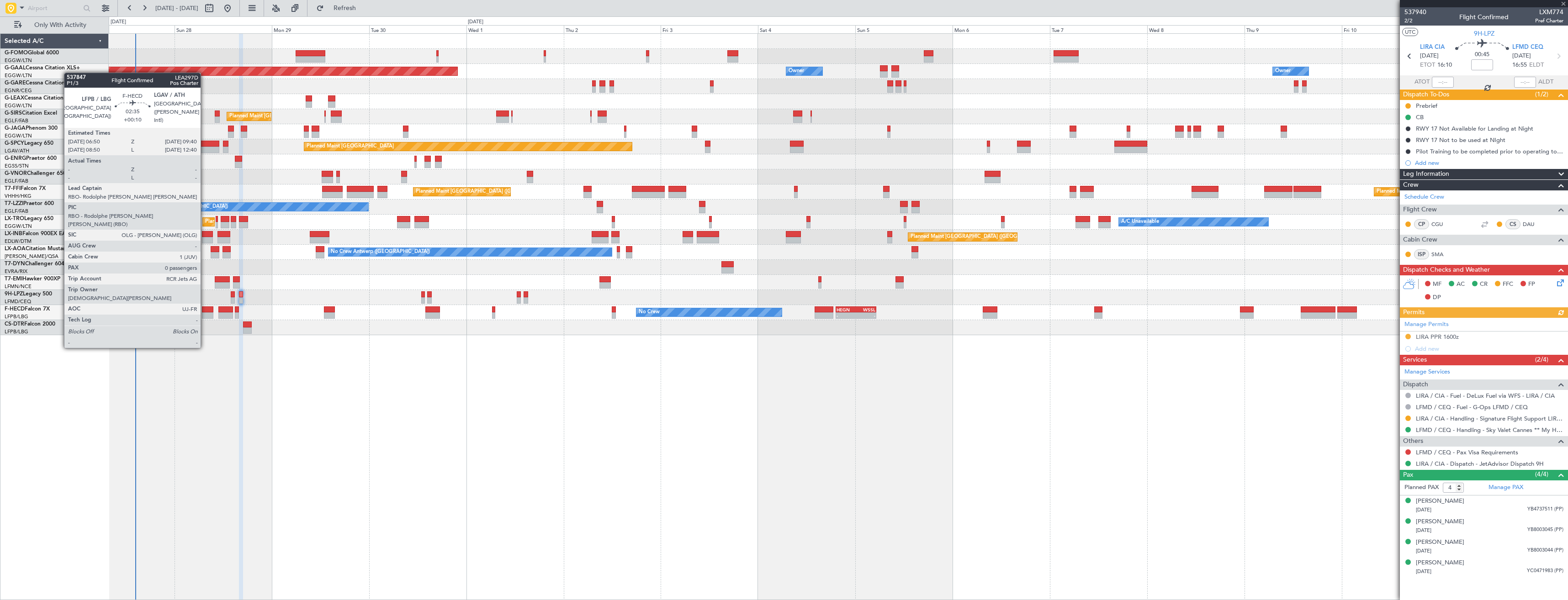
click at [205, 314] on div at bounding box center [208, 315] width 12 height 7
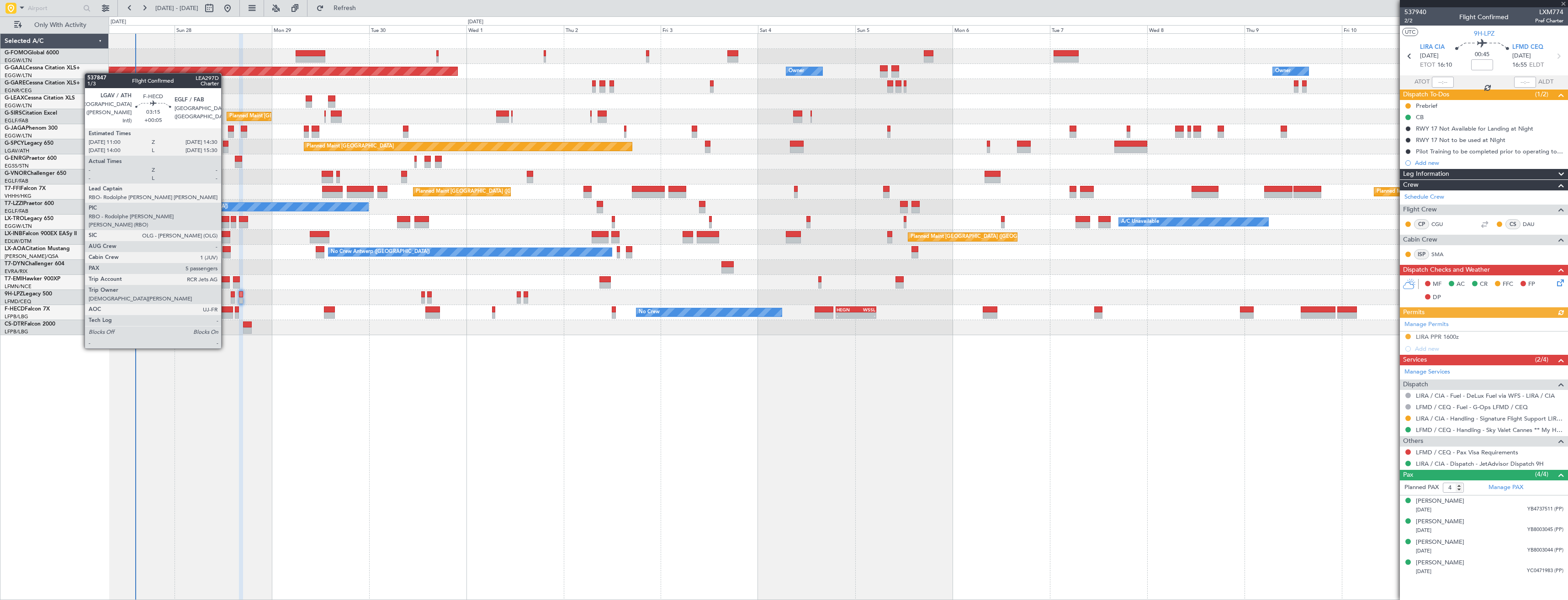
type input "+00:10"
type input "0"
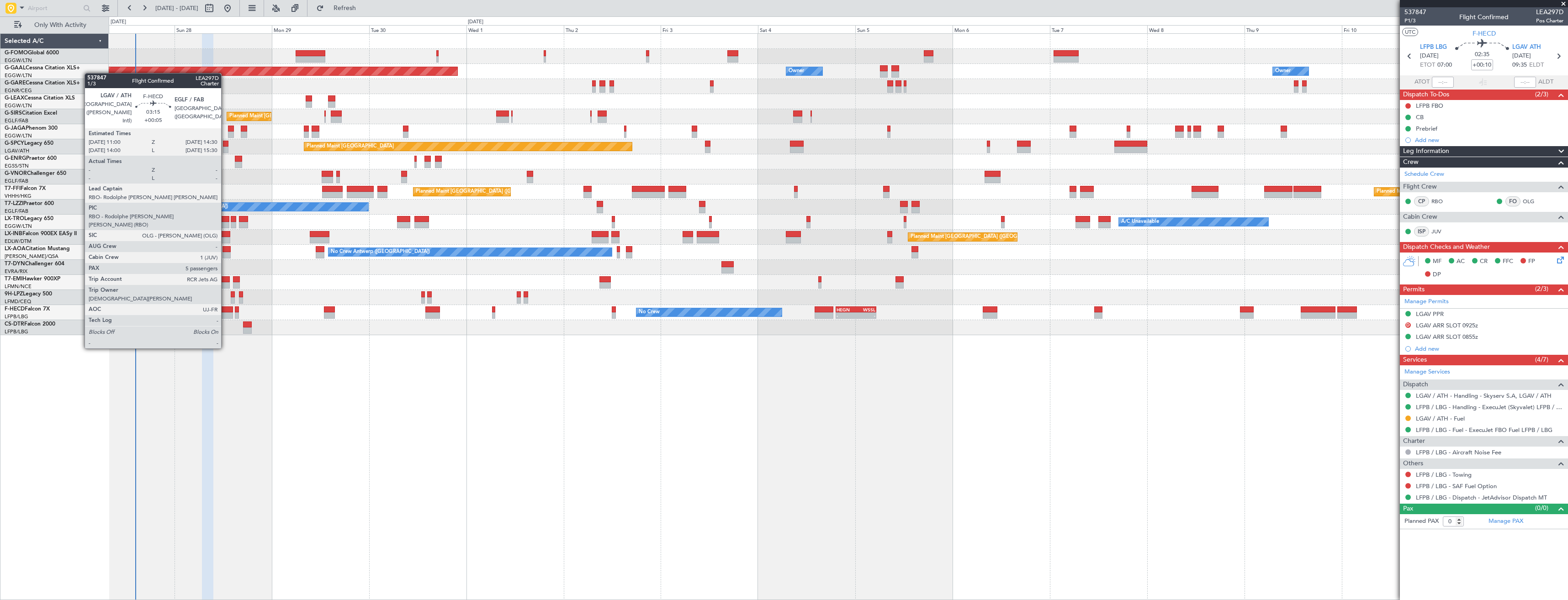
click at [498, 403] on div "Planned Maint London (Luton) Planned Maint Dusseldorf Owner Owner Owner Owner P…" at bounding box center [838, 316] width 1459 height 567
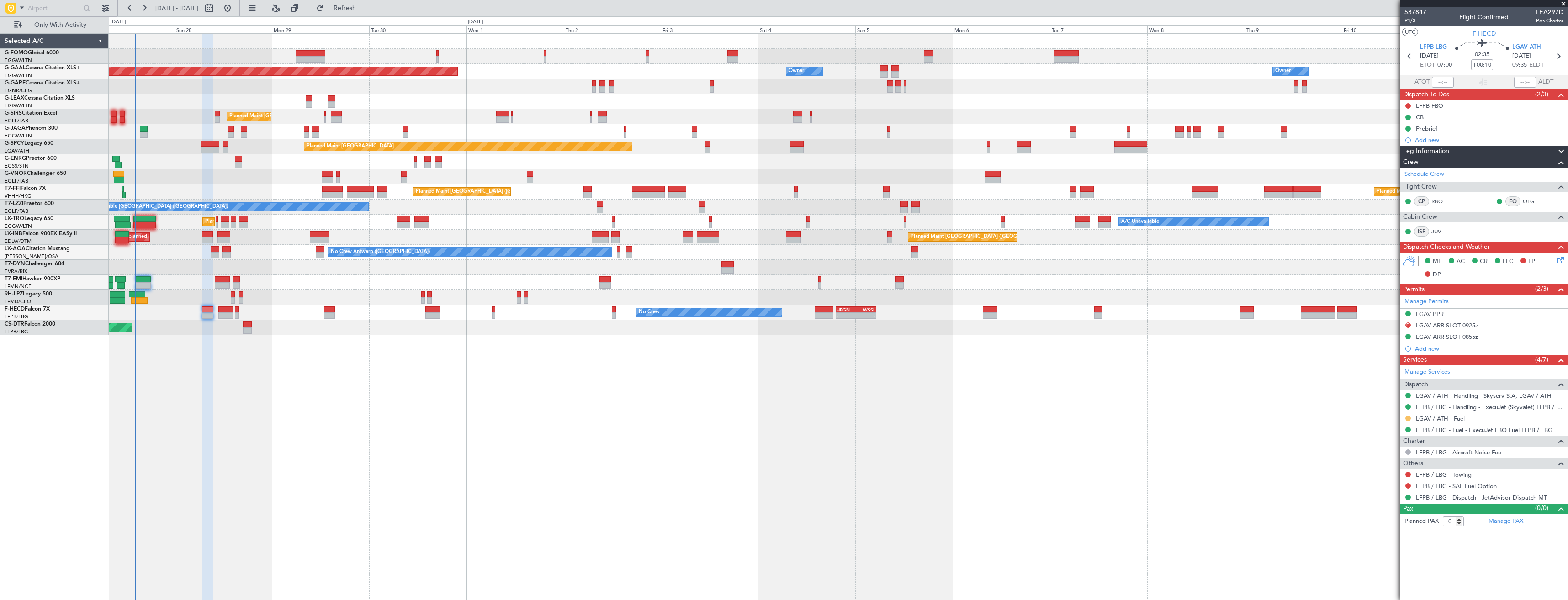
click at [1407, 417] on button at bounding box center [1408, 418] width 5 height 5
click at [1398, 526] on li "Confirmed" at bounding box center [1407, 527] width 105 height 14
click at [1561, 60] on icon at bounding box center [1558, 57] width 12 height 12
type input "+00:05"
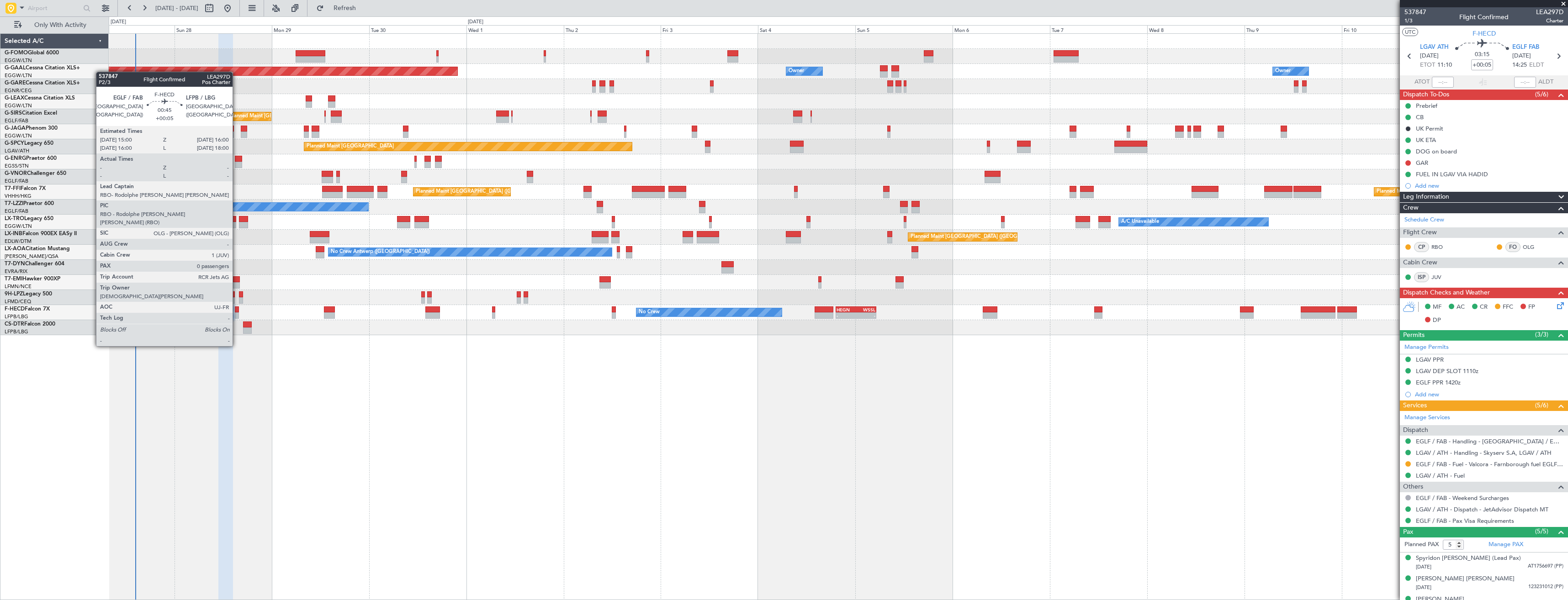
click at [237, 312] on div at bounding box center [237, 315] width 4 height 7
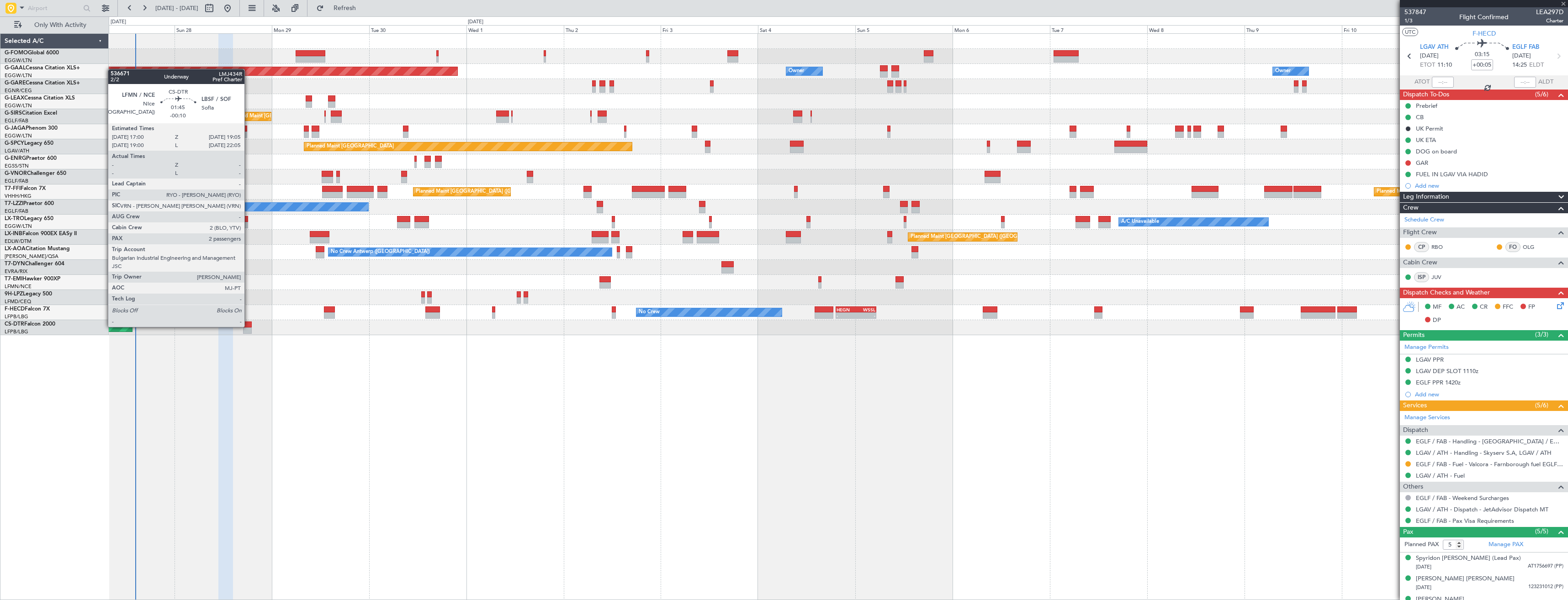
type input "0"
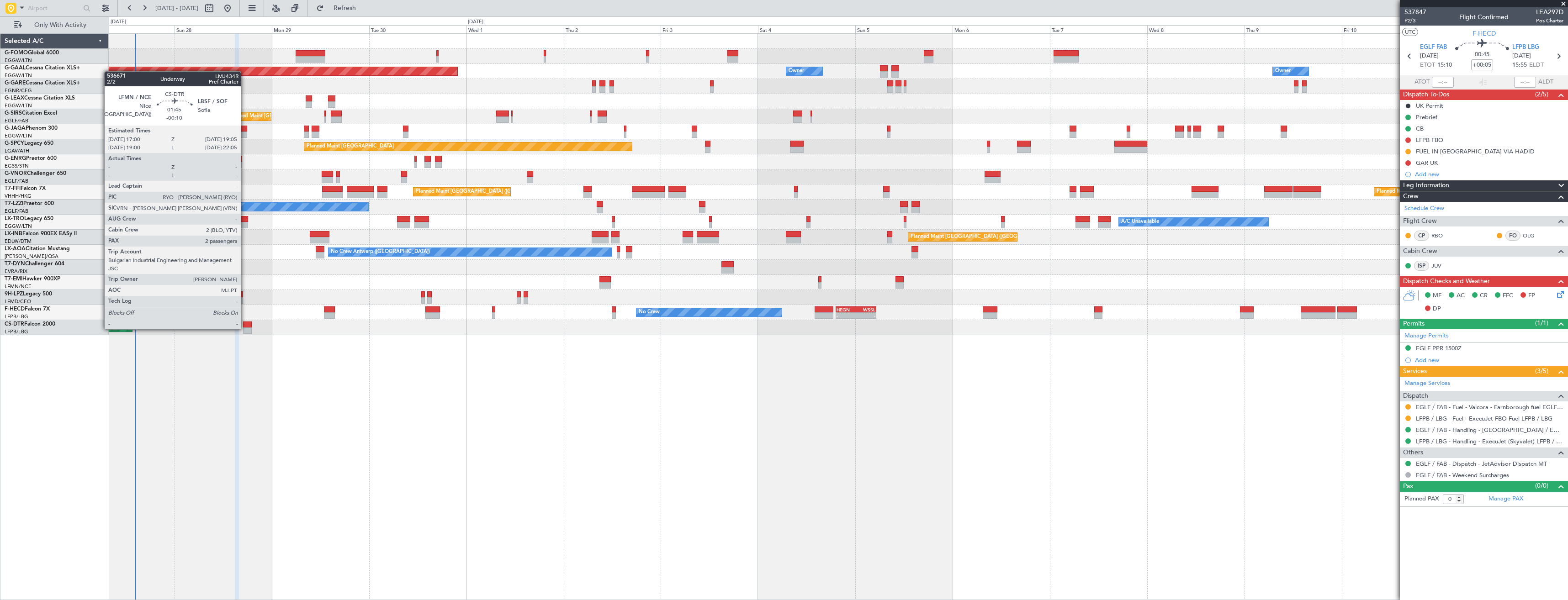
click at [245, 329] on div at bounding box center [247, 330] width 9 height 7
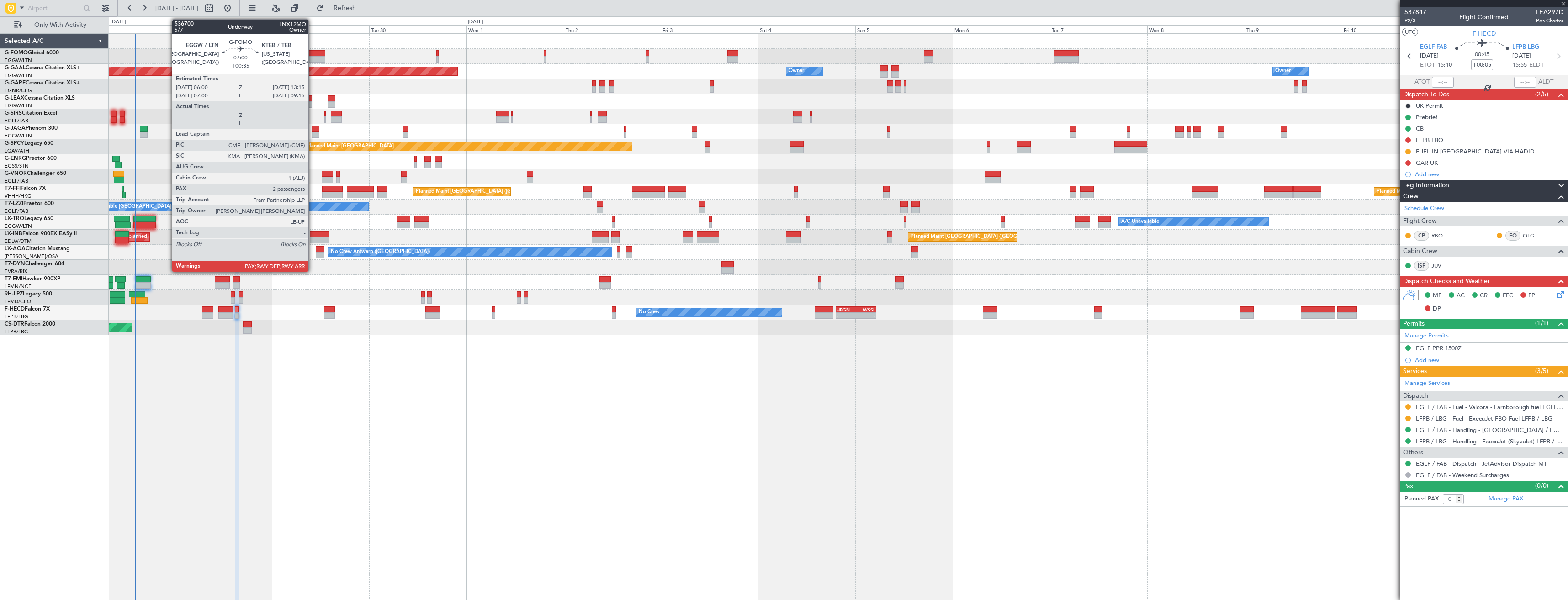
type input "-00:10"
type input "2"
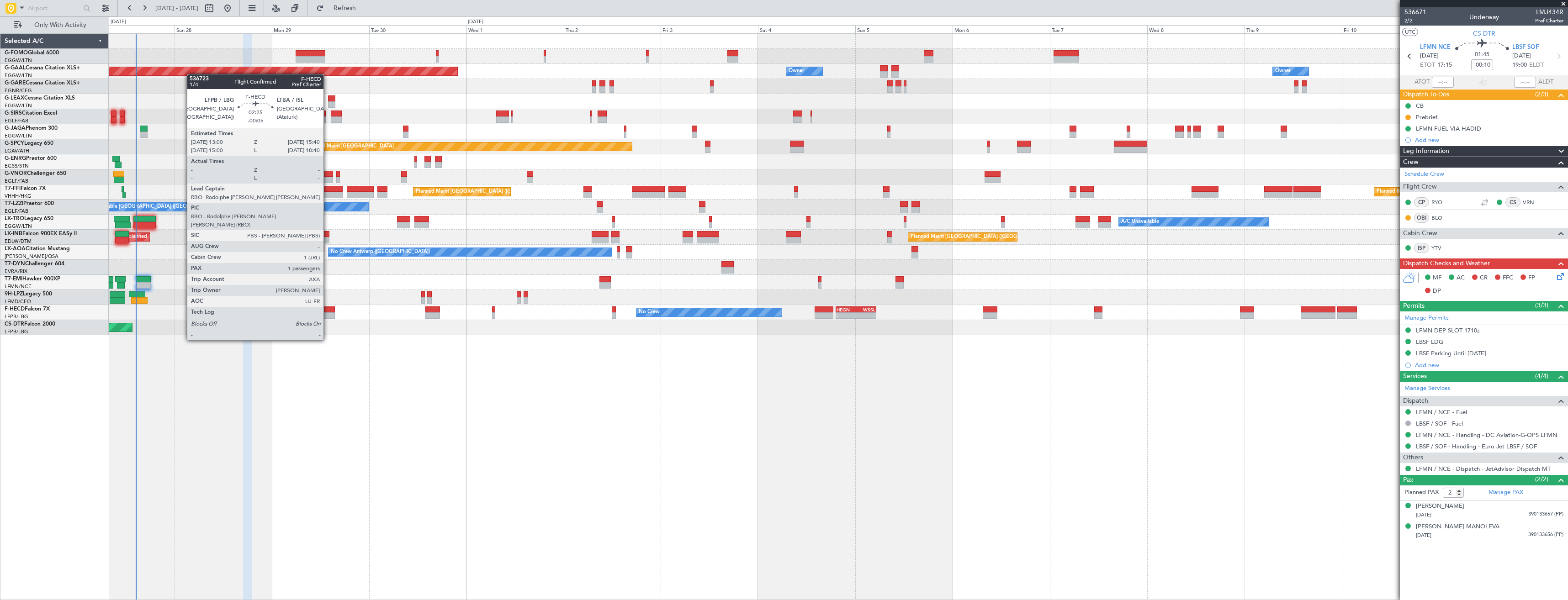
click at [327, 315] on div at bounding box center [329, 315] width 11 height 7
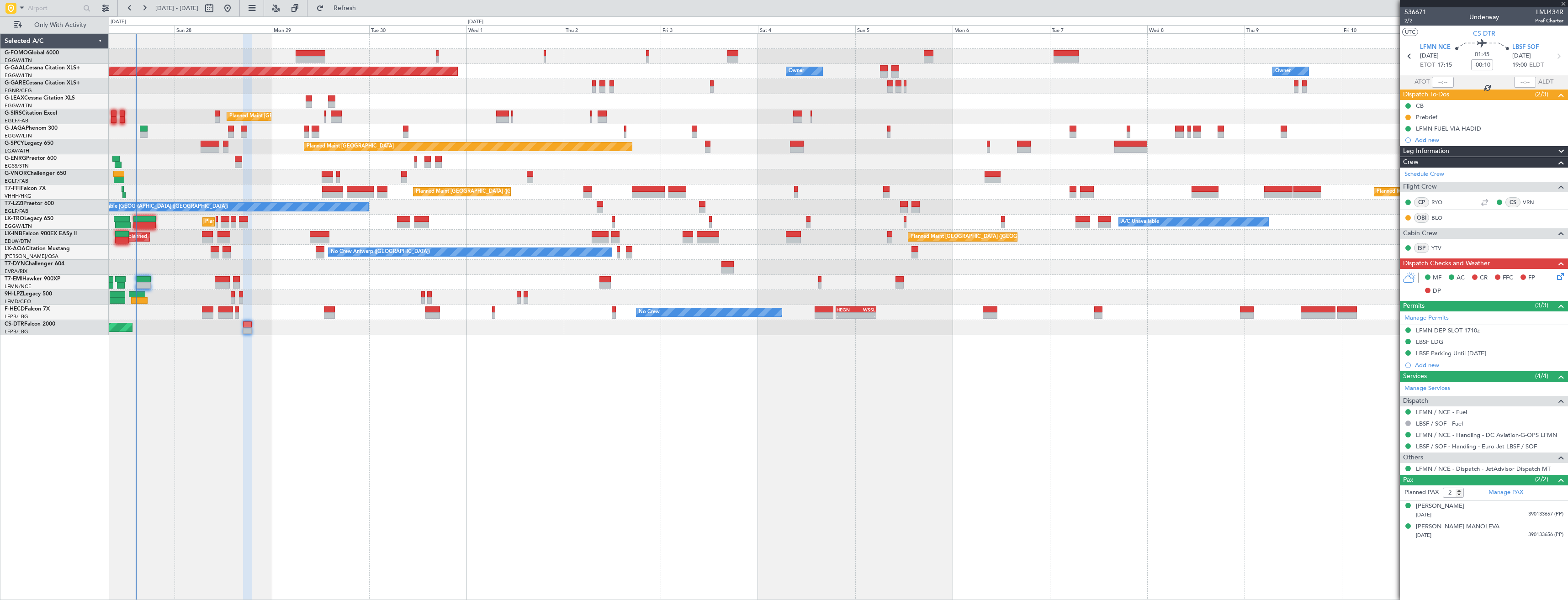
type input "-00:05"
type input "1"
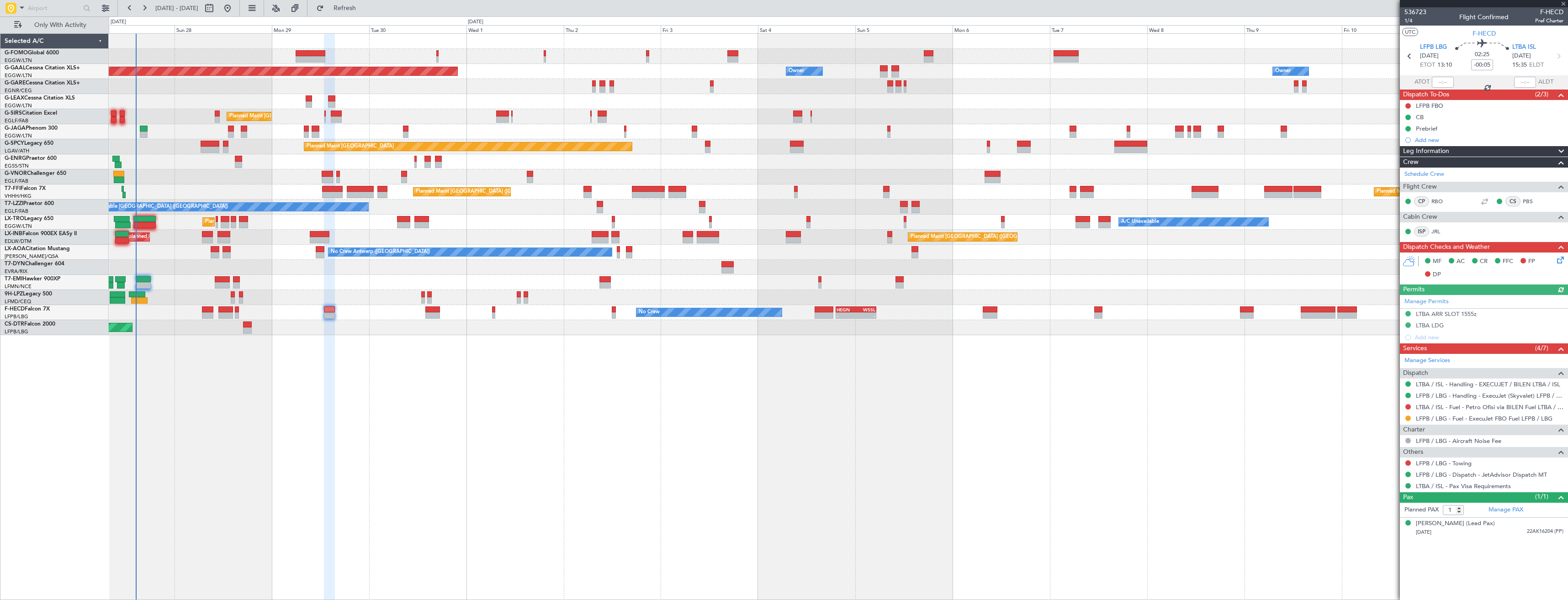
click at [1407, 417] on button at bounding box center [1408, 418] width 5 height 5
click at [1396, 528] on span "Confirmed" at bounding box center [1382, 527] width 29 height 9
click at [1410, 54] on icon at bounding box center [1410, 57] width 12 height 12
type input "+00:05"
type input "0"
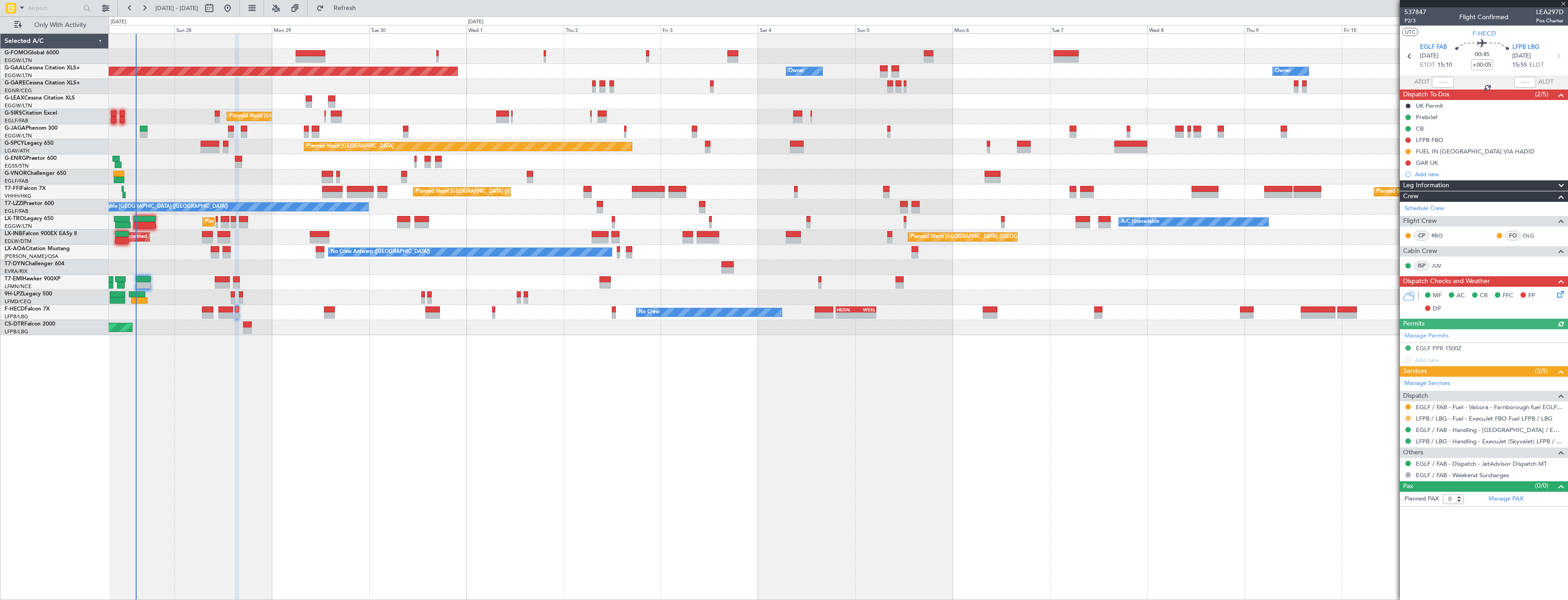
click at [1406, 419] on button at bounding box center [1408, 418] width 5 height 5
click at [1390, 522] on li "Confirmed" at bounding box center [1407, 527] width 105 height 14
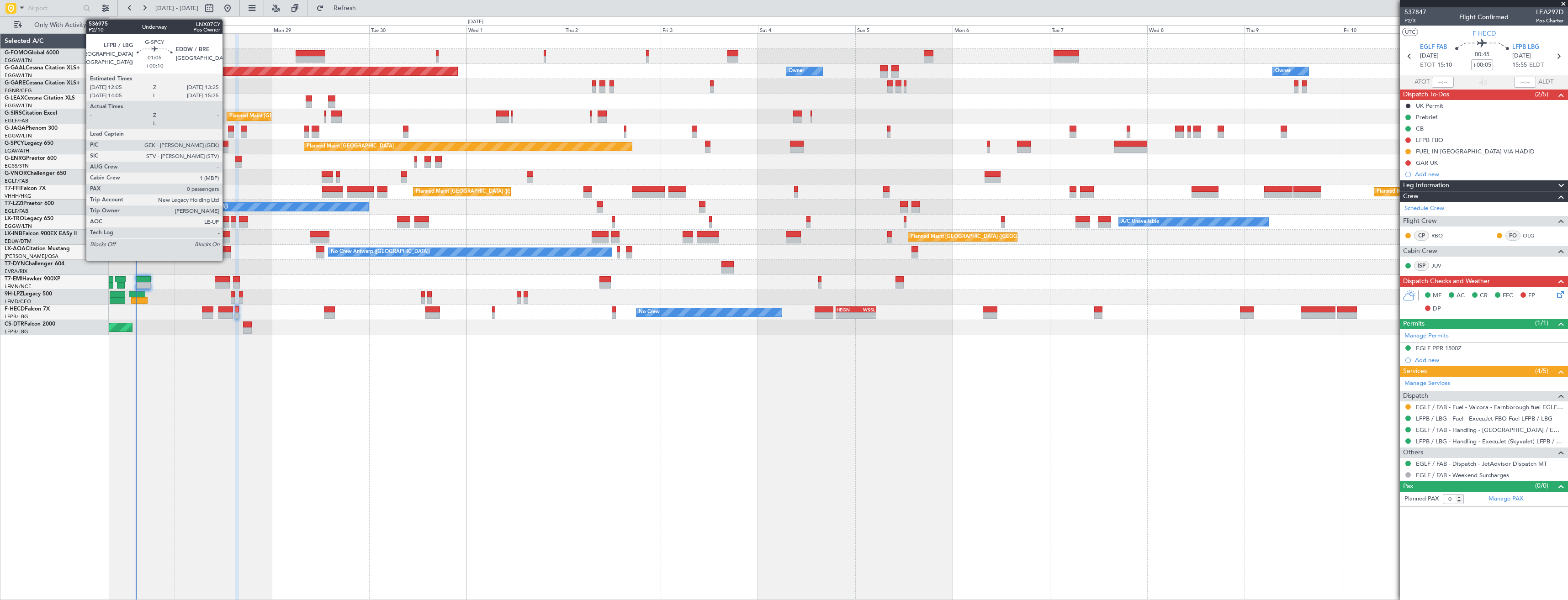
click at [226, 145] on div at bounding box center [225, 144] width 5 height 7
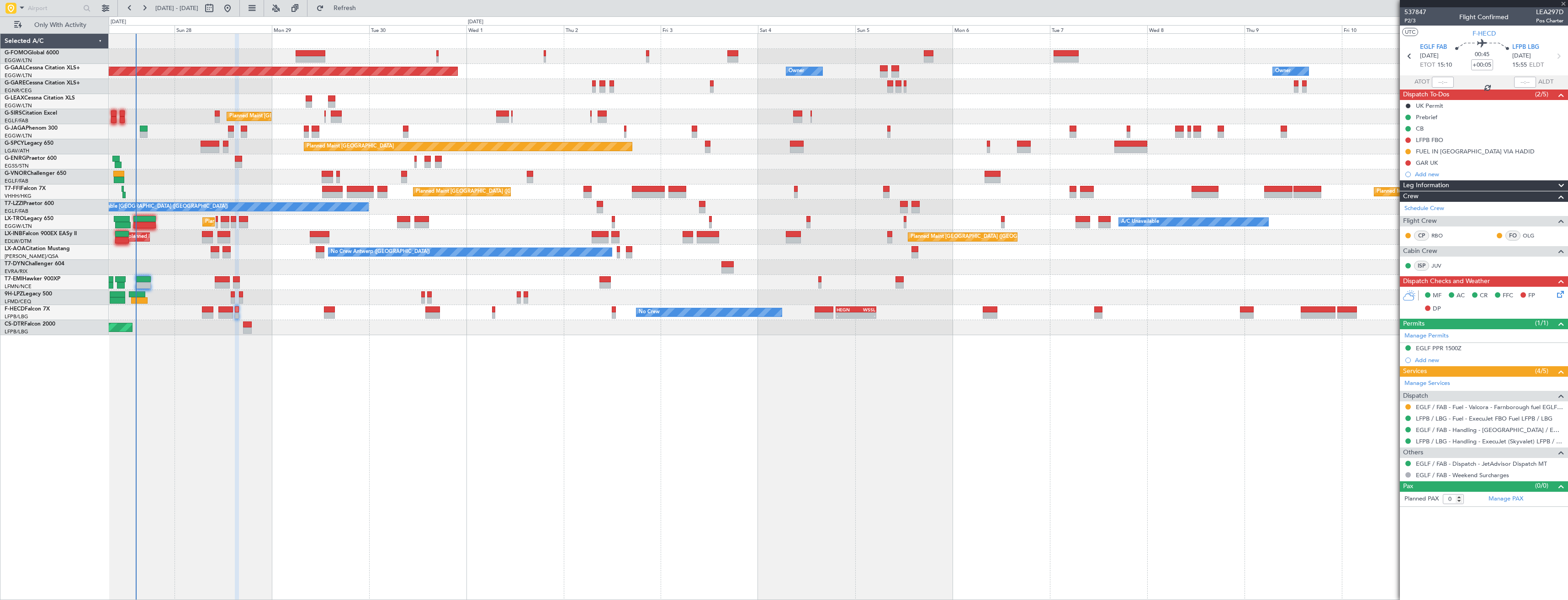
type input "+00:10"
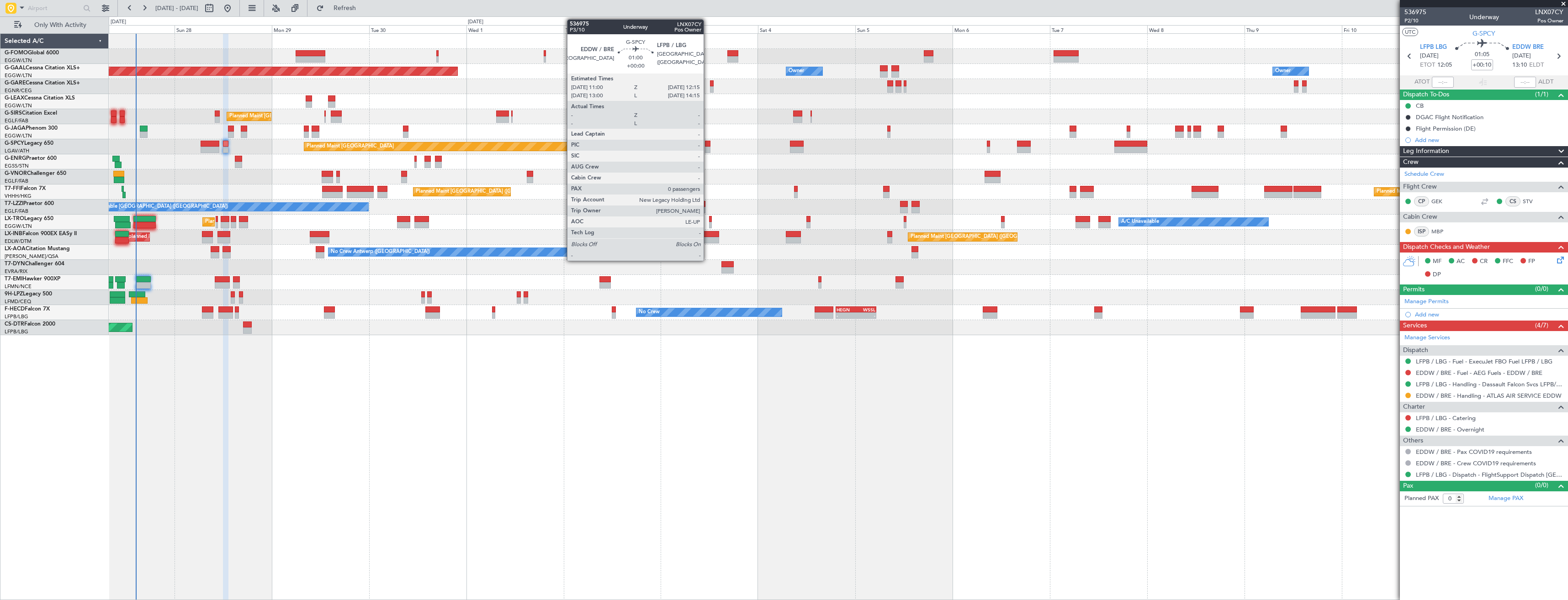
click at [708, 147] on div at bounding box center [707, 150] width 5 height 7
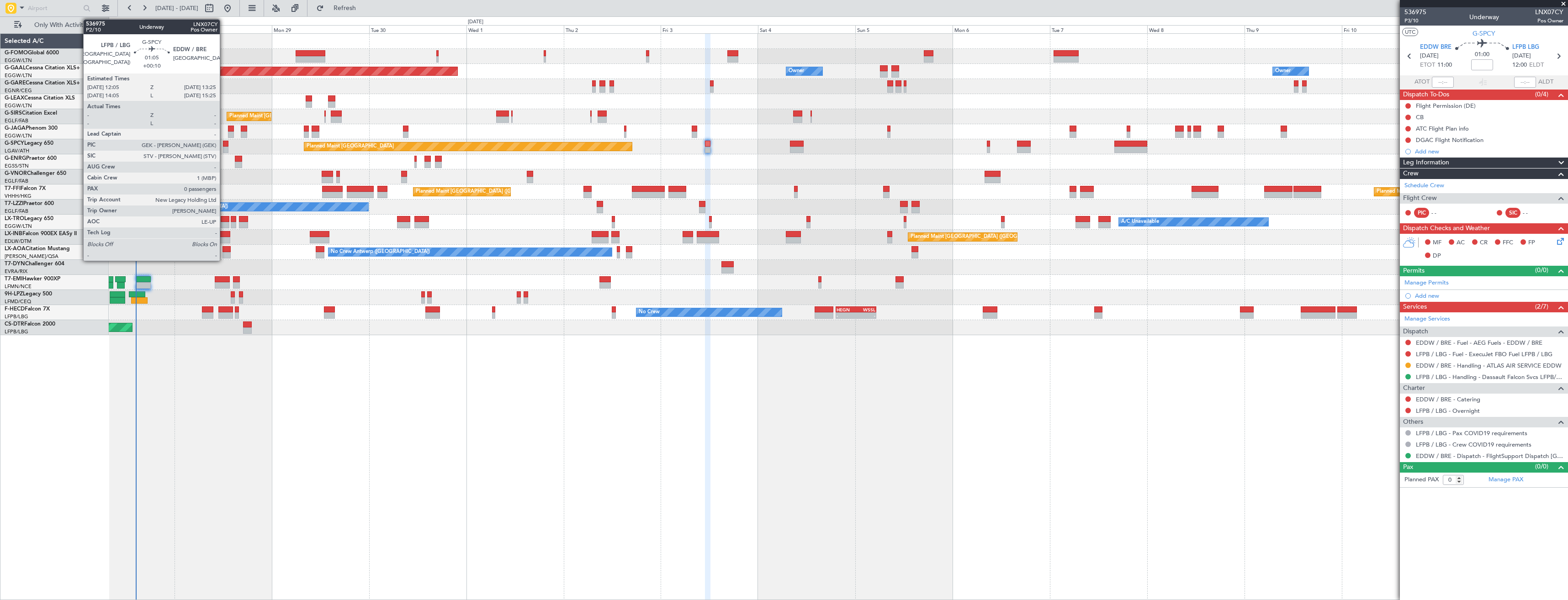
click at [224, 146] on div at bounding box center [225, 144] width 5 height 7
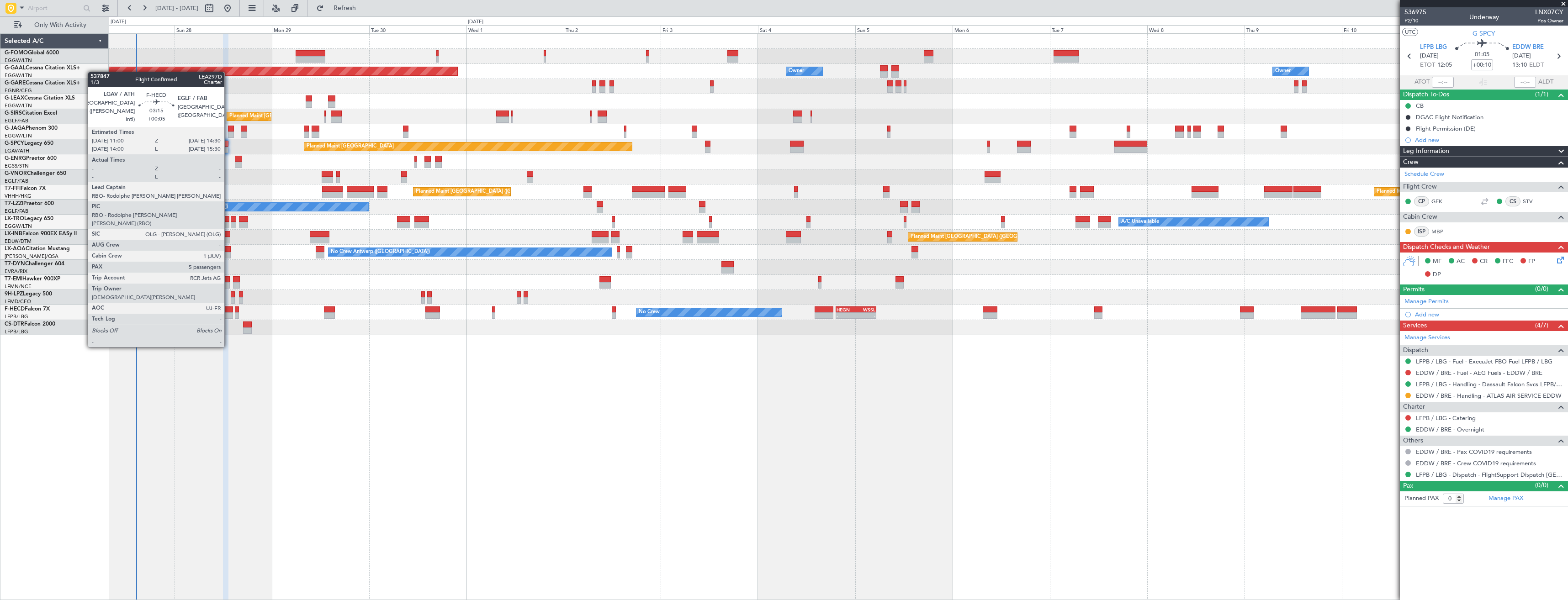
click at [228, 313] on div at bounding box center [226, 315] width 15 height 7
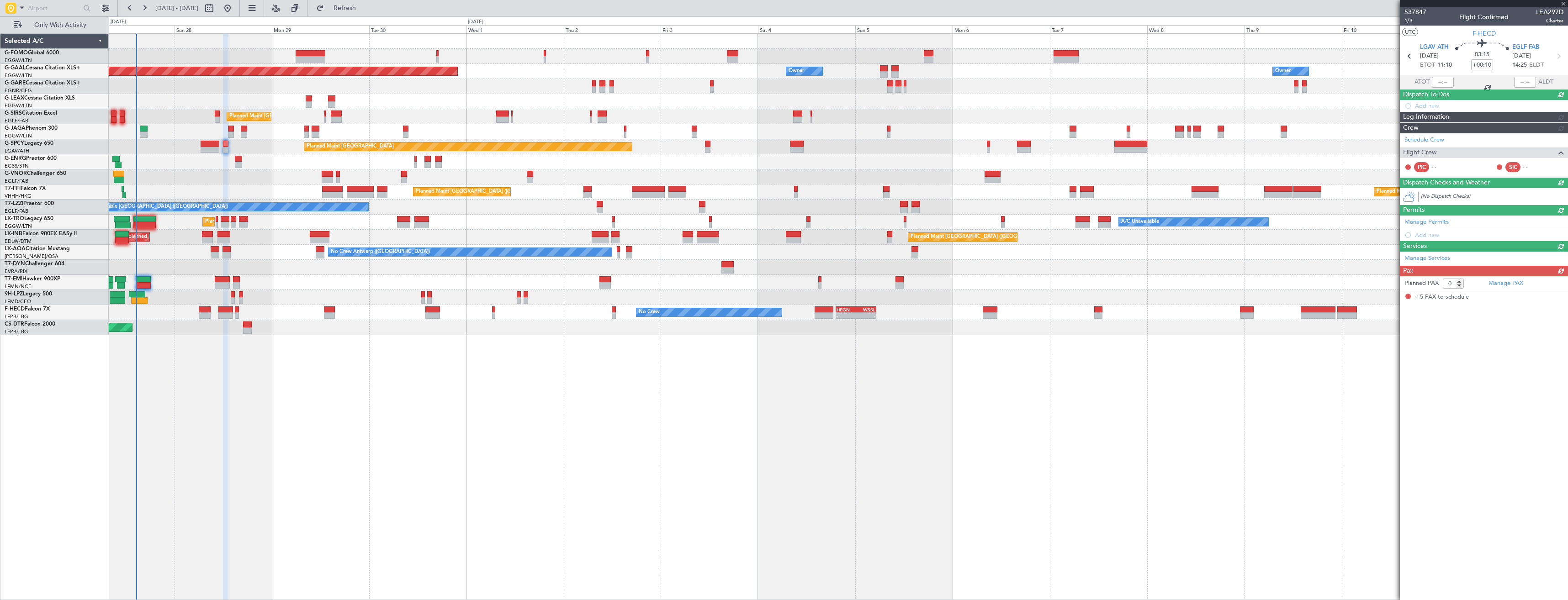
type input "+00:05"
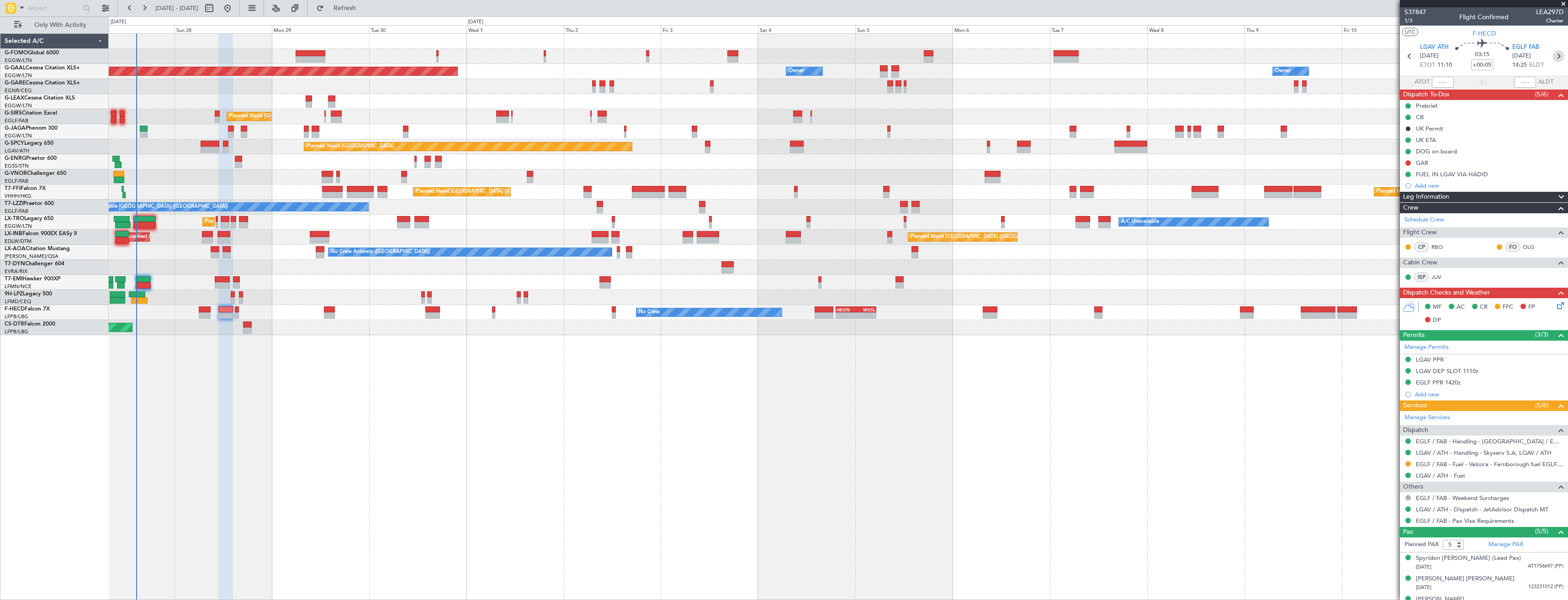
click at [1555, 60] on icon at bounding box center [1558, 57] width 12 height 12
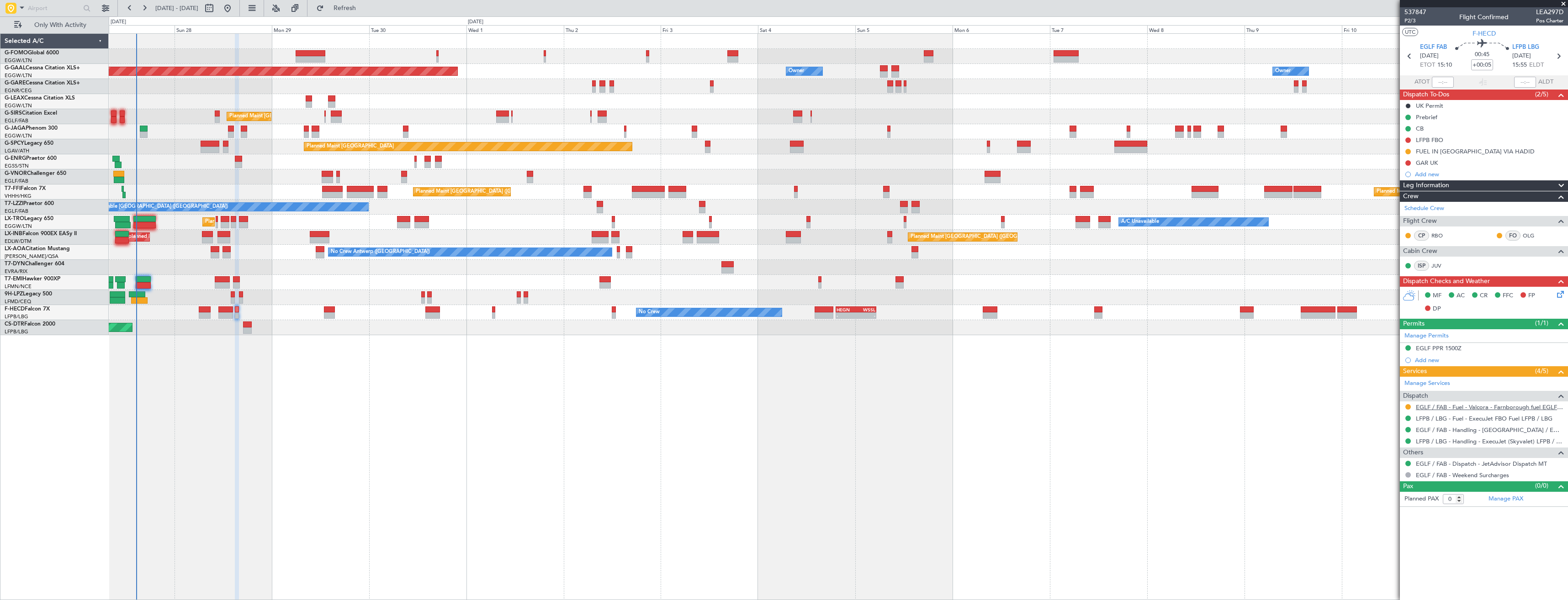
click at [1477, 405] on link "EGLF / FAB - Fuel - Valcora - Farnborough fuel EGLF / FAB" at bounding box center [1489, 407] width 147 height 8
click at [356, 9] on span "Refresh" at bounding box center [345, 8] width 38 height 7
click at [1407, 56] on icon at bounding box center [1410, 57] width 12 height 12
type input "5"
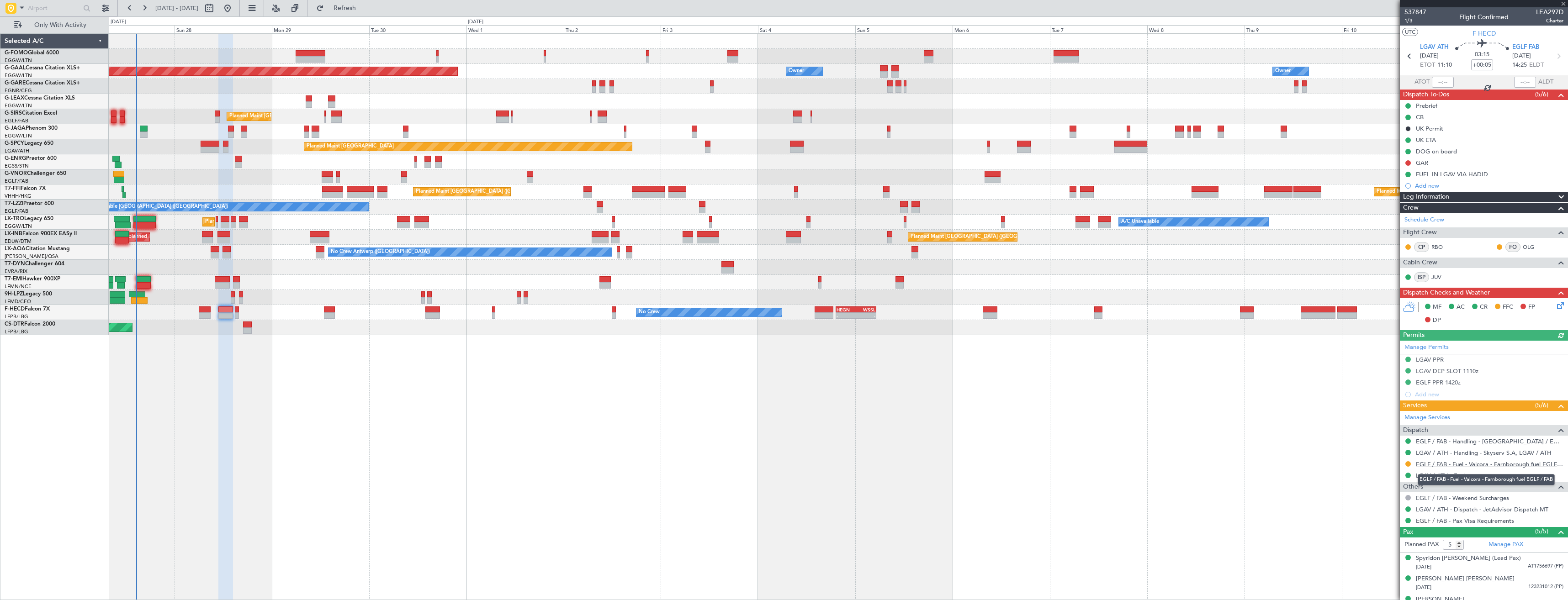
click at [1473, 466] on link "EGLF / FAB - Fuel - Valcora - Farnborough fuel EGLF / FAB" at bounding box center [1489, 464] width 147 height 8
click at [364, 7] on span "Refresh" at bounding box center [345, 8] width 38 height 7
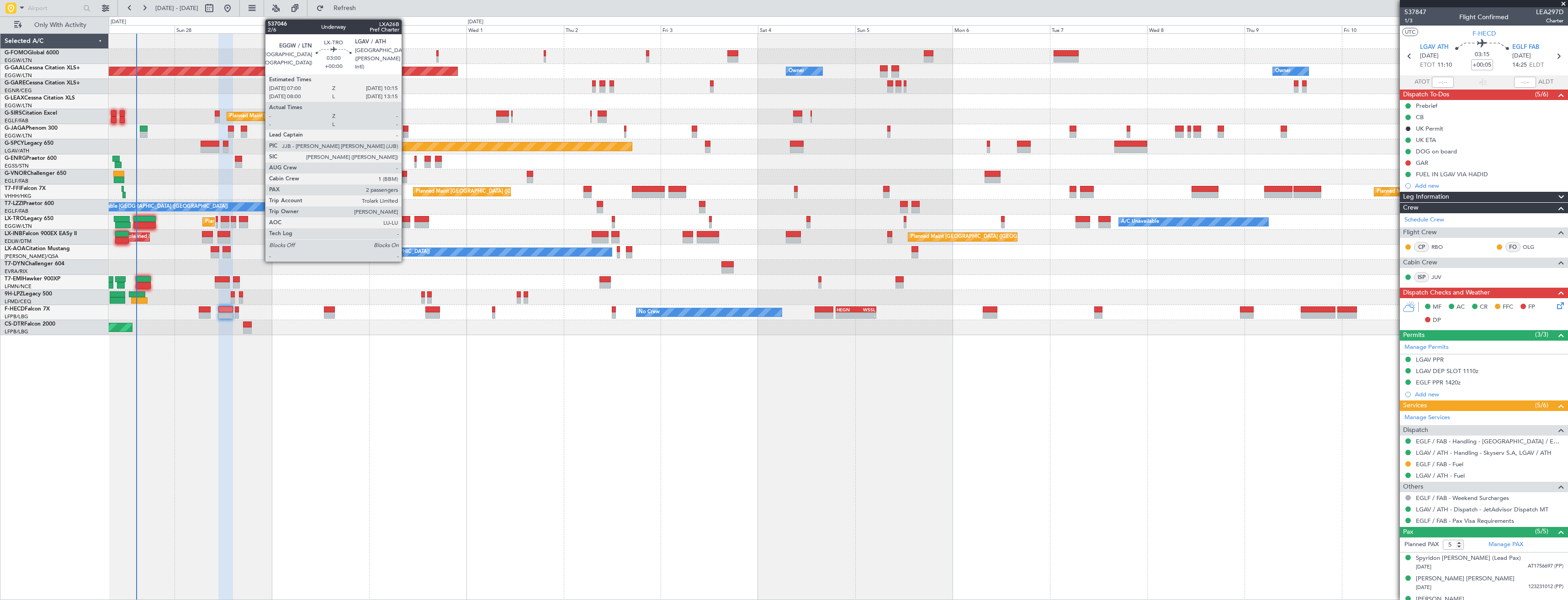
click at [406, 221] on div at bounding box center [404, 219] width 13 height 7
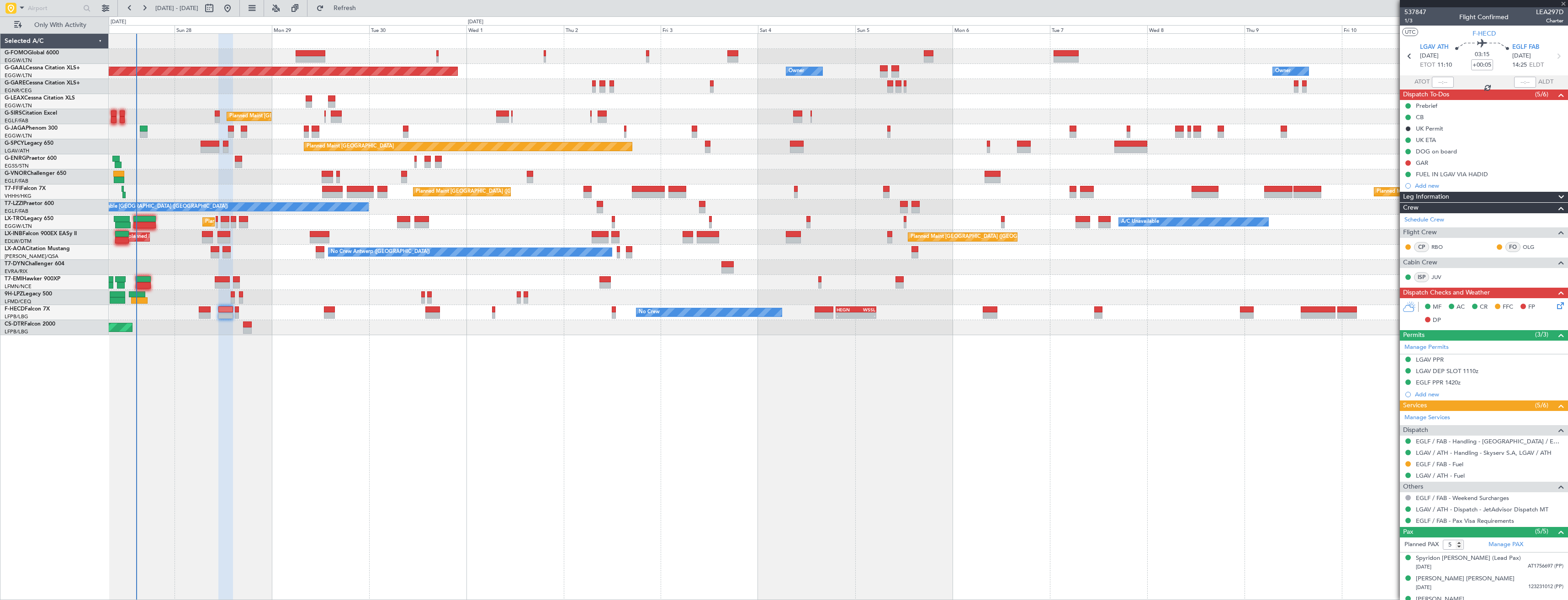
type input "2"
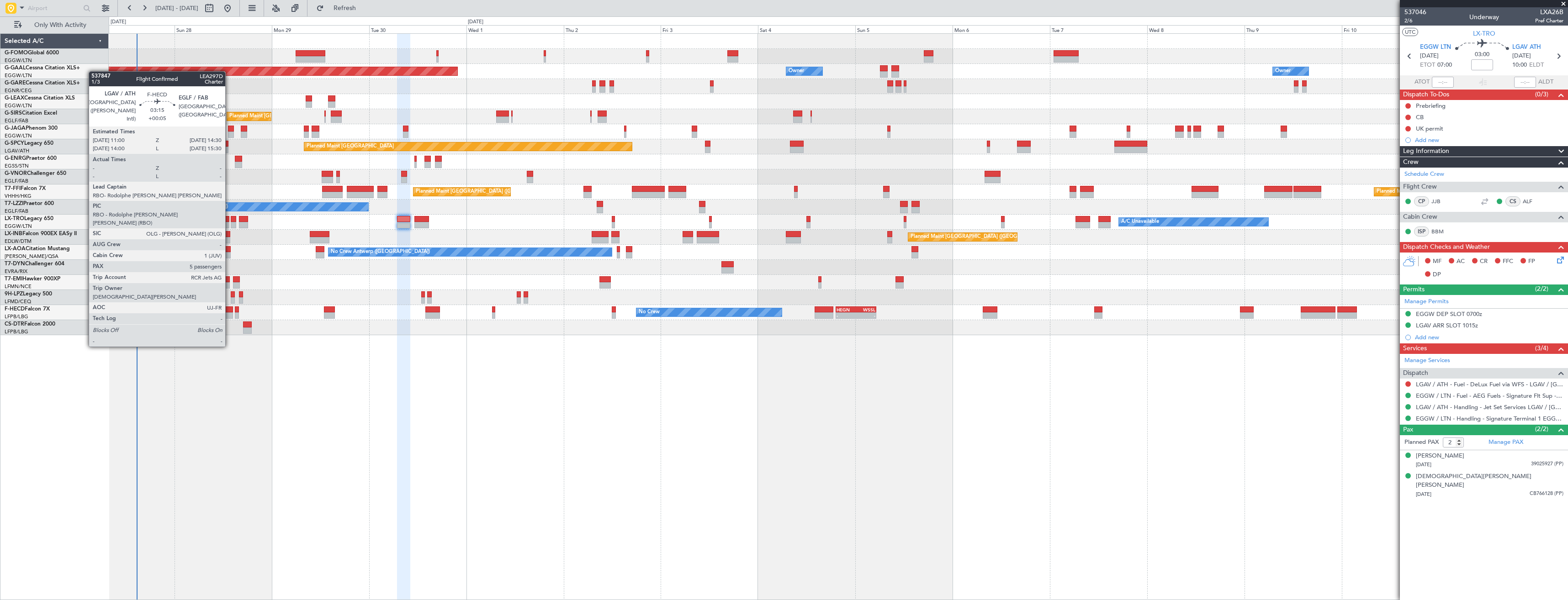
click at [229, 313] on div at bounding box center [226, 315] width 15 height 7
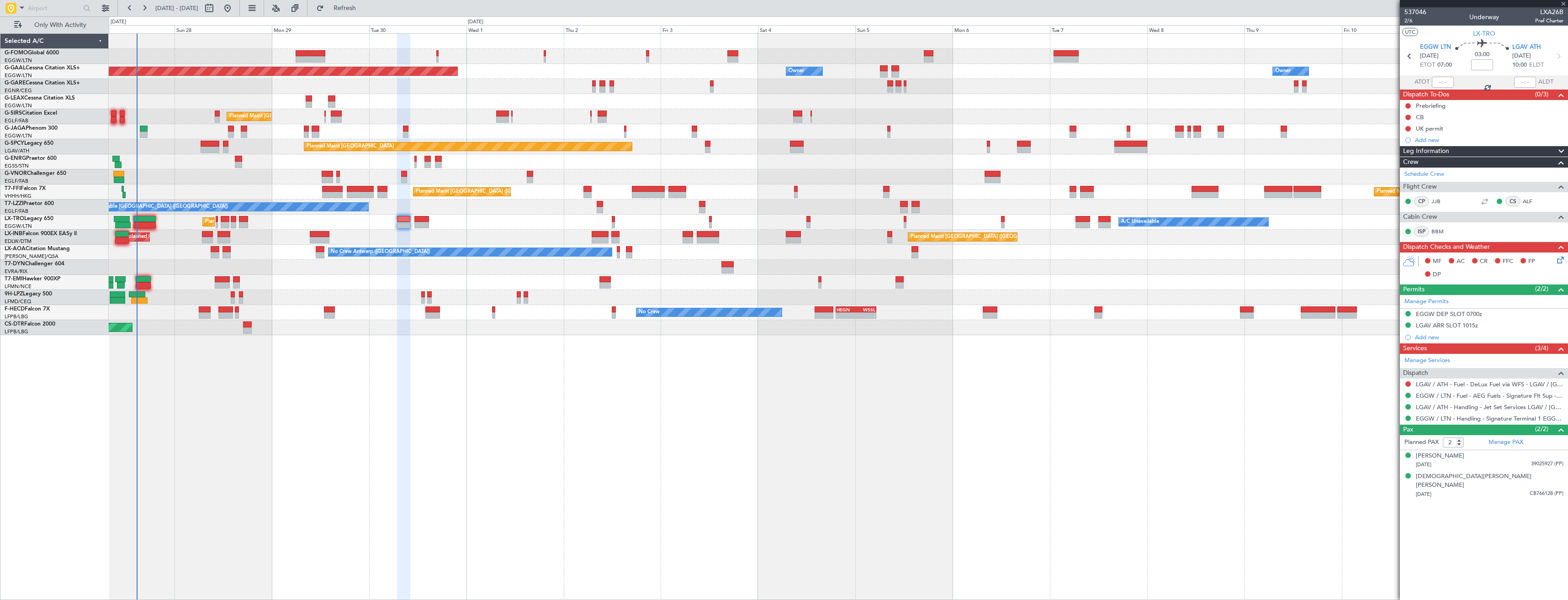
type input "+00:05"
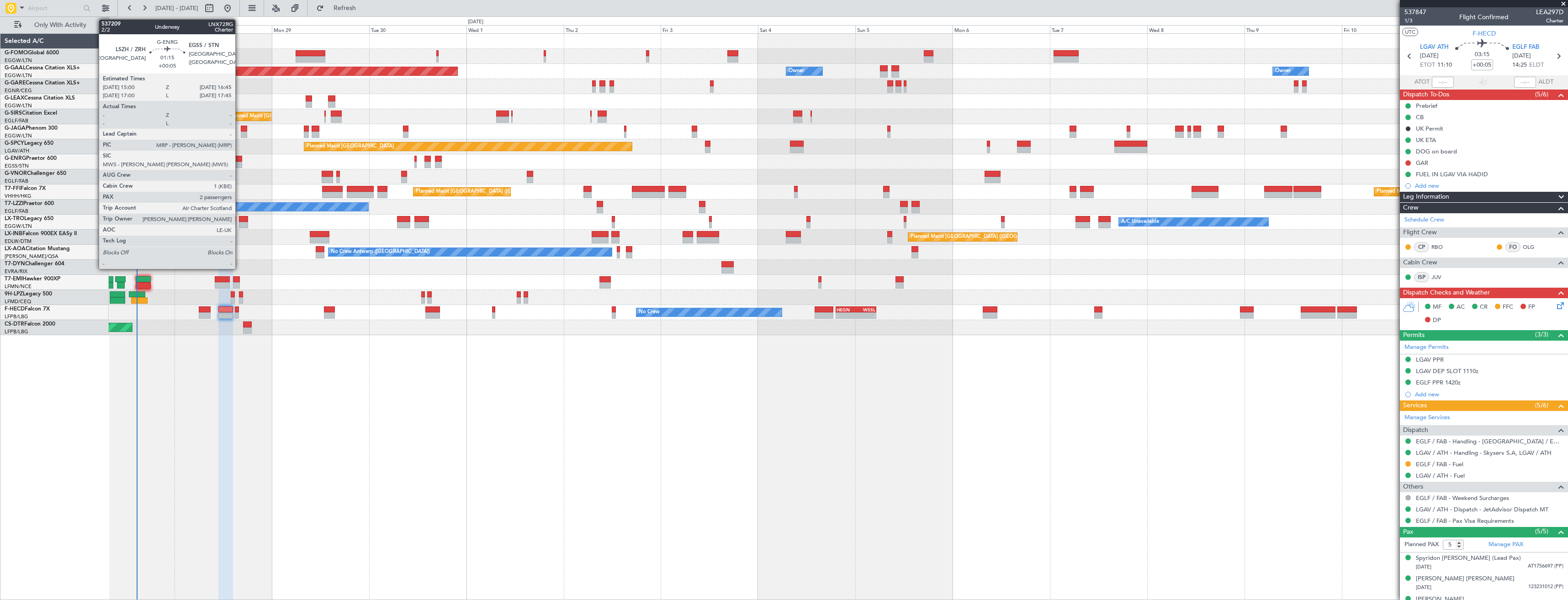
click at [239, 163] on div at bounding box center [239, 165] width 7 height 7
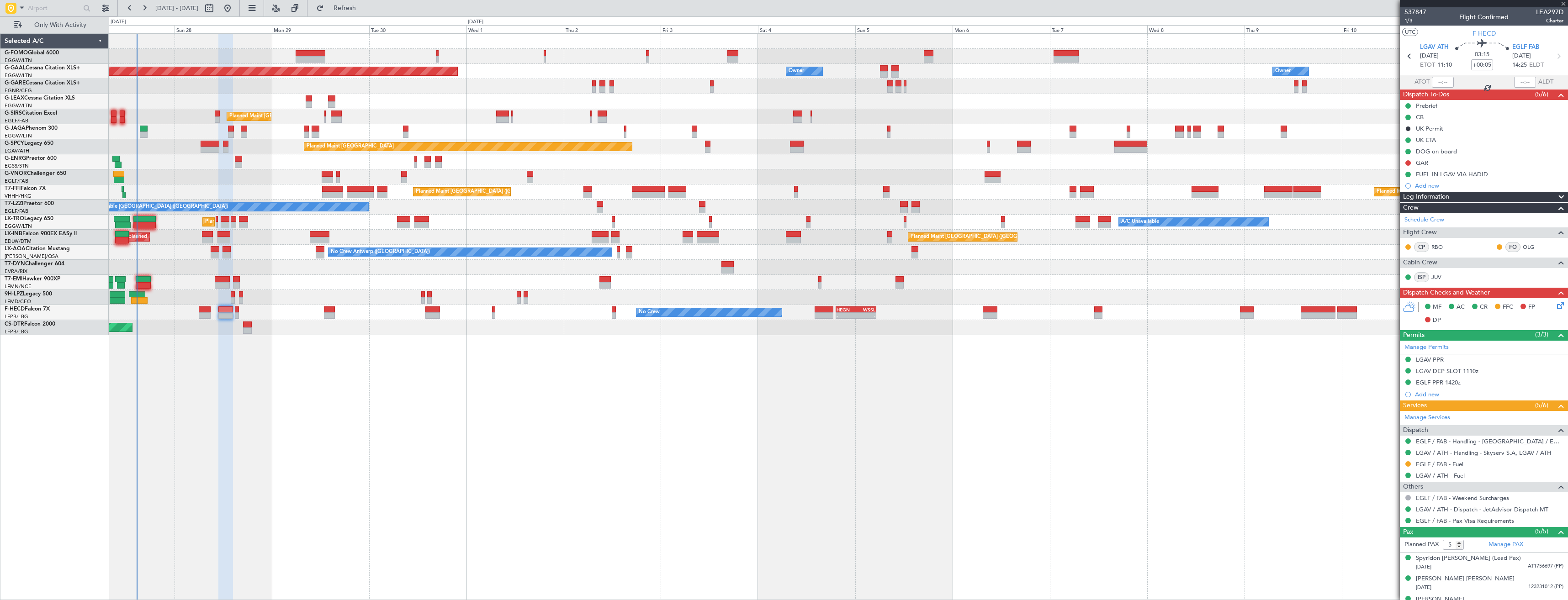
type input "2"
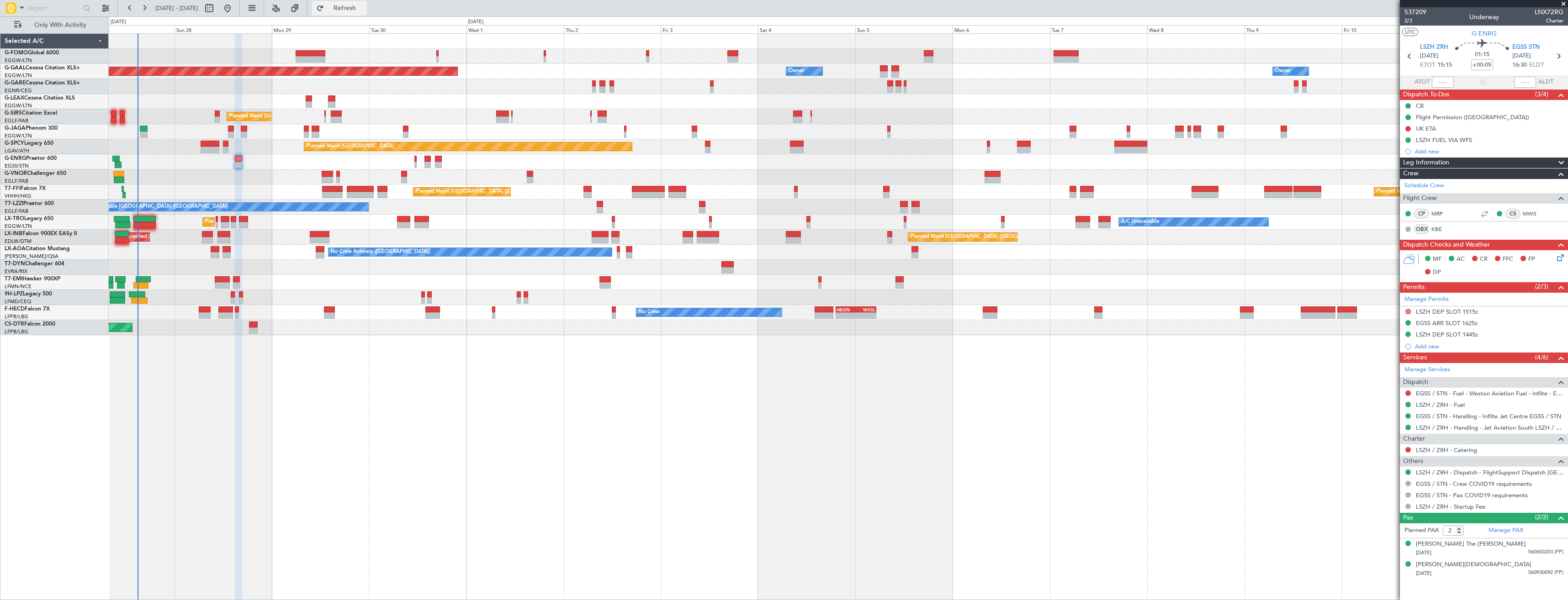
click at [347, 10] on button "Refresh" at bounding box center [340, 9] width 55 height 15
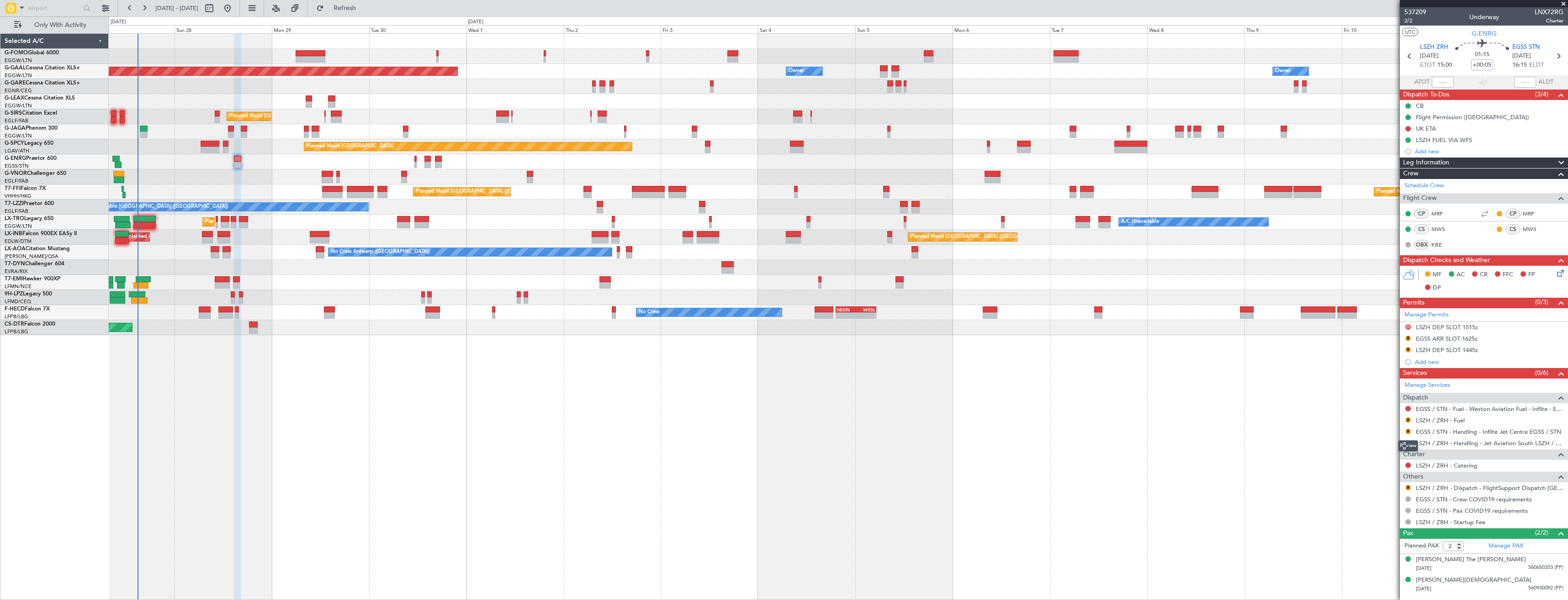
click at [1405, 442] on div "Review" at bounding box center [1408, 446] width 20 height 12
click at [1408, 444] on button "R" at bounding box center [1408, 443] width 5 height 5
drag, startPoint x: 1387, startPoint y: 553, endPoint x: 1402, endPoint y: 511, distance: 44.6
click at [1387, 553] on span "Confirmed" at bounding box center [1382, 551] width 29 height 9
click at [1408, 420] on button "R" at bounding box center [1408, 420] width 5 height 5
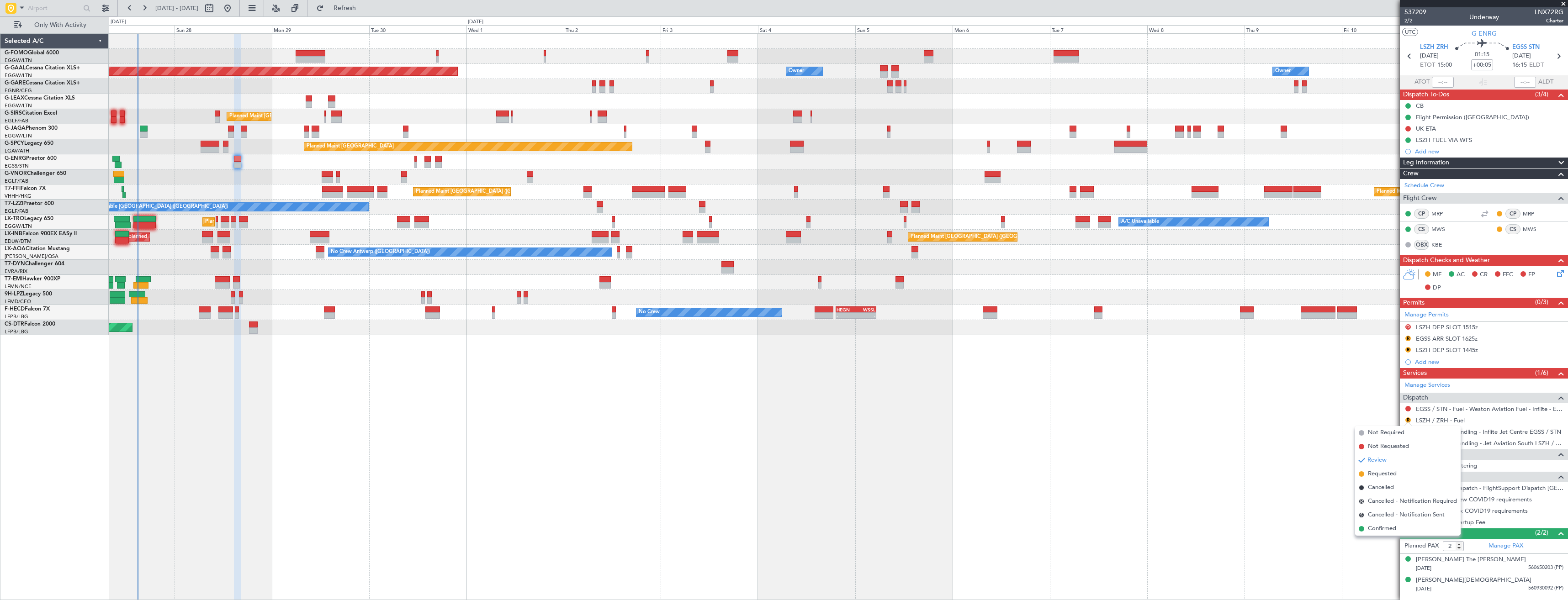
click at [1243, 459] on div "Planned Maint [GEOGRAPHIC_DATA] ([GEOGRAPHIC_DATA]) Planned [GEOGRAPHIC_DATA] O…" at bounding box center [838, 316] width 1459 height 567
click at [1426, 434] on link "EGSS / STN - Handling - Inflite Jet Centre EGSS / STN" at bounding box center [1488, 431] width 145 height 8
click at [1410, 430] on mat-tooltip-component "Not Requested" at bounding box center [1408, 424] width 52 height 24
click at [1408, 433] on button "R" at bounding box center [1408, 431] width 5 height 5
click at [1388, 484] on span "Requested" at bounding box center [1382, 485] width 29 height 9
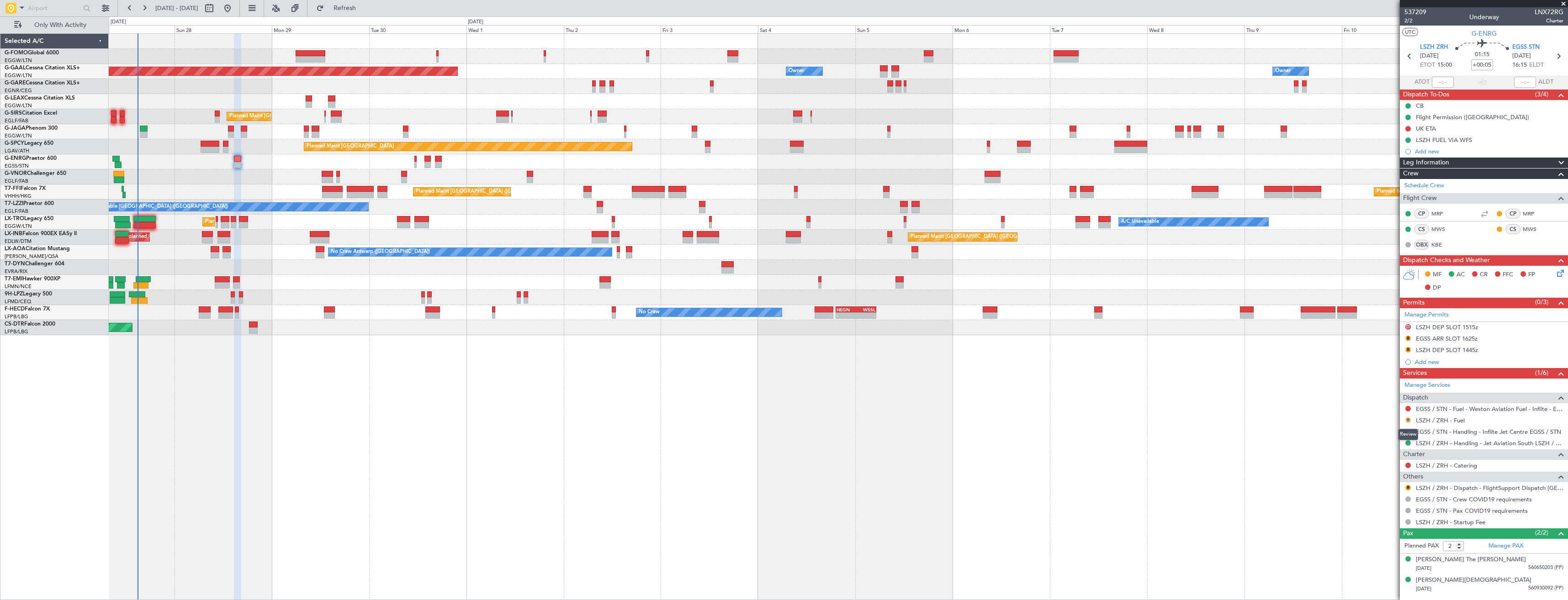
click at [1406, 420] on button "R" at bounding box center [1408, 420] width 5 height 5
click at [1379, 529] on span "Confirmed" at bounding box center [1382, 529] width 29 height 9
click at [1457, 316] on div "Manage Permits" at bounding box center [1484, 315] width 168 height 14
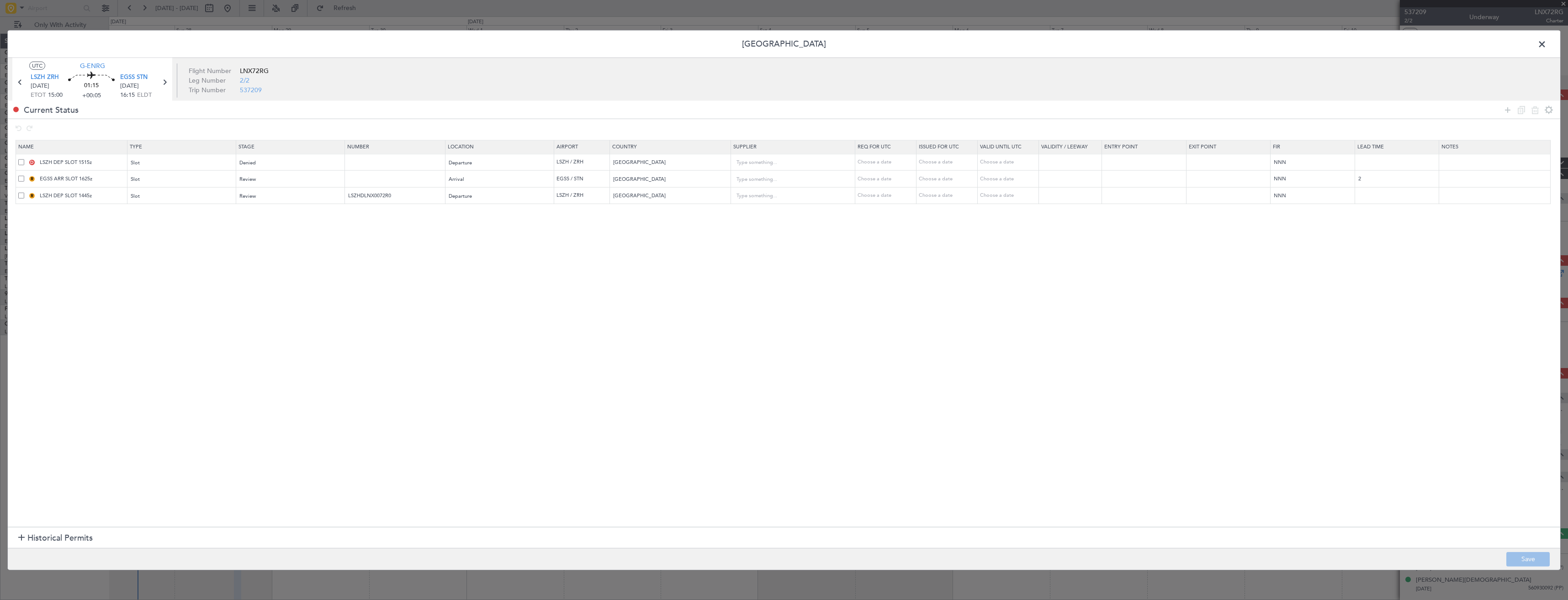
click at [43, 242] on section "Name Type Stage Number Location Airport Country Supplier Req For Utc Issued For…" at bounding box center [784, 333] width 1552 height 389
click at [19, 162] on span at bounding box center [21, 162] width 6 height 6
click at [25, 159] on input "checkbox" at bounding box center [25, 159] width 0 height 0
click at [1533, 111] on icon at bounding box center [1535, 110] width 11 height 11
type input "EGSS ARR SLOT 1625z"
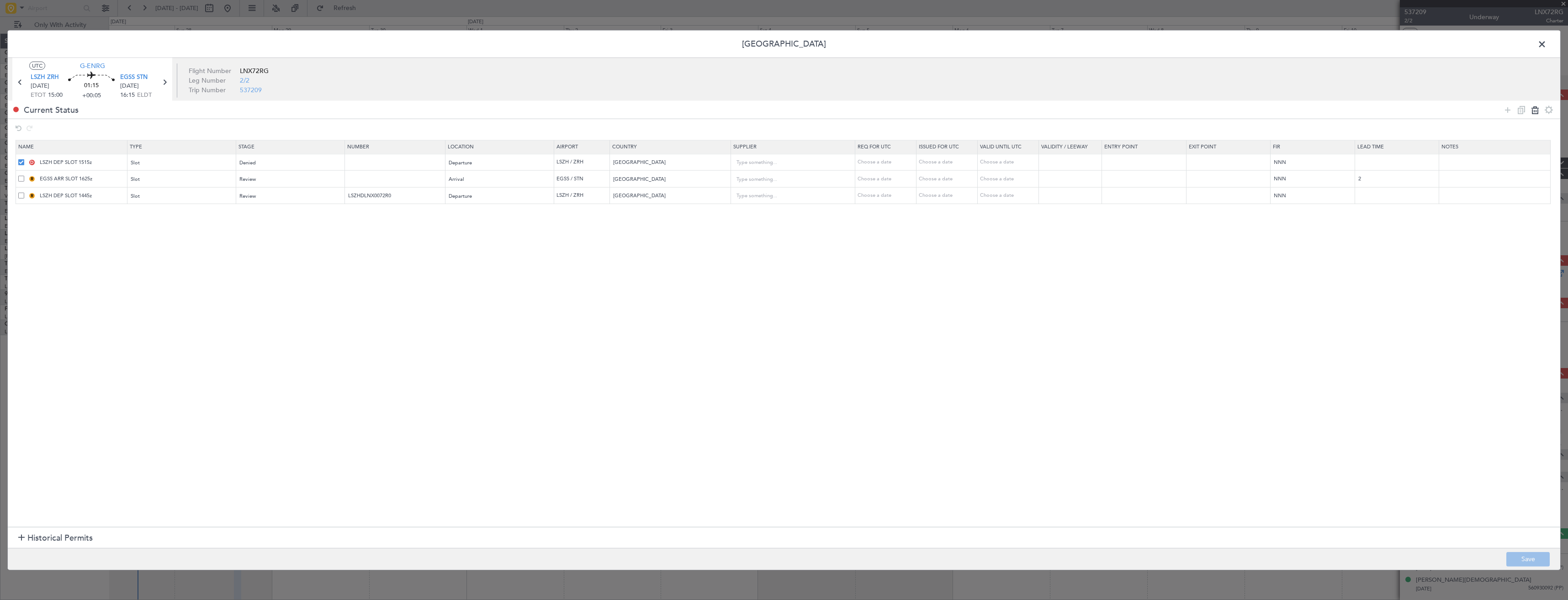
type input "[GEOGRAPHIC_DATA]"
type input "2"
type input "LSZH DEP SLOT 1445z"
type input "LSZHDLNX0072R0"
type input "[GEOGRAPHIC_DATA]"
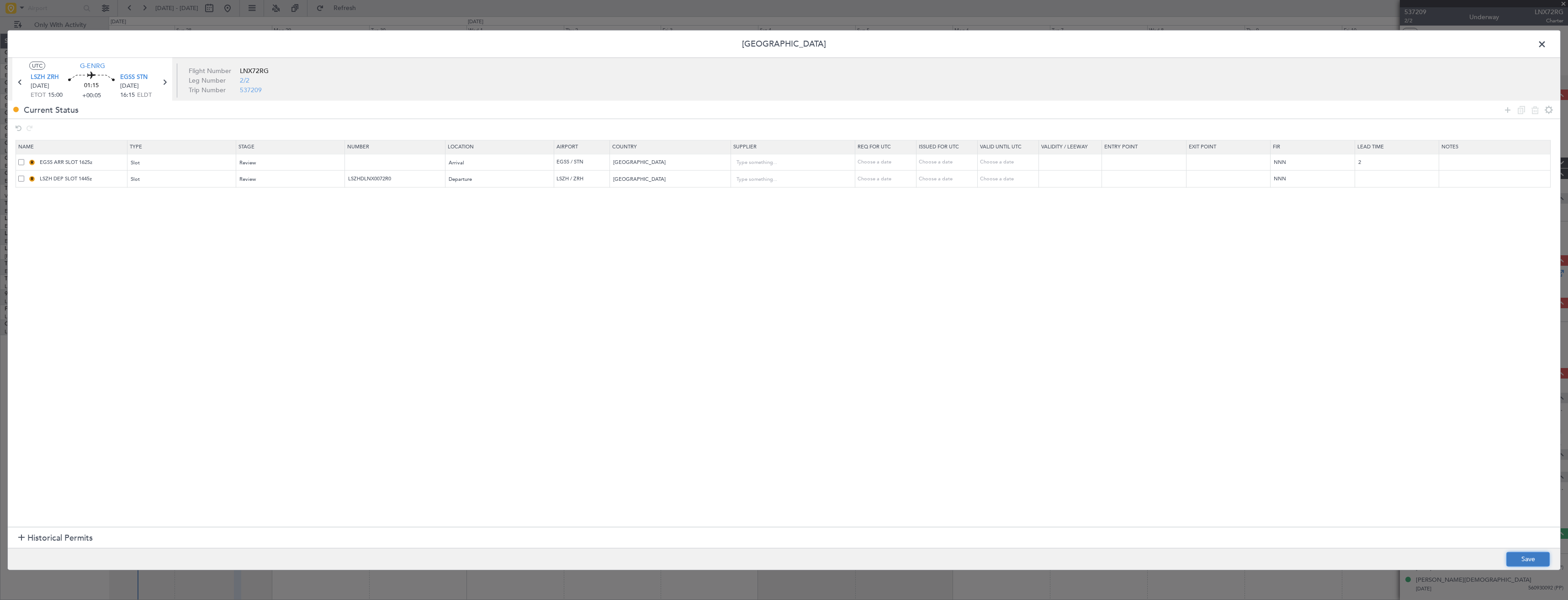
click at [1537, 559] on button "Save" at bounding box center [1528, 559] width 43 height 15
click at [299, 161] on div "Review" at bounding box center [287, 162] width 96 height 14
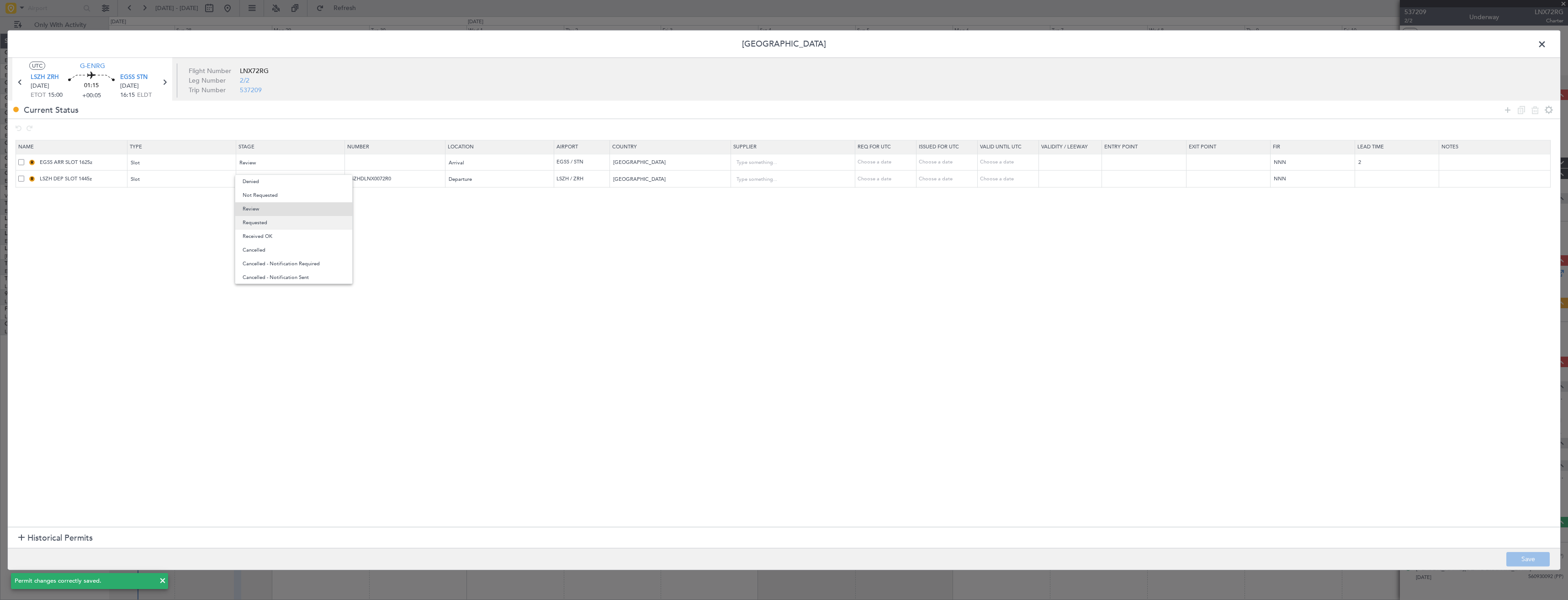
drag, startPoint x: 279, startPoint y: 223, endPoint x: 280, endPoint y: 218, distance: 5.1
click at [279, 223] on span "Requested" at bounding box center [294, 223] width 102 height 14
click at [278, 181] on div "Review" at bounding box center [287, 180] width 96 height 14
click at [279, 254] on span "Received OK" at bounding box center [294, 253] width 102 height 14
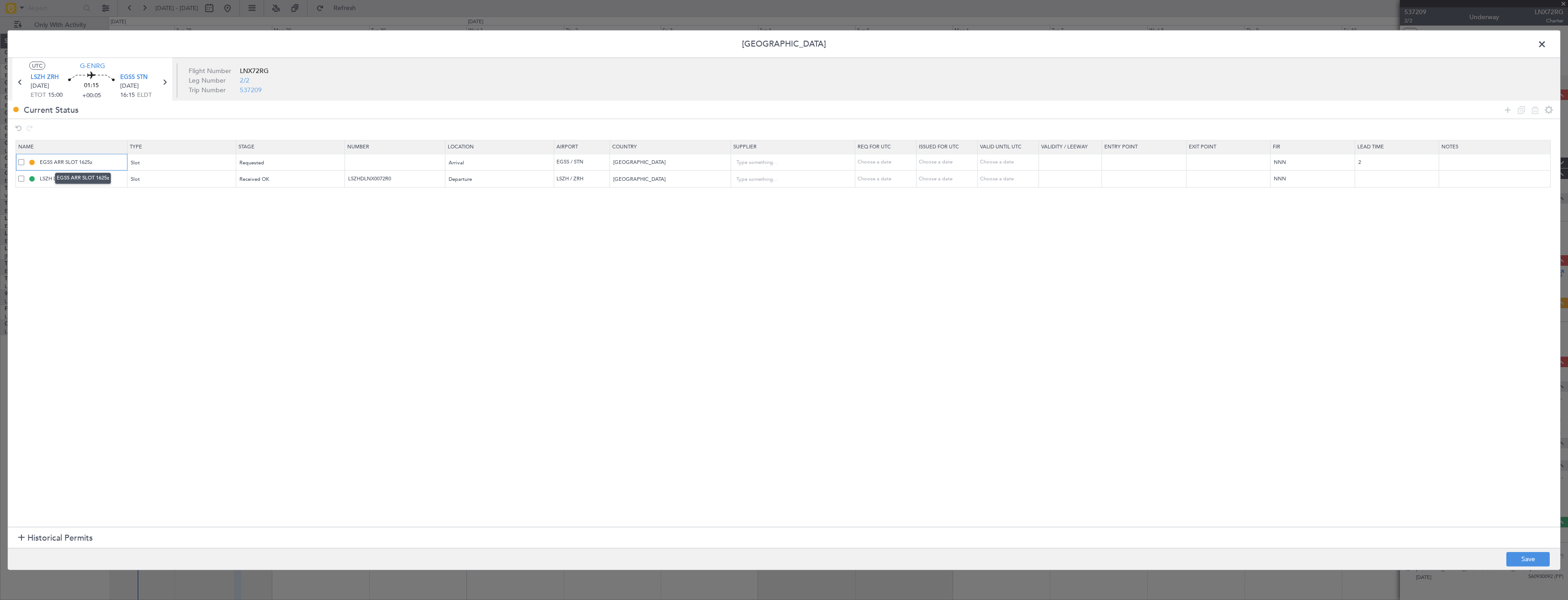
click at [86, 162] on input "EGSS ARR SLOT 1625z" at bounding box center [82, 162] width 89 height 8
type input "EGSS ARR SLOT 1615z"
click at [1521, 561] on button "Save" at bounding box center [1528, 559] width 43 height 15
click at [1547, 41] on span at bounding box center [1547, 47] width 0 height 18
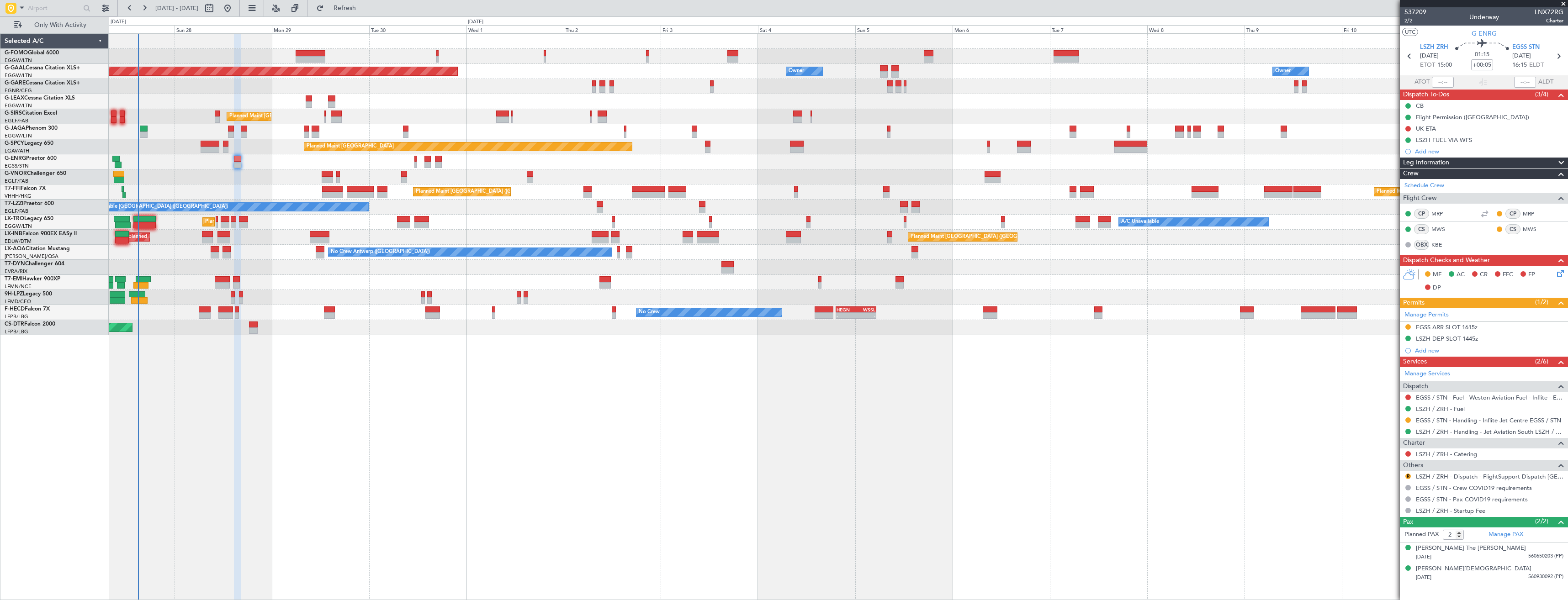
click at [1405, 475] on div "R" at bounding box center [1408, 476] width 7 height 7
click at [1407, 475] on button "R" at bounding box center [1408, 476] width 5 height 5
click at [1382, 582] on span "Confirmed" at bounding box center [1382, 585] width 29 height 9
click at [1561, 274] on icon at bounding box center [1559, 272] width 7 height 7
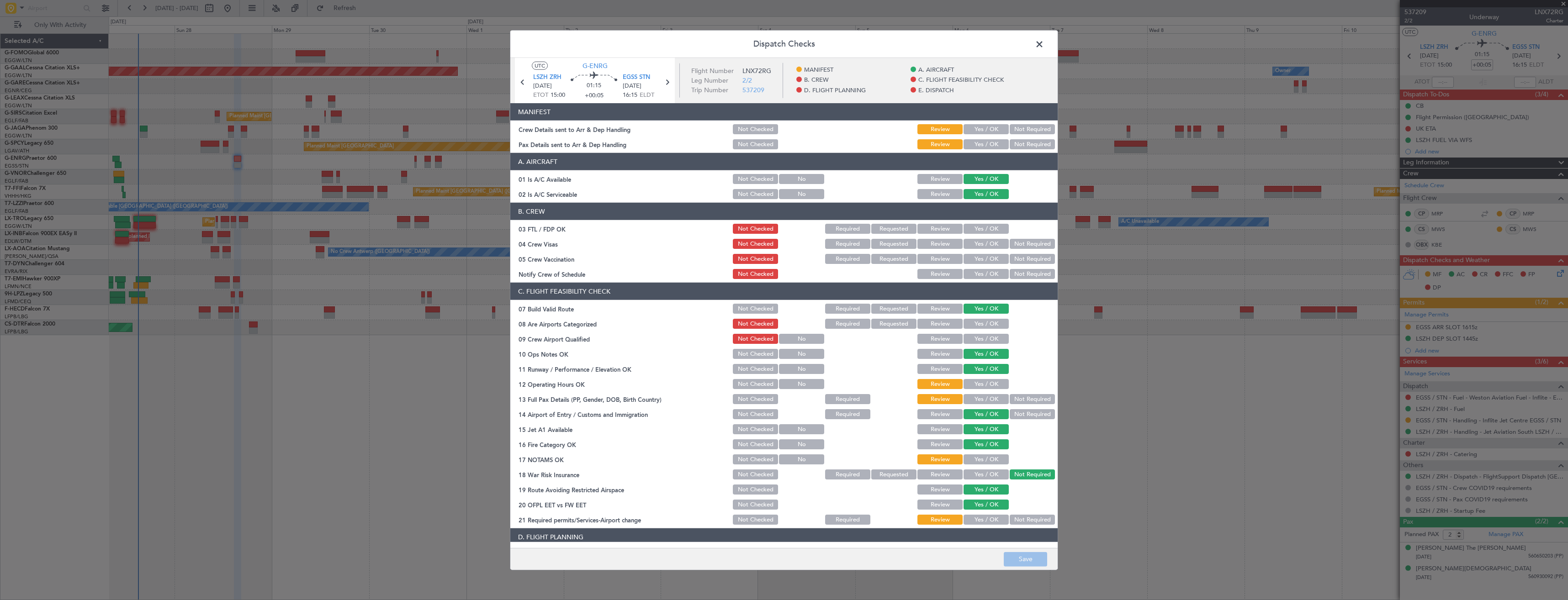
click at [1044, 45] on span at bounding box center [1044, 47] width 0 height 18
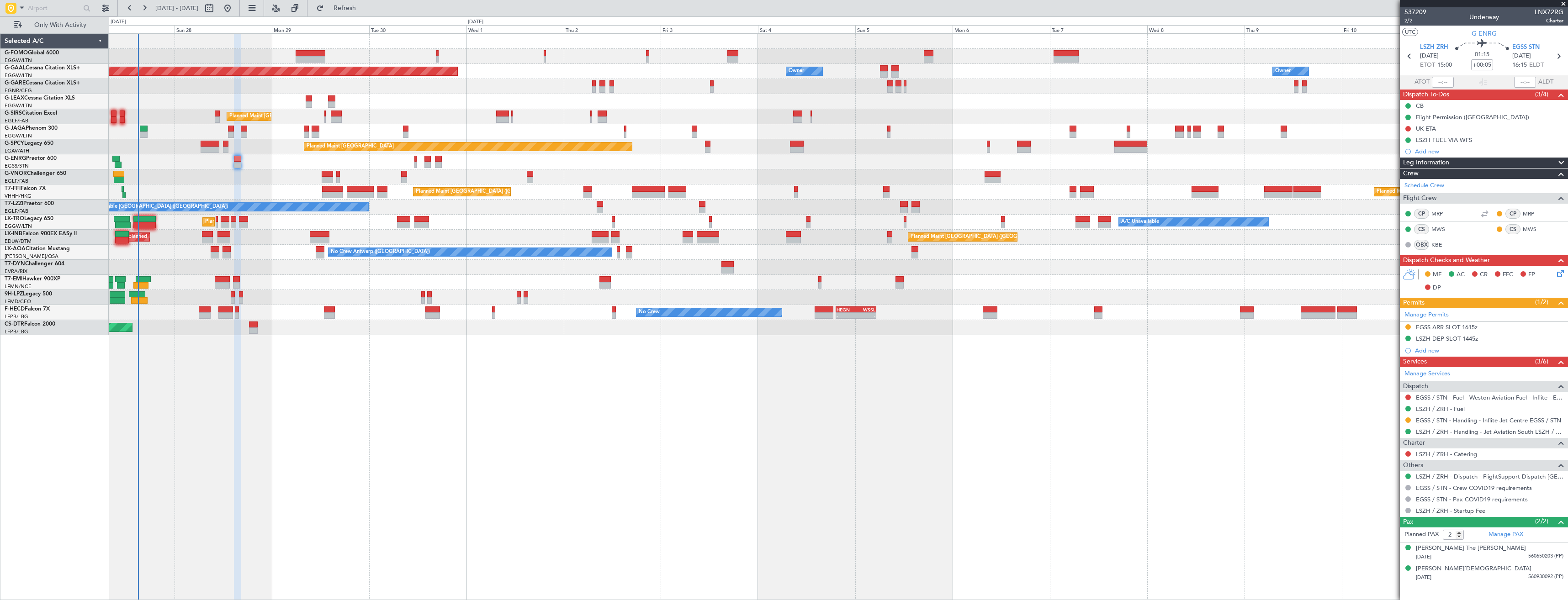
click at [1559, 275] on icon at bounding box center [1559, 272] width 7 height 7
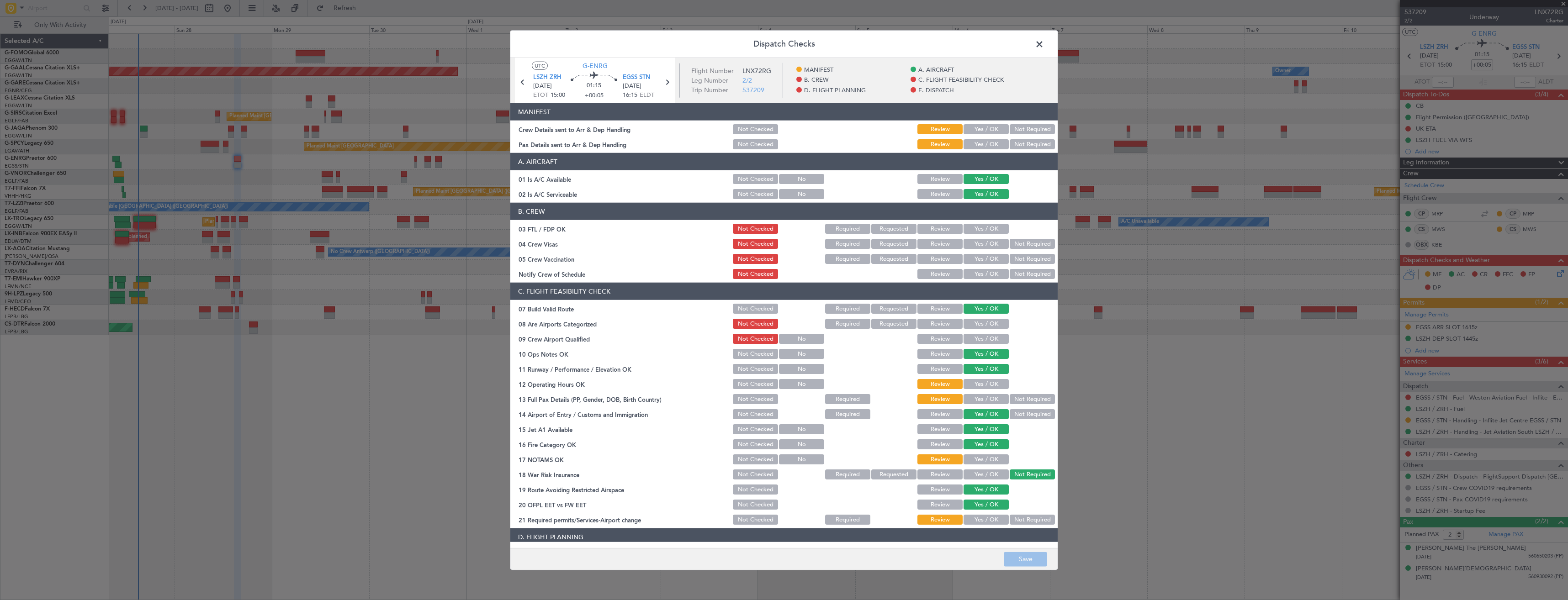
click at [975, 145] on button "Yes / OK" at bounding box center [986, 144] width 45 height 10
click at [973, 130] on button "Yes / OK" at bounding box center [986, 129] width 45 height 10
drag, startPoint x: 1028, startPoint y: 562, endPoint x: 1027, endPoint y: 557, distance: 5.1
click at [1028, 561] on button "Save" at bounding box center [1025, 559] width 43 height 15
click at [1044, 45] on span at bounding box center [1044, 47] width 0 height 18
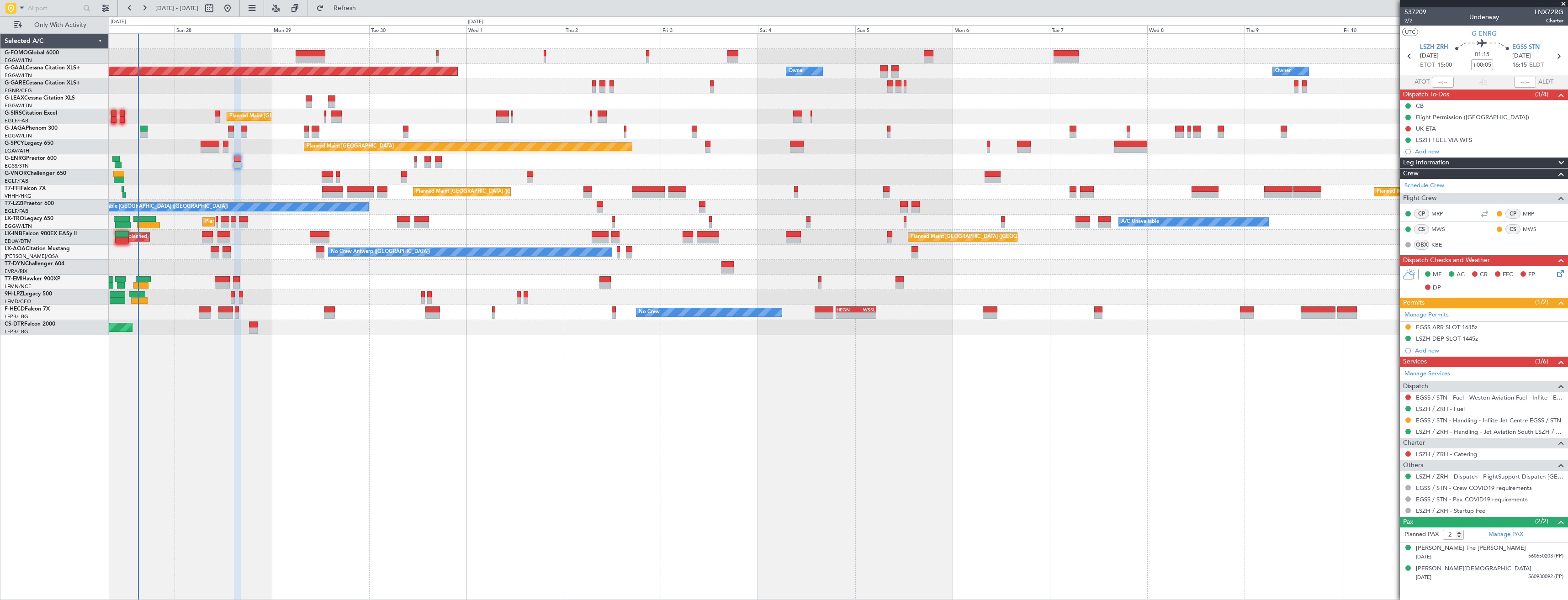
drag, startPoint x: 1407, startPoint y: 329, endPoint x: 1408, endPoint y: 347, distance: 18.0
click at [1407, 329] on button at bounding box center [1408, 327] width 5 height 5
click at [1404, 435] on li "Received OK" at bounding box center [1407, 436] width 105 height 14
click at [1408, 420] on button at bounding box center [1408, 420] width 5 height 5
click at [1391, 528] on span "Confirmed" at bounding box center [1382, 529] width 29 height 9
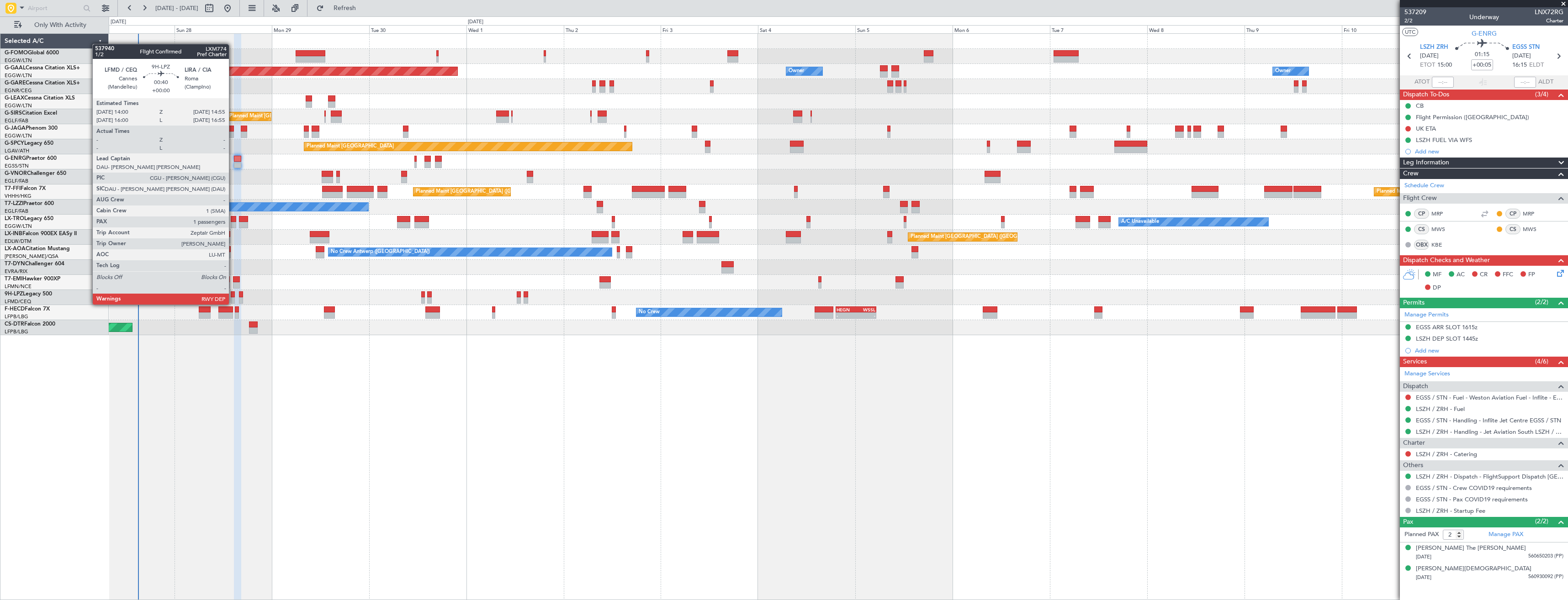
click at [233, 296] on div at bounding box center [233, 295] width 4 height 7
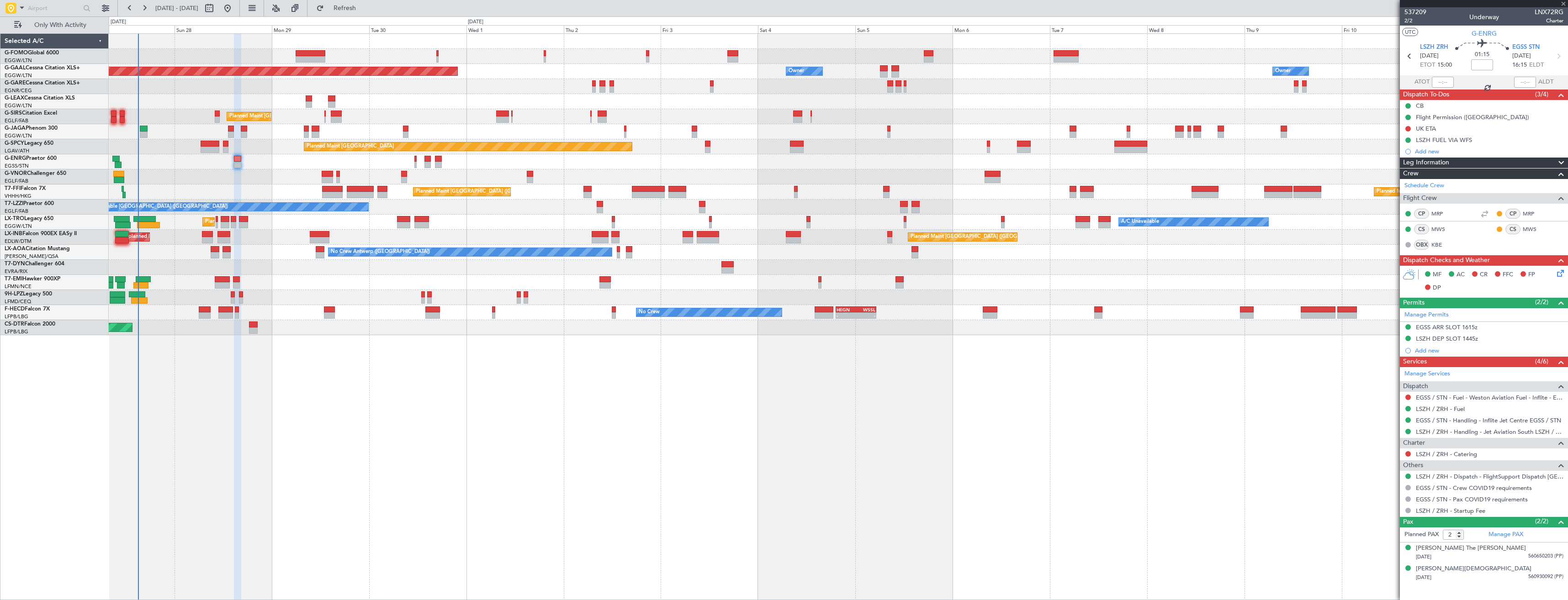
type input "1"
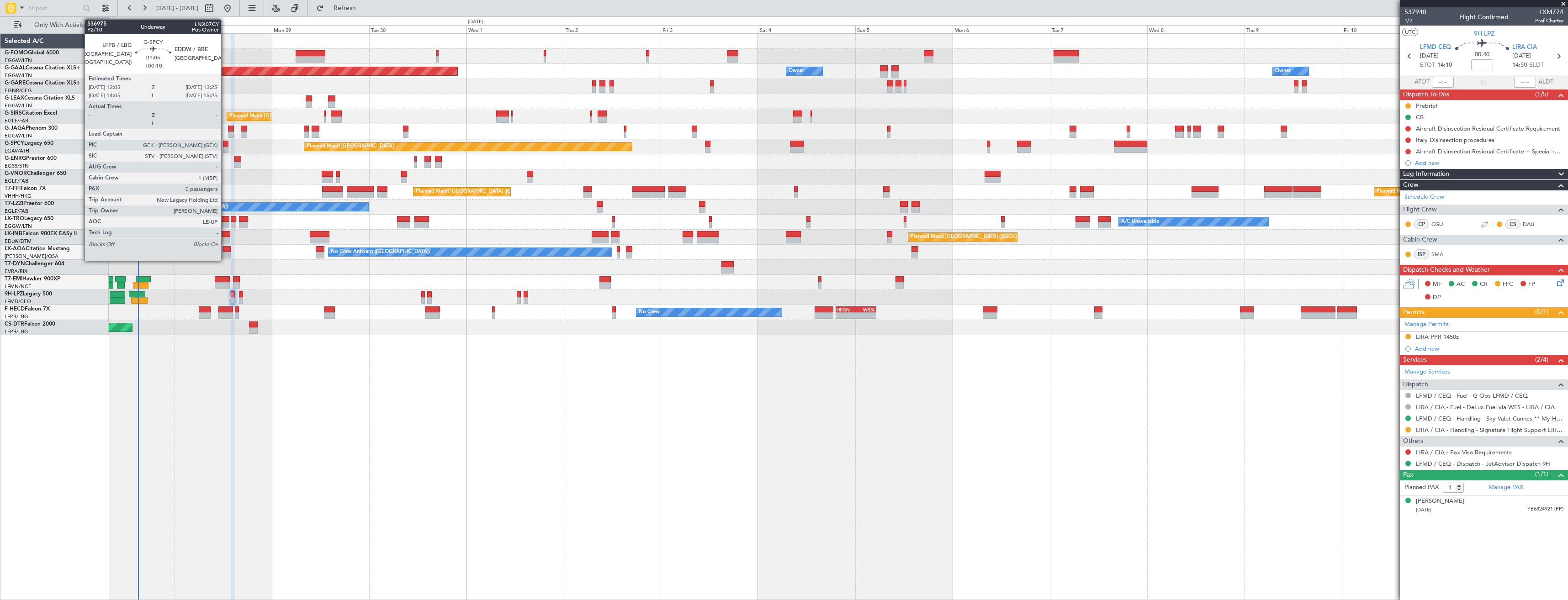
click at [225, 145] on div at bounding box center [225, 144] width 5 height 7
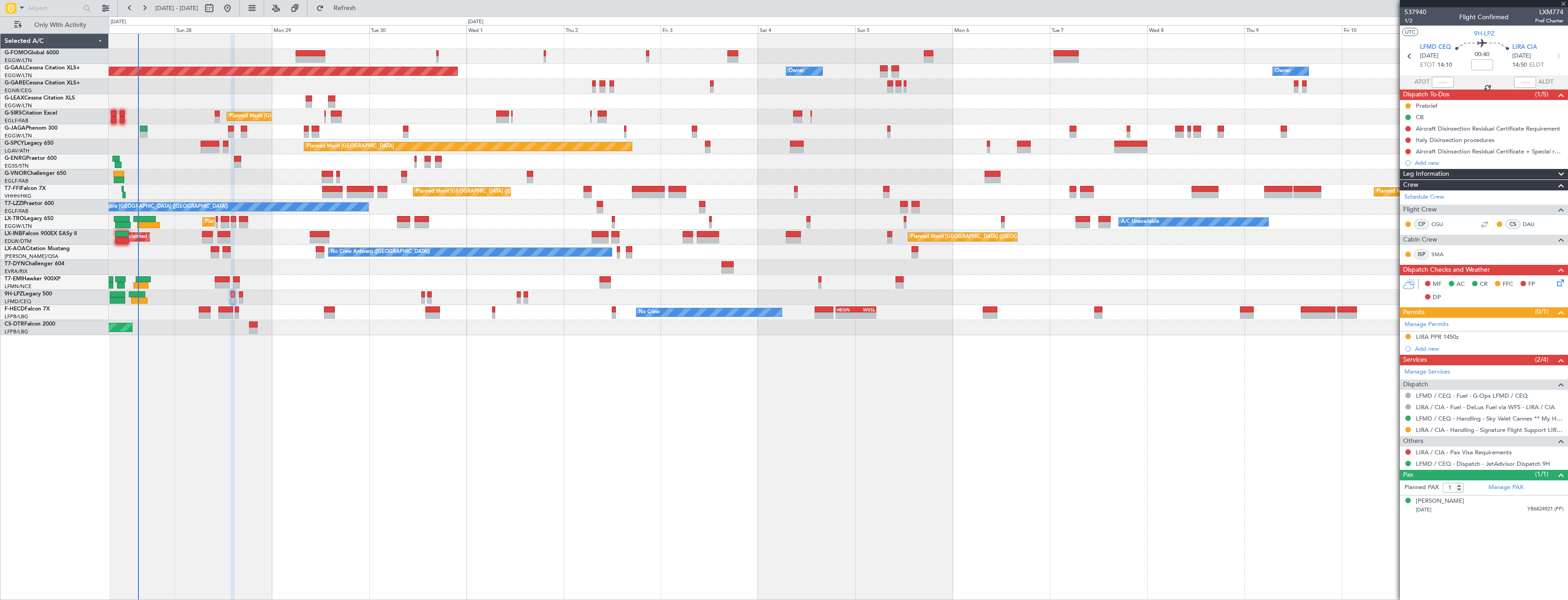
type input "+00:10"
type input "0"
